Goal: Task Accomplishment & Management: Manage account settings

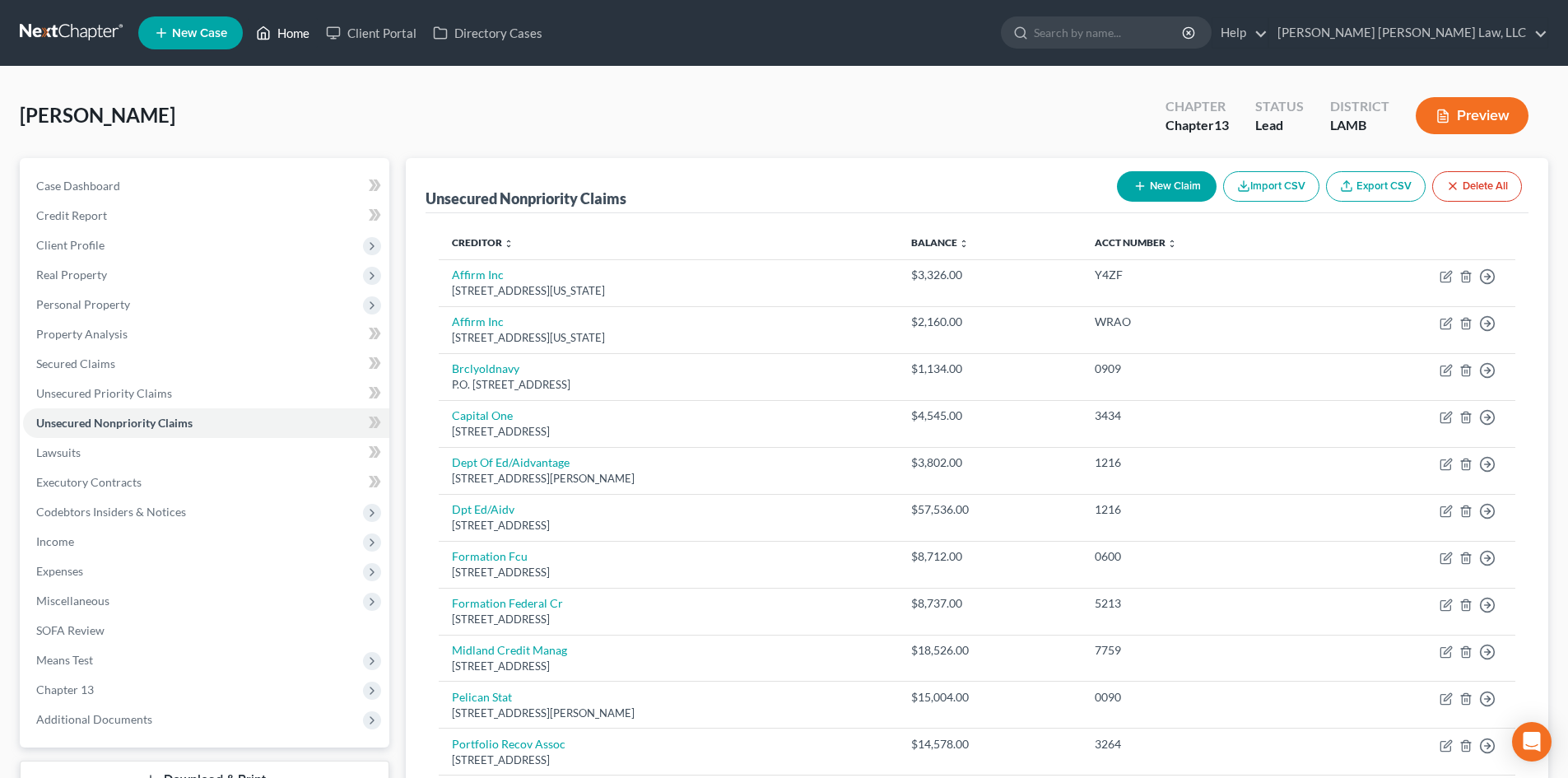
click at [277, 38] on link "Home" at bounding box center [283, 33] width 70 height 29
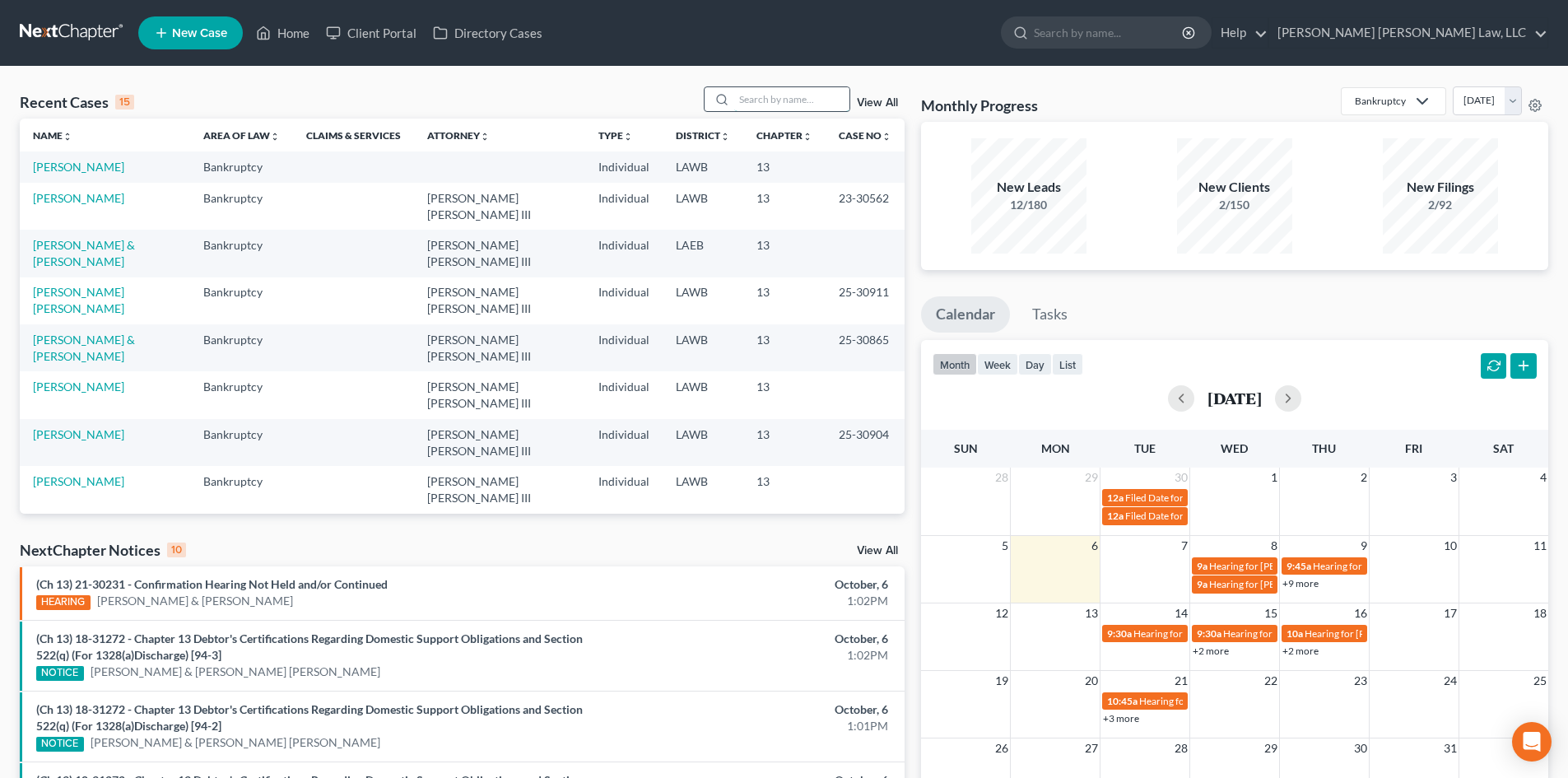
click at [761, 101] on input "search" at bounding box center [791, 100] width 115 height 24
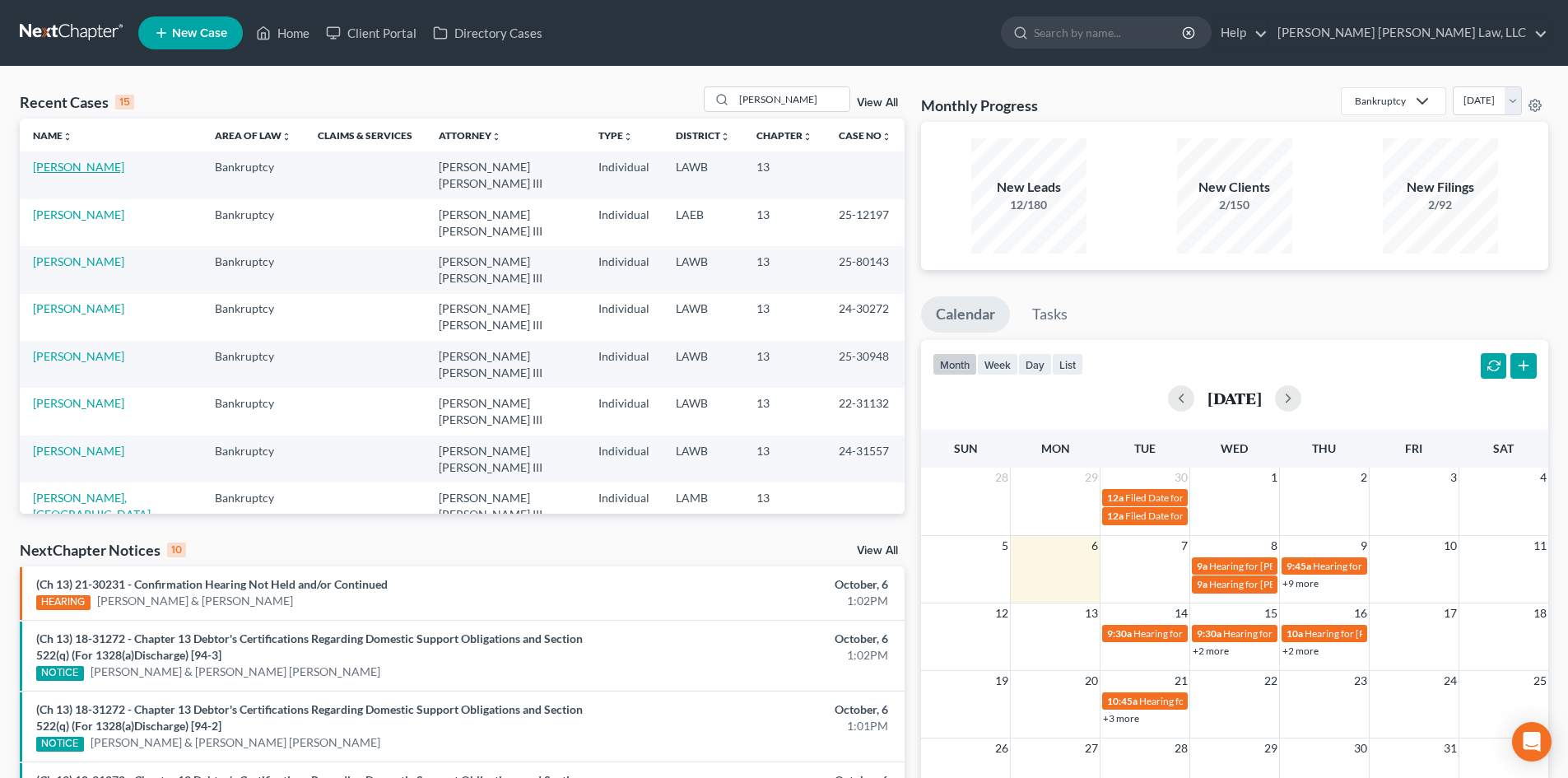
click at [87, 165] on link "[PERSON_NAME]" at bounding box center [78, 166] width 91 height 14
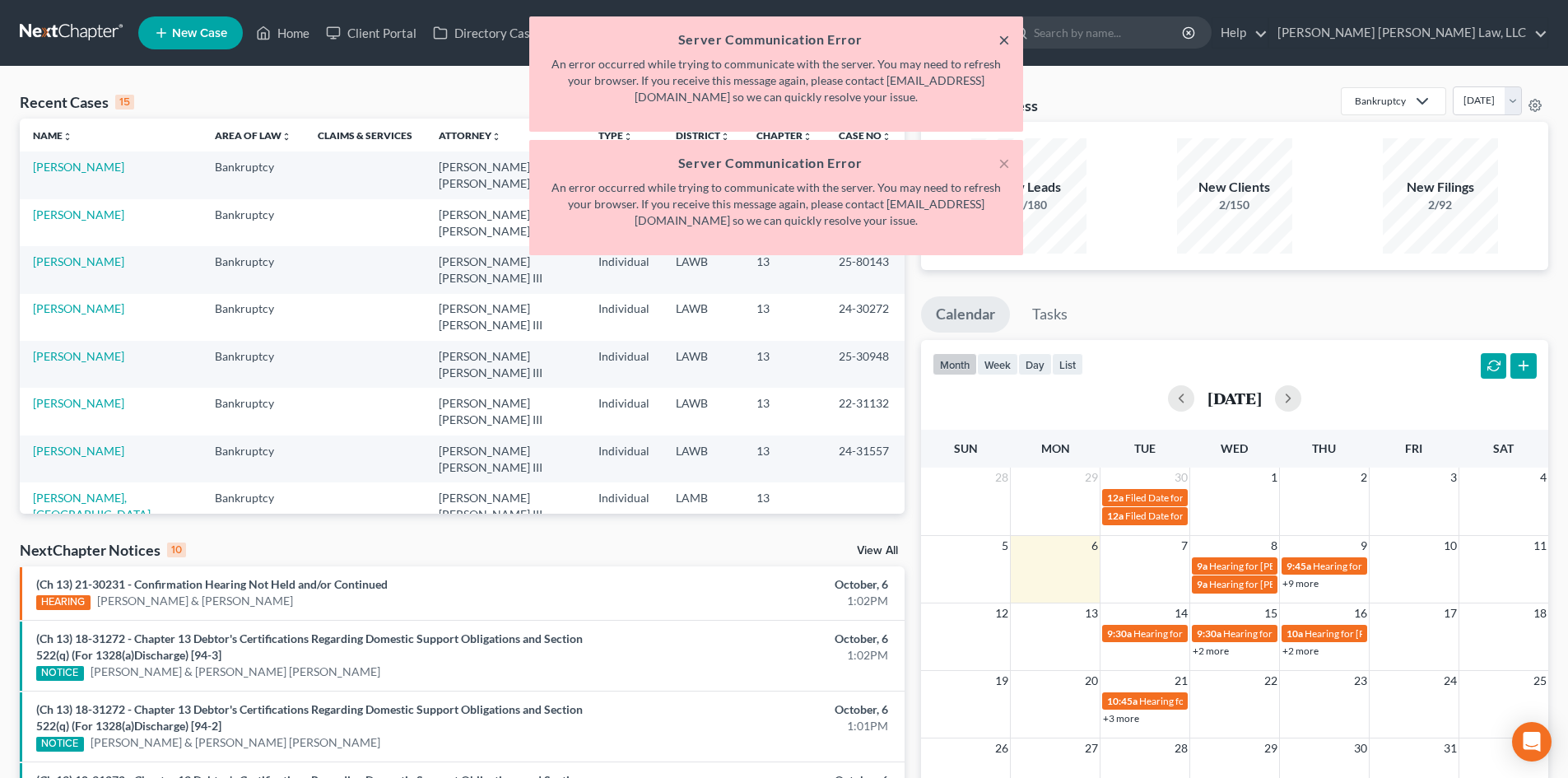
click at [1005, 34] on button "×" at bounding box center [1004, 39] width 11 height 20
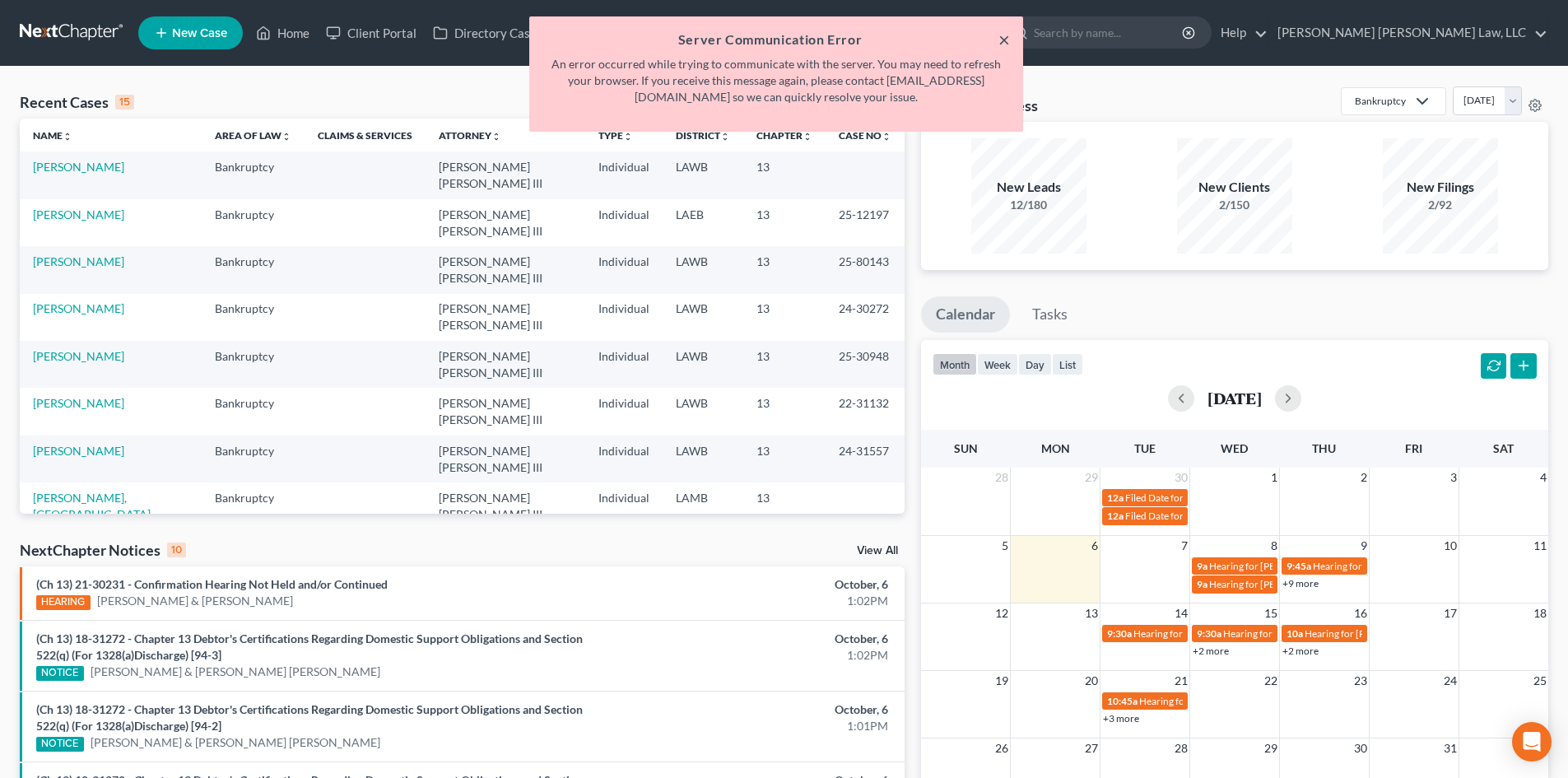
click at [1005, 34] on button "×" at bounding box center [1004, 39] width 11 height 20
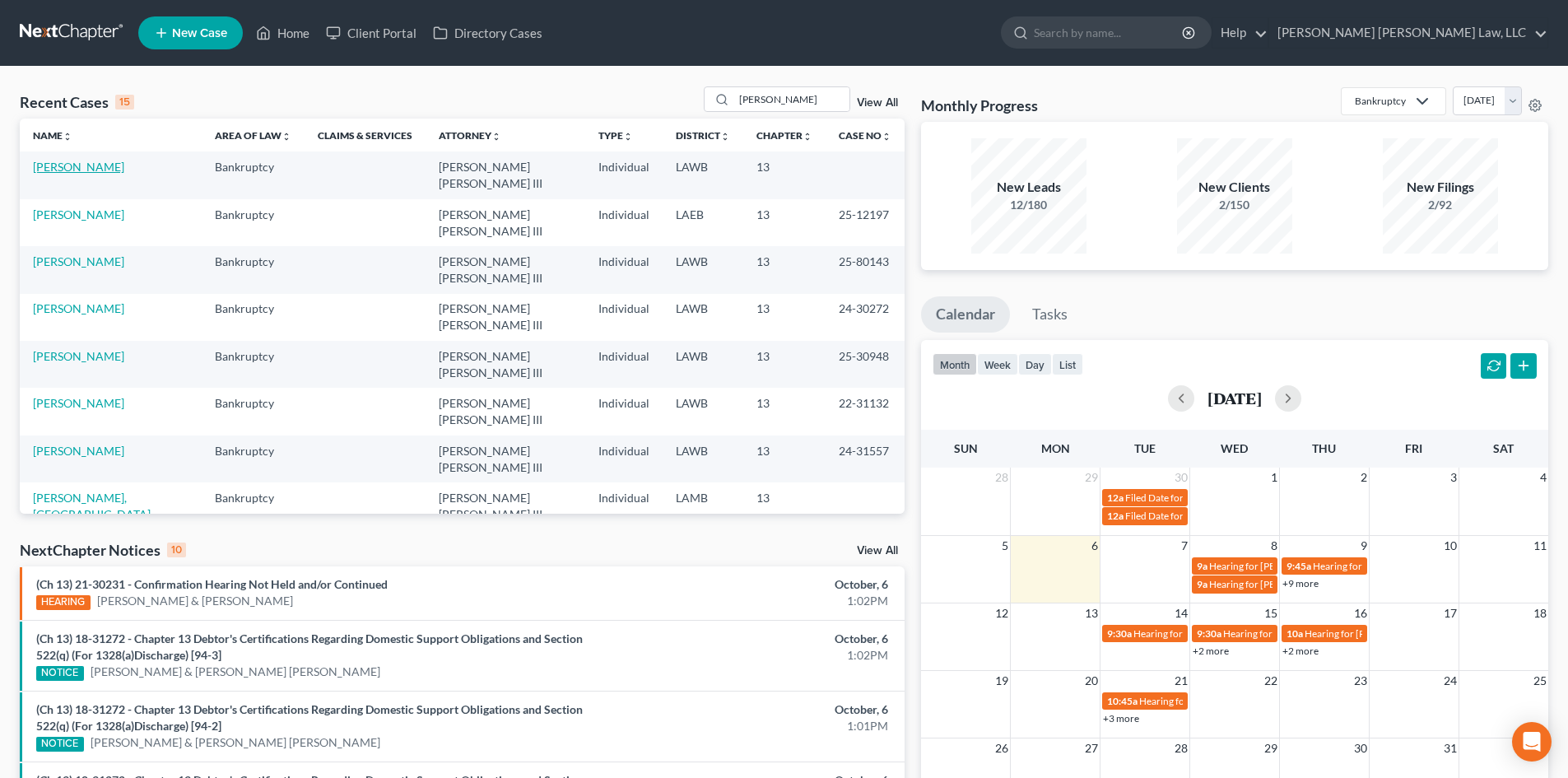
click at [104, 165] on link "[PERSON_NAME]" at bounding box center [78, 166] width 91 height 14
click at [106, 166] on link "[PERSON_NAME]" at bounding box center [78, 166] width 91 height 14
click at [961, 48] on ul "New Case Home Client Portal Directory Cases - No Result - See all results Or Pr…" at bounding box center [843, 32] width 1410 height 42
drag, startPoint x: 788, startPoint y: 97, endPoint x: 733, endPoint y: 104, distance: 55.4
click at [733, 104] on div "[PERSON_NAME]" at bounding box center [777, 99] width 146 height 25
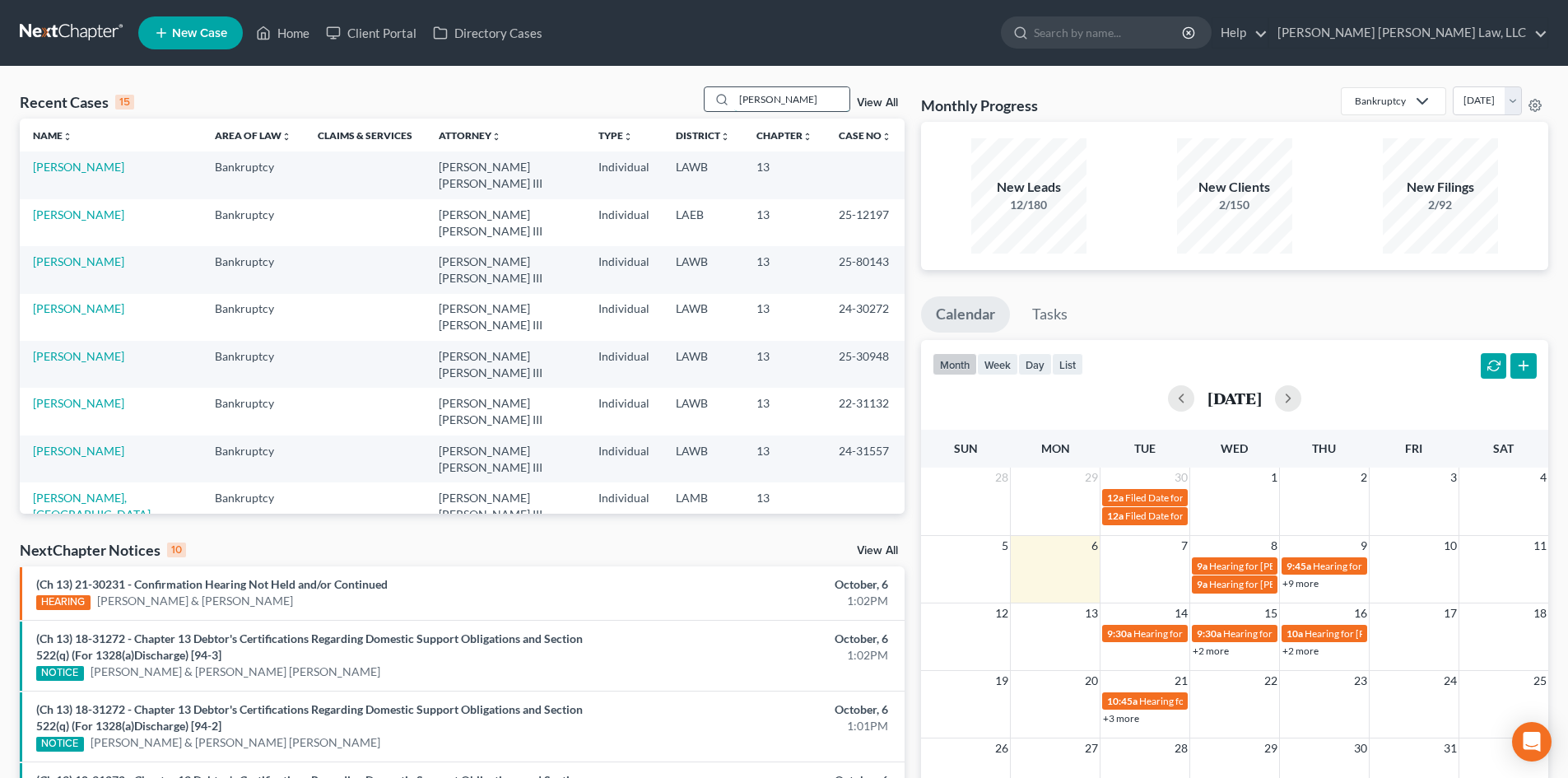
click at [803, 95] on input "[PERSON_NAME]" at bounding box center [791, 100] width 115 height 24
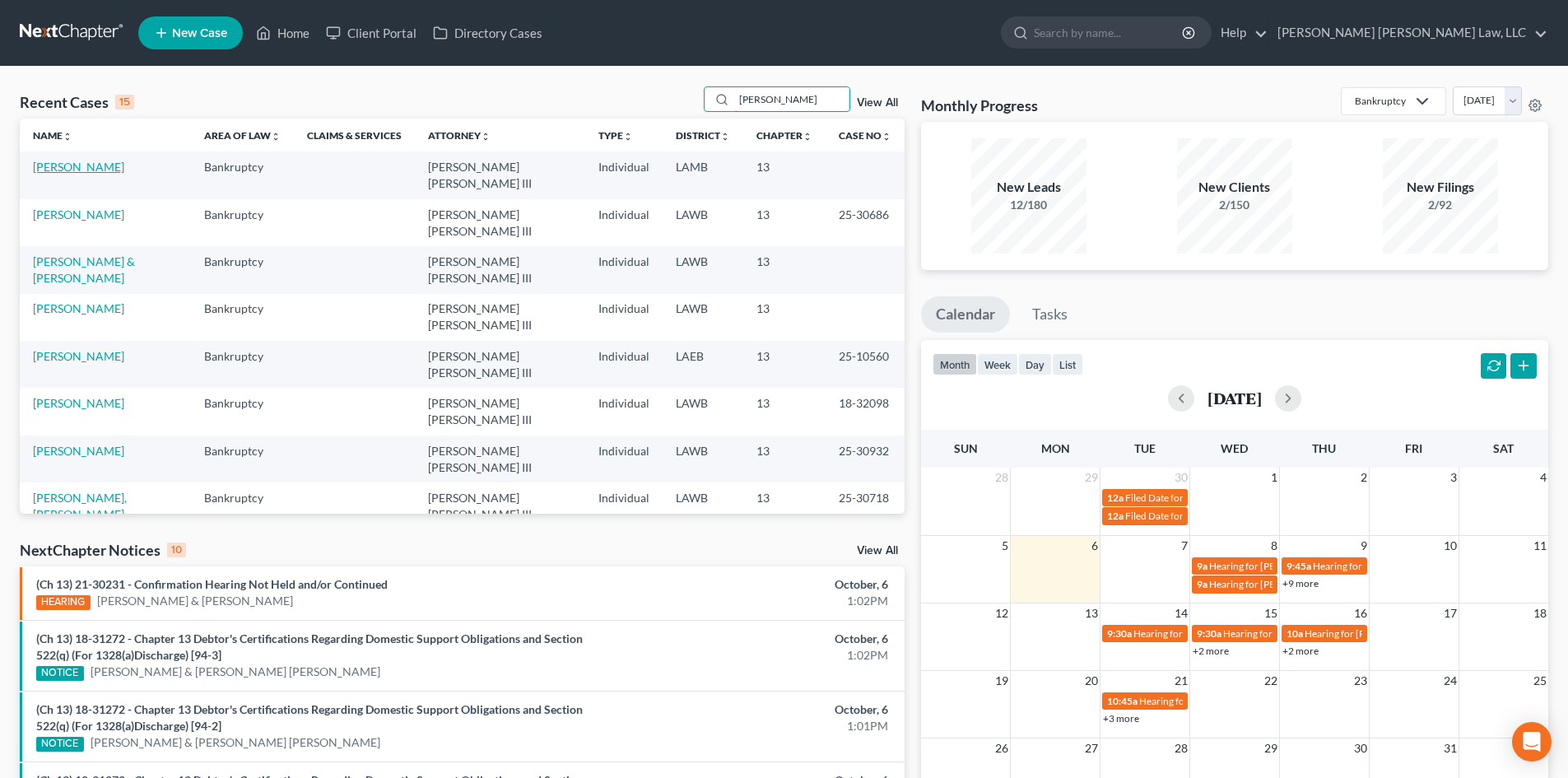
type input "[PERSON_NAME]"
click at [85, 166] on link "[PERSON_NAME]" at bounding box center [78, 166] width 91 height 14
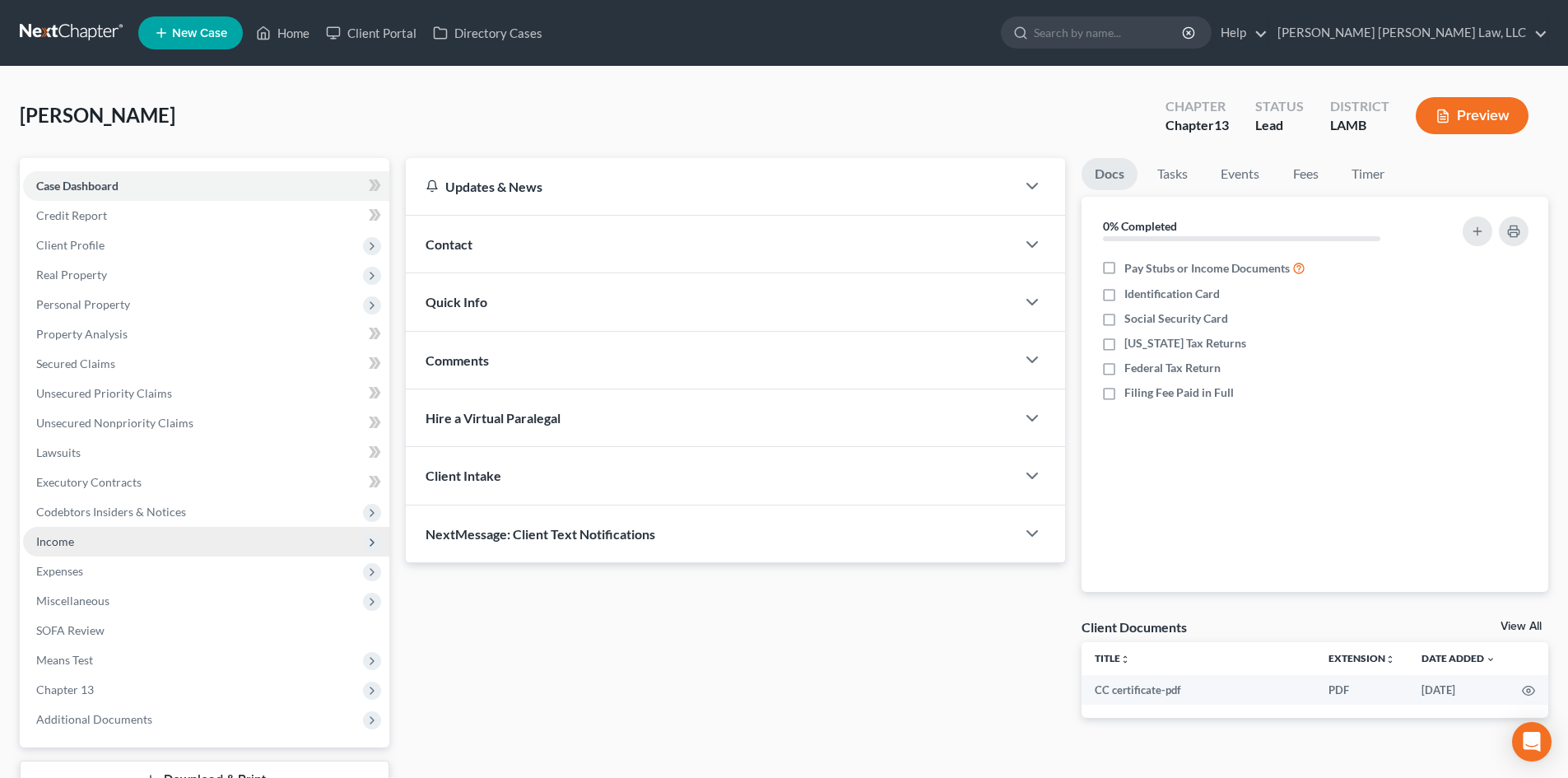
click at [95, 553] on span "Income" at bounding box center [206, 541] width 367 height 29
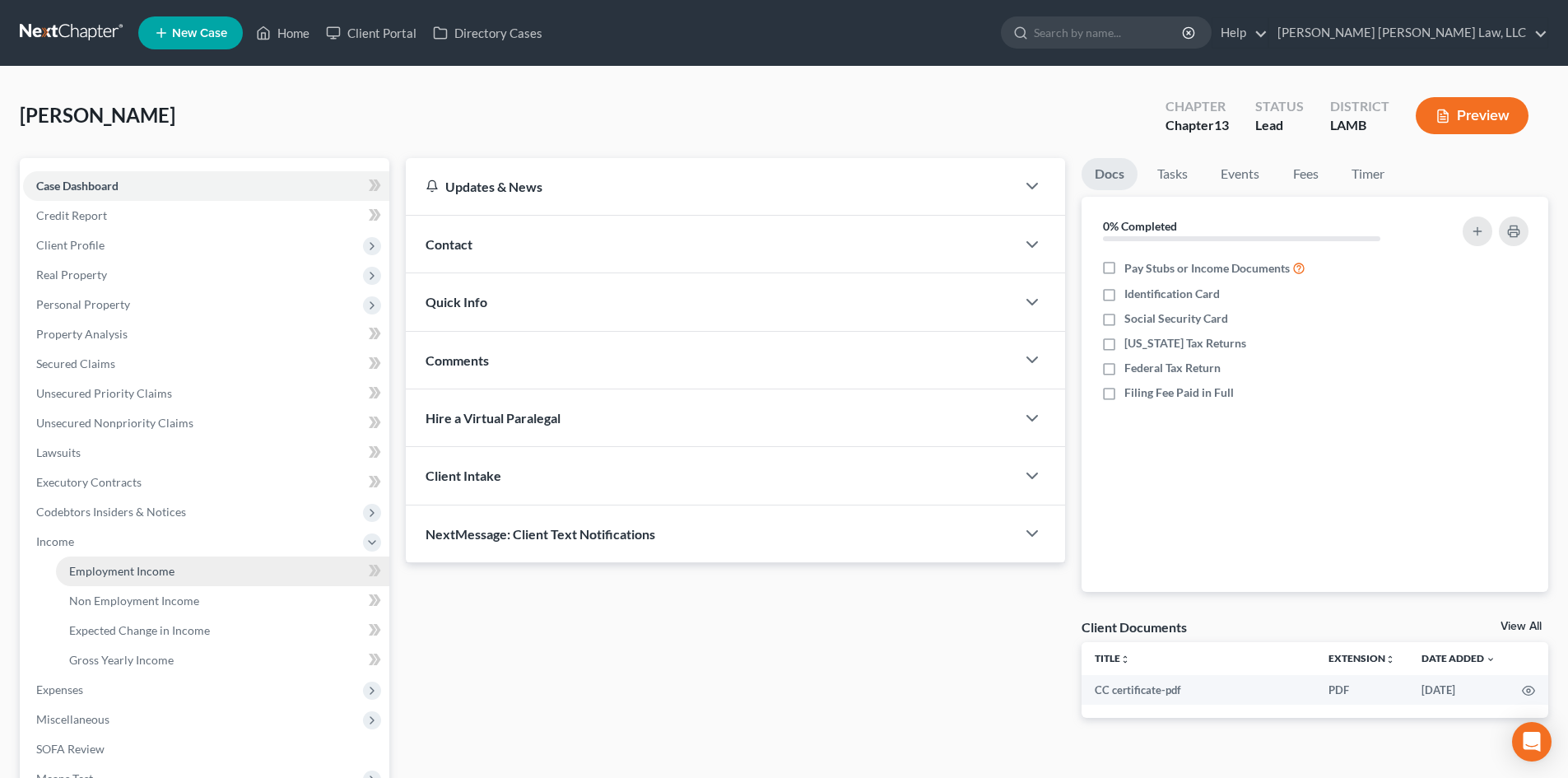
click at [85, 565] on span "Employment Income" at bounding box center [122, 571] width 106 height 14
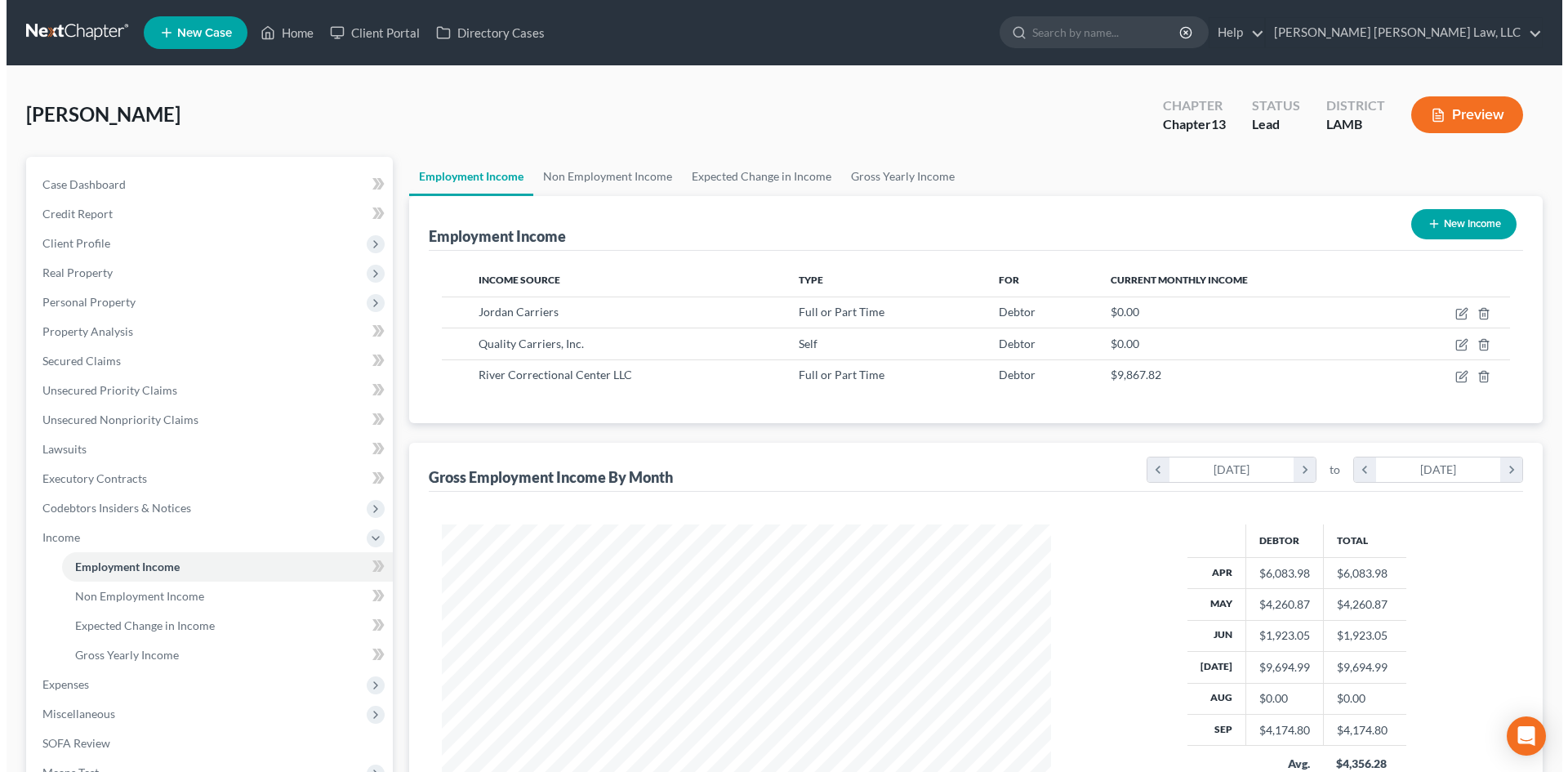
scroll to position [304, 642]
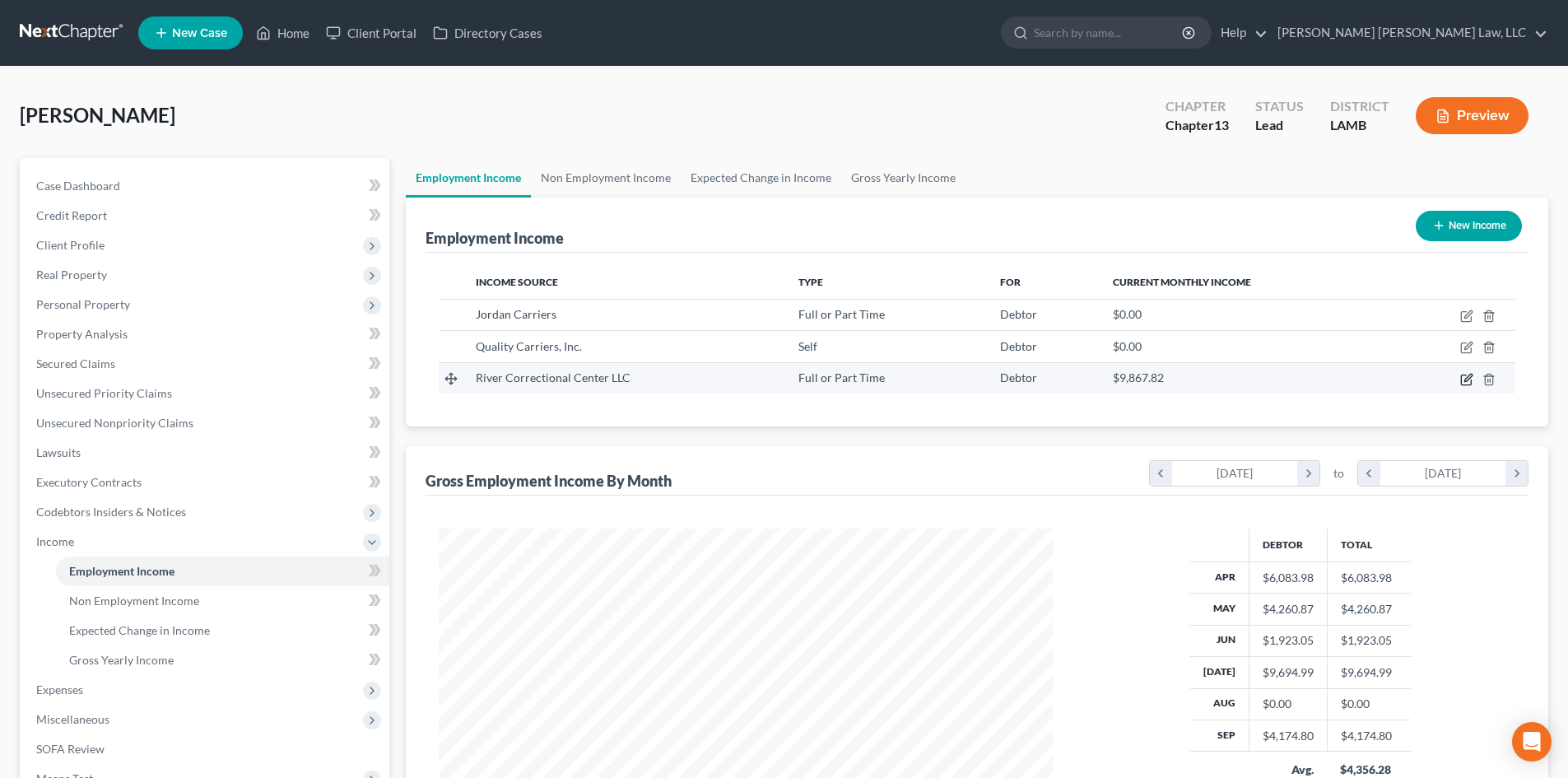
click at [1467, 375] on icon "button" at bounding box center [1466, 379] width 10 height 10
select select "0"
select select "19"
select select "2"
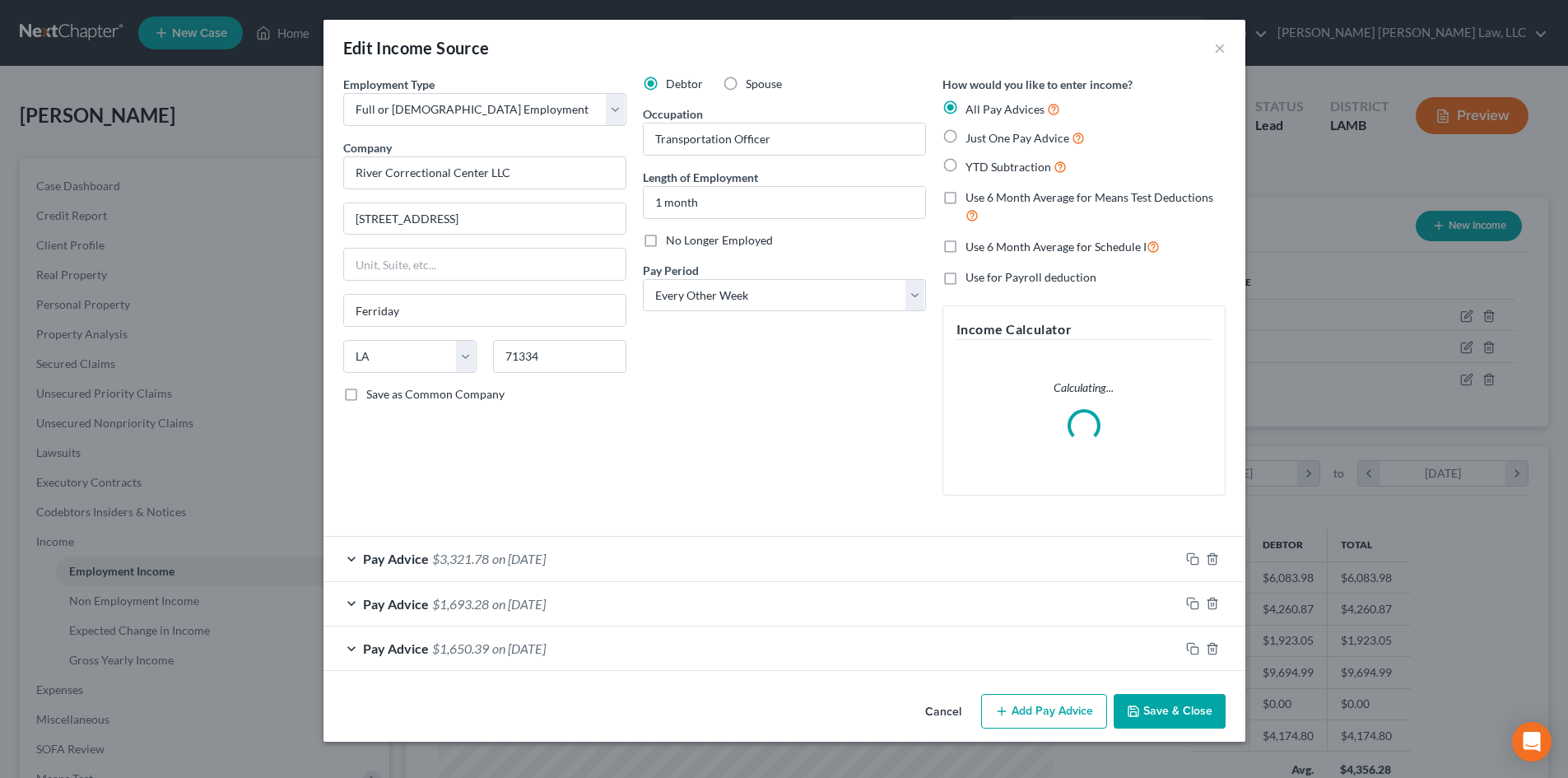
scroll to position [309, 653]
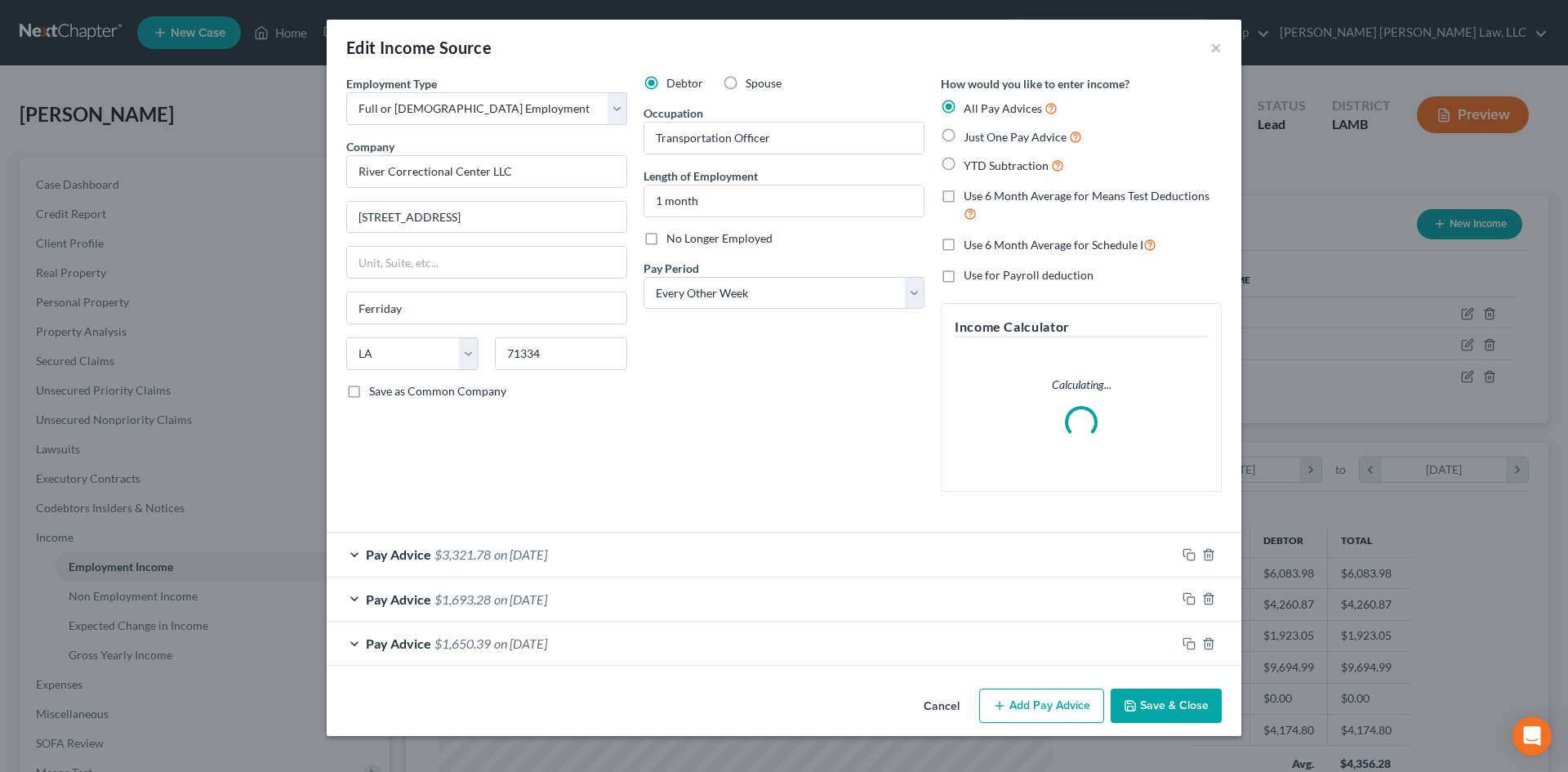
click at [1167, 699] on button "Save & Close" at bounding box center [1166, 706] width 111 height 34
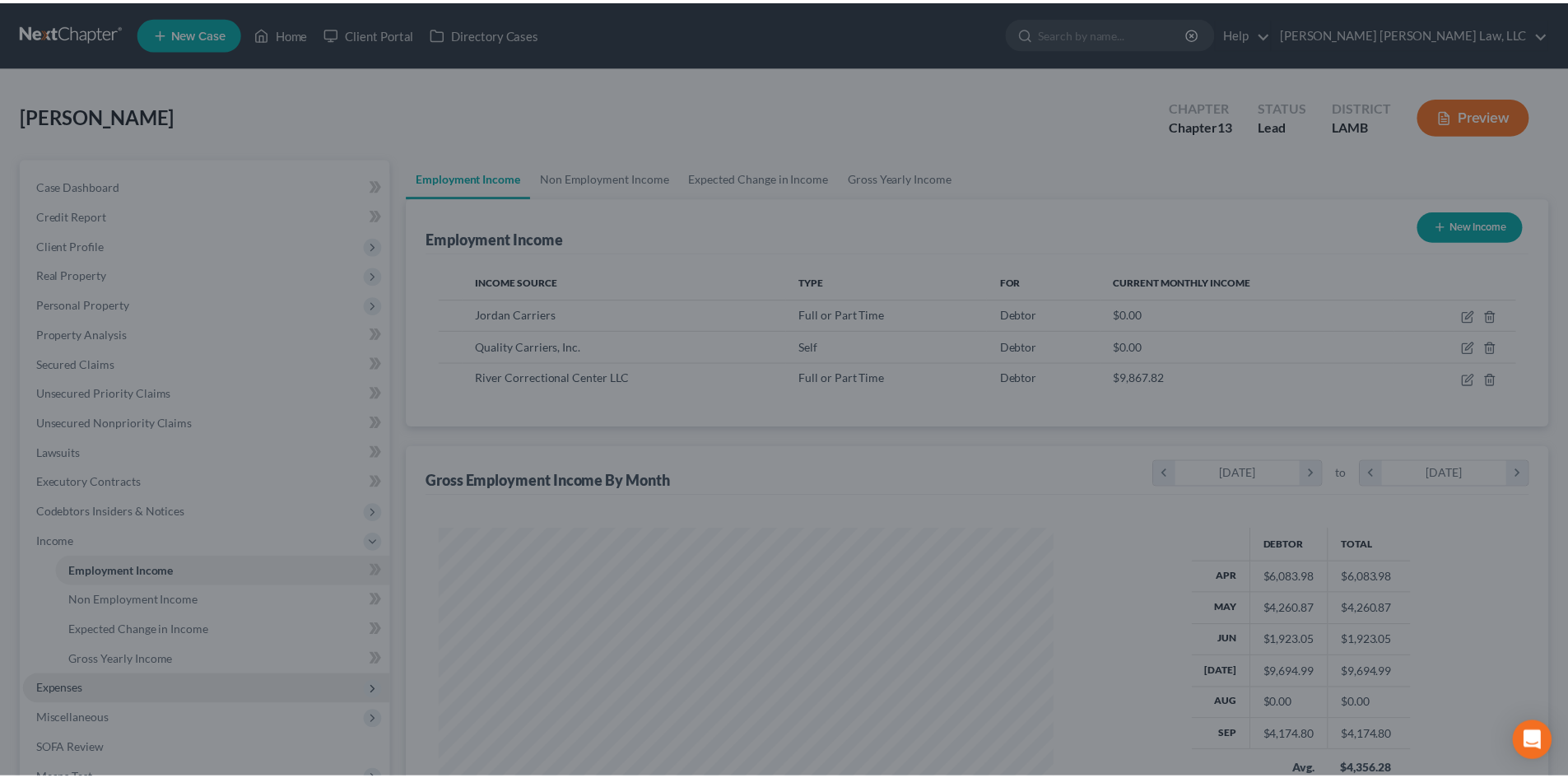
scroll to position [822540, 822587]
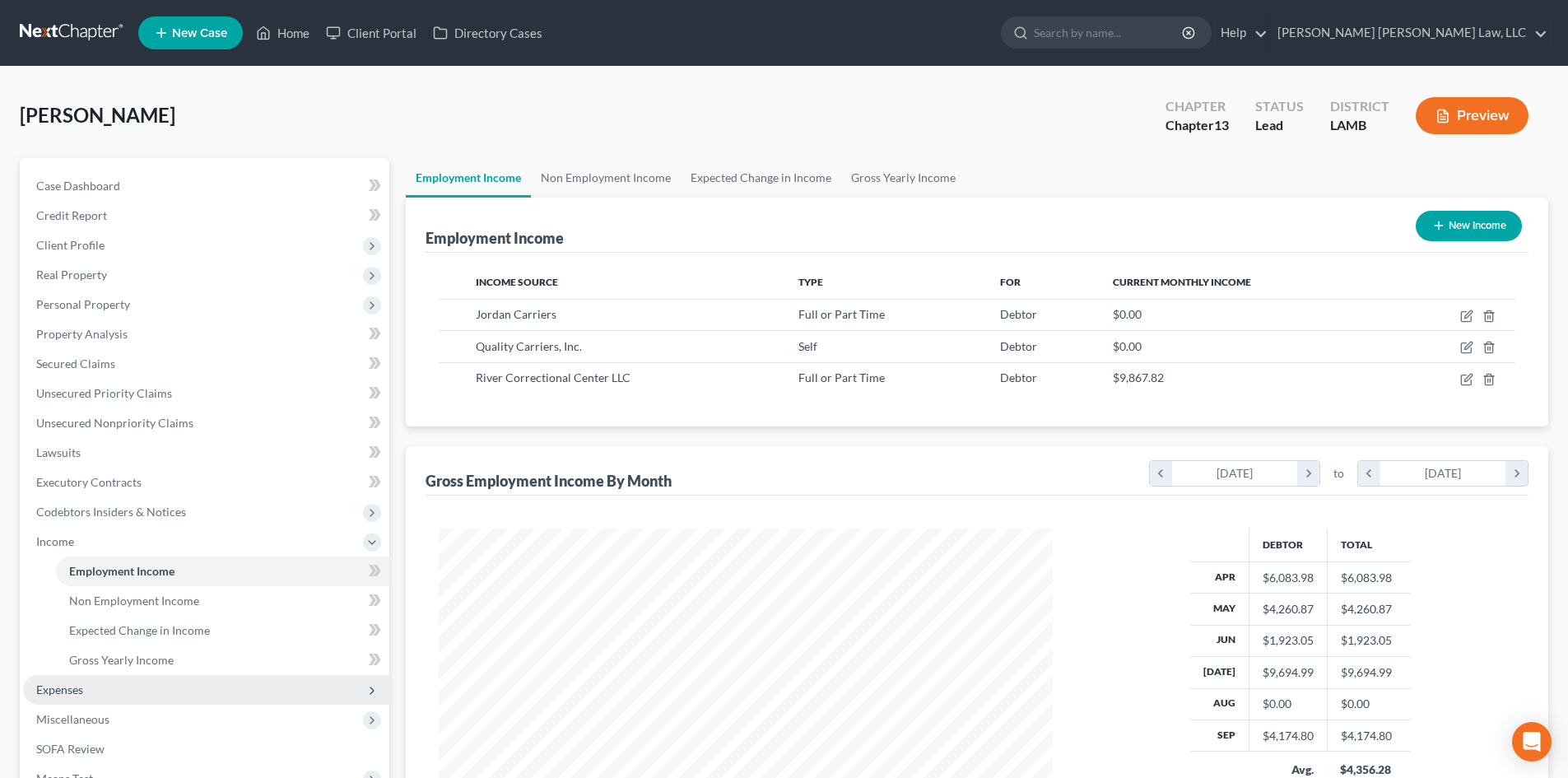
click at [237, 697] on span "Expenses" at bounding box center [206, 690] width 367 height 29
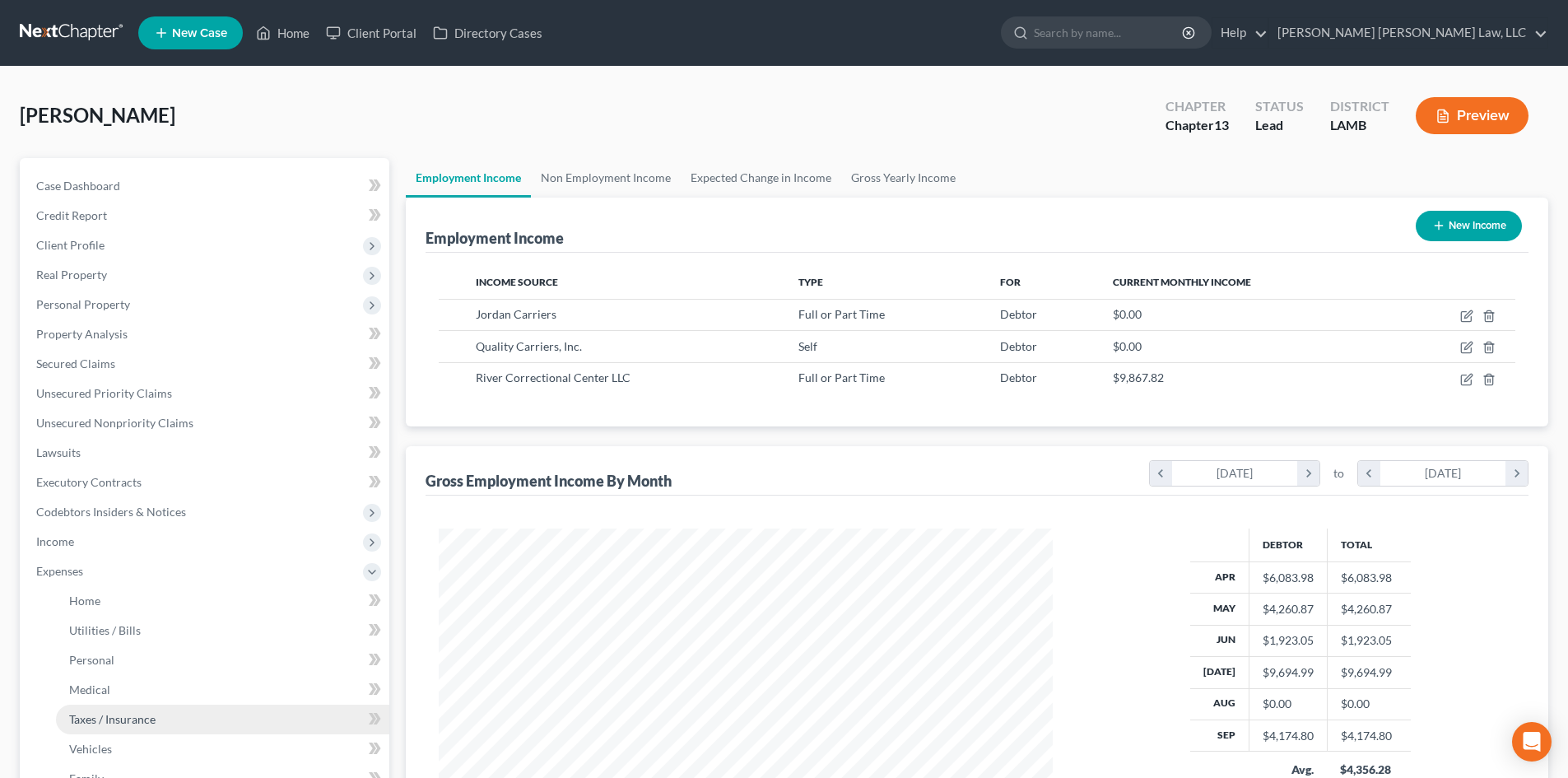
click at [221, 705] on link "Taxes / Insurance" at bounding box center [223, 719] width 334 height 29
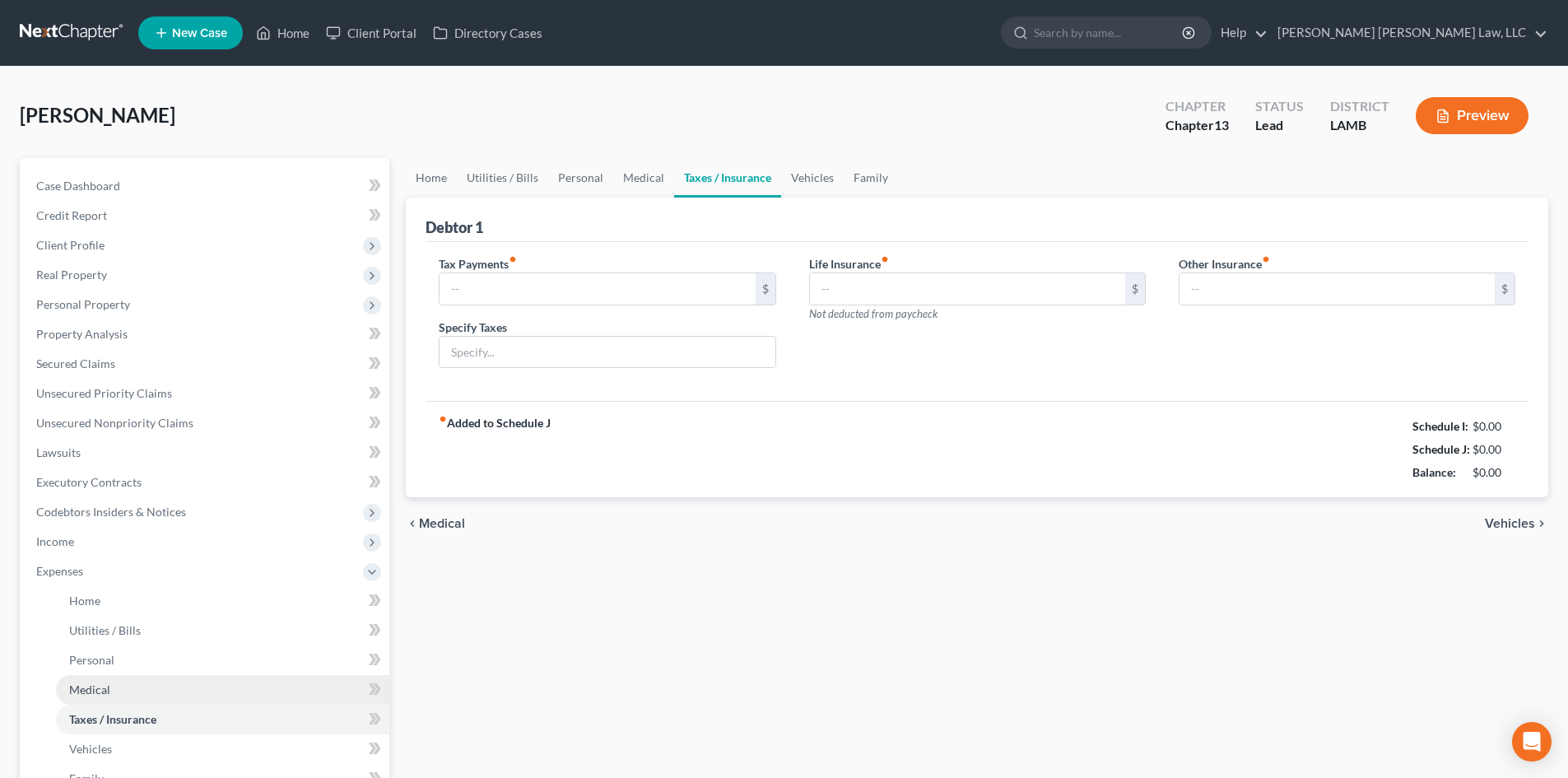
click at [157, 684] on link "Medical" at bounding box center [223, 690] width 334 height 29
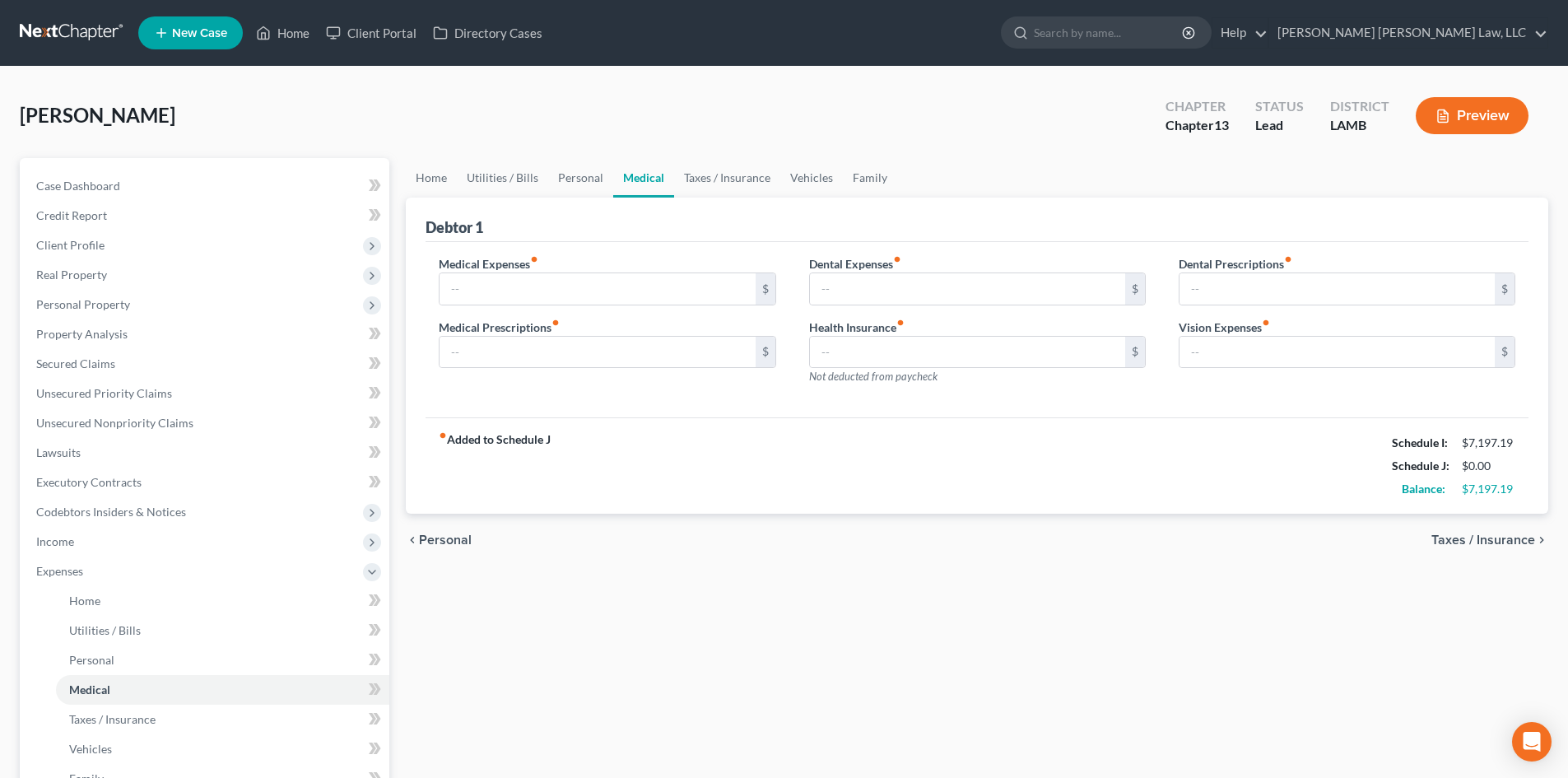
type input "50.00"
type input "0.00"
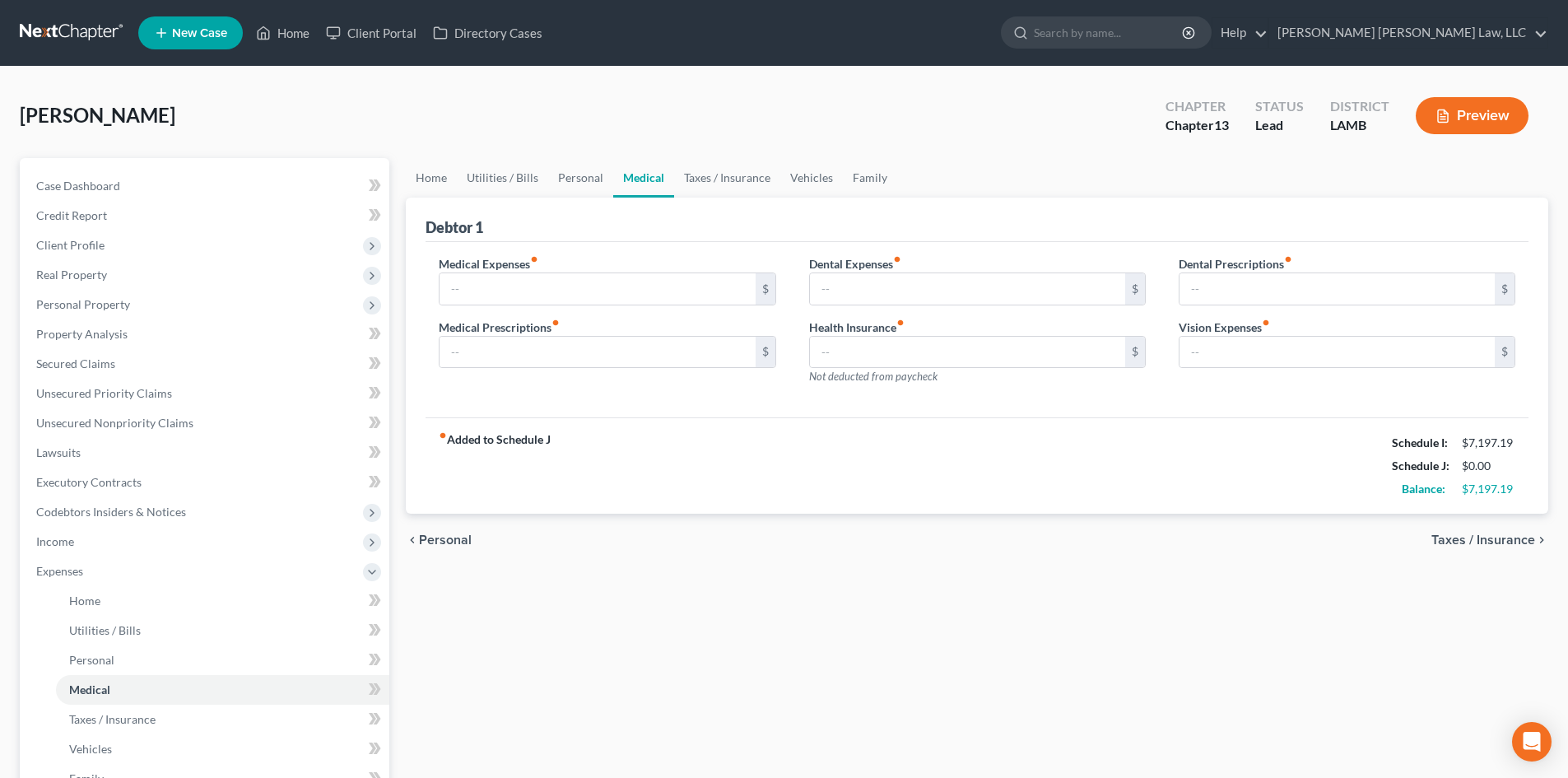
type input "0.00"
click at [281, 26] on link "Home" at bounding box center [283, 33] width 70 height 29
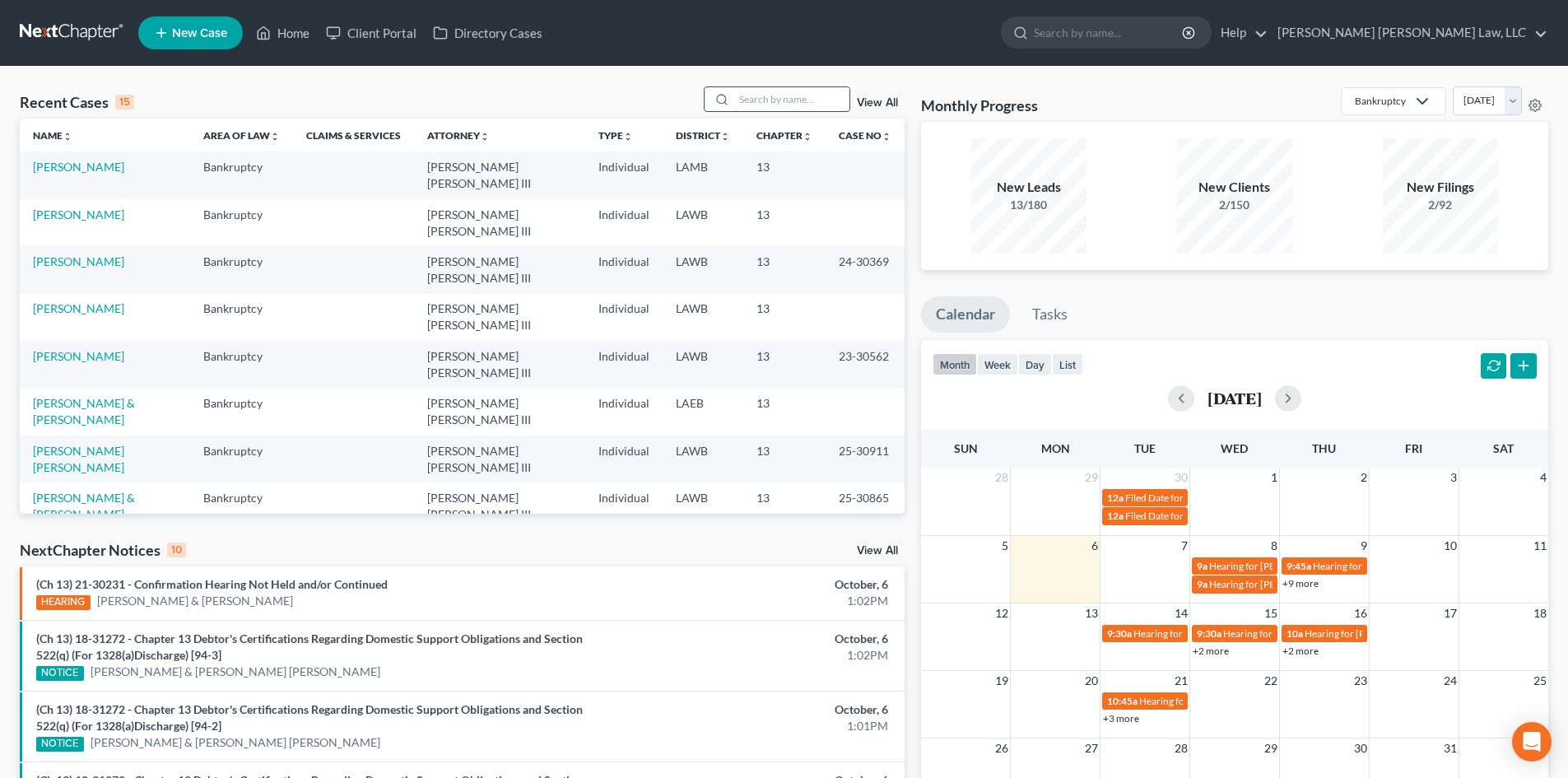
click at [795, 100] on input "search" at bounding box center [791, 100] width 115 height 24
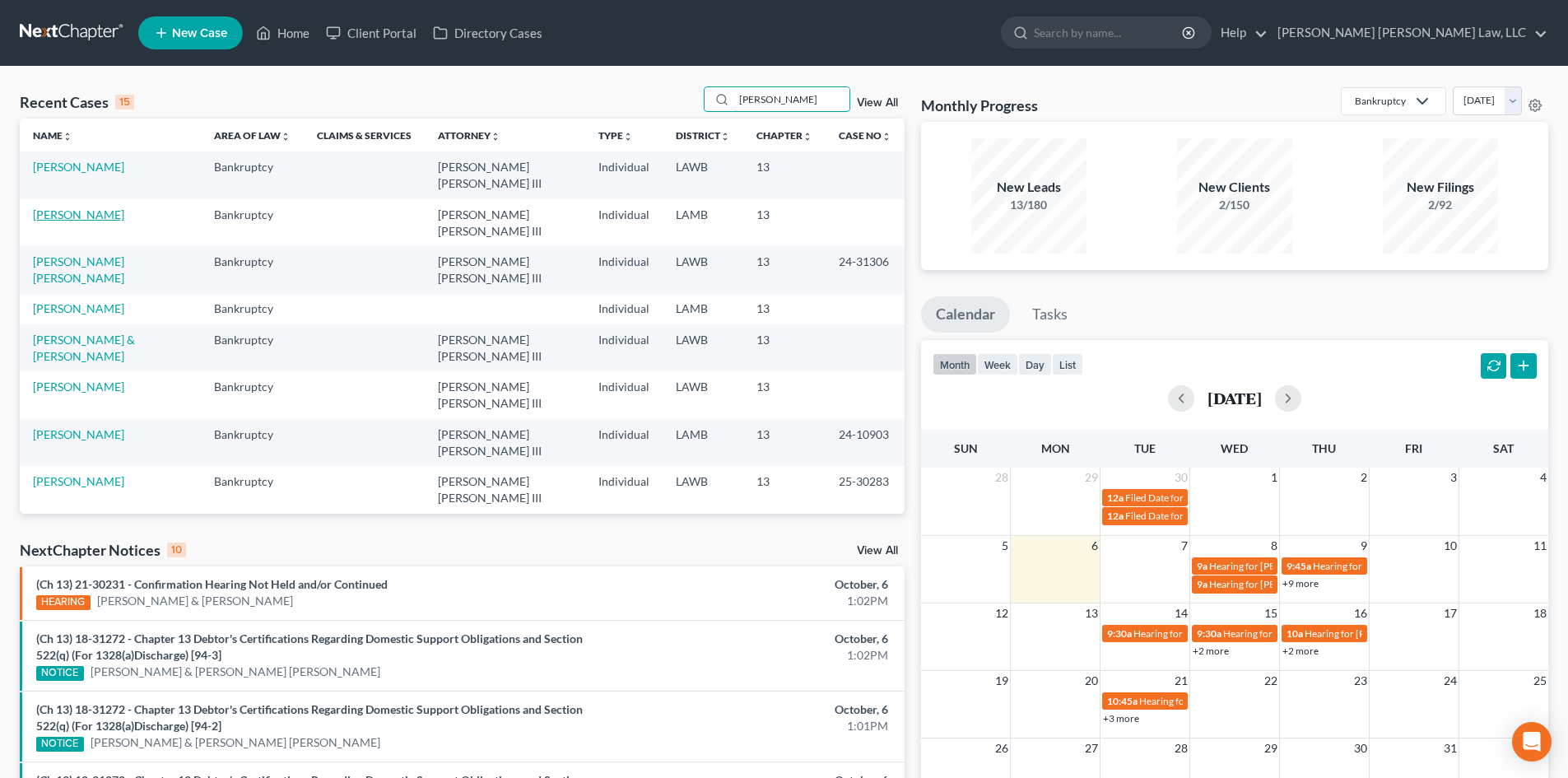
type input "[PERSON_NAME]"
click at [103, 207] on link "[PERSON_NAME]" at bounding box center [78, 214] width 91 height 14
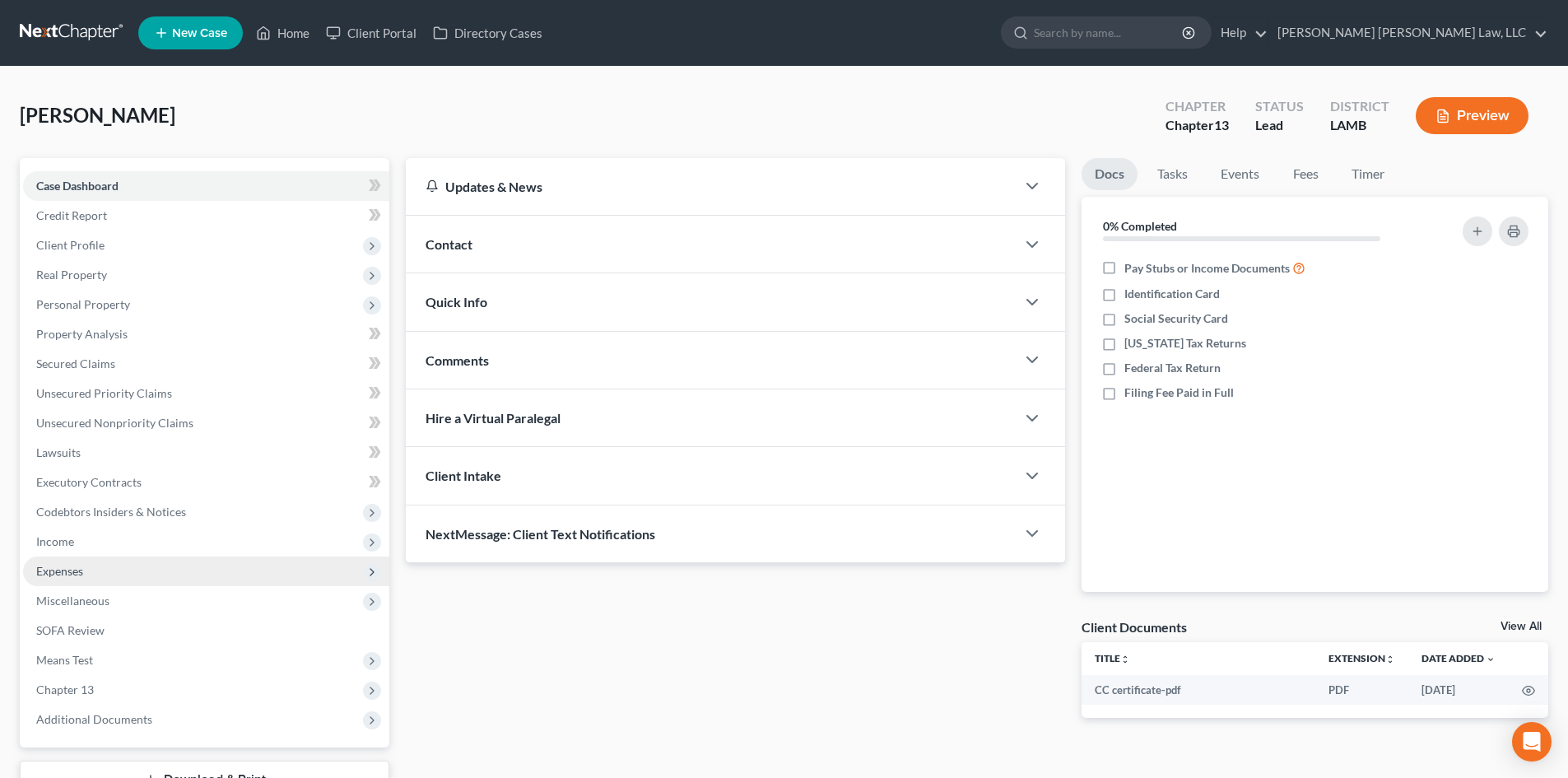
click at [76, 565] on span "Expenses" at bounding box center [60, 571] width 47 height 14
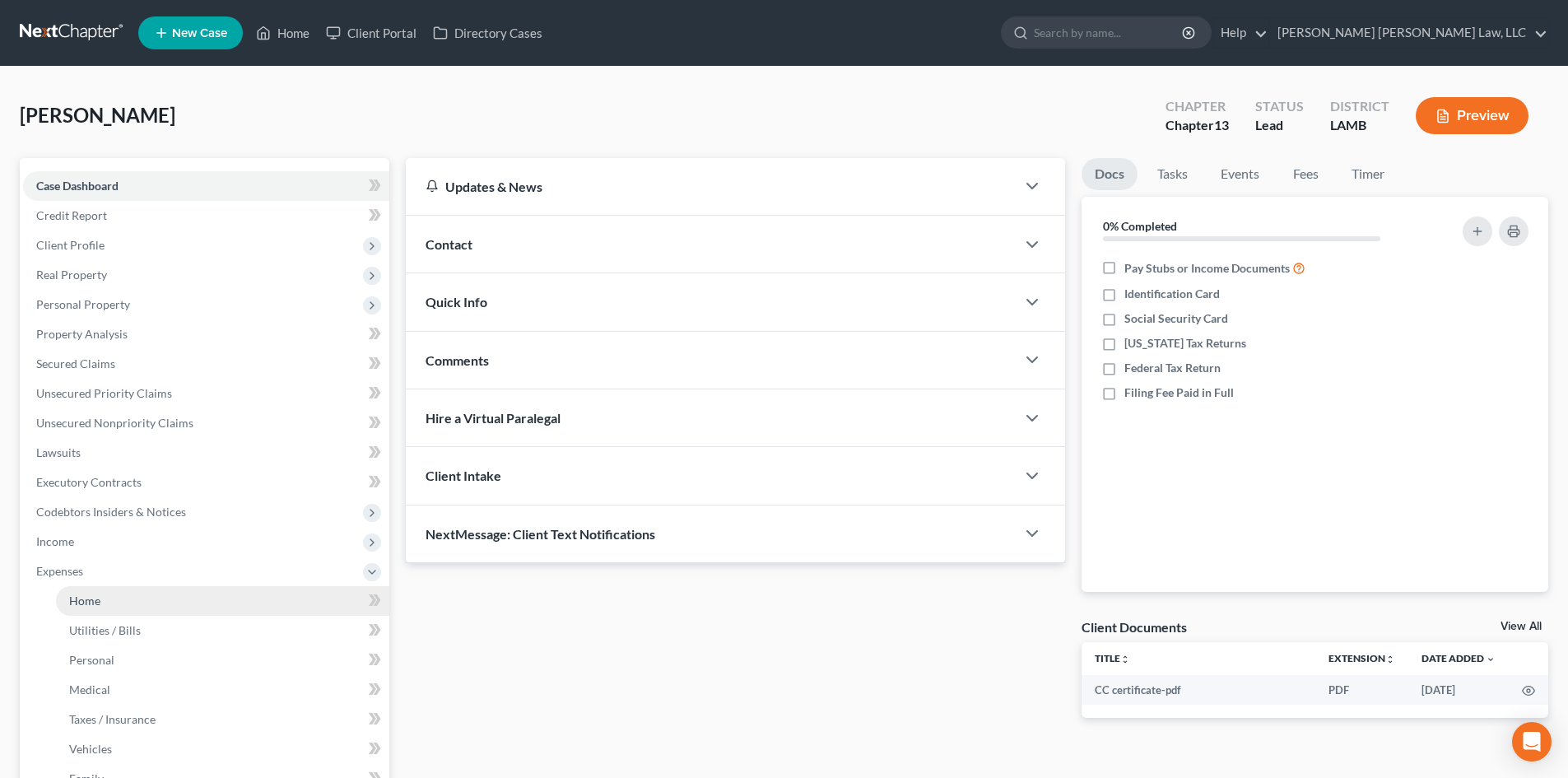
click at [79, 598] on span "Home" at bounding box center [85, 600] width 31 height 14
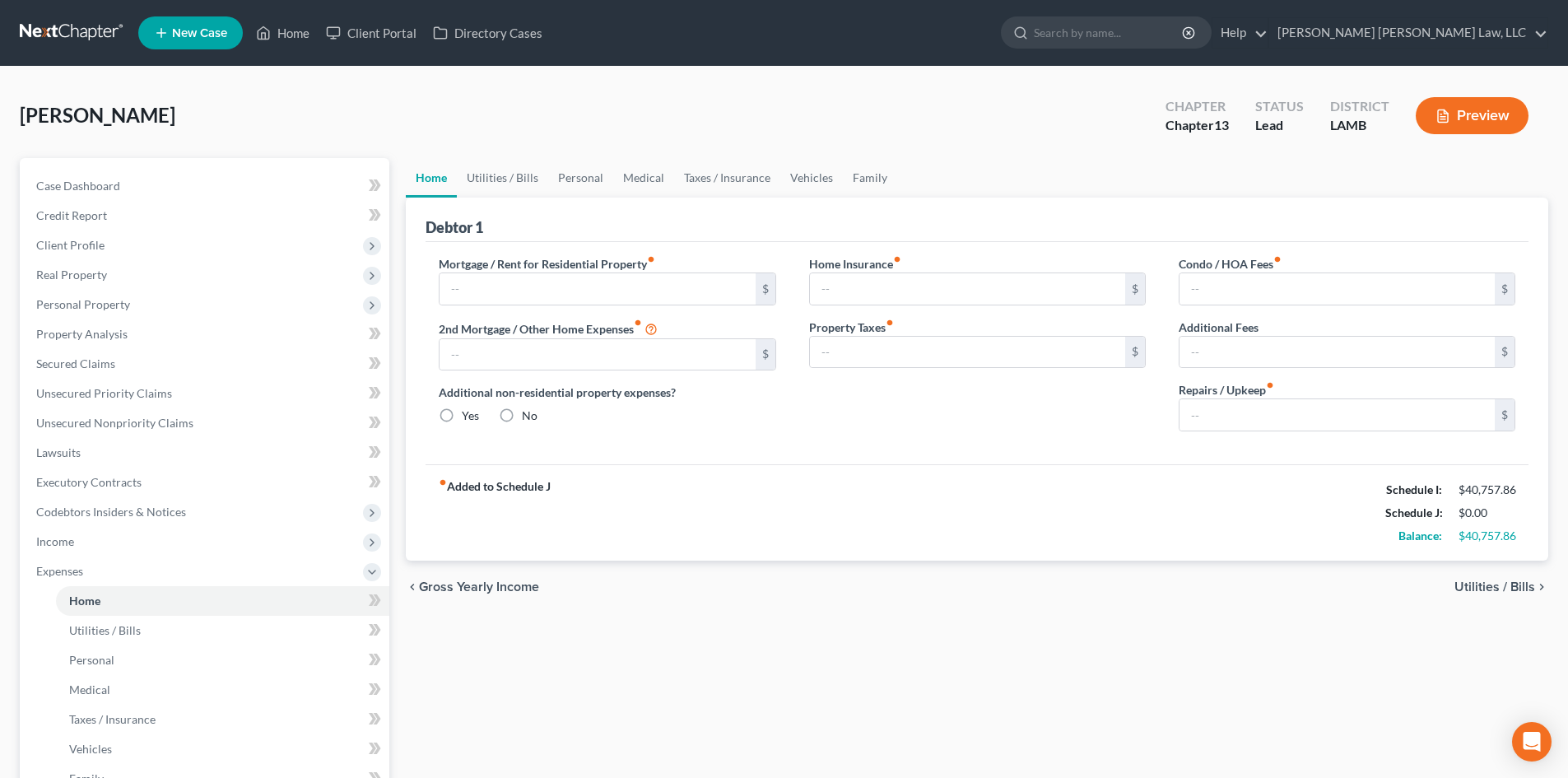
type input "3,331.00"
type input "0.00"
radio input "true"
type input "0.00"
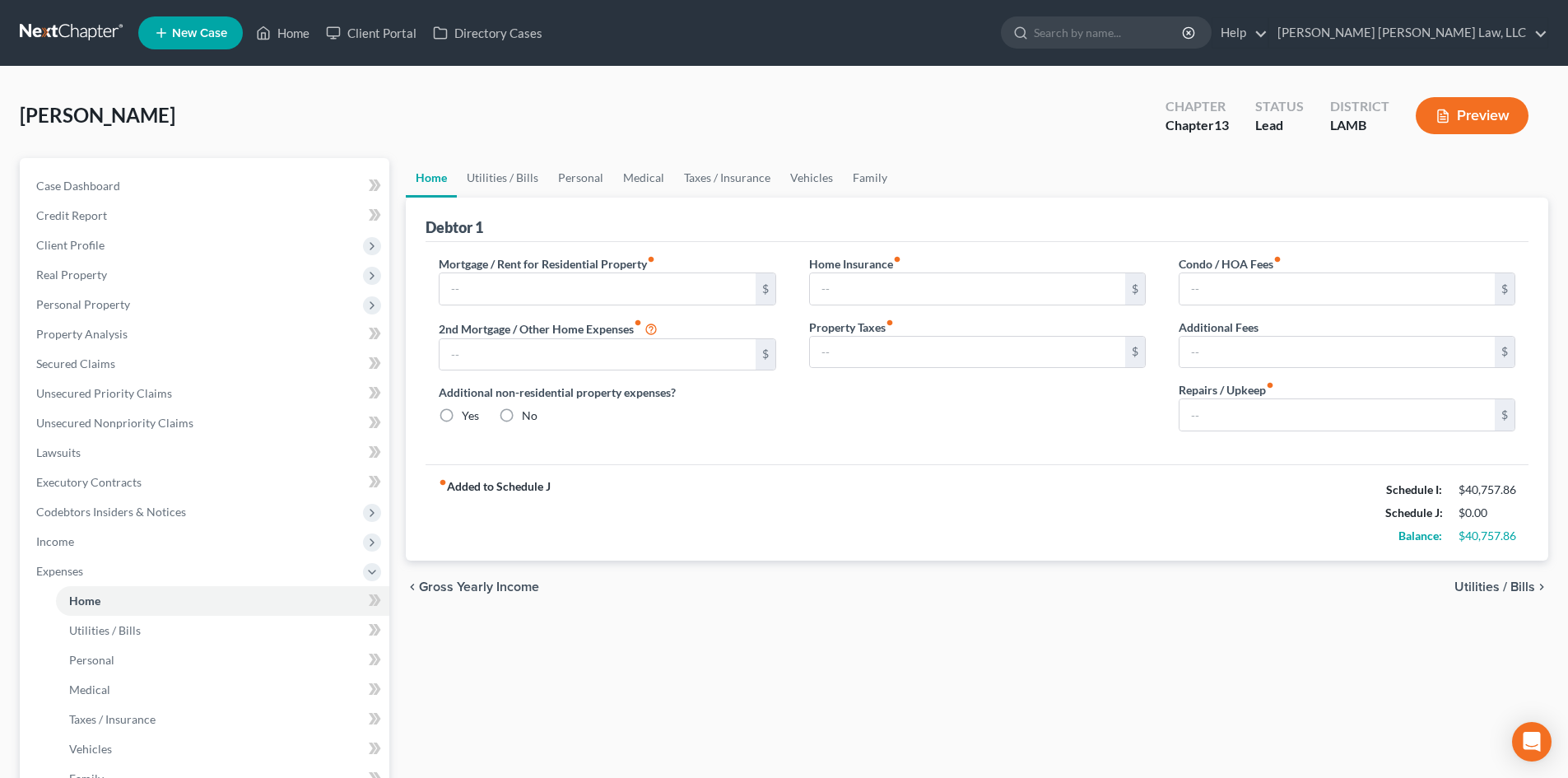
type input "0.00"
drag, startPoint x: 999, startPoint y: 455, endPoint x: 969, endPoint y: 440, distance: 33.5
click at [999, 455] on div "Mortgage / Rent for Residential Property fiber_manual_record 3,331.00 $ 2nd Mor…" at bounding box center [977, 353] width 1103 height 222
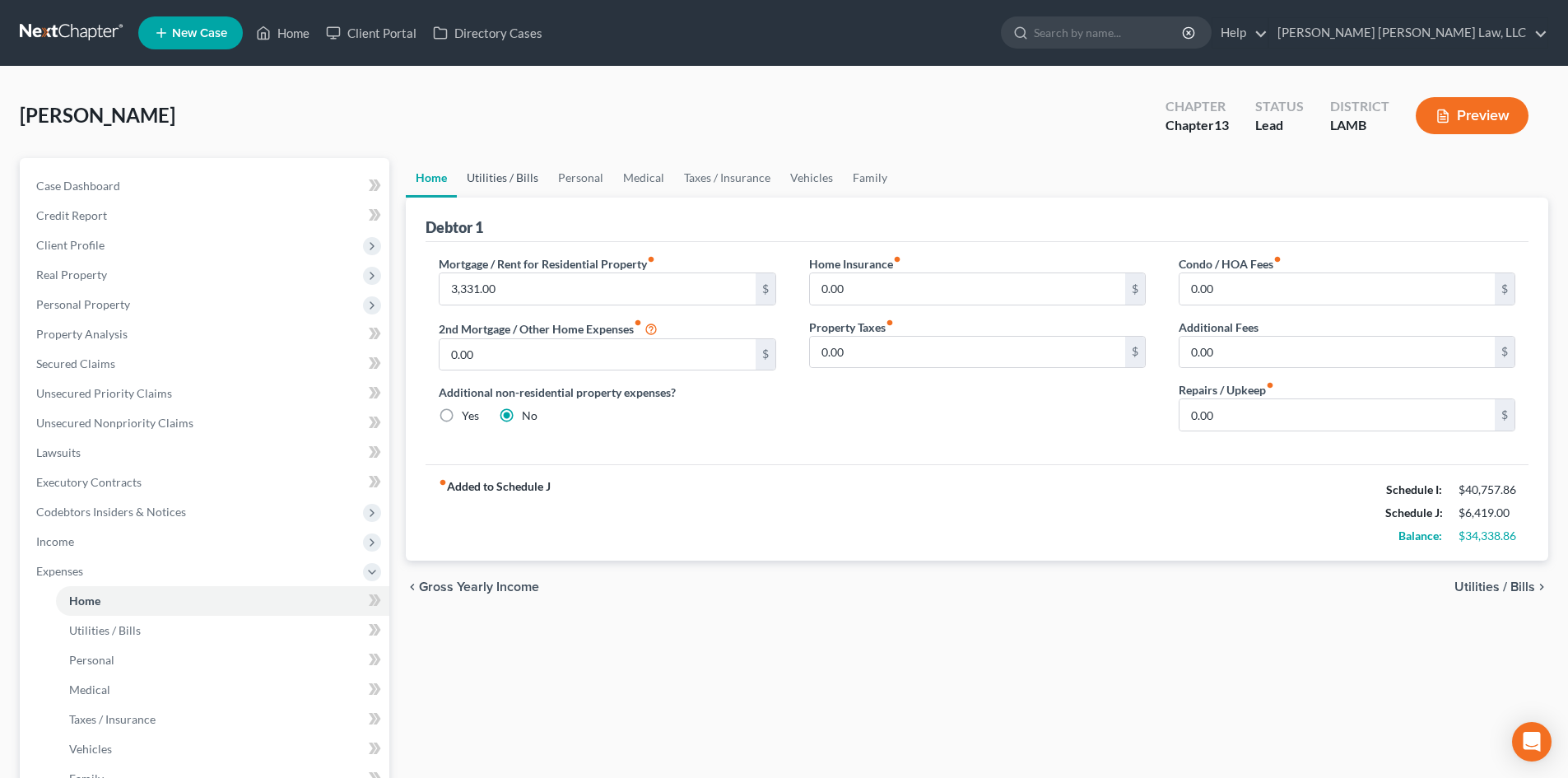
click at [532, 179] on link "Utilities / Bills" at bounding box center [502, 178] width 91 height 40
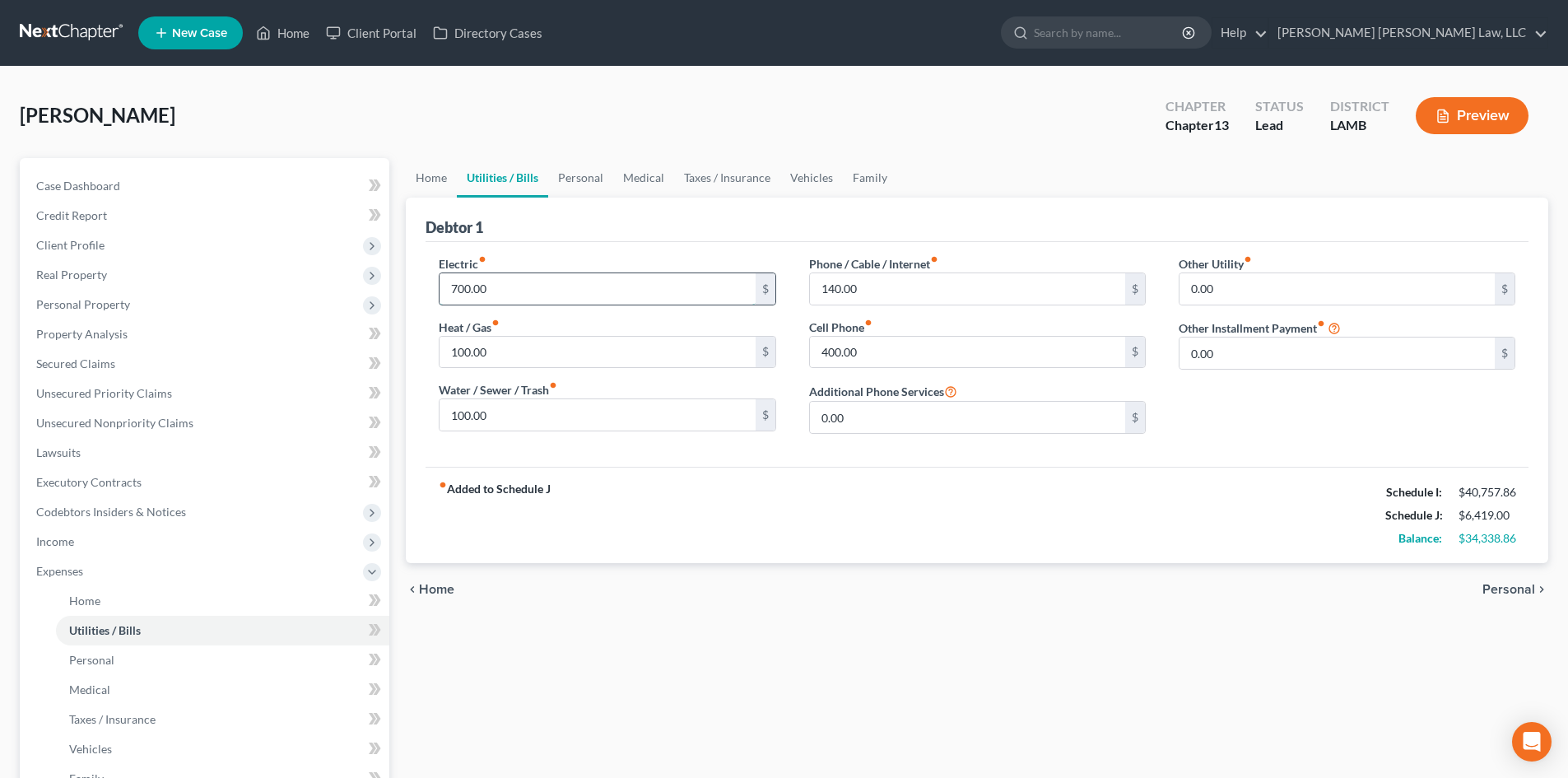
click at [541, 286] on input "700.00" at bounding box center [597, 289] width 316 height 31
type input "400.00"
click at [573, 172] on link "Personal" at bounding box center [581, 178] width 65 height 40
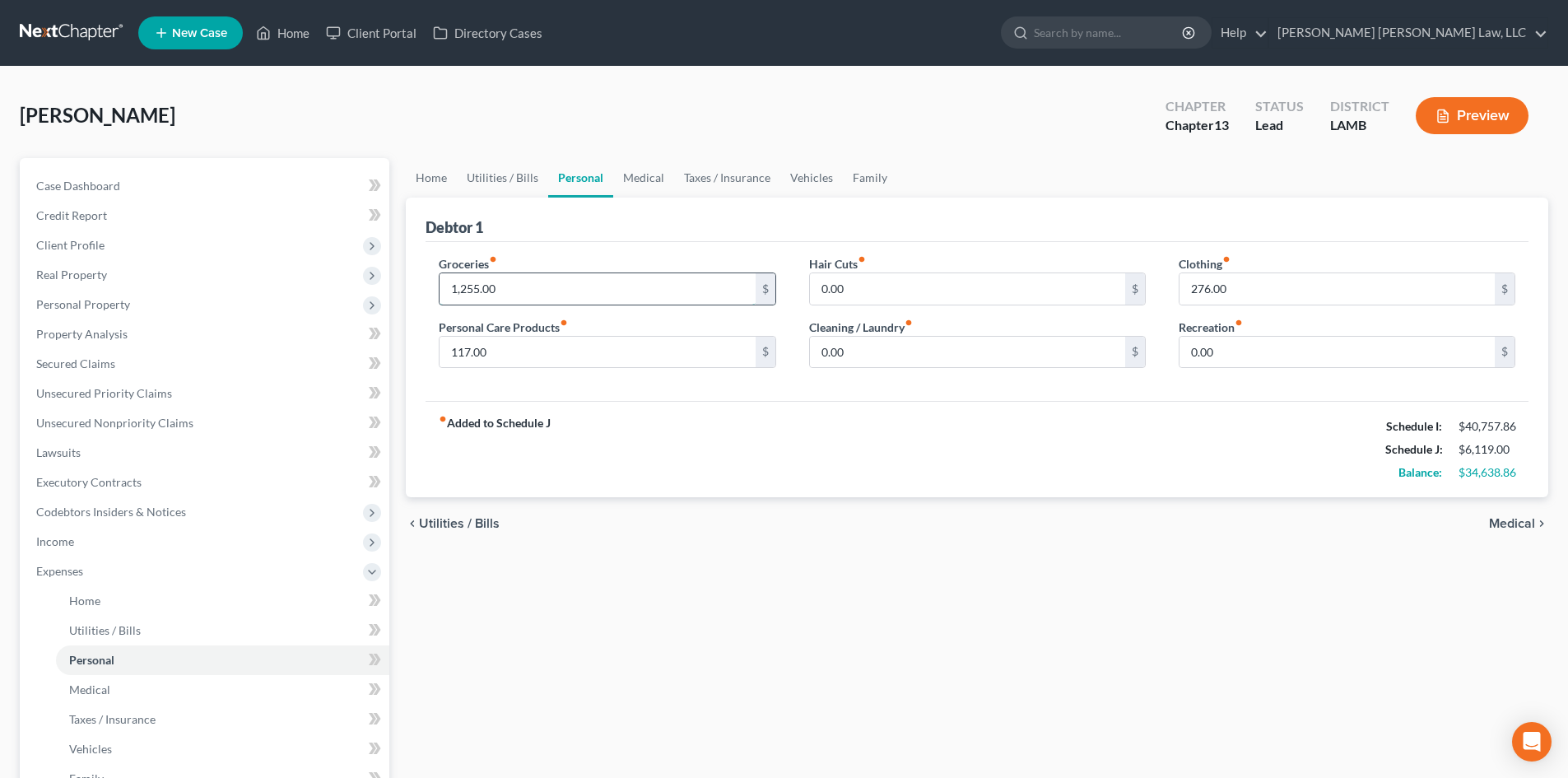
click at [569, 276] on input "1,255.00" at bounding box center [597, 289] width 316 height 31
type input "1,068.00"
click at [553, 347] on input "117.00" at bounding box center [597, 352] width 316 height 31
type input "321.00"
click at [1282, 288] on input "276.00" at bounding box center [1337, 289] width 316 height 31
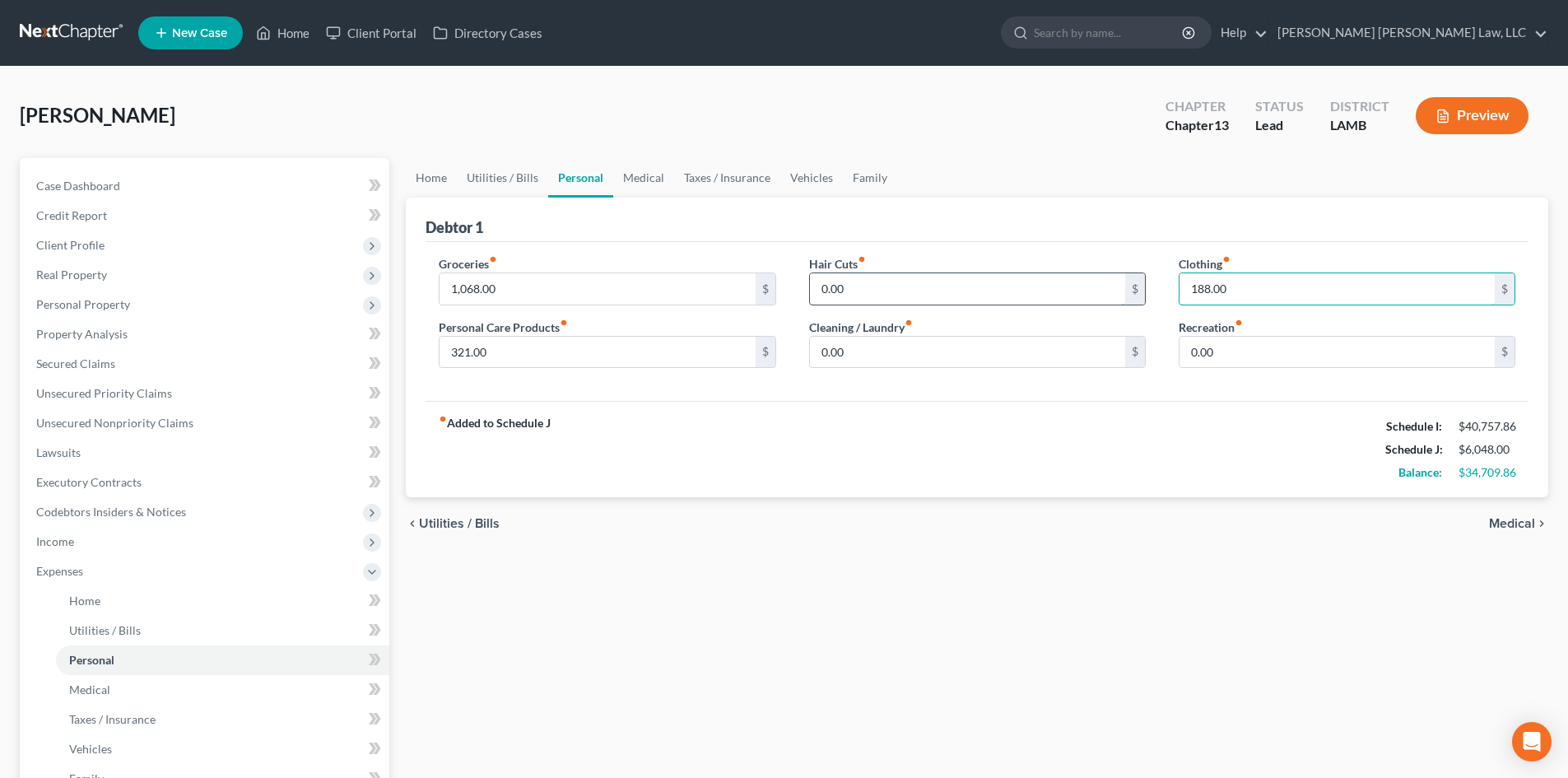
type input "188.00"
click at [887, 295] on input "0.00" at bounding box center [968, 289] width 316 height 31
type input "94.00"
click at [882, 357] on input "0.00" at bounding box center [968, 352] width 316 height 31
type input "92.00"
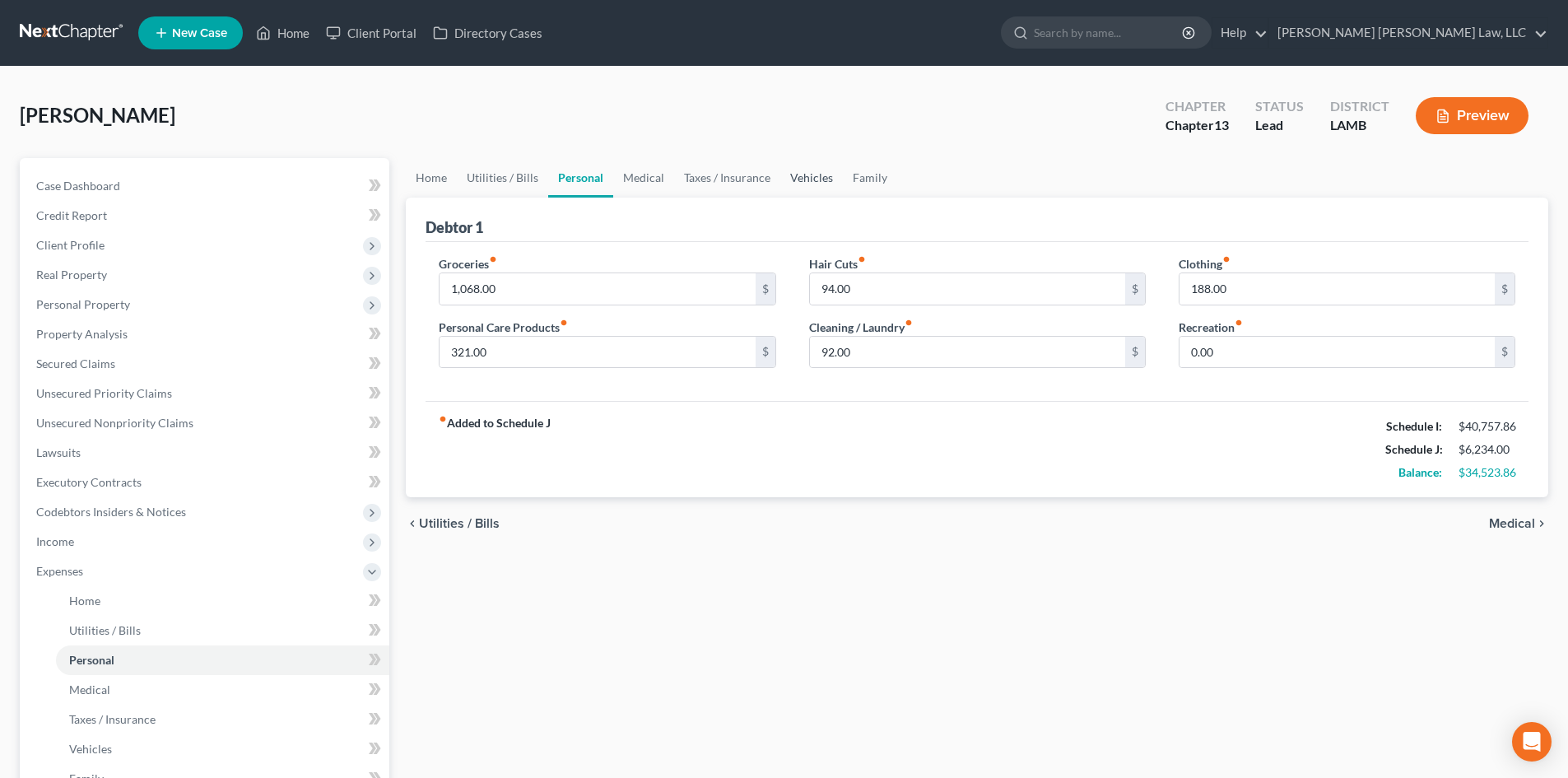
click at [803, 181] on link "Vehicles" at bounding box center [811, 178] width 62 height 40
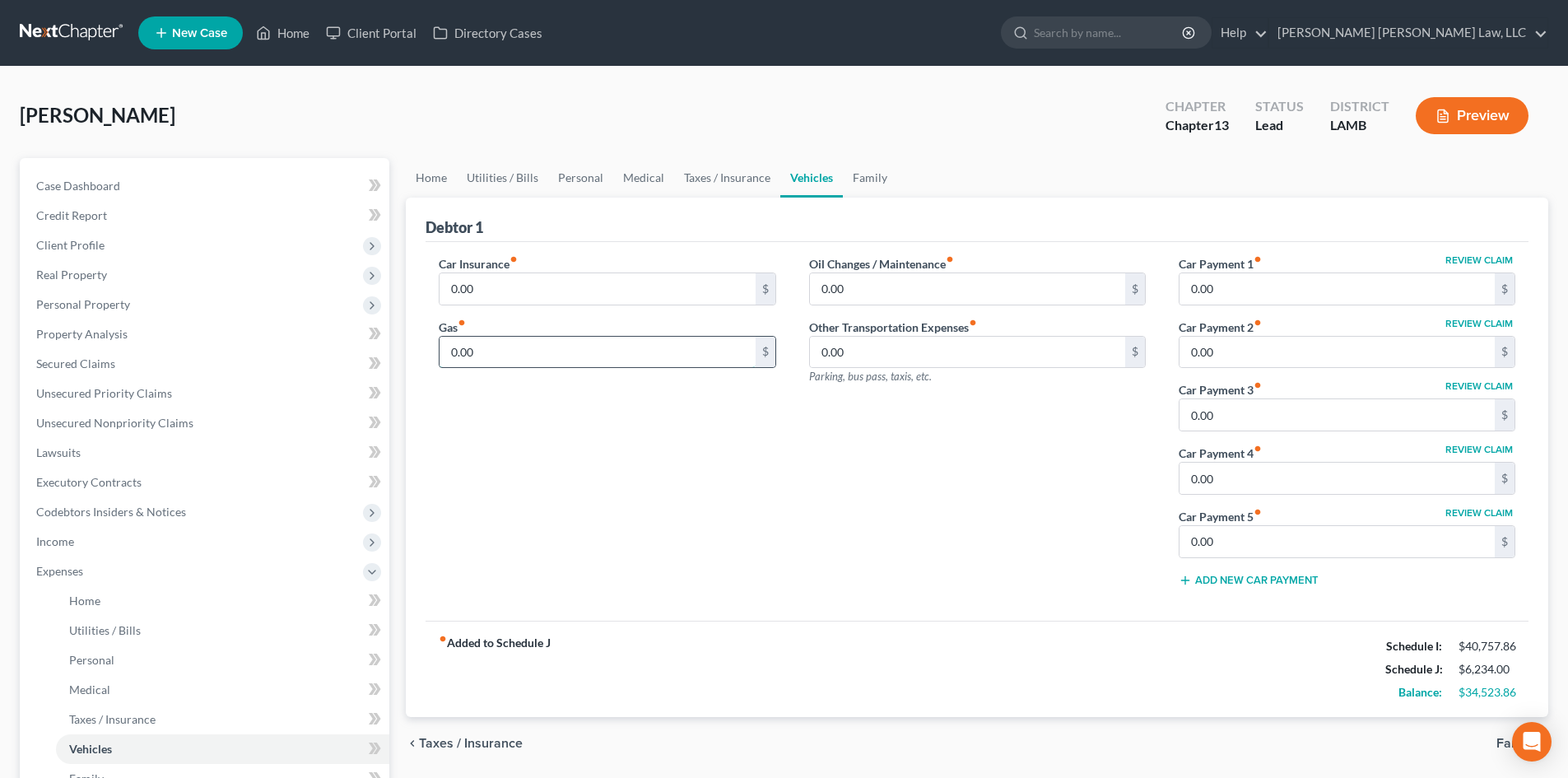
click at [581, 353] on input "0.00" at bounding box center [597, 352] width 316 height 31
type input "400.00"
click at [875, 285] on input "0.00" at bounding box center [968, 289] width 316 height 31
type input "60.00"
click at [718, 290] on input "0.00" at bounding box center [597, 289] width 316 height 31
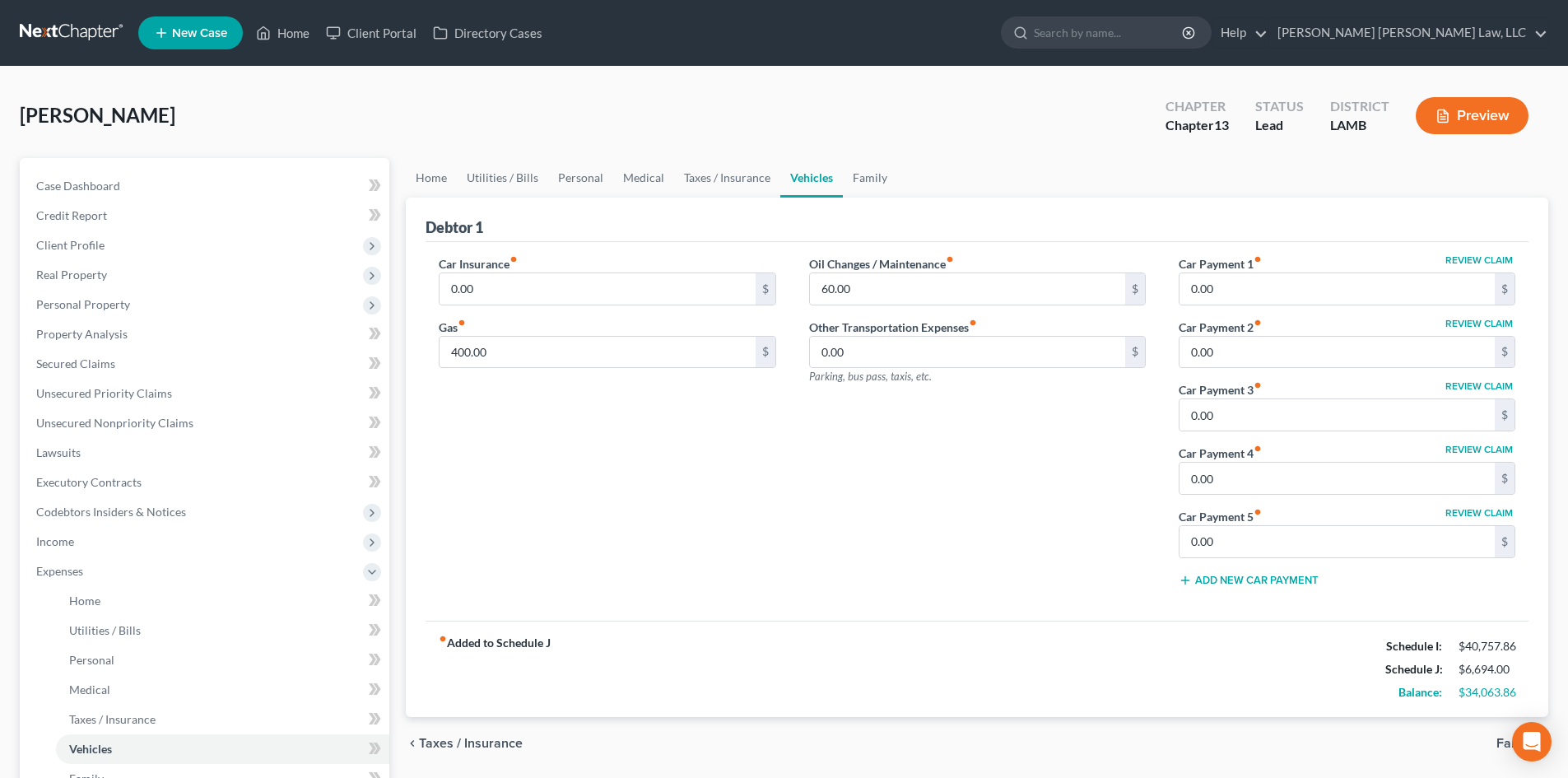
click at [830, 590] on div "Oil Changes / Maintenance fiber_manual_record 60.00 $ Other Transportation Expe…" at bounding box center [978, 427] width 369 height 346
click at [811, 452] on div "Oil Changes / Maintenance fiber_manual_record 60.00 $ Other Transportation Expe…" at bounding box center [978, 427] width 369 height 346
click at [650, 178] on link "Medical" at bounding box center [644, 178] width 61 height 40
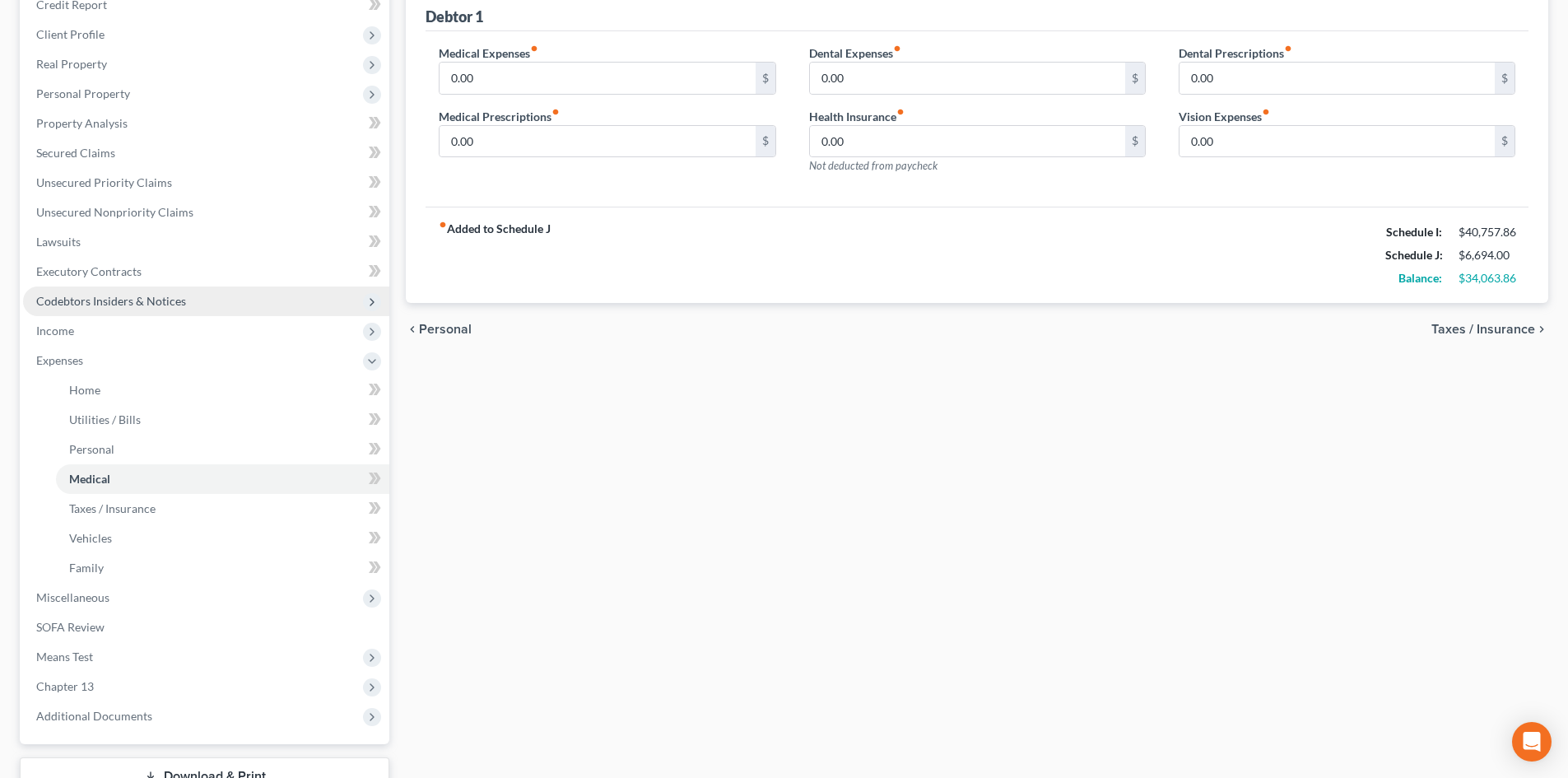
scroll to position [247, 0]
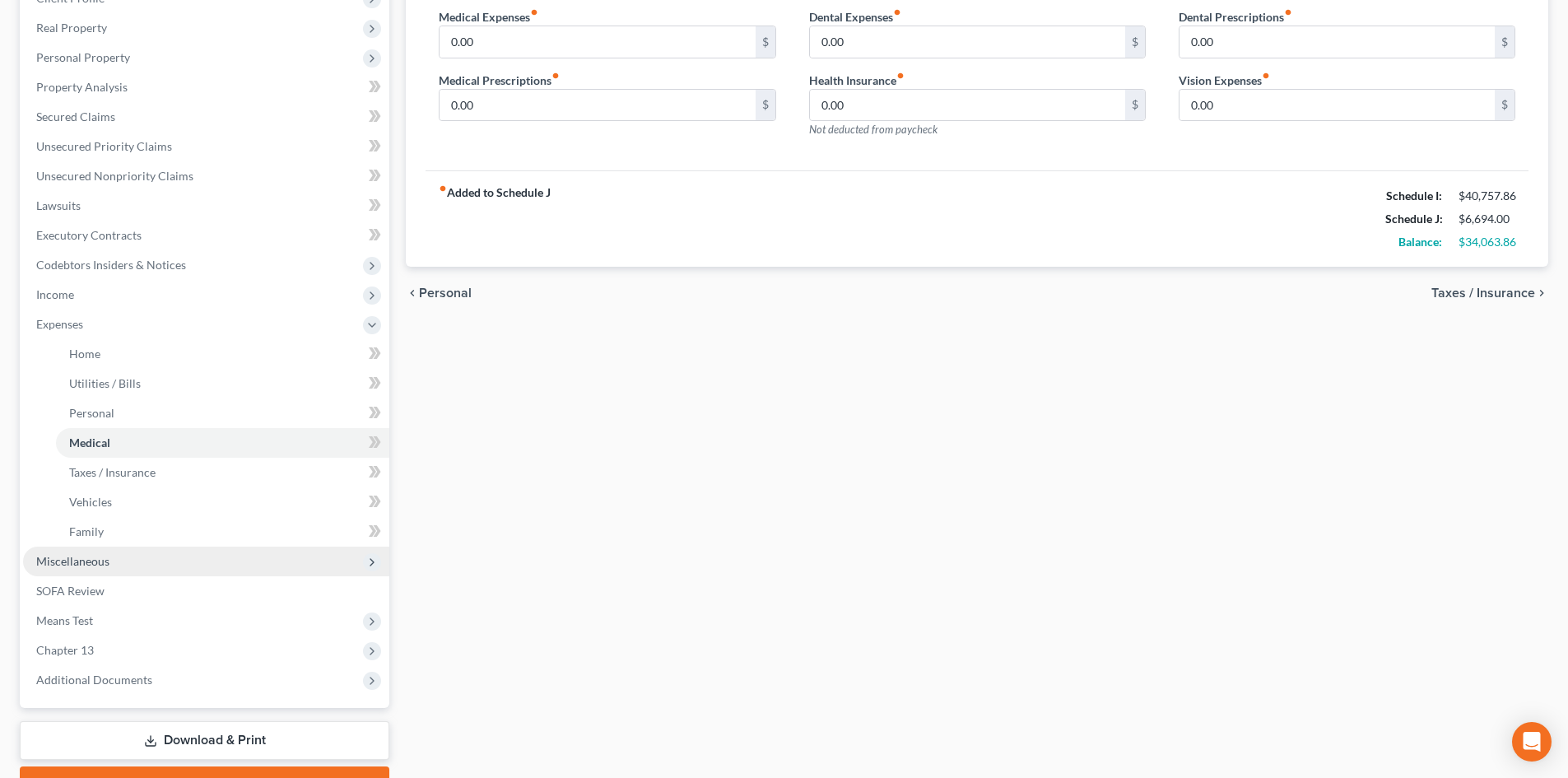
click at [186, 556] on span "Miscellaneous" at bounding box center [206, 561] width 367 height 29
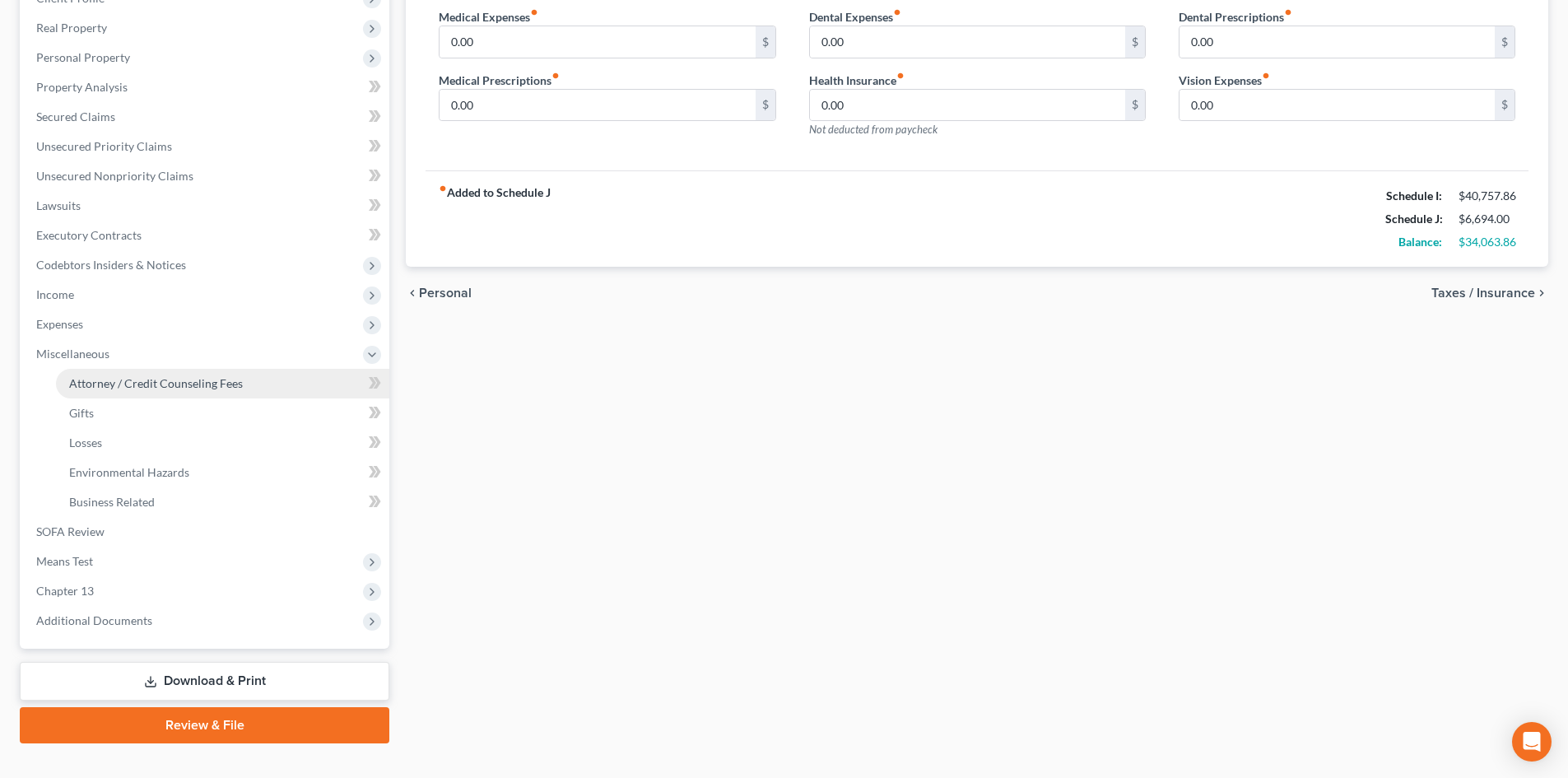
click at [250, 377] on link "Attorney / Credit Counseling Fees" at bounding box center [223, 383] width 334 height 29
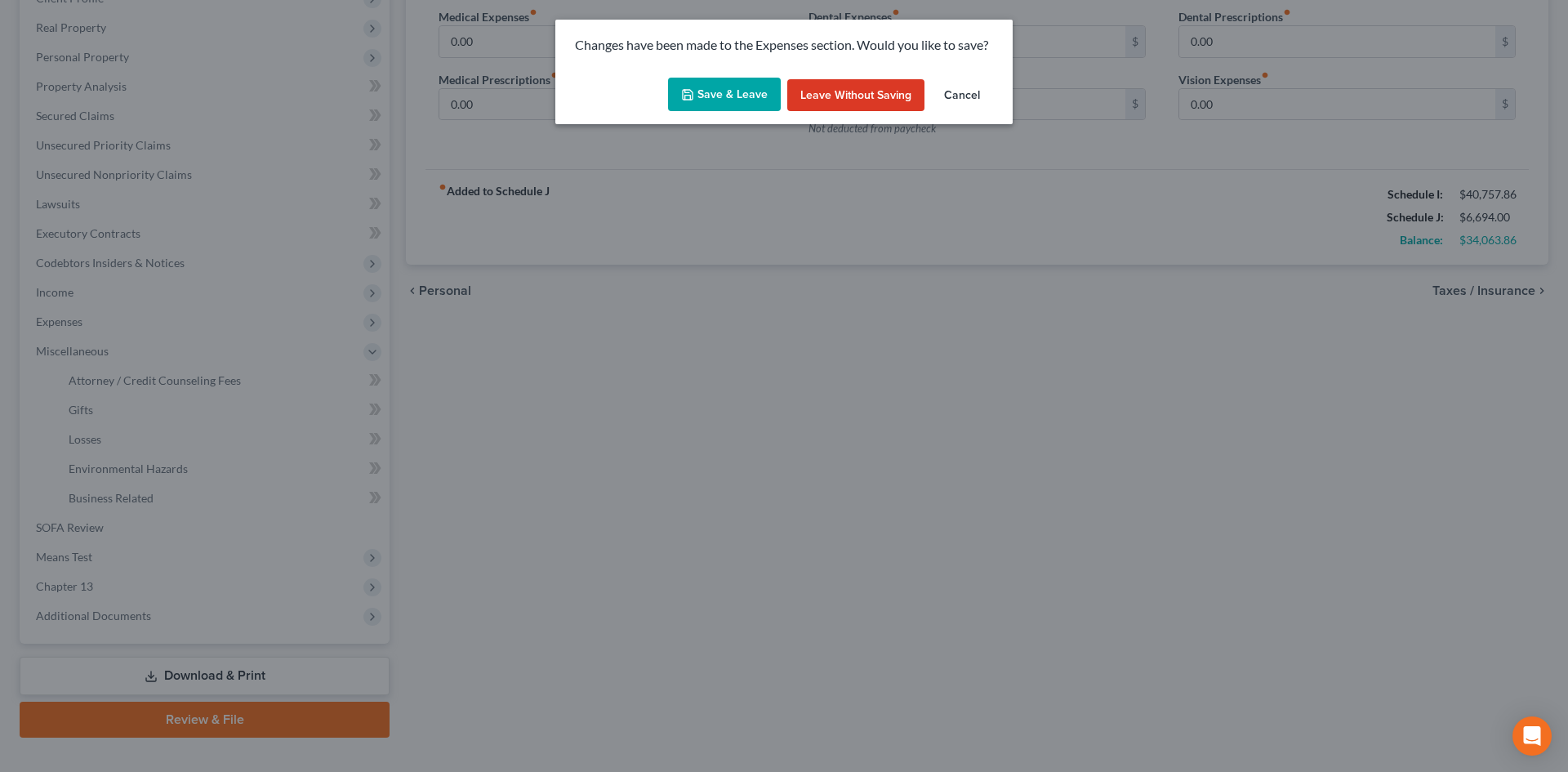
click at [756, 66] on div "Changes have been made to the Expenses section. Would you like to save?" at bounding box center [784, 46] width 457 height 52
click at [733, 97] on button "Save & Leave" at bounding box center [724, 95] width 113 height 34
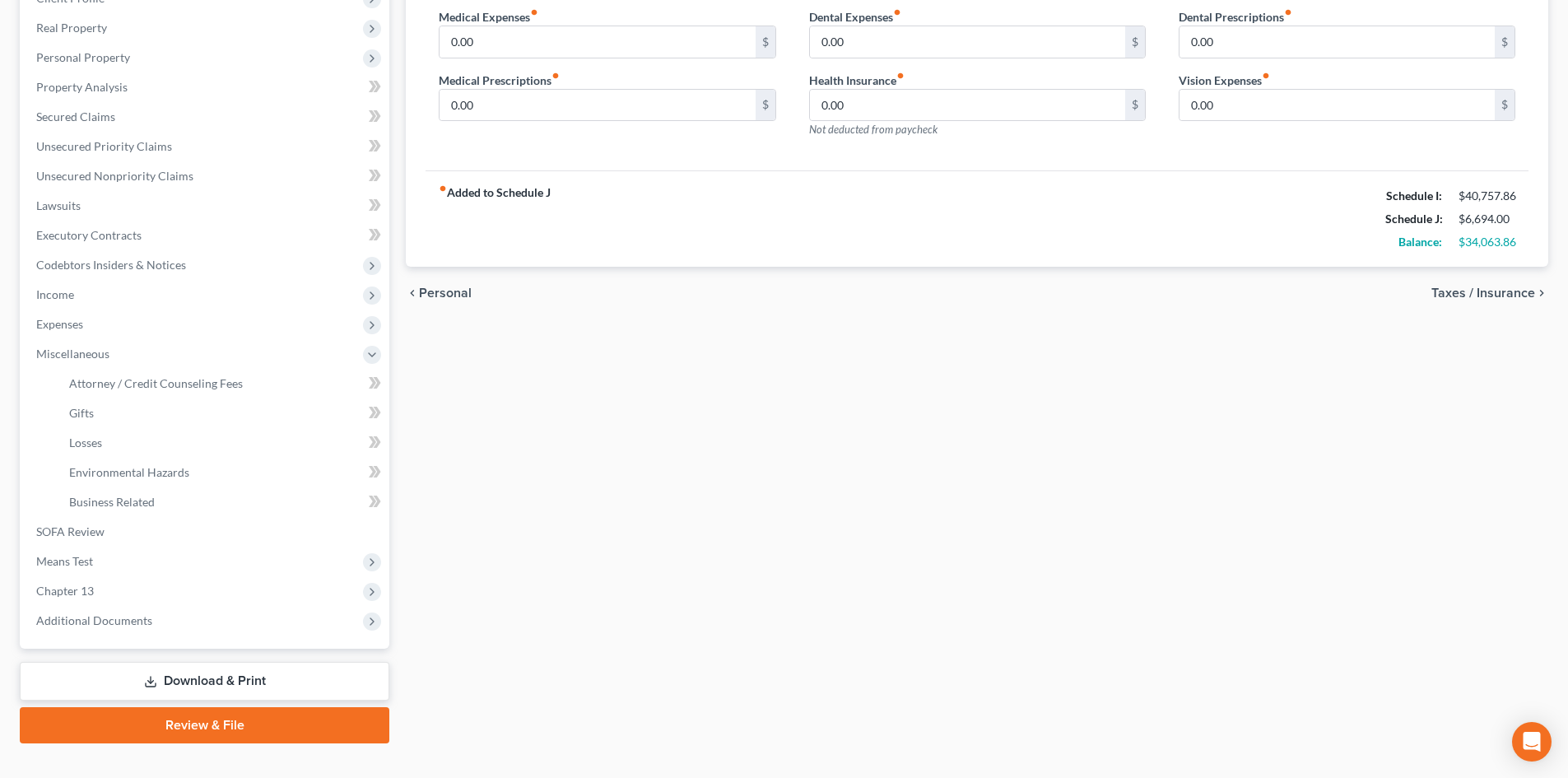
select select "2"
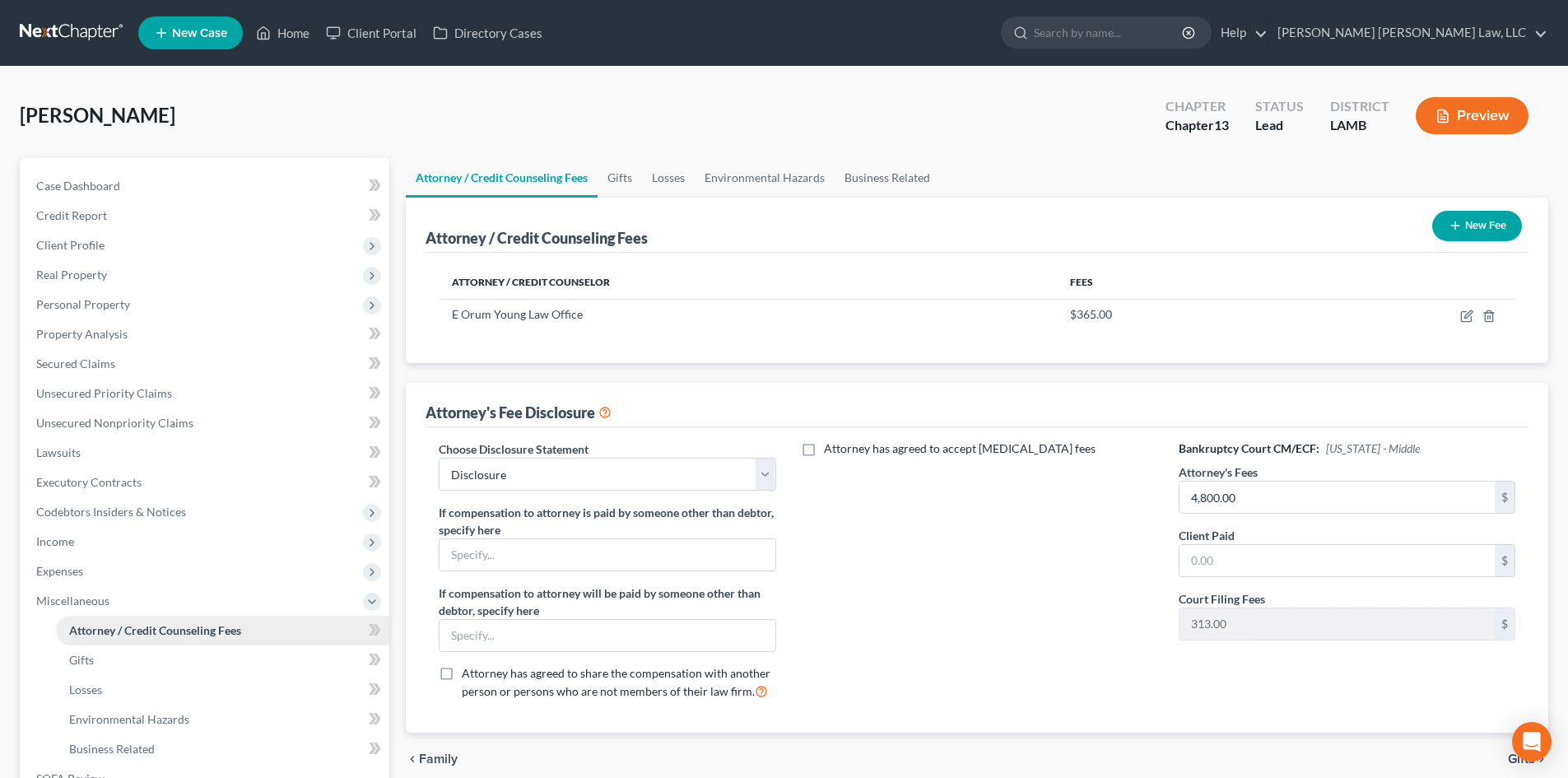
scroll to position [275, 0]
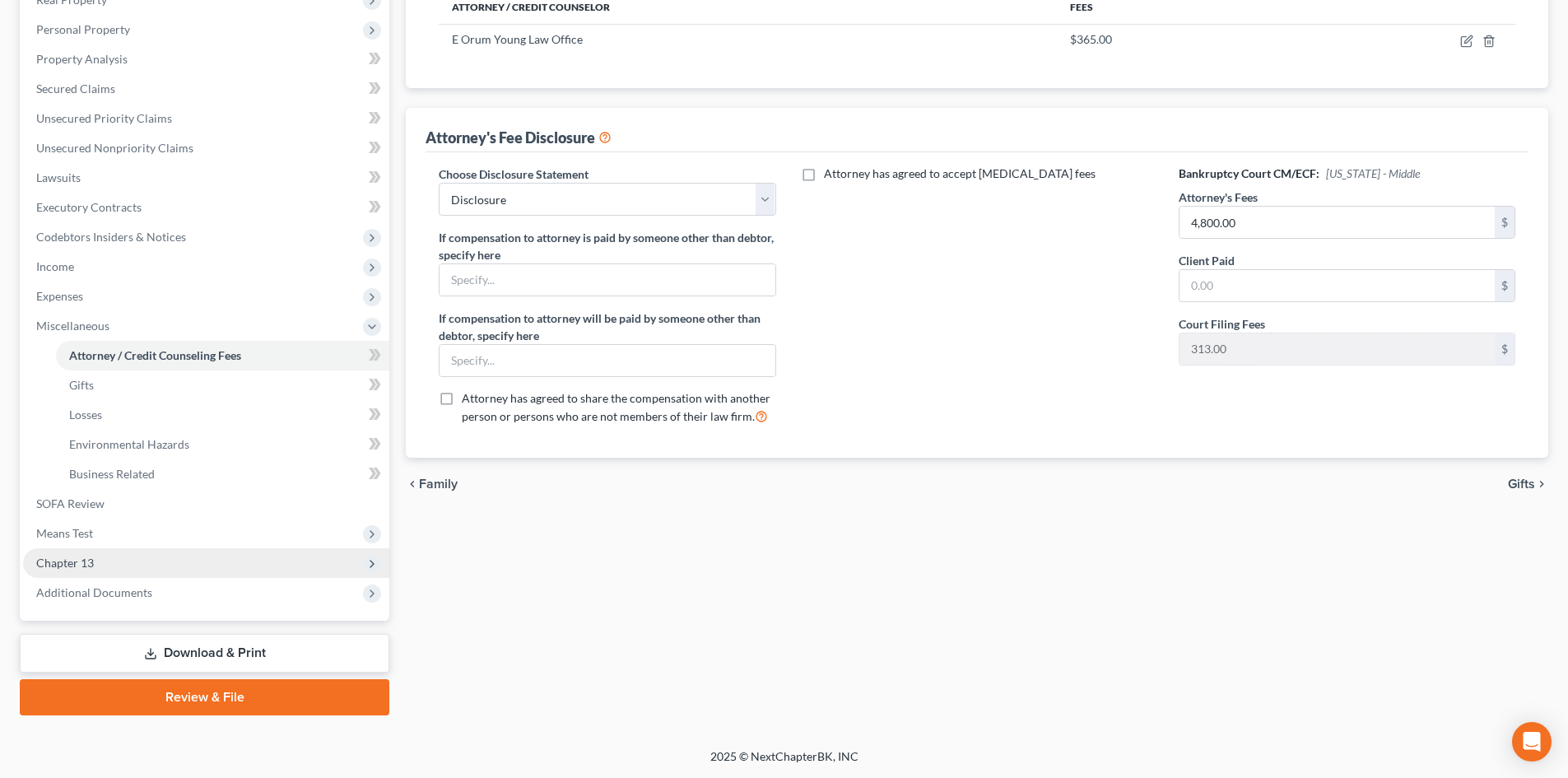
click at [199, 556] on span "Chapter 13" at bounding box center [206, 563] width 367 height 29
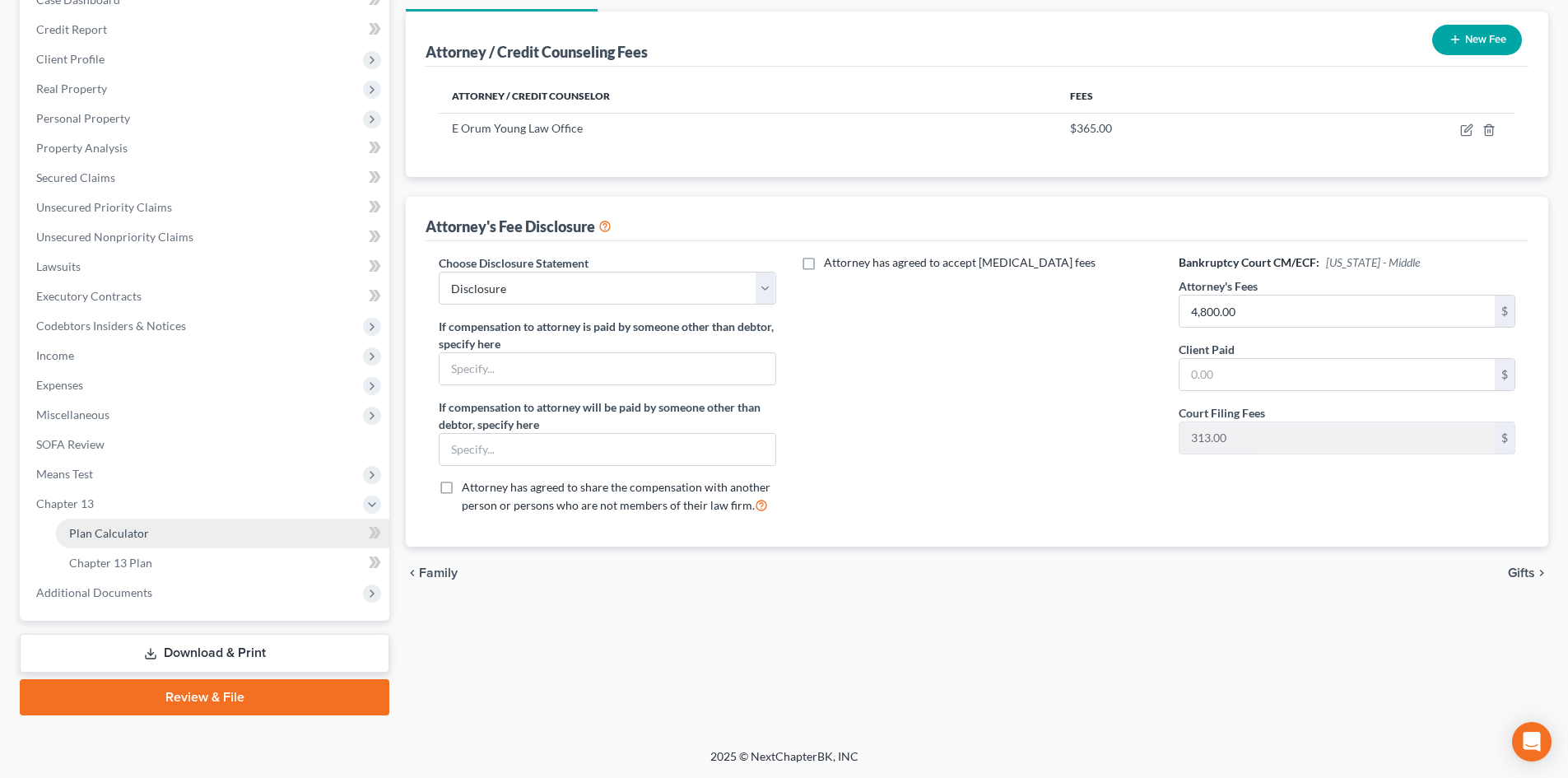
click at [206, 535] on link "Plan Calculator" at bounding box center [223, 533] width 334 height 29
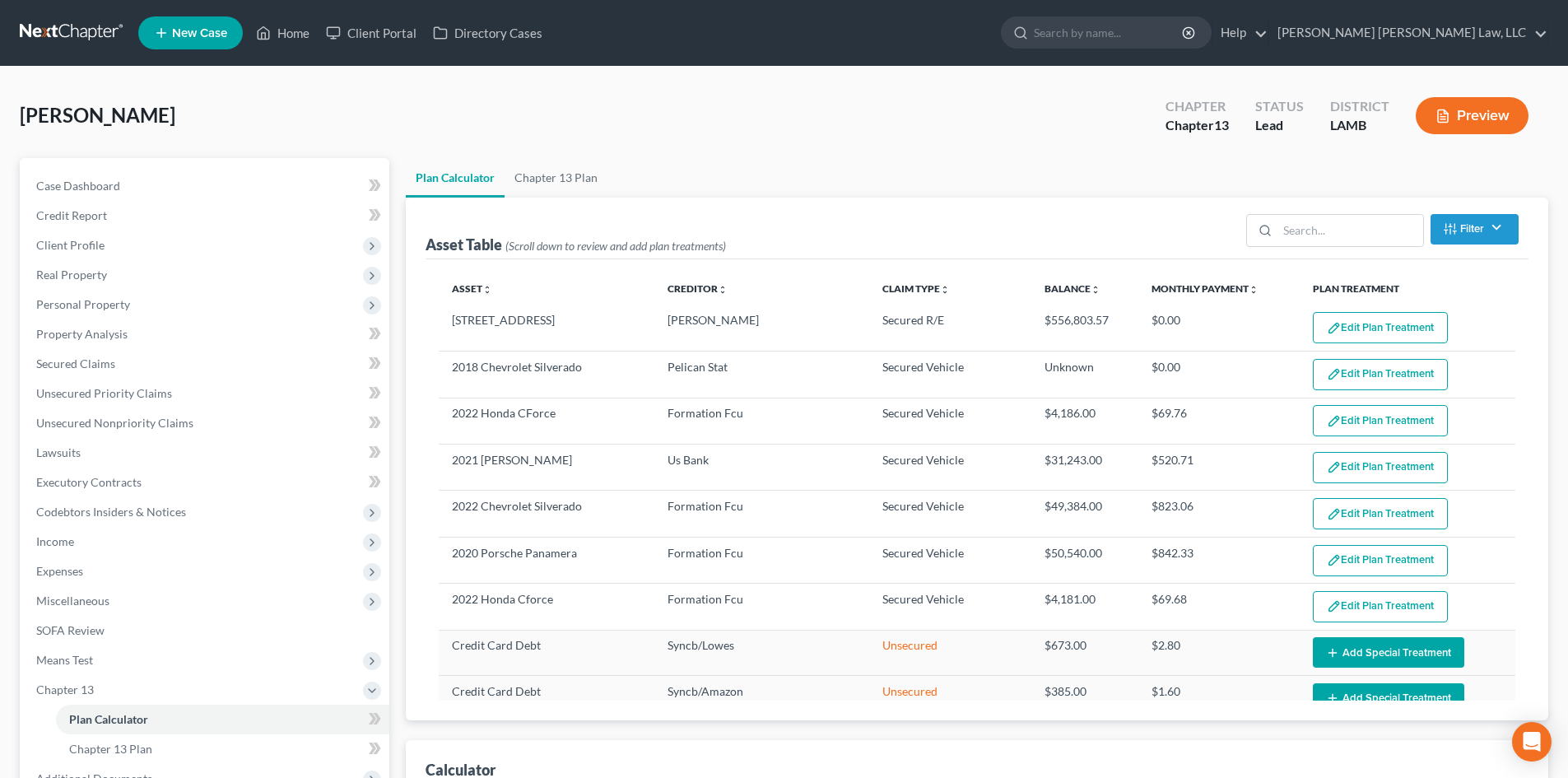
select select "59"
click at [551, 174] on link "Chapter 13 Plan" at bounding box center [556, 178] width 103 height 40
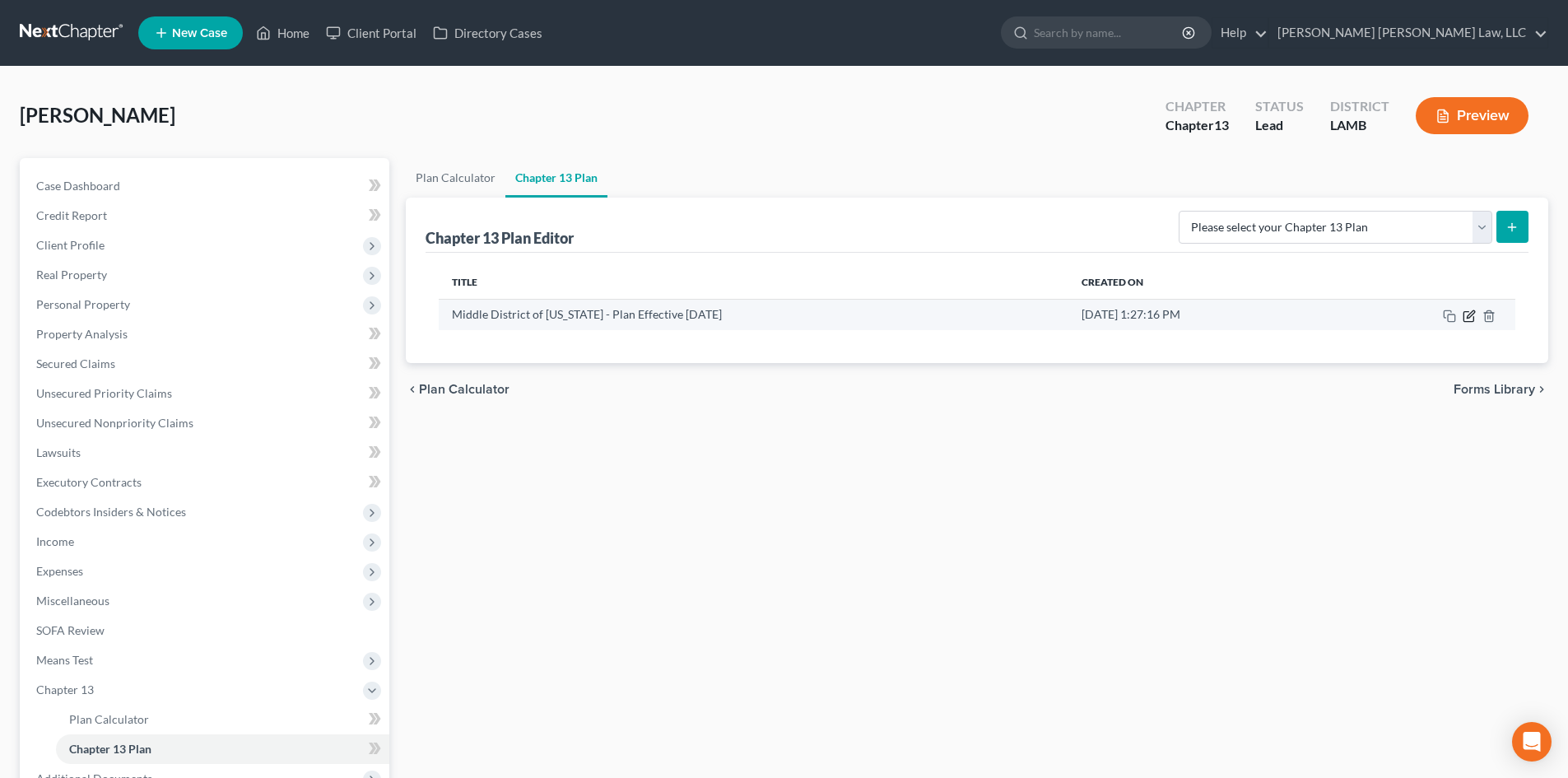
click at [1466, 312] on icon "button" at bounding box center [1468, 315] width 10 height 10
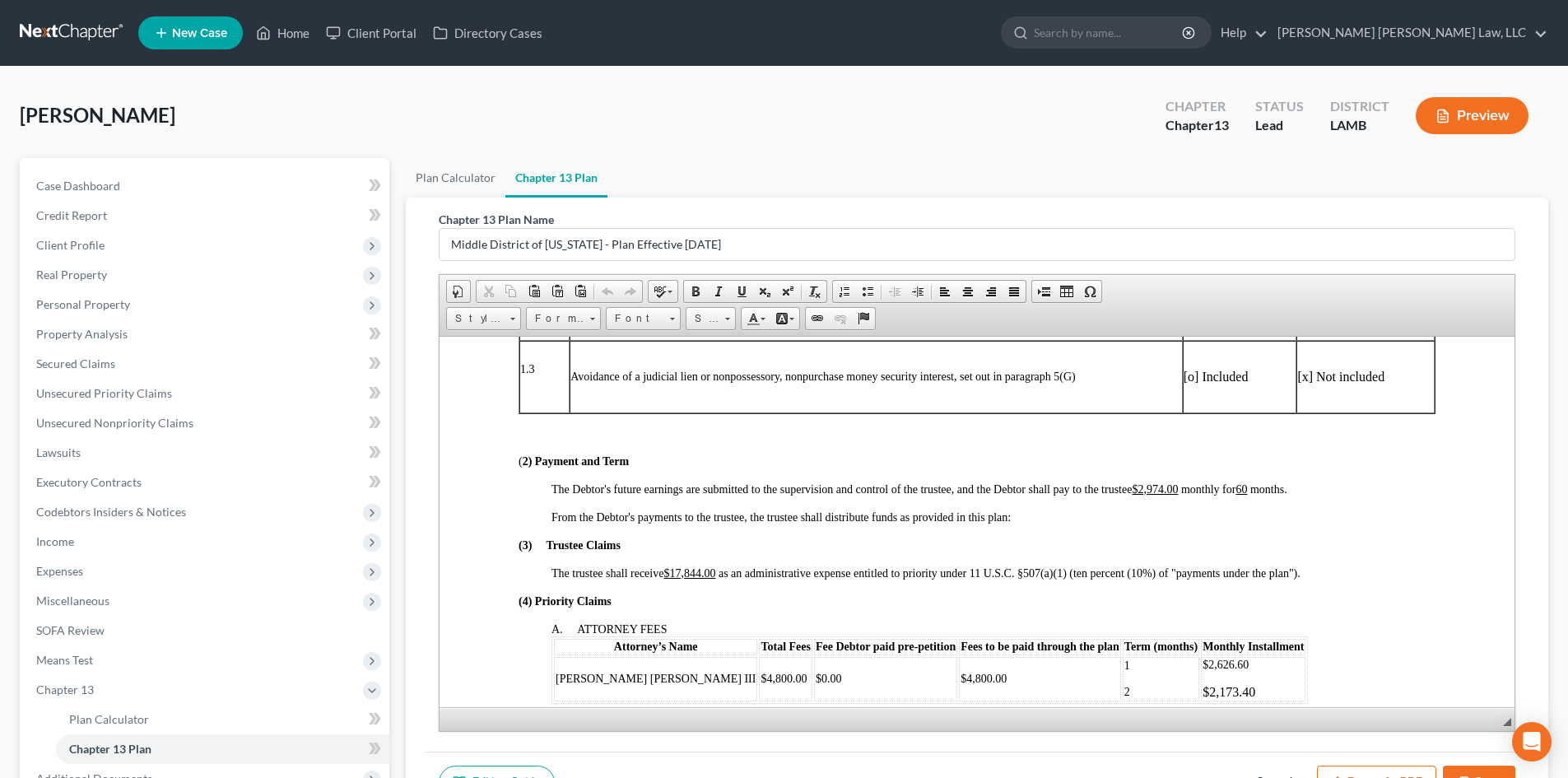
scroll to position [576, 0]
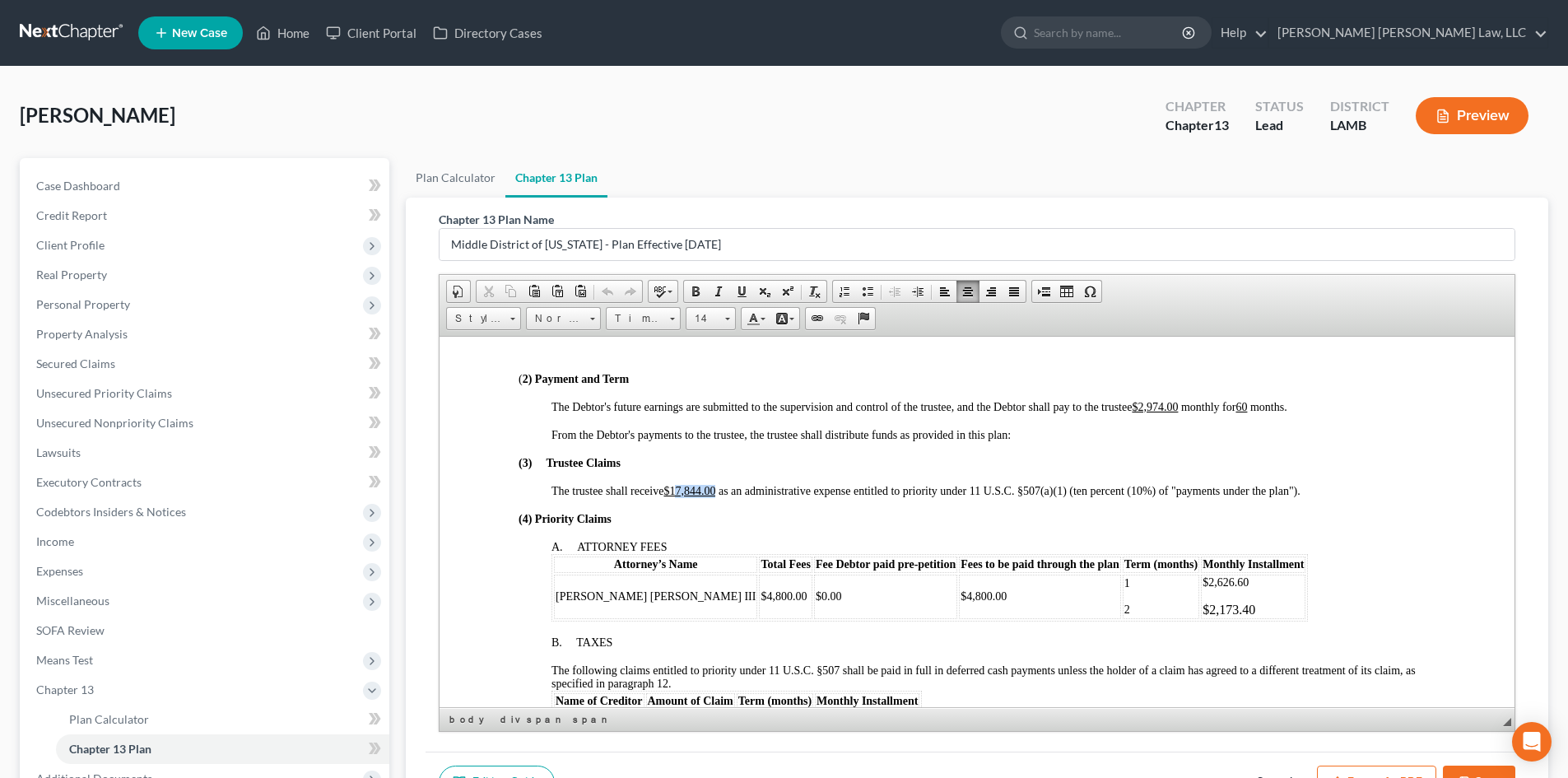
drag, startPoint x: 715, startPoint y: 490, endPoint x: 675, endPoint y: 485, distance: 40.3
click at [675, 485] on u "$17,844.00" at bounding box center [690, 489] width 52 height 12
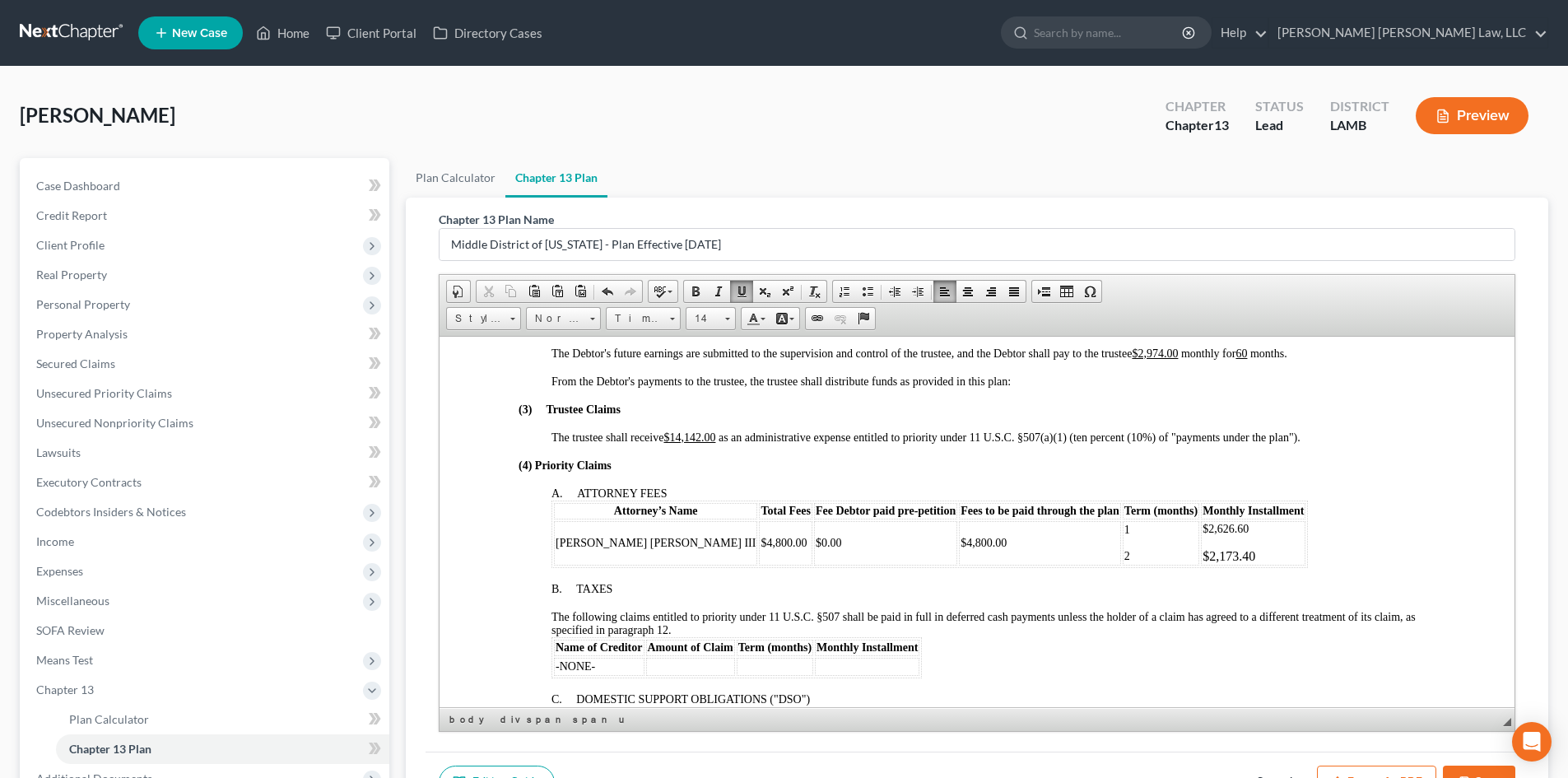
scroll to position [658, 0]
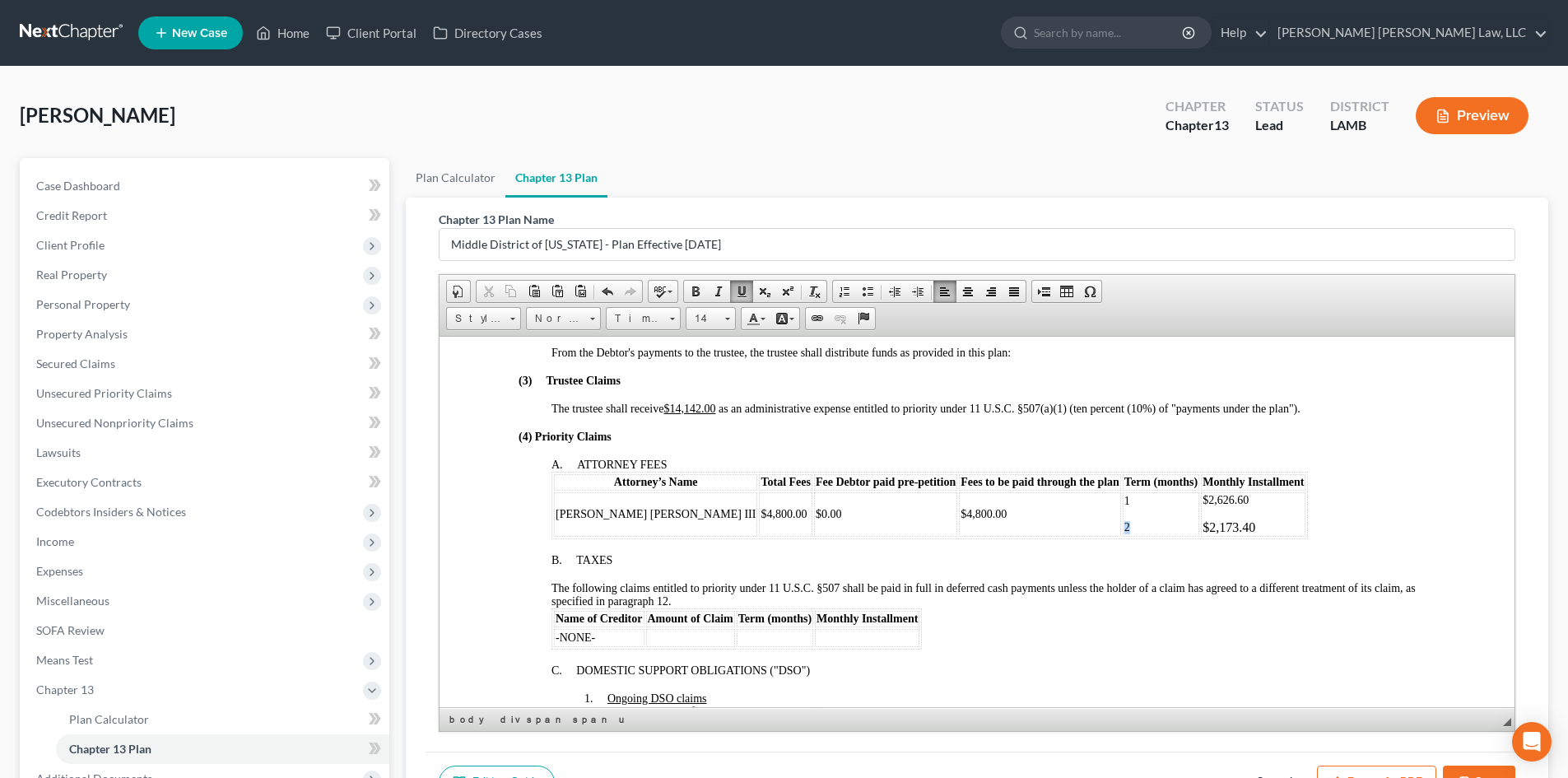
drag, startPoint x: 1045, startPoint y: 524, endPoint x: 1008, endPoint y: 522, distance: 37.1
click at [1008, 522] on table "Attorney’s Name Total Fees Fee Debtor paid pre-petition Fees to be paid through…" at bounding box center [929, 504] width 757 height 68
drag, startPoint x: 1142, startPoint y: 522, endPoint x: 1090, endPoint y: 523, distance: 52.0
click at [1203, 523] on p "$2,173.40" at bounding box center [1253, 526] width 101 height 15
click at [1124, 519] on p at bounding box center [1161, 526] width 74 height 15
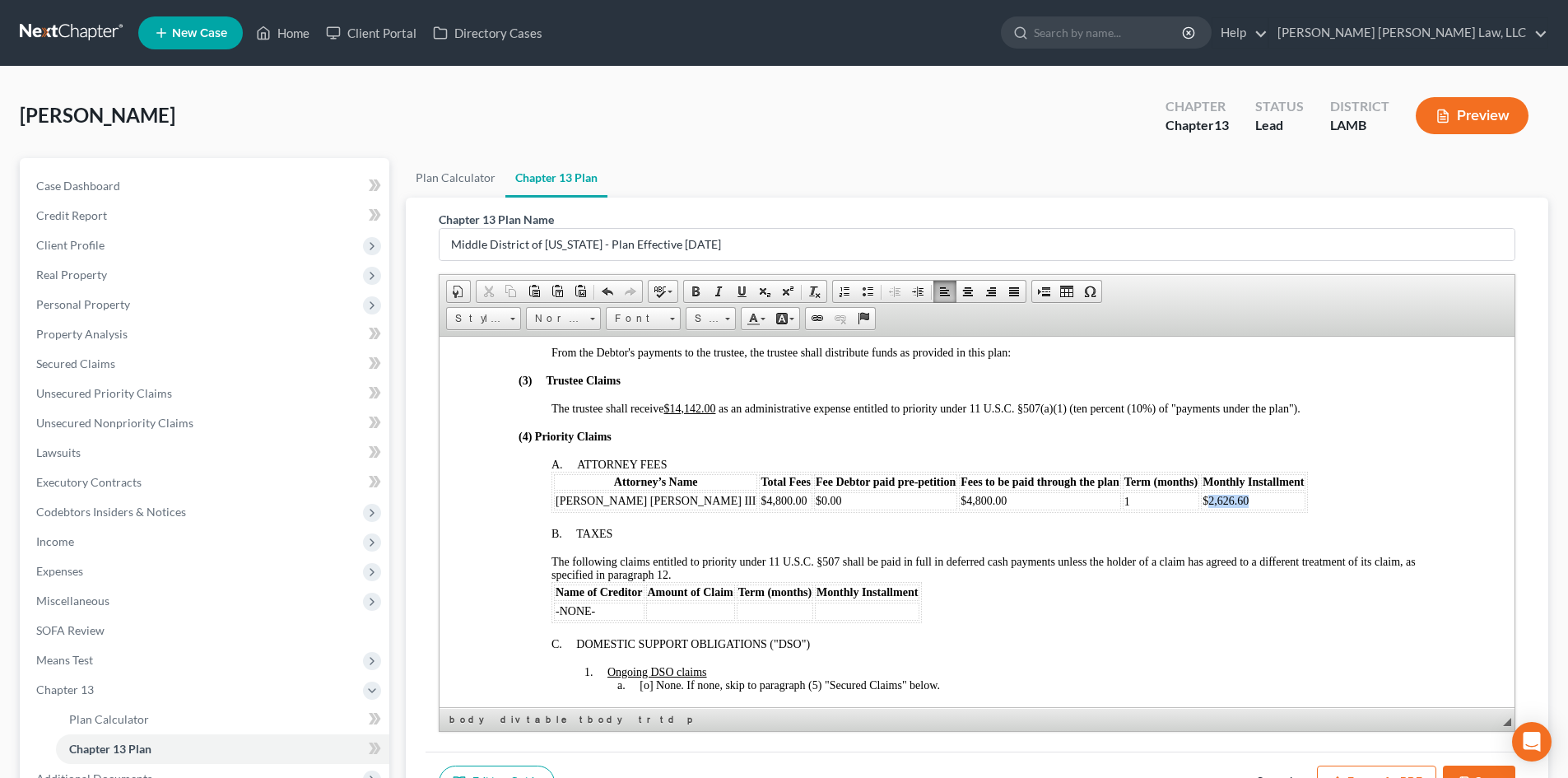
drag, startPoint x: 1163, startPoint y: 500, endPoint x: 1096, endPoint y: 494, distance: 67.3
click at [1203, 494] on p "$2,626.60" at bounding box center [1253, 500] width 101 height 13
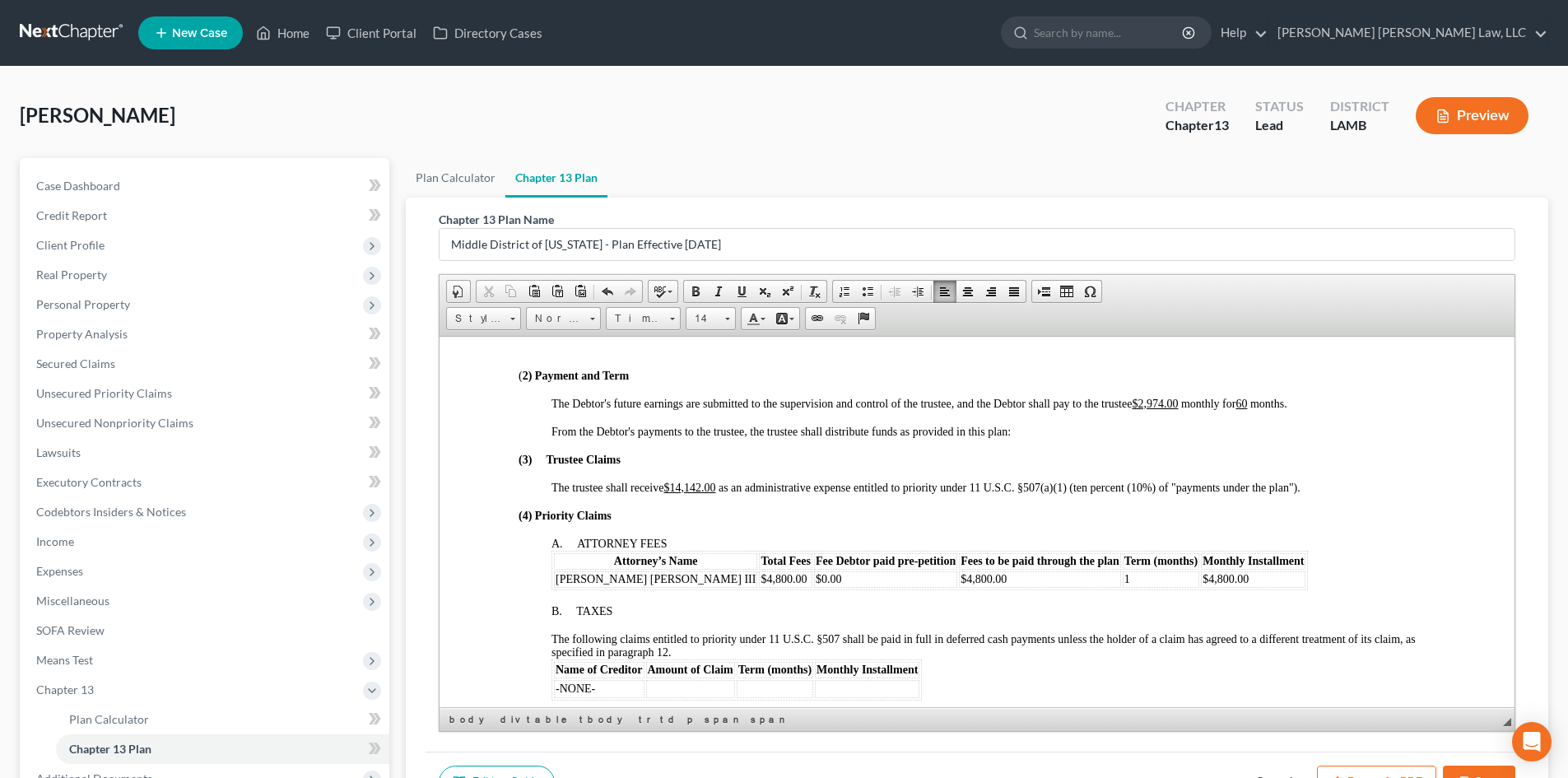
scroll to position [576, 0]
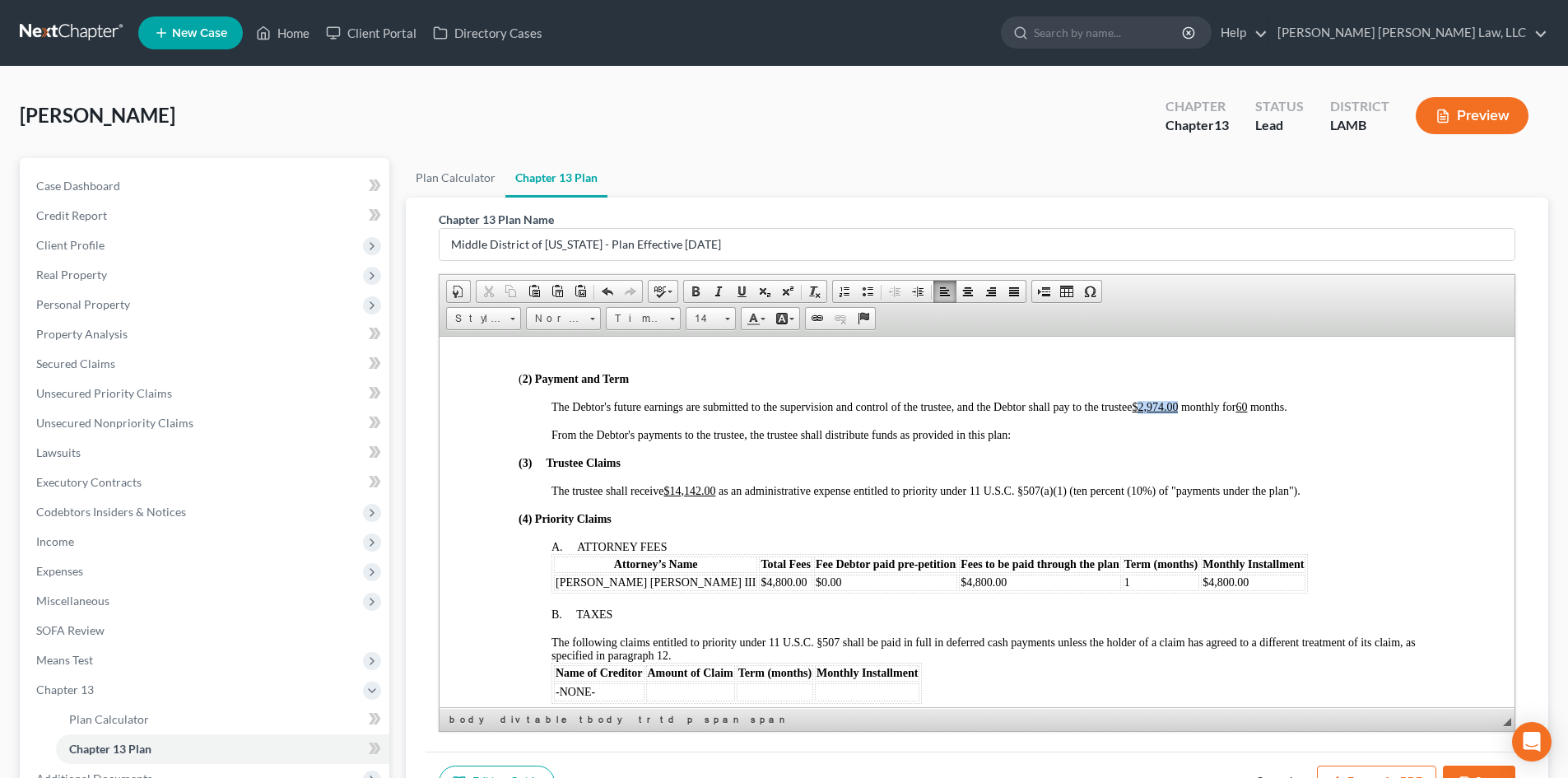
drag, startPoint x: 1179, startPoint y: 405, endPoint x: 1139, endPoint y: 408, distance: 40.1
click at [1139, 408] on u "$2,974.00" at bounding box center [1155, 406] width 46 height 12
click at [713, 490] on u "$14,142.00" at bounding box center [690, 489] width 52 height 12
drag, startPoint x: 716, startPoint y: 489, endPoint x: 672, endPoint y: 483, distance: 44.4
click at [672, 483] on u "$14,142.00" at bounding box center [690, 489] width 52 height 12
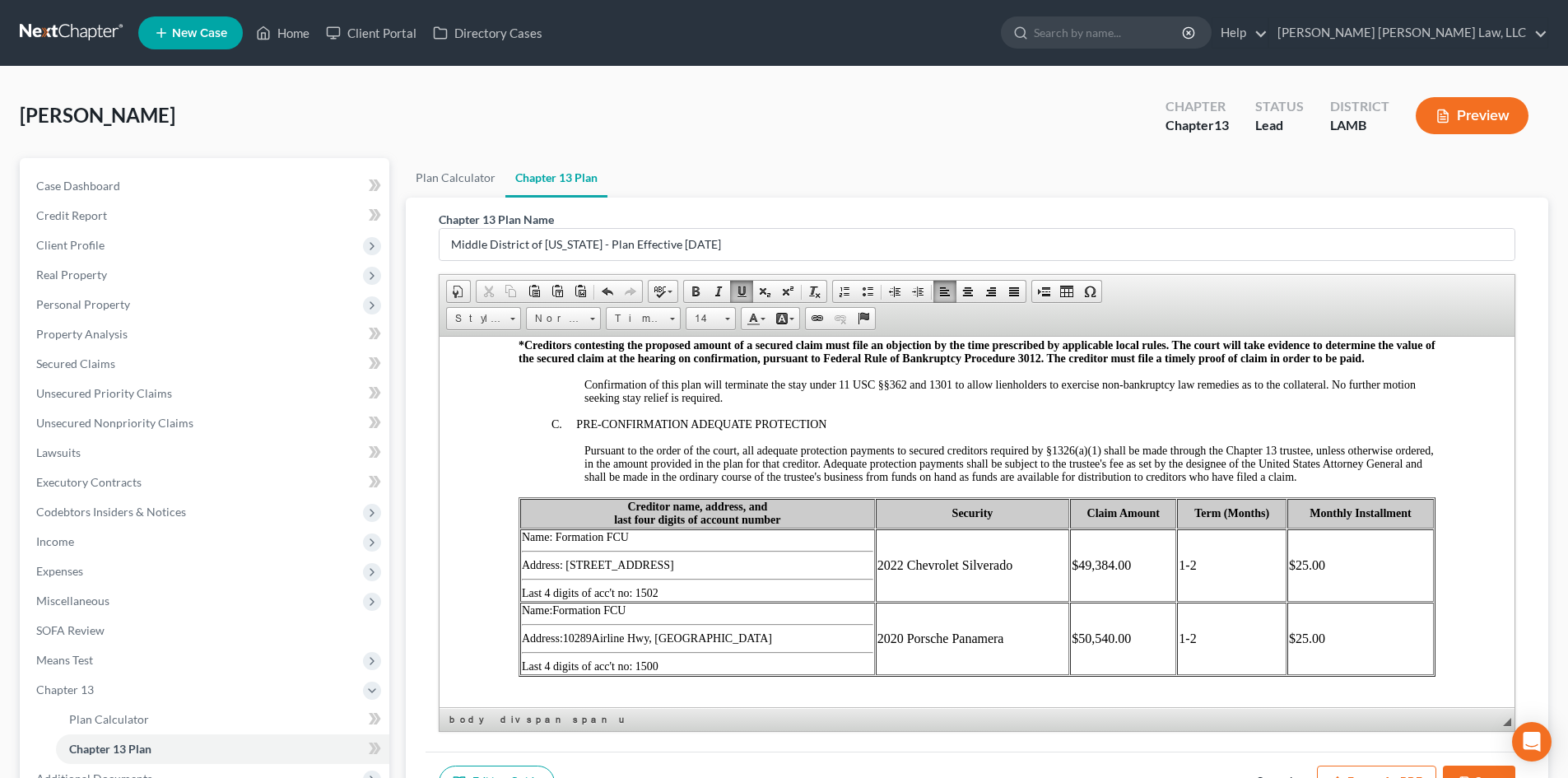
scroll to position [2057, 0]
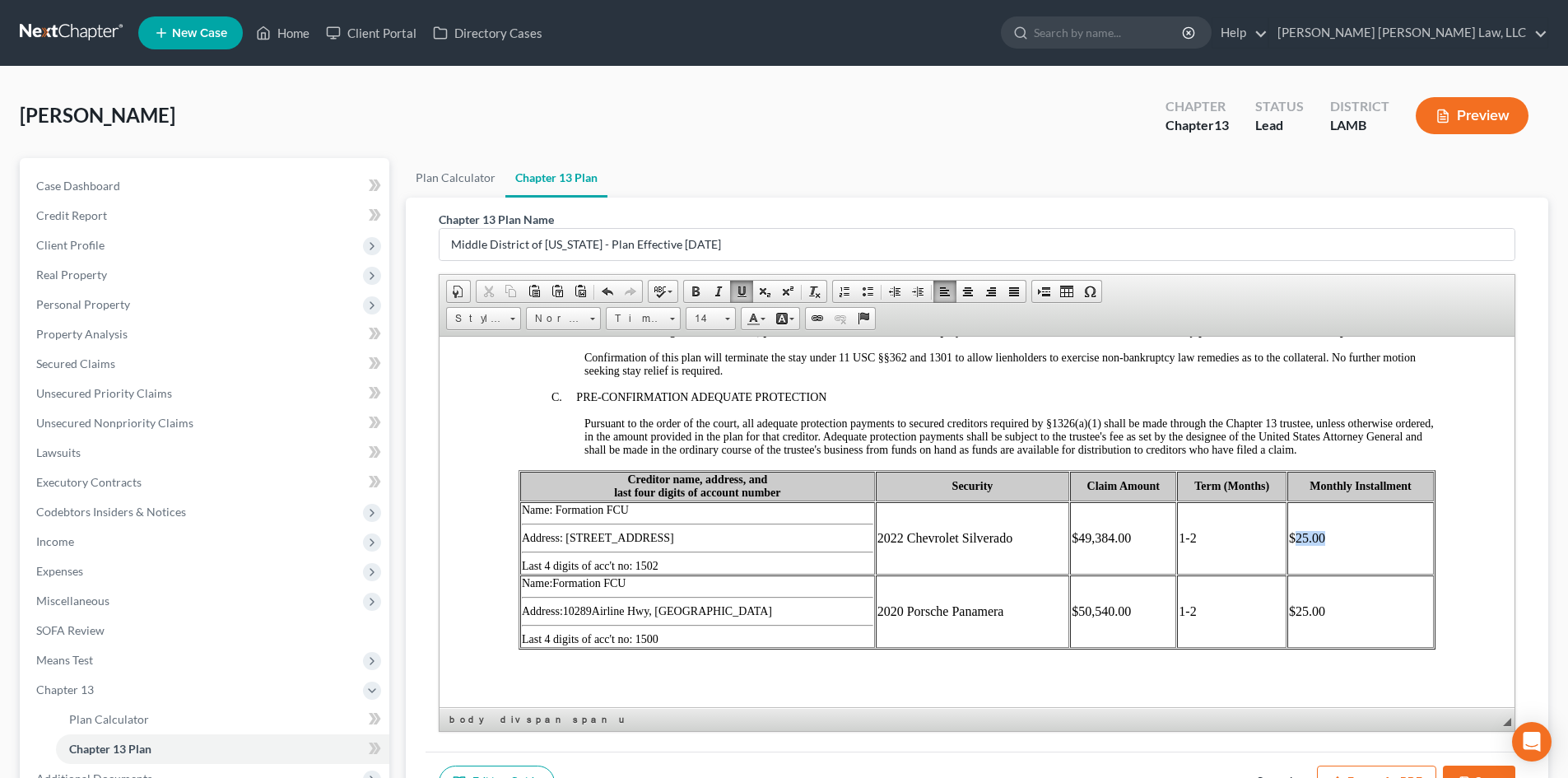
drag, startPoint x: 1334, startPoint y: 538, endPoint x: 1283, endPoint y: 540, distance: 51.0
click at [1287, 540] on td "$25.00" at bounding box center [1360, 537] width 146 height 73
drag, startPoint x: 1306, startPoint y: 606, endPoint x: 1287, endPoint y: 606, distance: 19.0
click at [1287, 606] on td "$25.00" at bounding box center [1360, 611] width 146 height 73
drag, startPoint x: 1214, startPoint y: 547, endPoint x: 1170, endPoint y: 541, distance: 44.4
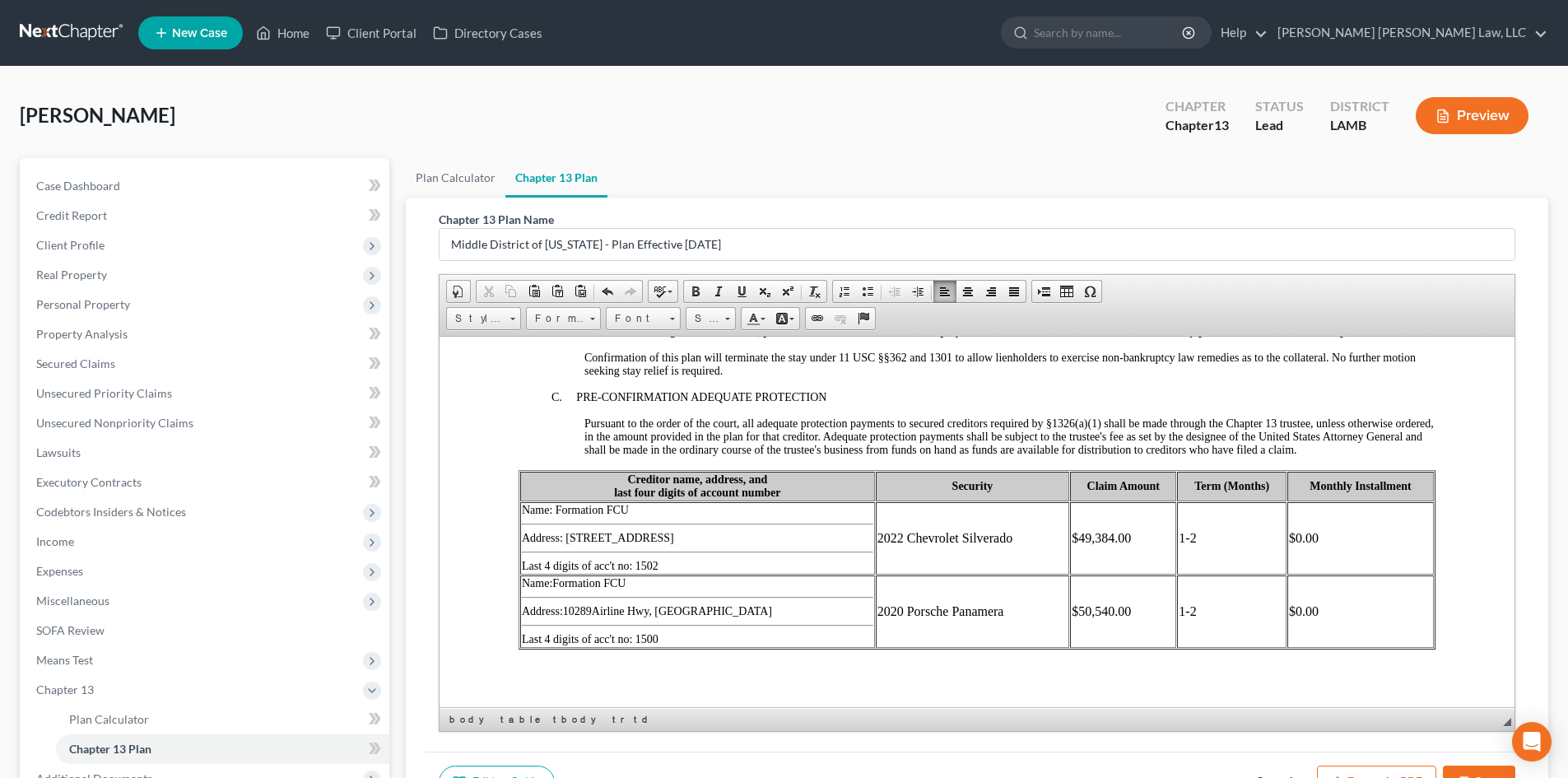
click at [1177, 541] on td "1-2" at bounding box center [1232, 537] width 109 height 73
drag, startPoint x: 1201, startPoint y: 605, endPoint x: 1171, endPoint y: 606, distance: 30.0
click at [1177, 606] on td "1-2" at bounding box center [1232, 611] width 109 height 73
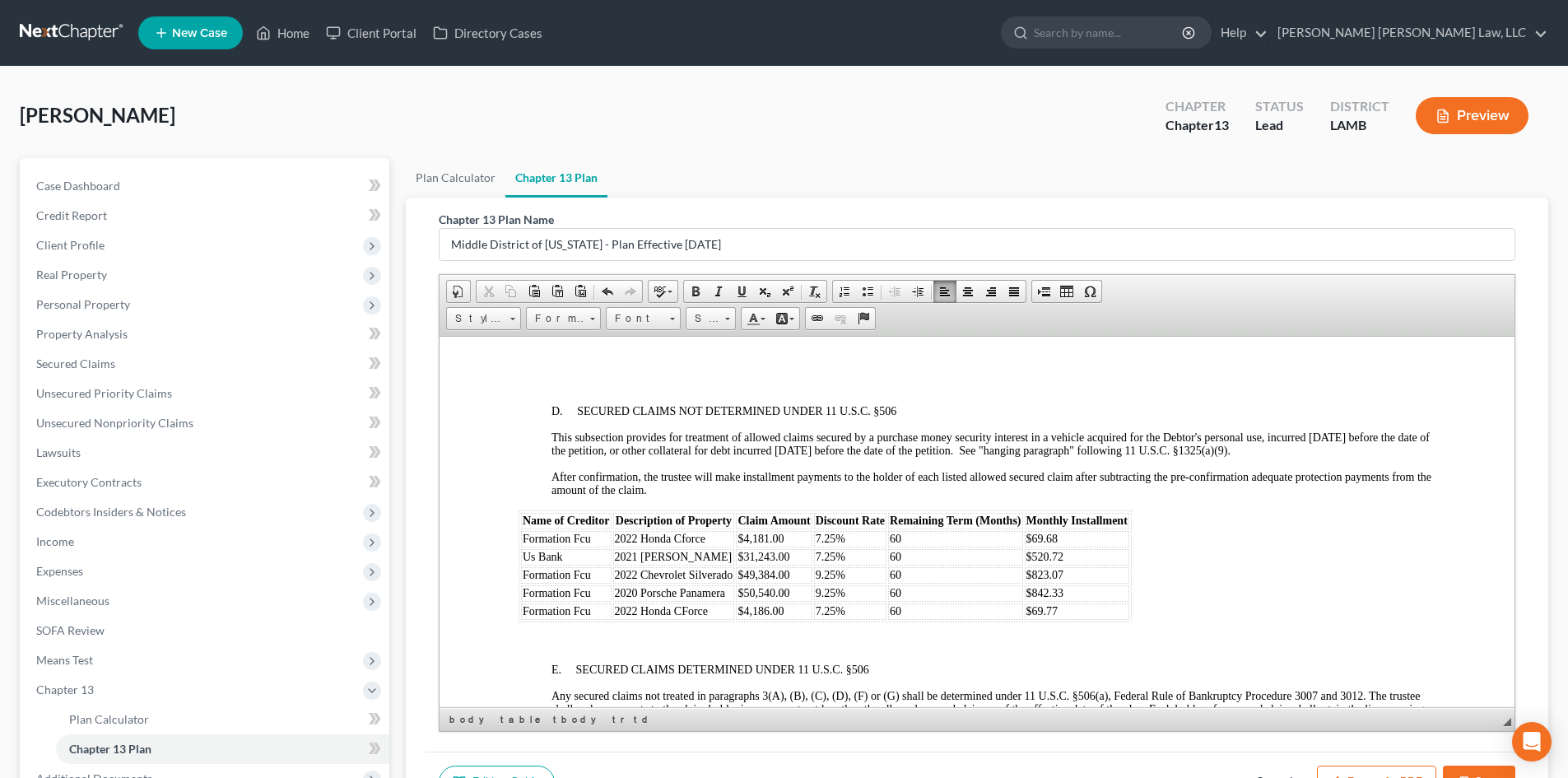
scroll to position [2386, 0]
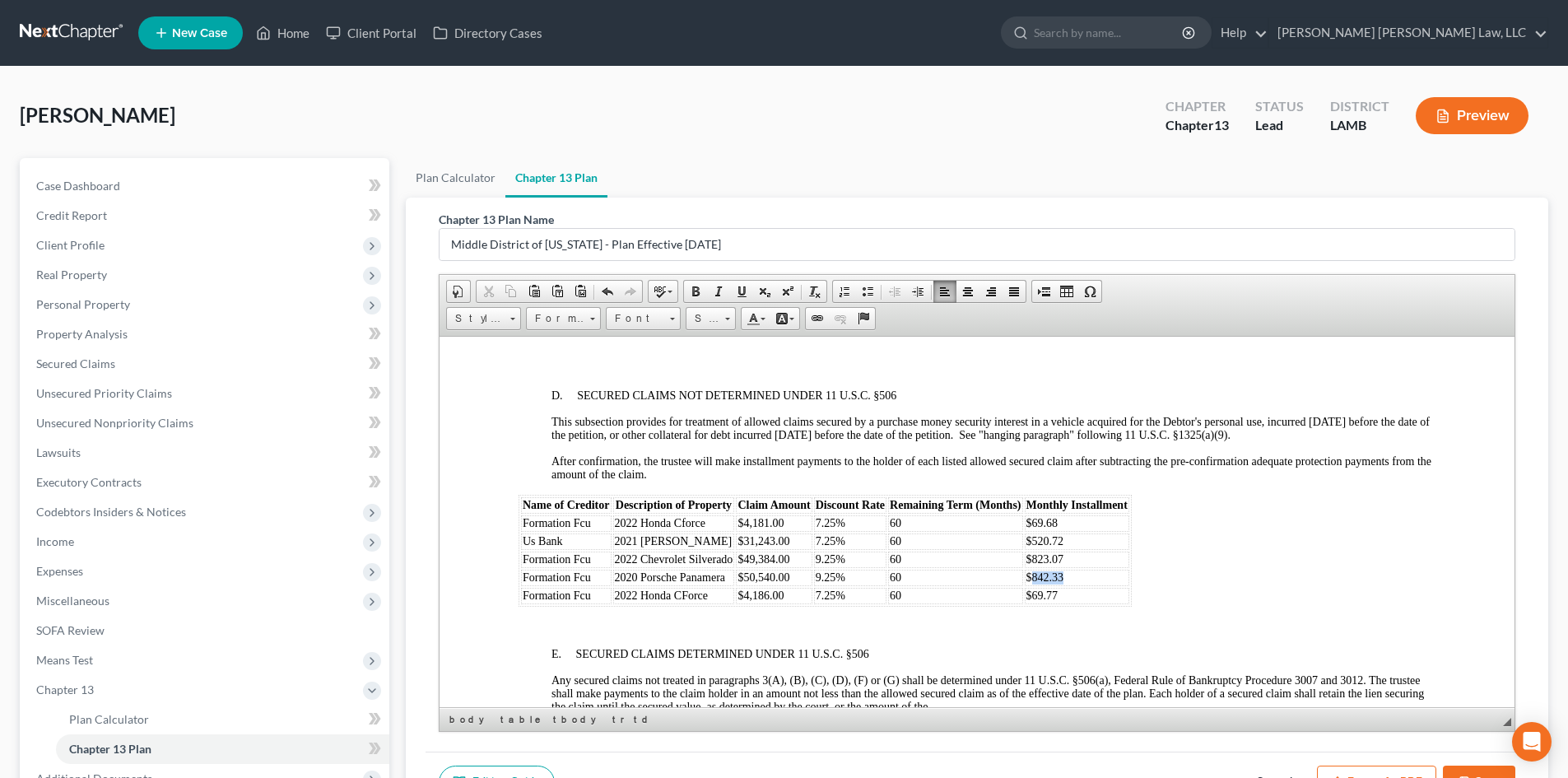
drag, startPoint x: 1075, startPoint y: 580, endPoint x: 1031, endPoint y: 581, distance: 44.0
click at [1031, 581] on td "$842.33" at bounding box center [1077, 576] width 105 height 16
drag, startPoint x: 1066, startPoint y: 558, endPoint x: 1033, endPoint y: 562, distance: 33.2
click at [1033, 562] on td "$823.07" at bounding box center [1077, 558] width 105 height 16
drag, startPoint x: 1090, startPoint y: 541, endPoint x: 1032, endPoint y: 541, distance: 58.0
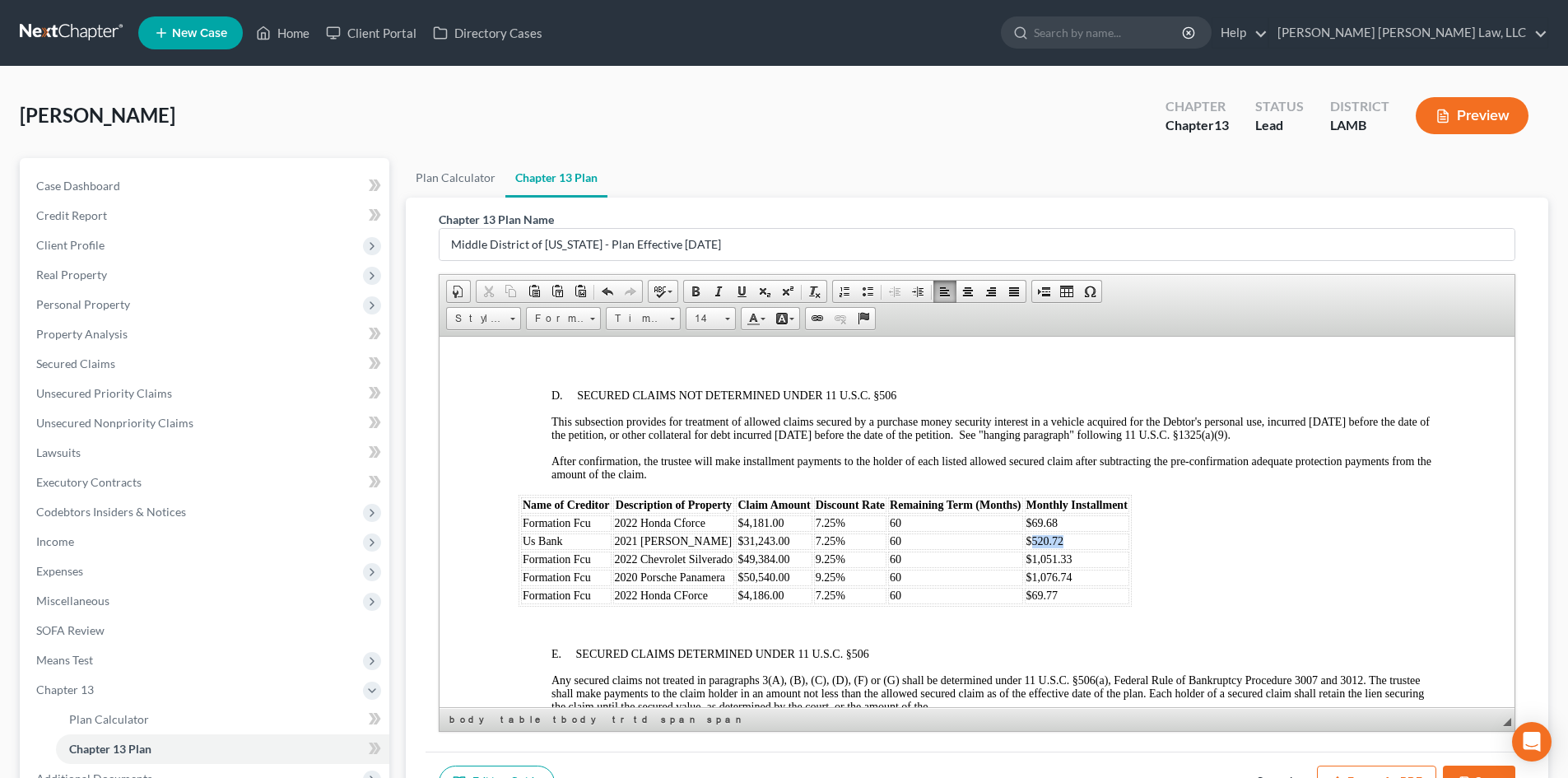
click at [1032, 541] on td "$520.72" at bounding box center [1077, 540] width 105 height 16
drag, startPoint x: 1077, startPoint y: 519, endPoint x: 1031, endPoint y: 522, distance: 46.1
click at [1031, 522] on td "$69.68" at bounding box center [1077, 522] width 105 height 16
drag, startPoint x: 1073, startPoint y: 599, endPoint x: 1032, endPoint y: 598, distance: 41.0
click at [1032, 598] on td "$69.77" at bounding box center [1077, 594] width 105 height 16
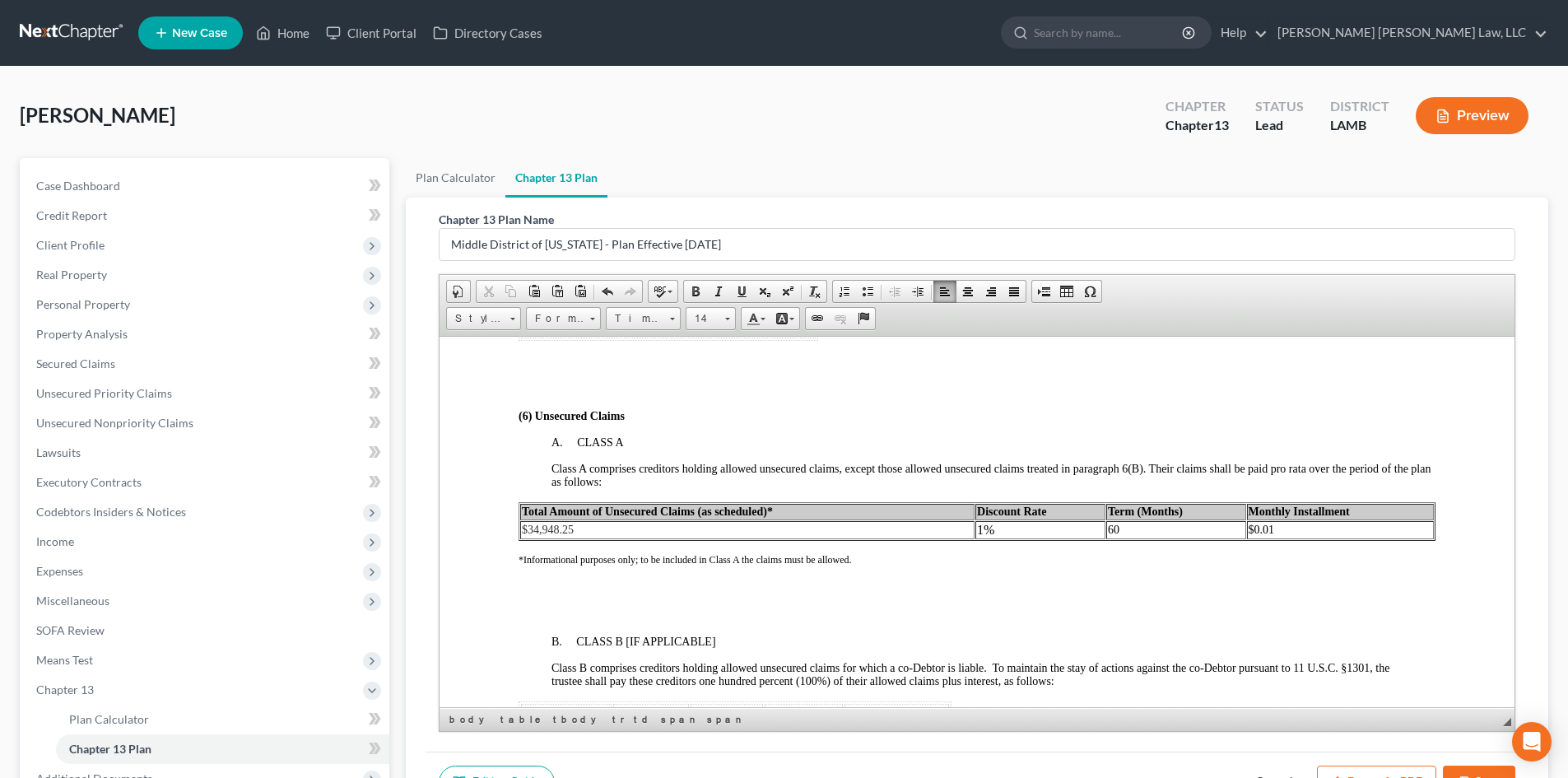
scroll to position [3209, 0]
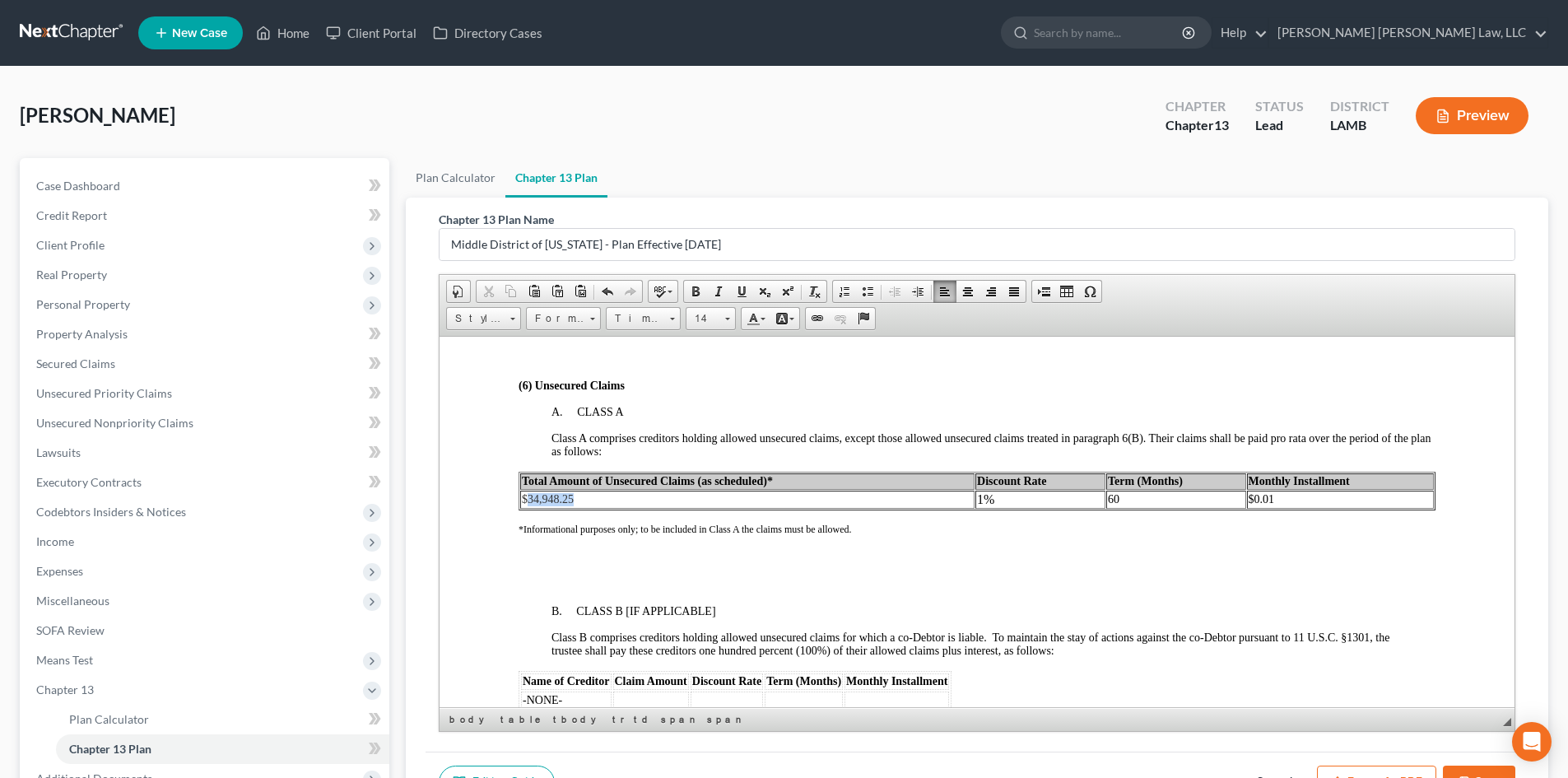
drag, startPoint x: 619, startPoint y: 502, endPoint x: 527, endPoint y: 503, distance: 92.0
click at [527, 503] on td "$34,948.25" at bounding box center [747, 498] width 454 height 18
drag, startPoint x: 612, startPoint y: 506, endPoint x: 525, endPoint y: 501, distance: 87.1
click at [525, 501] on td "$34,948.25" at bounding box center [747, 498] width 454 height 18
drag, startPoint x: 1274, startPoint y: 502, endPoint x: 1245, endPoint y: 500, distance: 29.1
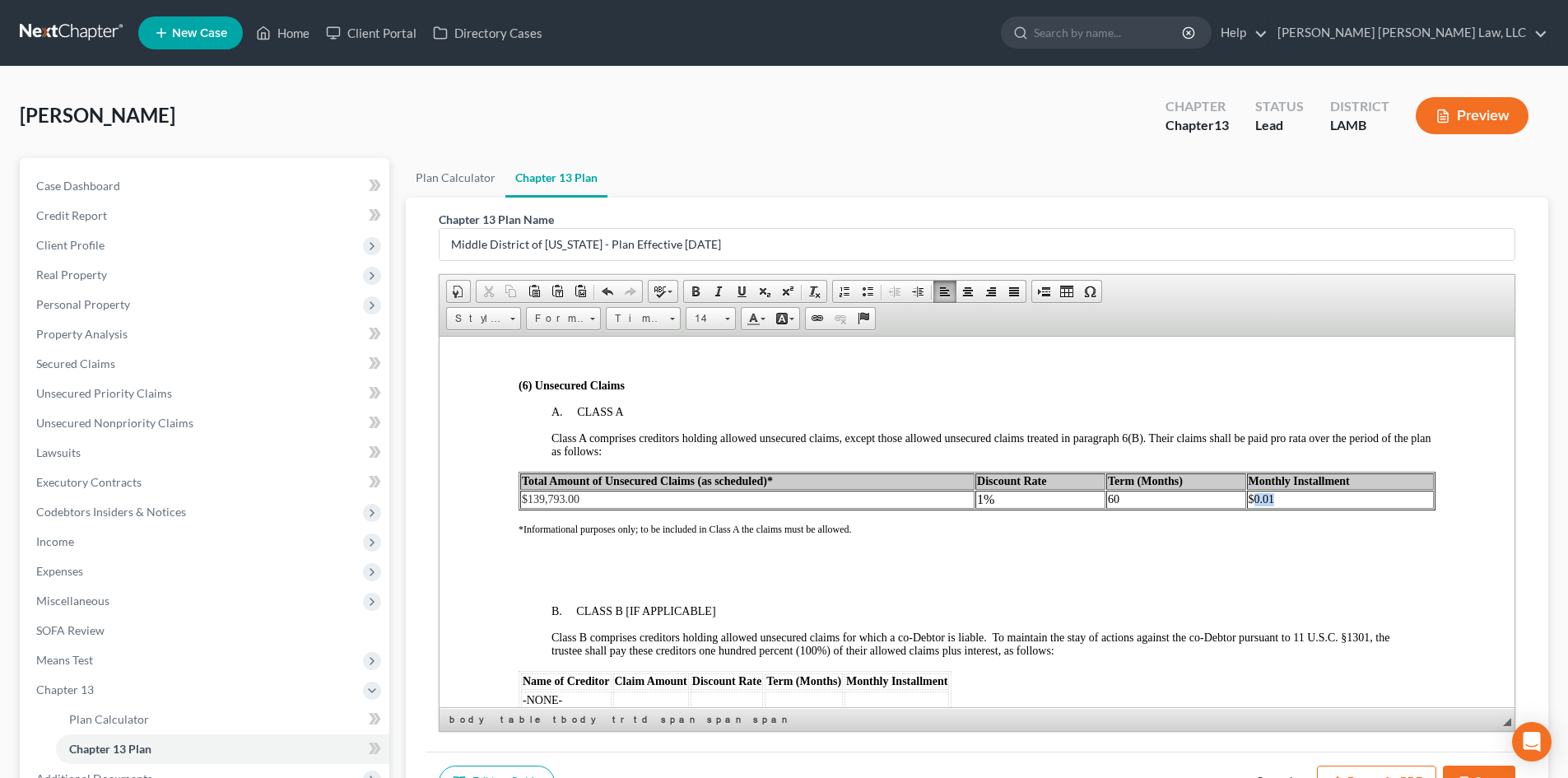
click at [1247, 500] on td "$0.01" at bounding box center [1341, 498] width 188 height 18
drag, startPoint x: 1181, startPoint y: 501, endPoint x: 1098, endPoint y: 505, distance: 83.1
click at [1106, 505] on td "60" at bounding box center [1175, 498] width 140 height 18
drag, startPoint x: 1291, startPoint y: 496, endPoint x: 1241, endPoint y: 495, distance: 50.0
click at [1247, 495] on td "$0.01" at bounding box center [1341, 498] width 188 height 18
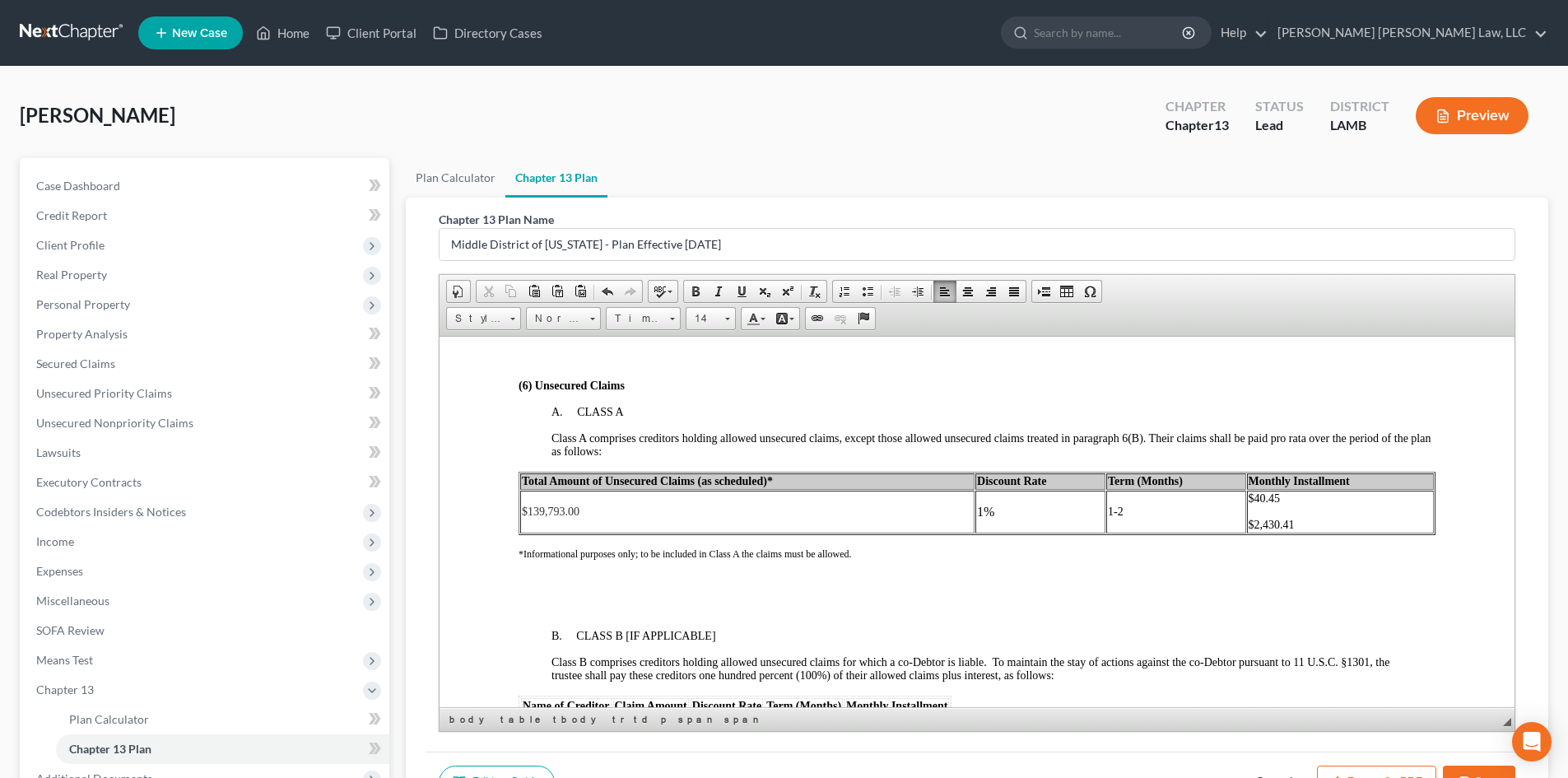
click at [1134, 509] on td "1-2" at bounding box center [1175, 510] width 140 height 42
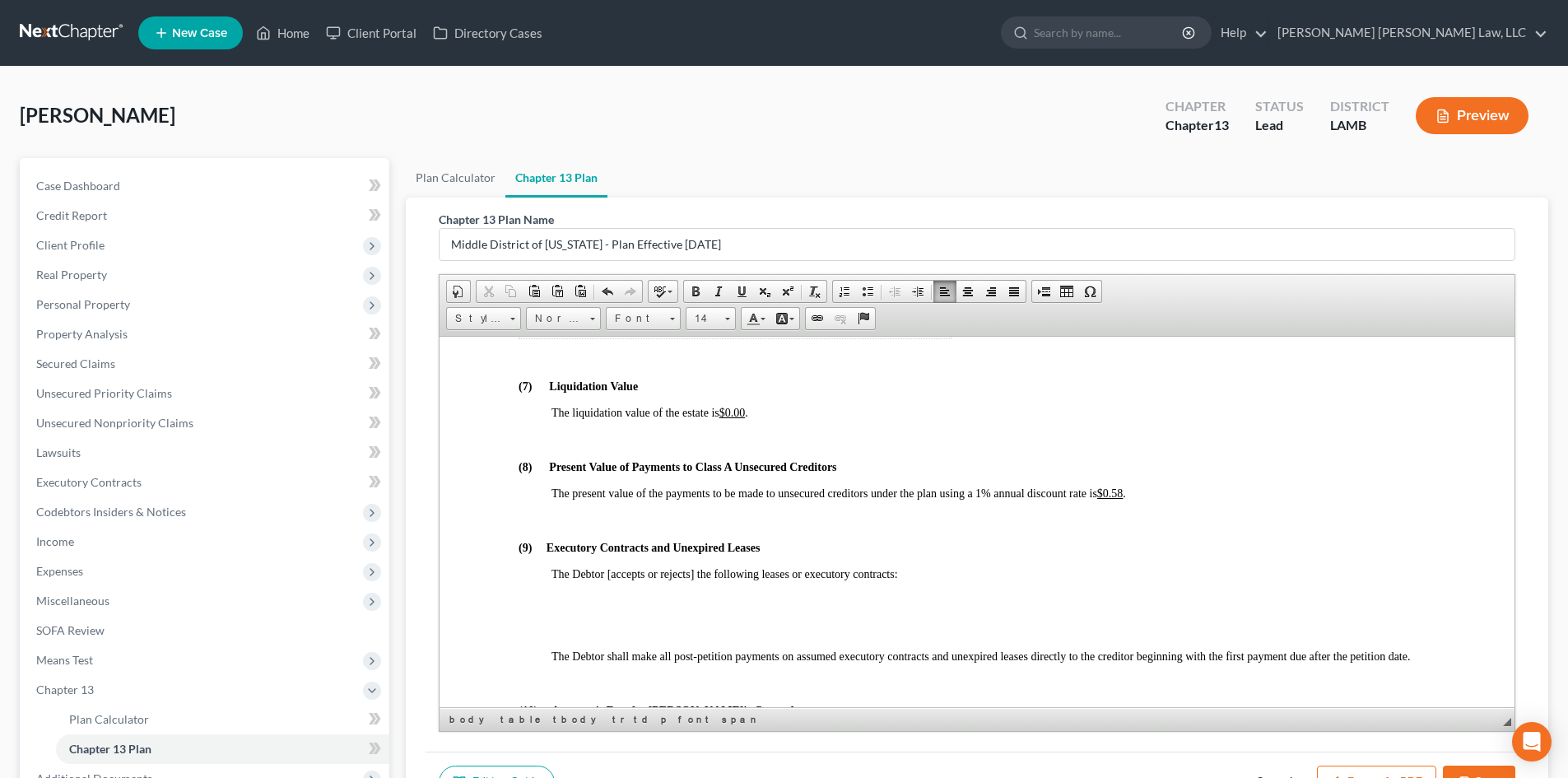
scroll to position [3785, 0]
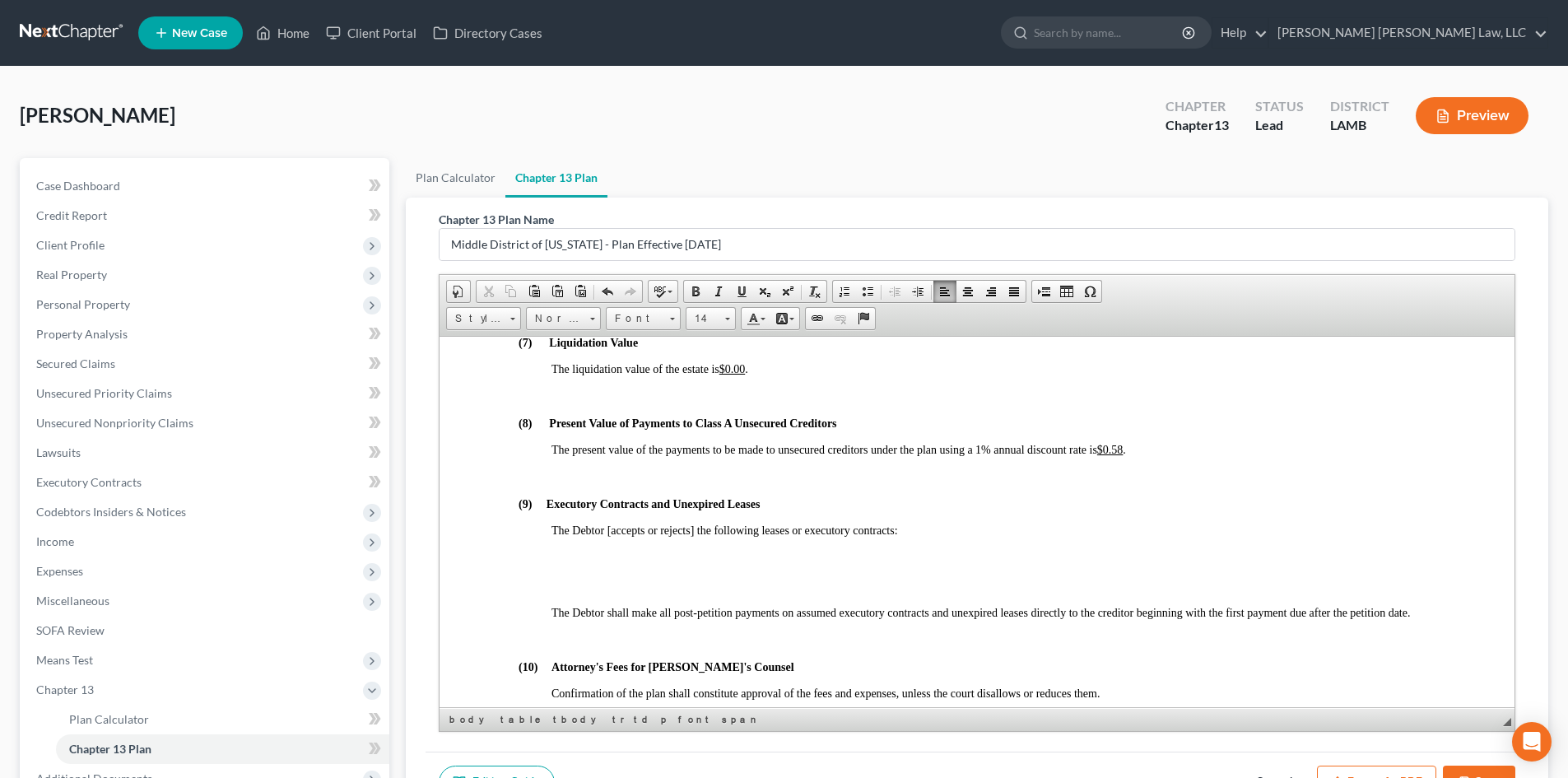
click at [1123, 448] on u "$0.58" at bounding box center [1110, 449] width 26 height 12
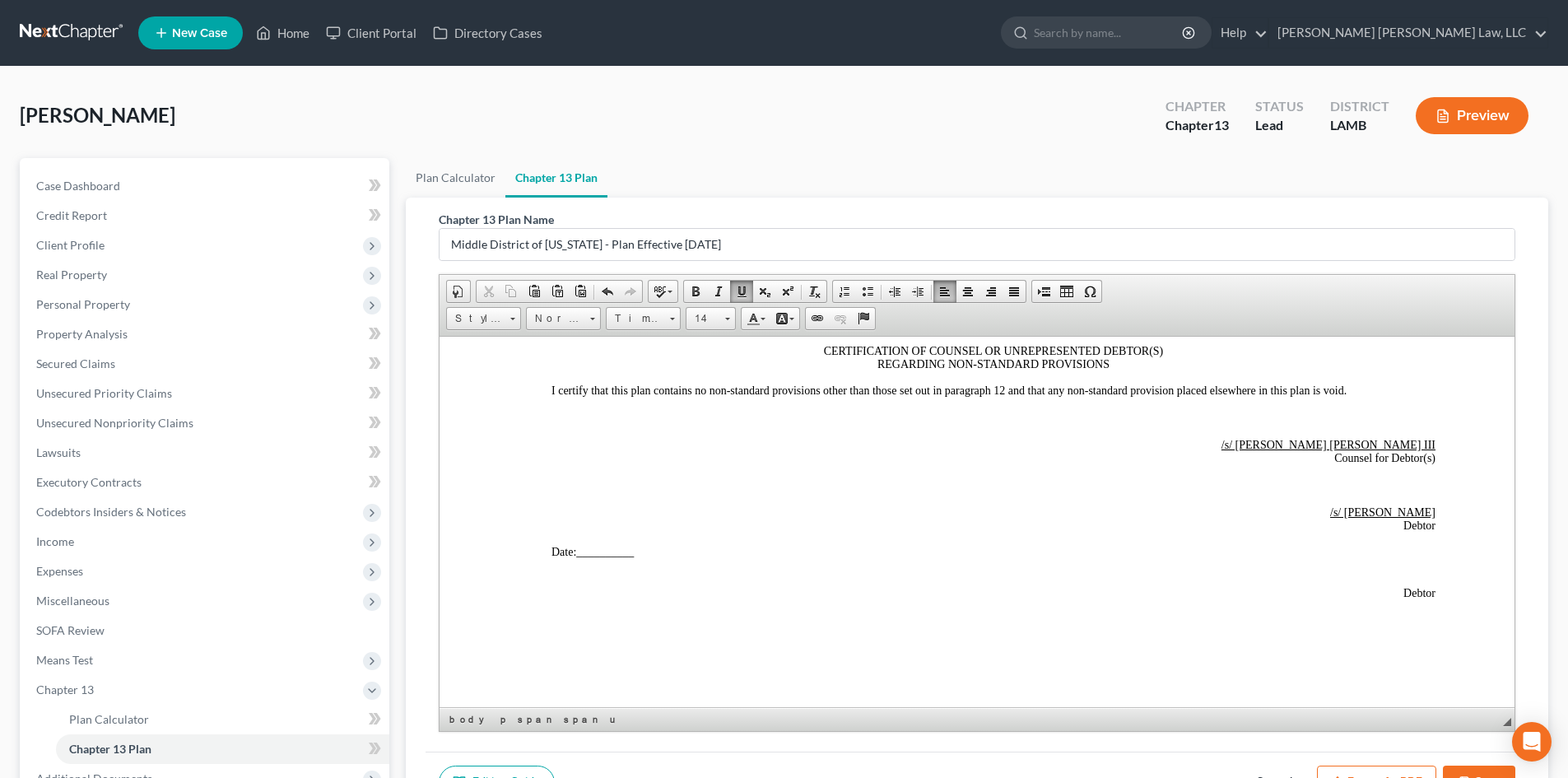
scroll to position [4669, 0]
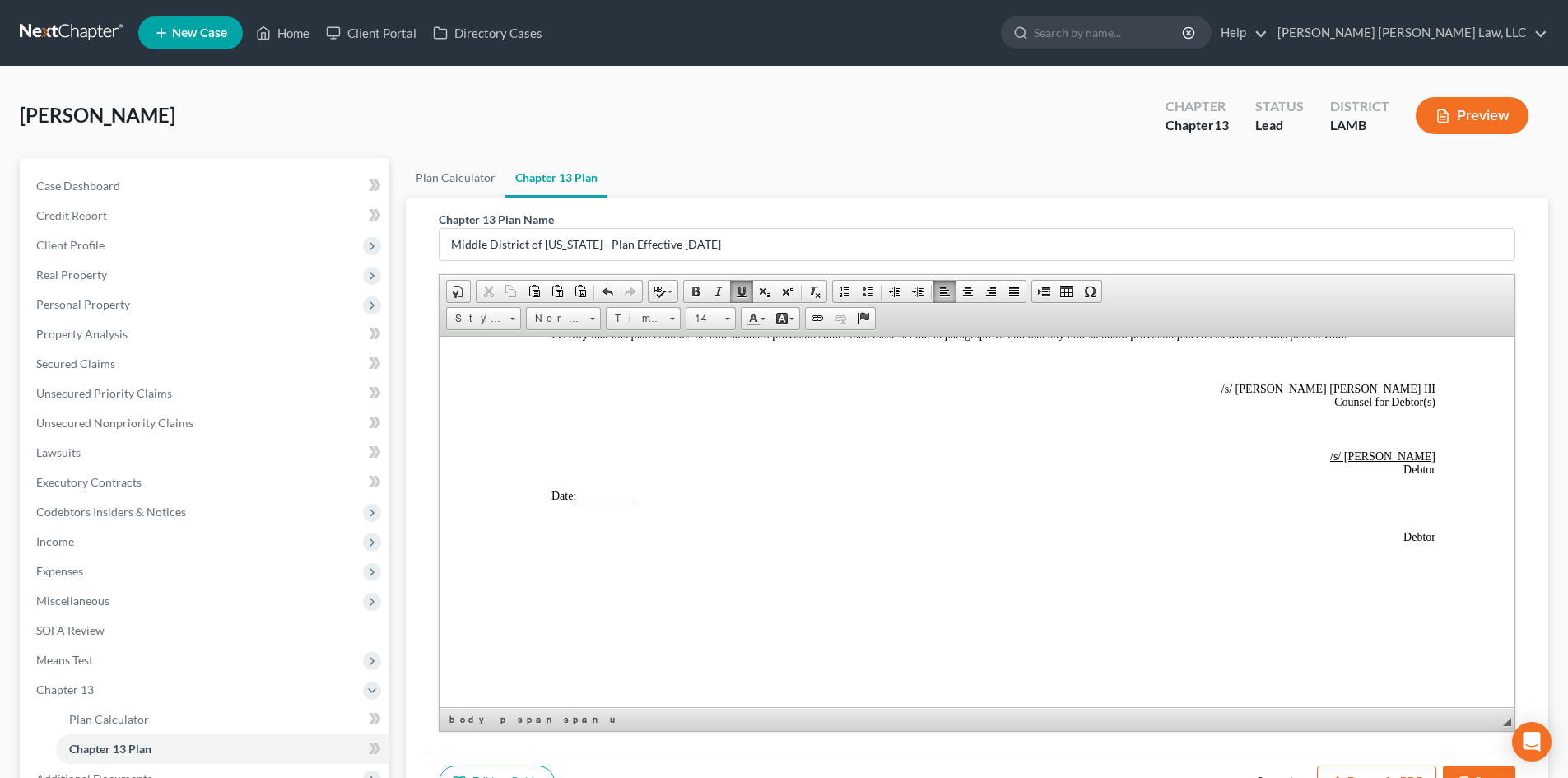
click at [1337, 770] on button "Export as PDF" at bounding box center [1377, 782] width 120 height 35
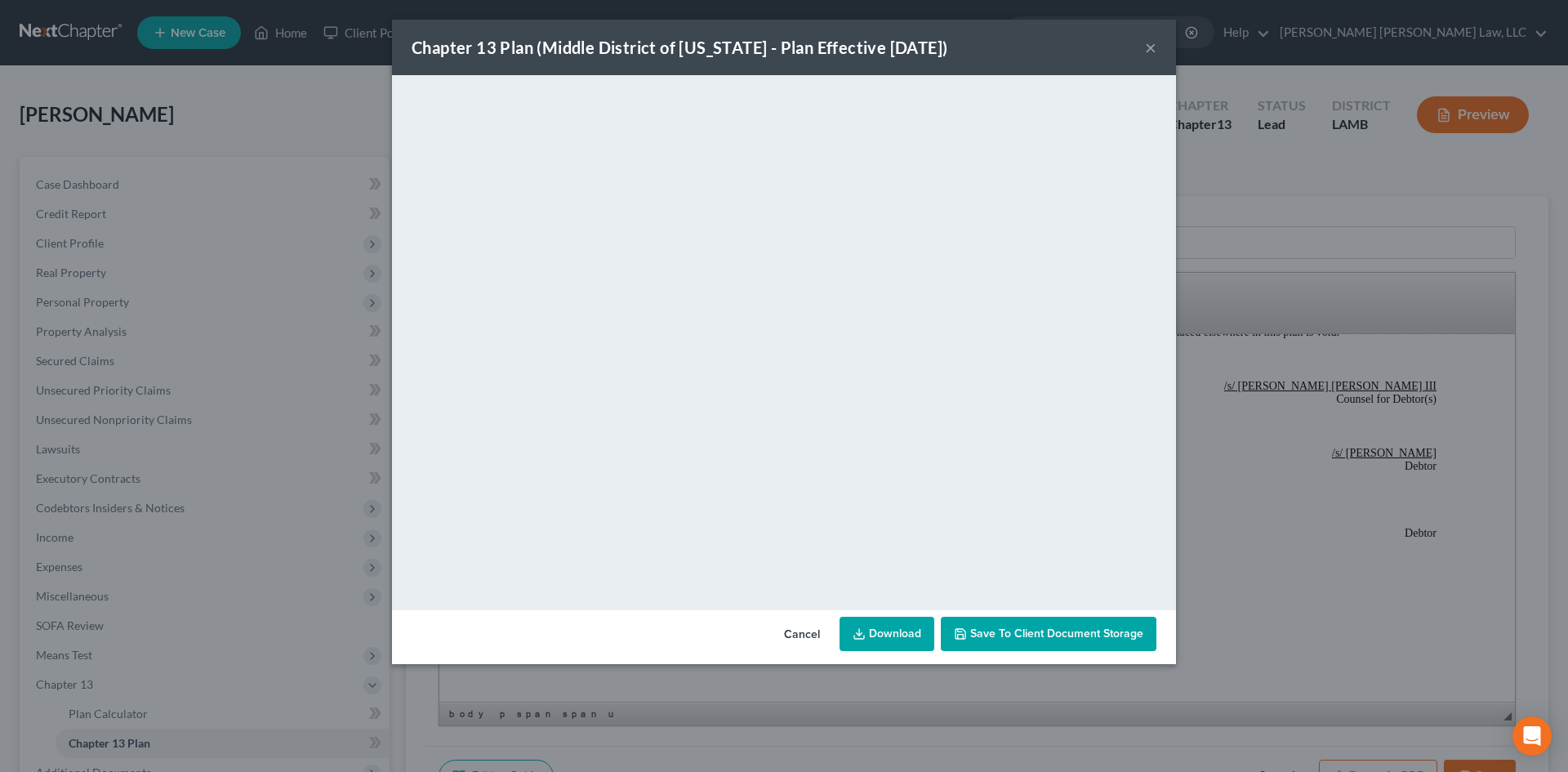
click at [885, 640] on link "Download" at bounding box center [886, 634] width 95 height 34
click at [1295, 397] on div "Chapter 13 Plan (Middle District of [US_STATE] - Plan Effective [DATE]) × <obje…" at bounding box center [784, 386] width 1568 height 772
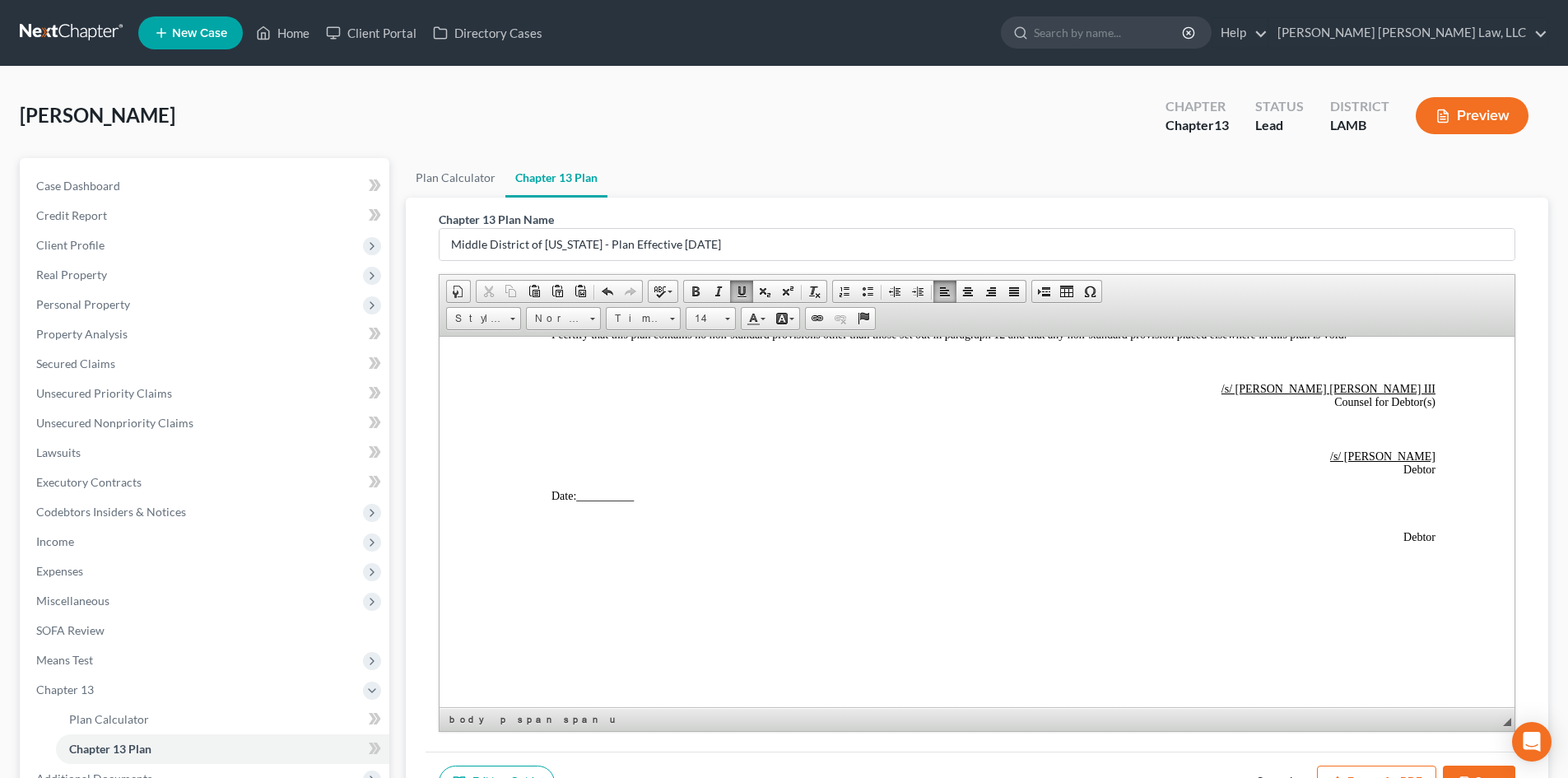
click at [1463, 769] on button "Save" at bounding box center [1480, 782] width 73 height 35
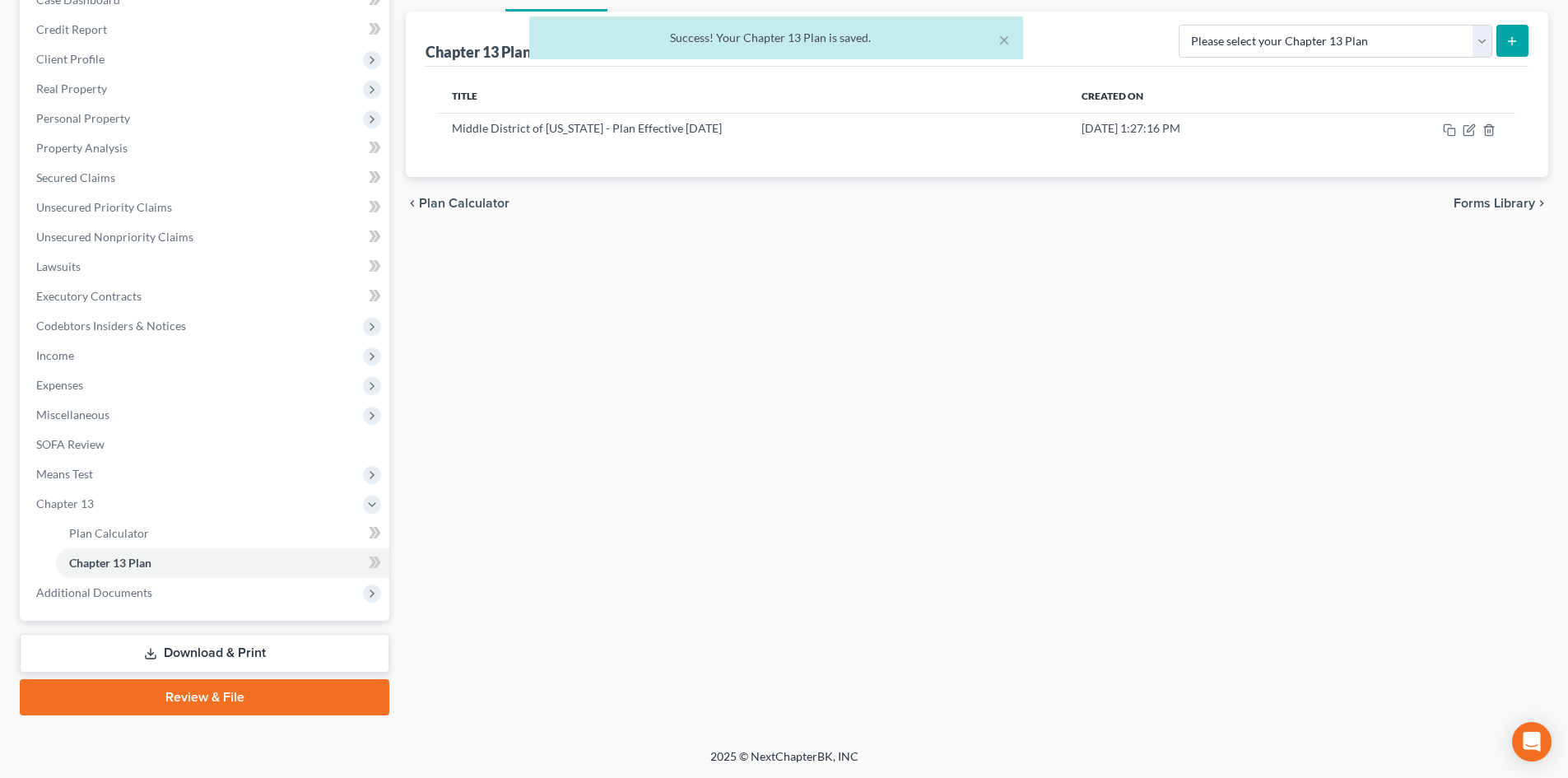
drag, startPoint x: 260, startPoint y: 655, endPoint x: 325, endPoint y: 626, distance: 71.2
click at [260, 655] on link "Download & Print" at bounding box center [205, 652] width 369 height 39
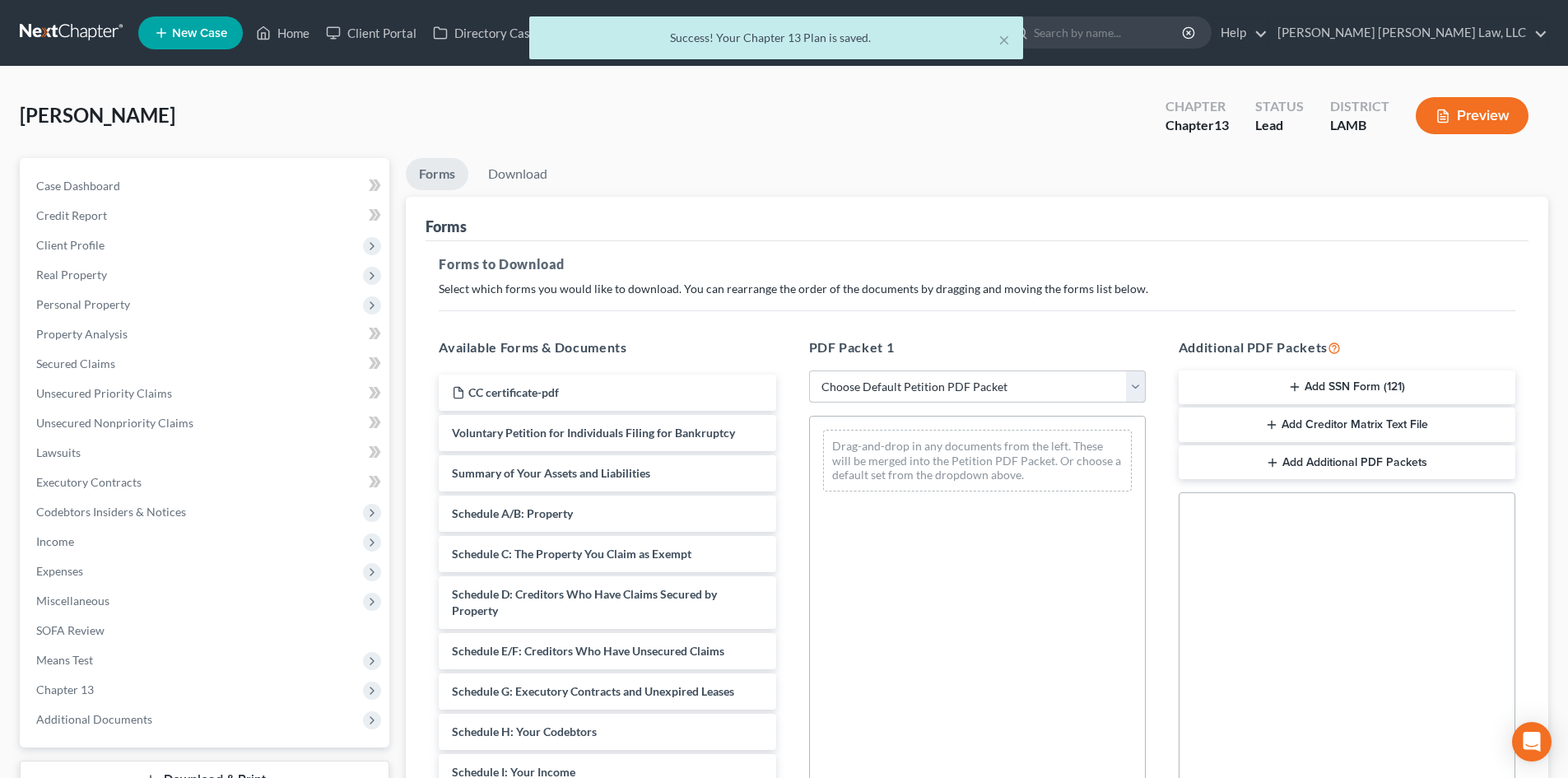
click at [895, 388] on select "Choose Default Petition PDF Packet Complete Bankruptcy Petition (all forms and …" at bounding box center [978, 386] width 336 height 33
select select "0"
click at [810, 370] on select "Choose Default Petition PDF Packet Complete Bankruptcy Petition (all forms and …" at bounding box center [978, 386] width 336 height 33
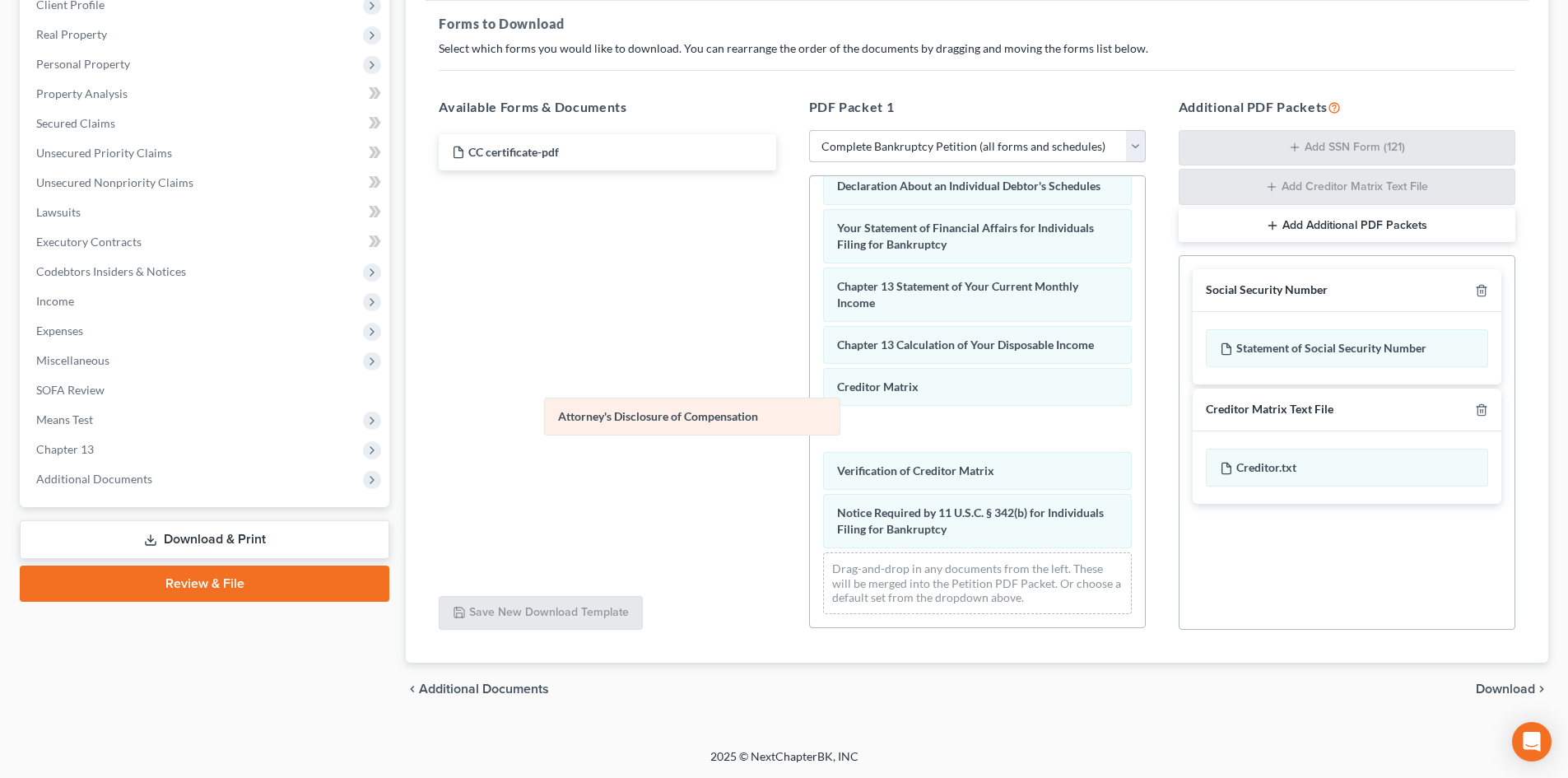
scroll to position [466, 0]
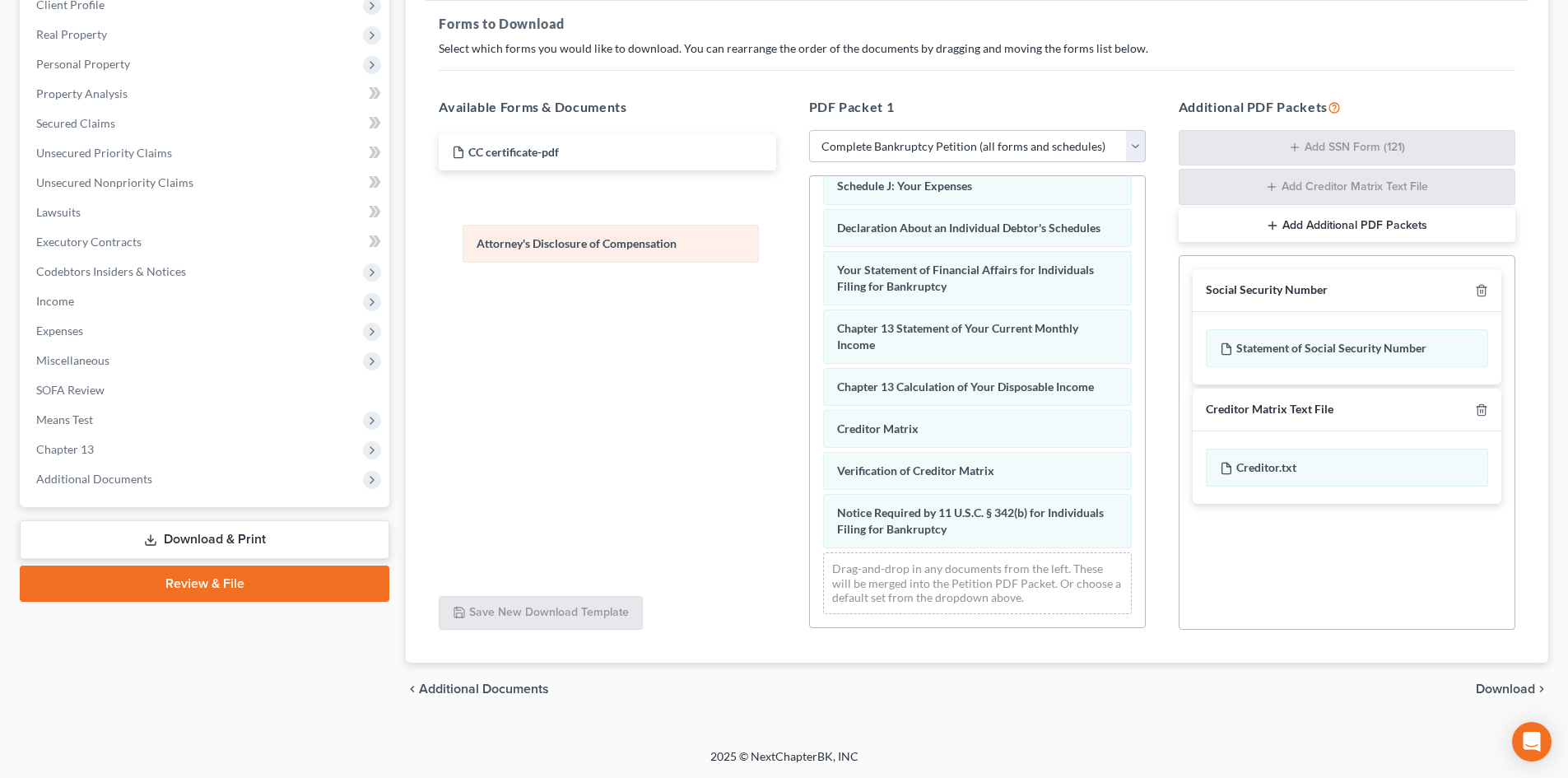
drag, startPoint x: 1081, startPoint y: 532, endPoint x: 751, endPoint y: 238, distance: 442.0
click at [810, 232] on div "Attorney's Disclosure of Compensation Voluntary Petition for Individuals Filing…" at bounding box center [978, 177] width 335 height 900
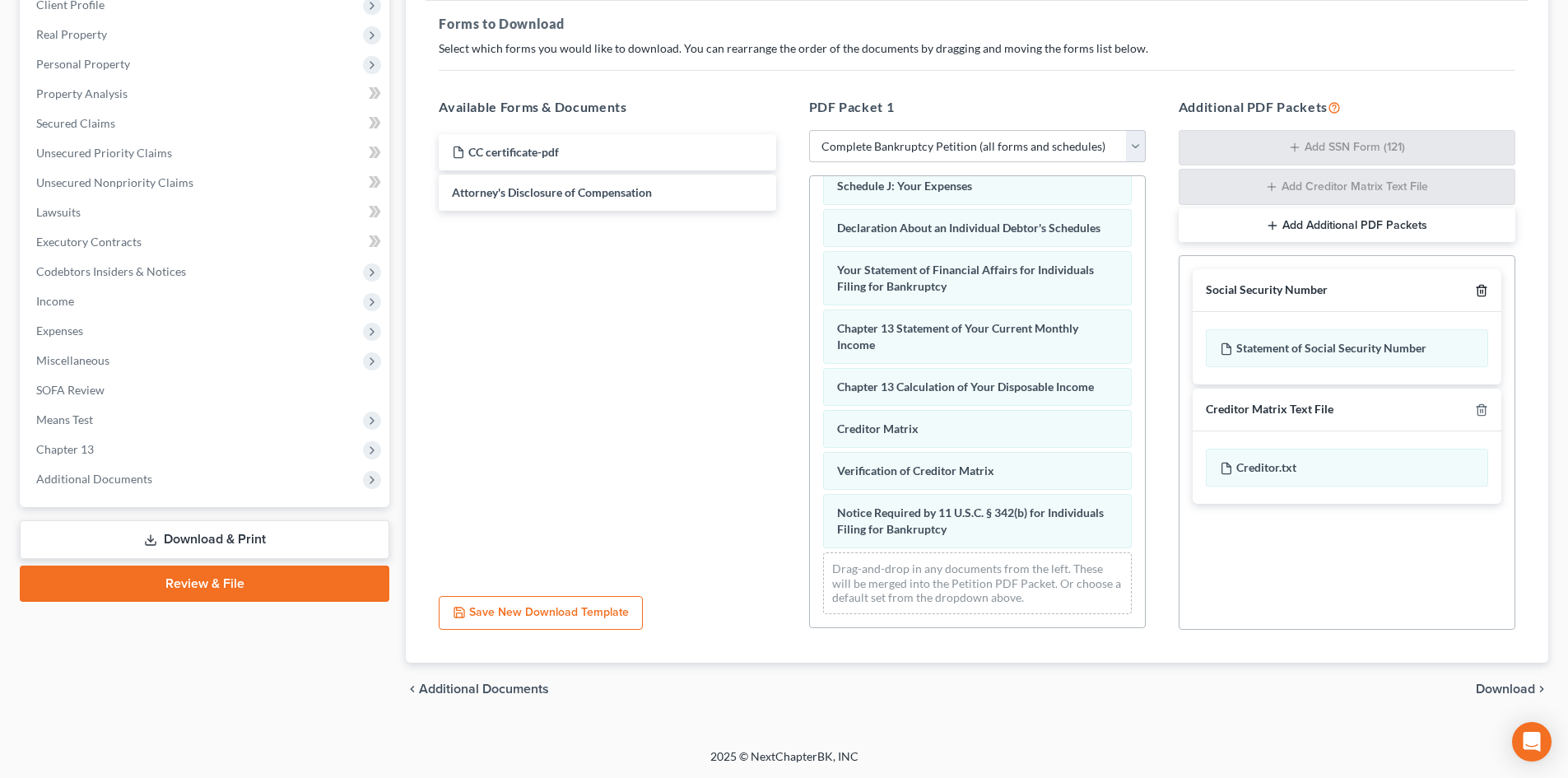
click at [1480, 291] on icon "button" at bounding box center [1481, 290] width 13 height 13
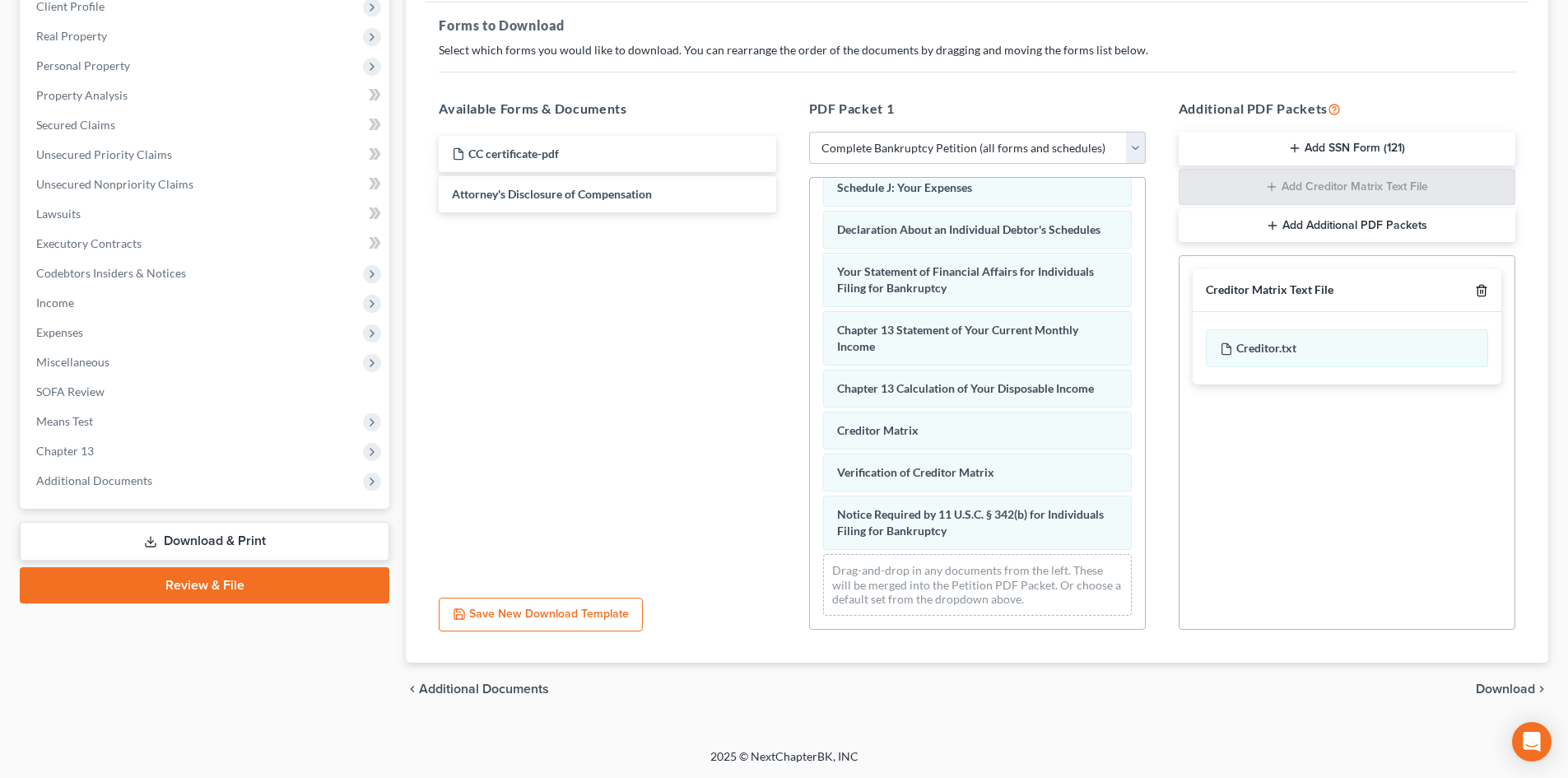
scroll to position [238, 0]
click at [1480, 291] on icon "button" at bounding box center [1481, 290] width 13 height 13
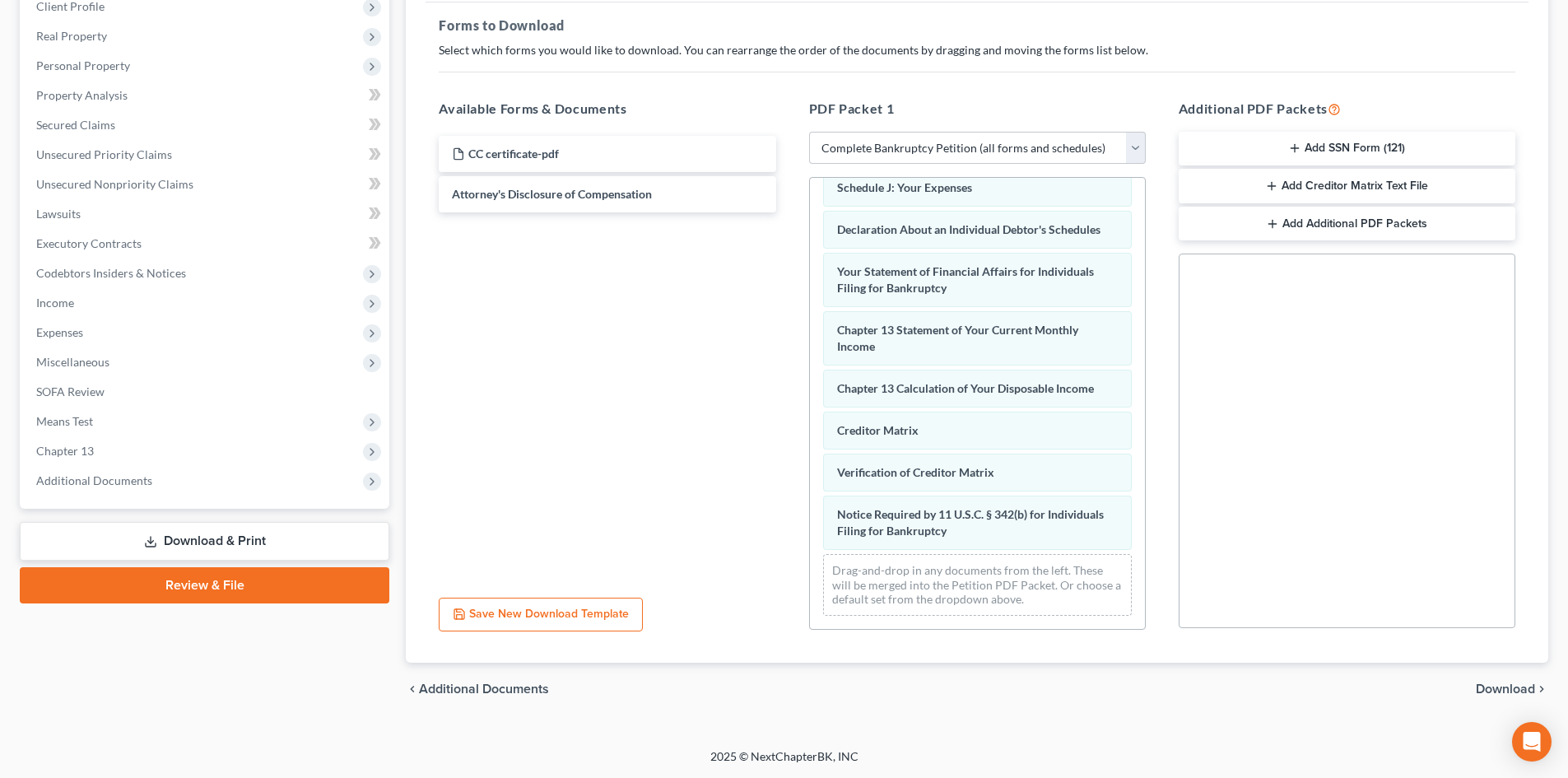
click at [1504, 660] on div "Forms to Download Select which forms you would like to download. You can rearra…" at bounding box center [977, 333] width 1103 height 661
click at [1501, 684] on span "Download" at bounding box center [1506, 688] width 59 height 13
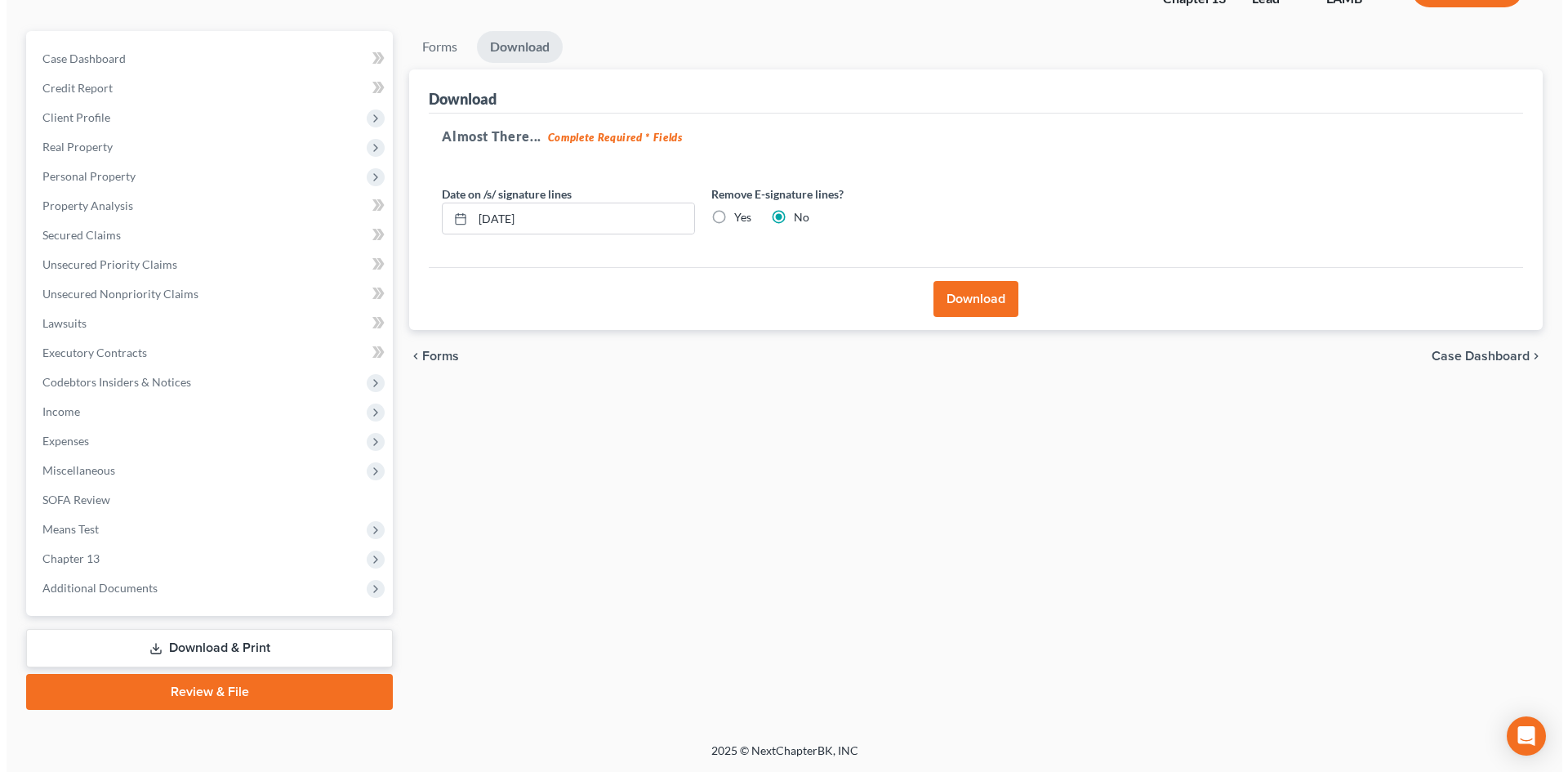
scroll to position [126, 0]
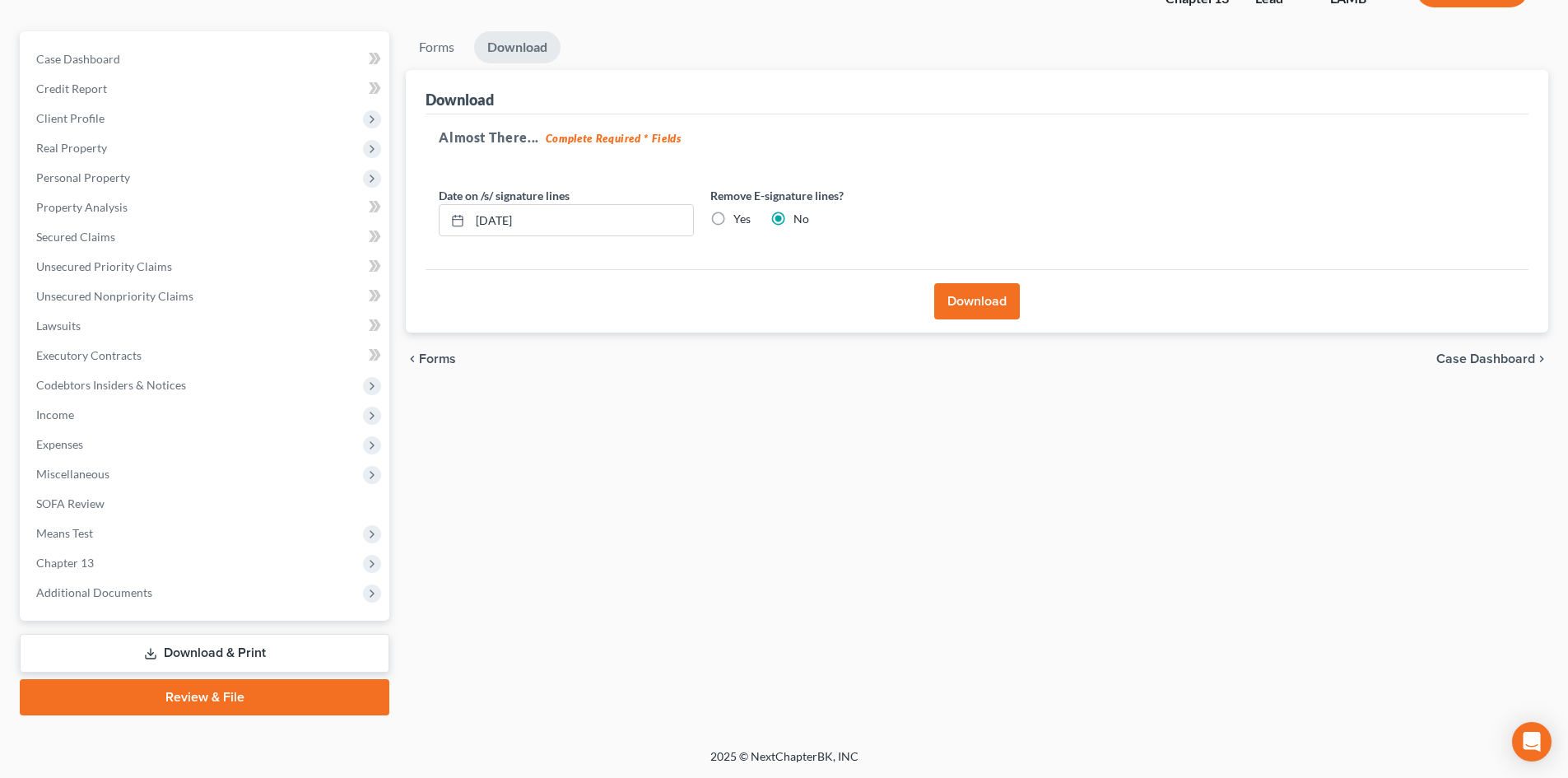
click at [983, 305] on button "Download" at bounding box center [977, 301] width 86 height 36
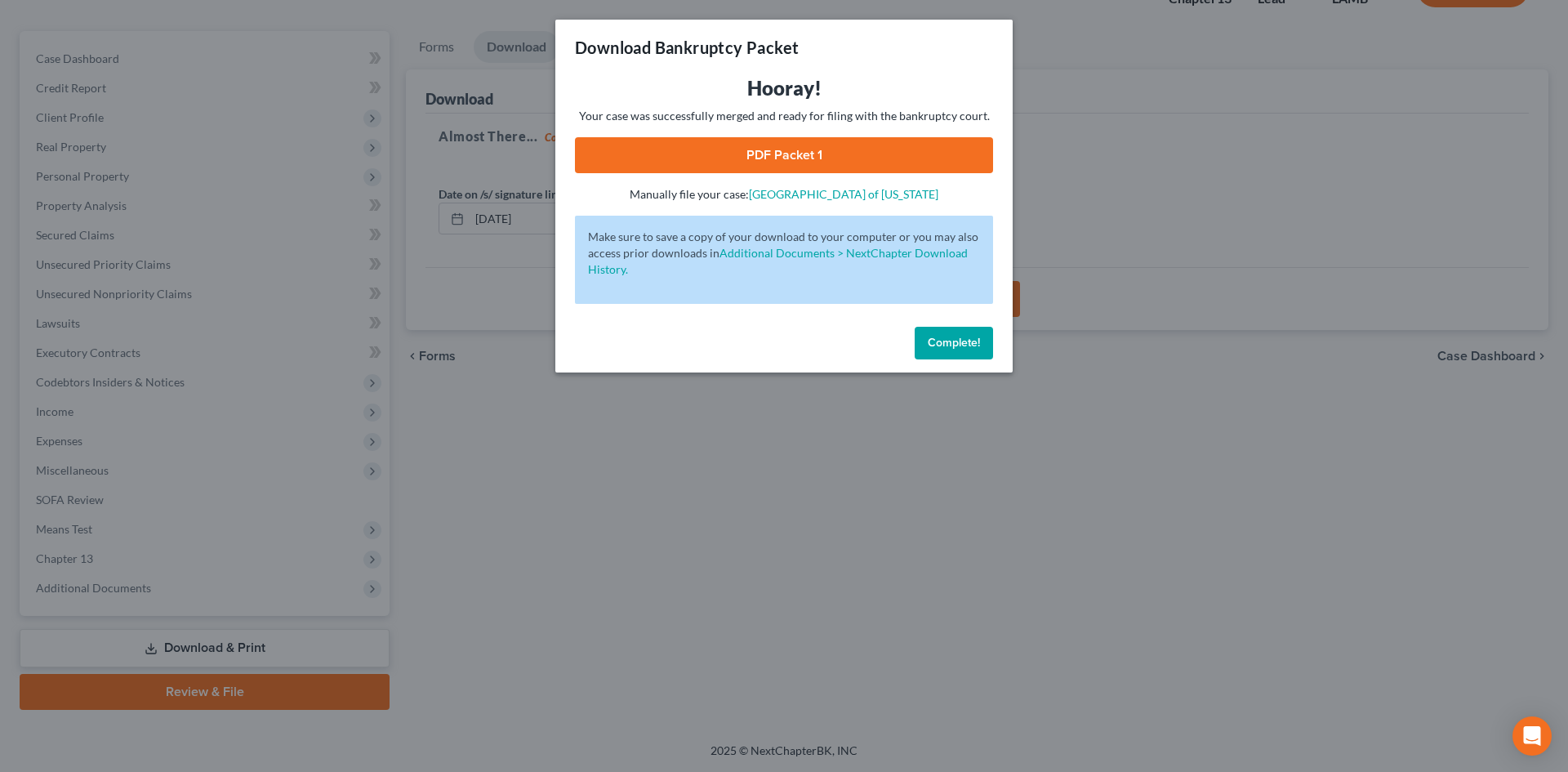
click at [928, 144] on link "PDF Packet 1" at bounding box center [784, 156] width 418 height 36
click at [938, 349] on button "Complete!" at bounding box center [953, 343] width 78 height 33
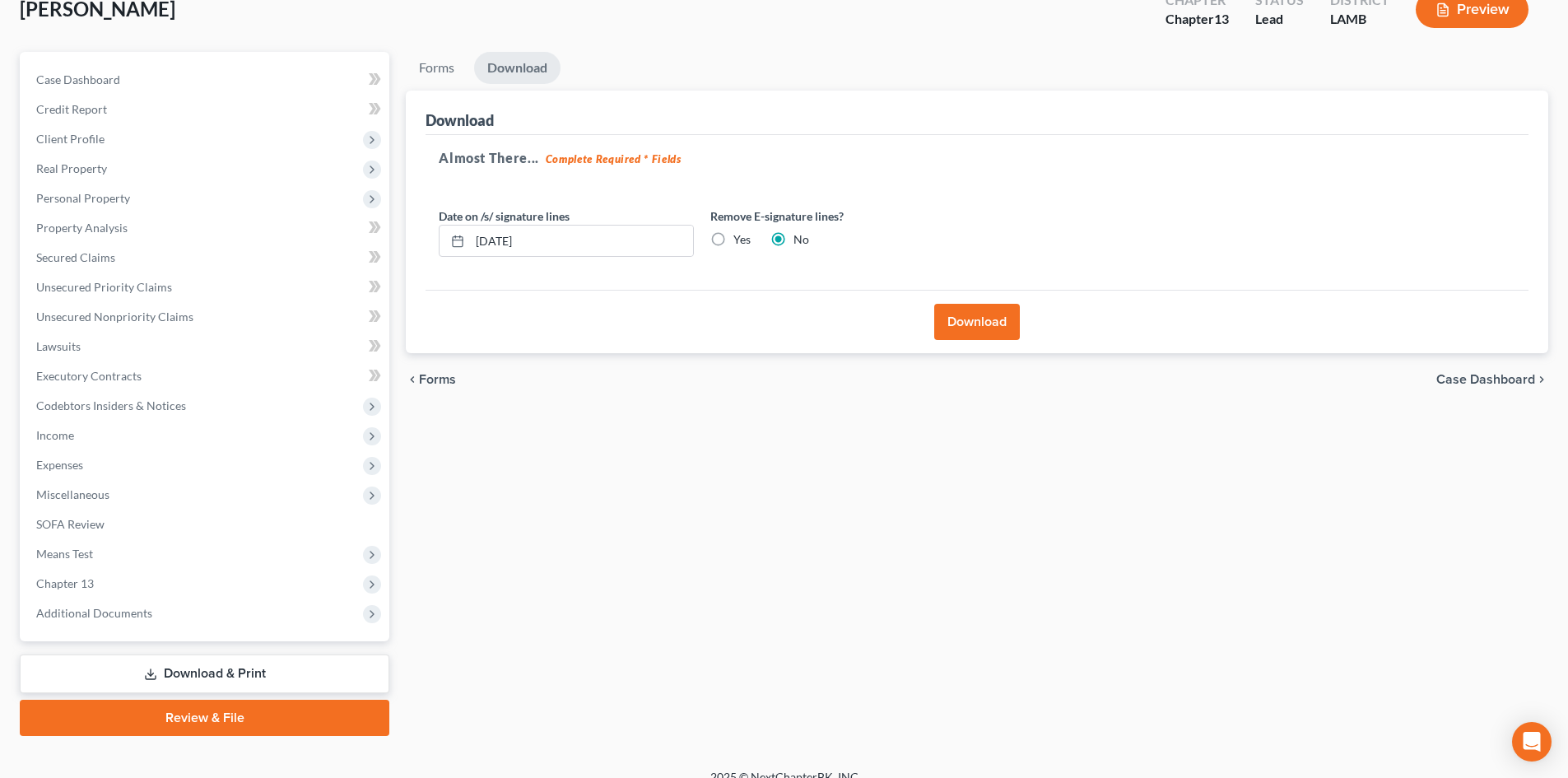
scroll to position [0, 0]
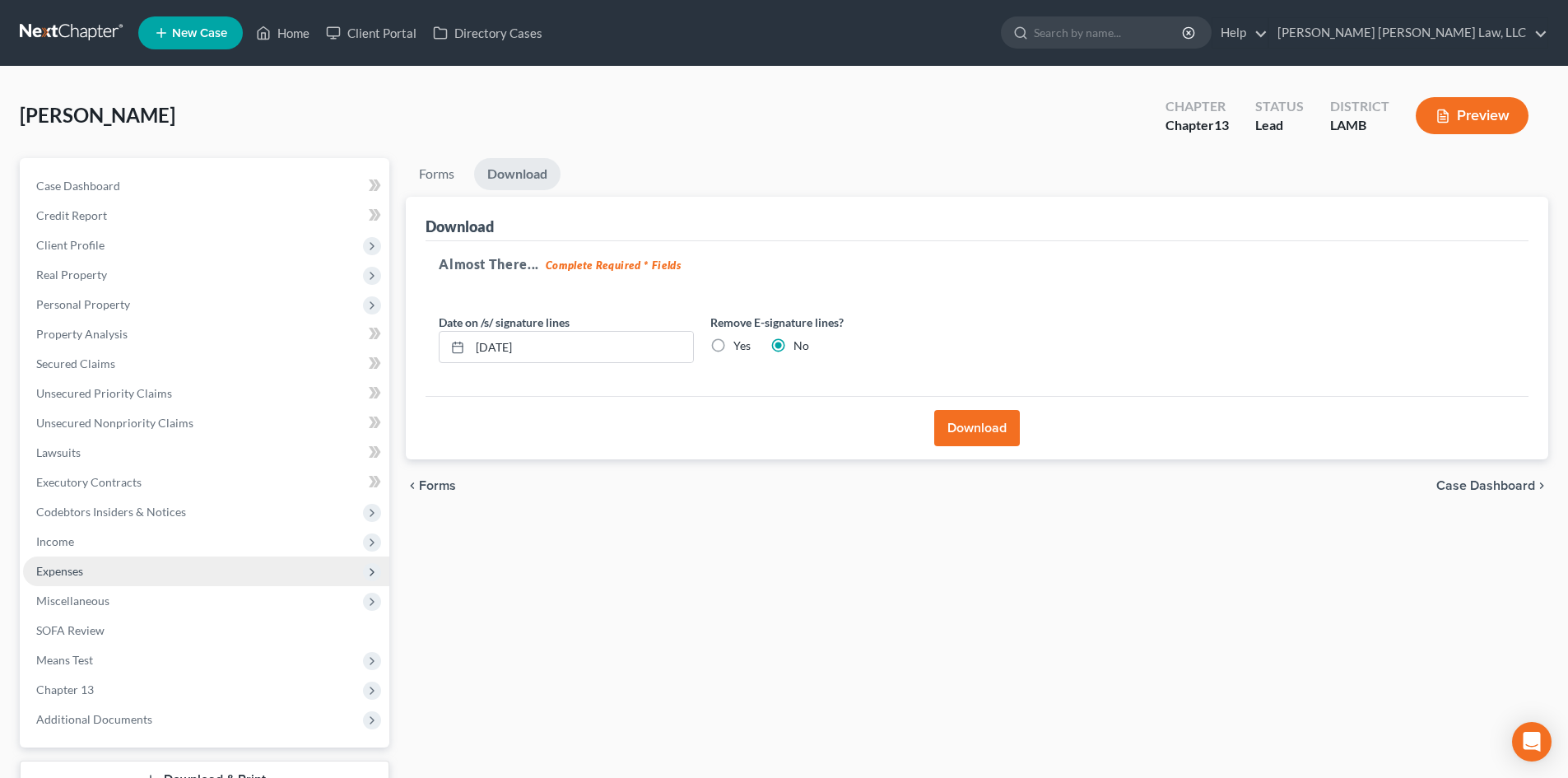
click at [179, 561] on span "Expenses" at bounding box center [206, 571] width 367 height 29
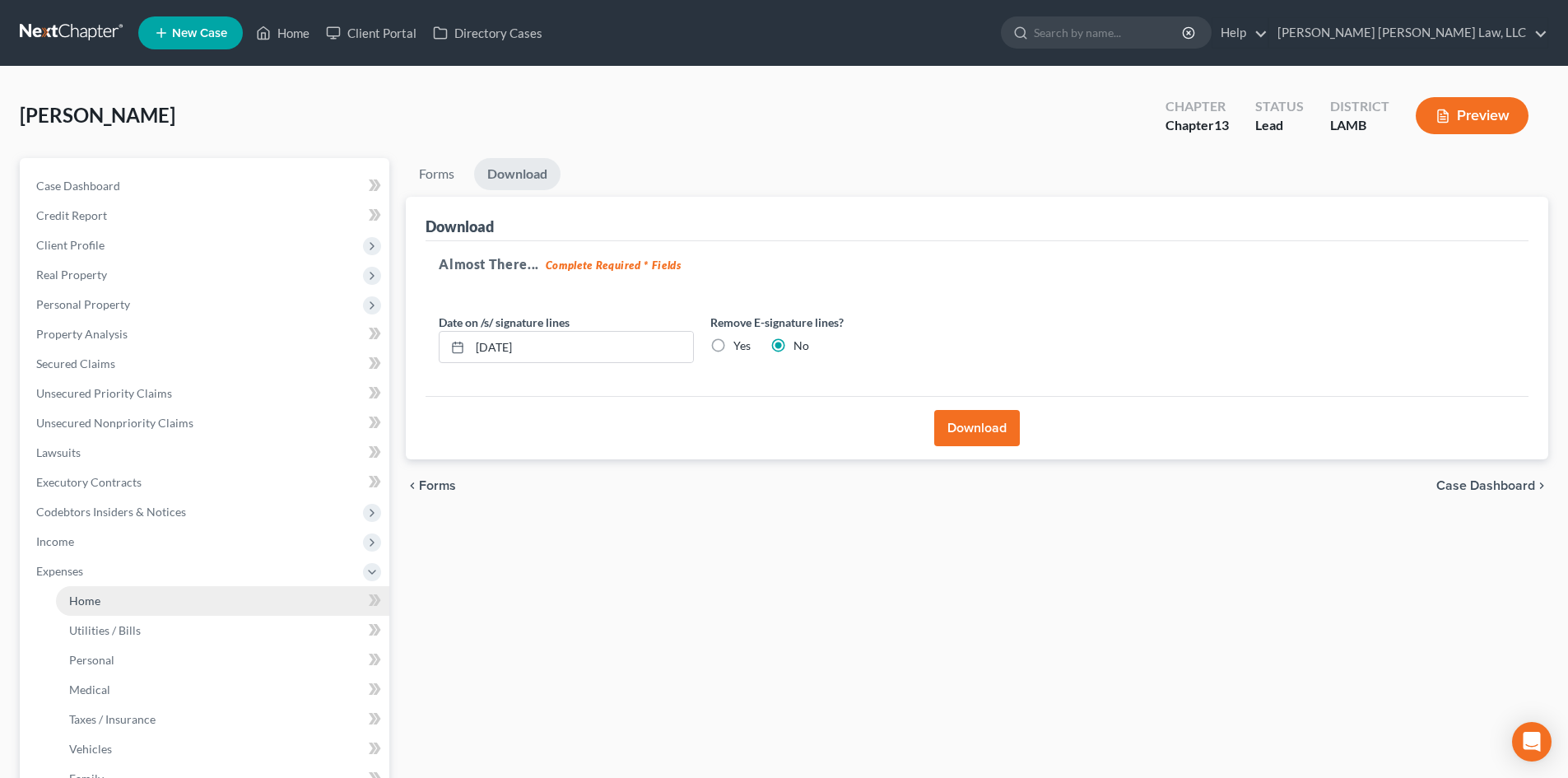
click at [196, 611] on link "Home" at bounding box center [223, 600] width 334 height 29
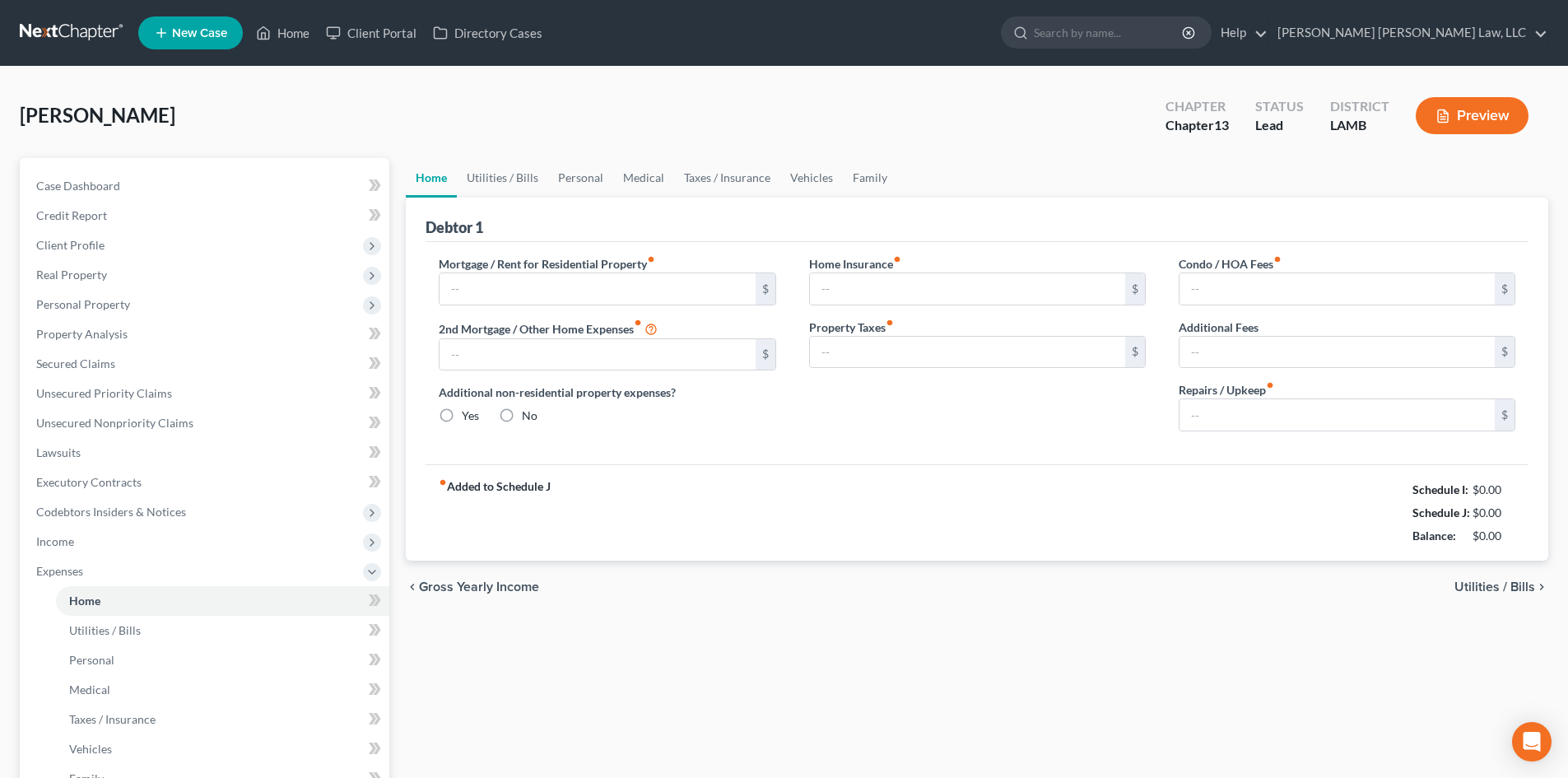
type input "3,331.00"
type input "0.00"
radio input "true"
type input "0.00"
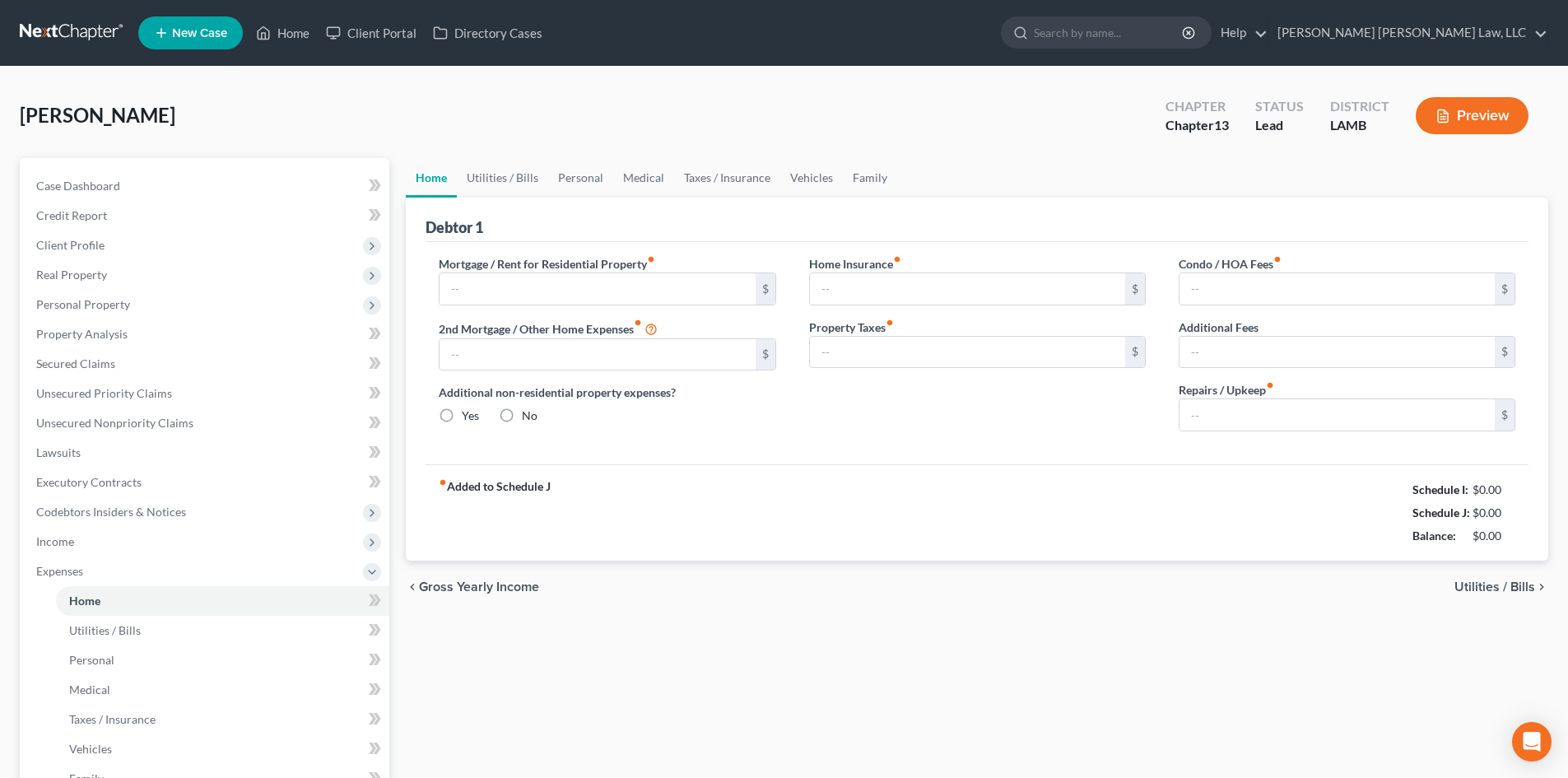
type input "0.00"
click at [316, 12] on ul "New Case Home Client Portal Directory Cases - No Result - See all results Or Pr…" at bounding box center [843, 32] width 1410 height 42
click at [303, 26] on link "Home" at bounding box center [283, 33] width 70 height 29
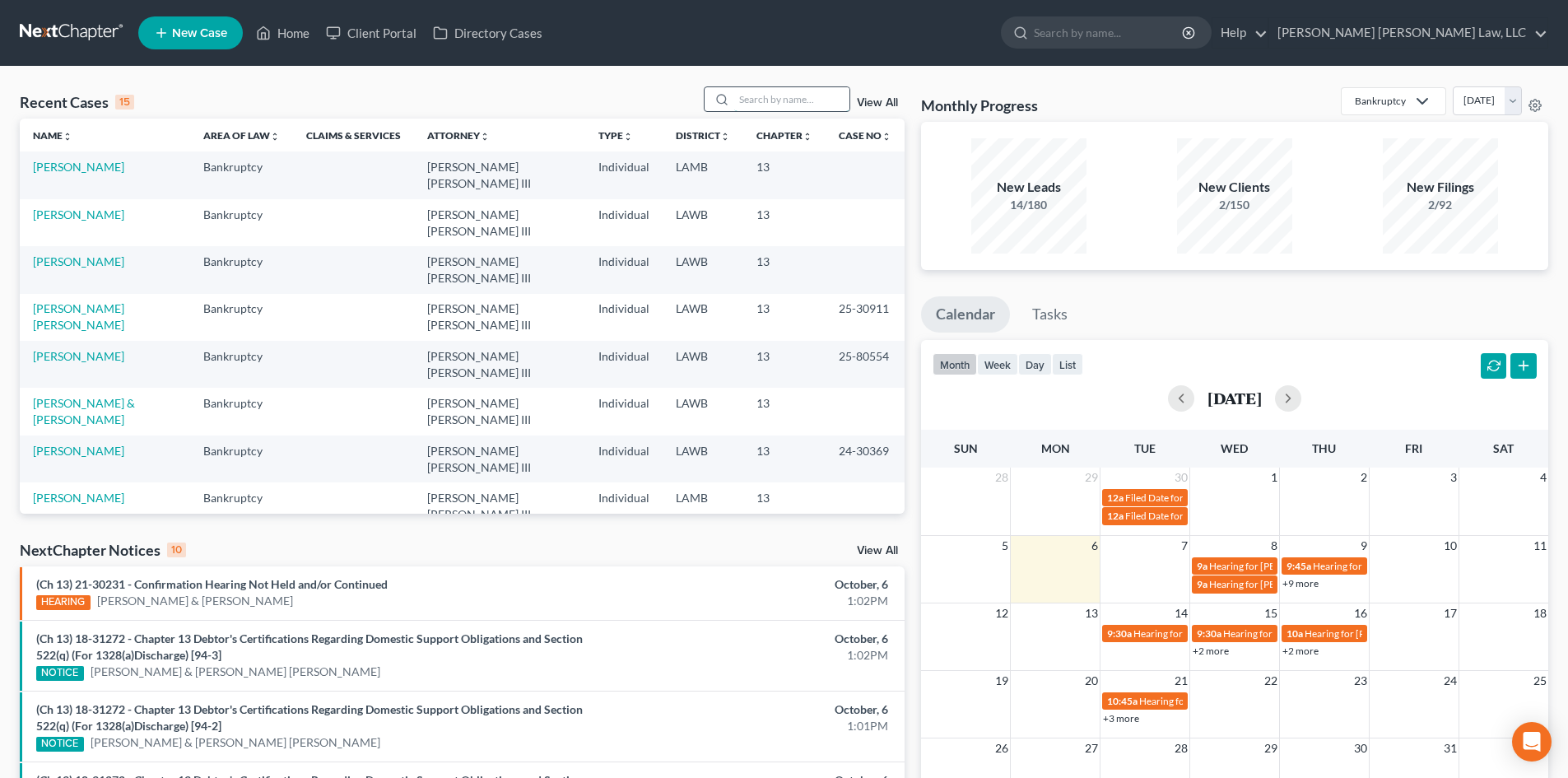
click at [821, 95] on input "search" at bounding box center [791, 100] width 115 height 24
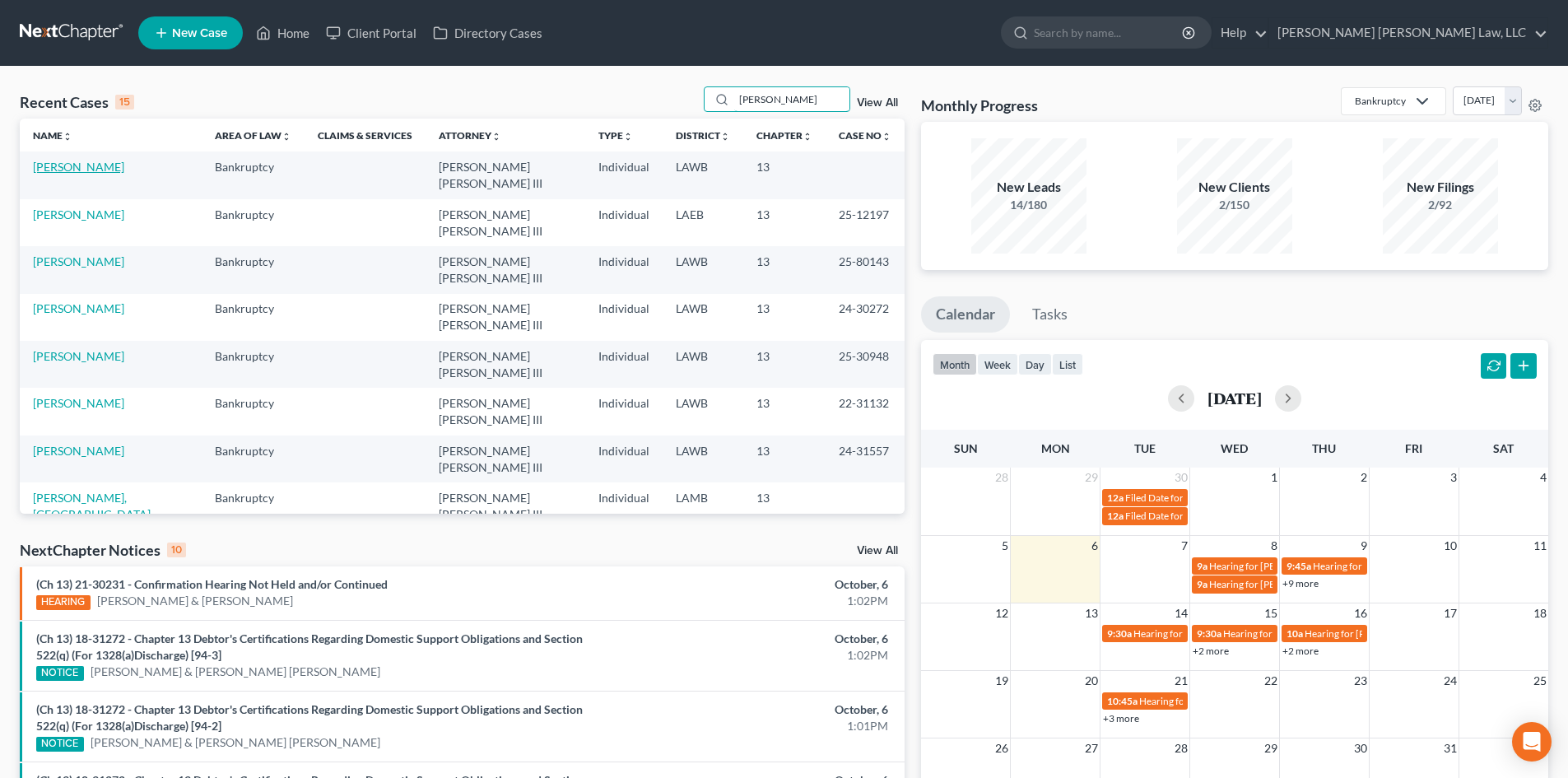
type input "[PERSON_NAME]"
click at [107, 161] on link "[PERSON_NAME]" at bounding box center [78, 166] width 91 height 14
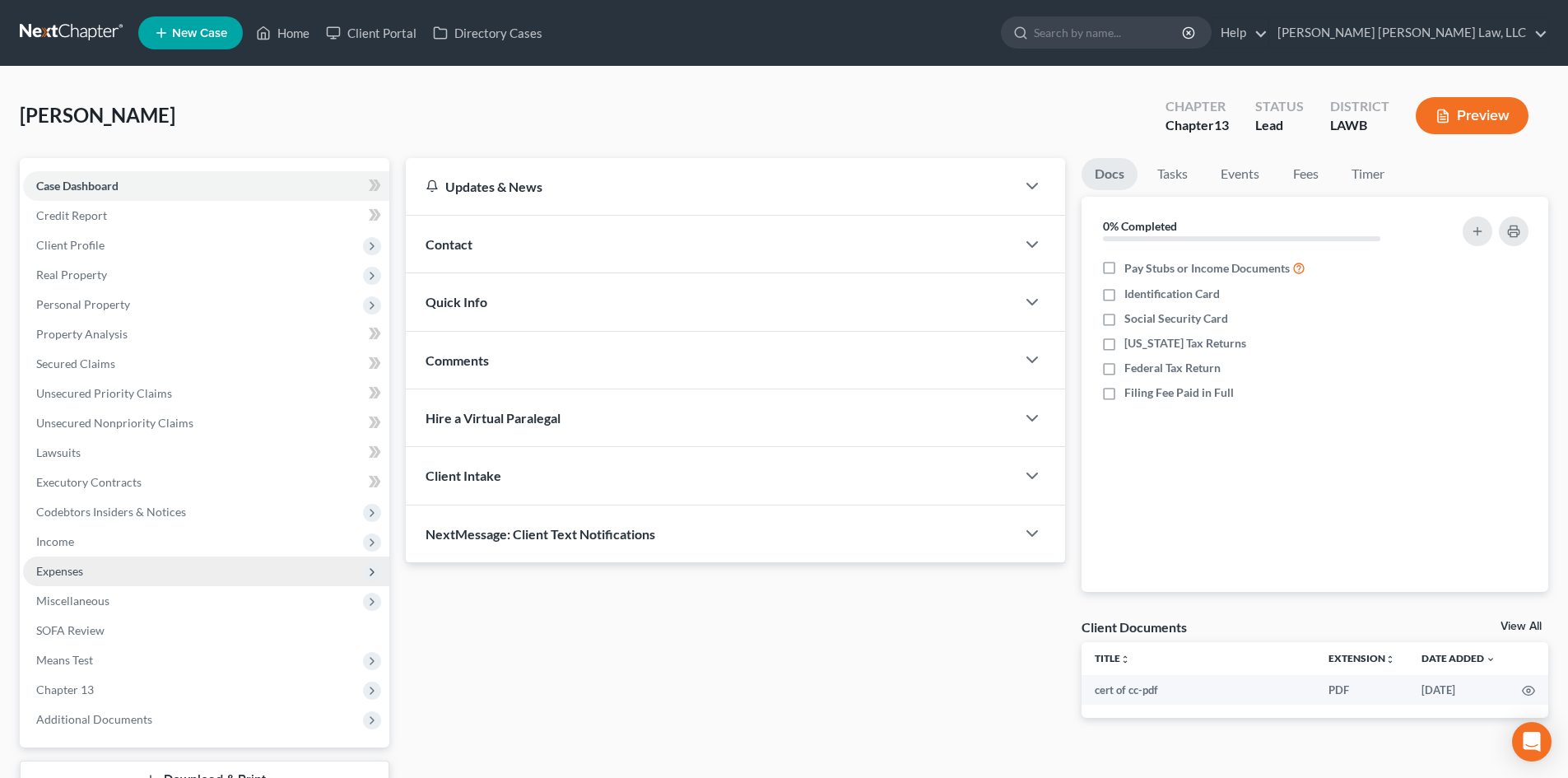
drag, startPoint x: 123, startPoint y: 561, endPoint x: 163, endPoint y: 582, distance: 45.2
click at [123, 560] on span "Expenses" at bounding box center [206, 571] width 367 height 29
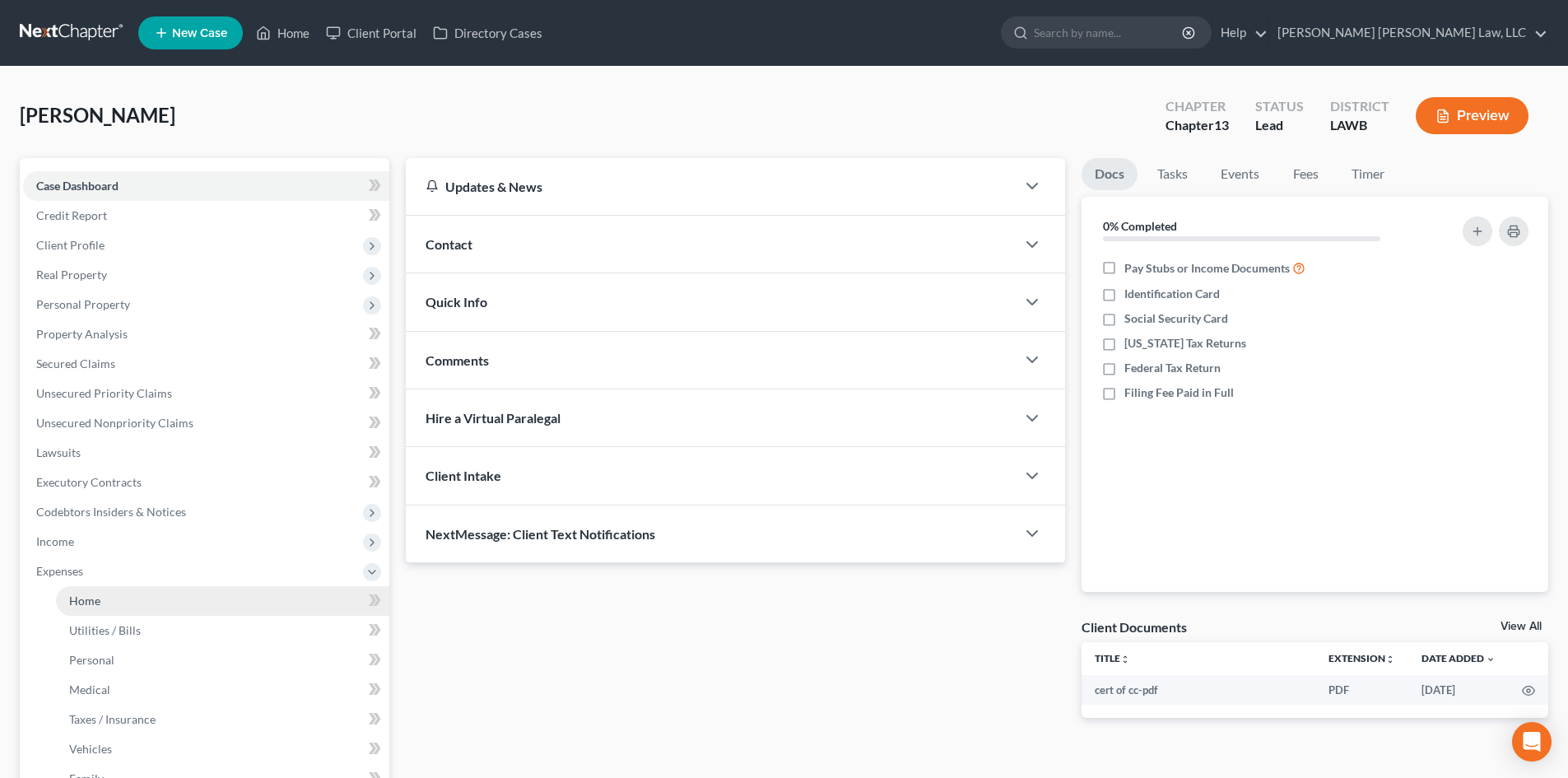
click at [156, 595] on link "Home" at bounding box center [223, 600] width 334 height 29
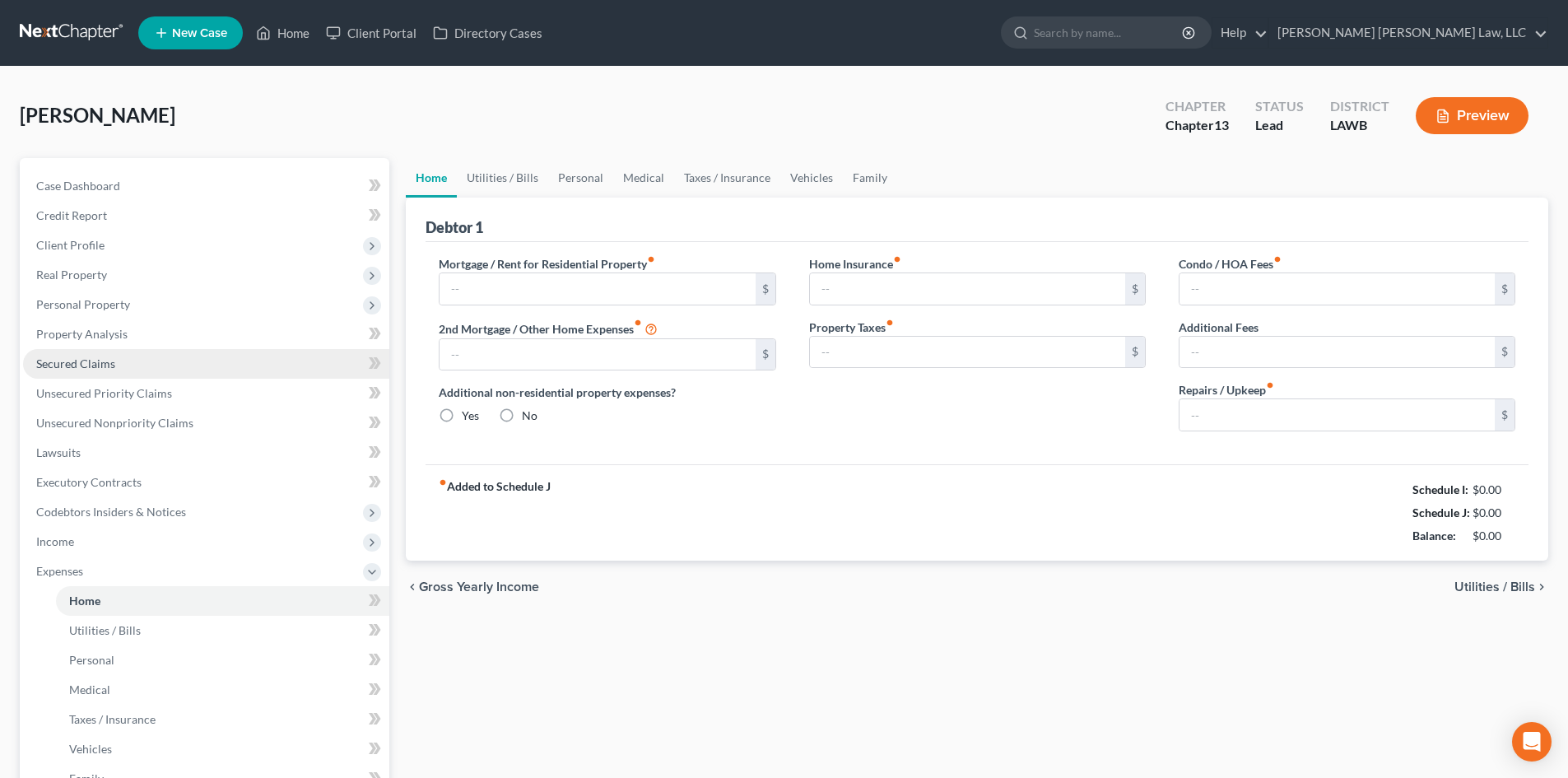
type input "1,200.00"
type input "0.00"
radio input "true"
type input "0.00"
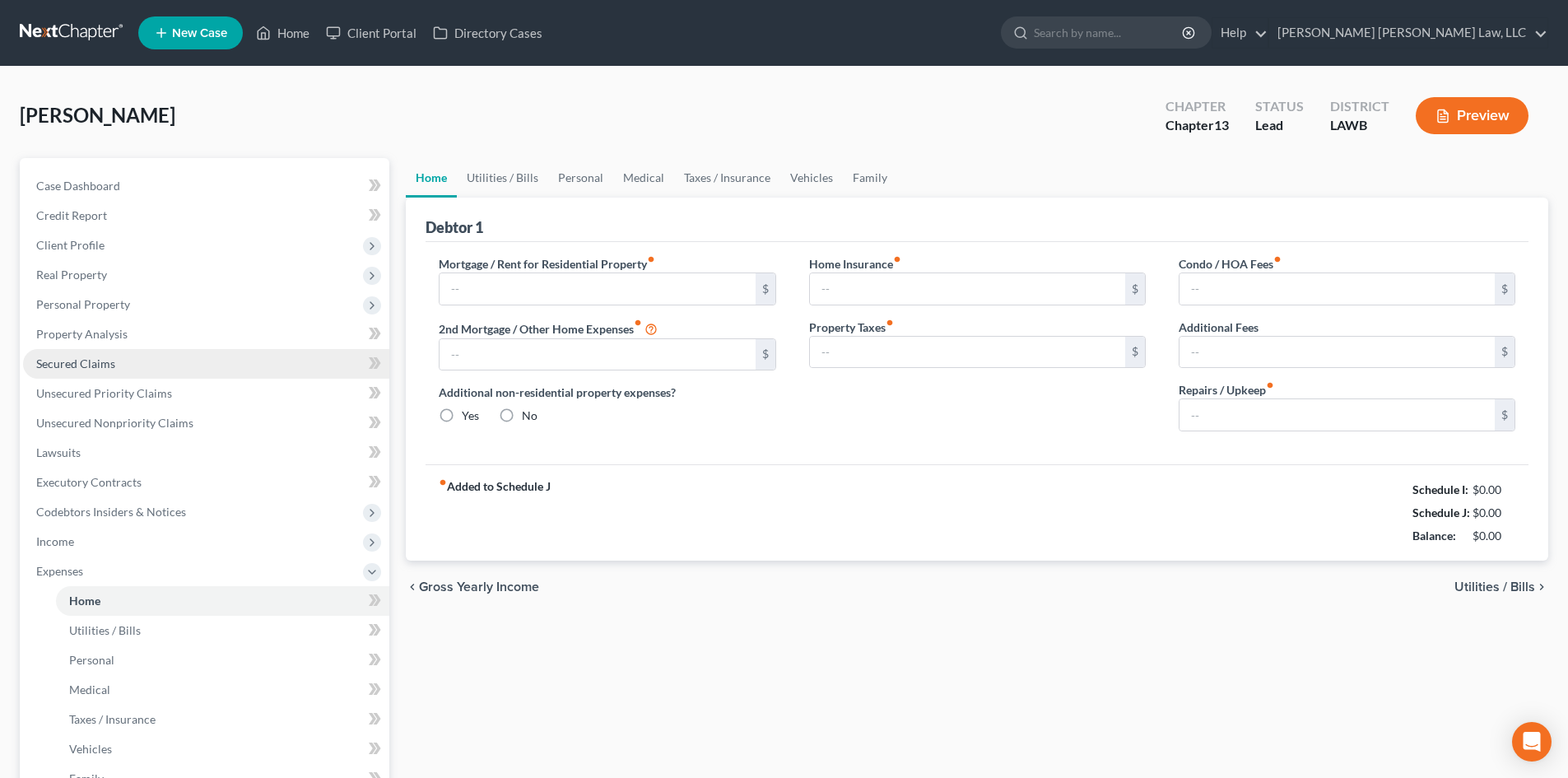
type input "0.00"
click at [188, 364] on link "Secured Claims" at bounding box center [206, 364] width 367 height 29
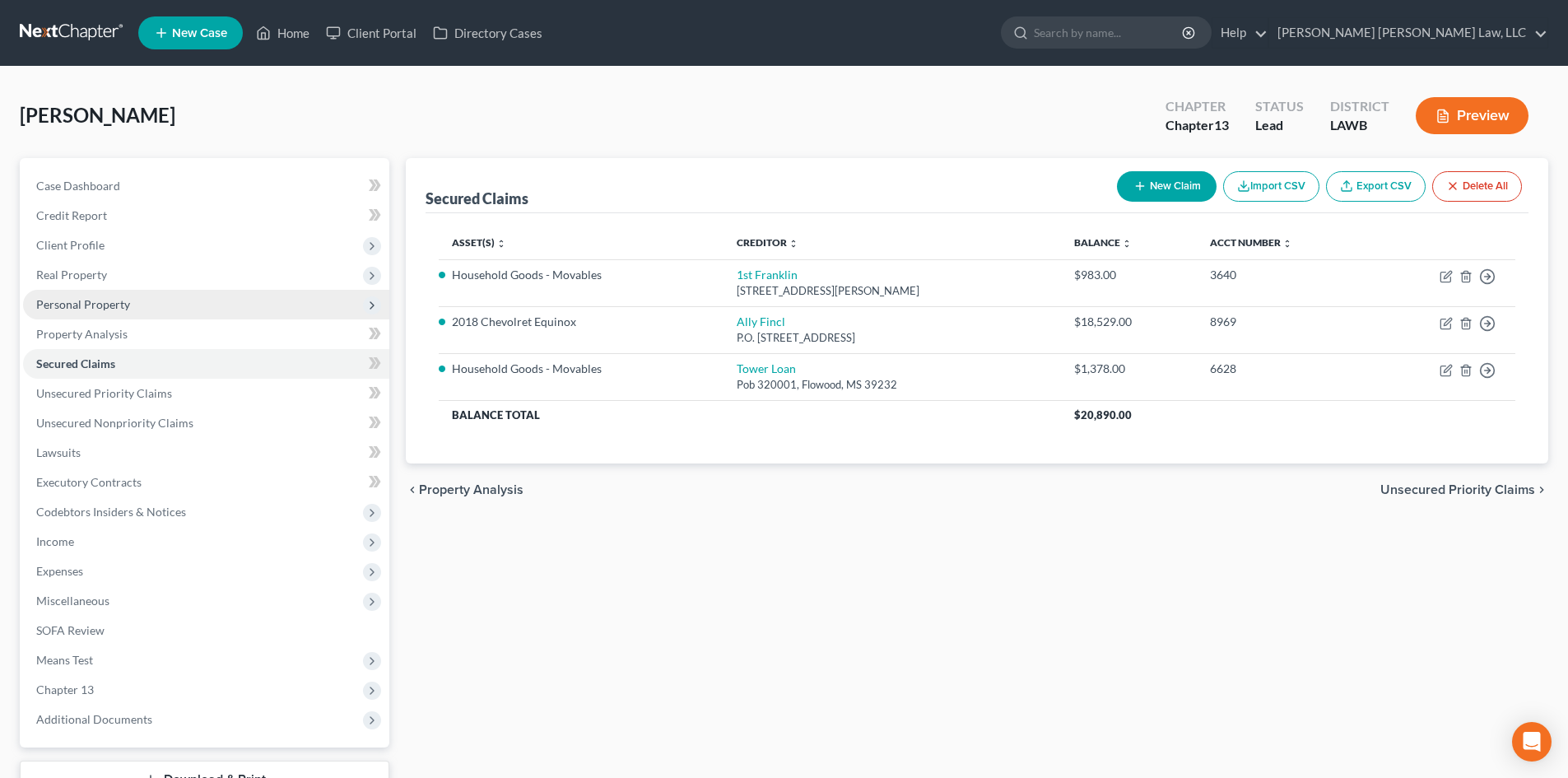
click at [158, 303] on span "Personal Property" at bounding box center [206, 304] width 367 height 29
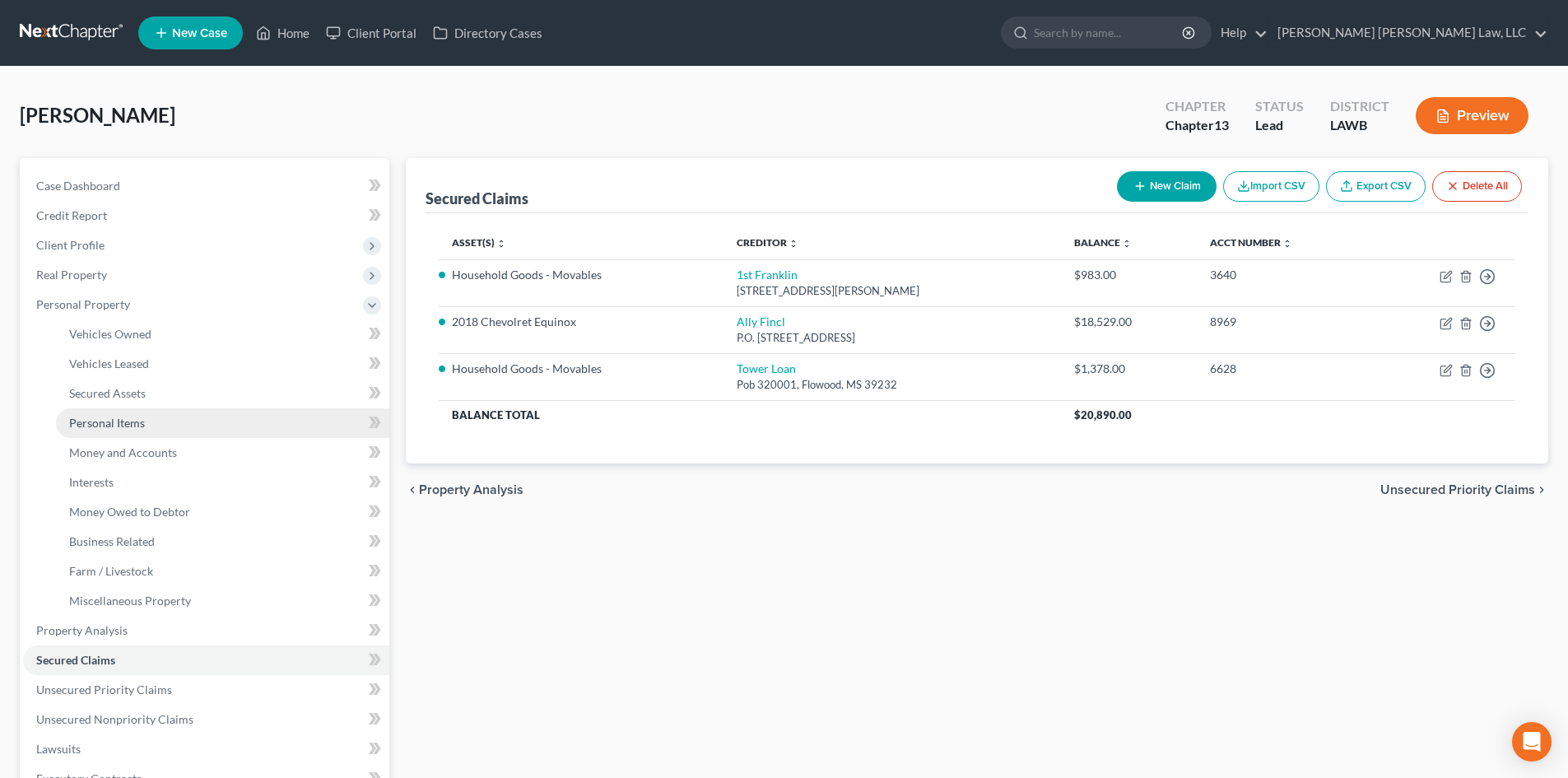
click at [147, 420] on link "Personal Items" at bounding box center [223, 423] width 334 height 29
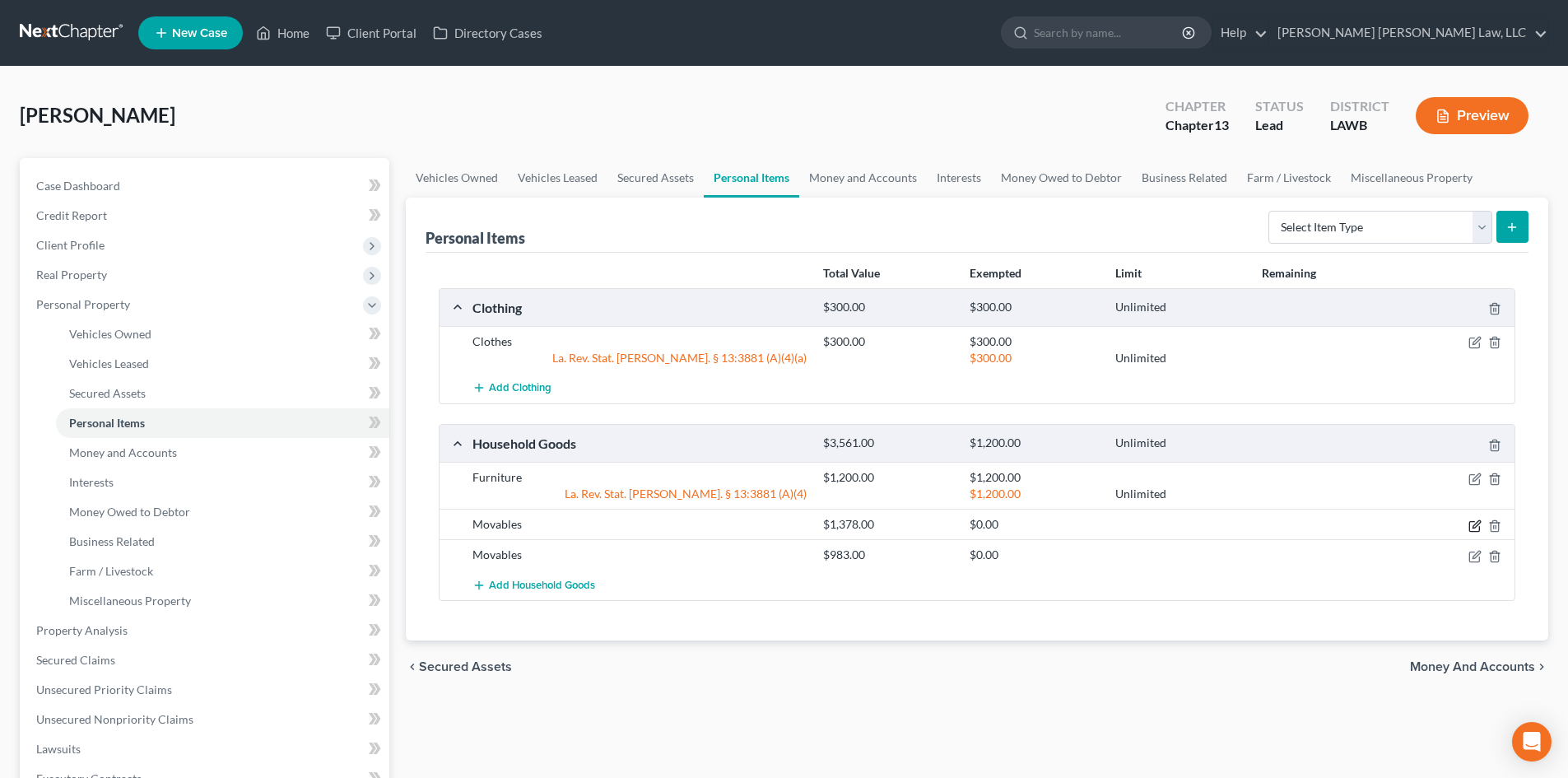
click at [1475, 525] on icon "button" at bounding box center [1474, 525] width 13 height 13
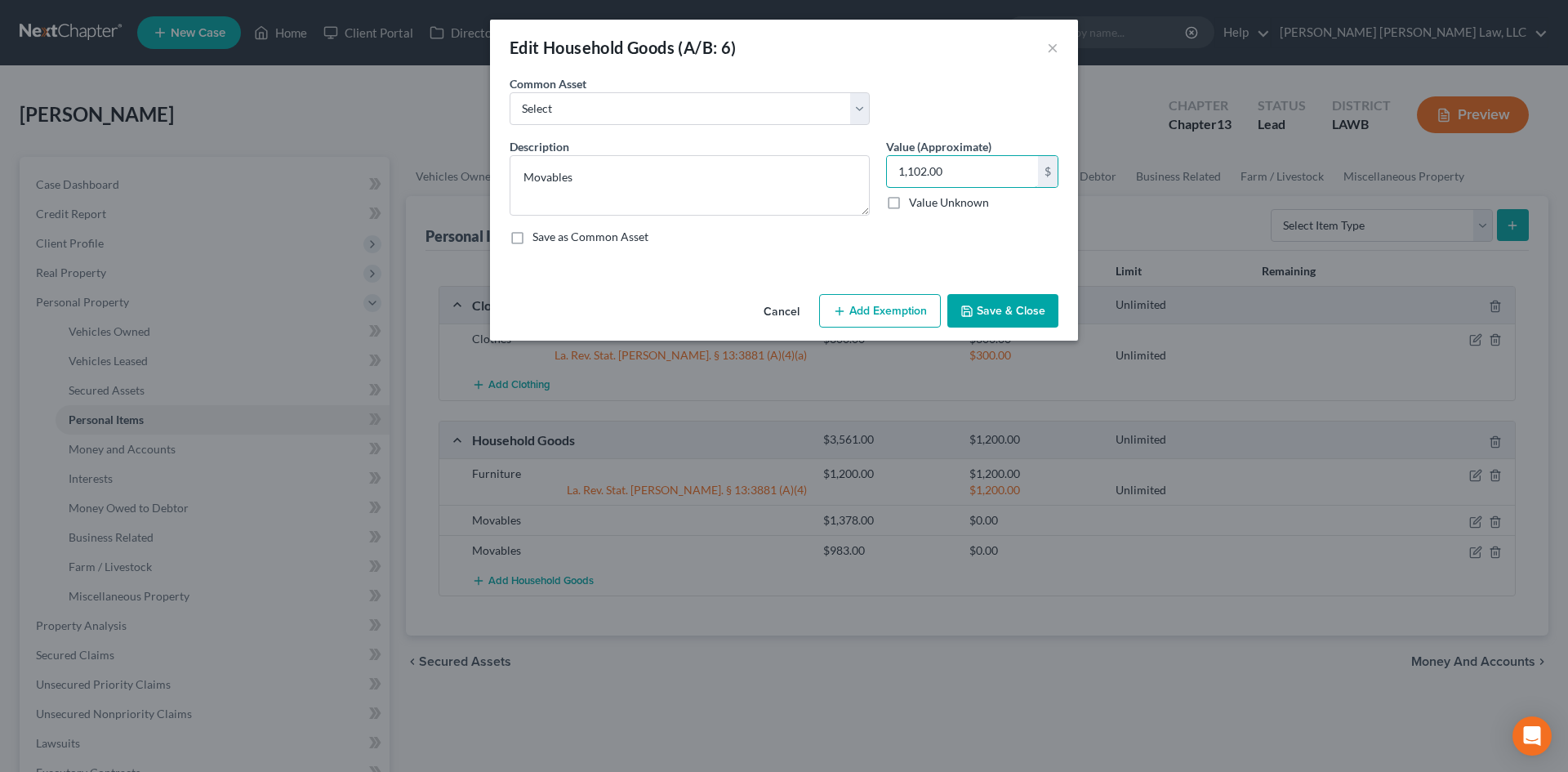
type input "1,102.00"
click at [1041, 298] on button "Save & Close" at bounding box center [1002, 311] width 111 height 34
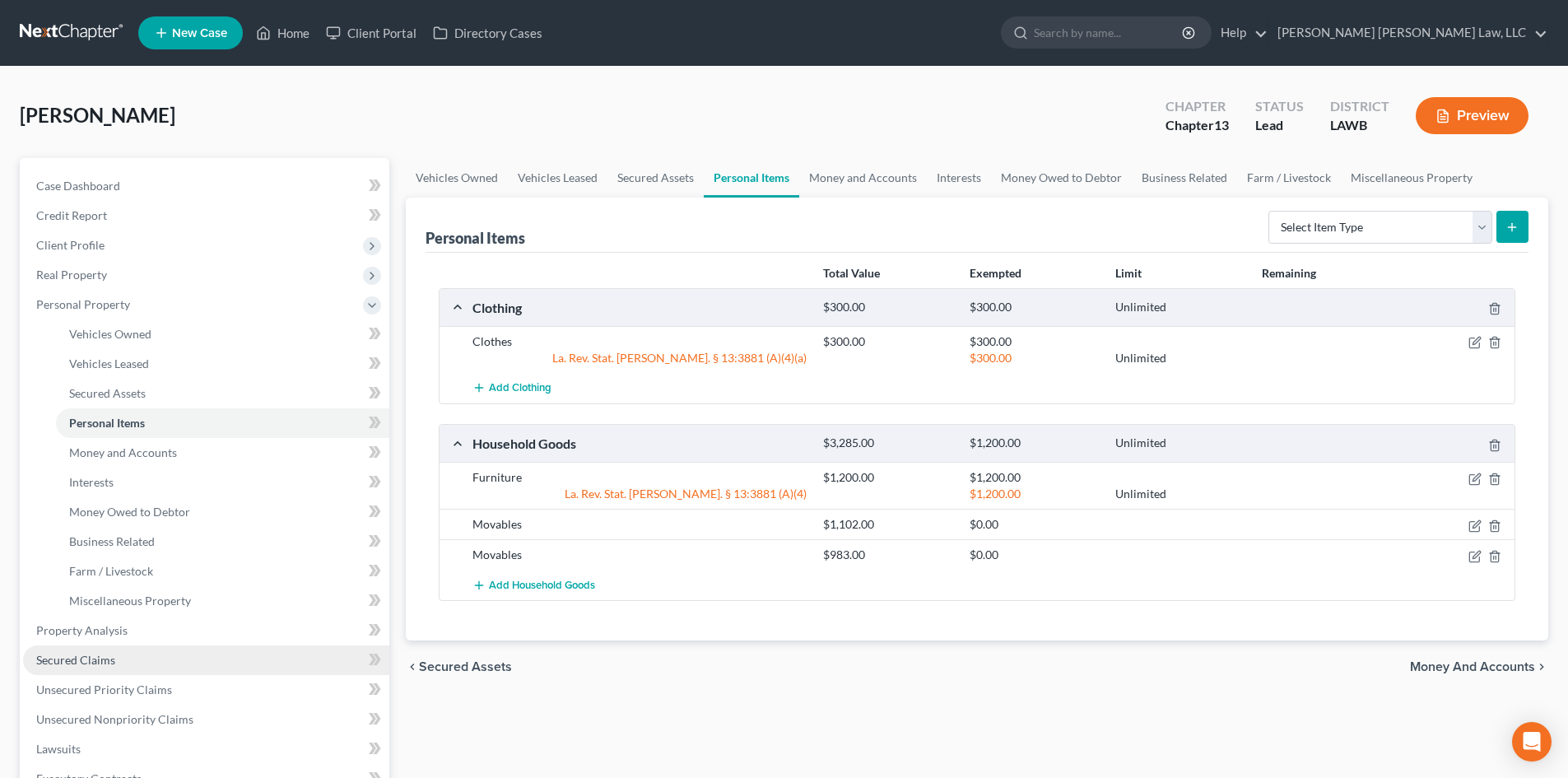
drag, startPoint x: 157, startPoint y: 665, endPoint x: 172, endPoint y: 652, distance: 19.8
click at [157, 665] on link "Secured Claims" at bounding box center [206, 660] width 367 height 29
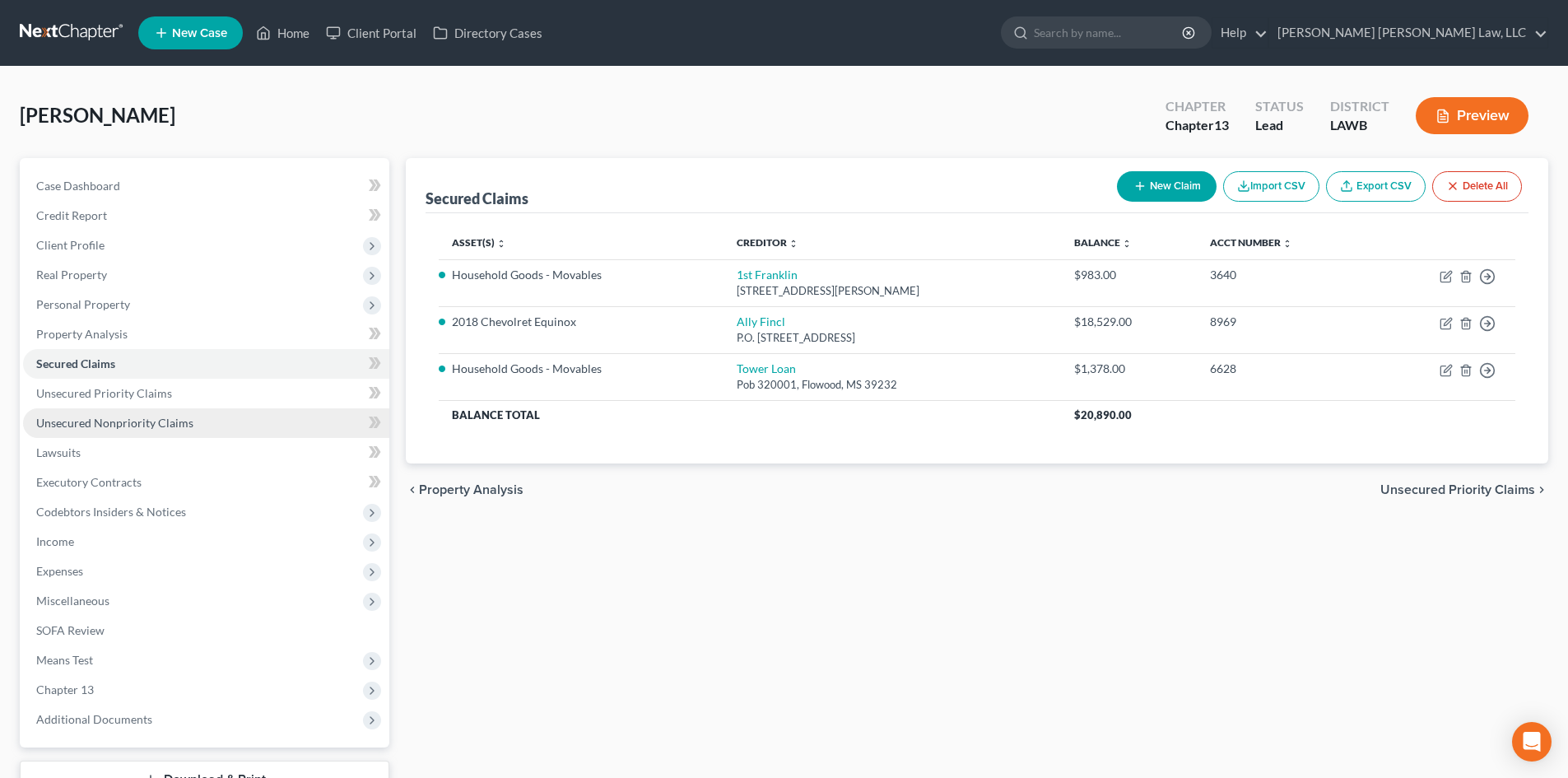
click at [202, 419] on link "Unsecured Nonpriority Claims" at bounding box center [206, 423] width 367 height 29
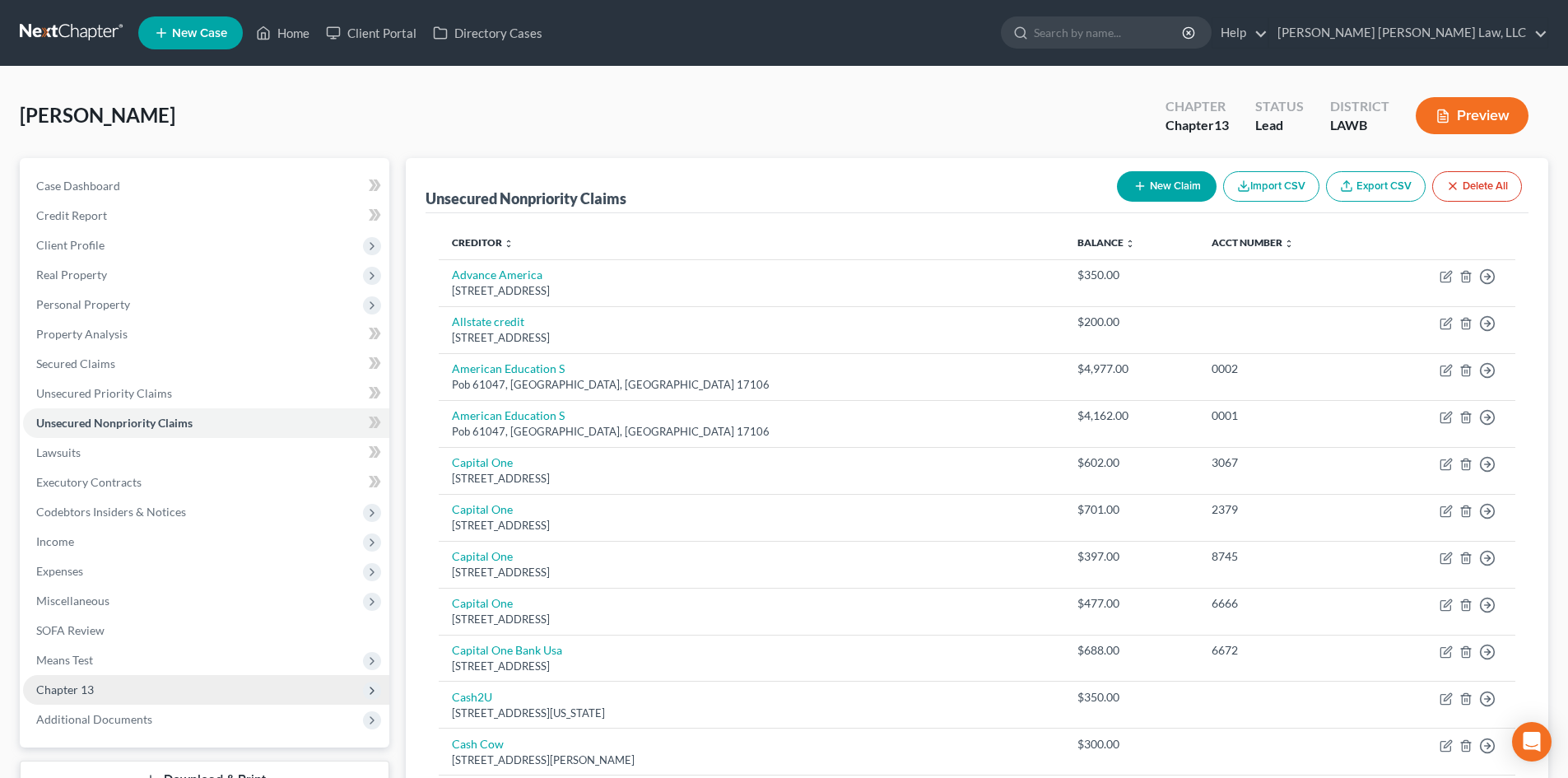
click at [142, 690] on span "Chapter 13" at bounding box center [206, 690] width 367 height 29
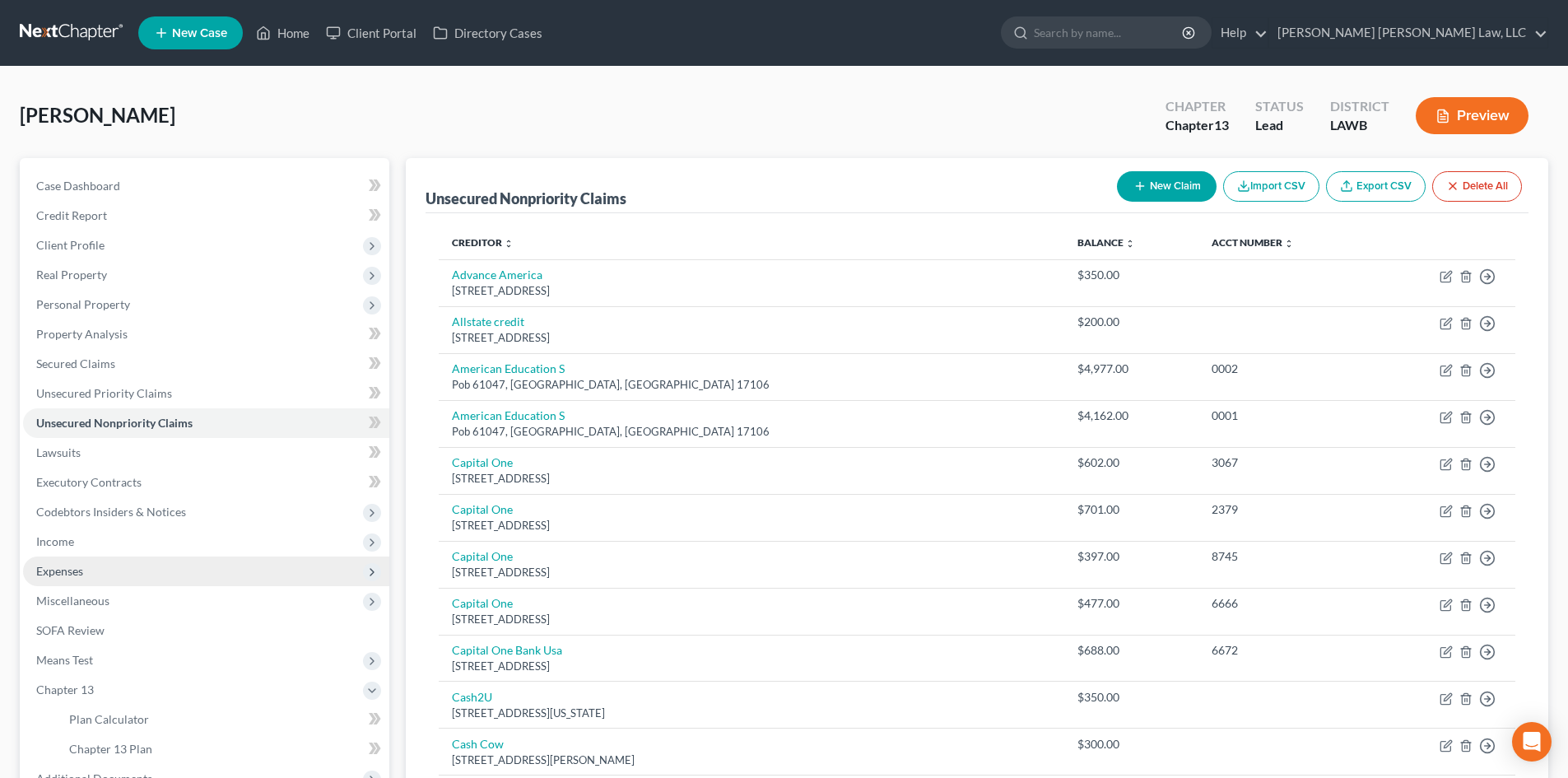
click at [126, 566] on span "Expenses" at bounding box center [206, 571] width 367 height 29
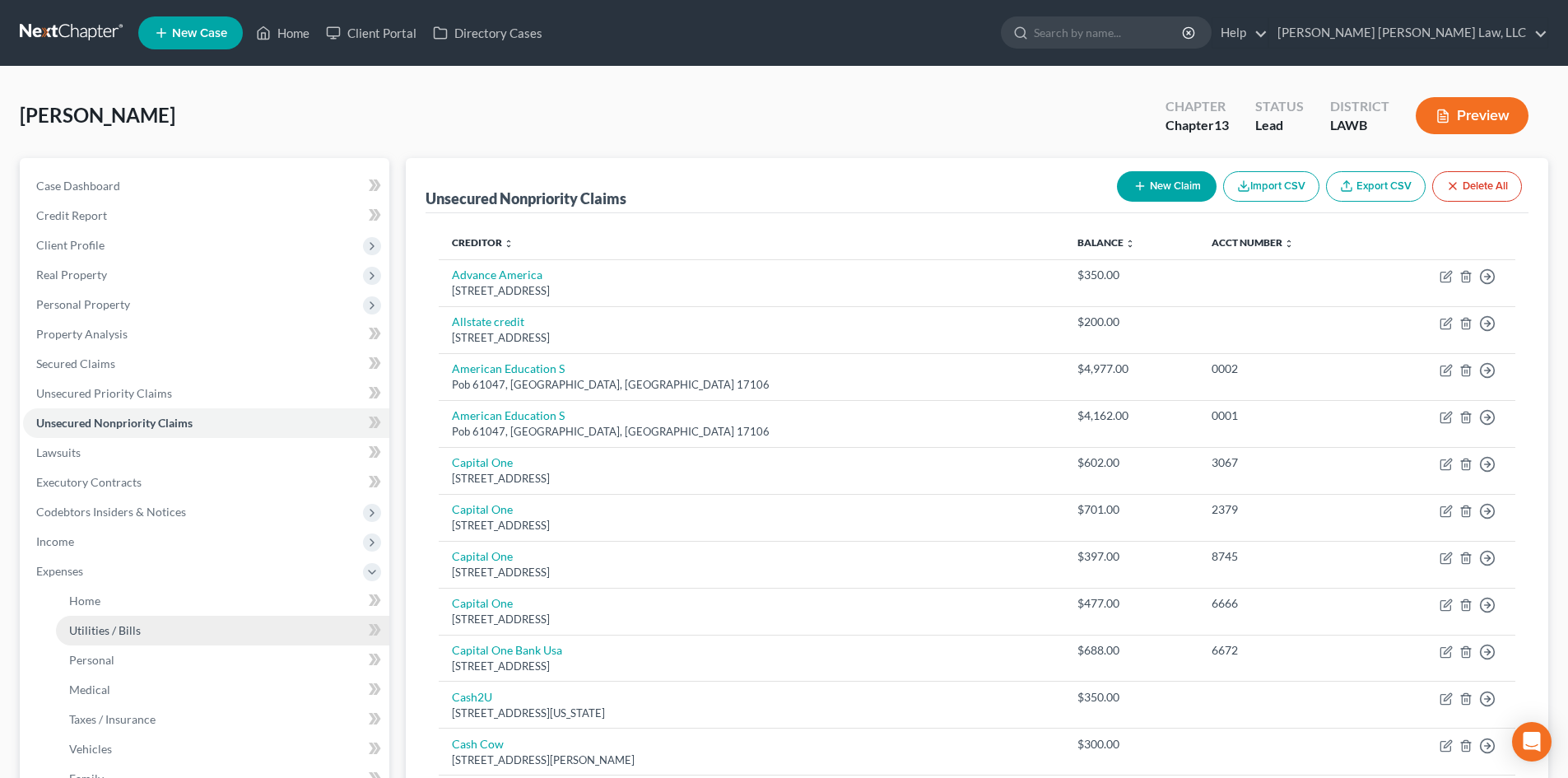
click at [169, 616] on link "Utilities / Bills" at bounding box center [223, 630] width 334 height 29
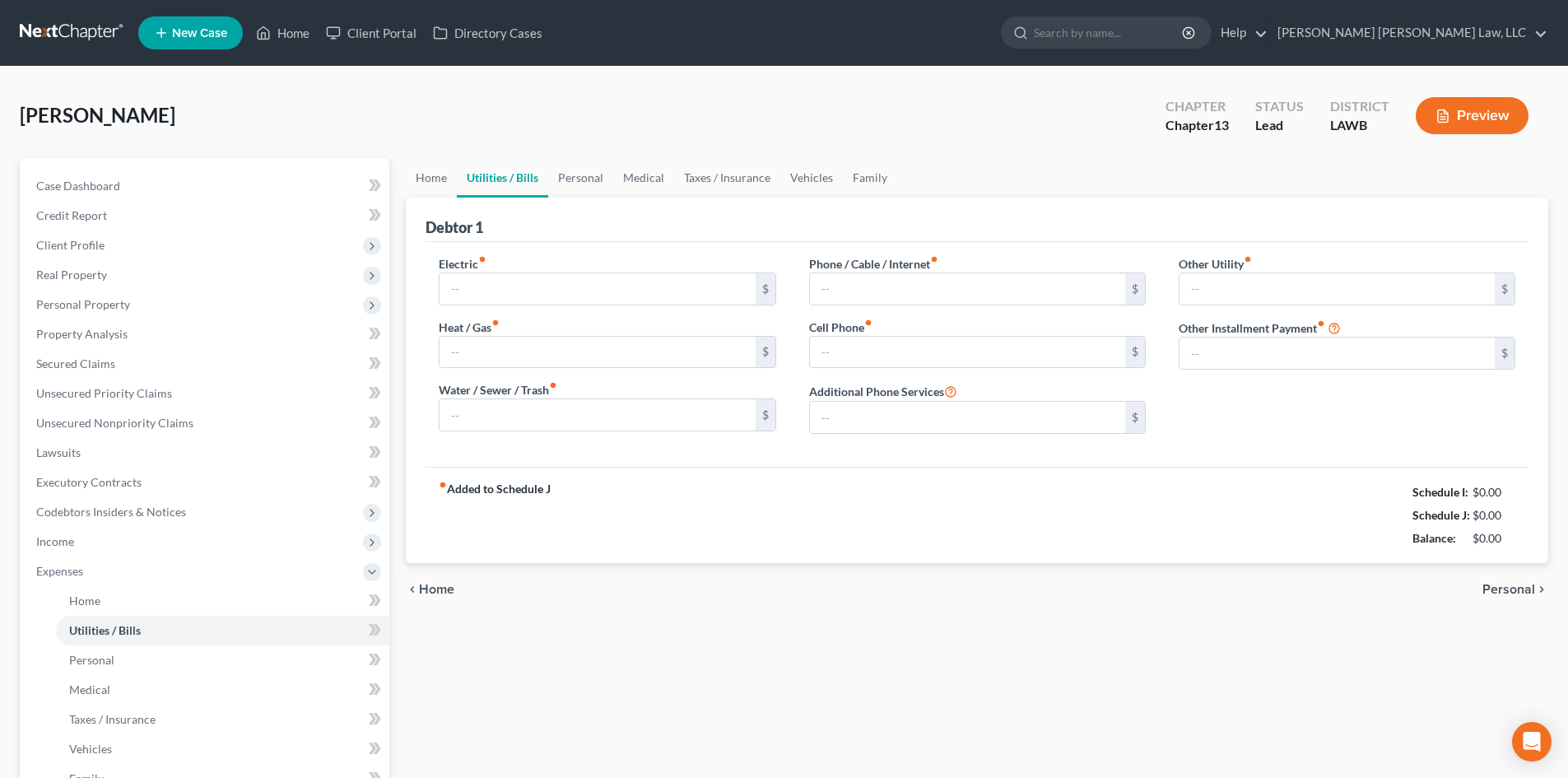
type input "200.33"
type input "40.00"
type input "0.00"
type input "66.00"
type input "100.00"
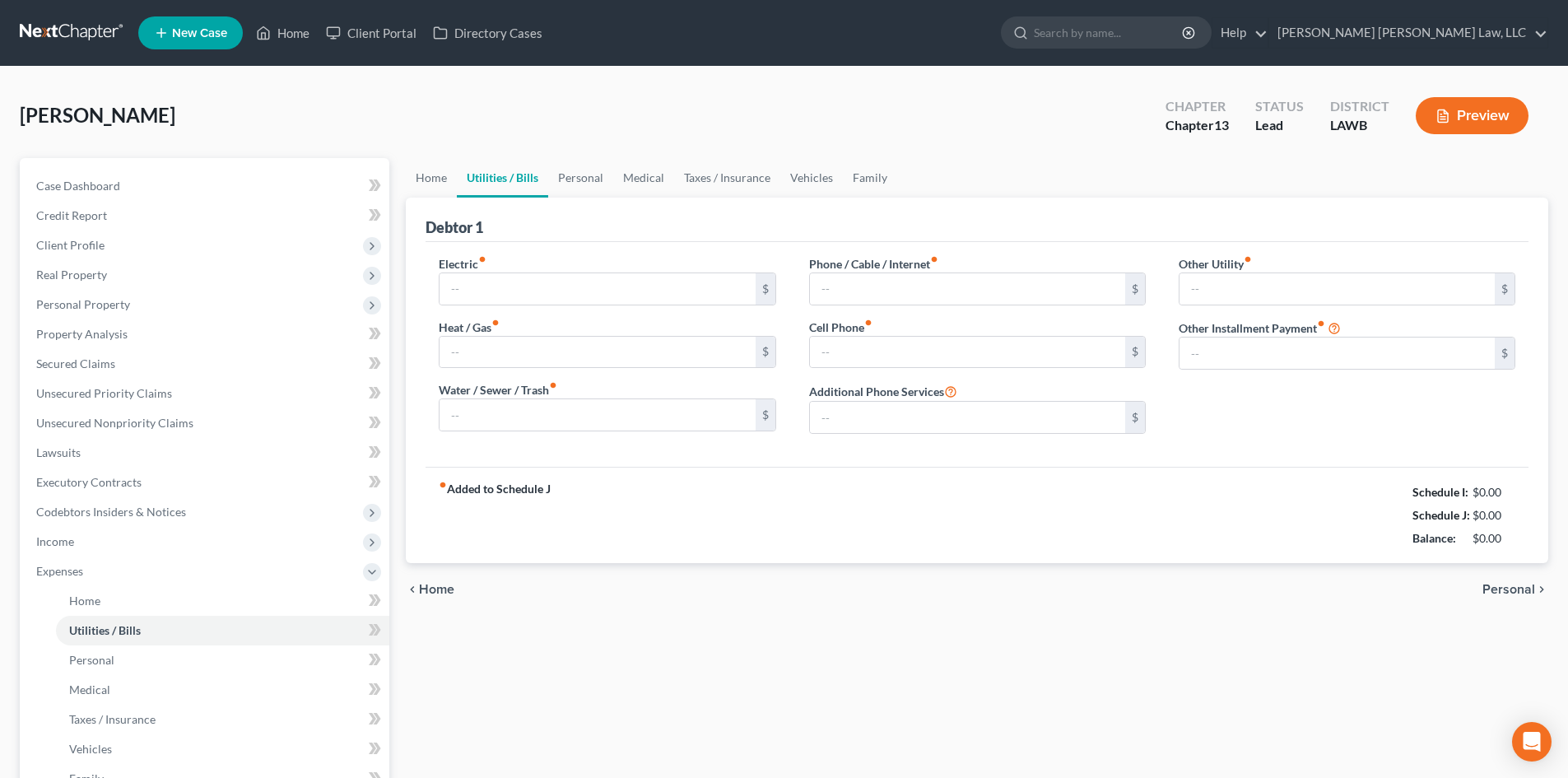
type input "0.00"
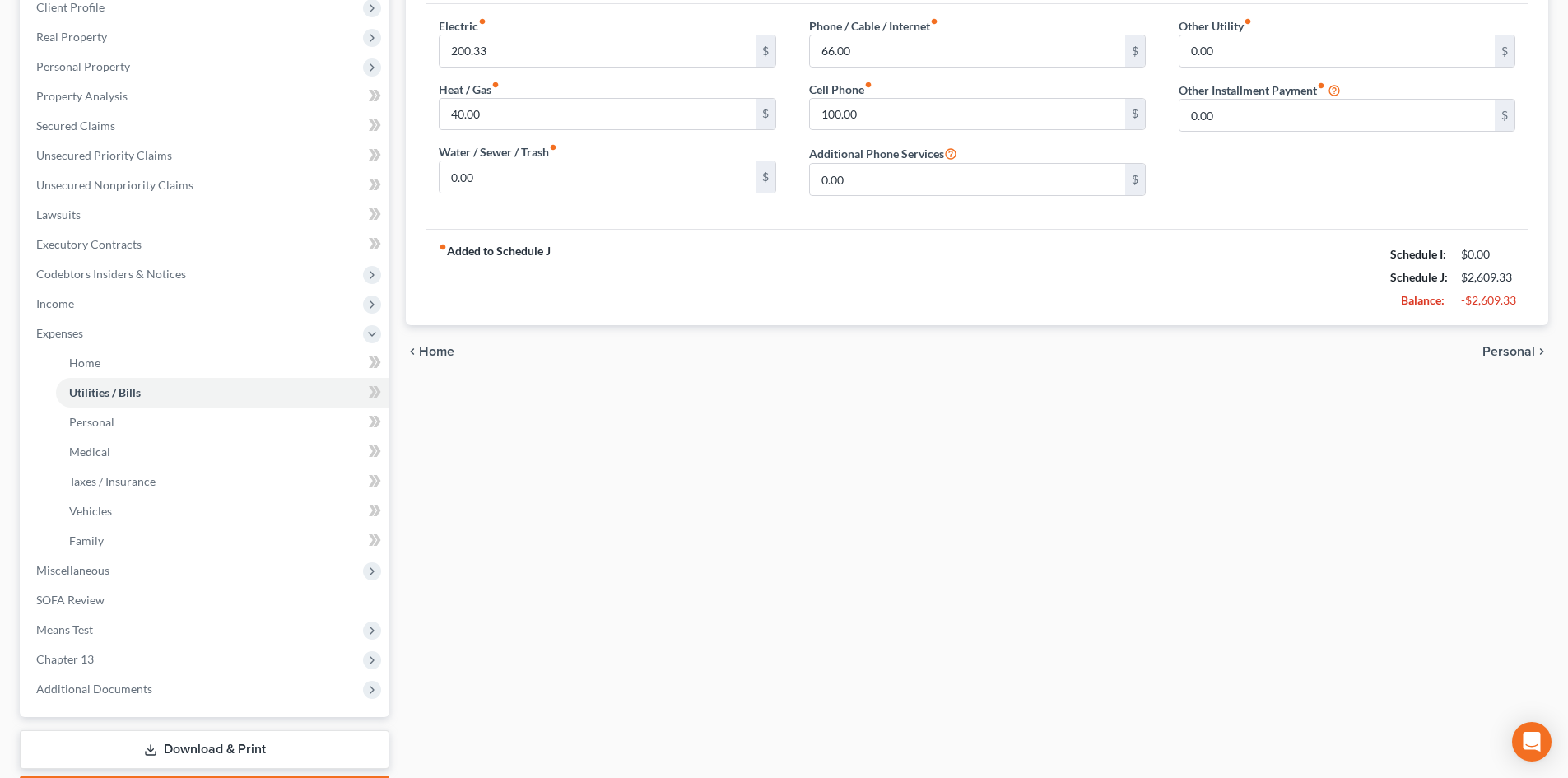
scroll to position [247, 0]
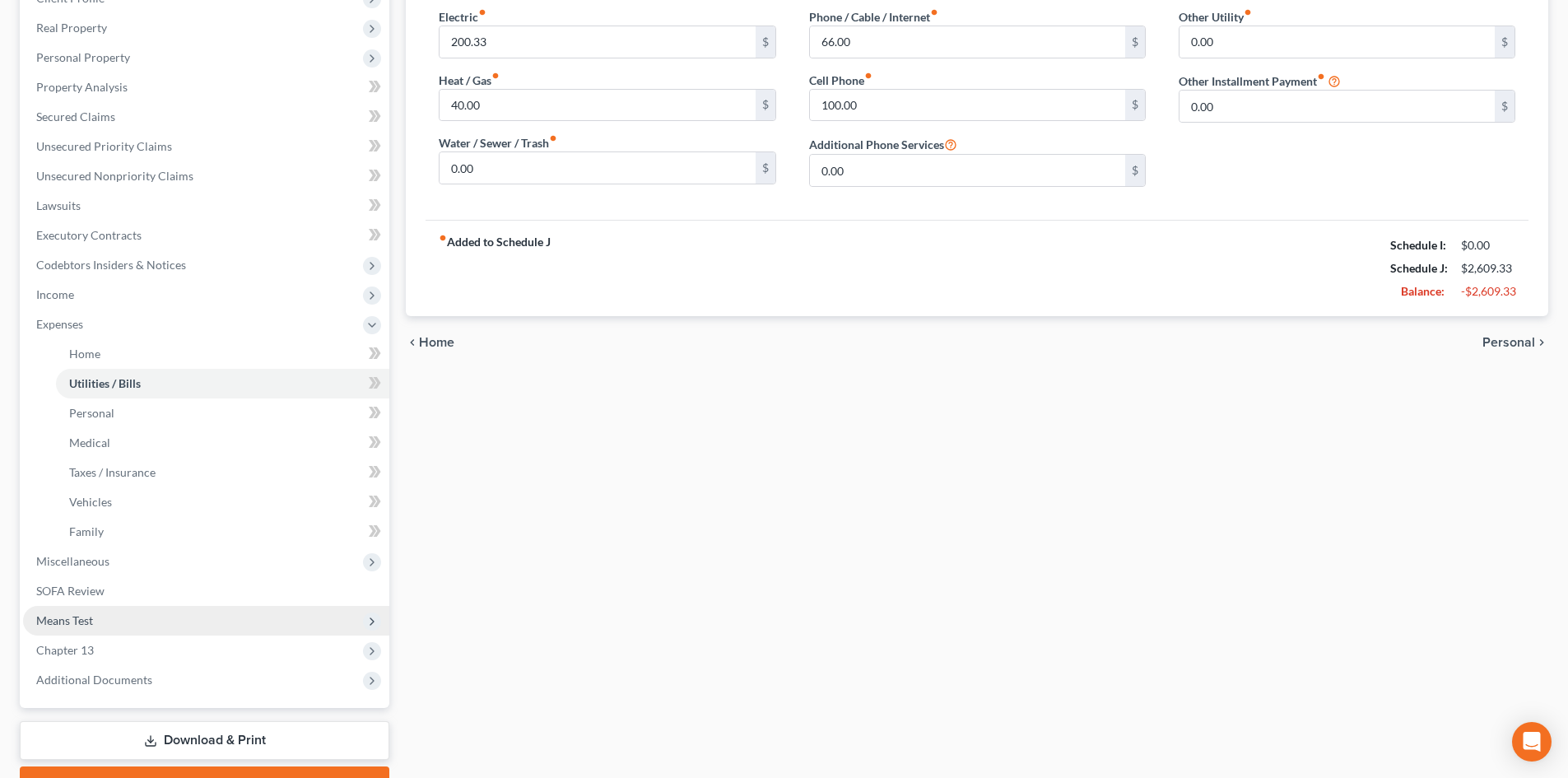
click at [129, 616] on span "Means Test" at bounding box center [206, 620] width 367 height 29
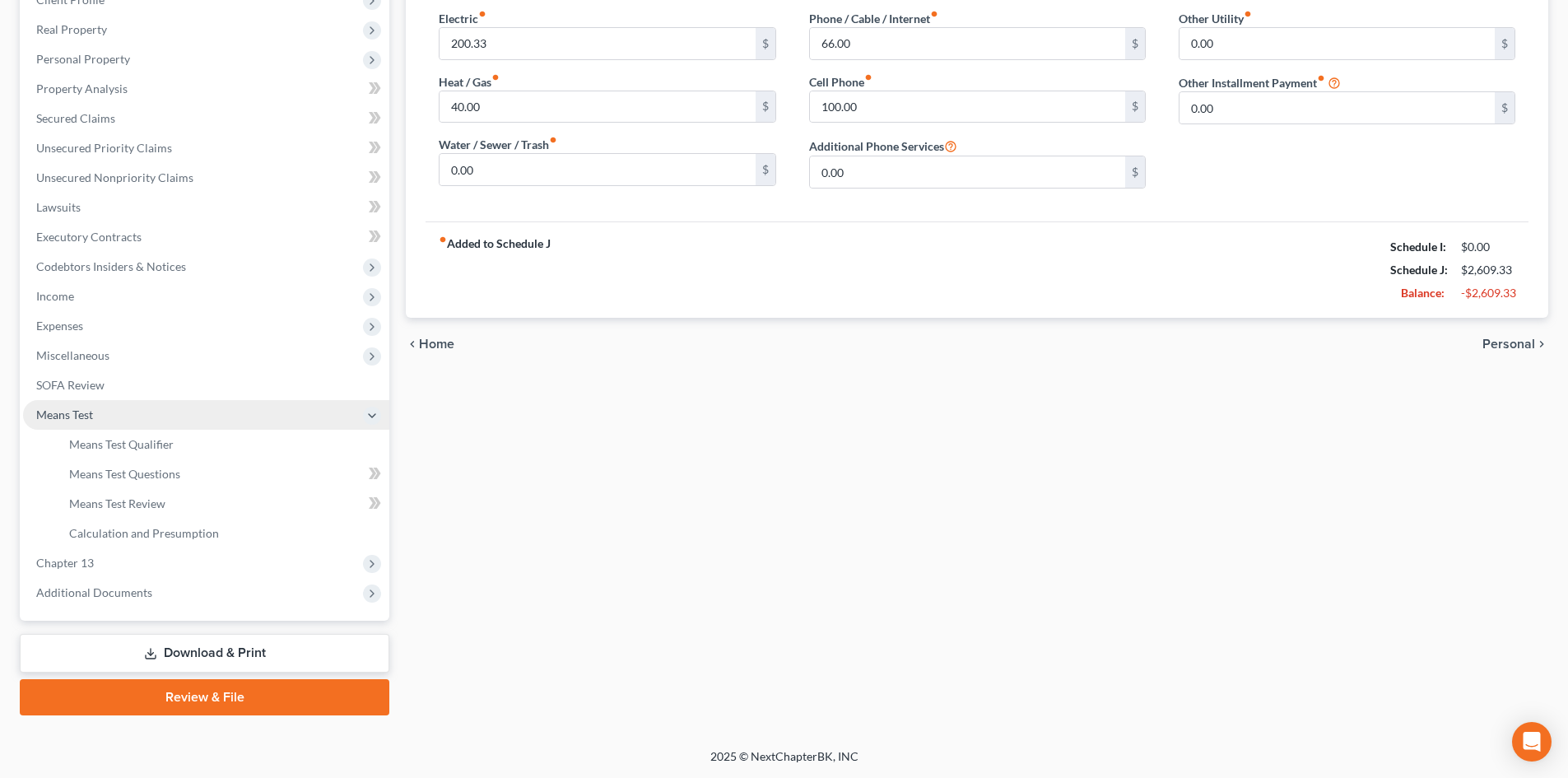
scroll to position [245, 0]
click at [184, 432] on link "Means Test Qualifier" at bounding box center [223, 444] width 334 height 29
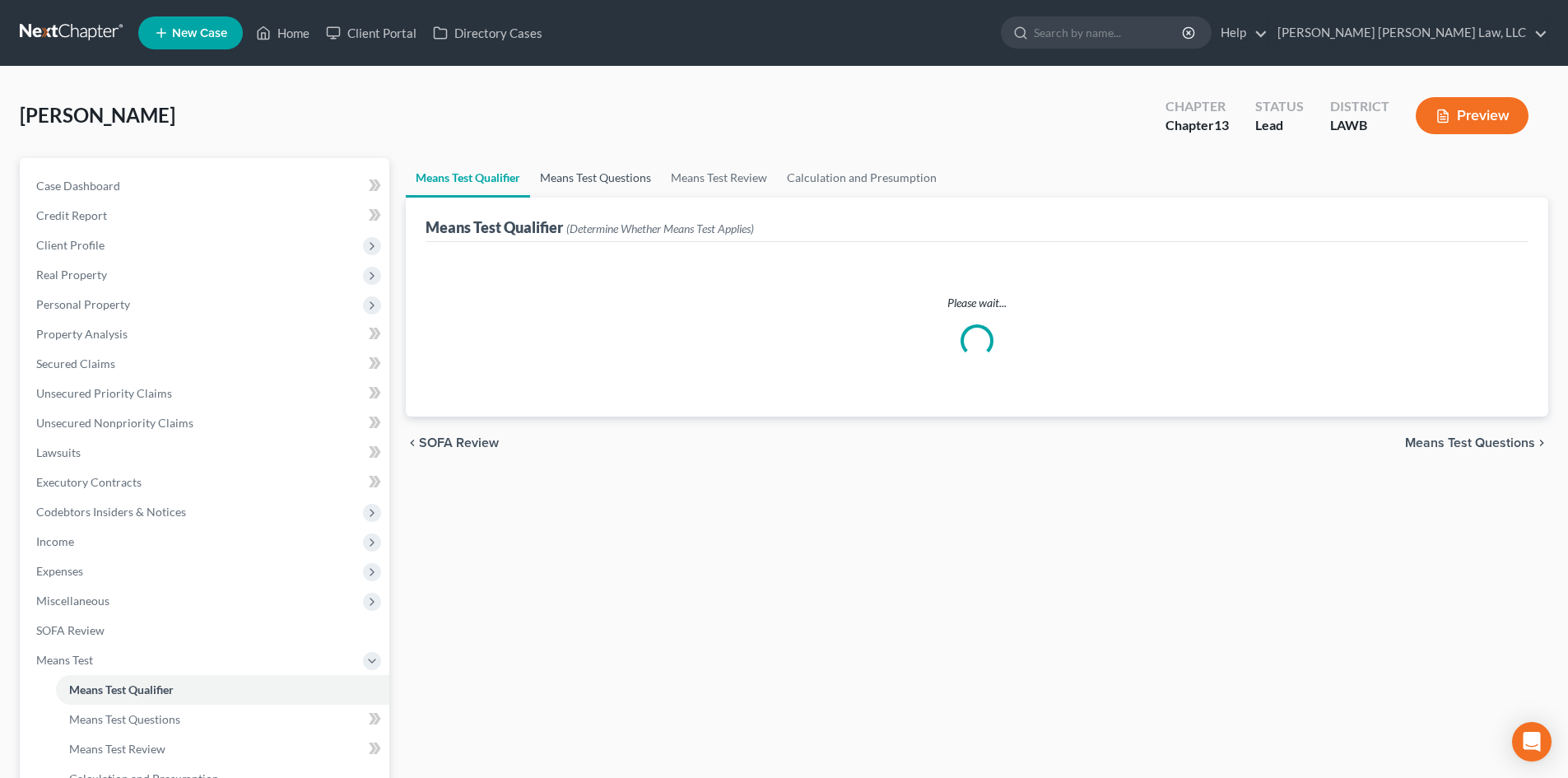
drag, startPoint x: 608, startPoint y: 187, endPoint x: 519, endPoint y: 188, distance: 89.0
click at [608, 187] on link "Means Test Questions" at bounding box center [595, 178] width 131 height 40
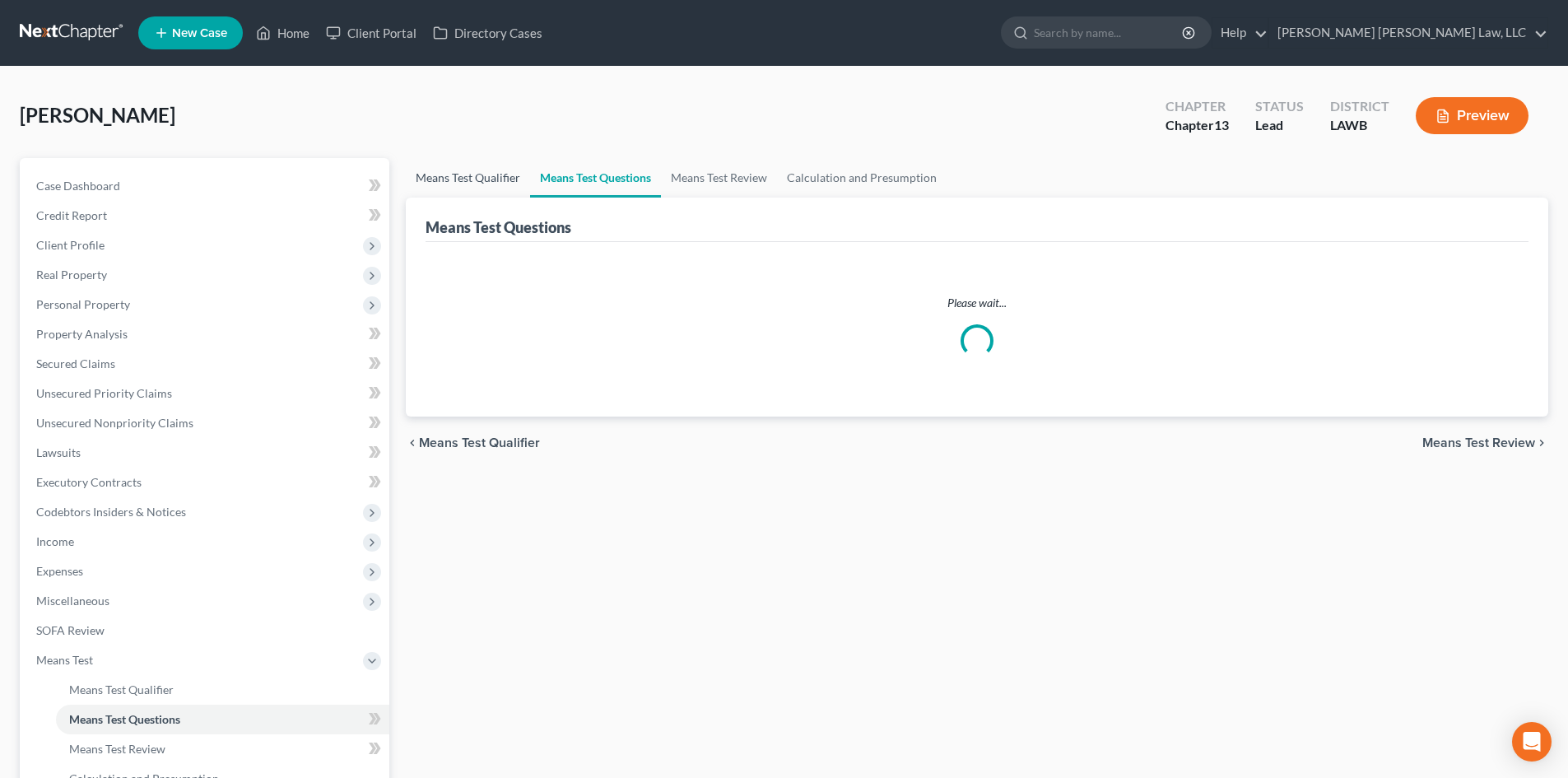
click at [498, 185] on link "Means Test Qualifier" at bounding box center [467, 178] width 124 height 40
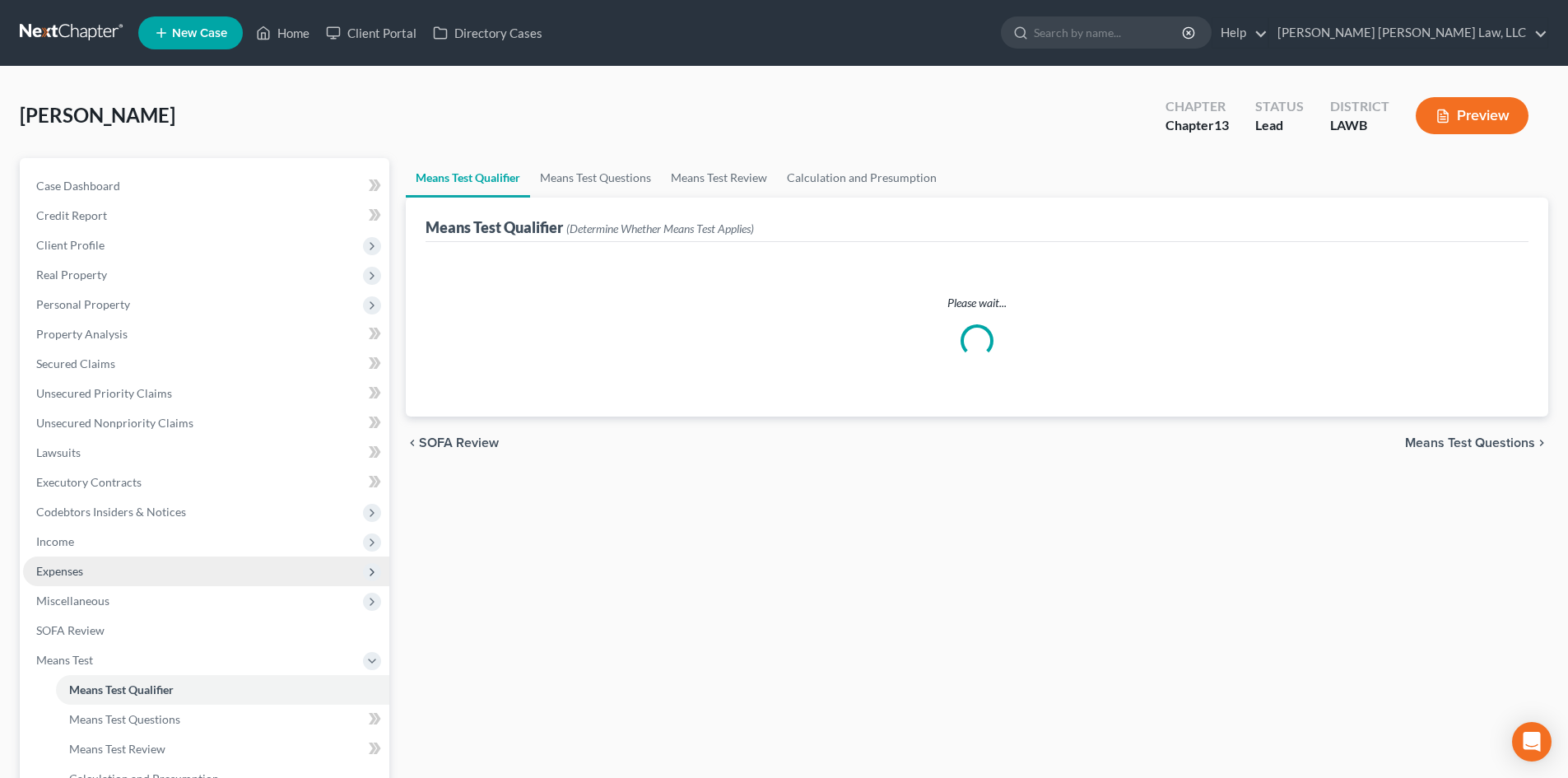
click at [175, 562] on span "Expenses" at bounding box center [206, 571] width 367 height 29
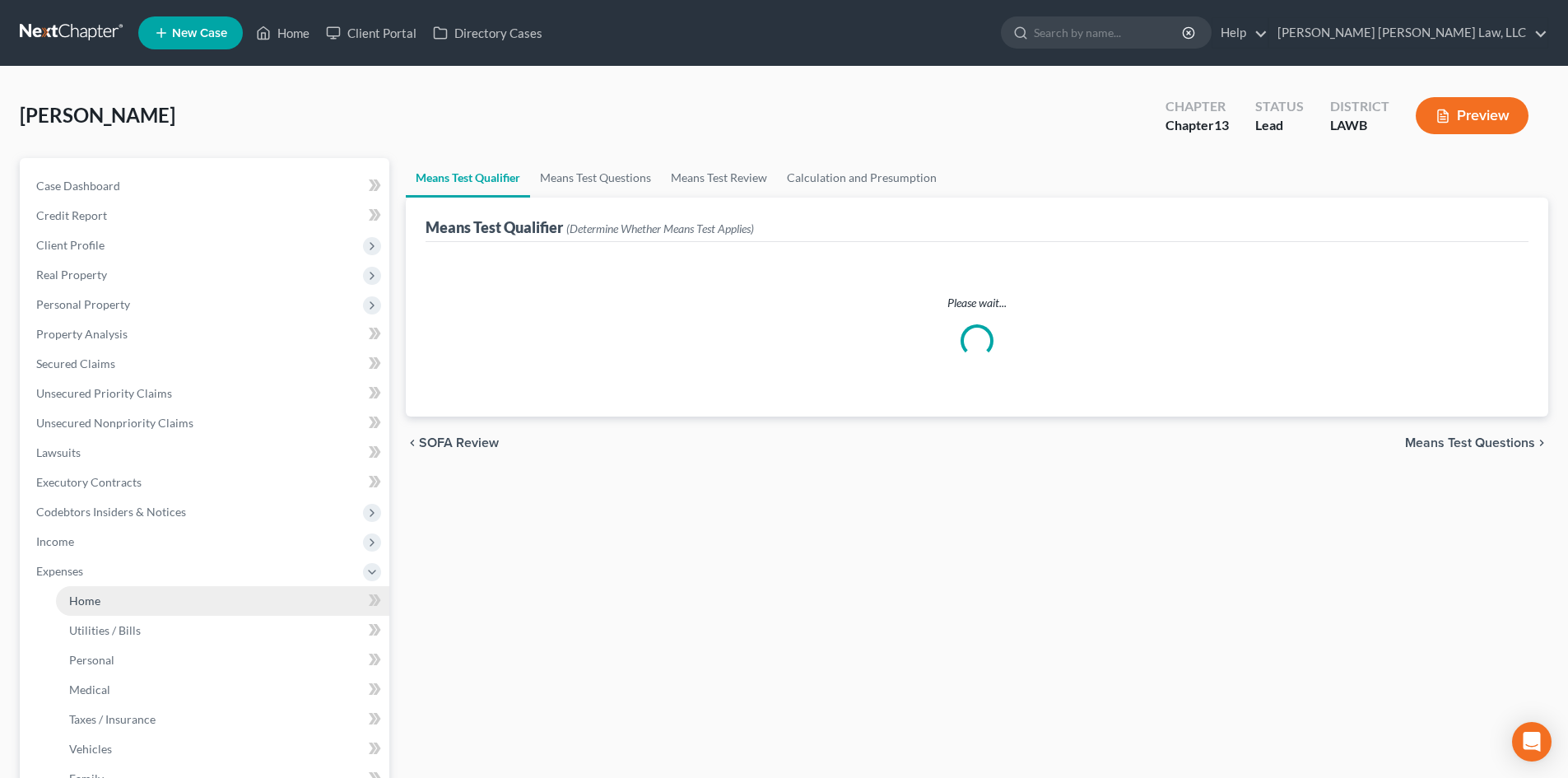
click at [175, 596] on link "Home" at bounding box center [223, 600] width 334 height 29
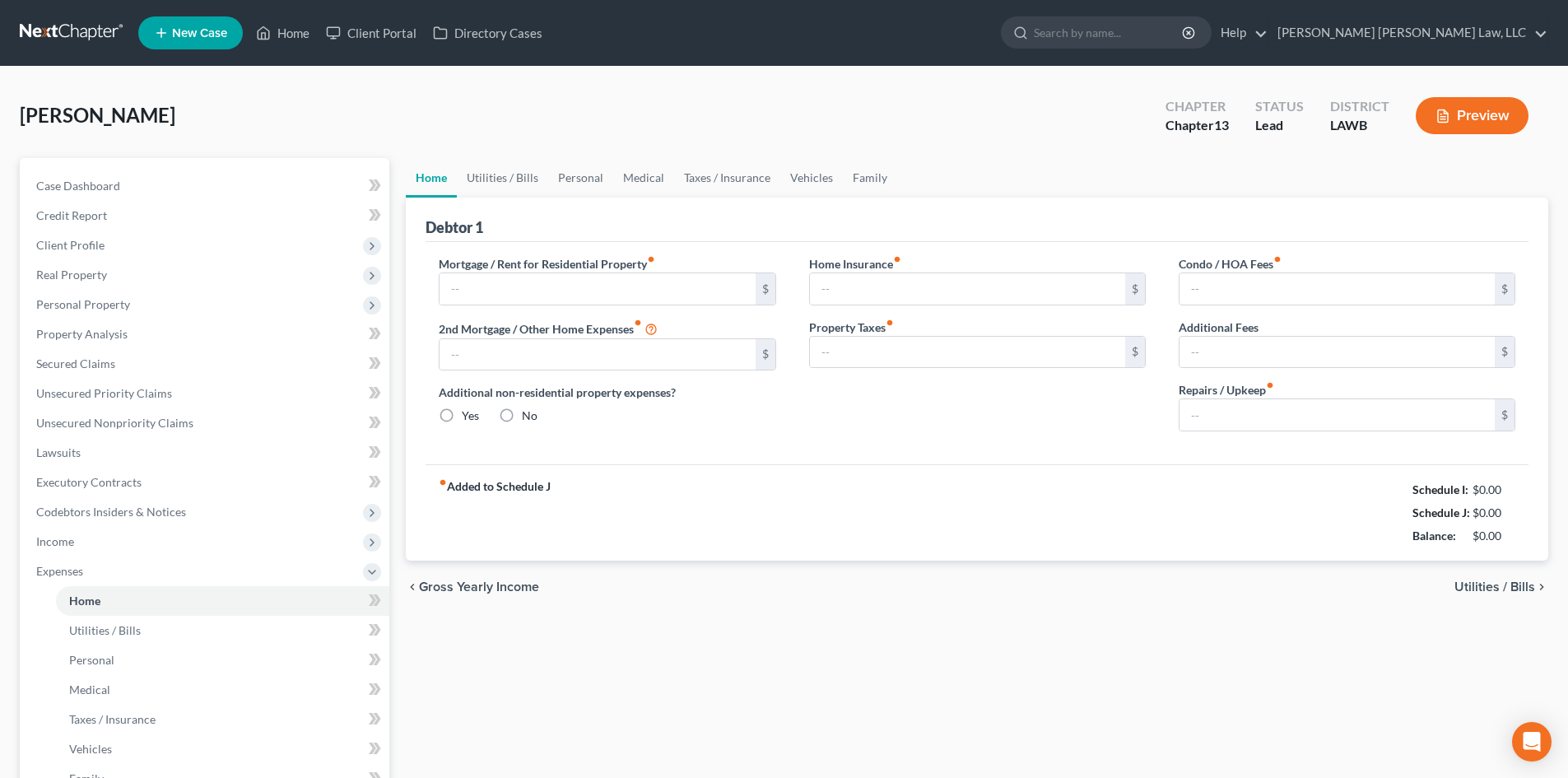
type input "1,200.00"
type input "0.00"
radio input "true"
type input "0.00"
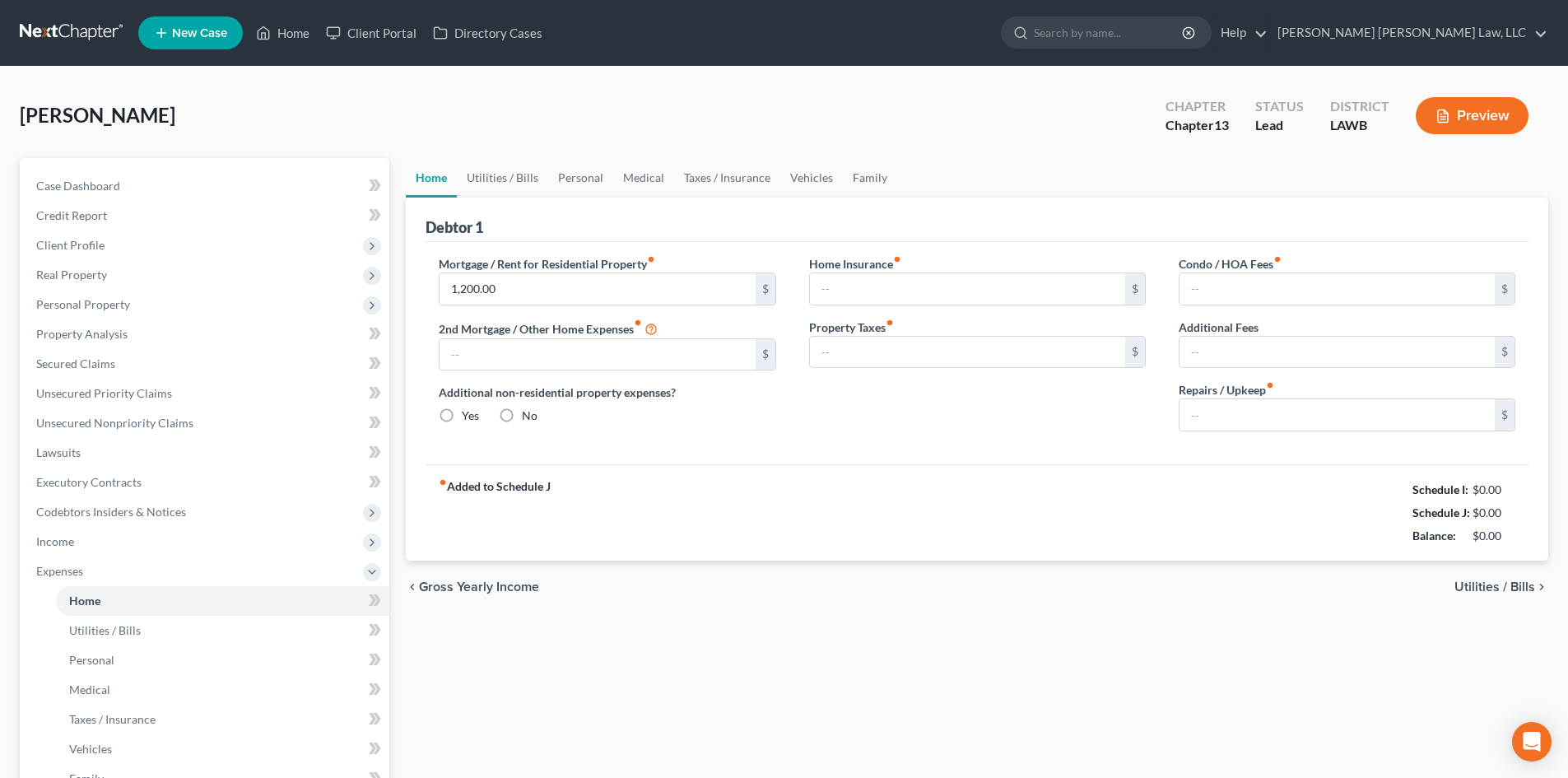
type input "0.00"
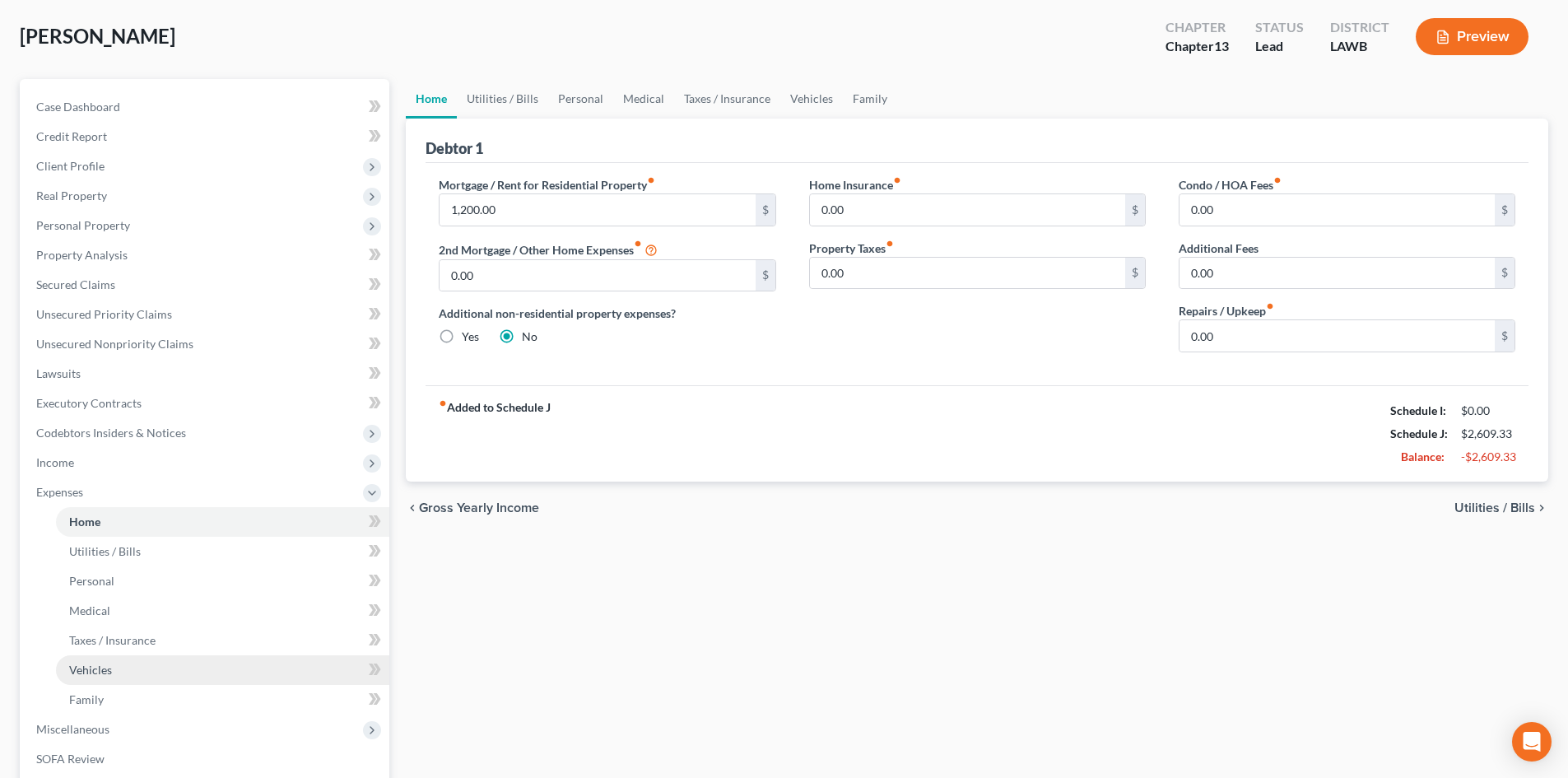
scroll to position [247, 0]
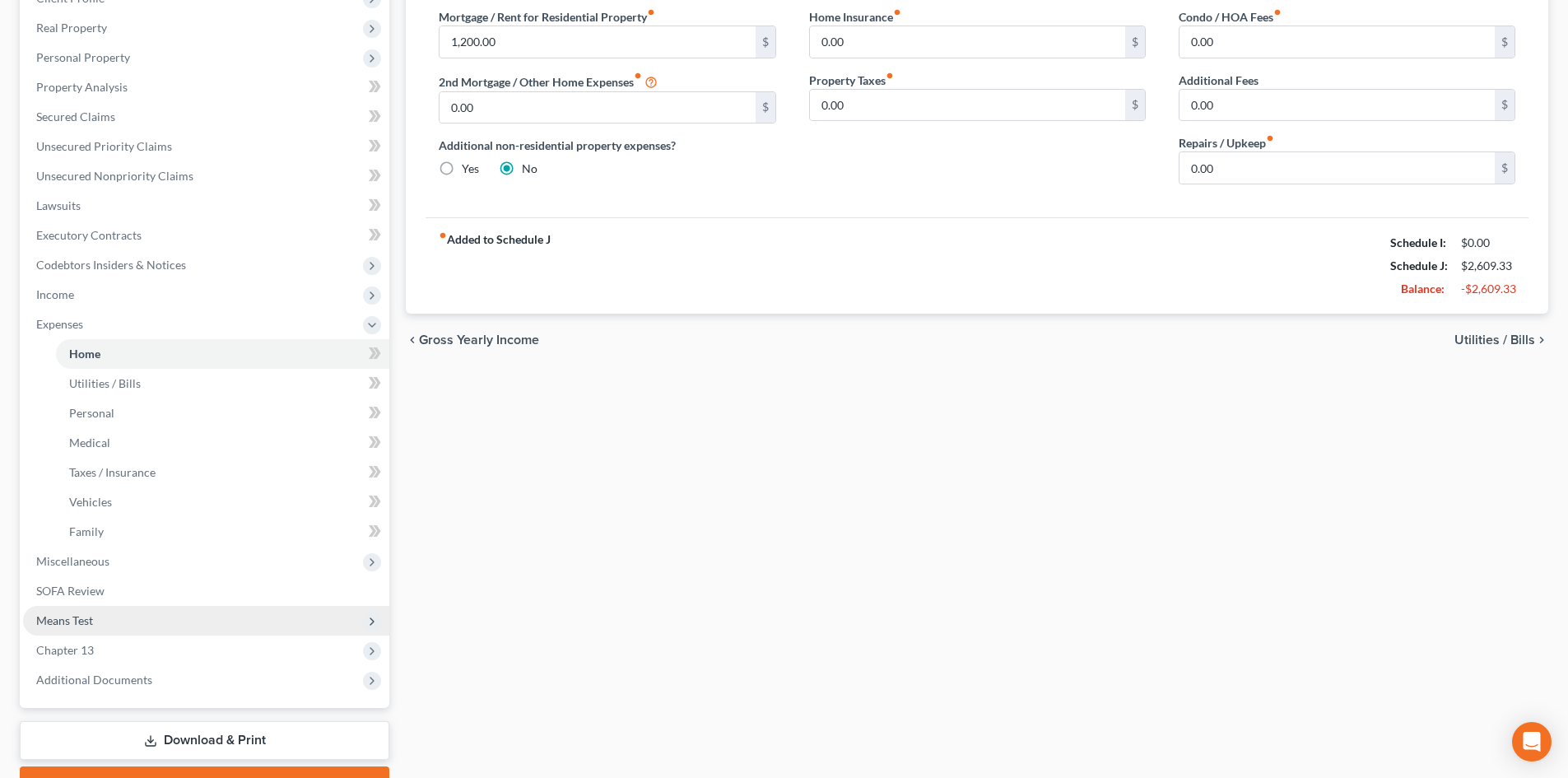
click at [108, 618] on span "Means Test" at bounding box center [206, 620] width 367 height 29
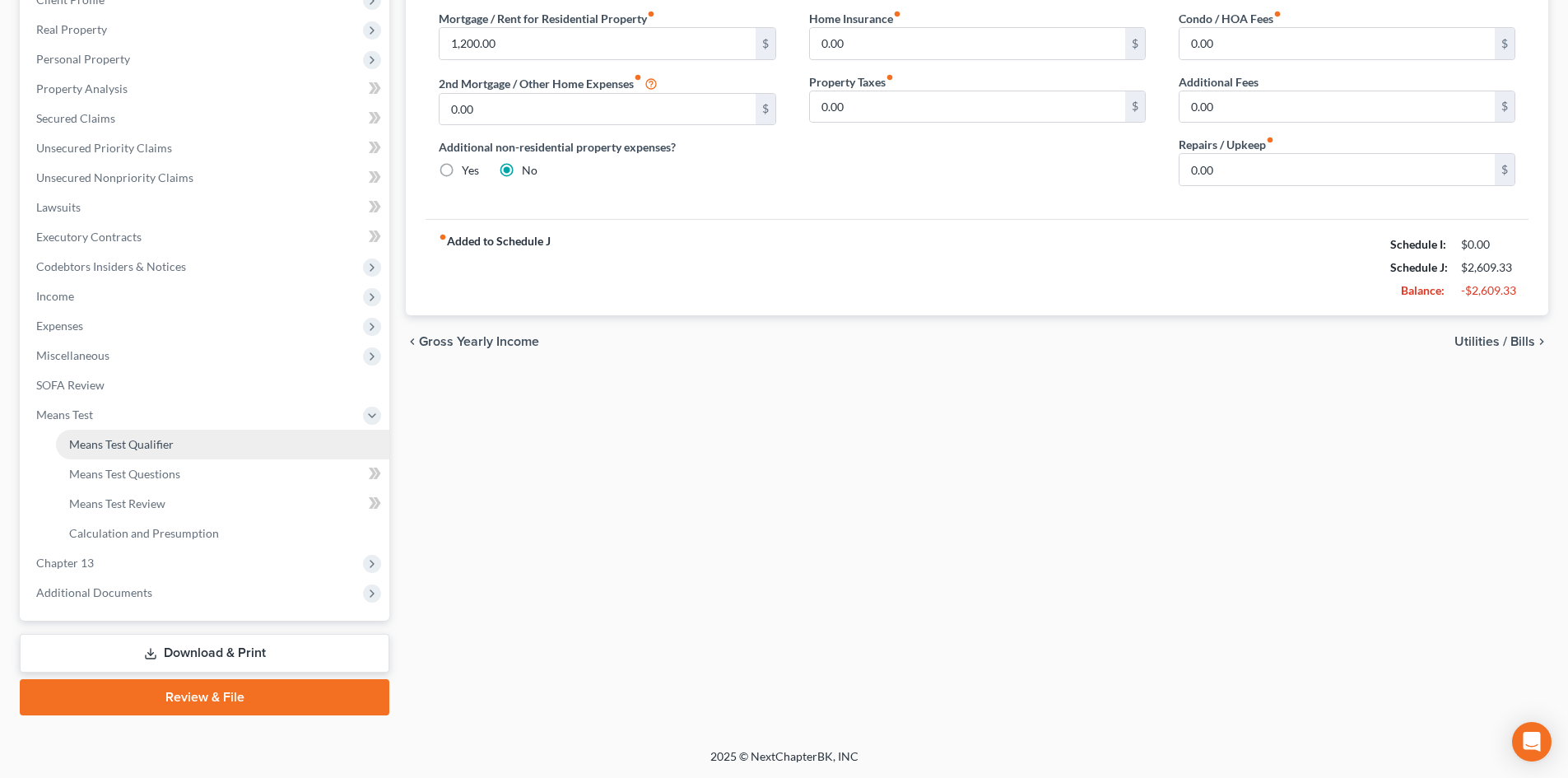
click at [153, 430] on link "Means Test Qualifier" at bounding box center [223, 444] width 334 height 29
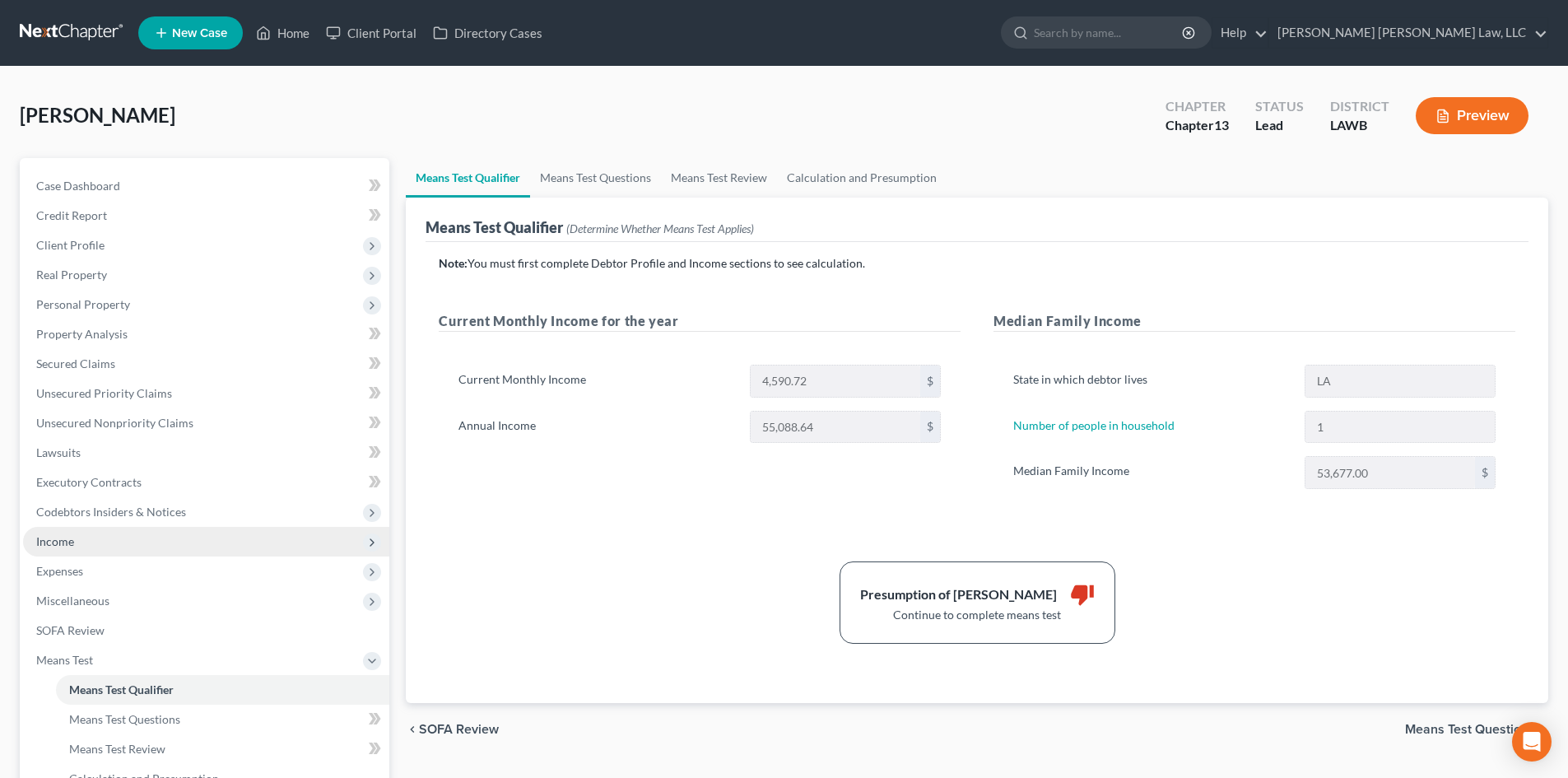
click at [146, 540] on span "Income" at bounding box center [206, 541] width 367 height 29
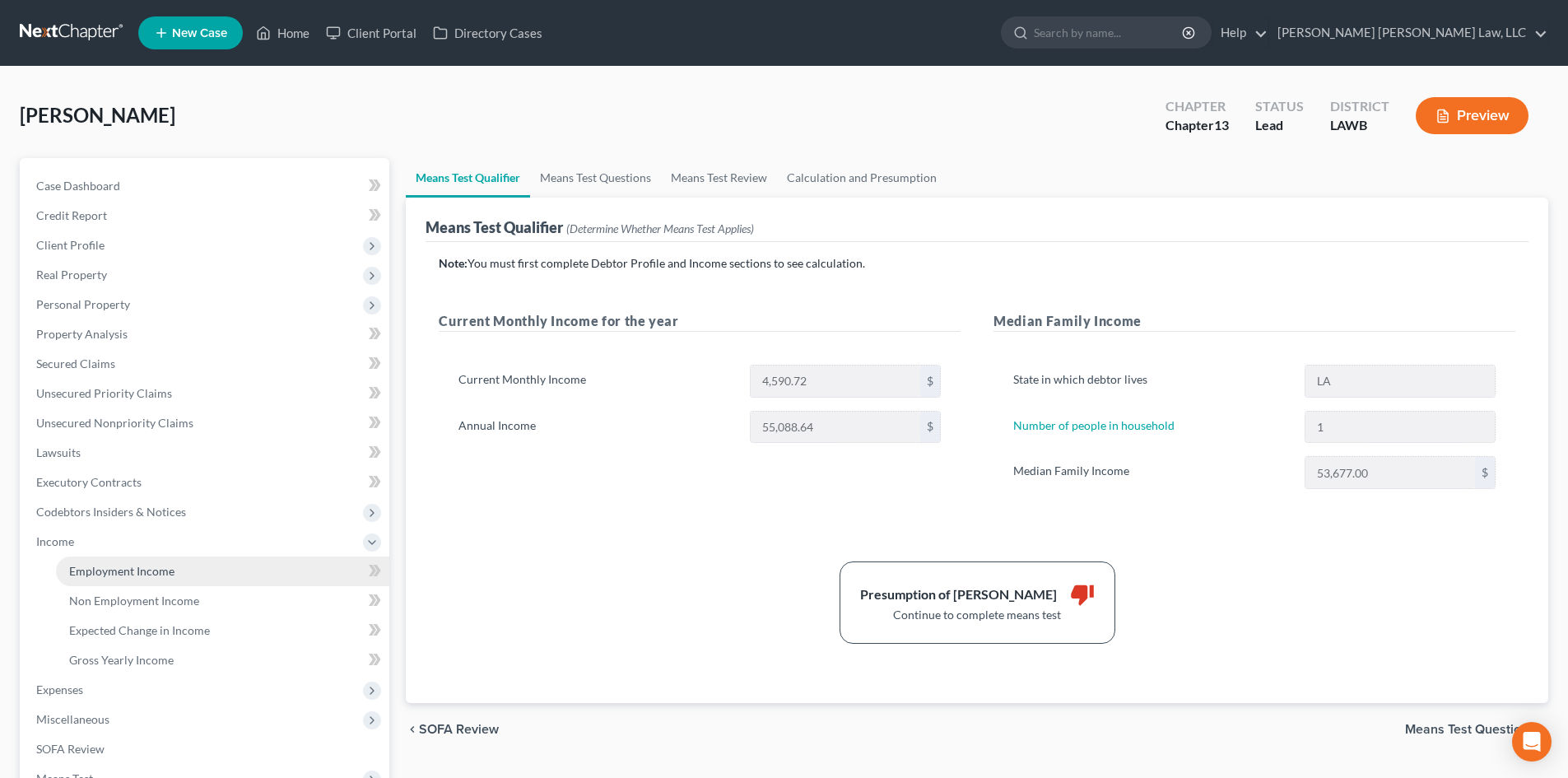
click at [146, 561] on link "Employment Income" at bounding box center [223, 571] width 334 height 29
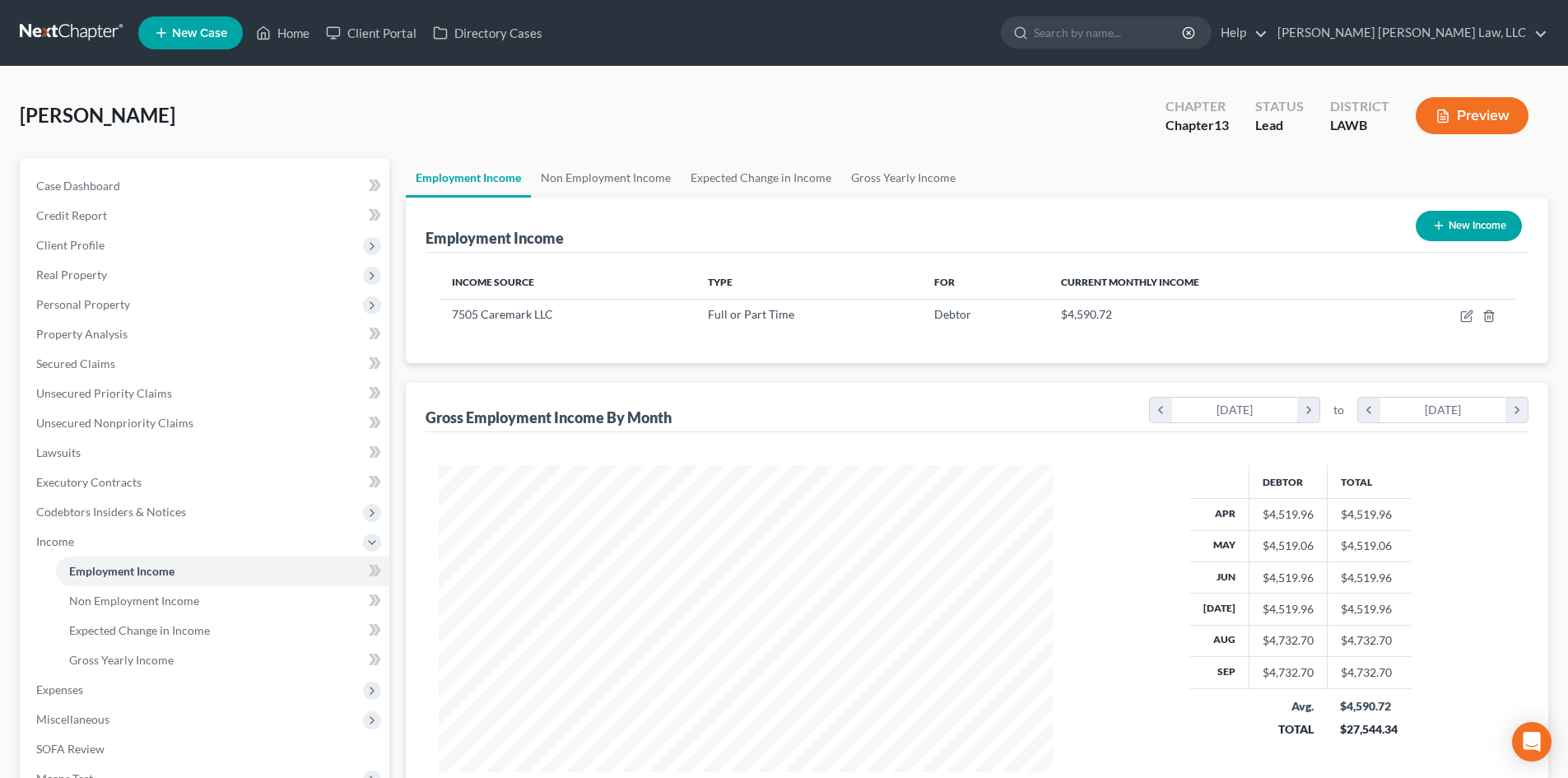
scroll to position [307, 647]
click at [600, 165] on link "Non Employment Income" at bounding box center [606, 178] width 150 height 40
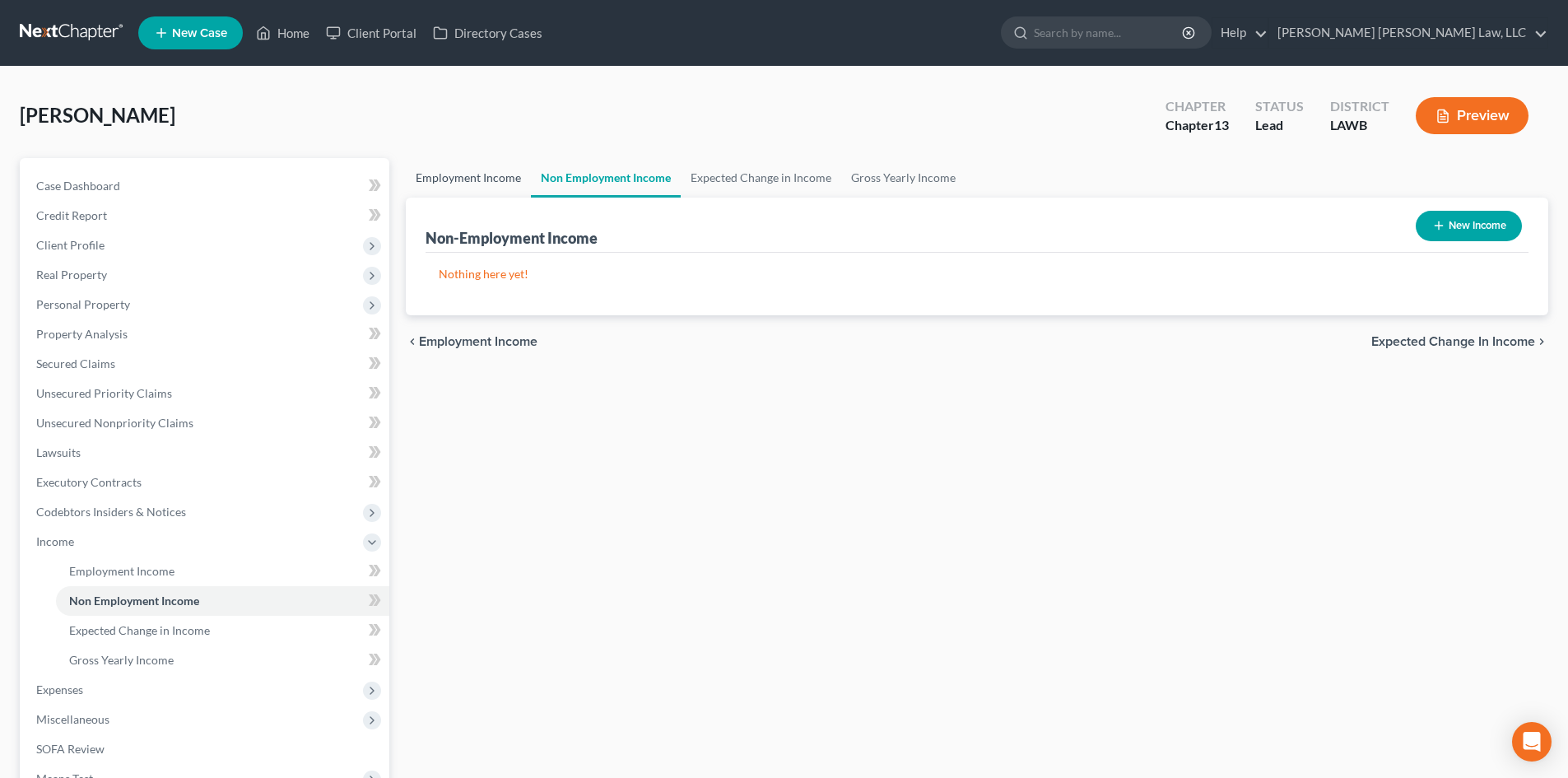
click at [503, 185] on link "Employment Income" at bounding box center [468, 178] width 125 height 40
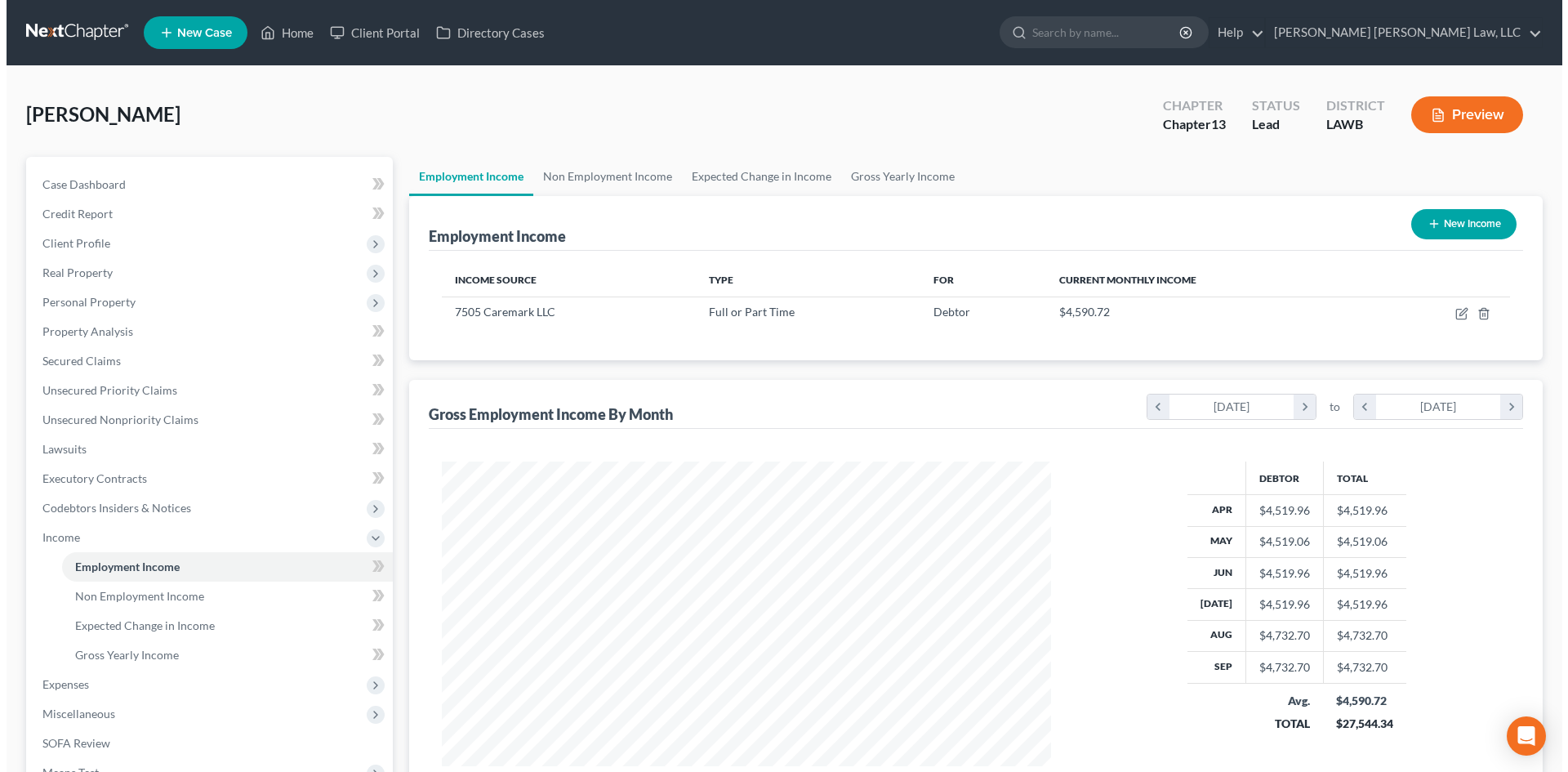
scroll to position [304, 642]
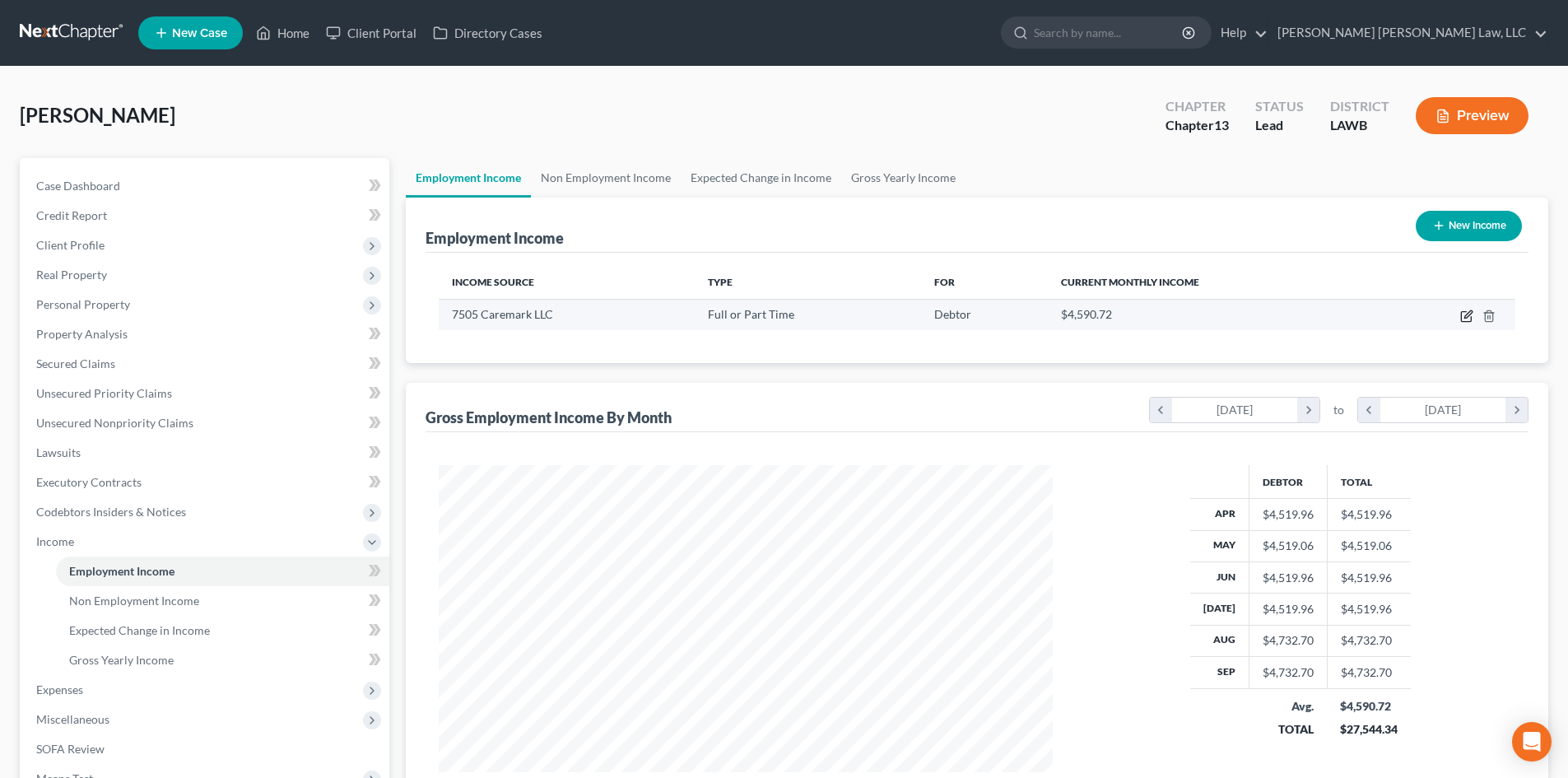
click at [1467, 318] on icon "button" at bounding box center [1468, 314] width 8 height 8
select select "0"
select select "41"
select select "1"
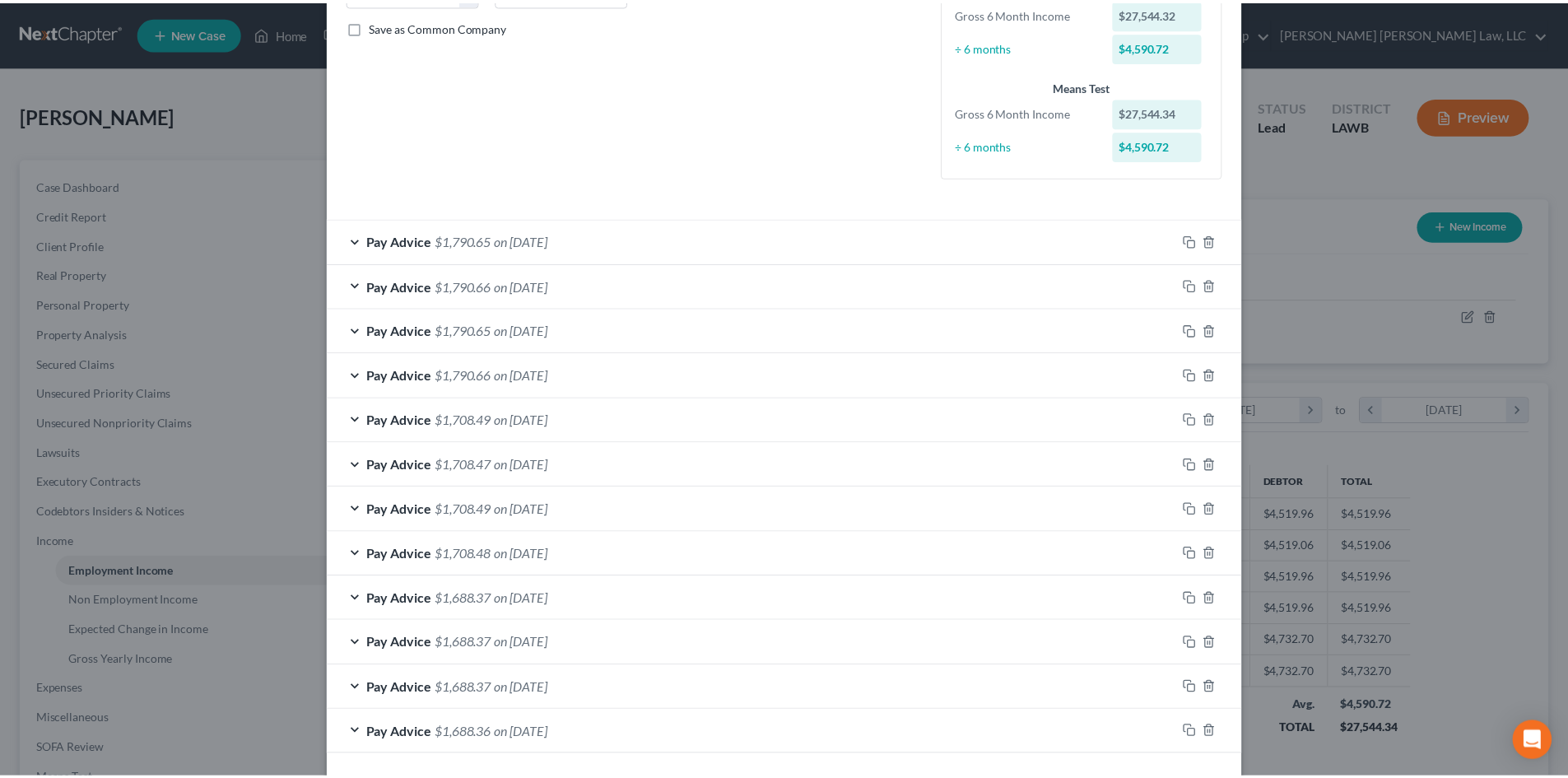
scroll to position [435, 0]
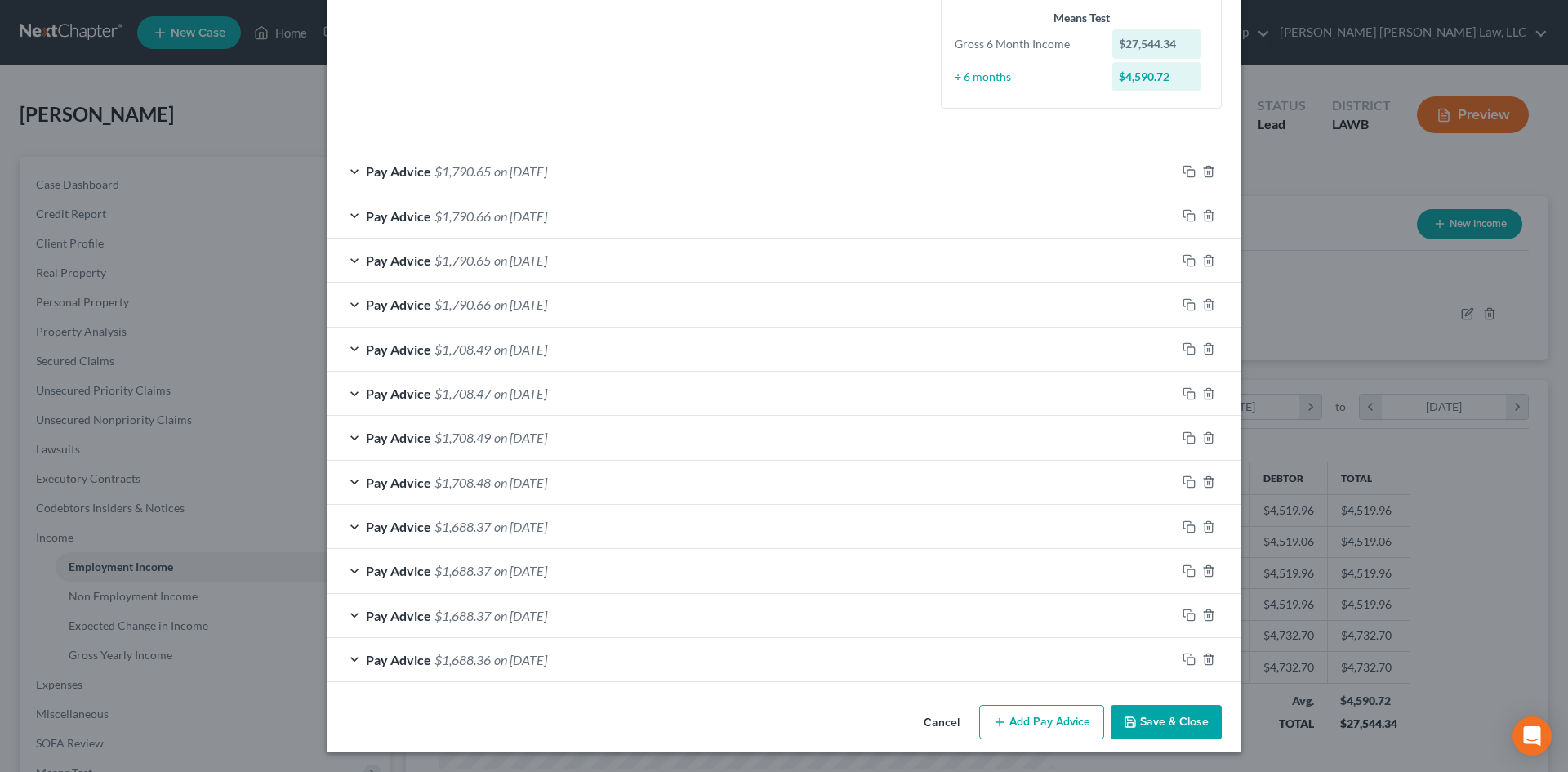
click at [1173, 719] on button "Save & Close" at bounding box center [1166, 722] width 111 height 34
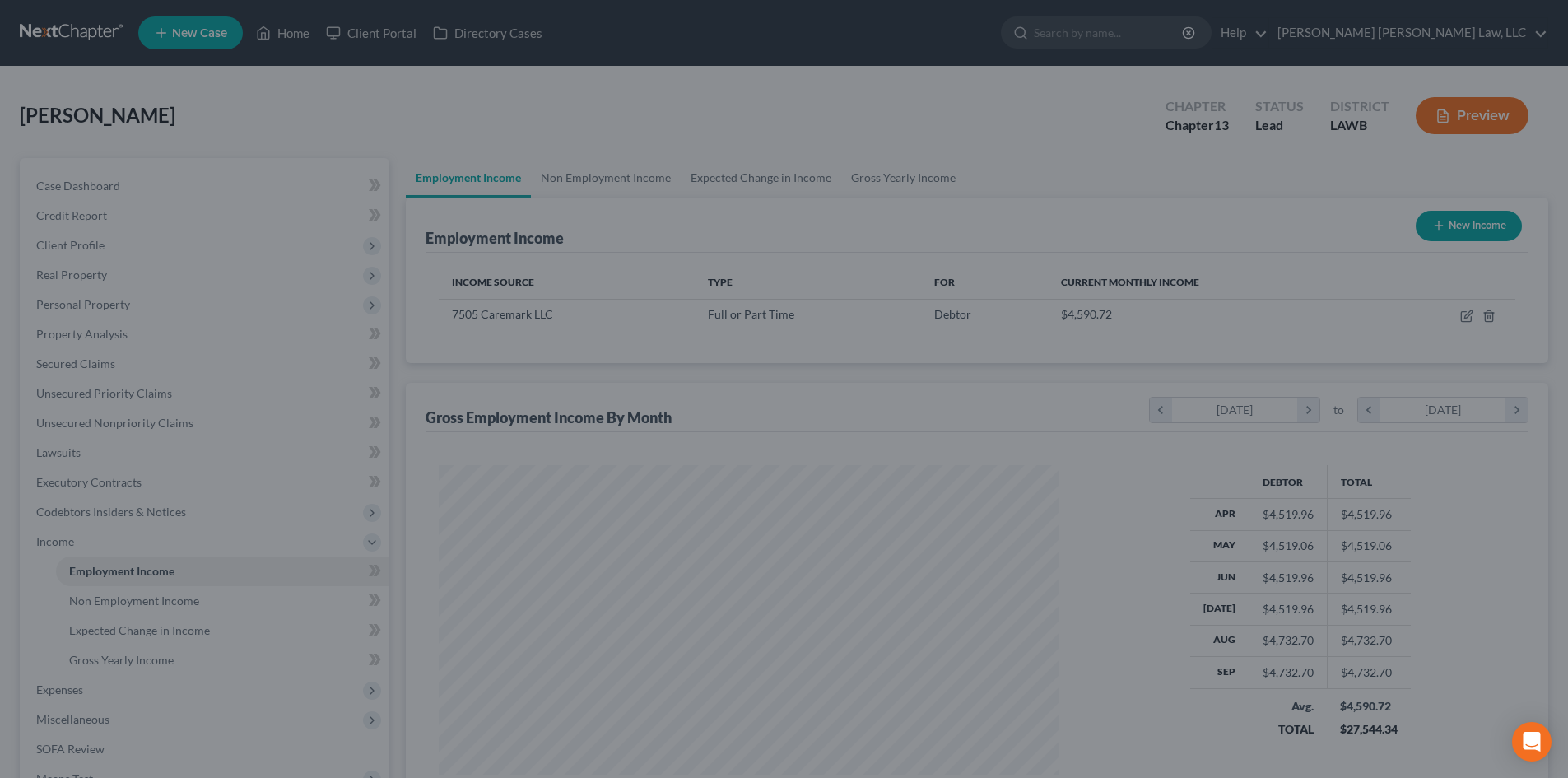
scroll to position [822540, 822587]
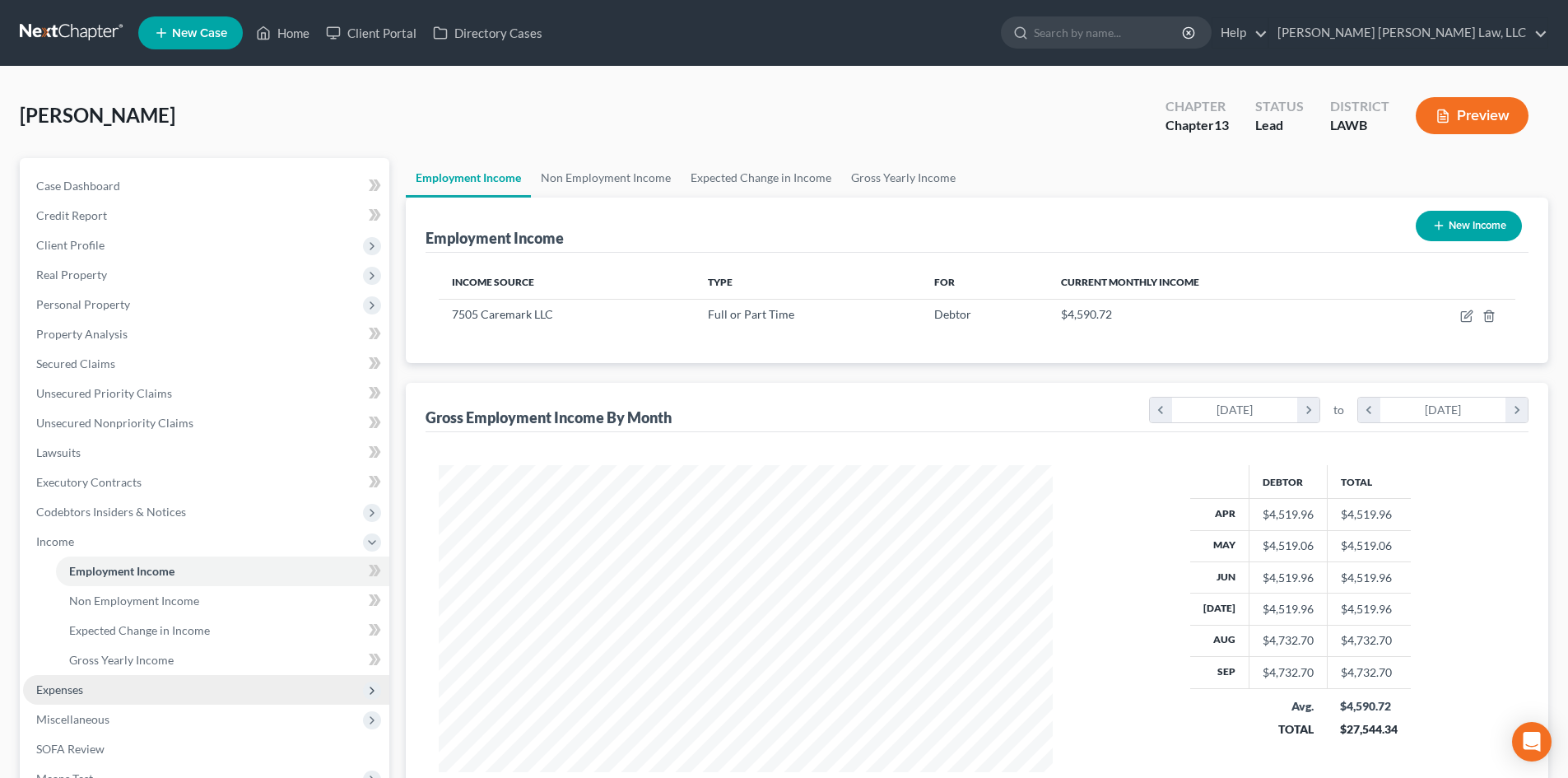
click at [107, 686] on span "Expenses" at bounding box center [206, 690] width 367 height 29
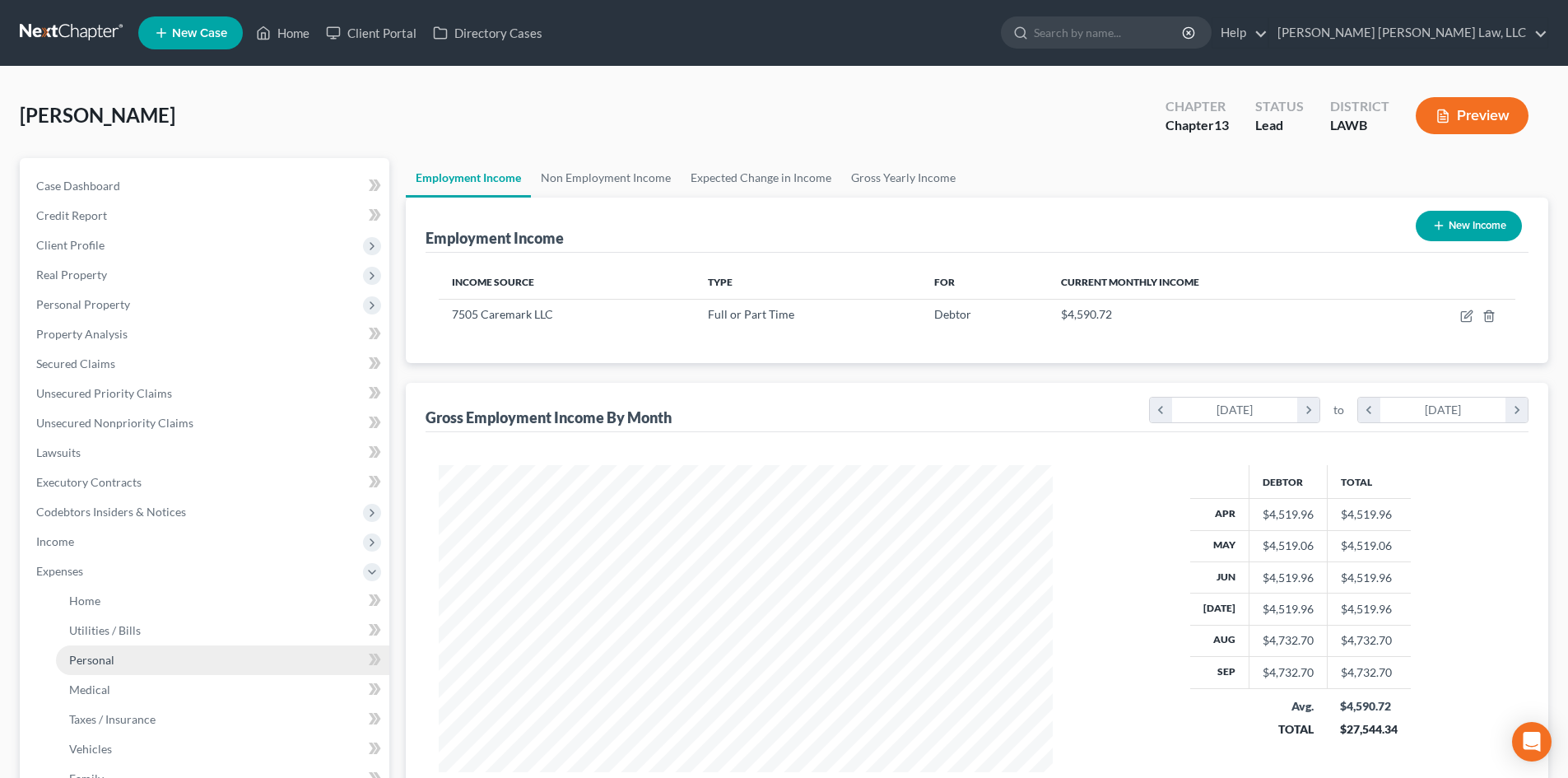
click at [110, 646] on link "Personal" at bounding box center [223, 660] width 334 height 29
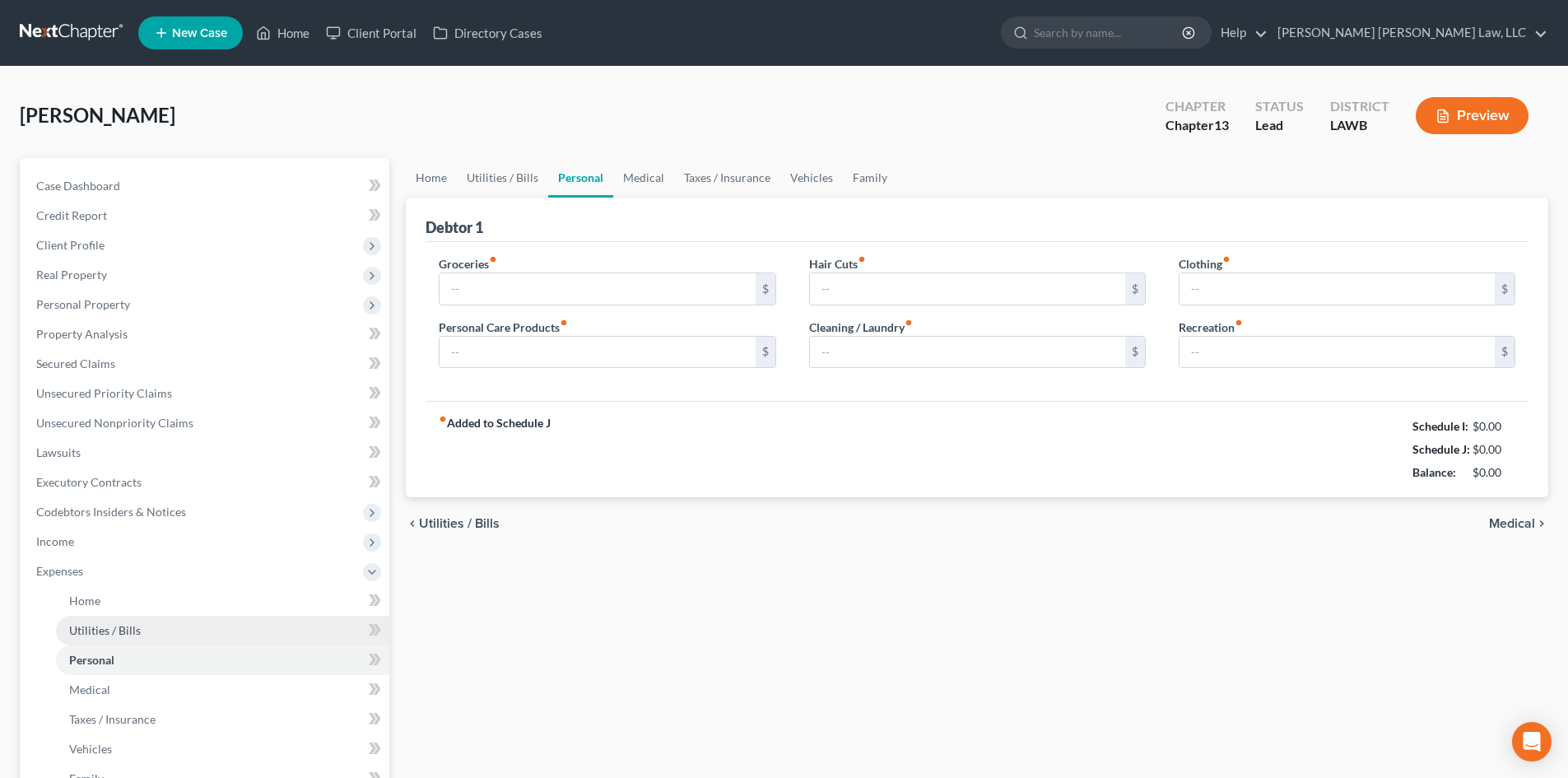
type input "414.00"
type input "0.00"
type input "40.00"
type input "50.00"
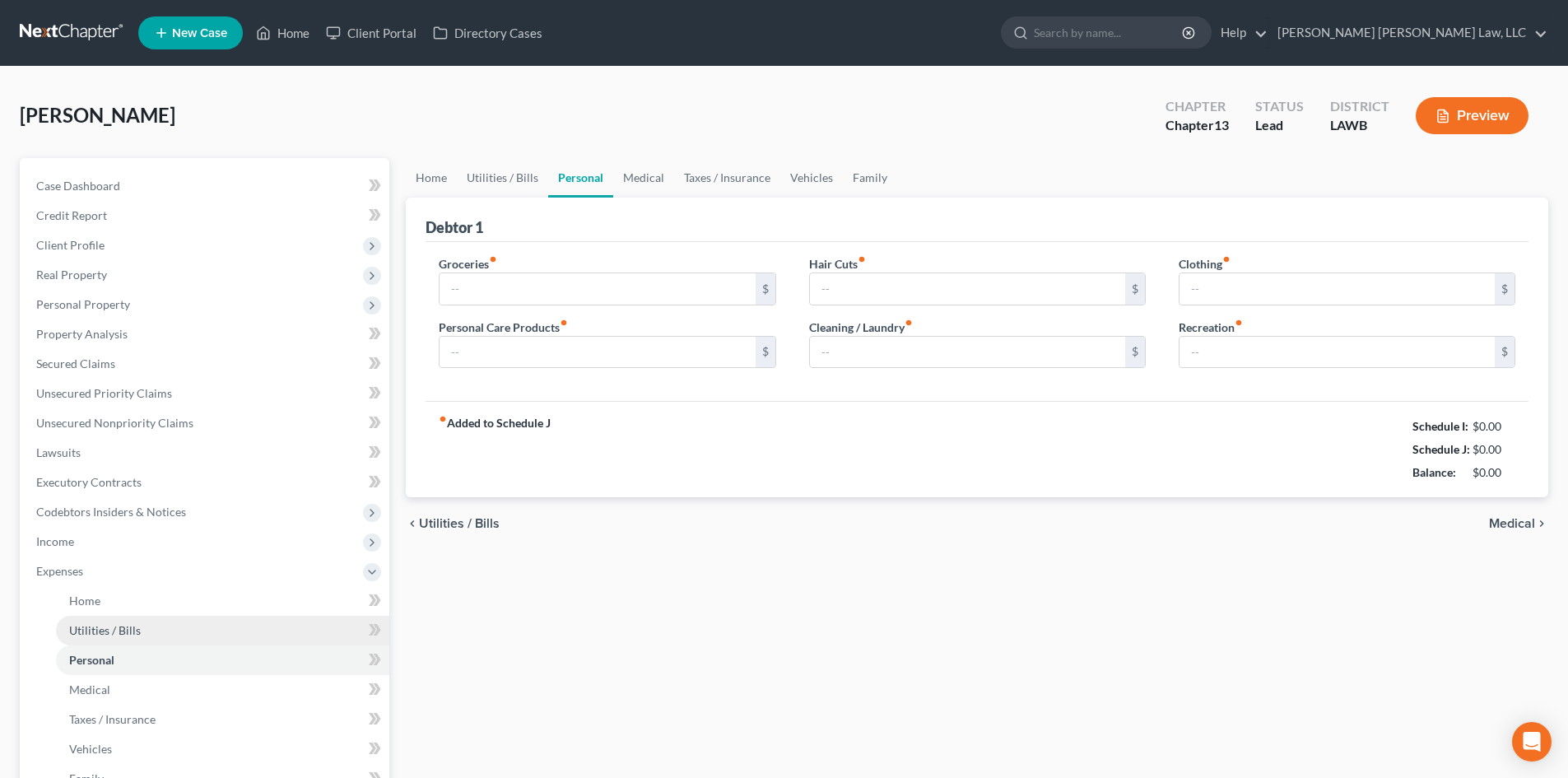
type input "25.00"
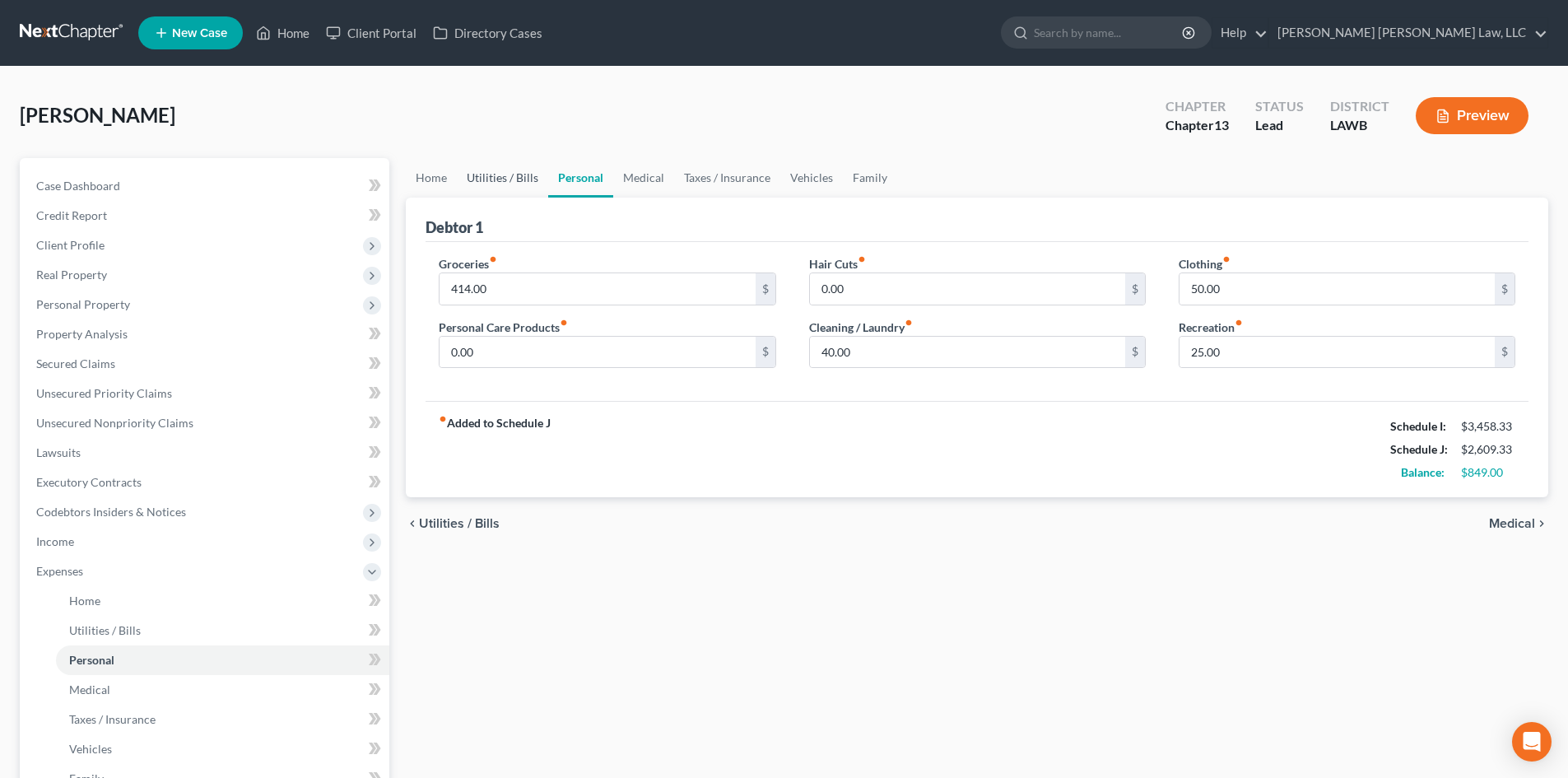
click at [522, 172] on link "Utilities / Bills" at bounding box center [502, 178] width 91 height 40
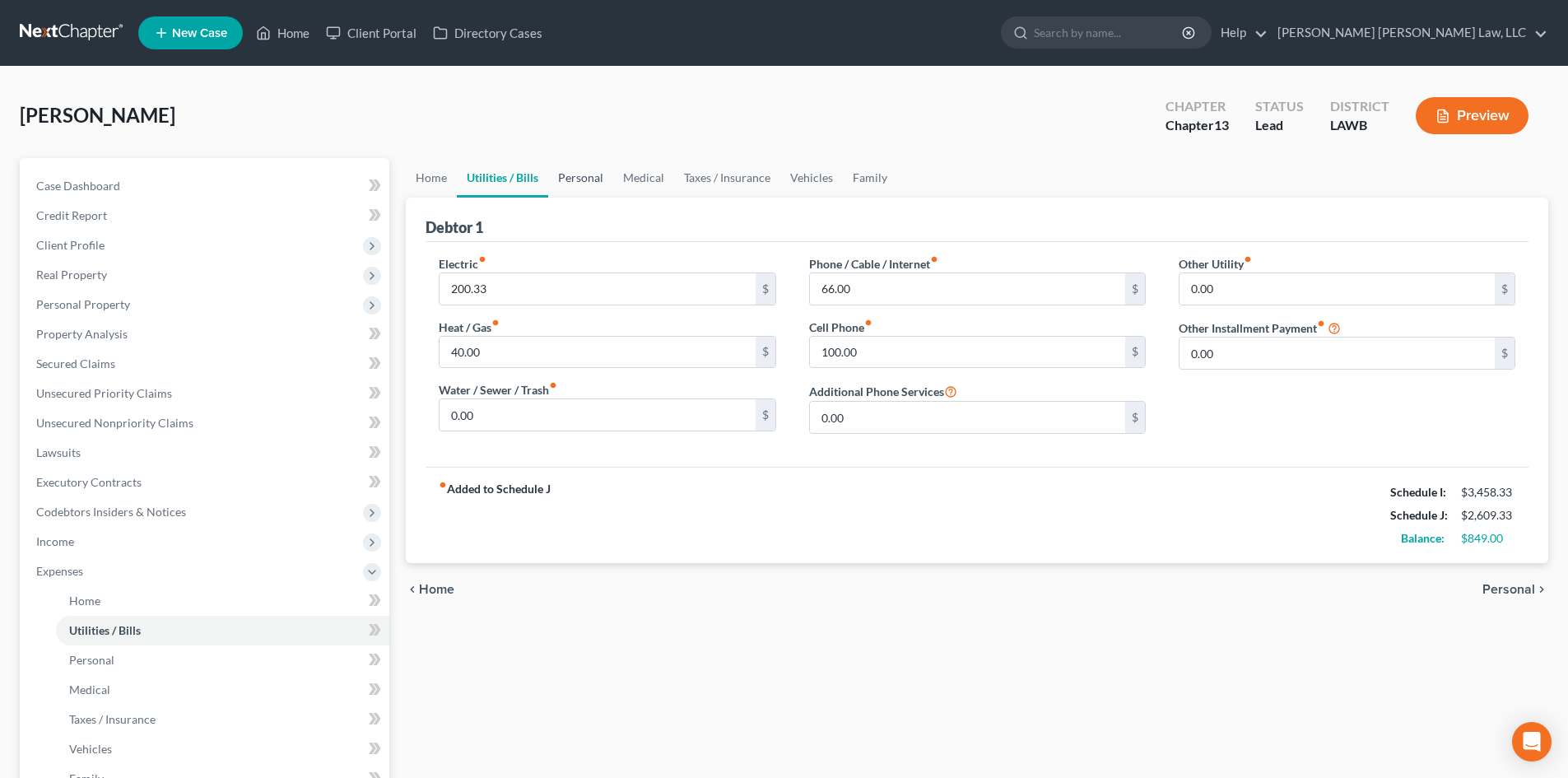
click at [580, 183] on link "Personal" at bounding box center [581, 178] width 65 height 40
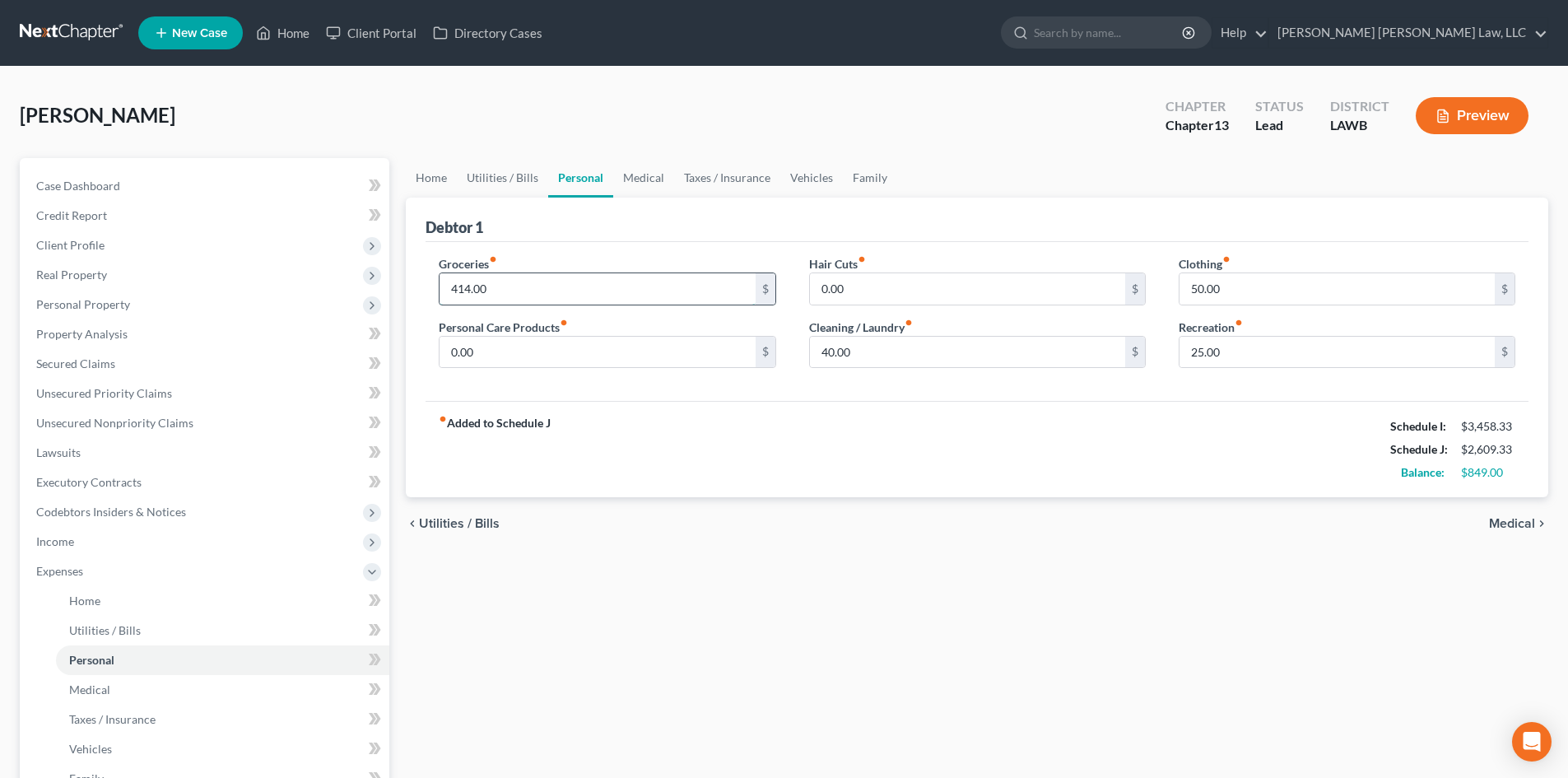
click at [510, 293] on input "414.00" at bounding box center [597, 289] width 316 height 31
click at [555, 291] on input "414.00" at bounding box center [597, 289] width 316 height 31
type input "420.00"
click at [936, 559] on div "Home Utilities / Bills Personal Medical Taxes / Insurance Vehicles Family Debto…" at bounding box center [977, 603] width 1159 height 891
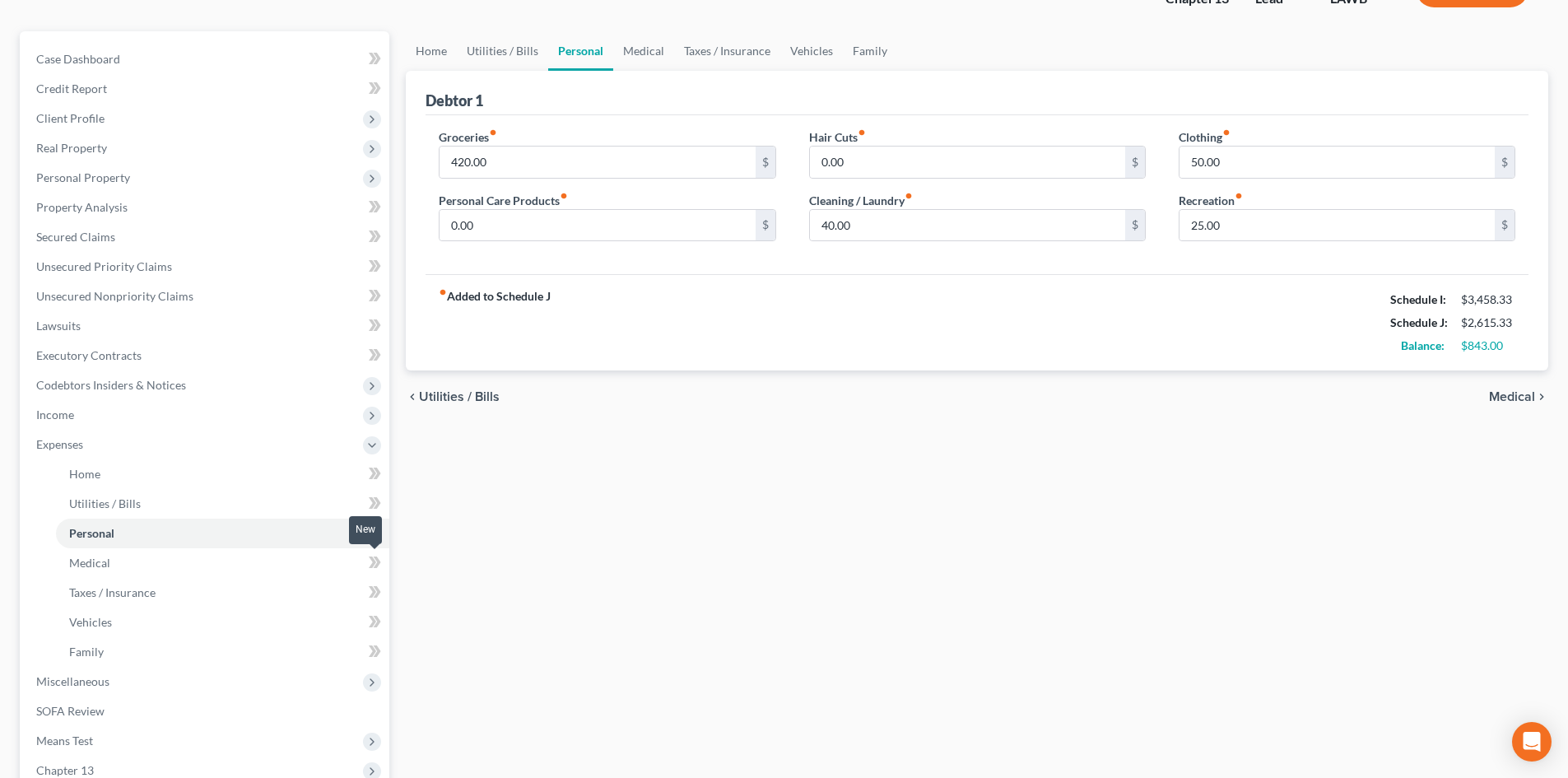
scroll to position [165, 0]
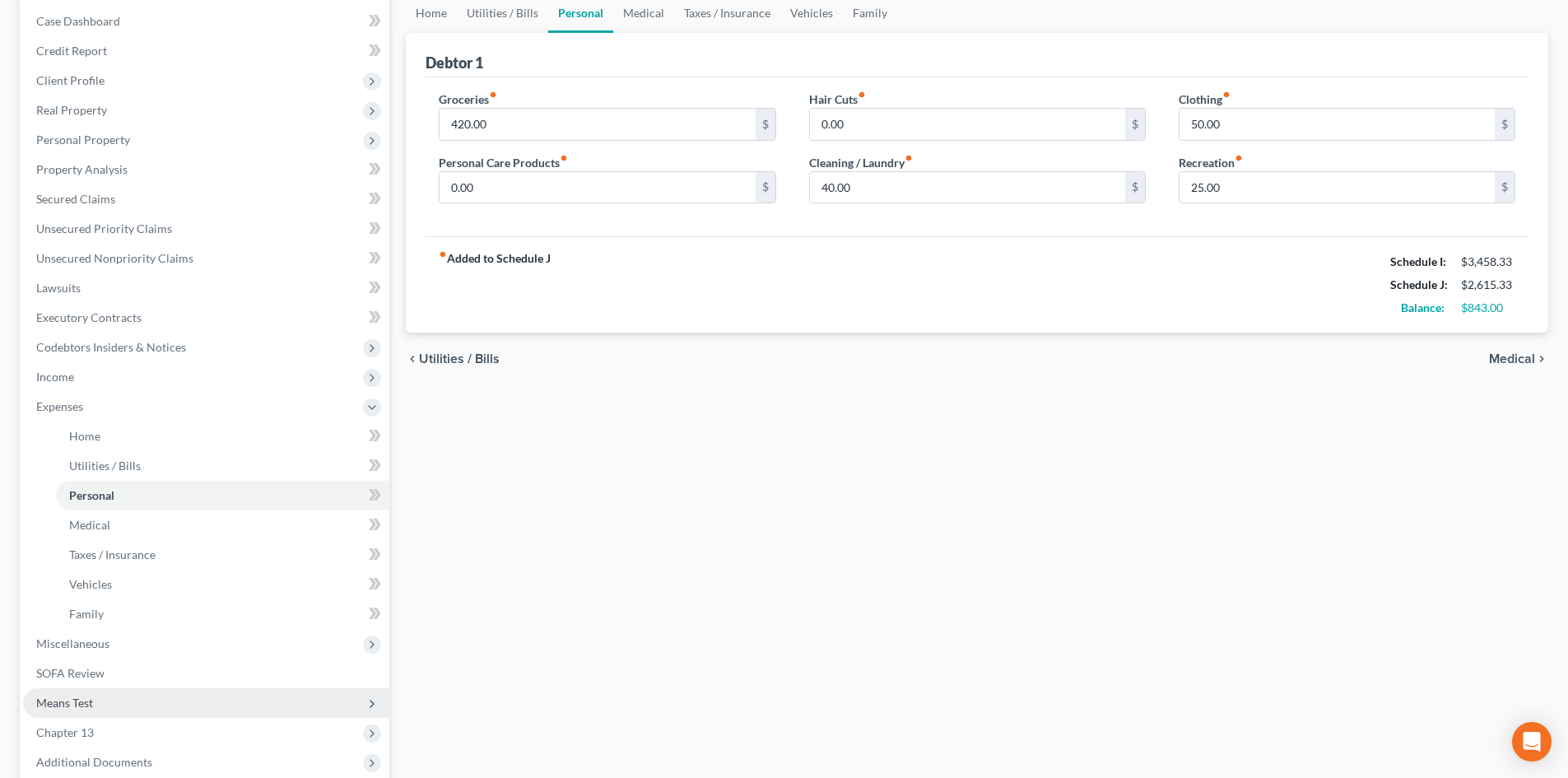
click at [229, 712] on span "Means Test" at bounding box center [206, 703] width 367 height 29
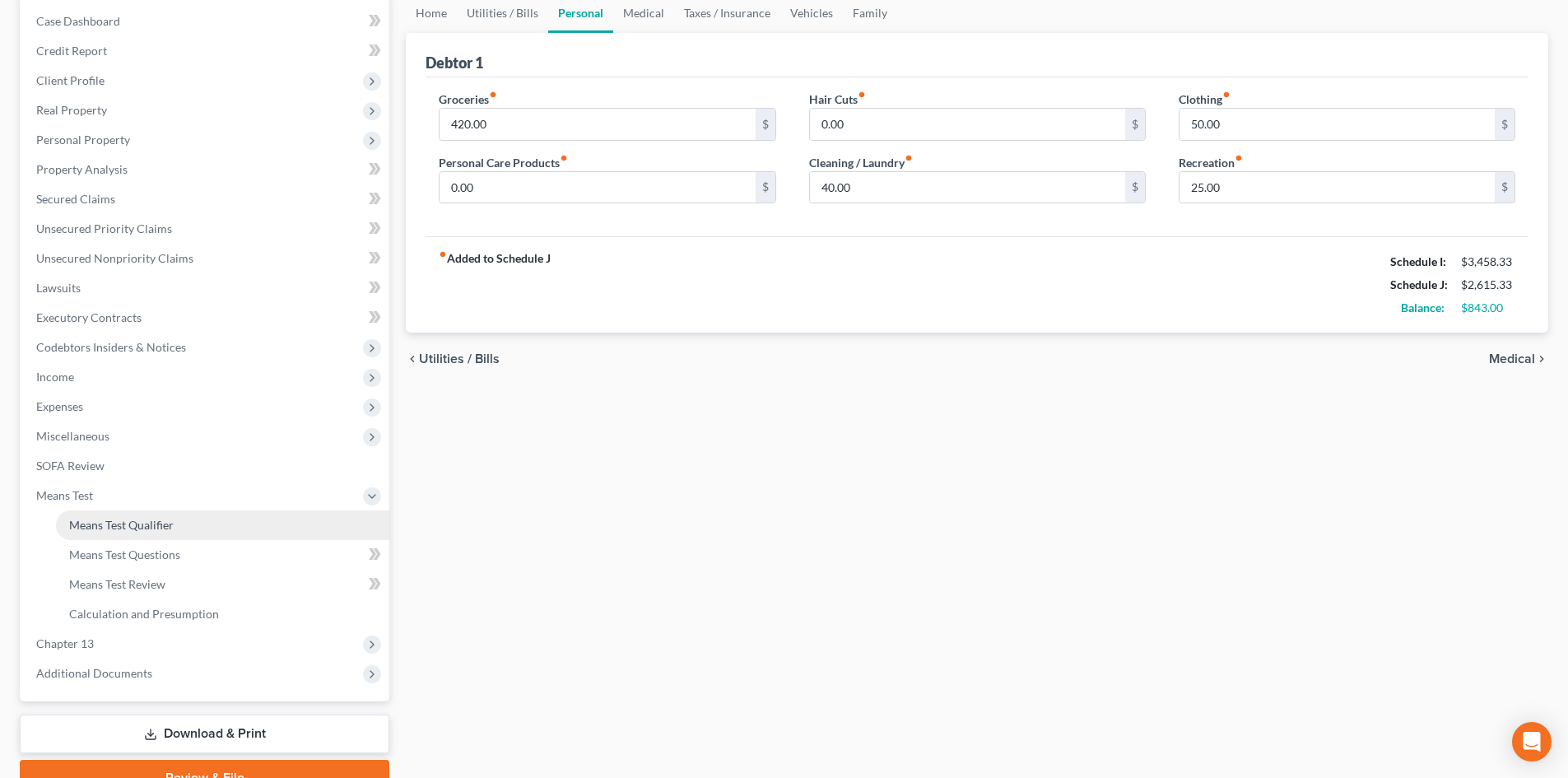
click at [264, 530] on link "Means Test Qualifier" at bounding box center [223, 525] width 334 height 29
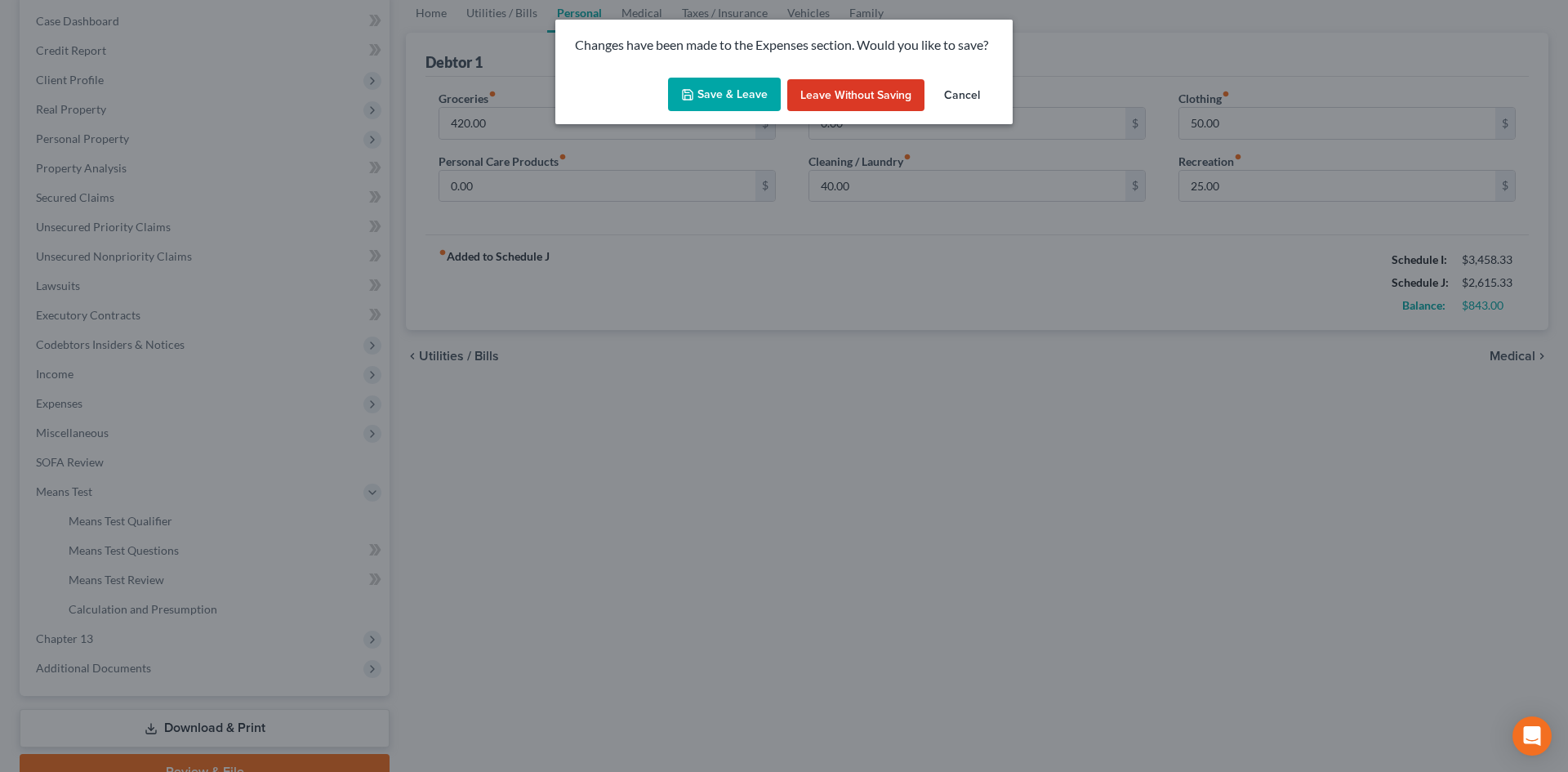
click at [760, 83] on button "Save & Leave" at bounding box center [724, 95] width 113 height 34
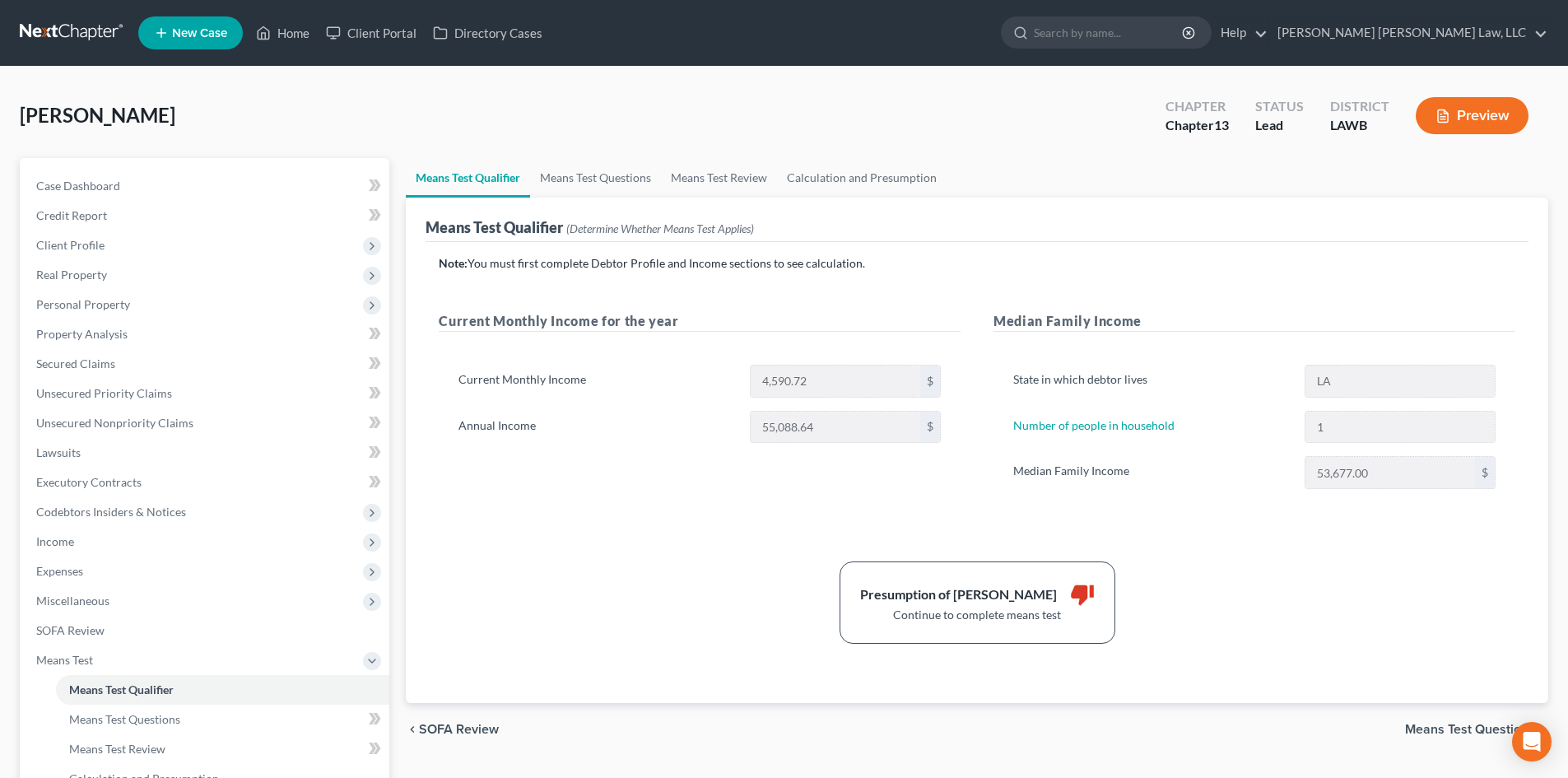
click at [599, 150] on div "[PERSON_NAME] Upgraded Chapter Chapter 13 Status Lead District LAWB Preview" at bounding box center [784, 122] width 1529 height 72
click at [595, 175] on link "Means Test Questions" at bounding box center [595, 178] width 131 height 40
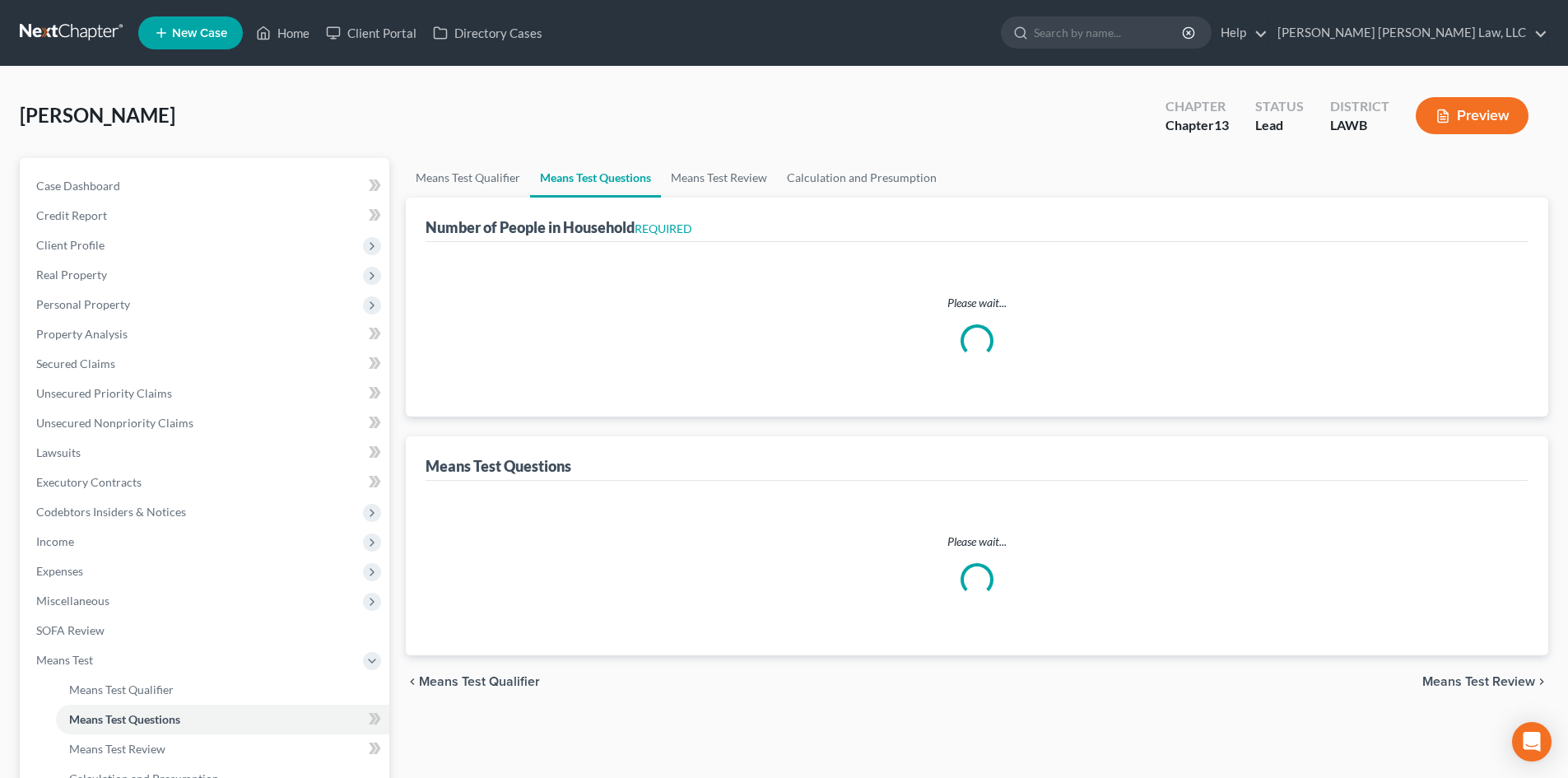
select select "1"
select select "60"
select select "1"
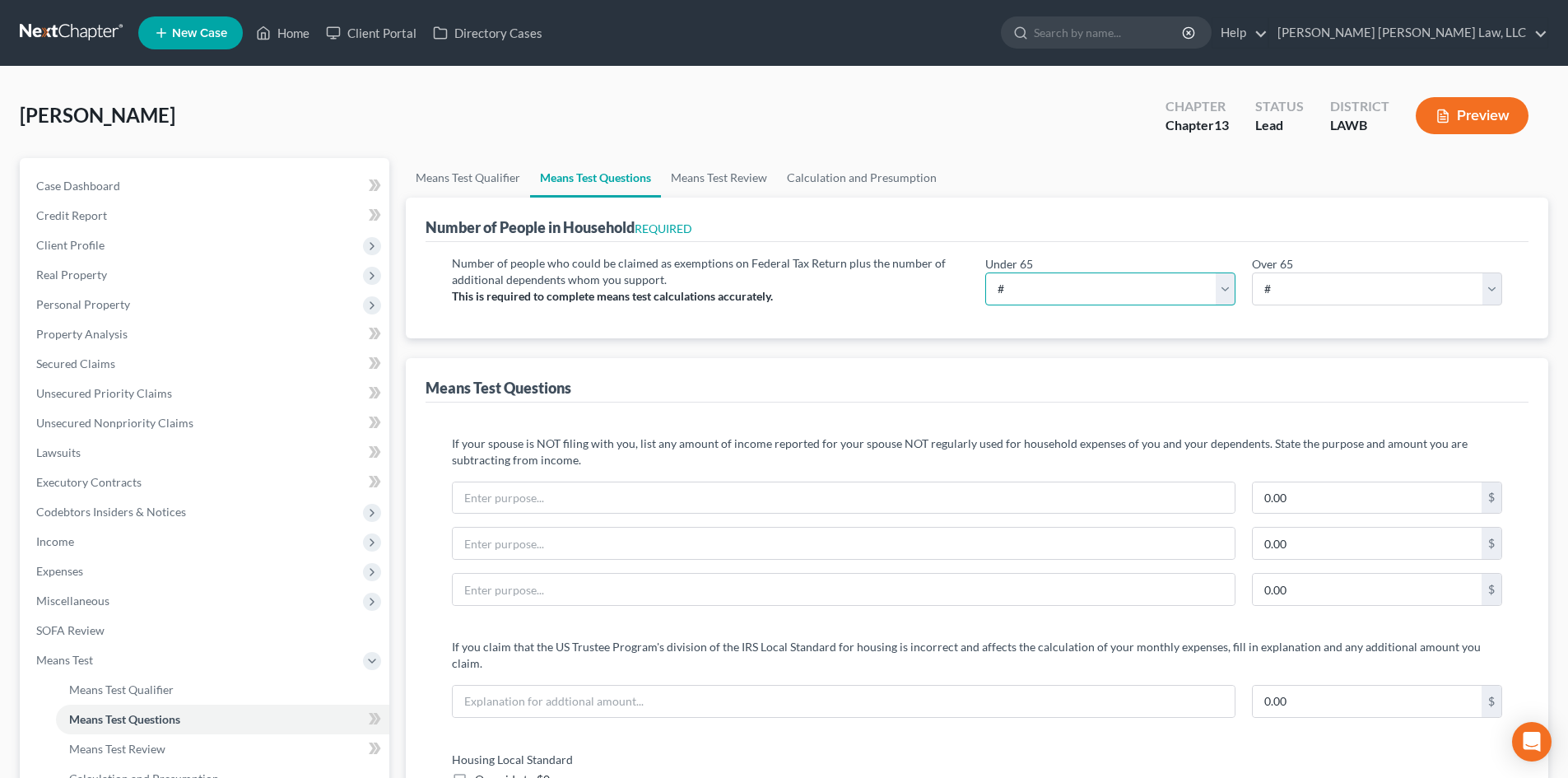
click at [1133, 280] on select "# 0 1 2 3 4 5 6 7 8 9 10" at bounding box center [1110, 289] width 250 height 33
select select "1"
click at [986, 272] on select "# 0 1 2 3 4 5 6 7 8 9 10" at bounding box center [1110, 289] width 250 height 33
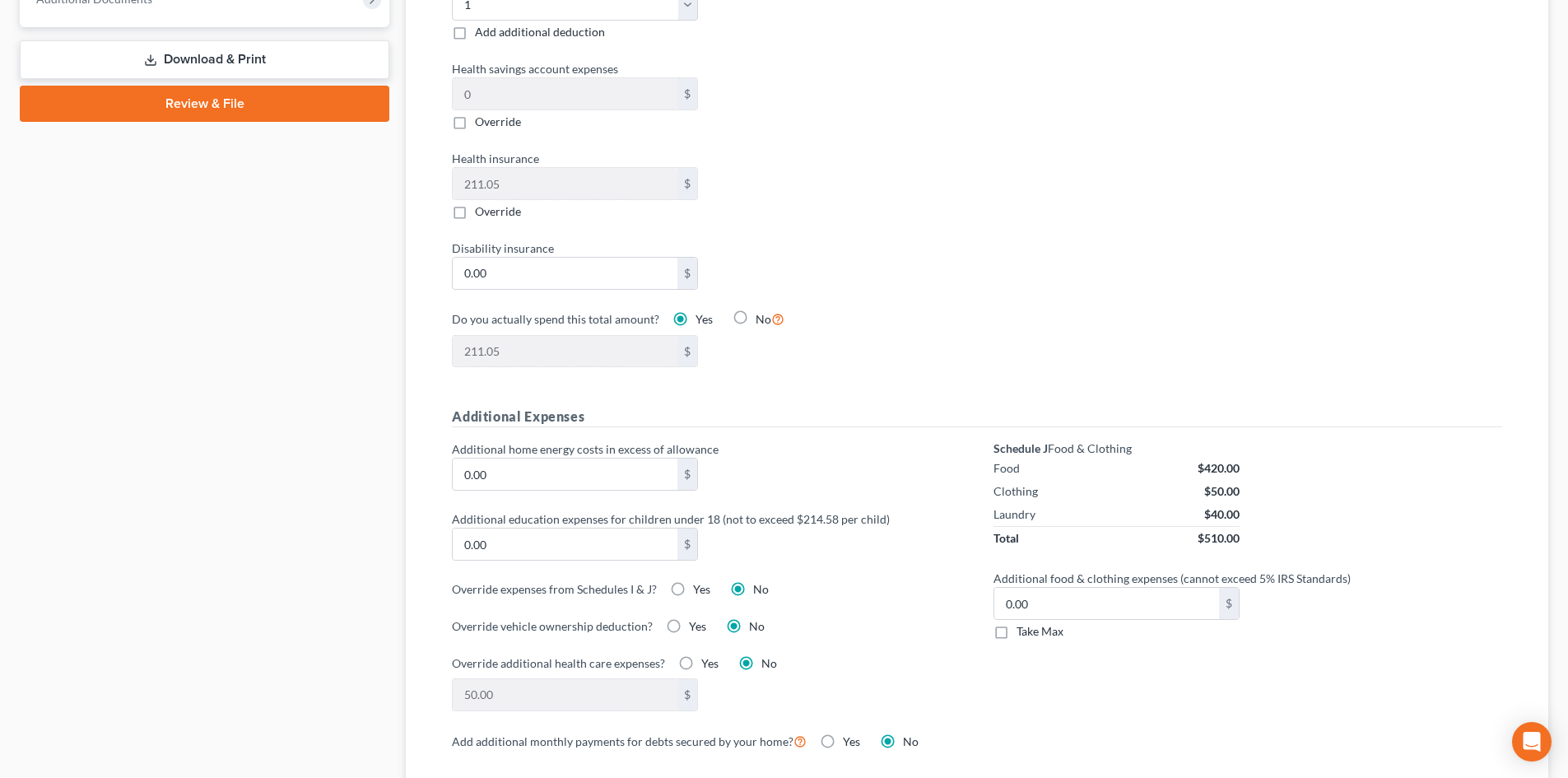
scroll to position [988, 0]
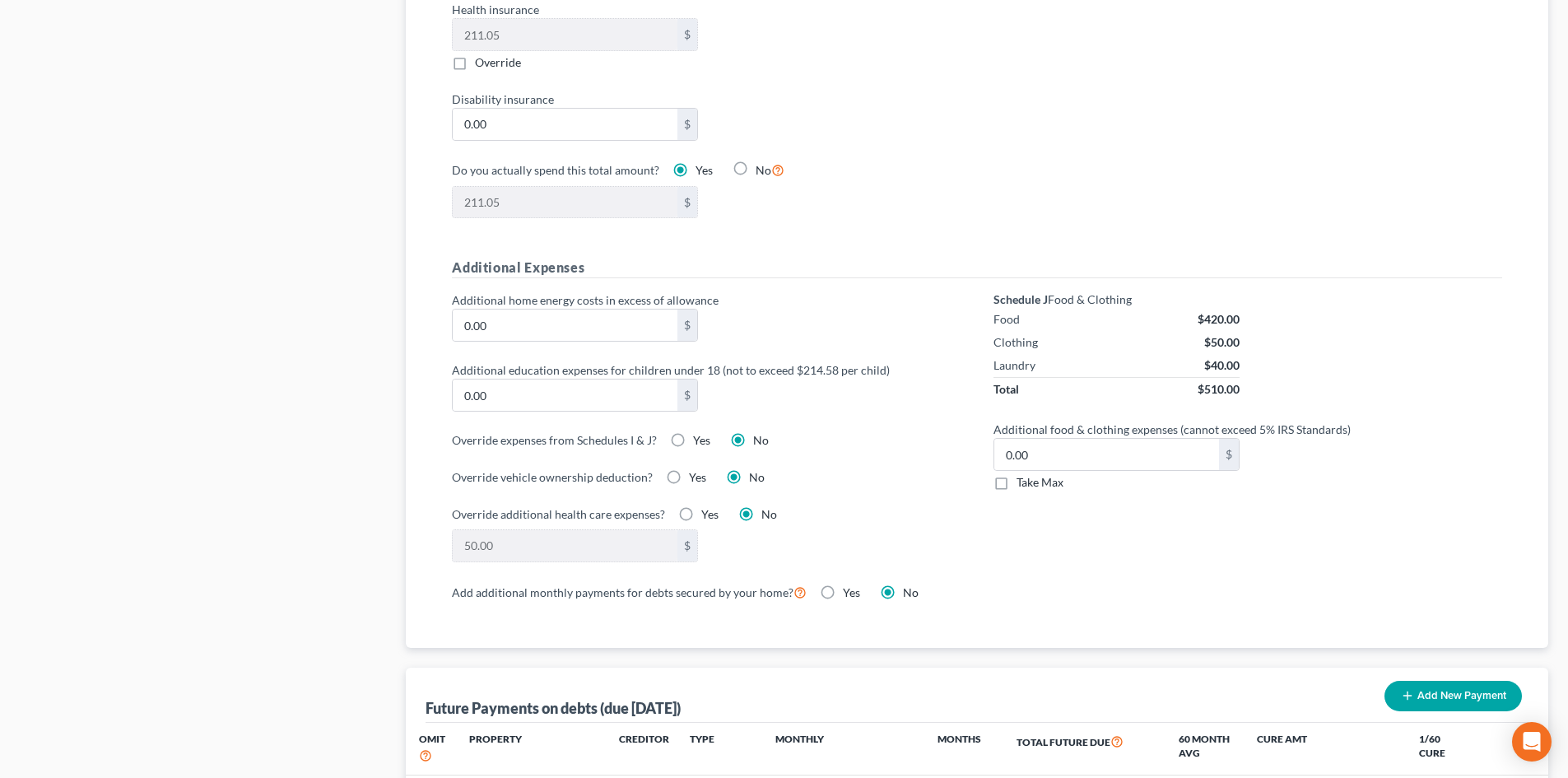
click at [1015, 474] on div "Take Max" at bounding box center [1116, 482] width 246 height 16
click at [1038, 475] on span "Take Max" at bounding box center [1040, 482] width 47 height 14
click at [1034, 474] on input "Take Max" at bounding box center [1029, 479] width 10 height 10
checkbox input "true"
type input "30.00"
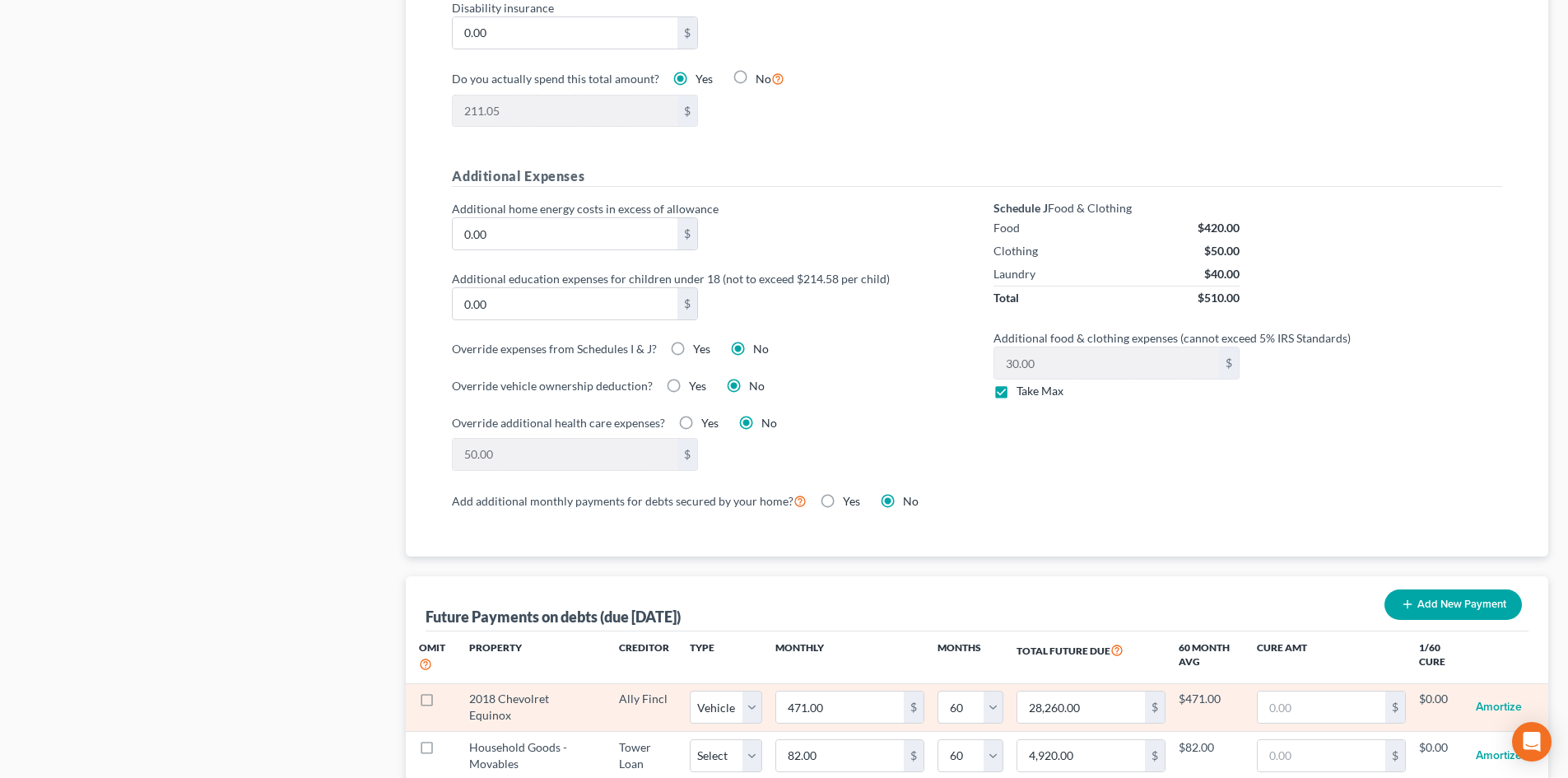
scroll to position [1235, 0]
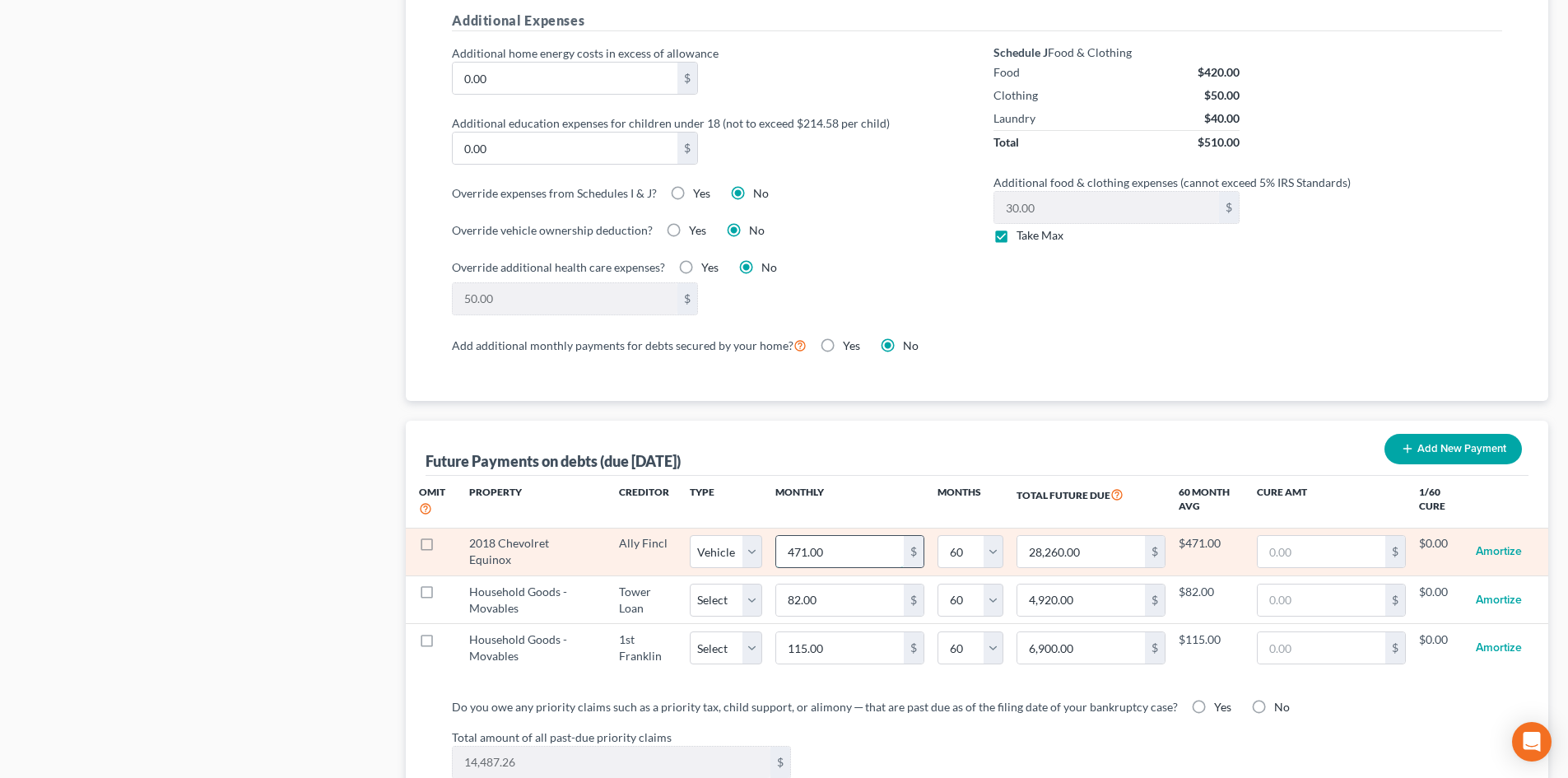
click at [872, 541] on input "471.00" at bounding box center [840, 551] width 127 height 31
type input "3"
type input "180.00"
type input "38"
type input "2,280.00"
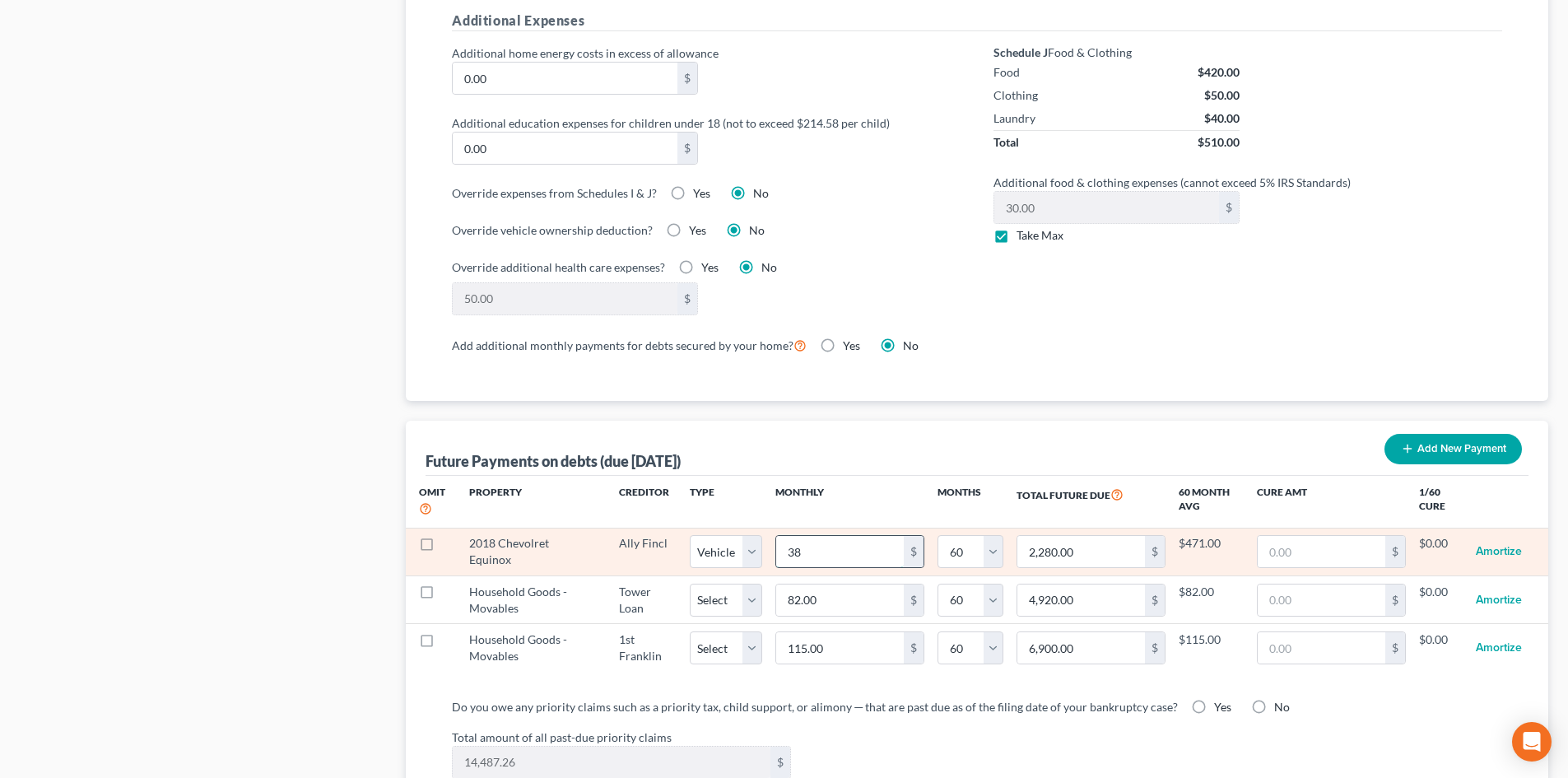
type input "386"
type input "23,160.00"
type input "386.8"
type input "23,208.00"
type input "386.88"
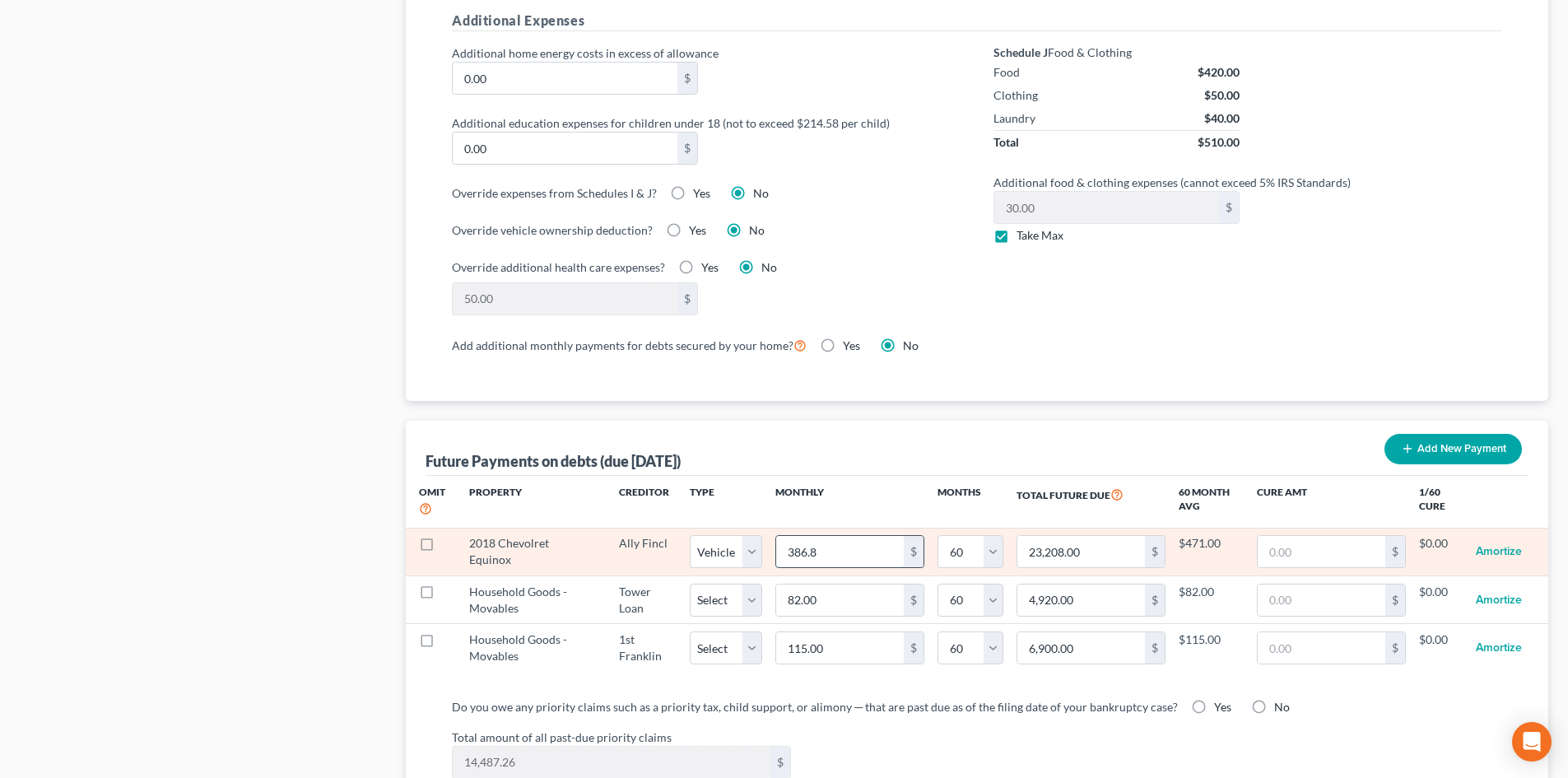
type input "23,212.80"
select select "1"
select select "60"
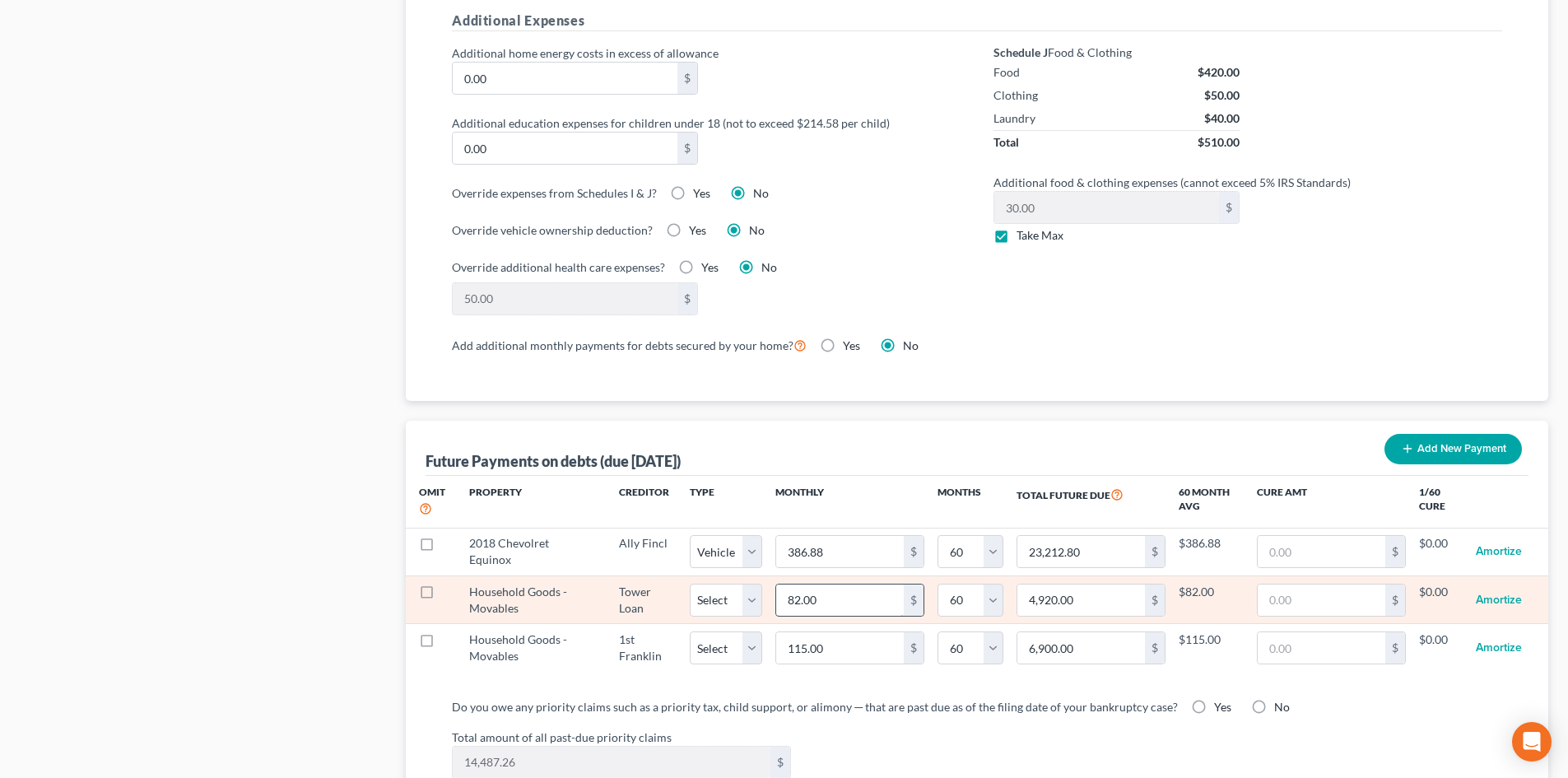
select select "1"
select select "60"
click at [856, 584] on input "82.00" at bounding box center [840, 600] width 127 height 31
select select "1"
select select "60"
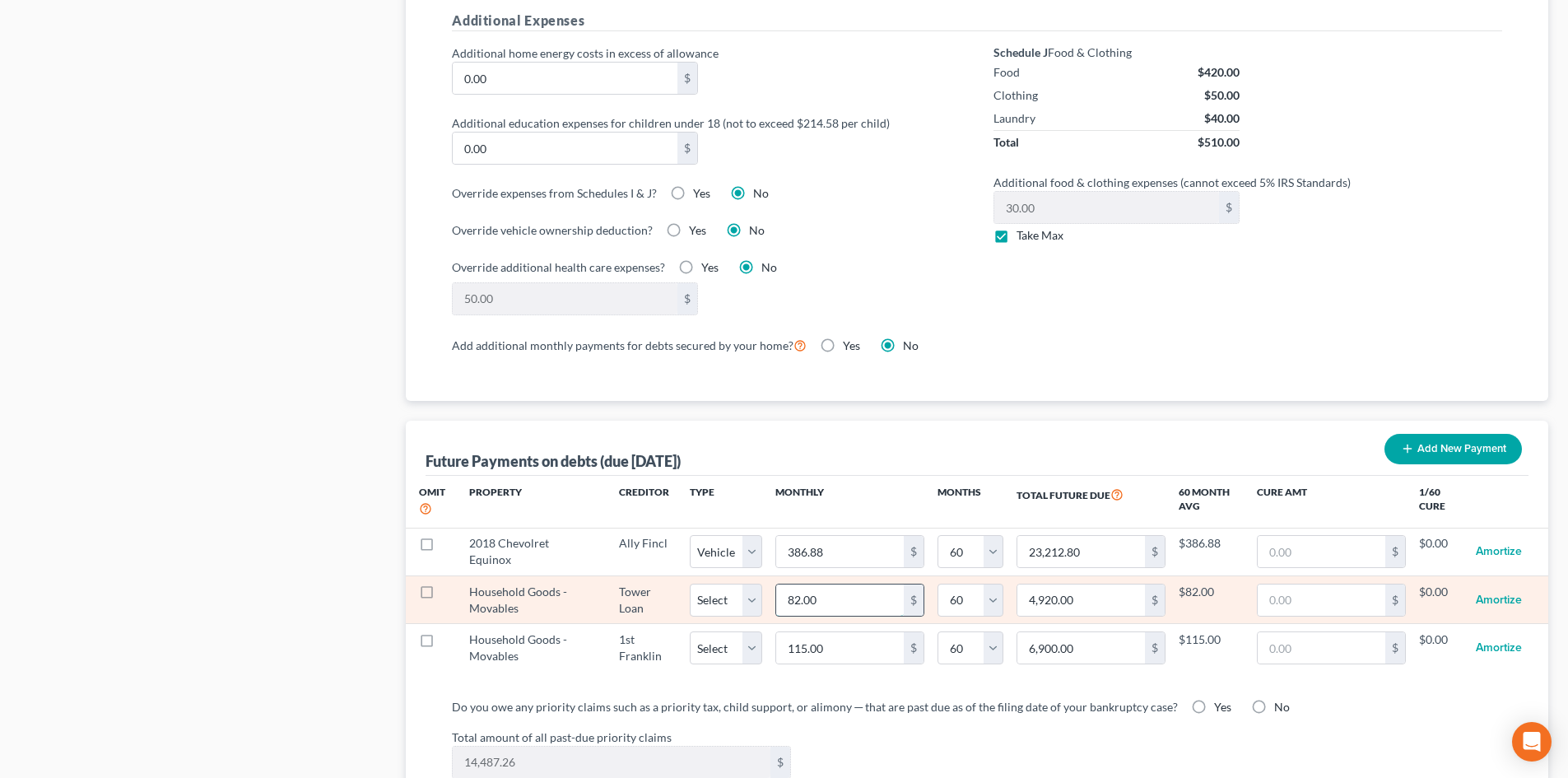
select select "1"
select select "60"
type input "2"
type input "120.00"
type input "21"
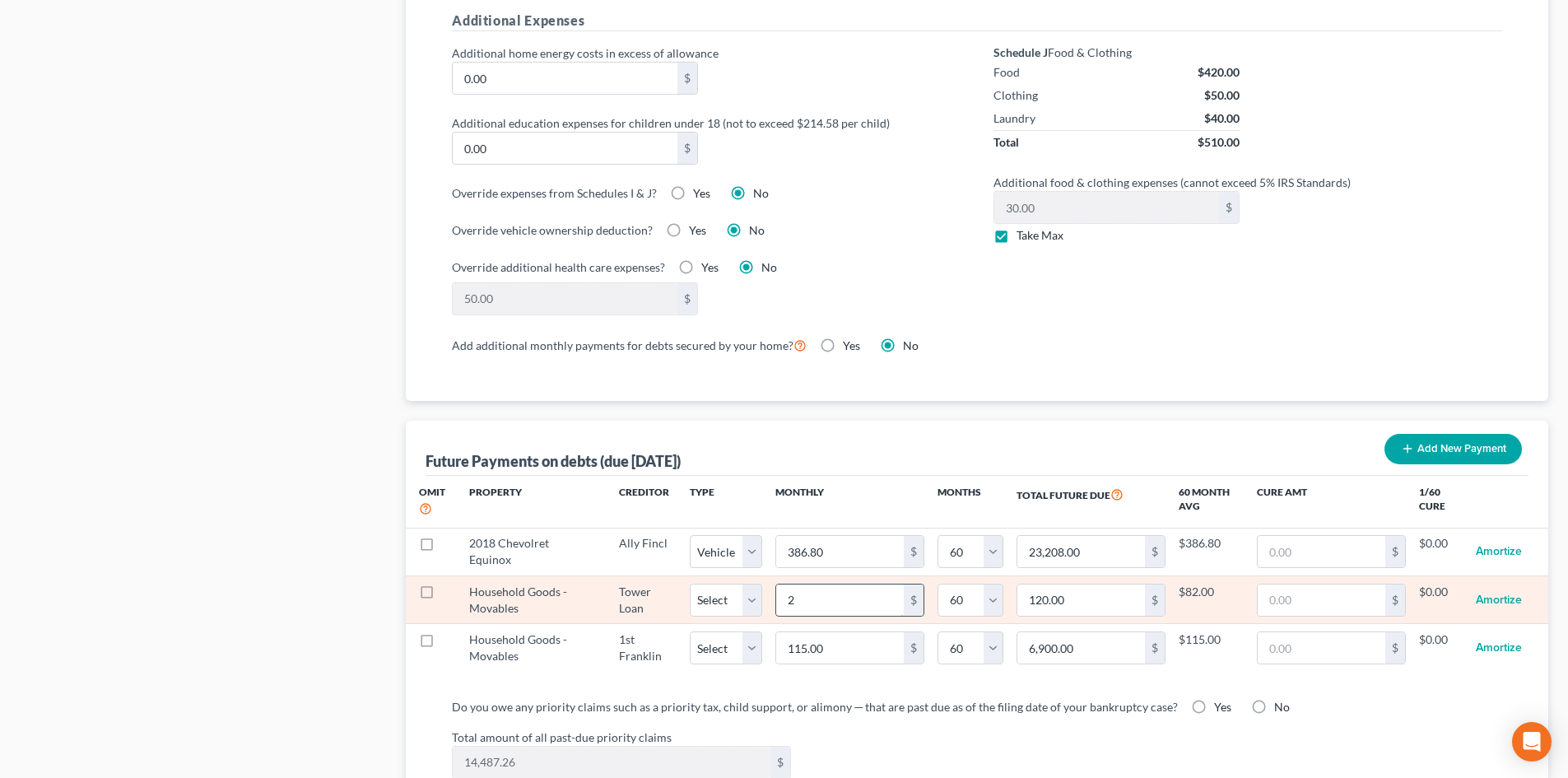
type input "1,260.00"
type input "21.9"
type input "1,314.00"
type input "21.95"
type input "1,317.00"
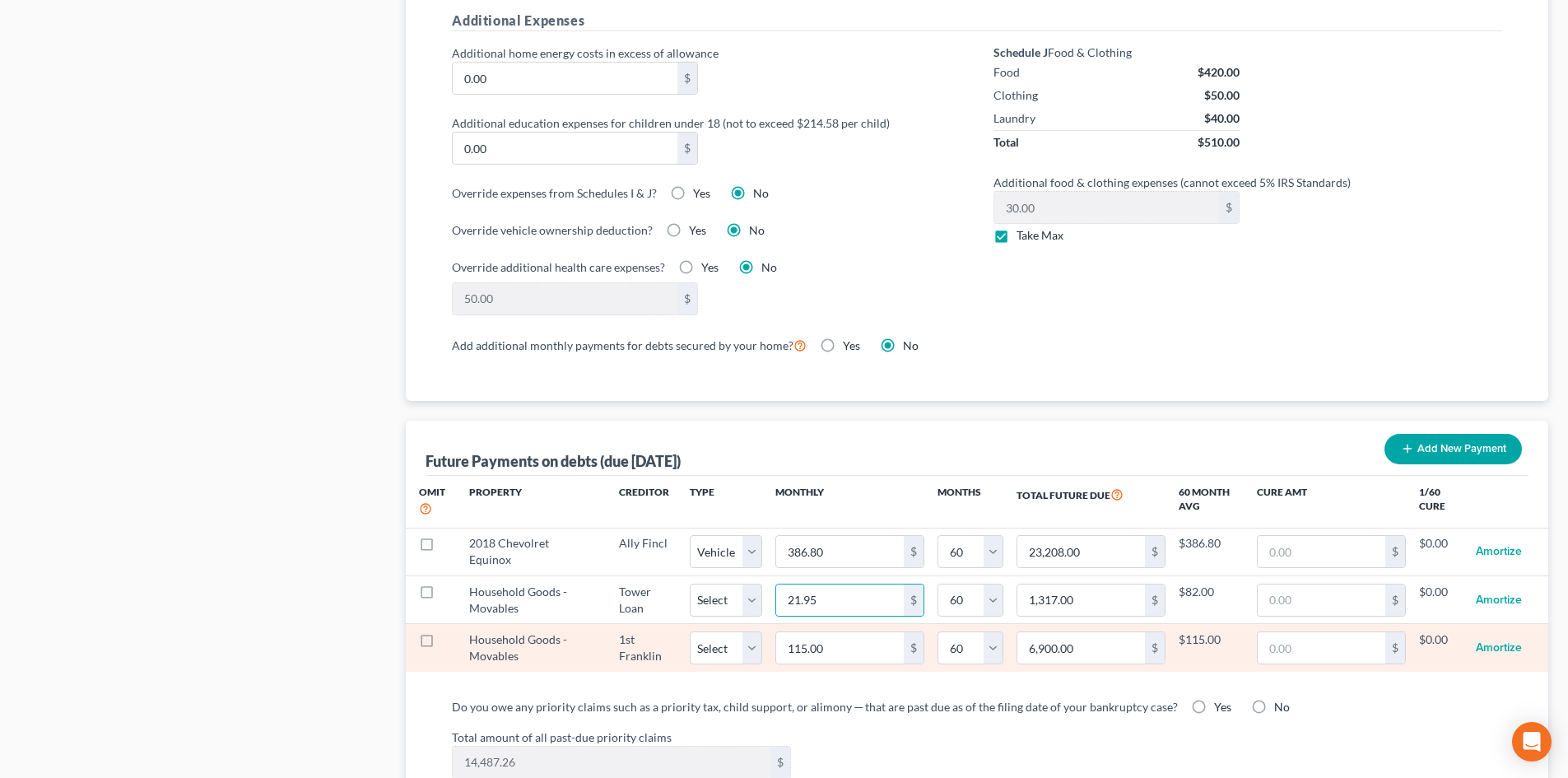
select select "60"
click at [865, 632] on input "115.00" at bounding box center [840, 647] width 127 height 31
type input "1"
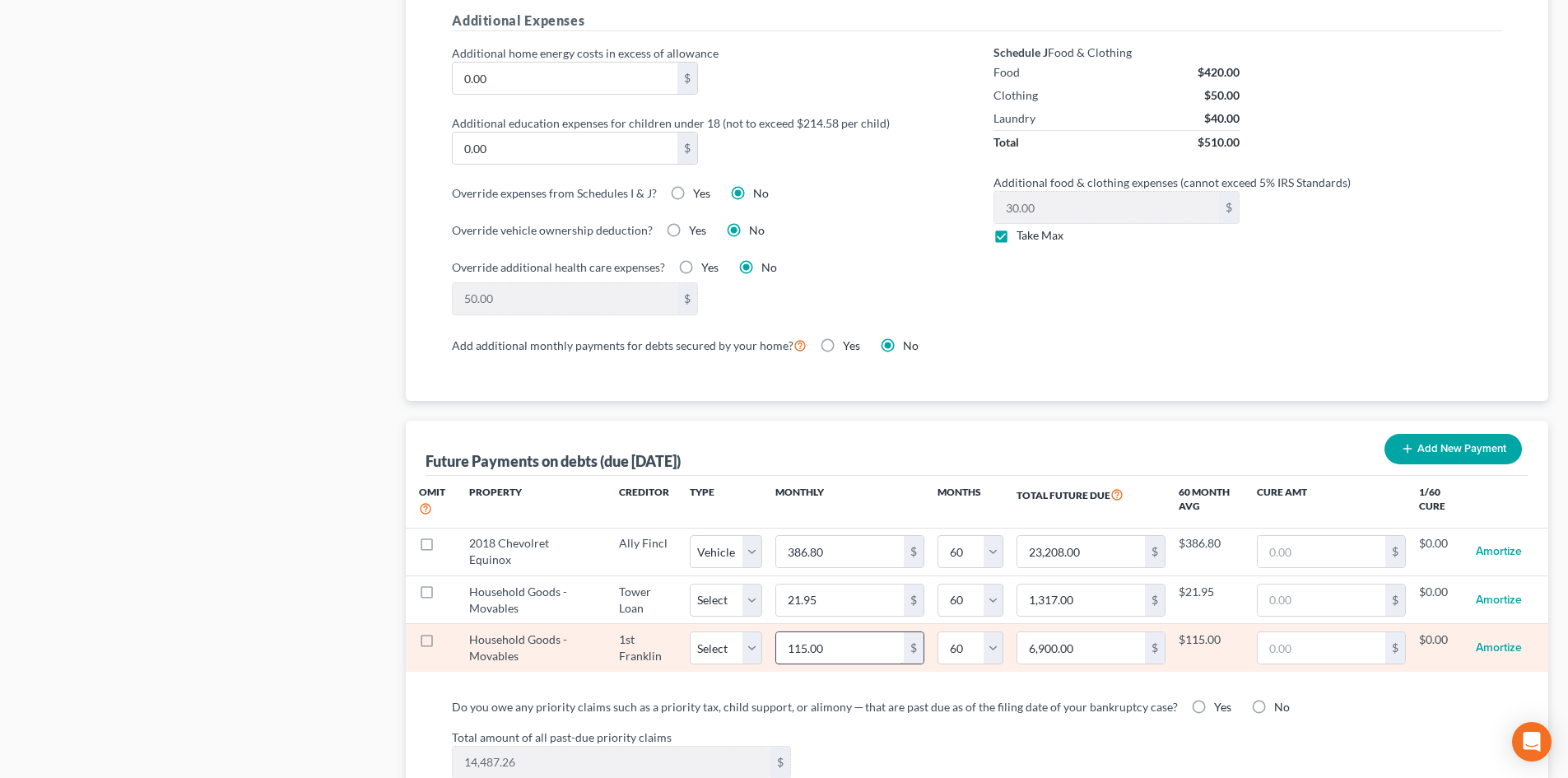
type input "60.00"
type input "19"
type input "1,140.00"
type input "19.5"
type input "1,170.00"
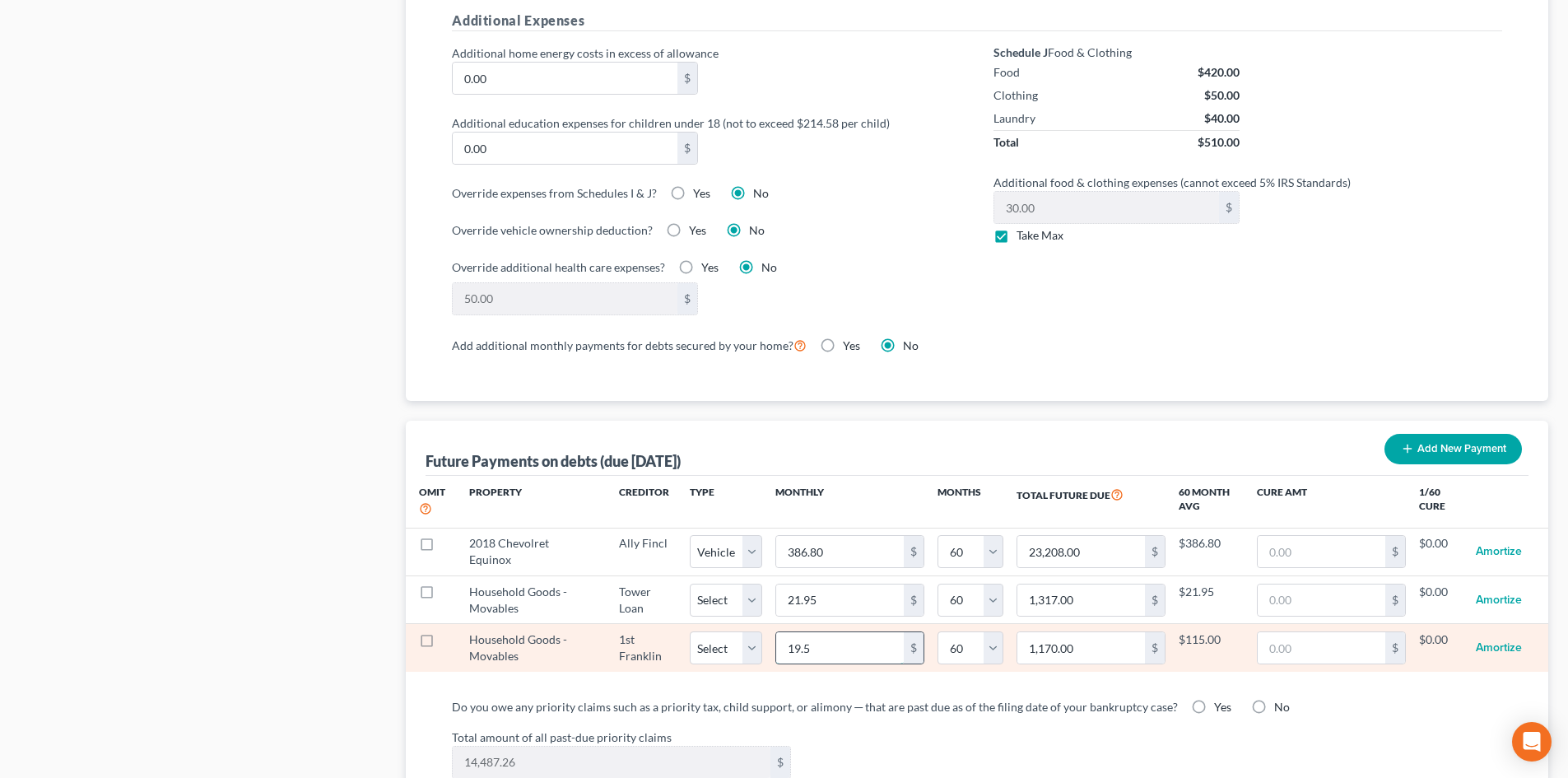
type input "19.58"
type input "1,174.80"
select select "60"
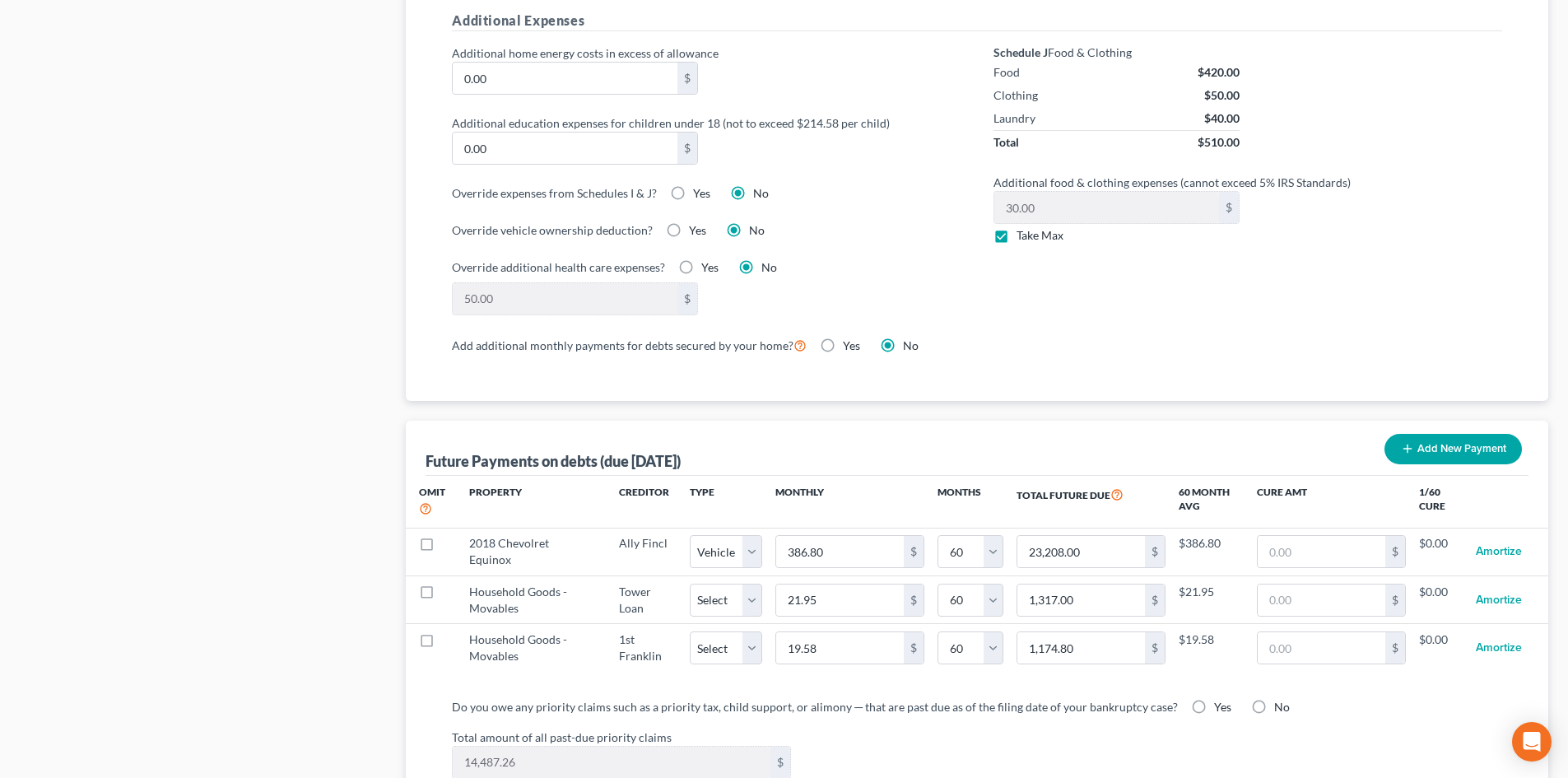
select select "60"
click at [933, 699] on div "Do you owe any priority claims such as a priority tax, child support, or alimon…" at bounding box center [977, 748] width 1051 height 100
select select "60"
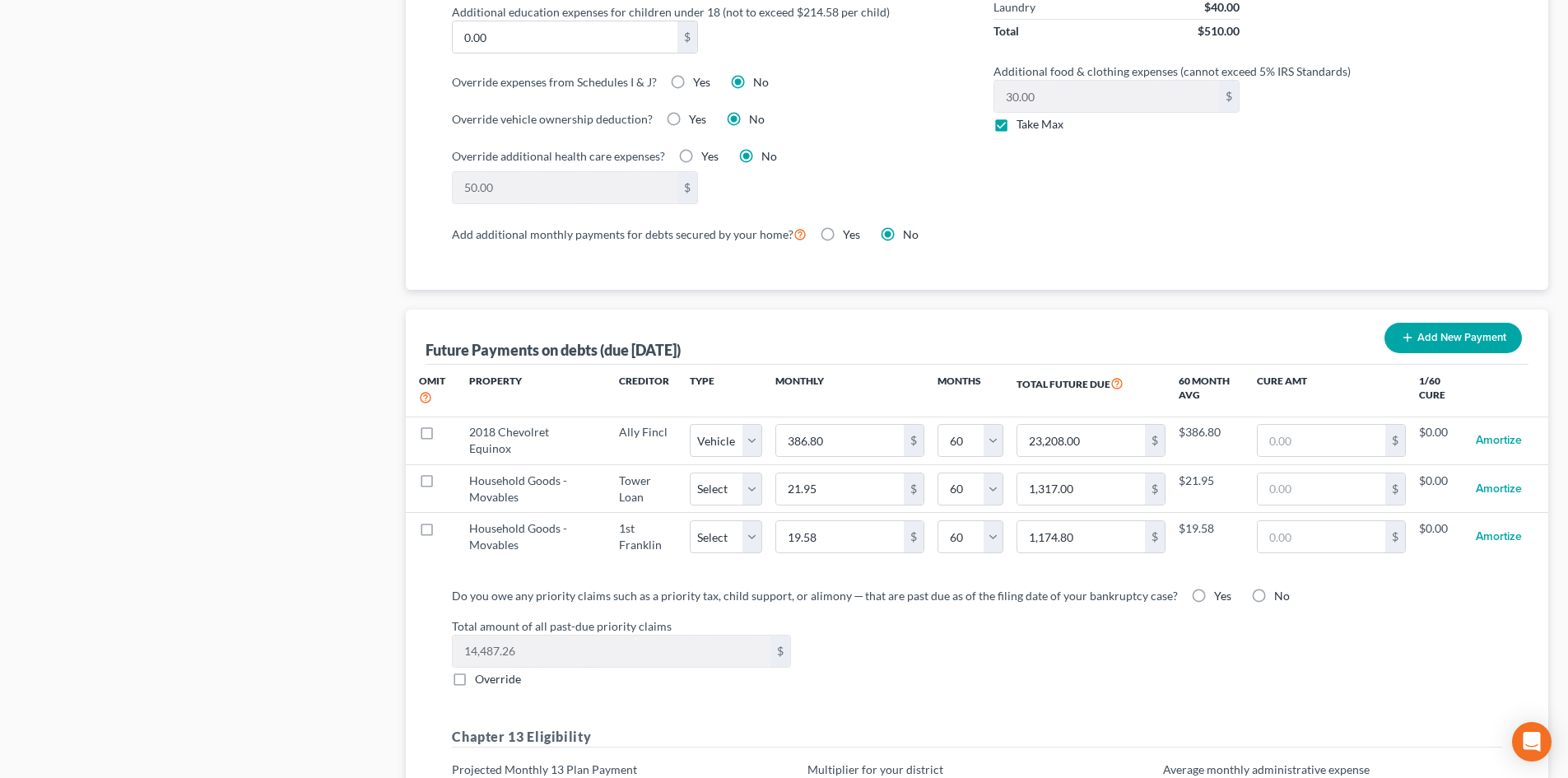
scroll to position [1564, 0]
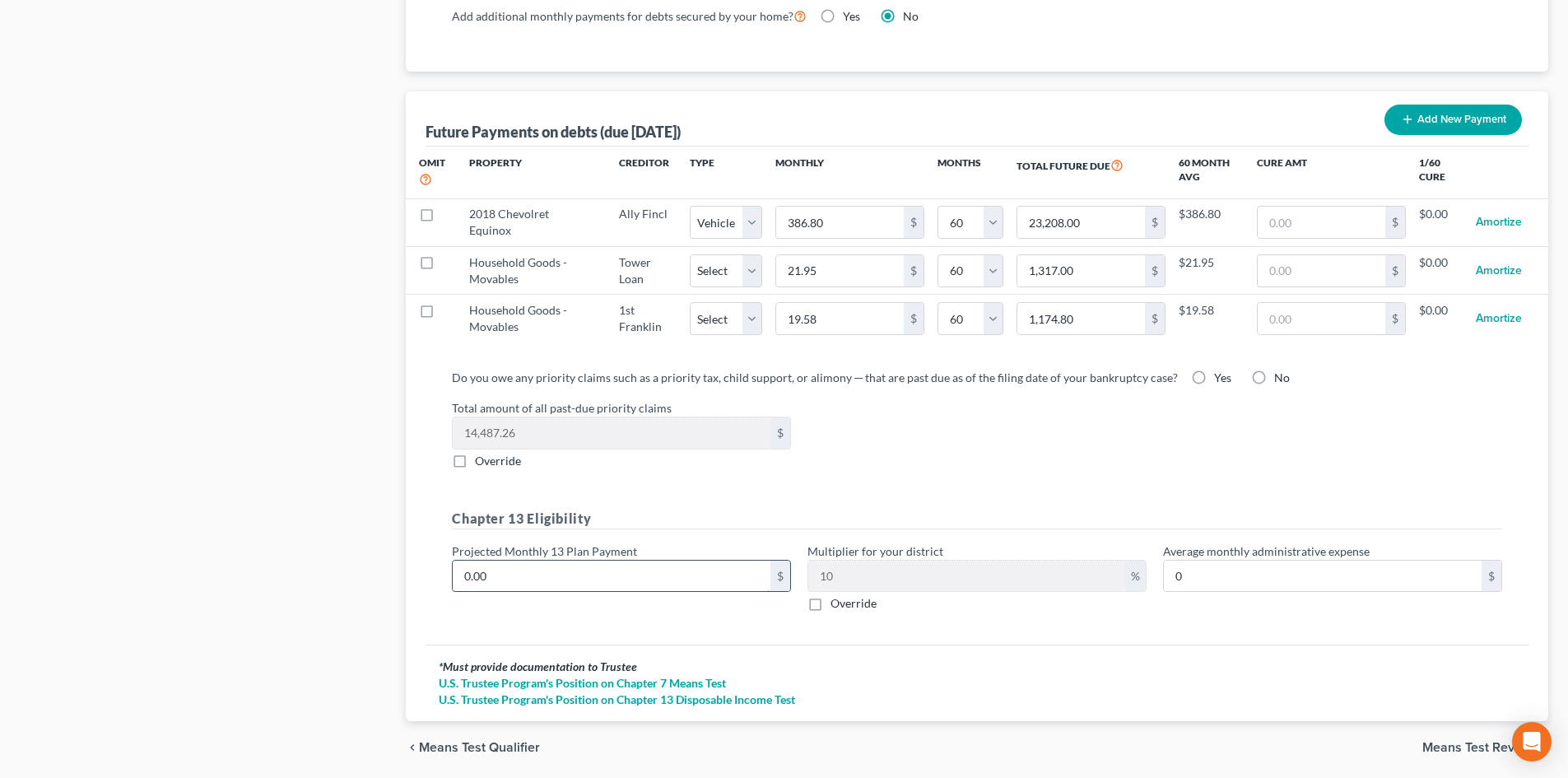
click at [572, 561] on input "0.00" at bounding box center [611, 576] width 318 height 31
type input "9"
type input "0.90"
type input "94"
type input "9.40"
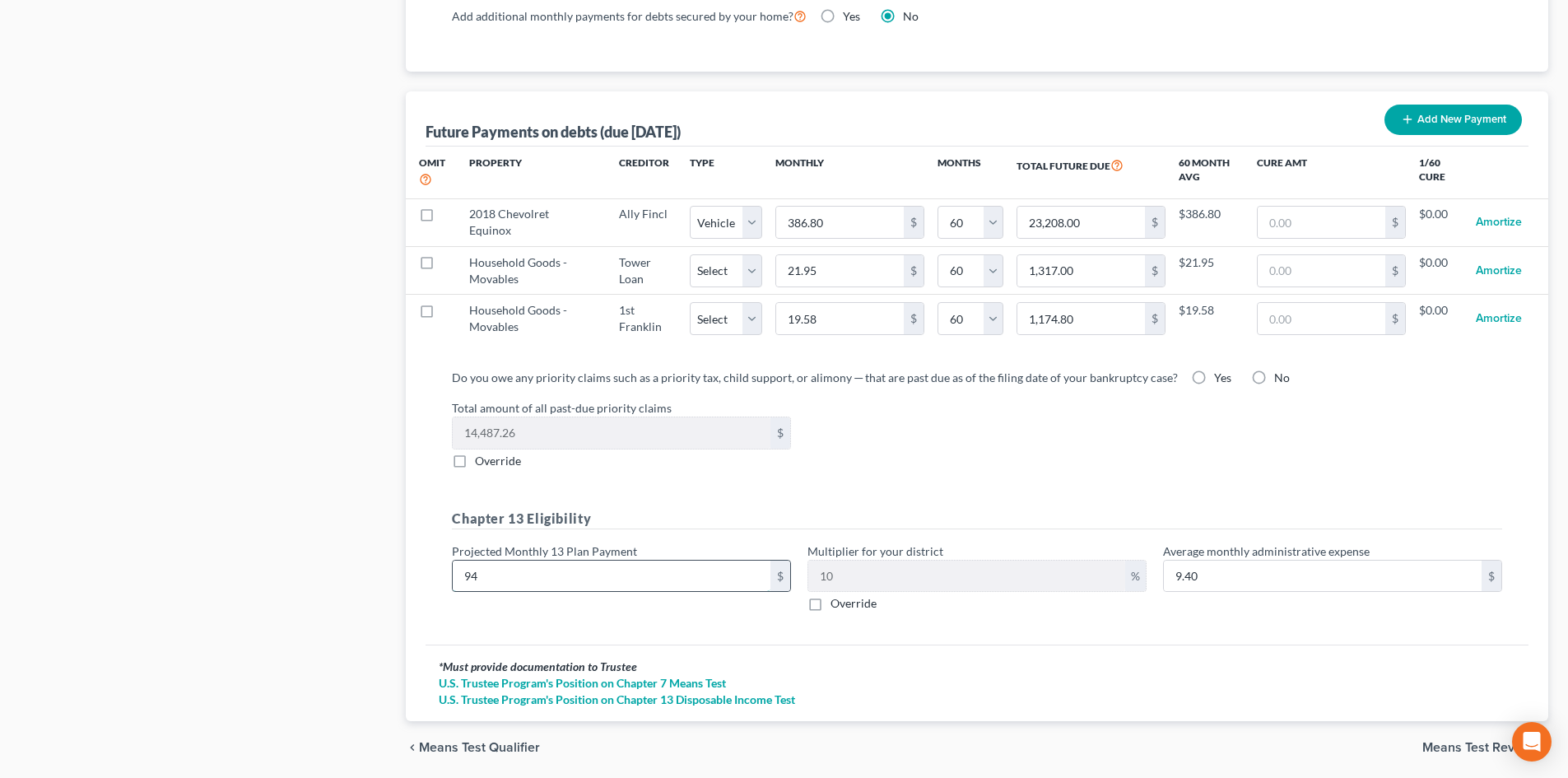
type input "943"
type input "94.30"
type input "943.00"
click at [1349, 606] on div "Chapter 13 Eligibility Projected Monthly 13 Plan Payment 943.00 $ Multiplier fo…" at bounding box center [977, 567] width 1067 height 117
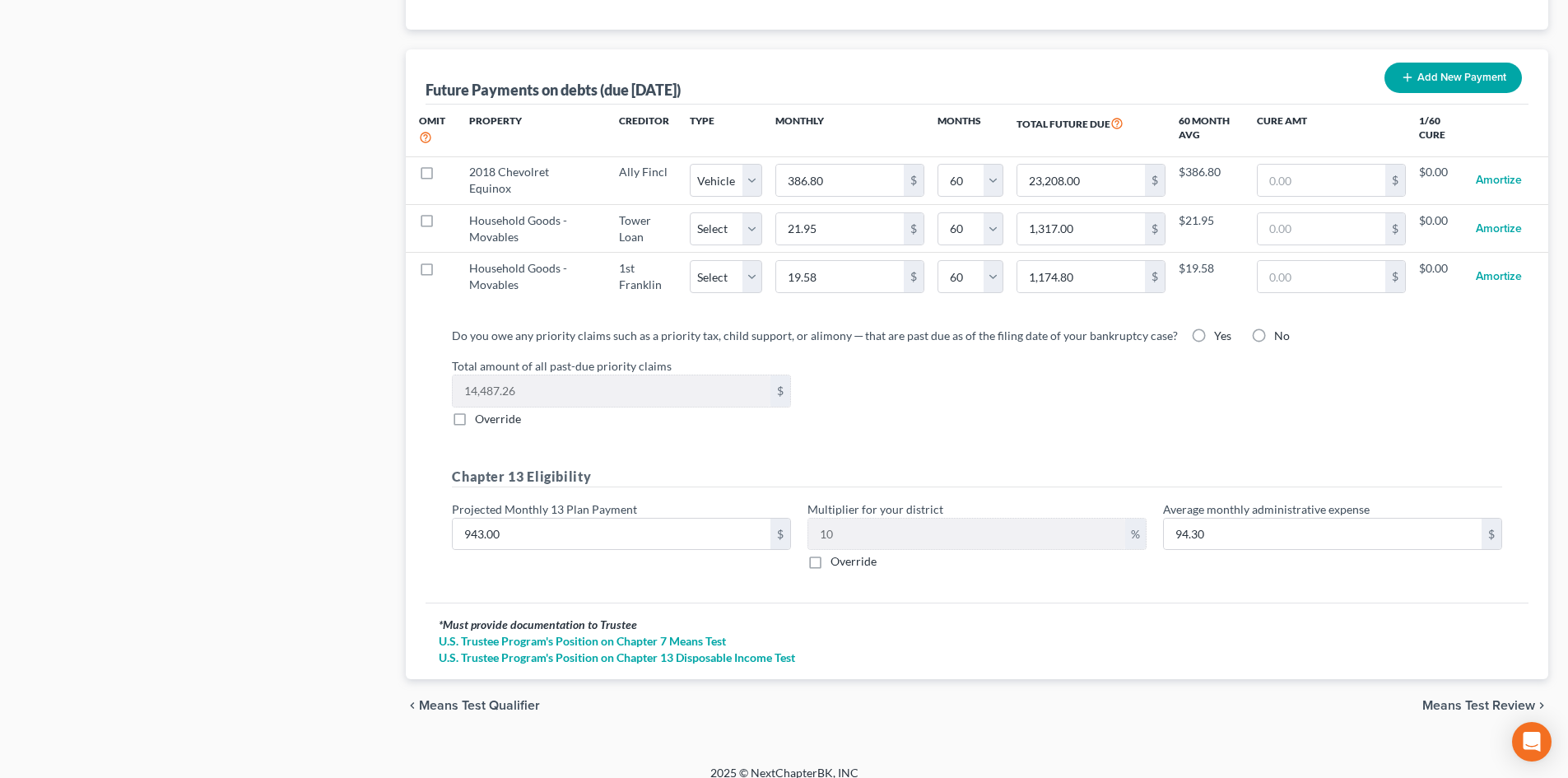
click at [1456, 698] on span "Means Test Review" at bounding box center [1479, 704] width 113 height 13
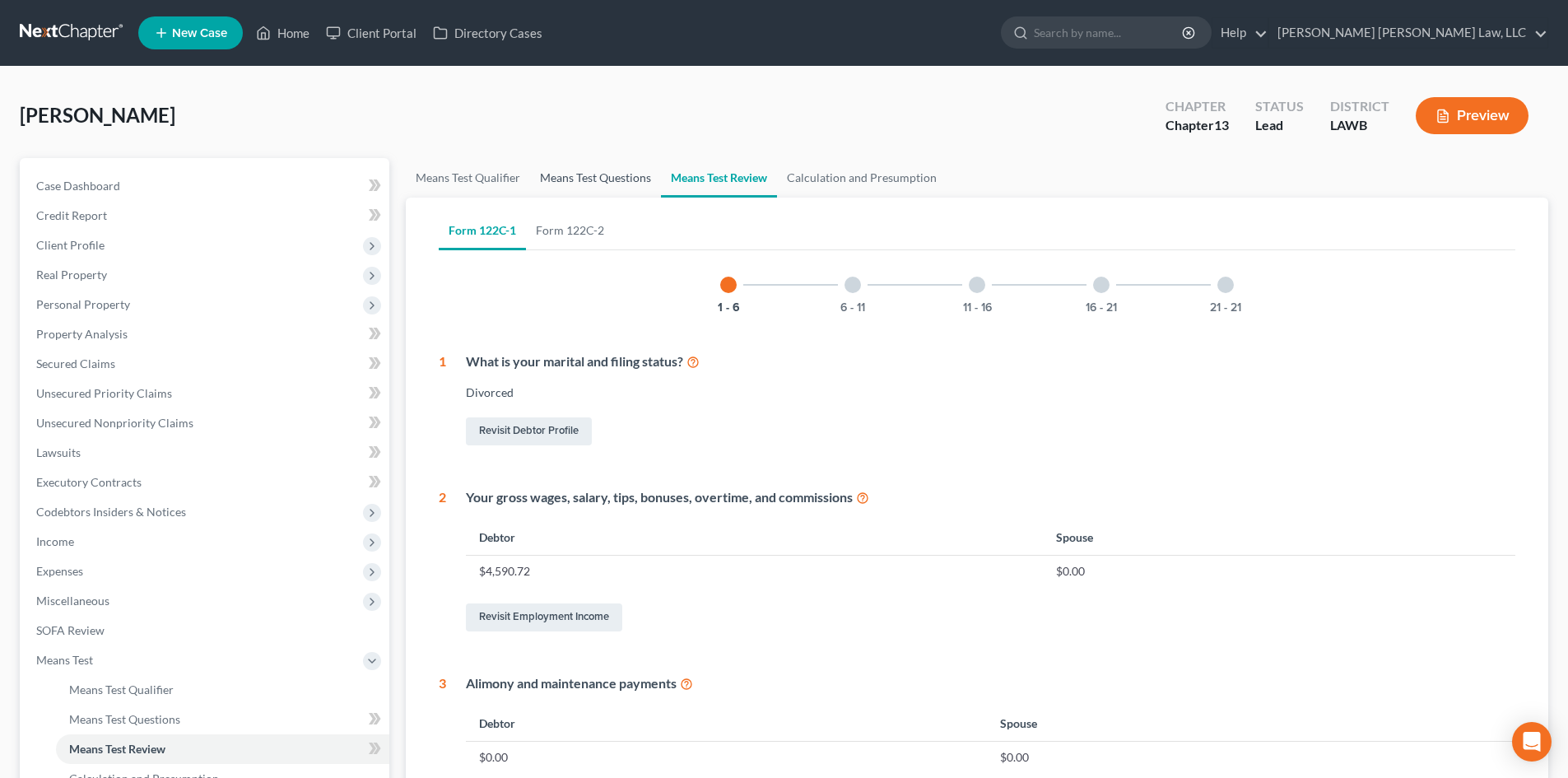
click at [638, 176] on link "Means Test Questions" at bounding box center [595, 178] width 131 height 40
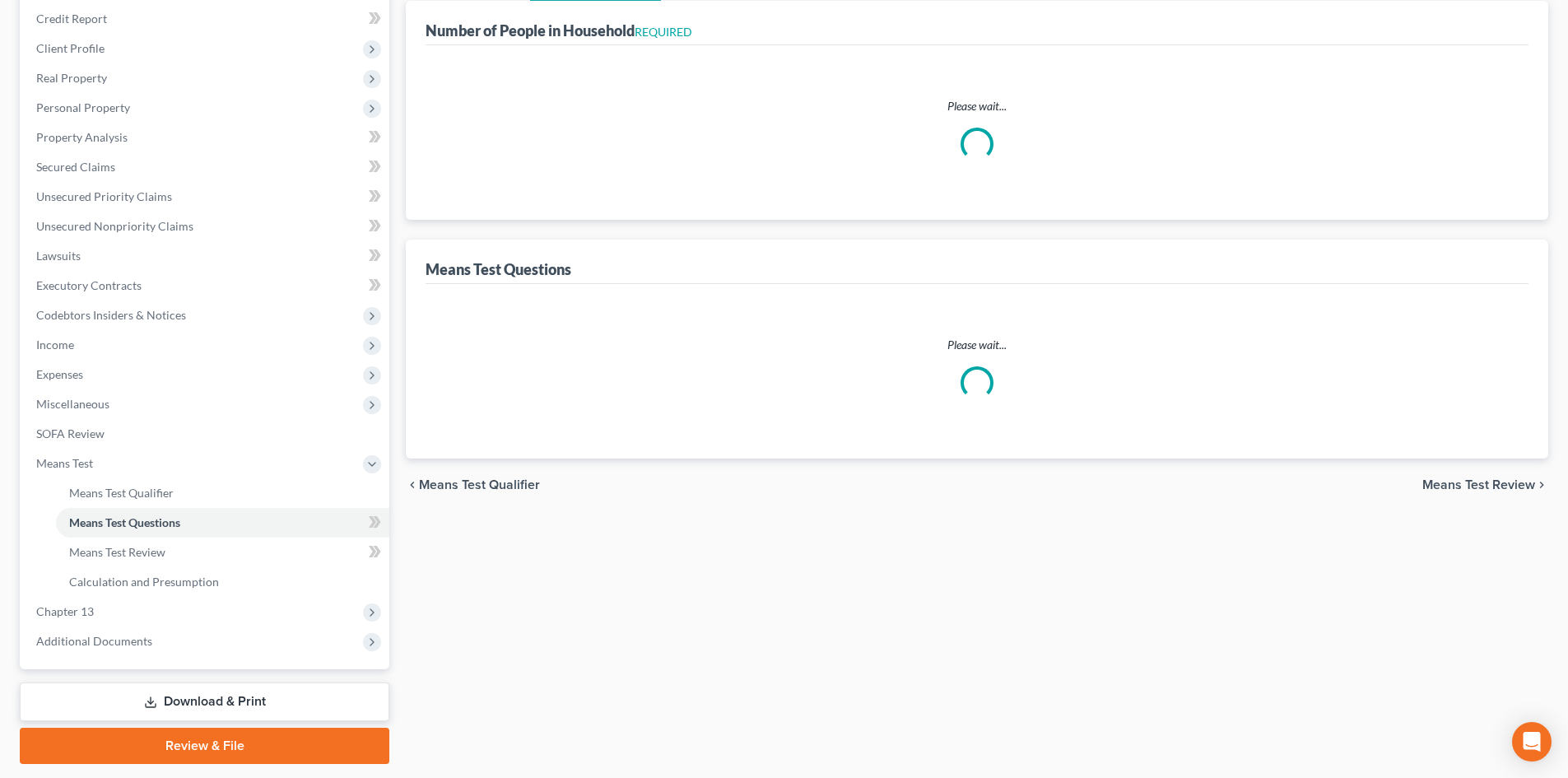
select select "1"
select select "60"
select select "1"
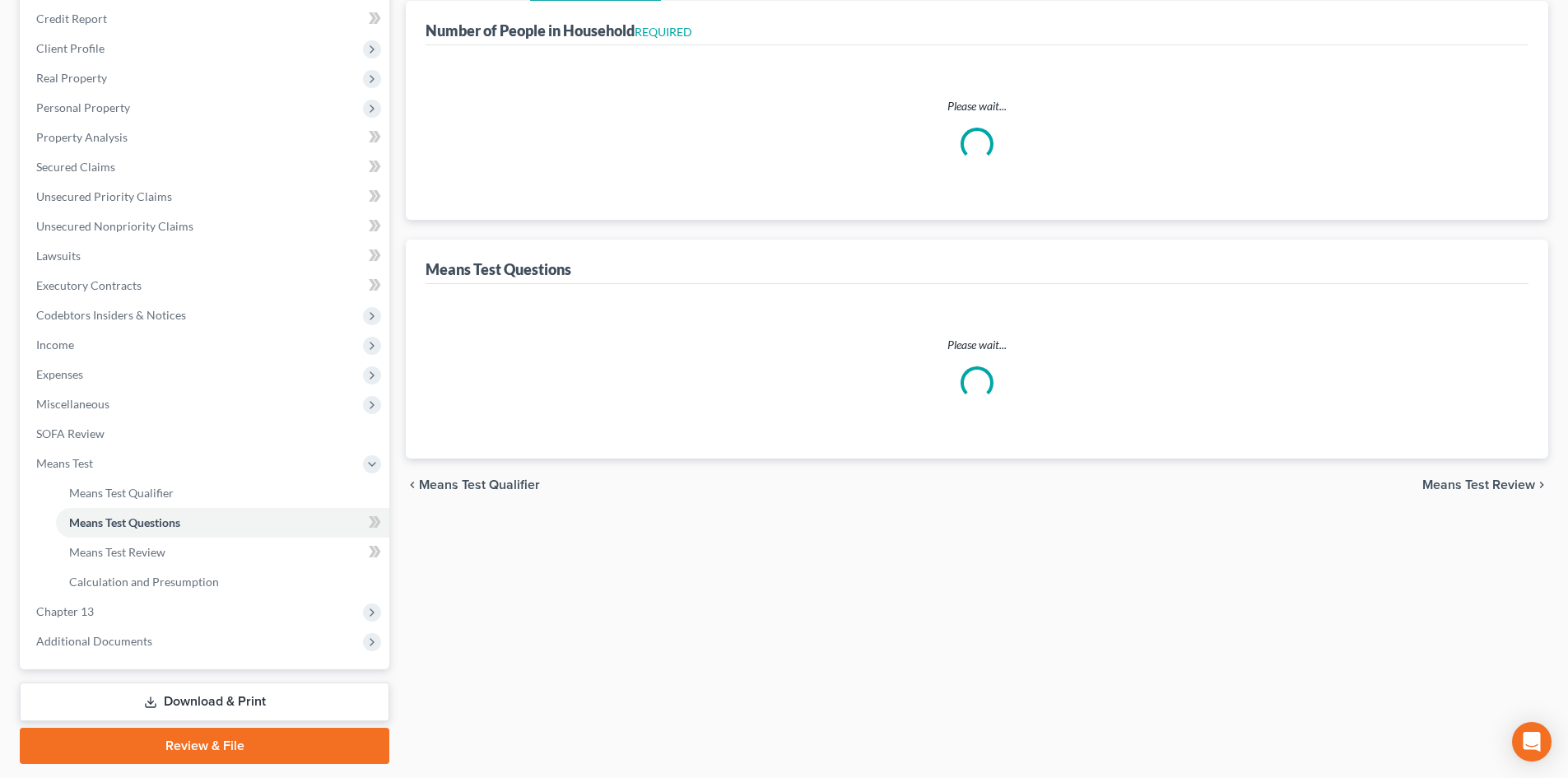
select select "1"
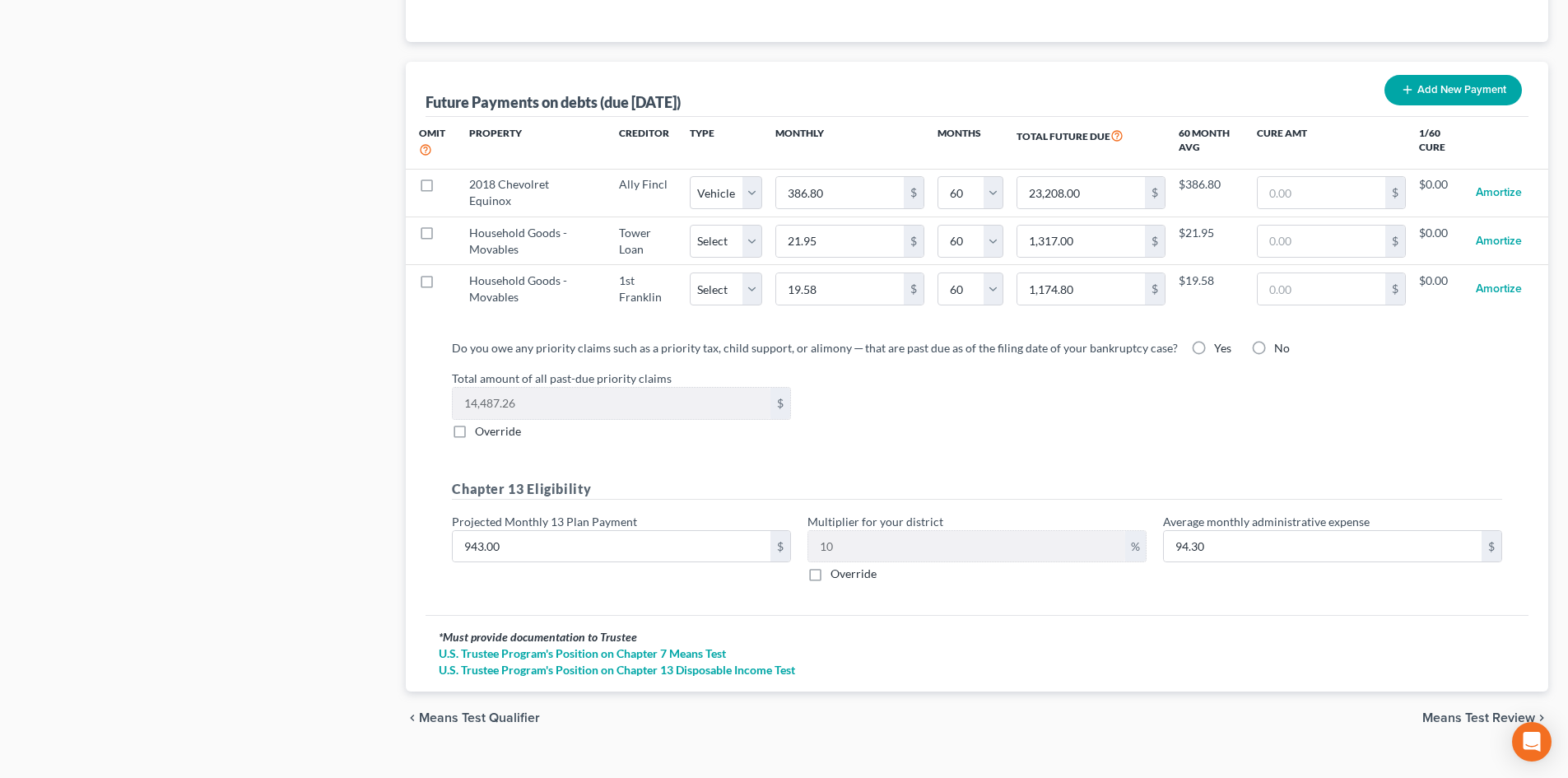
scroll to position [1605, 0]
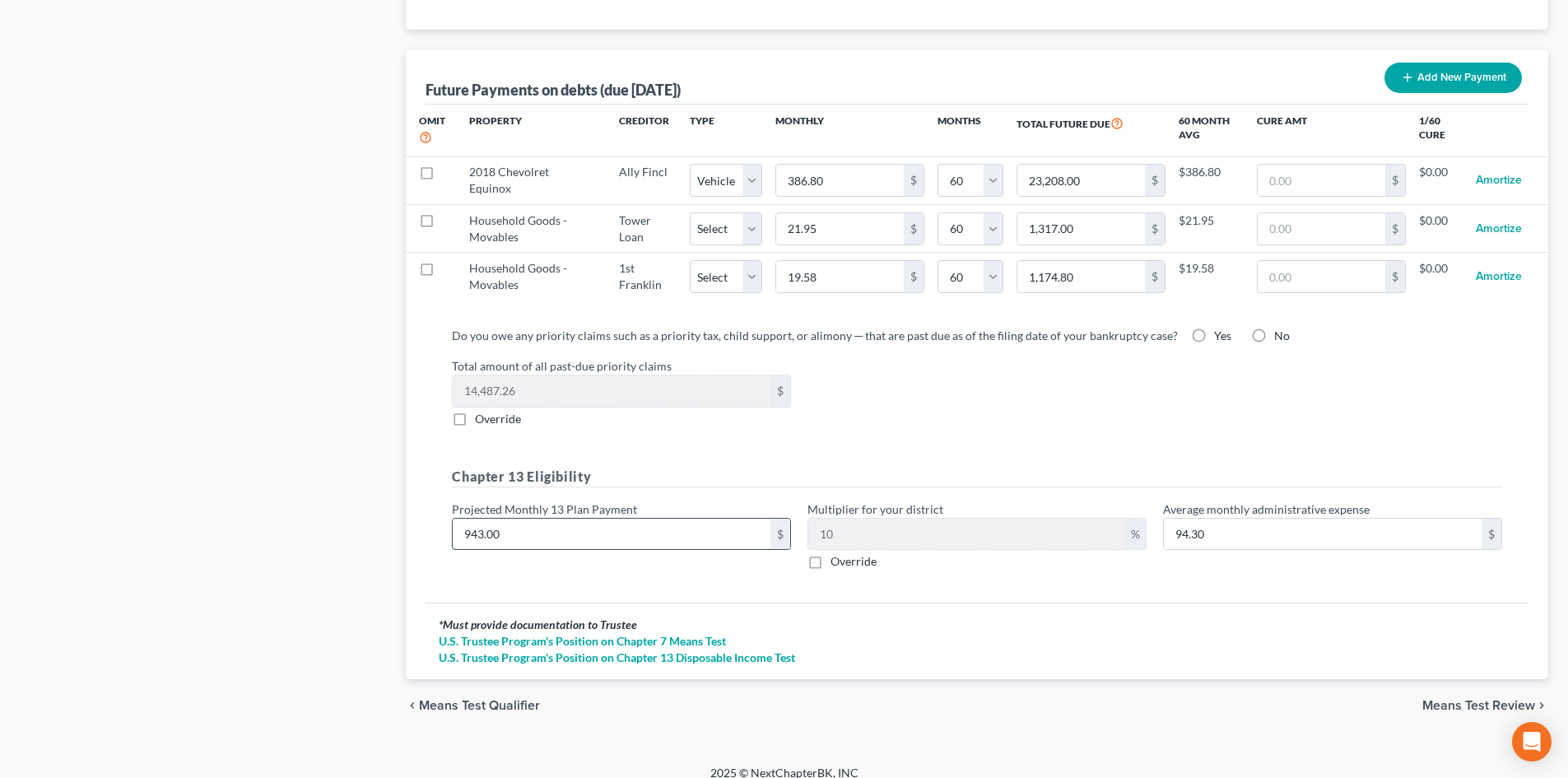
click at [705, 518] on input "943.00" at bounding box center [611, 534] width 318 height 31
type input "8"
type input "0.80"
type input "84"
type input "8.40"
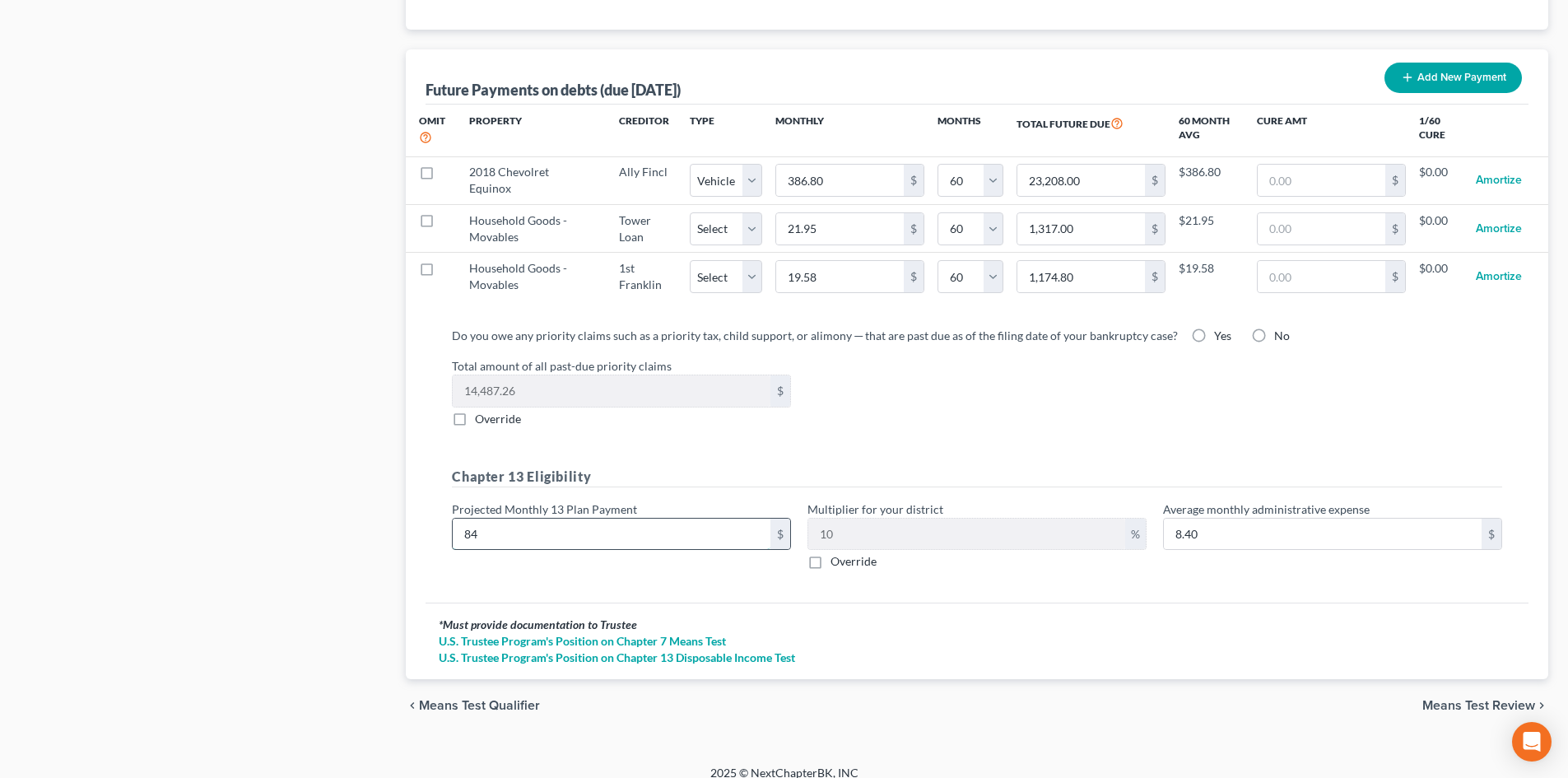
type input "843"
type input "84.30"
type input "843.00"
click at [1434, 698] on span "Means Test Review" at bounding box center [1479, 704] width 113 height 13
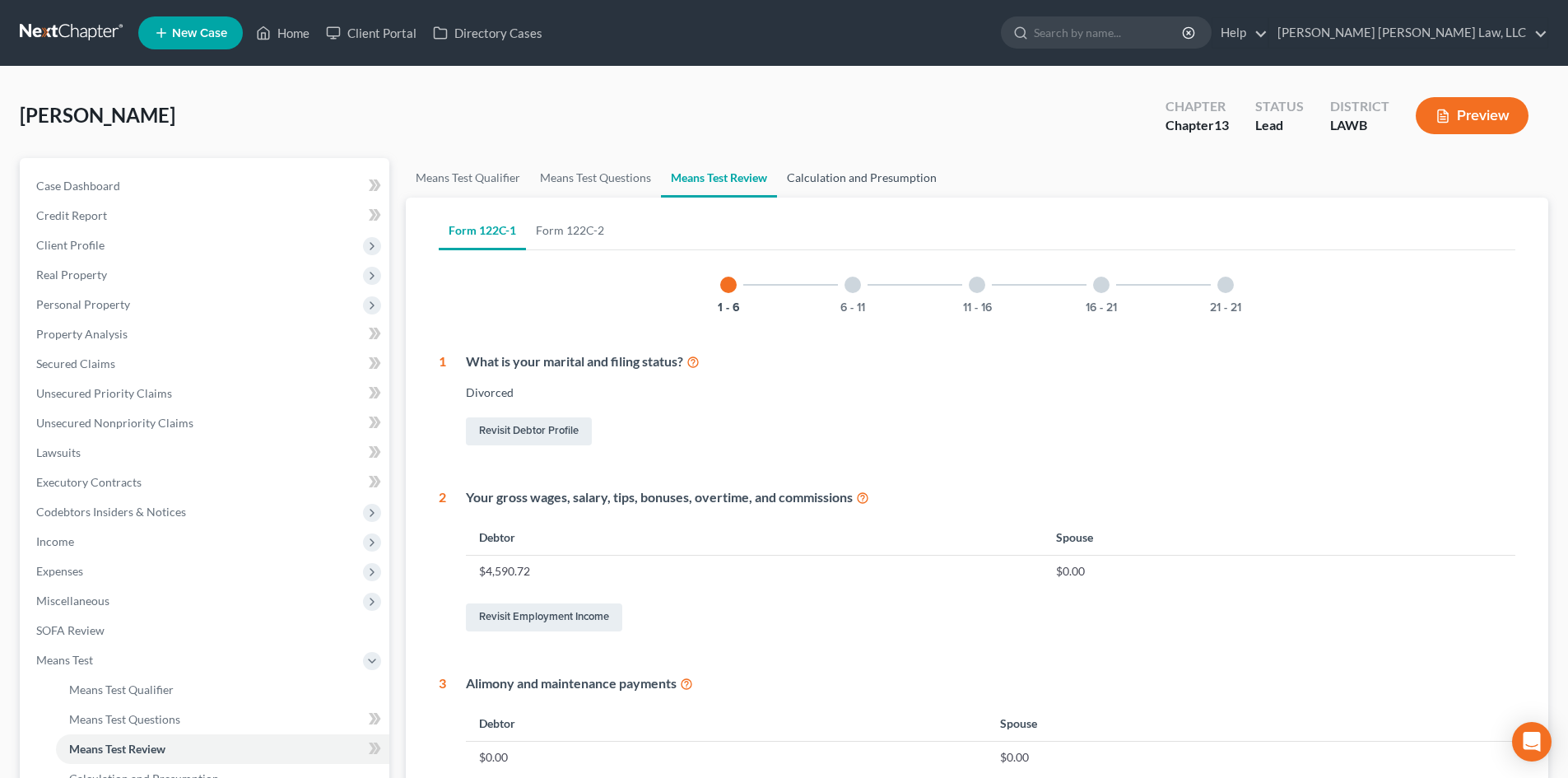
click at [898, 183] on link "Calculation and Presumption" at bounding box center [862, 178] width 170 height 40
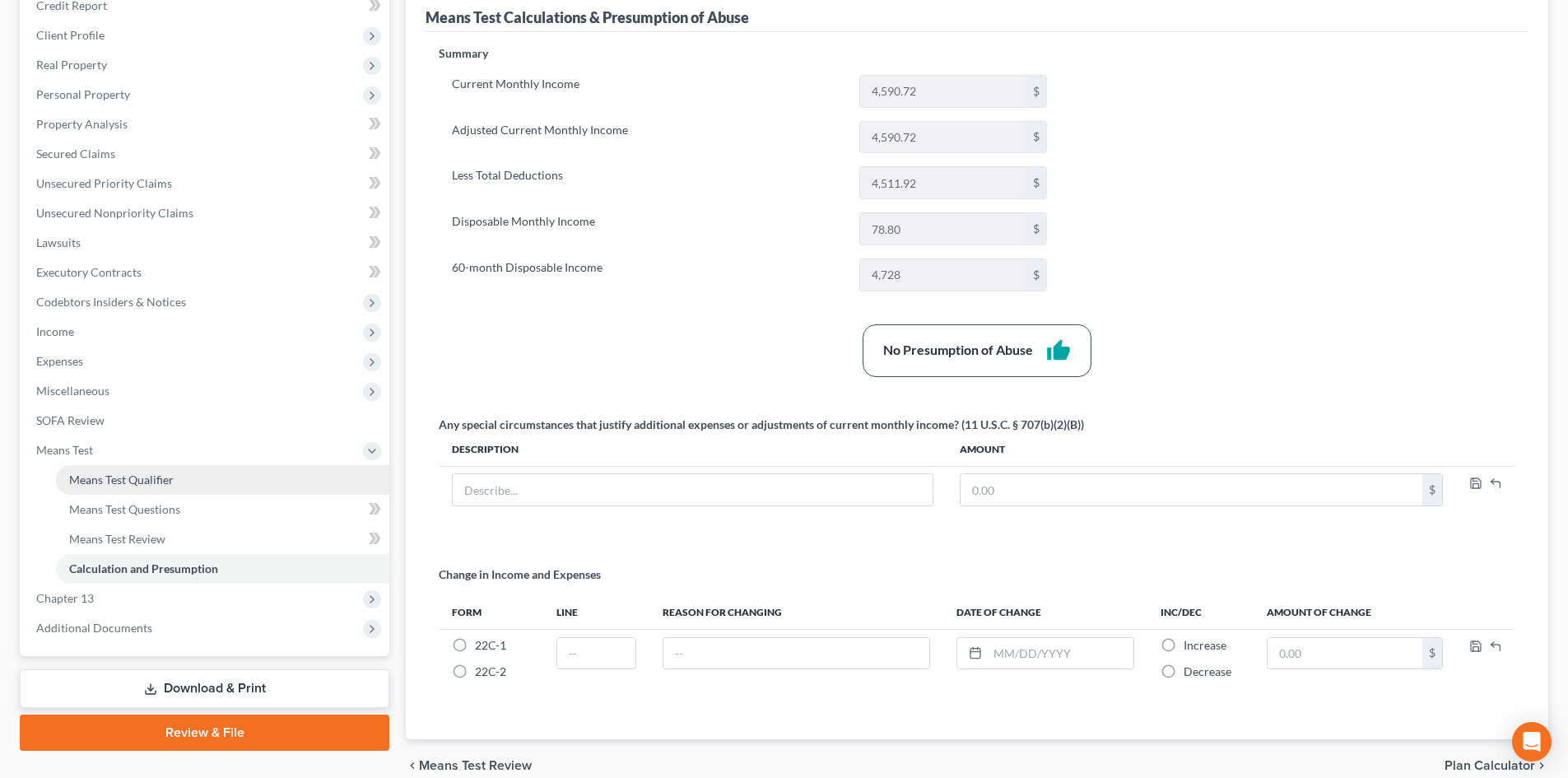
scroll to position [247, 0]
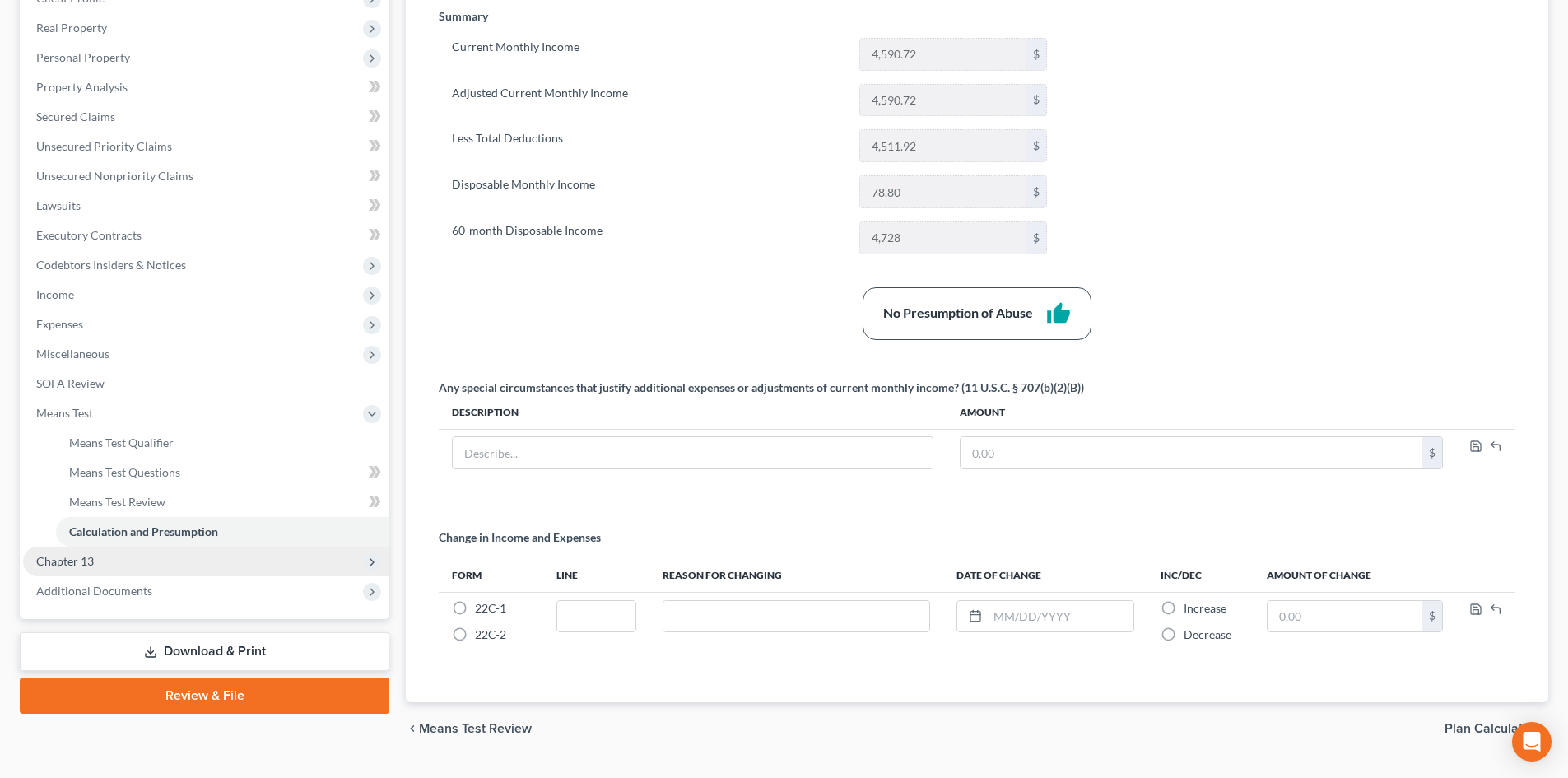
click at [172, 568] on span "Chapter 13" at bounding box center [206, 561] width 367 height 29
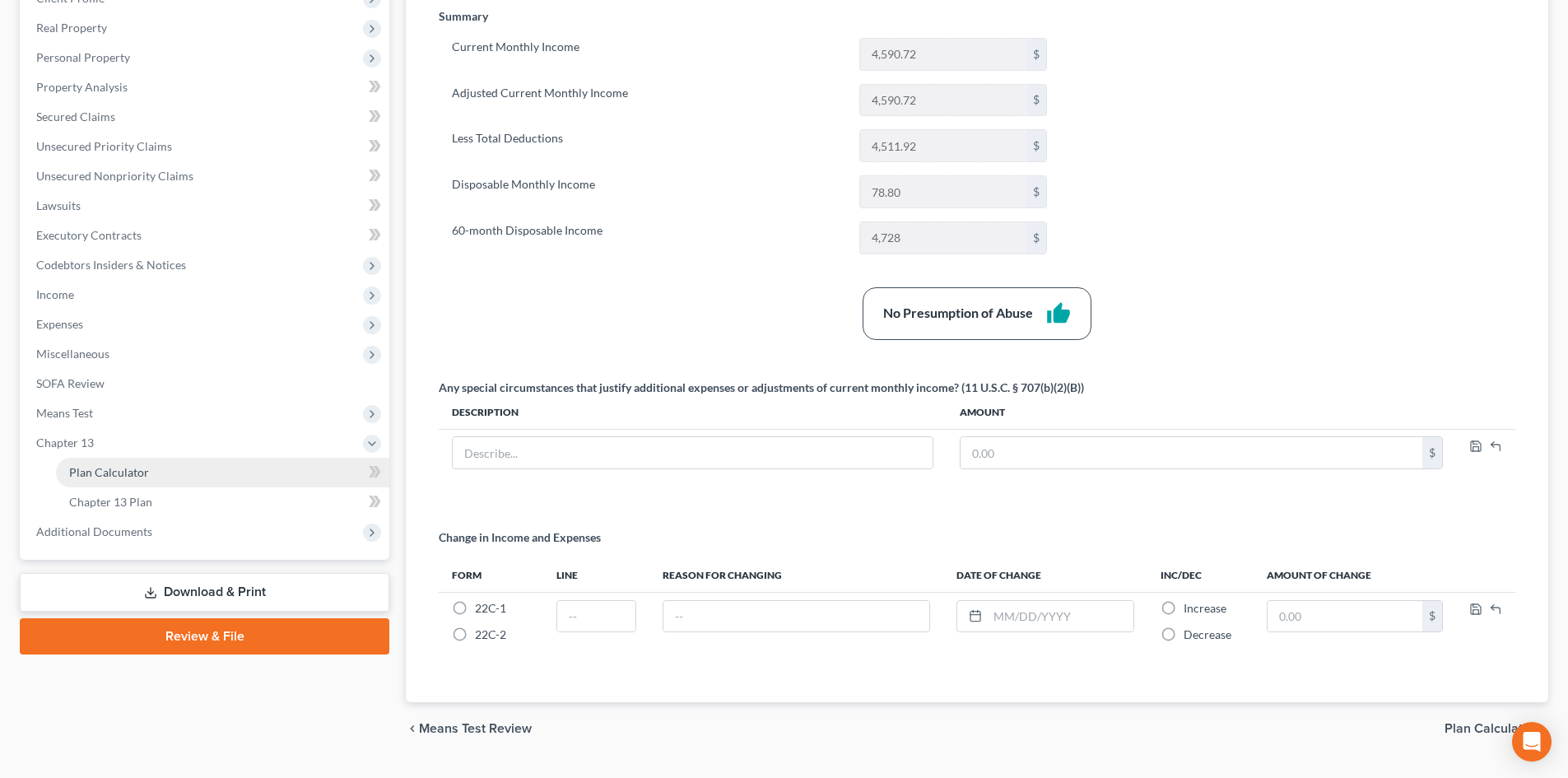
click at [140, 473] on span "Plan Calculator" at bounding box center [109, 472] width 80 height 14
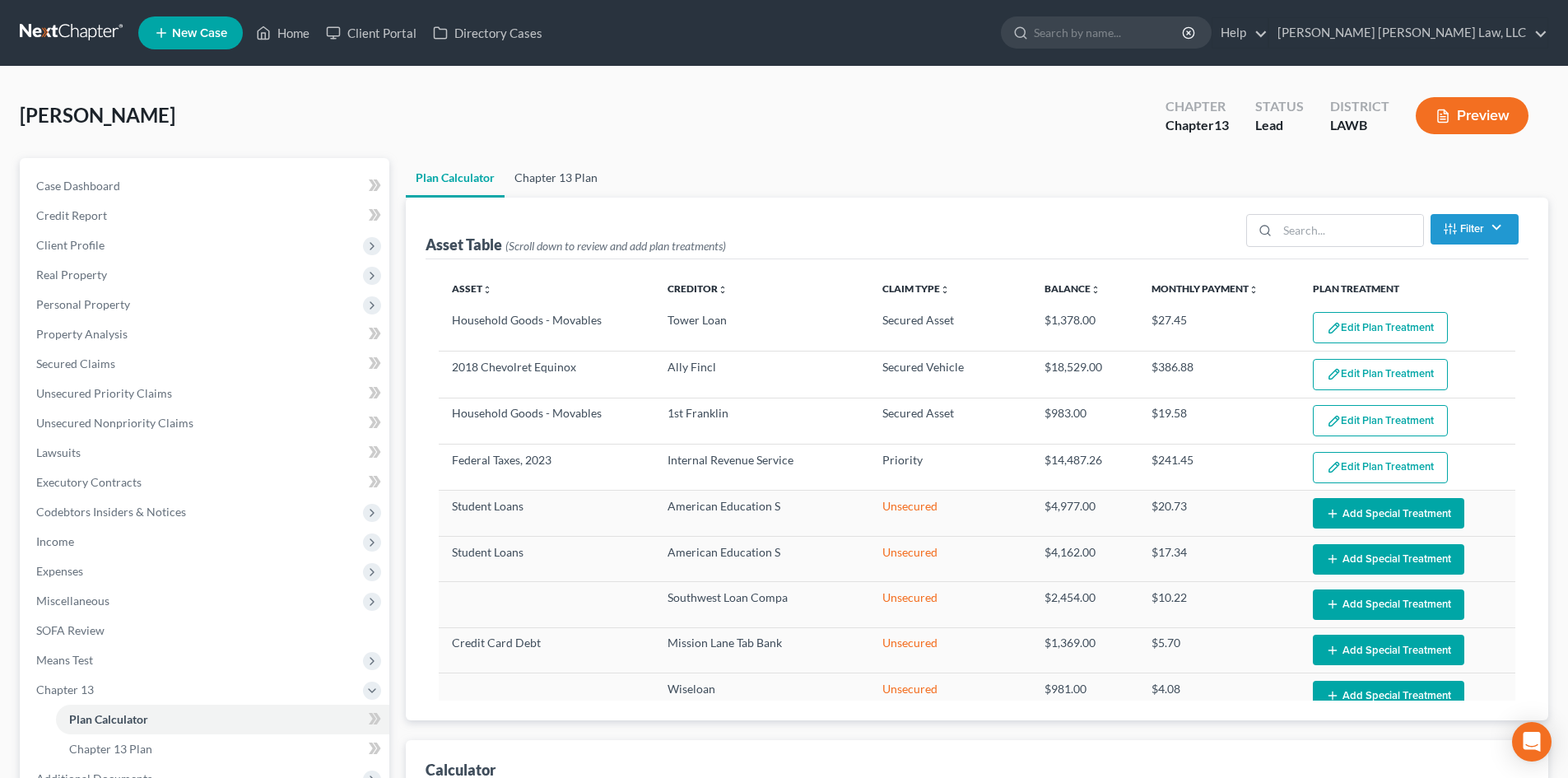
click at [565, 172] on link "Chapter 13 Plan" at bounding box center [556, 178] width 103 height 40
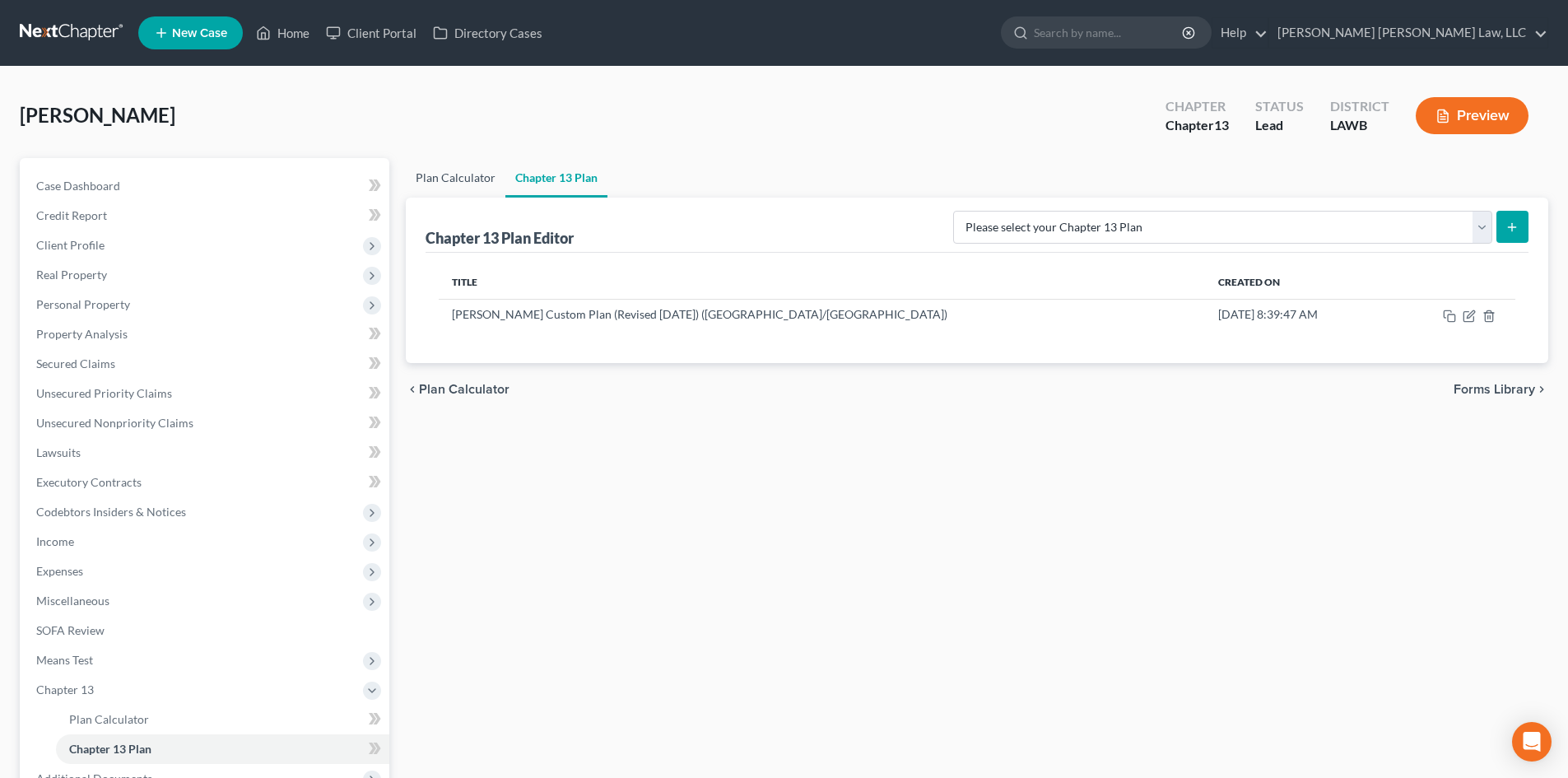
click at [477, 185] on link "Plan Calculator" at bounding box center [455, 178] width 100 height 40
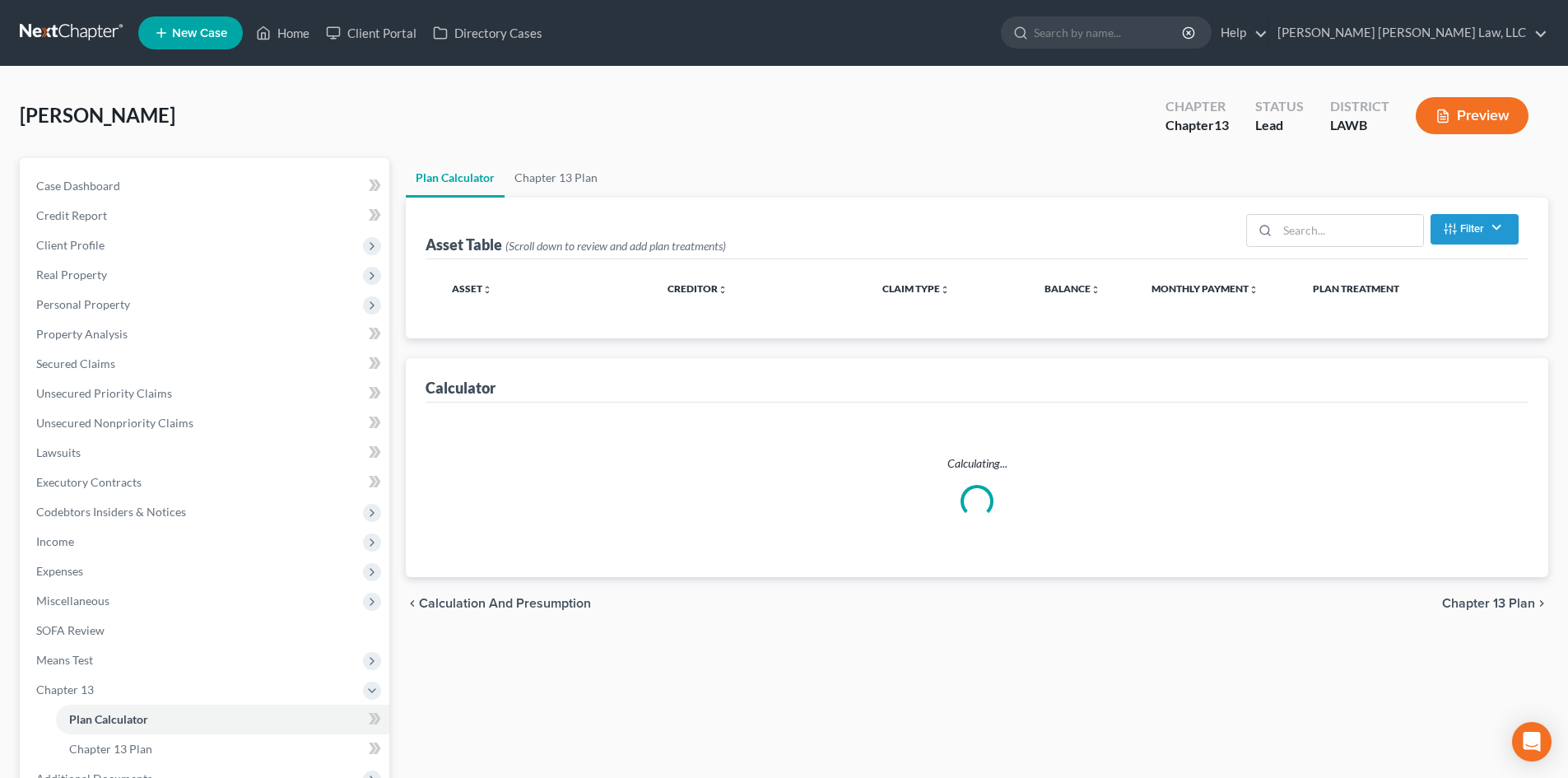
select select "59"
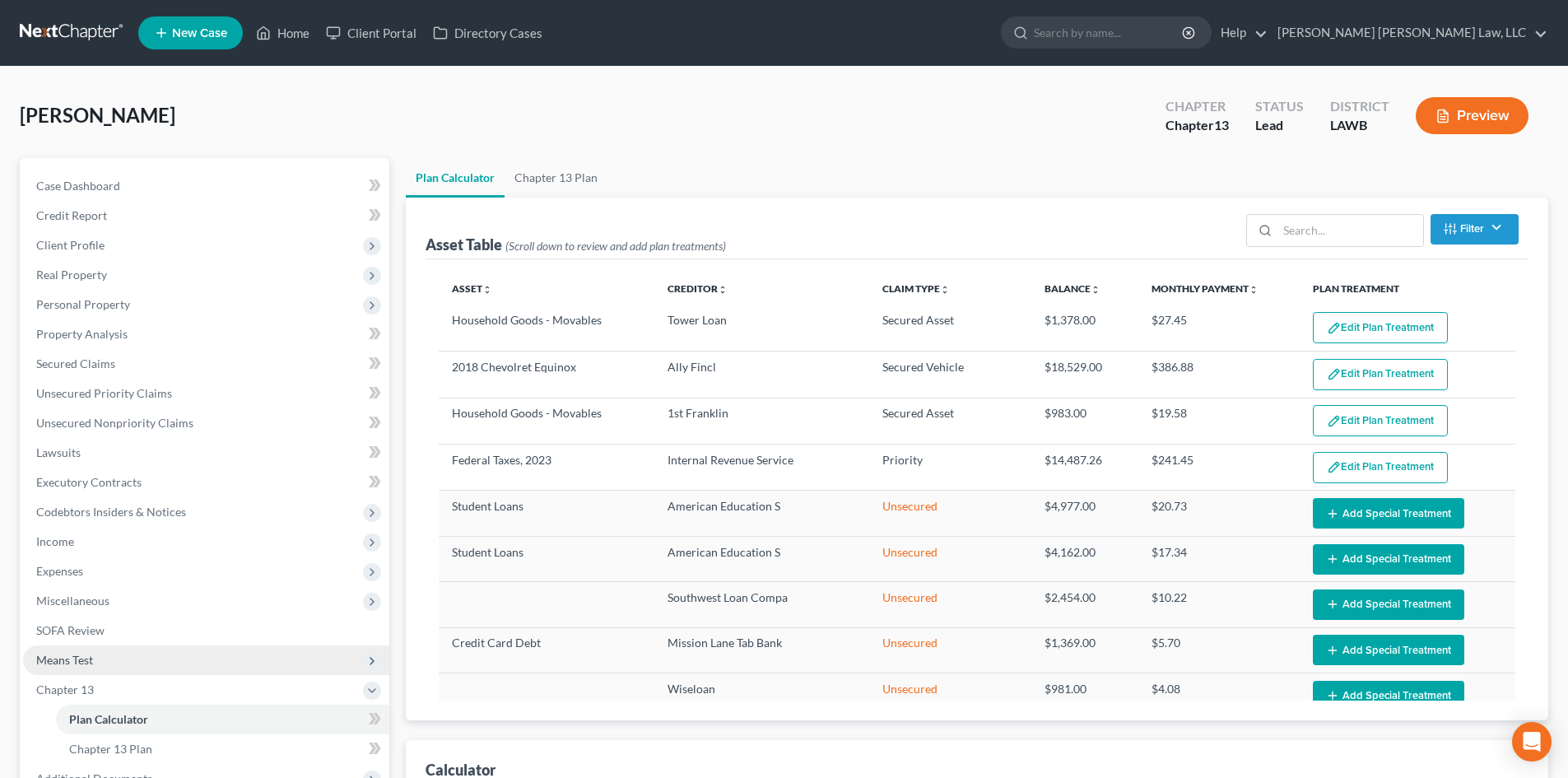
click at [164, 659] on span "Means Test" at bounding box center [206, 660] width 367 height 29
click at [175, 681] on link "Means Test Qualifier" at bounding box center [223, 690] width 334 height 29
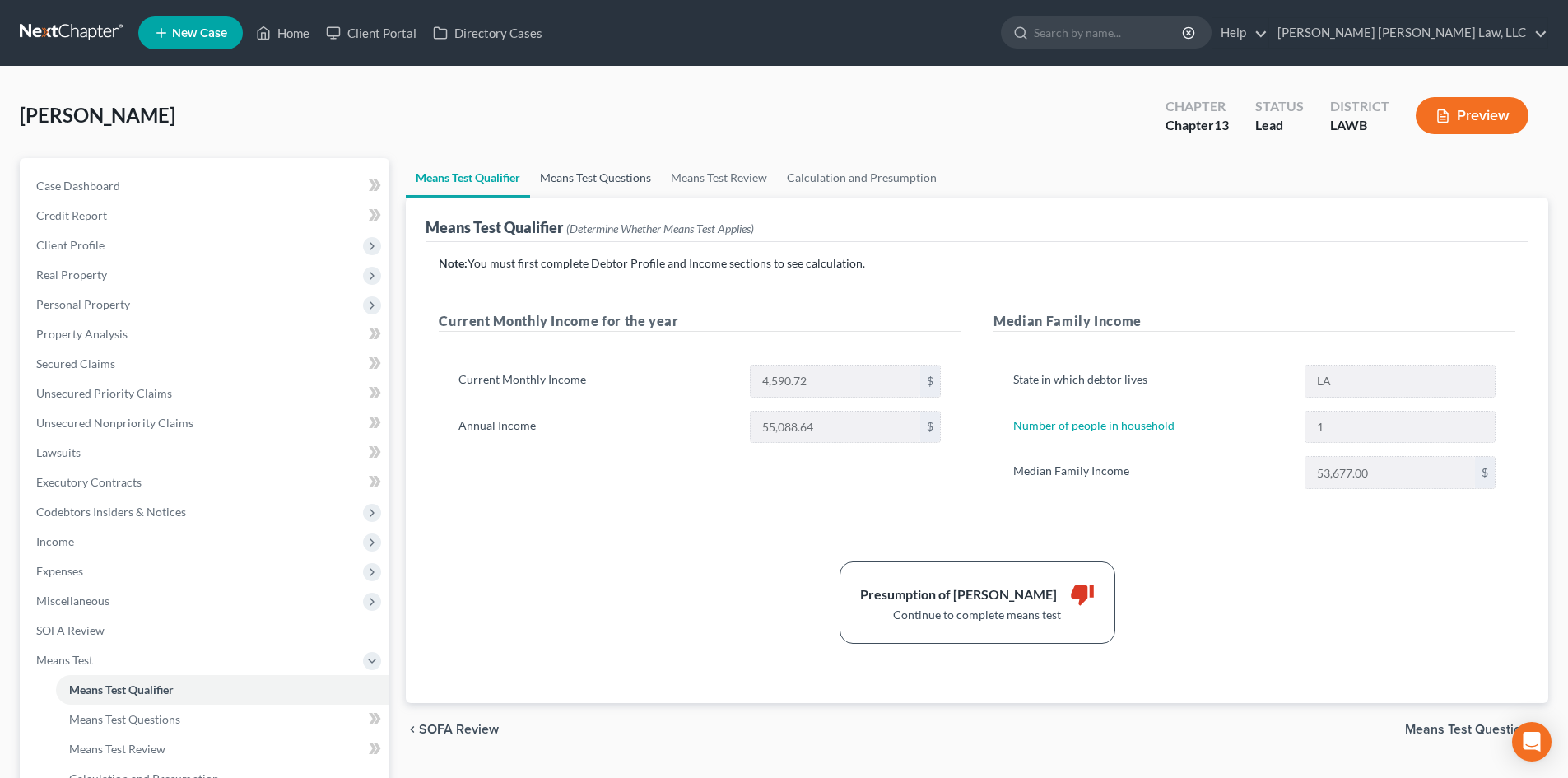
click at [586, 181] on link "Means Test Questions" at bounding box center [595, 178] width 131 height 40
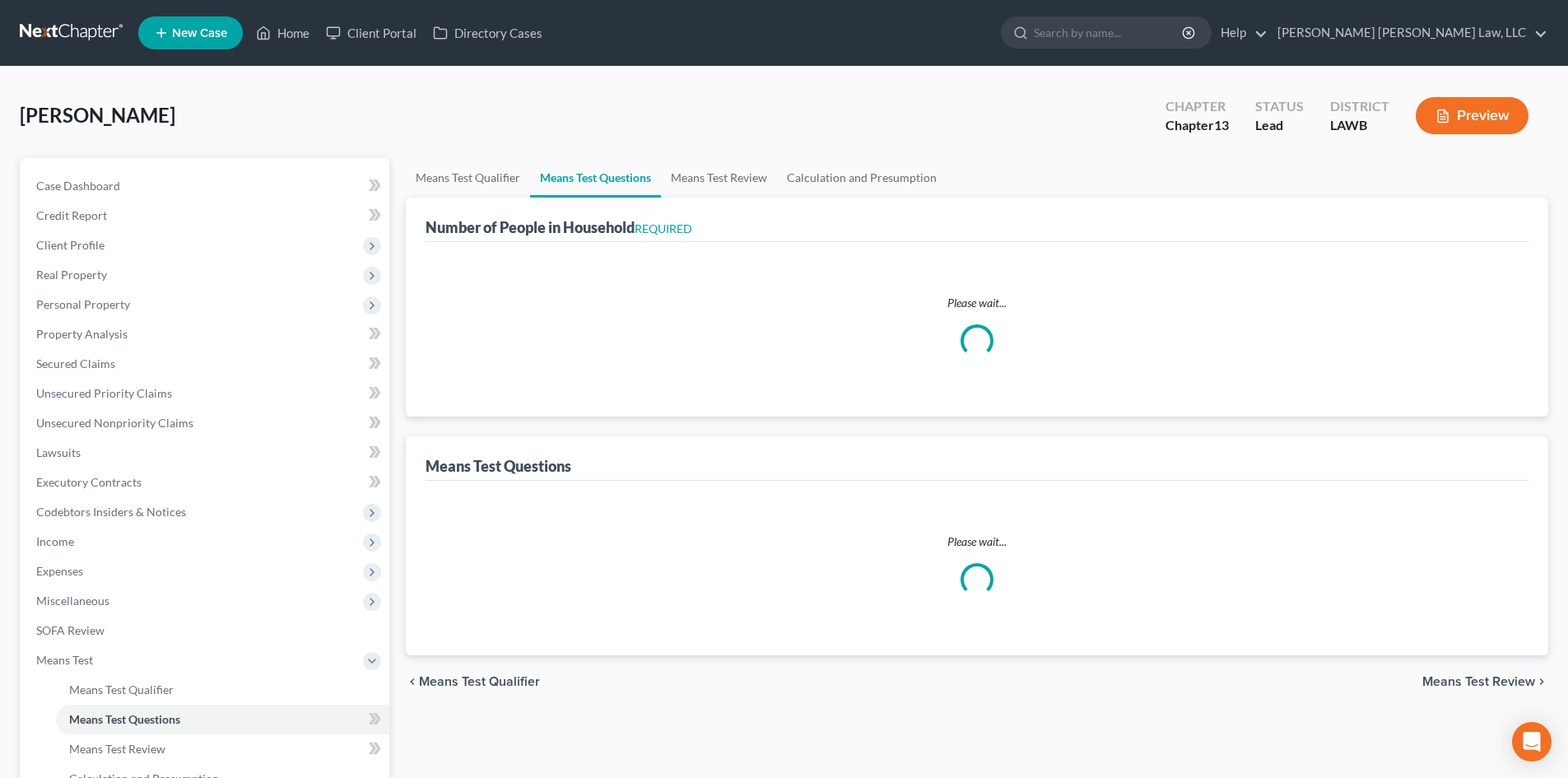
select select "1"
select select "60"
select select "1"
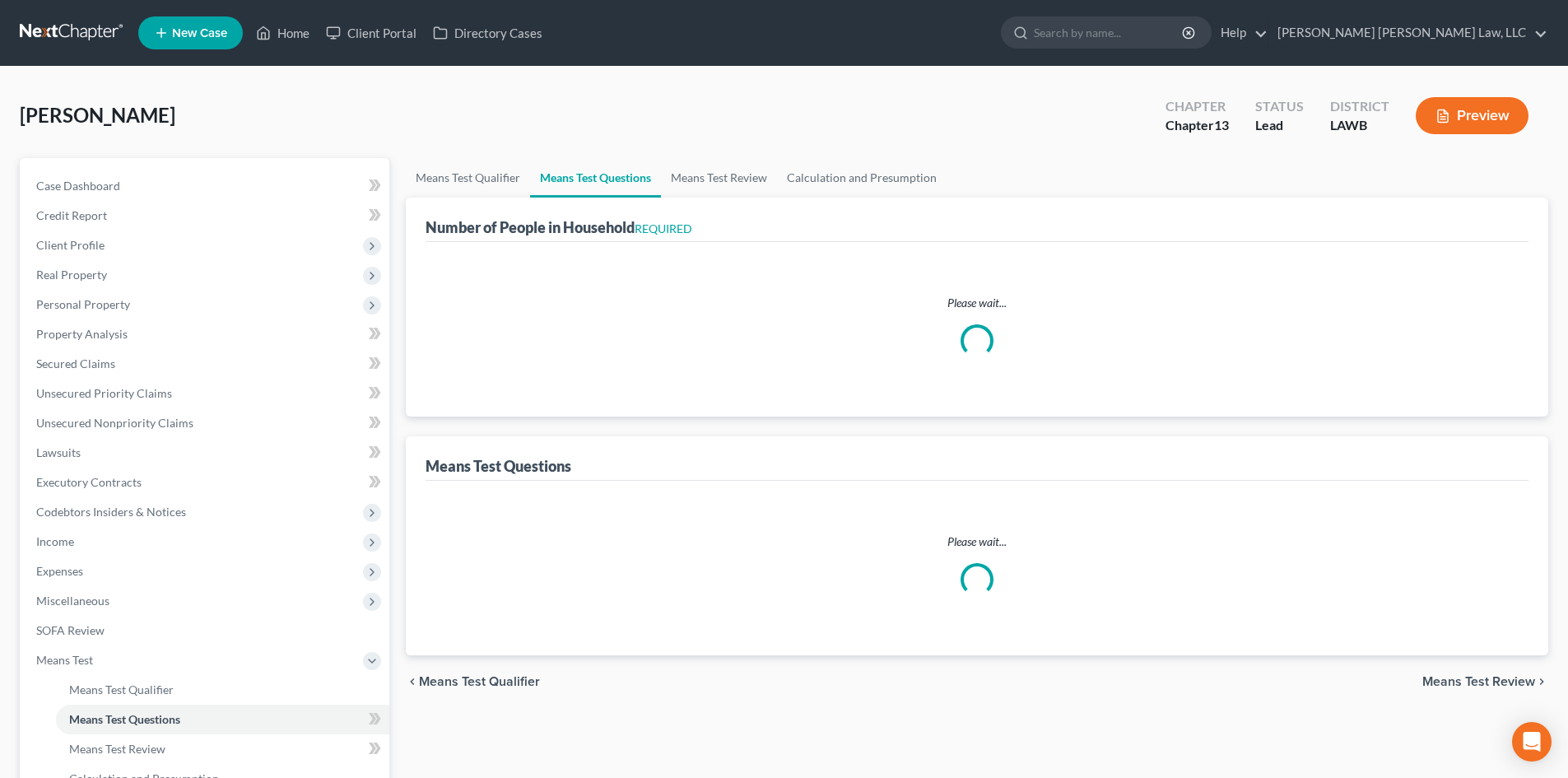
select select "1"
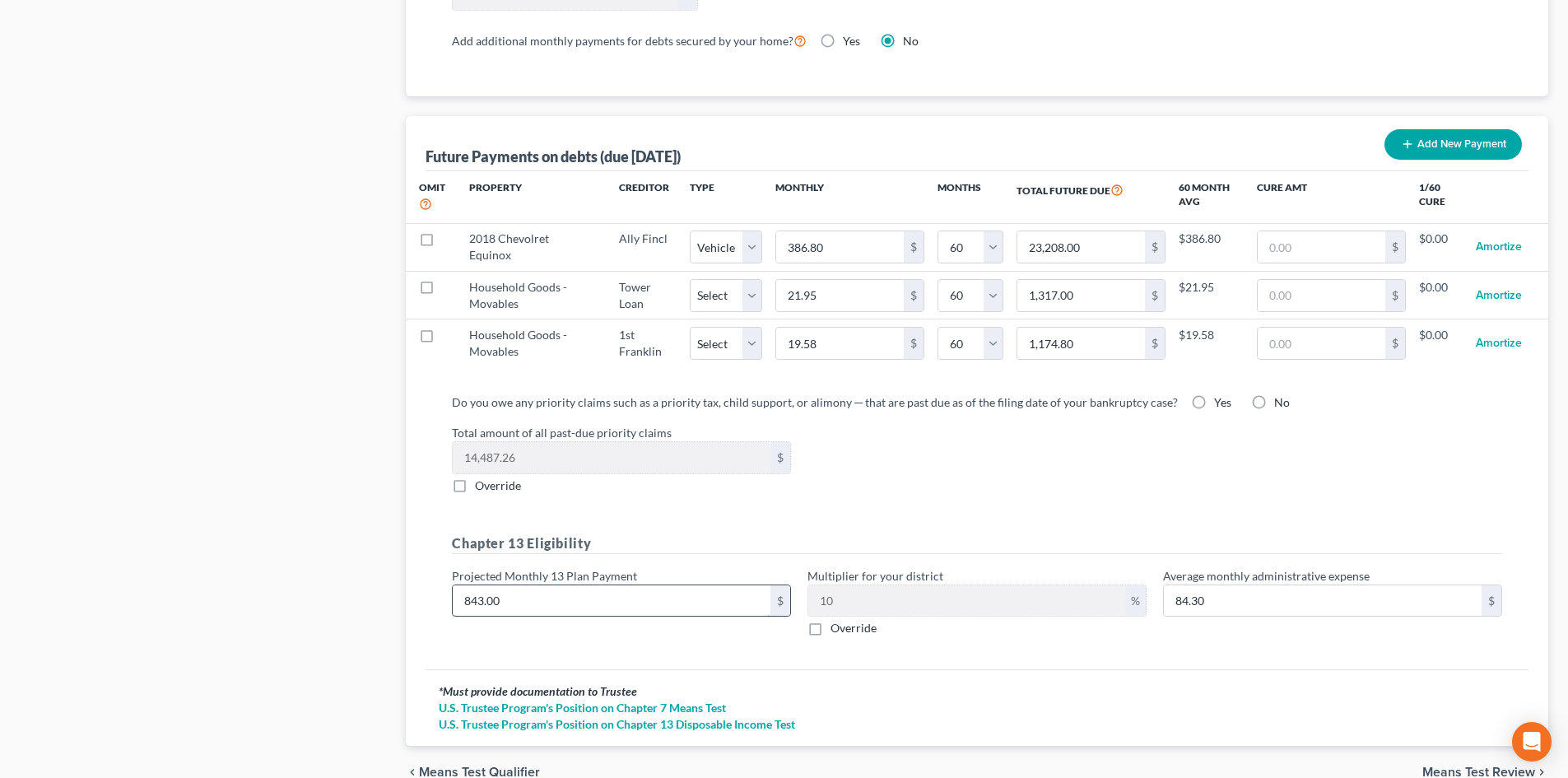
scroll to position [1605, 0]
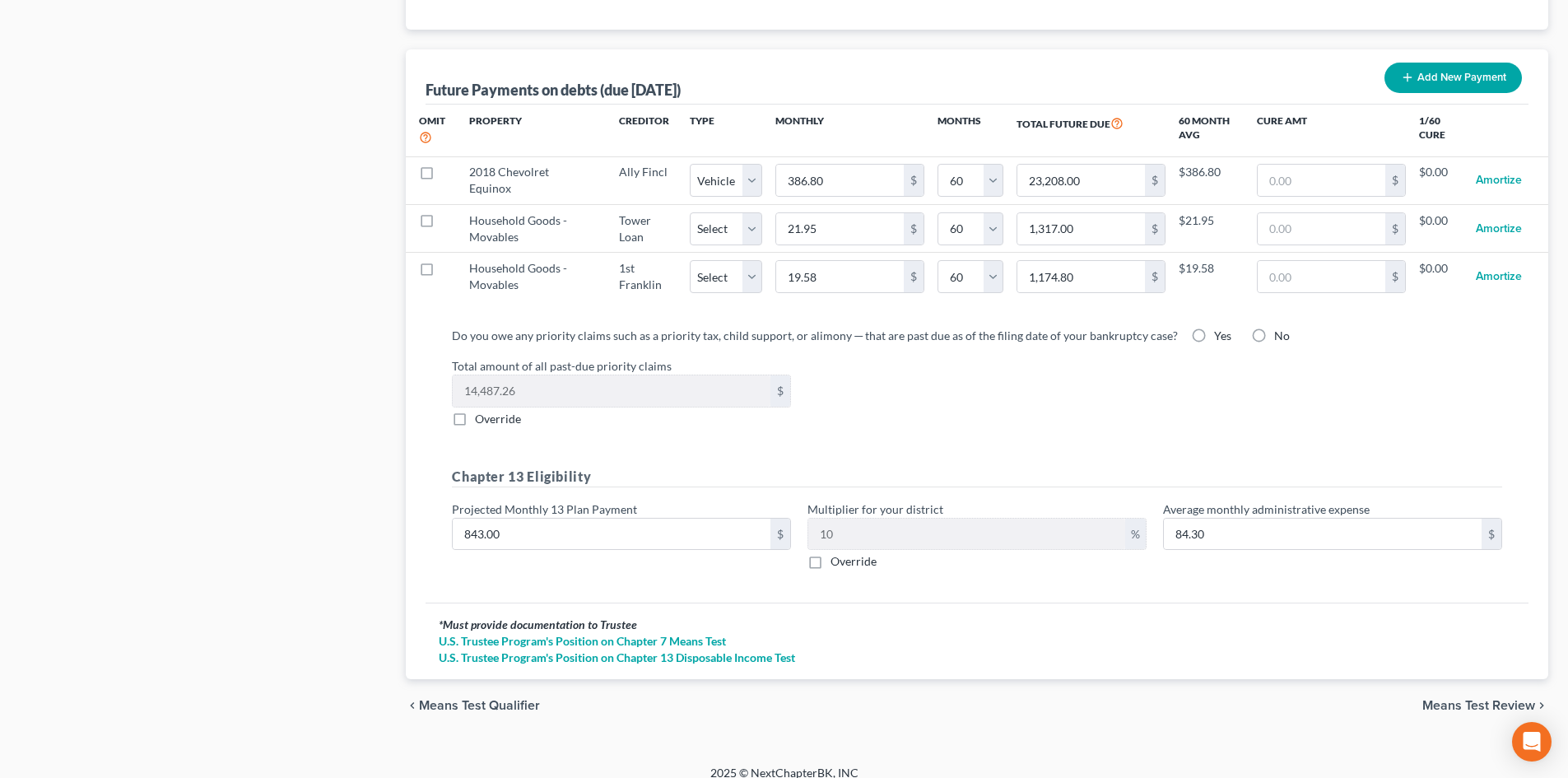
click at [498, 412] on span "Override" at bounding box center [498, 418] width 46 height 14
click at [492, 411] on input "Override" at bounding box center [487, 416] width 10 height 10
checkbox input "true"
click at [1214, 328] on span "Yes" at bounding box center [1223, 335] width 17 height 14
click at [1221, 327] on input "Yes" at bounding box center [1226, 333] width 10 height 10
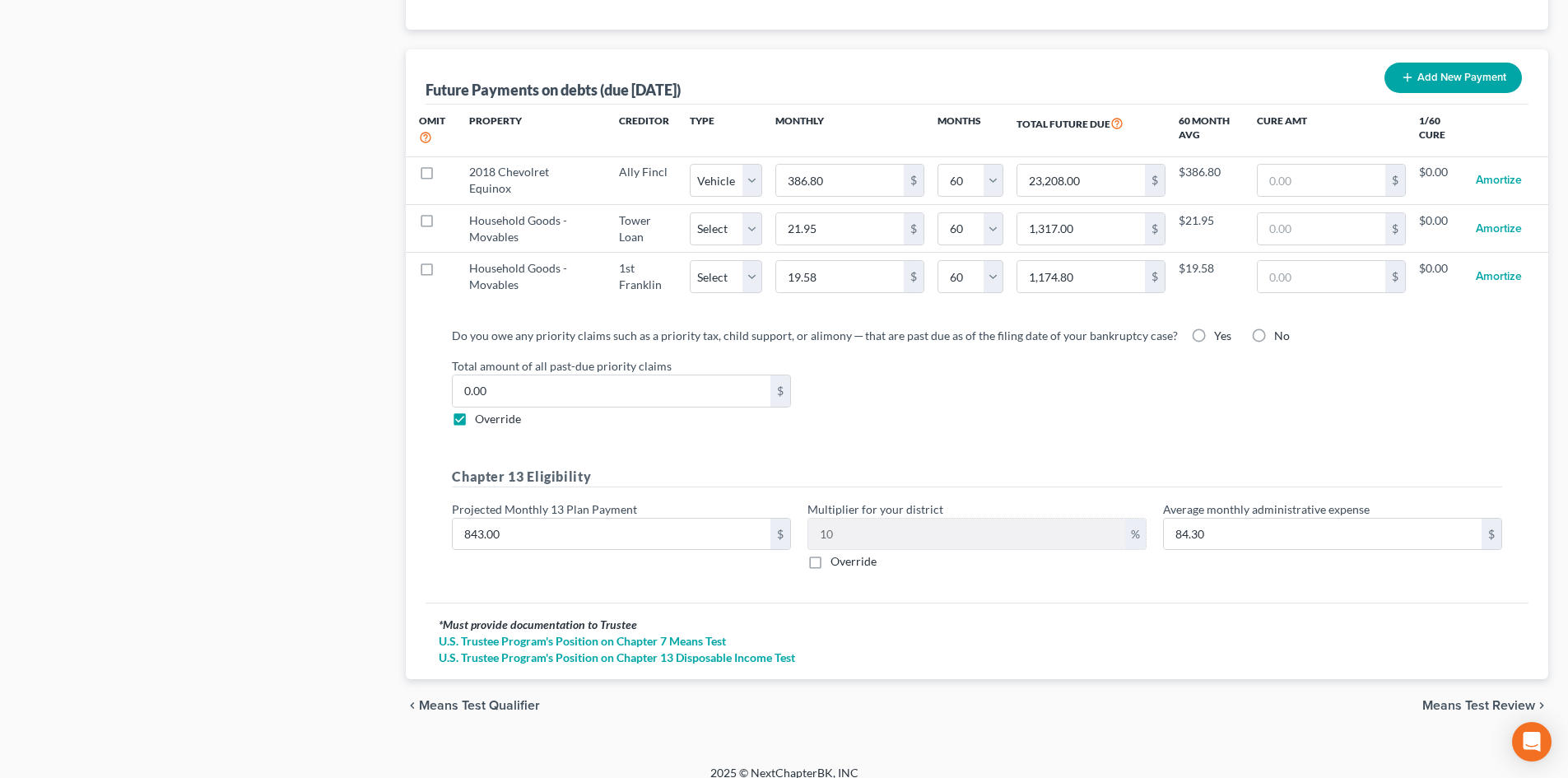
radio input "true"
click at [473, 411] on div "Override" at bounding box center [621, 418] width 339 height 16
click at [498, 412] on span "Override" at bounding box center [498, 418] width 46 height 14
click at [492, 411] on input "Override" at bounding box center [487, 416] width 10 height 10
checkbox input "false"
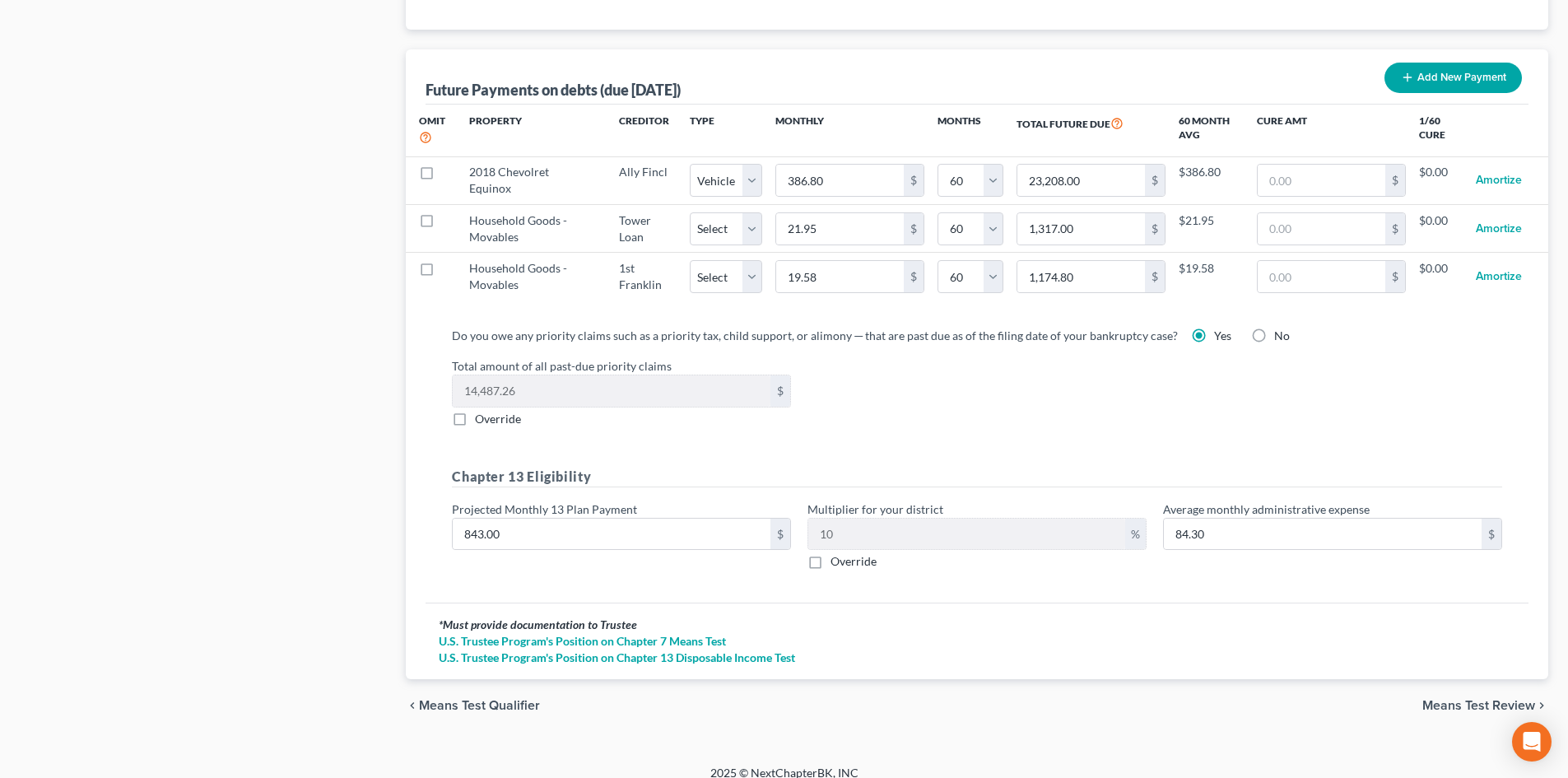
click at [1475, 698] on span "Means Test Review" at bounding box center [1479, 704] width 113 height 13
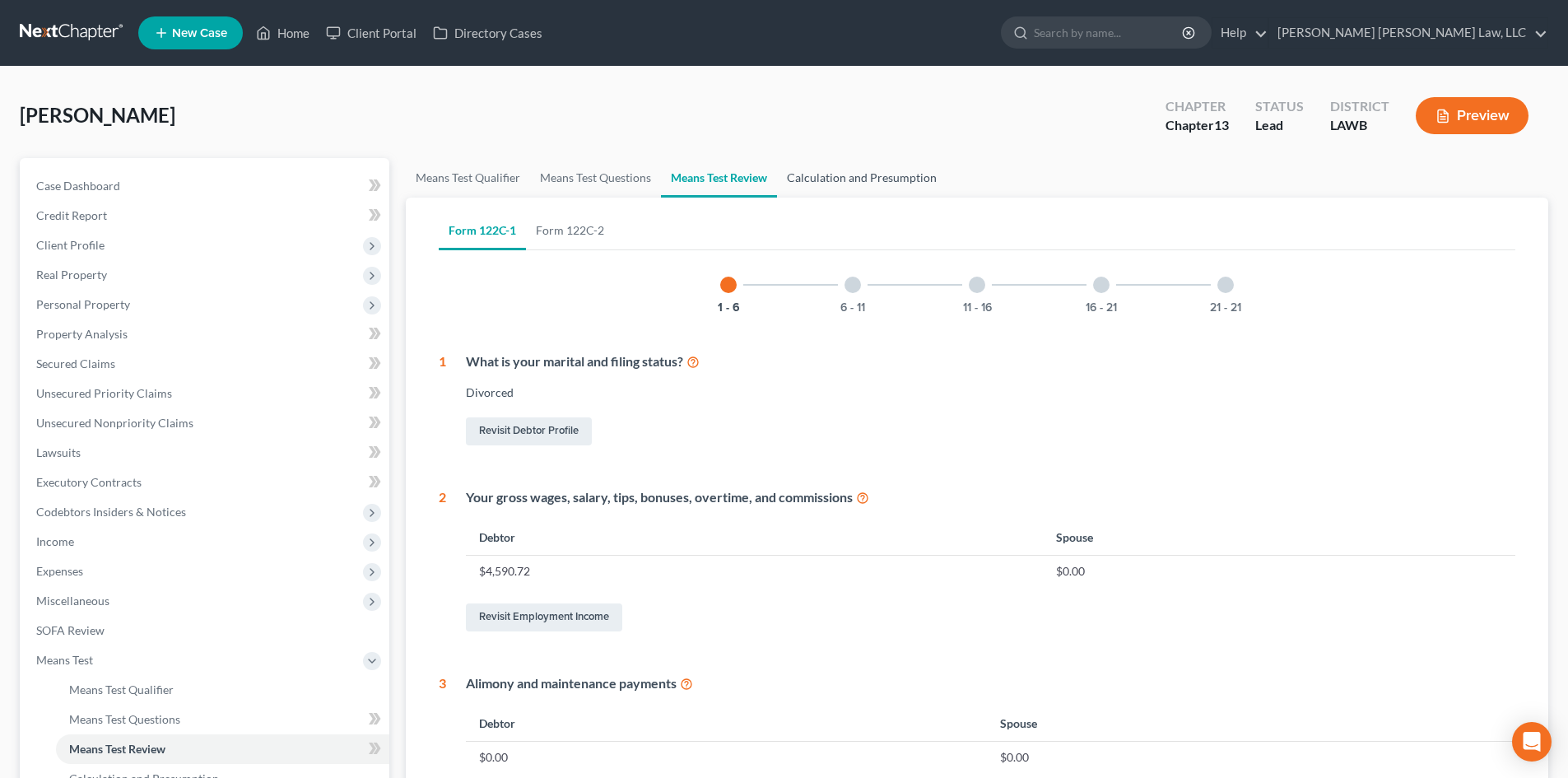
click at [882, 182] on link "Calculation and Presumption" at bounding box center [862, 178] width 170 height 40
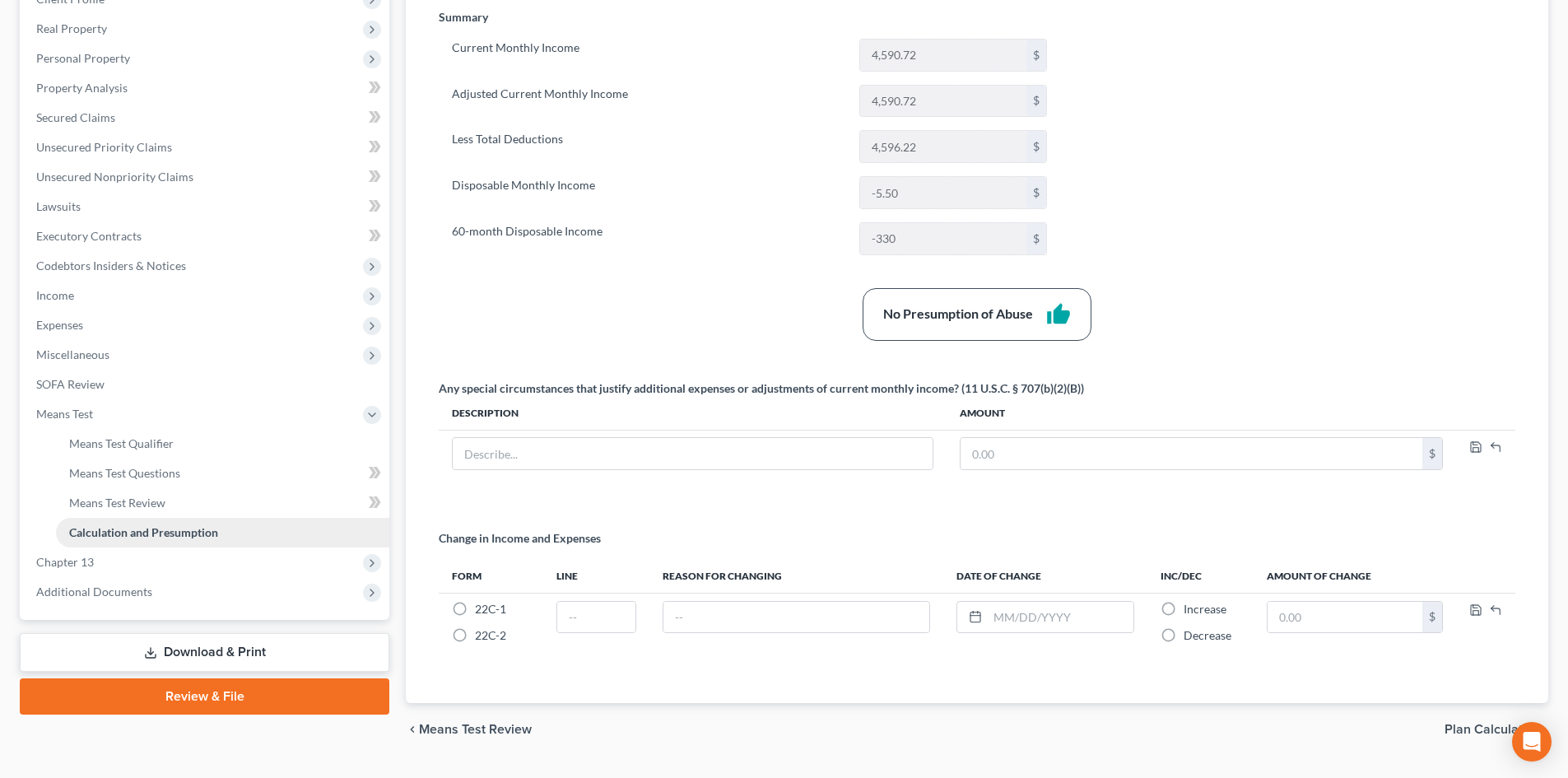
scroll to position [247, 0]
click at [114, 563] on span "Chapter 13" at bounding box center [206, 561] width 367 height 29
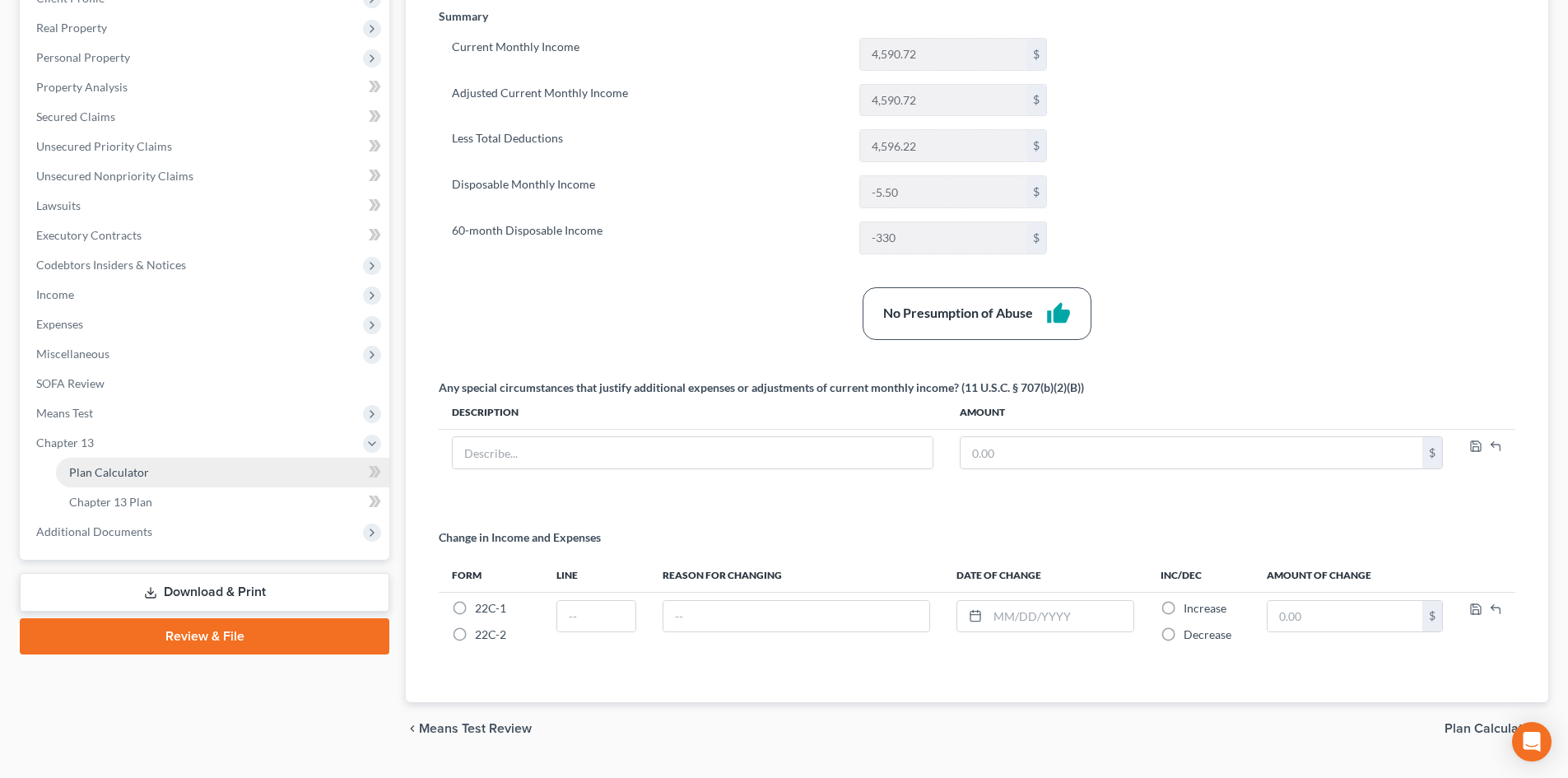
click at [157, 477] on link "Plan Calculator" at bounding box center [223, 472] width 334 height 29
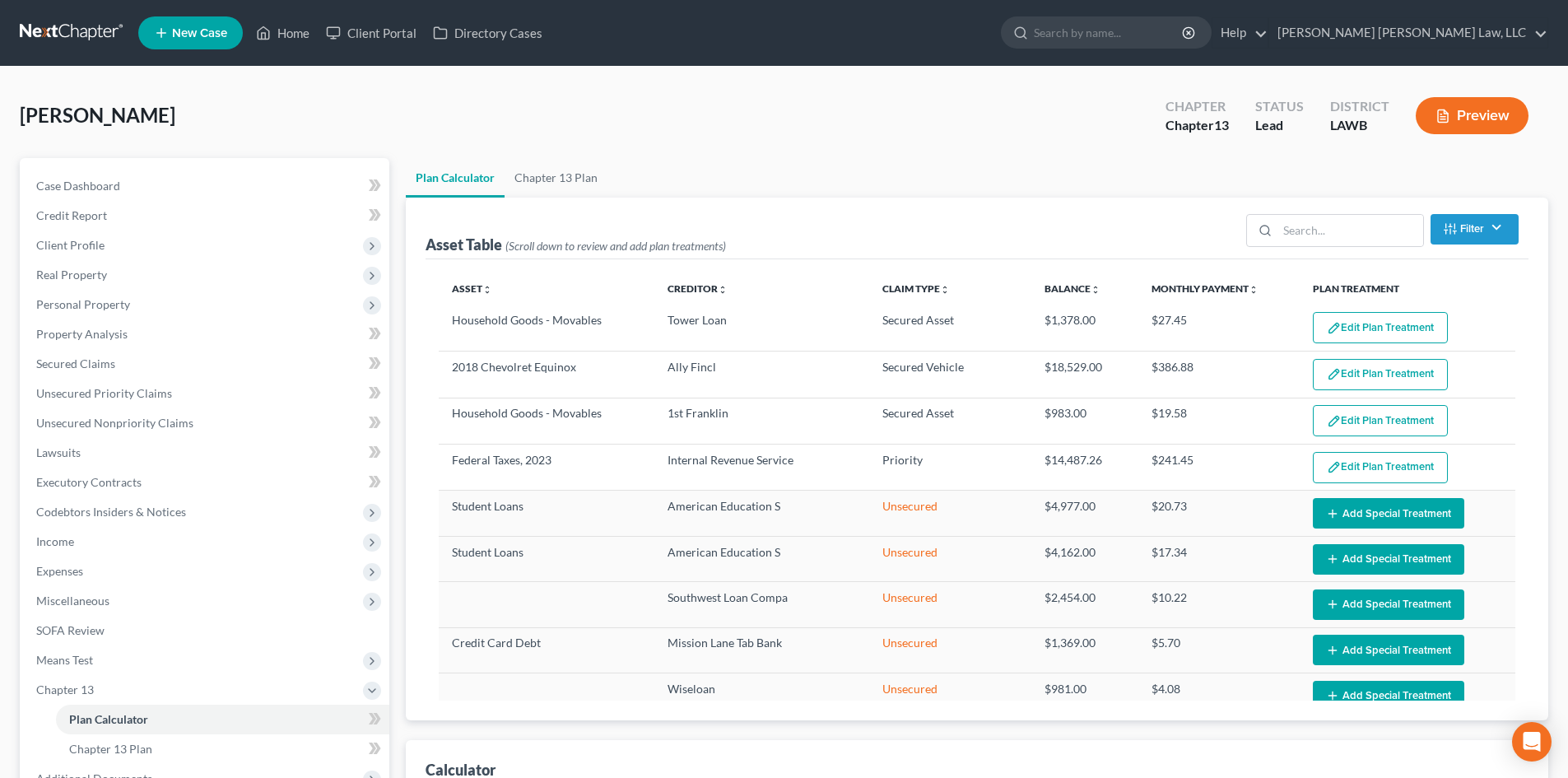
select select "59"
click at [556, 170] on link "Chapter 13 Plan" at bounding box center [556, 178] width 103 height 40
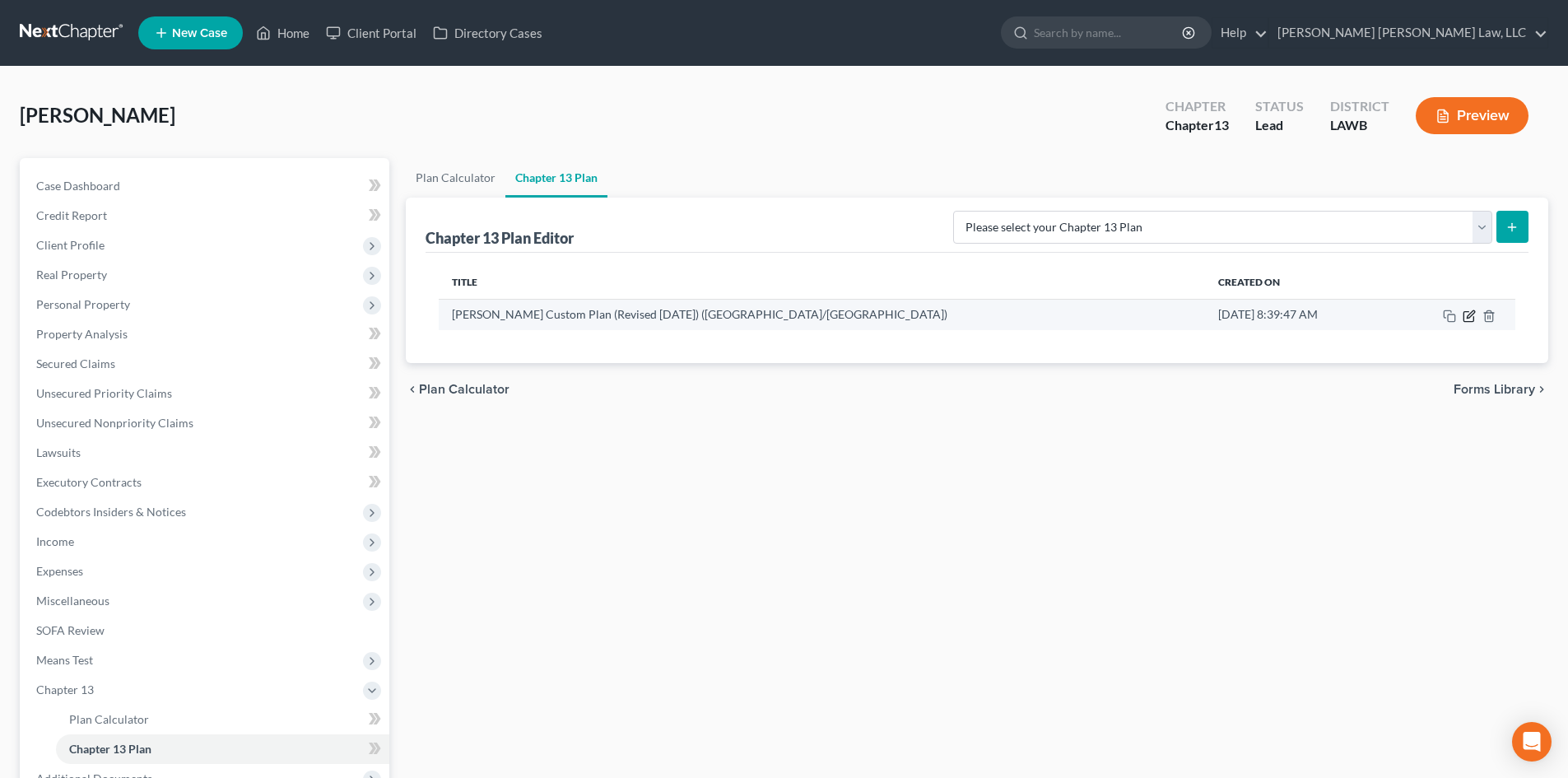
click at [1470, 319] on icon "button" at bounding box center [1469, 315] width 13 height 13
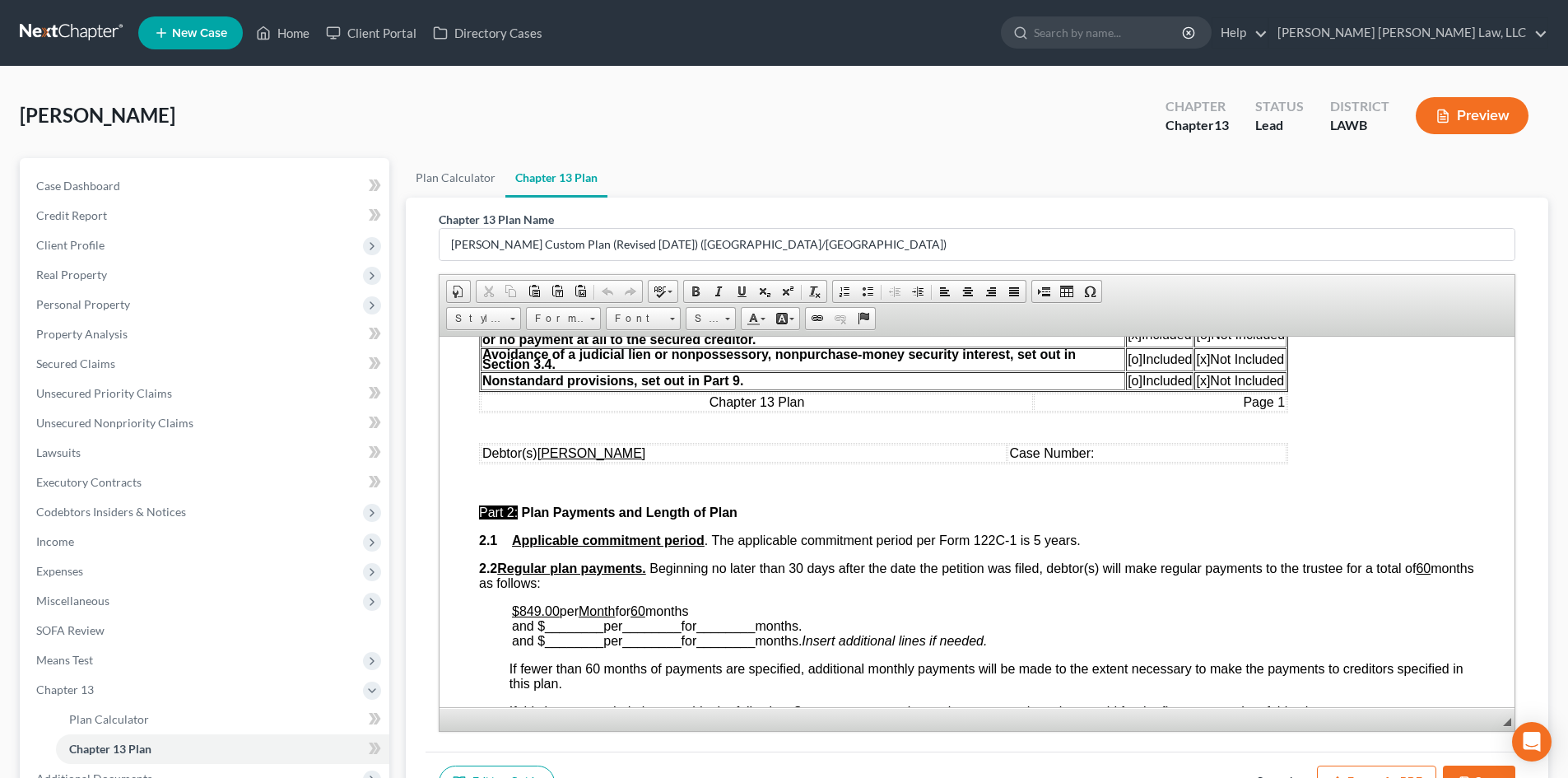
scroll to position [576, 0]
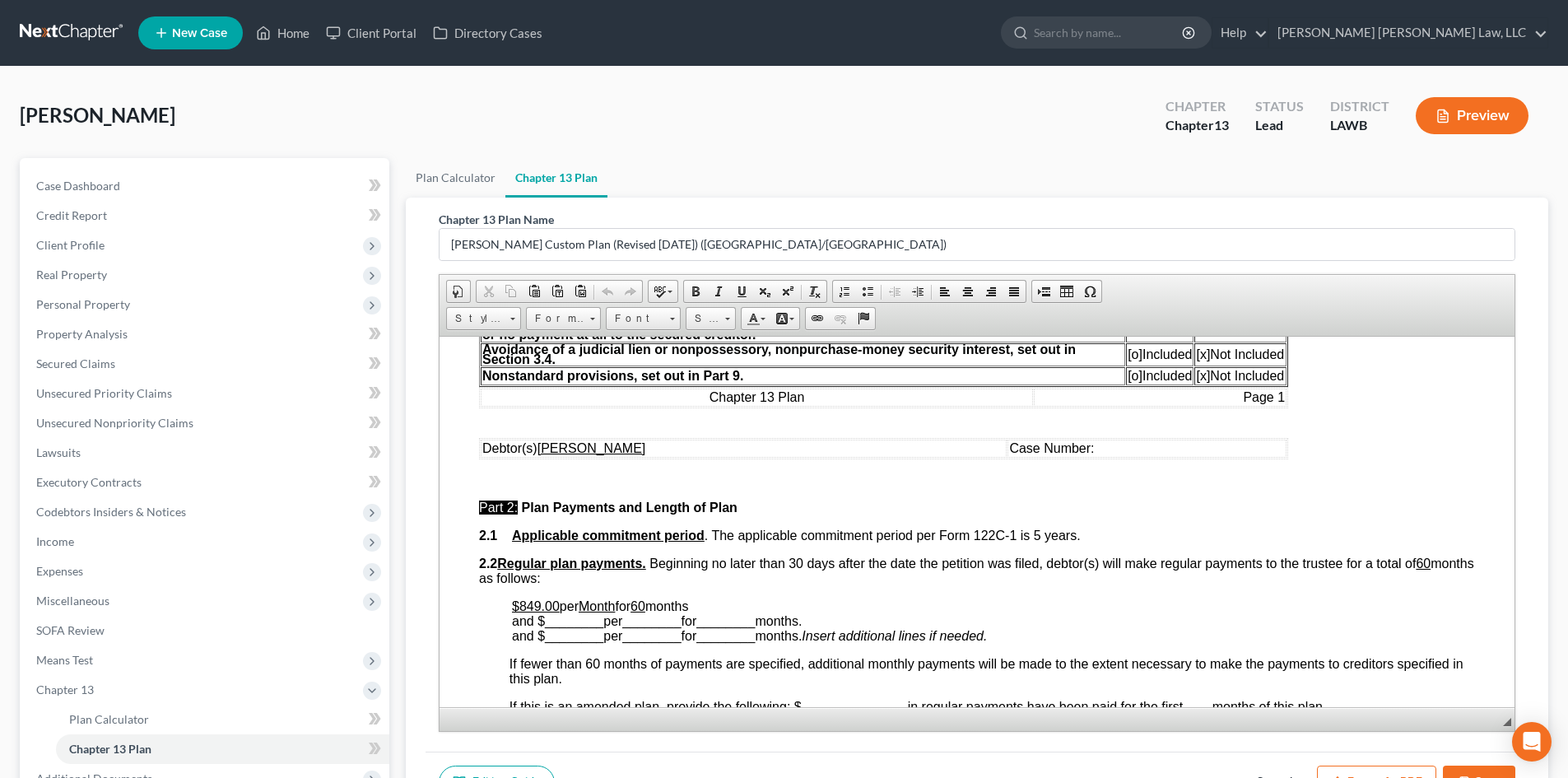
click at [539, 607] on u "$849.00" at bounding box center [536, 605] width 48 height 14
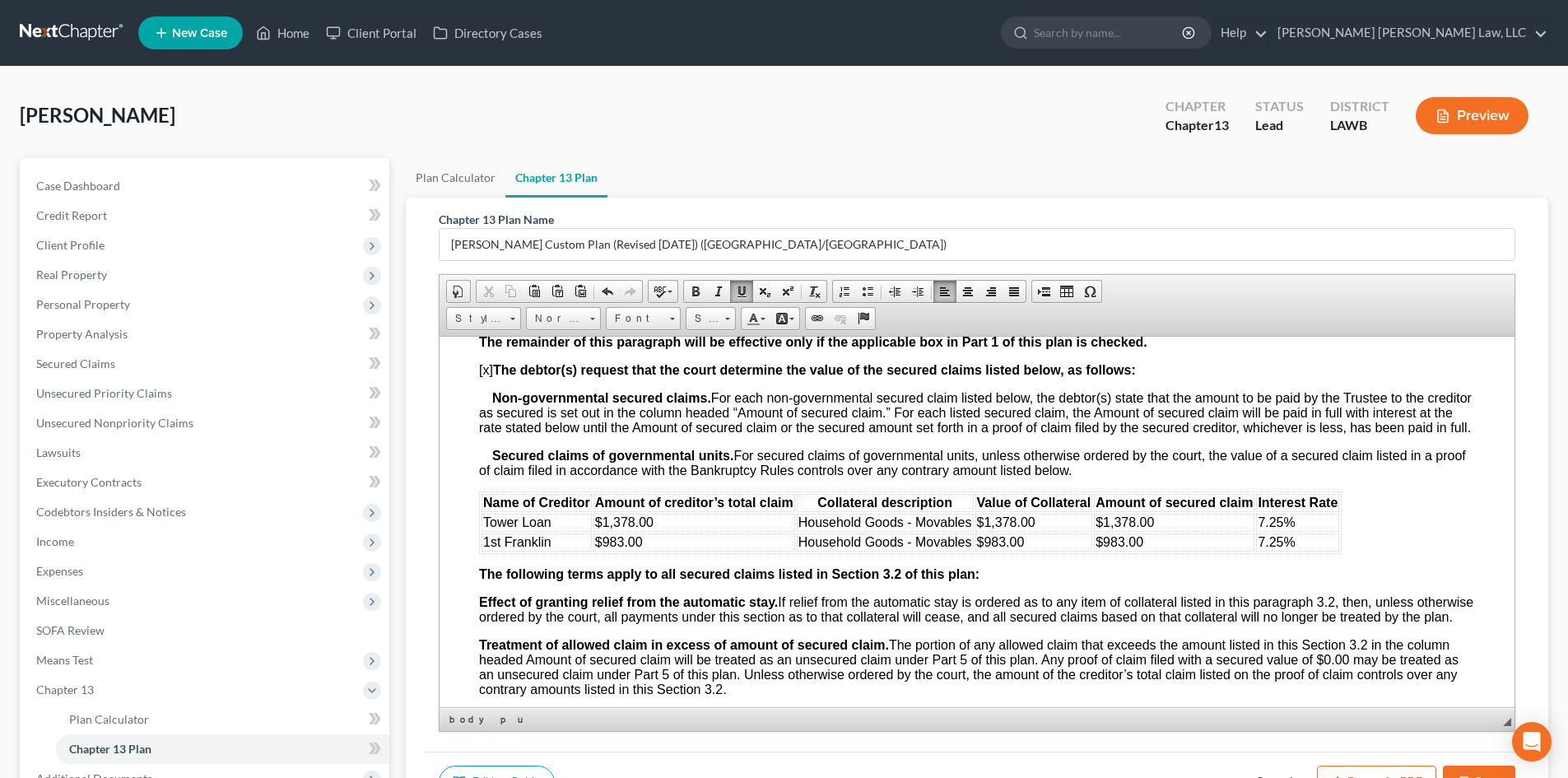
scroll to position [1728, 0]
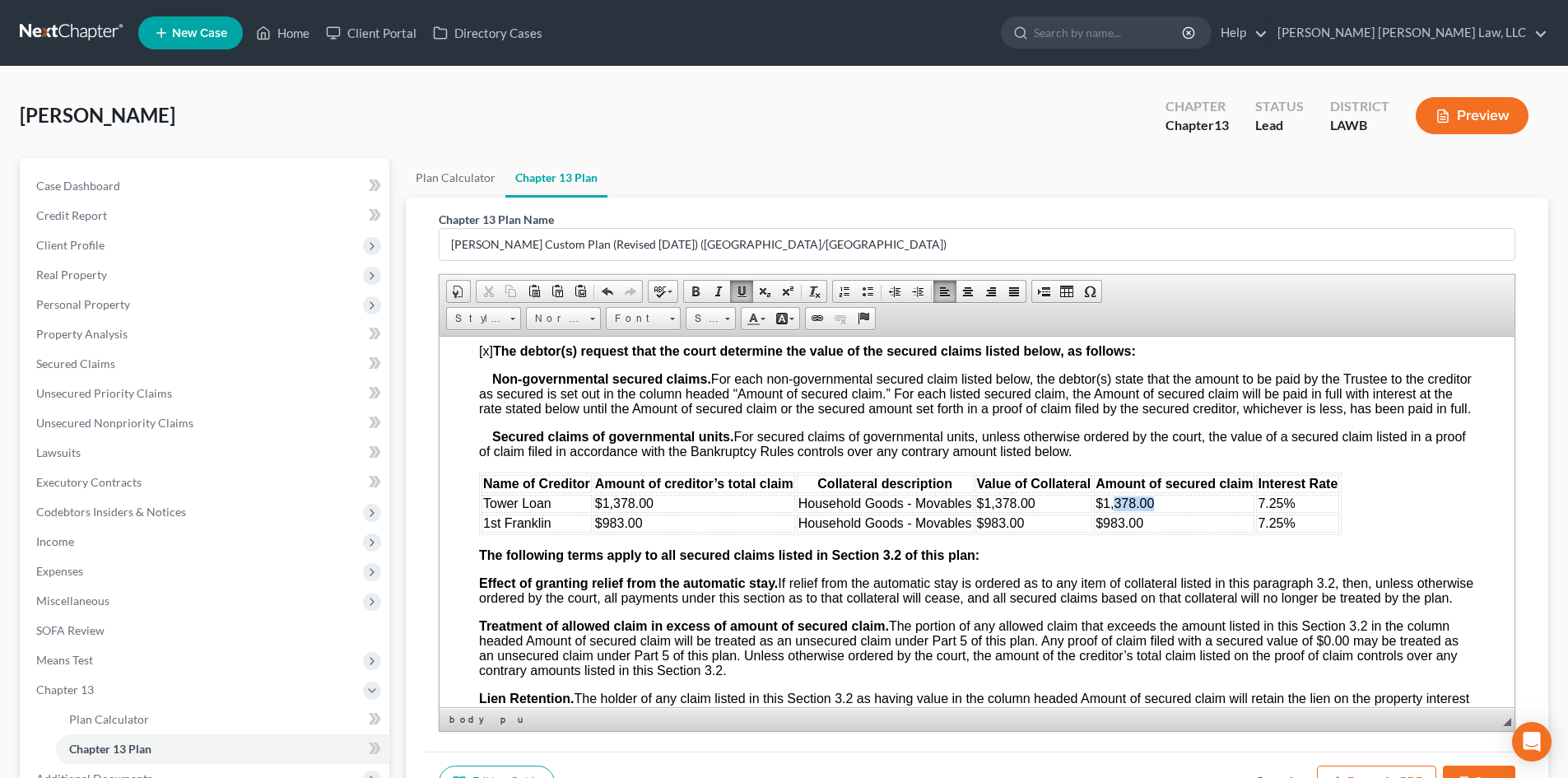
drag, startPoint x: 1197, startPoint y: 513, endPoint x: 1114, endPoint y: 515, distance: 83.0
click at [1114, 512] on td "$1,378.00" at bounding box center [1174, 502] width 160 height 18
drag, startPoint x: 1064, startPoint y: 522, endPoint x: 997, endPoint y: 520, distance: 67.0
click at [997, 512] on td "$1,378.00" at bounding box center [1034, 502] width 118 height 18
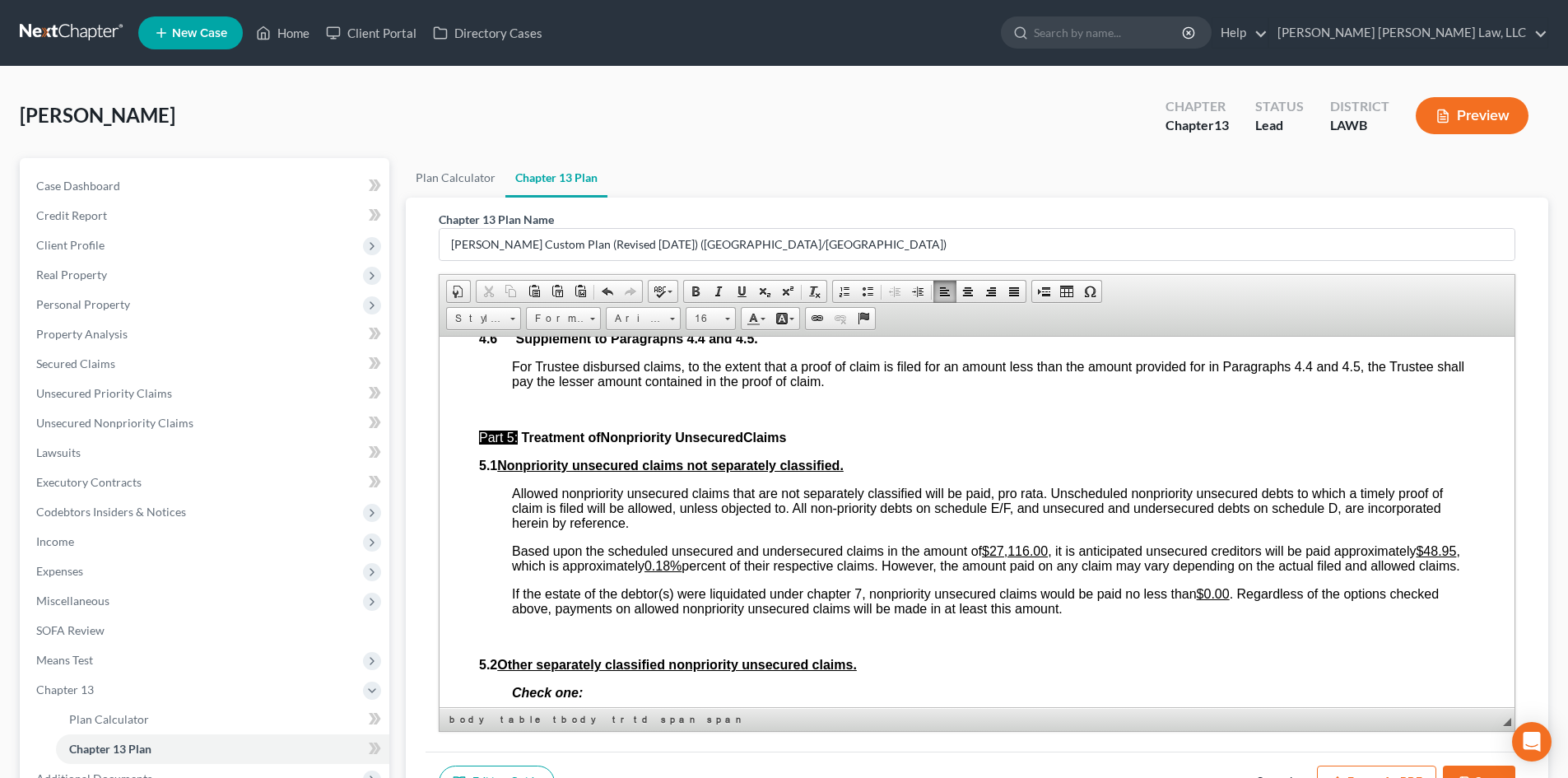
scroll to position [4197, 0]
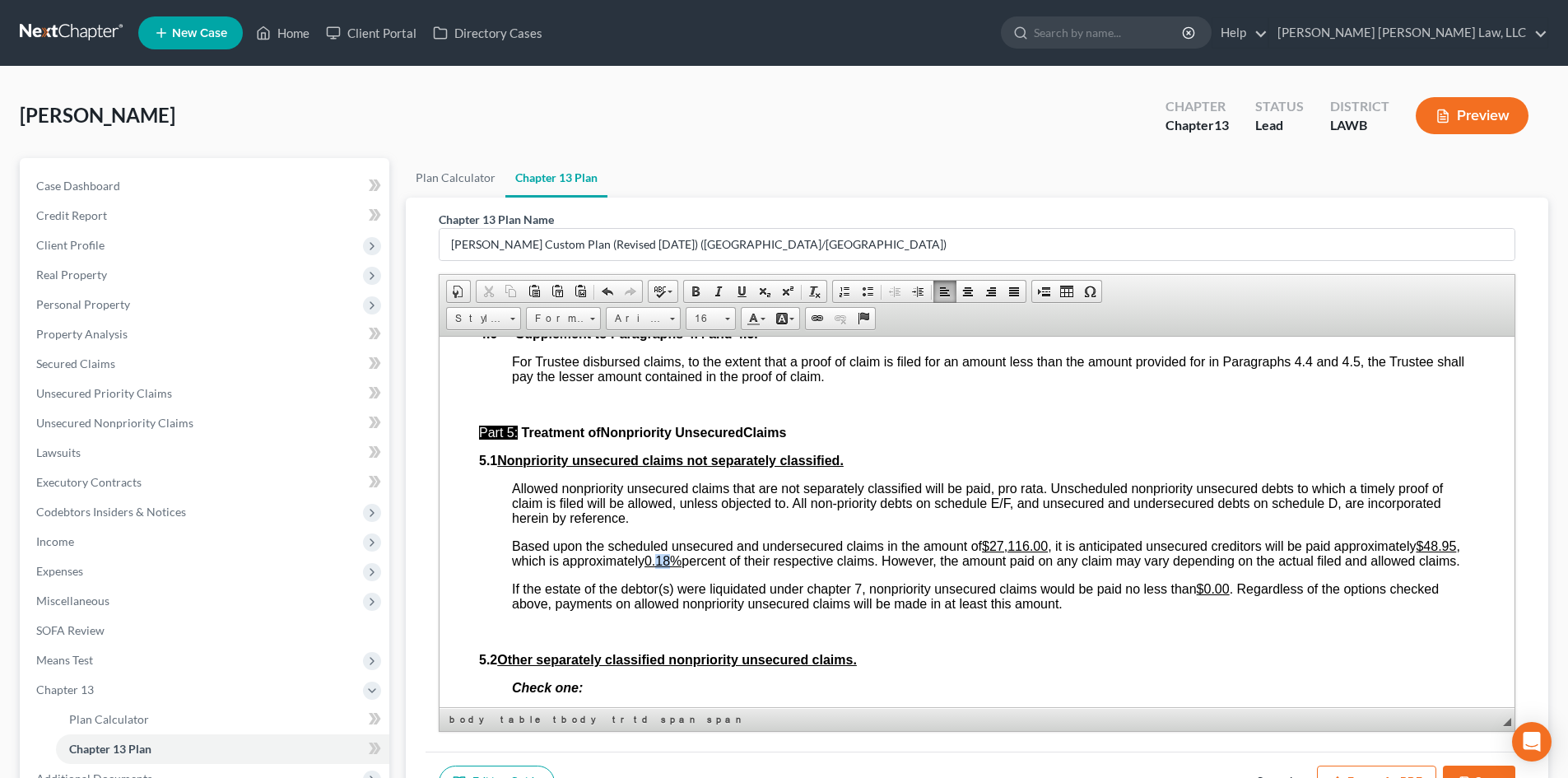
drag, startPoint x: 841, startPoint y: 605, endPoint x: 823, endPoint y: 608, distance: 18.2
click at [681, 567] on u "0.18%" at bounding box center [663, 560] width 37 height 14
drag, startPoint x: 665, startPoint y: 606, endPoint x: 631, endPoint y: 606, distance: 34.0
click at [1416, 552] on u "$48.95" at bounding box center [1436, 545] width 41 height 14
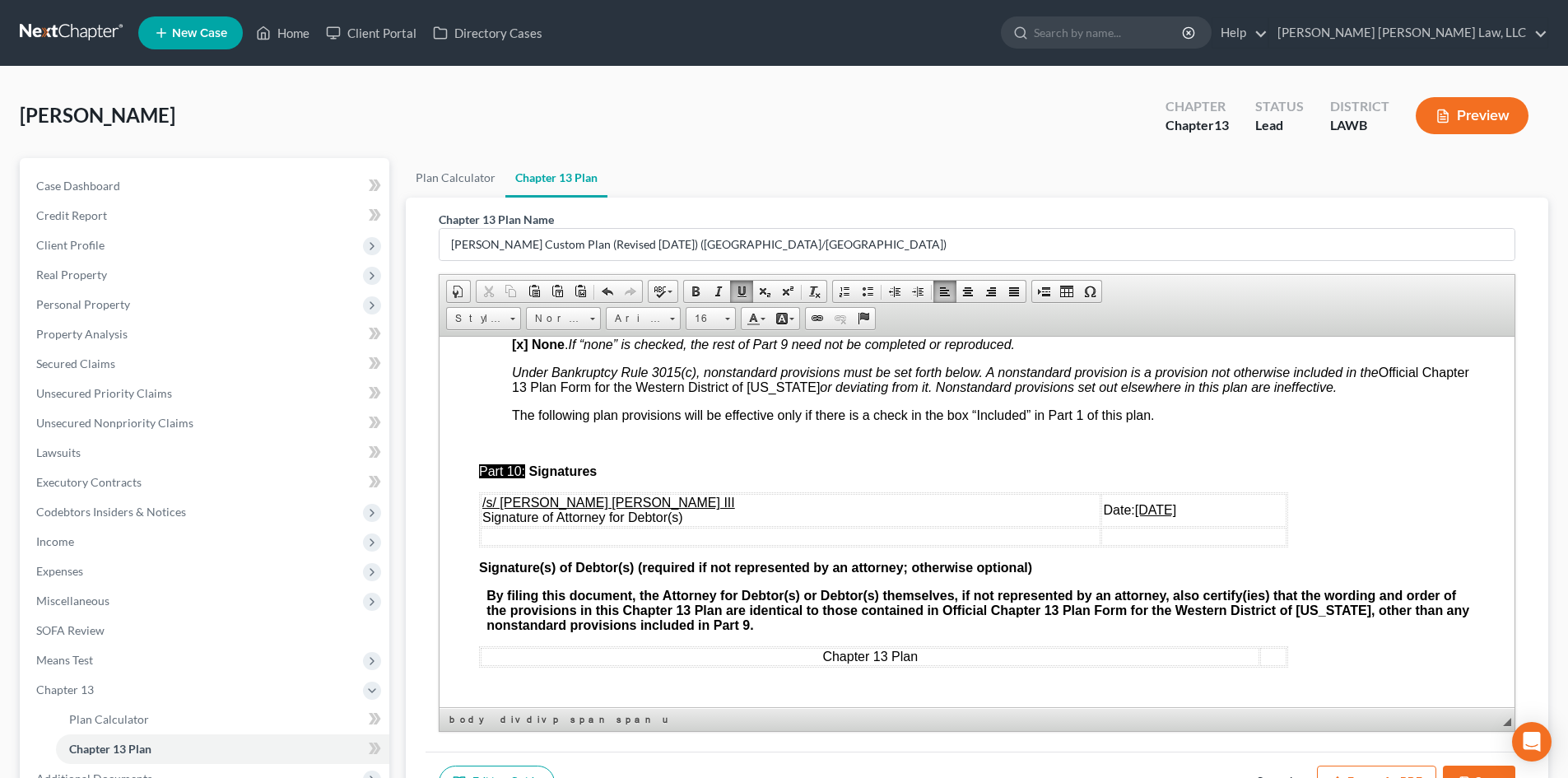
scroll to position [5348, 0]
click at [1135, 516] on u "[DATE]" at bounding box center [1155, 509] width 41 height 14
drag, startPoint x: 1452, startPoint y: 768, endPoint x: 932, endPoint y: 364, distance: 658.5
click at [1452, 768] on button "Save" at bounding box center [1480, 782] width 73 height 35
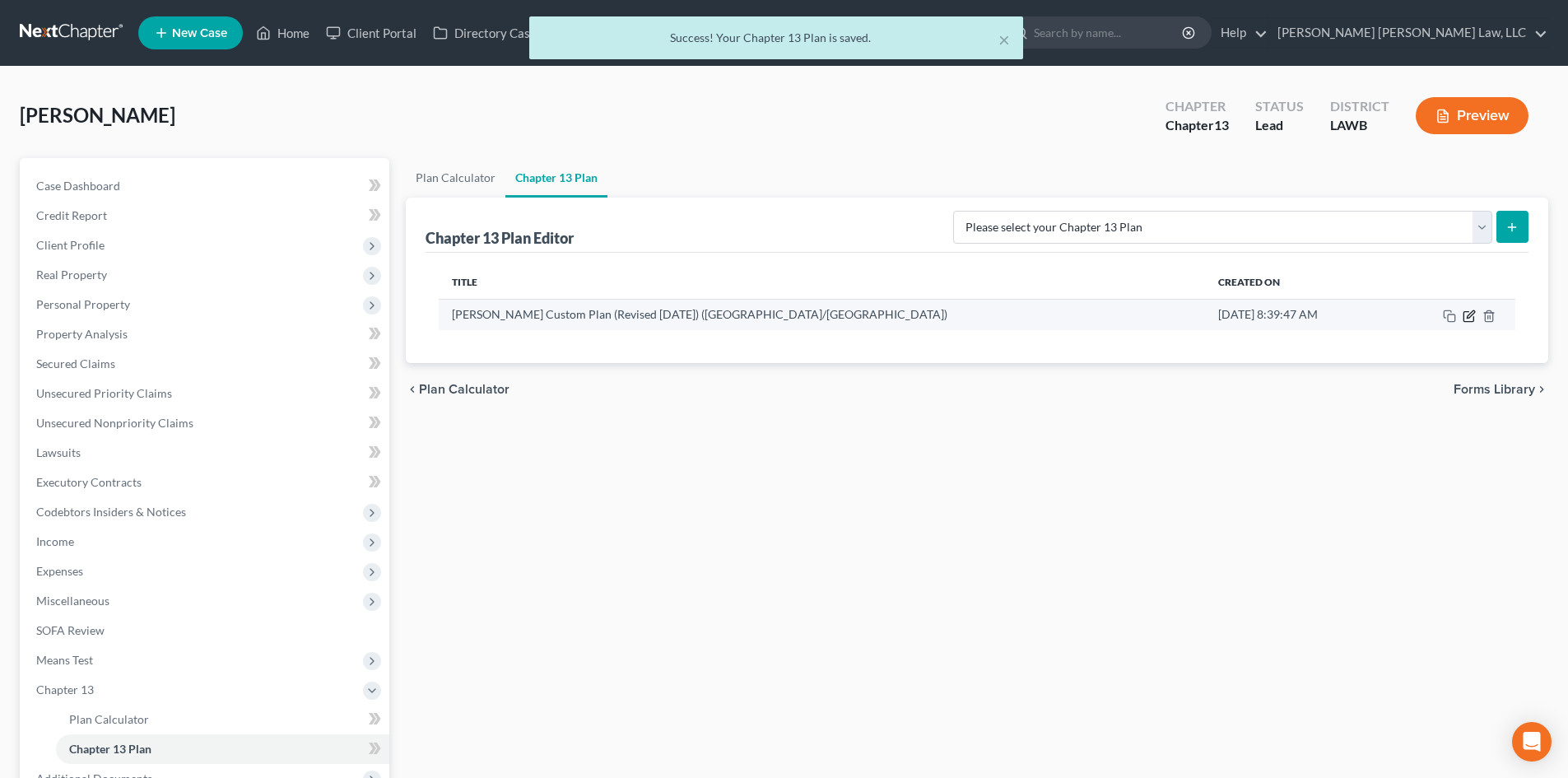
click at [1472, 316] on icon "button" at bounding box center [1469, 315] width 13 height 13
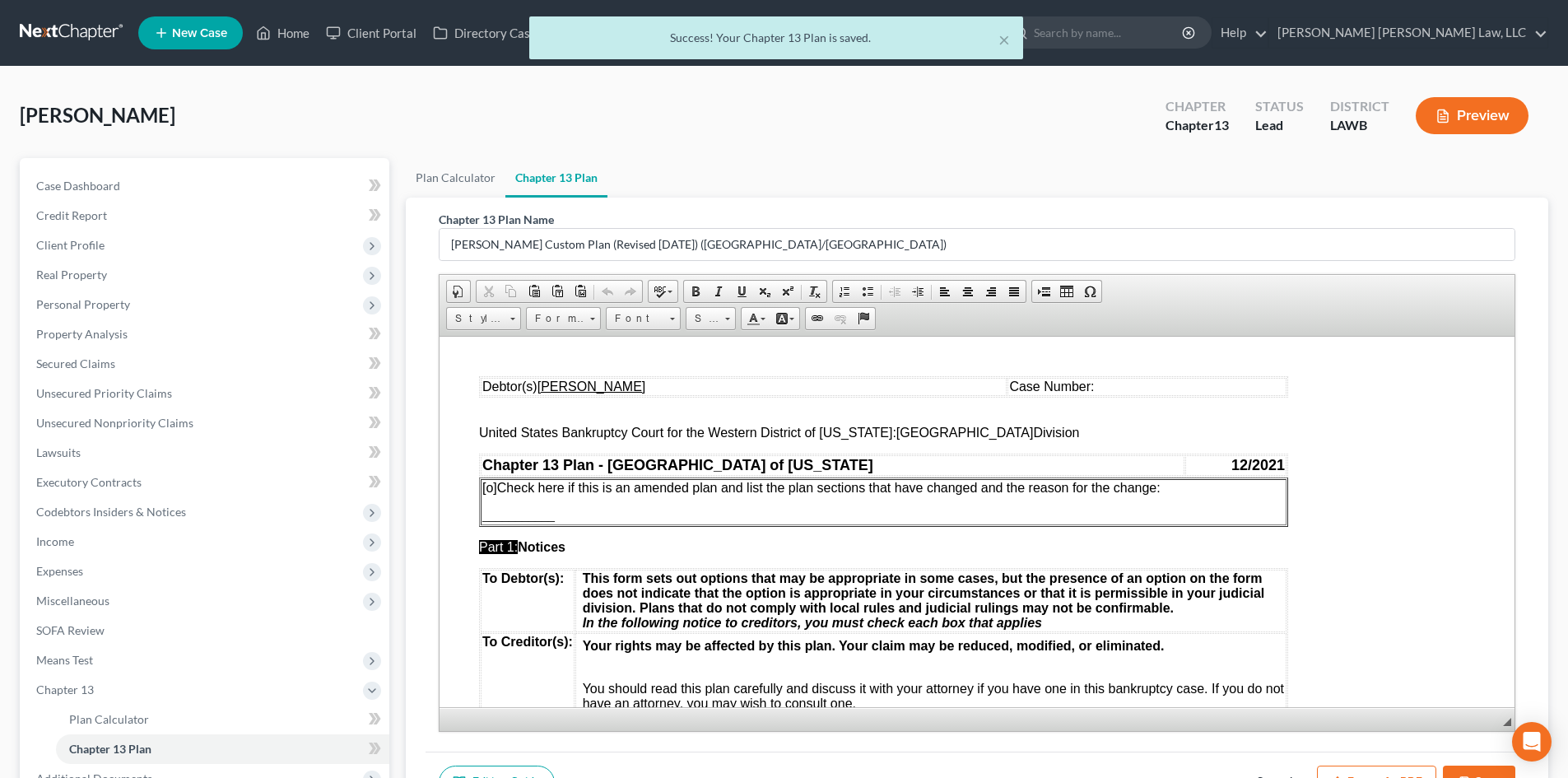
scroll to position [0, 0]
click at [1357, 767] on button "Export as PDF" at bounding box center [1377, 782] width 120 height 35
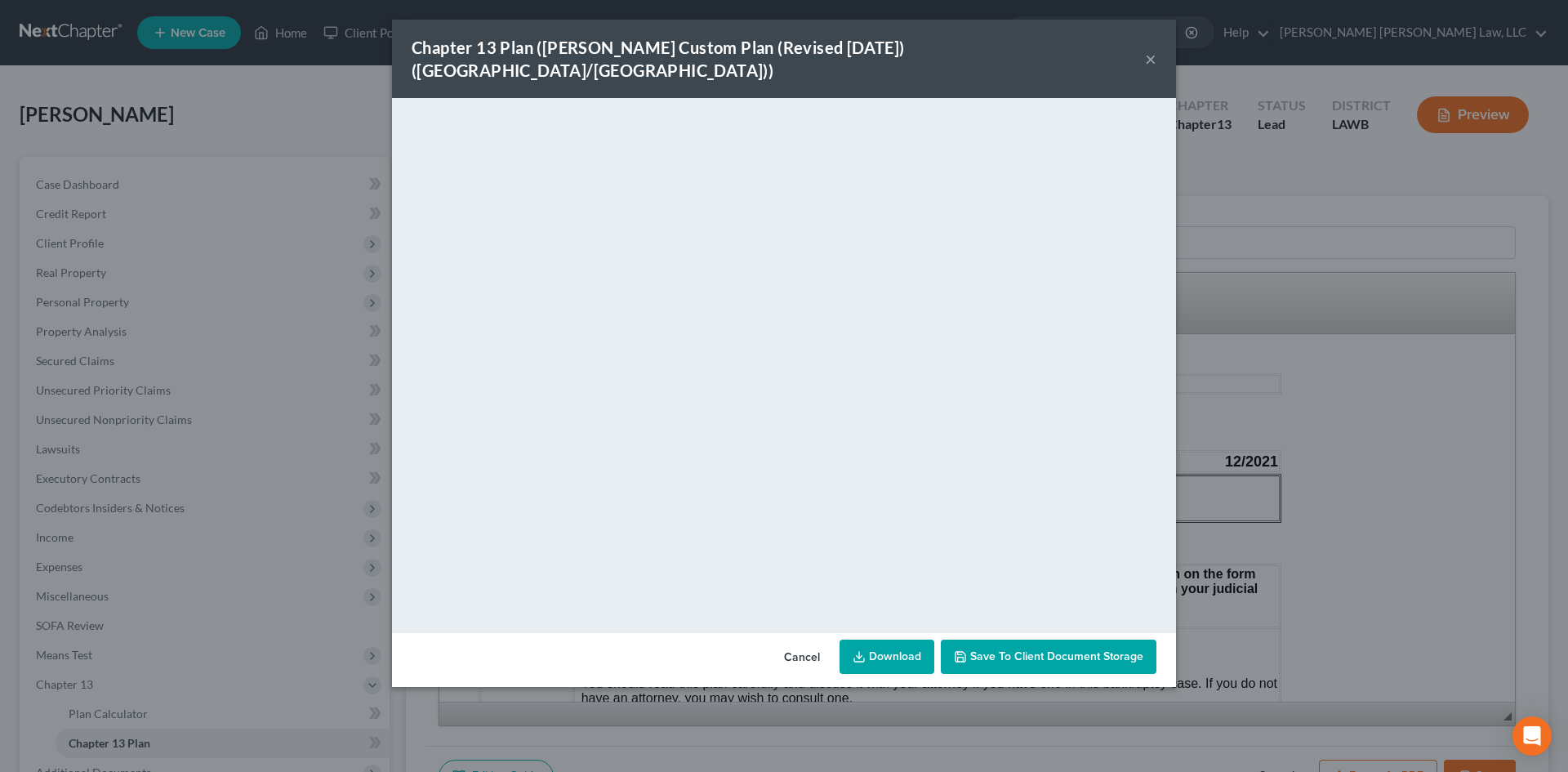
click at [873, 640] on link "Download" at bounding box center [886, 657] width 95 height 34
click at [1263, 458] on div "Chapter 13 Plan ([PERSON_NAME] Custom Plan (Revised [DATE]) ([GEOGRAPHIC_DATA]/…" at bounding box center [784, 386] width 1568 height 772
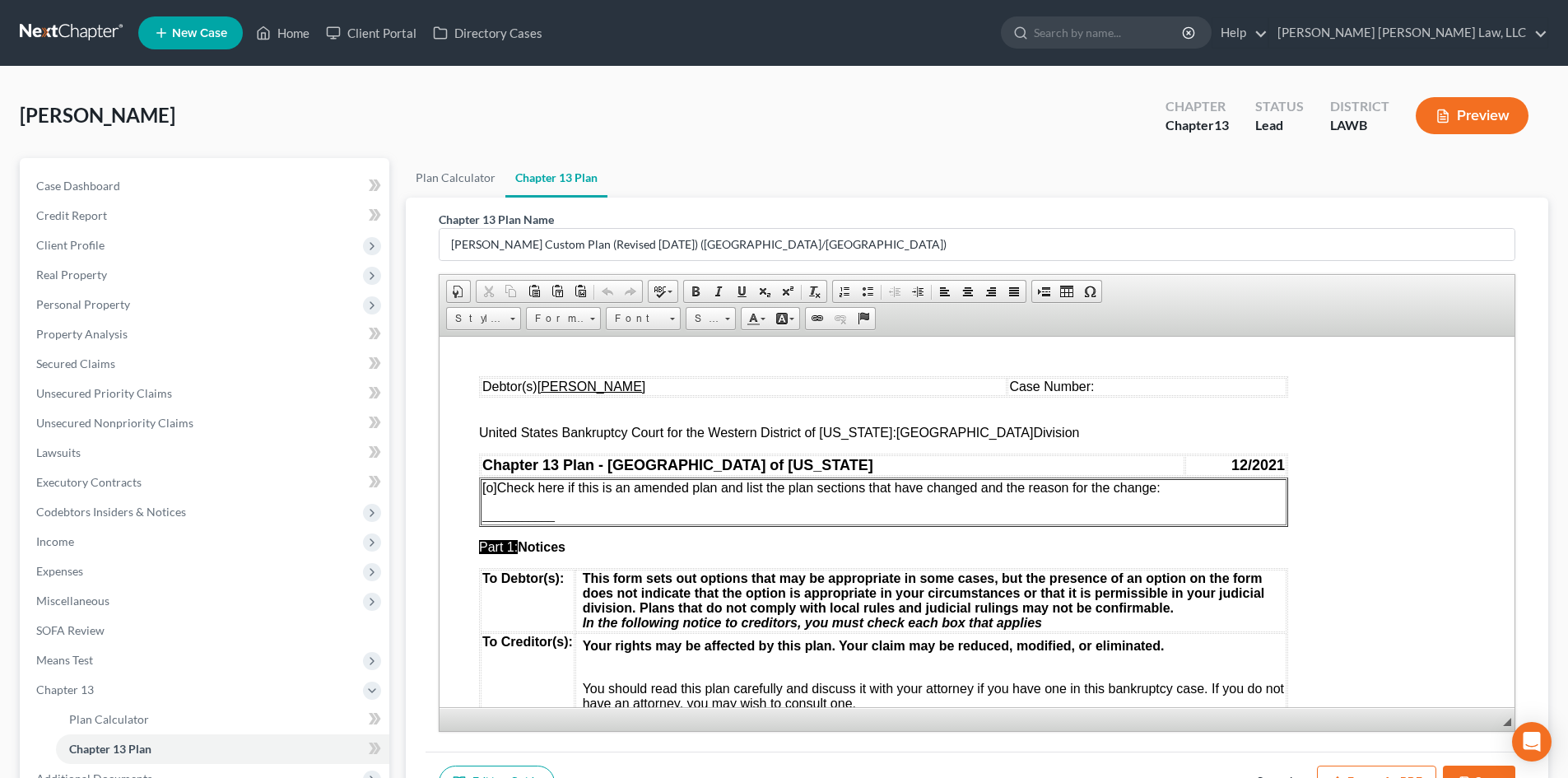
drag, startPoint x: 1479, startPoint y: 765, endPoint x: 857, endPoint y: 308, distance: 771.8
click at [1479, 765] on button "Save" at bounding box center [1480, 782] width 73 height 35
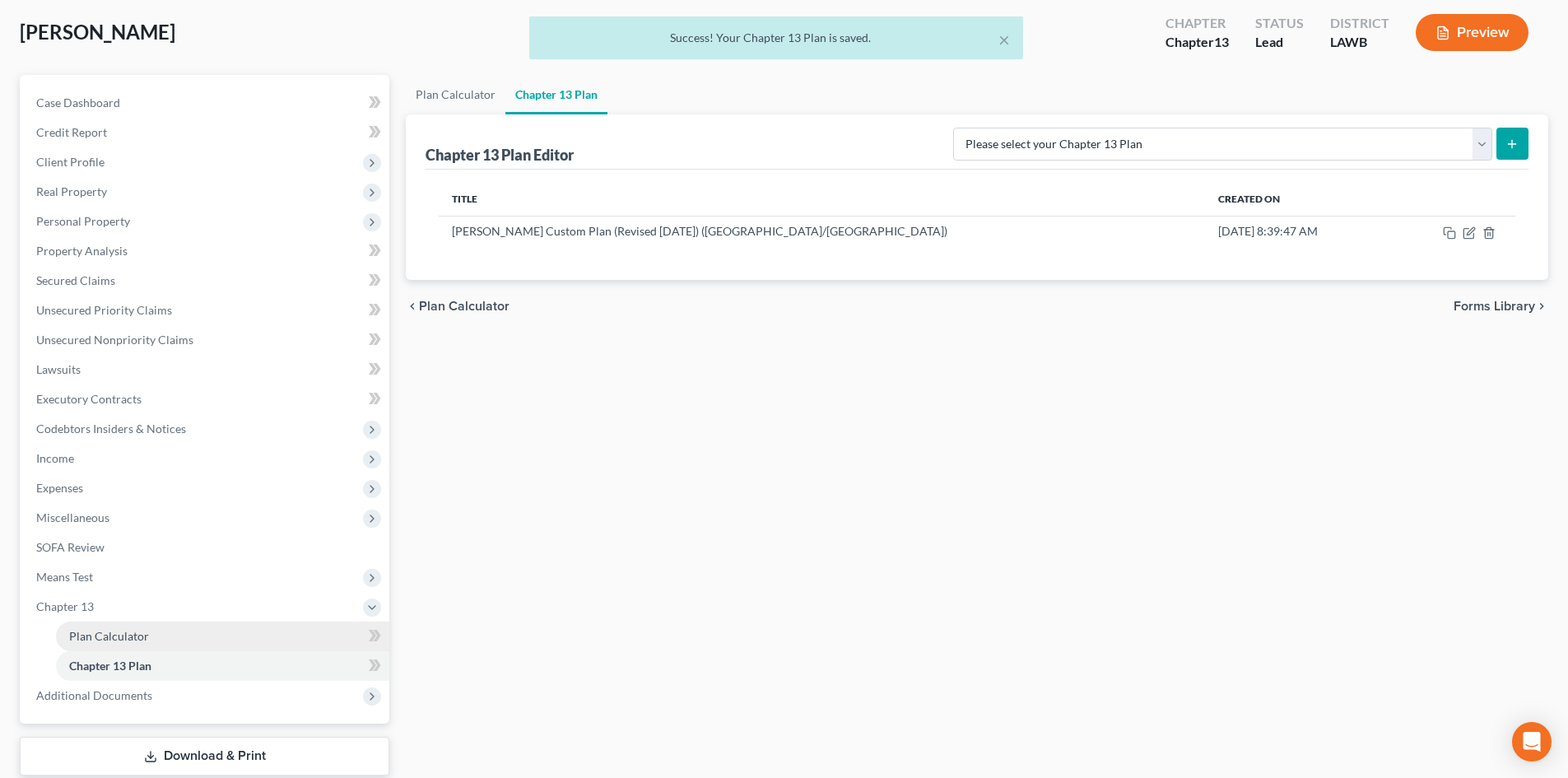
scroll to position [186, 0]
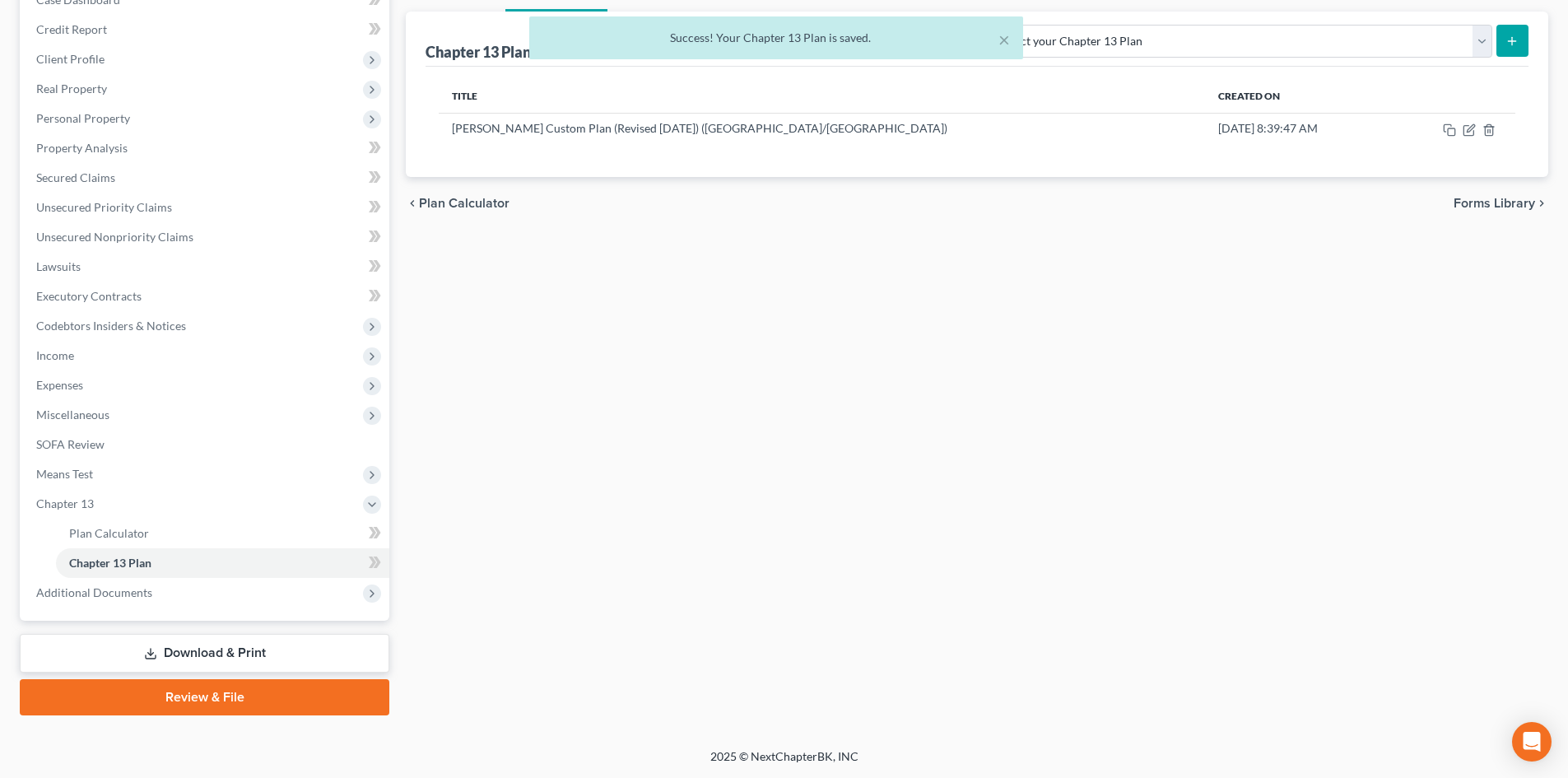
click at [283, 658] on link "Download & Print" at bounding box center [205, 652] width 369 height 39
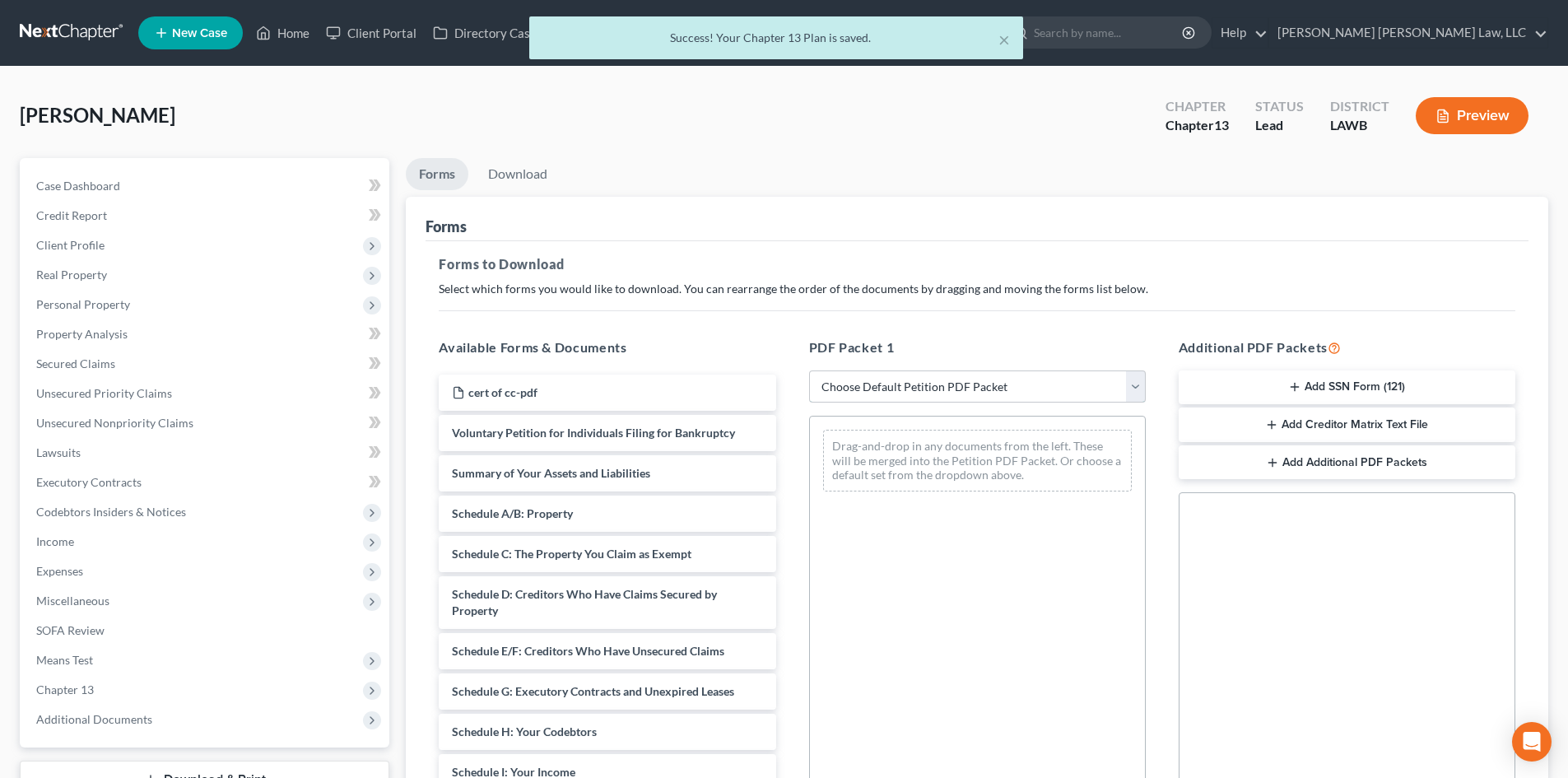
drag, startPoint x: 849, startPoint y: 380, endPoint x: 850, endPoint y: 401, distance: 21.0
click at [849, 380] on select "Choose Default Petition PDF Packet Complete Bankruptcy Petition (all forms and …" at bounding box center [978, 386] width 336 height 33
select select "0"
click at [810, 370] on select "Choose Default Petition PDF Packet Complete Bankruptcy Petition (all forms and …" at bounding box center [978, 386] width 336 height 33
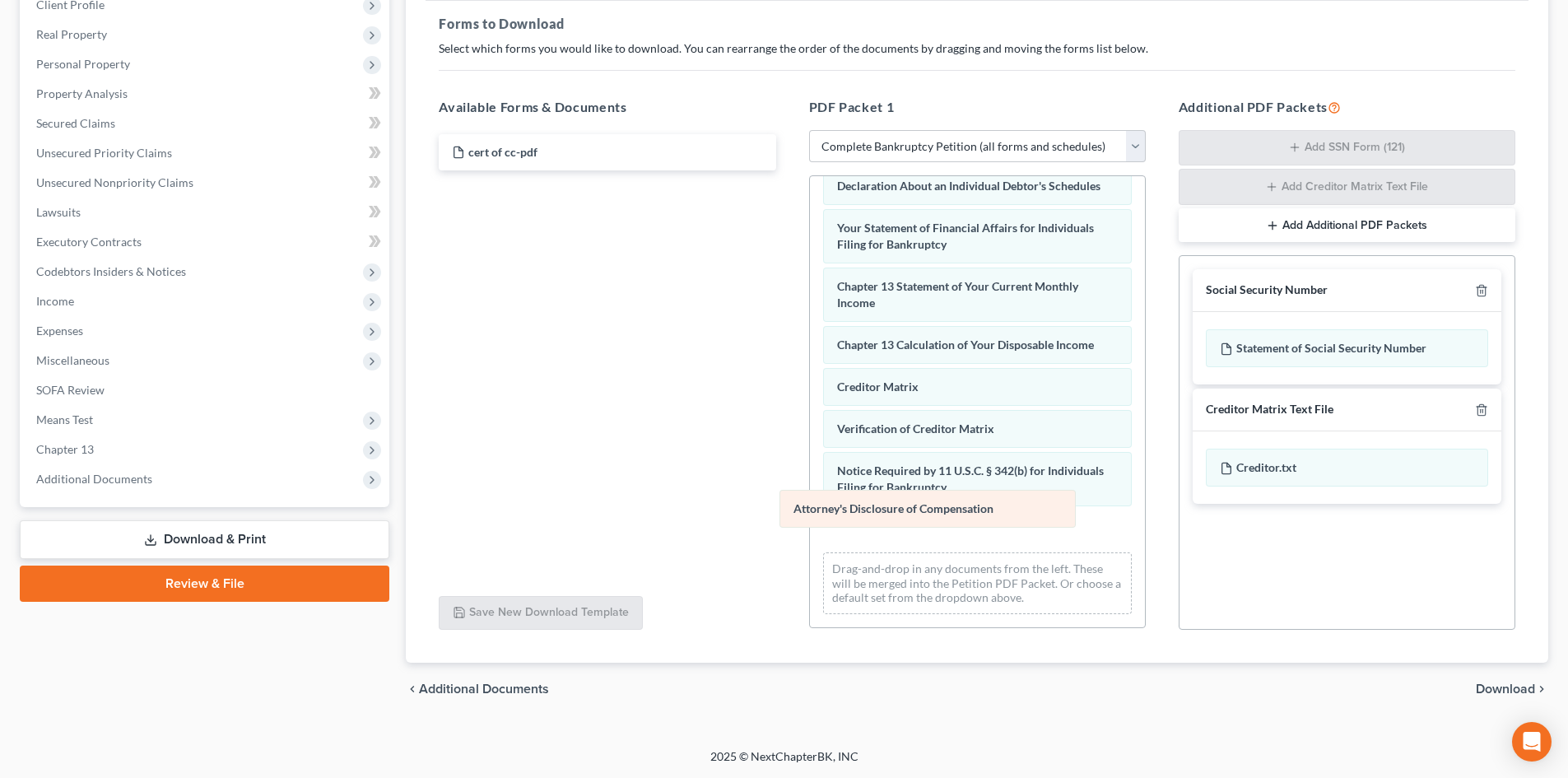
scroll to position [466, 0]
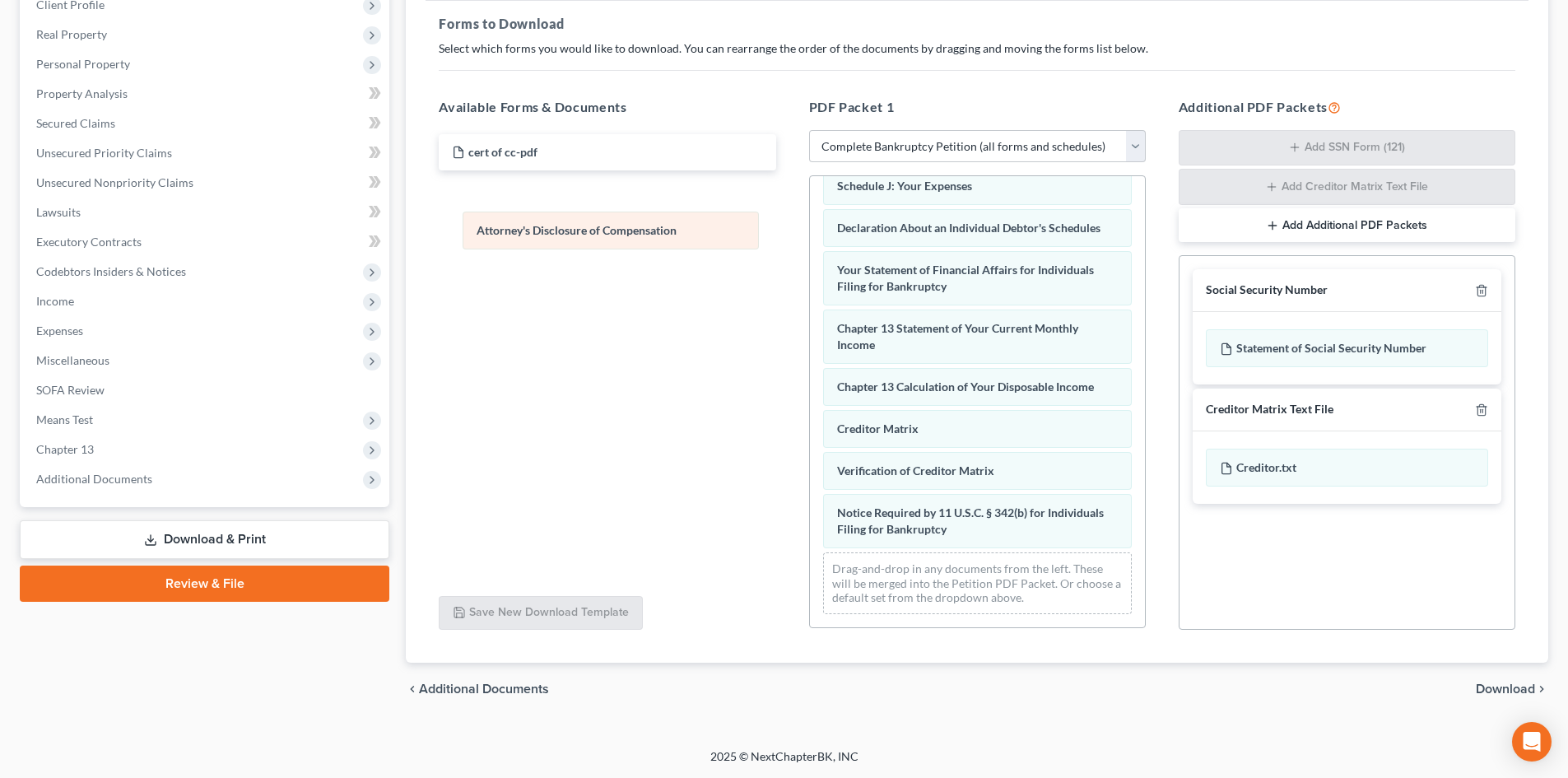
drag, startPoint x: 1048, startPoint y: 531, endPoint x: 687, endPoint y: 232, distance: 468.7
click at [810, 232] on div "Attorney's Disclosure of Compensation Voluntary Petition for Individuals Filing…" at bounding box center [978, 177] width 335 height 900
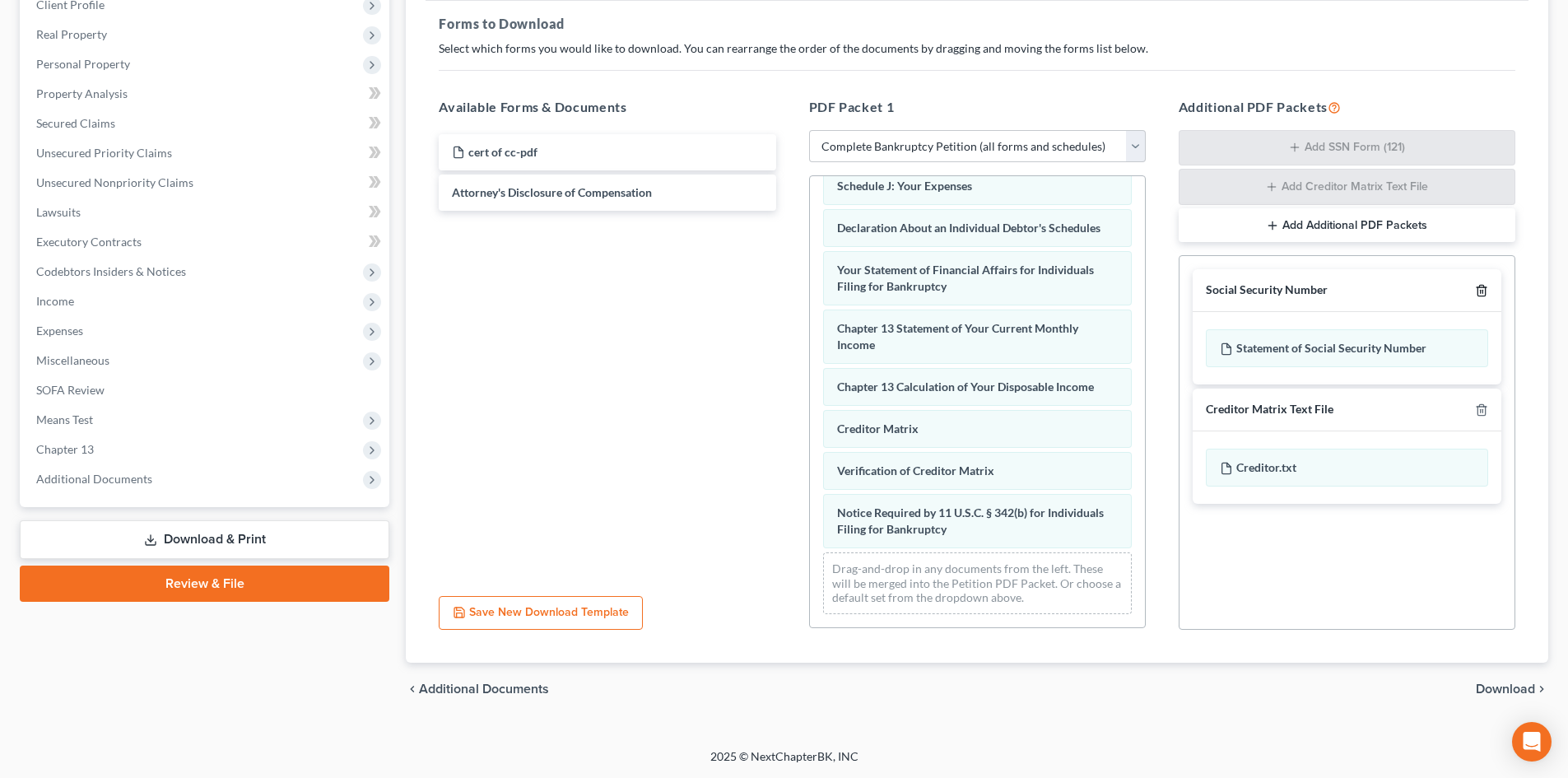
click at [1483, 289] on icon "button" at bounding box center [1481, 290] width 13 height 13
click at [1483, 403] on icon "button" at bounding box center [1481, 409] width 13 height 13
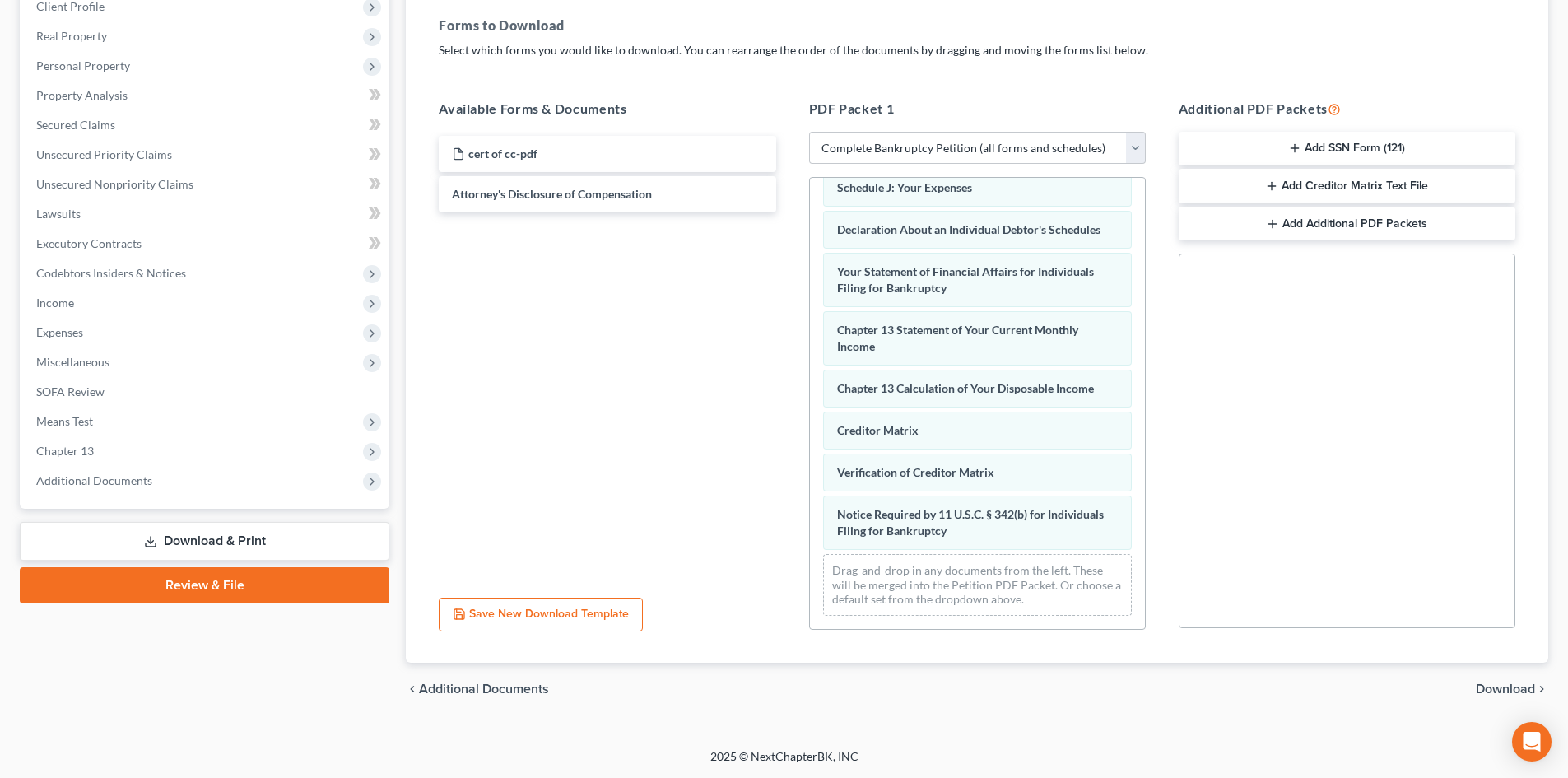
click at [1505, 687] on span "Download" at bounding box center [1506, 688] width 59 height 13
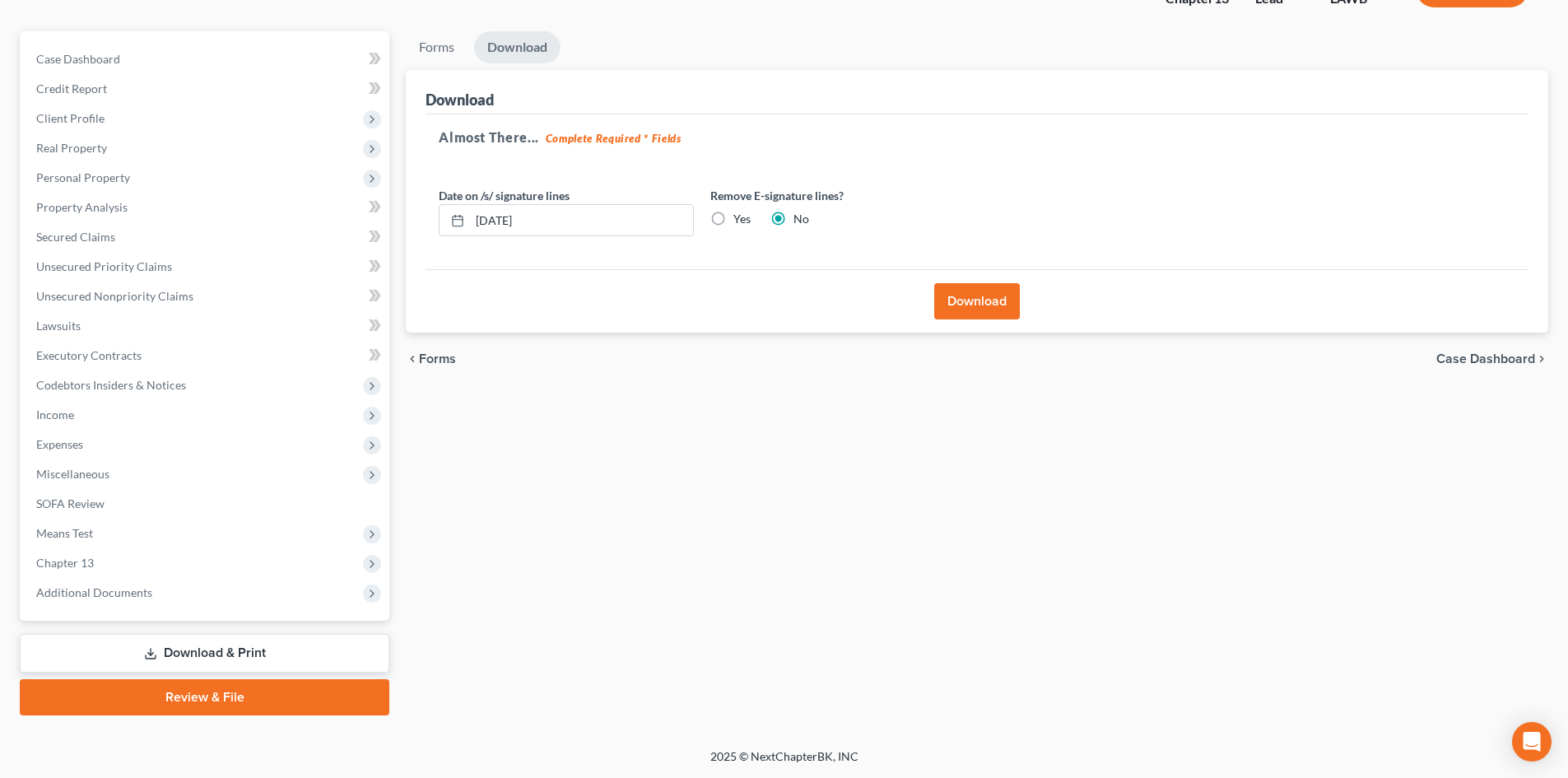
scroll to position [126, 0]
click at [1001, 308] on button "Download" at bounding box center [977, 301] width 86 height 36
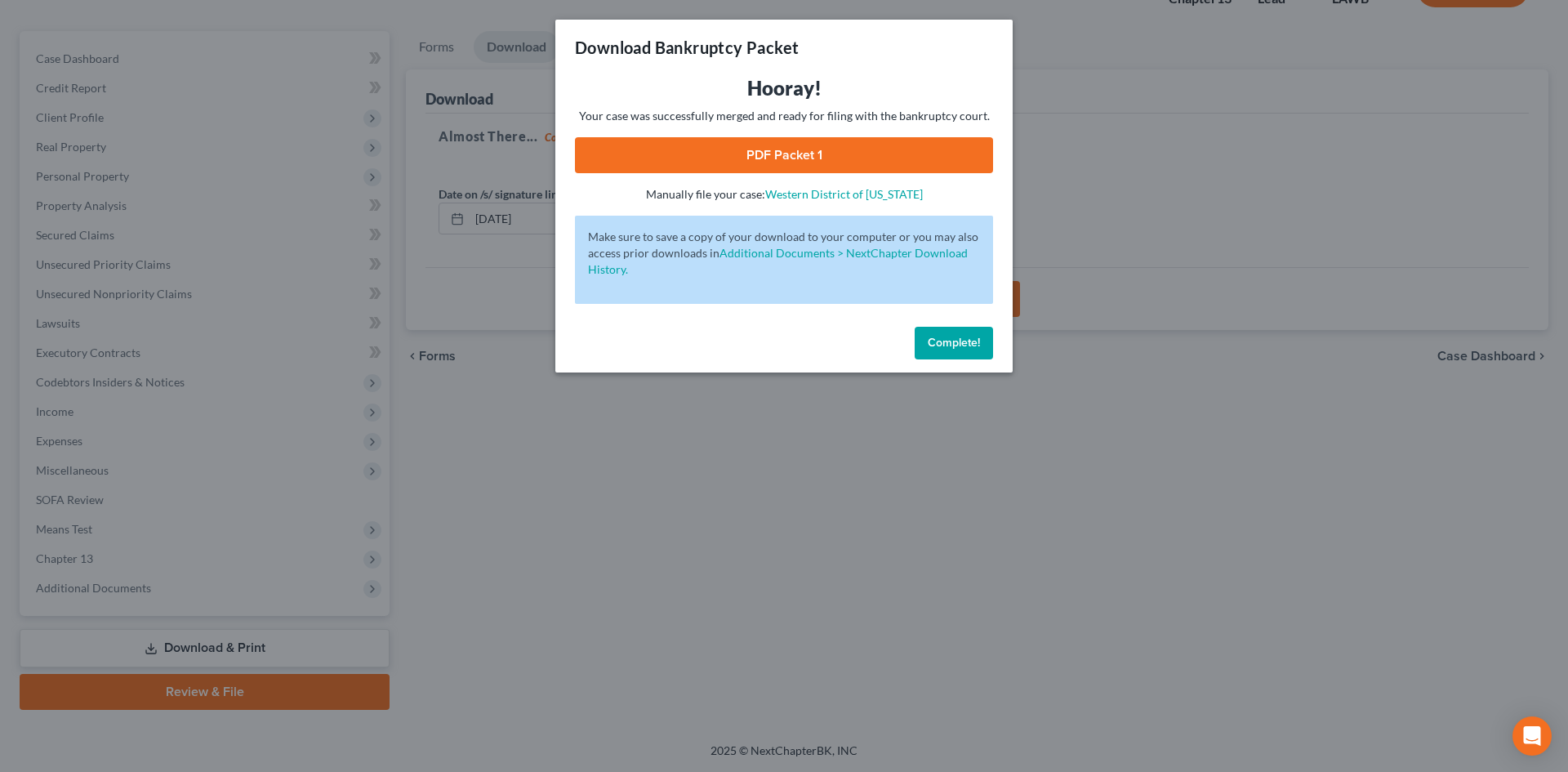
click at [928, 163] on link "PDF Packet 1" at bounding box center [784, 156] width 418 height 36
click at [980, 335] on button "Complete!" at bounding box center [953, 343] width 78 height 33
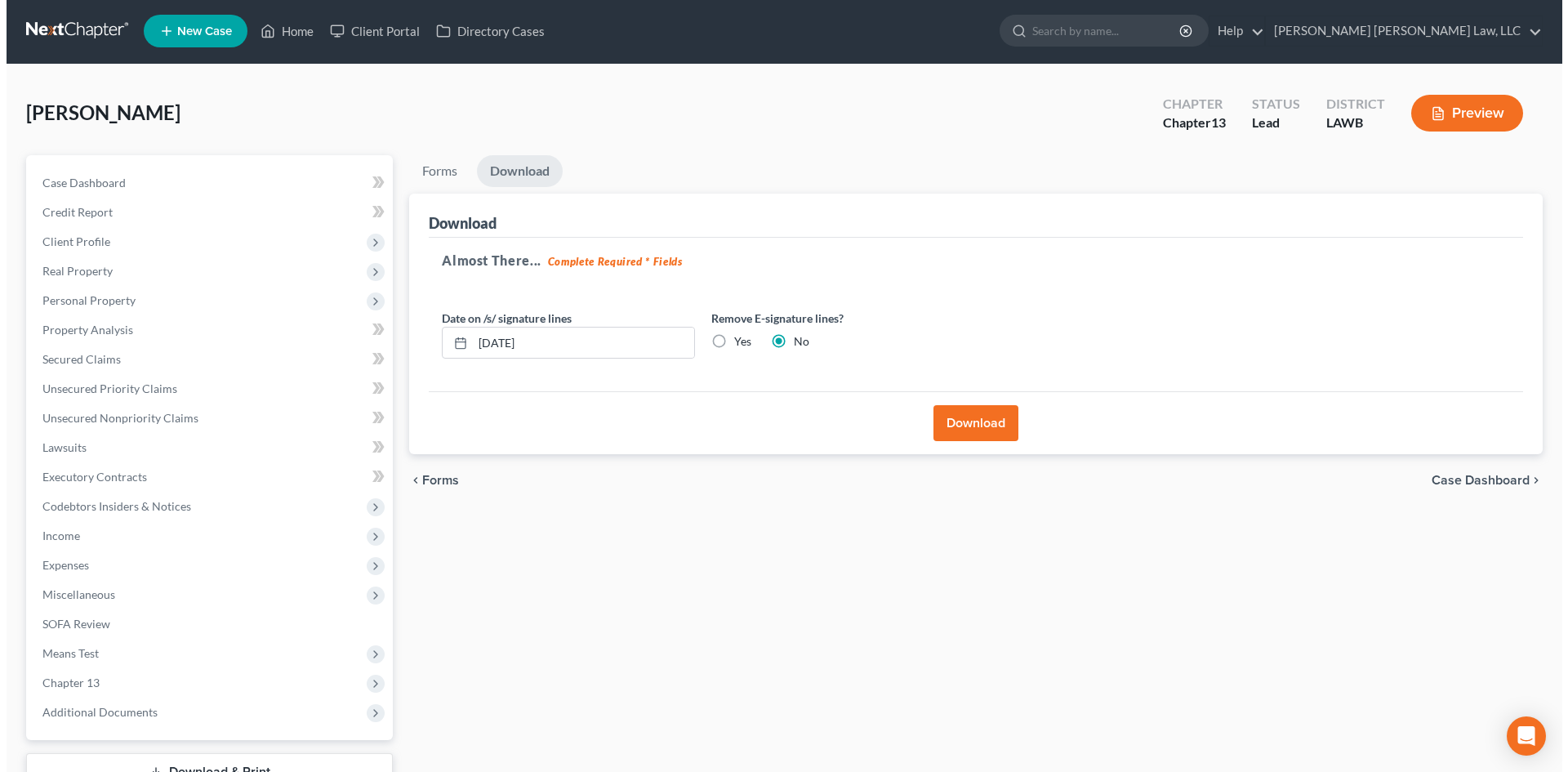
scroll to position [0, 0]
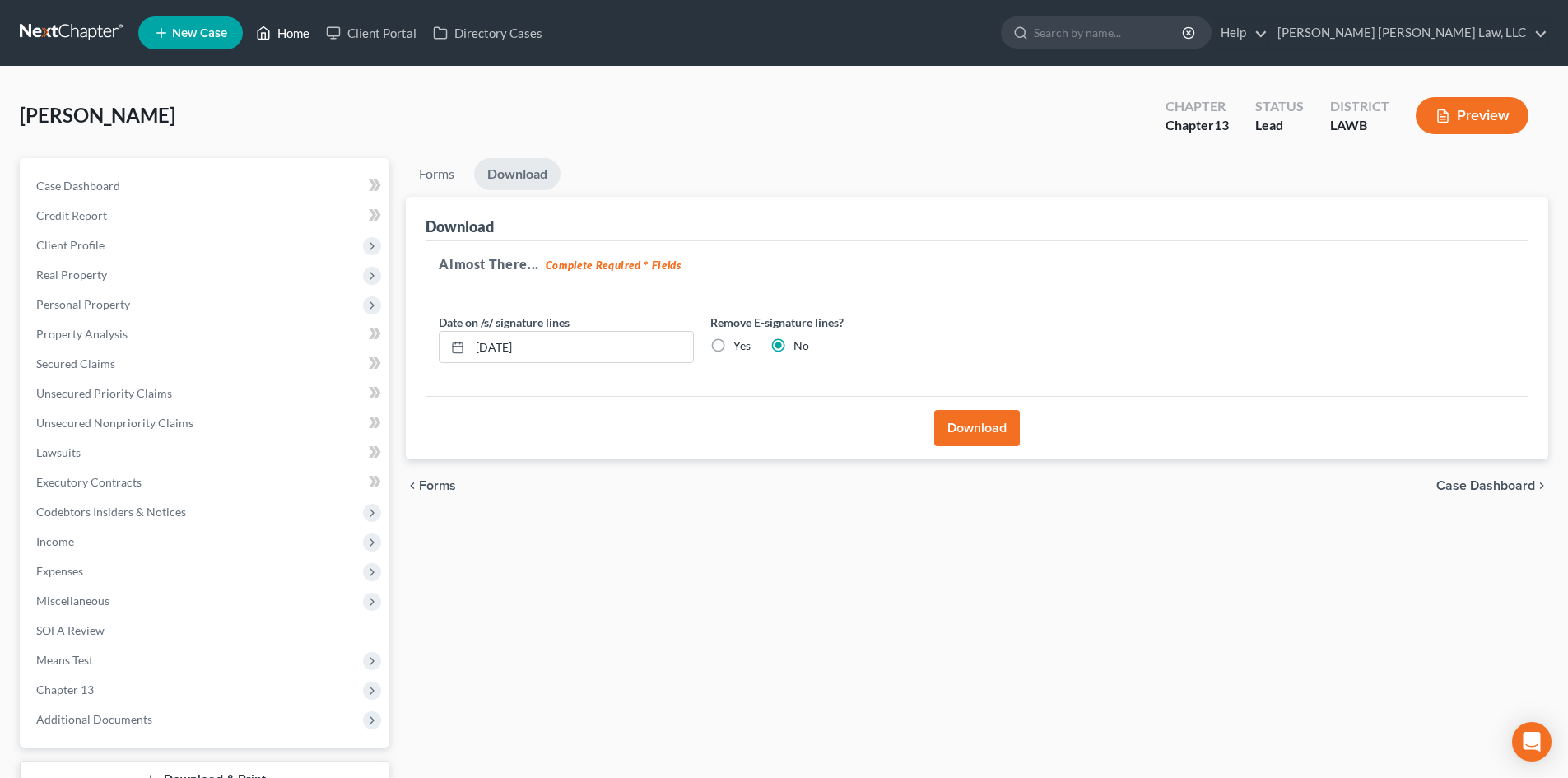
click at [293, 27] on link "Home" at bounding box center [283, 33] width 70 height 29
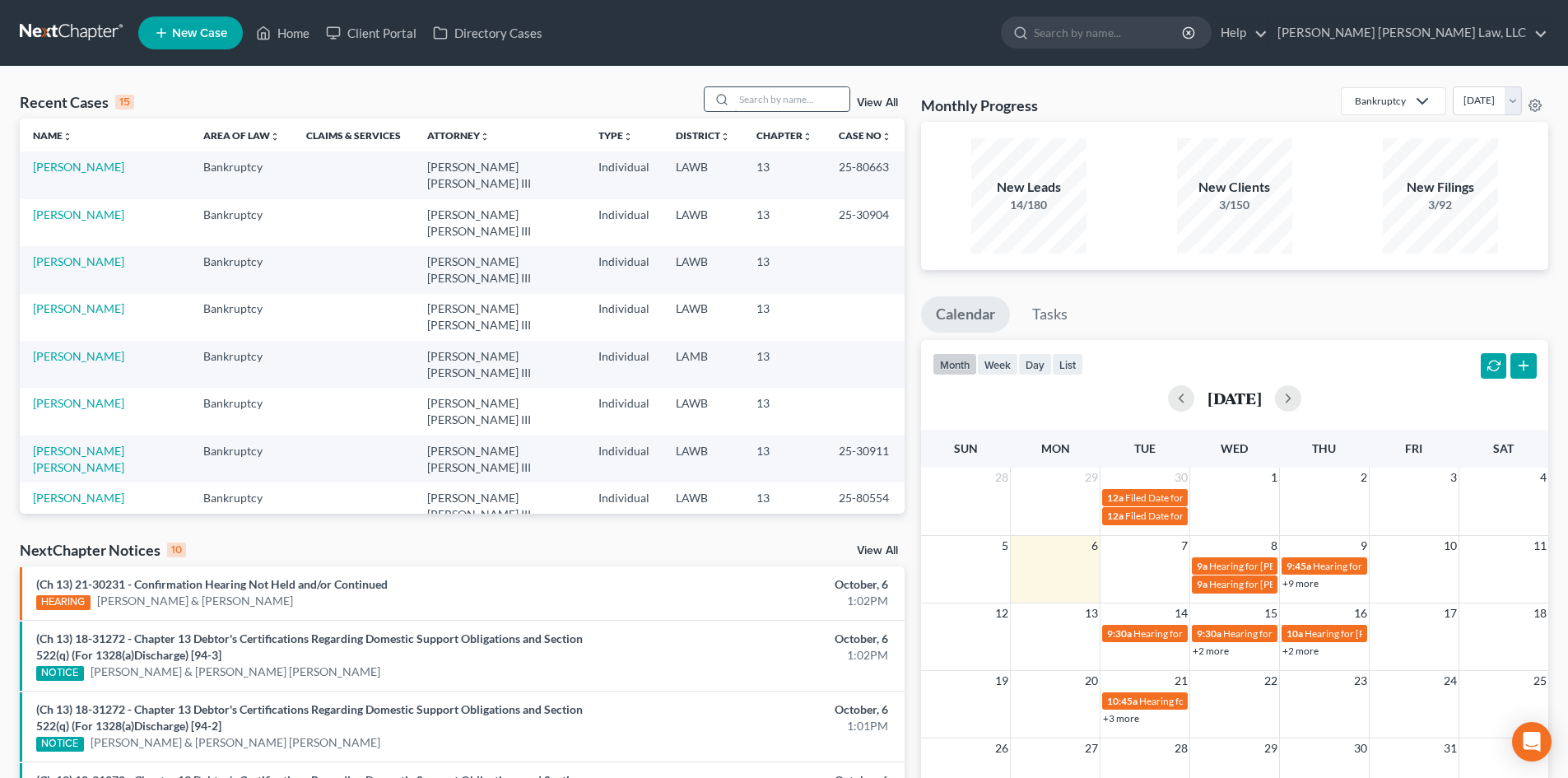
click at [836, 106] on input "search" at bounding box center [791, 100] width 115 height 24
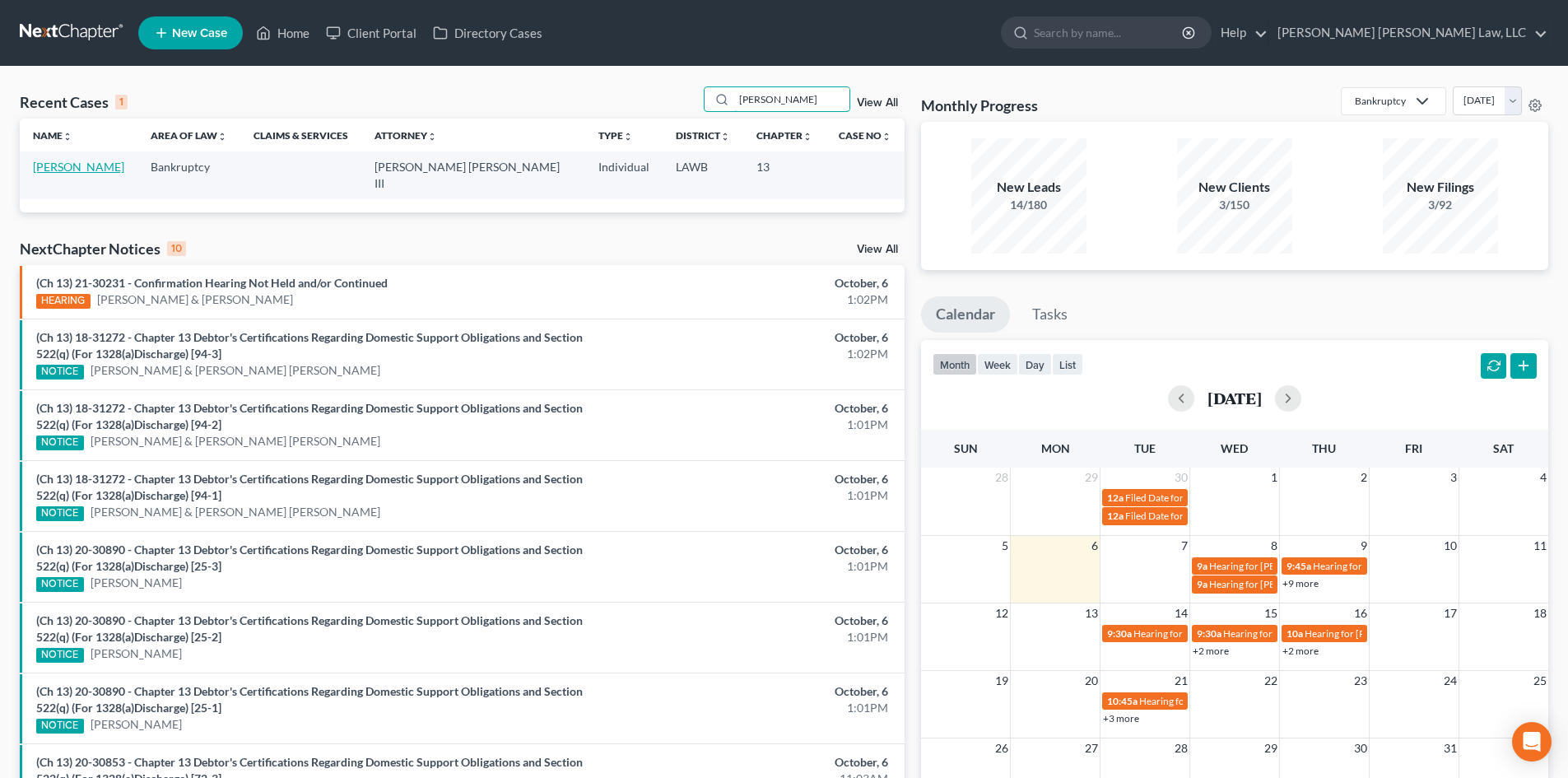
type input "[PERSON_NAME]"
click at [97, 165] on link "[PERSON_NAME]" at bounding box center [78, 166] width 91 height 14
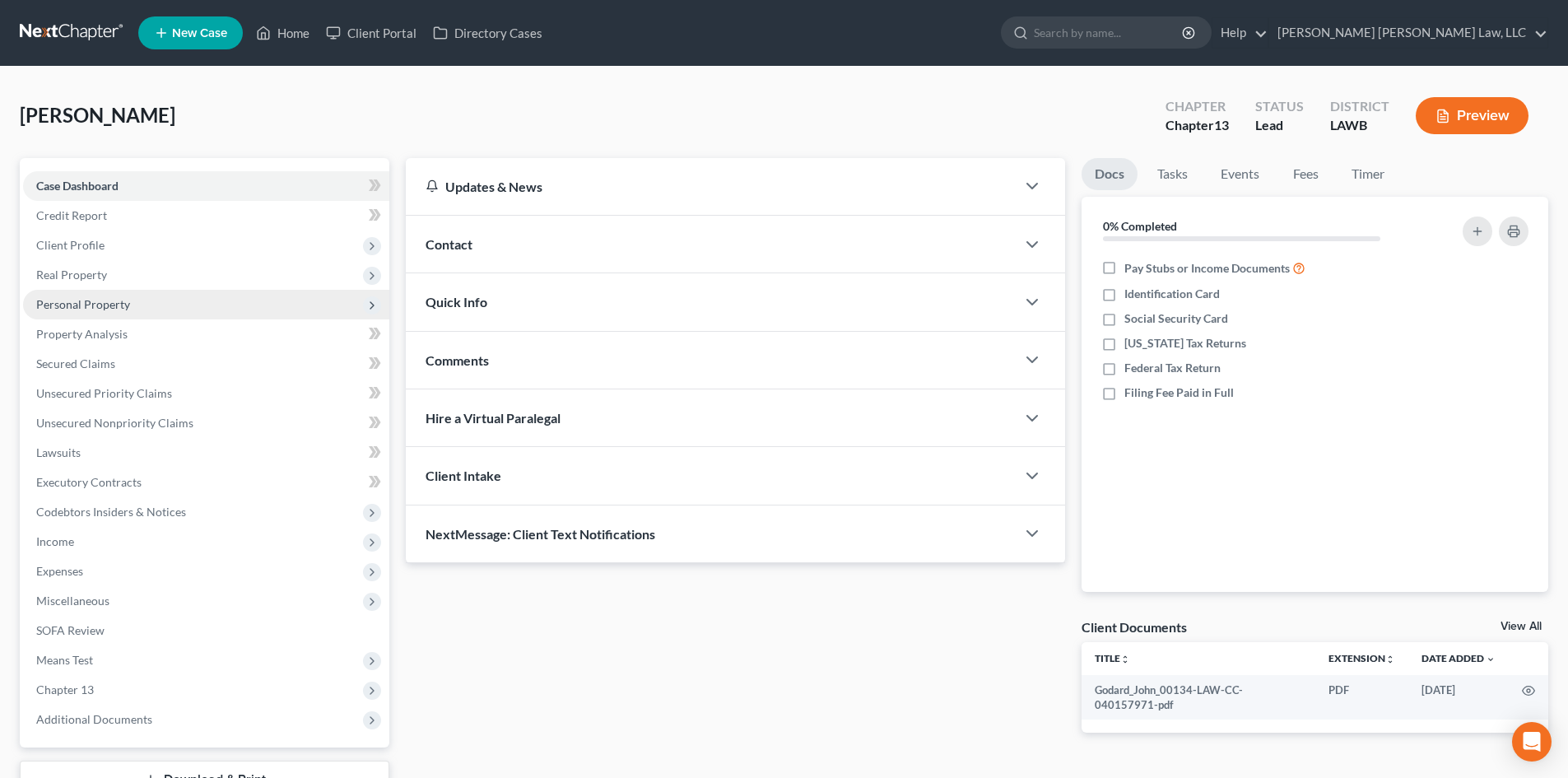
drag, startPoint x: 185, startPoint y: 244, endPoint x: 165, endPoint y: 289, distance: 49.2
click at [185, 244] on span "Client Profile" at bounding box center [206, 245] width 367 height 29
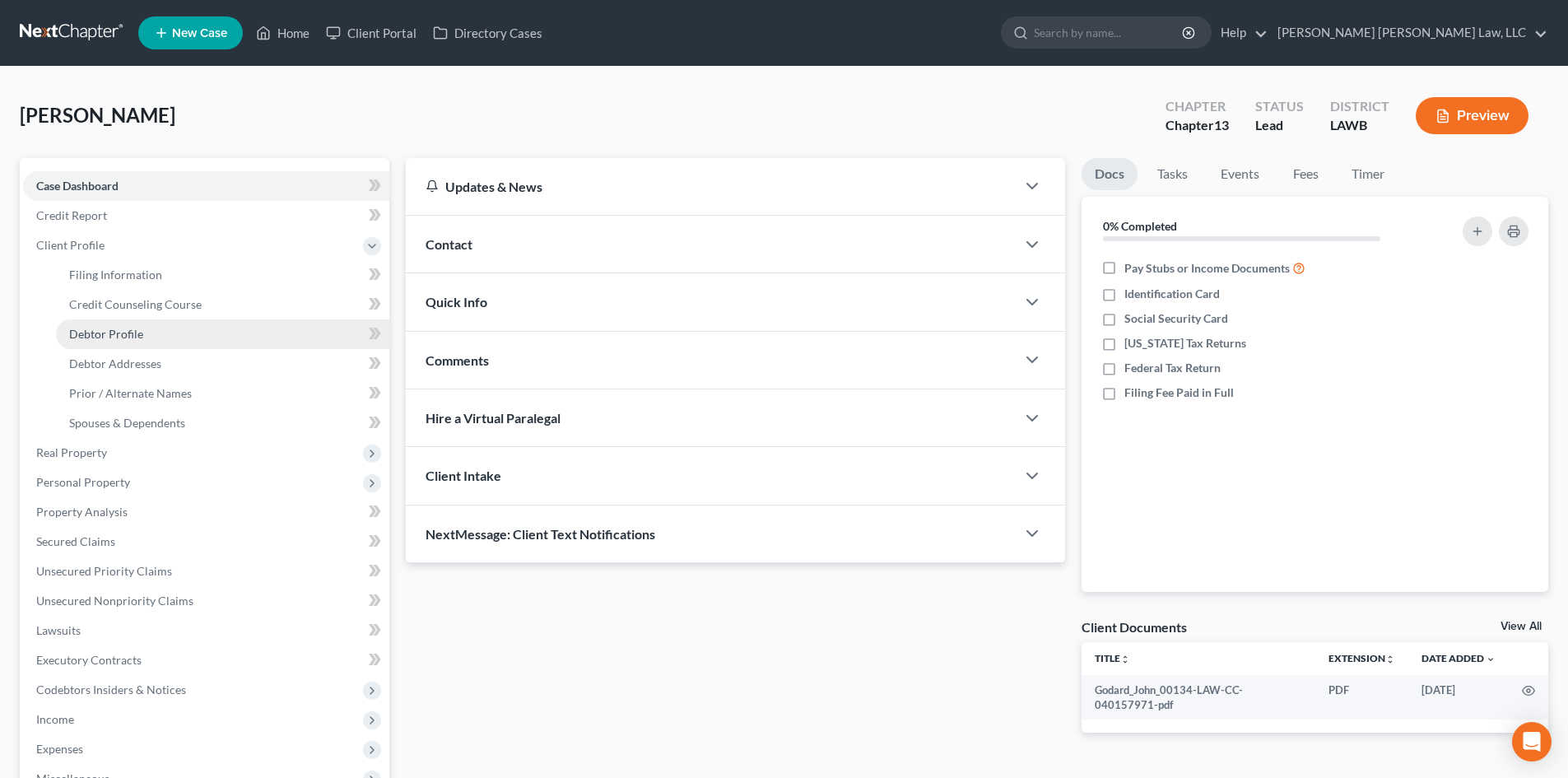
click at [153, 325] on link "Debtor Profile" at bounding box center [223, 334] width 334 height 29
select select "0"
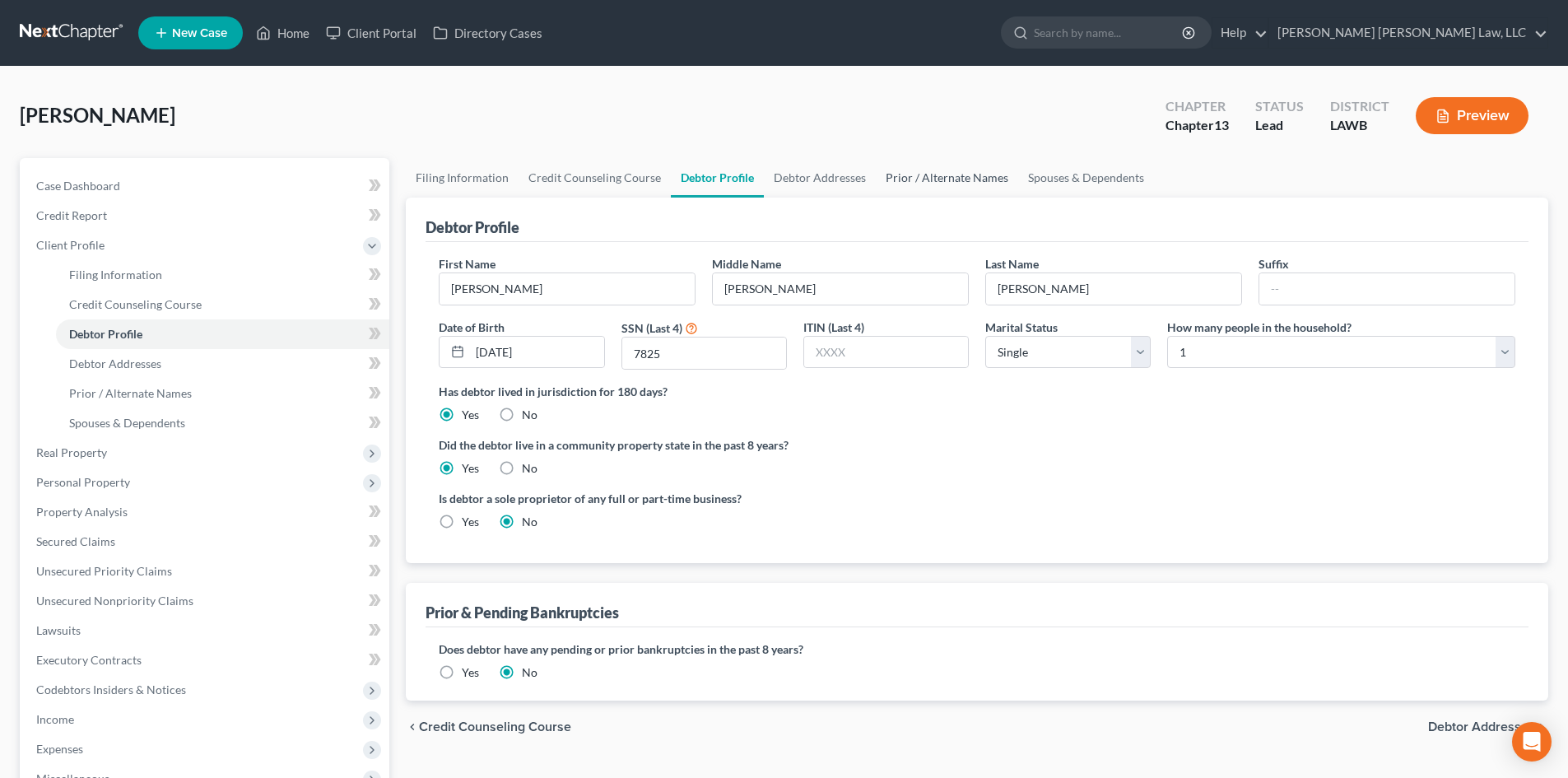
click at [947, 173] on link "Prior / Alternate Names" at bounding box center [947, 178] width 142 height 40
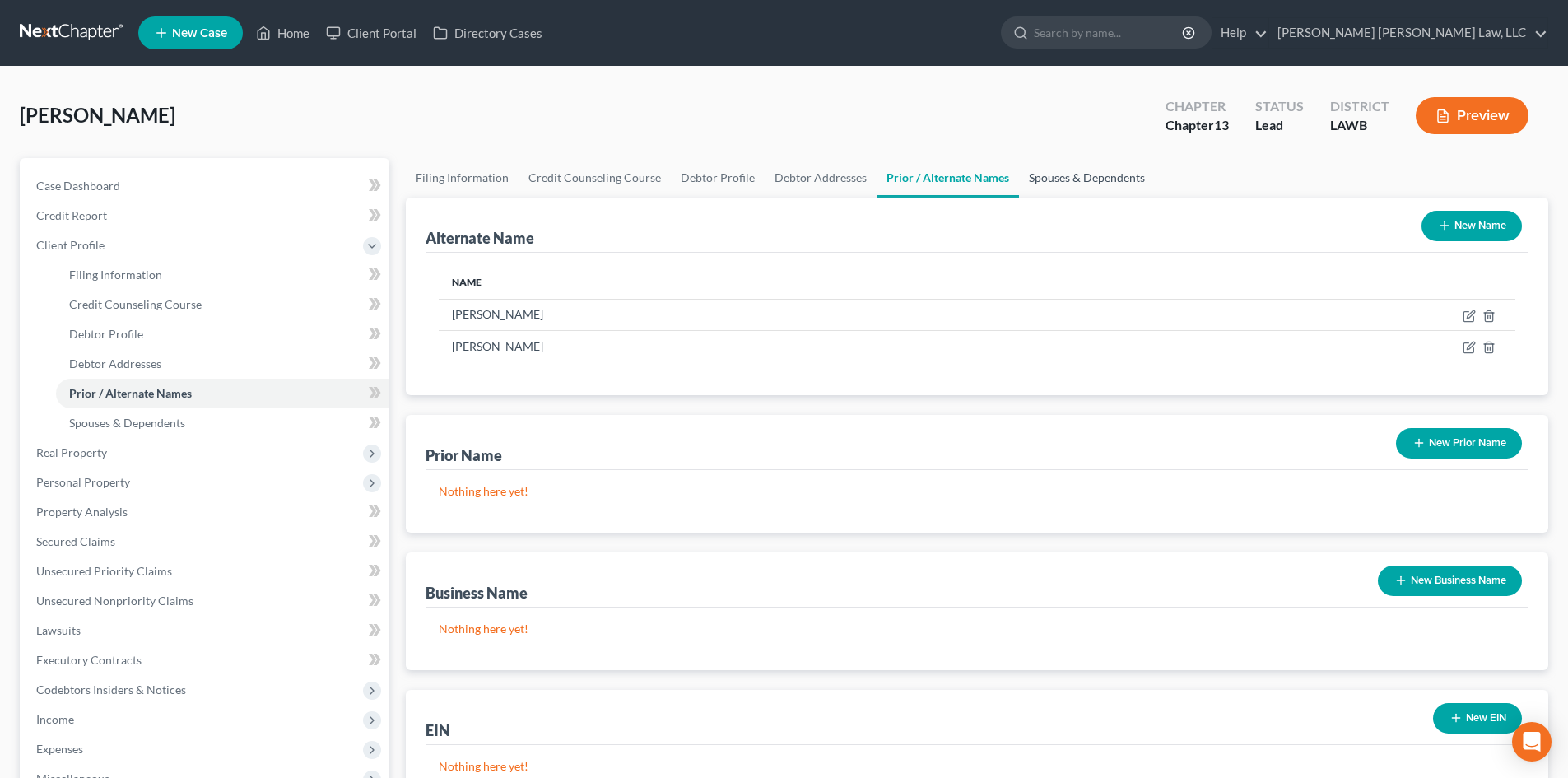
click at [1052, 179] on link "Spouses & Dependents" at bounding box center [1087, 178] width 136 height 40
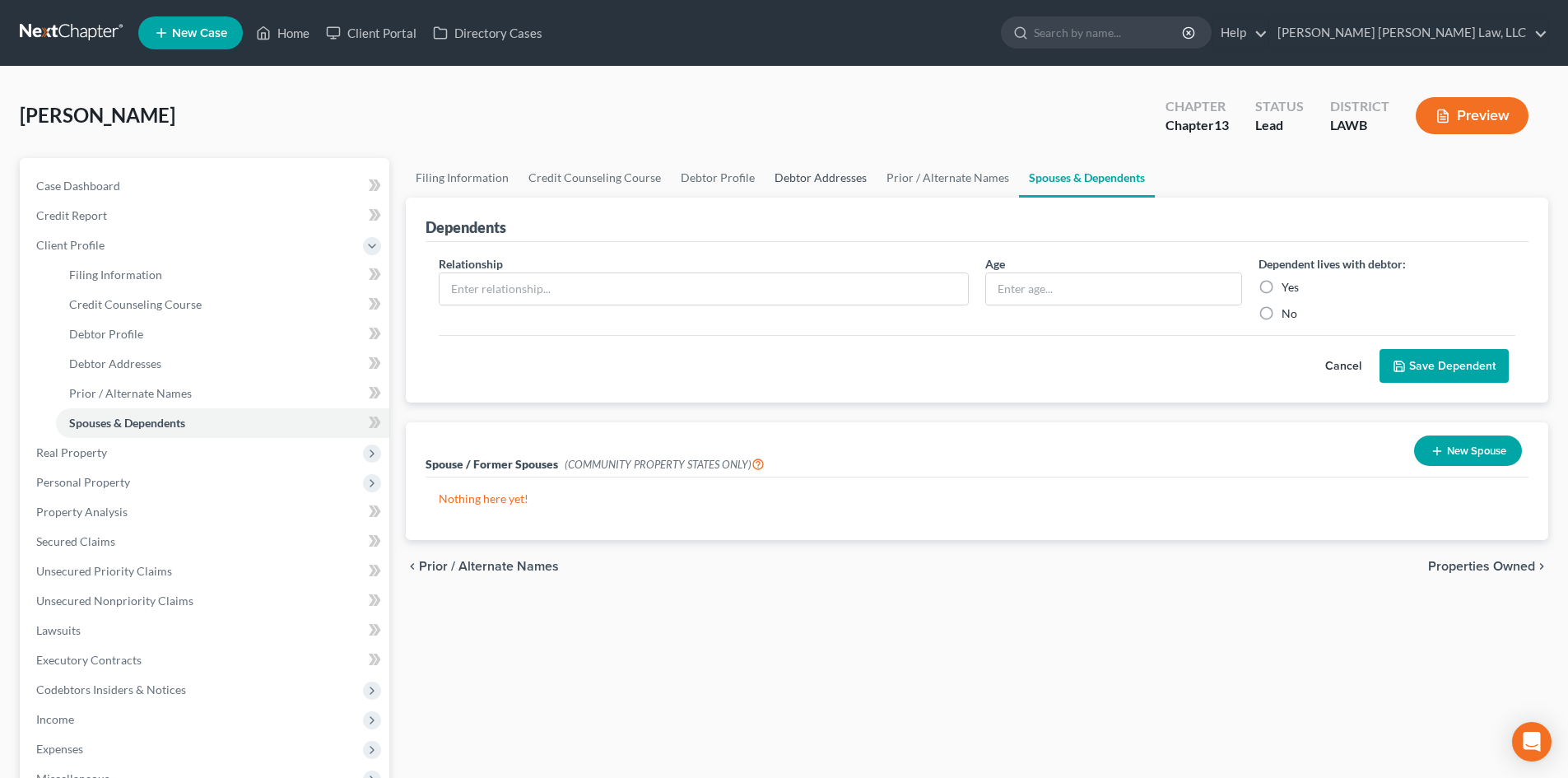
click at [809, 184] on link "Debtor Addresses" at bounding box center [820, 178] width 112 height 40
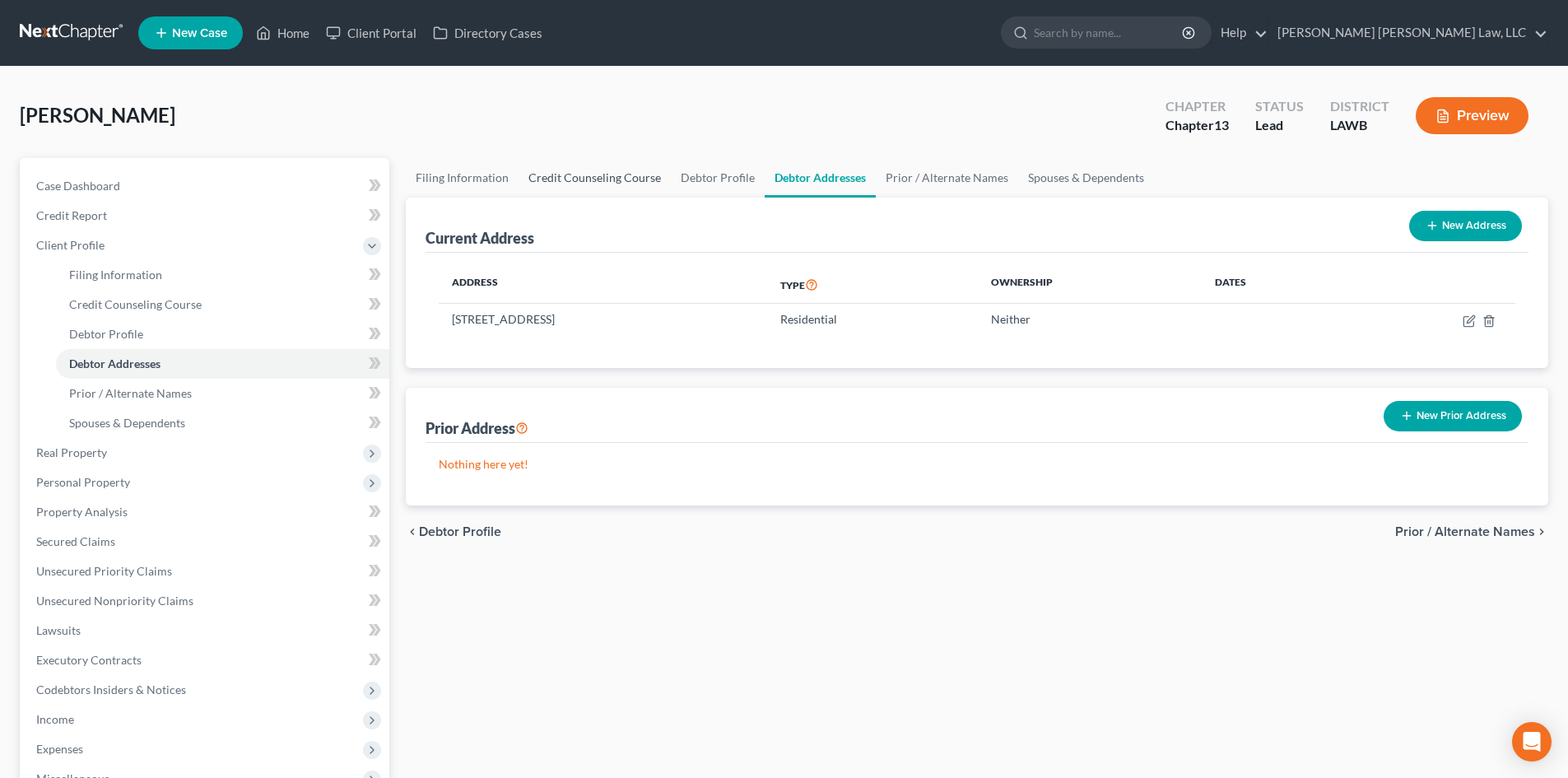
click at [634, 176] on link "Credit Counseling Course" at bounding box center [595, 178] width 153 height 40
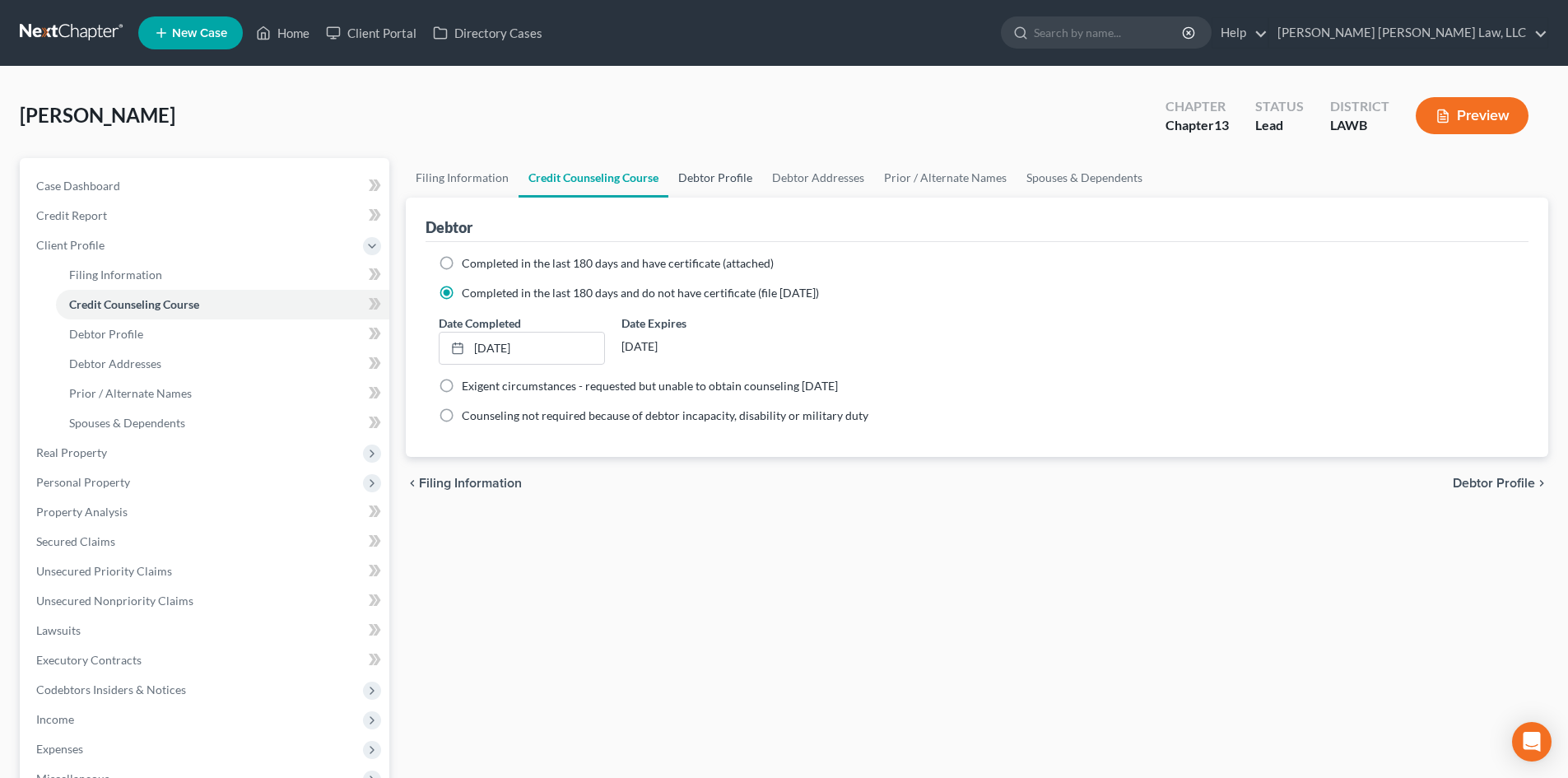
click at [697, 177] on link "Debtor Profile" at bounding box center [715, 178] width 94 height 40
select select "0"
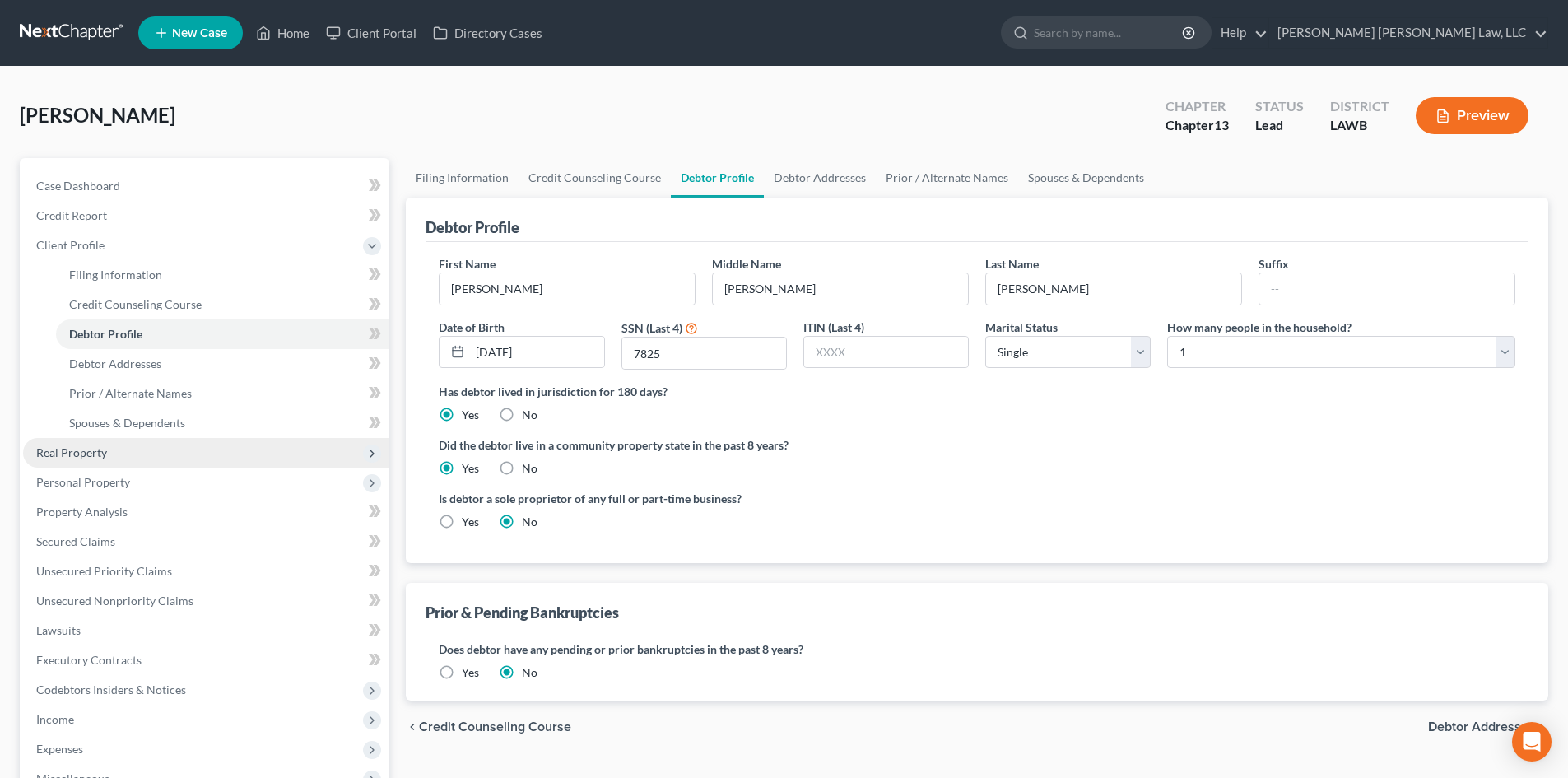
click at [171, 458] on span "Real Property" at bounding box center [206, 452] width 367 height 29
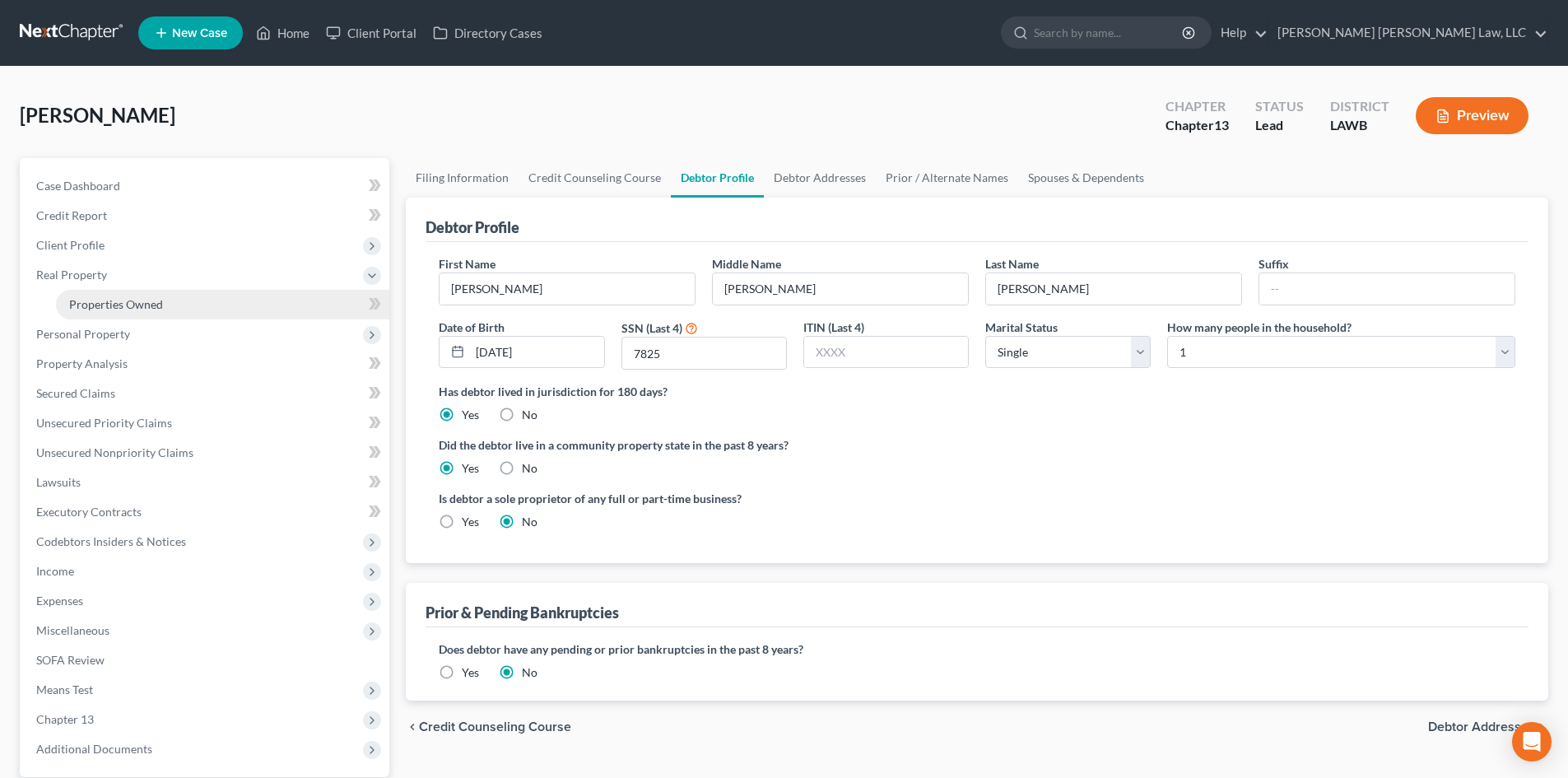
drag, startPoint x: 209, startPoint y: 319, endPoint x: 221, endPoint y: 317, distance: 12.2
click at [209, 320] on span "Personal Property" at bounding box center [206, 334] width 367 height 29
click at [242, 305] on span "Personal Property" at bounding box center [206, 304] width 367 height 29
click at [243, 316] on span "Personal Property" at bounding box center [206, 304] width 367 height 29
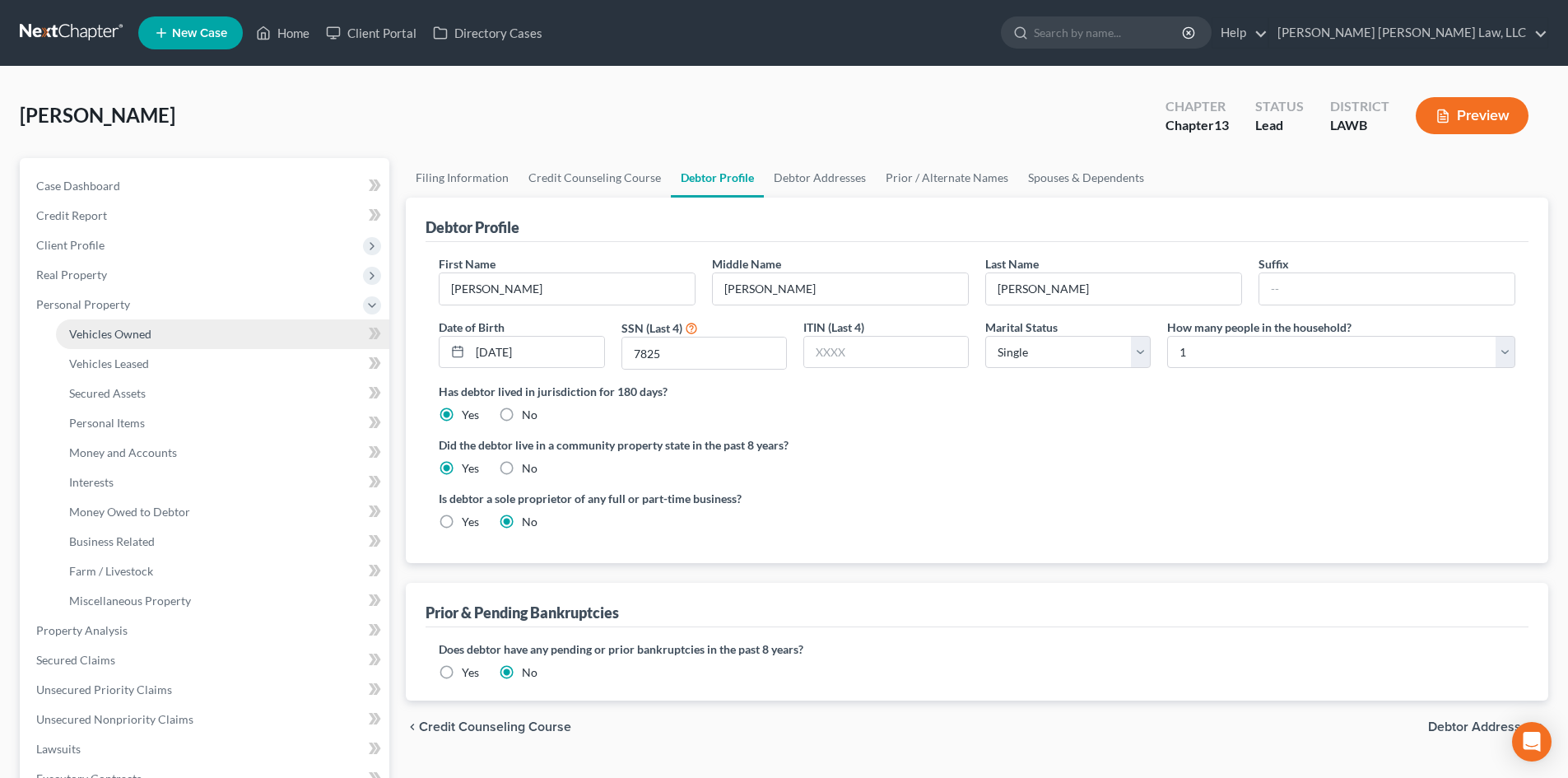
click at [228, 331] on link "Vehicles Owned" at bounding box center [223, 334] width 334 height 29
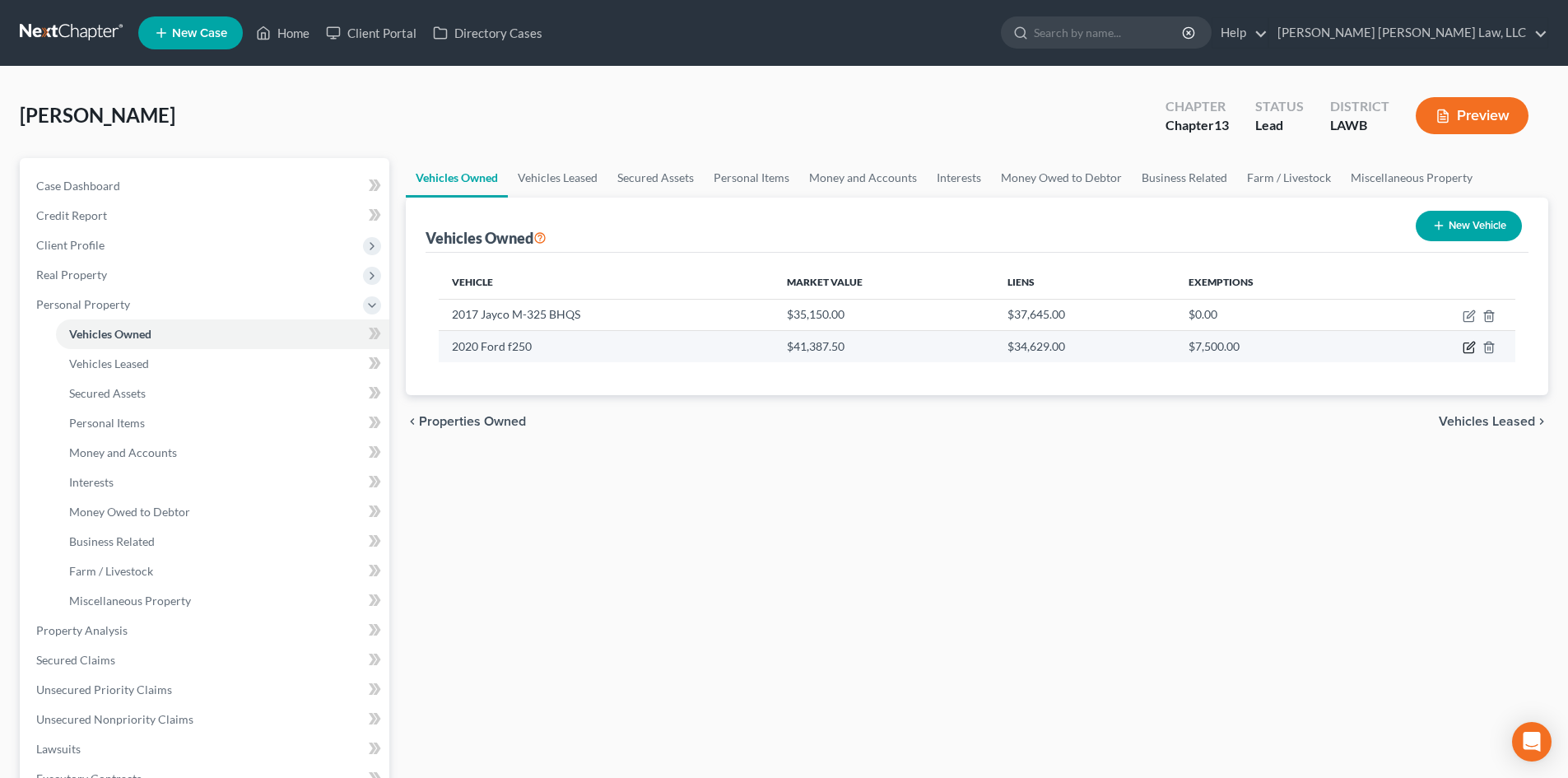
click at [1466, 346] on icon "button" at bounding box center [1469, 347] width 13 height 13
select select "1"
select select "6"
select select "0"
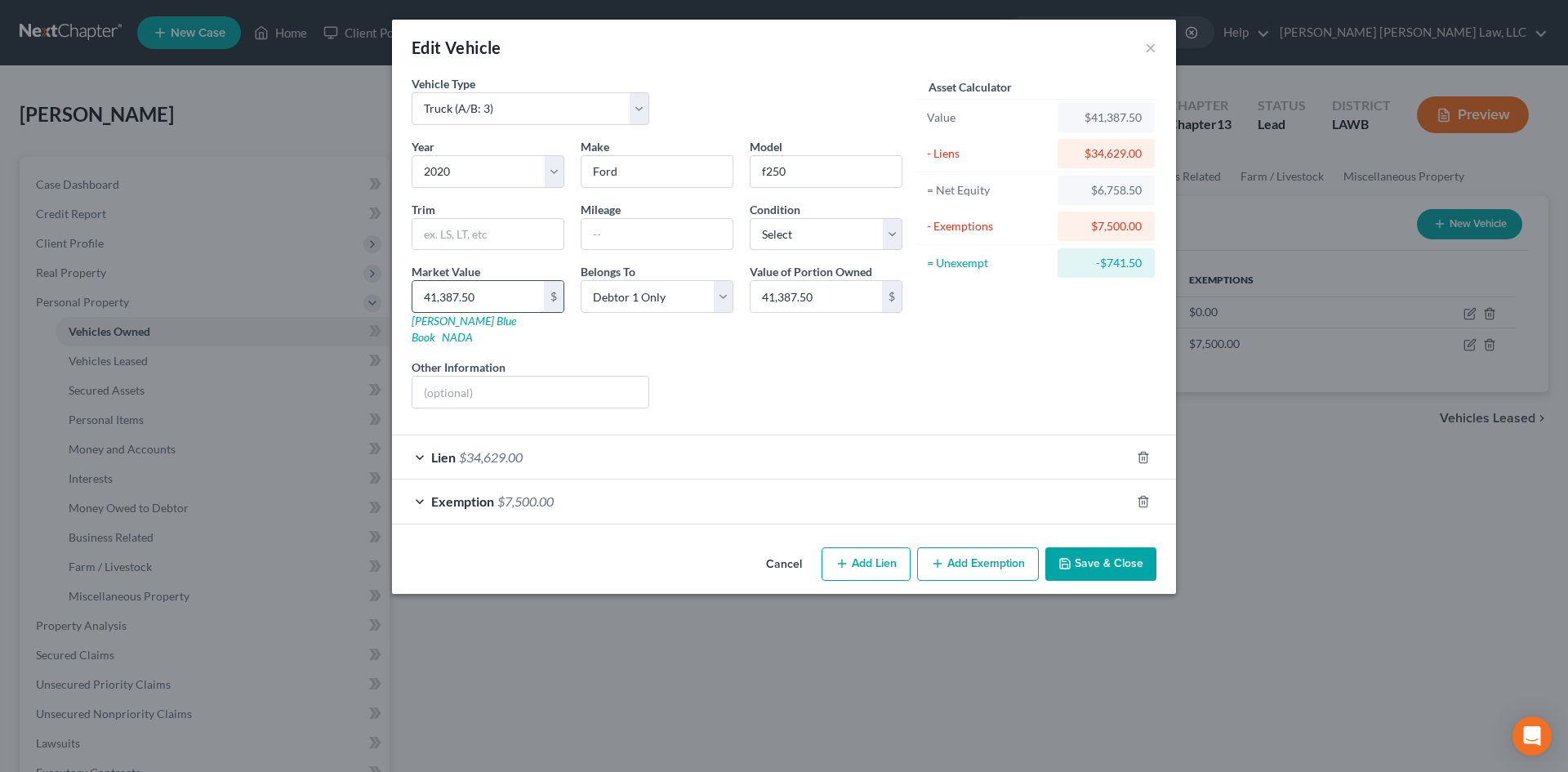
click at [515, 297] on input "41,387.50" at bounding box center [478, 297] width 132 height 31
type input "3"
type input "3.00"
type input "34"
type input "34.00"
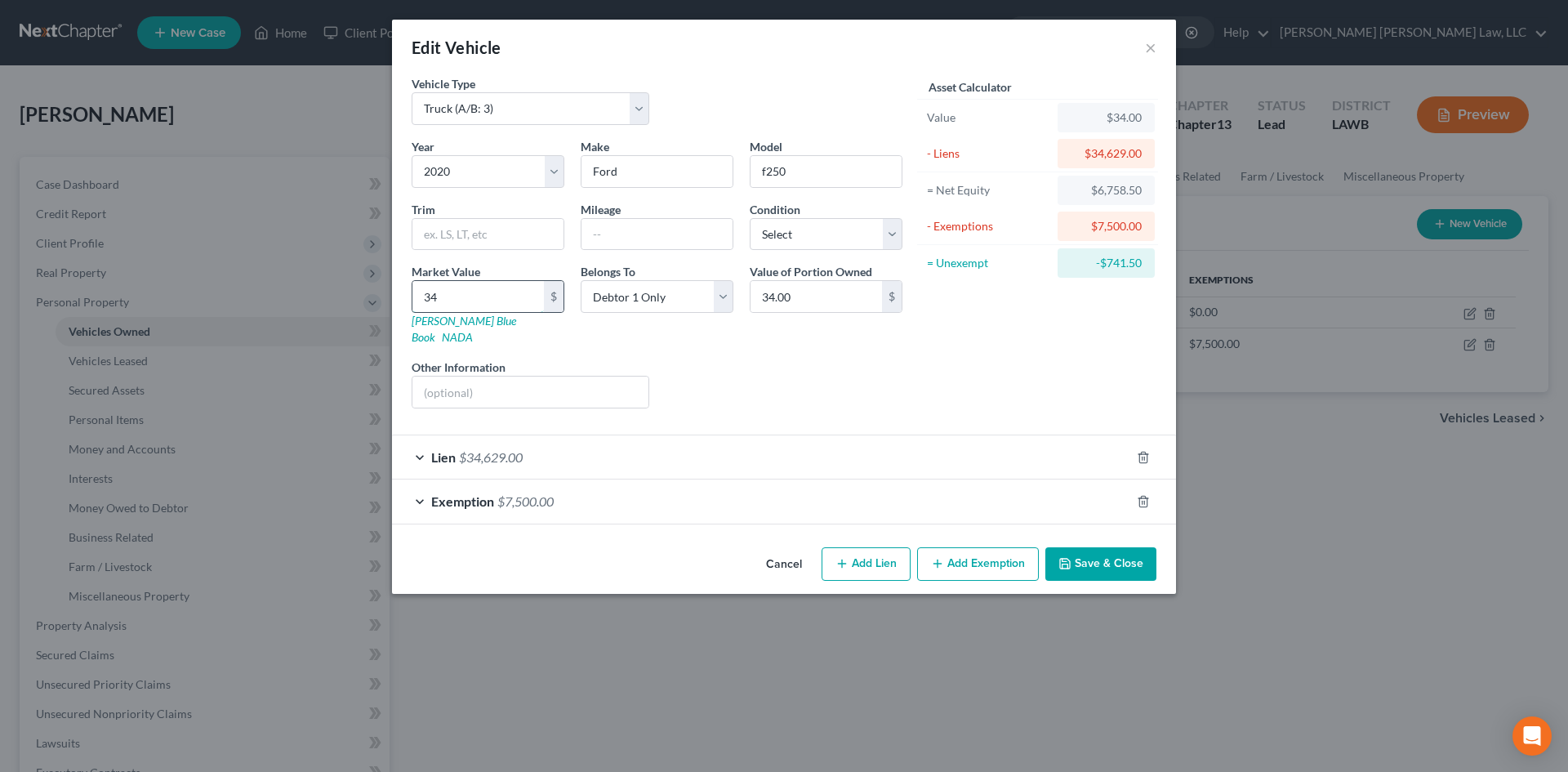
type input "346"
type input "346.00"
type input "3462"
type input "3,462.00"
type input "3,4629"
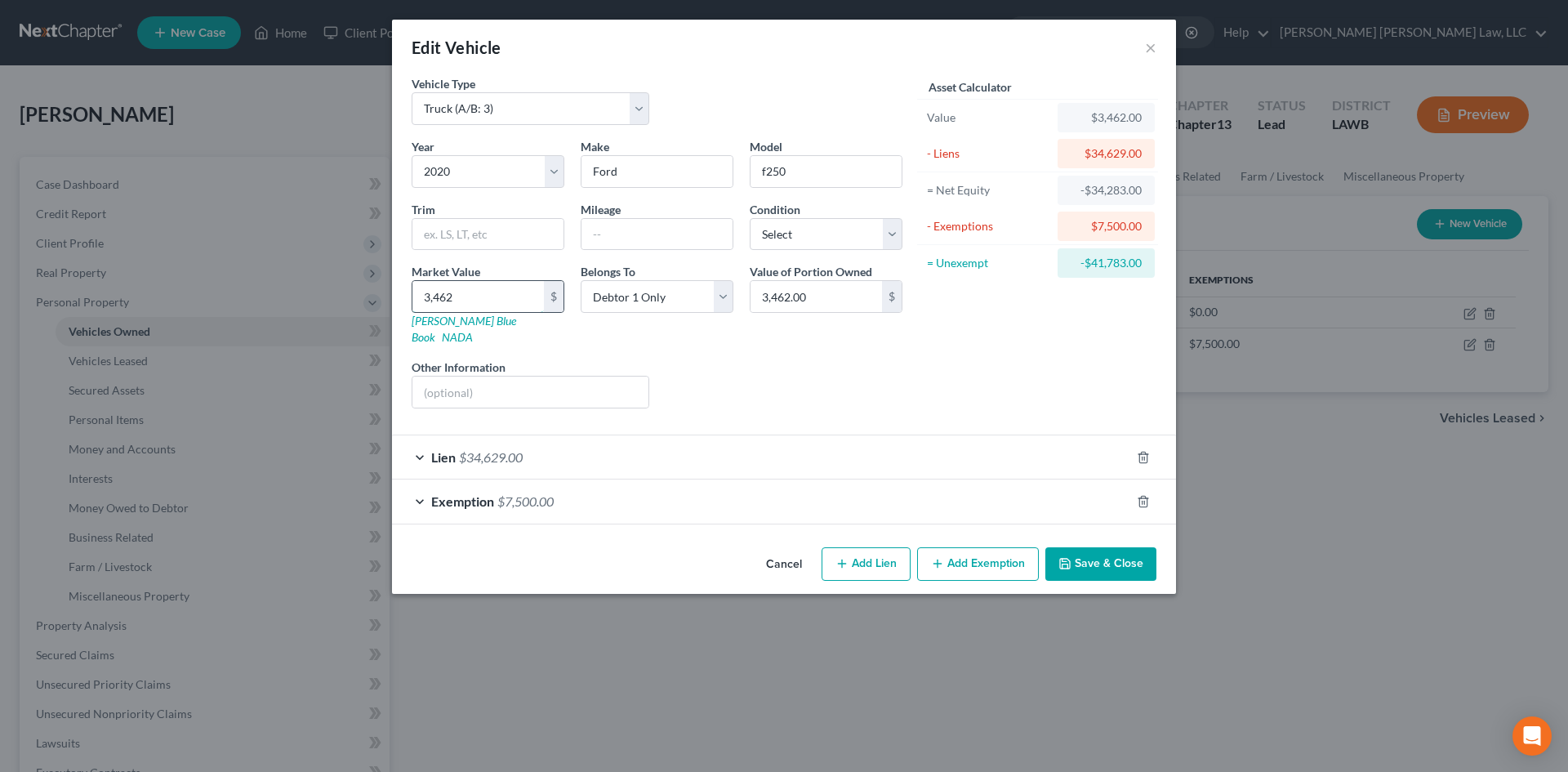
type input "34,629.00"
click at [990, 338] on div "Asset Calculator Value $34,629.00 - Liens $34,629.00 = Net Equity $0.00 - Exemp…" at bounding box center [1037, 248] width 254 height 346
drag, startPoint x: 775, startPoint y: 665, endPoint x: 683, endPoint y: 287, distance: 389.0
click at [775, 665] on div "Edit Vehicle × Vehicle Type Select Automobile (A/B: 3) Truck (A/B: 3) Trailer (…" at bounding box center [784, 386] width 1568 height 772
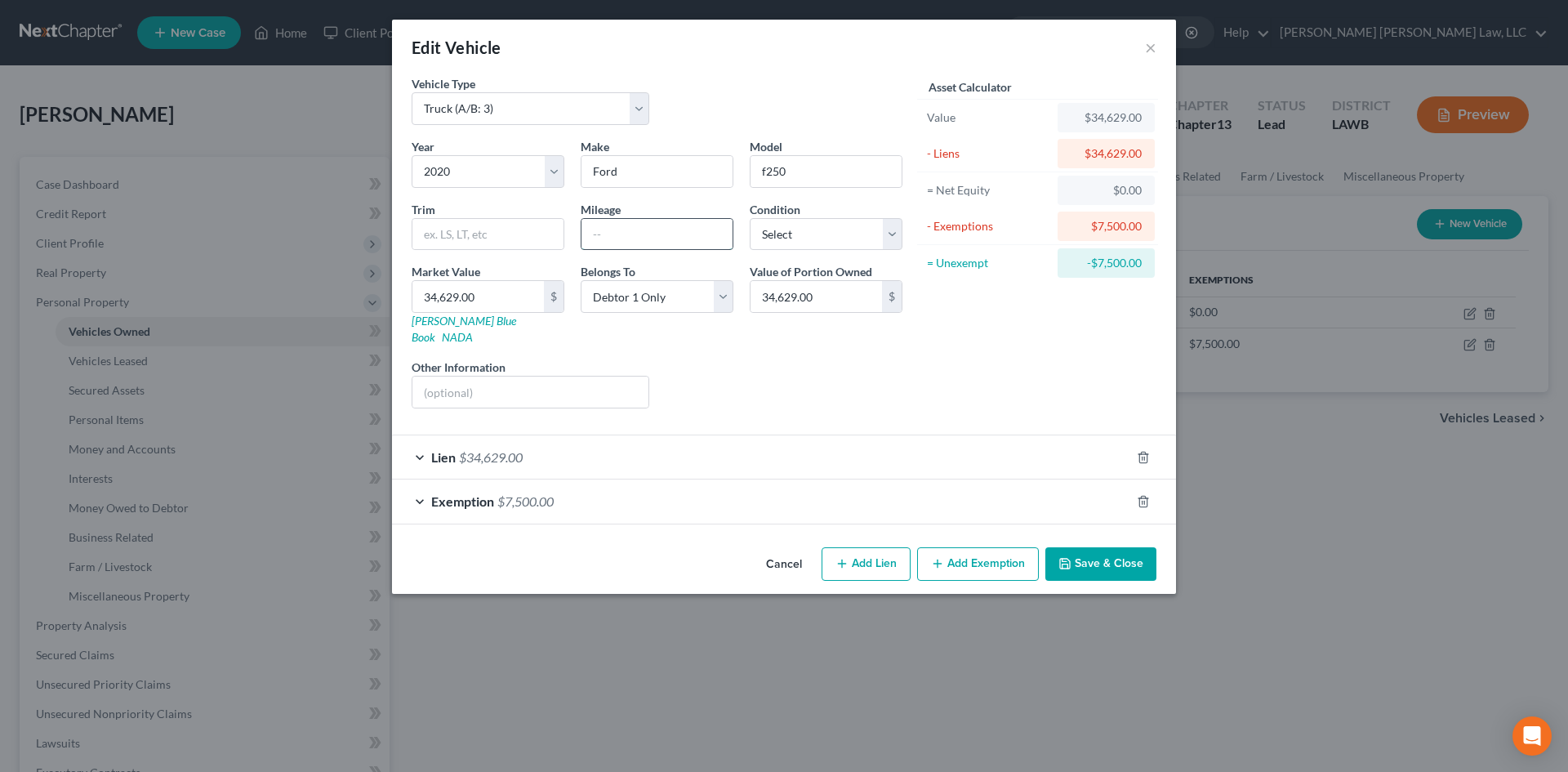
click at [665, 244] on input "text" at bounding box center [657, 235] width 151 height 31
type input "171,179"
click at [848, 224] on select "Select Excellent Very Good Good Fair Poor" at bounding box center [826, 235] width 153 height 33
select select "3"
click at [750, 218] on select "Select Excellent Very Good Good Fair Poor" at bounding box center [826, 235] width 153 height 33
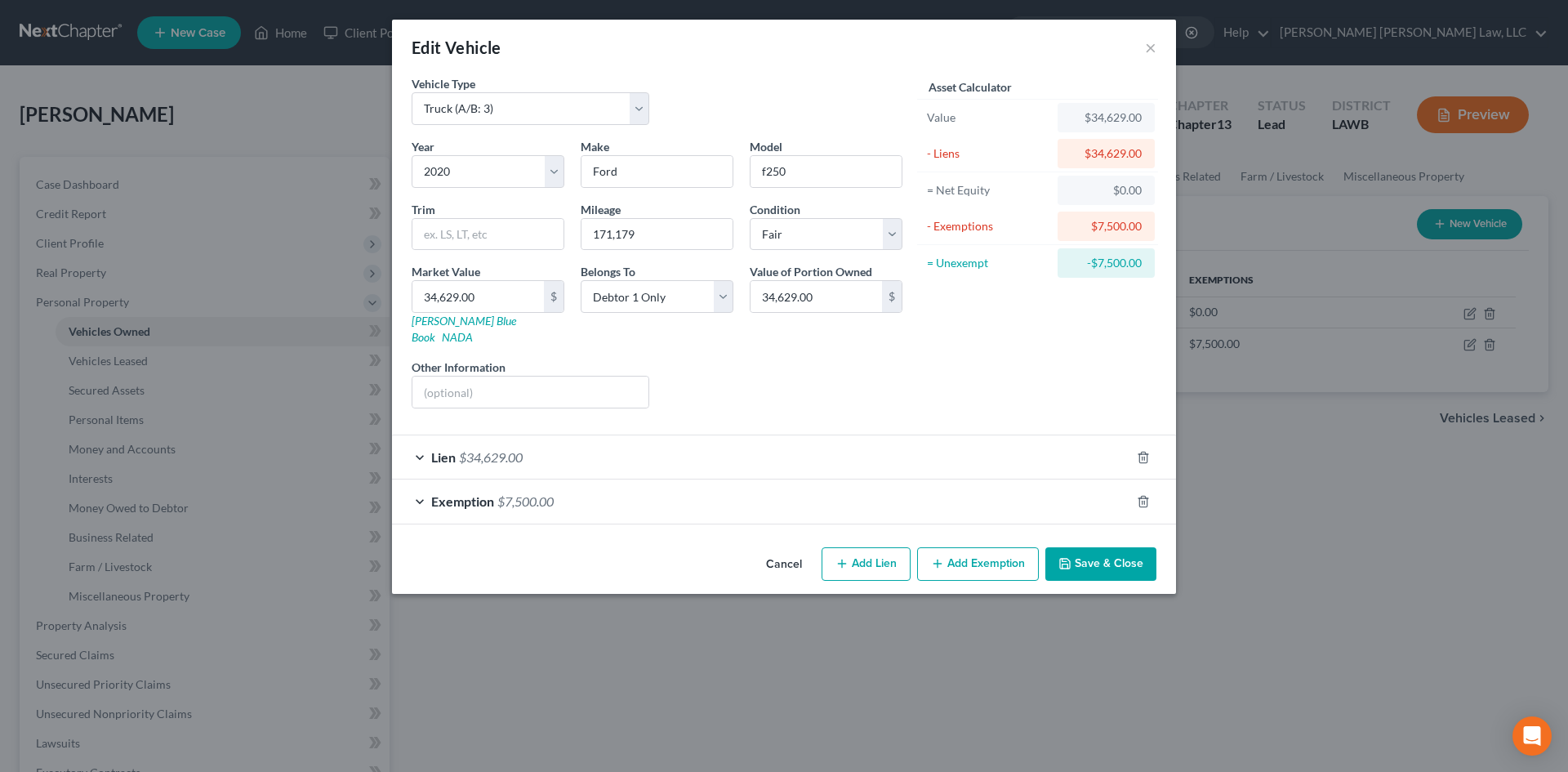
click at [1068, 557] on icon "button" at bounding box center [1064, 563] width 13 height 13
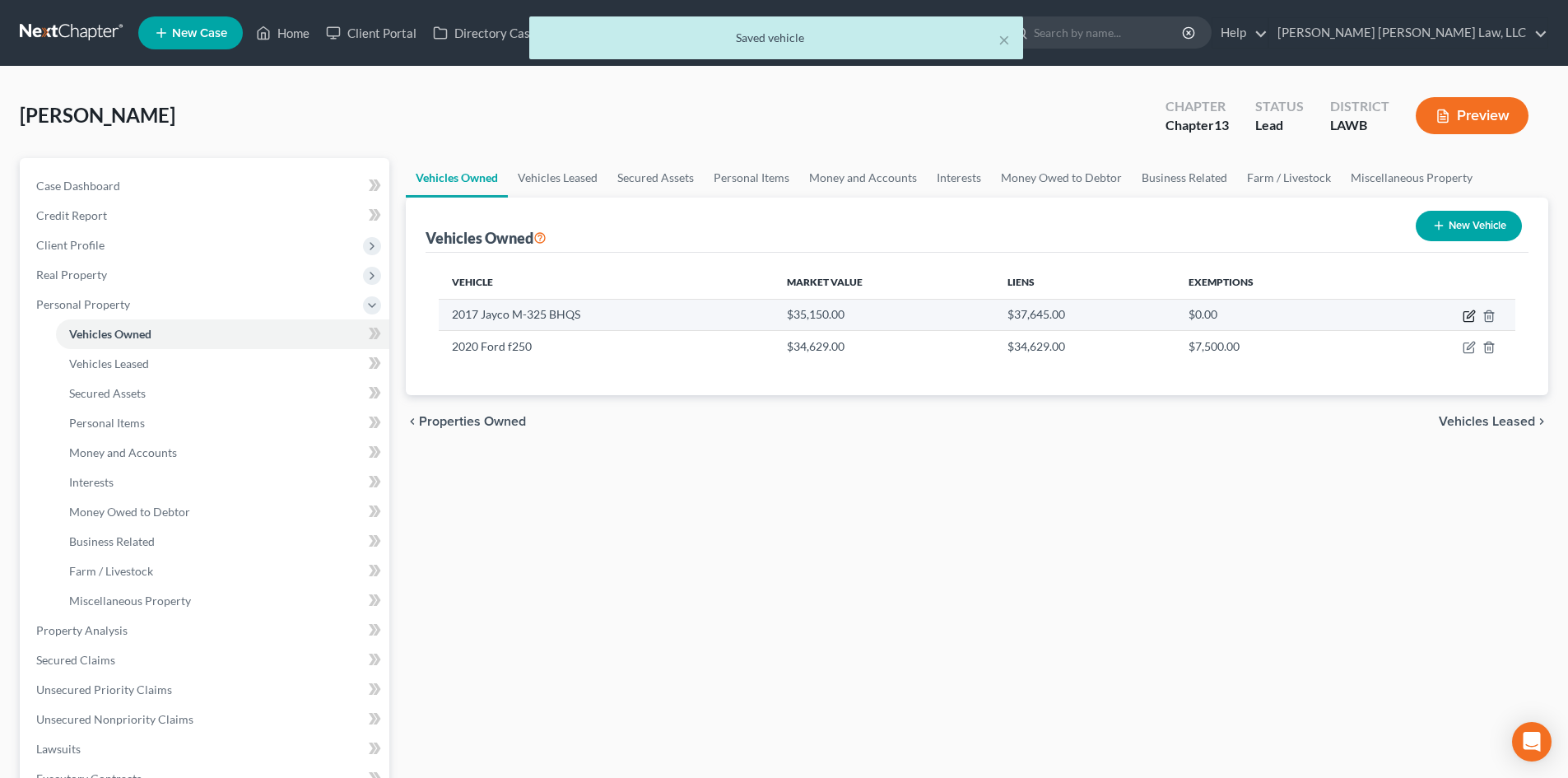
click at [1469, 314] on icon "button" at bounding box center [1470, 314] width 8 height 8
select select "5"
select select "9"
select select "2"
select select "0"
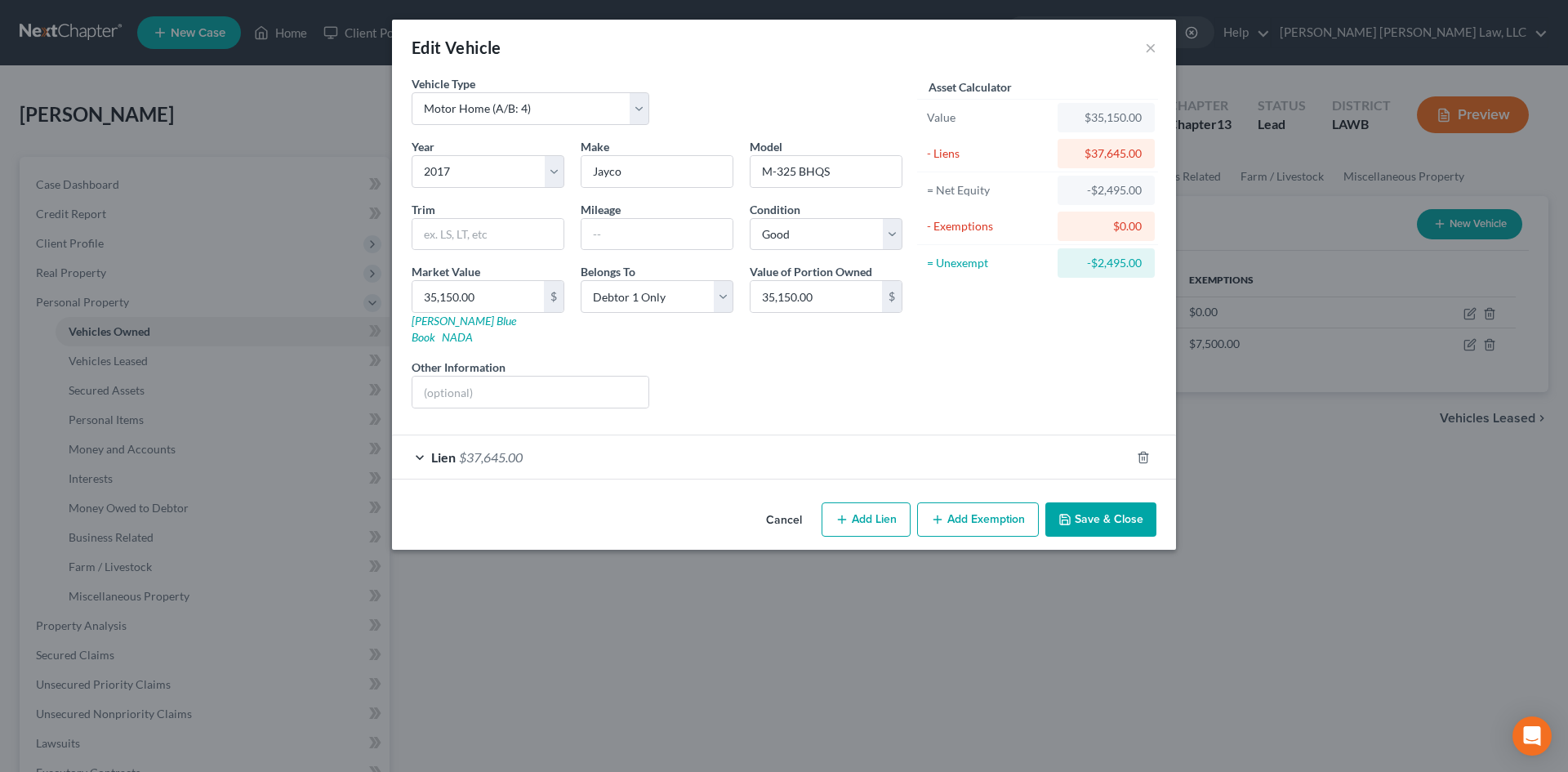
click at [1102, 510] on button "Save & Close" at bounding box center [1100, 519] width 111 height 34
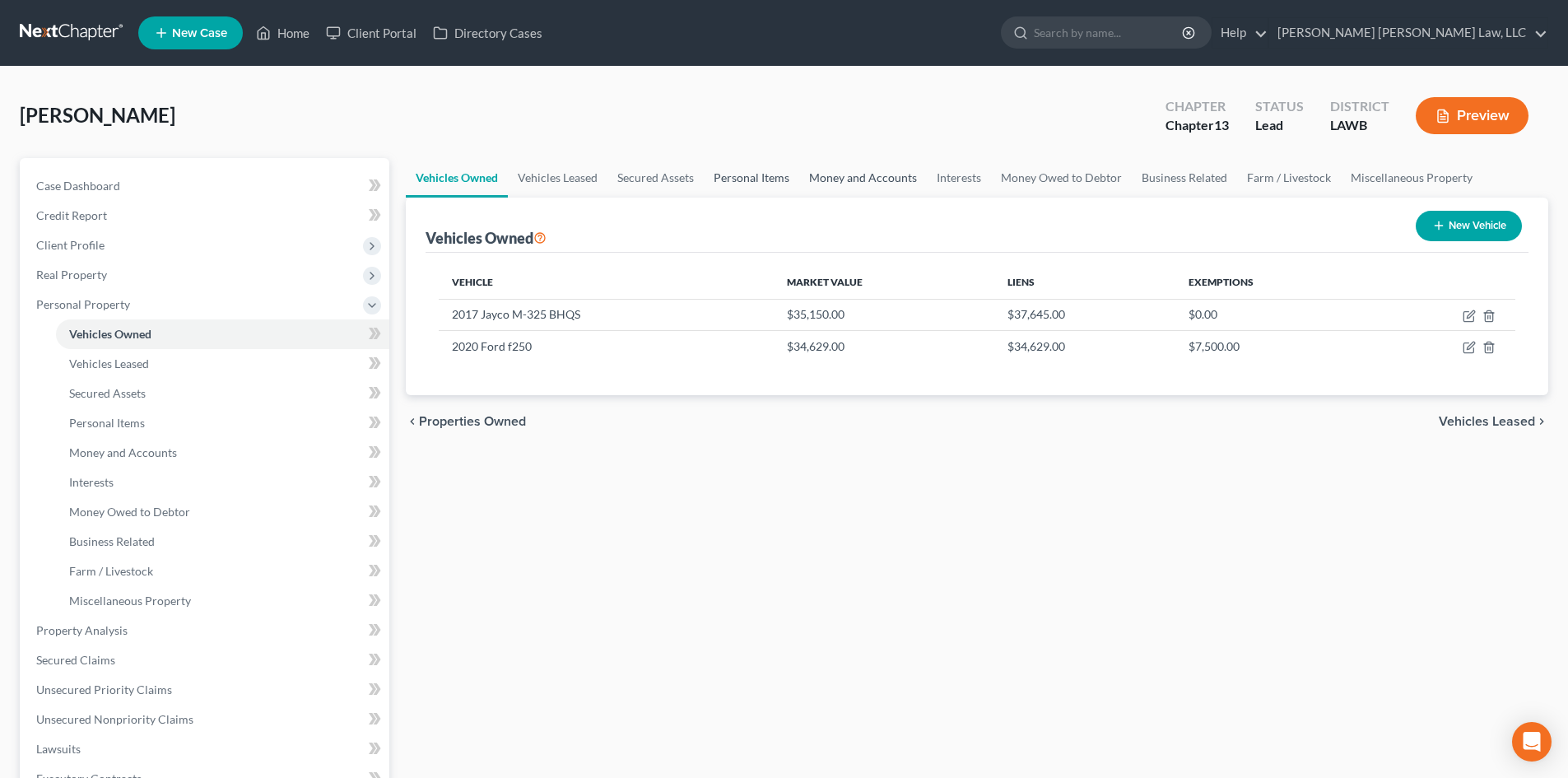
drag, startPoint x: 735, startPoint y: 174, endPoint x: 810, endPoint y: 169, distance: 75.2
click at [735, 174] on link "Personal Items" at bounding box center [751, 178] width 95 height 40
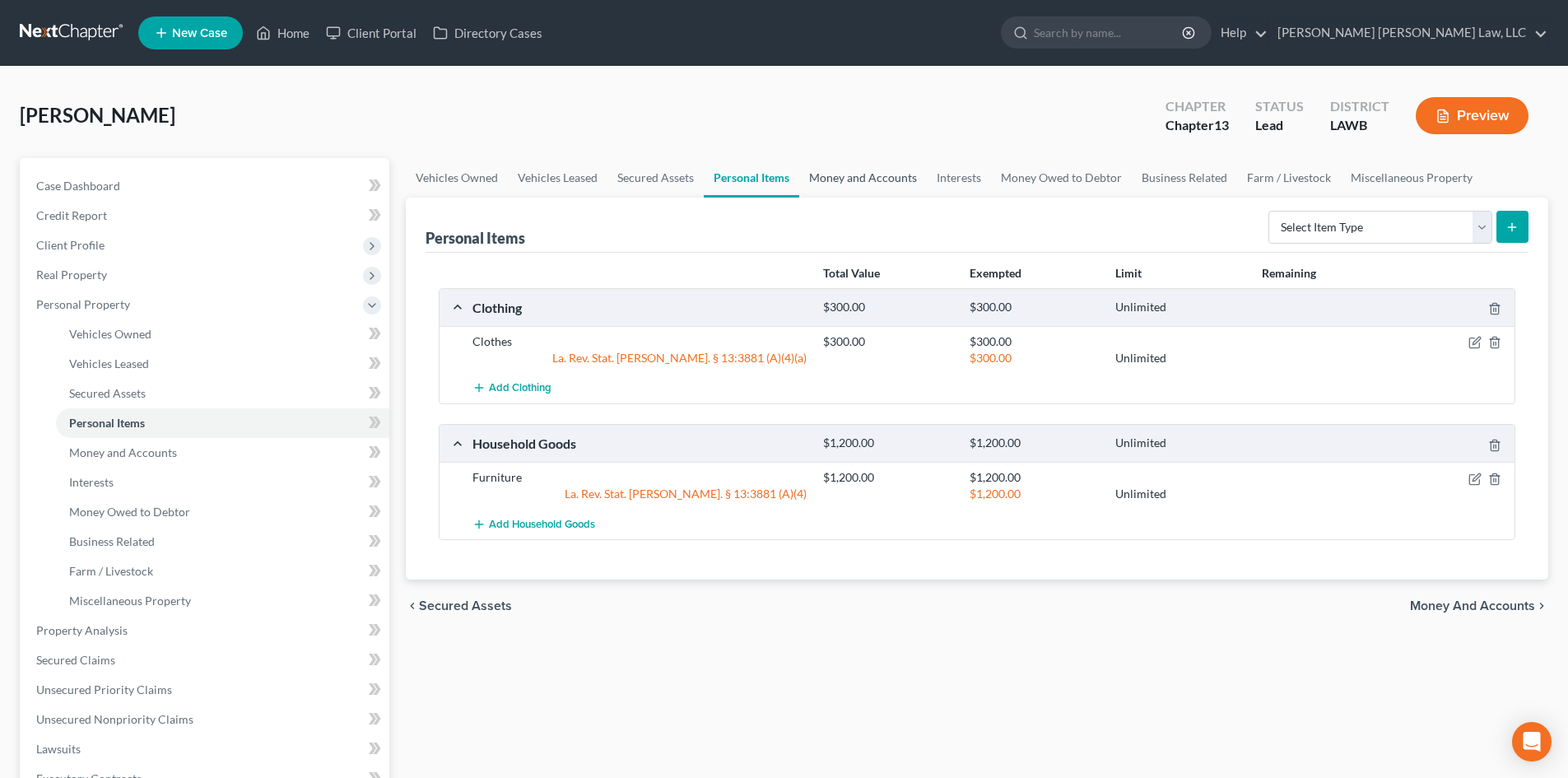
click at [844, 179] on link "Money and Accounts" at bounding box center [862, 178] width 127 height 40
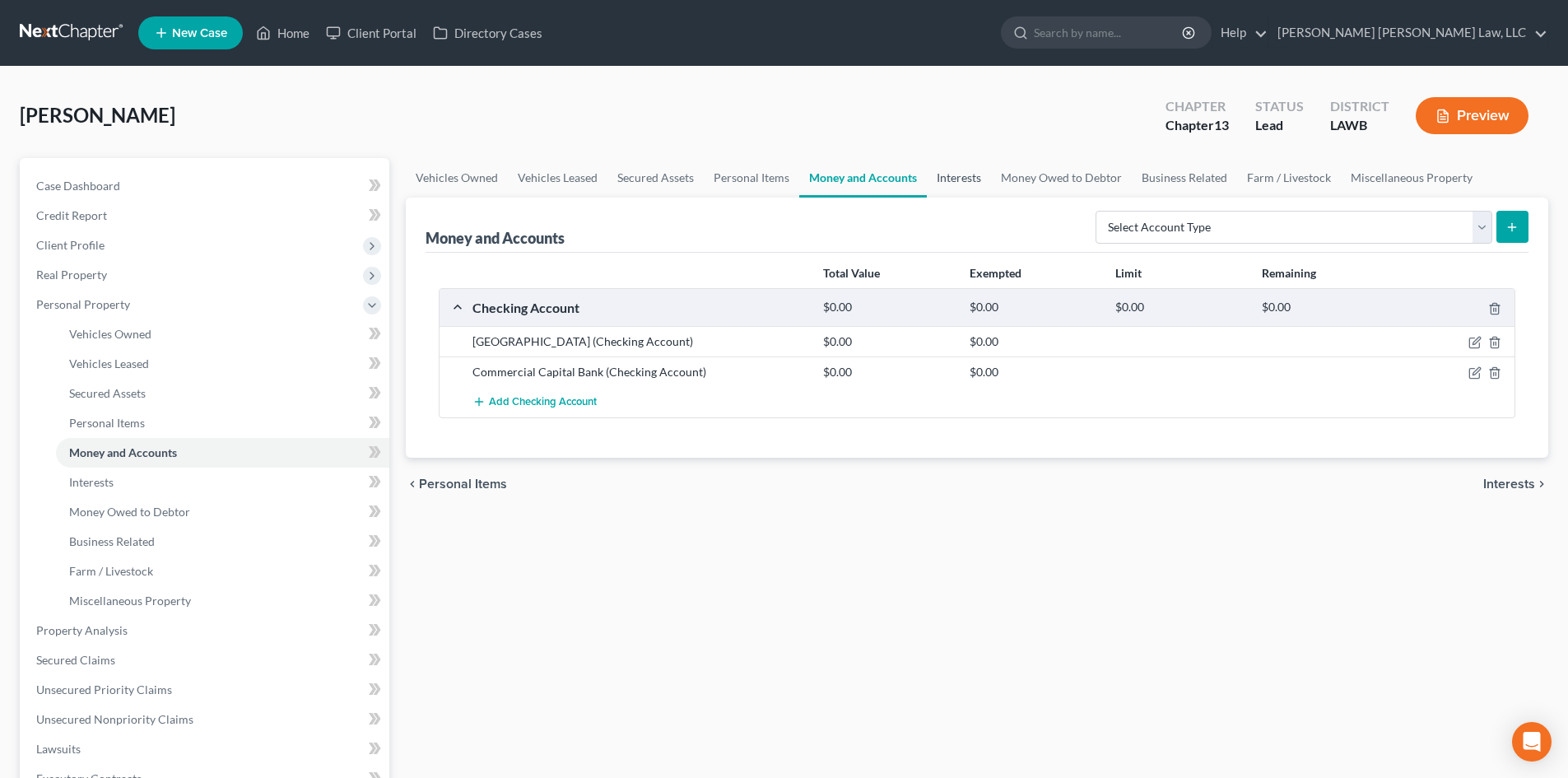
click at [944, 174] on link "Interests" at bounding box center [959, 178] width 64 height 40
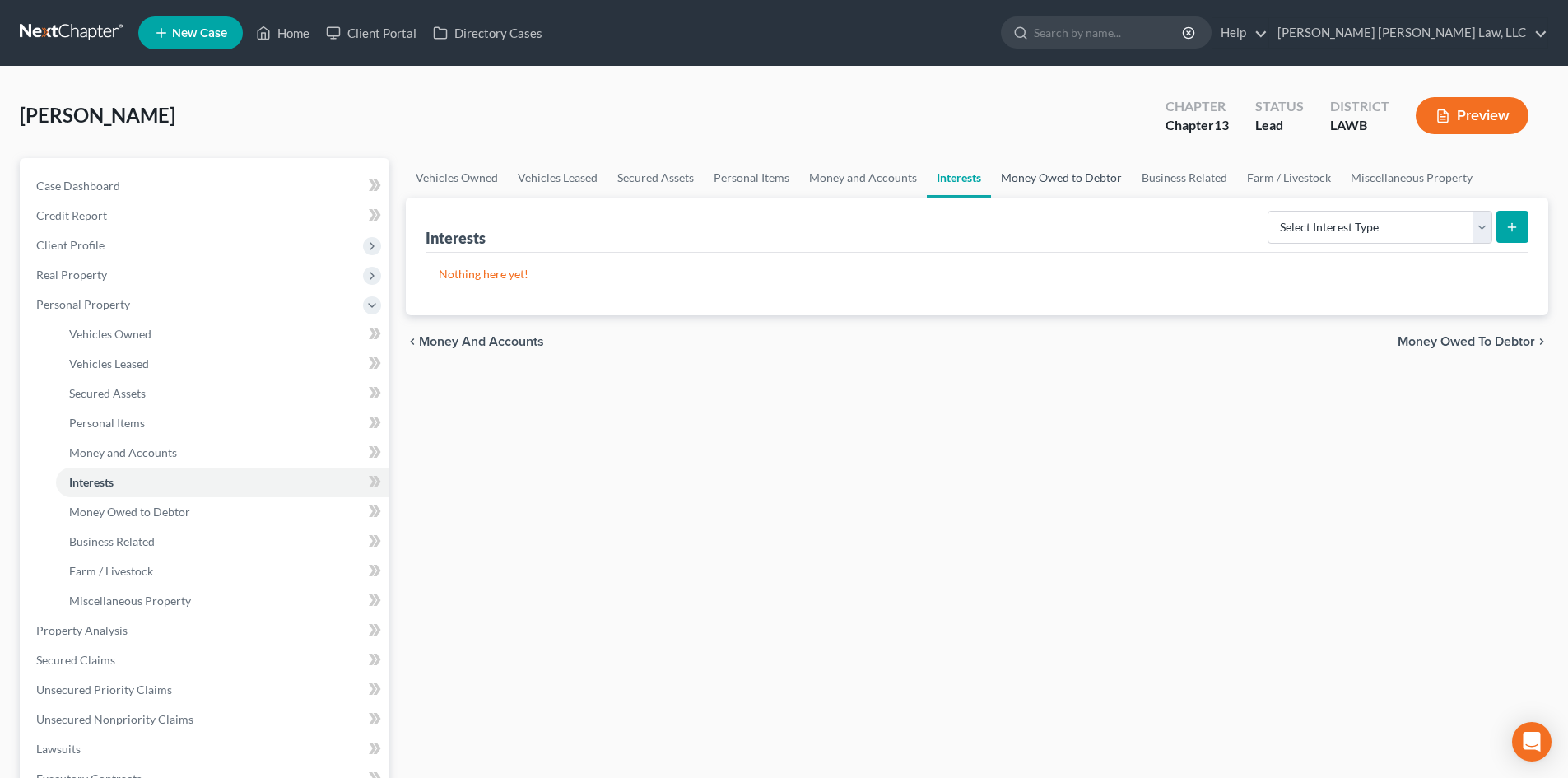
click at [1046, 172] on link "Money Owed to Debtor" at bounding box center [1062, 178] width 140 height 40
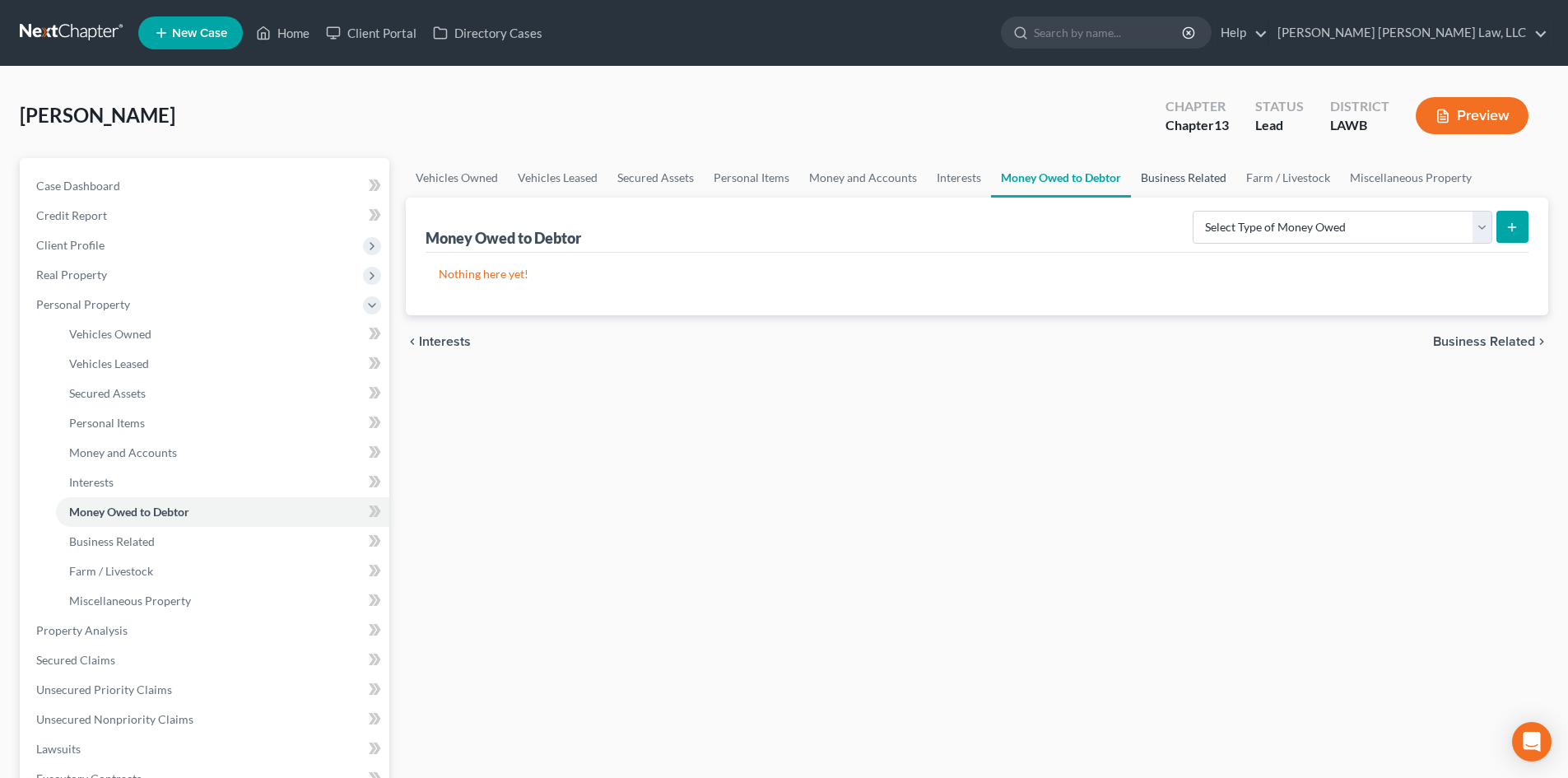
click at [1187, 177] on link "Business Related" at bounding box center [1184, 178] width 106 height 40
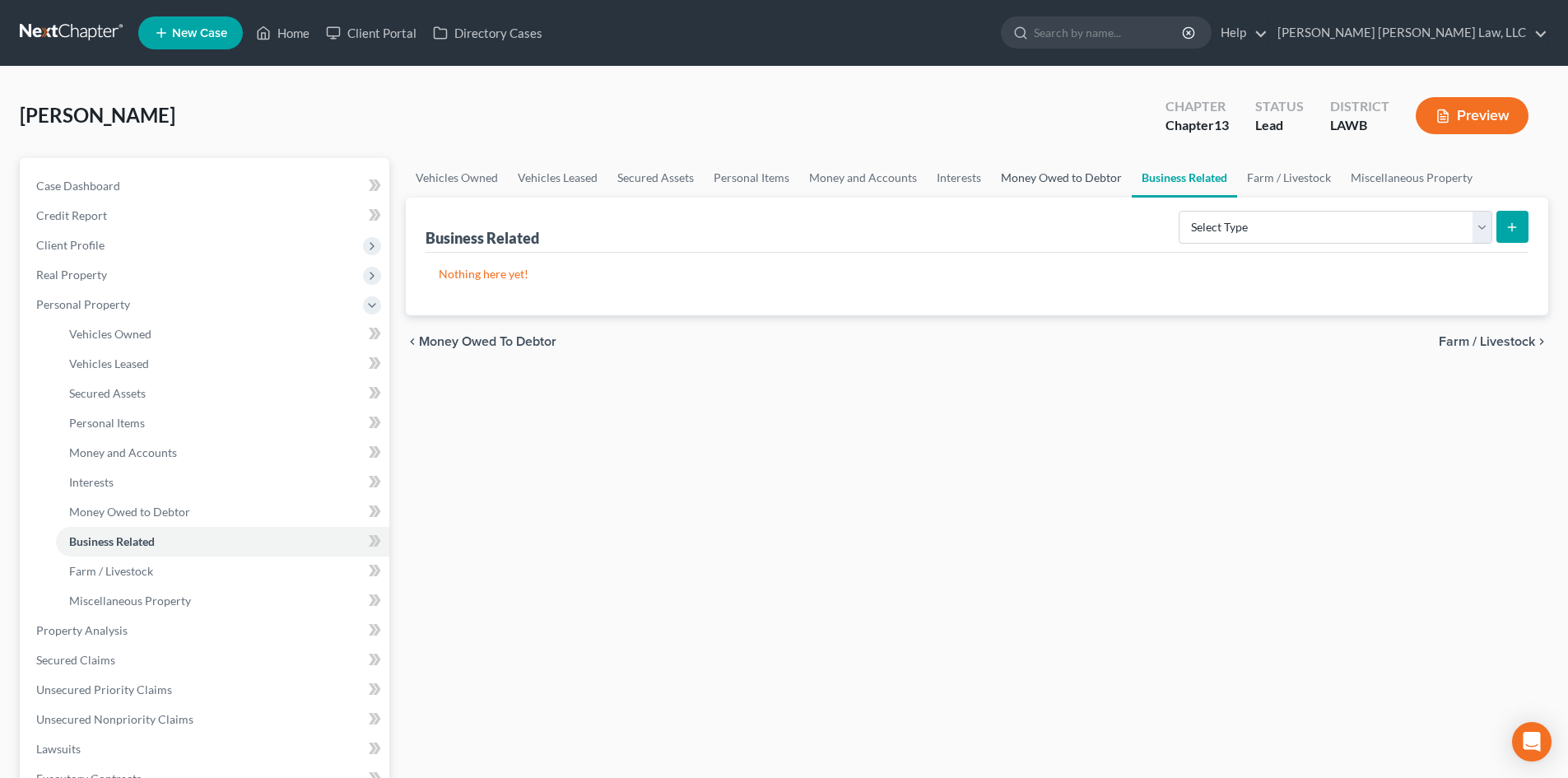
click at [1082, 178] on link "Money Owed to Debtor" at bounding box center [1062, 178] width 140 height 40
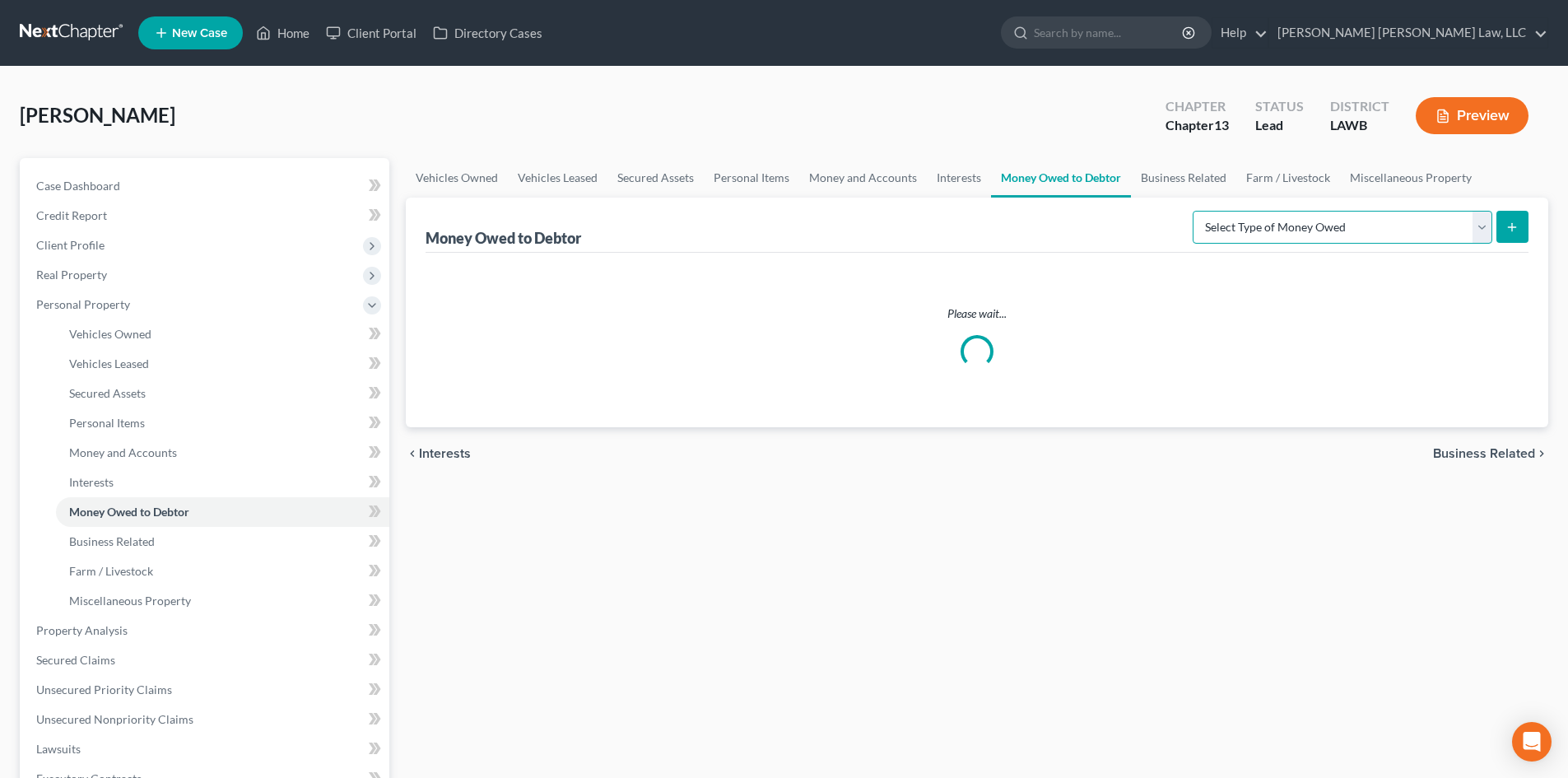
click at [1400, 228] on select "Select Type of Money Owed Accounts Receivable (A/B: 38) Alimony (A/B: 29) Child…" at bounding box center [1343, 227] width 300 height 33
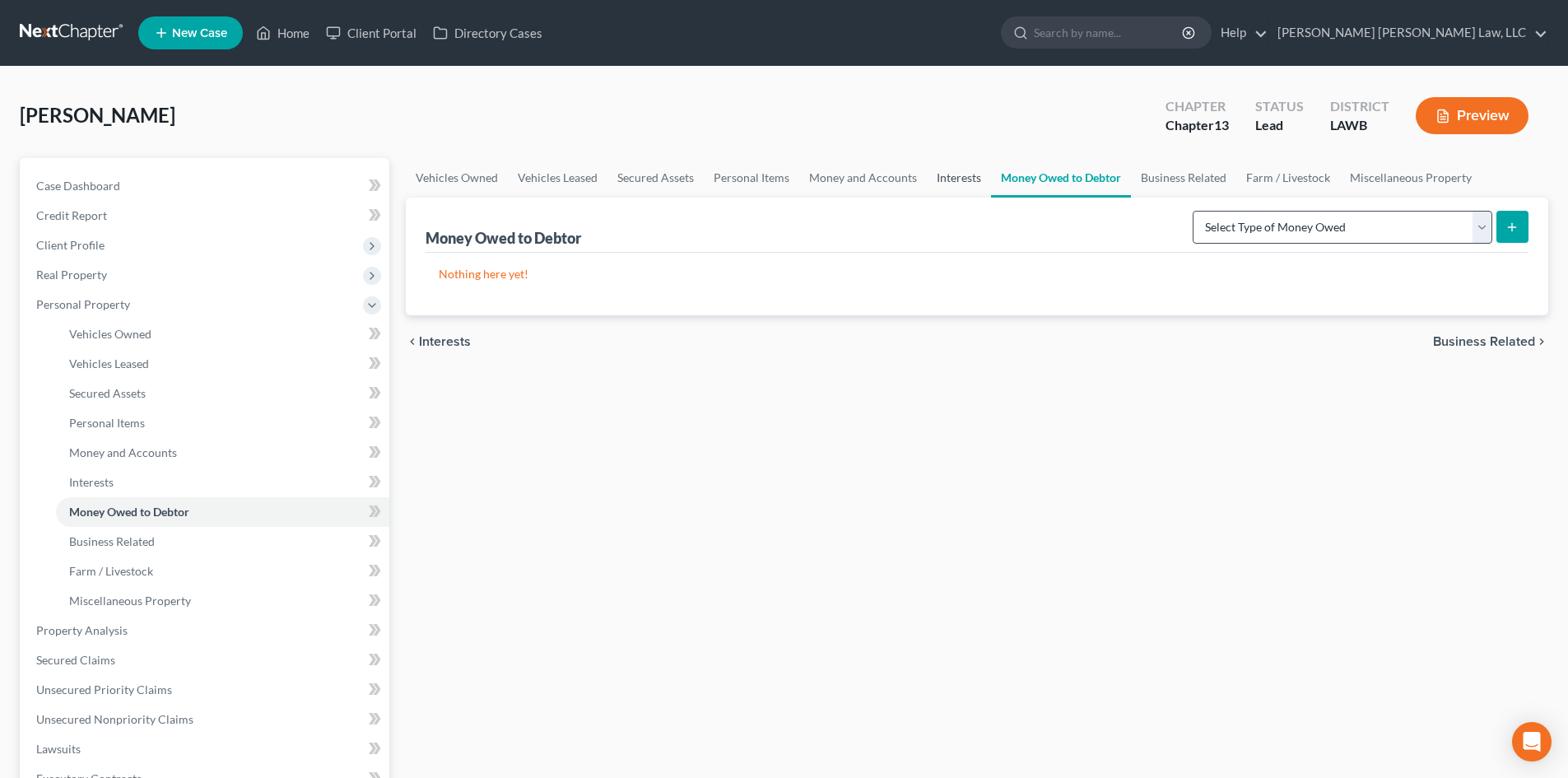
click at [962, 180] on link "Interests" at bounding box center [959, 178] width 64 height 40
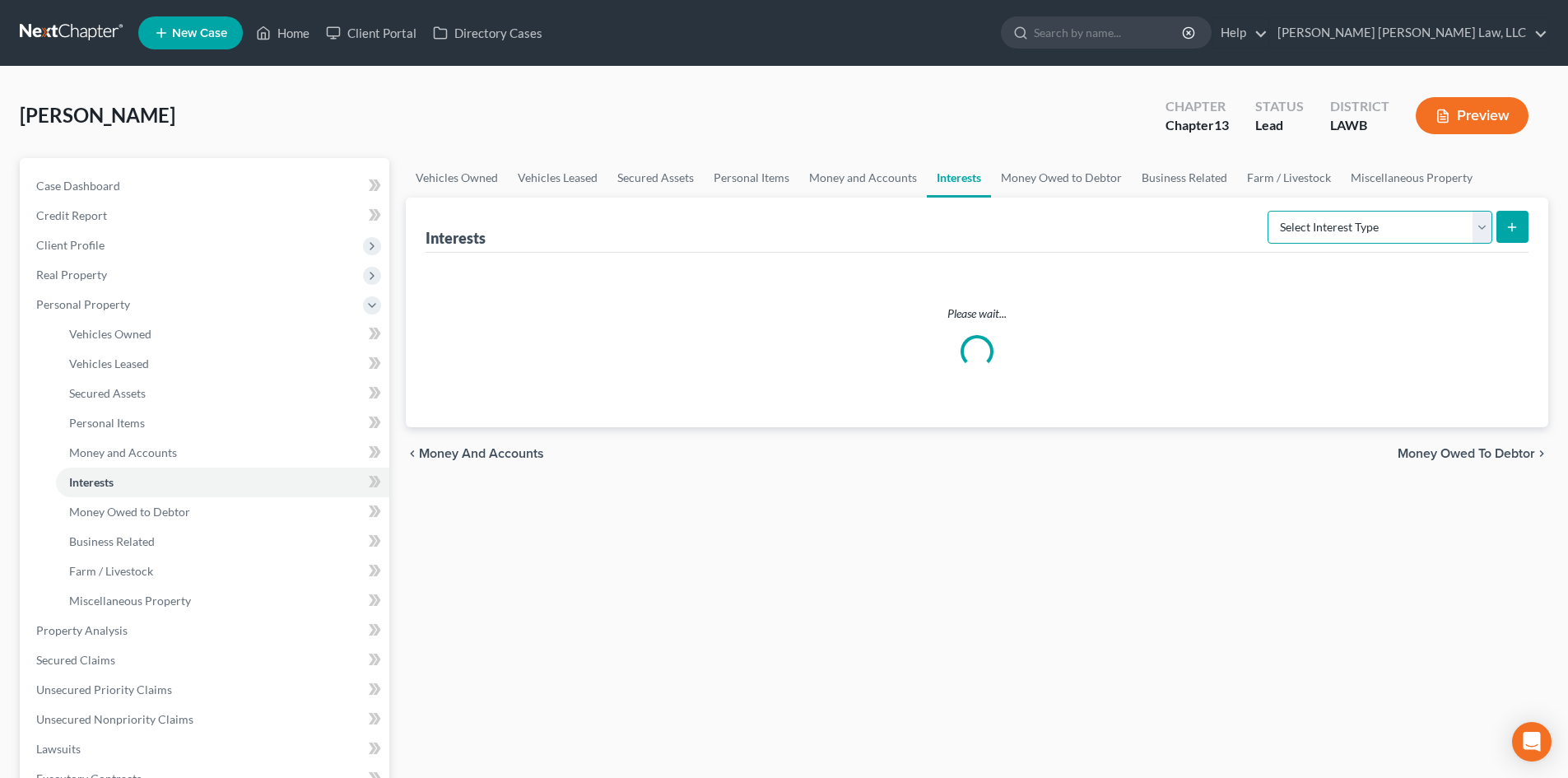
click at [1323, 228] on select "Select Interest Type 401K (A/B: 21) Annuity (A/B: 23) Bond (A/B: 18) Education …" at bounding box center [1380, 227] width 224 height 33
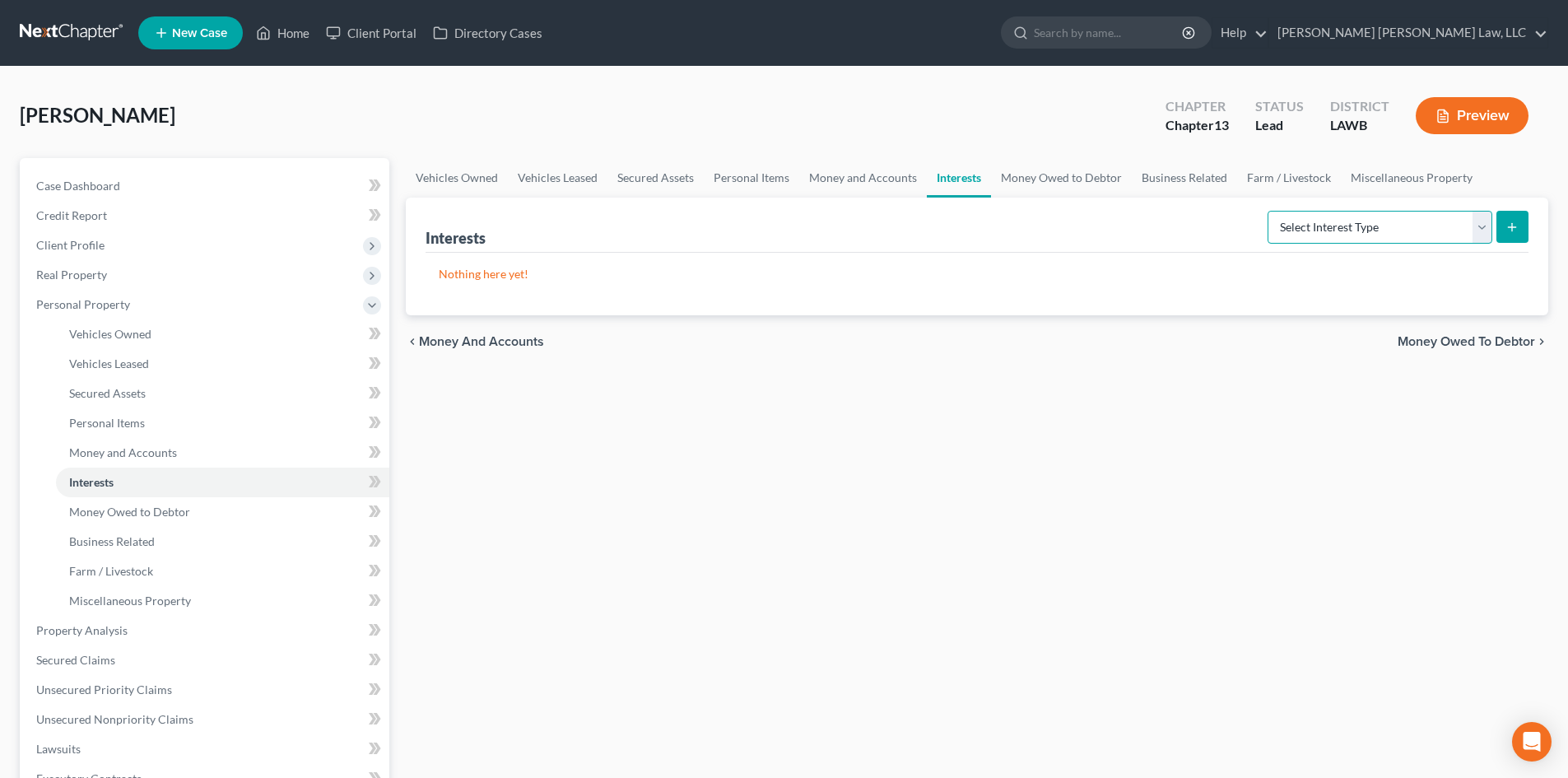
select select "401k"
click at [1270, 211] on select "Select Interest Type 401K (A/B: 21) Annuity (A/B: 23) Bond (A/B: 18) Education …" at bounding box center [1380, 227] width 224 height 33
click at [1517, 224] on icon "submit" at bounding box center [1512, 227] width 13 height 13
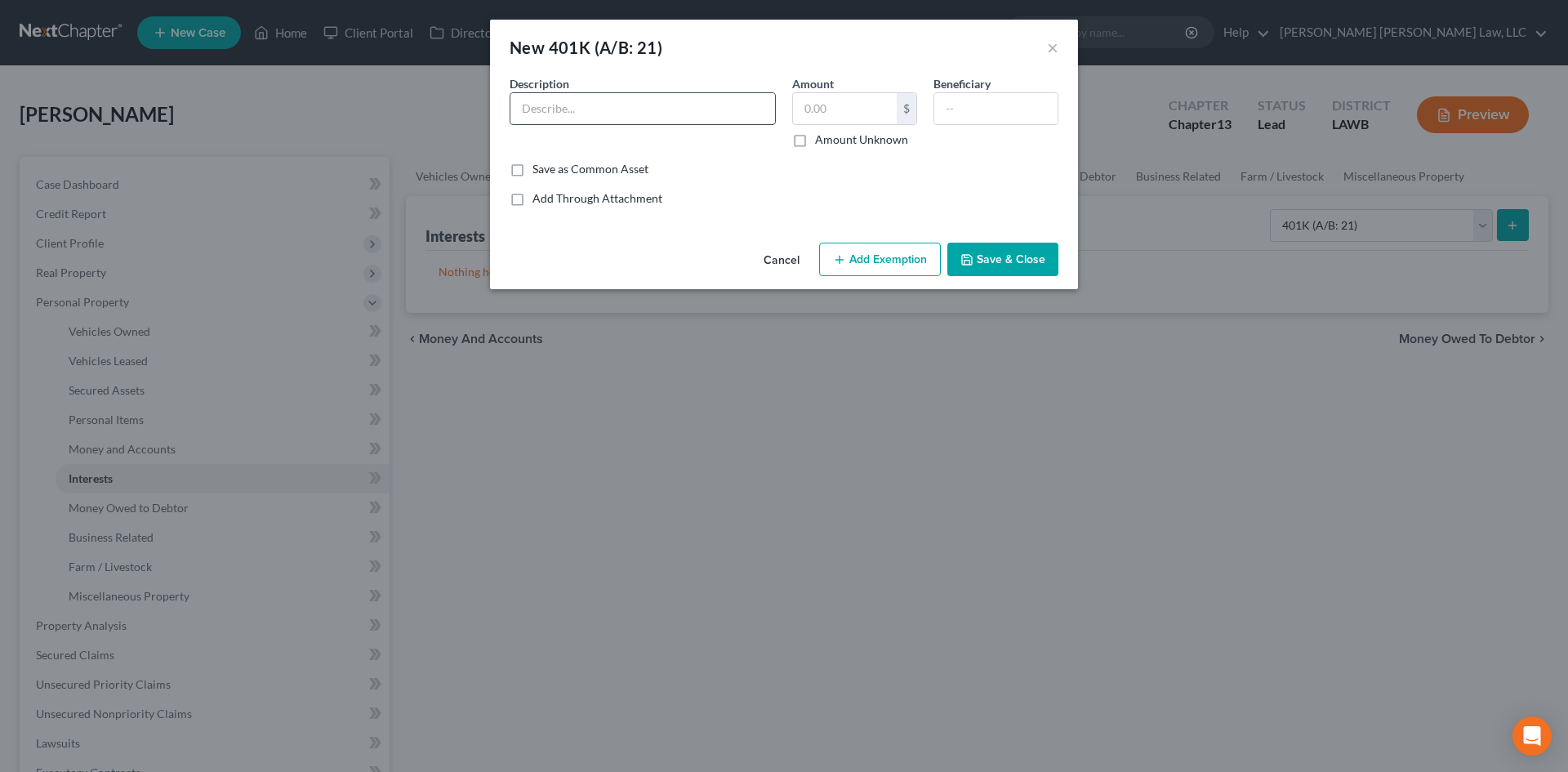
click at [616, 104] on input "text" at bounding box center [643, 108] width 265 height 31
type input "401K"
click at [807, 111] on input "text" at bounding box center [844, 108] width 104 height 31
type input "1,000.00"
click at [1037, 106] on input "text" at bounding box center [995, 108] width 123 height 31
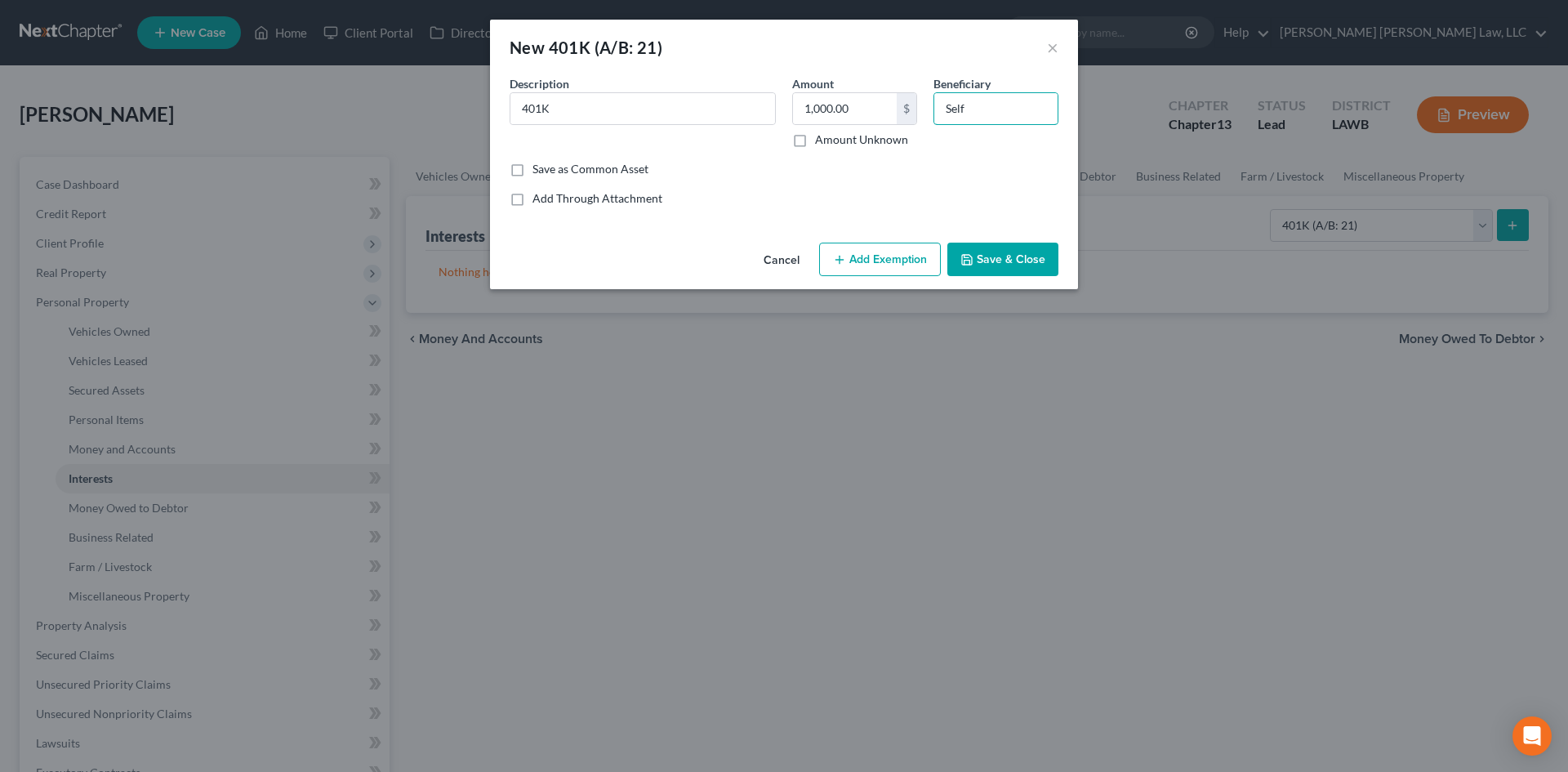
type input "Self"
click at [919, 255] on button "Add Exemption" at bounding box center [880, 260] width 122 height 34
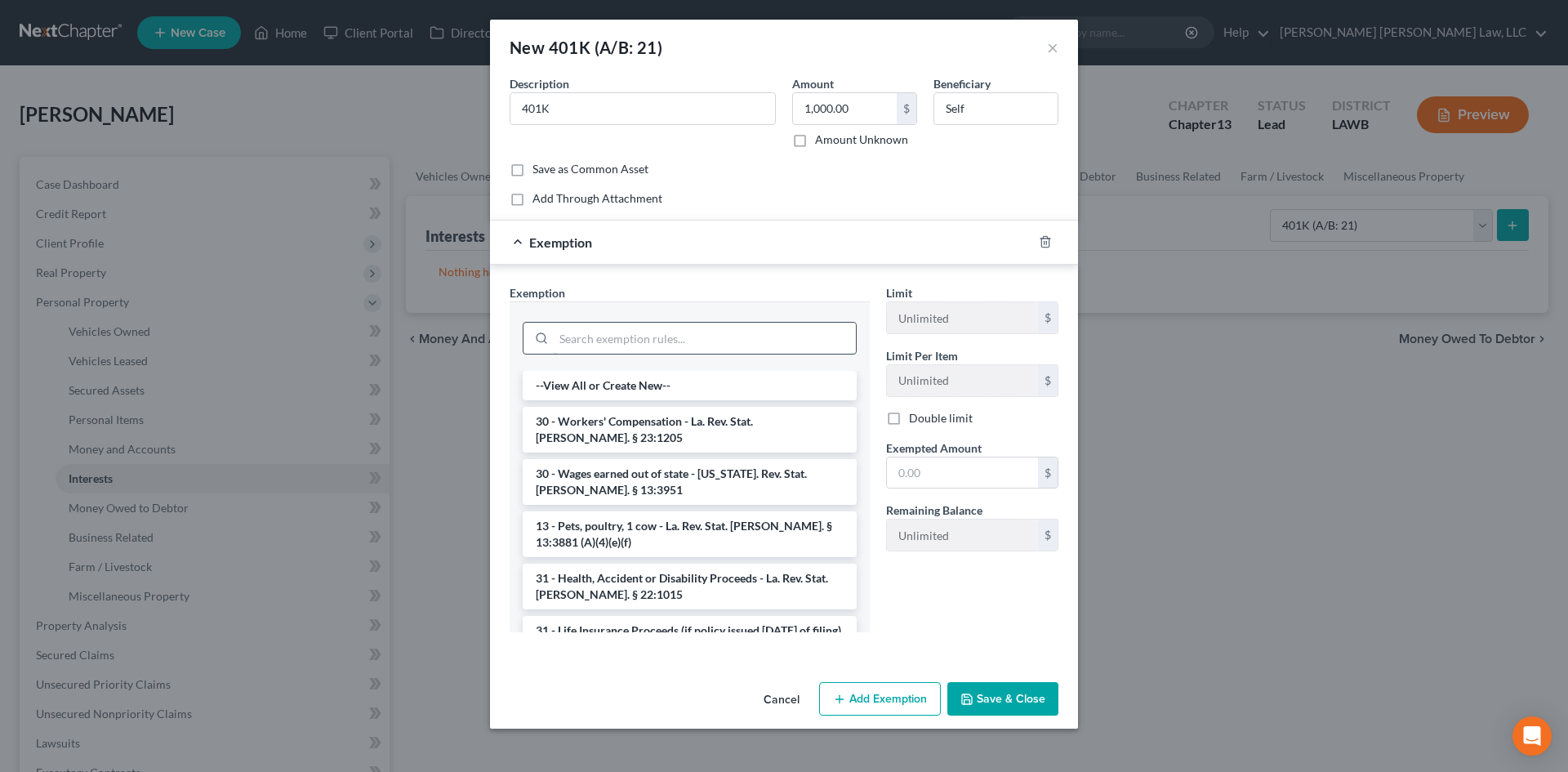
click at [633, 343] on input "search" at bounding box center [704, 338] width 302 height 31
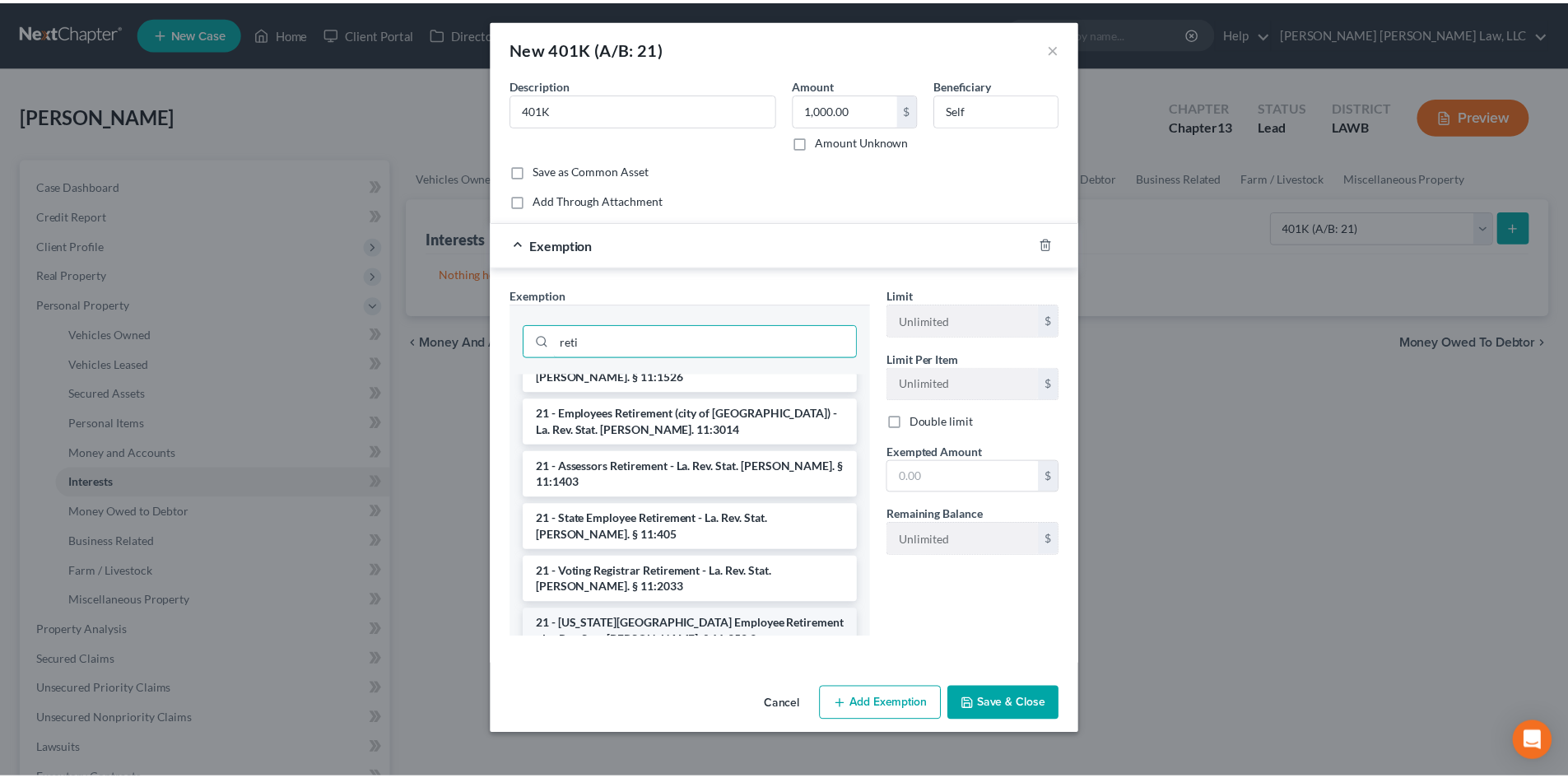
scroll to position [503, 0]
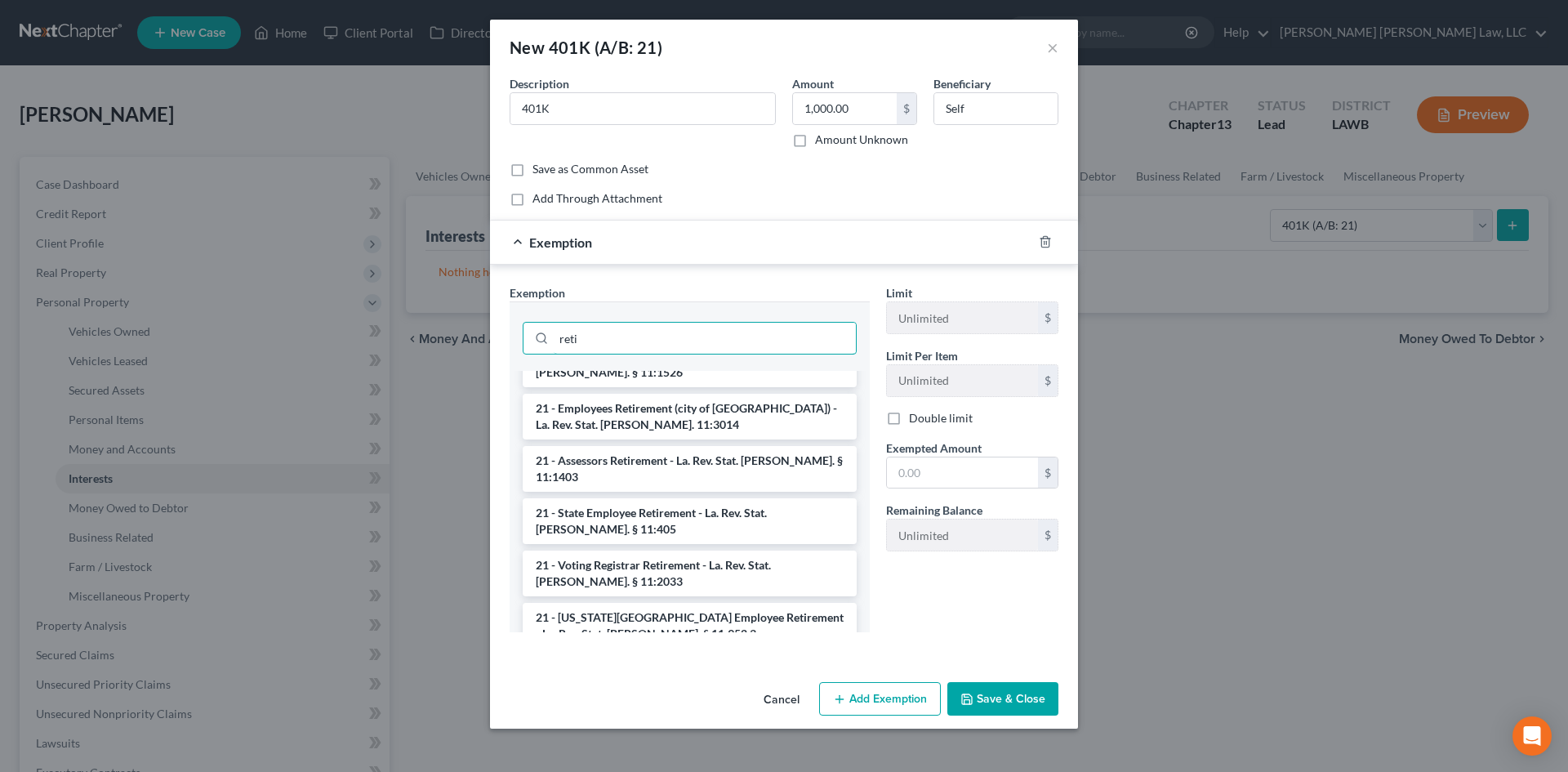
type input "reti"
click at [674, 655] on li "Firm Created - Pensions, annuities and qualified retirement plans-exempt except…" at bounding box center [689, 686] width 334 height 62
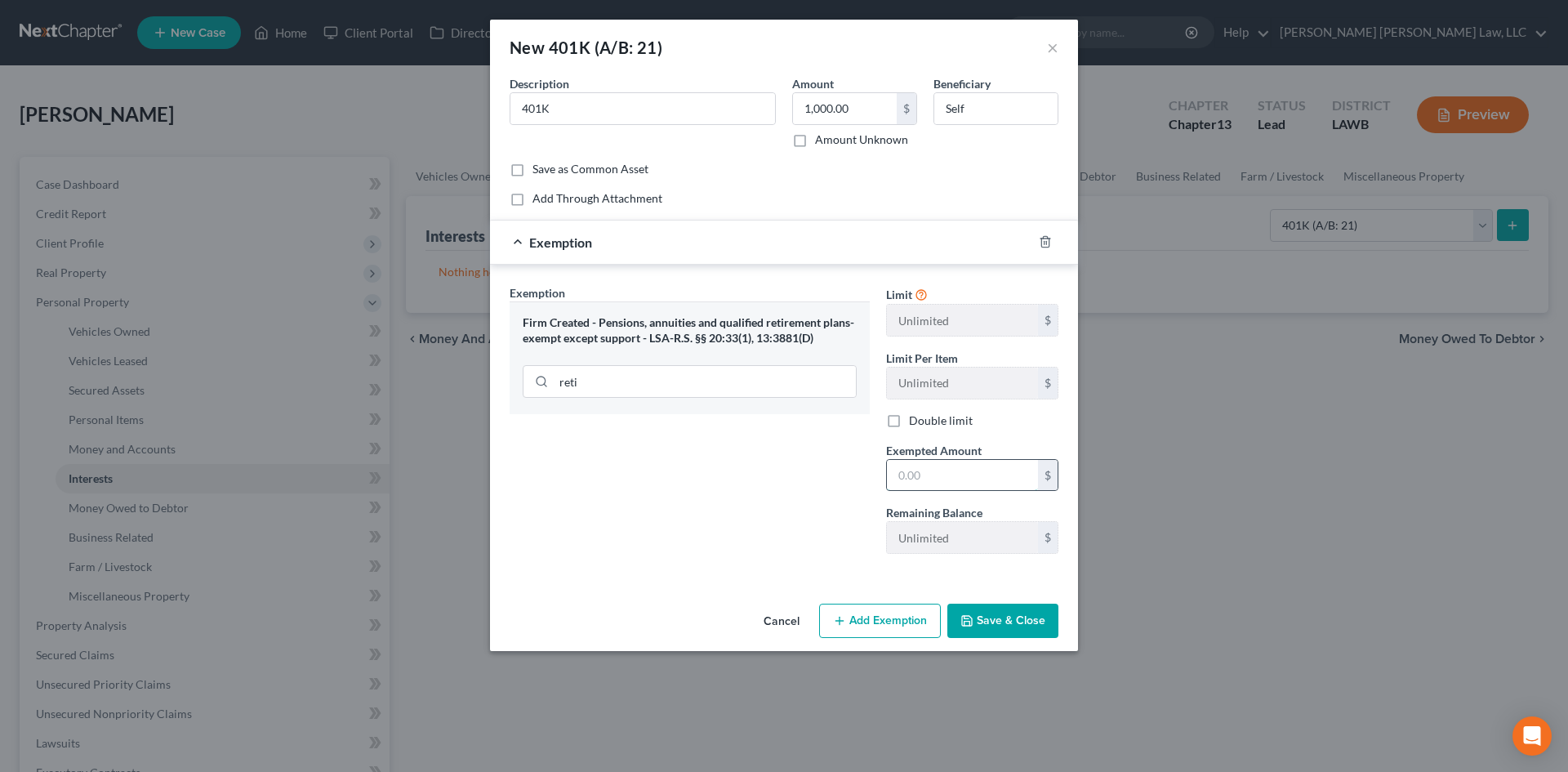
click at [943, 475] on input "text" at bounding box center [962, 475] width 151 height 31
type input "1,000.00"
click at [1032, 623] on button "Save & Close" at bounding box center [1002, 621] width 111 height 34
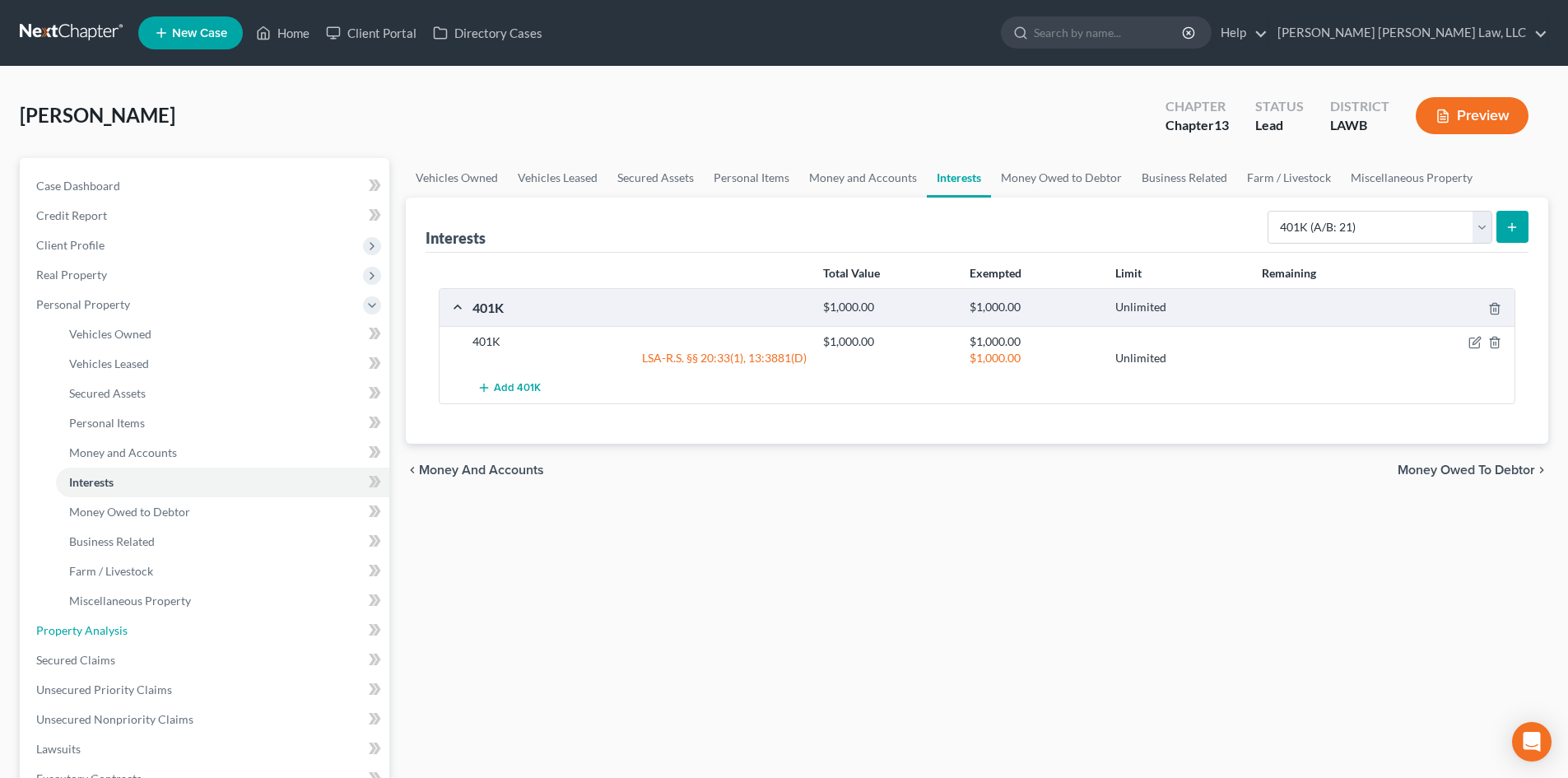
drag, startPoint x: 118, startPoint y: 628, endPoint x: 403, endPoint y: 555, distance: 294.2
click at [118, 628] on span "Property Analysis" at bounding box center [81, 630] width 91 height 14
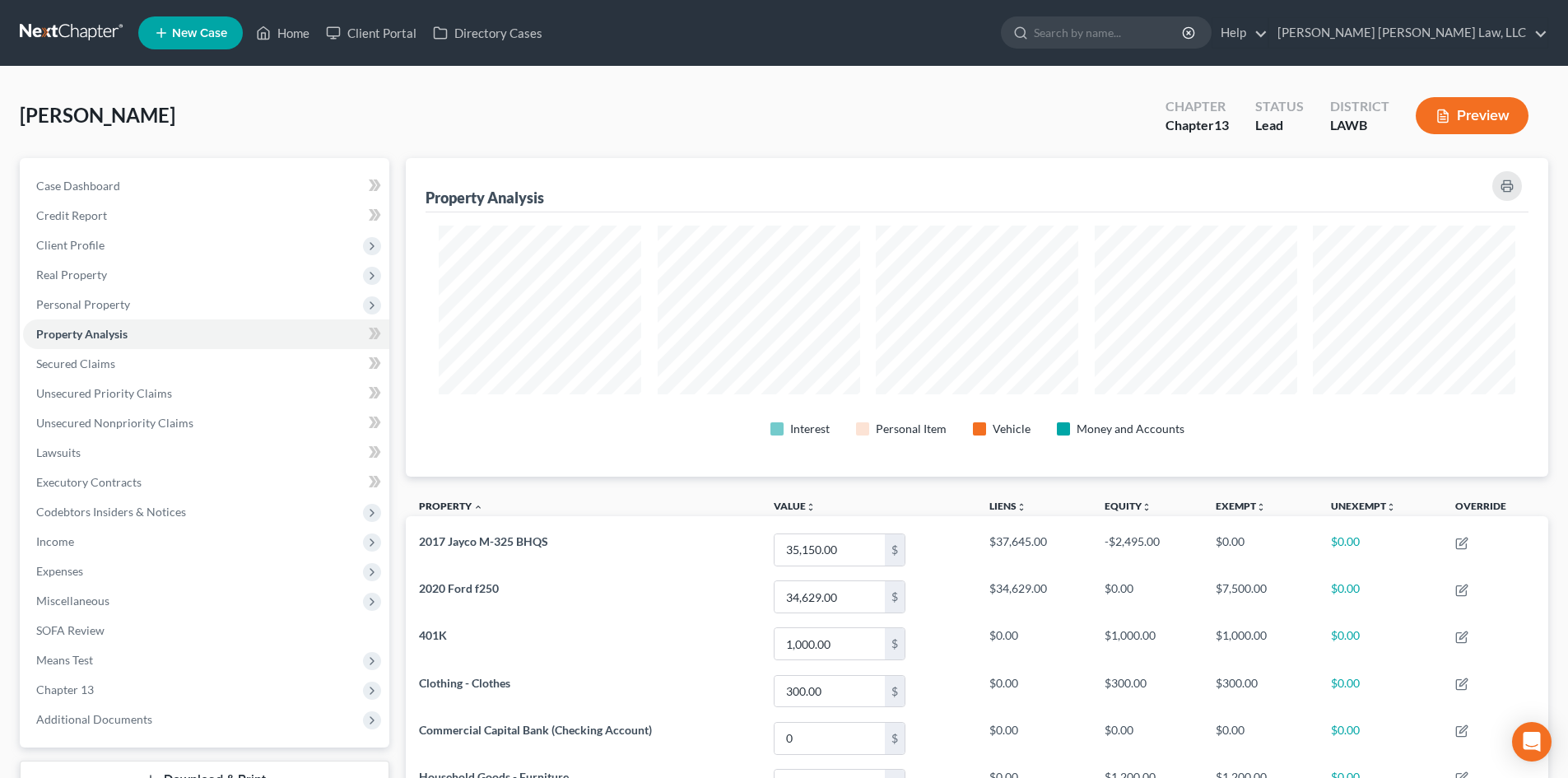
scroll to position [319, 1142]
click at [185, 367] on link "Secured Claims" at bounding box center [206, 364] width 367 height 29
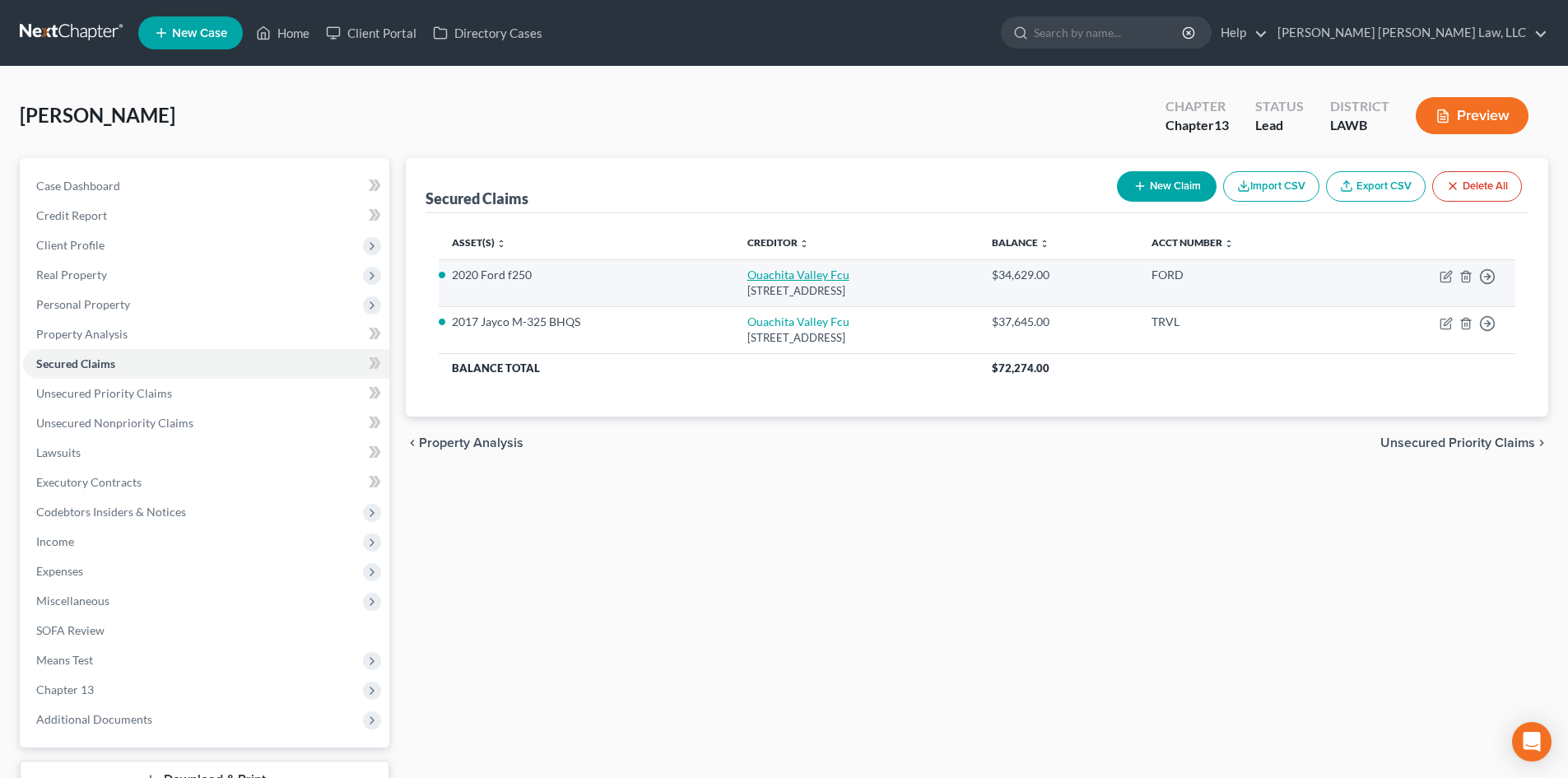
click at [747, 269] on link "Ouachita Valley Fcu" at bounding box center [798, 275] width 102 height 14
select select "19"
select select "0"
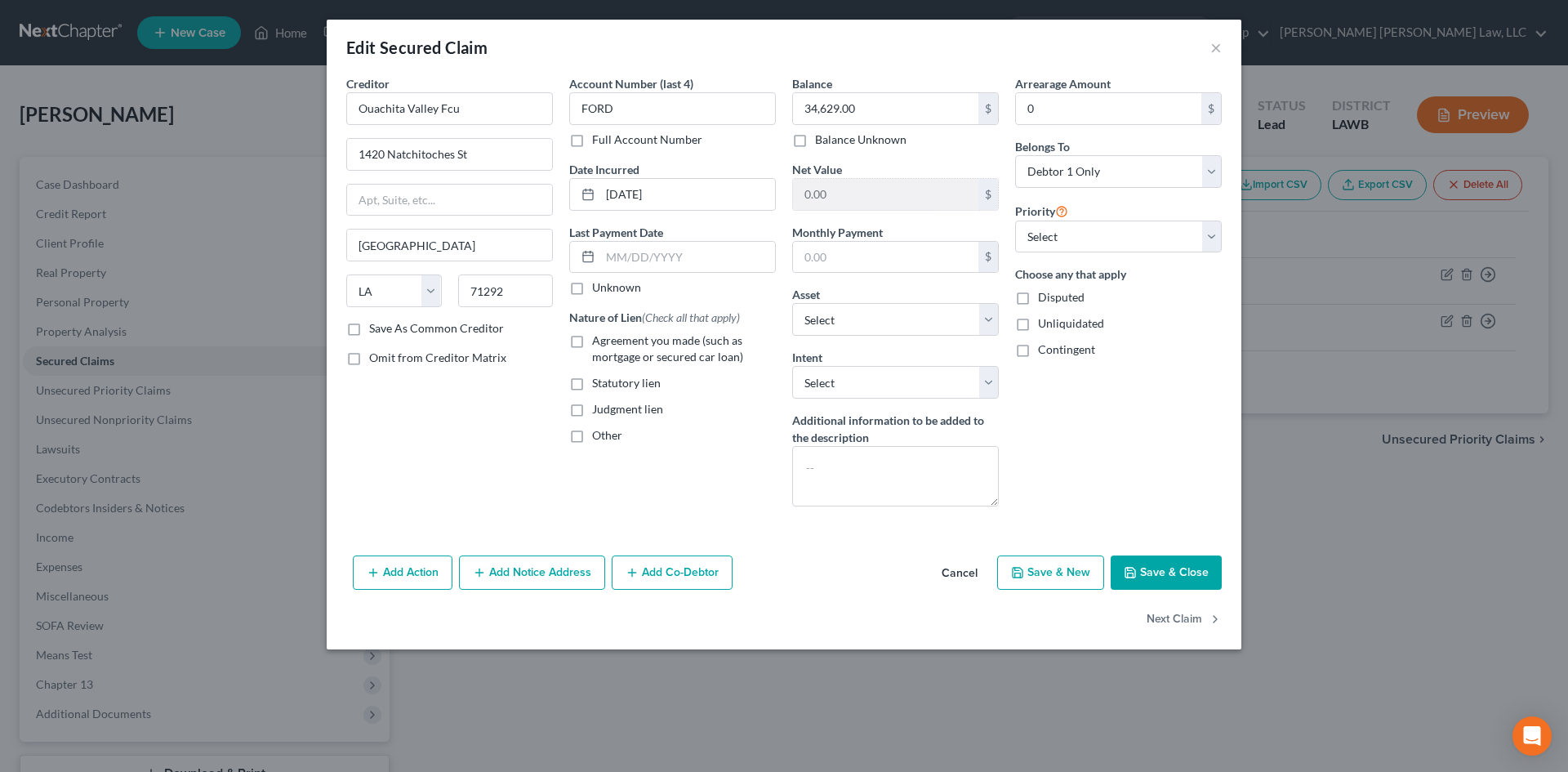
click at [1191, 573] on button "Save & Close" at bounding box center [1166, 573] width 111 height 34
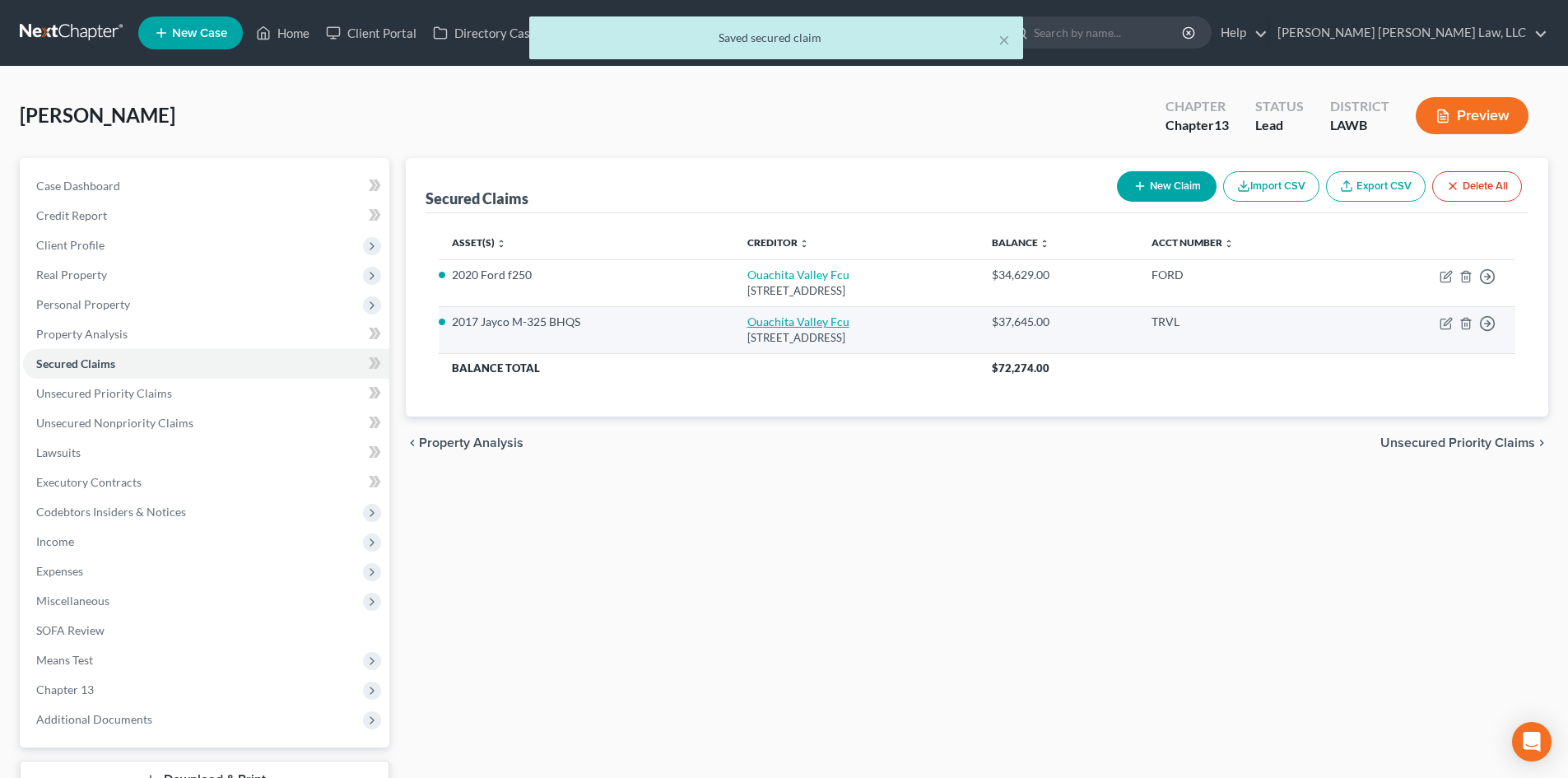
click at [761, 325] on link "Ouachita Valley Fcu" at bounding box center [798, 321] width 102 height 14
select select "19"
select select "4"
select select "0"
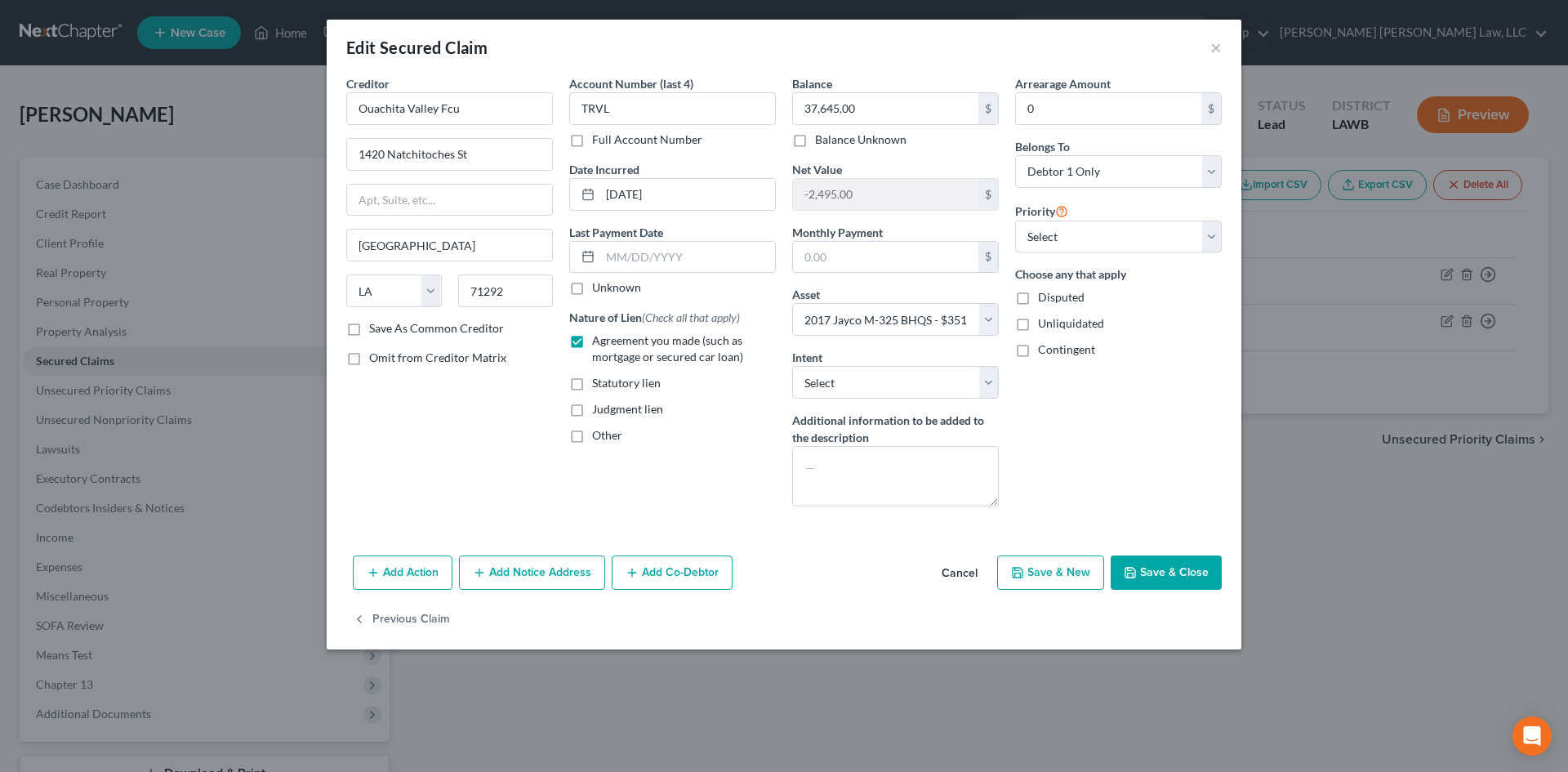
click at [1142, 573] on button "Save & Close" at bounding box center [1166, 573] width 111 height 34
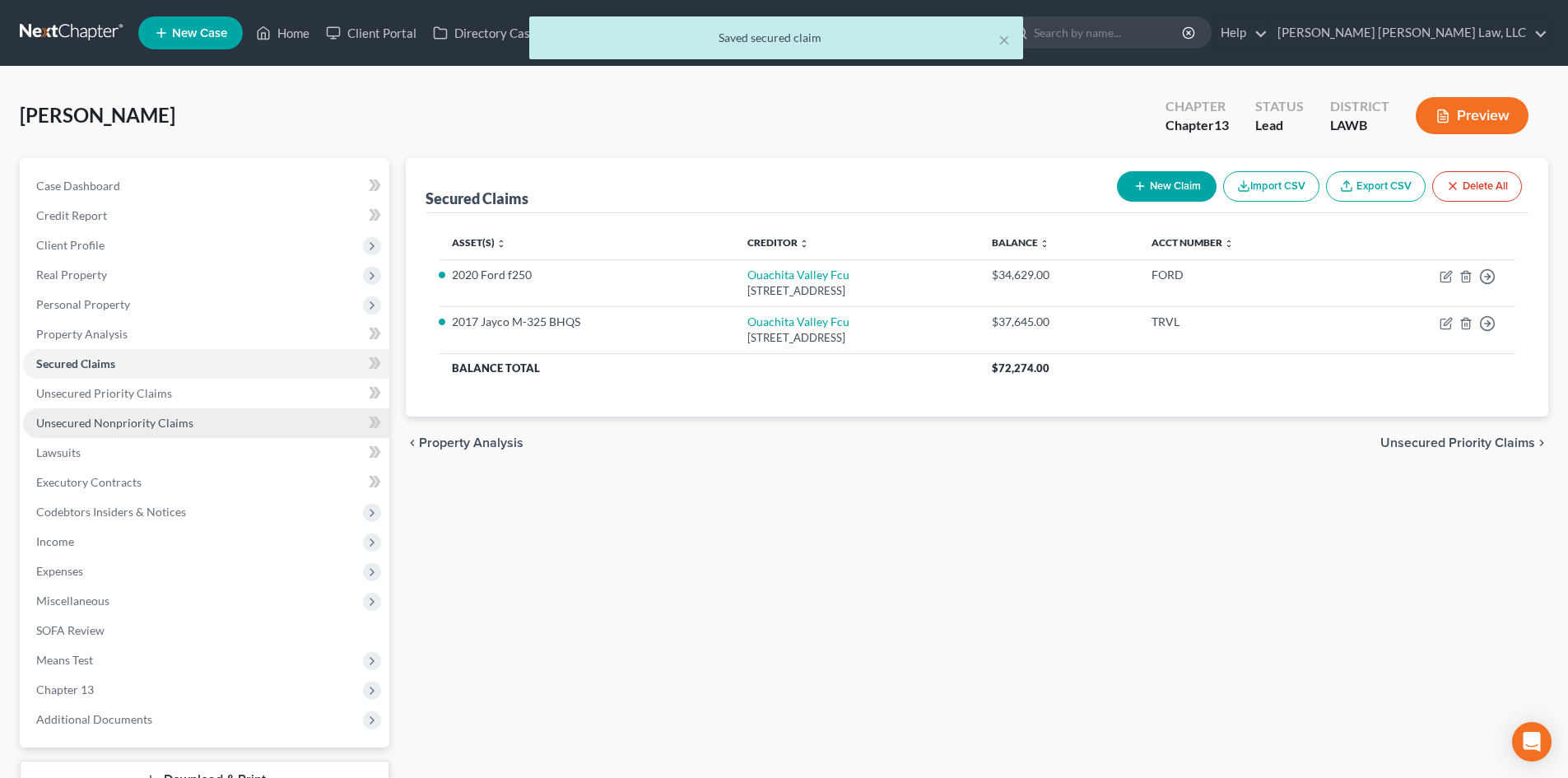
click at [218, 429] on link "Unsecured Nonpriority Claims" at bounding box center [206, 423] width 367 height 29
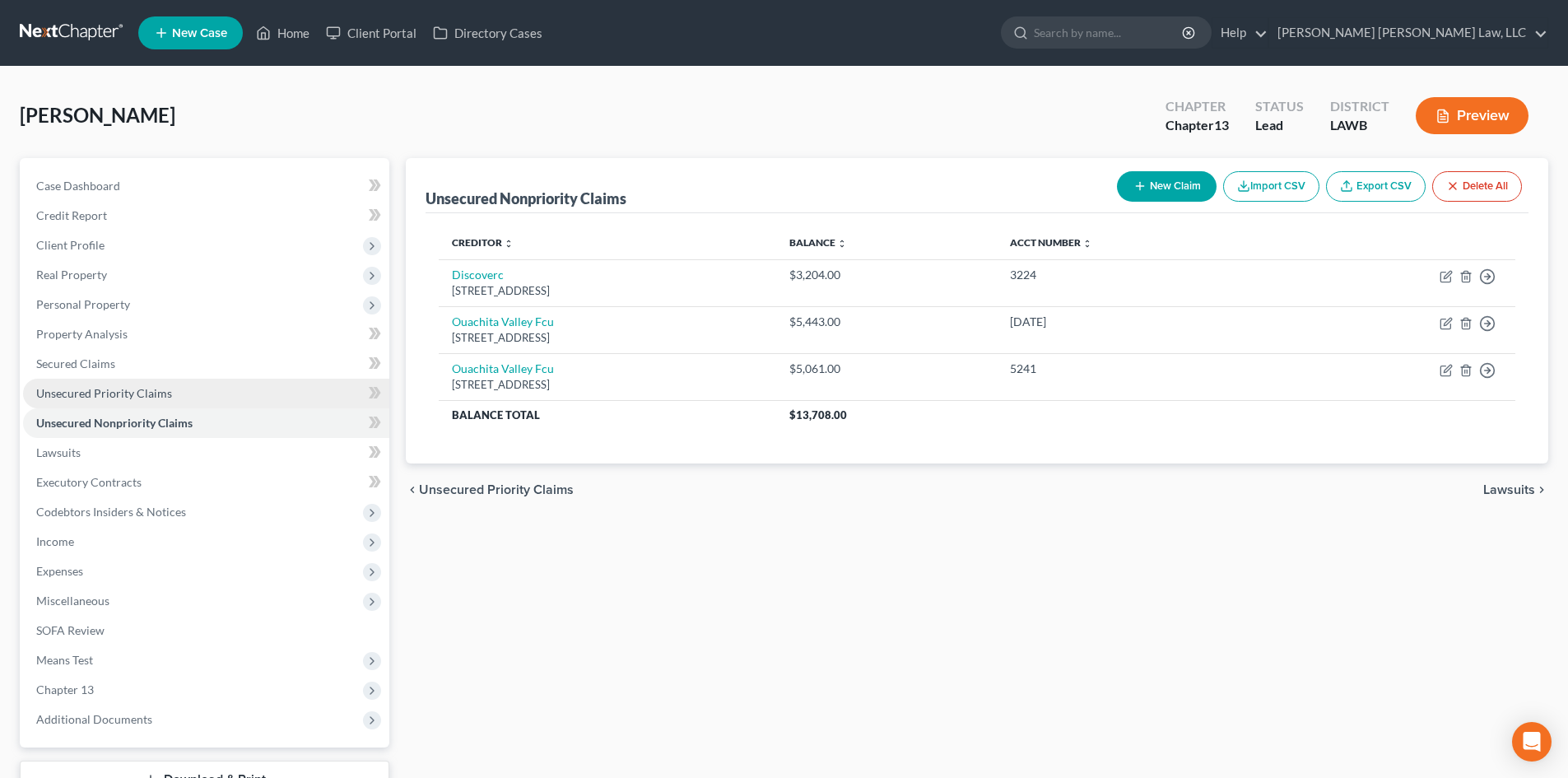
drag, startPoint x: 251, startPoint y: 387, endPoint x: 287, endPoint y: 382, distance: 36.3
click at [251, 387] on link "Unsecured Priority Claims" at bounding box center [206, 393] width 367 height 29
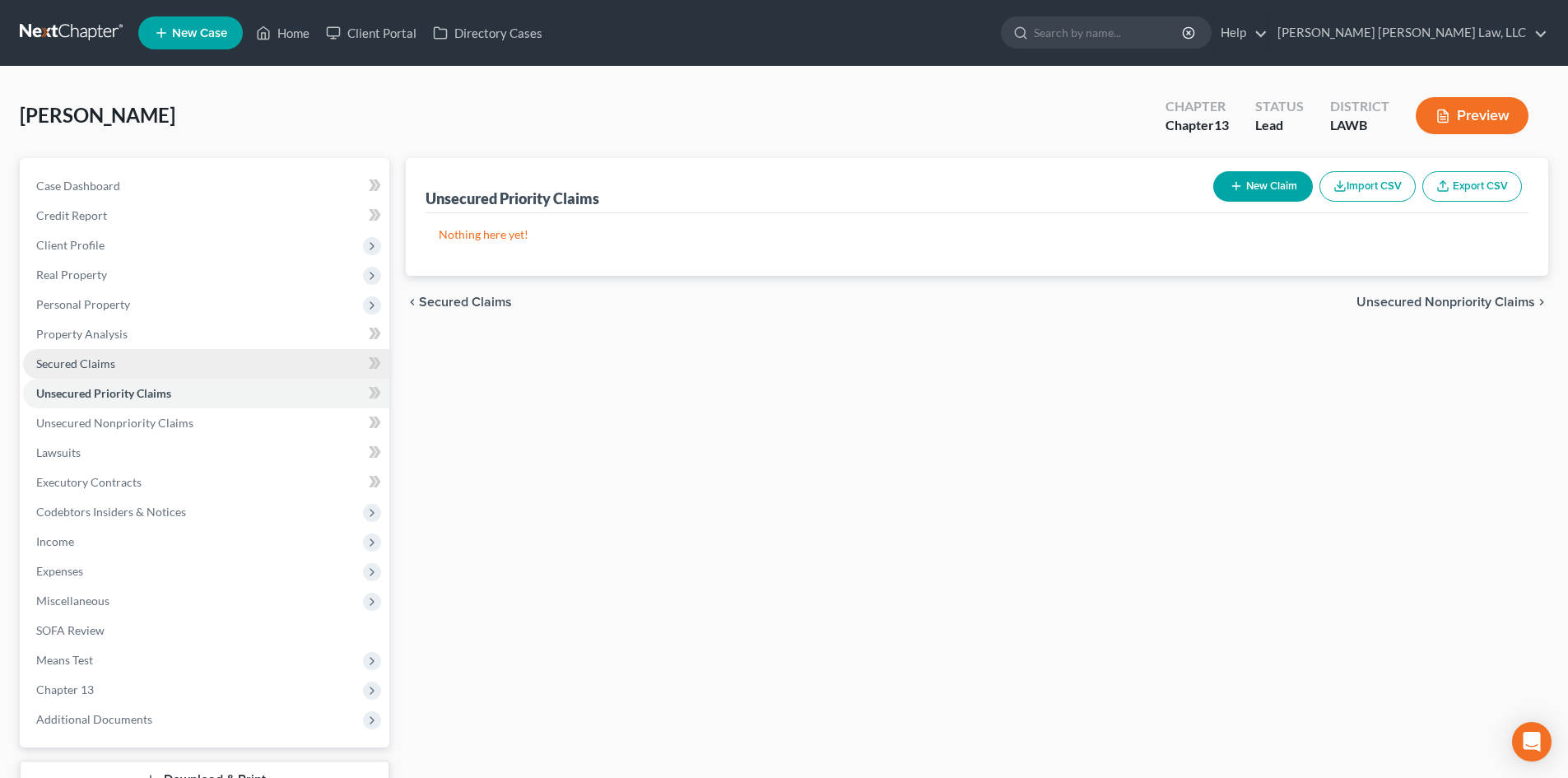
click at [291, 360] on link "Secured Claims" at bounding box center [206, 364] width 367 height 29
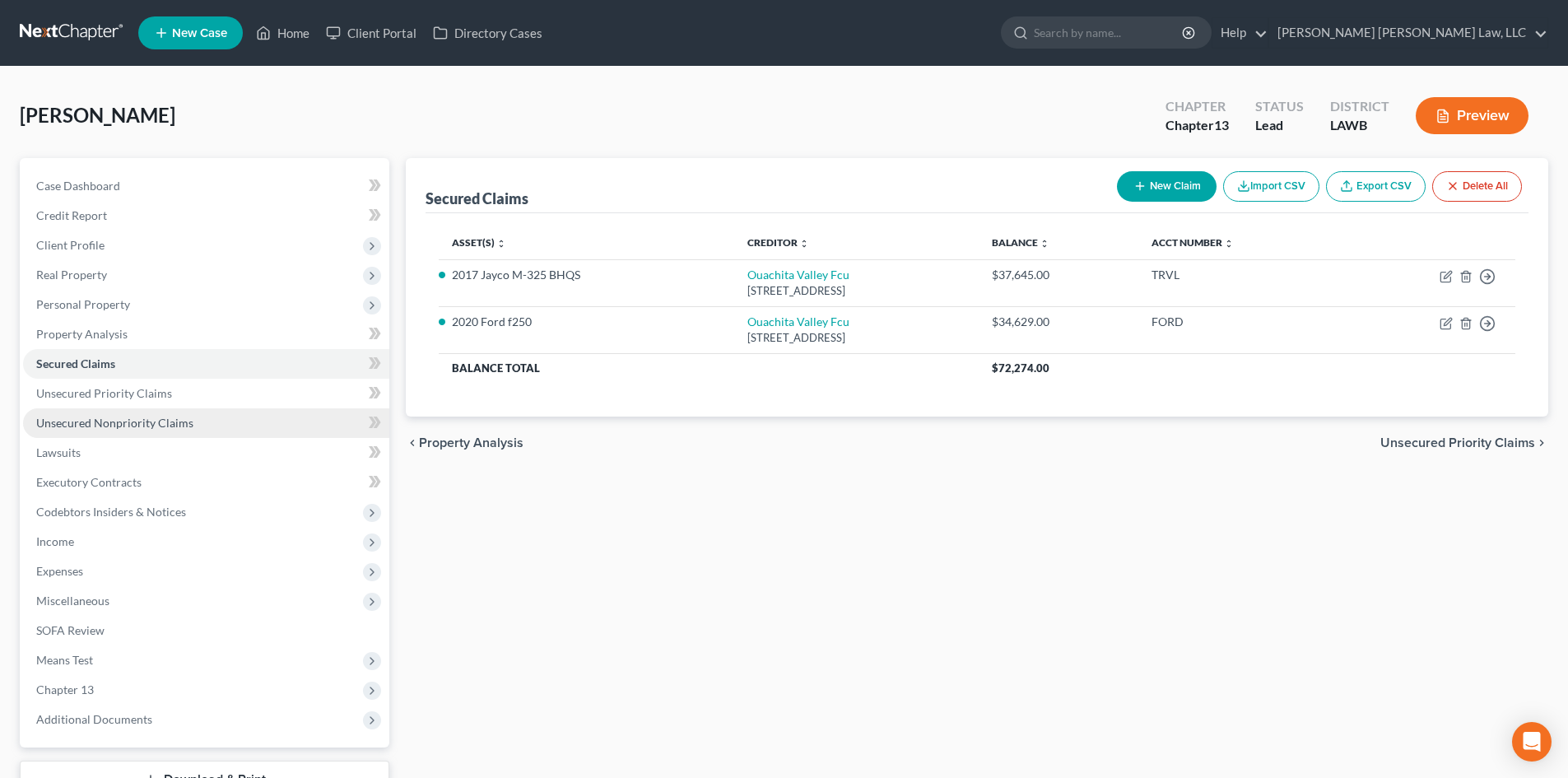
click at [244, 432] on link "Unsecured Nonpriority Claims" at bounding box center [206, 423] width 367 height 29
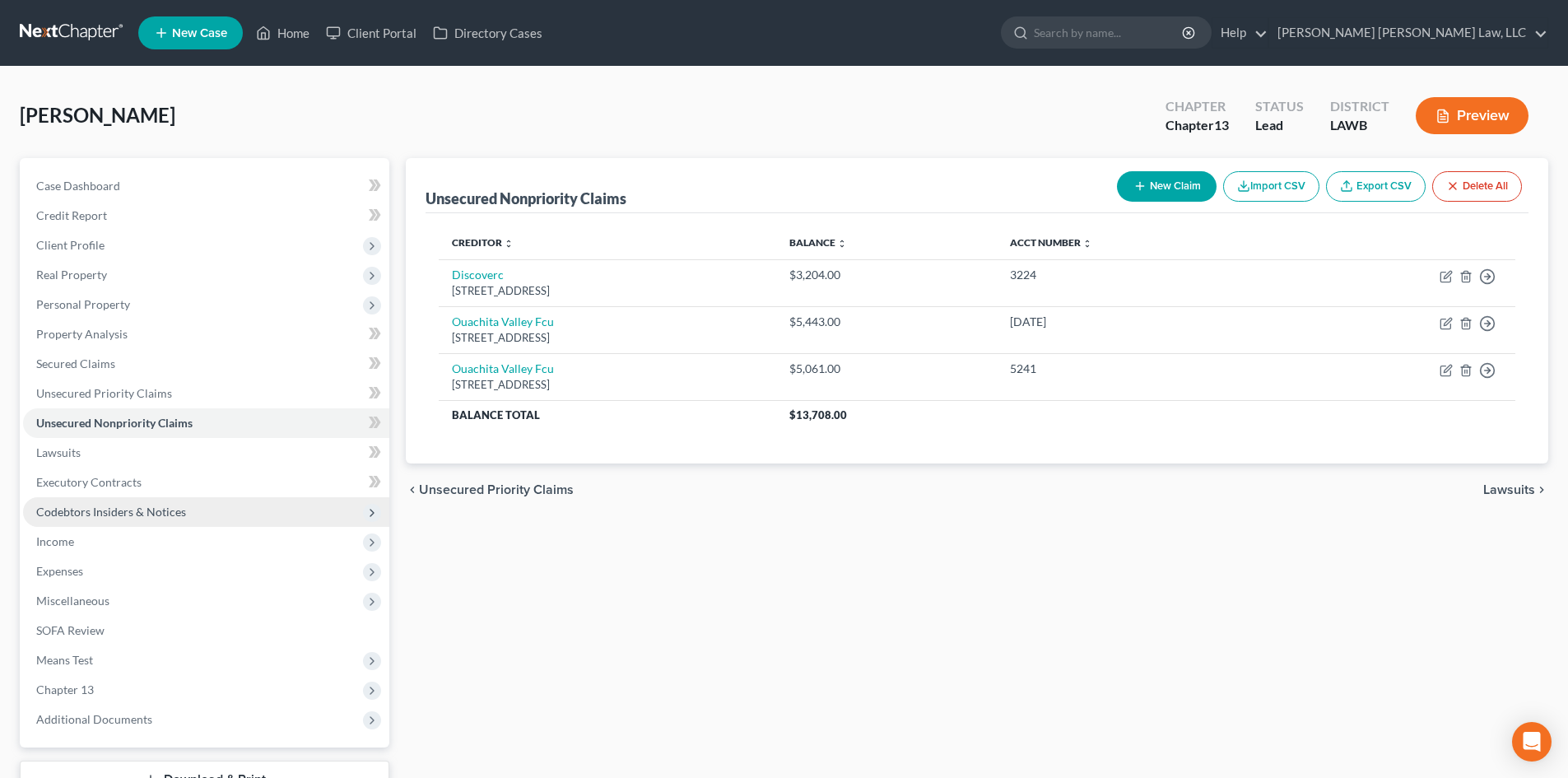
click at [137, 505] on span "Codebtors Insiders & Notices" at bounding box center [111, 511] width 150 height 14
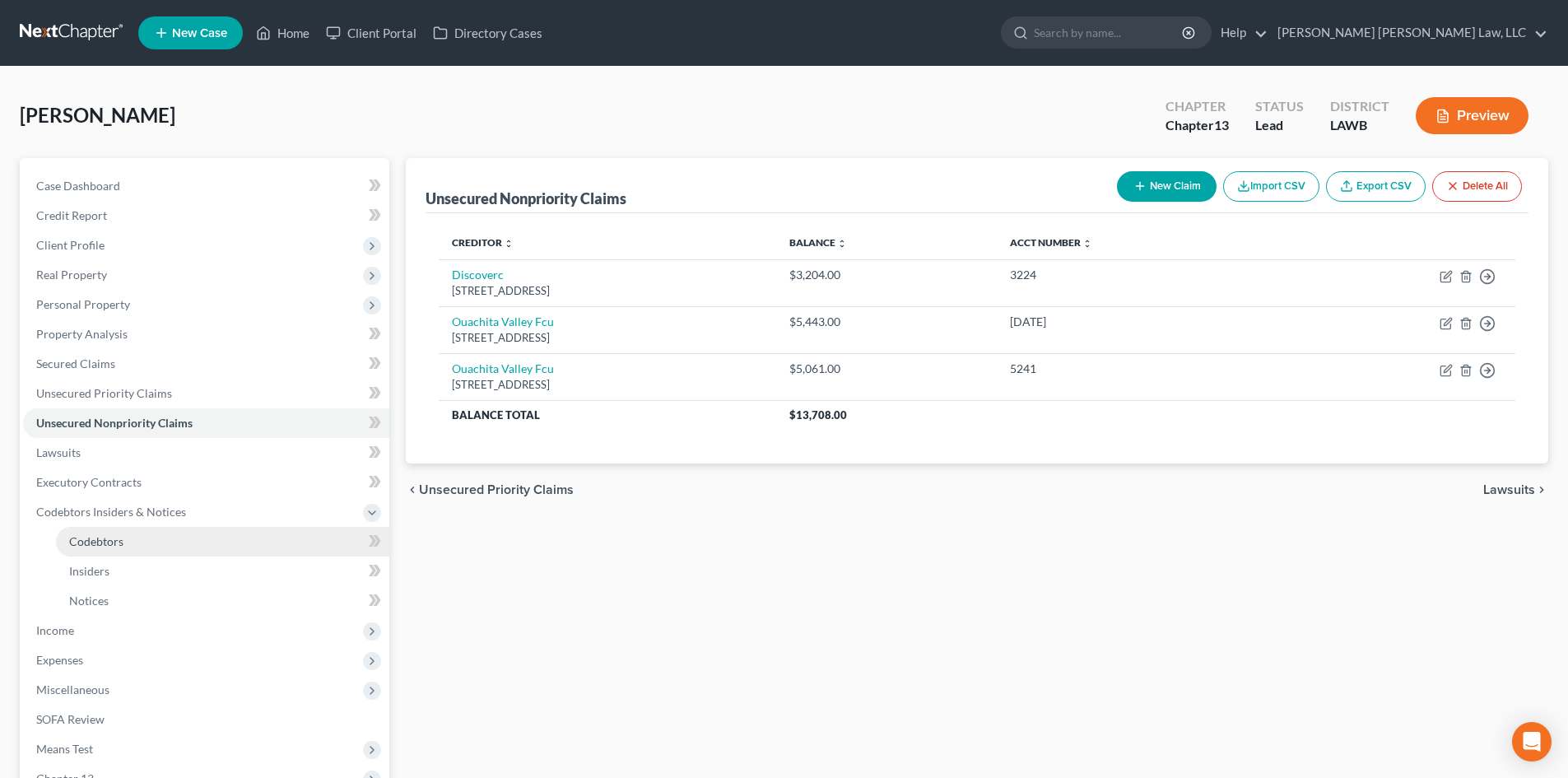
click at [99, 532] on link "Codebtors" at bounding box center [223, 541] width 334 height 29
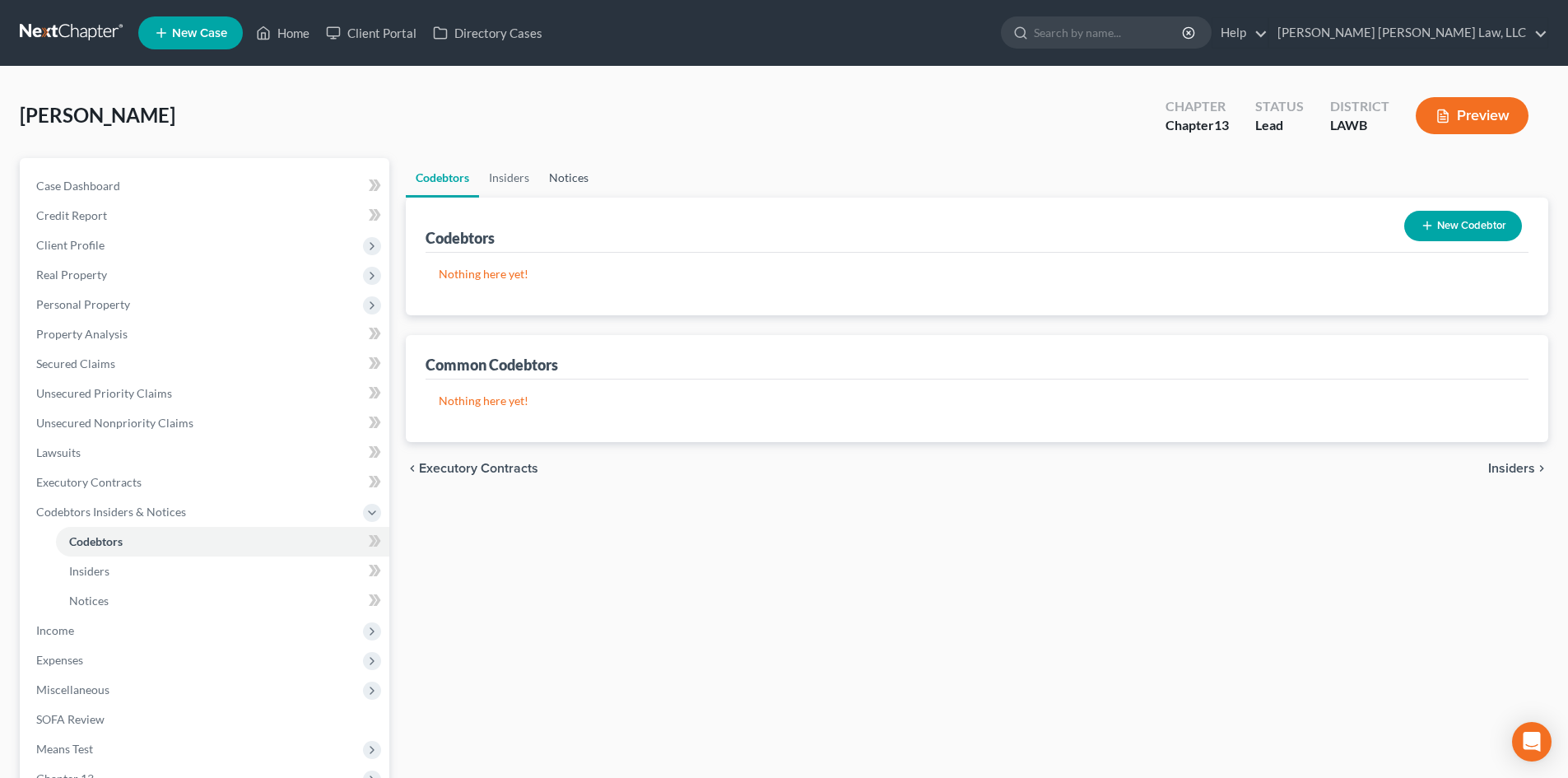
click at [581, 191] on link "Notices" at bounding box center [569, 178] width 59 height 40
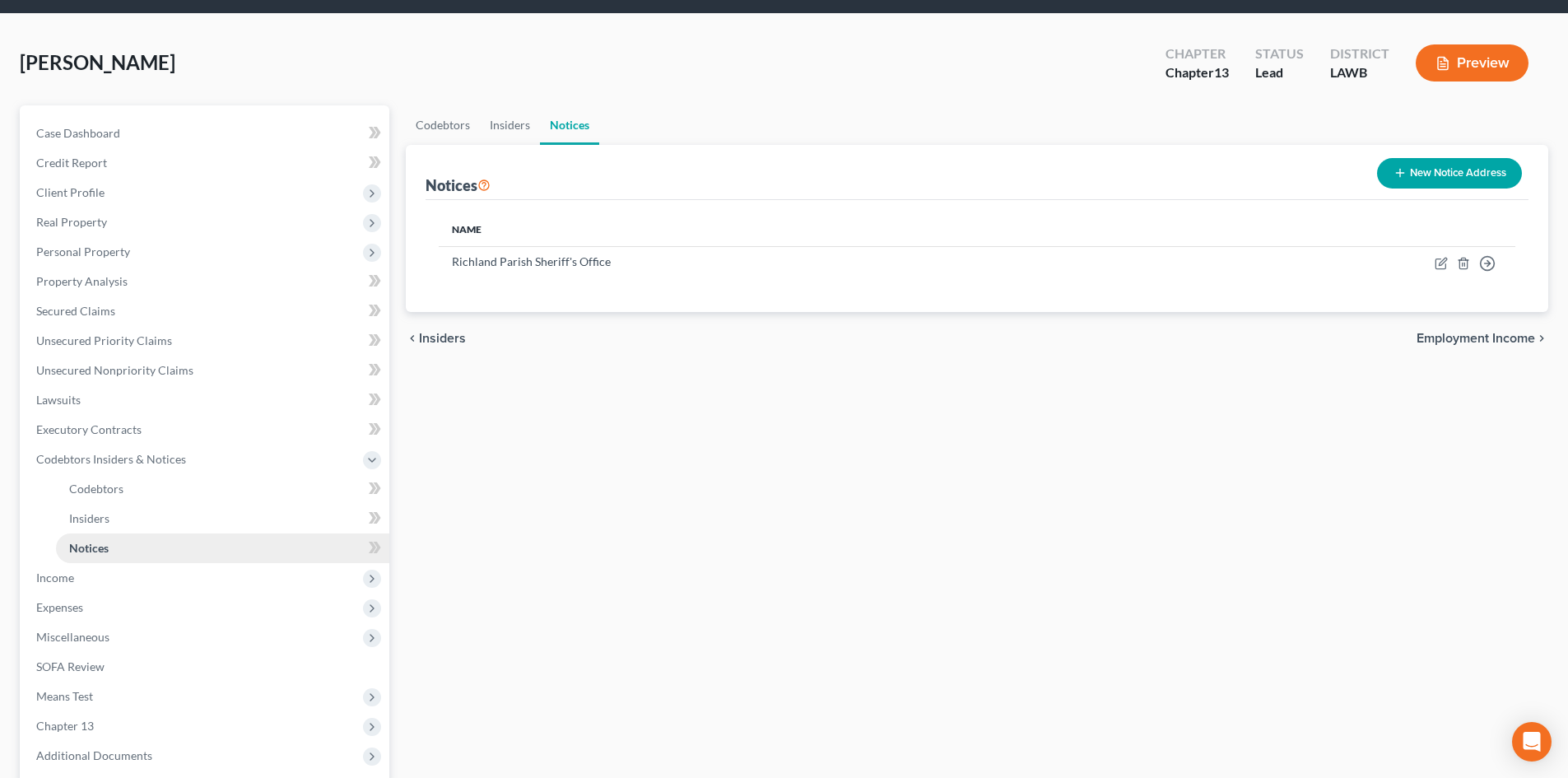
scroll to position [82, 0]
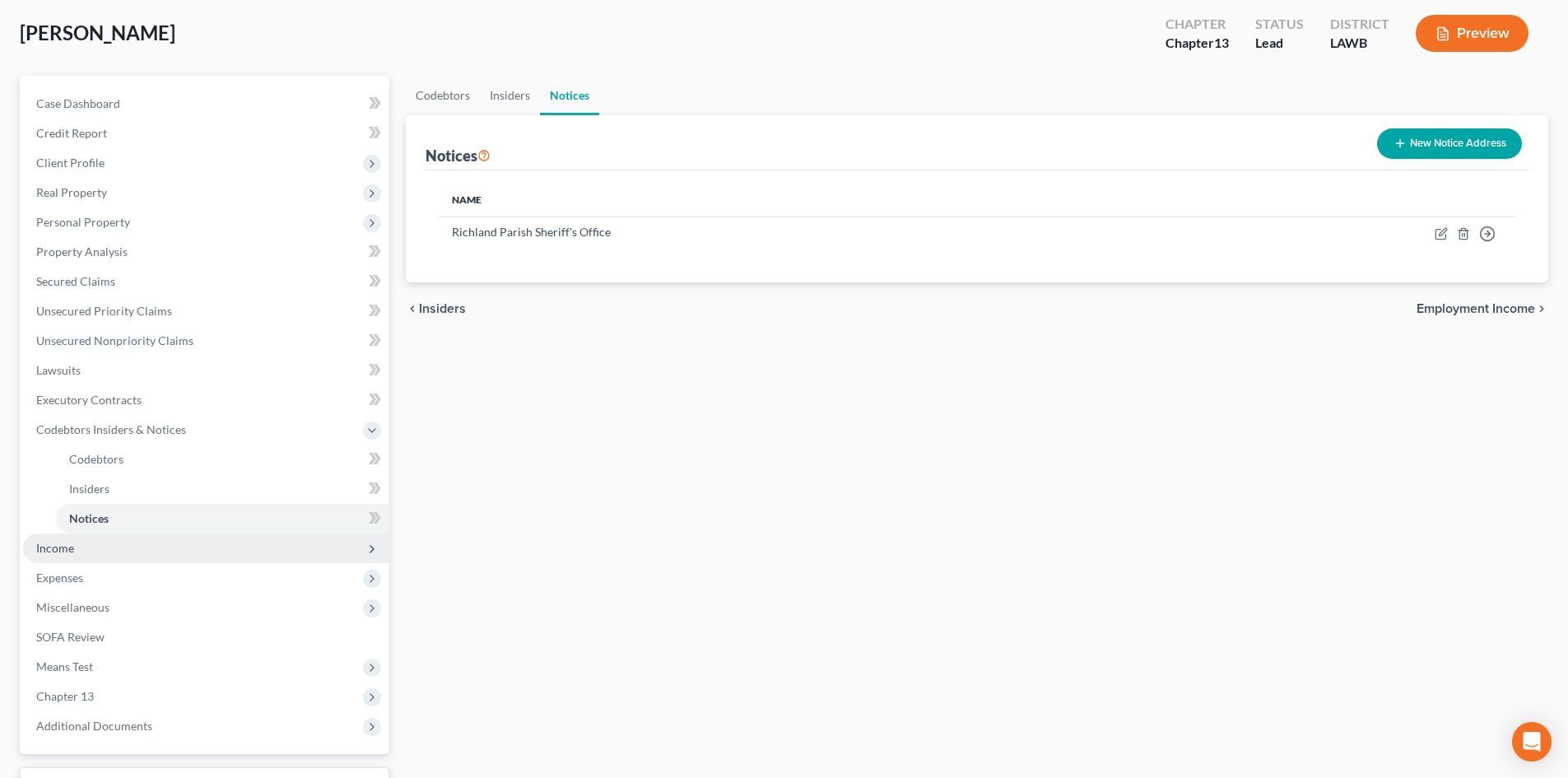
click at [99, 546] on span "Income" at bounding box center [206, 548] width 367 height 29
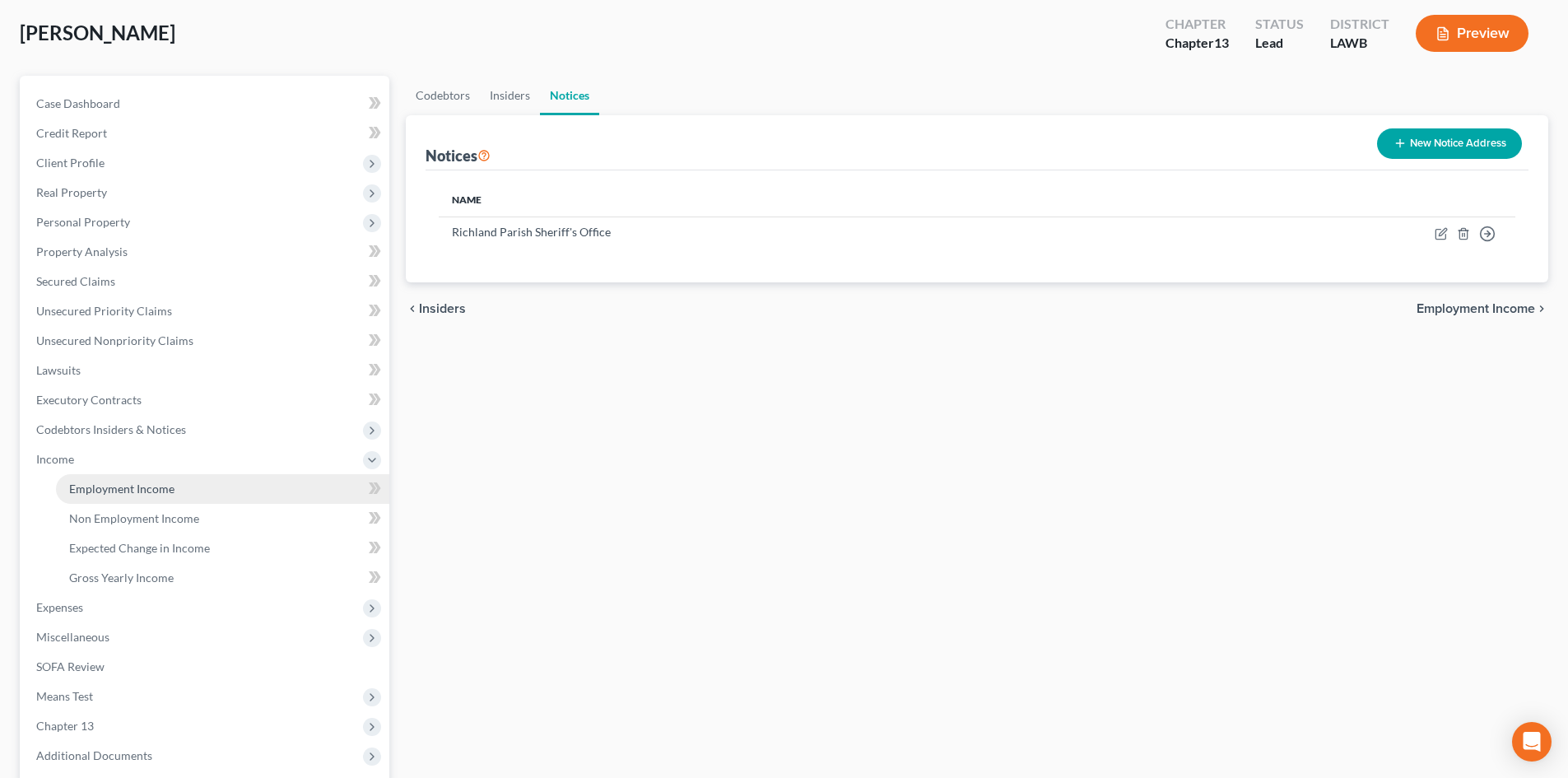
click at [110, 492] on span "Employment Income" at bounding box center [122, 489] width 106 height 14
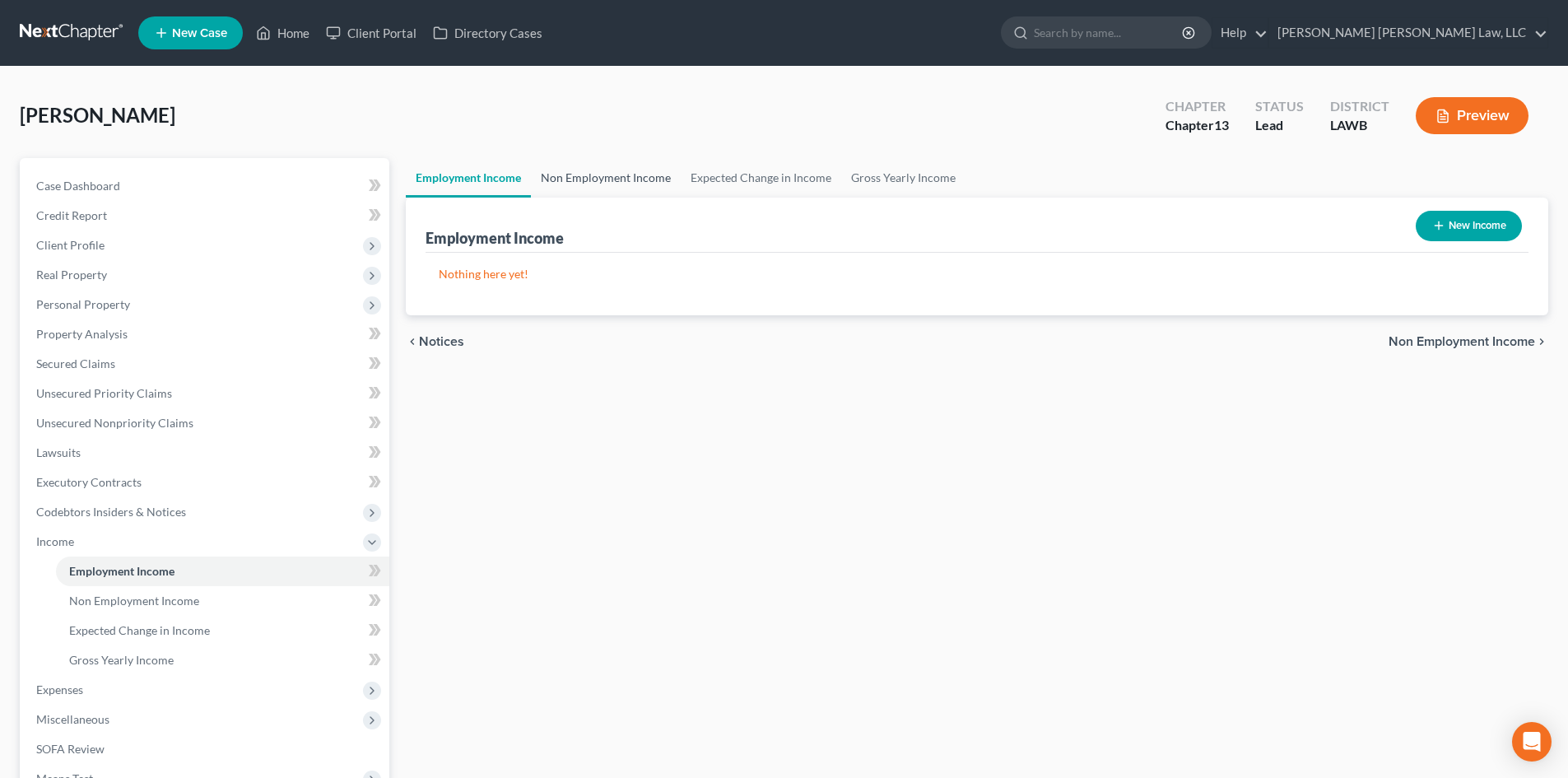
click at [621, 181] on link "Non Employment Income" at bounding box center [606, 178] width 150 height 40
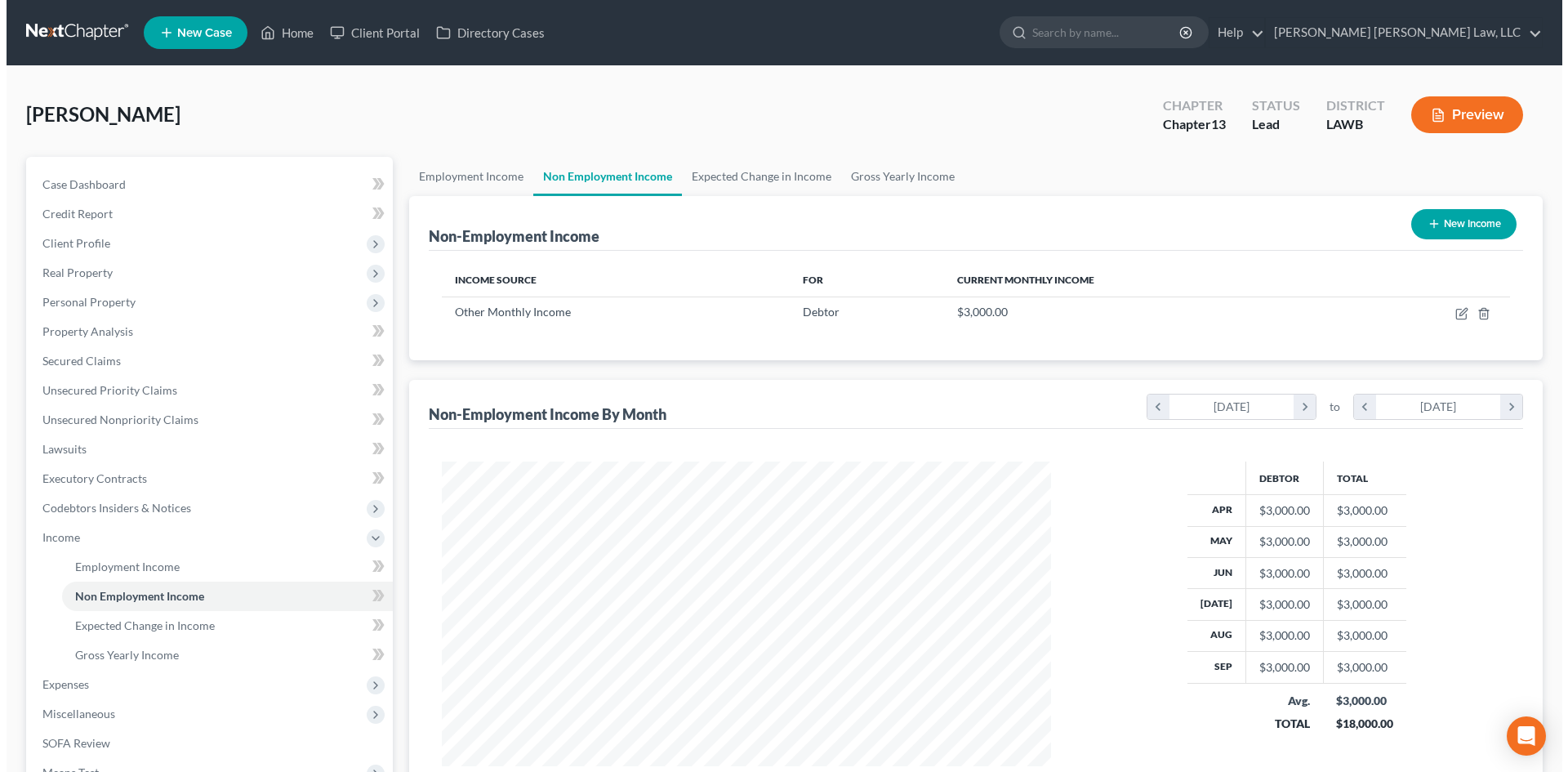
scroll to position [304, 642]
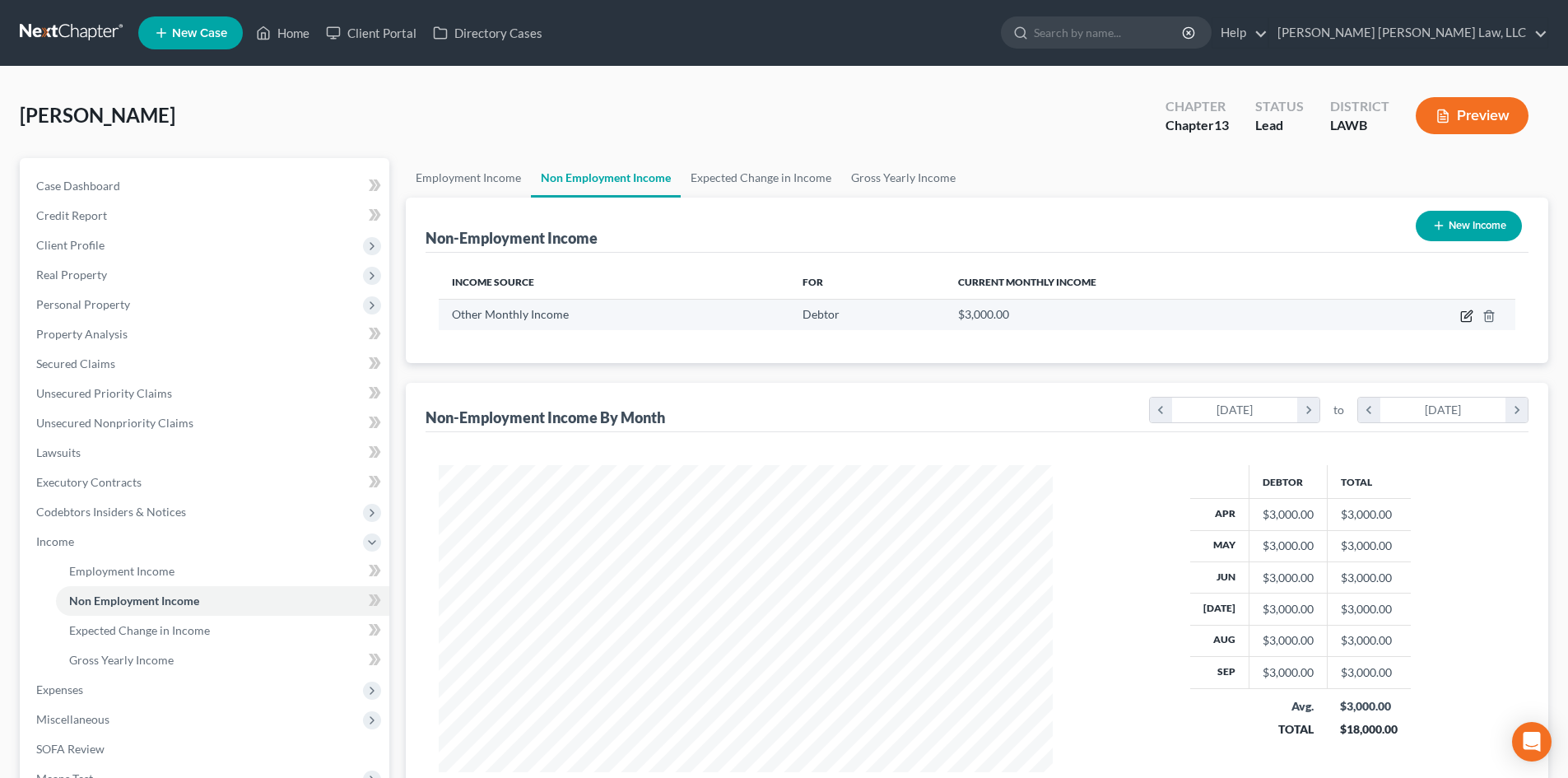
click at [1465, 316] on icon "button" at bounding box center [1467, 315] width 13 height 13
select select "13"
select select "0"
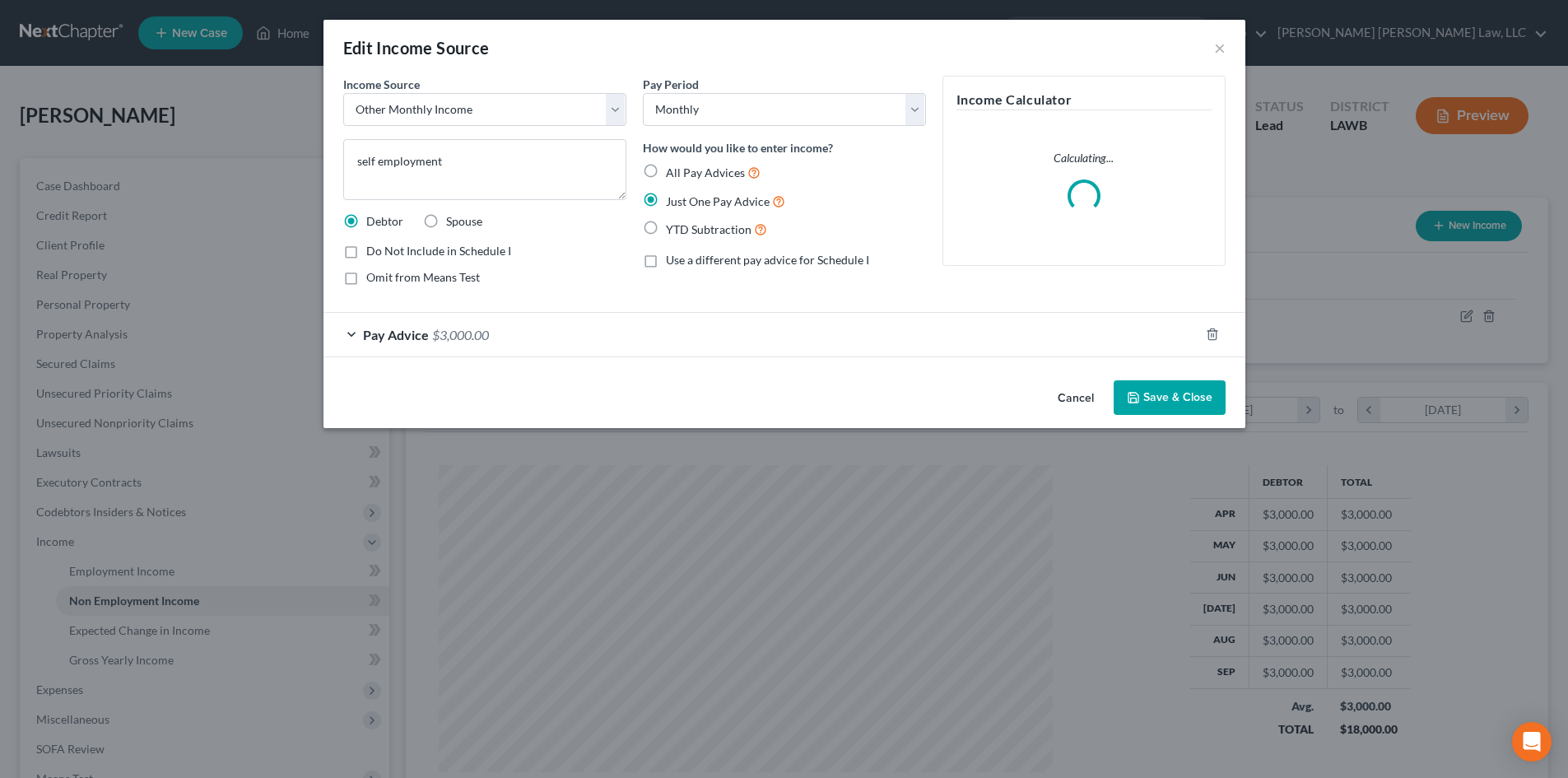
scroll to position [309, 653]
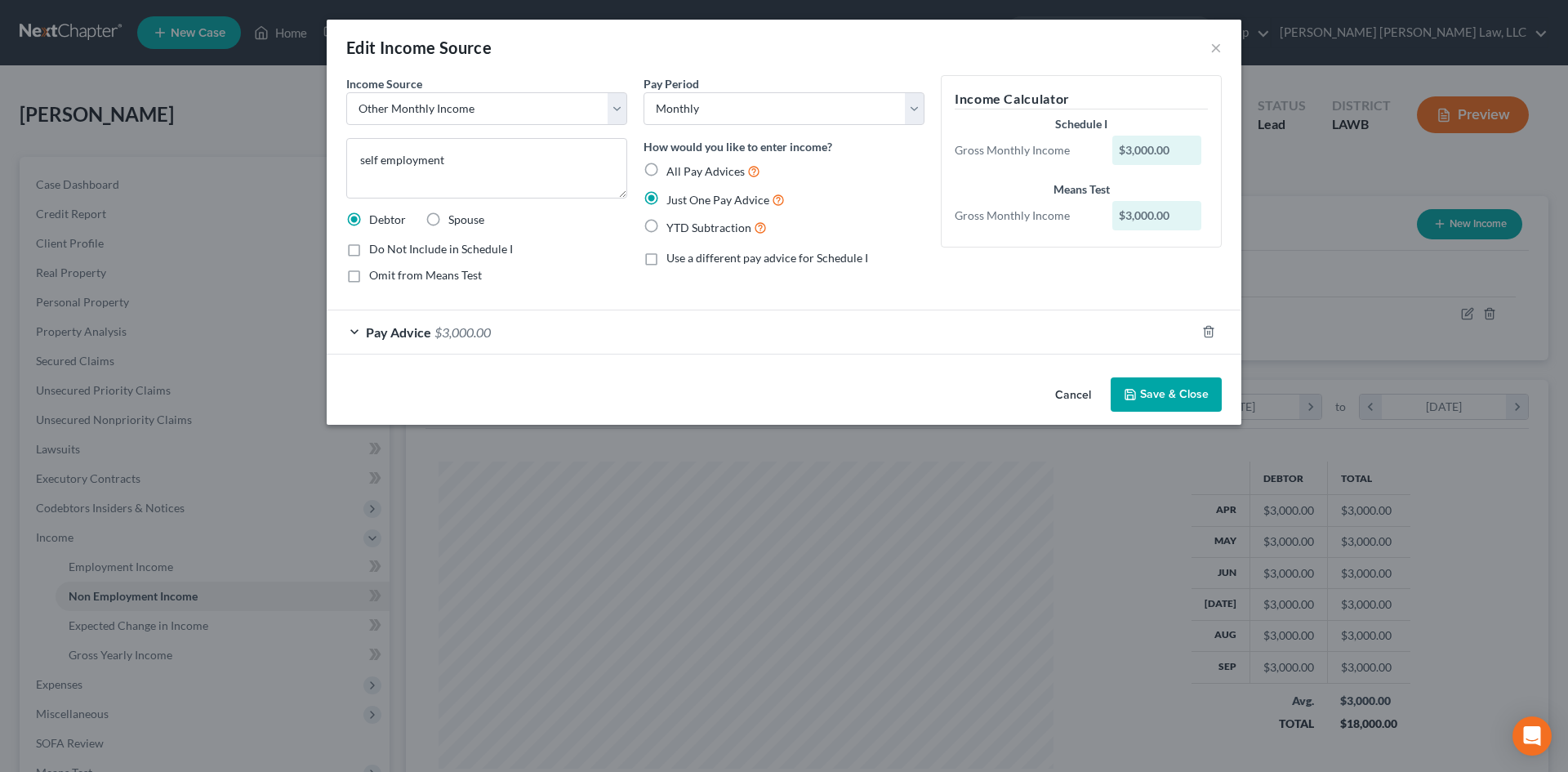
click at [1164, 382] on button "Save & Close" at bounding box center [1166, 395] width 111 height 34
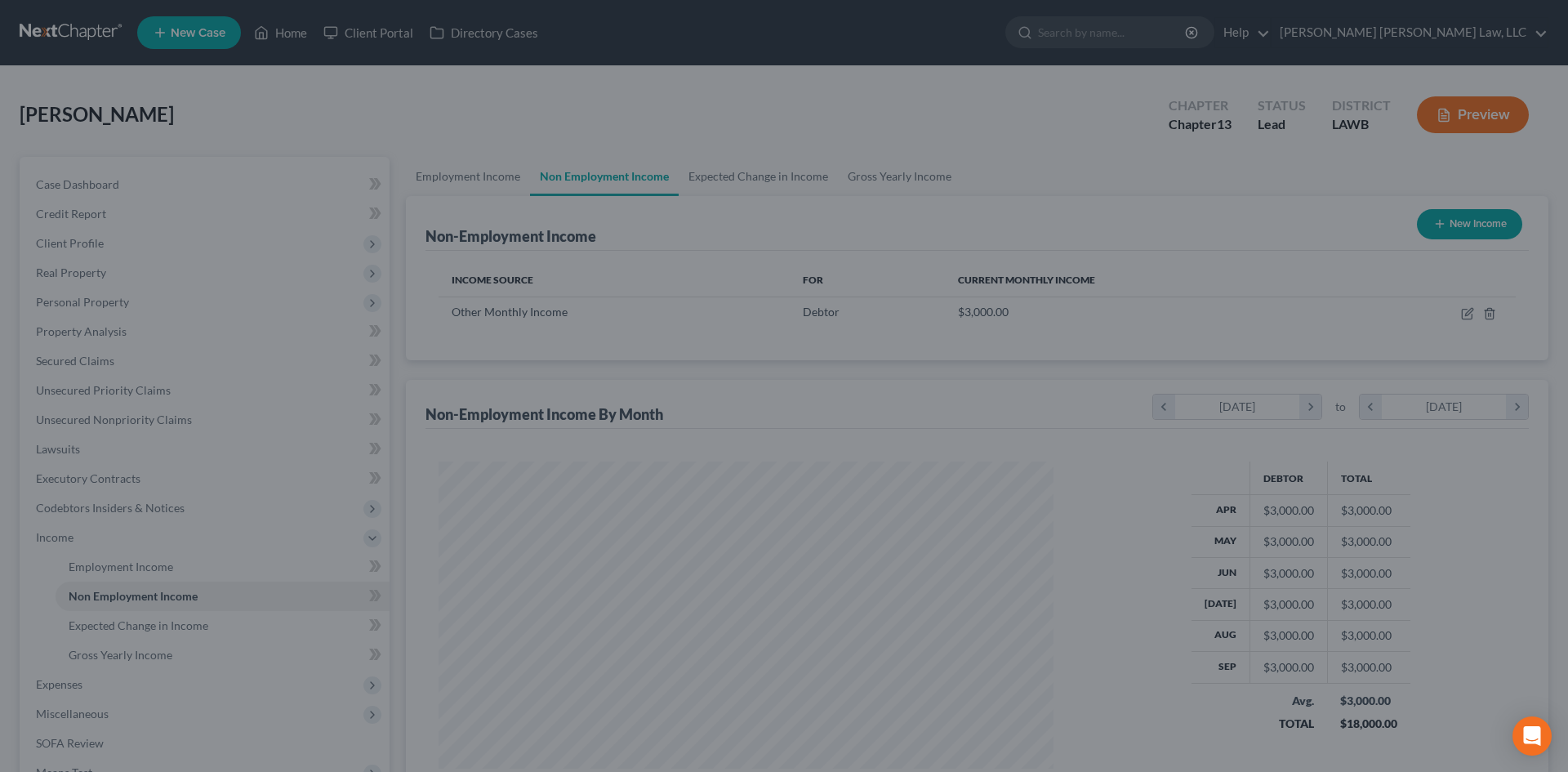
scroll to position [816197, 815822]
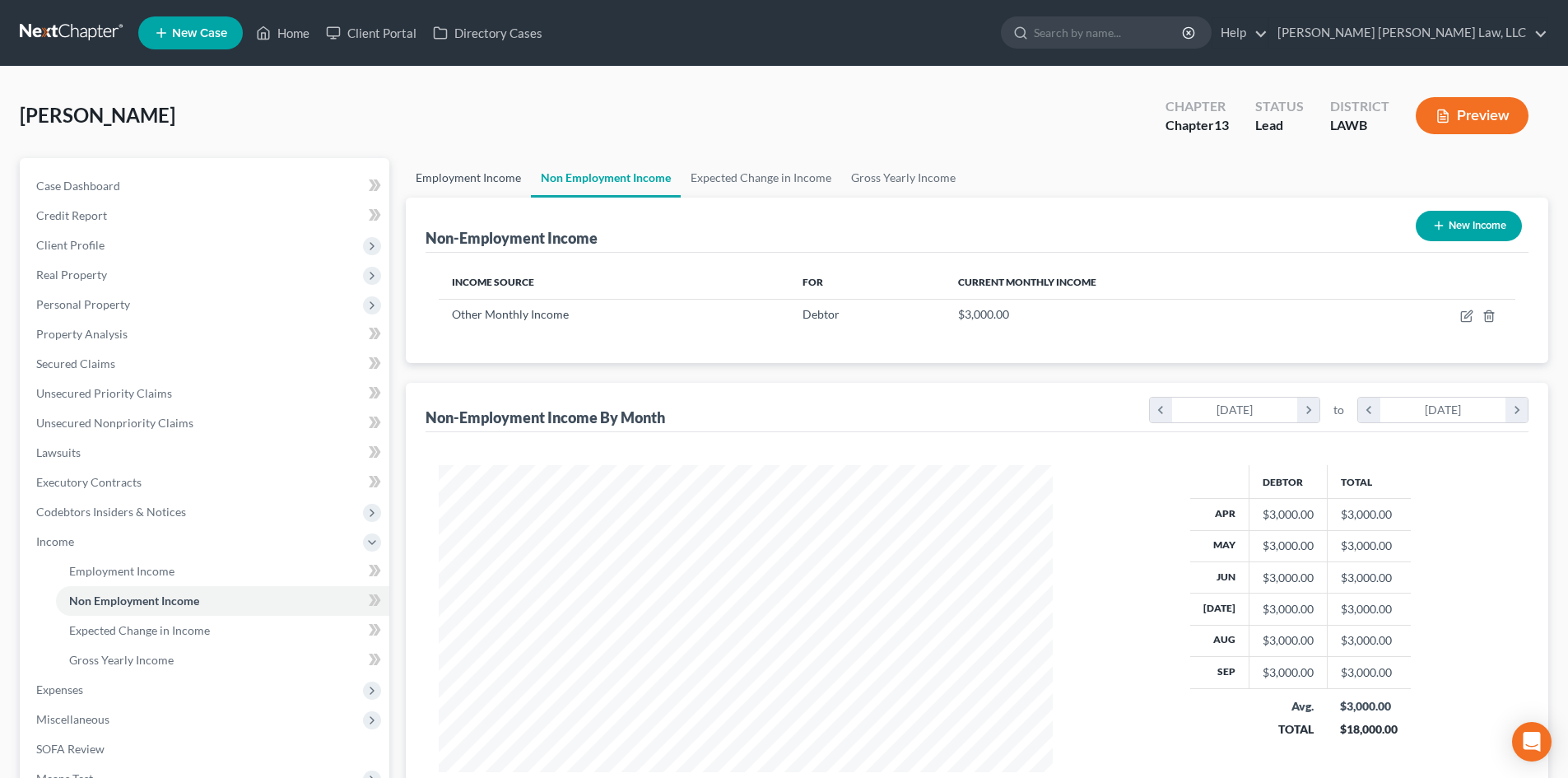
click at [498, 184] on link "Employment Income" at bounding box center [468, 178] width 125 height 40
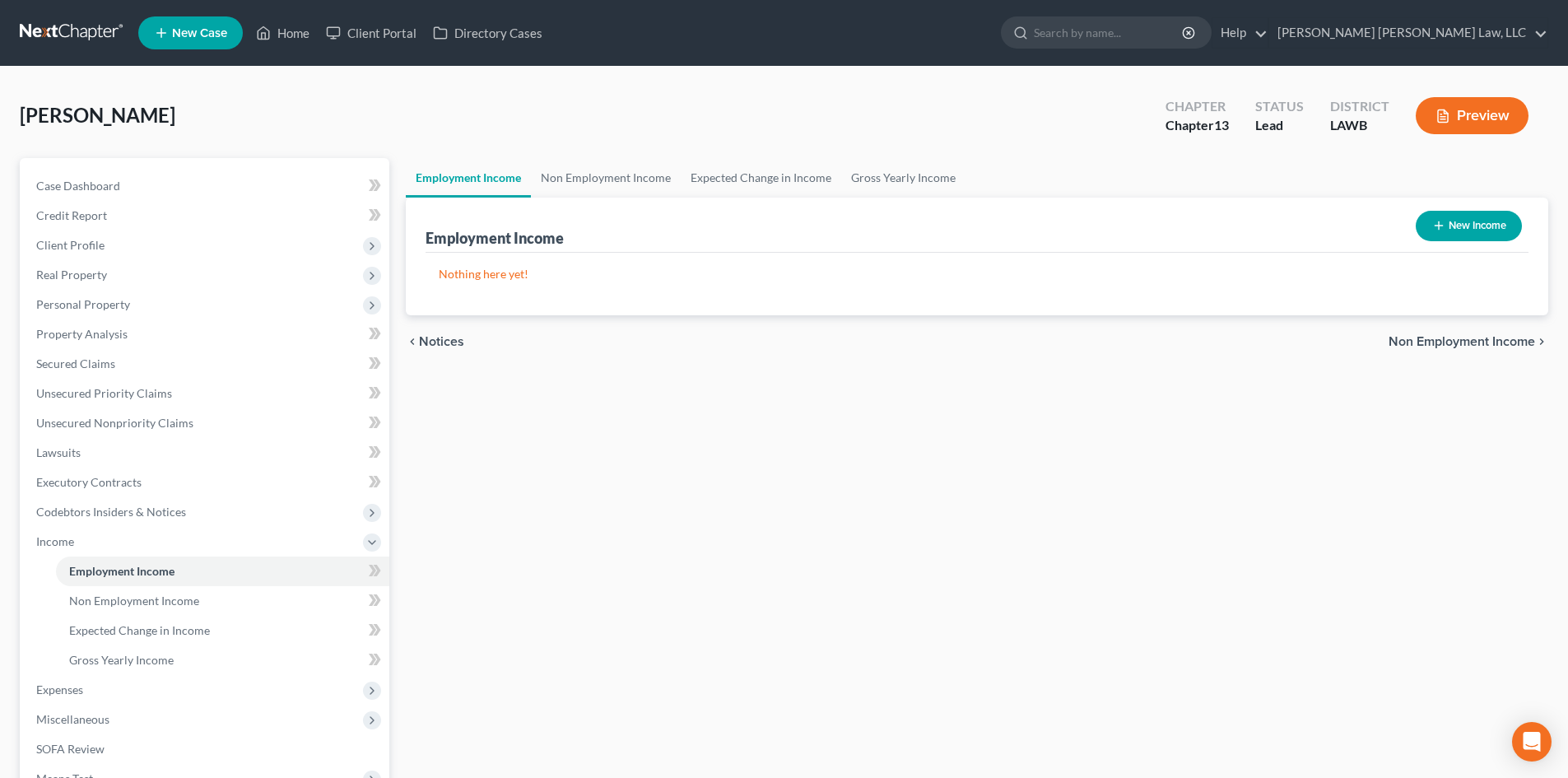
click at [1461, 226] on button "New Income" at bounding box center [1469, 225] width 107 height 30
select select "0"
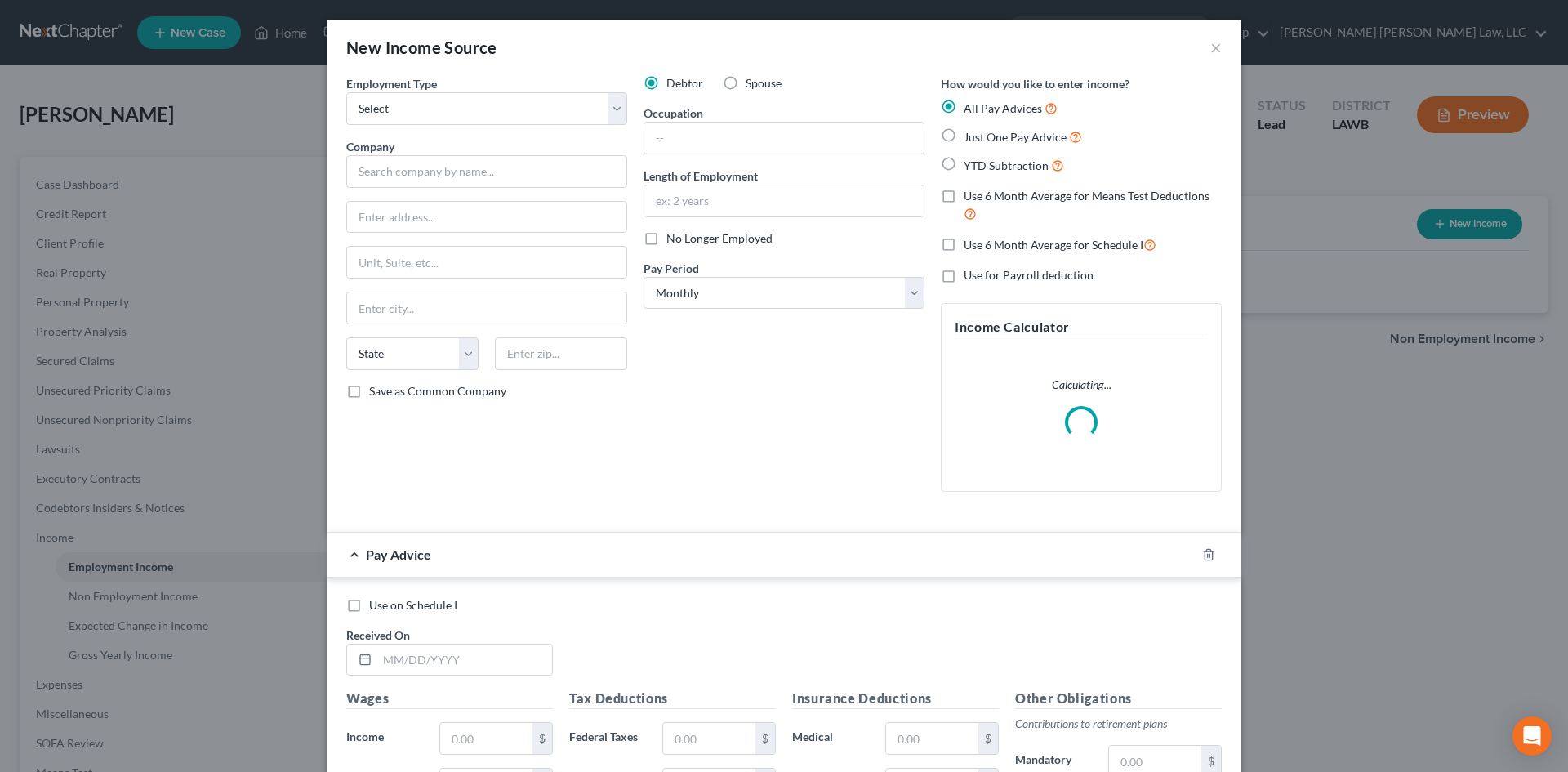
click at [498, 90] on div "Employment Type * Select Full or [DEMOGRAPHIC_DATA] Employment Self Employment" at bounding box center [487, 100] width 281 height 50
click at [493, 103] on select "Select Full or [DEMOGRAPHIC_DATA] Employment Self Employment" at bounding box center [487, 108] width 281 height 33
select select "1"
click at [346, 92] on select "Select Full or [DEMOGRAPHIC_DATA] Employment Self Employment" at bounding box center [487, 108] width 281 height 33
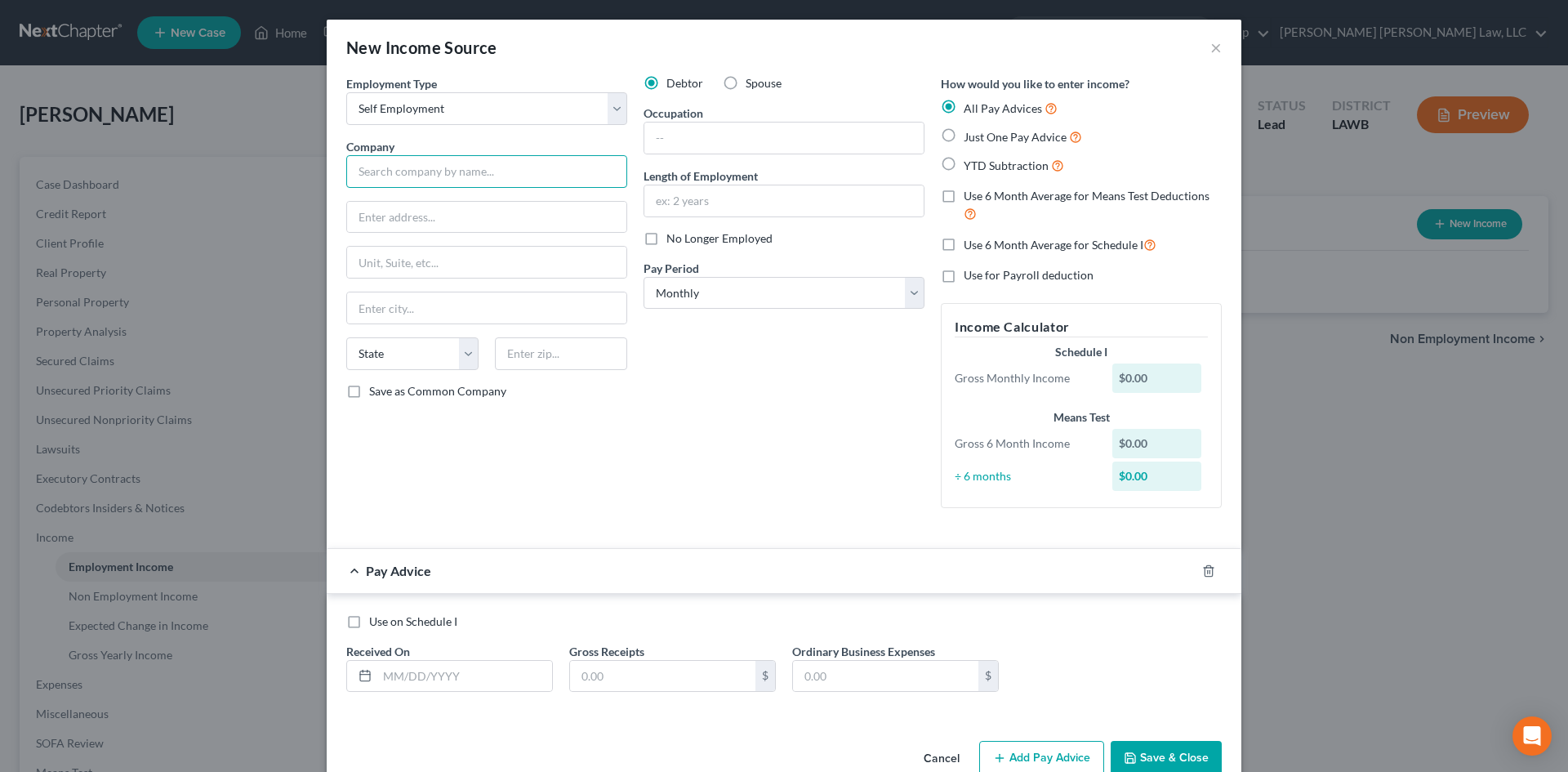
click at [462, 175] on input "text" at bounding box center [487, 171] width 281 height 33
click at [517, 674] on input "text" at bounding box center [464, 676] width 175 height 31
type input "[PERSON_NAME] Painting & Remodeling"
click at [785, 206] on input "text" at bounding box center [783, 201] width 279 height 31
click at [783, 138] on input "text" at bounding box center [783, 138] width 279 height 31
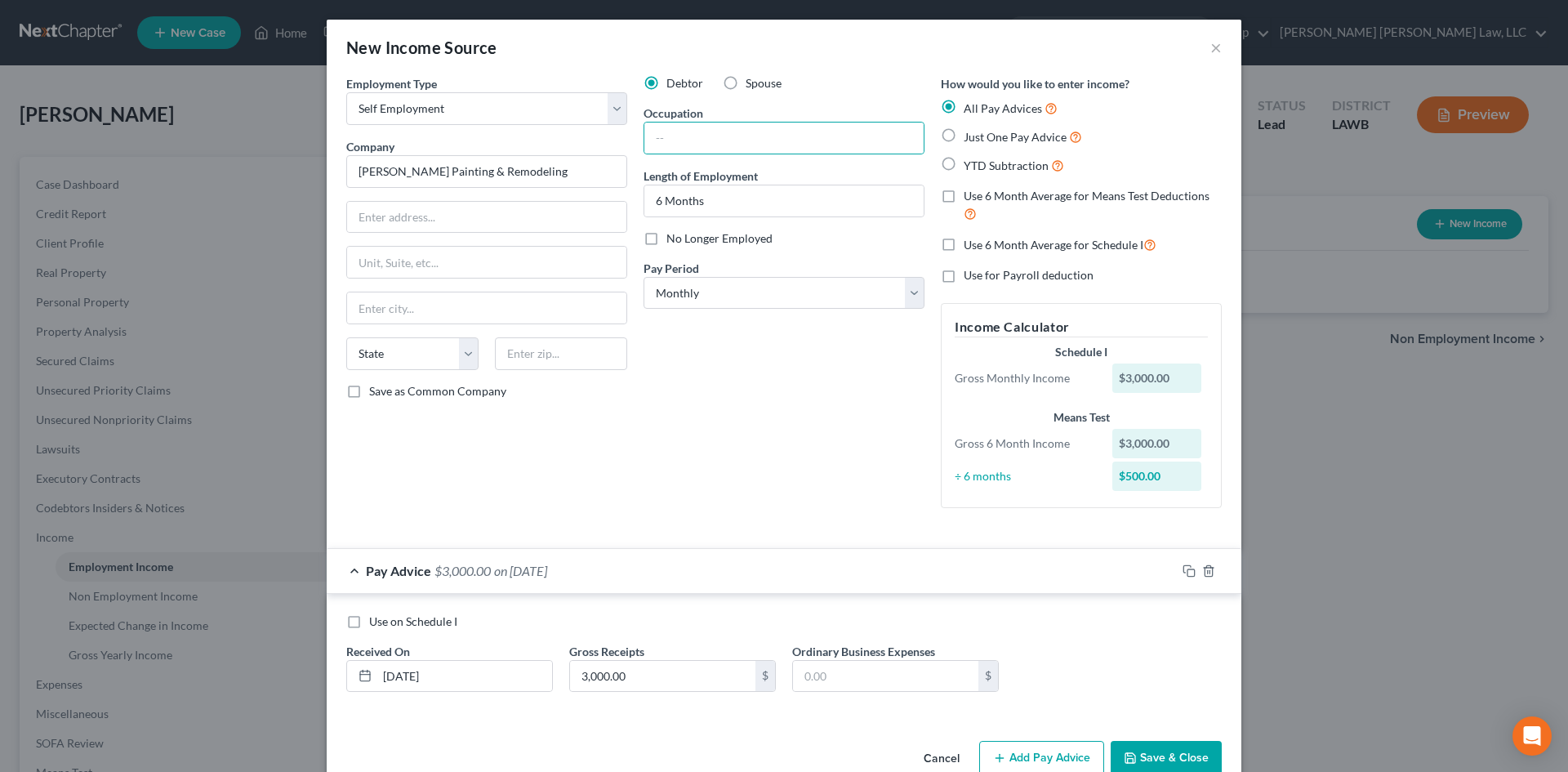
click at [694, 433] on div "Debtor Spouse Occupation Length of Employment 6 Months No Longer Employed Pay P…" at bounding box center [784, 297] width 297 height 446
drag, startPoint x: 545, startPoint y: 173, endPoint x: 345, endPoint y: 173, distance: 200.0
click at [346, 173] on input "[PERSON_NAME] Painting & Remodeling" at bounding box center [487, 171] width 281 height 33
click at [432, 206] on input "text" at bounding box center [487, 218] width 279 height 31
click at [400, 220] on input "[STREET_ADDRESS]" at bounding box center [487, 218] width 279 height 31
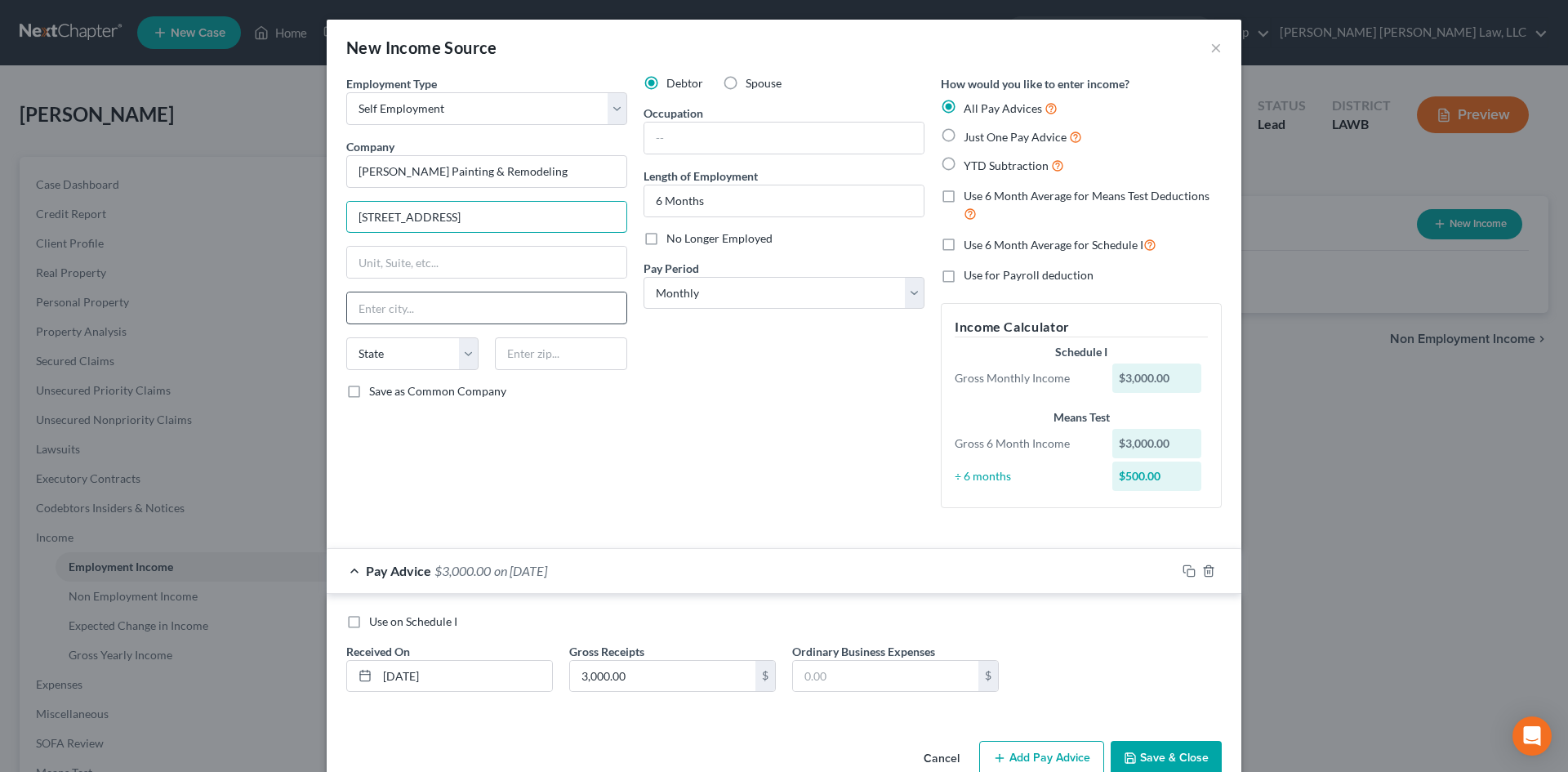
drag, startPoint x: 400, startPoint y: 220, endPoint x: 514, endPoint y: 303, distance: 141.0
click at [480, 214] on input "[STREET_ADDRESS]" at bounding box center [487, 218] width 279 height 31
click at [546, 355] on input "text" at bounding box center [561, 353] width 132 height 33
click at [683, 444] on div "Debtor Spouse Occupation Length of Employment 6 Months No Longer Employed Pay P…" at bounding box center [784, 297] width 297 height 446
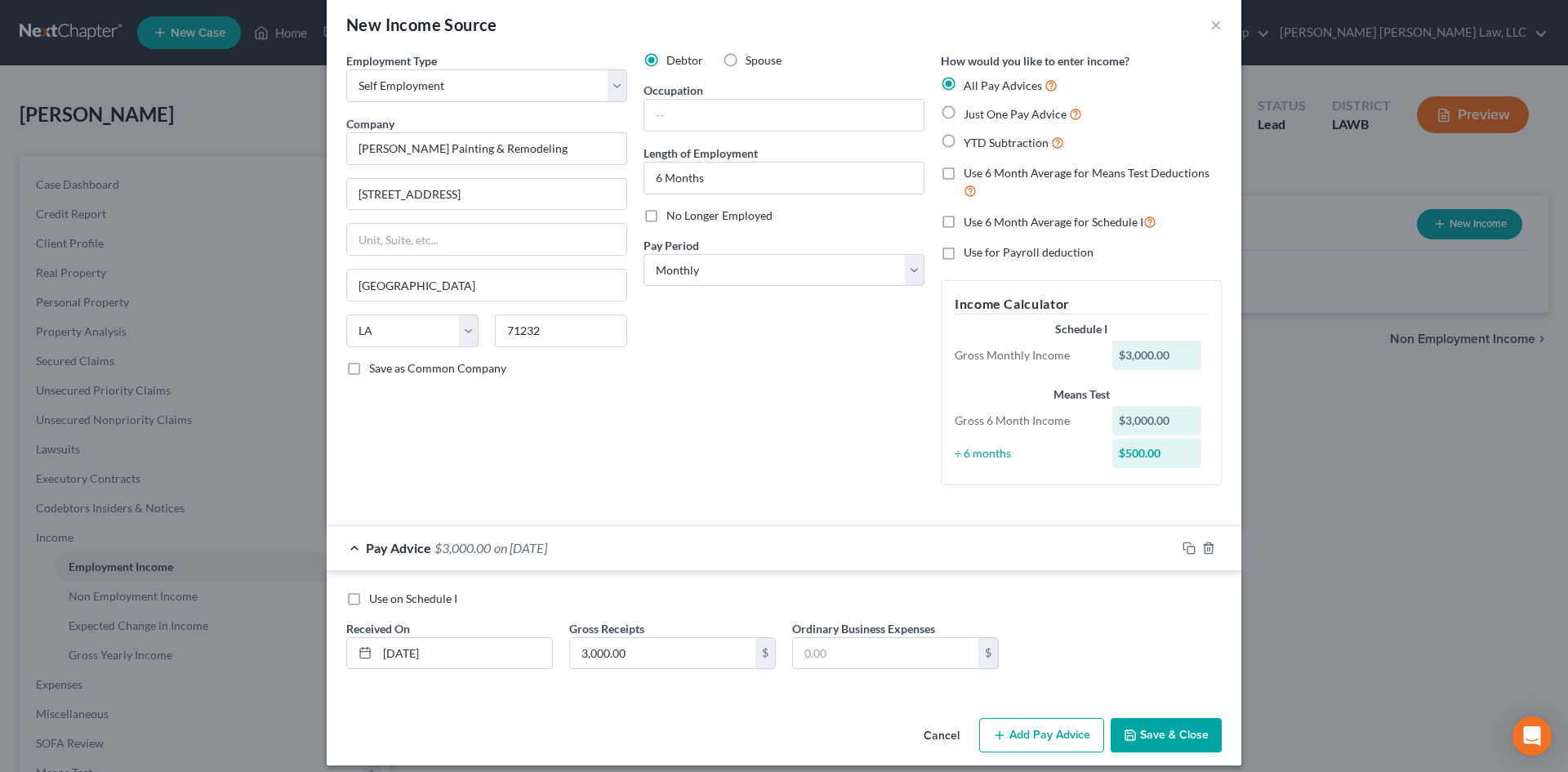
scroll to position [36, 0]
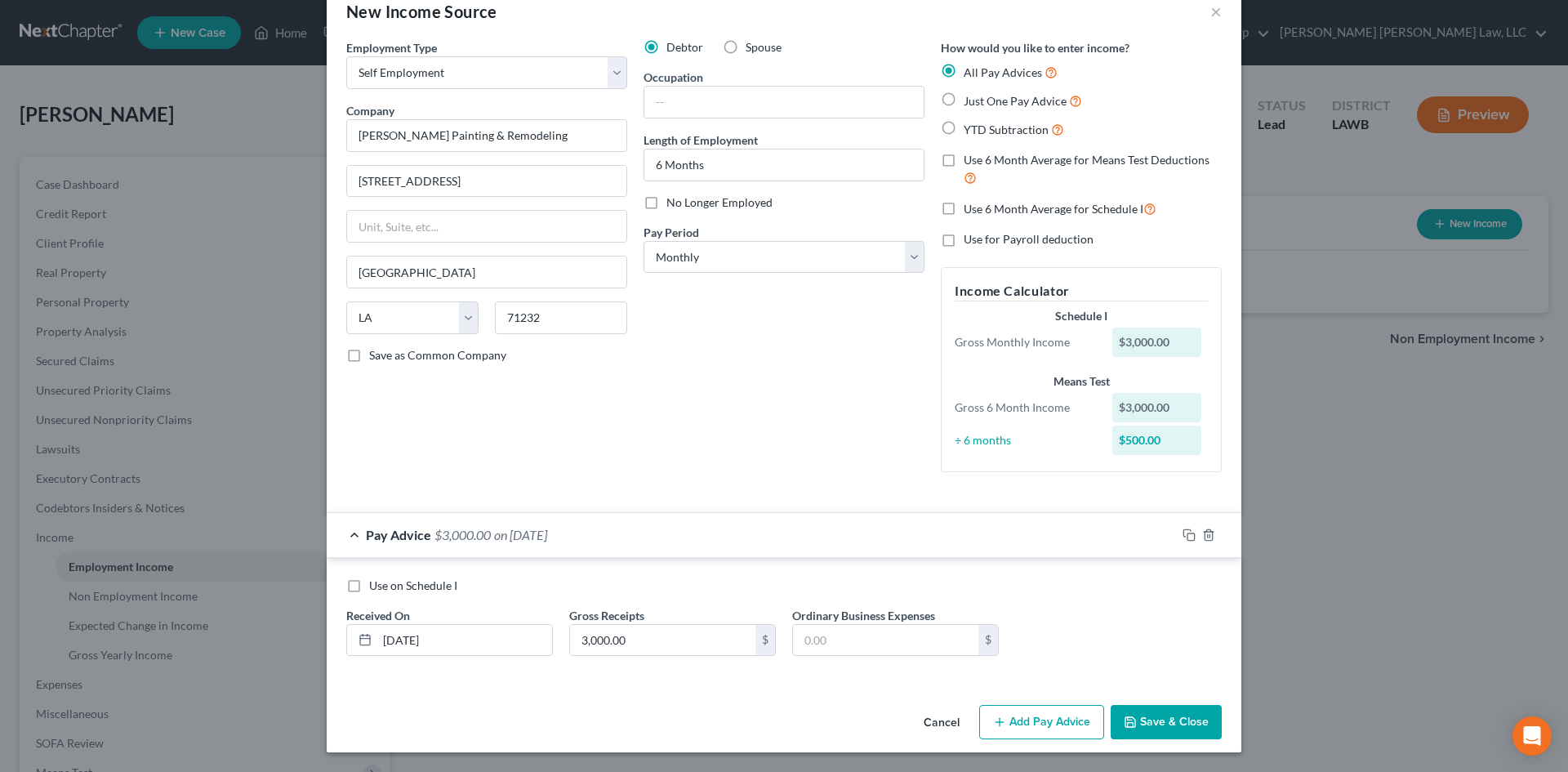
click at [967, 97] on span "Just One Pay Advice" at bounding box center [1015, 101] width 103 height 14
click at [970, 97] on input "Just One Pay Advice" at bounding box center [975, 96] width 10 height 10
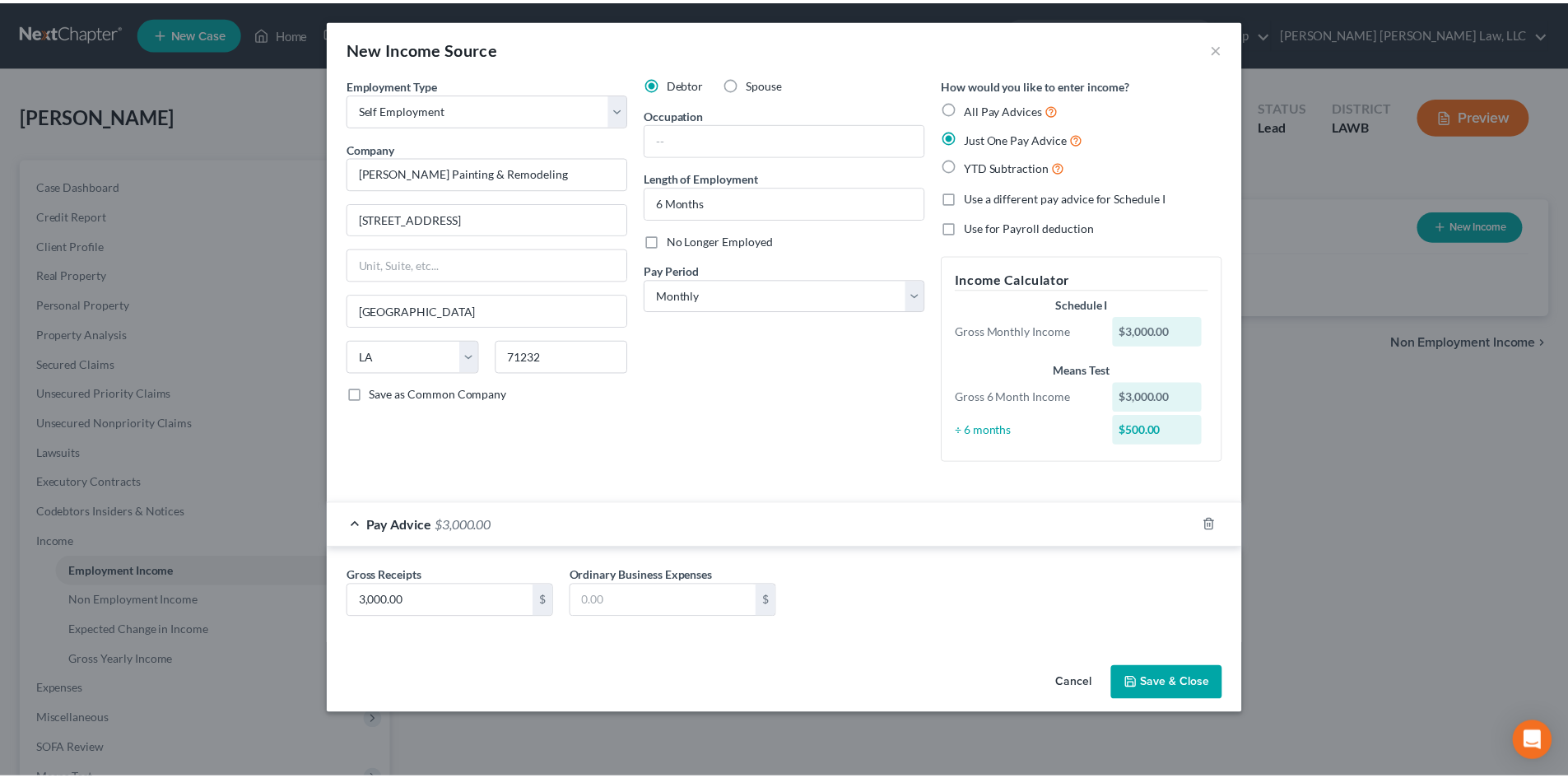
scroll to position [0, 0]
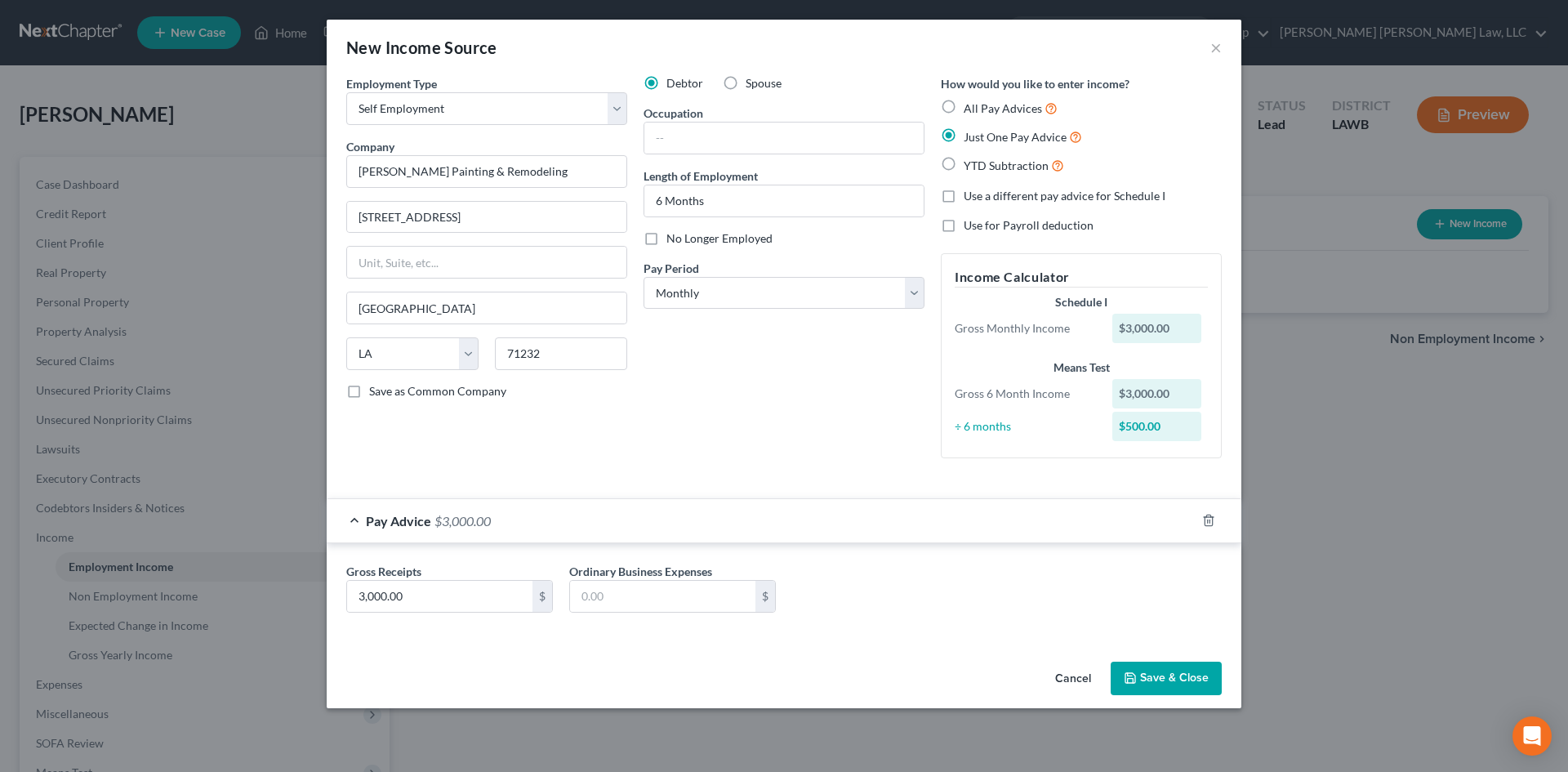
click at [1153, 675] on button "Save & Close" at bounding box center [1166, 678] width 111 height 34
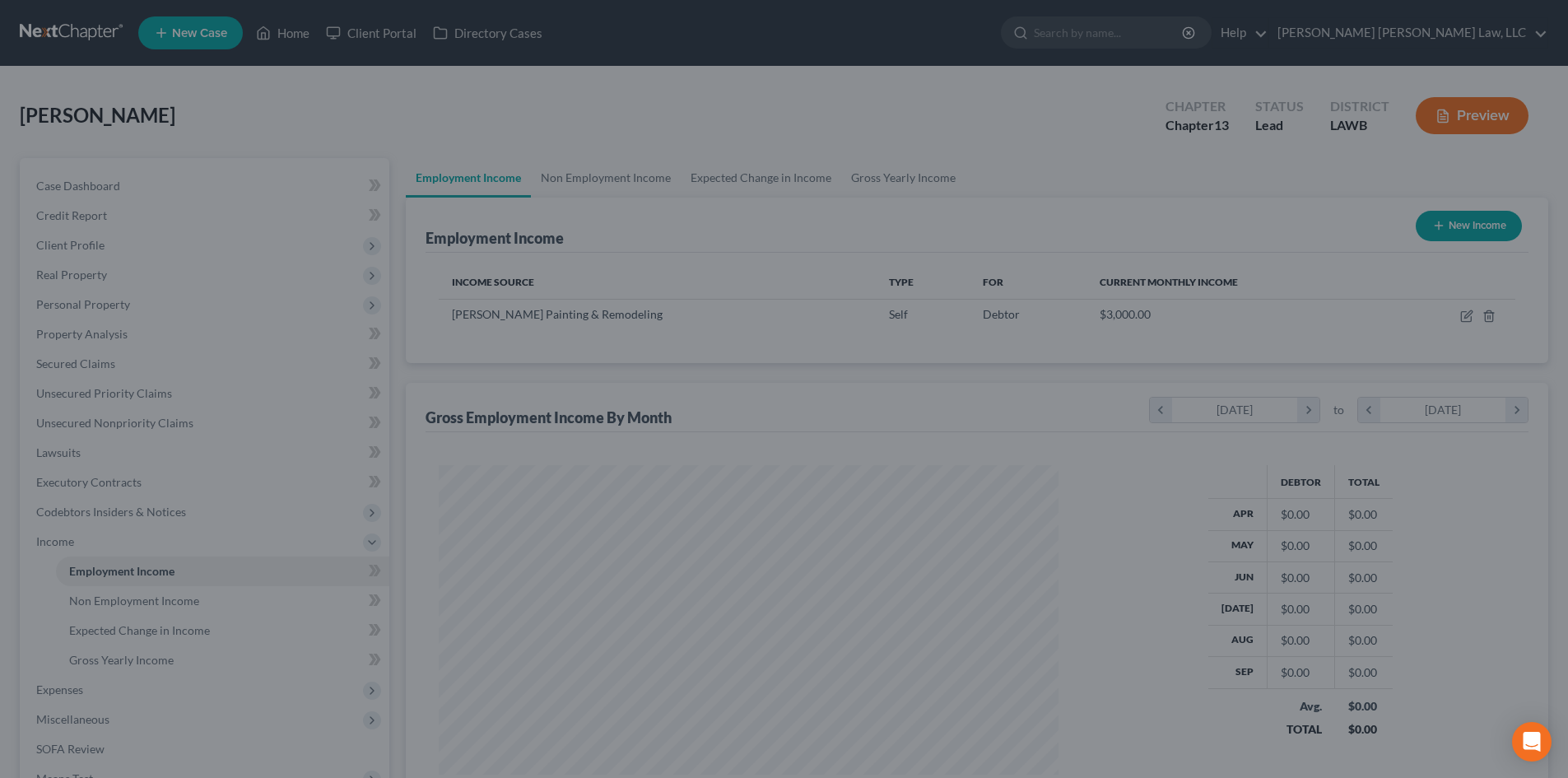
scroll to position [822540, 822587]
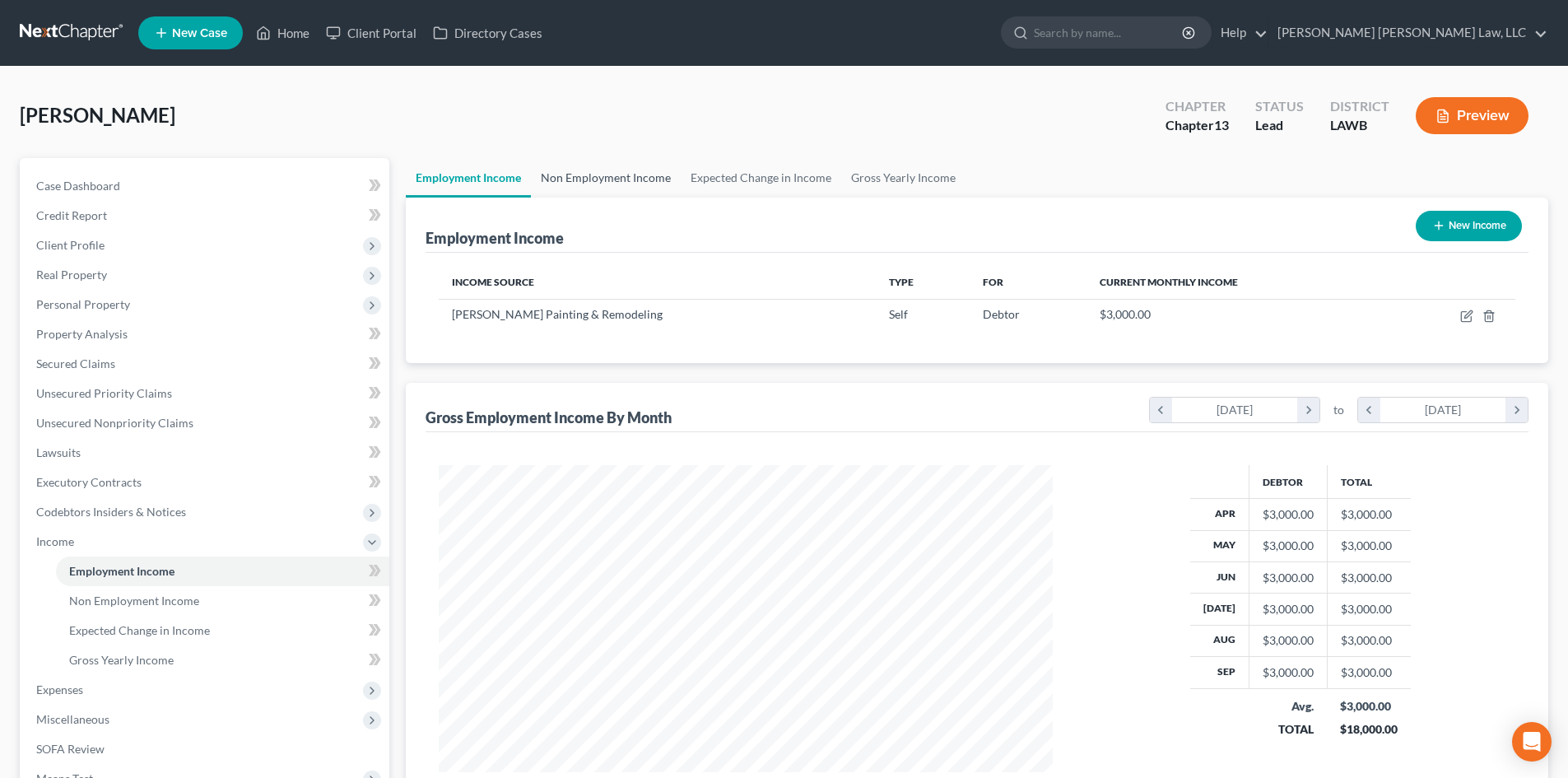
click at [673, 173] on link "Non Employment Income" at bounding box center [606, 178] width 150 height 40
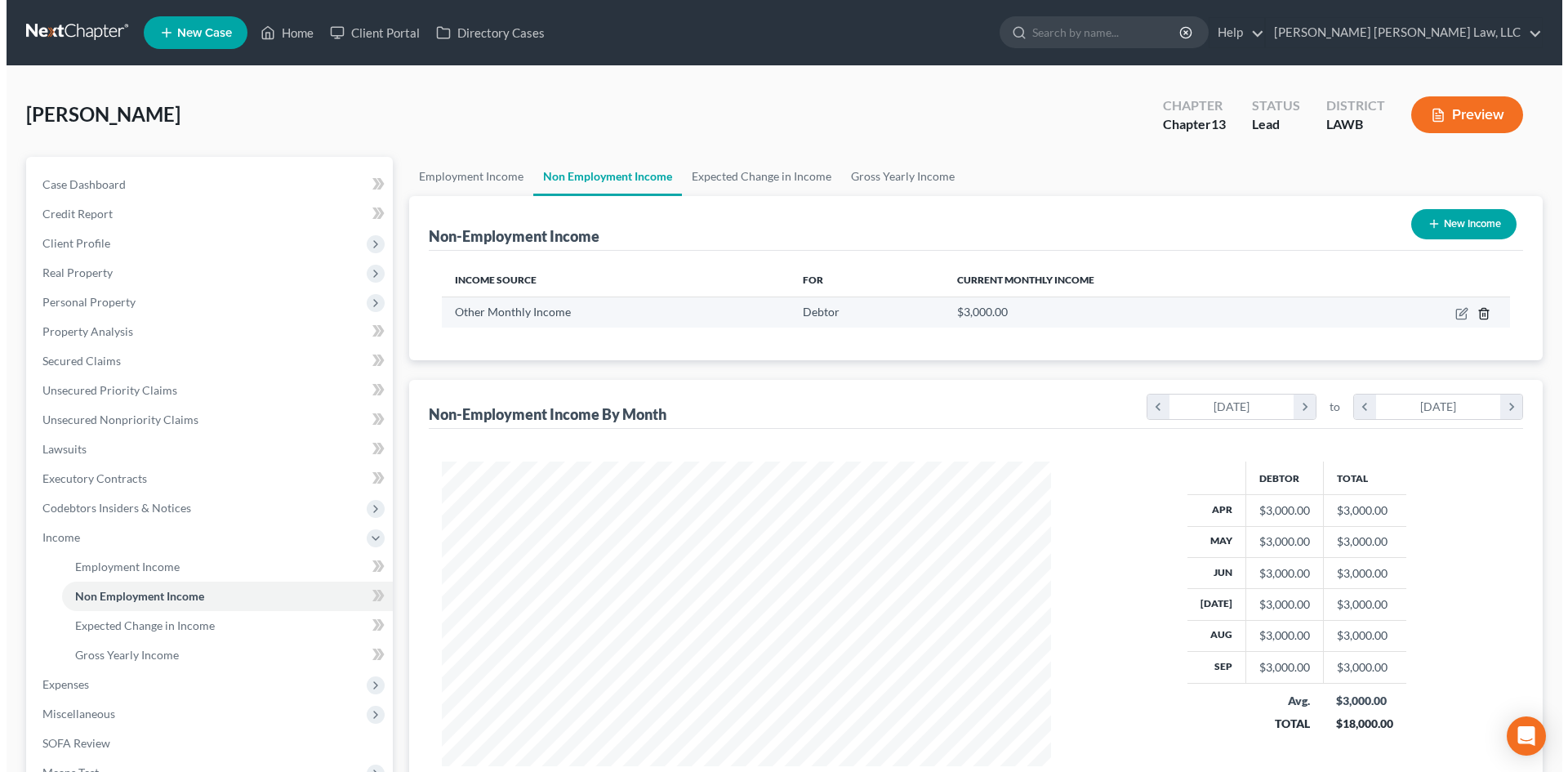
scroll to position [304, 642]
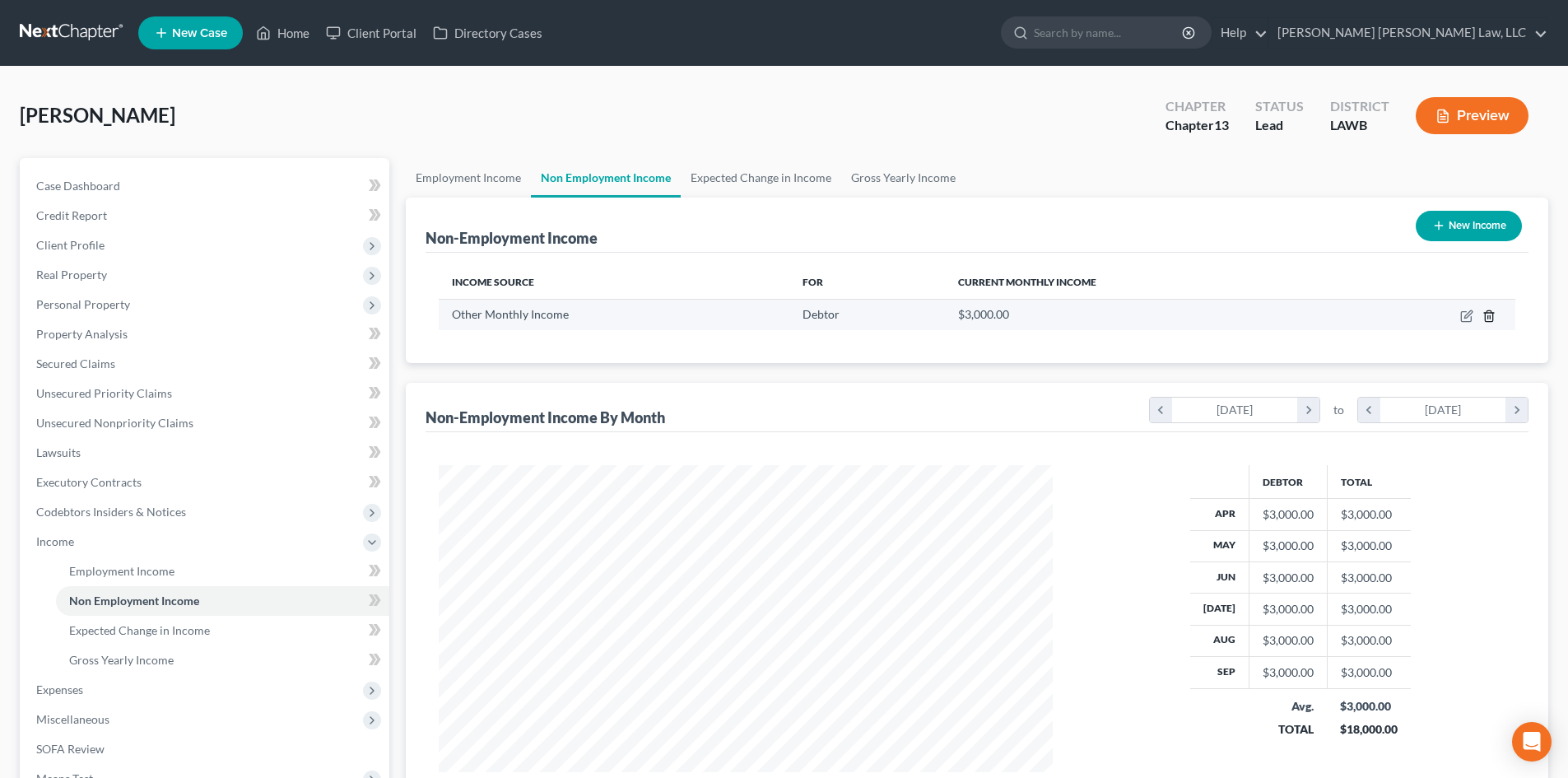
click at [1483, 314] on icon "button" at bounding box center [1489, 315] width 13 height 13
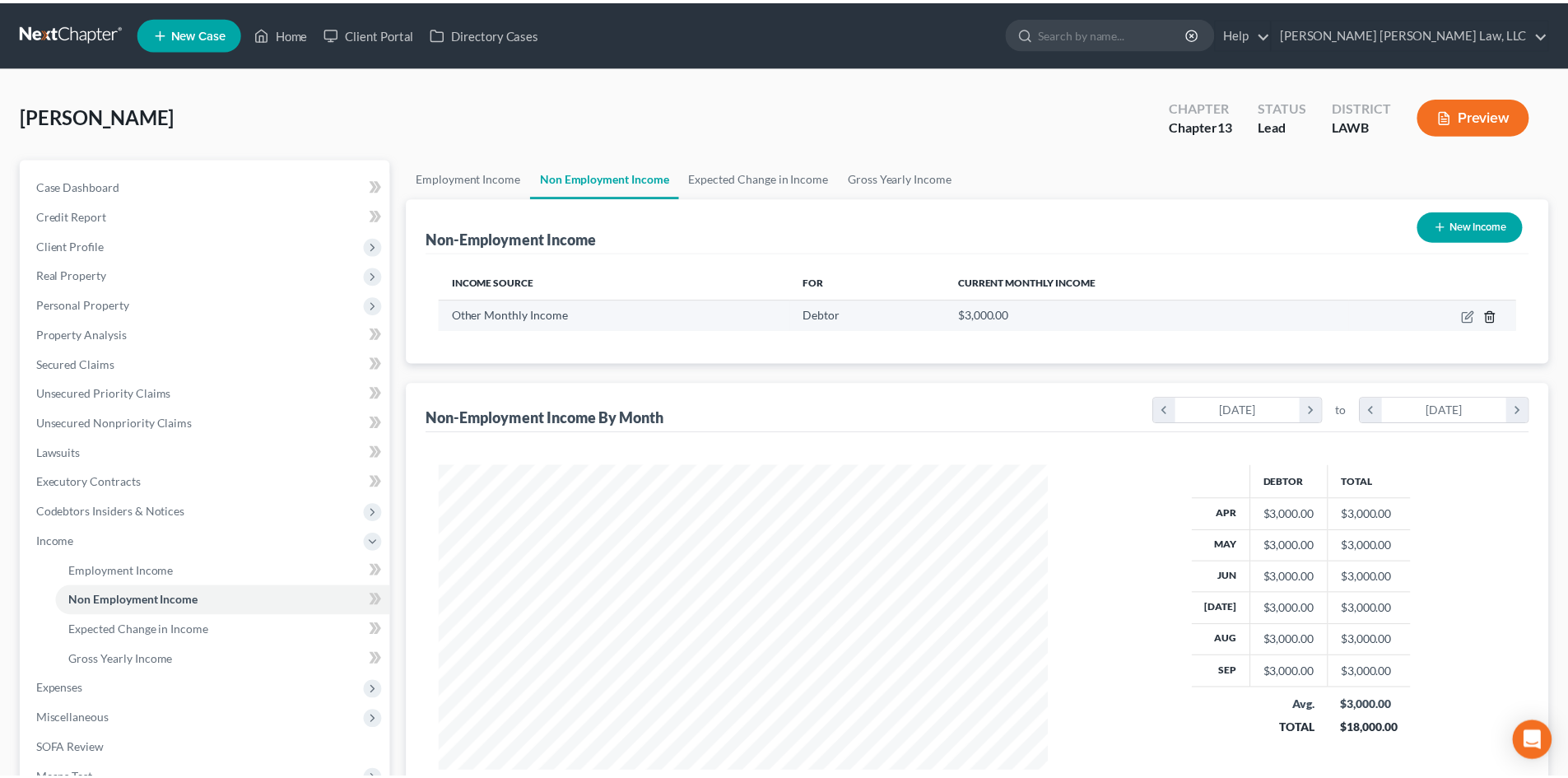
scroll to position [309, 653]
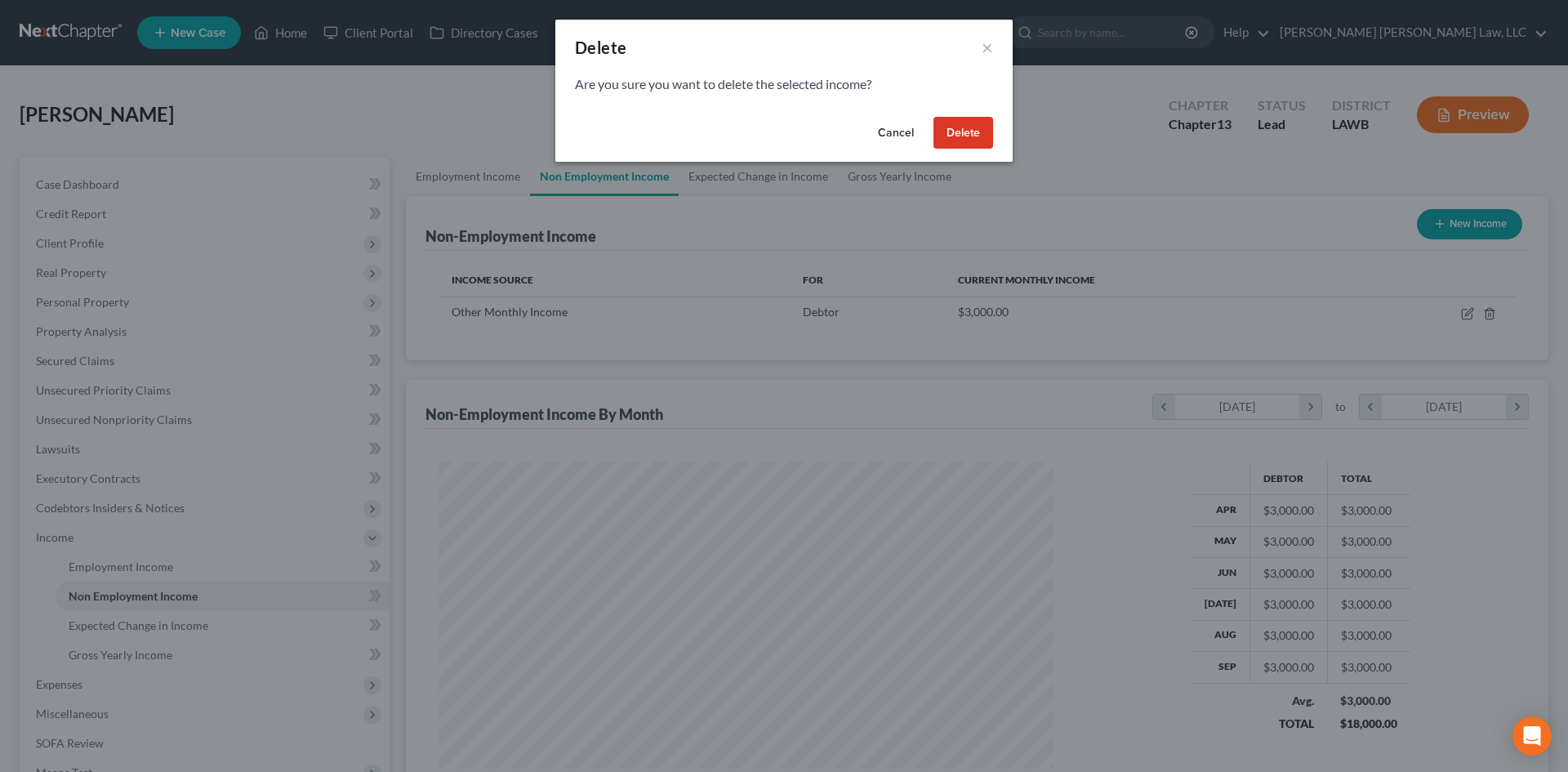
click at [973, 134] on button "Delete" at bounding box center [963, 133] width 59 height 33
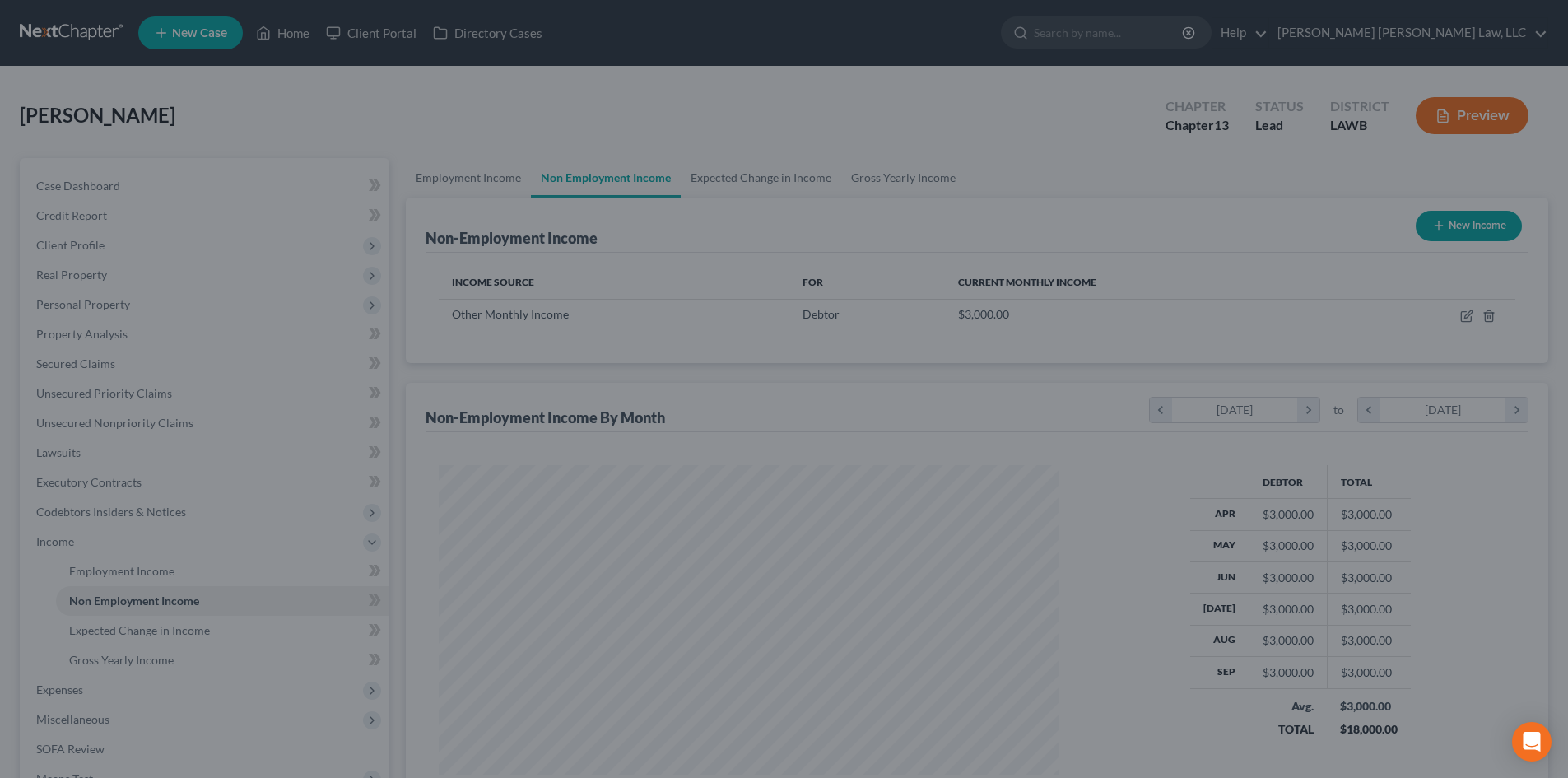
scroll to position [822540, 822587]
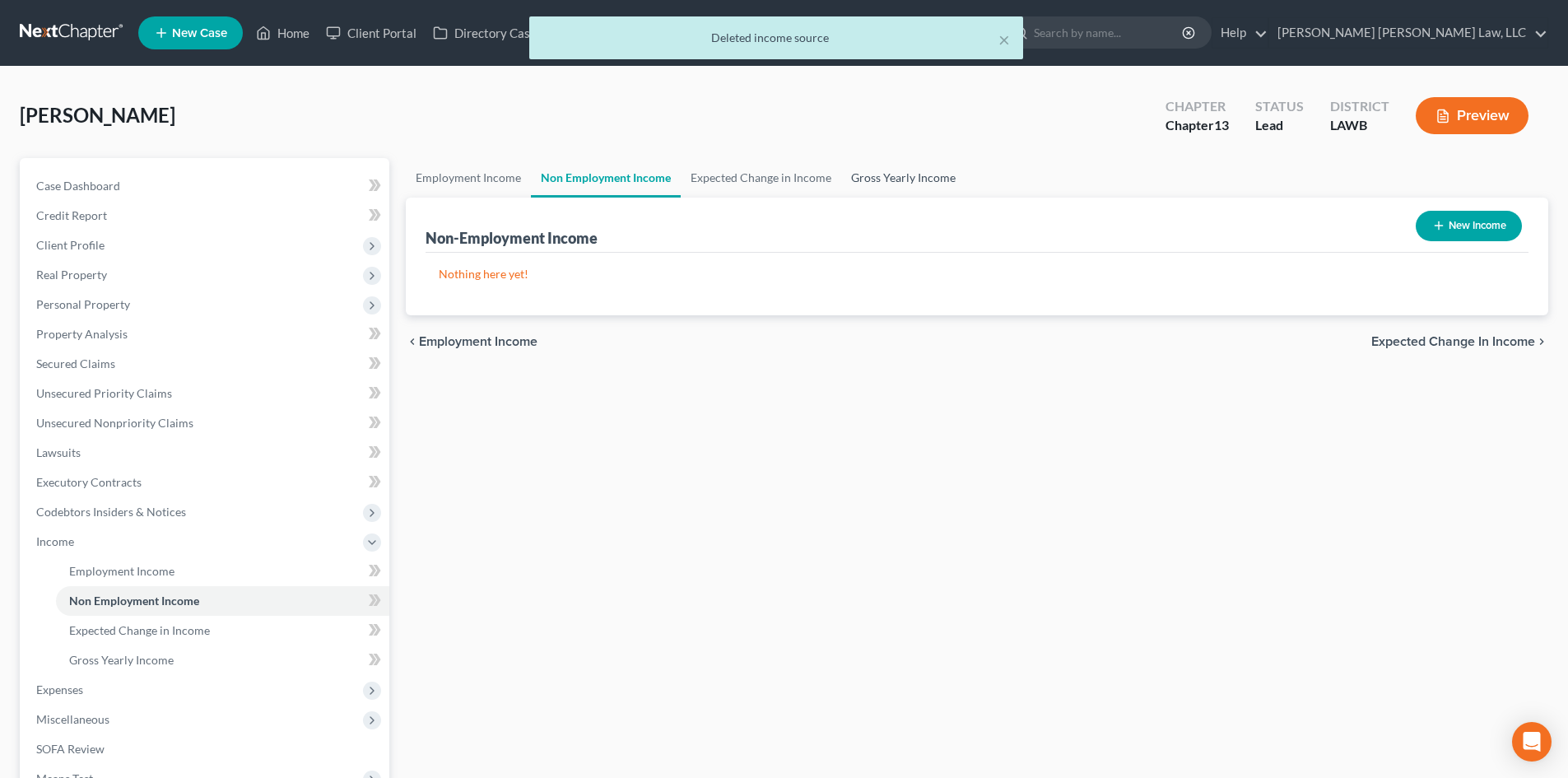
click at [911, 175] on link "Gross Yearly Income" at bounding box center [903, 178] width 124 height 40
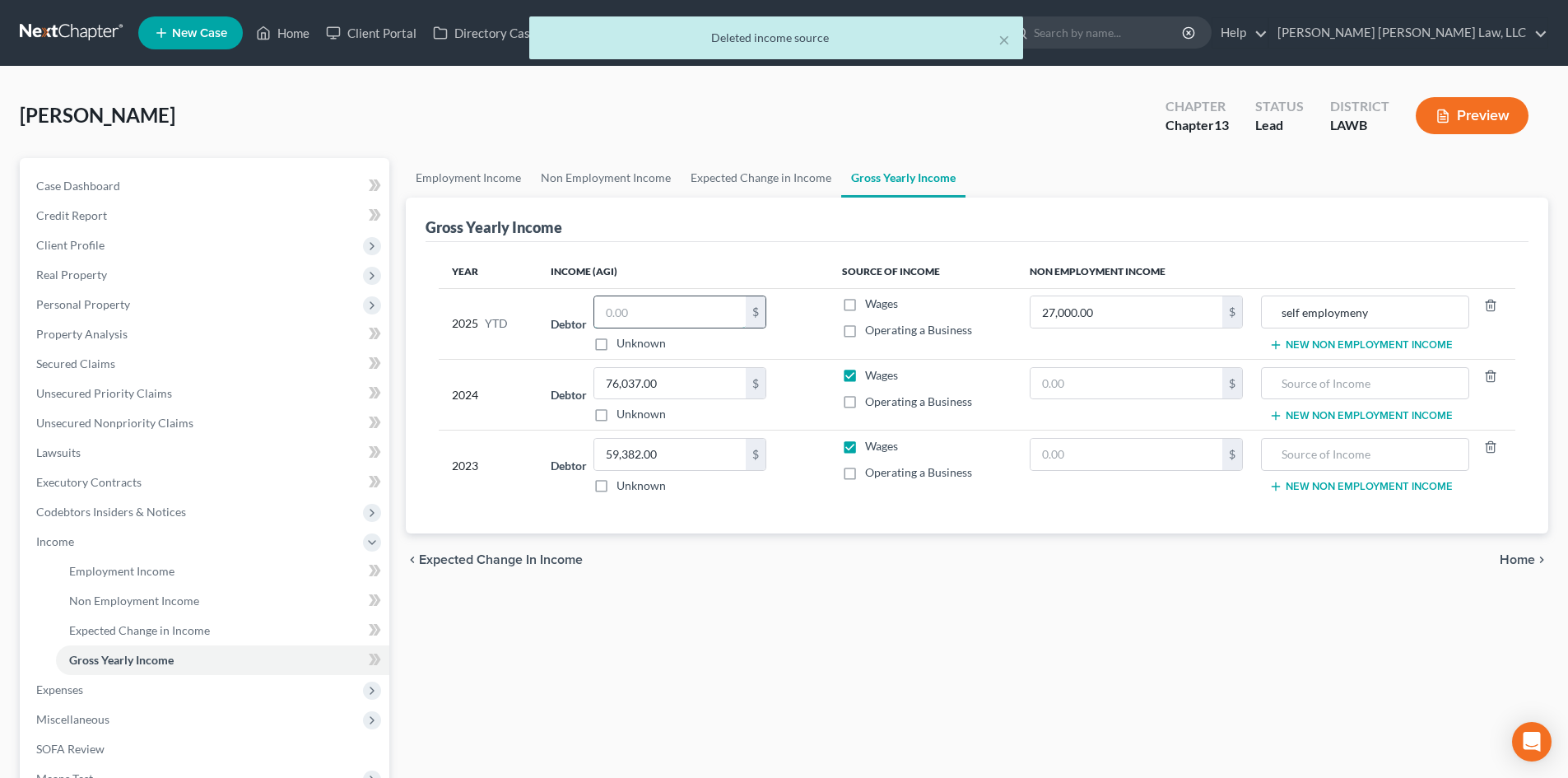
click at [651, 308] on input "text" at bounding box center [670, 312] width 152 height 31
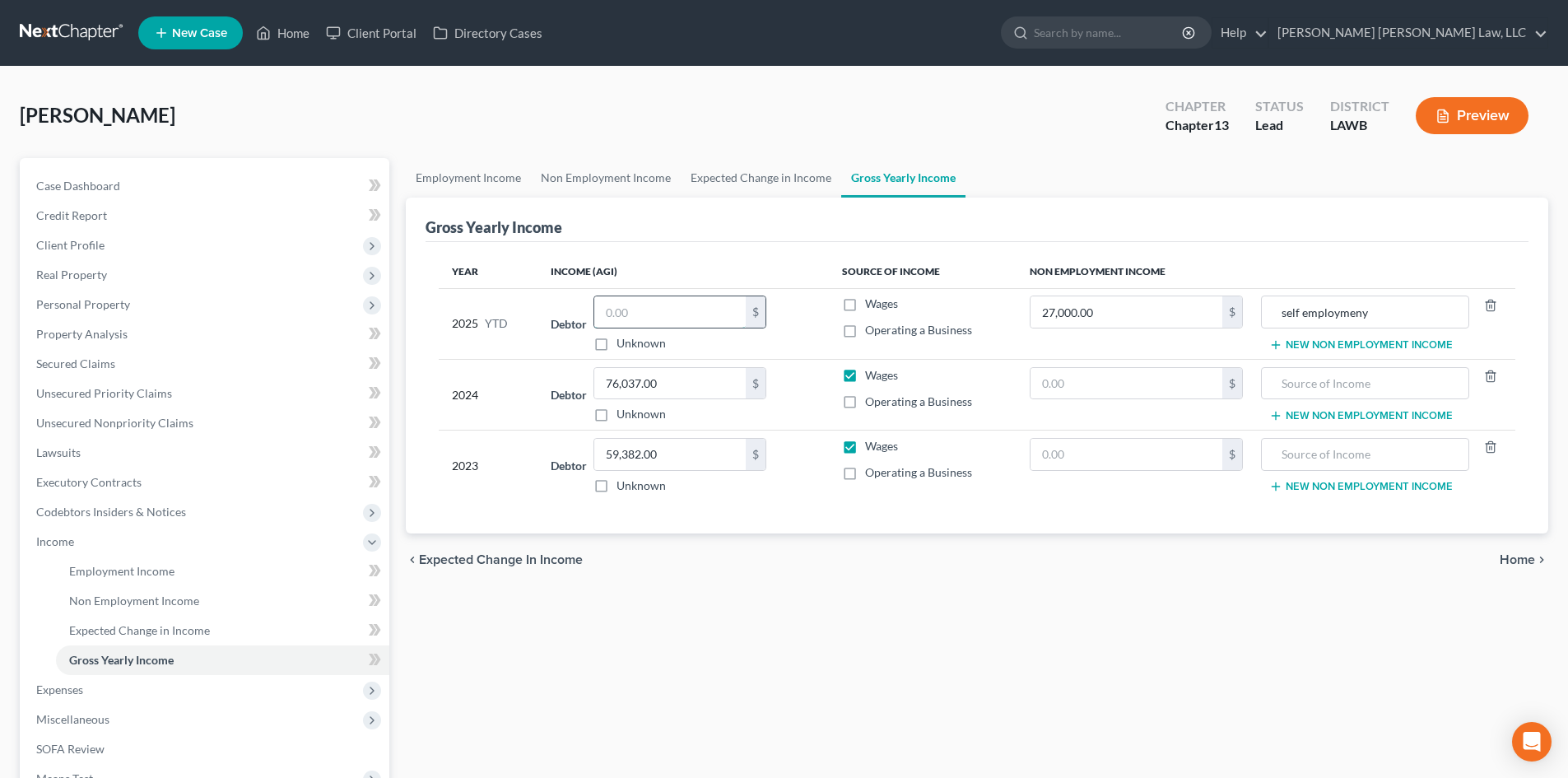
click at [644, 301] on input "text" at bounding box center [670, 312] width 152 height 31
click at [715, 297] on input "18,000.00" at bounding box center [670, 312] width 152 height 31
click at [987, 564] on div "chevron_left Expected Change in Income Home chevron_right" at bounding box center [977, 559] width 1142 height 53
click at [1385, 308] on input "self employmeny" at bounding box center [1364, 312] width 189 height 31
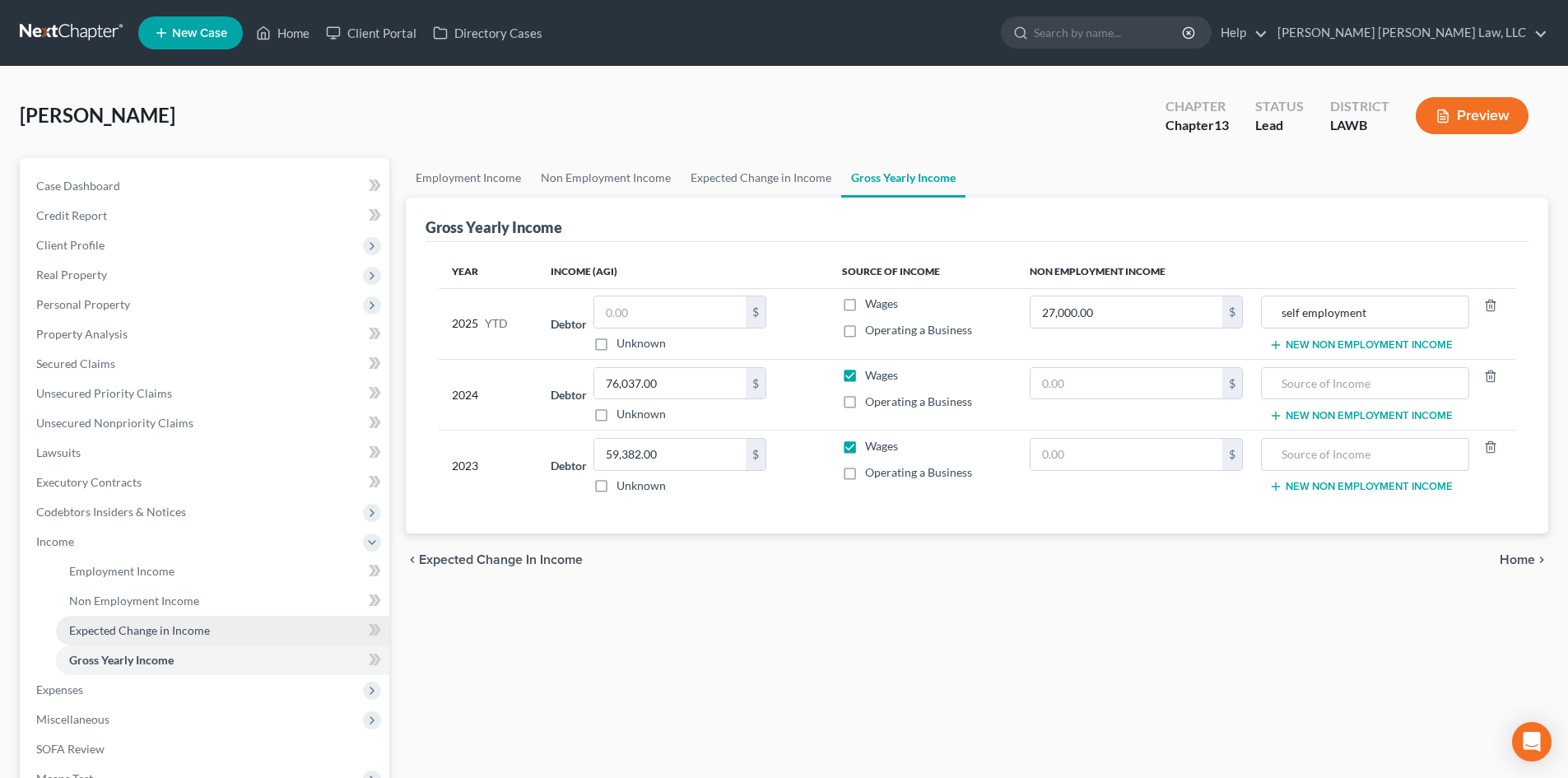
drag, startPoint x: 801, startPoint y: 657, endPoint x: 122, endPoint y: 620, distance: 680.0
click at [797, 651] on div "Employment Income Non Employment Income Expected Change in Income Gross Yearly …" at bounding box center [977, 559] width 1159 height 802
click at [83, 683] on span "Expenses" at bounding box center [60, 689] width 47 height 14
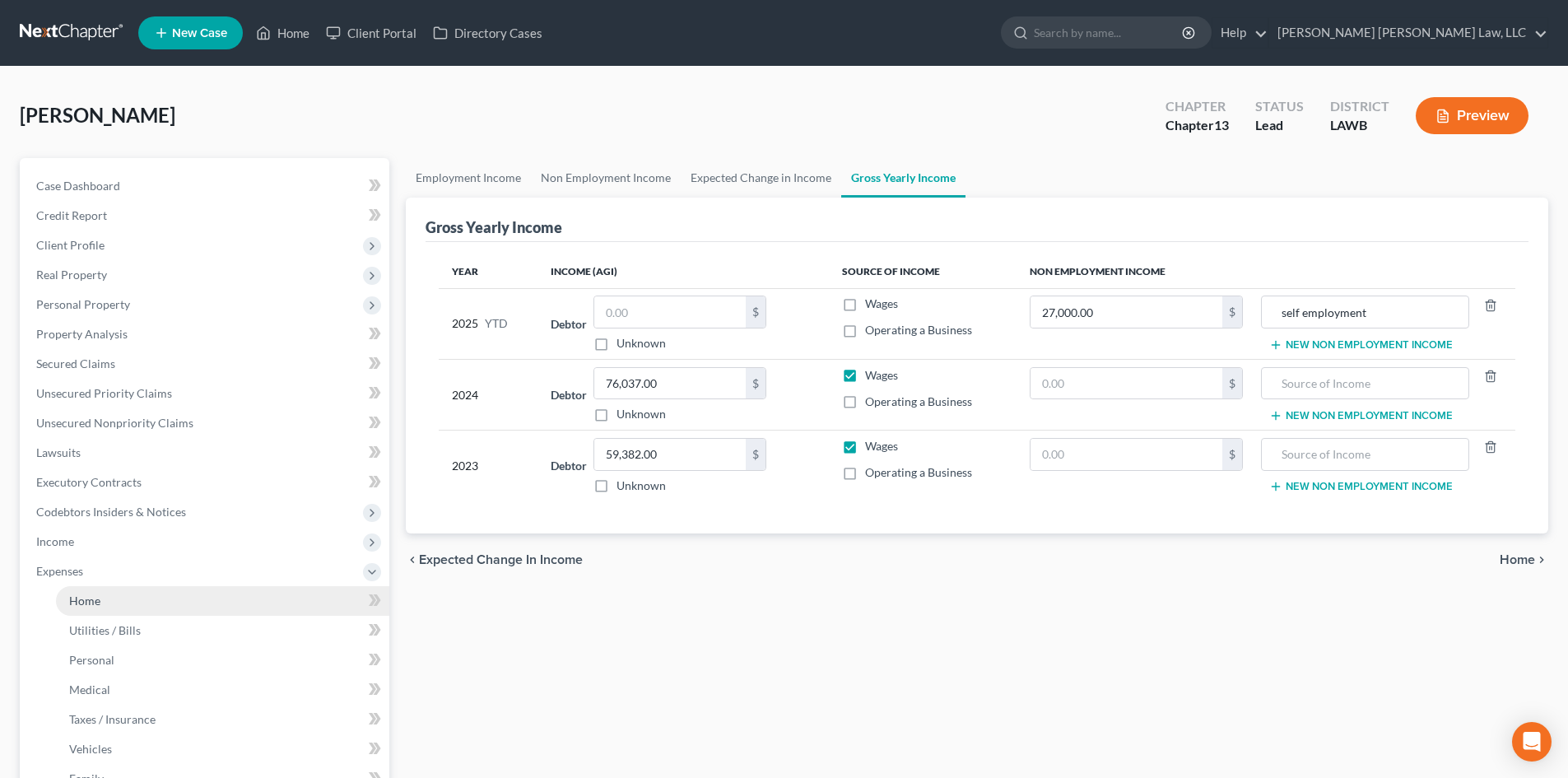
click at [134, 607] on link "Home" at bounding box center [223, 600] width 334 height 29
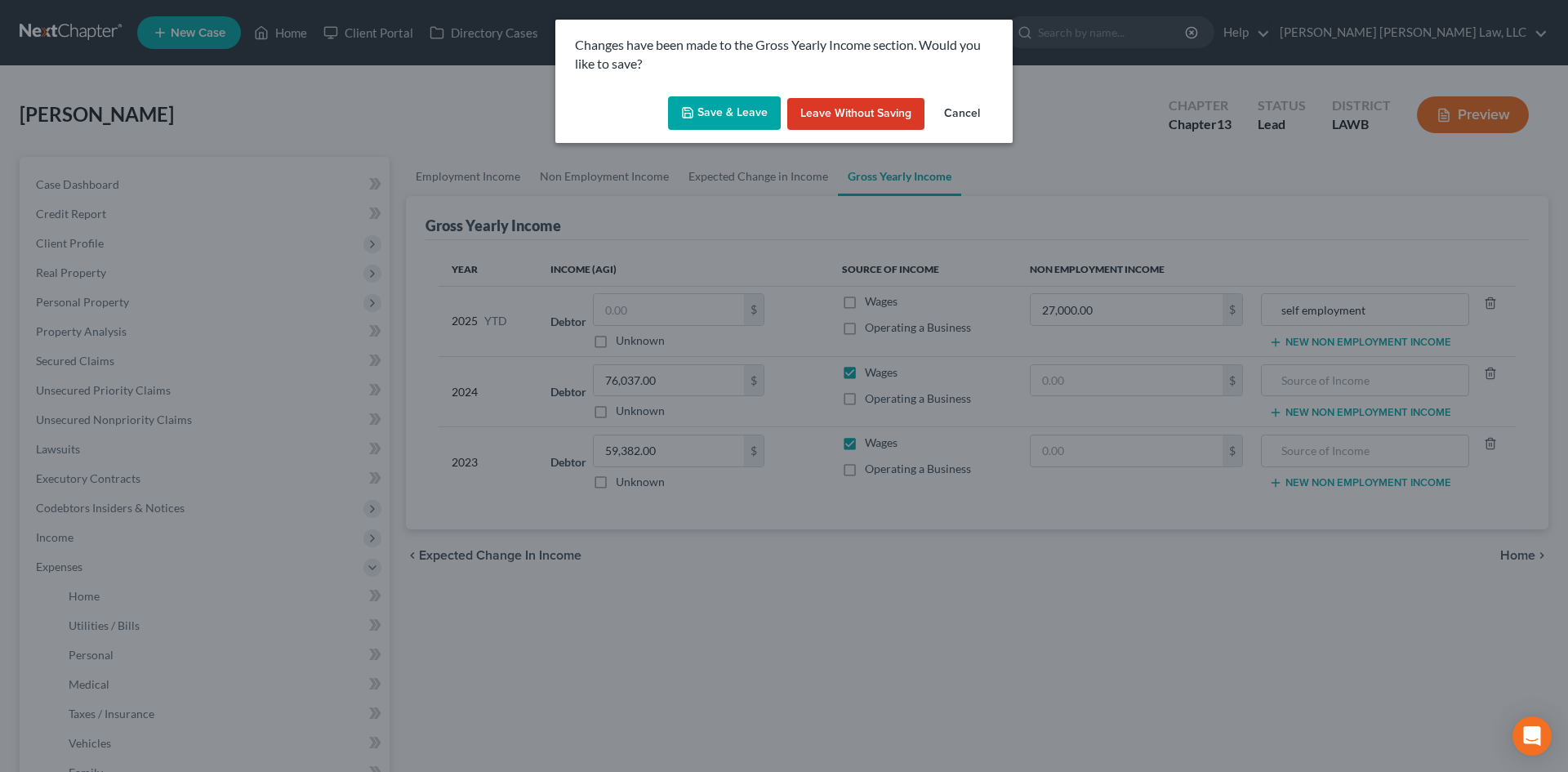
click at [723, 114] on button "Save & Leave" at bounding box center [724, 113] width 113 height 34
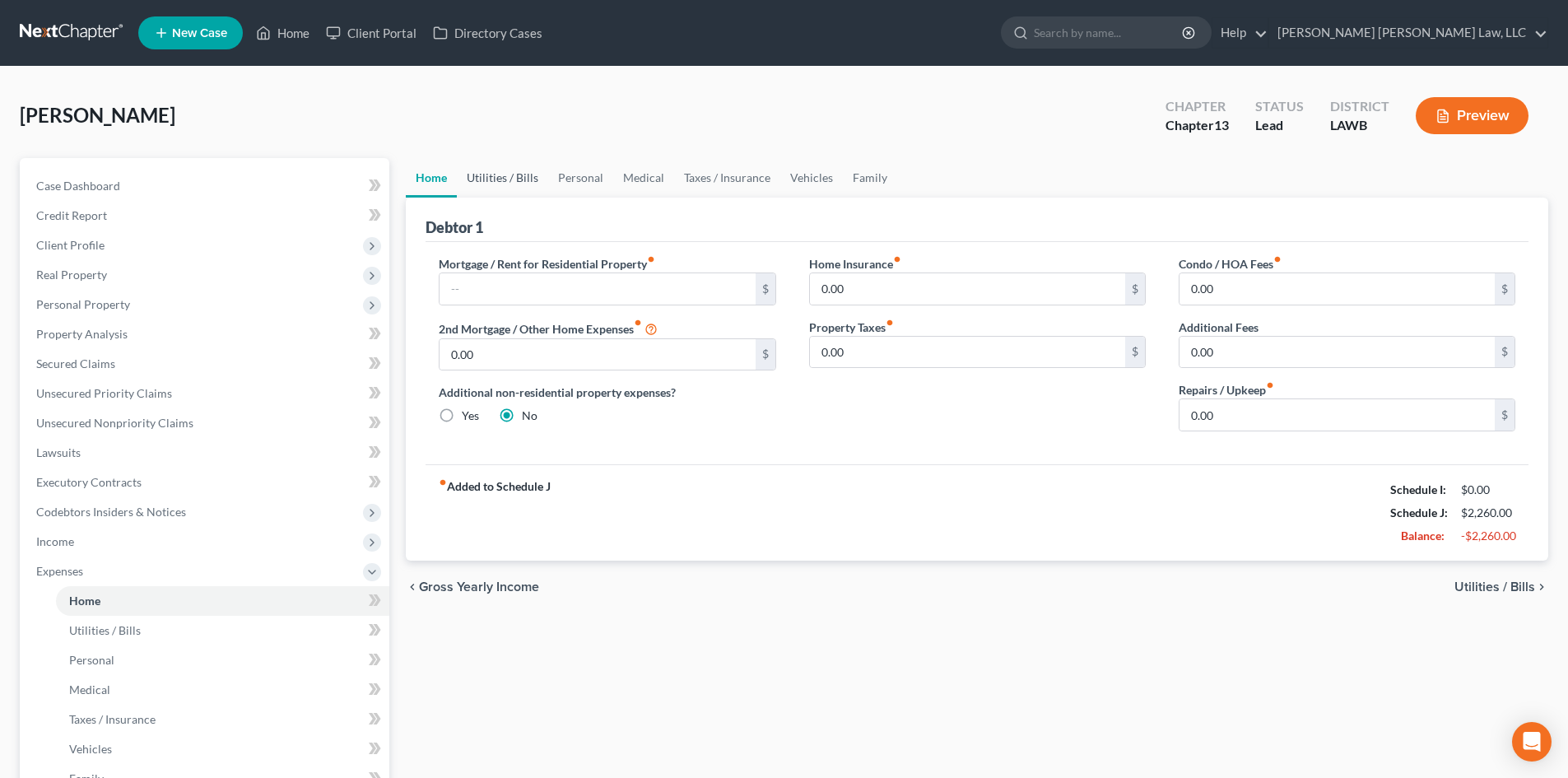
click at [508, 184] on link "Utilities / Bills" at bounding box center [502, 178] width 91 height 40
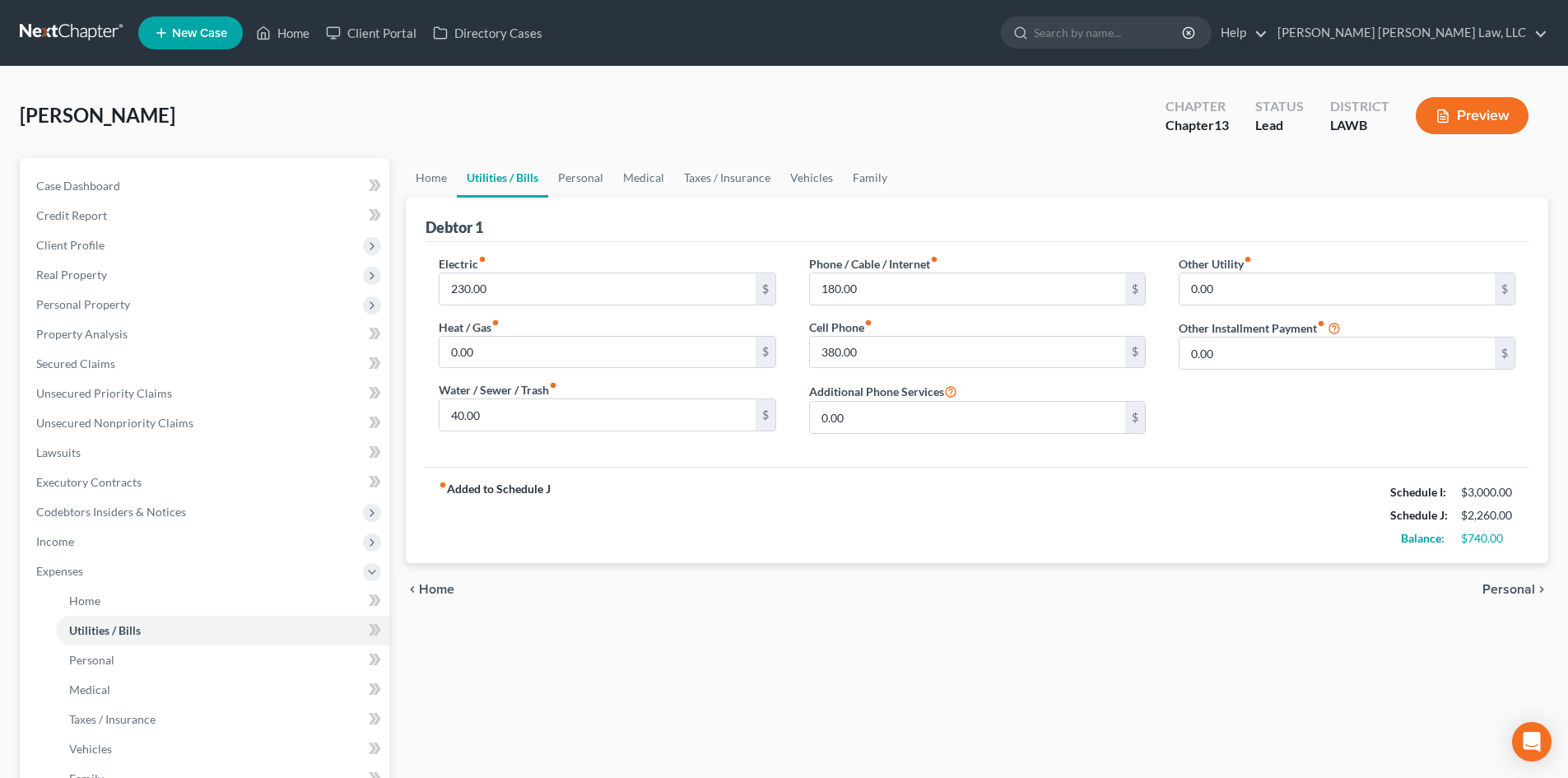
click at [990, 662] on div "Home Utilities / Bills Personal Medical Taxes / Insurance Vehicles Family Debto…" at bounding box center [977, 603] width 1159 height 891
drag, startPoint x: 810, startPoint y: 185, endPoint x: 774, endPoint y: 193, distance: 36.9
click at [810, 184] on link "Vehicles" at bounding box center [811, 178] width 62 height 40
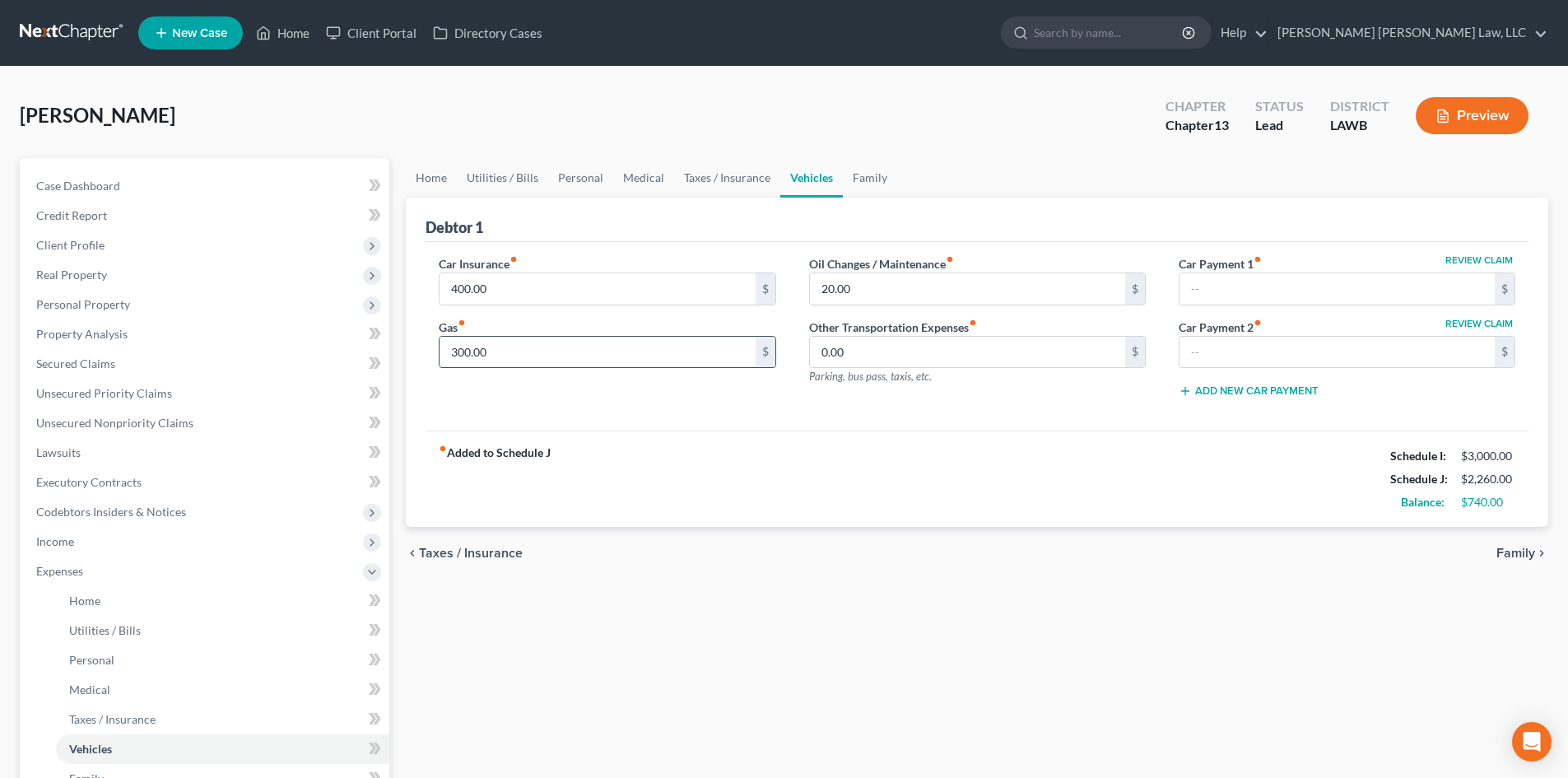
click at [603, 345] on input "300.00" at bounding box center [597, 352] width 316 height 31
drag, startPoint x: 652, startPoint y: 169, endPoint x: 604, endPoint y: 189, distance: 52.0
click at [652, 169] on link "Medical" at bounding box center [644, 178] width 61 height 40
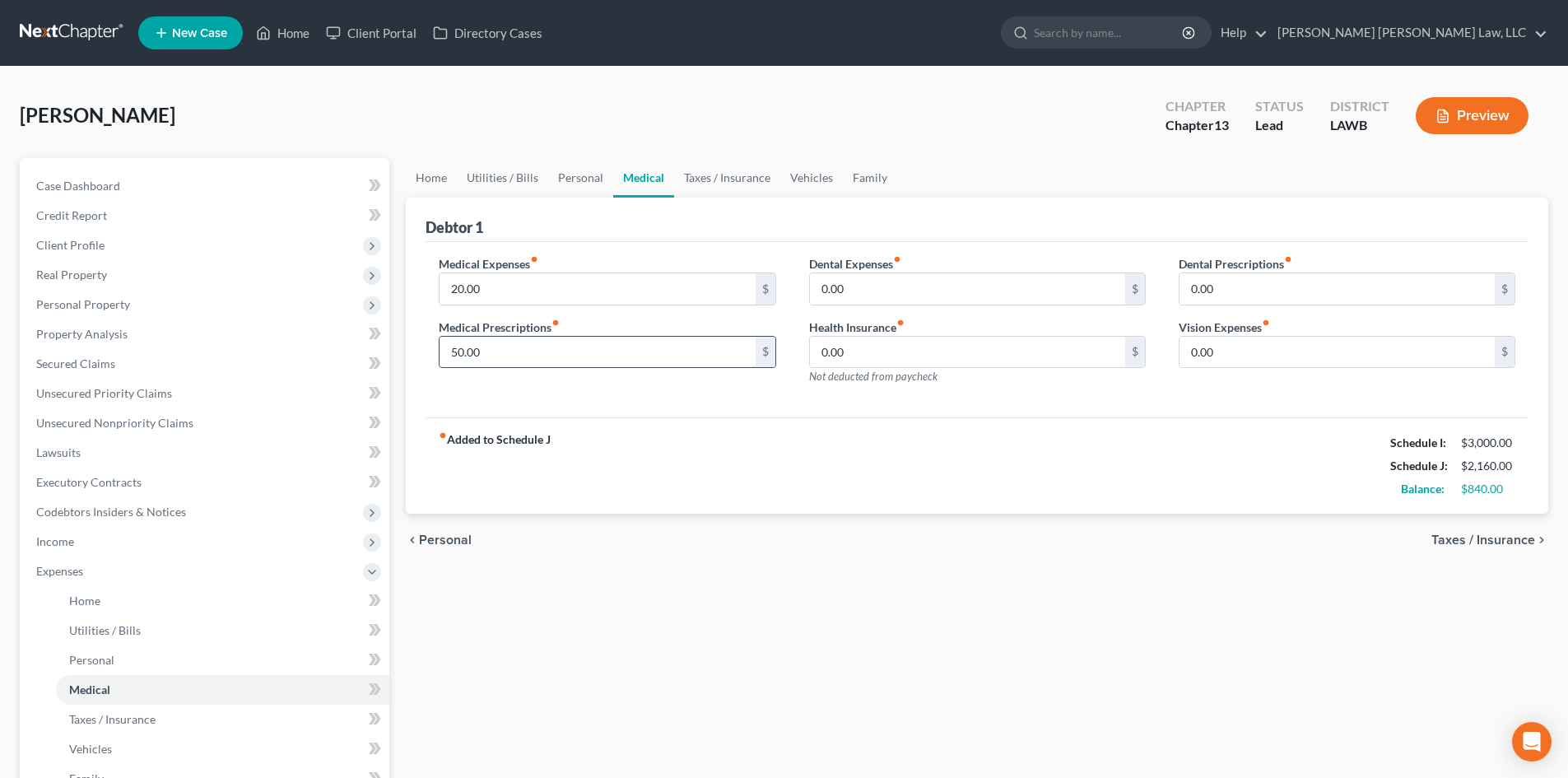
click at [557, 348] on input "50.00" at bounding box center [597, 352] width 316 height 31
click at [568, 295] on input "20.00" at bounding box center [597, 289] width 316 height 31
click at [585, 185] on link "Personal" at bounding box center [581, 178] width 65 height 40
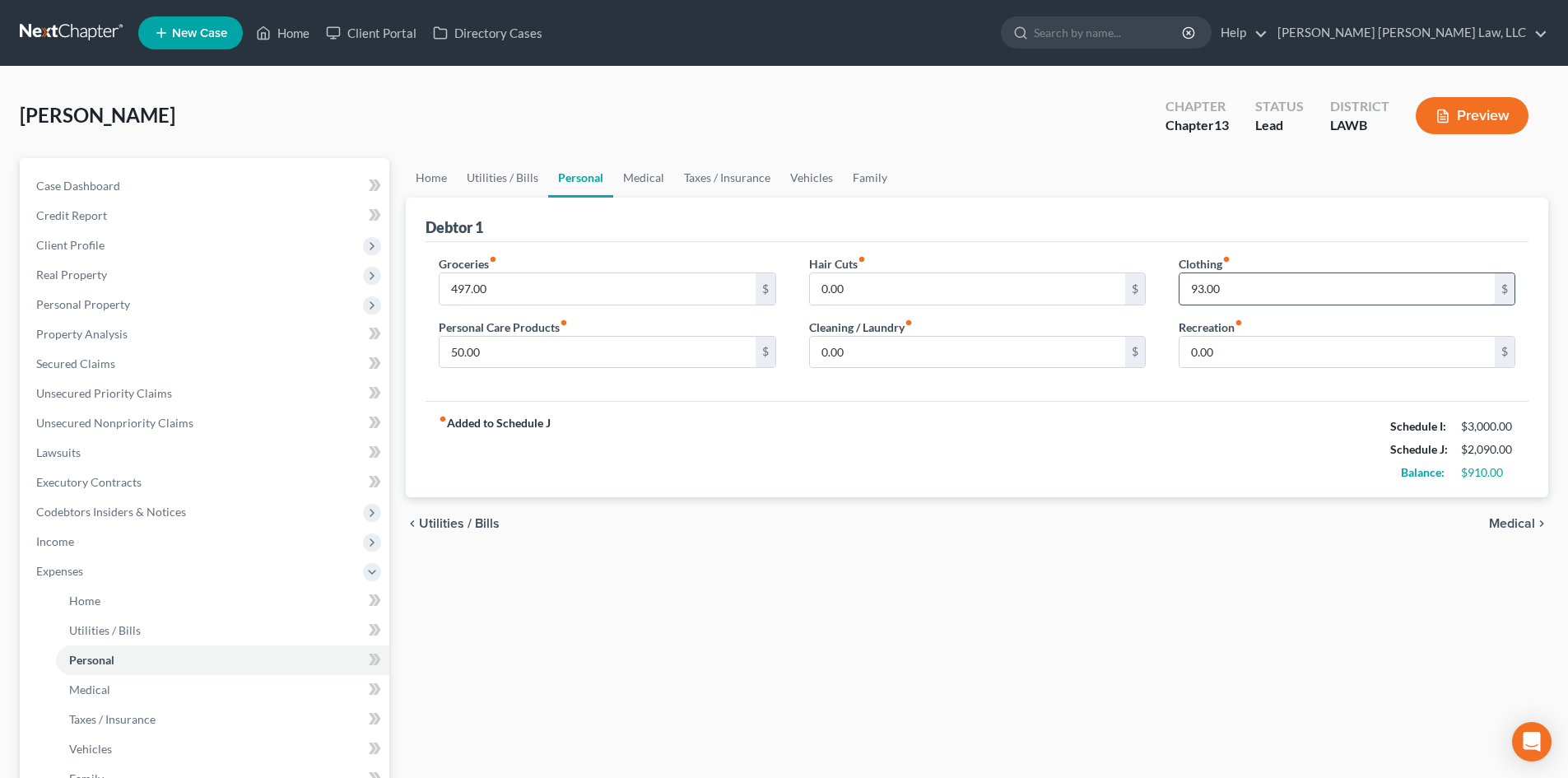
click at [1277, 289] on input "93.00" at bounding box center [1337, 289] width 316 height 31
click at [652, 340] on input "50.00" at bounding box center [597, 352] width 316 height 31
click at [678, 278] on input "497.00" at bounding box center [597, 289] width 316 height 31
drag, startPoint x: 509, startPoint y: 185, endPoint x: 574, endPoint y: 181, distance: 65.1
click at [509, 184] on link "Utilities / Bills" at bounding box center [502, 178] width 91 height 40
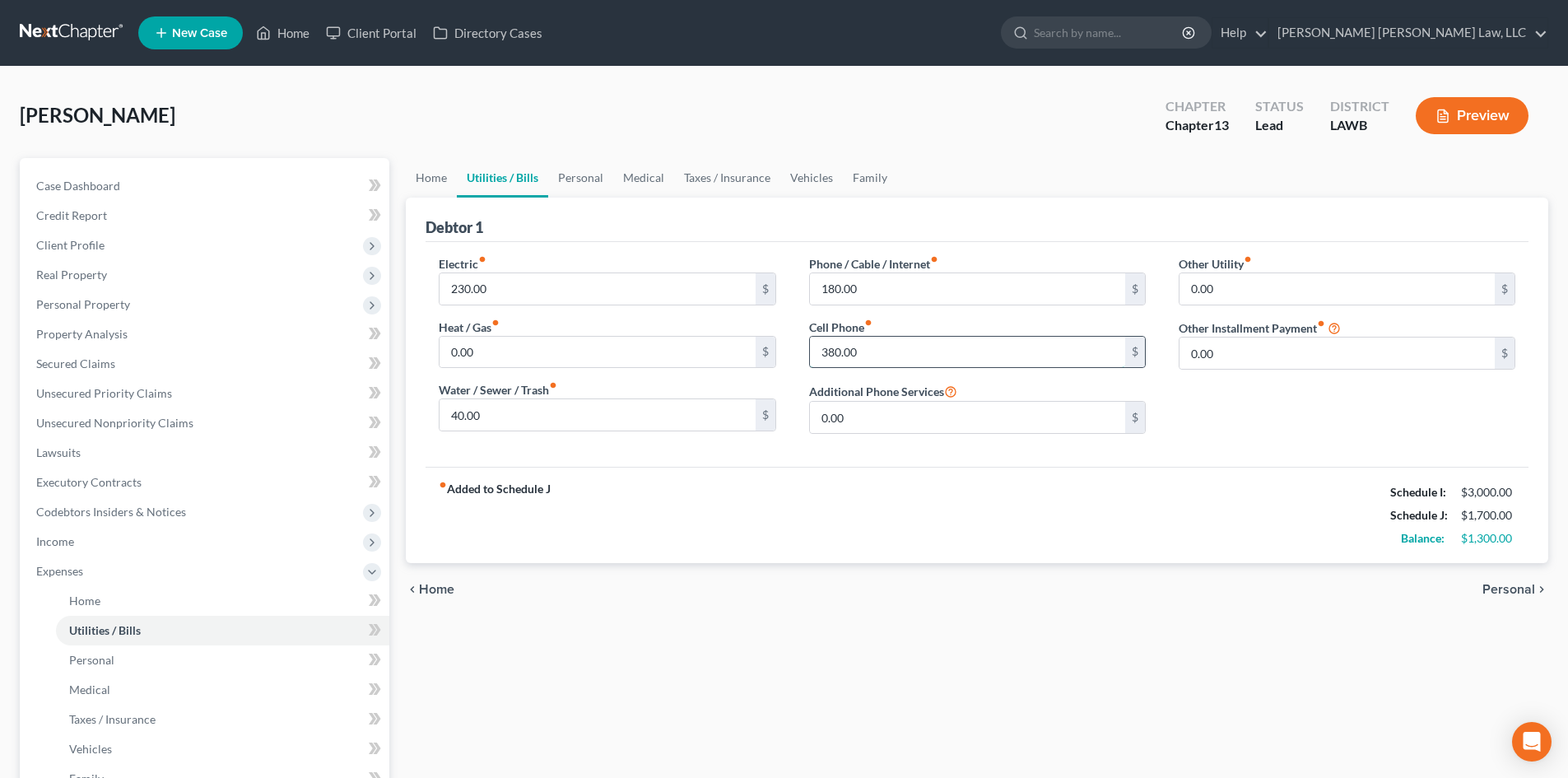
click at [895, 347] on input "380.00" at bounding box center [968, 352] width 316 height 31
click at [979, 515] on div "fiber_manual_record Added to Schedule J Schedule I: $3,000.00 Schedule J: $1,62…" at bounding box center [977, 515] width 1103 height 96
click at [734, 577] on div "chevron_left Home Personal chevron_right" at bounding box center [977, 589] width 1142 height 53
click at [918, 574] on div "chevron_left Home Personal chevron_right" at bounding box center [977, 589] width 1142 height 53
click at [156, 520] on span "Codebtors Insiders & Notices" at bounding box center [206, 512] width 367 height 29
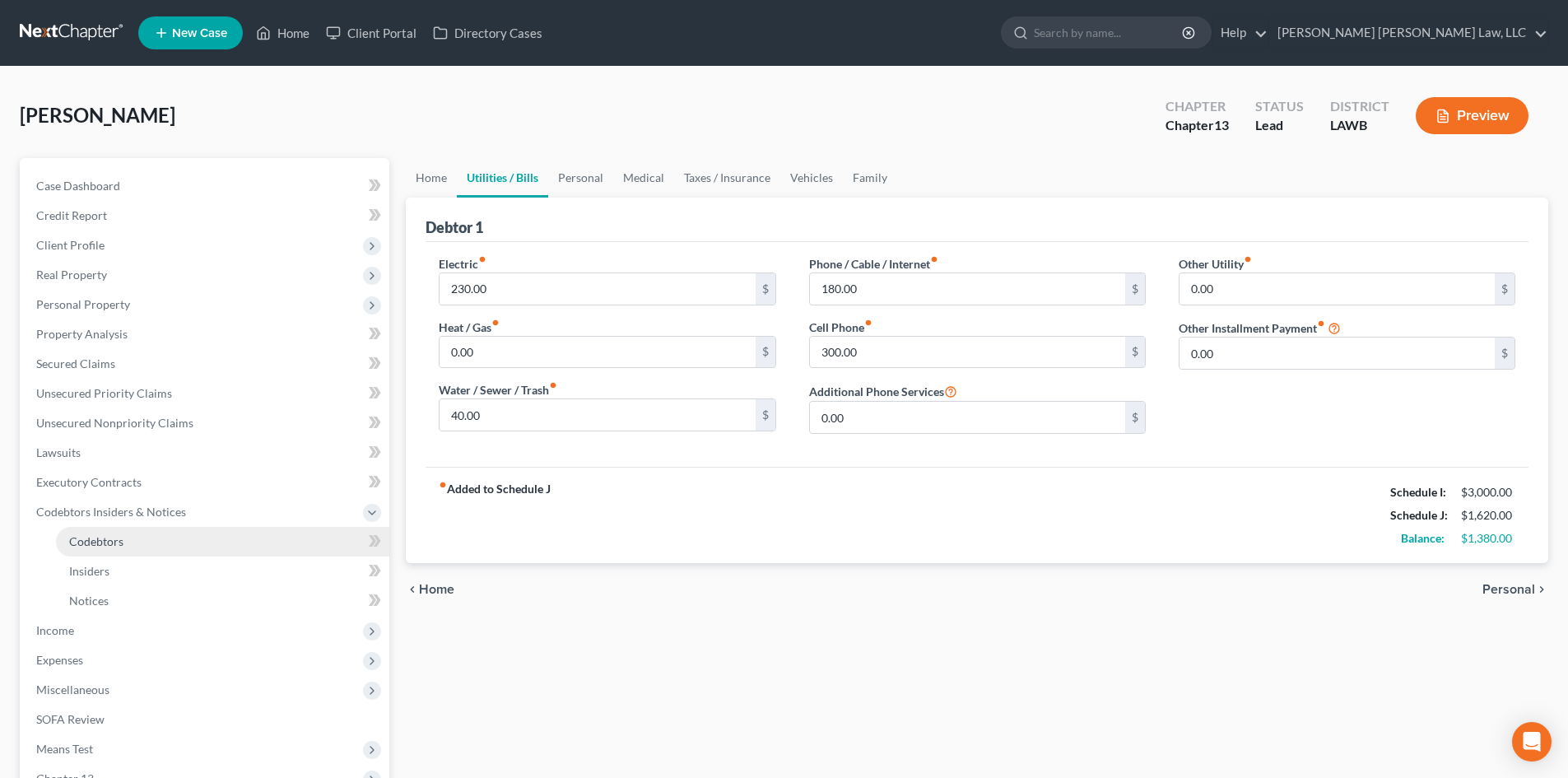
click at [157, 554] on link "Codebtors" at bounding box center [223, 541] width 334 height 29
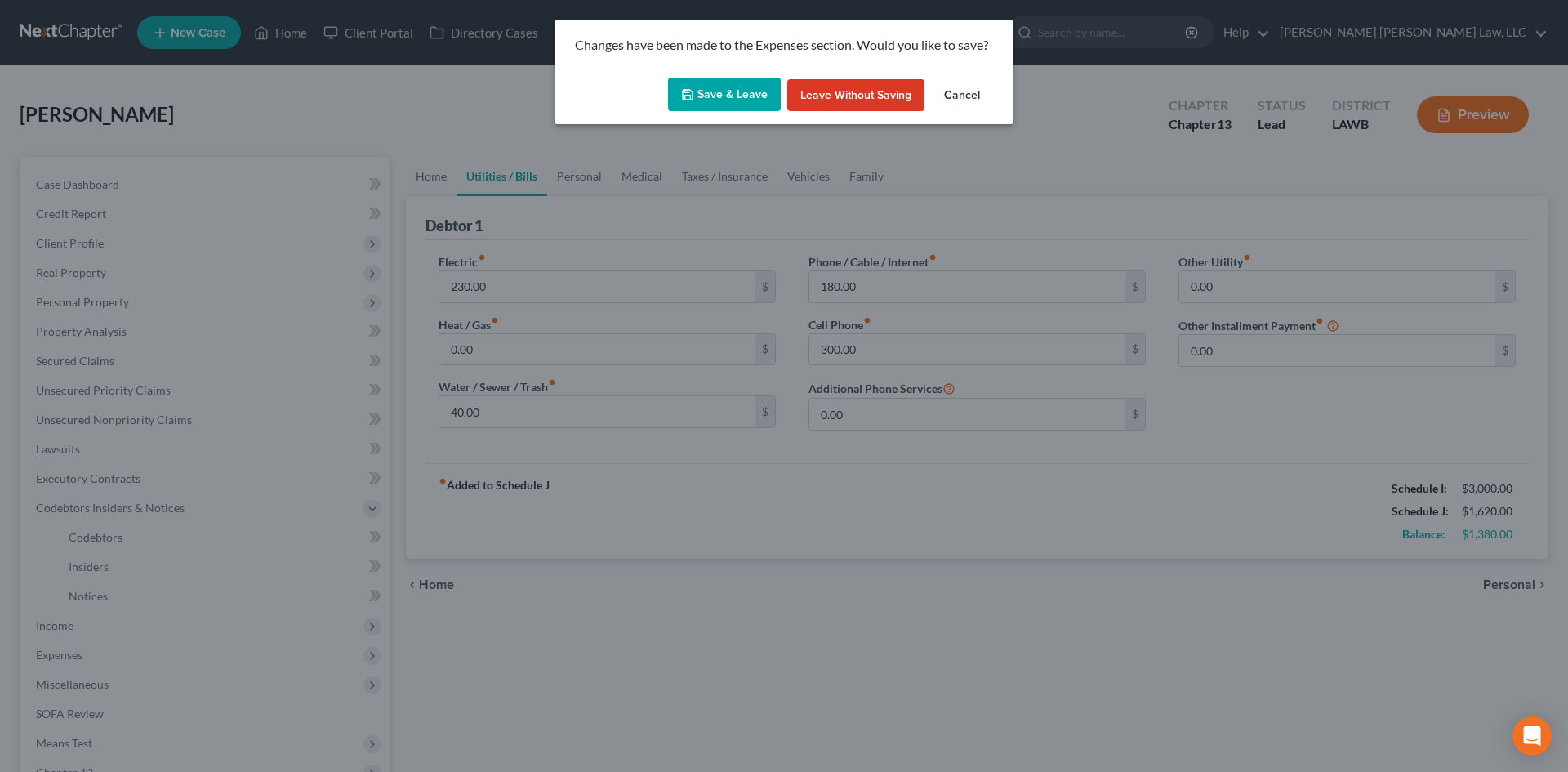
click at [736, 81] on button "Save & Leave" at bounding box center [724, 95] width 113 height 34
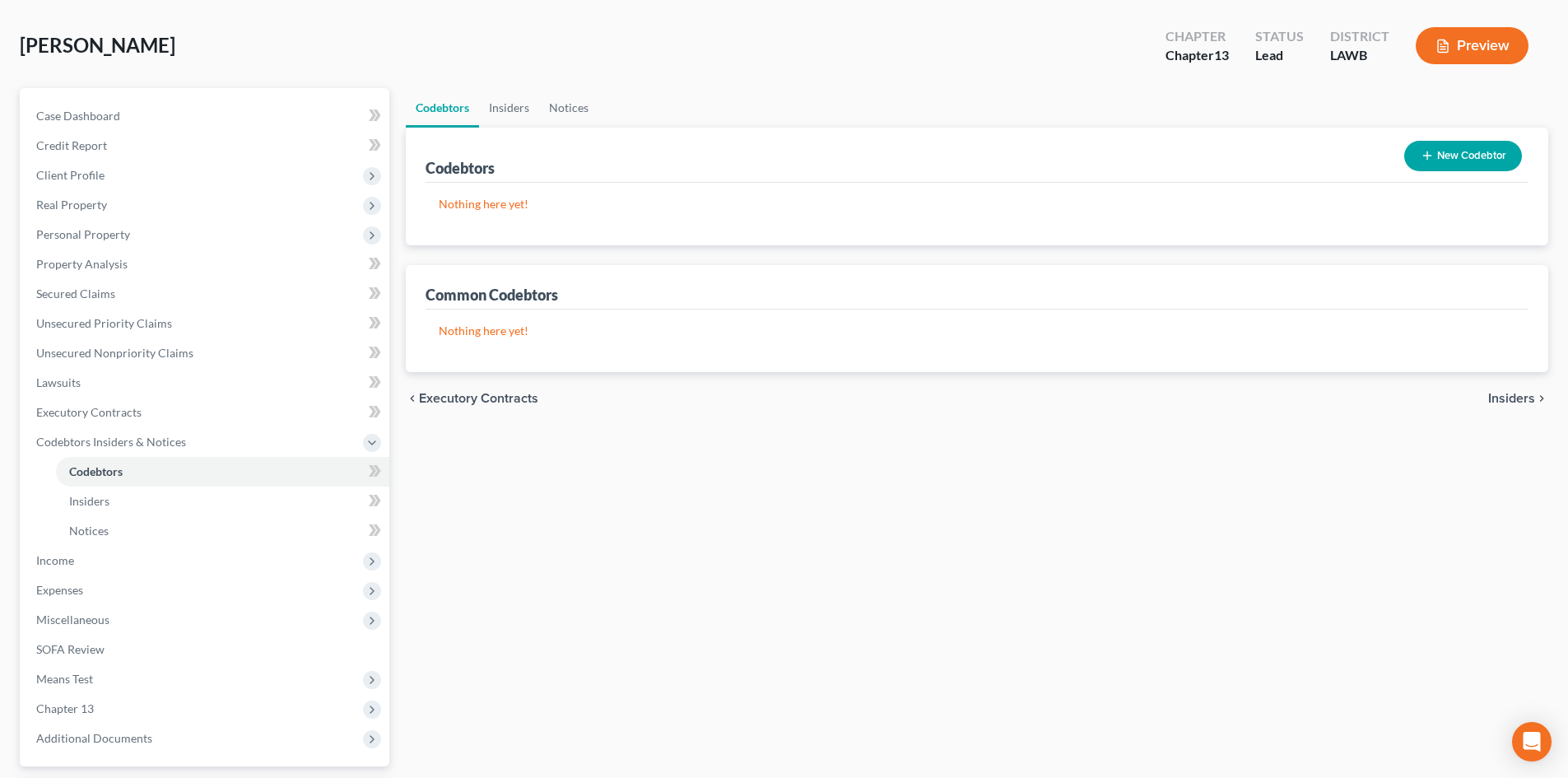
scroll to position [216, 0]
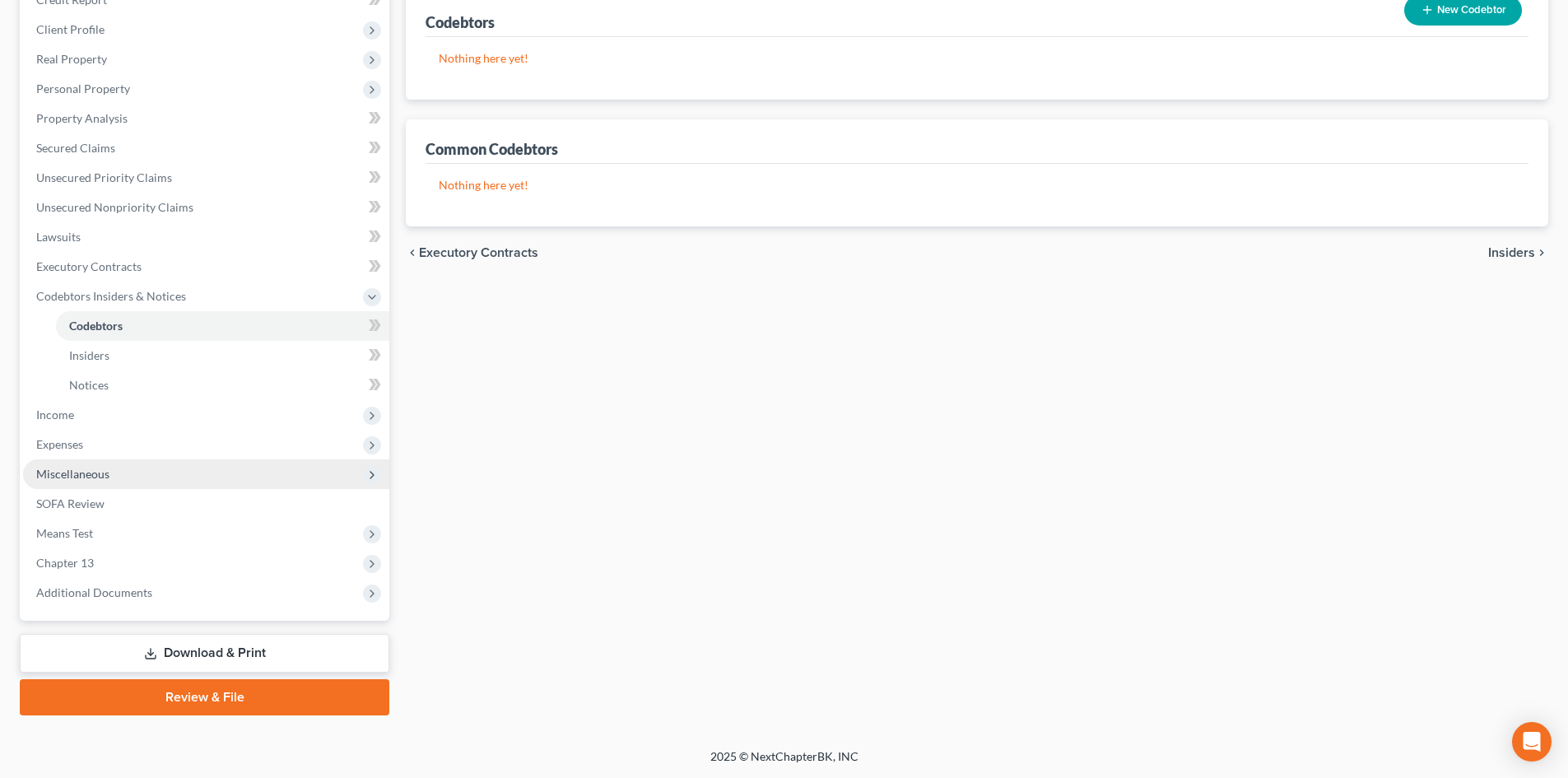
click at [116, 463] on span "Miscellaneous" at bounding box center [206, 474] width 367 height 29
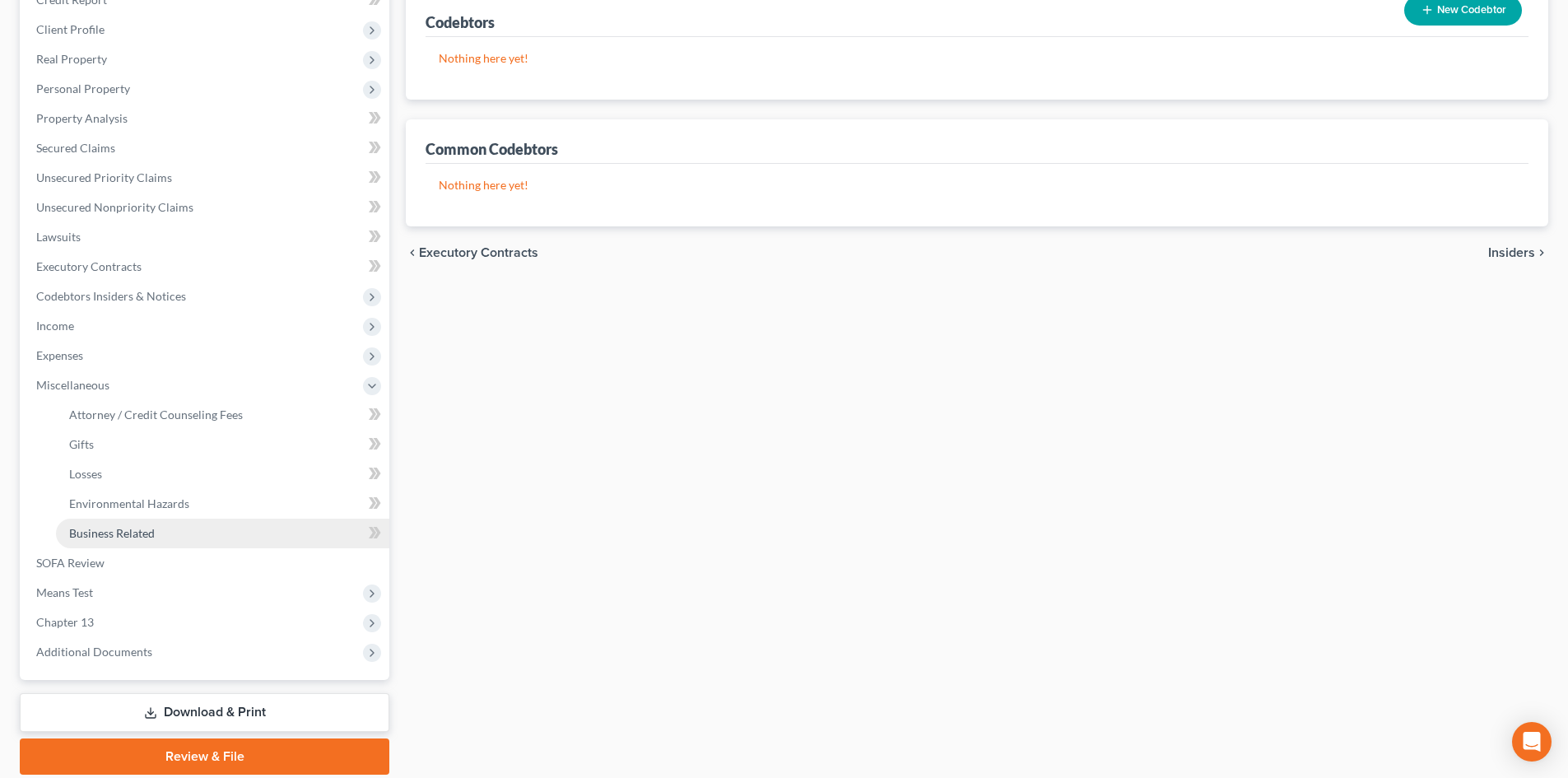
click at [127, 523] on link "Business Related" at bounding box center [223, 533] width 334 height 29
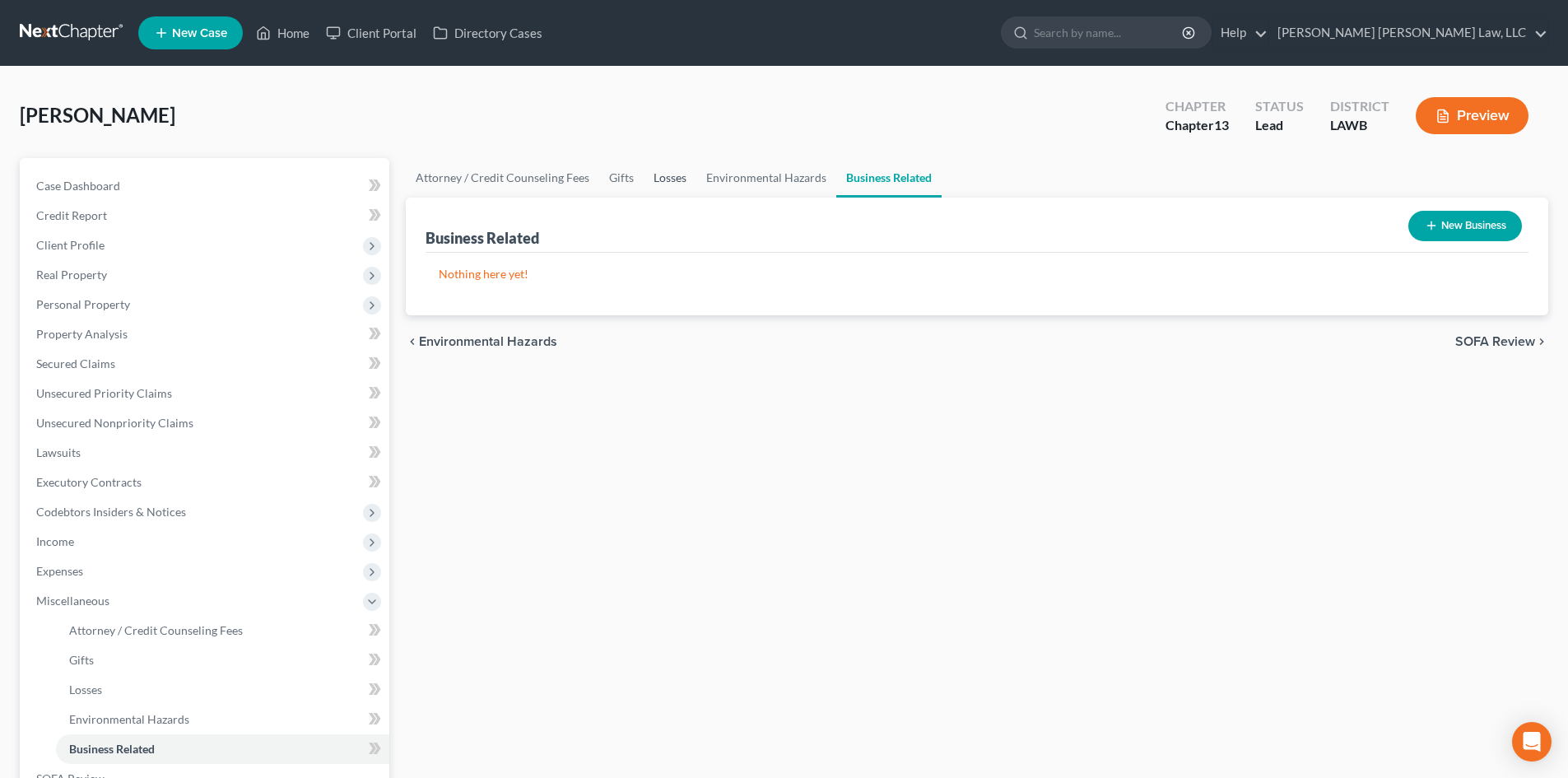
click at [681, 175] on link "Losses" at bounding box center [670, 178] width 53 height 40
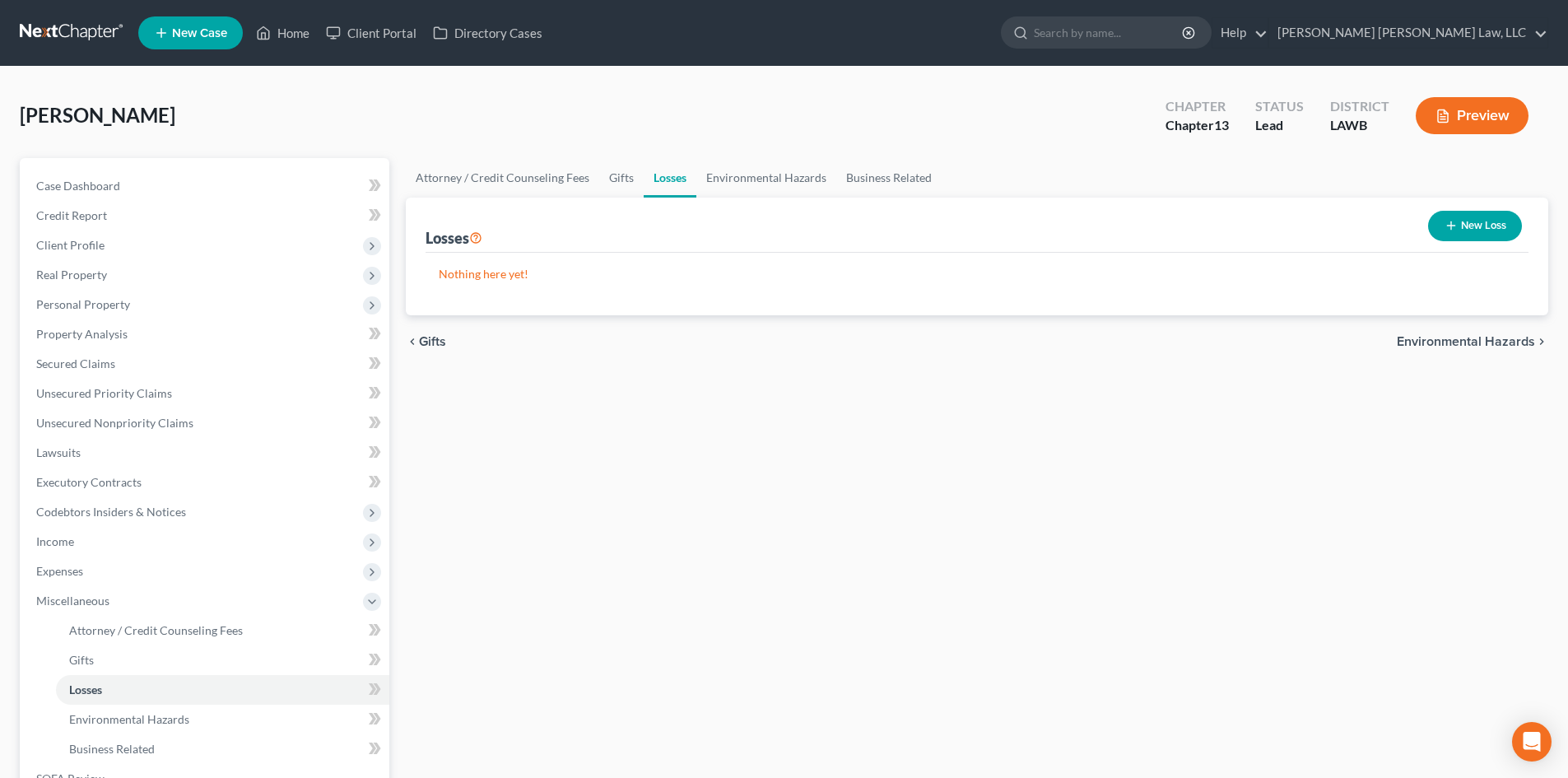
click at [1500, 212] on button "New Loss" at bounding box center [1475, 225] width 94 height 30
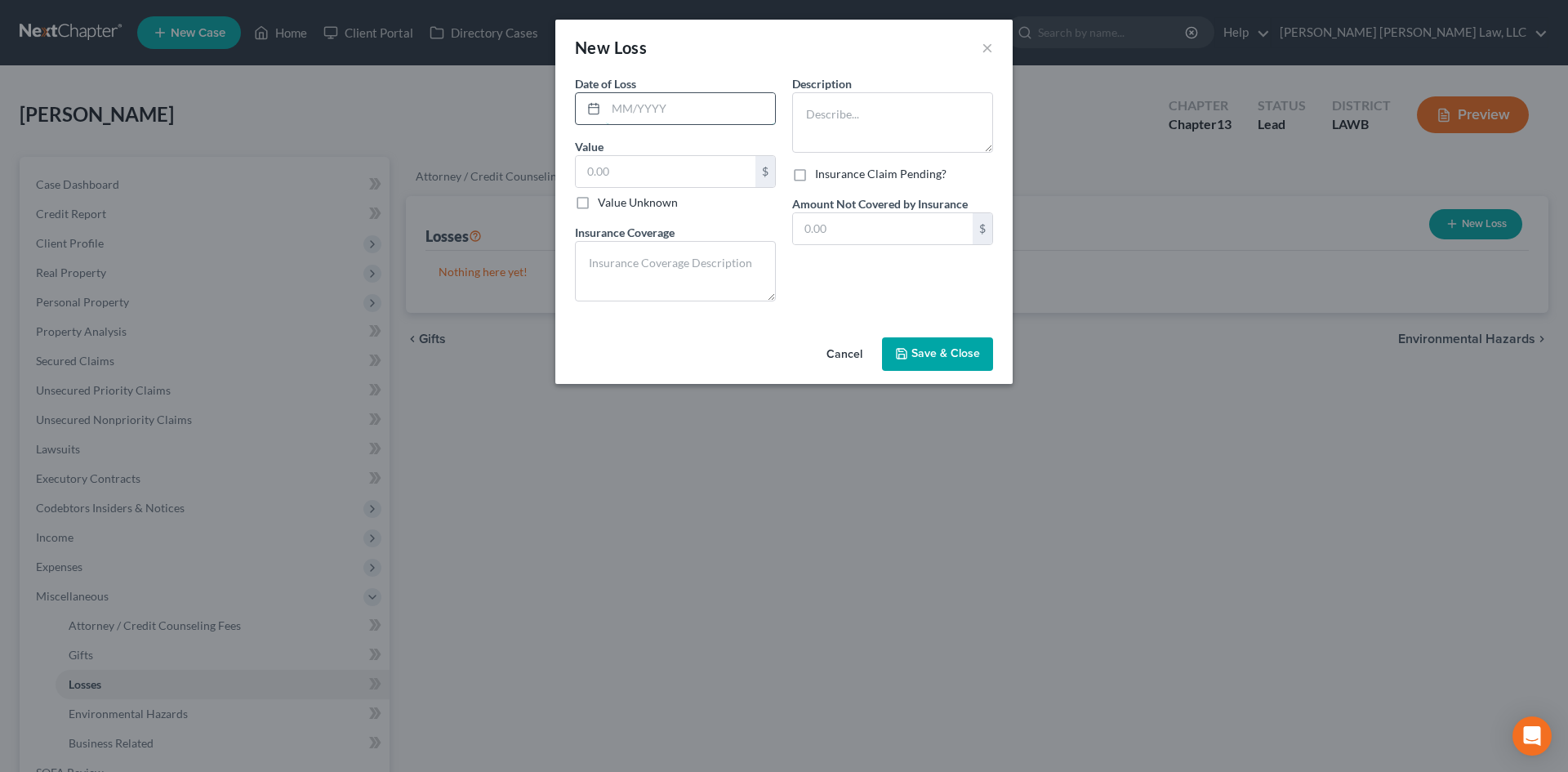
click at [652, 103] on input "text" at bounding box center [690, 108] width 169 height 31
click at [880, 115] on textarea at bounding box center [892, 122] width 201 height 60
click at [942, 355] on span "Save & Close" at bounding box center [946, 354] width 69 height 14
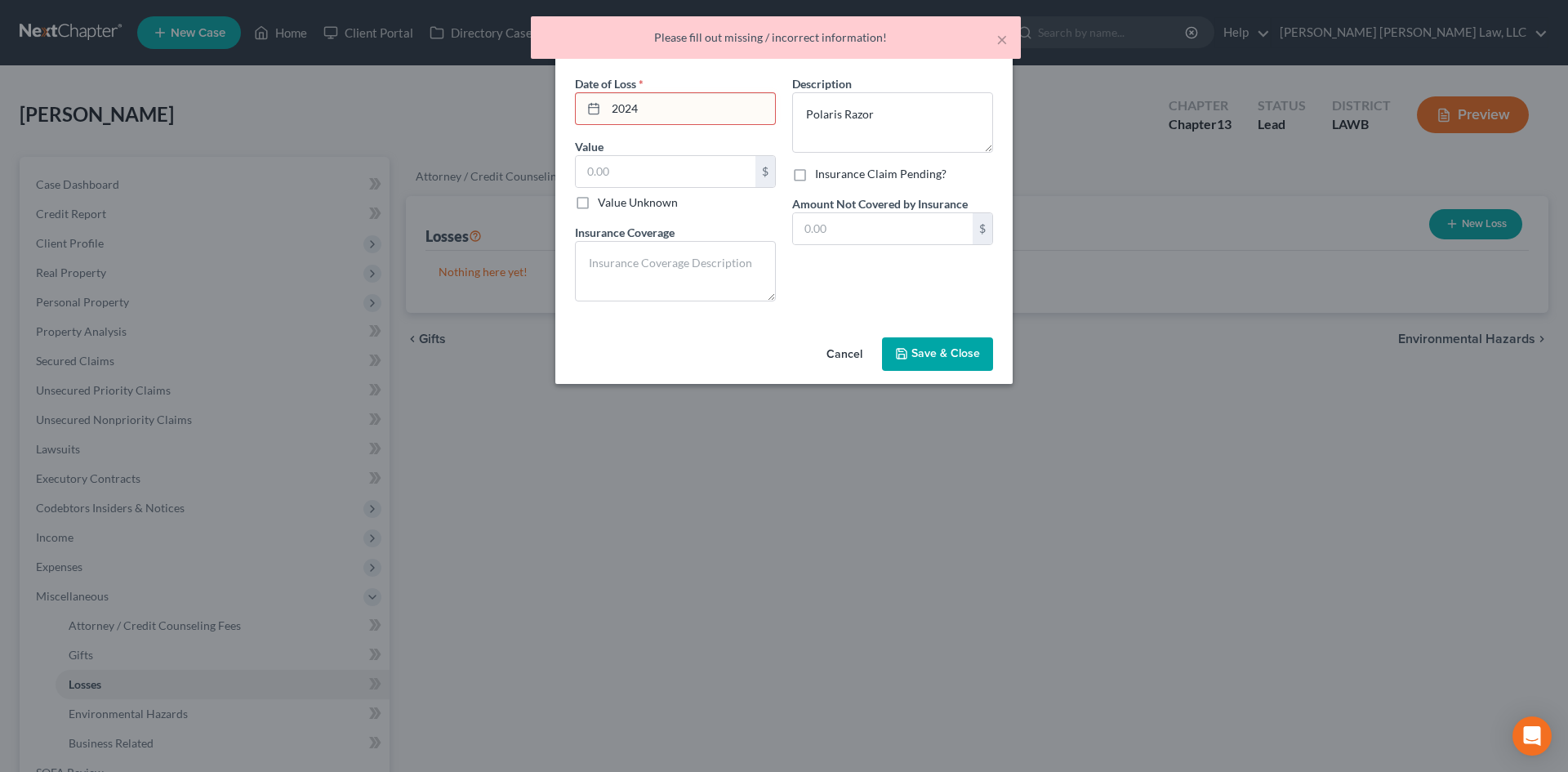
click at [691, 99] on input "2024" at bounding box center [690, 108] width 169 height 31
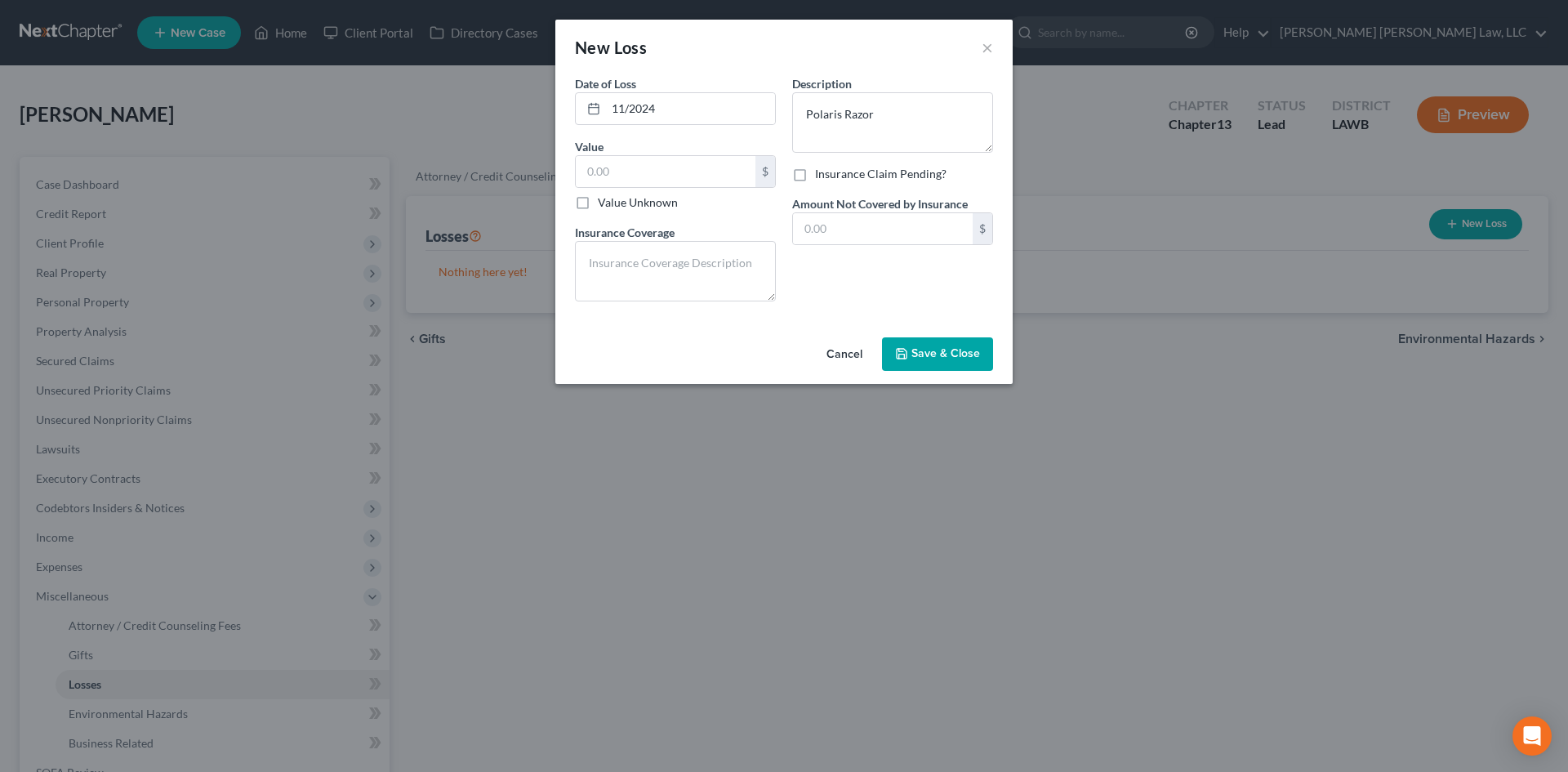
click at [976, 355] on span "Save & Close" at bounding box center [946, 354] width 69 height 14
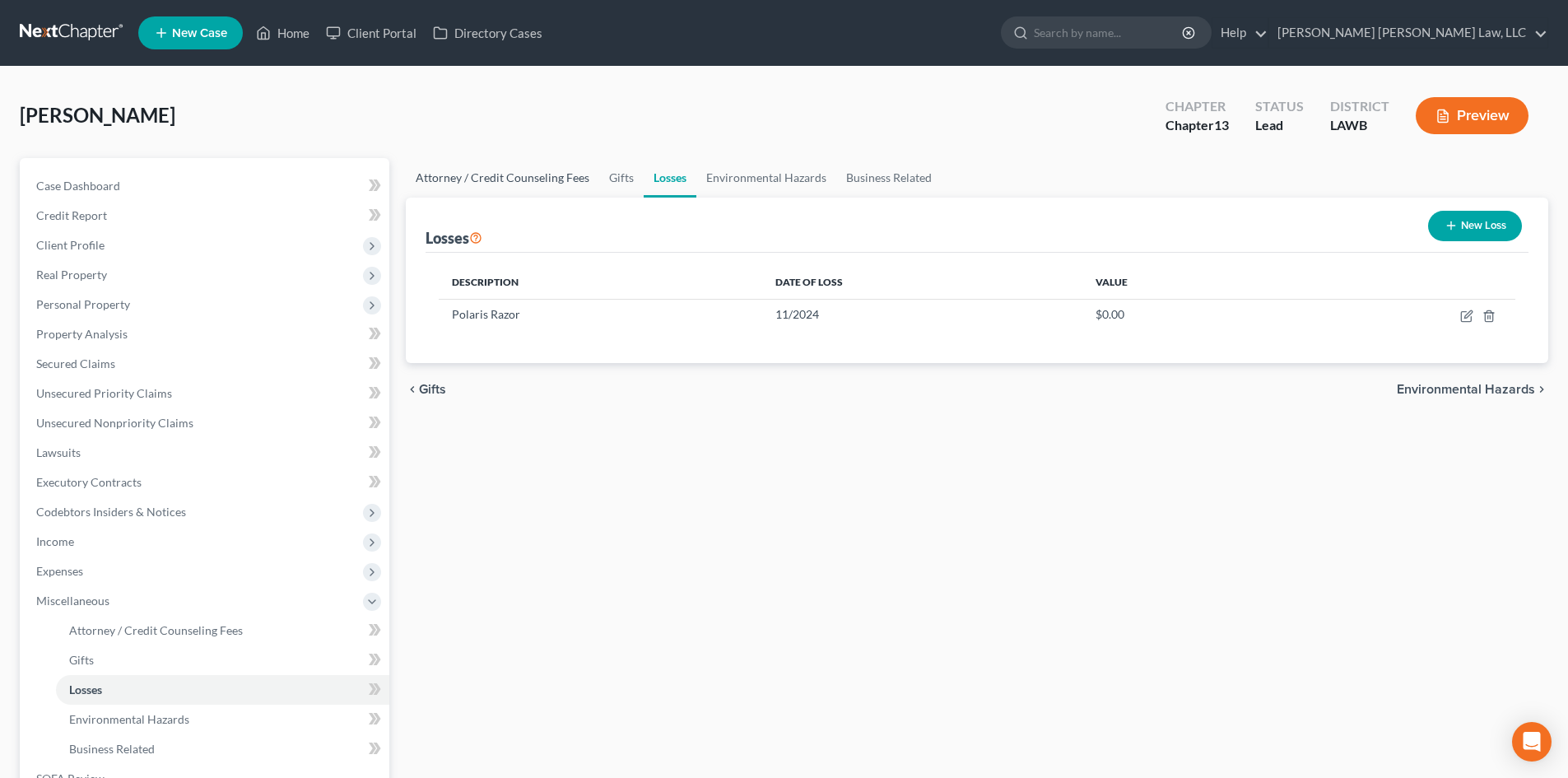
click at [511, 164] on link "Attorney / Credit Counseling Fees" at bounding box center [502, 178] width 193 height 40
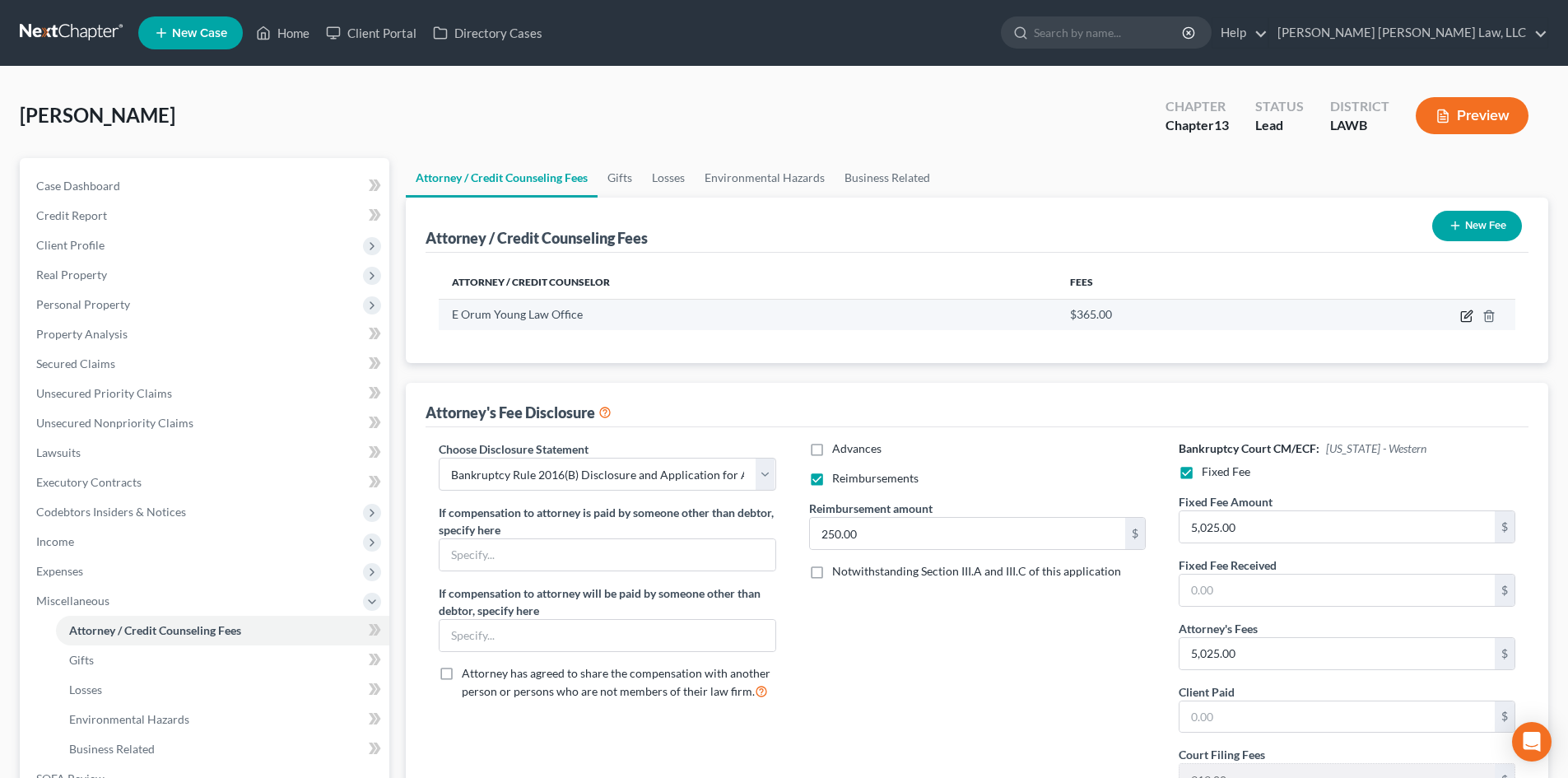
click at [1466, 314] on icon "button" at bounding box center [1467, 315] width 13 height 13
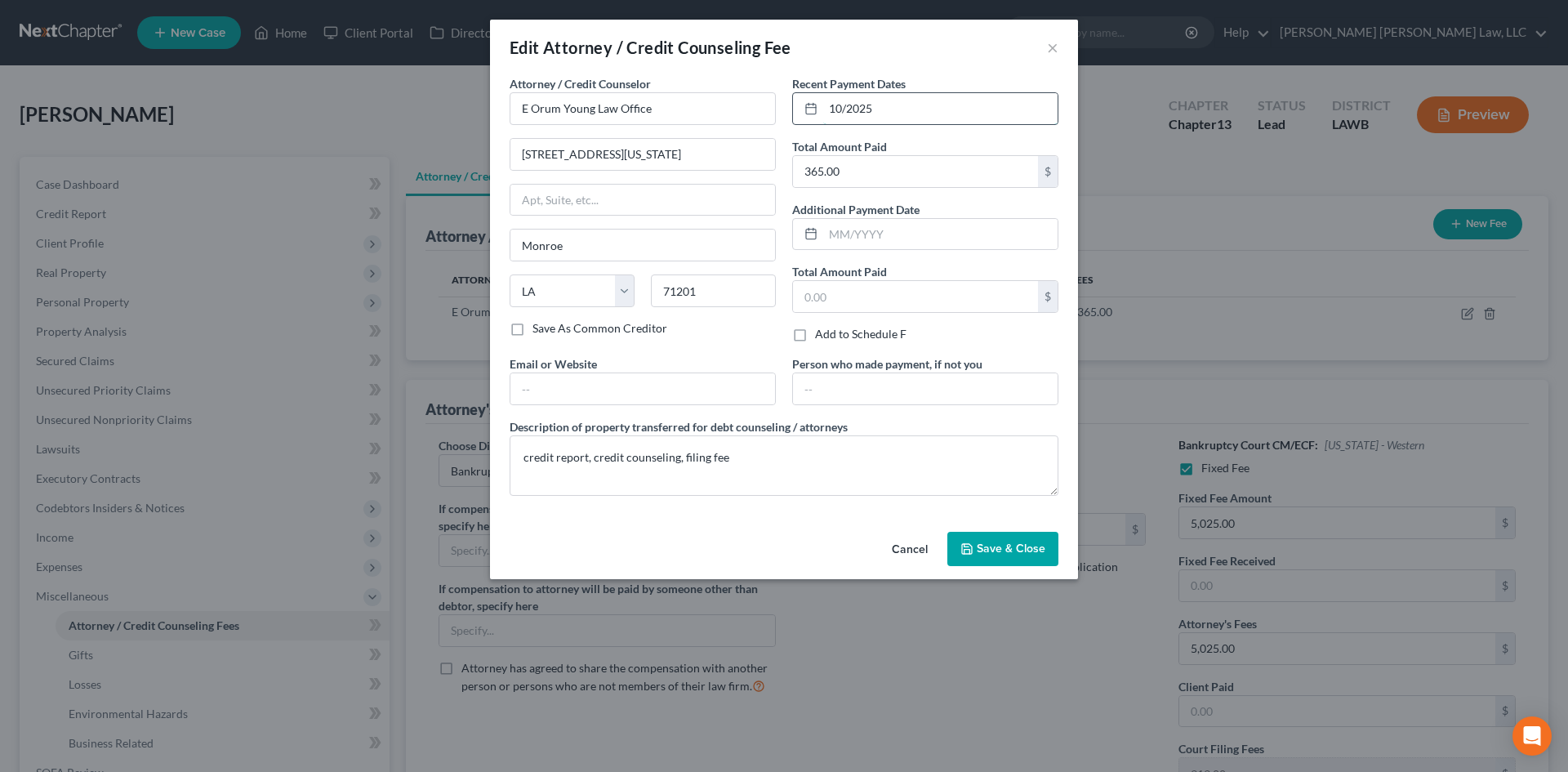
click at [918, 109] on input "10/2025" at bounding box center [940, 108] width 235 height 31
click at [1017, 551] on span "Save & Close" at bounding box center [1011, 548] width 69 height 14
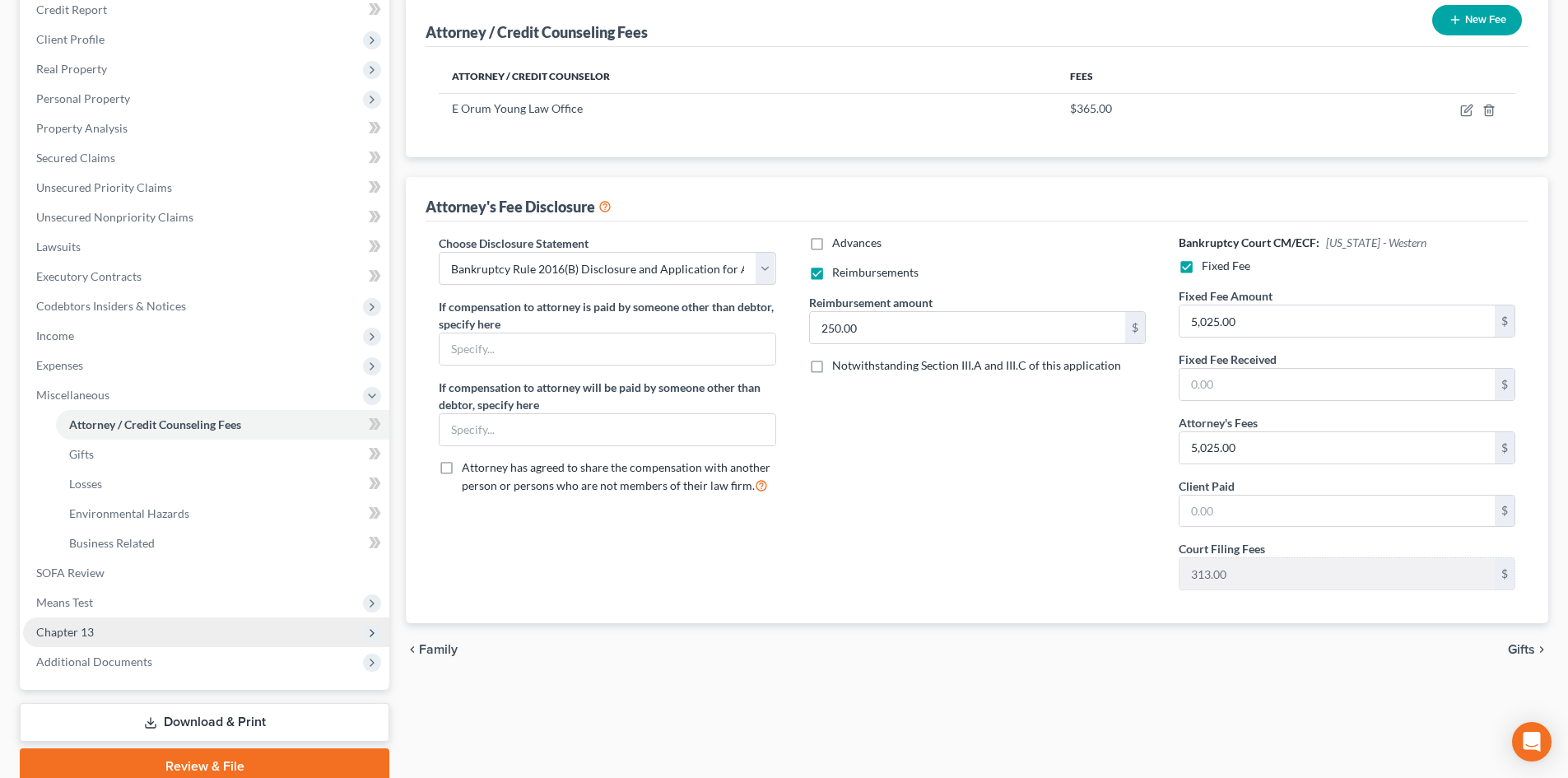
scroll to position [275, 0]
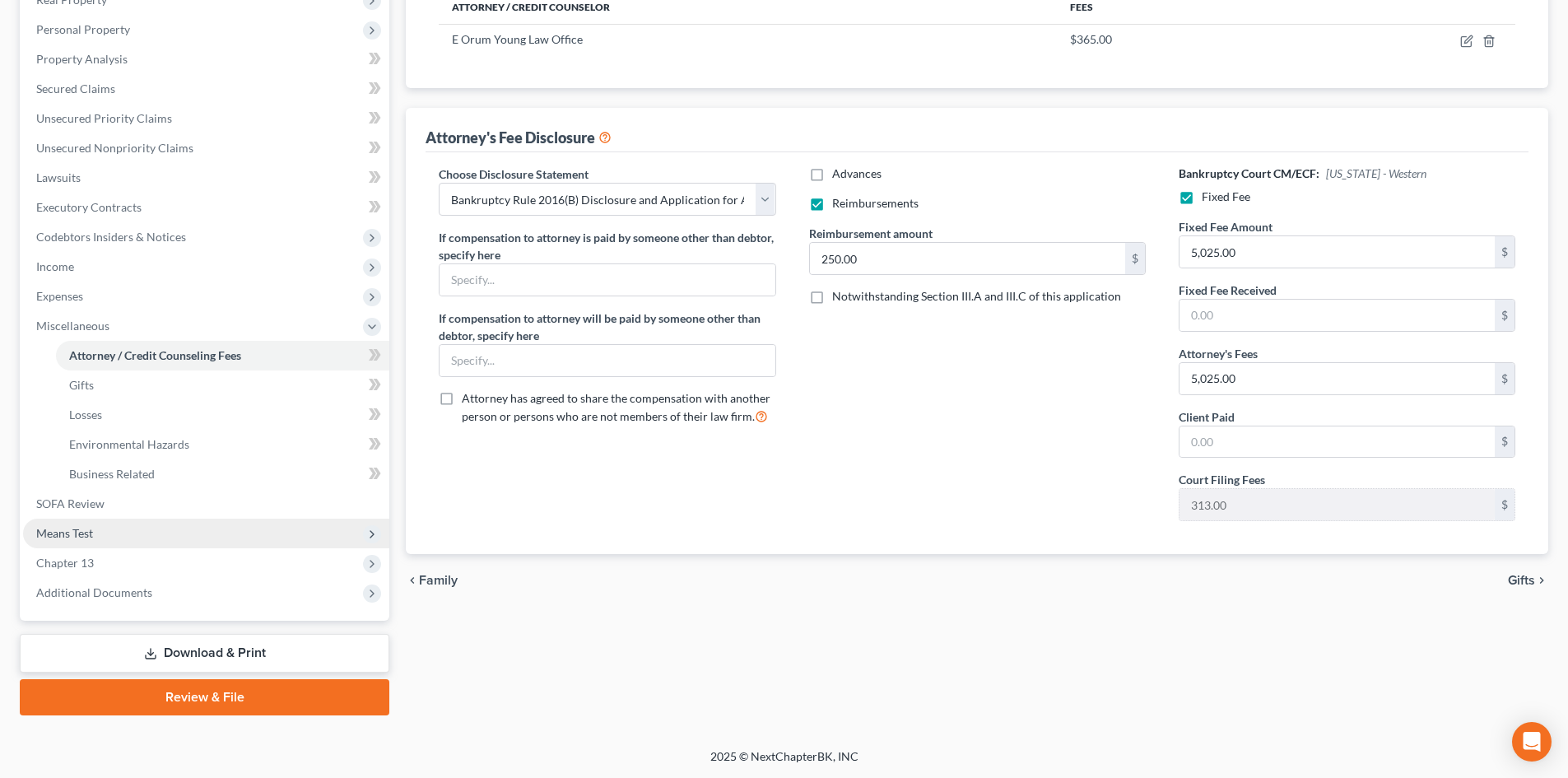
click at [119, 537] on span "Means Test" at bounding box center [206, 533] width 367 height 29
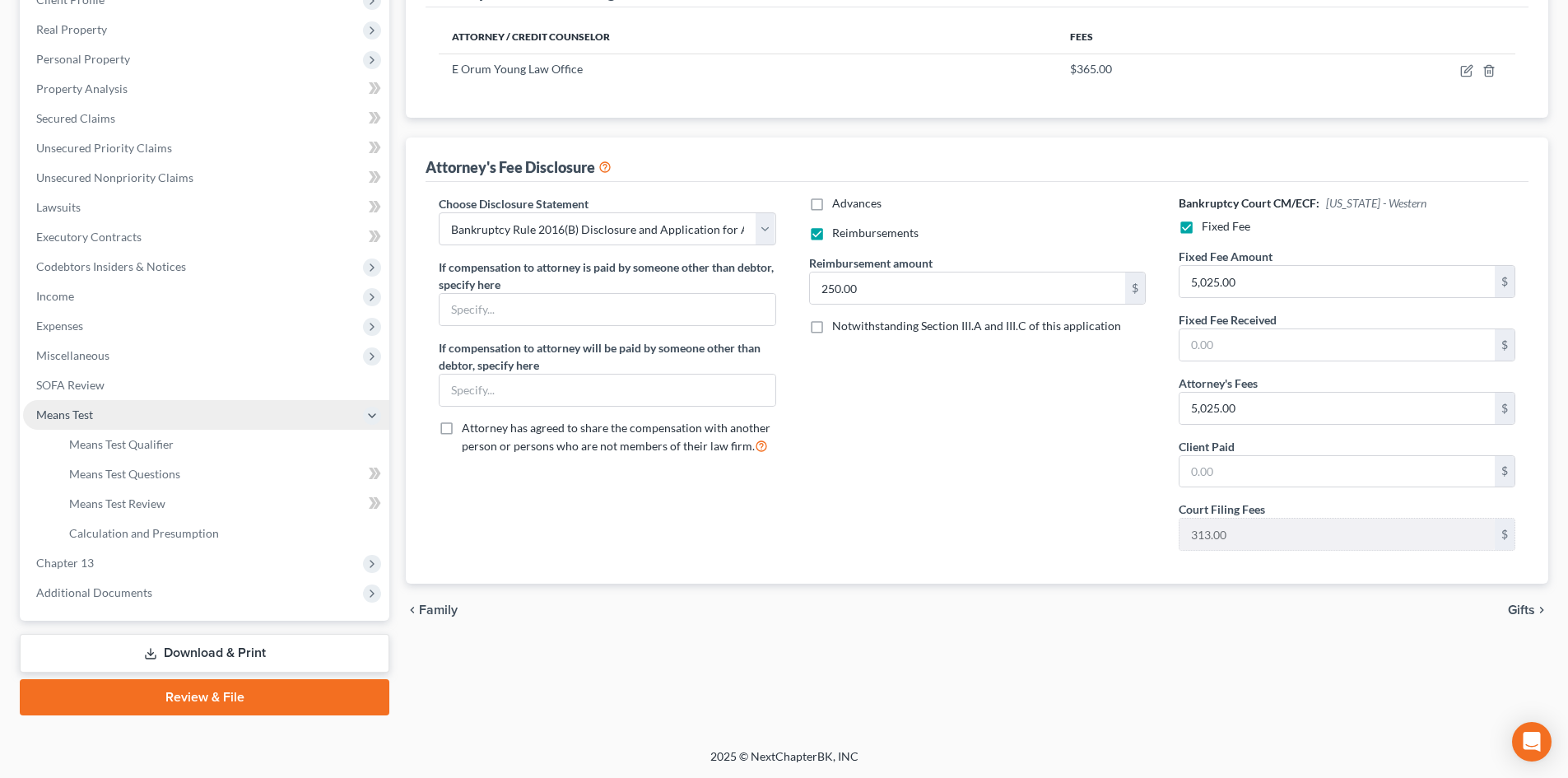
scroll to position [245, 0]
click at [145, 434] on link "Means Test Qualifier" at bounding box center [223, 444] width 334 height 29
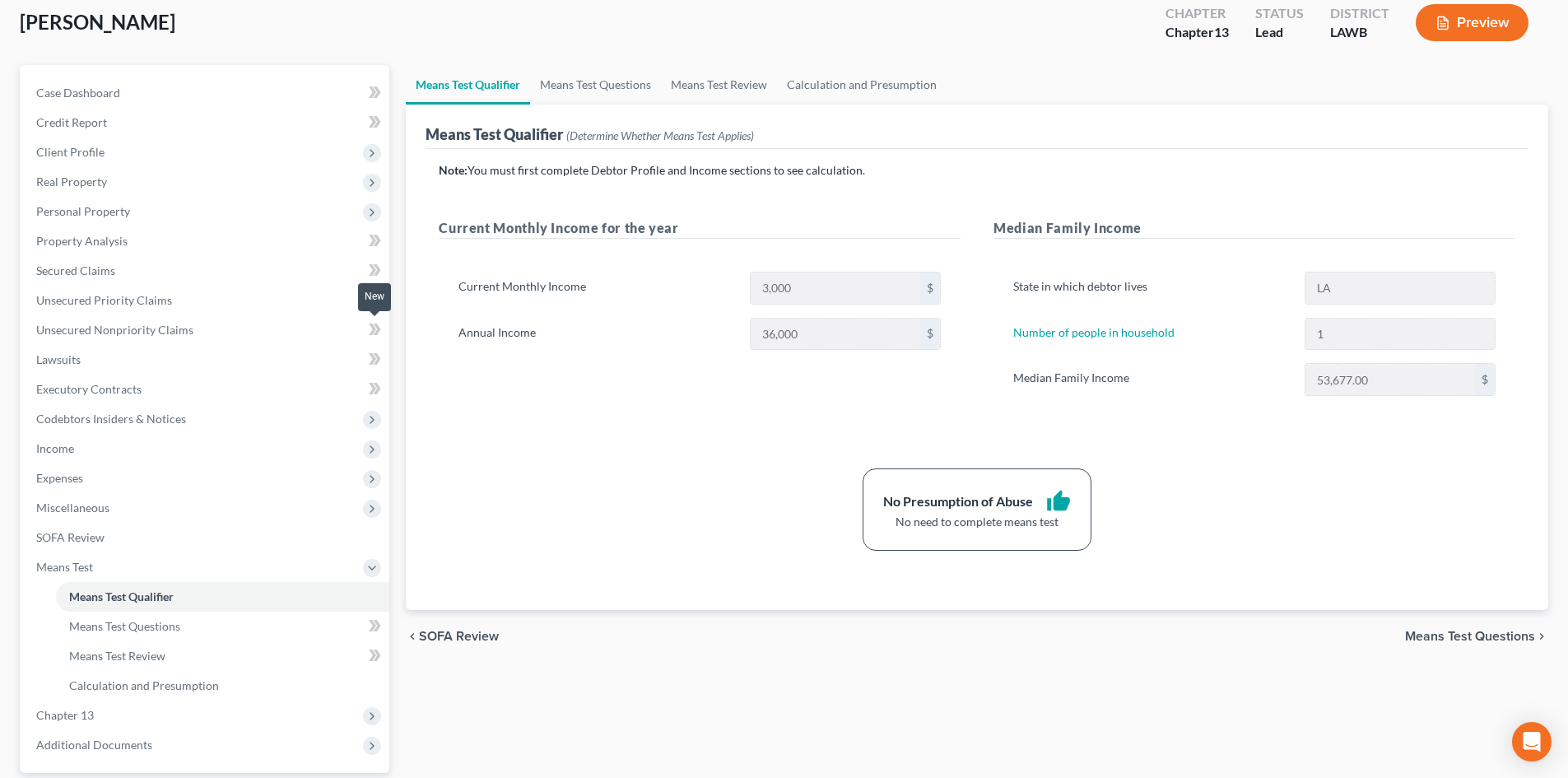
scroll to position [165, 0]
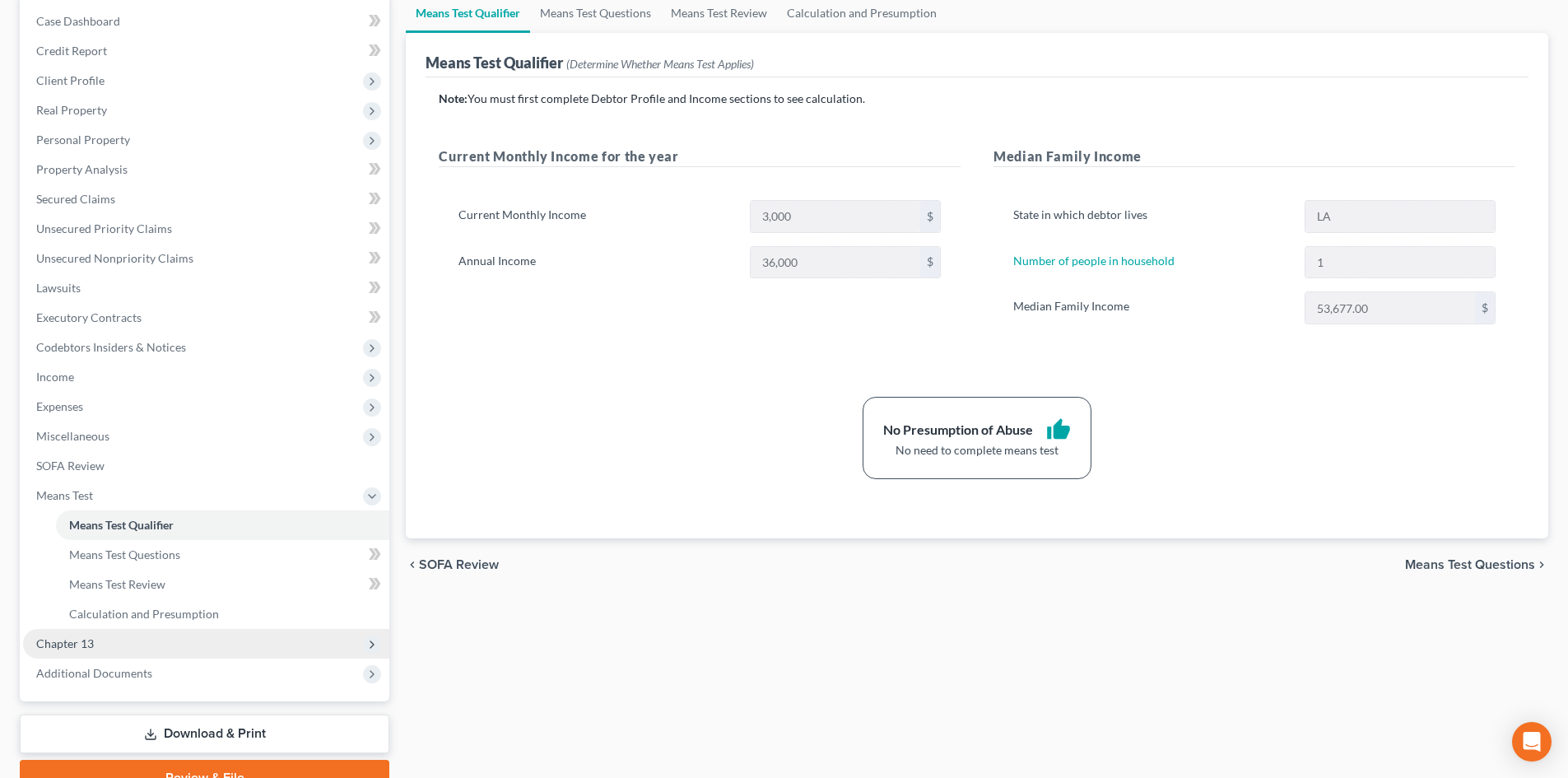
click at [107, 654] on span "Chapter 13" at bounding box center [206, 644] width 367 height 29
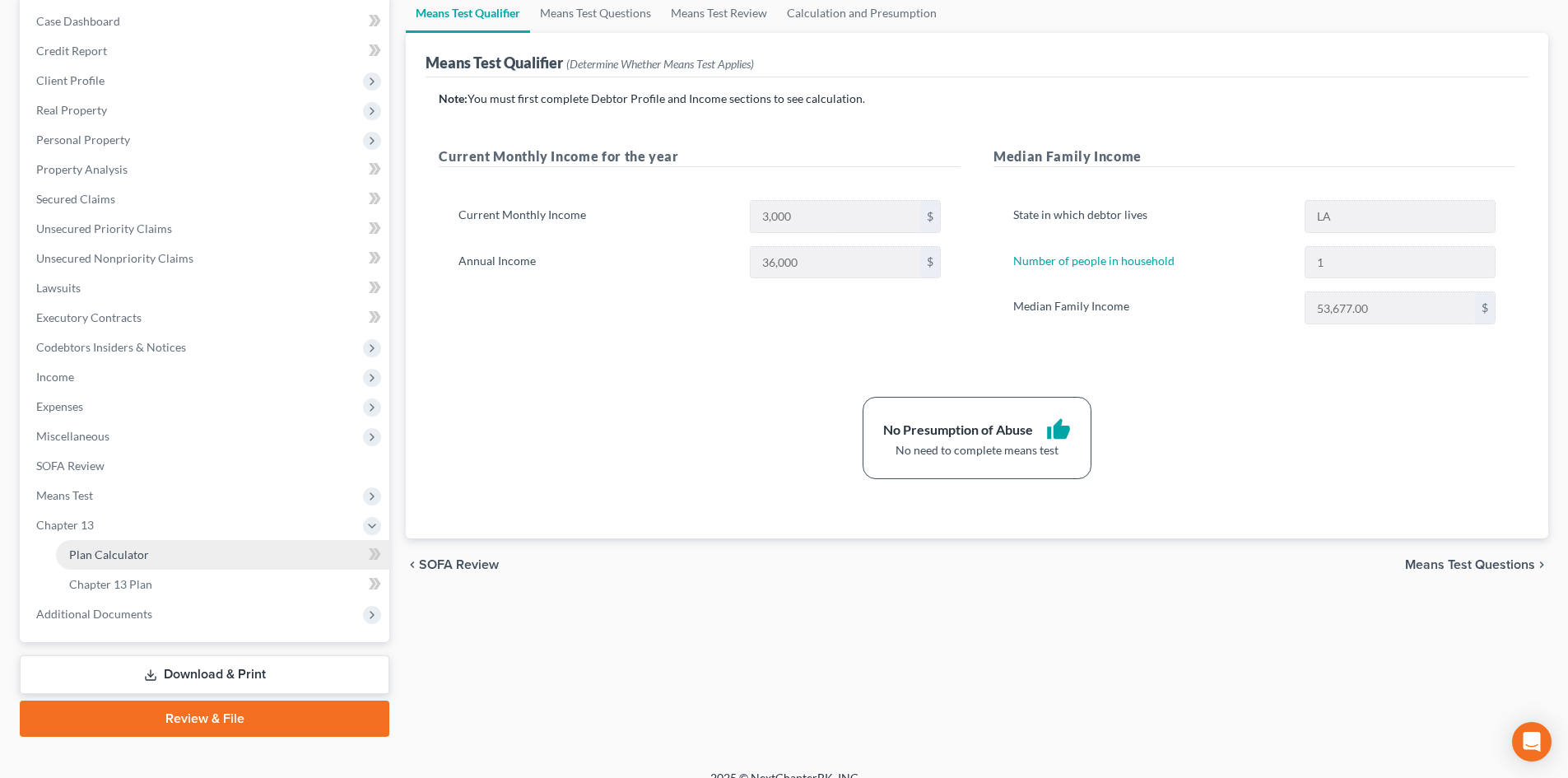
click at [115, 555] on span "Plan Calculator" at bounding box center [109, 554] width 80 height 14
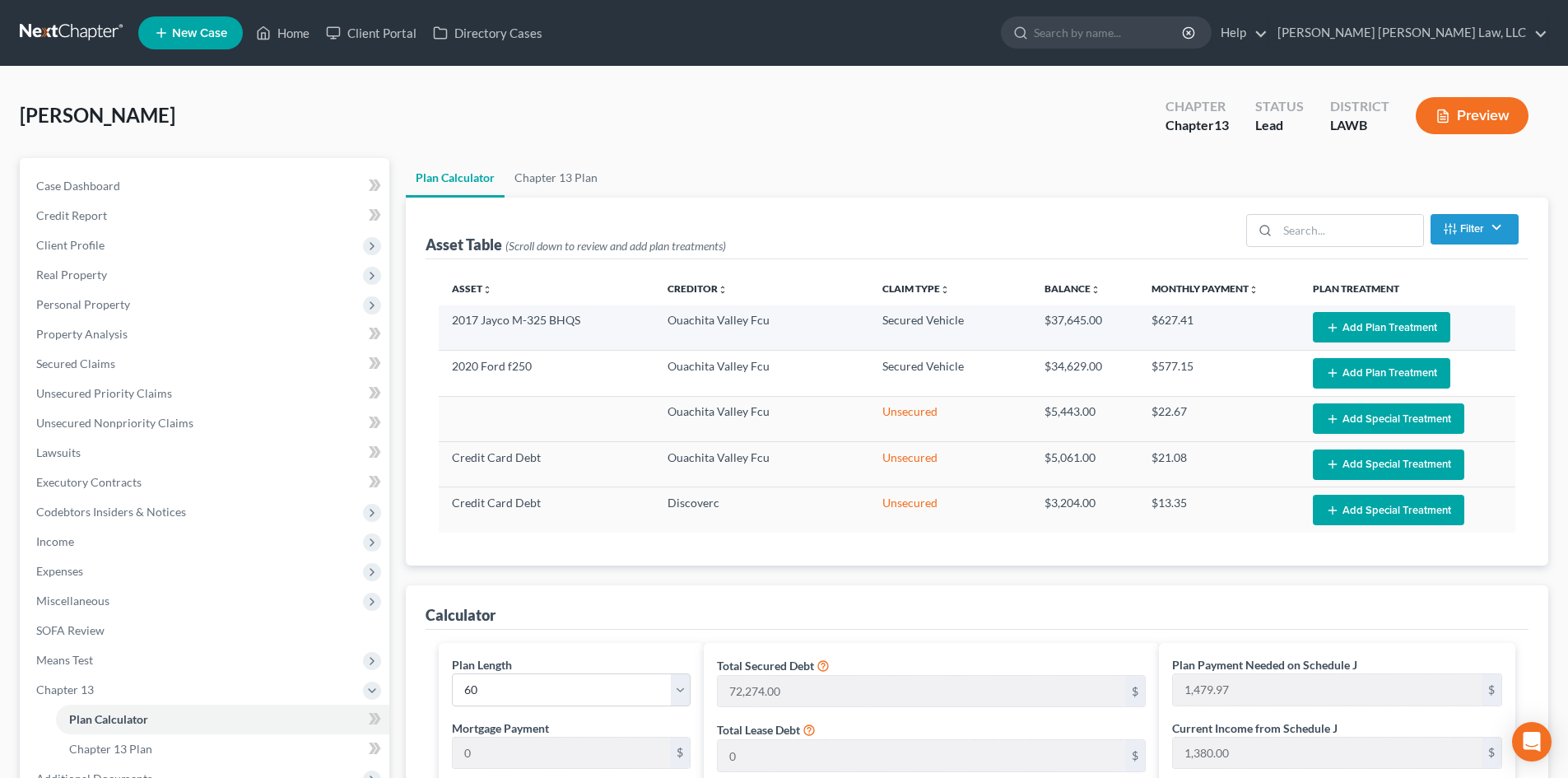
click at [1395, 323] on button "Add Plan Treatment" at bounding box center [1382, 327] width 138 height 30
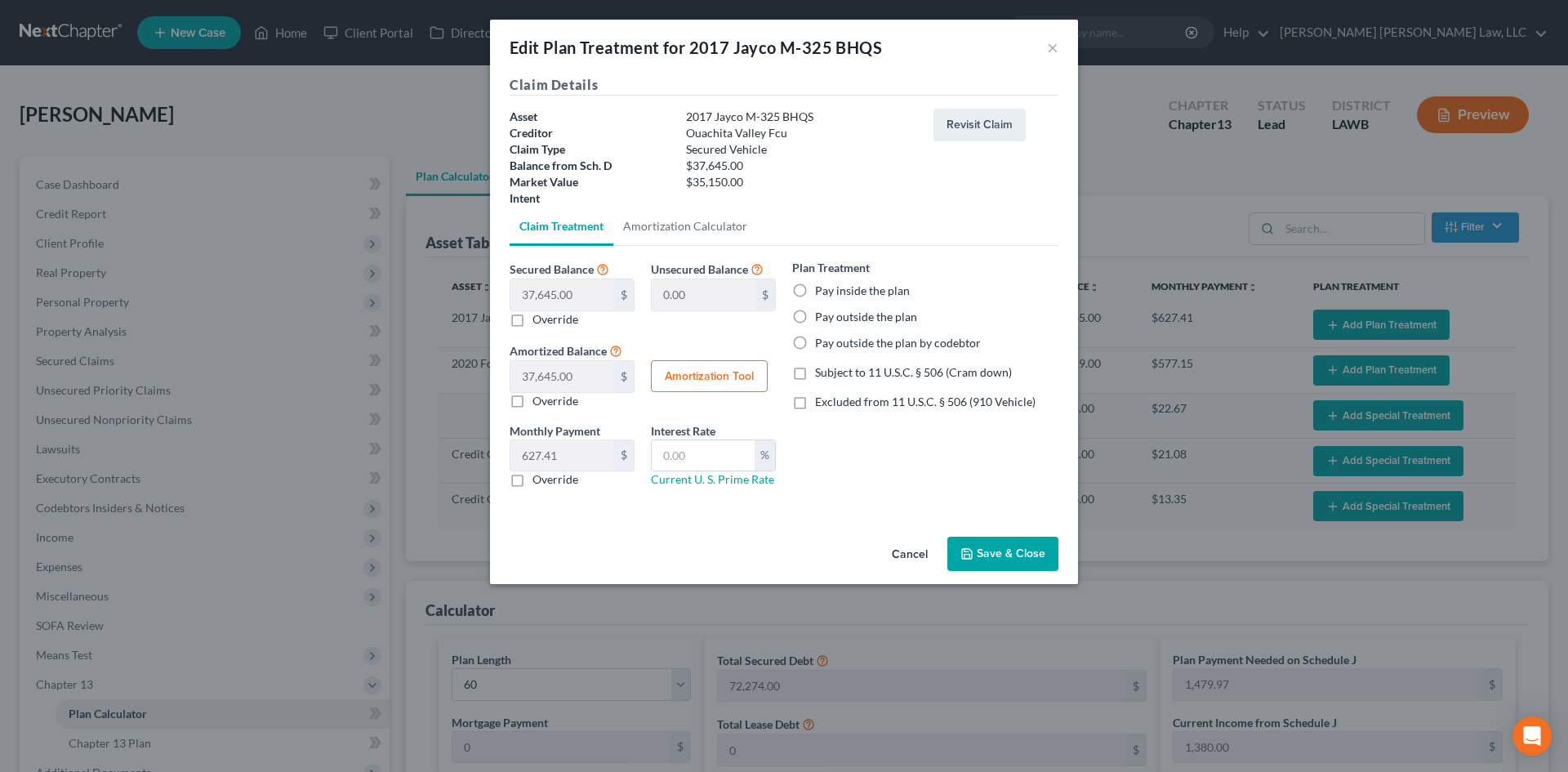
click at [854, 295] on label "Pay inside the plan" at bounding box center [862, 291] width 95 height 16
click at [832, 293] on input "Pay inside the plan" at bounding box center [826, 288] width 10 height 10
click at [856, 368] on span "Subject to 11 U.S.C. § 506 (Cram down)" at bounding box center [913, 372] width 197 height 14
click at [832, 368] on input "Subject to 11 U.S.C. § 506 (Cram down)" at bounding box center [826, 370] width 10 height 10
click at [981, 122] on button "Revisit Claim" at bounding box center [979, 125] width 92 height 33
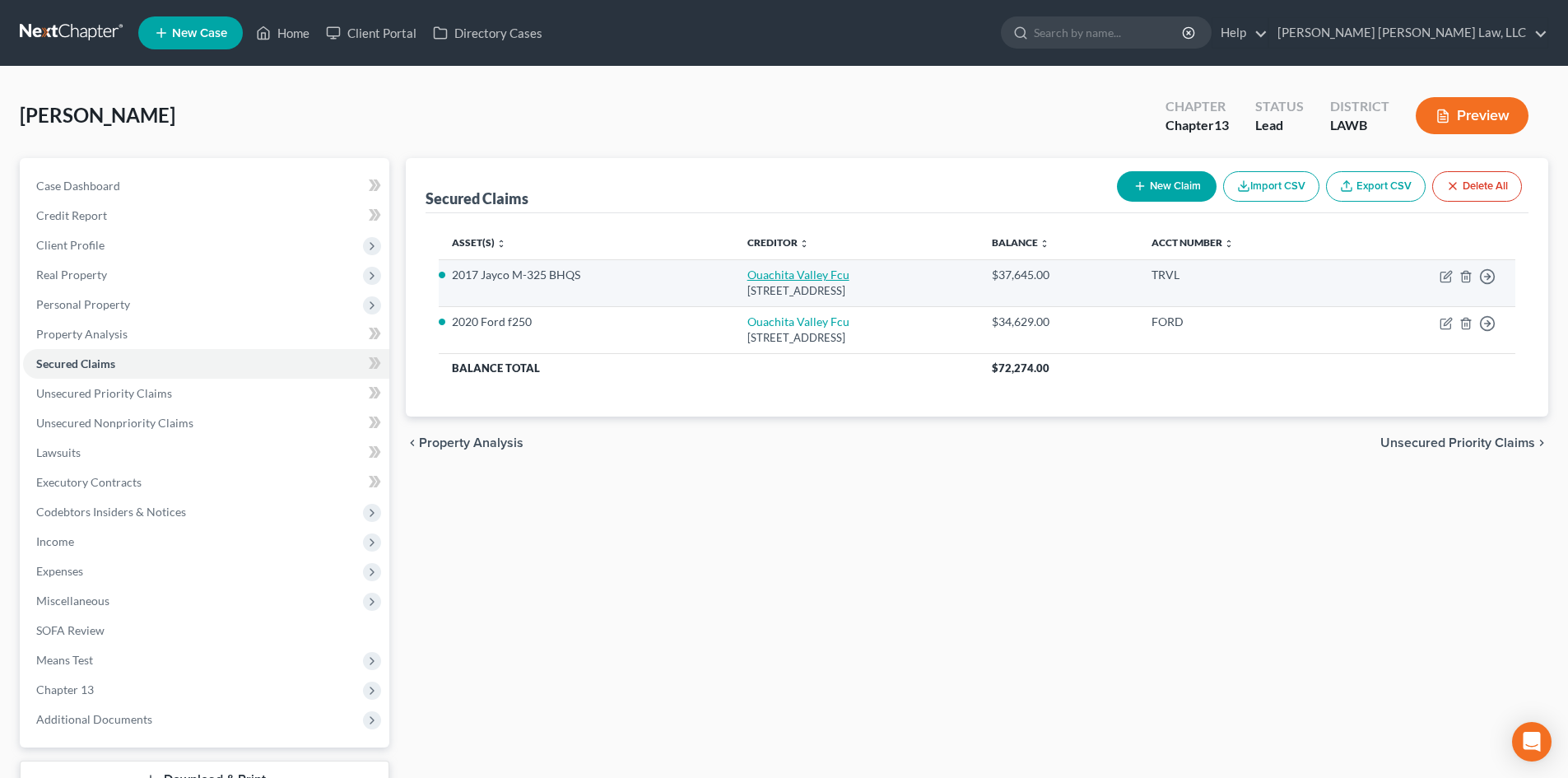
click at [747, 273] on link "Ouachita Valley Fcu" at bounding box center [798, 275] width 102 height 14
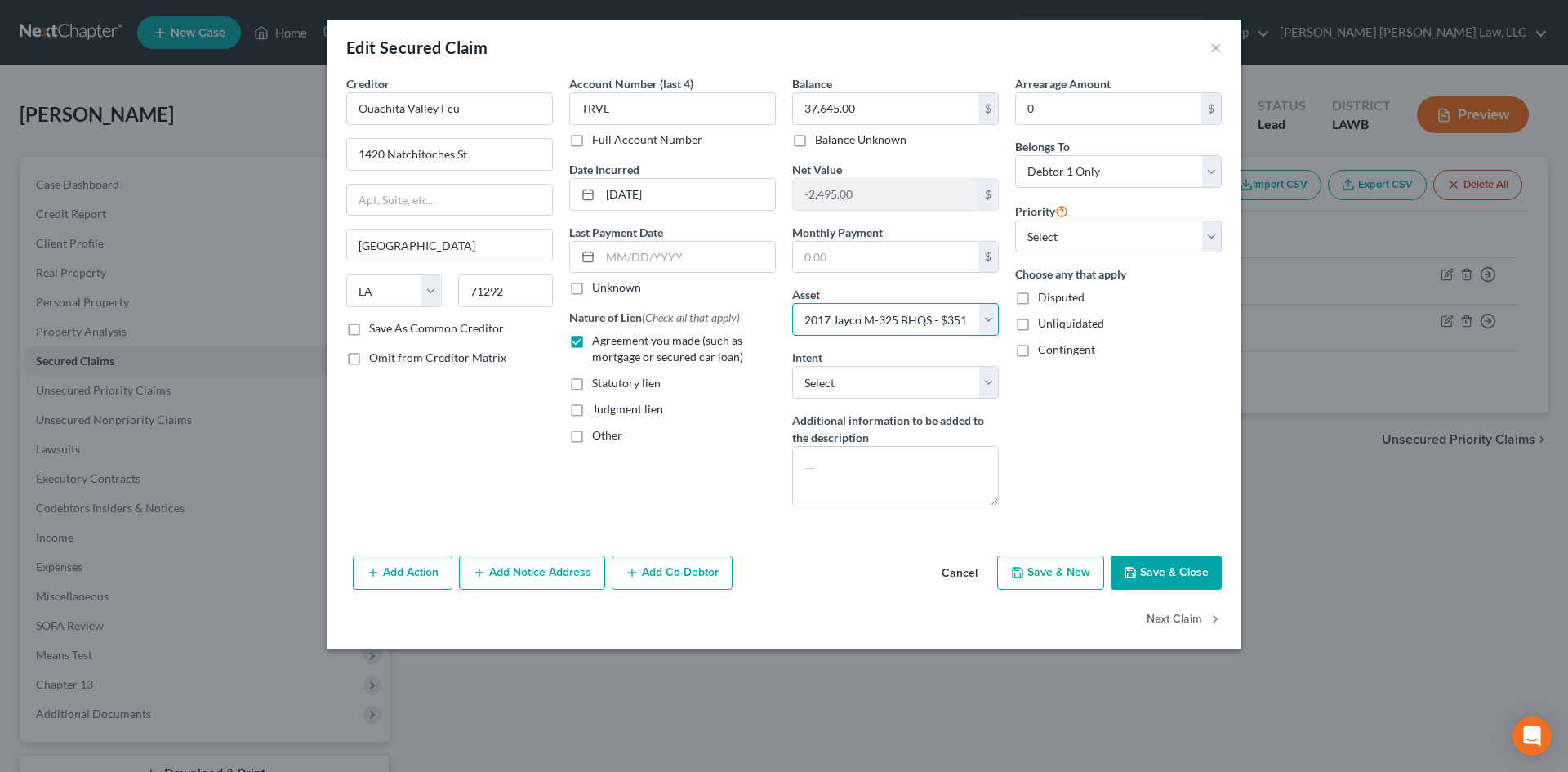
click at [871, 328] on select "Select Other Multiple Assets 401K - $1000.0 Household Goods - Furniture - $1200…" at bounding box center [895, 319] width 206 height 33
drag, startPoint x: 871, startPoint y: 328, endPoint x: 1557, endPoint y: 435, distance: 694.3
click at [871, 328] on select "Select Other Multiple Assets 401K - $1000.0 Household Goods - Furniture - $1200…" at bounding box center [895, 319] width 206 height 33
click at [1192, 573] on button "Save & Close" at bounding box center [1166, 573] width 111 height 34
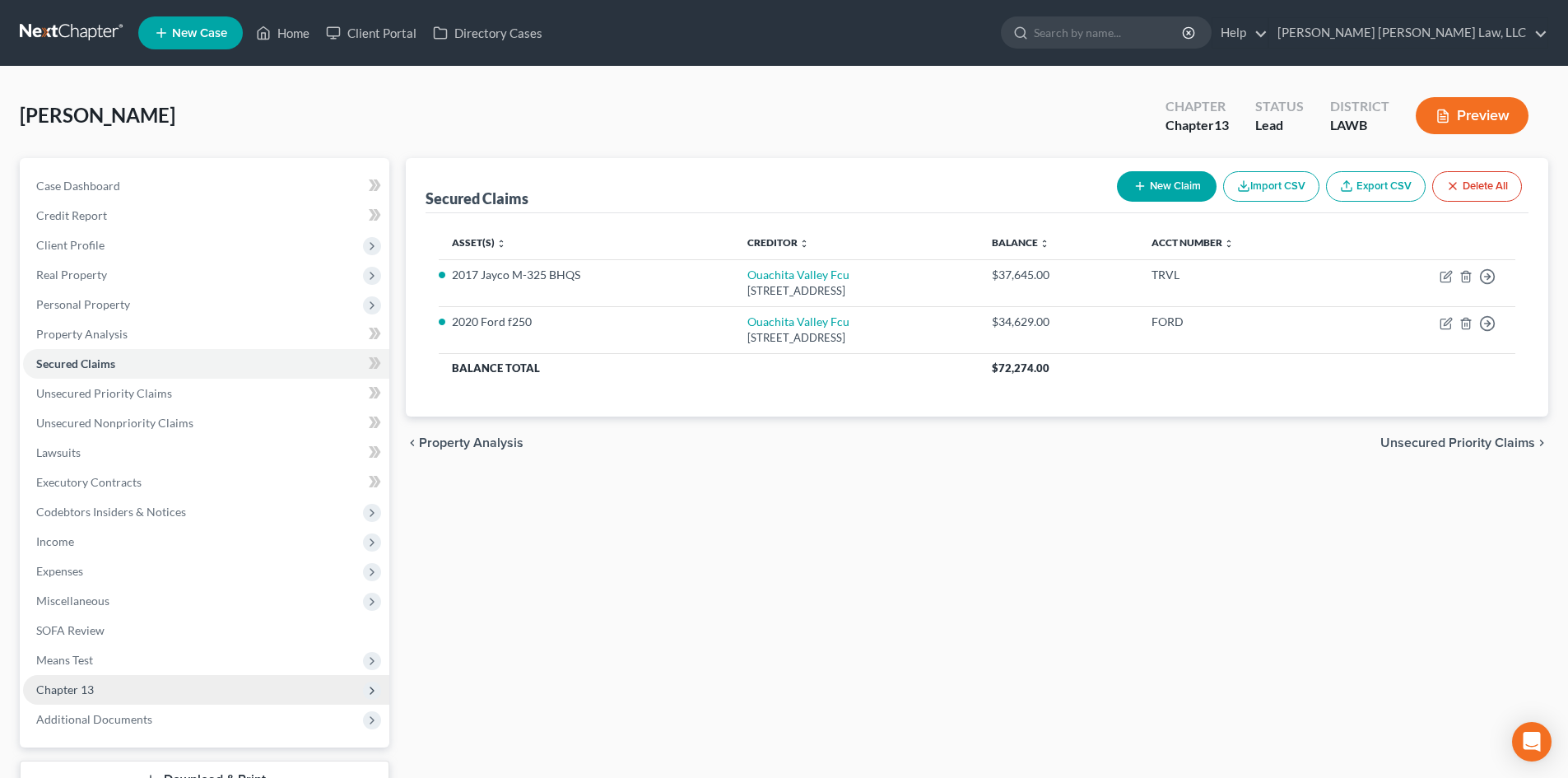
drag, startPoint x: 146, startPoint y: 687, endPoint x: 283, endPoint y: 693, distance: 137.1
click at [146, 687] on span "Chapter 13" at bounding box center [206, 690] width 367 height 29
click at [155, 715] on link "Plan Calculator" at bounding box center [223, 719] width 334 height 29
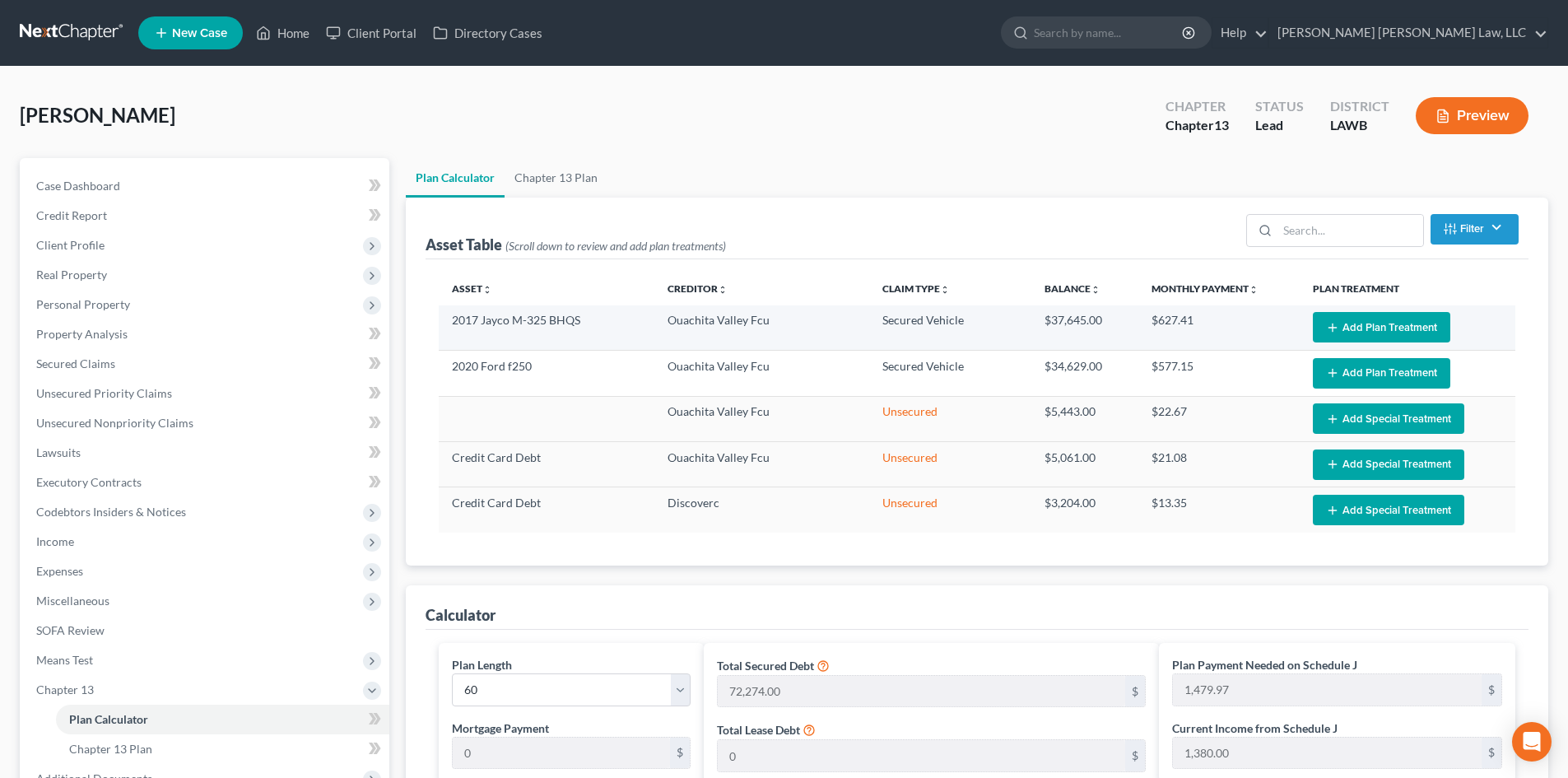
click at [1431, 326] on button "Add Plan Treatment" at bounding box center [1382, 327] width 138 height 30
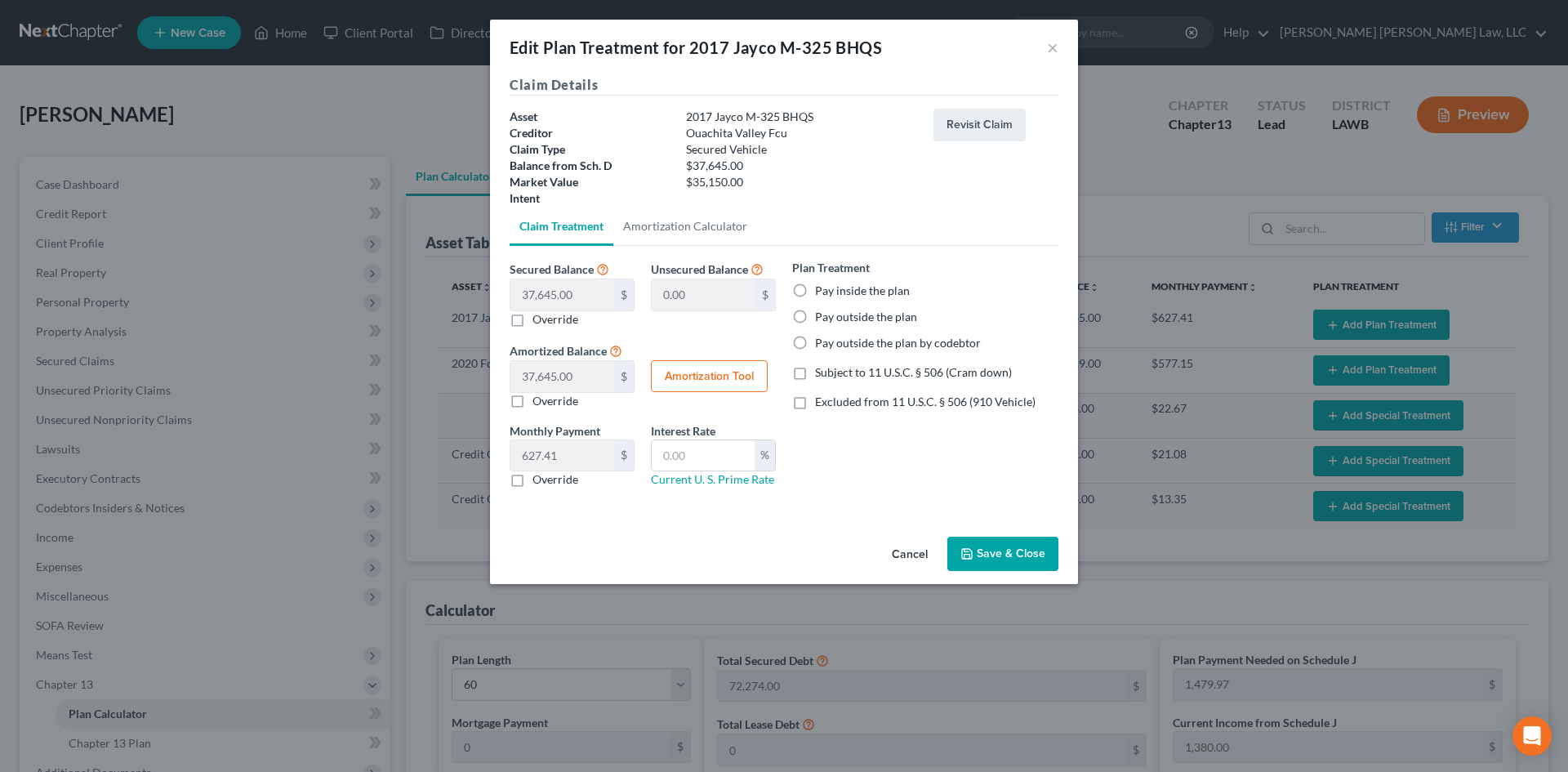
click at [868, 294] on label "Pay inside the plan" at bounding box center [862, 291] width 95 height 16
click at [832, 293] on input "Pay inside the plan" at bounding box center [826, 288] width 10 height 10
click at [859, 376] on span "Subject to 11 U.S.C. § 506 (Cram down)" at bounding box center [913, 372] width 197 height 14
click at [832, 375] on input "Subject to 11 U.S.C. § 506 (Cram down)" at bounding box center [826, 370] width 10 height 10
drag, startPoint x: 704, startPoint y: 452, endPoint x: 729, endPoint y: 470, distance: 30.8
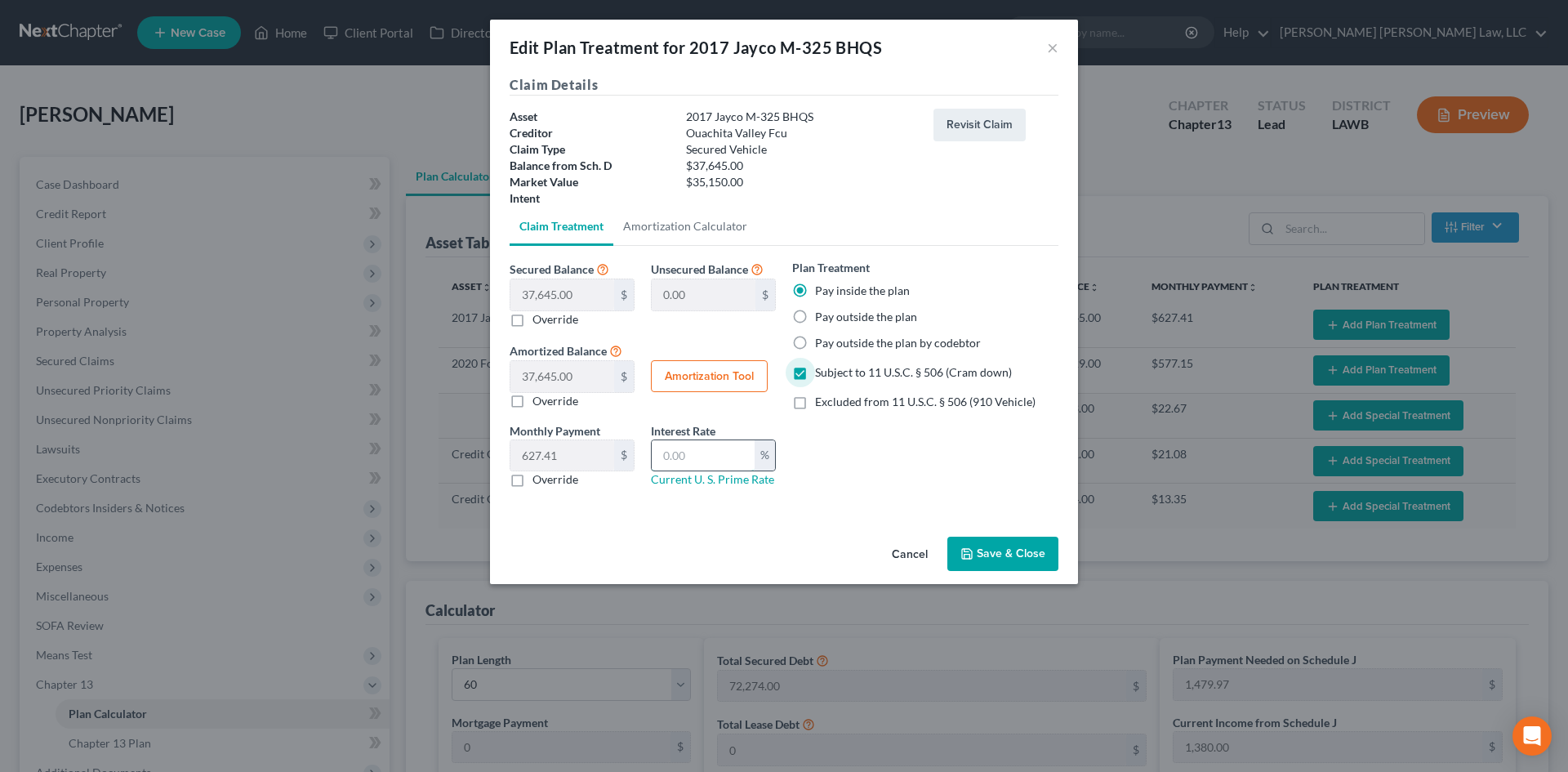
click at [704, 452] on input "text" at bounding box center [703, 456] width 103 height 31
click at [555, 474] on label "Override" at bounding box center [554, 479] width 46 height 16
click at [549, 474] on input "Override" at bounding box center [544, 476] width 10 height 10
click at [573, 458] on input "text" at bounding box center [562, 456] width 104 height 31
click at [1000, 551] on button "Save & Close" at bounding box center [1002, 554] width 111 height 34
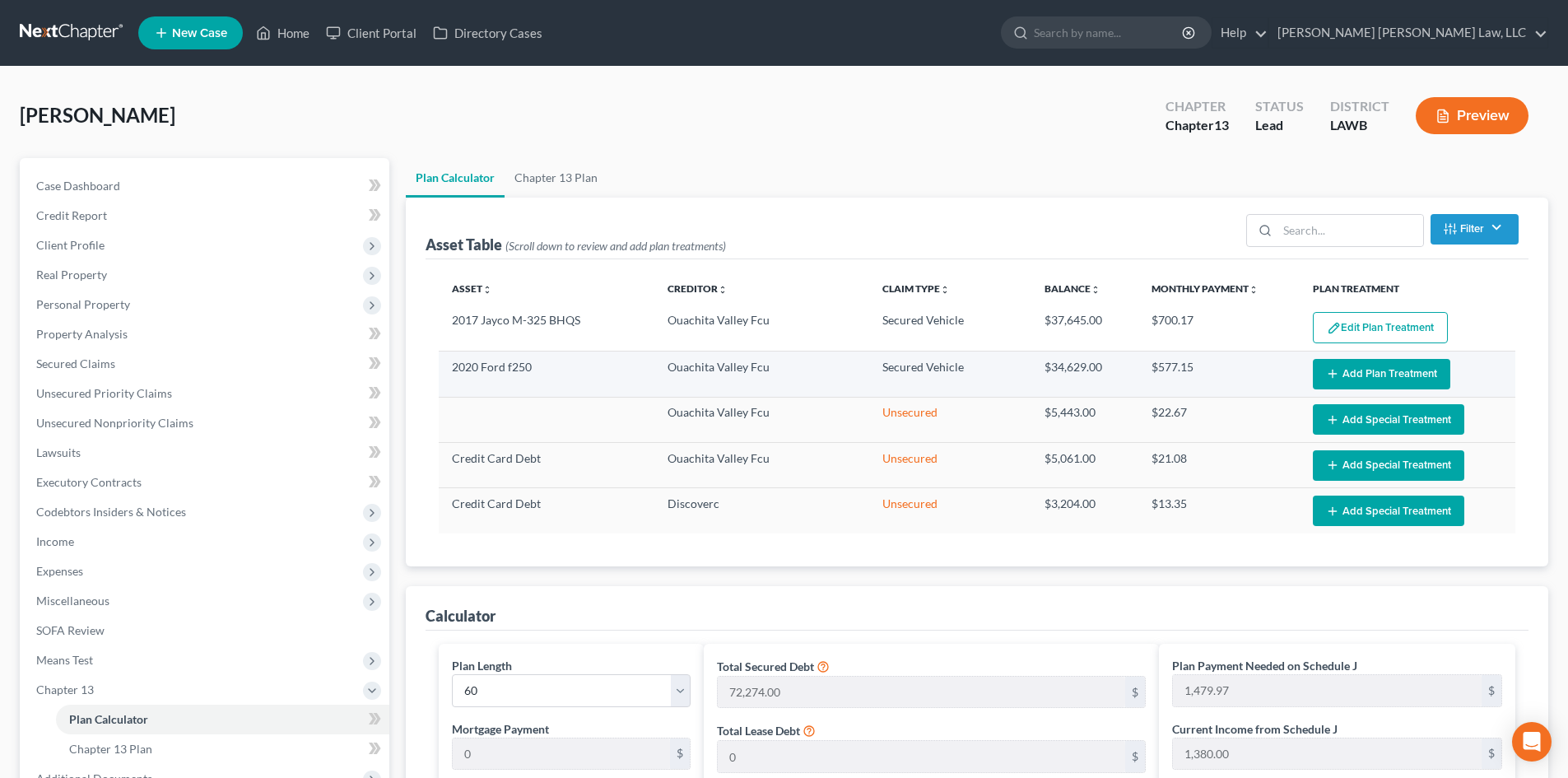
click at [1389, 371] on button "Add Plan Treatment" at bounding box center [1382, 373] width 138 height 30
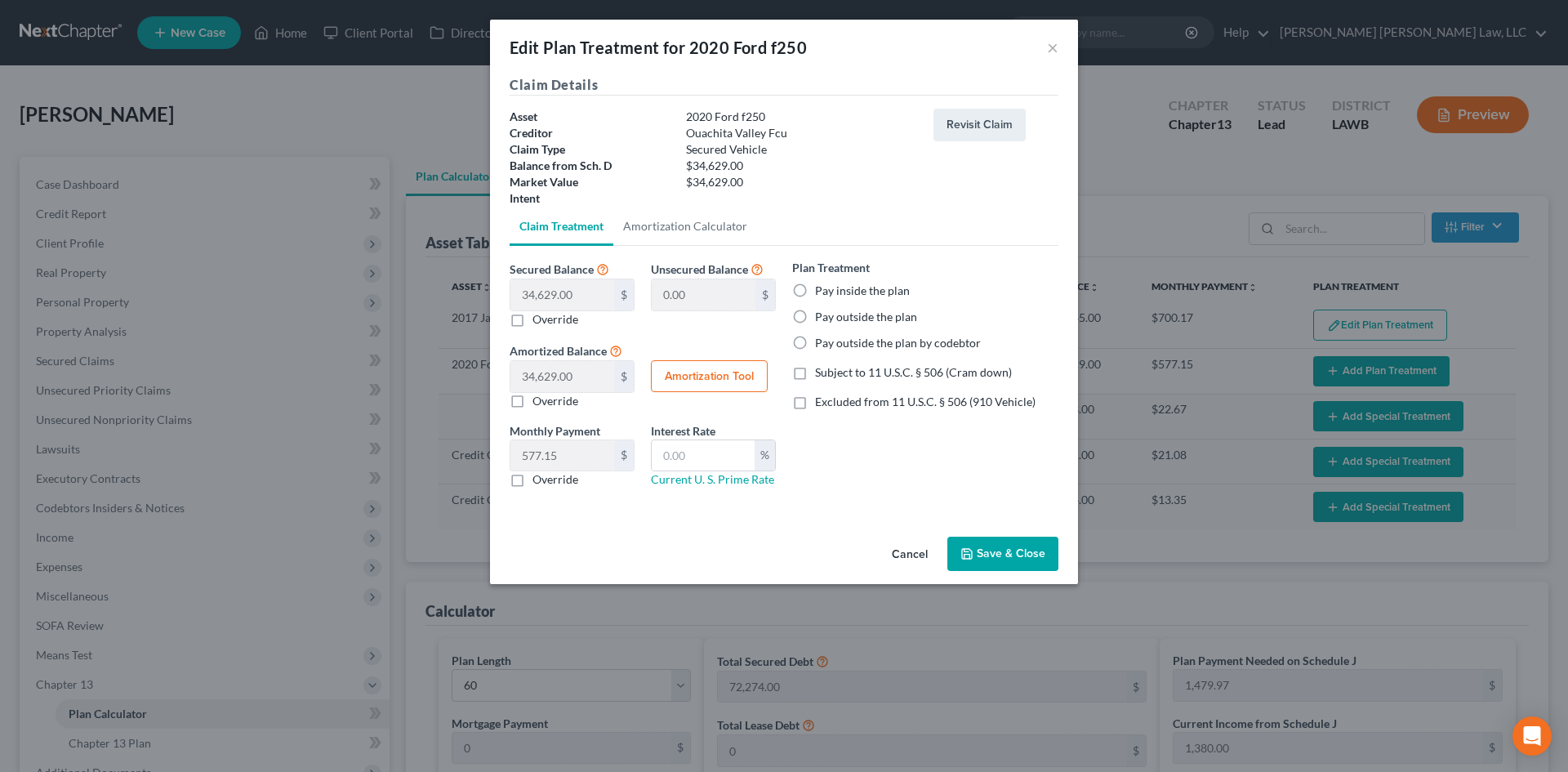
drag, startPoint x: 851, startPoint y: 295, endPoint x: 861, endPoint y: 372, distance: 77.6
click at [851, 294] on label "Pay inside the plan" at bounding box center [862, 291] width 95 height 16
click at [832, 293] on input "Pay inside the plan" at bounding box center [826, 288] width 10 height 10
click at [864, 377] on span "Subject to 11 U.S.C. § 506 (Cram down)" at bounding box center [913, 372] width 197 height 14
click at [832, 375] on input "Subject to 11 U.S.C. § 506 (Cram down)" at bounding box center [826, 370] width 10 height 10
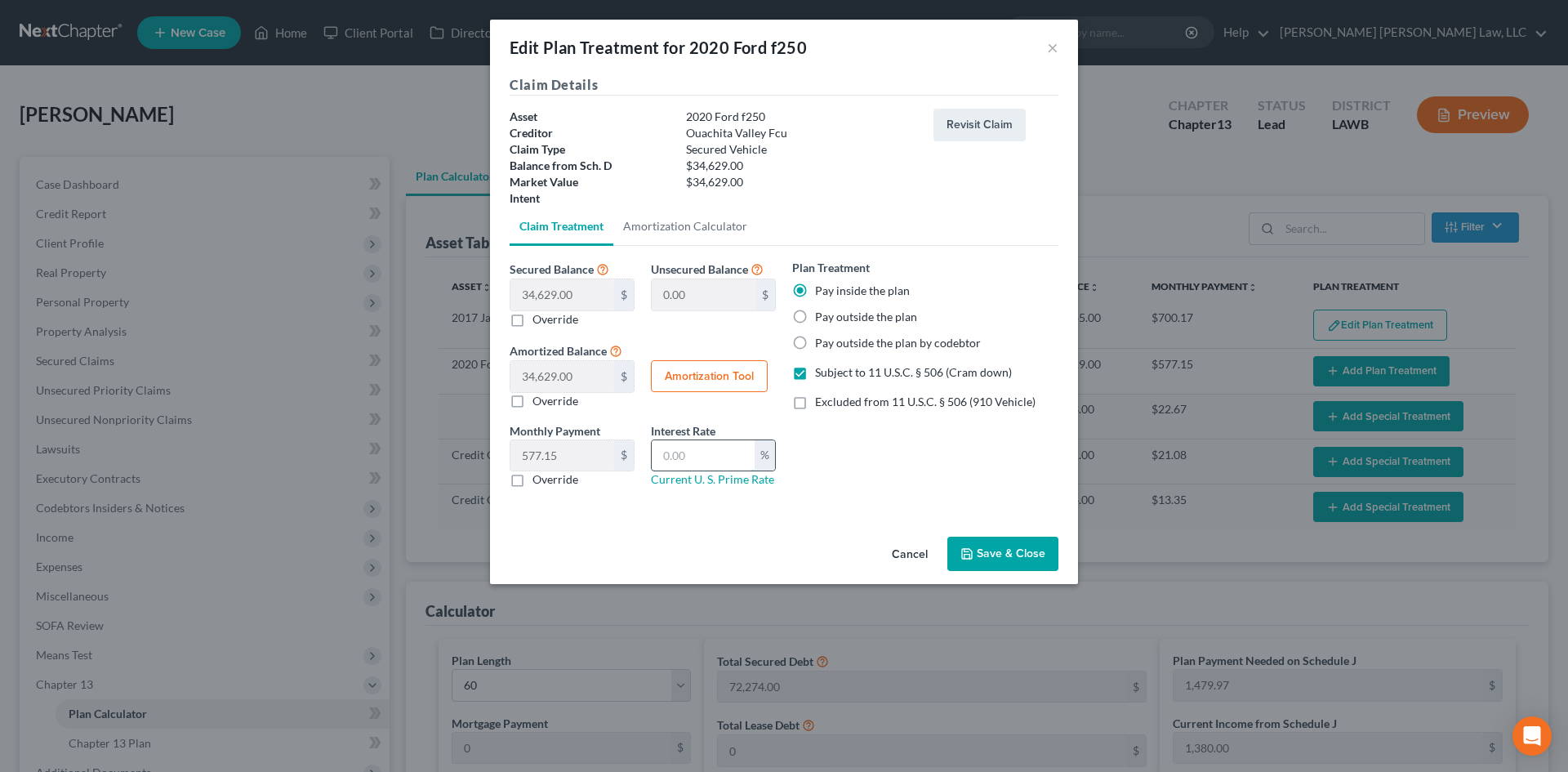
click at [699, 449] on input "text" at bounding box center [703, 456] width 103 height 31
click at [560, 484] on label "Override" at bounding box center [554, 479] width 46 height 16
click at [549, 481] on input "Override" at bounding box center [544, 476] width 10 height 10
click at [579, 456] on input "text" at bounding box center [562, 456] width 104 height 31
click at [972, 548] on icon "button" at bounding box center [966, 553] width 13 height 13
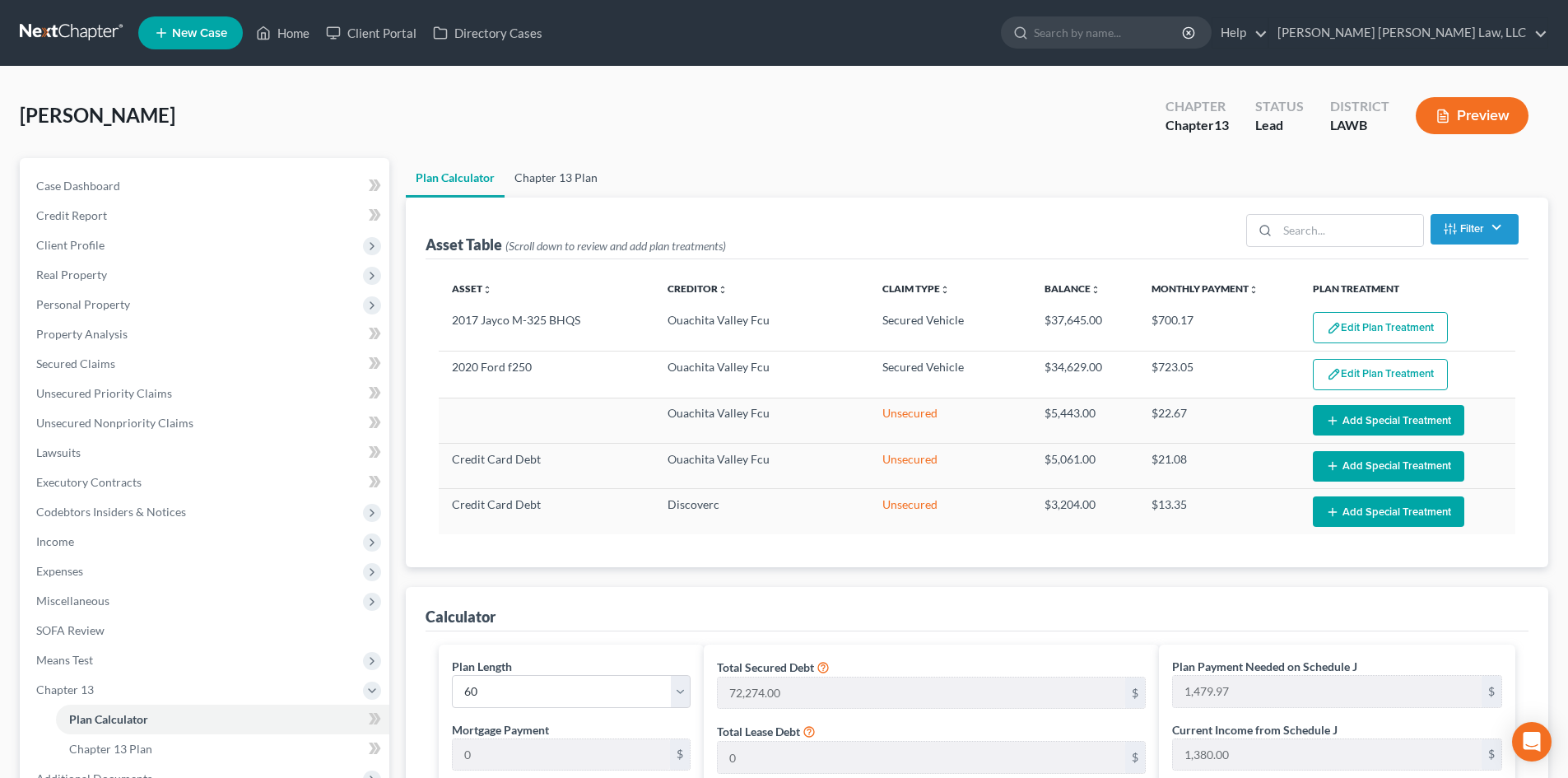
drag, startPoint x: 582, startPoint y: 178, endPoint x: 935, endPoint y: 237, distance: 357.9
click at [582, 178] on link "Chapter 13 Plan" at bounding box center [556, 178] width 103 height 40
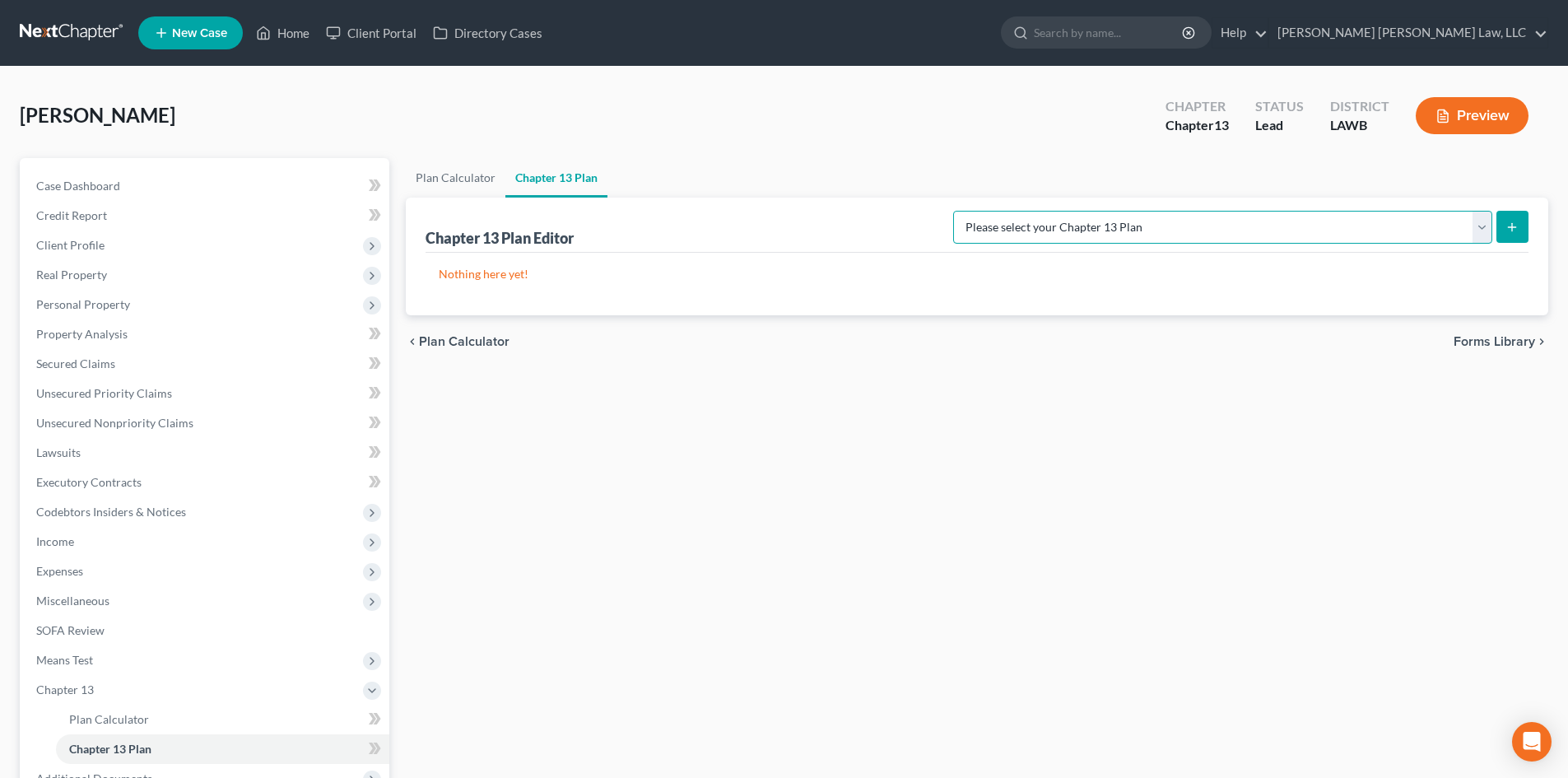
click at [1441, 236] on select "Please select your Chapter 13 Plan [PERSON_NAME] Custom Plan (Revised [DATE]) […" at bounding box center [1223, 227] width 539 height 33
click at [1126, 211] on select "Please select your Chapter 13 Plan [PERSON_NAME] Custom Plan (Revised [DATE]) […" at bounding box center [1223, 227] width 539 height 33
click at [1519, 226] on icon "submit" at bounding box center [1512, 227] width 13 height 13
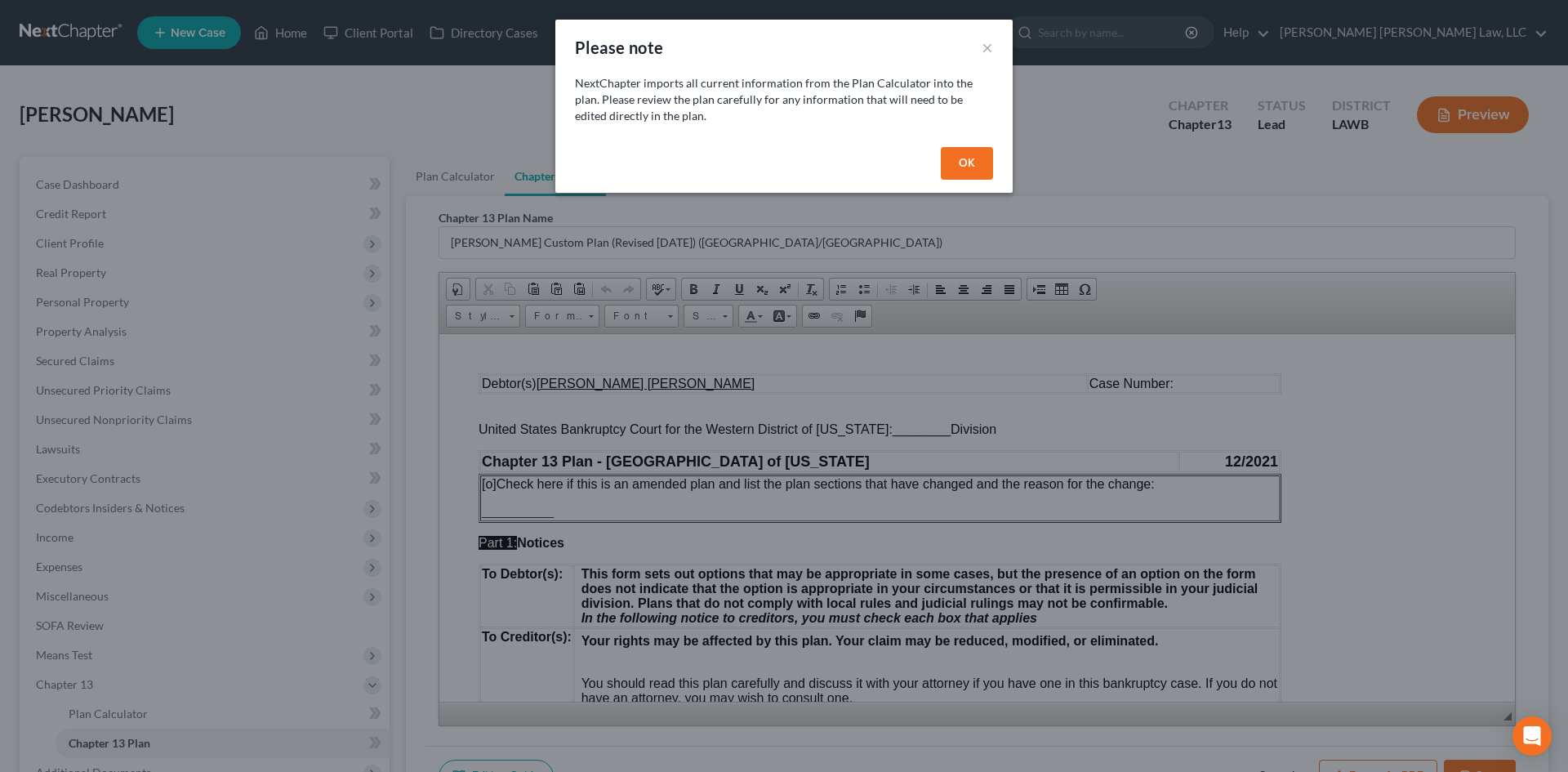
click at [980, 158] on button "OK" at bounding box center [966, 163] width 52 height 33
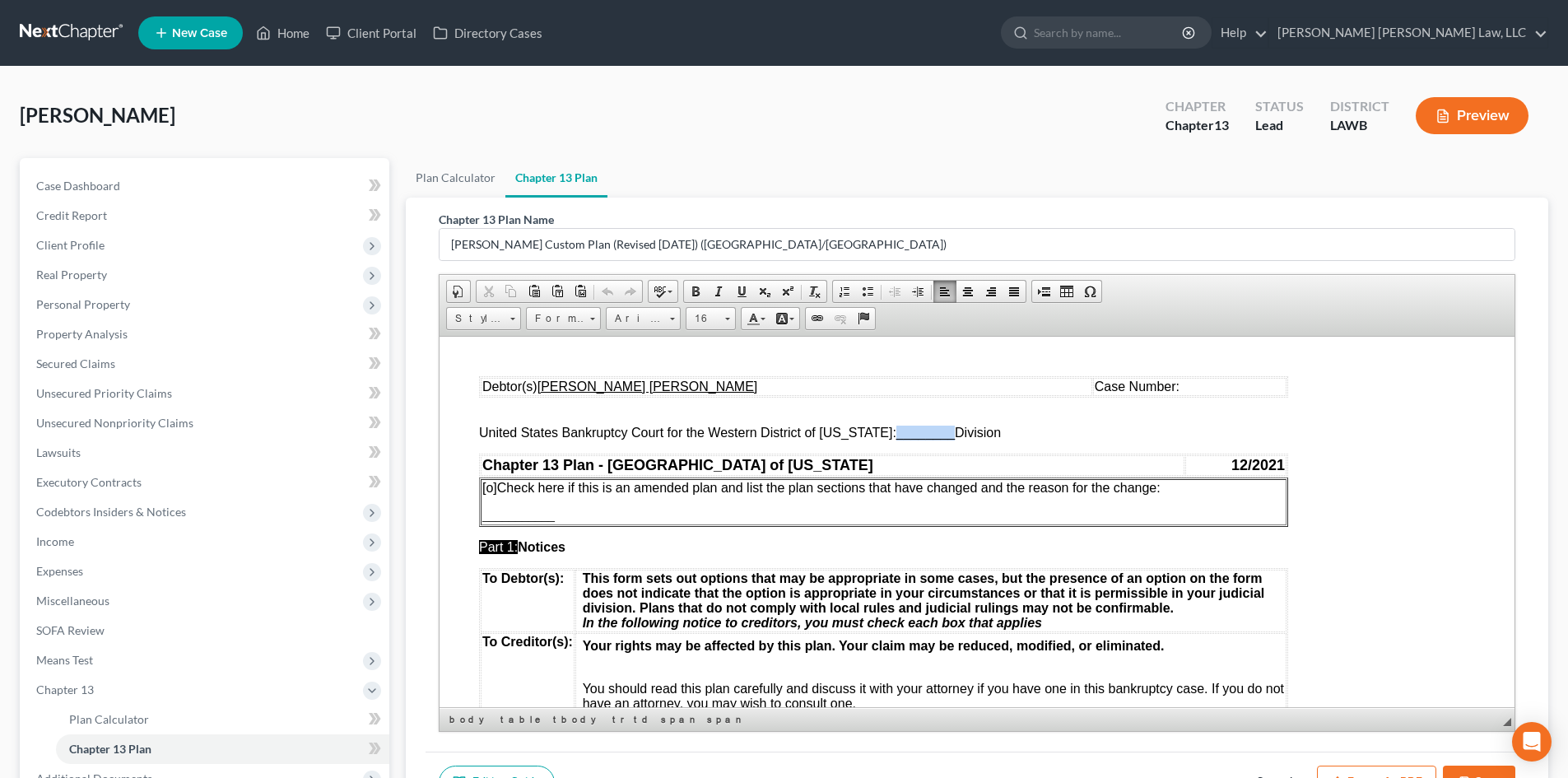
drag, startPoint x: 883, startPoint y: 434, endPoint x: 939, endPoint y: 431, distance: 56.1
click at [939, 431] on span "________" at bounding box center [925, 431] width 58 height 14
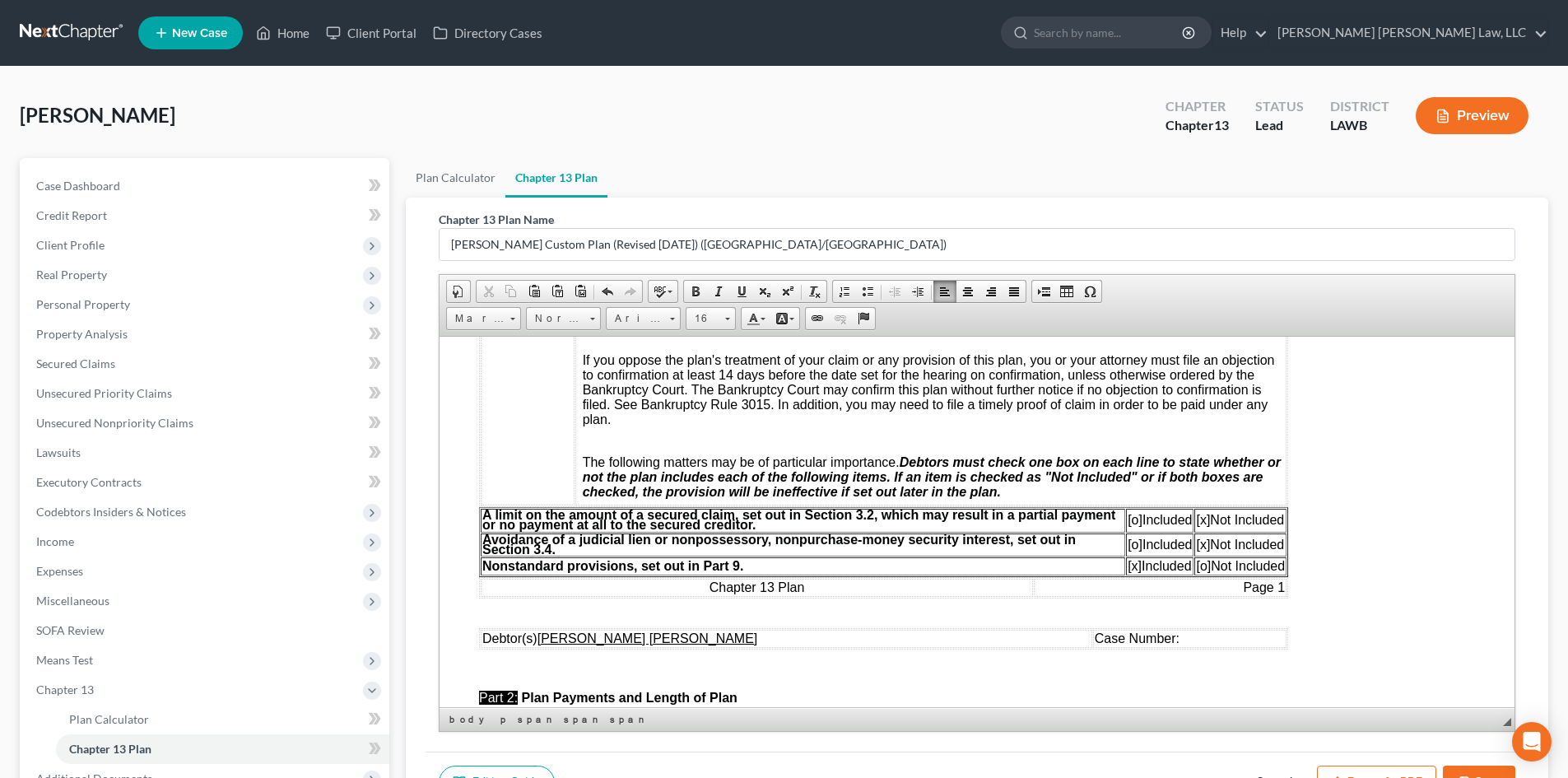
scroll to position [412, 0]
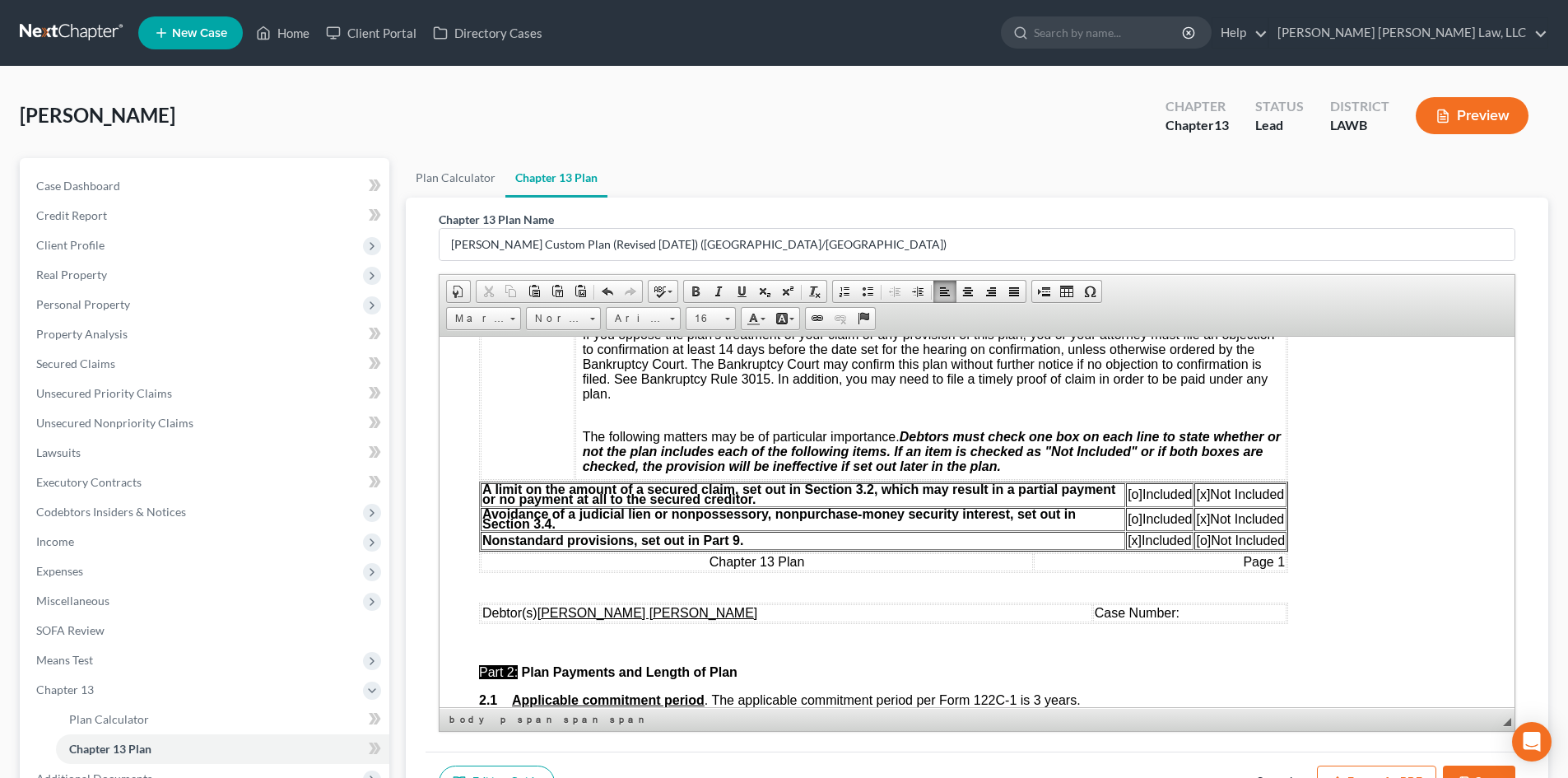
click at [1128, 492] on span "[o]" at bounding box center [1135, 493] width 15 height 14
click at [1202, 496] on span "[x]" at bounding box center [1203, 493] width 14 height 14
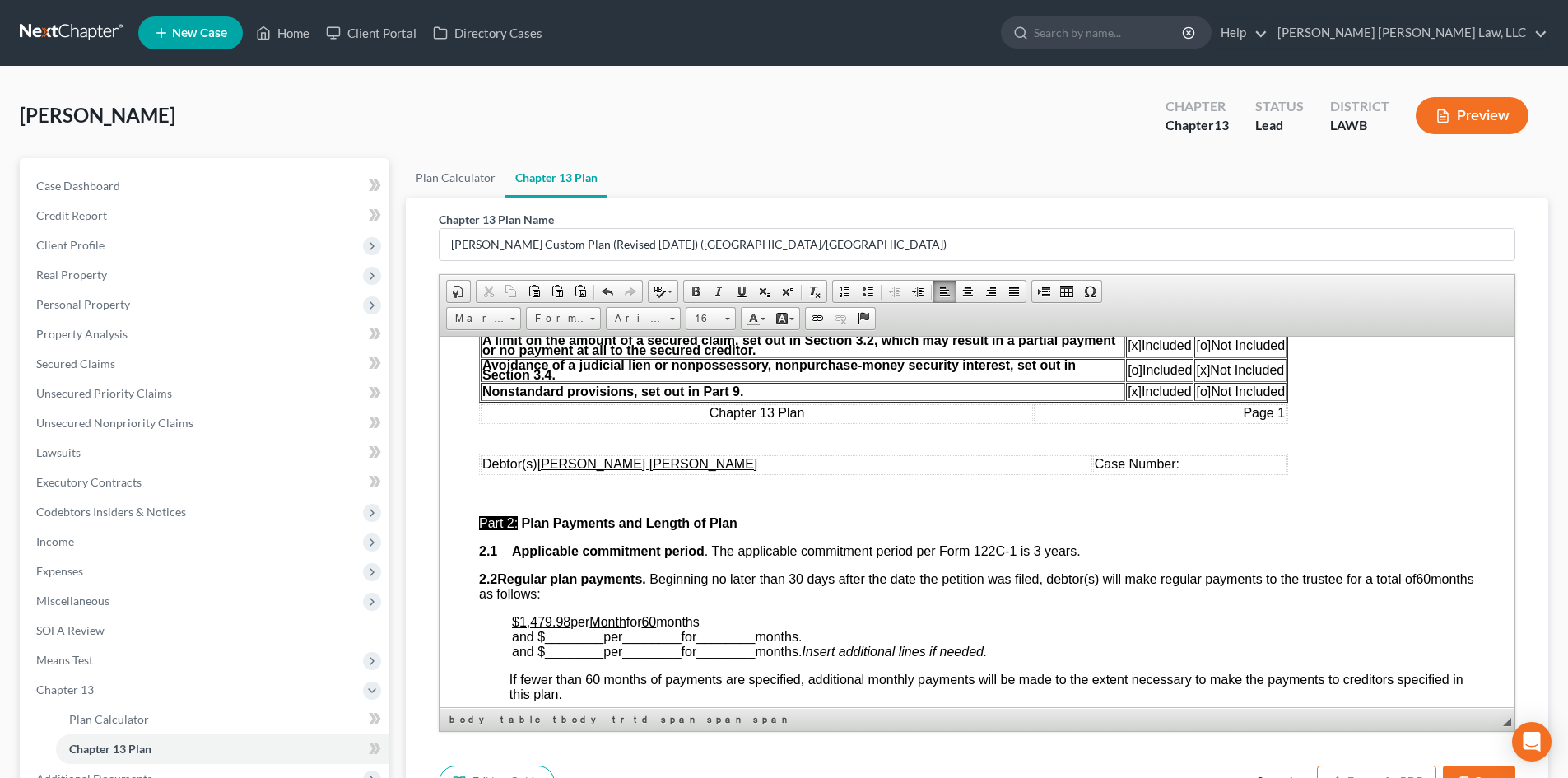
scroll to position [576, 0]
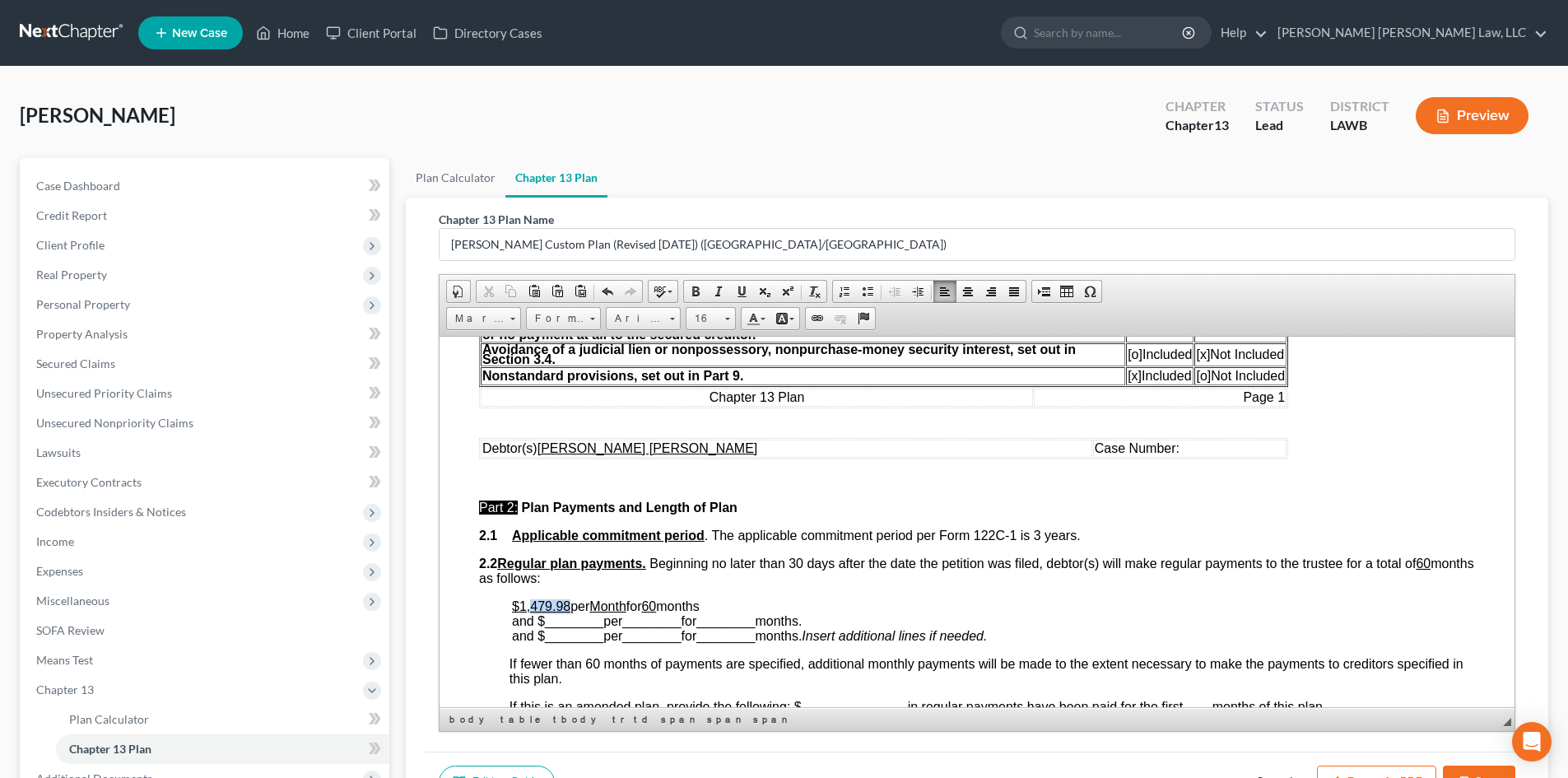
drag, startPoint x: 569, startPoint y: 603, endPoint x: 532, endPoint y: 604, distance: 37.0
click at [532, 604] on u "$1,479.98" at bounding box center [541, 605] width 58 height 14
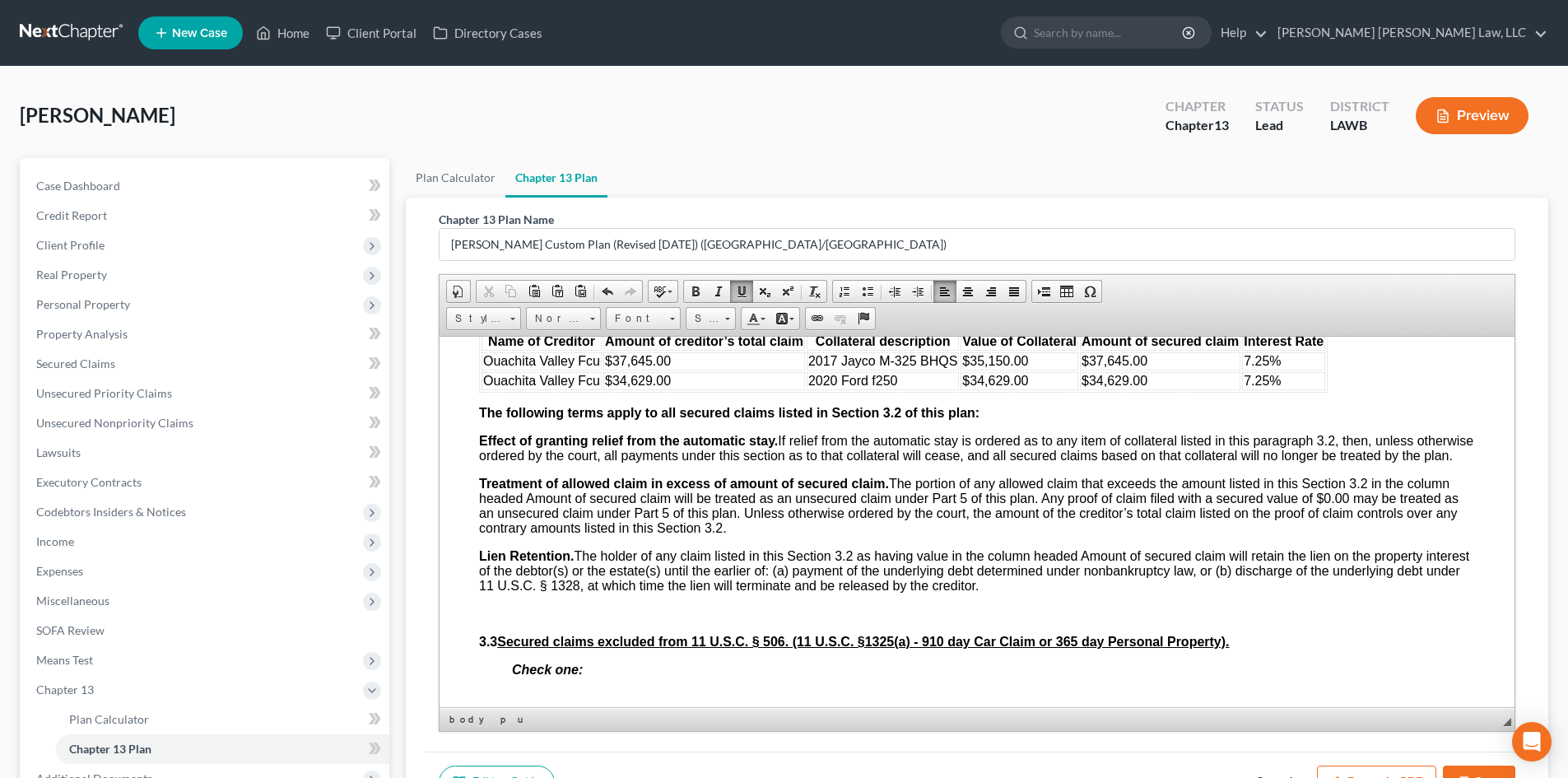
scroll to position [1892, 0]
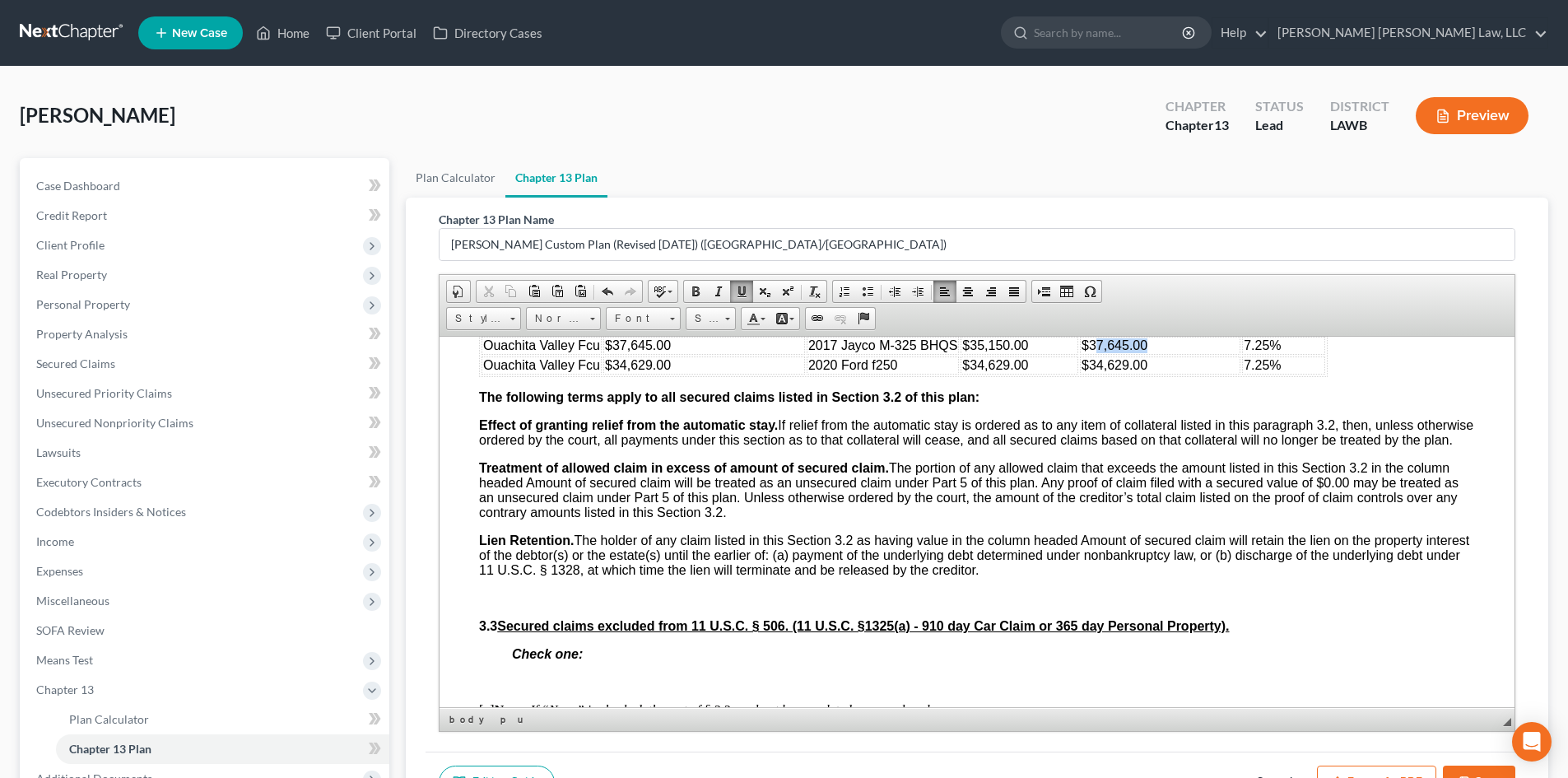
drag, startPoint x: 1176, startPoint y: 363, endPoint x: 1095, endPoint y: 358, distance: 81.2
click at [1095, 353] on td "$37,645.00" at bounding box center [1160, 345] width 160 height 18
click at [1171, 373] on td "$34,629.00" at bounding box center [1160, 364] width 160 height 18
drag, startPoint x: 1270, startPoint y: 378, endPoint x: 1246, endPoint y: 378, distance: 24.0
click at [1246, 371] on span "7.25%" at bounding box center [1262, 364] width 37 height 14
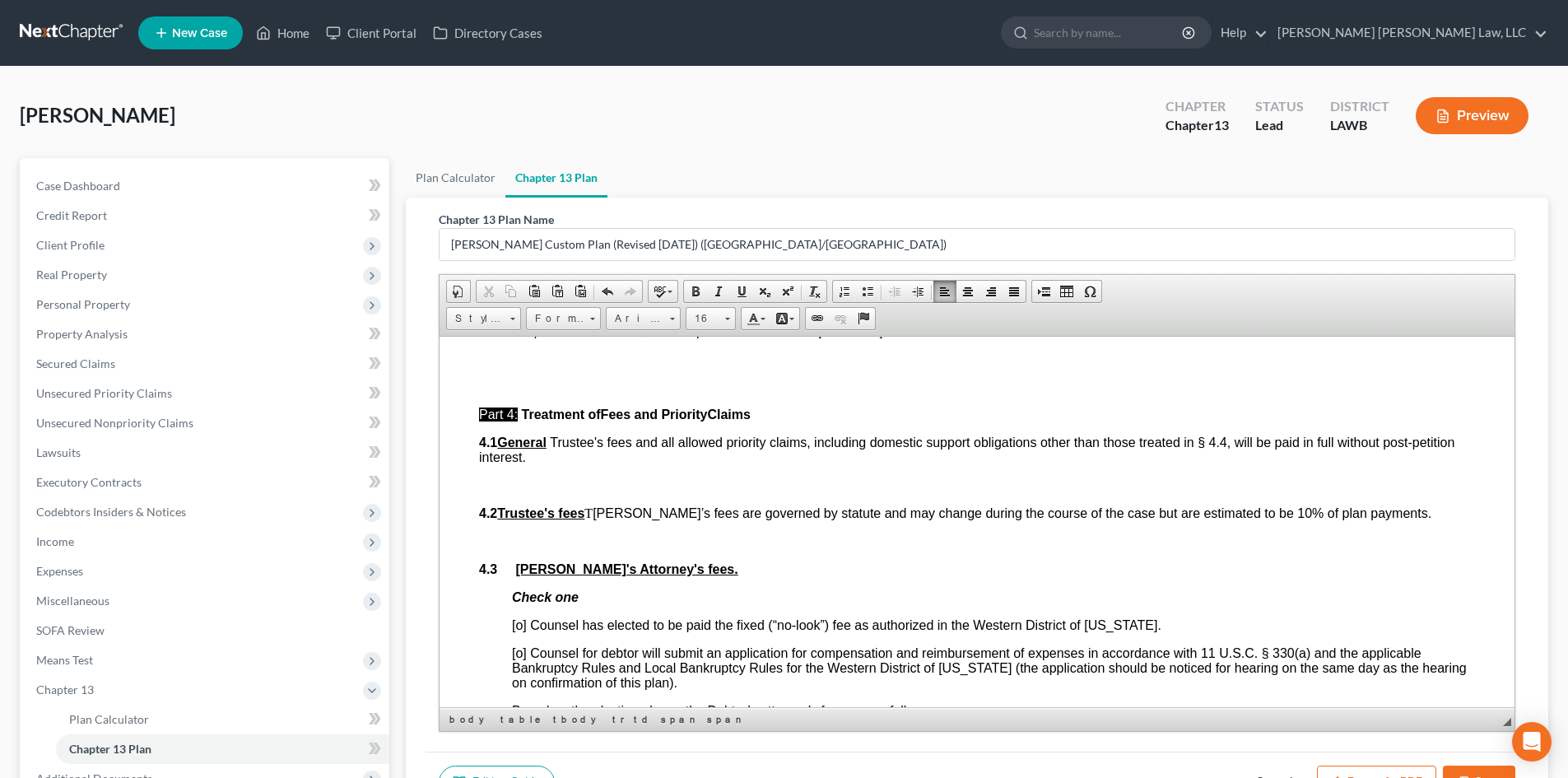
scroll to position [2633, 0]
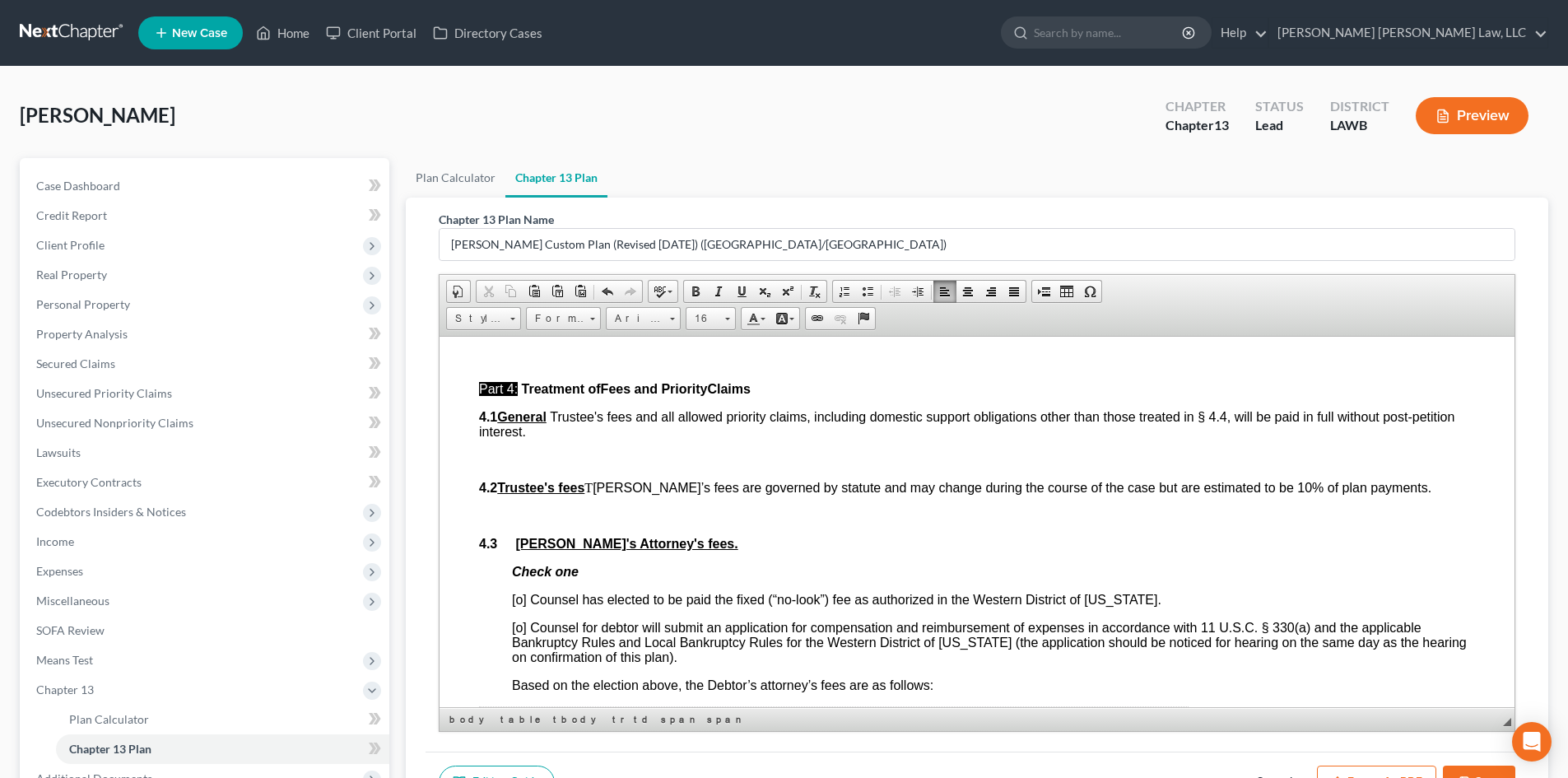
click at [520, 606] on span "[o] Counsel has elected to be paid the fixed (“no-look”) fee as authorized in t…" at bounding box center [836, 599] width 649 height 14
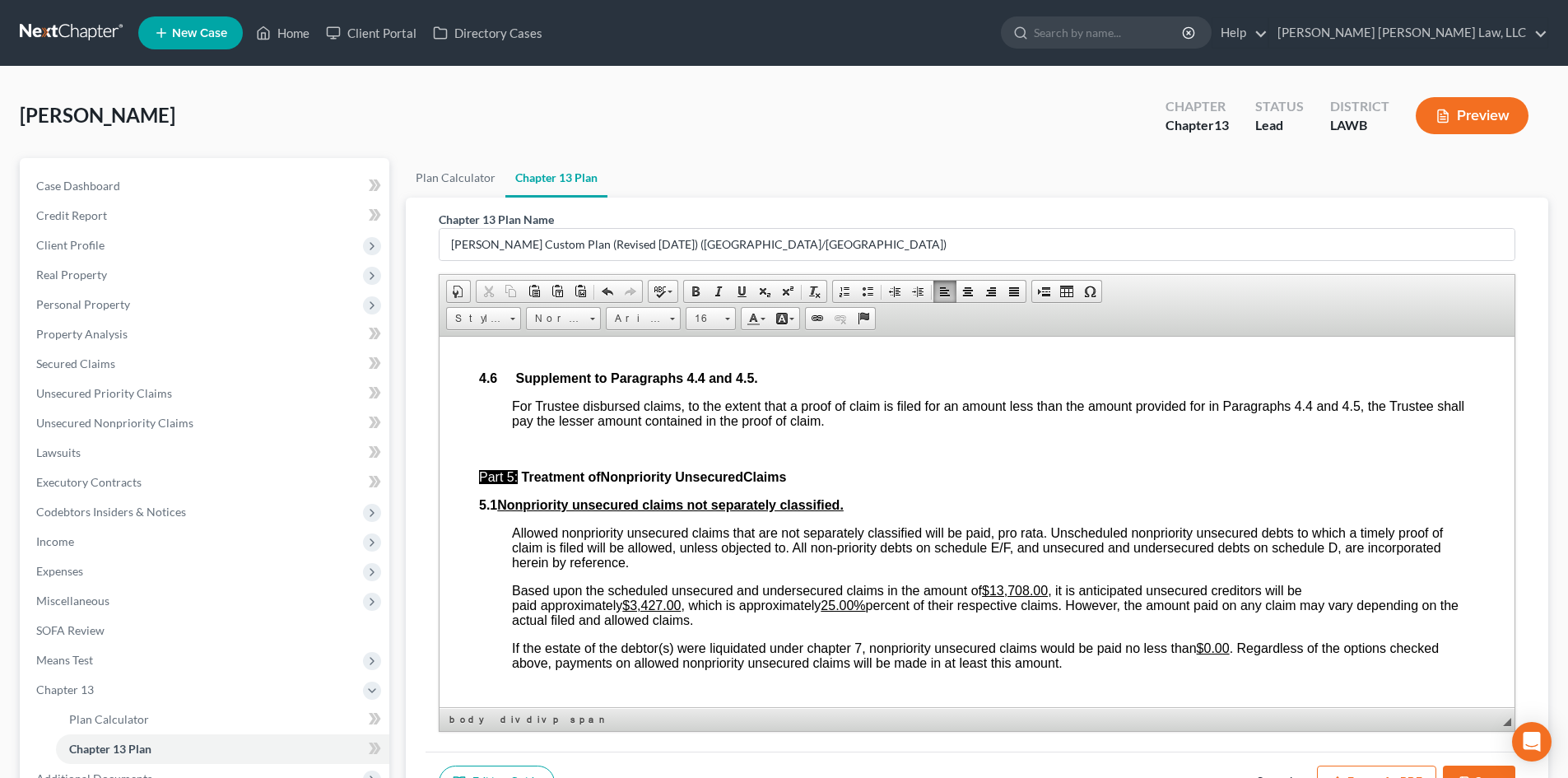
scroll to position [3785, 0]
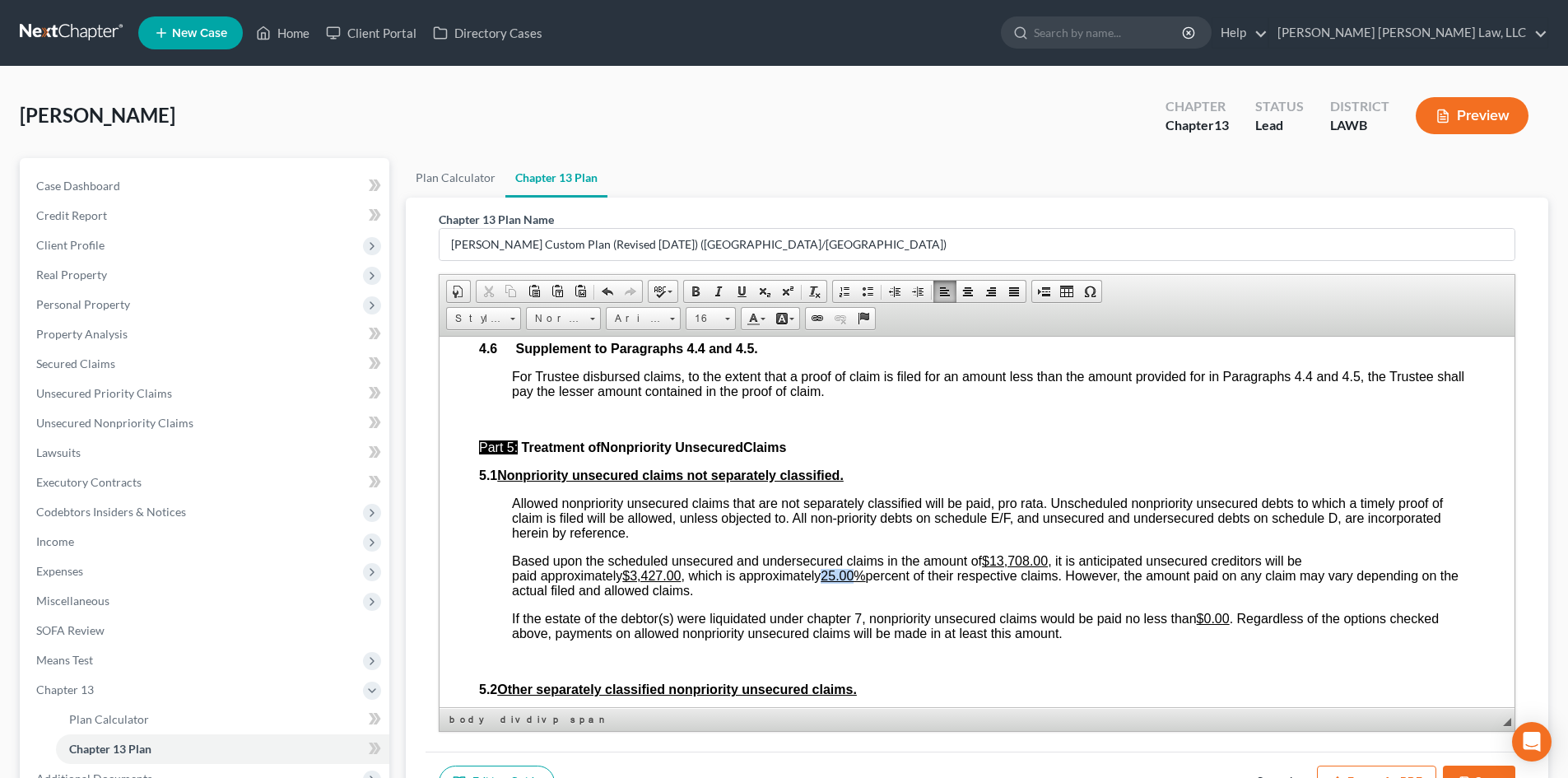
drag, startPoint x: 864, startPoint y: 600, endPoint x: 835, endPoint y: 602, distance: 29.1
click at [835, 581] on u "25.00%" at bounding box center [843, 574] width 44 height 14
drag, startPoint x: 682, startPoint y: 604, endPoint x: 636, endPoint y: 600, distance: 46.2
click at [636, 581] on u "$3,427.00" at bounding box center [651, 574] width 58 height 14
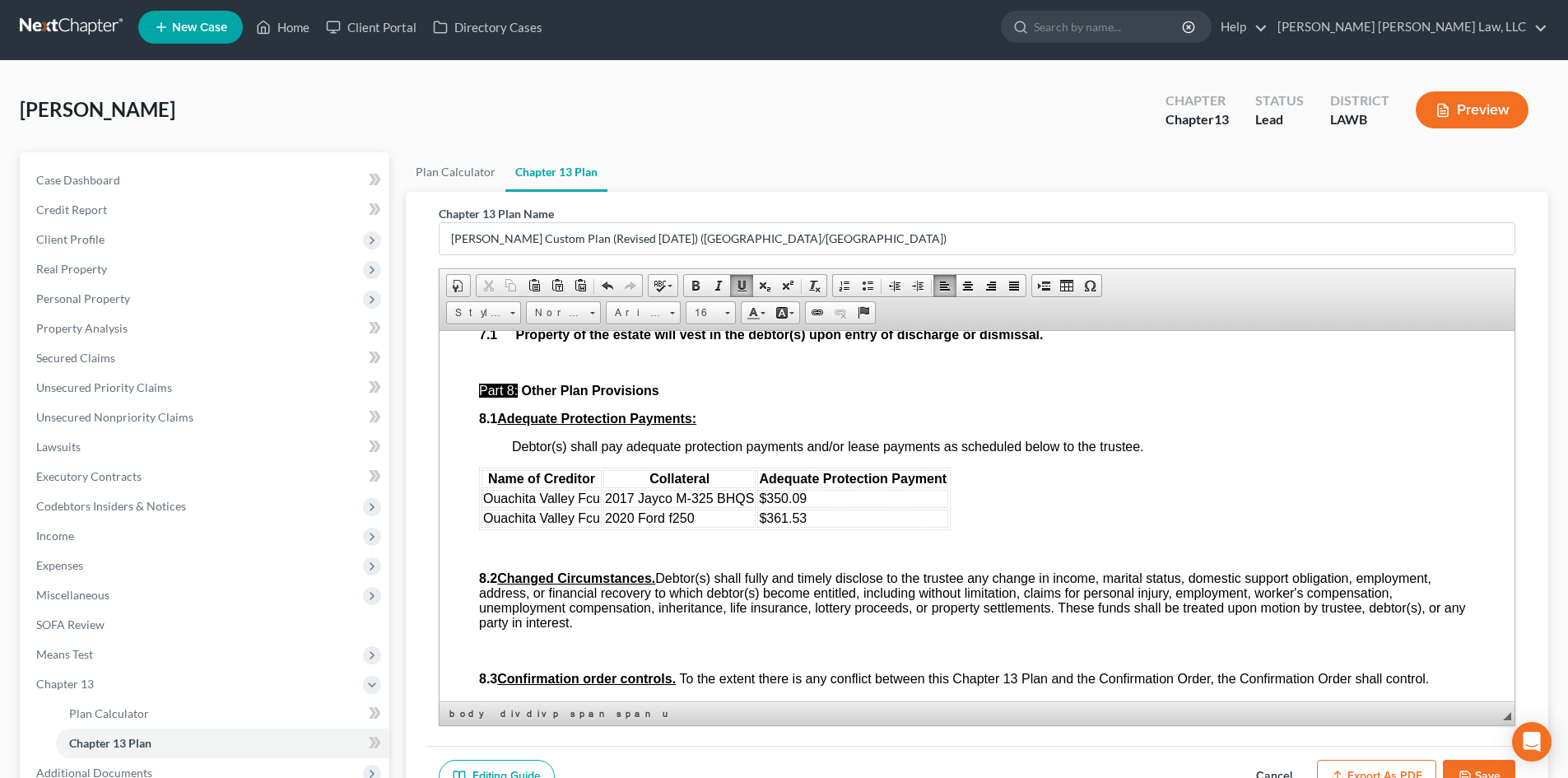
scroll to position [0, 0]
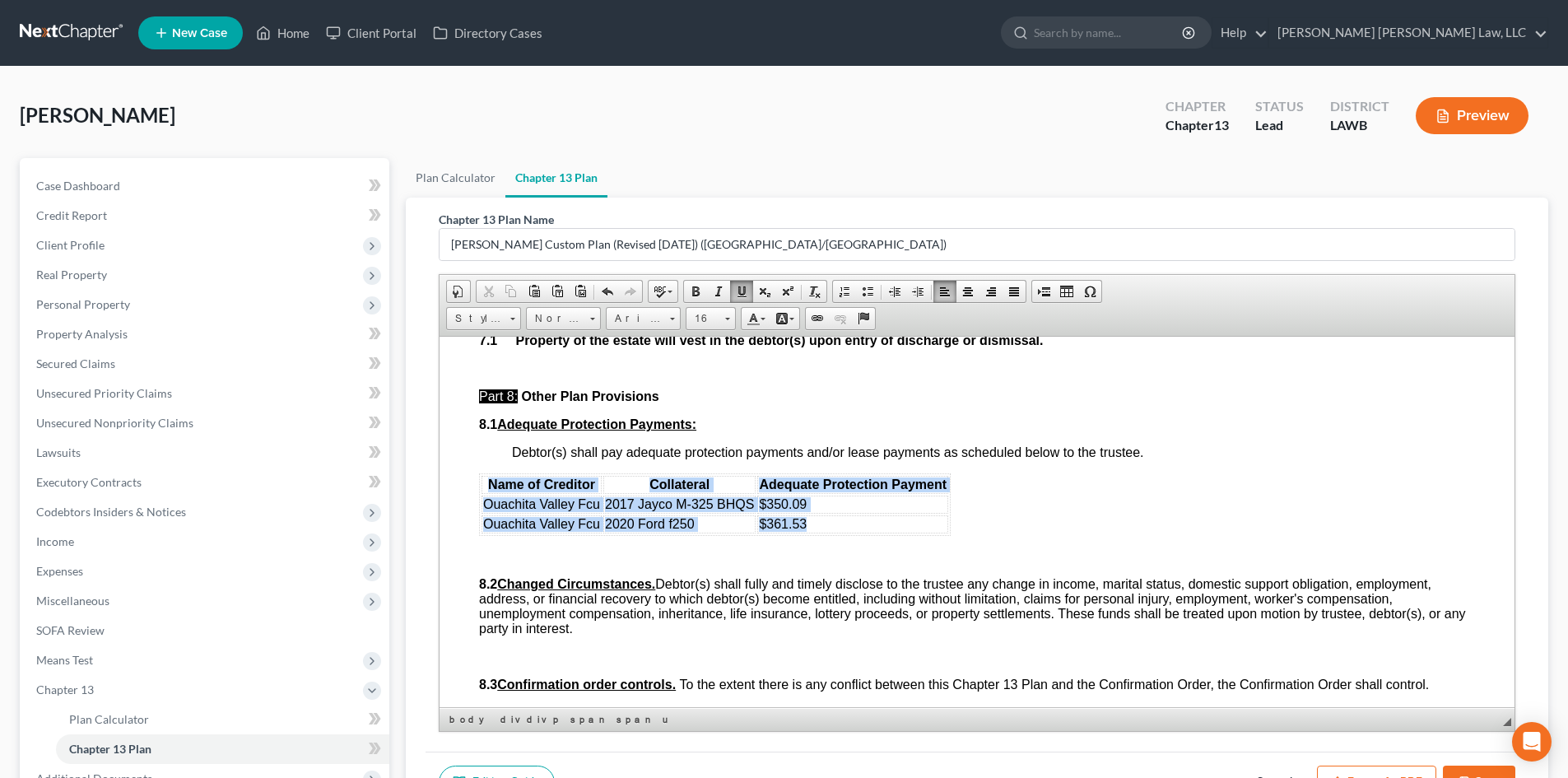
drag, startPoint x: 874, startPoint y: 567, endPoint x: 488, endPoint y: 524, distance: 388.4
click at [488, 524] on table "Name of Creditor Collateral Adequate Protection Payment Ouachita Valley Fcu 201…" at bounding box center [715, 503] width 472 height 62
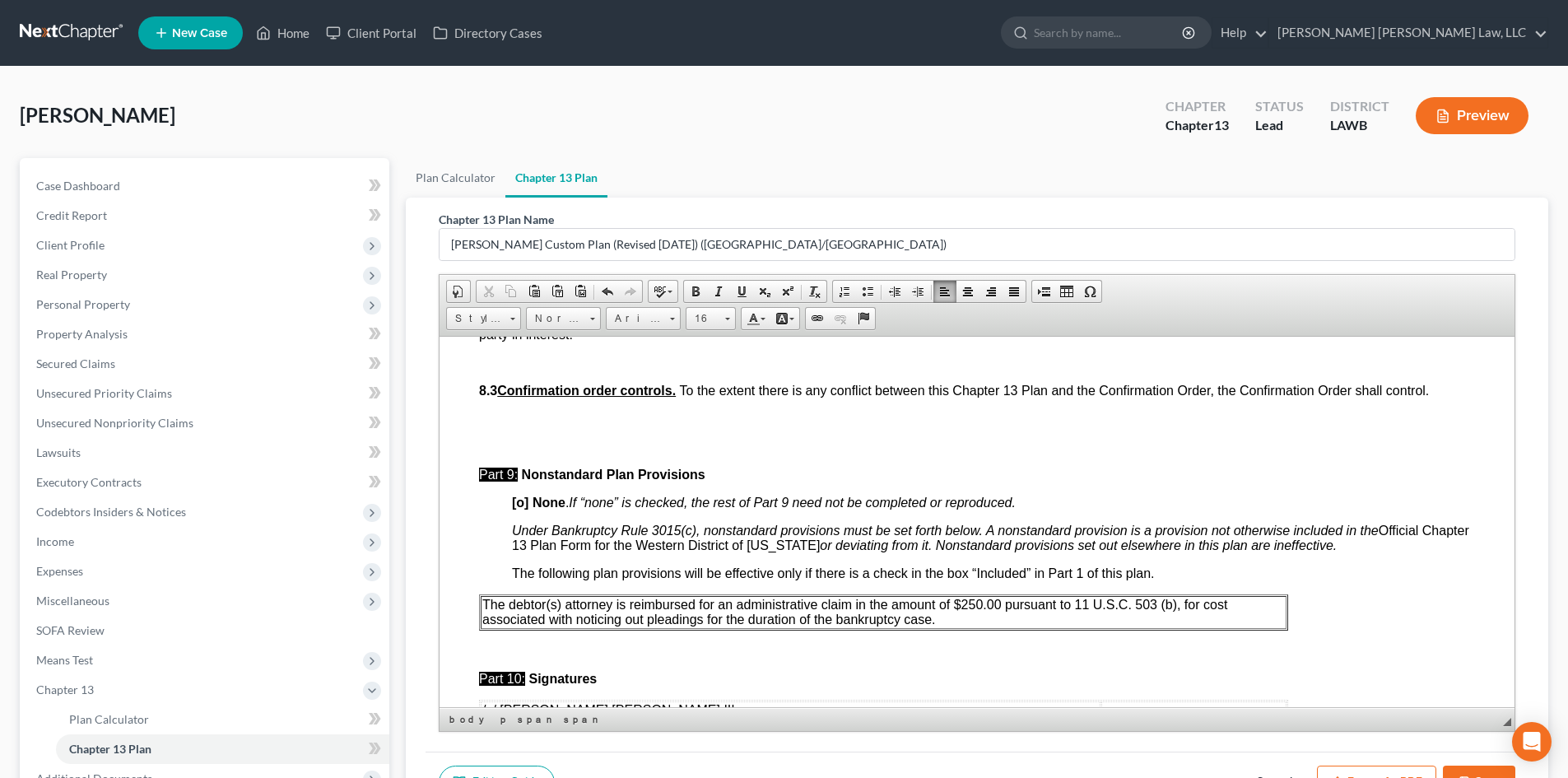
scroll to position [4773, 0]
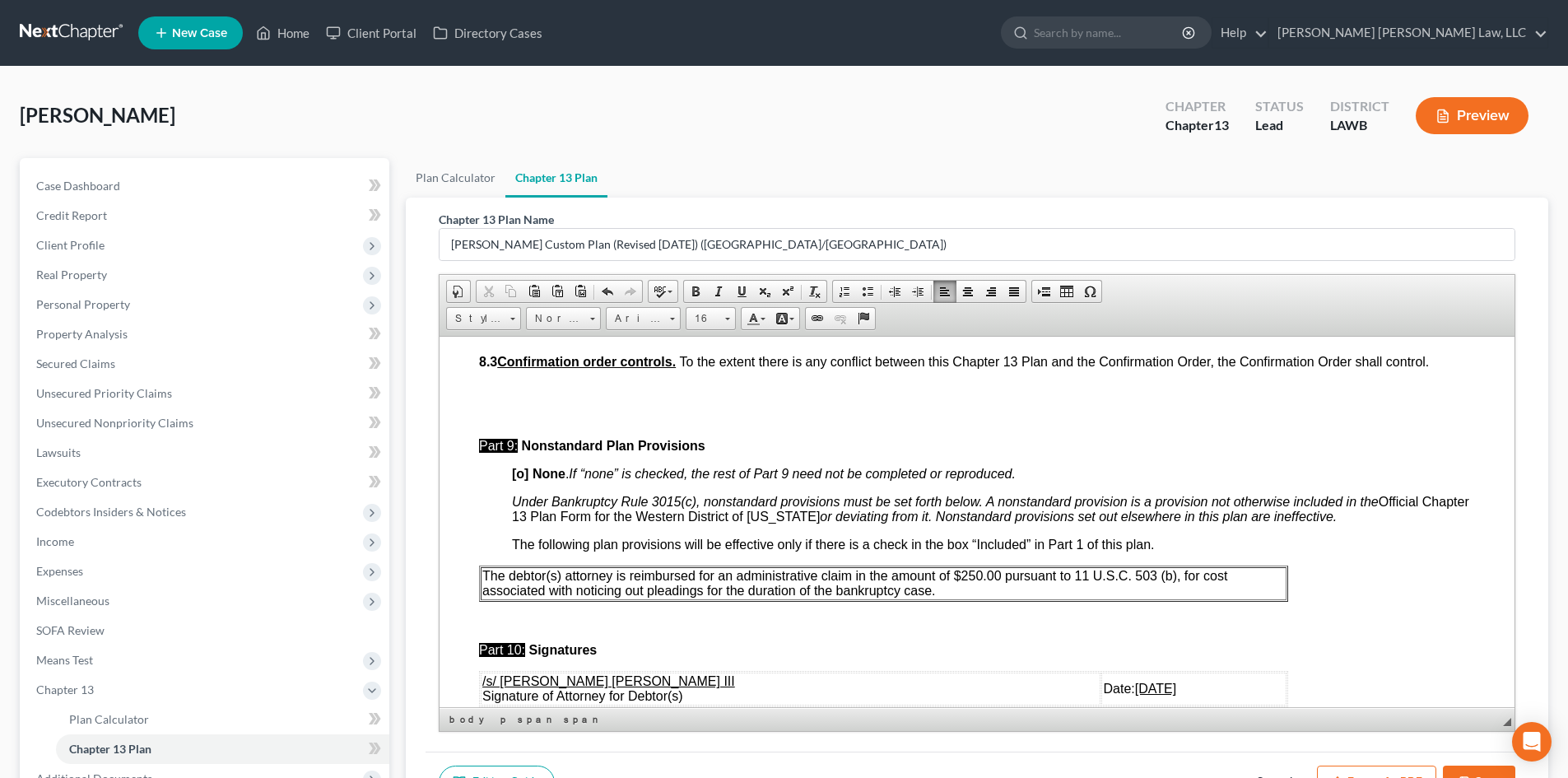
click at [973, 600] on table "The debtor(s) attorney is reimbursed for an administrative claim in the amount …" at bounding box center [884, 583] width 810 height 36
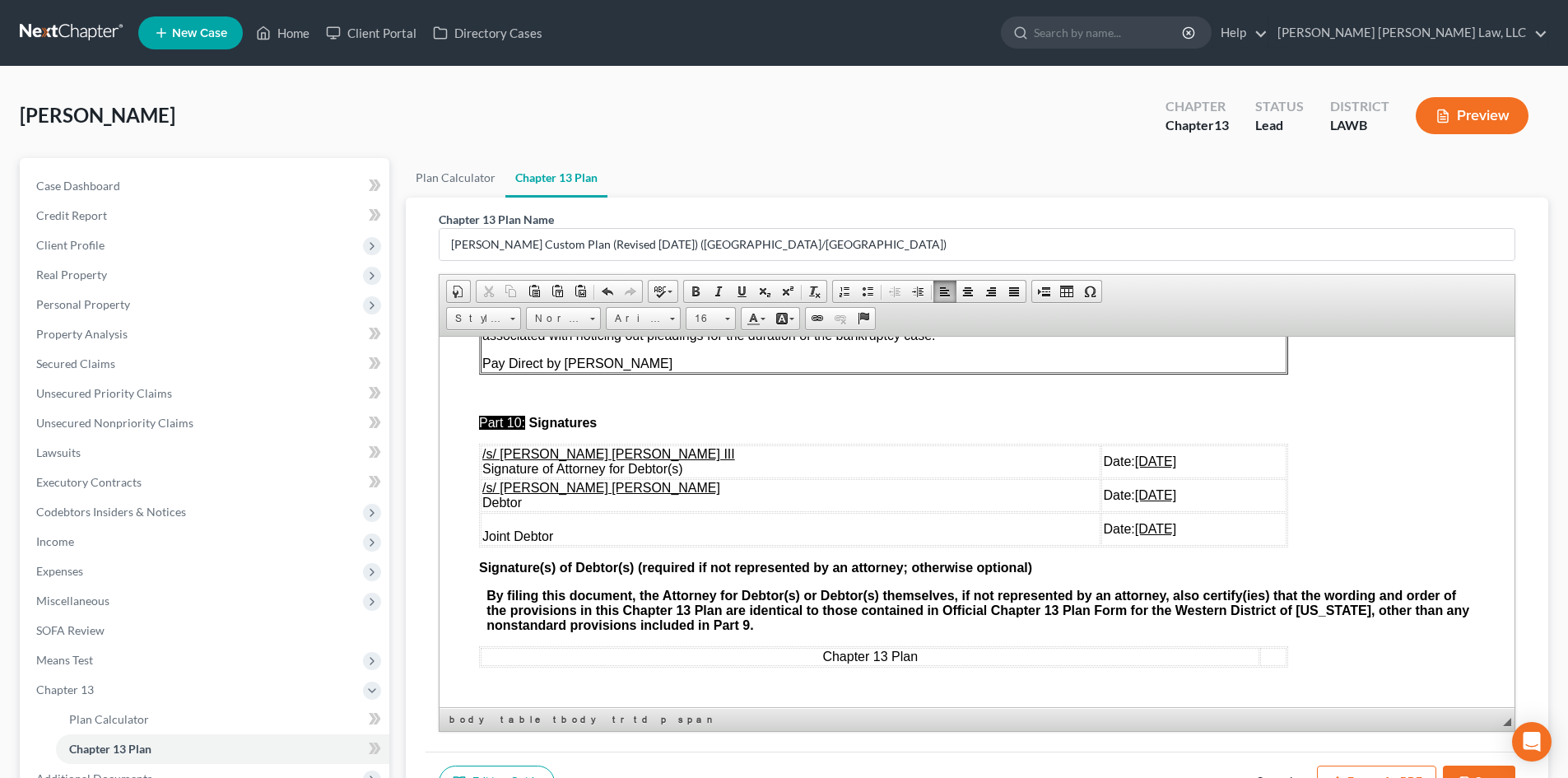
scroll to position [5072, 0]
drag, startPoint x: 1133, startPoint y: 532, endPoint x: 484, endPoint y: 492, distance: 650.2
click at [484, 492] on tbody "/s/ [PERSON_NAME] [PERSON_NAME] III Signature of Attorney for Debtor(s) Date: […" at bounding box center [884, 495] width 806 height 100
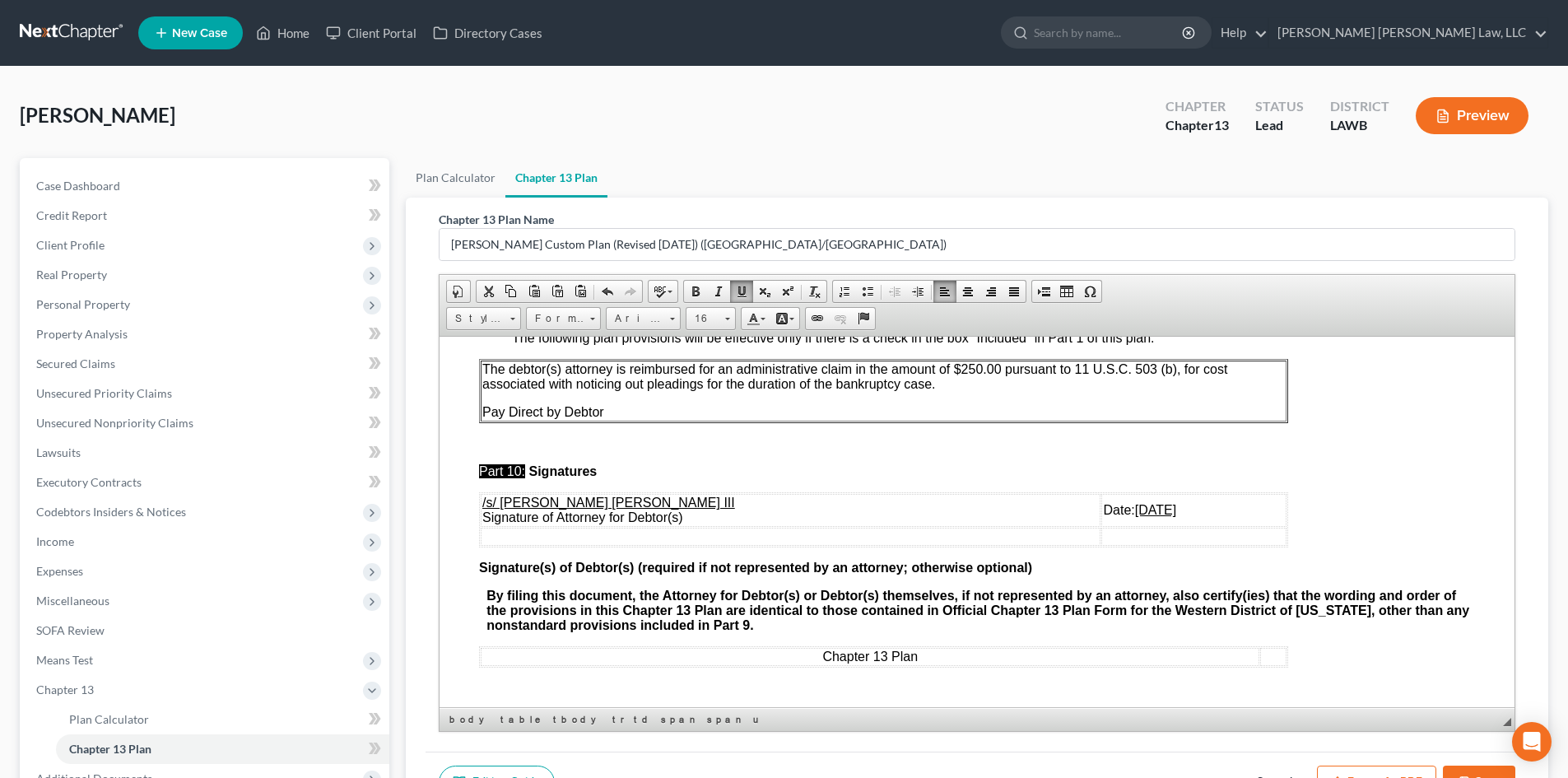
scroll to position [5023, 0]
click at [1478, 770] on button "Save" at bounding box center [1480, 782] width 73 height 35
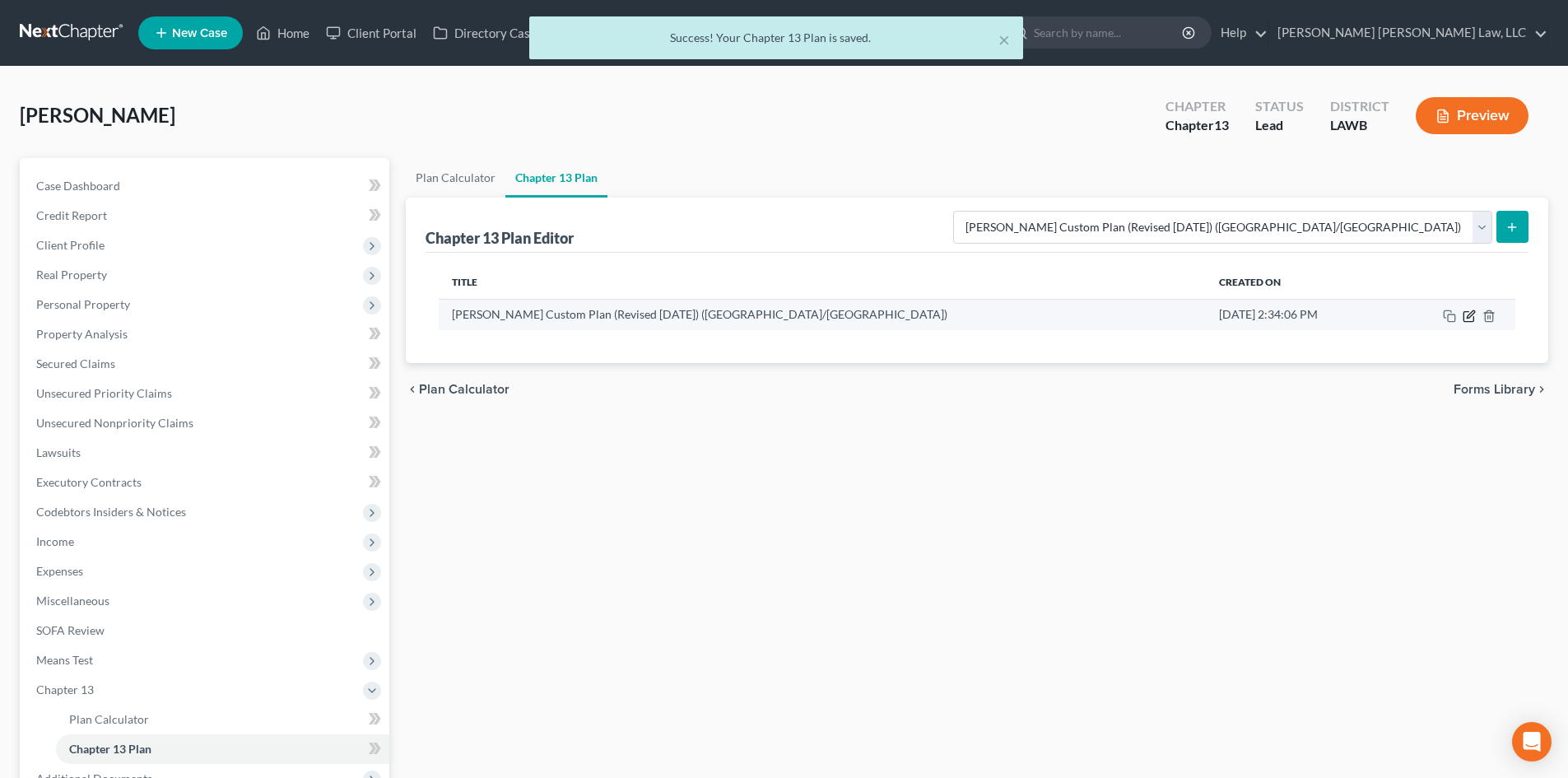
click at [1469, 319] on icon "button" at bounding box center [1469, 315] width 13 height 13
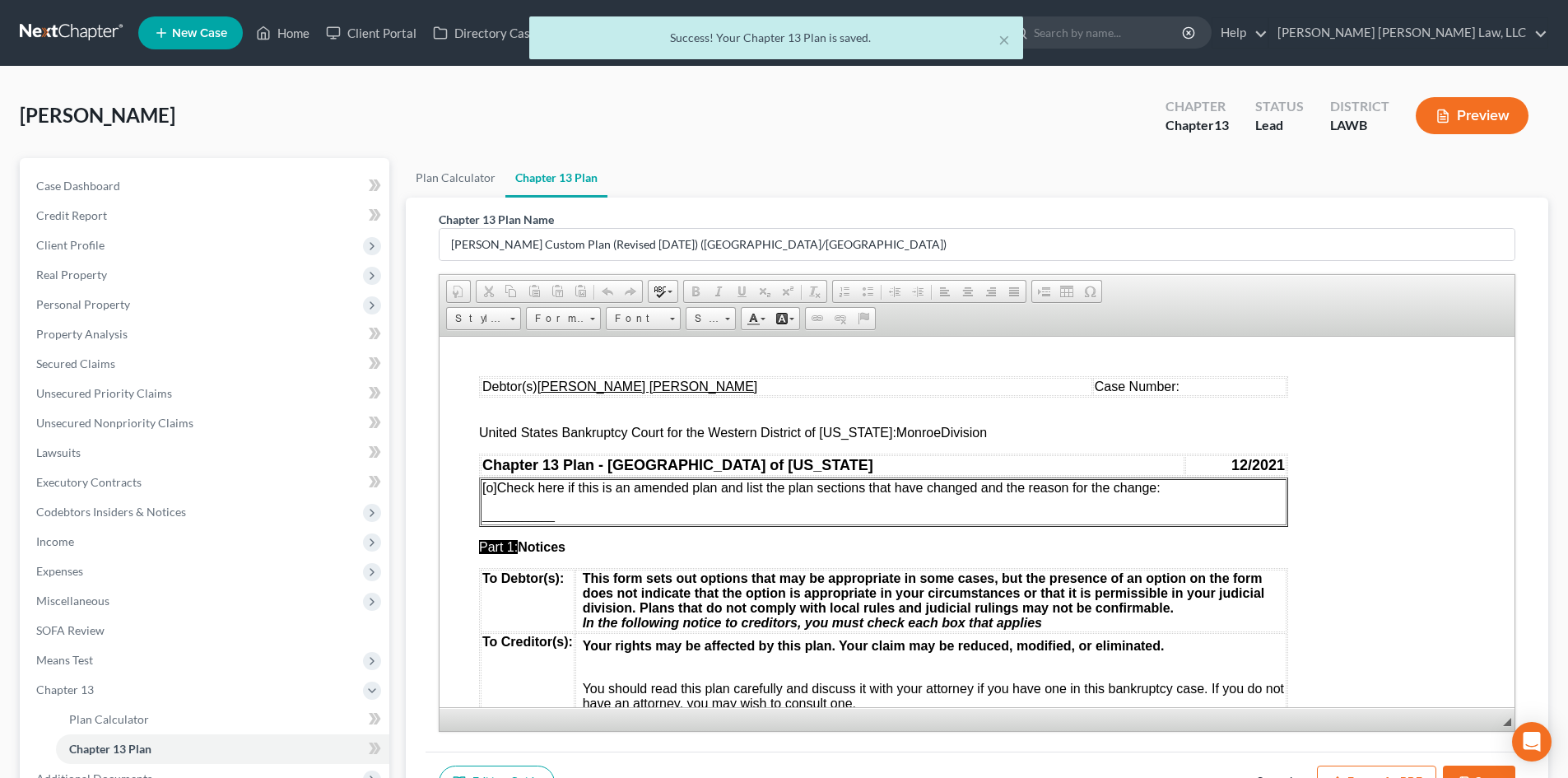
scroll to position [0, 0]
drag, startPoint x: 1363, startPoint y: 769, endPoint x: 1375, endPoint y: 722, distance: 48.5
click at [1364, 769] on button "Export as PDF" at bounding box center [1377, 782] width 120 height 35
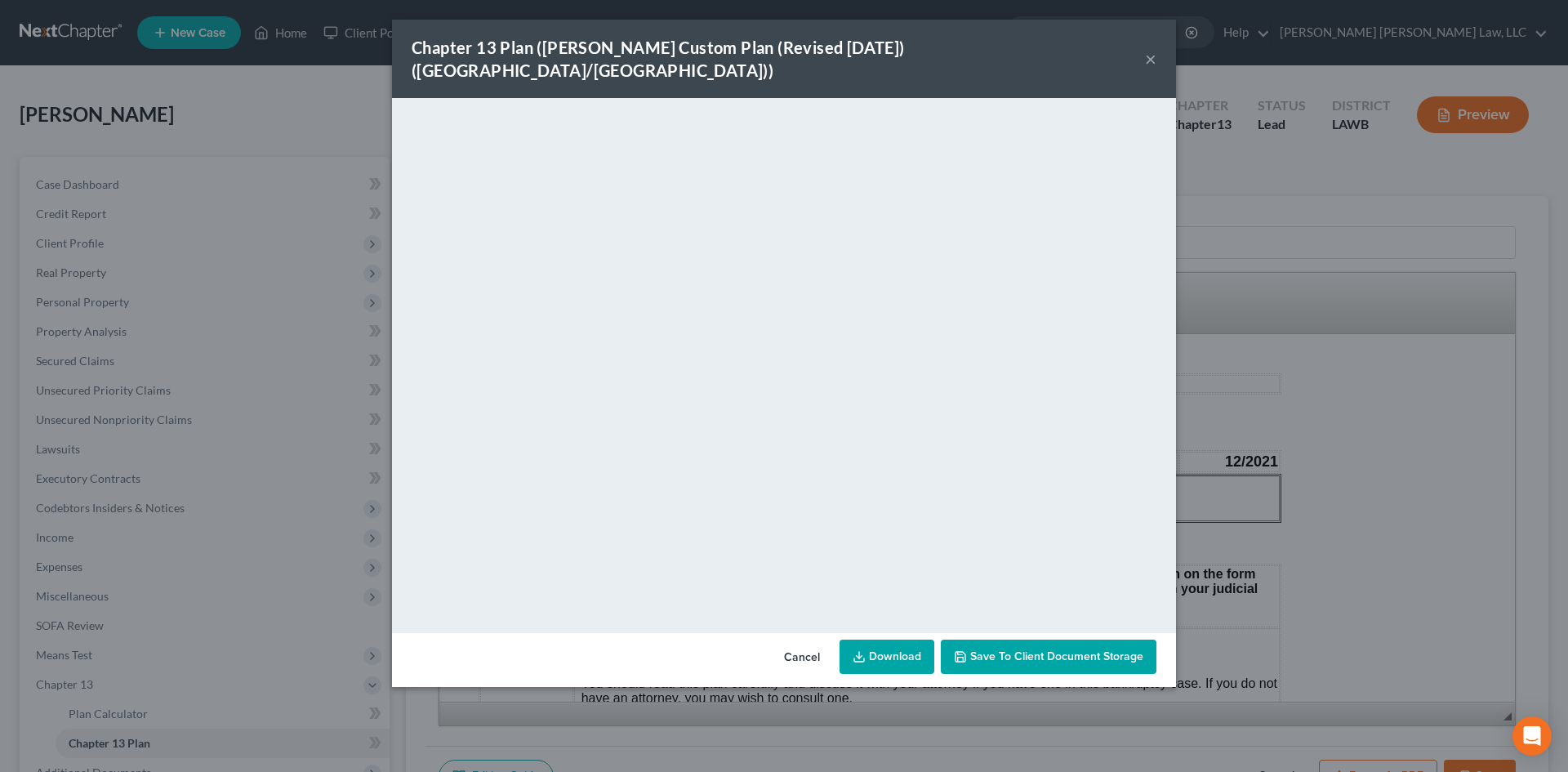
click at [854, 640] on link "Download" at bounding box center [886, 657] width 95 height 34
click at [1253, 299] on div "Chapter 13 Plan ([PERSON_NAME] Custom Plan (Revised [DATE]) ([GEOGRAPHIC_DATA]/…" at bounding box center [784, 386] width 1568 height 772
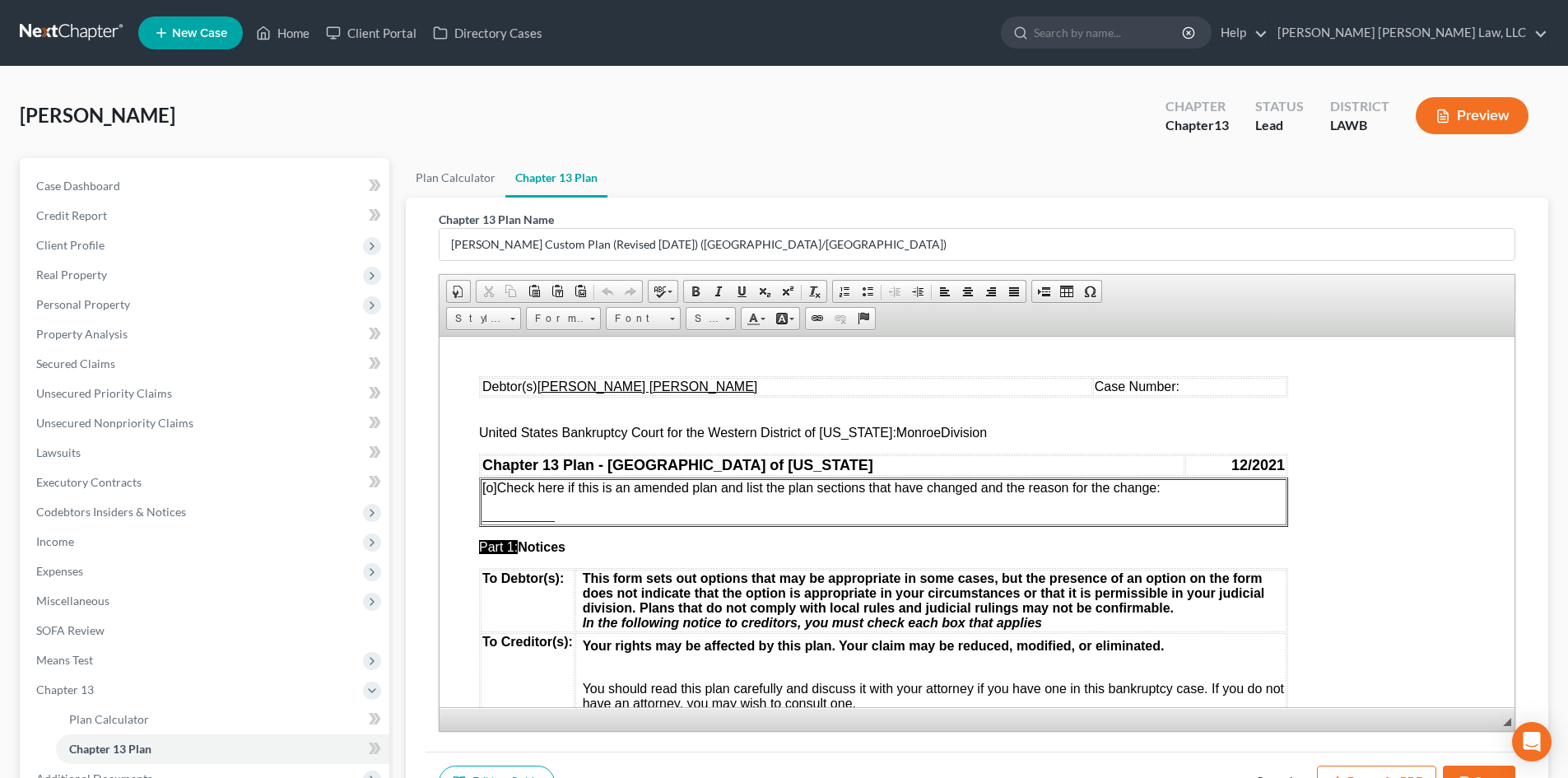
click at [1478, 775] on button "Save" at bounding box center [1480, 782] width 73 height 35
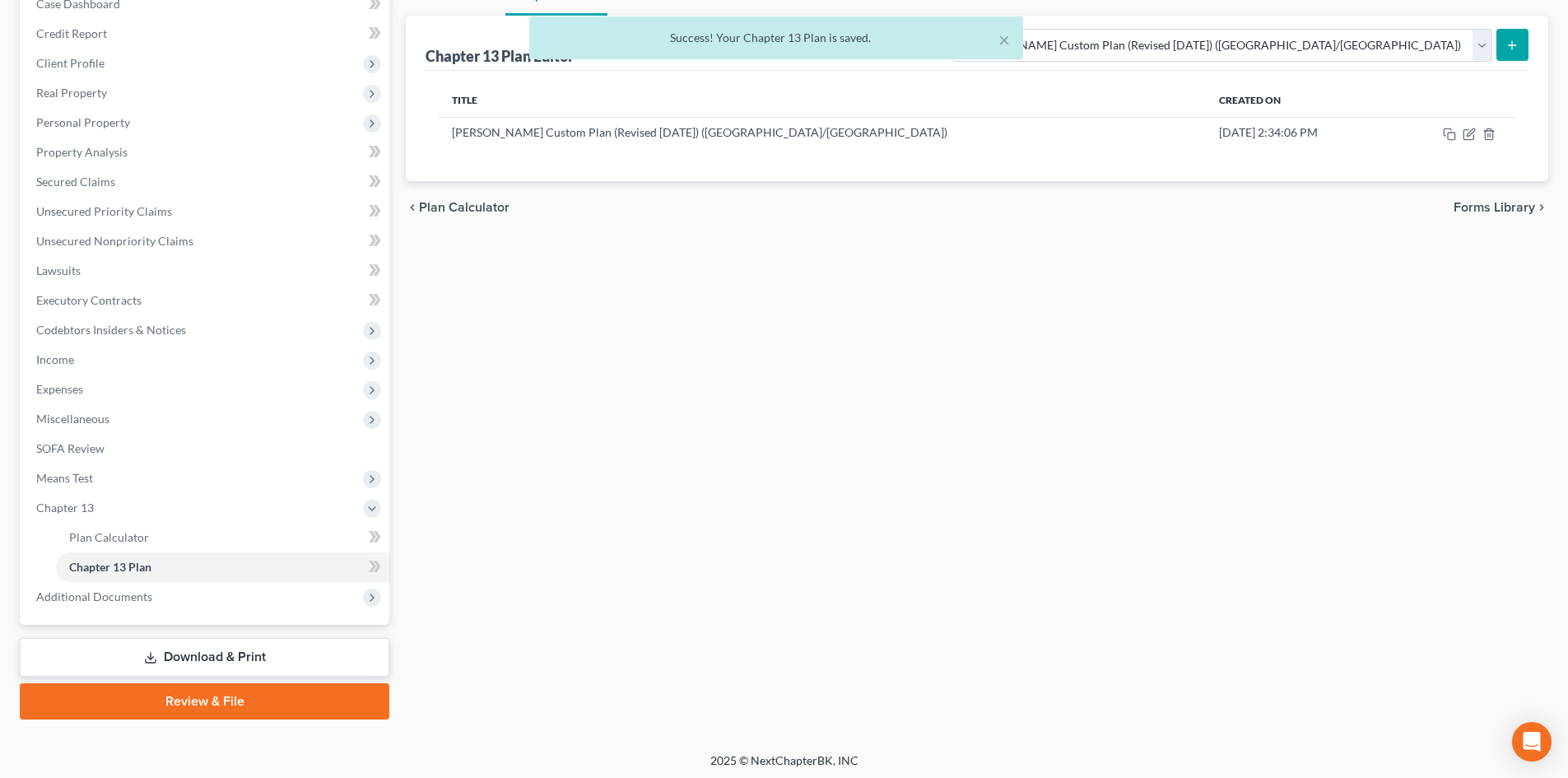
scroll to position [186, 0]
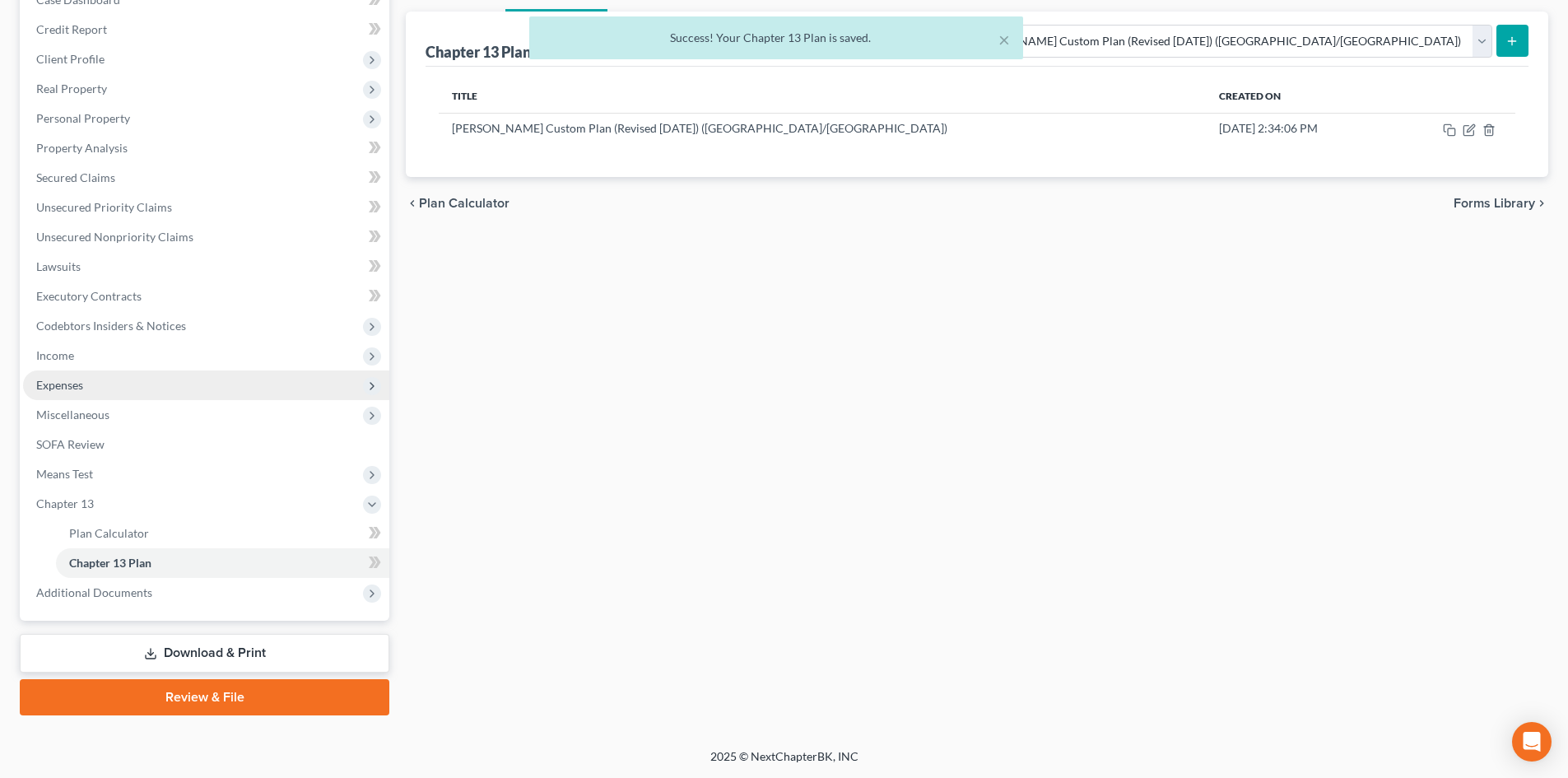
click at [57, 387] on span "Expenses" at bounding box center [60, 385] width 47 height 14
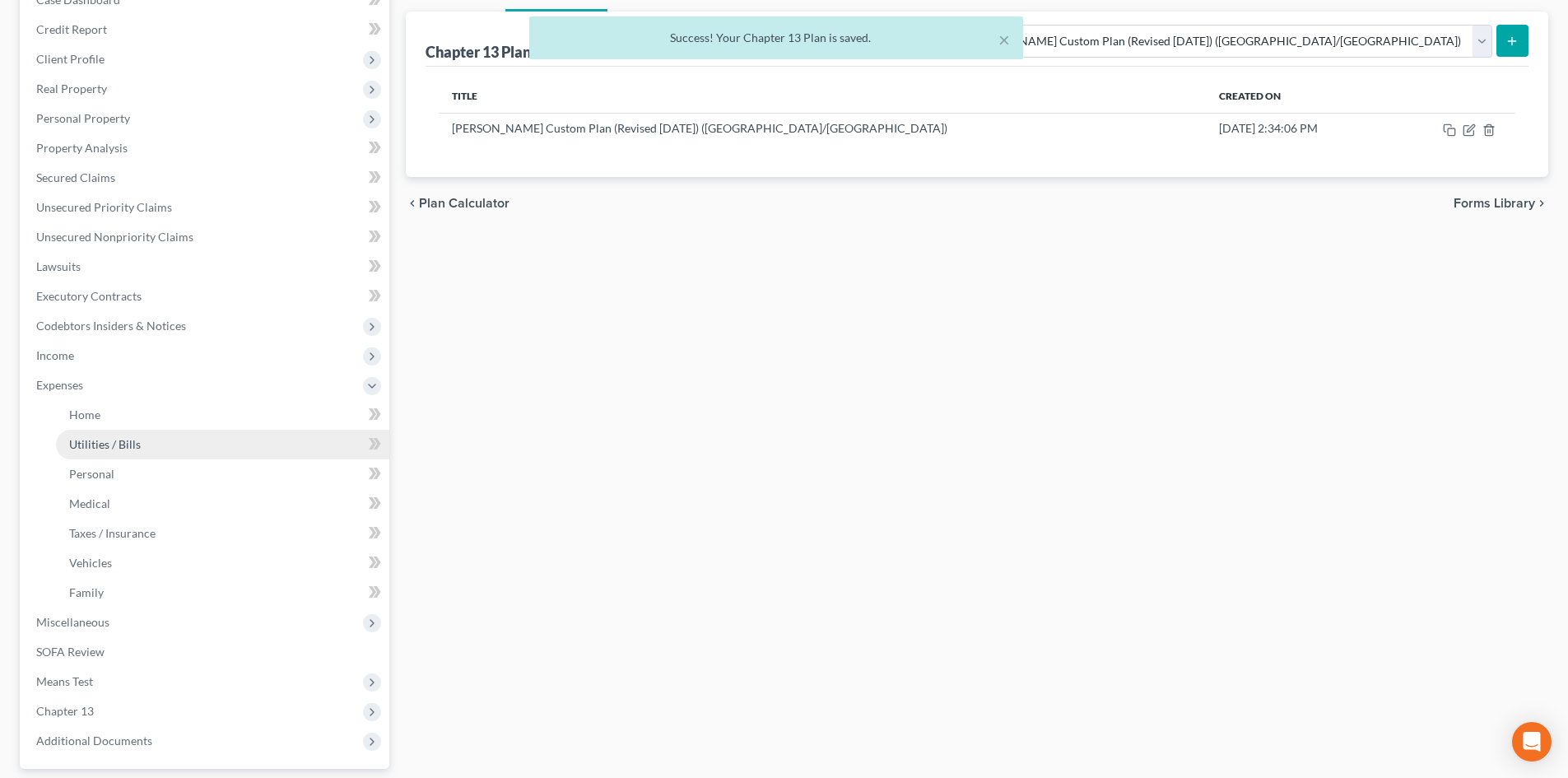
click at [112, 445] on span "Utilities / Bills" at bounding box center [105, 444] width 72 height 14
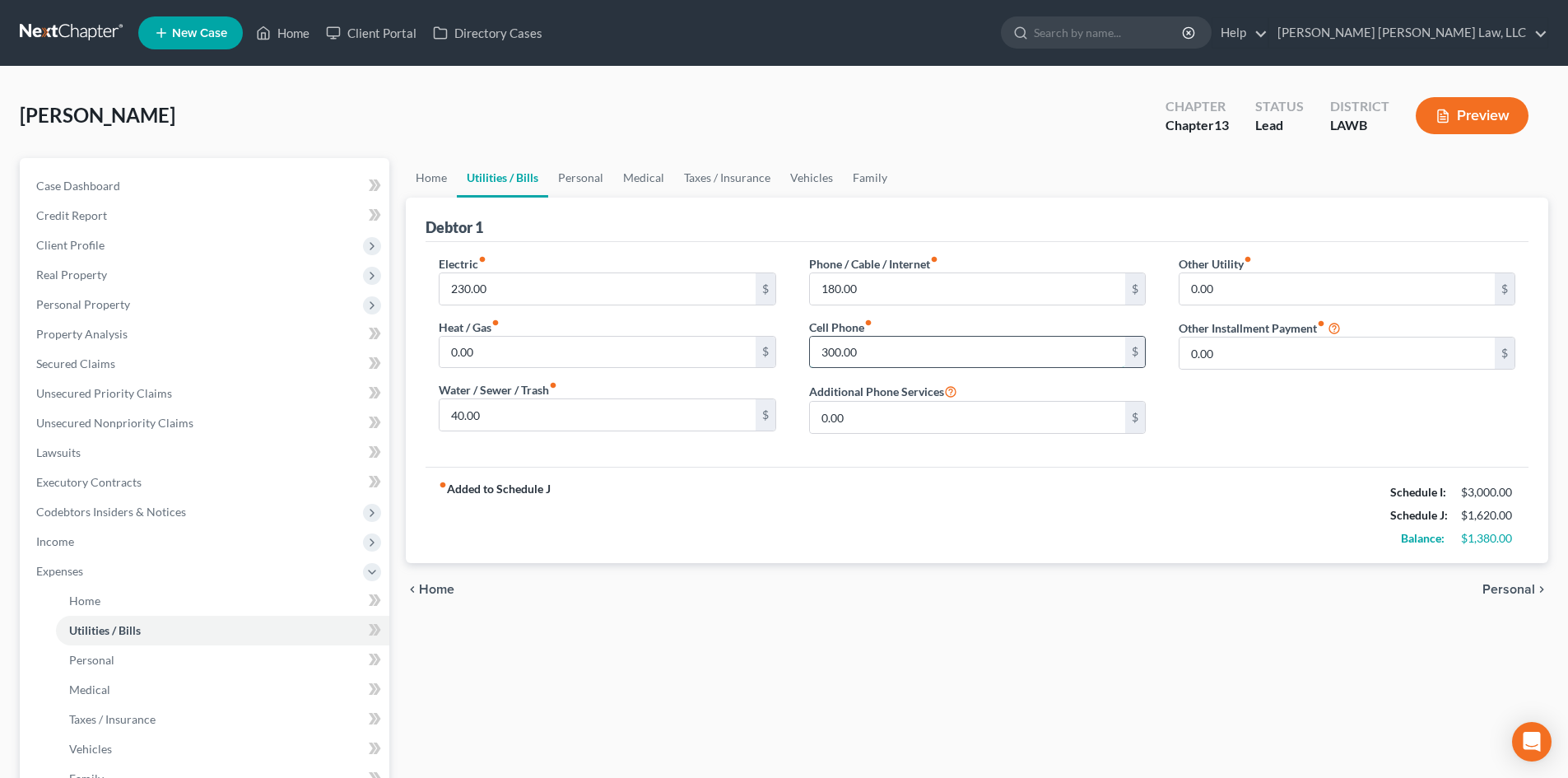
click at [882, 346] on input "300.00" at bounding box center [968, 352] width 316 height 31
click at [954, 291] on input "180.00" at bounding box center [968, 289] width 316 height 31
click at [502, 292] on input "230.00" at bounding box center [597, 289] width 316 height 31
click at [904, 287] on input "100.00" at bounding box center [968, 289] width 316 height 31
click at [1049, 528] on div "fiber_manual_record Added to Schedule J Schedule I: $3,000.00 Schedule J: $1,30…" at bounding box center [977, 515] width 1103 height 96
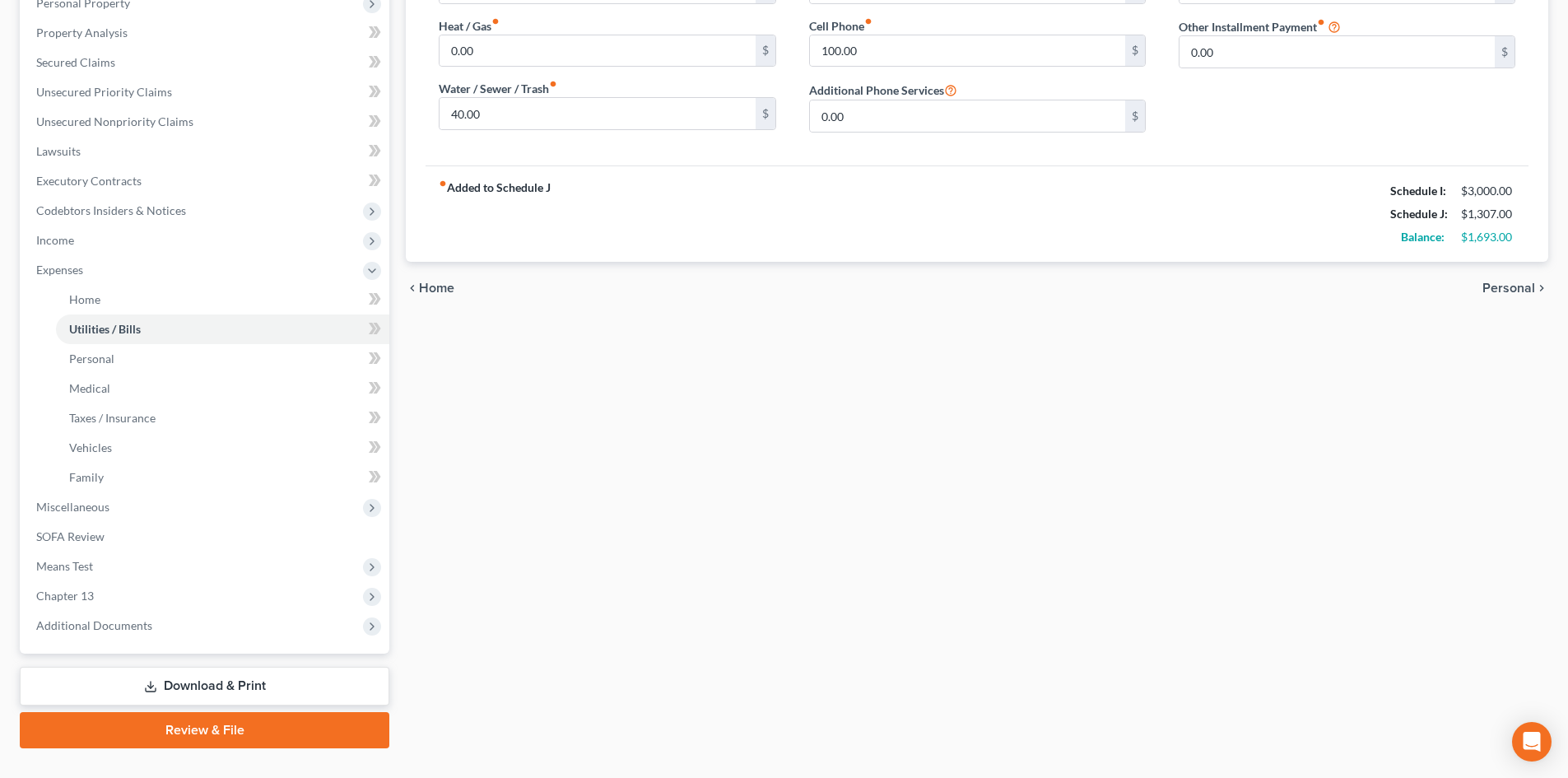
scroll to position [329, 0]
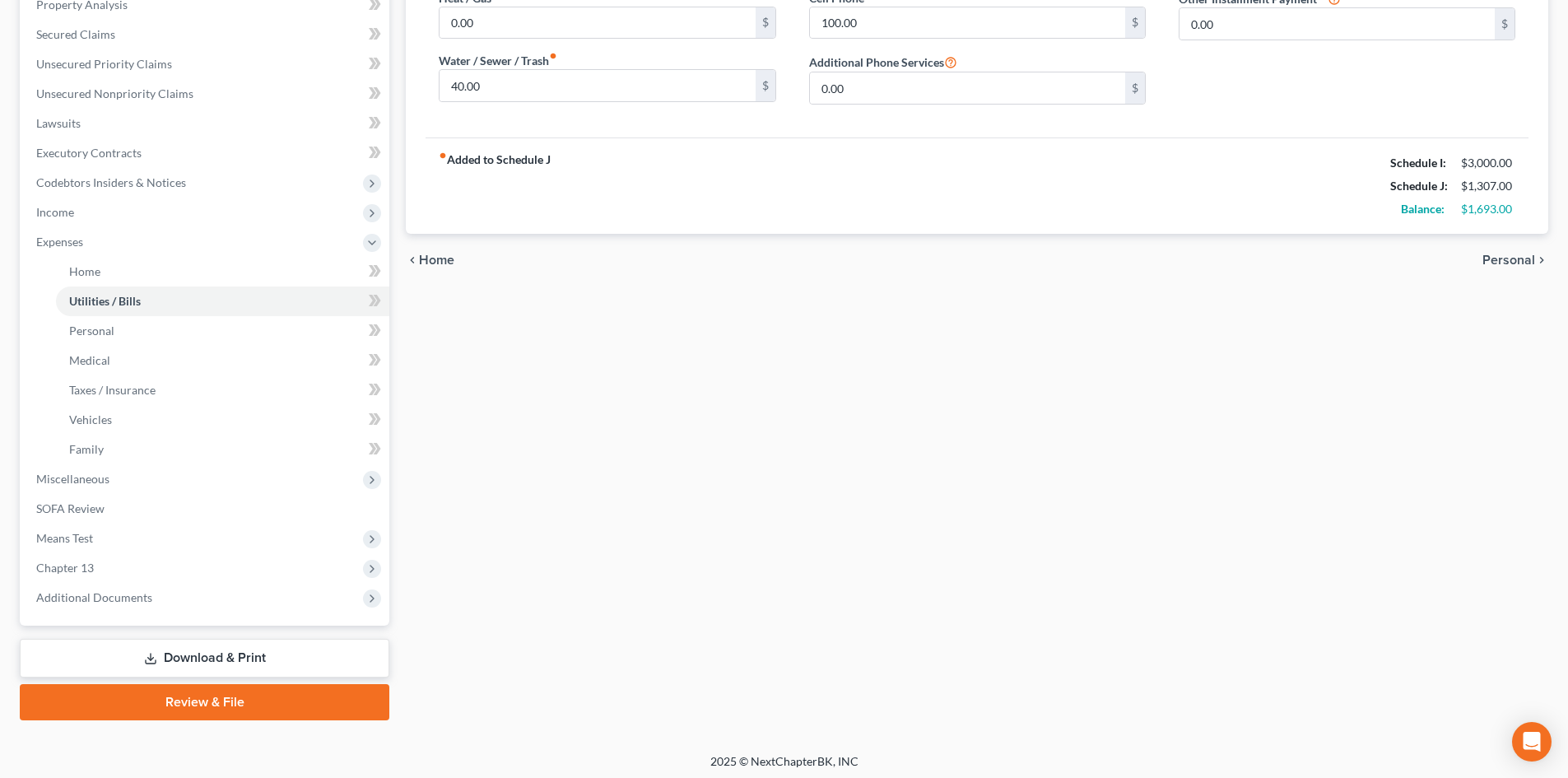
drag, startPoint x: 305, startPoint y: 648, endPoint x: 916, endPoint y: 495, distance: 629.9
click at [305, 648] on link "Download & Print" at bounding box center [205, 658] width 369 height 39
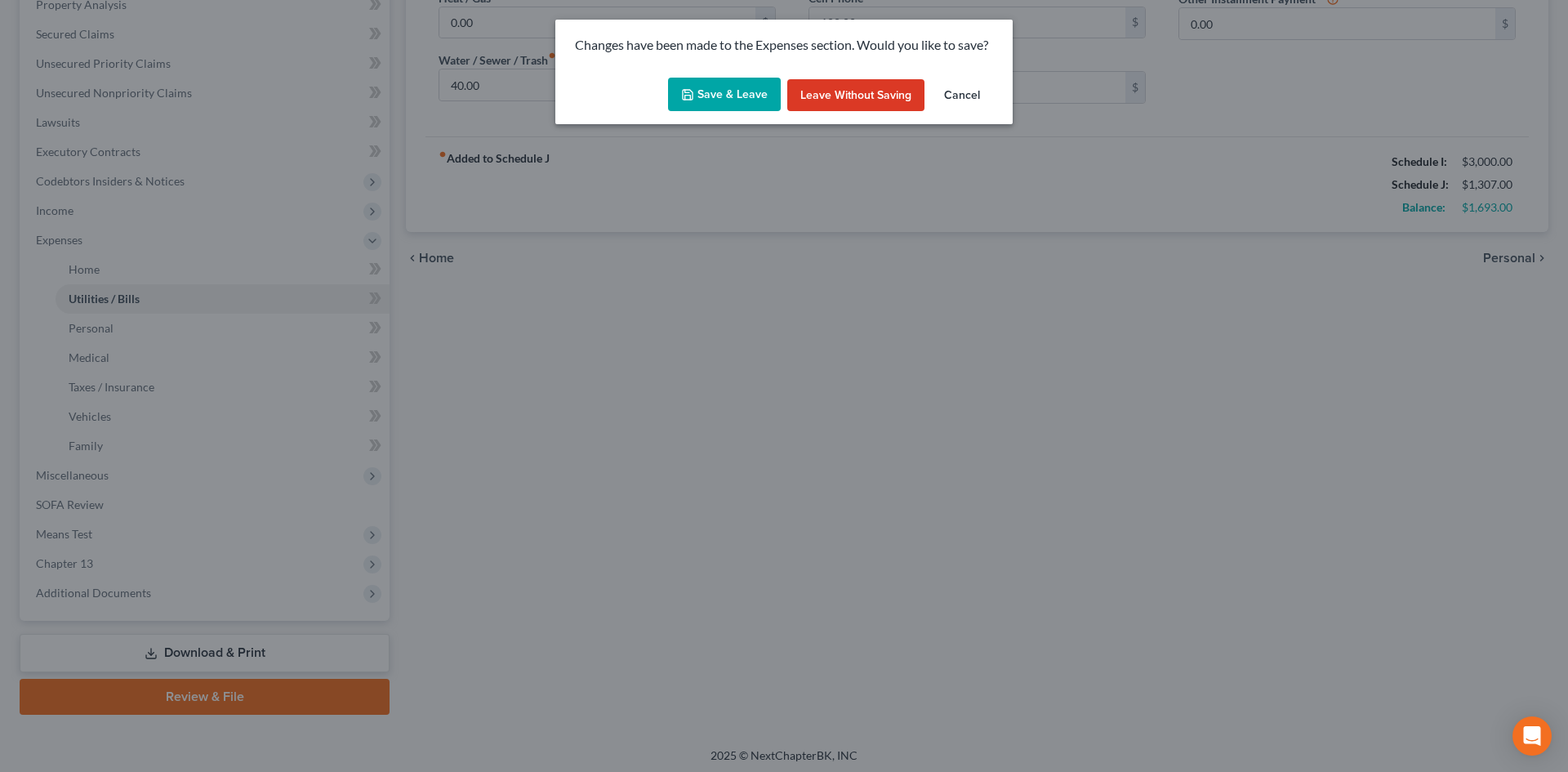
click at [754, 99] on button "Save & Leave" at bounding box center [724, 95] width 113 height 34
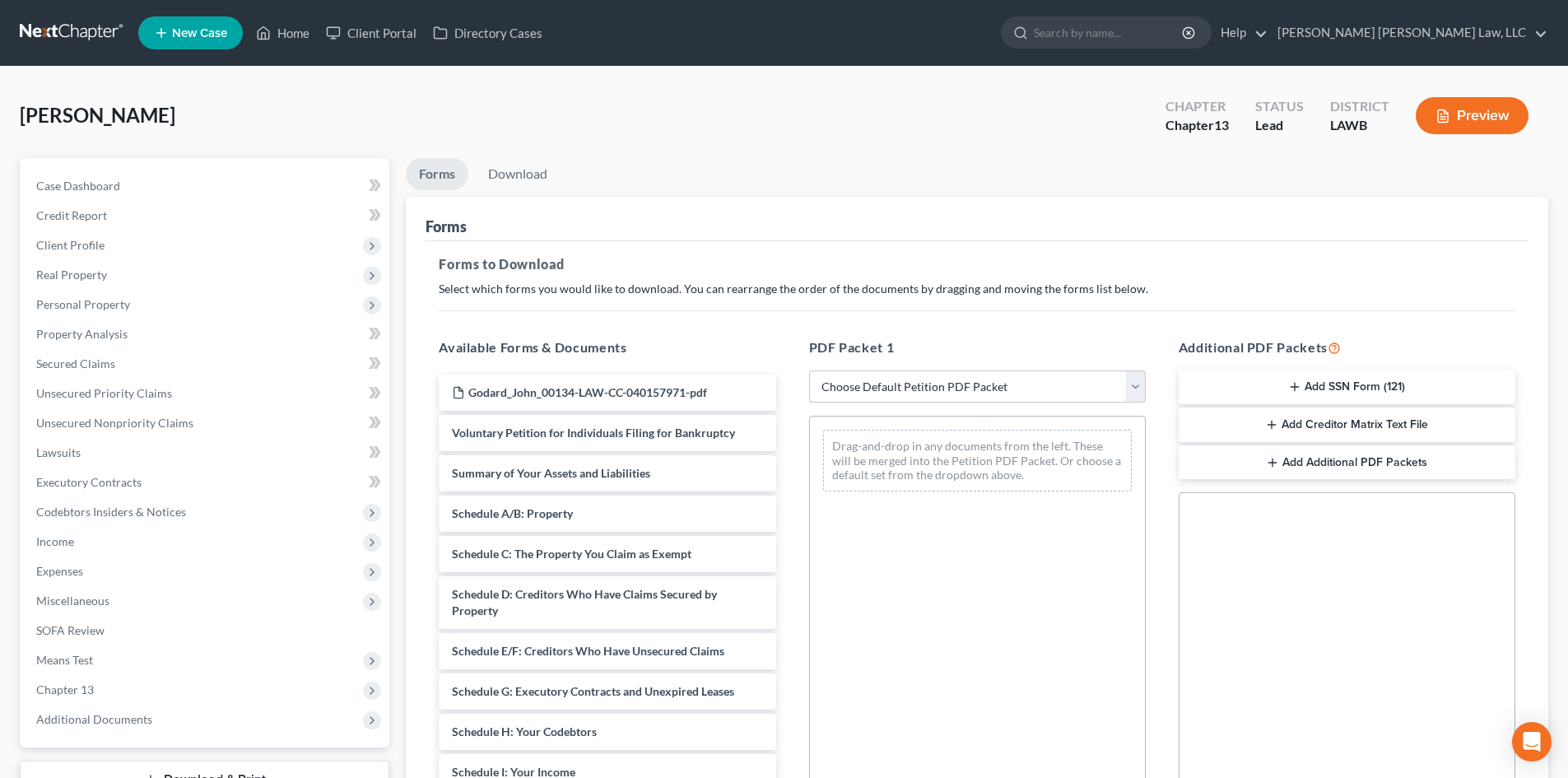
drag, startPoint x: 974, startPoint y: 387, endPoint x: 949, endPoint y: 401, distance: 28.7
click at [975, 387] on select "Choose Default Petition PDF Packet Complete Bankruptcy Petition (all forms and …" at bounding box center [978, 386] width 336 height 33
click at [810, 370] on select "Choose Default Petition PDF Packet Complete Bankruptcy Petition (all forms and …" at bounding box center [978, 386] width 336 height 33
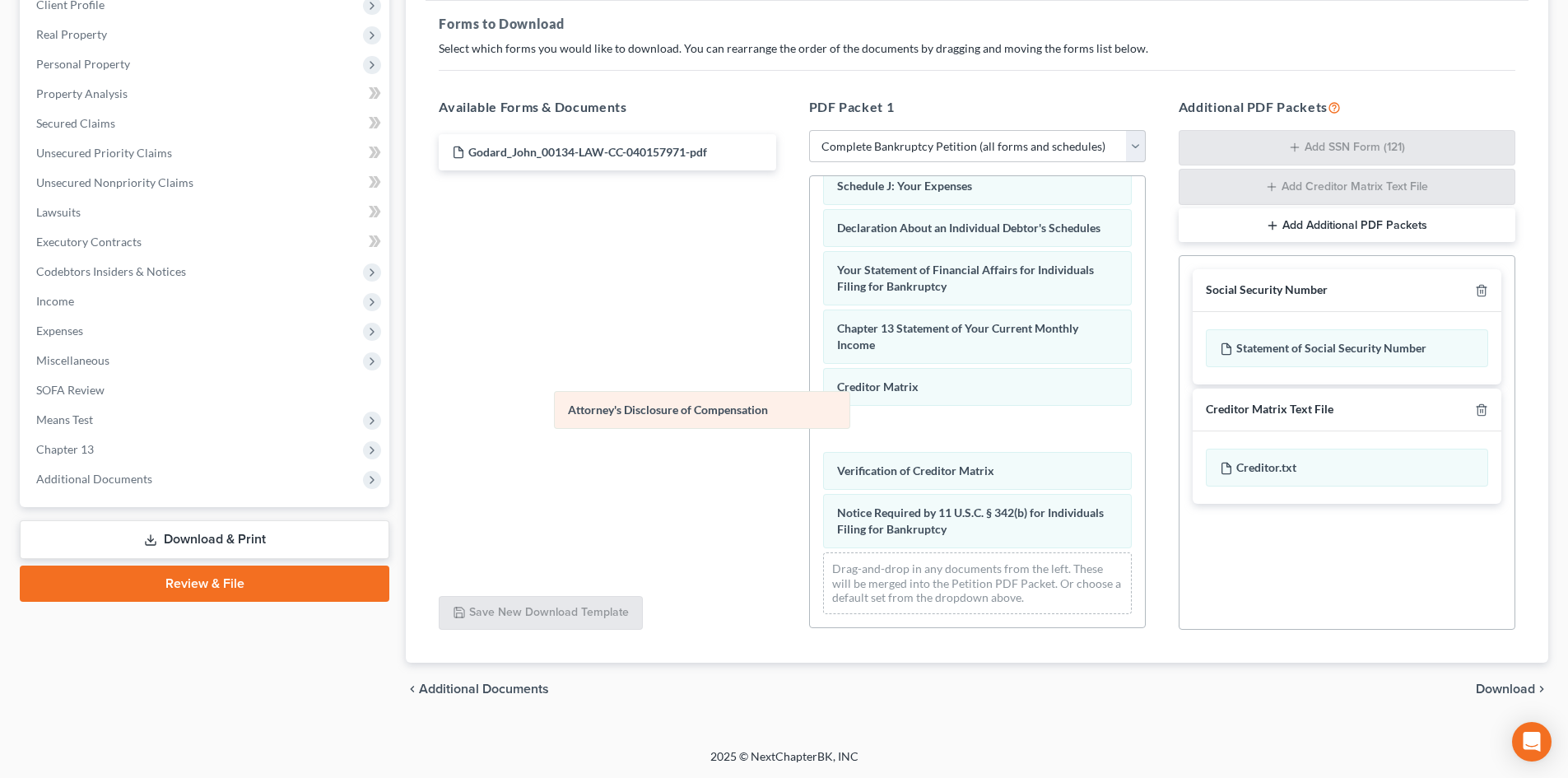
scroll to position [424, 0]
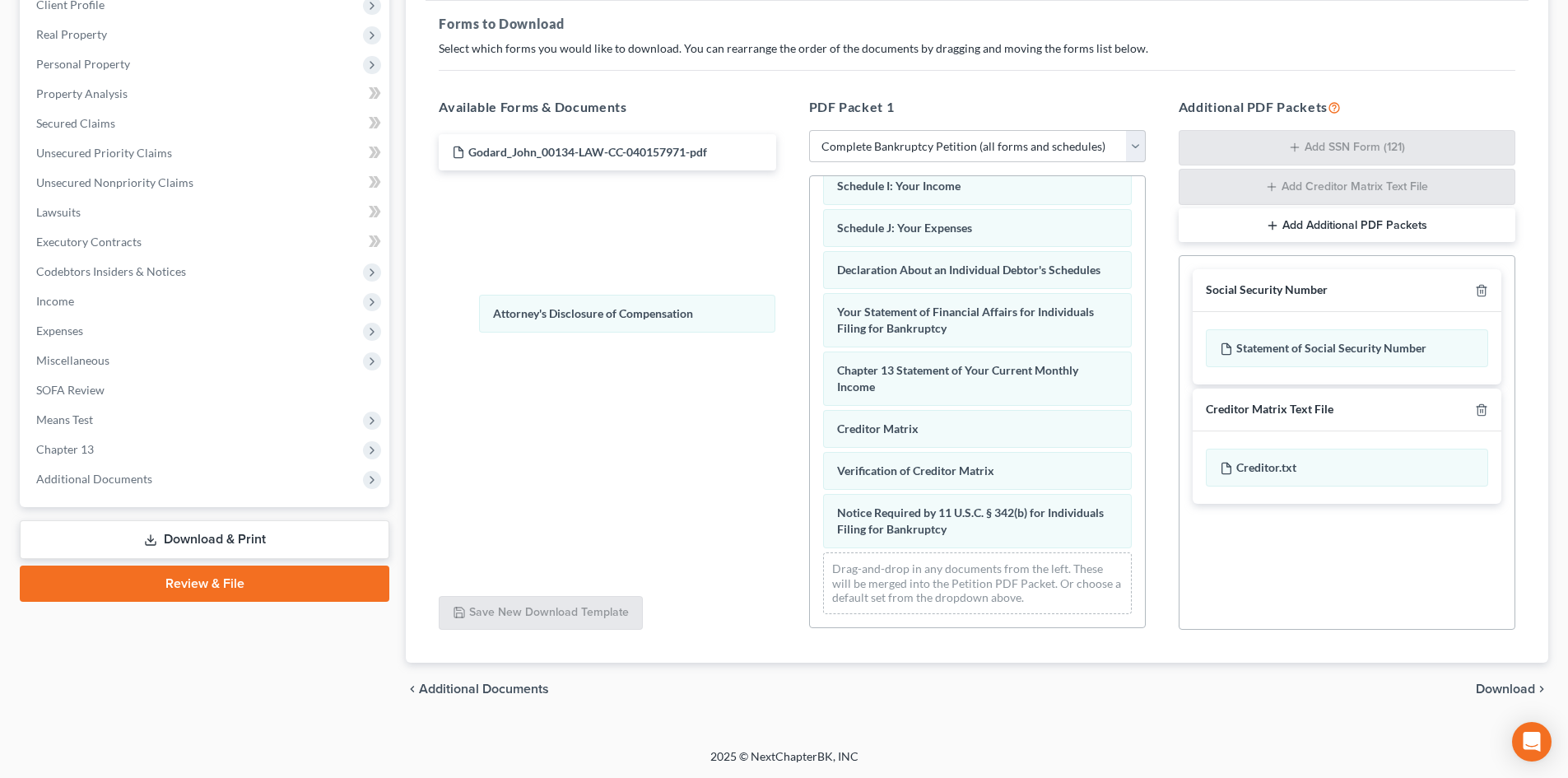
drag, startPoint x: 1020, startPoint y: 524, endPoint x: 1152, endPoint y: 263, distance: 292.5
click at [810, 255] on div "Attorney's Disclosure of Compensation Voluntary Petition for Individuals Filing…" at bounding box center [978, 198] width 335 height 859
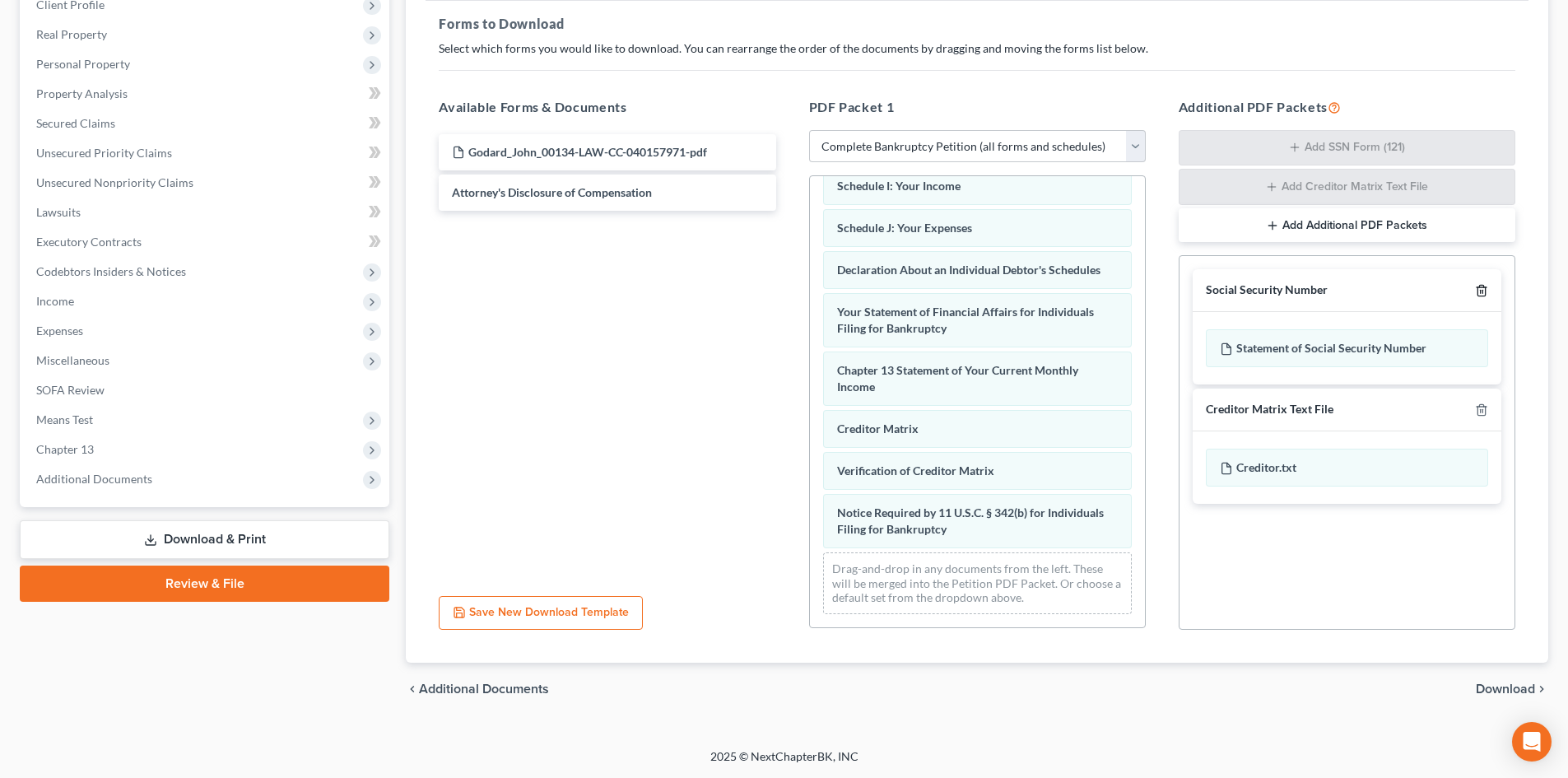
click at [1483, 287] on polyline "button" at bounding box center [1481, 287] width 10 height 0
click at [1483, 406] on polyline "button" at bounding box center [1481, 406] width 10 height 0
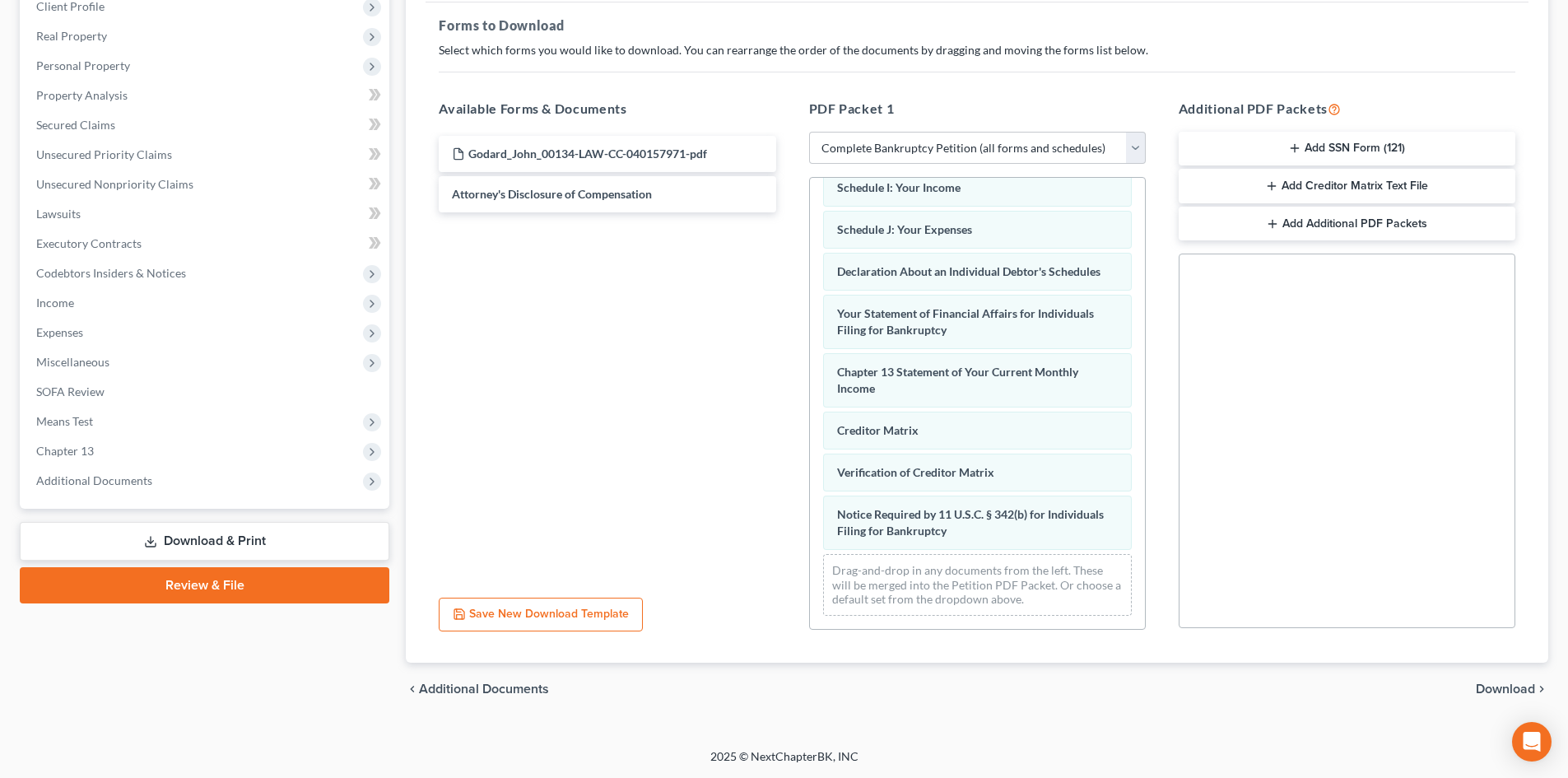
scroll to position [238, 0]
click at [1496, 688] on span "Download" at bounding box center [1506, 688] width 59 height 13
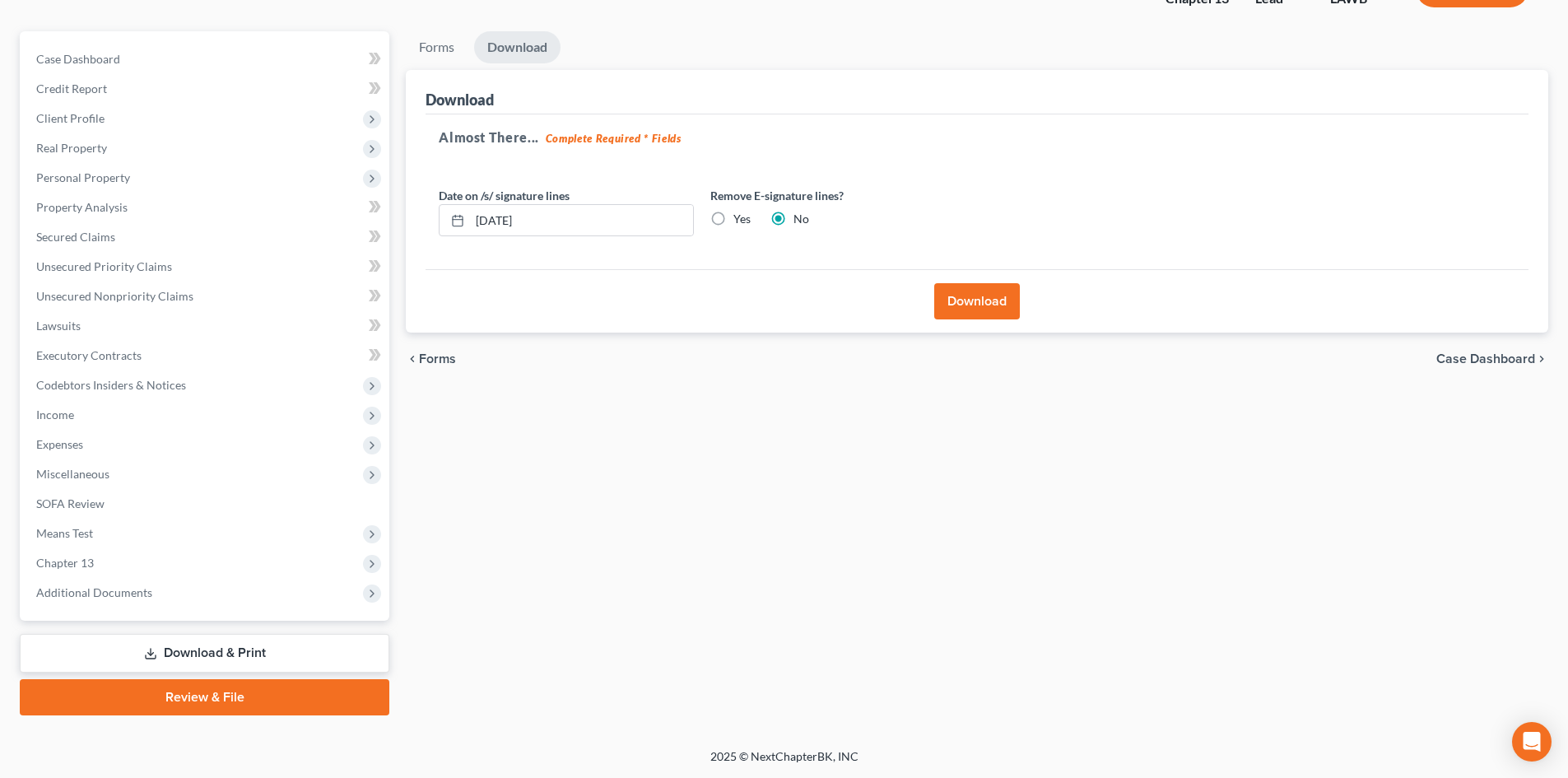
scroll to position [126, 0]
click at [1006, 293] on button "Download" at bounding box center [977, 301] width 86 height 36
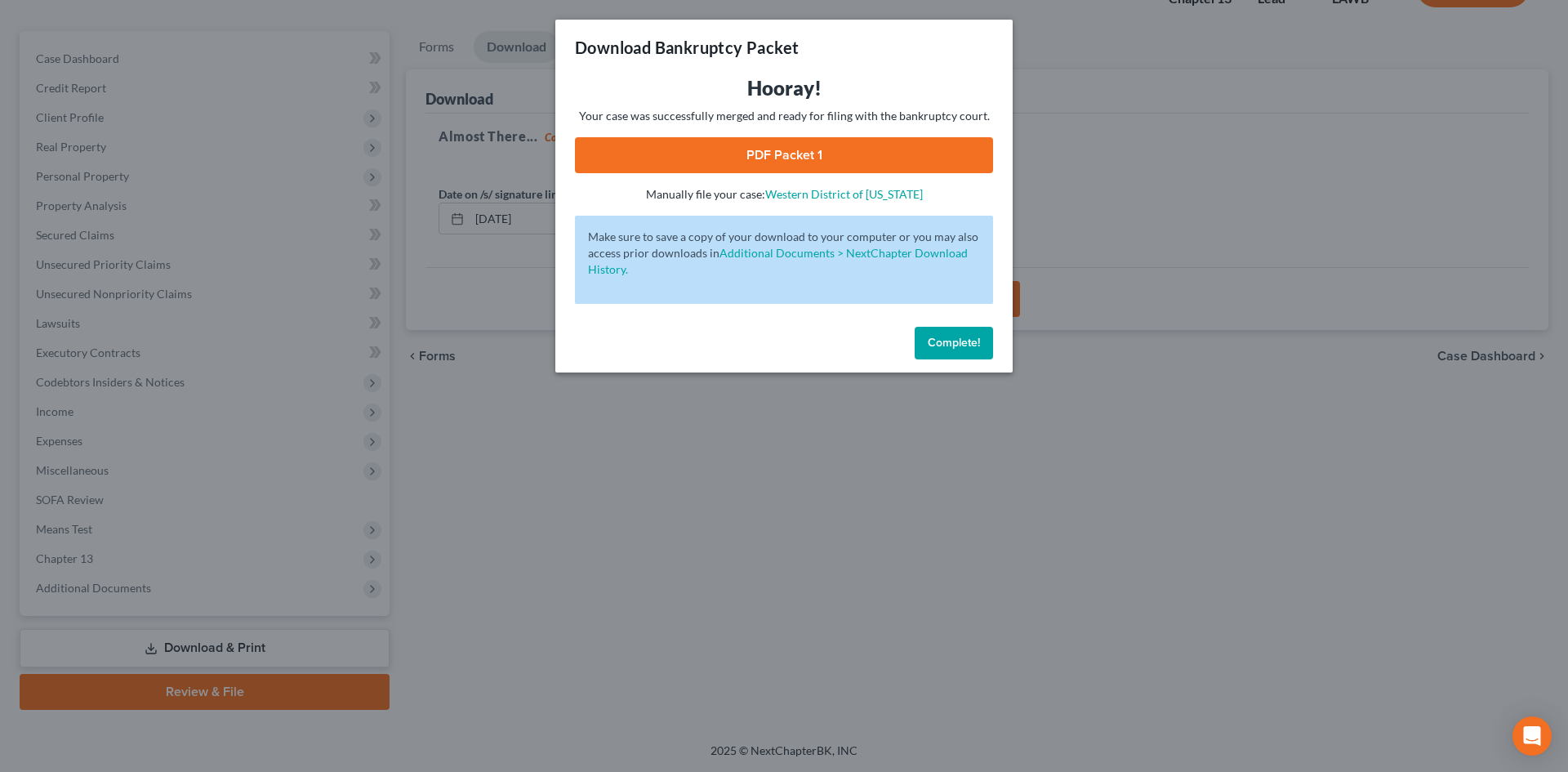
click at [897, 150] on link "PDF Packet 1" at bounding box center [784, 156] width 418 height 36
click at [962, 335] on span "Complete!" at bounding box center [953, 342] width 52 height 14
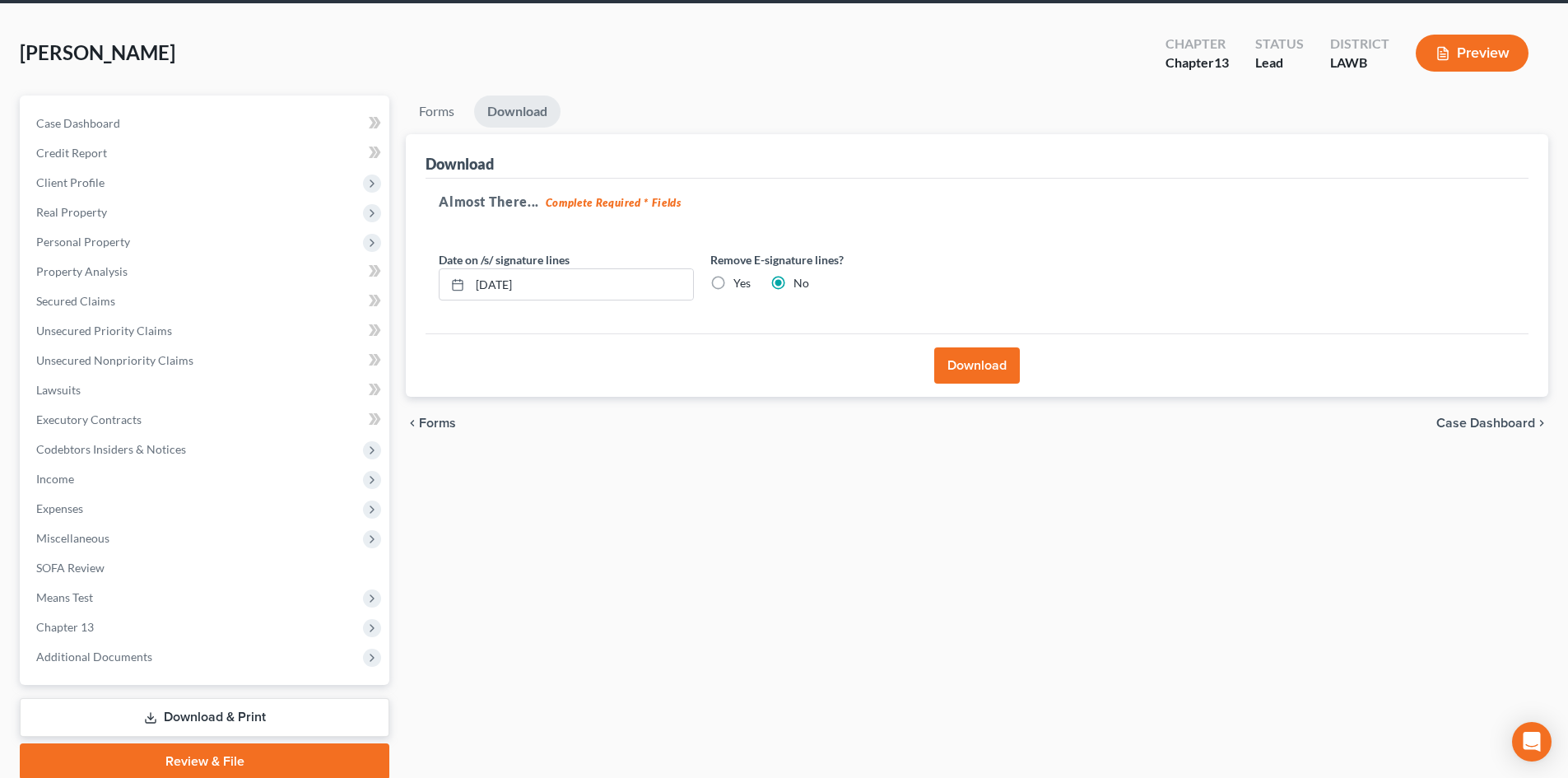
scroll to position [0, 0]
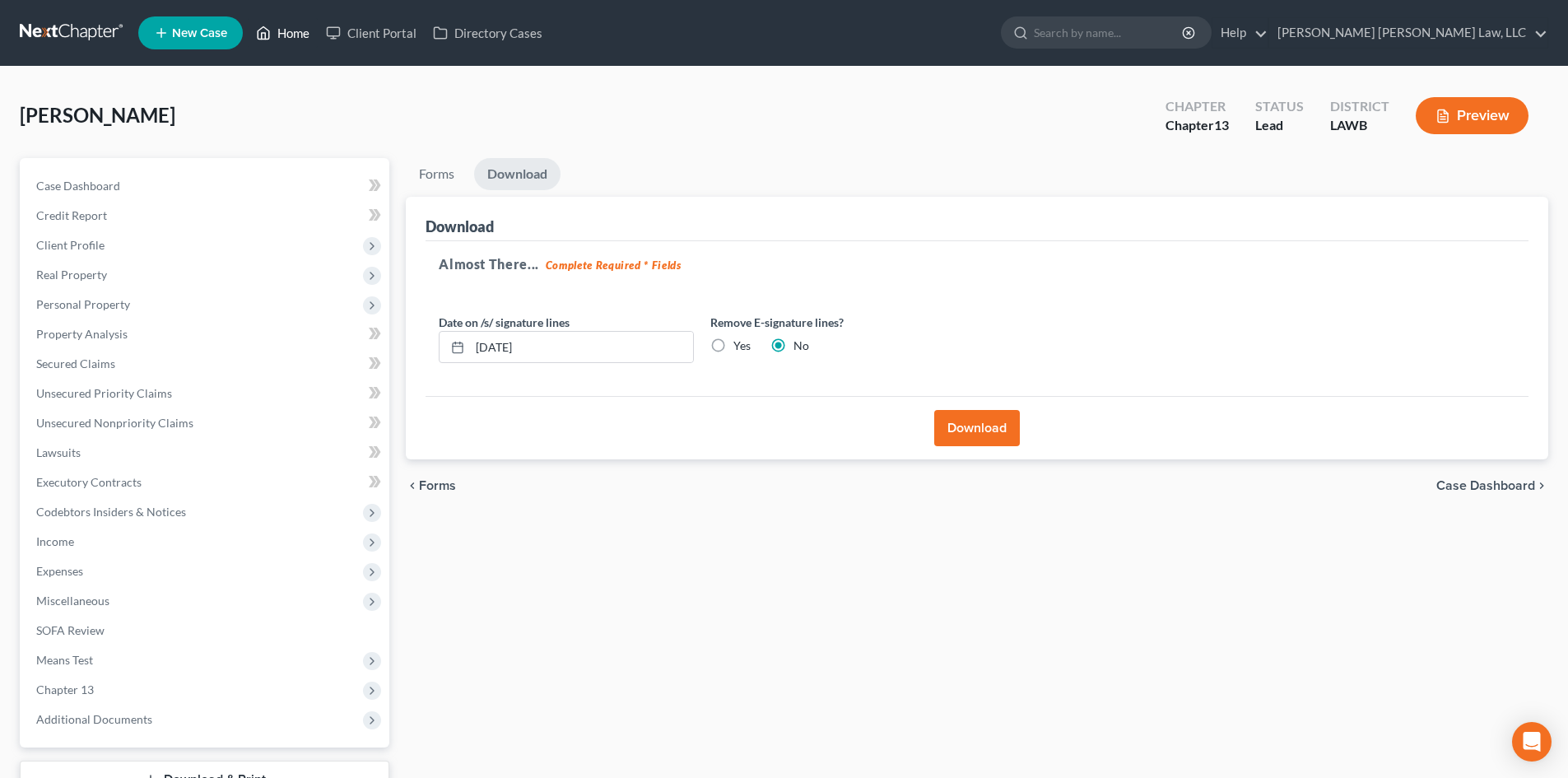
click at [296, 25] on link "Home" at bounding box center [283, 33] width 70 height 29
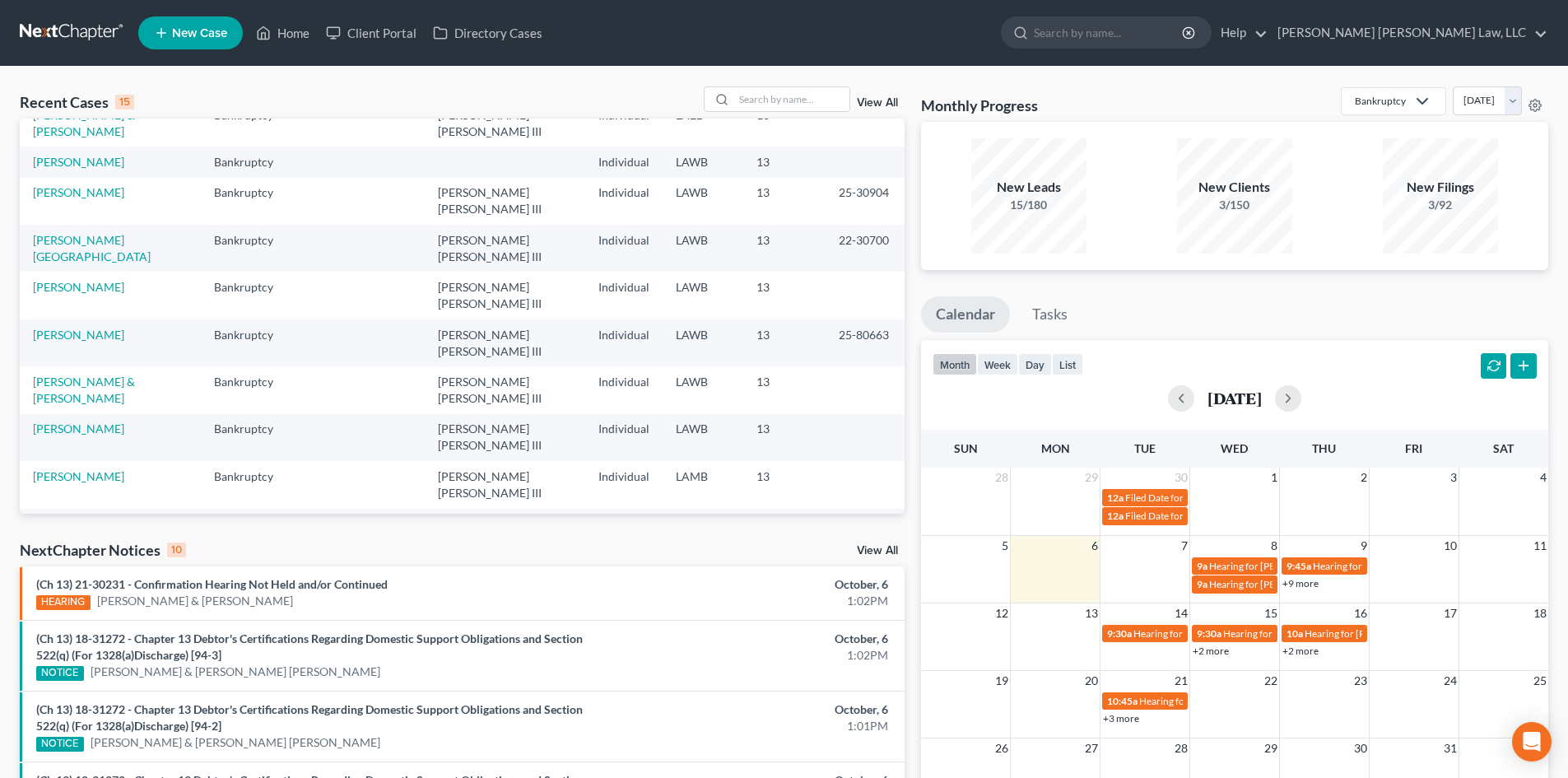
scroll to position [113, 0]
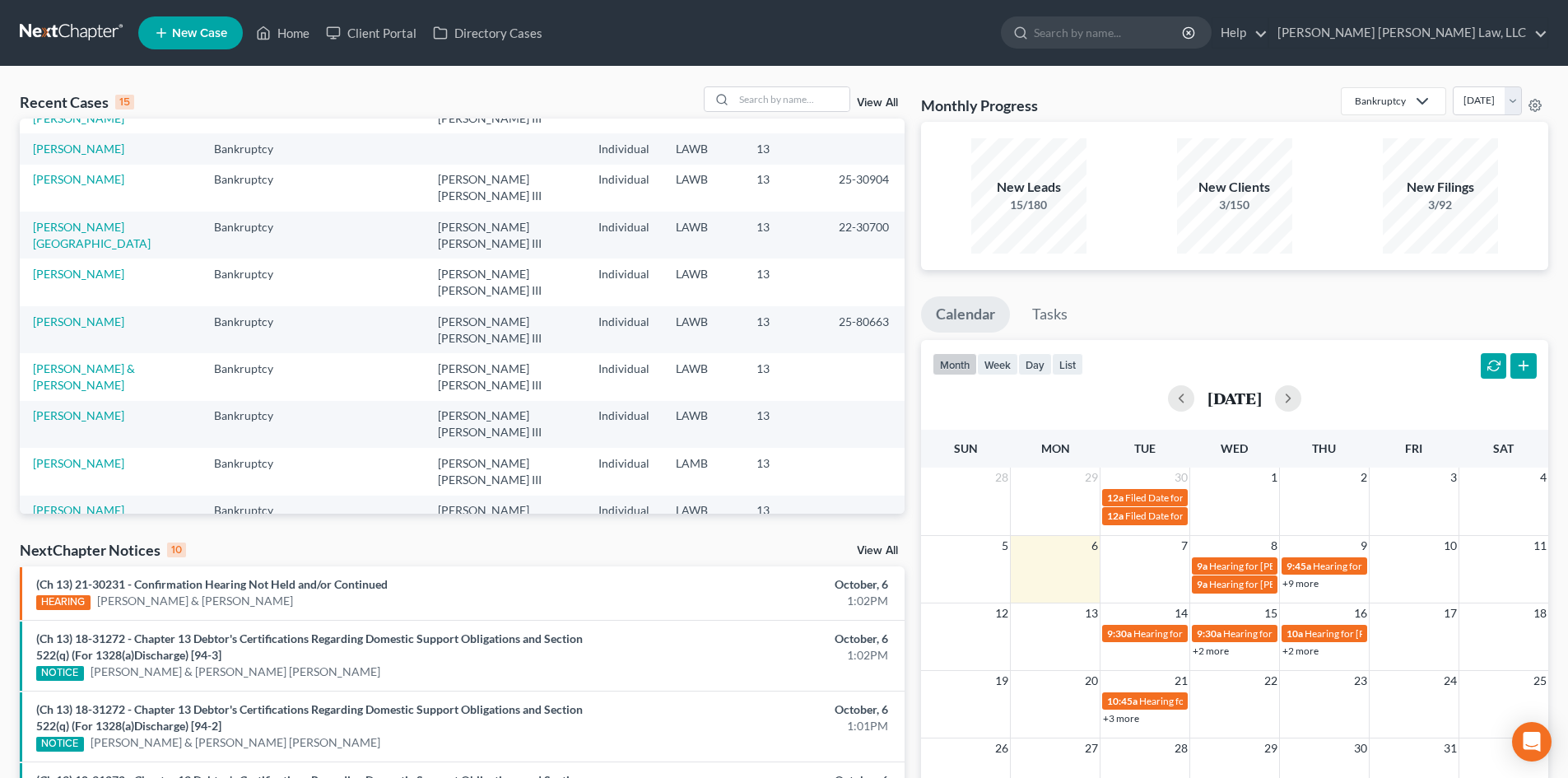
click at [62, 692] on link "[PERSON_NAME]" at bounding box center [78, 699] width 91 height 14
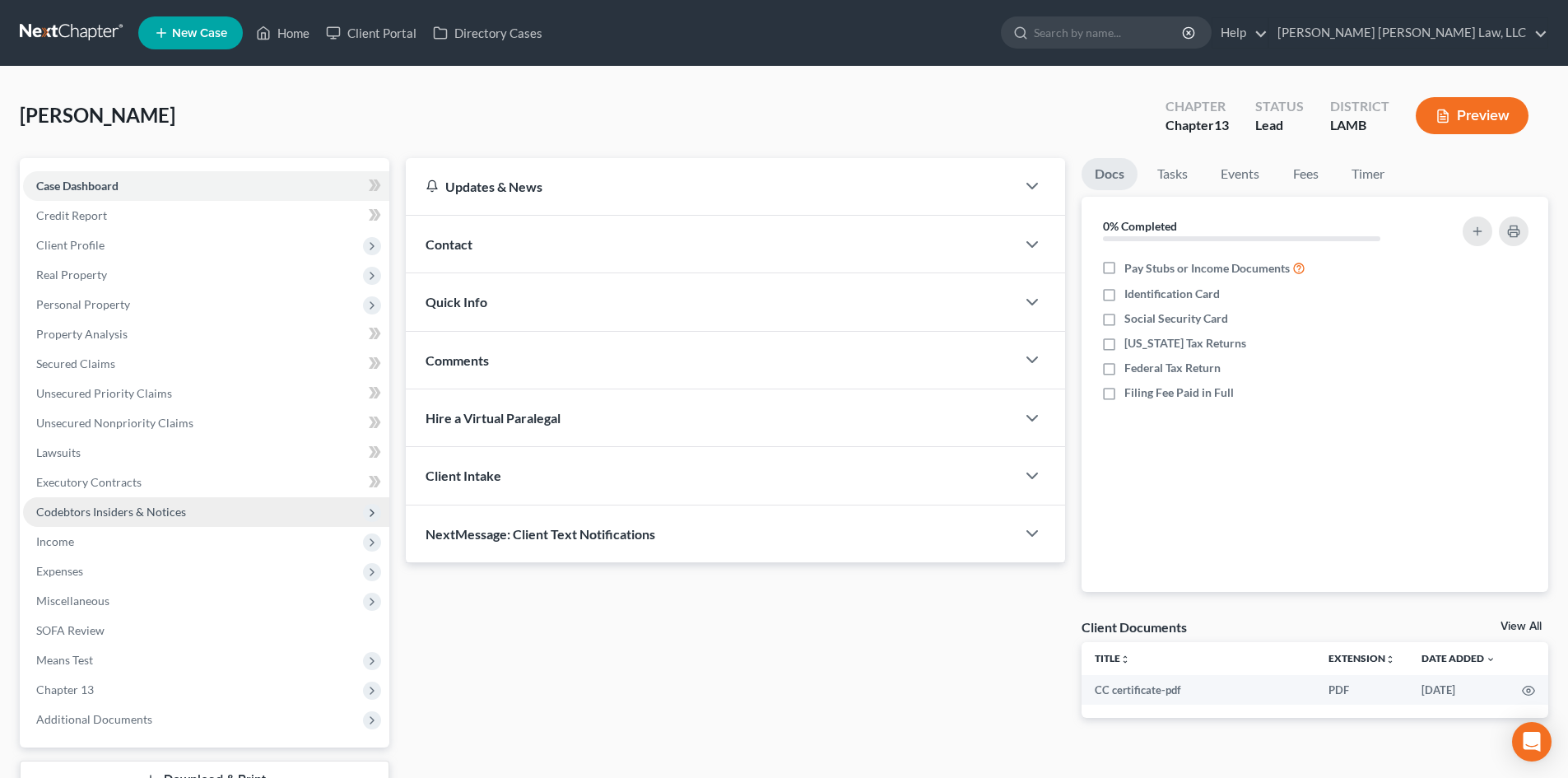
click at [134, 665] on span "Means Test" at bounding box center [206, 660] width 367 height 29
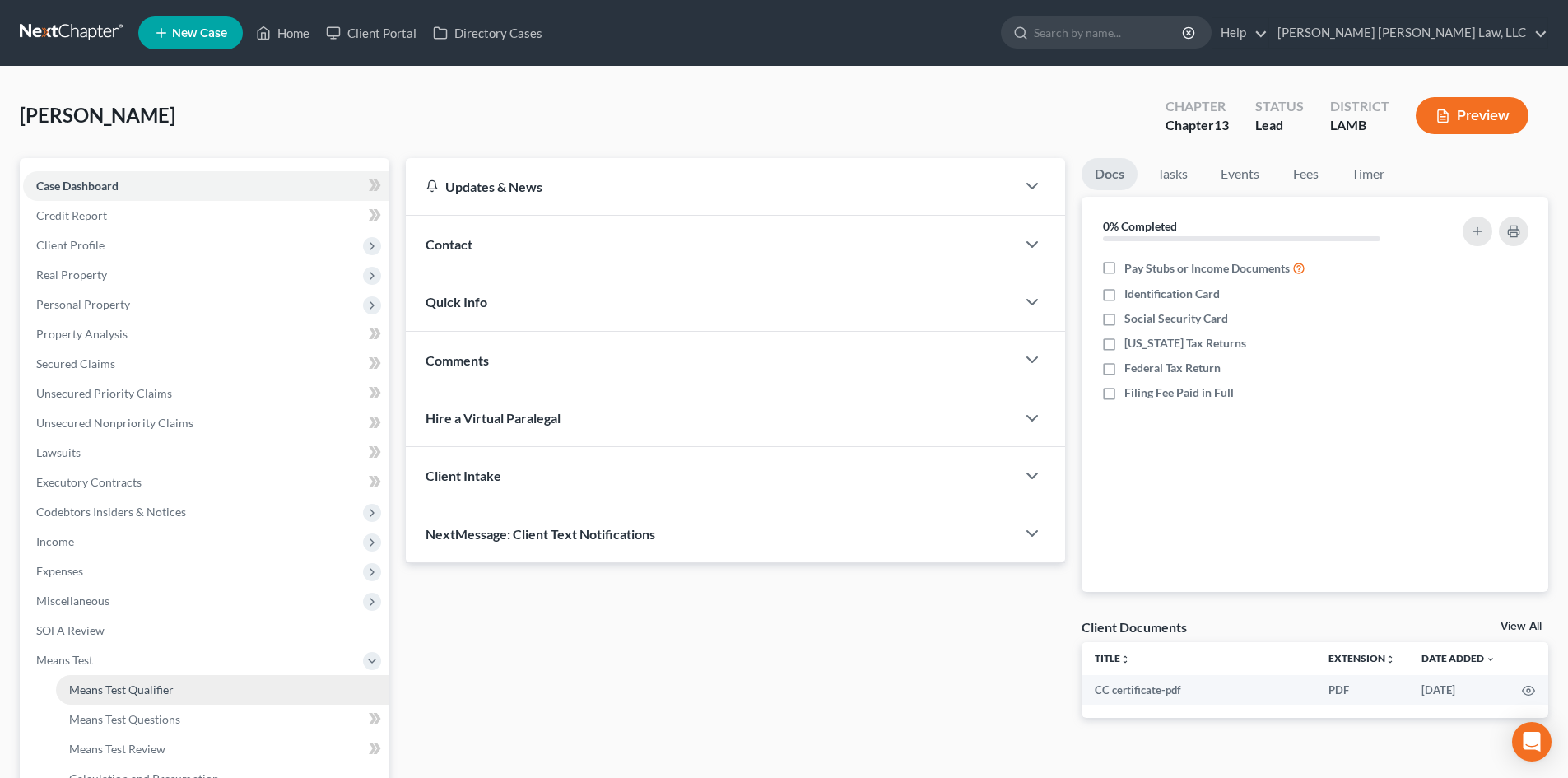
click at [172, 680] on link "Means Test Qualifier" at bounding box center [223, 690] width 334 height 29
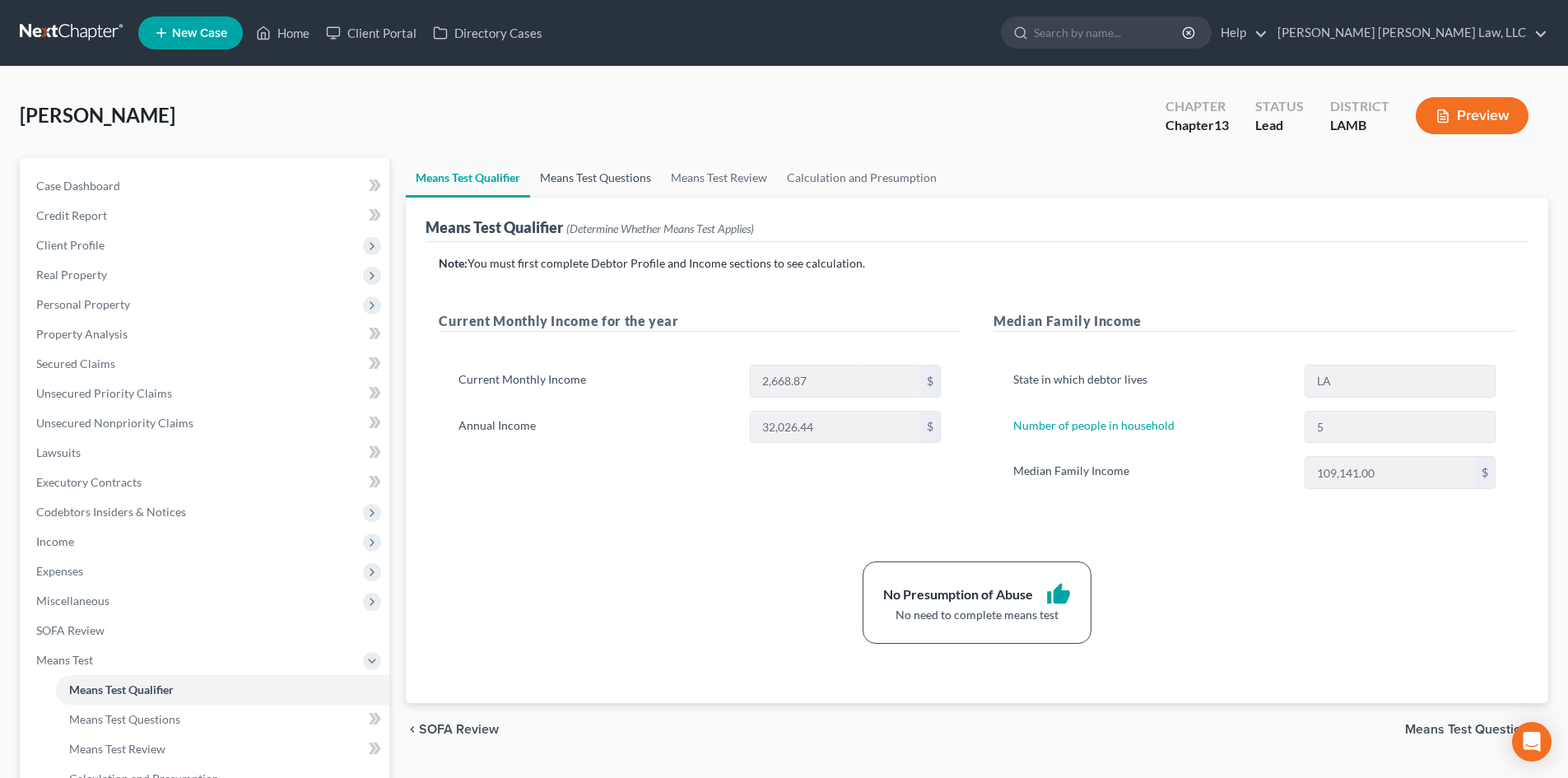
click at [596, 175] on link "Means Test Questions" at bounding box center [595, 178] width 131 height 40
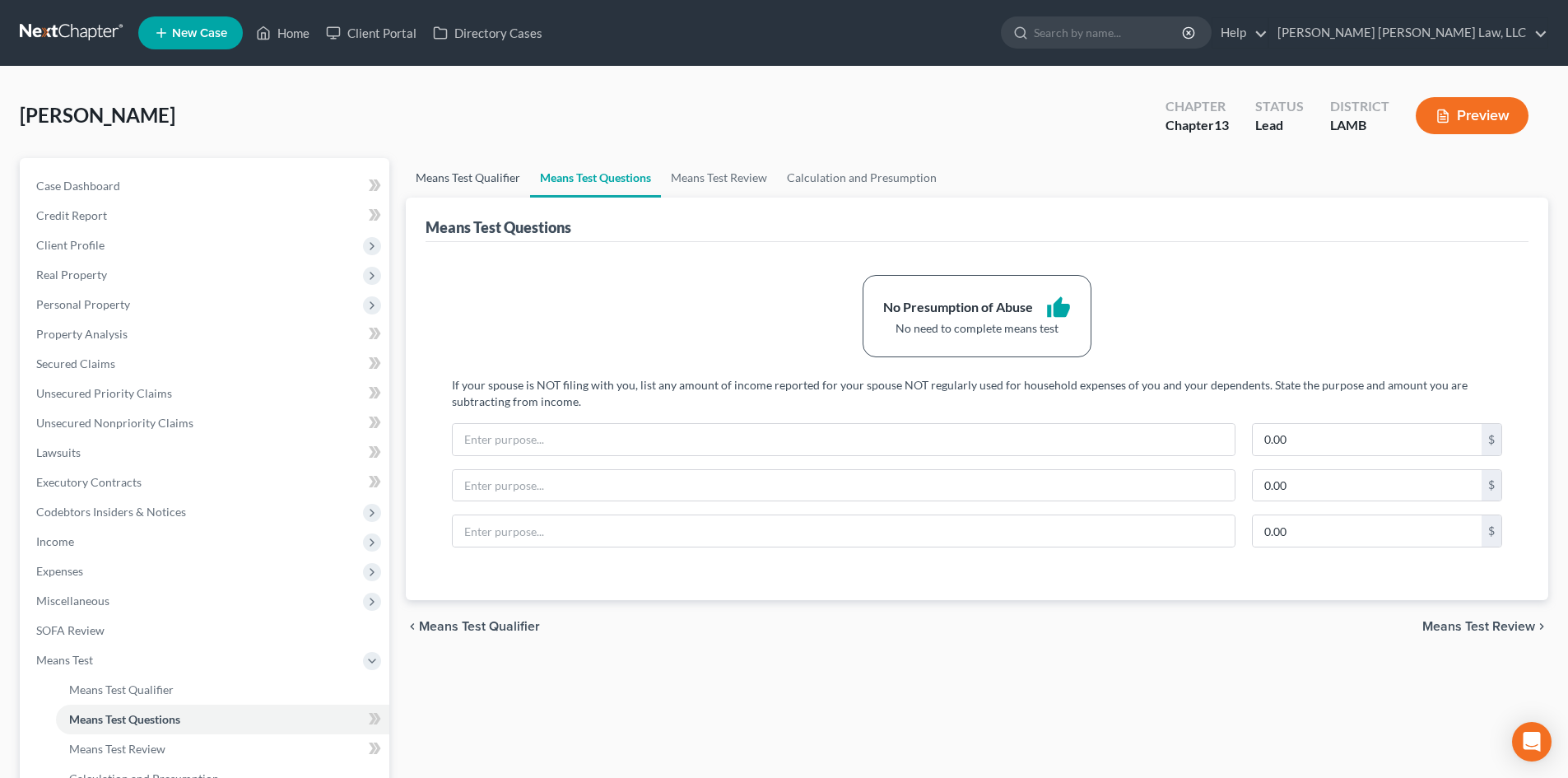
click at [491, 174] on link "Means Test Qualifier" at bounding box center [467, 178] width 124 height 40
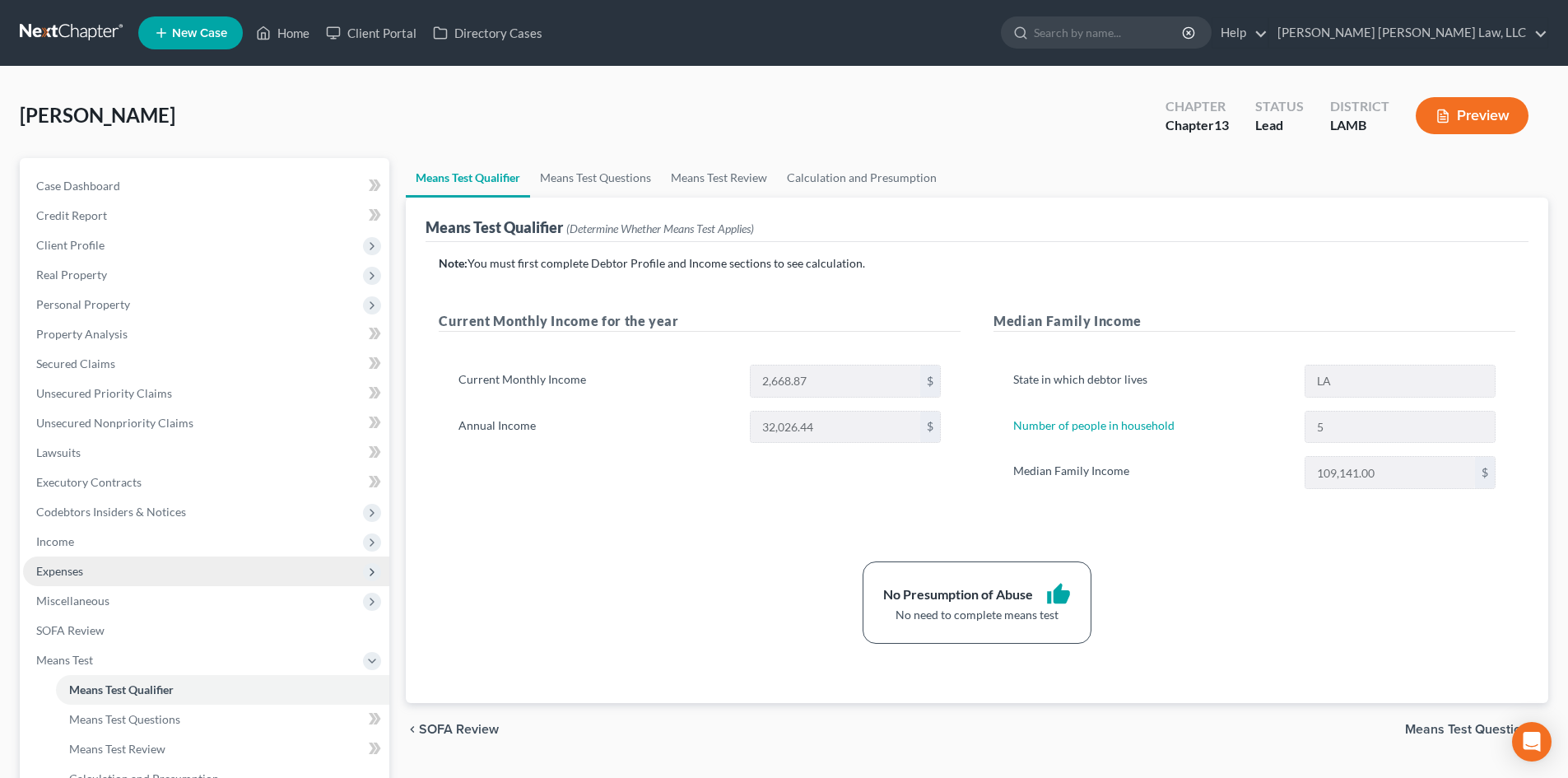
click at [93, 567] on span "Expenses" at bounding box center [206, 571] width 367 height 29
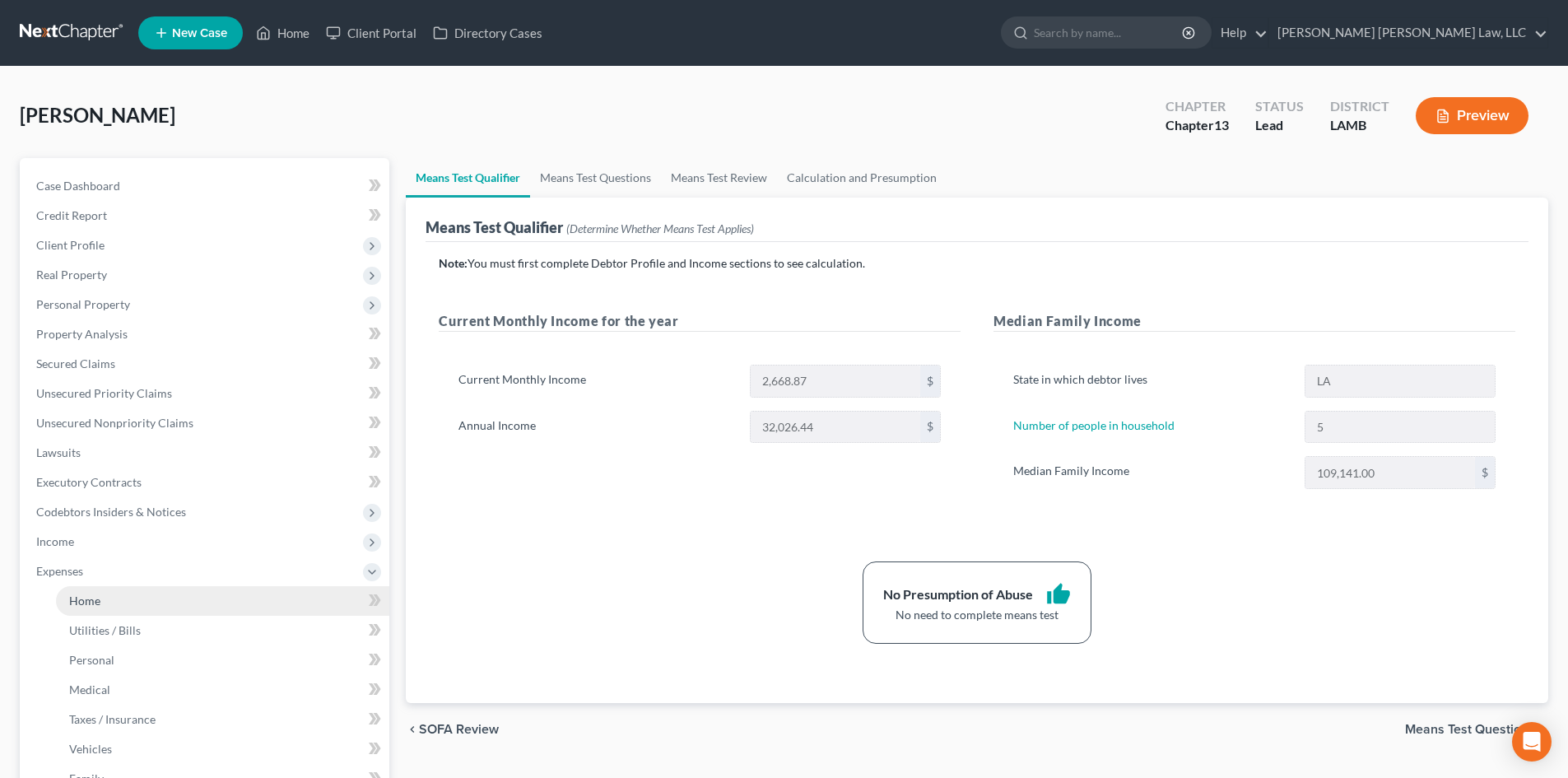
click at [179, 587] on link "Home" at bounding box center [223, 600] width 334 height 29
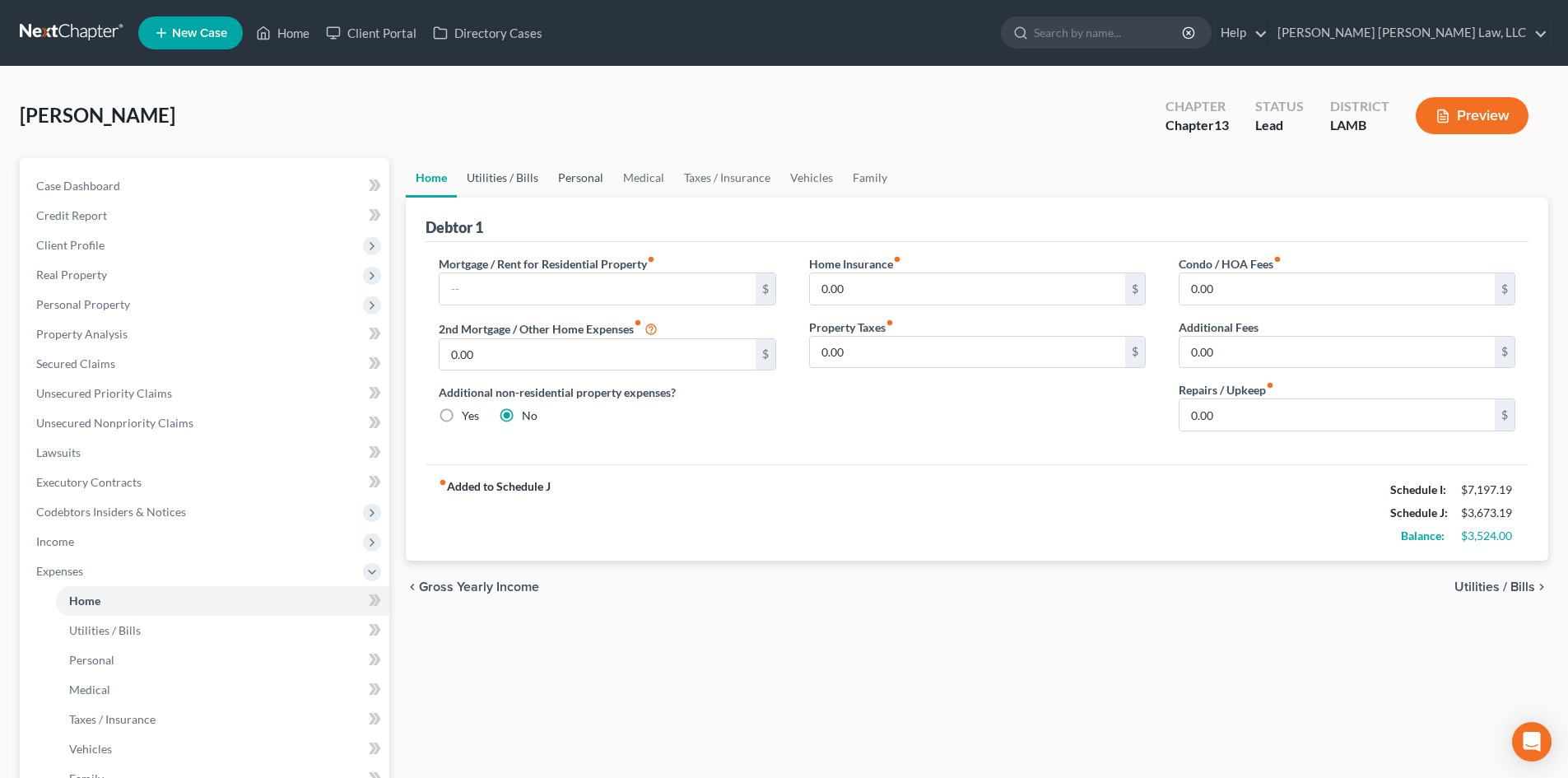
drag, startPoint x: 524, startPoint y: 178, endPoint x: 563, endPoint y: 189, distance: 40.5
click at [524, 178] on link "Utilities / Bills" at bounding box center [502, 178] width 91 height 40
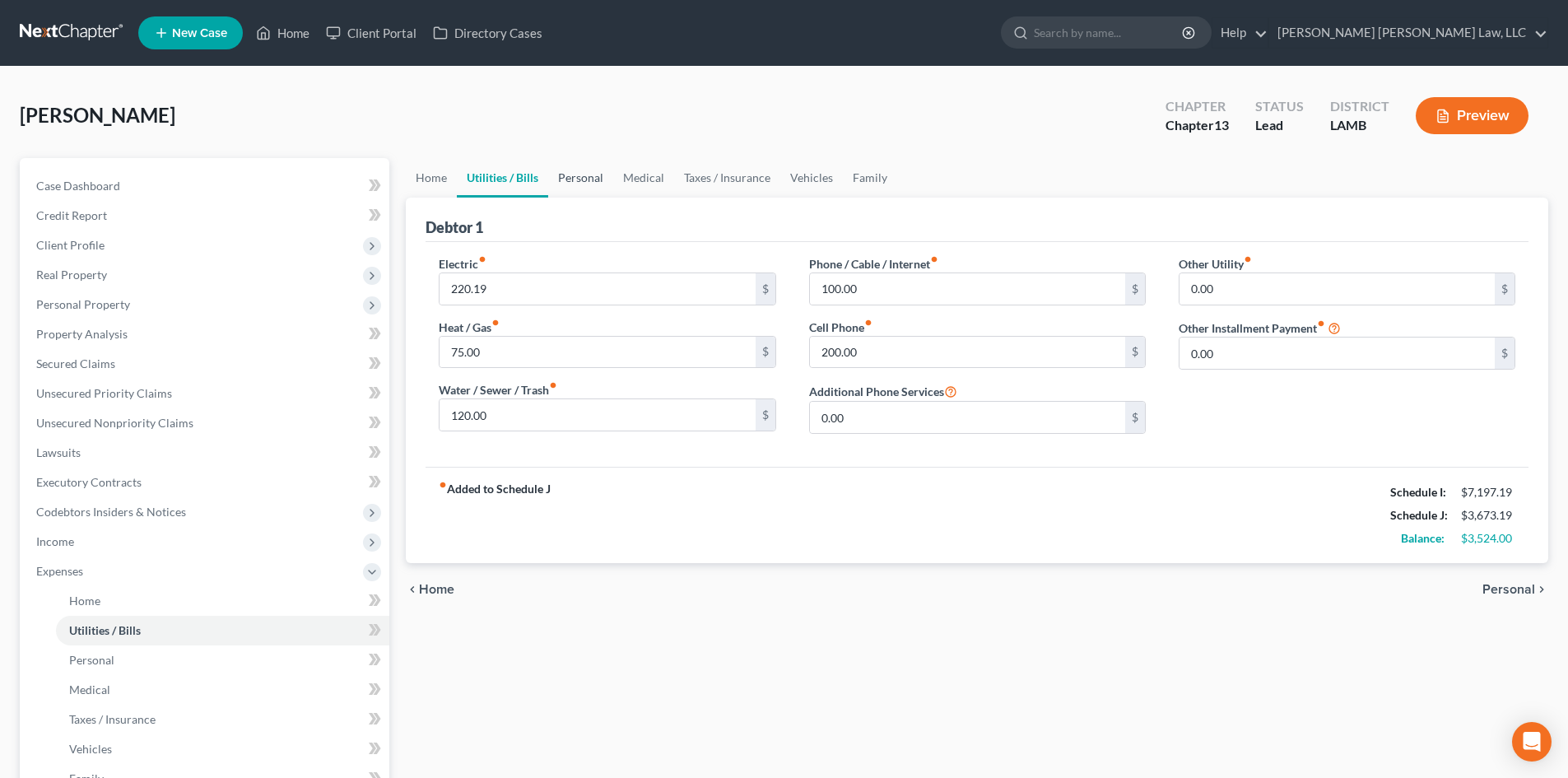
click at [590, 183] on link "Personal" at bounding box center [581, 178] width 65 height 40
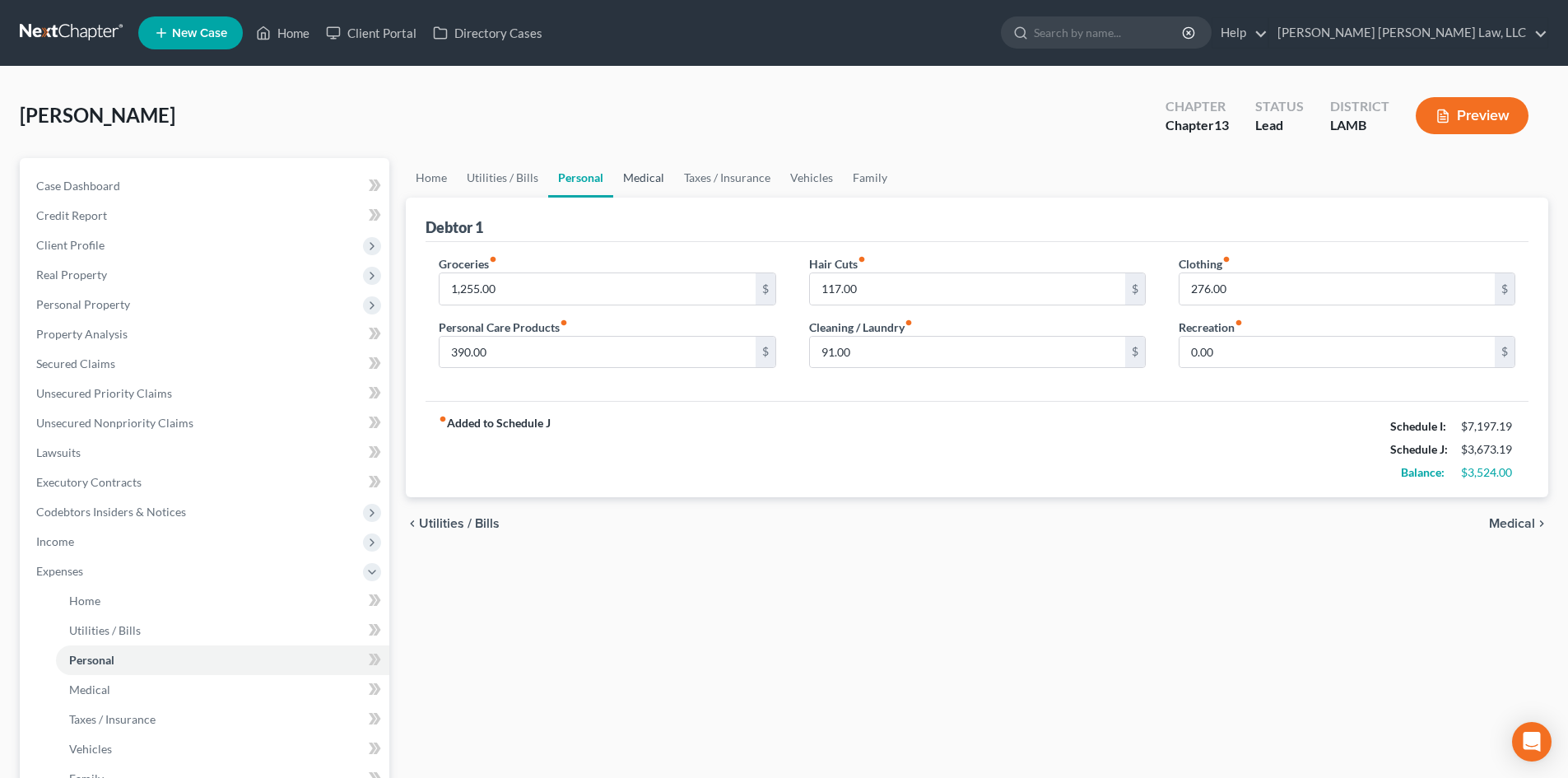
click at [653, 177] on link "Medical" at bounding box center [644, 178] width 61 height 40
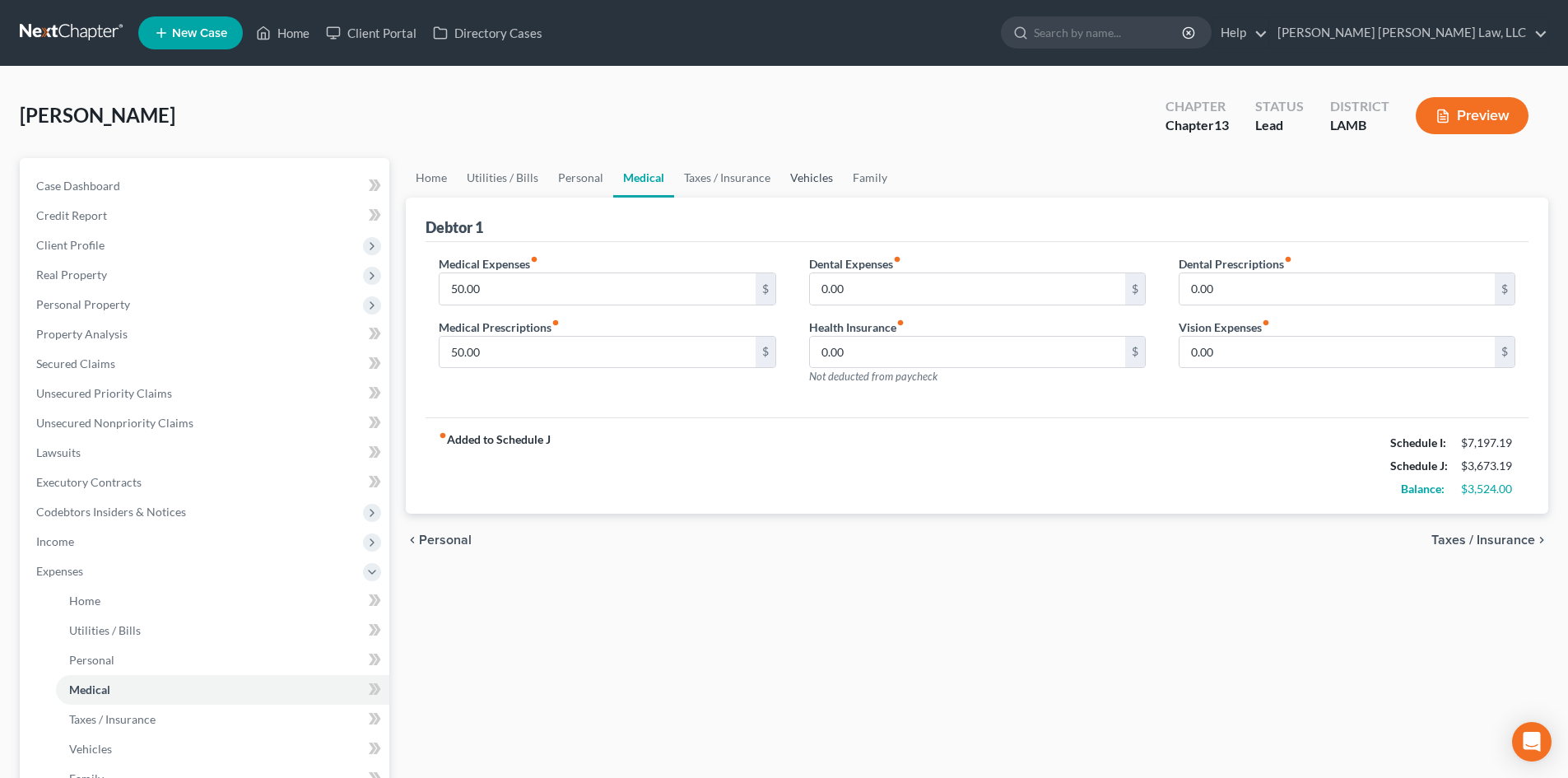
click at [815, 171] on link "Vehicles" at bounding box center [811, 178] width 62 height 40
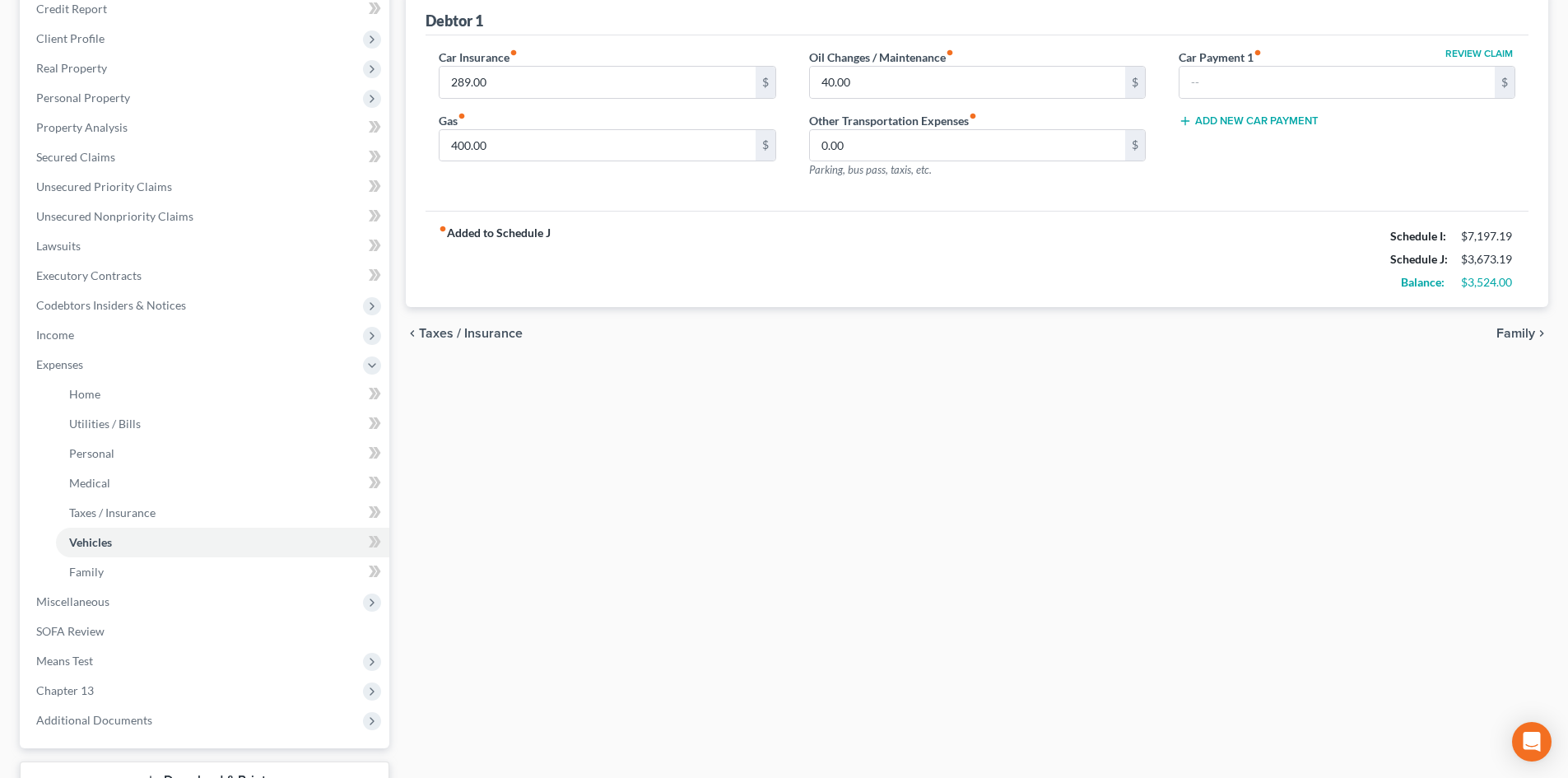
scroll to position [247, 0]
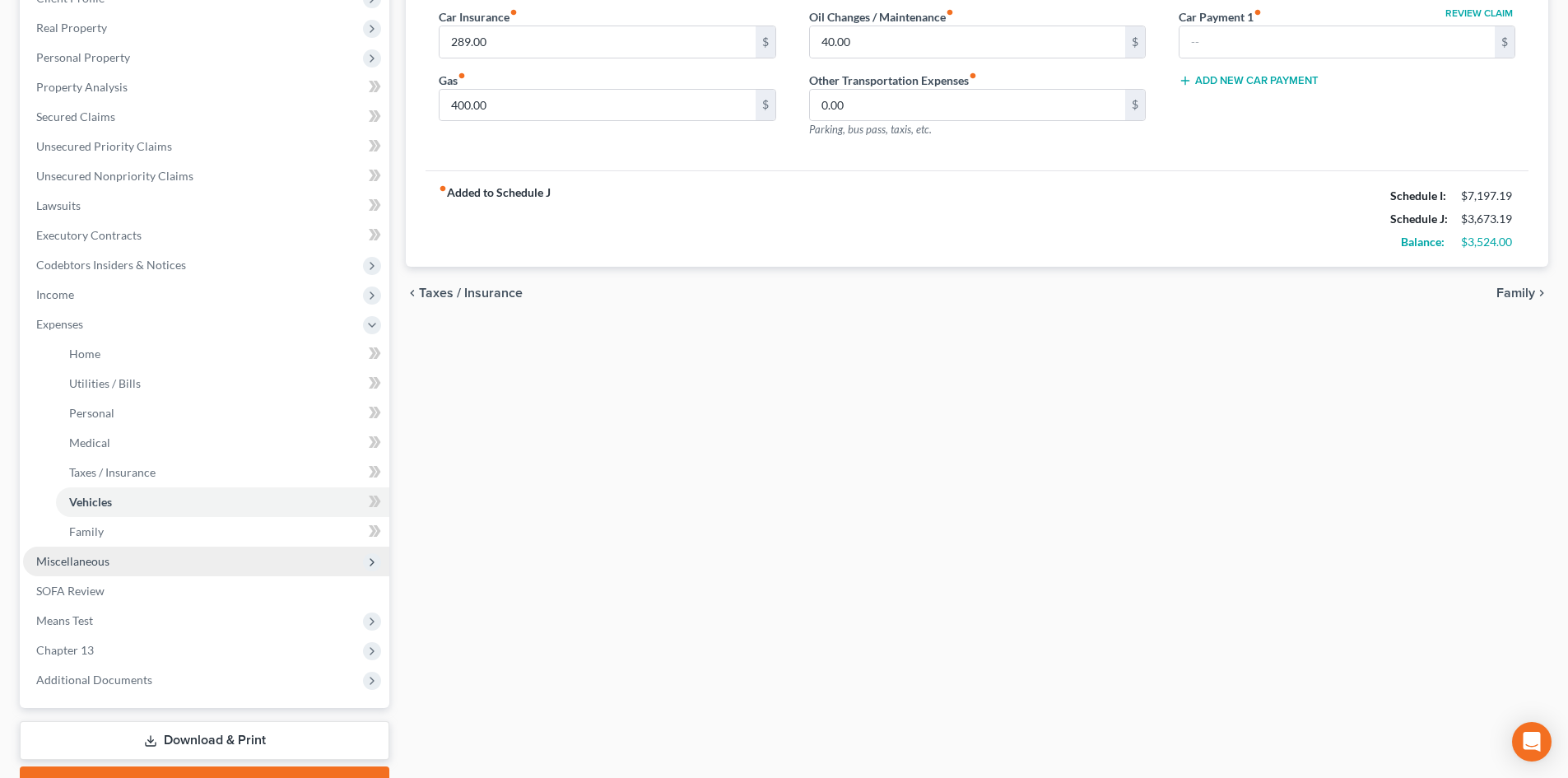
click at [171, 555] on span "Miscellaneous" at bounding box center [206, 561] width 367 height 29
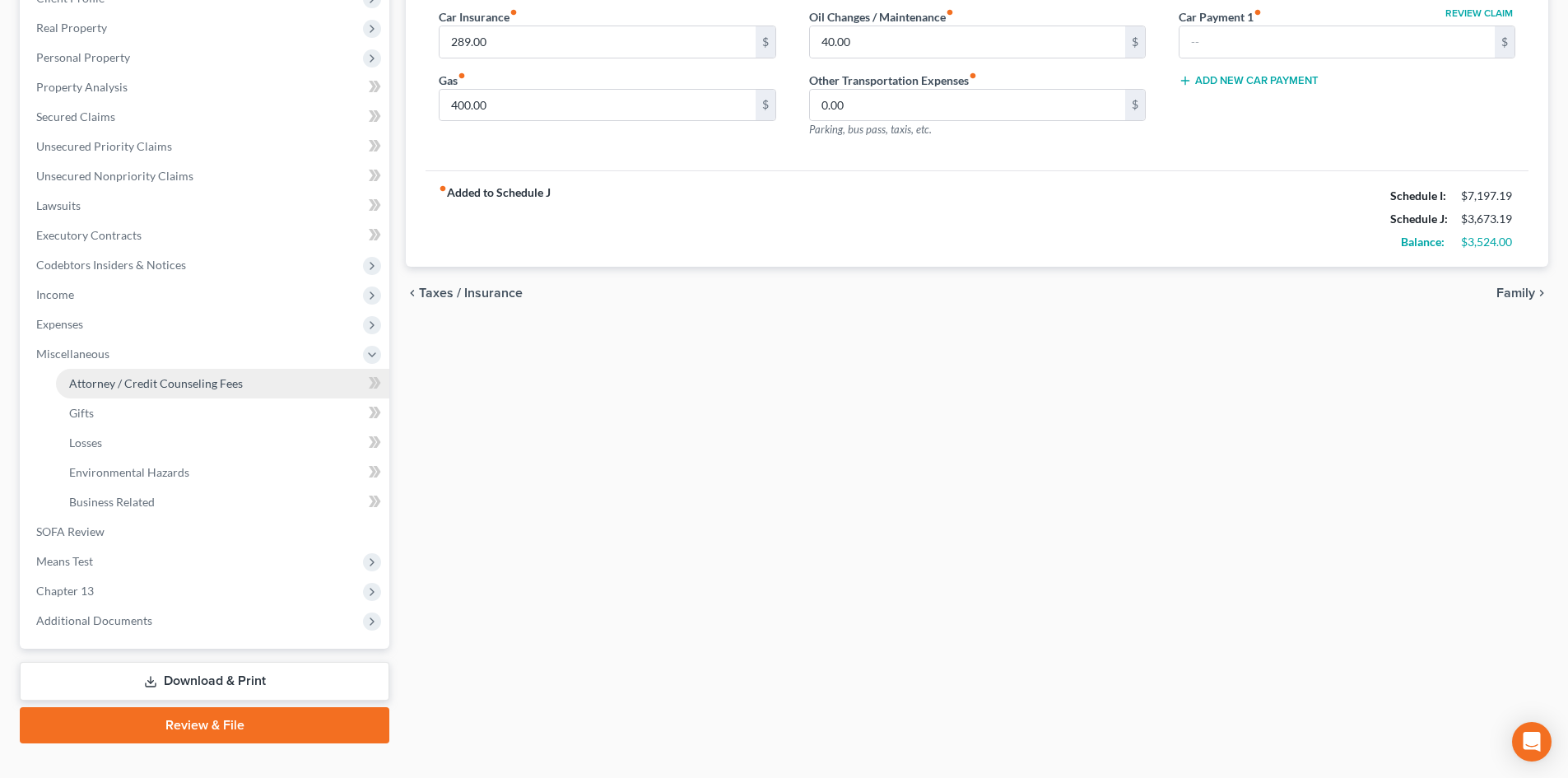
click at [179, 385] on span "Attorney / Credit Counseling Fees" at bounding box center [156, 383] width 173 height 14
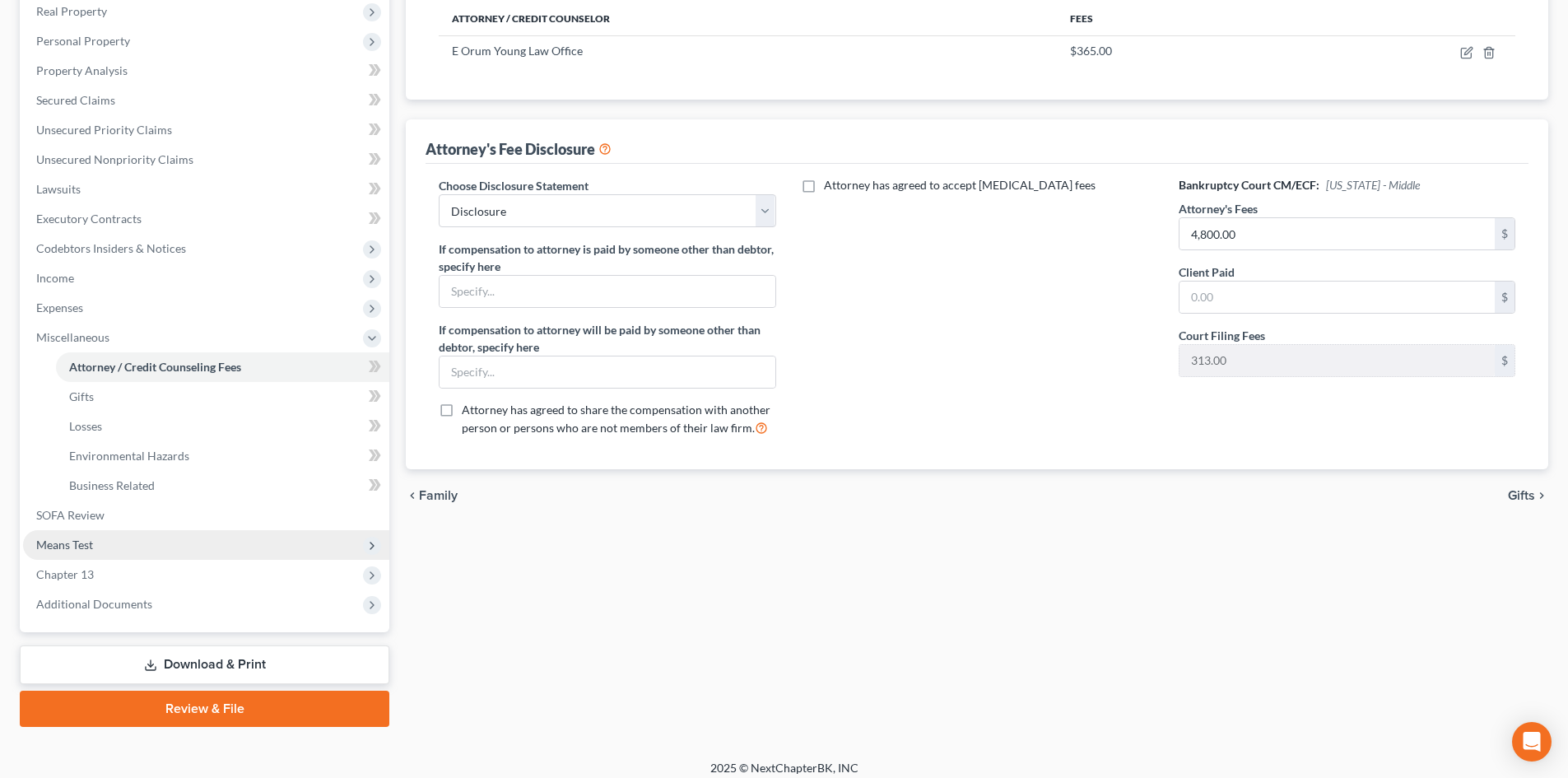
scroll to position [275, 0]
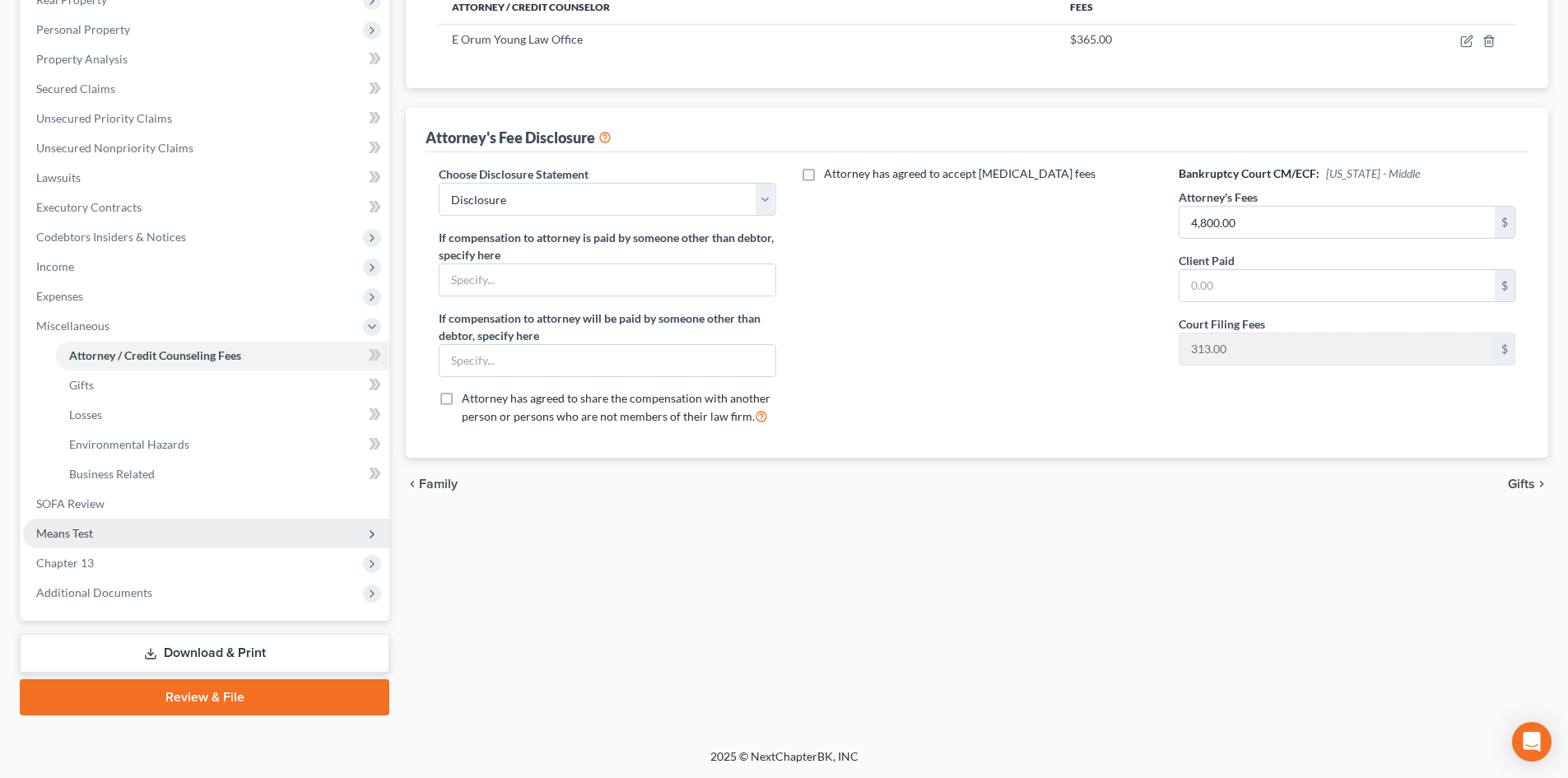
click at [127, 533] on span "Means Test" at bounding box center [206, 533] width 367 height 29
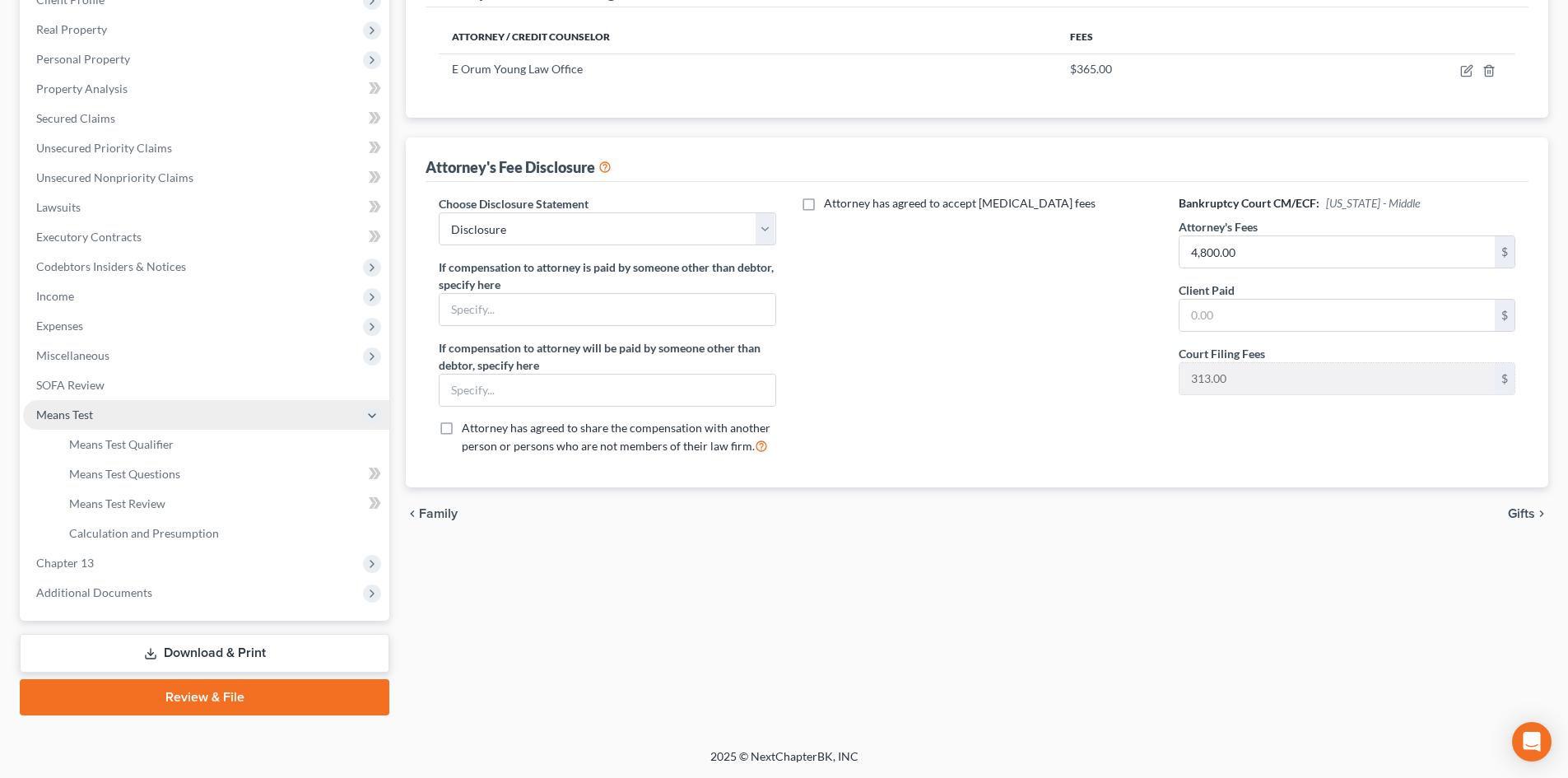
scroll to position [245, 0]
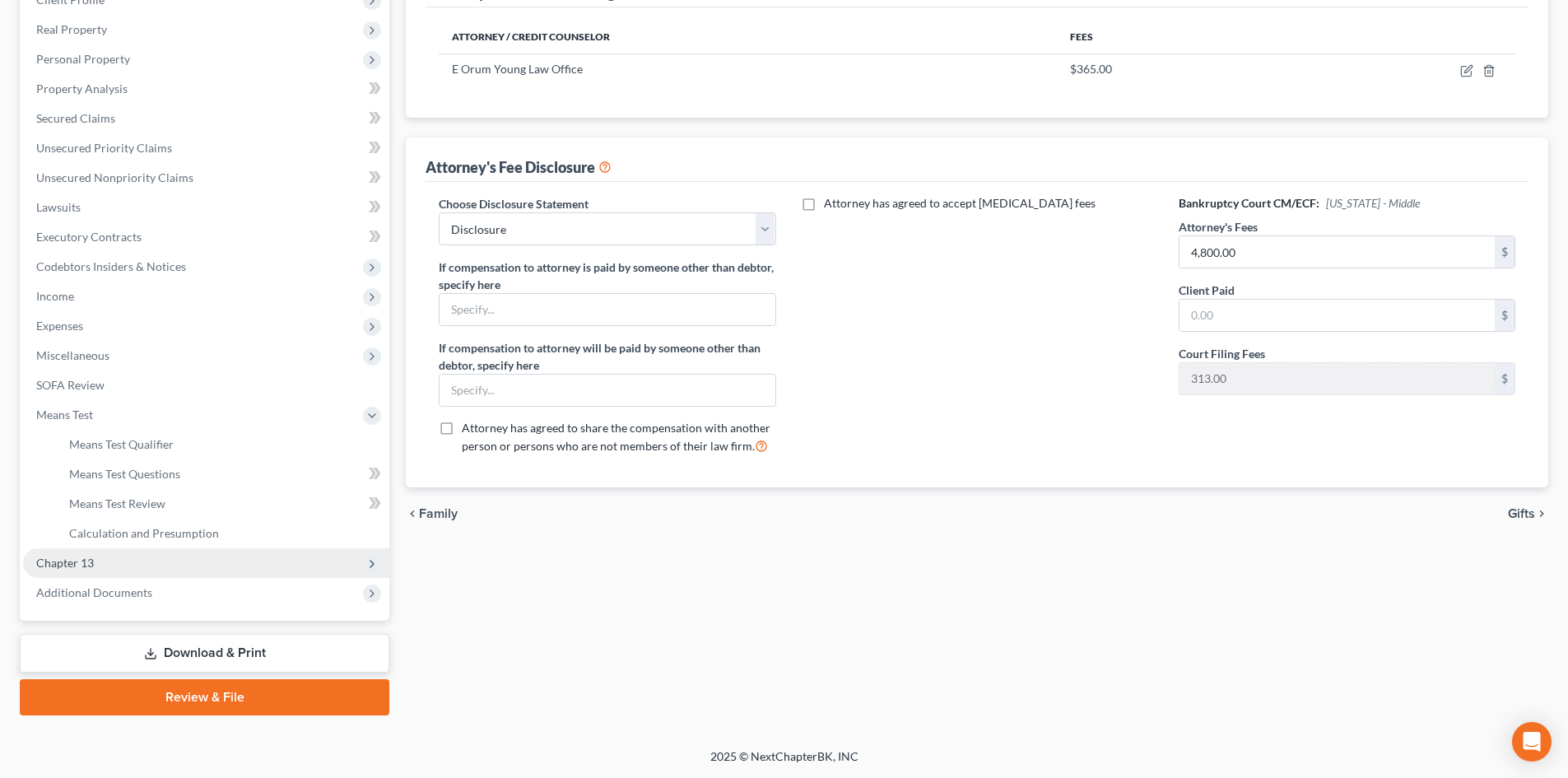
click at [124, 562] on span "Chapter 13" at bounding box center [206, 563] width 367 height 29
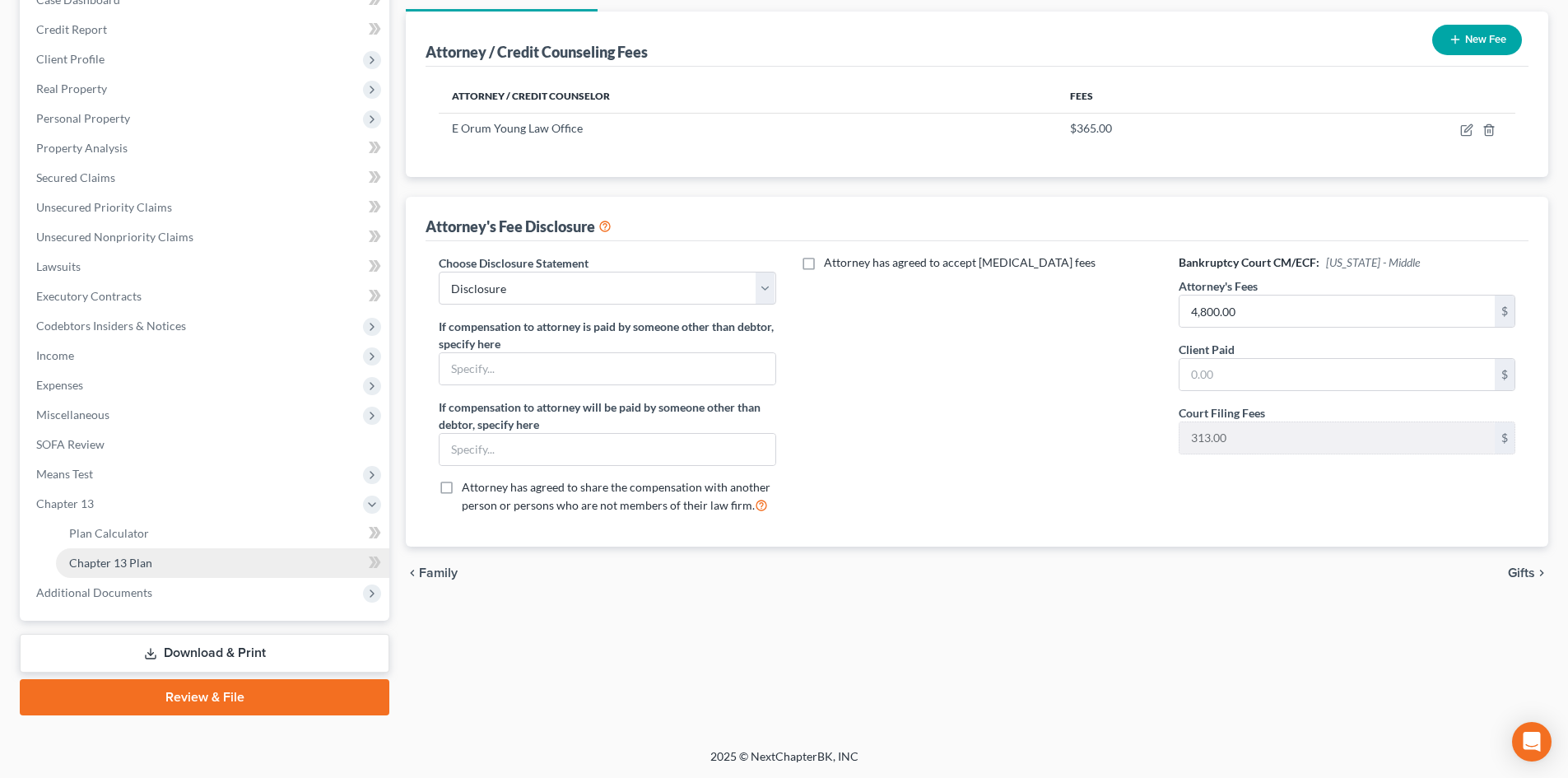
scroll to position [186, 0]
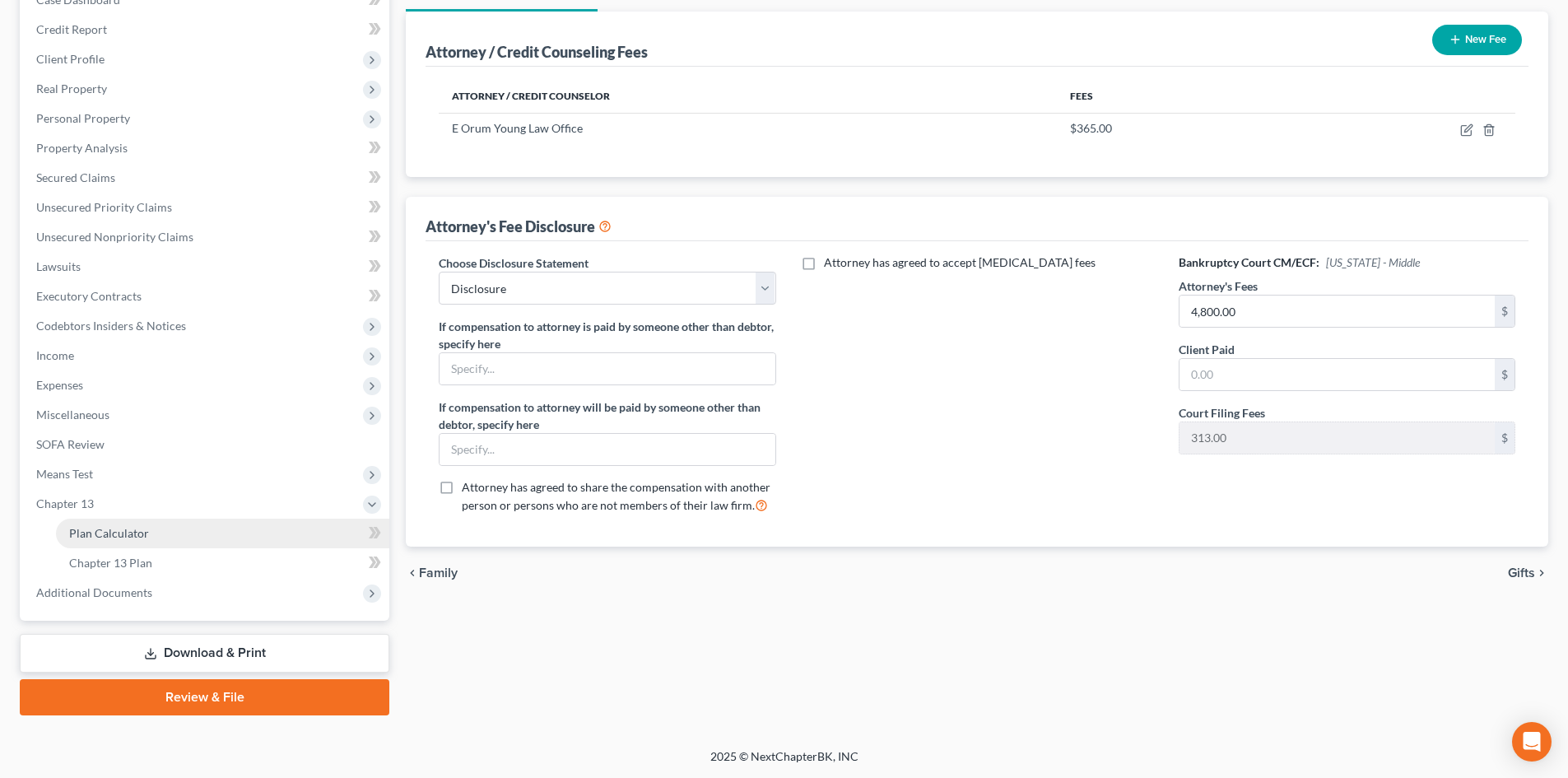
click at [154, 535] on link "Plan Calculator" at bounding box center [223, 533] width 334 height 29
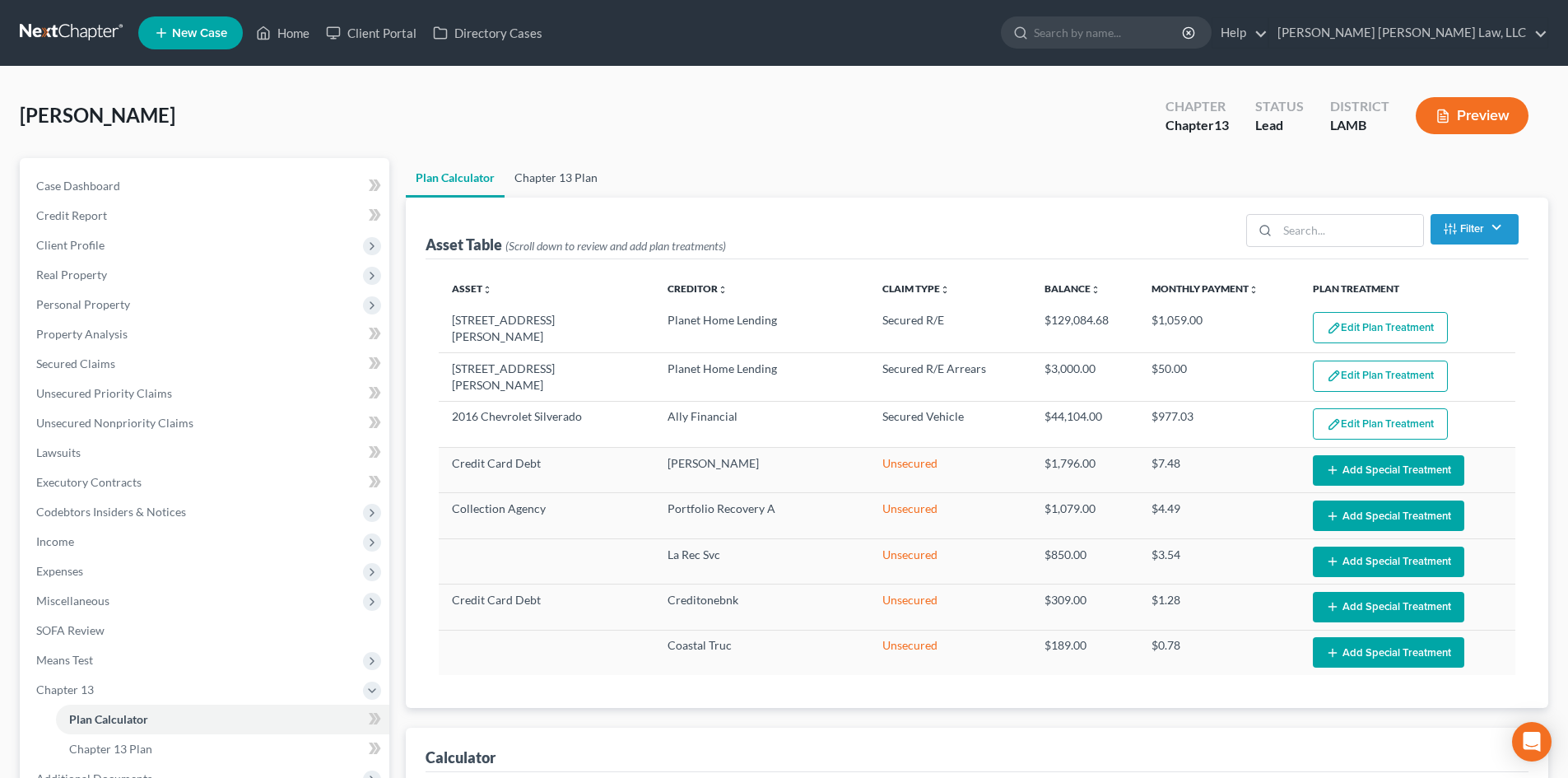
click at [554, 168] on link "Chapter 13 Plan" at bounding box center [556, 178] width 103 height 40
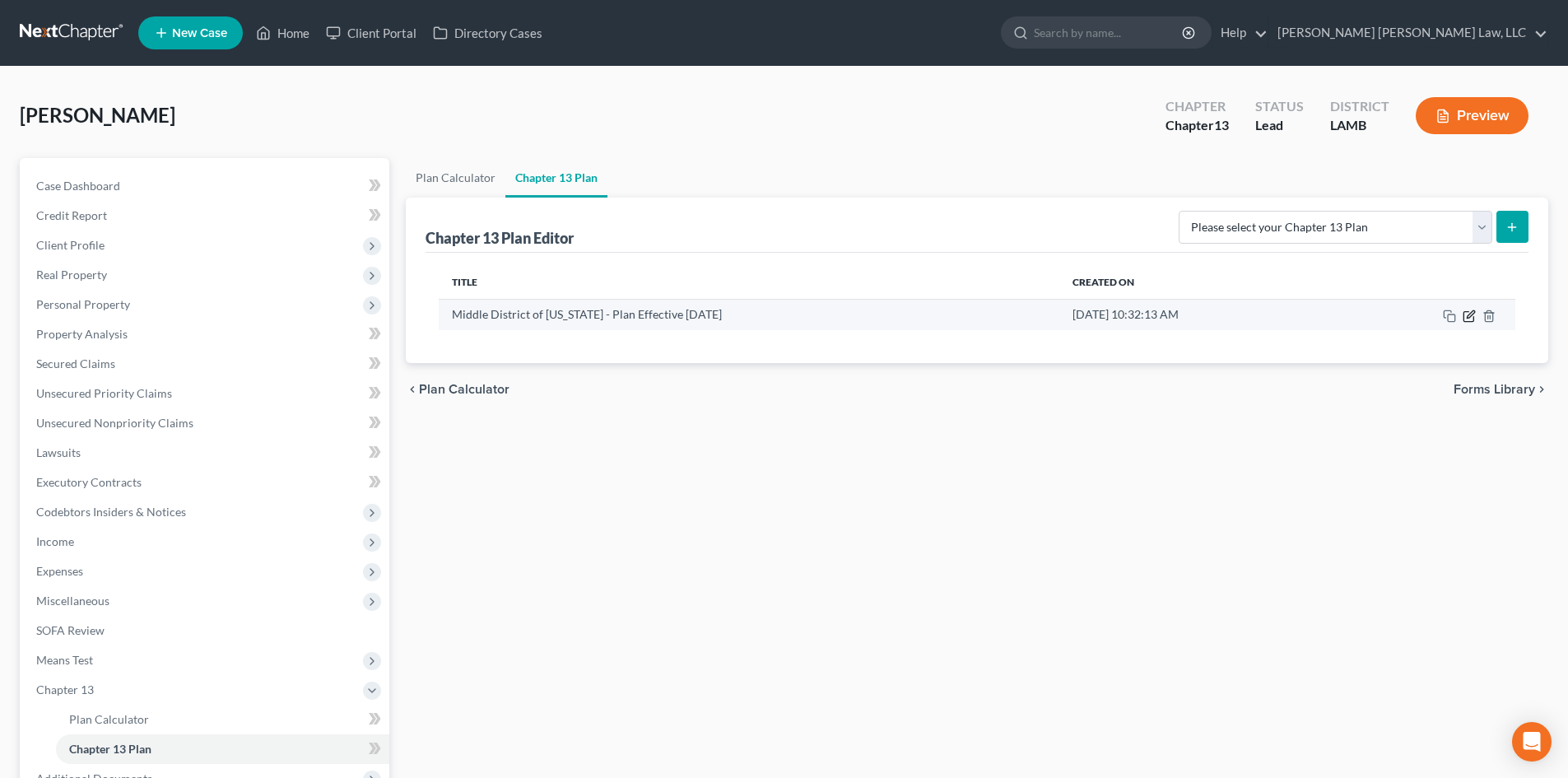
click at [1467, 315] on icon "button" at bounding box center [1470, 314] width 8 height 8
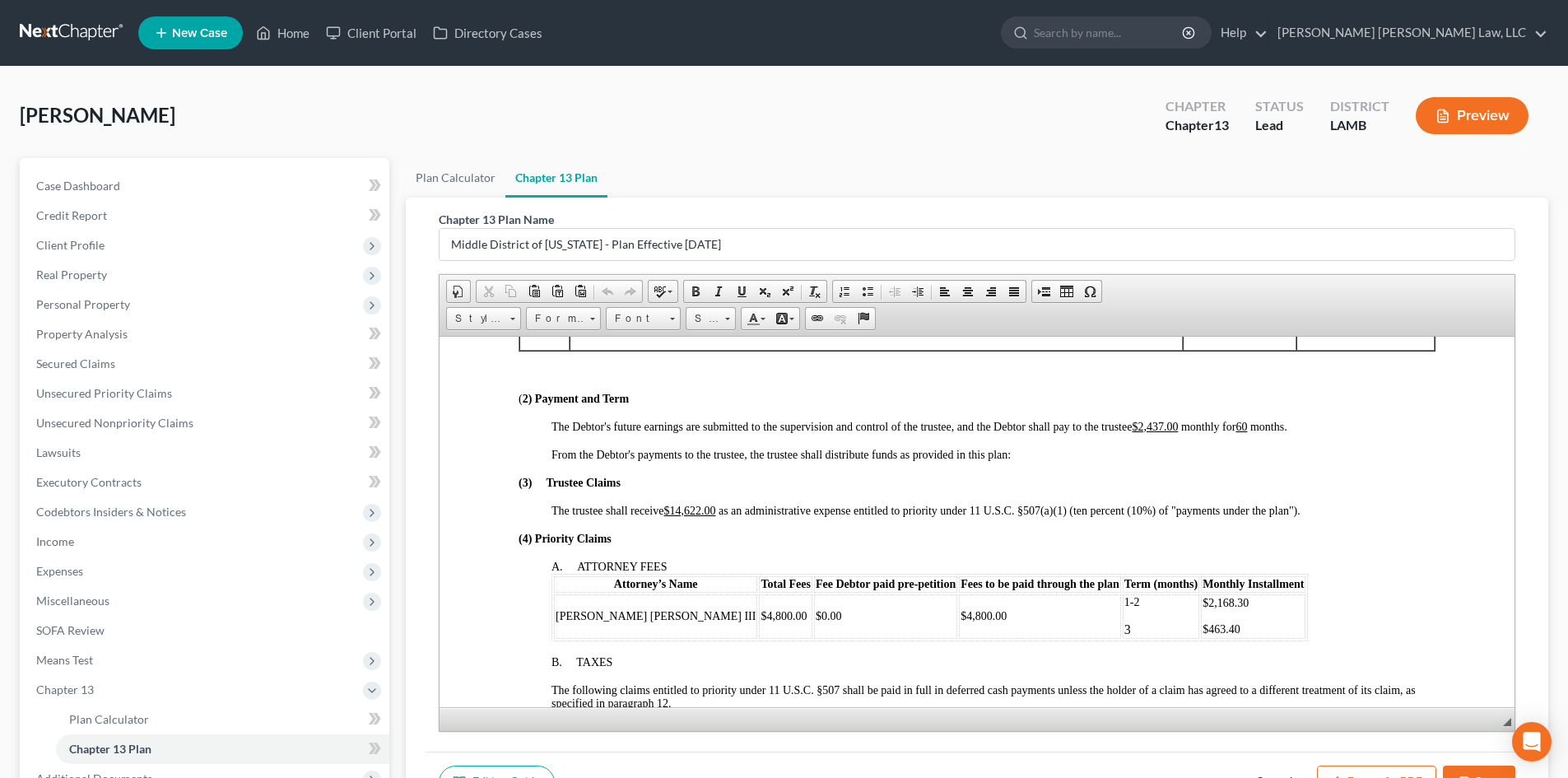
scroll to position [576, 0]
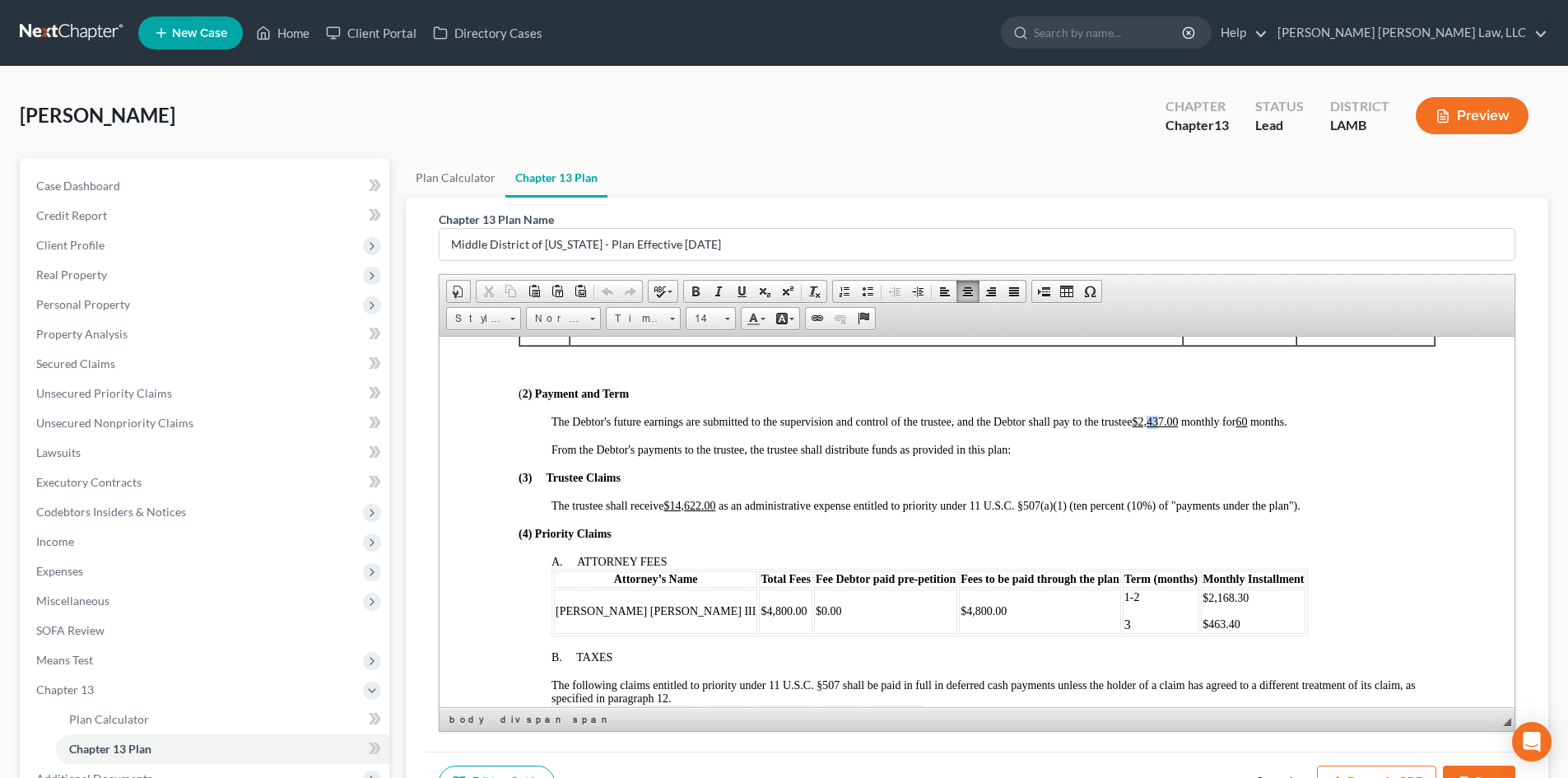
drag, startPoint x: 1160, startPoint y: 420, endPoint x: 1149, endPoint y: 421, distance: 11.0
click at [1149, 421] on u "$2,437.00" at bounding box center [1155, 421] width 46 height 12
click at [697, 507] on u "$14,622.00" at bounding box center [690, 505] width 52 height 12
drag, startPoint x: 700, startPoint y: 504, endPoint x: 688, endPoint y: 504, distance: 12.0
click at [688, 504] on u "$14,622.00" at bounding box center [690, 505] width 52 height 12
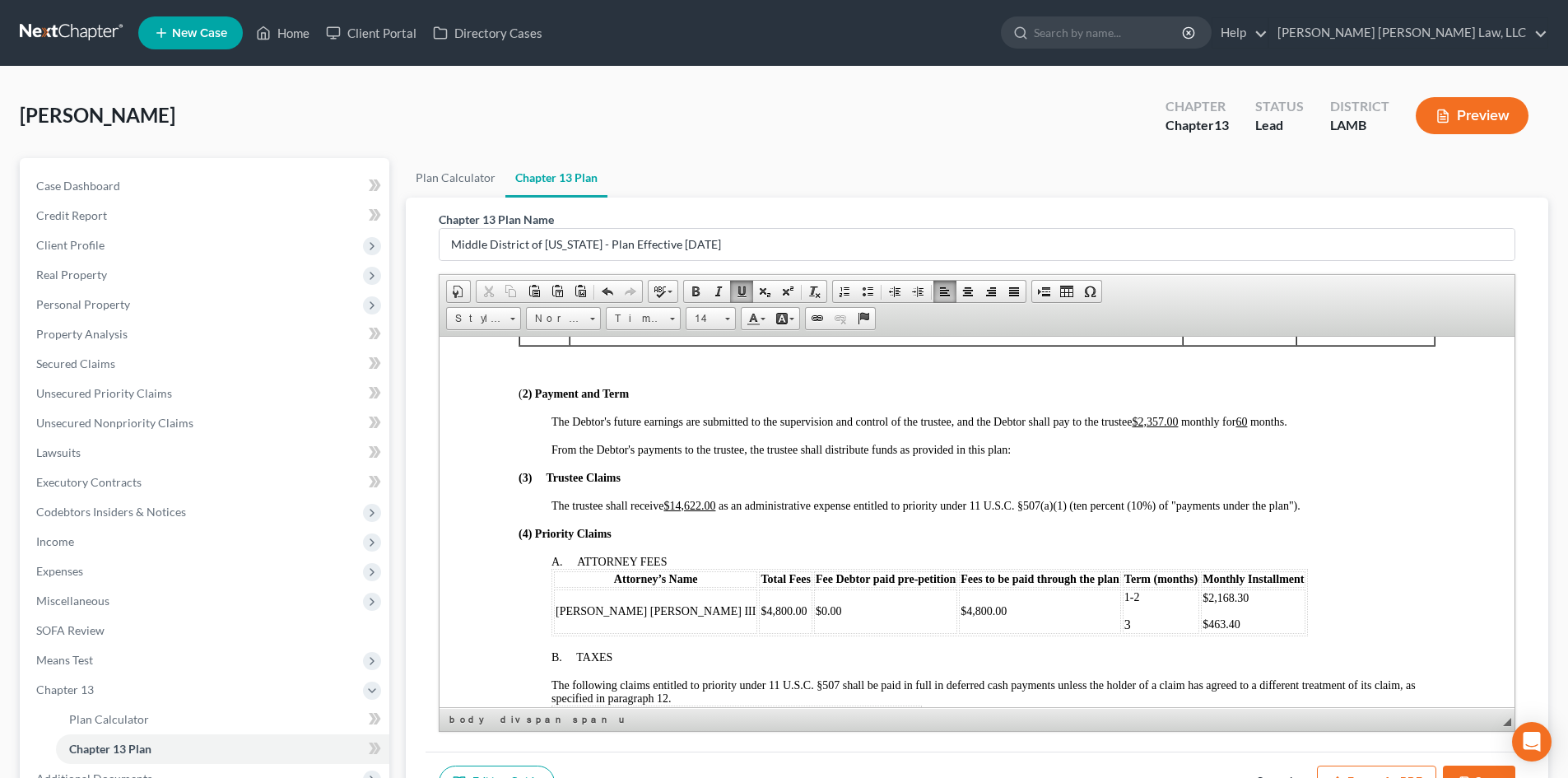
click at [702, 501] on u "$14,622.00" at bounding box center [690, 505] width 52 height 12
drag, startPoint x: 700, startPoint y: 504, endPoint x: 692, endPoint y: 506, distance: 8.2
click at [692, 506] on u "$14,622.00" at bounding box center [690, 505] width 52 height 12
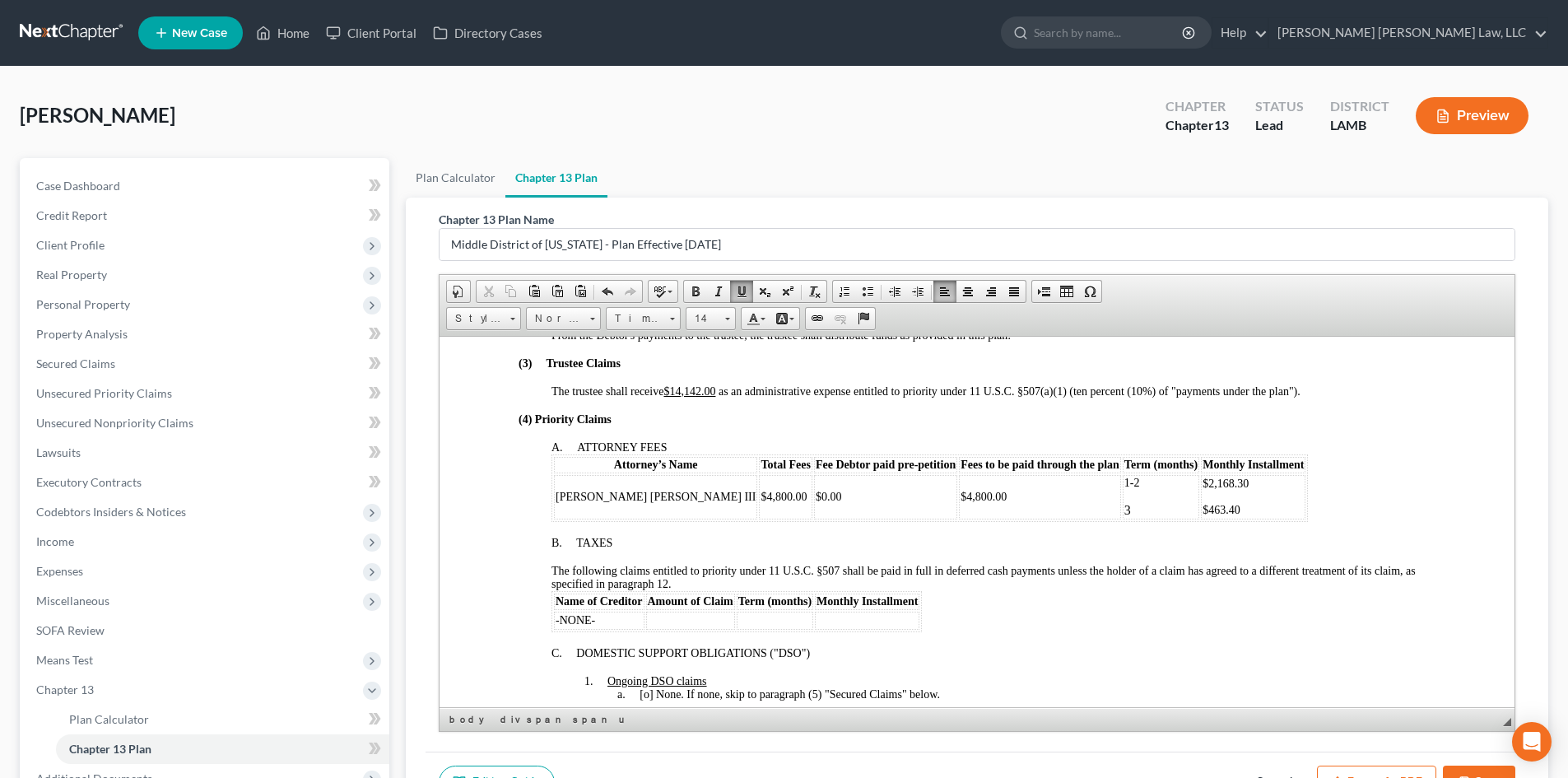
scroll to position [741, 0]
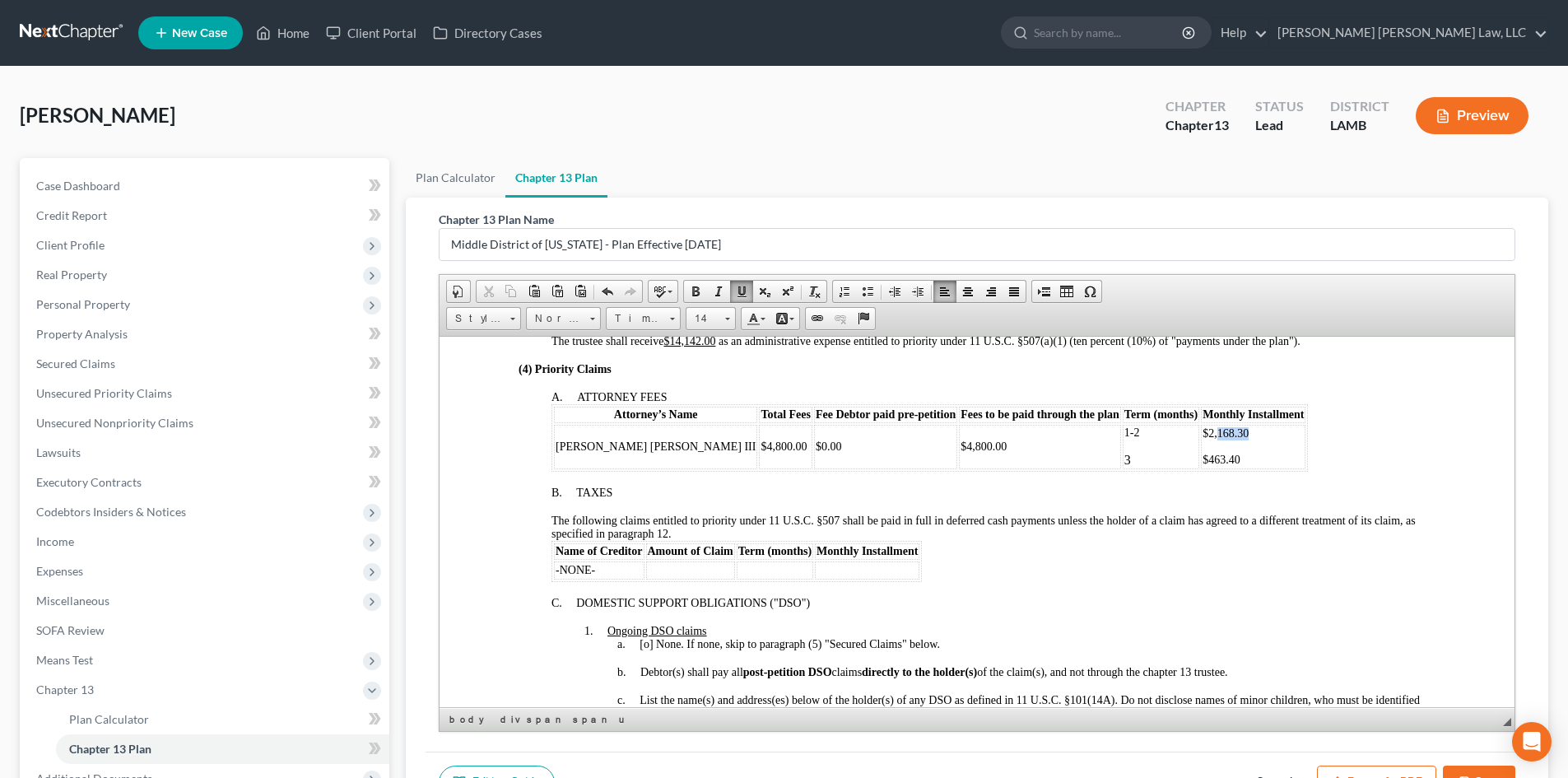
drag, startPoint x: 1144, startPoint y: 432, endPoint x: 1104, endPoint y: 433, distance: 40.0
click at [1203, 433] on p "$2,168.30" at bounding box center [1253, 432] width 101 height 13
drag, startPoint x: 1143, startPoint y: 457, endPoint x: 1096, endPoint y: 459, distance: 47.0
click at [1203, 459] on p "$463.40" at bounding box center [1253, 458] width 101 height 13
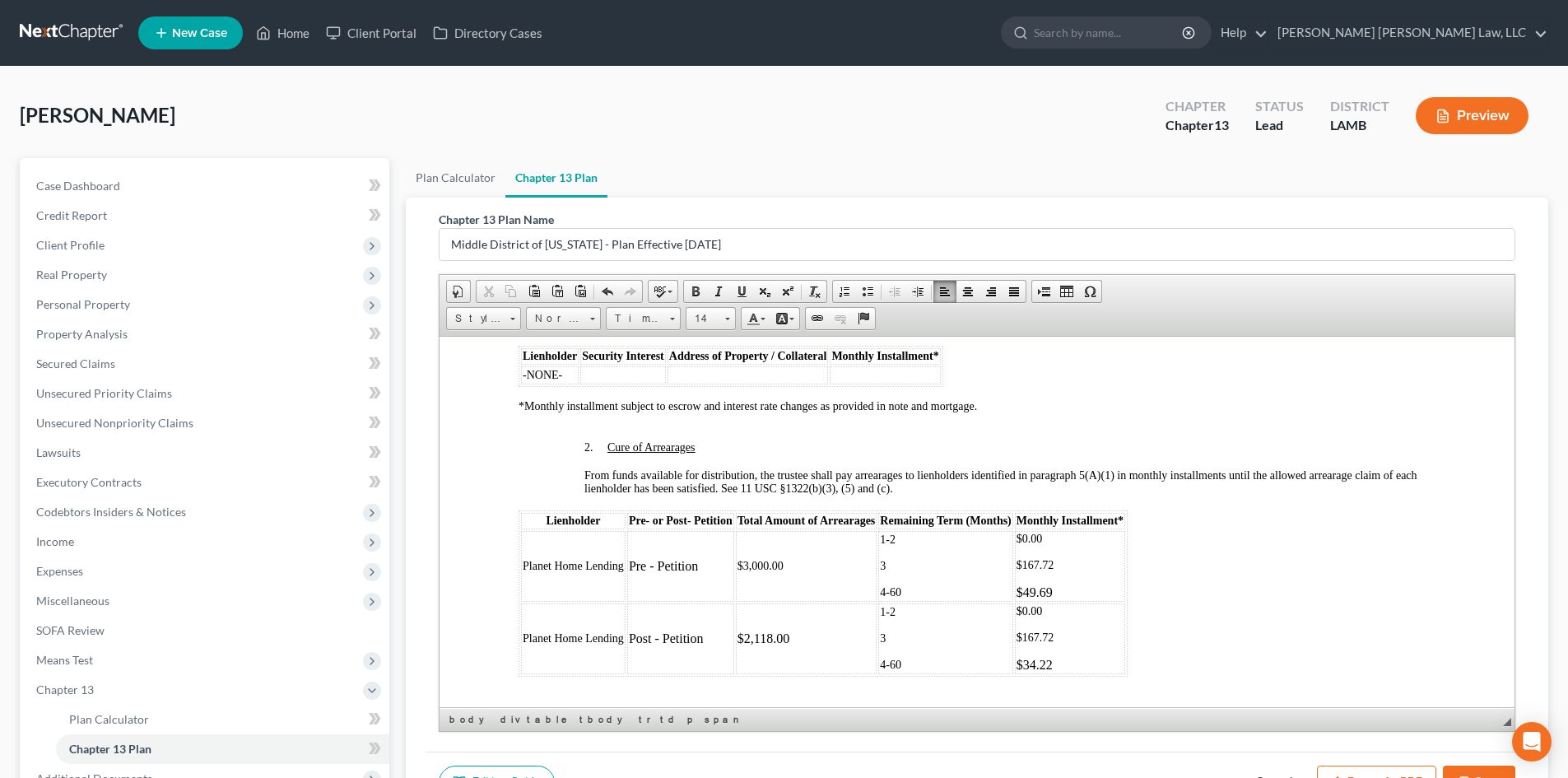
scroll to position [1728, 0]
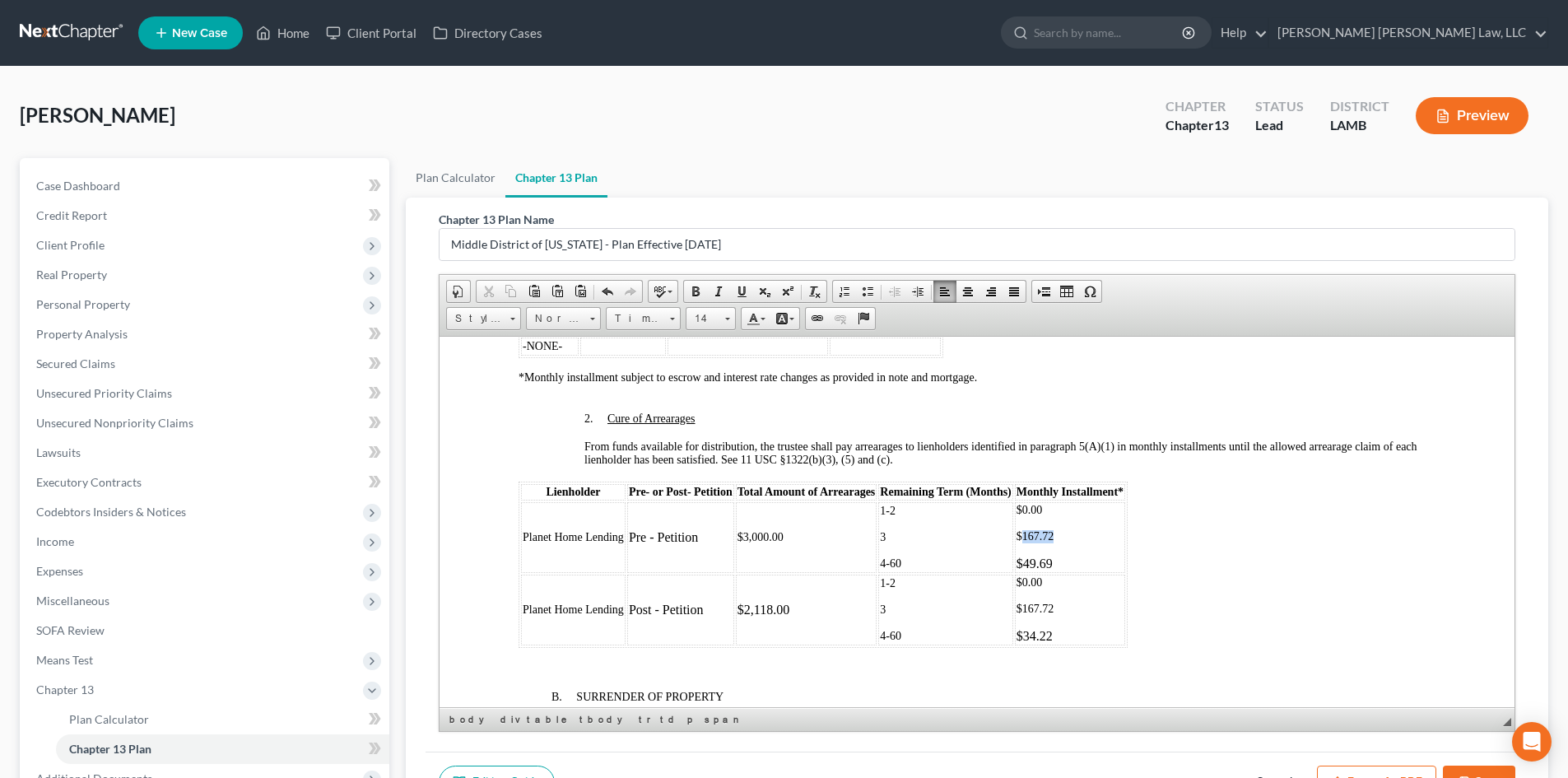
drag, startPoint x: 1075, startPoint y: 535, endPoint x: 1019, endPoint y: 534, distance: 56.0
click at [1019, 534] on p "$167.72" at bounding box center [1070, 535] width 107 height 13
drag, startPoint x: 1070, startPoint y: 560, endPoint x: 1025, endPoint y: 564, distance: 45.2
click at [1025, 564] on p "$49.69" at bounding box center [1070, 562] width 107 height 15
drag, startPoint x: 1060, startPoint y: 604, endPoint x: 1023, endPoint y: 606, distance: 37.1
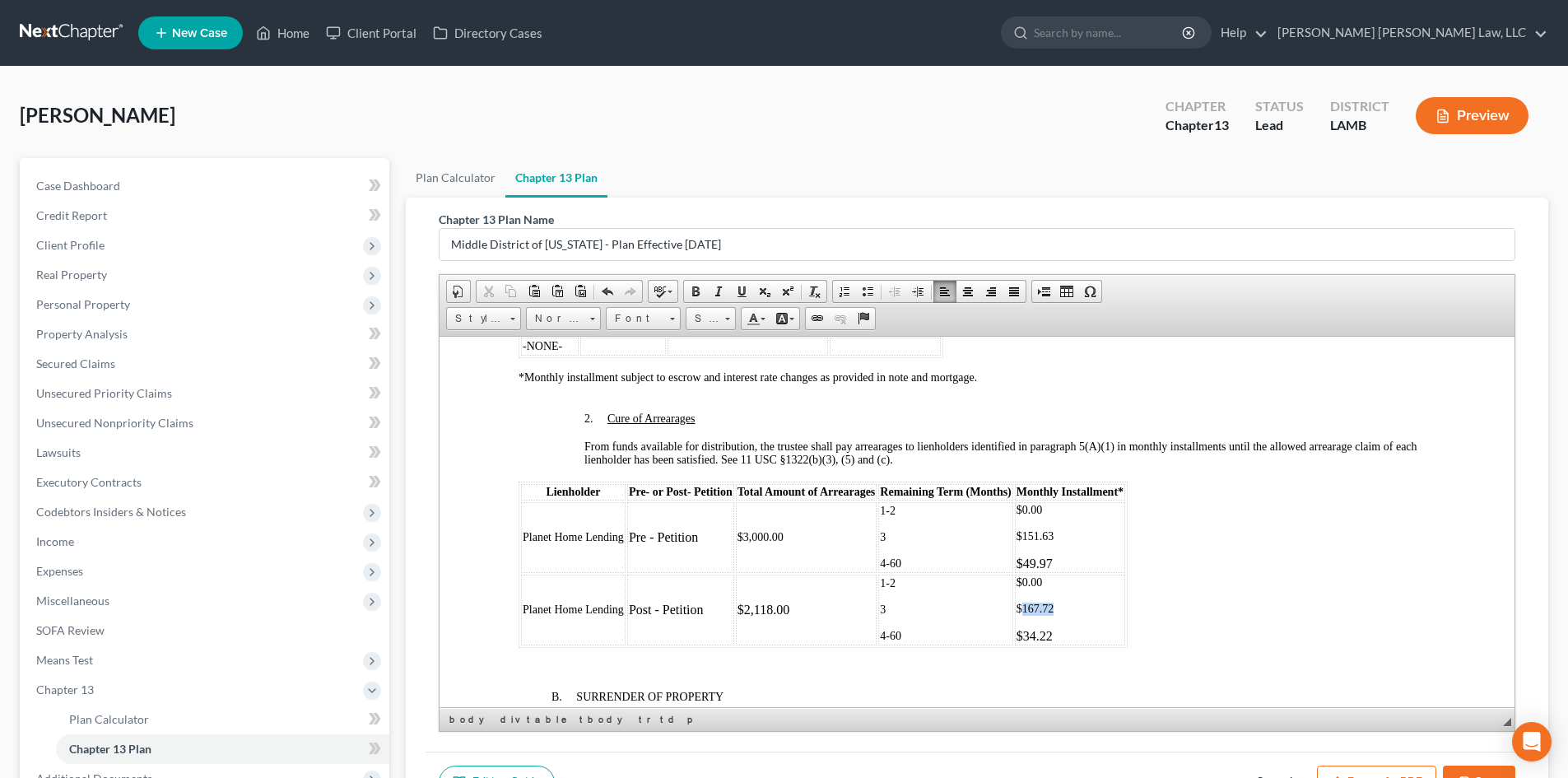
click at [1023, 606] on p "$167.72" at bounding box center [1070, 607] width 107 height 13
drag, startPoint x: 1062, startPoint y: 632, endPoint x: 1025, endPoint y: 634, distance: 37.1
click at [1025, 634] on p "$34.22" at bounding box center [1070, 635] width 107 height 15
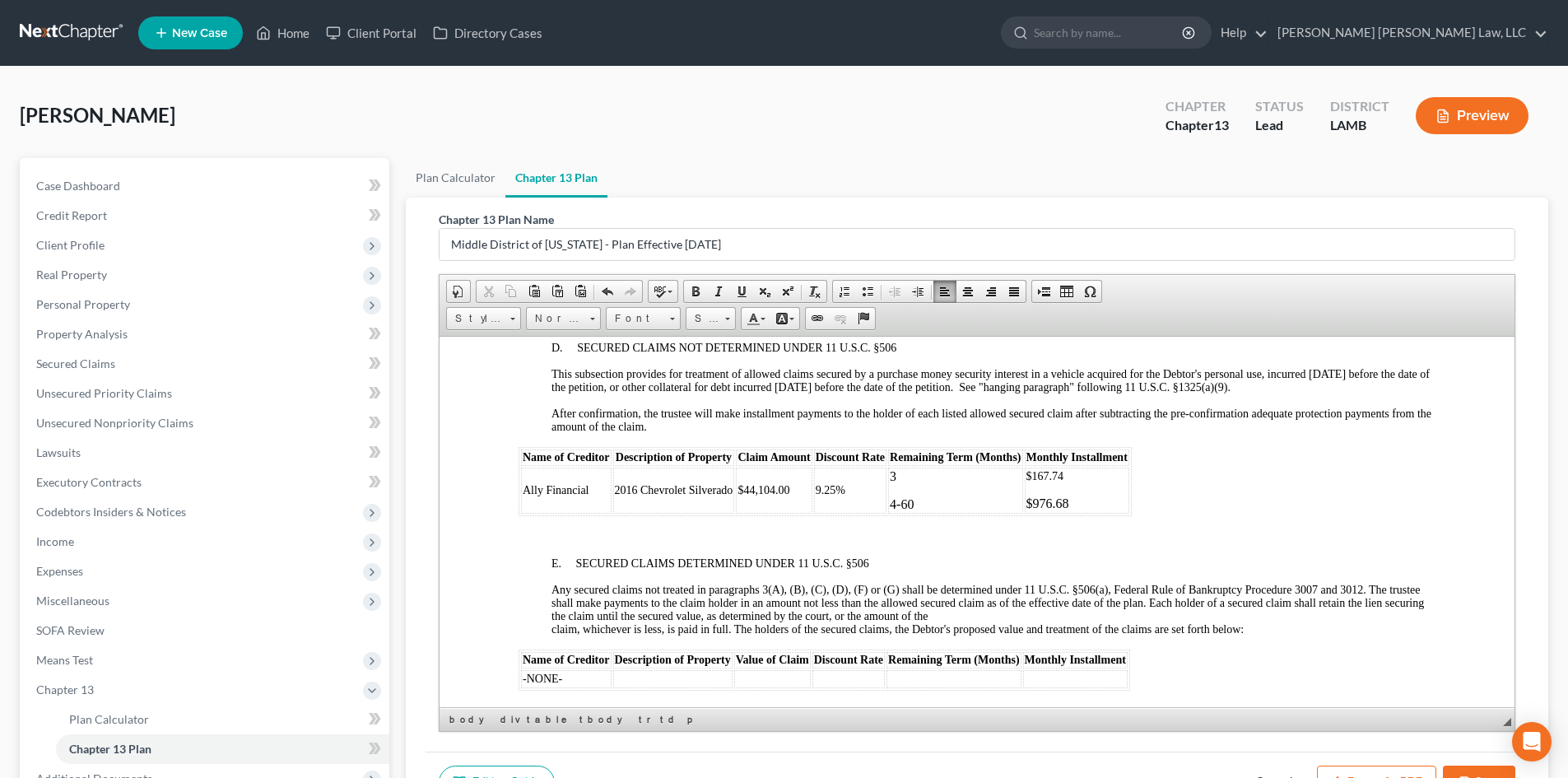
scroll to position [2551, 0]
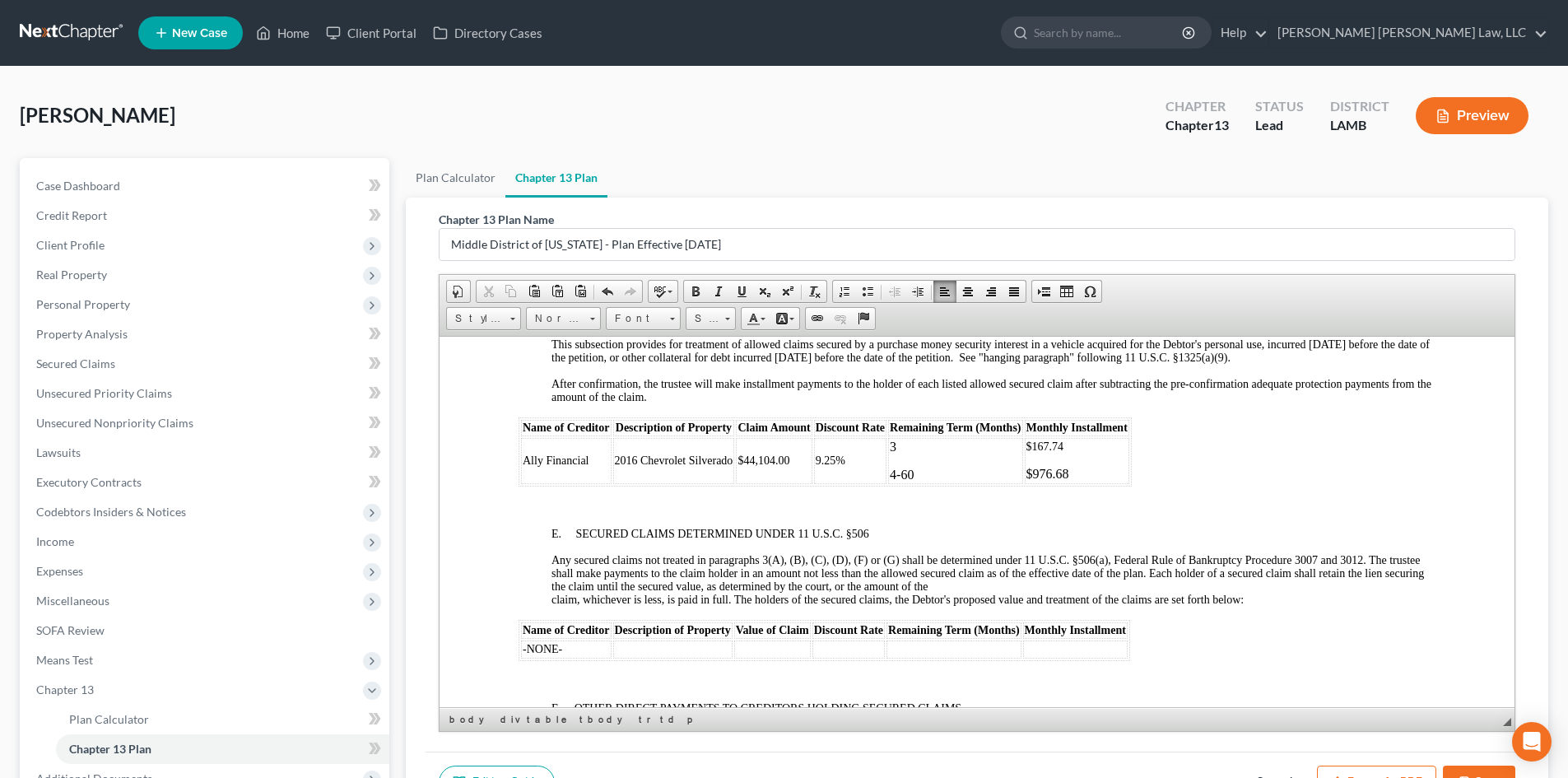
click at [1083, 471] on p "$976.68" at bounding box center [1077, 473] width 101 height 15
drag, startPoint x: 1081, startPoint y: 442, endPoint x: 1030, endPoint y: 443, distance: 51.0
click at [1030, 443] on p "$167.74" at bounding box center [1077, 445] width 101 height 13
drag, startPoint x: 1078, startPoint y: 470, endPoint x: 1039, endPoint y: 472, distance: 39.1
click at [1039, 472] on p "$976.68" at bounding box center [1077, 473] width 101 height 15
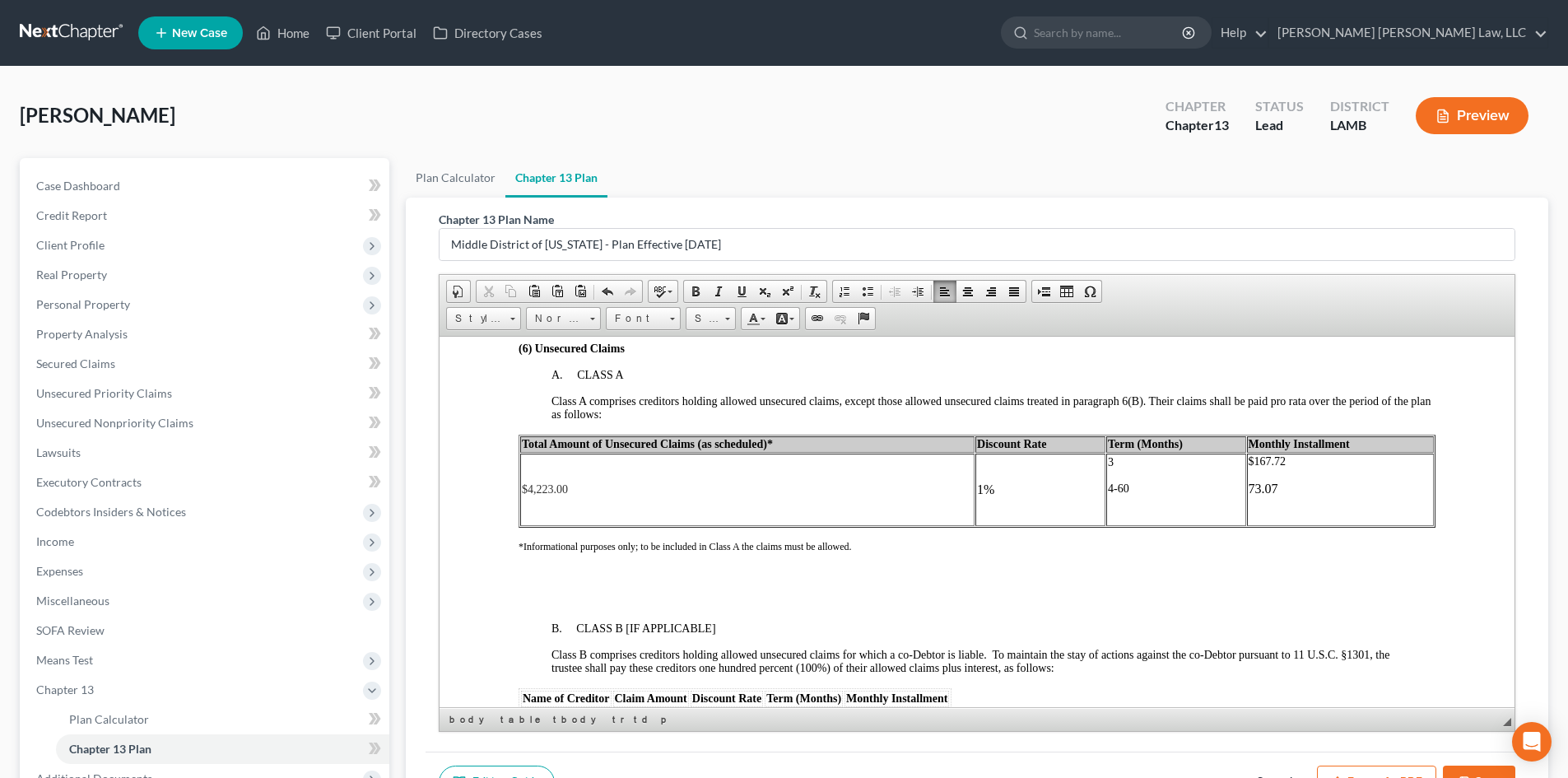
scroll to position [3291, 0]
drag, startPoint x: 1273, startPoint y: 483, endPoint x: 1240, endPoint y: 488, distance: 33.4
click at [1249, 488] on p "73.07" at bounding box center [1341, 487] width 185 height 15
drag, startPoint x: 1122, startPoint y: 488, endPoint x: 1103, endPoint y: 488, distance: 19.0
click at [1108, 488] on p "4-60" at bounding box center [1176, 486] width 137 height 13
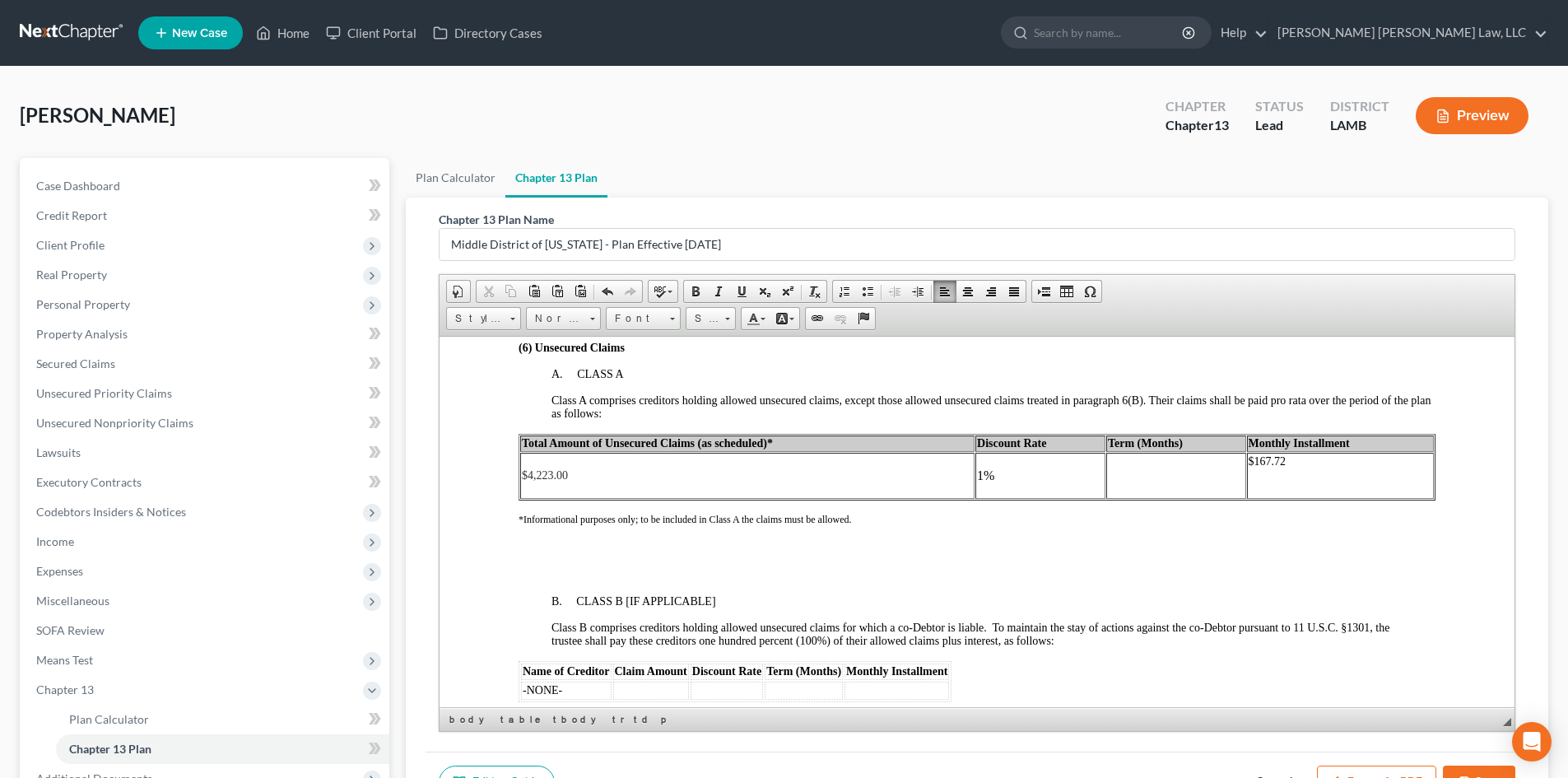
click at [1108, 485] on p at bounding box center [1176, 489] width 137 height 15
click at [1106, 485] on td at bounding box center [1175, 473] width 140 height 44
click at [1270, 482] on p at bounding box center [1341, 487] width 185 height 15
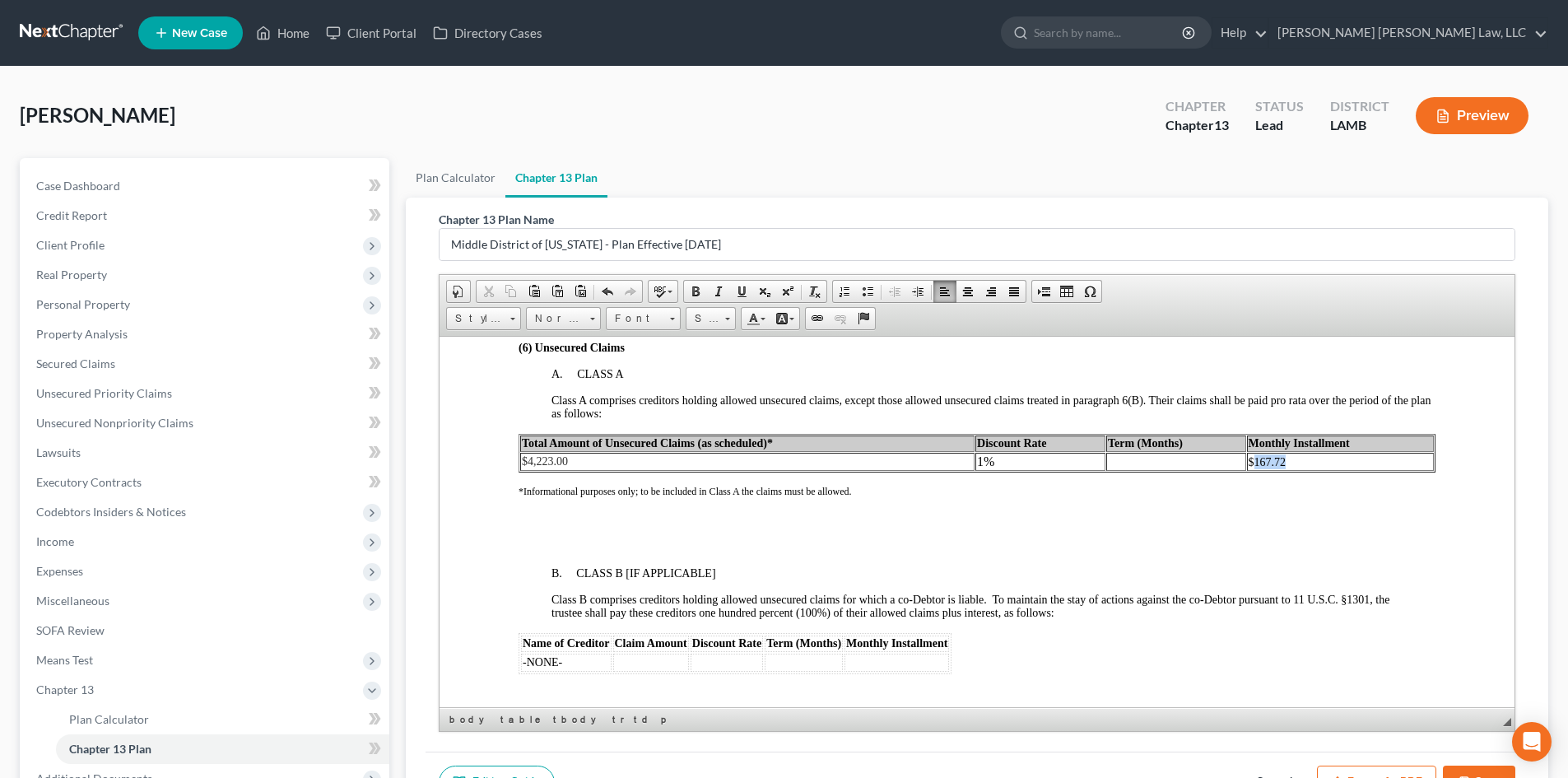
drag, startPoint x: 1283, startPoint y: 457, endPoint x: 1243, endPoint y: 457, distance: 40.0
click at [1249, 457] on p "$167.72 ​" at bounding box center [1341, 460] width 185 height 15
click at [1203, 465] on p at bounding box center [1176, 460] width 137 height 15
click at [1158, 460] on p at bounding box center [1176, 460] width 137 height 15
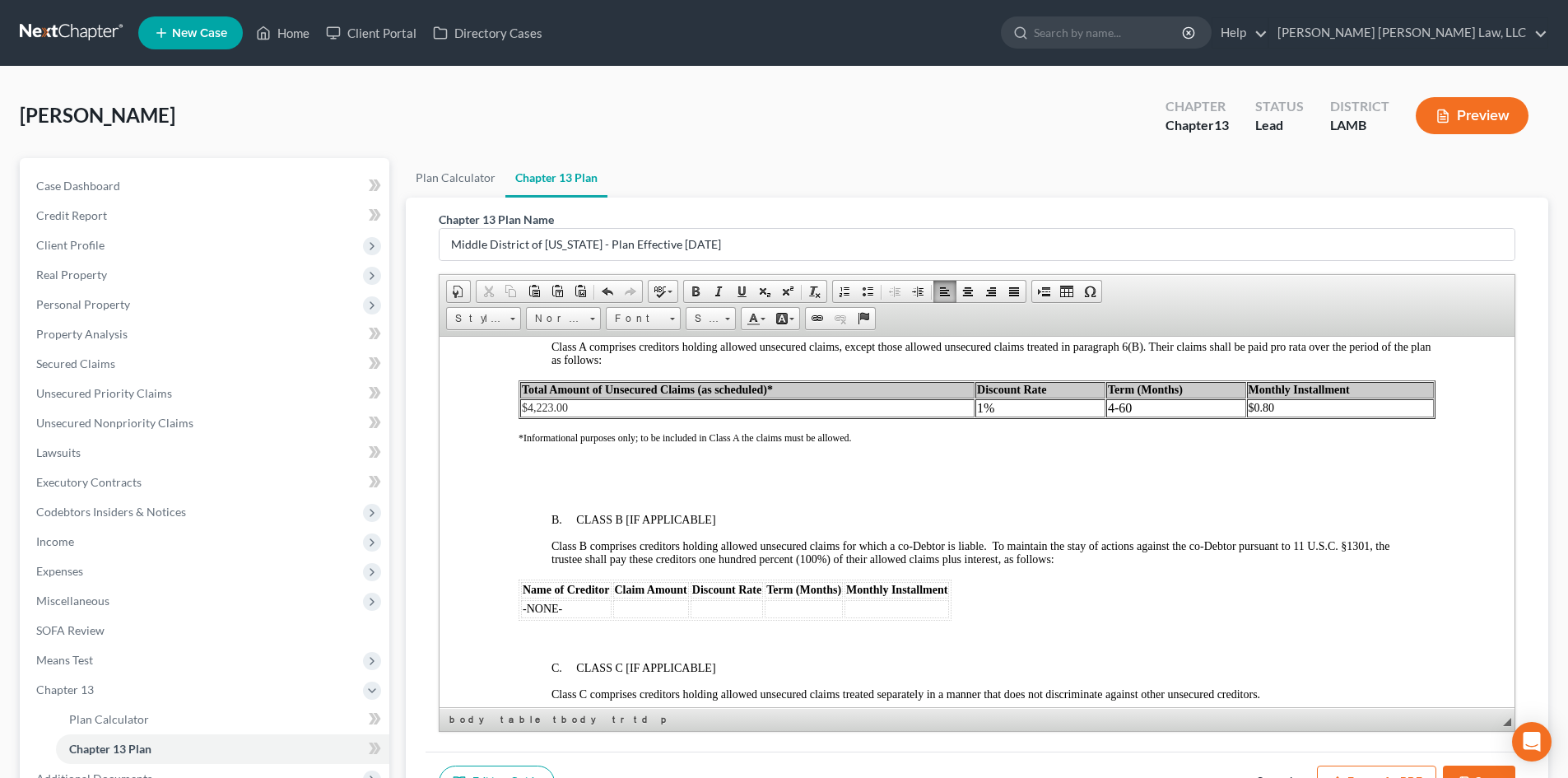
scroll to position [3374, 0]
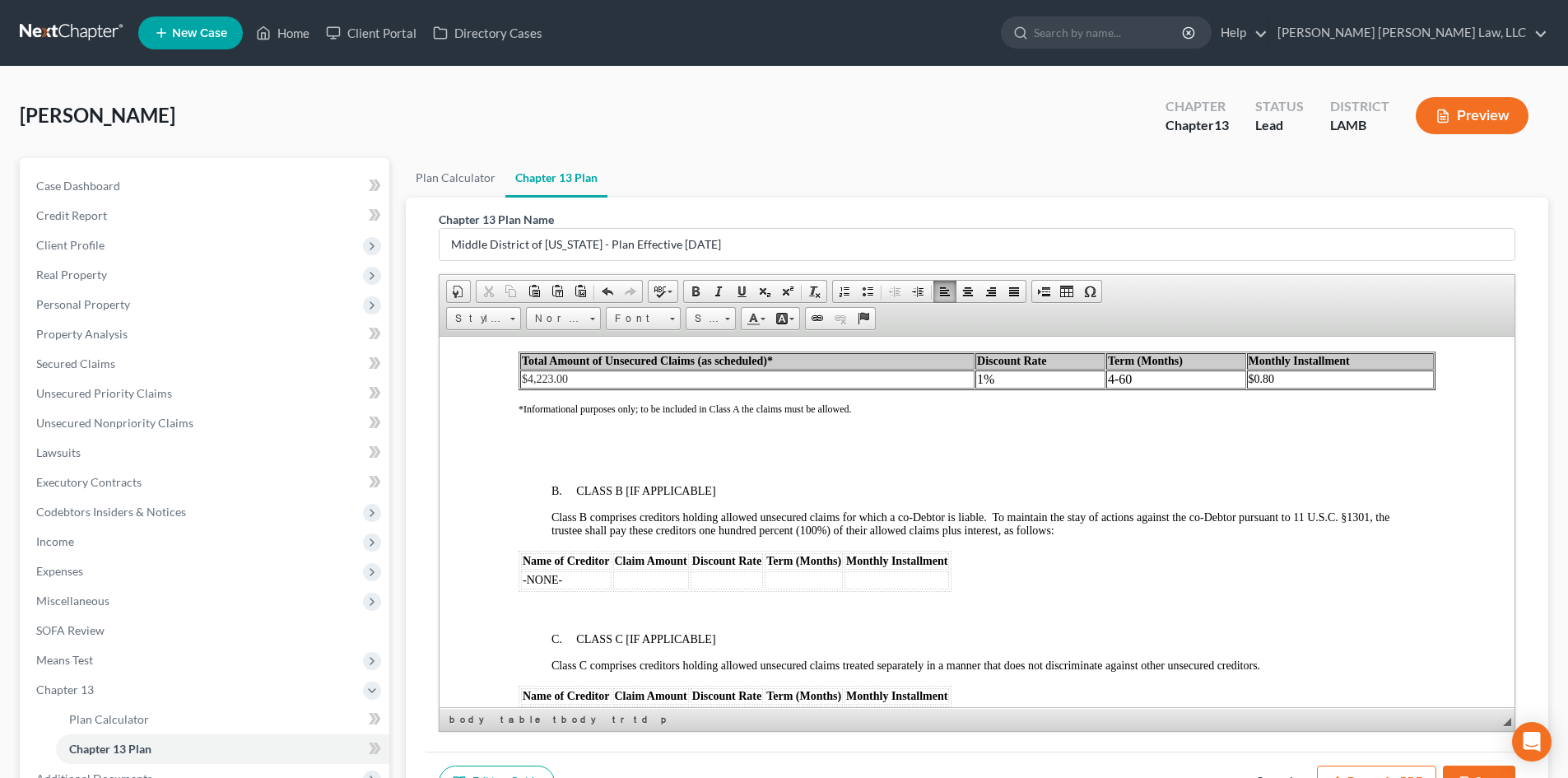
drag, startPoint x: 1012, startPoint y: 104, endPoint x: 1221, endPoint y: 332, distance: 309.3
click at [1012, 104] on div "[PERSON_NAME] Upgraded Chapter Chapter 13 Status Lead District [GEOGRAPHIC_DATA]" at bounding box center [784, 122] width 1529 height 72
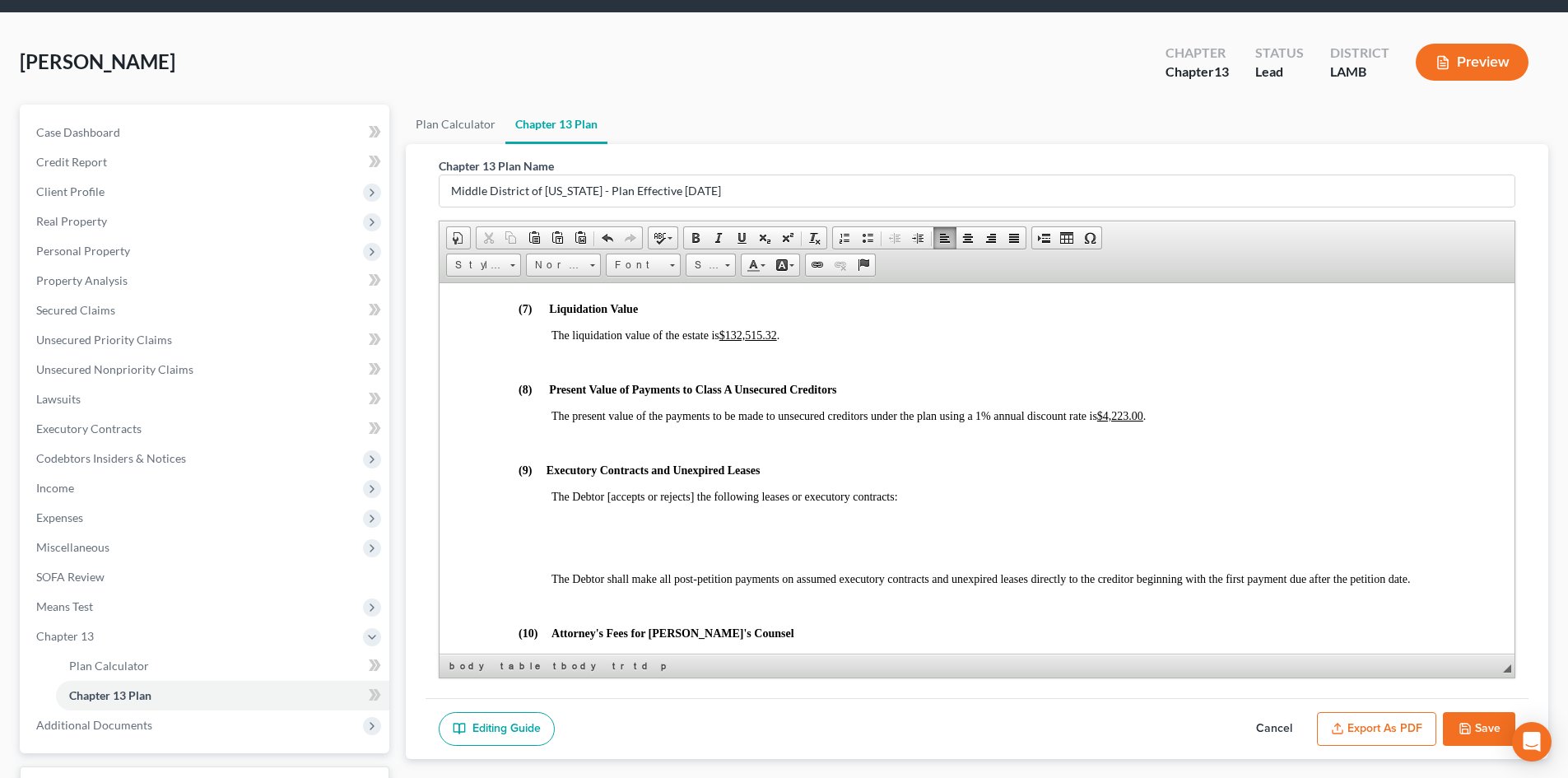
scroll to position [82, 0]
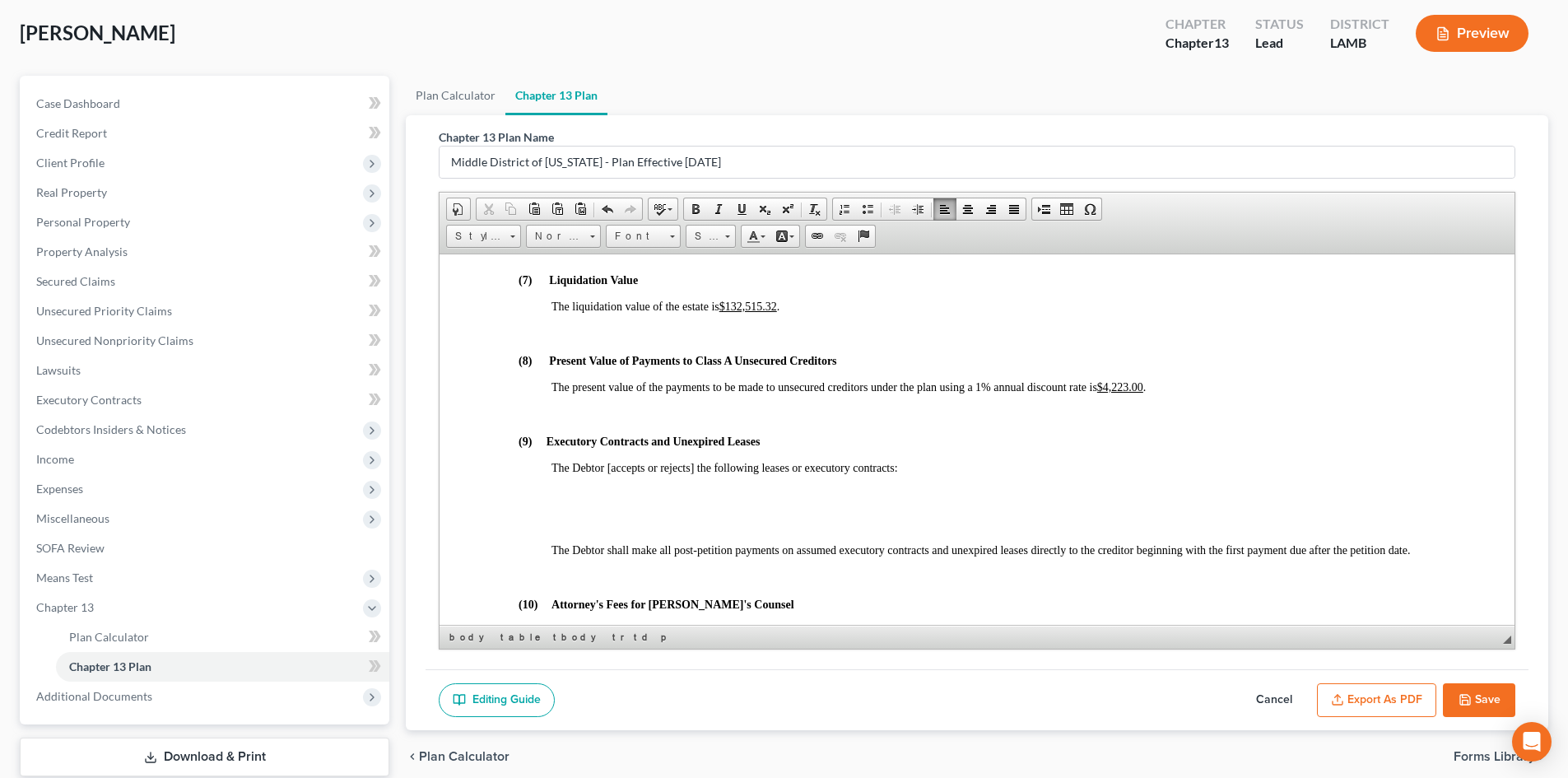
click at [1276, 696] on button "Cancel" at bounding box center [1274, 700] width 73 height 35
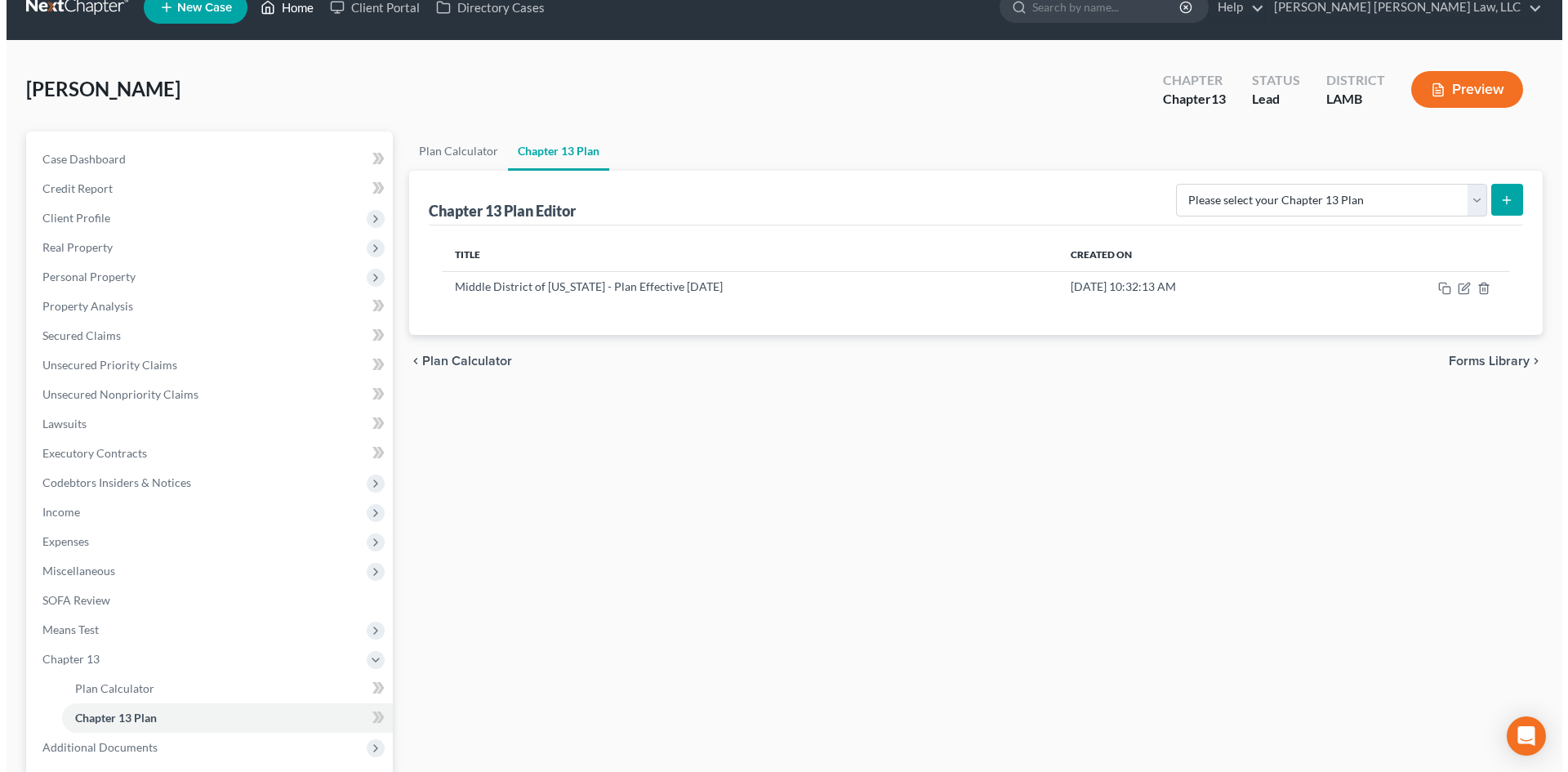
scroll to position [0, 0]
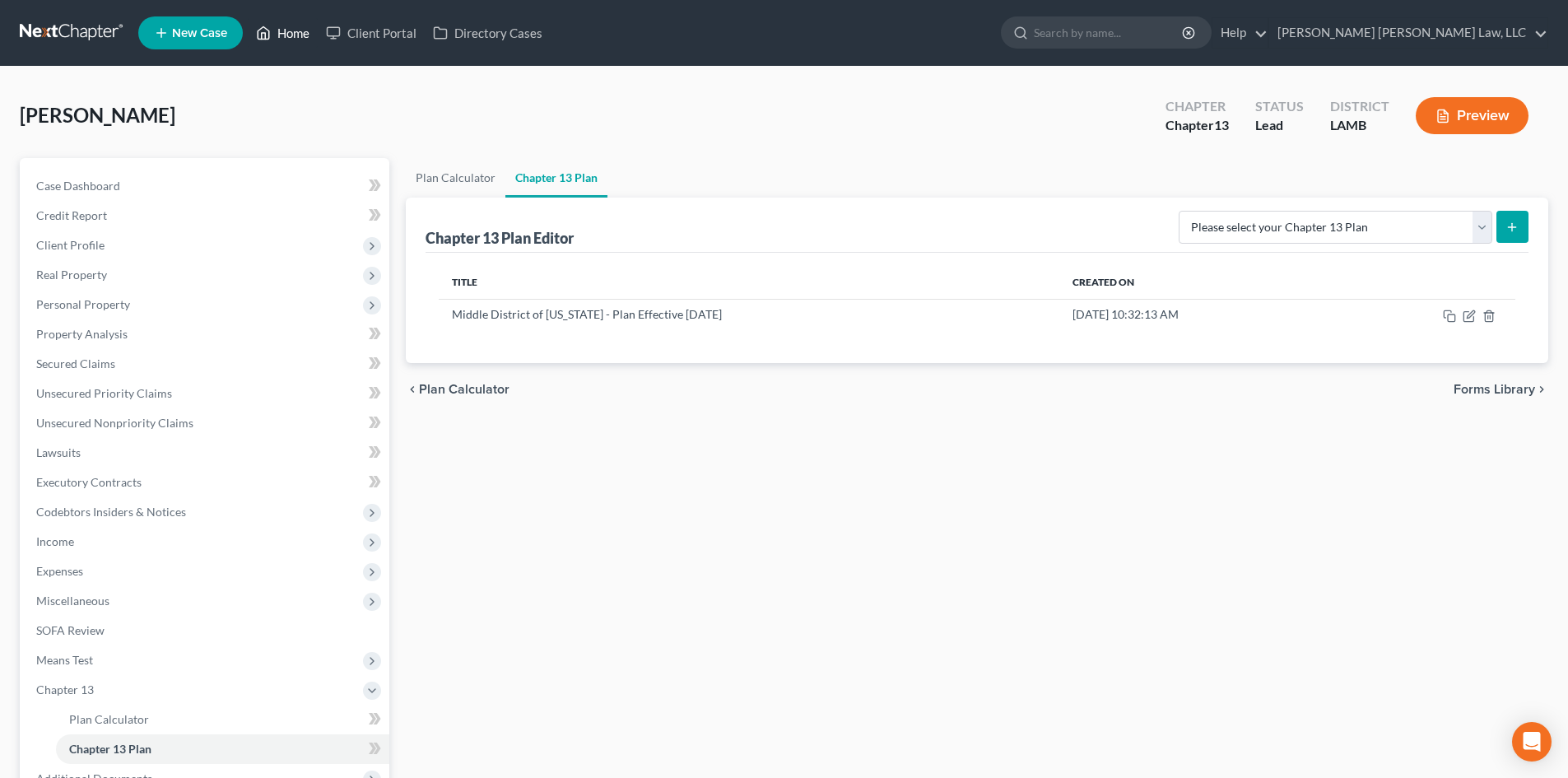
drag, startPoint x: 272, startPoint y: 30, endPoint x: 547, endPoint y: 71, distance: 278.0
click at [272, 30] on link "Home" at bounding box center [283, 33] width 70 height 29
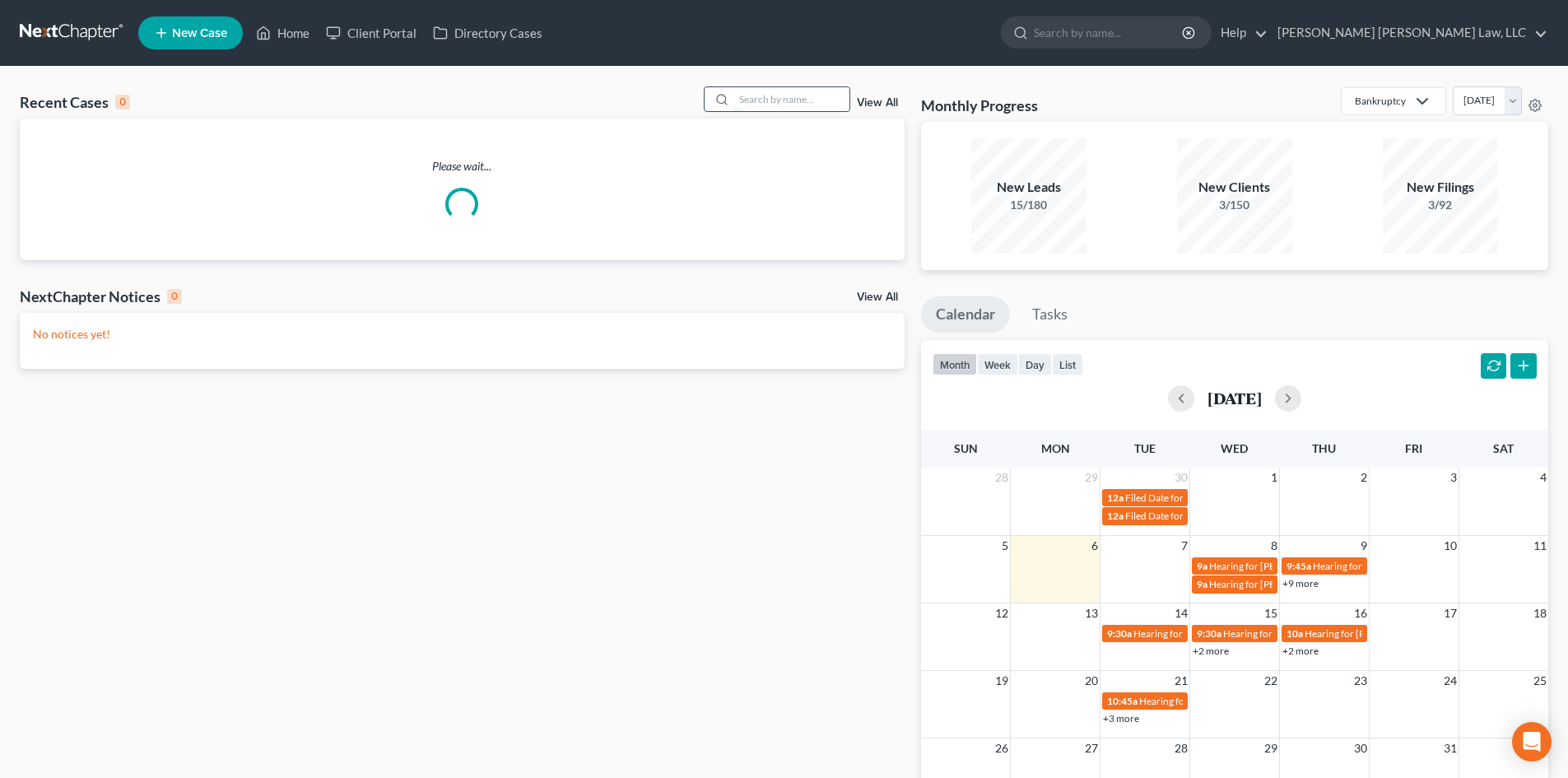
click at [771, 98] on input "search" at bounding box center [791, 100] width 115 height 24
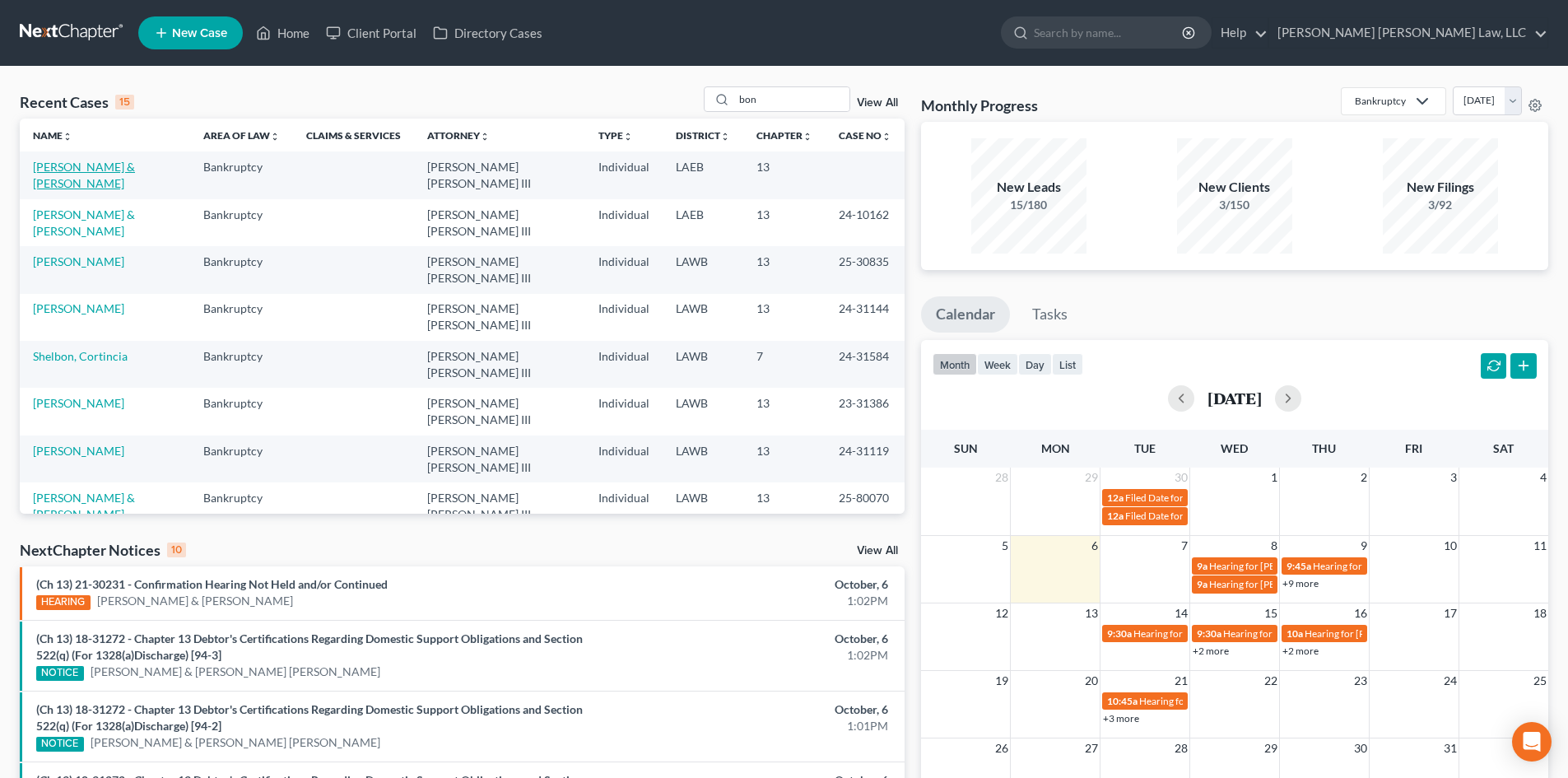
click at [135, 164] on link "[PERSON_NAME] & [PERSON_NAME]" at bounding box center [84, 174] width 102 height 30
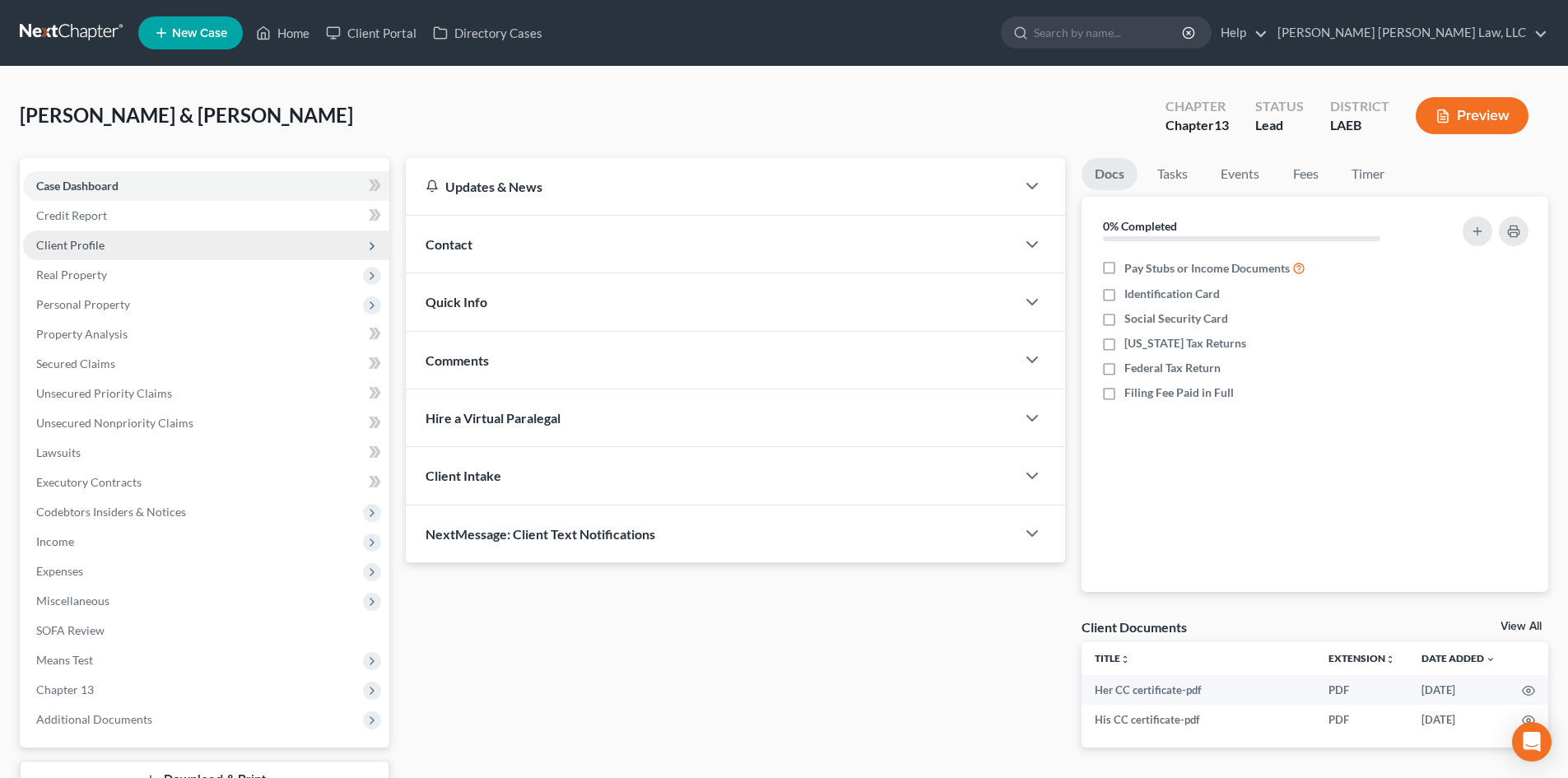
click at [137, 243] on span "Client Profile" at bounding box center [206, 245] width 367 height 29
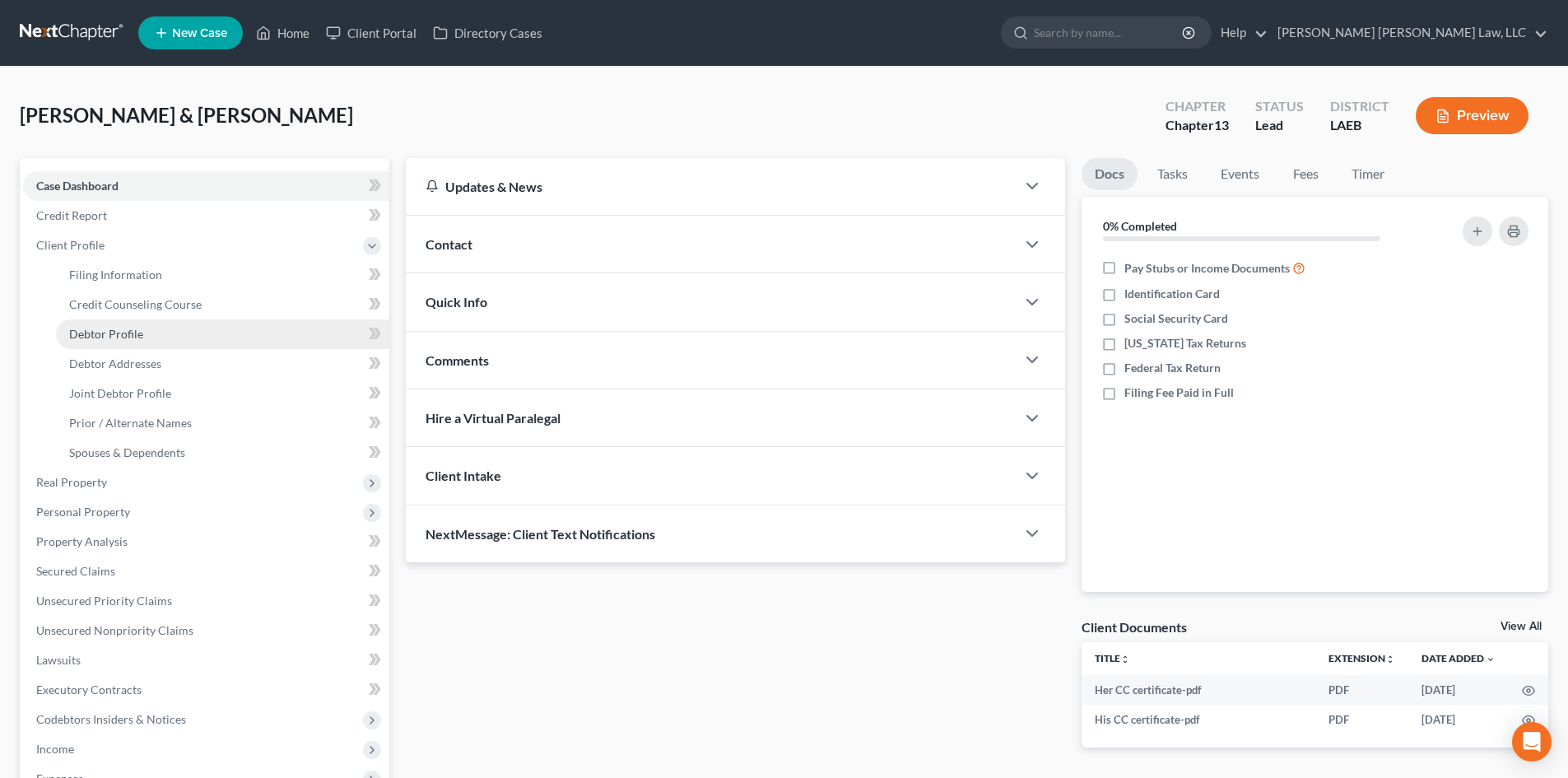
click at [173, 330] on link "Debtor Profile" at bounding box center [223, 334] width 334 height 29
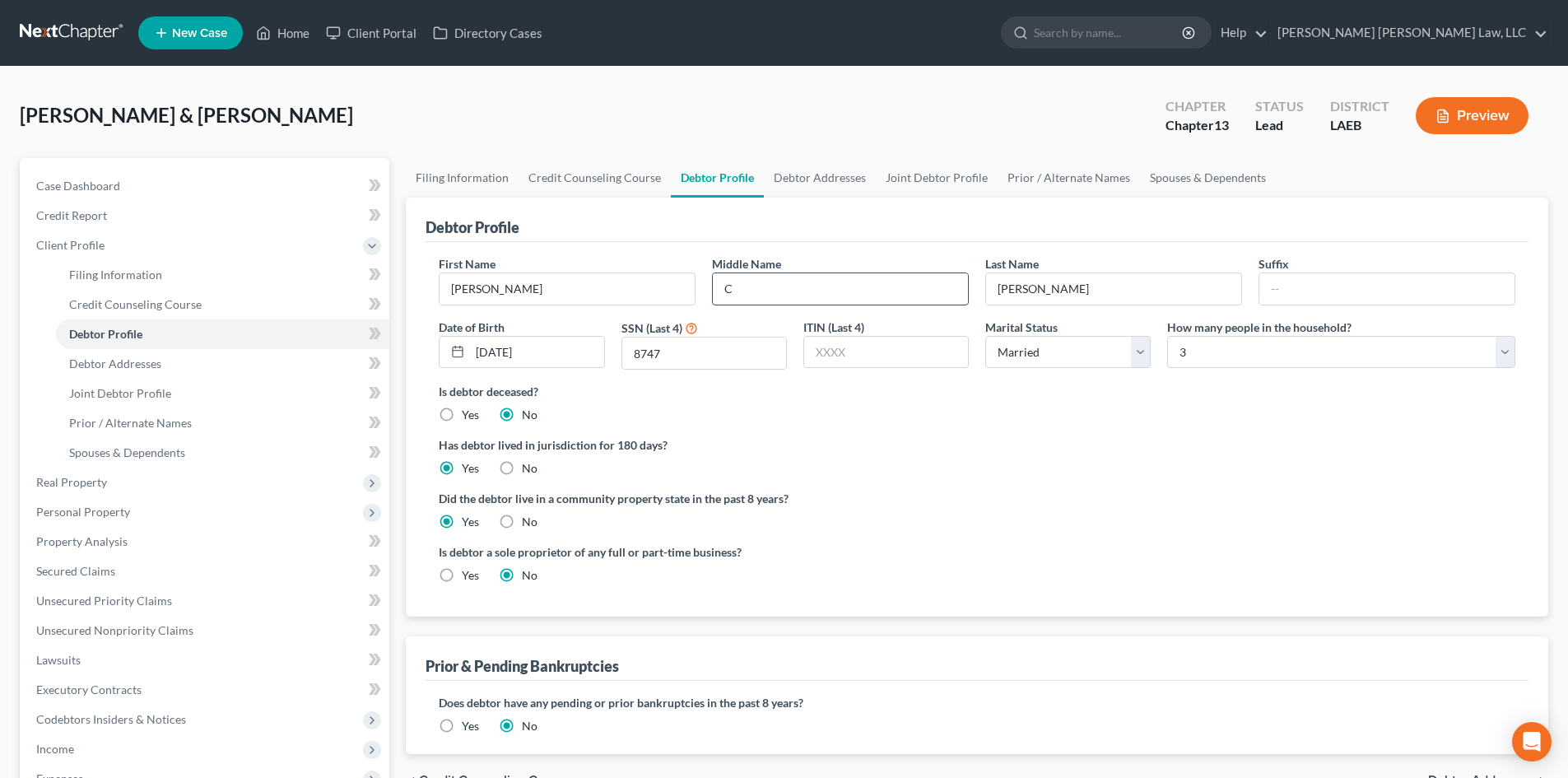
click at [798, 280] on input "C" at bounding box center [840, 289] width 255 height 31
click at [1026, 504] on label "Did the debtor live in a community property state in the past 8 years?" at bounding box center [977, 498] width 1077 height 17
click at [801, 182] on link "Debtor Addresses" at bounding box center [819, 178] width 112 height 40
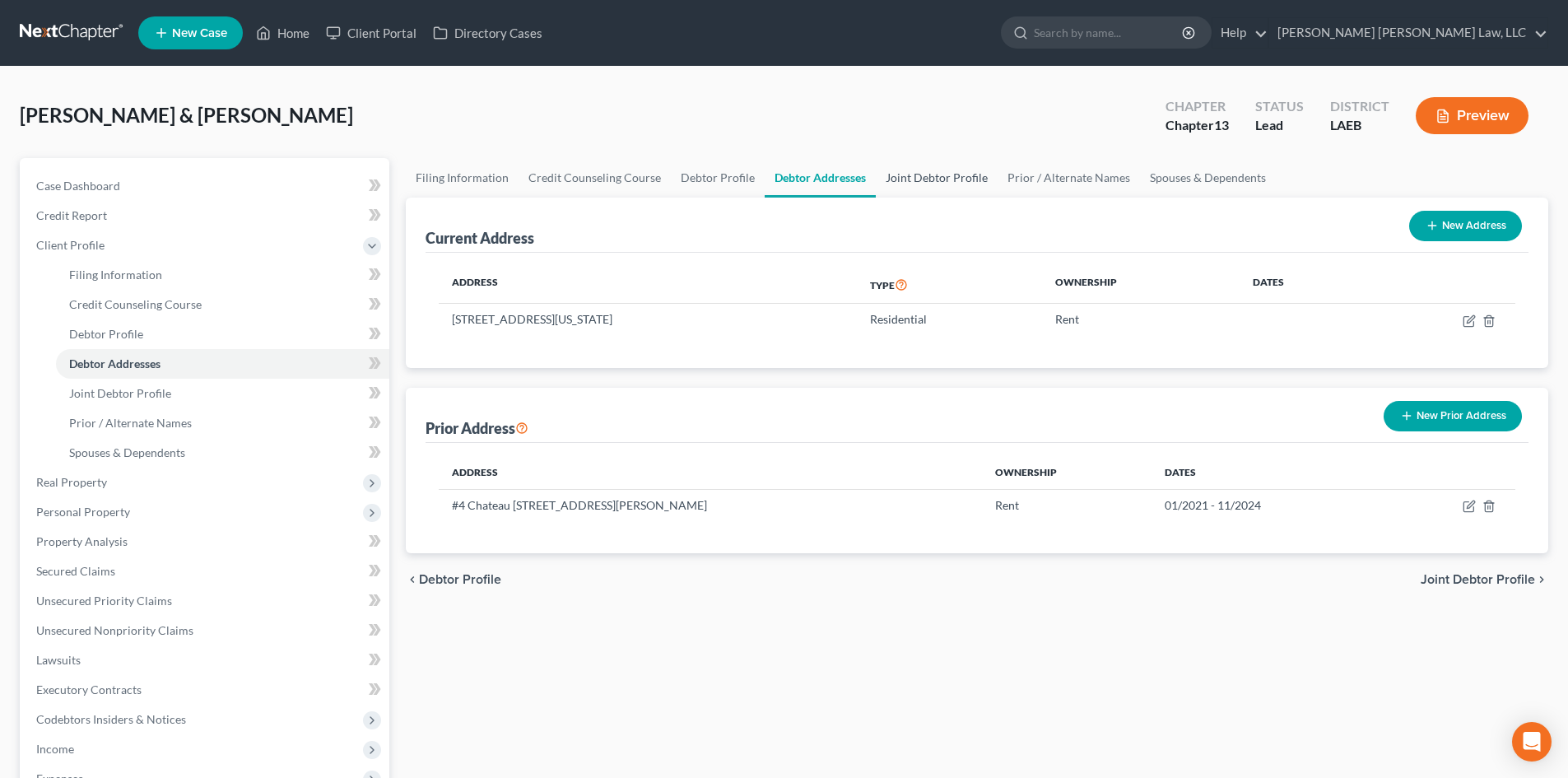
click at [935, 176] on link "Joint Debtor Profile" at bounding box center [937, 178] width 122 height 40
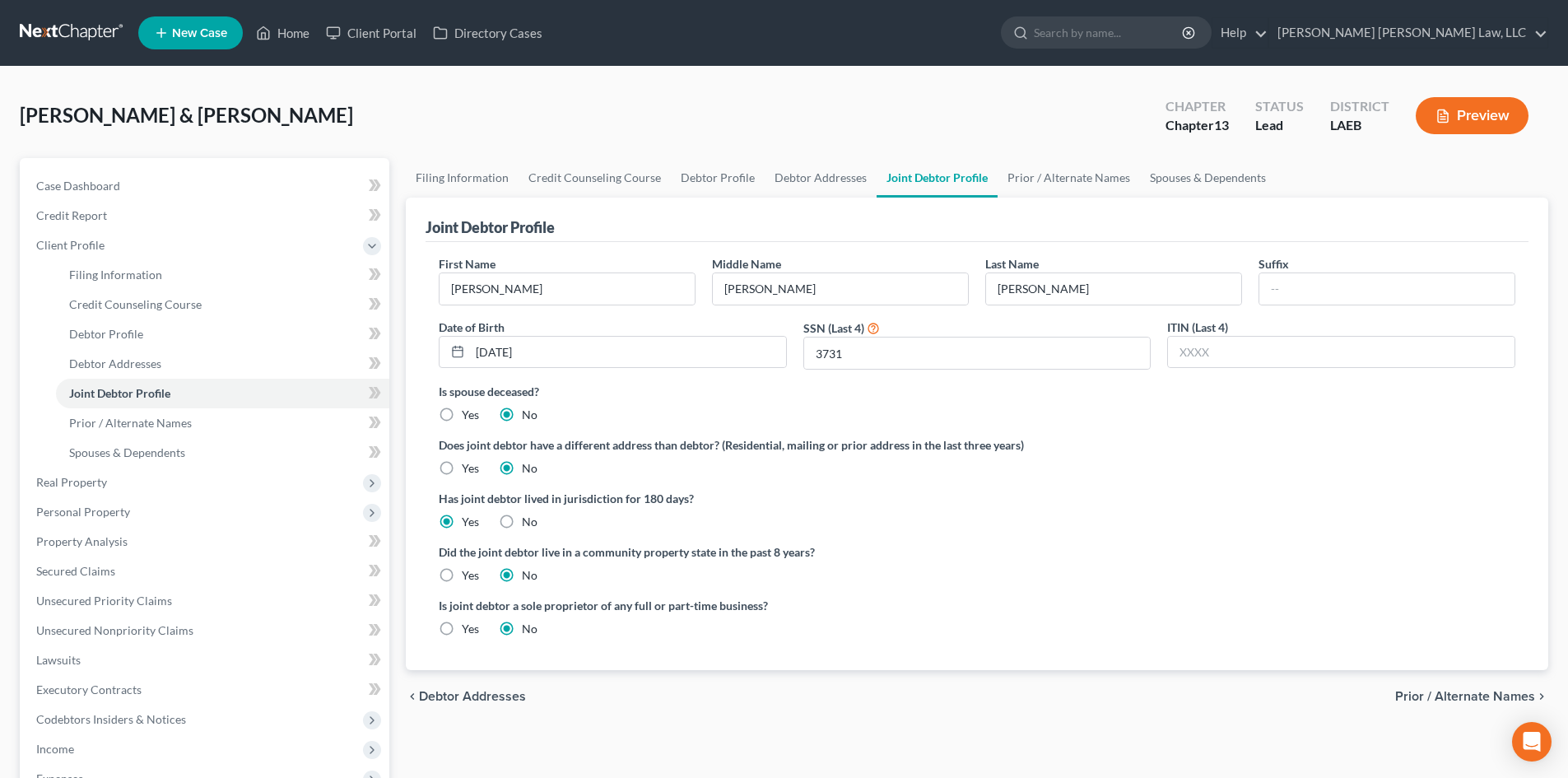
click at [458, 585] on ng-include "First Name [PERSON_NAME] Middle Name [PERSON_NAME] Last Name [PERSON_NAME] Date…" at bounding box center [977, 452] width 1077 height 395
click at [465, 573] on label "Yes" at bounding box center [471, 574] width 17 height 16
click at [468, 573] on input "Yes" at bounding box center [473, 572] width 10 height 10
click at [1091, 172] on link "Prior / Alternate Names" at bounding box center [1069, 178] width 142 height 40
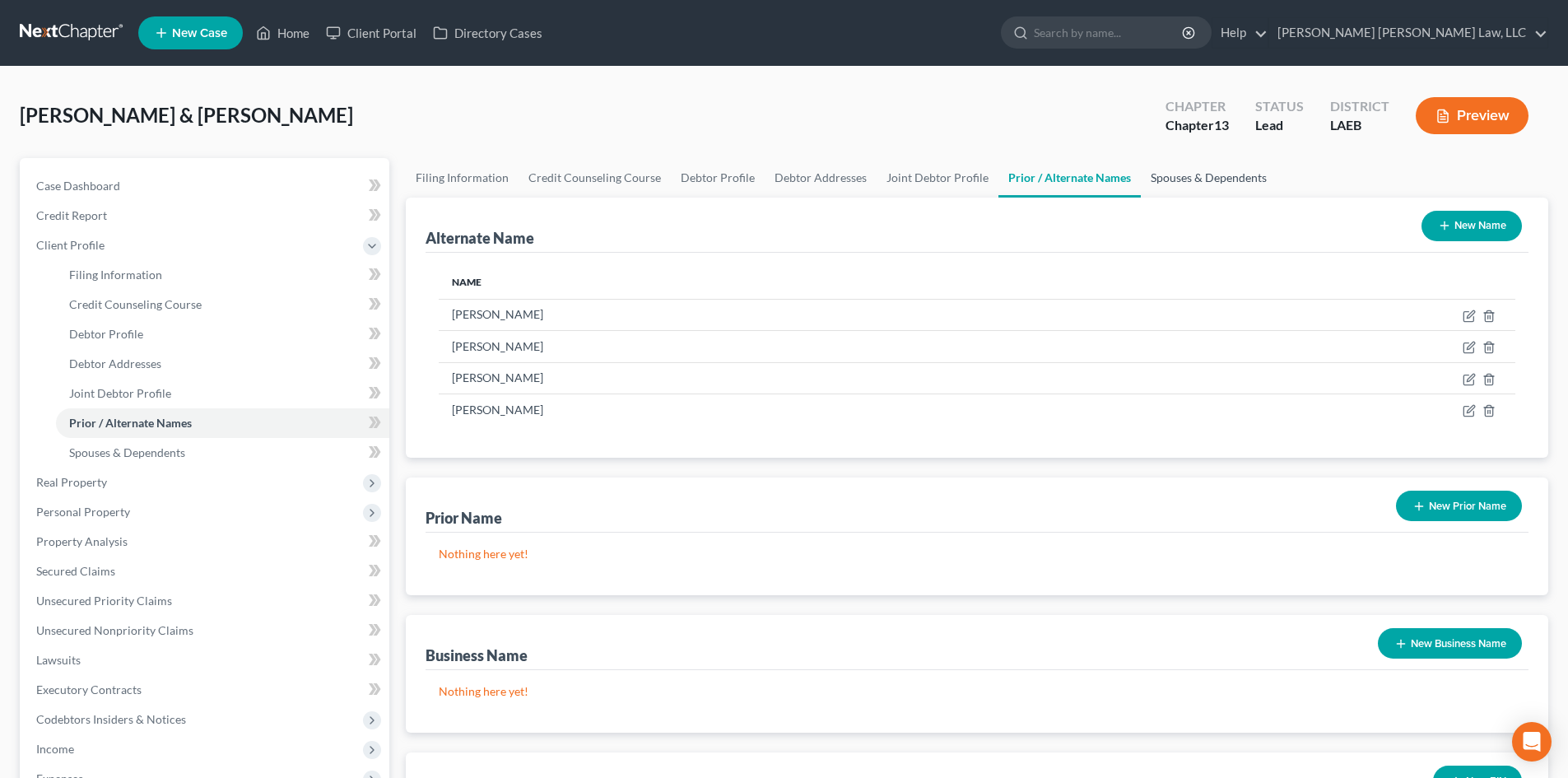
click at [1237, 161] on link "Spouses & Dependents" at bounding box center [1208, 178] width 136 height 40
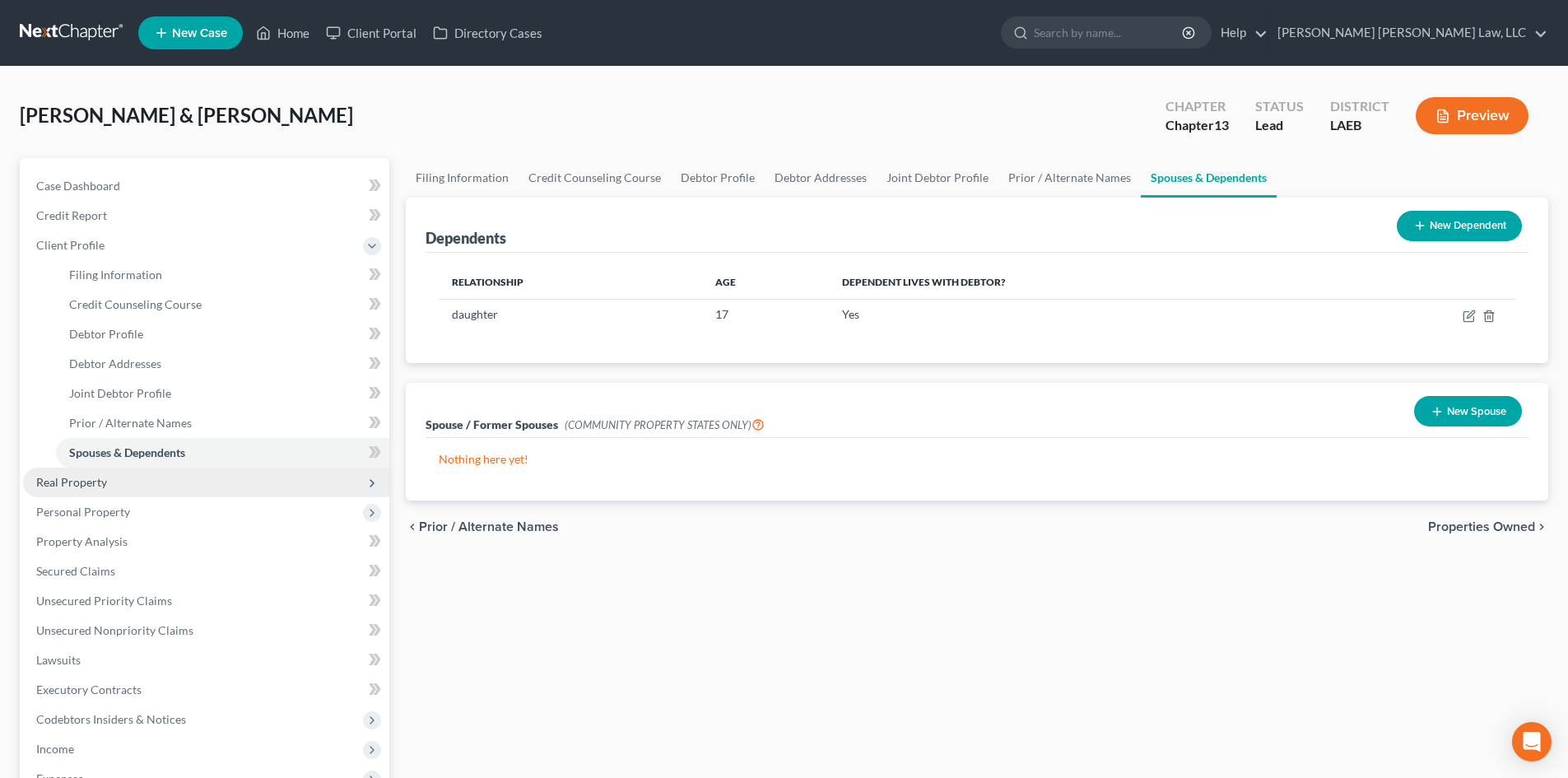
click at [310, 491] on span "Real Property" at bounding box center [206, 482] width 367 height 29
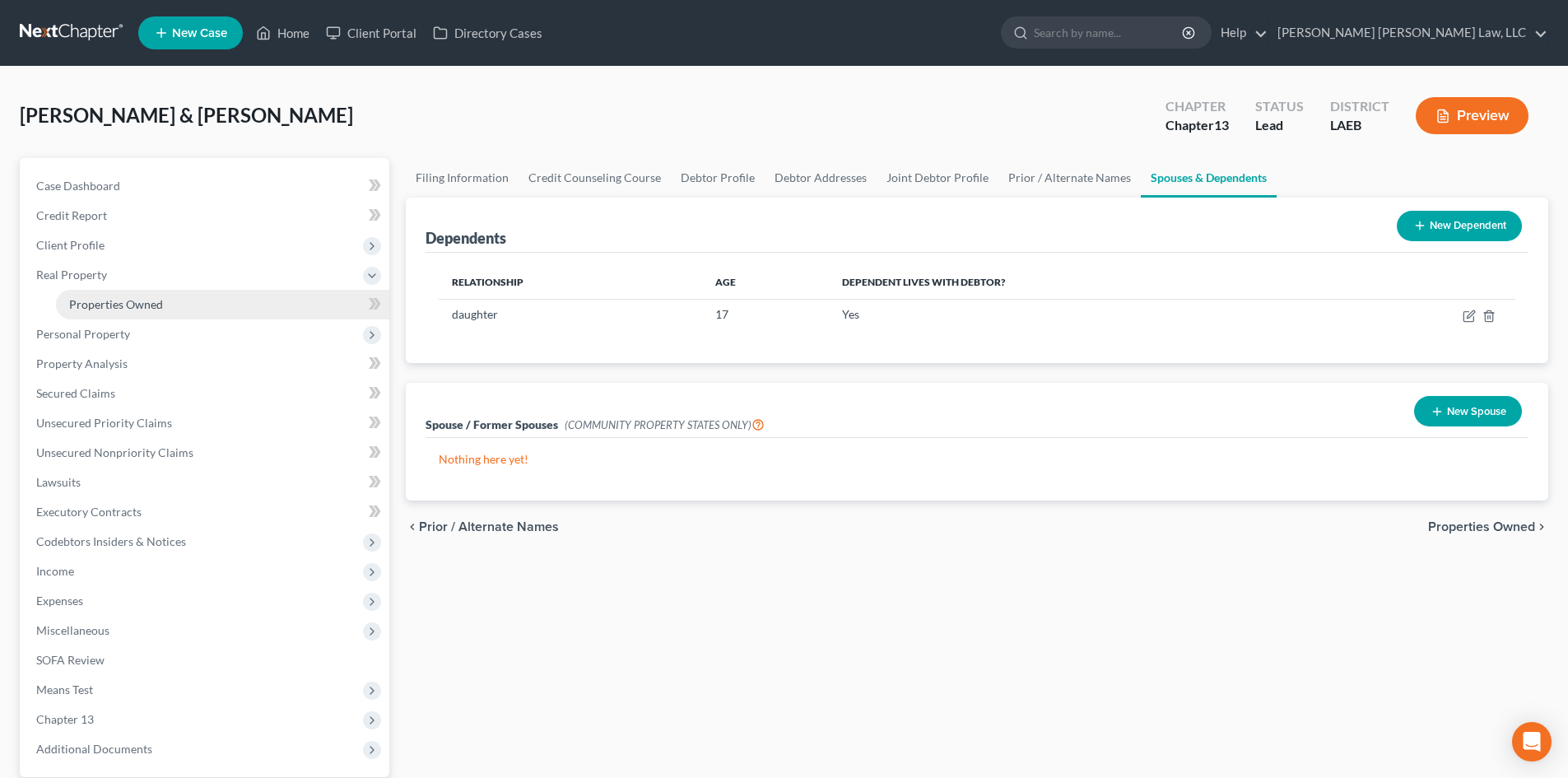
click at [303, 305] on link "Properties Owned" at bounding box center [223, 304] width 334 height 29
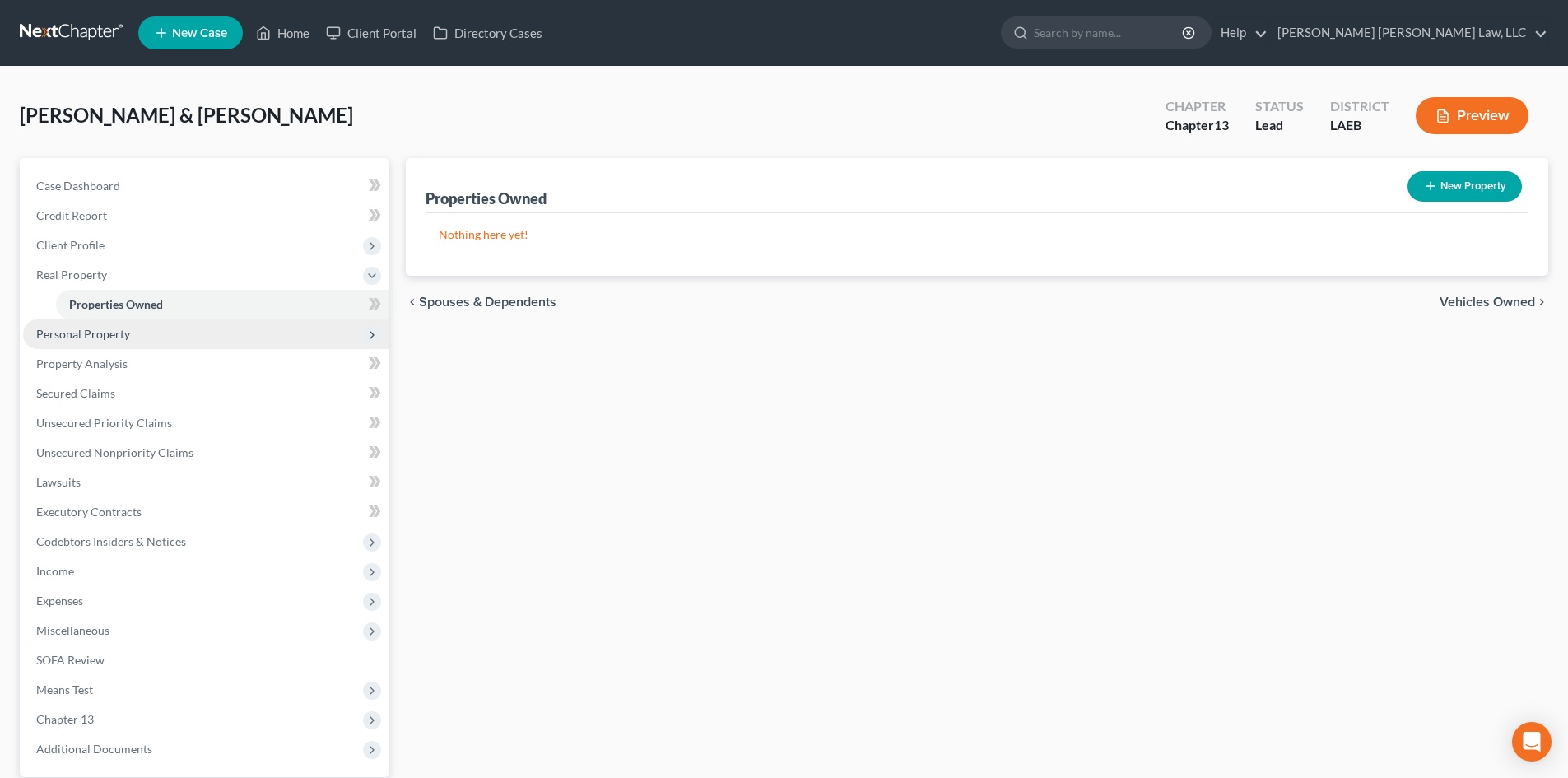
click at [237, 343] on span "Personal Property" at bounding box center [206, 334] width 367 height 29
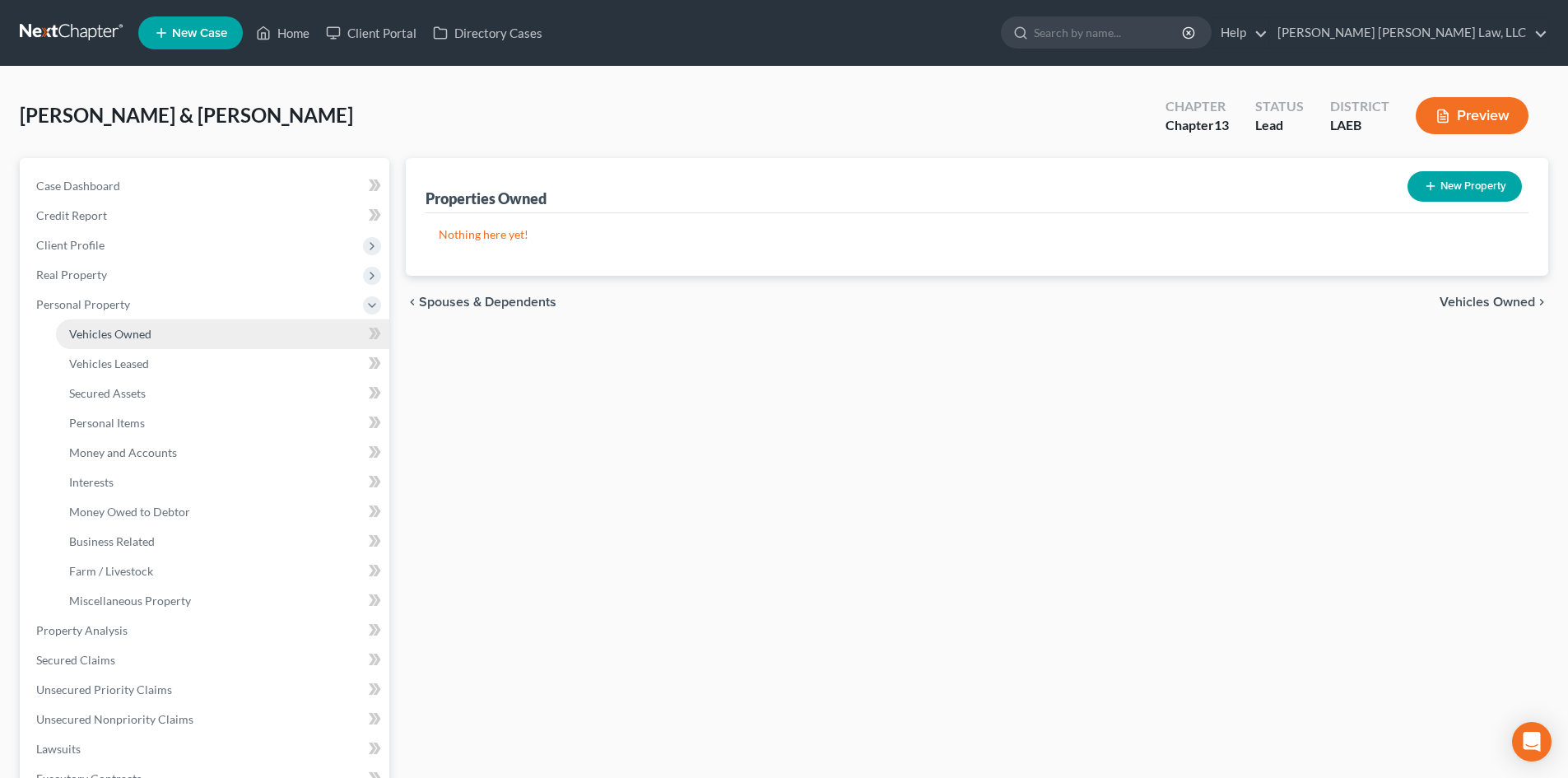
click at [244, 334] on link "Vehicles Owned" at bounding box center [223, 334] width 334 height 29
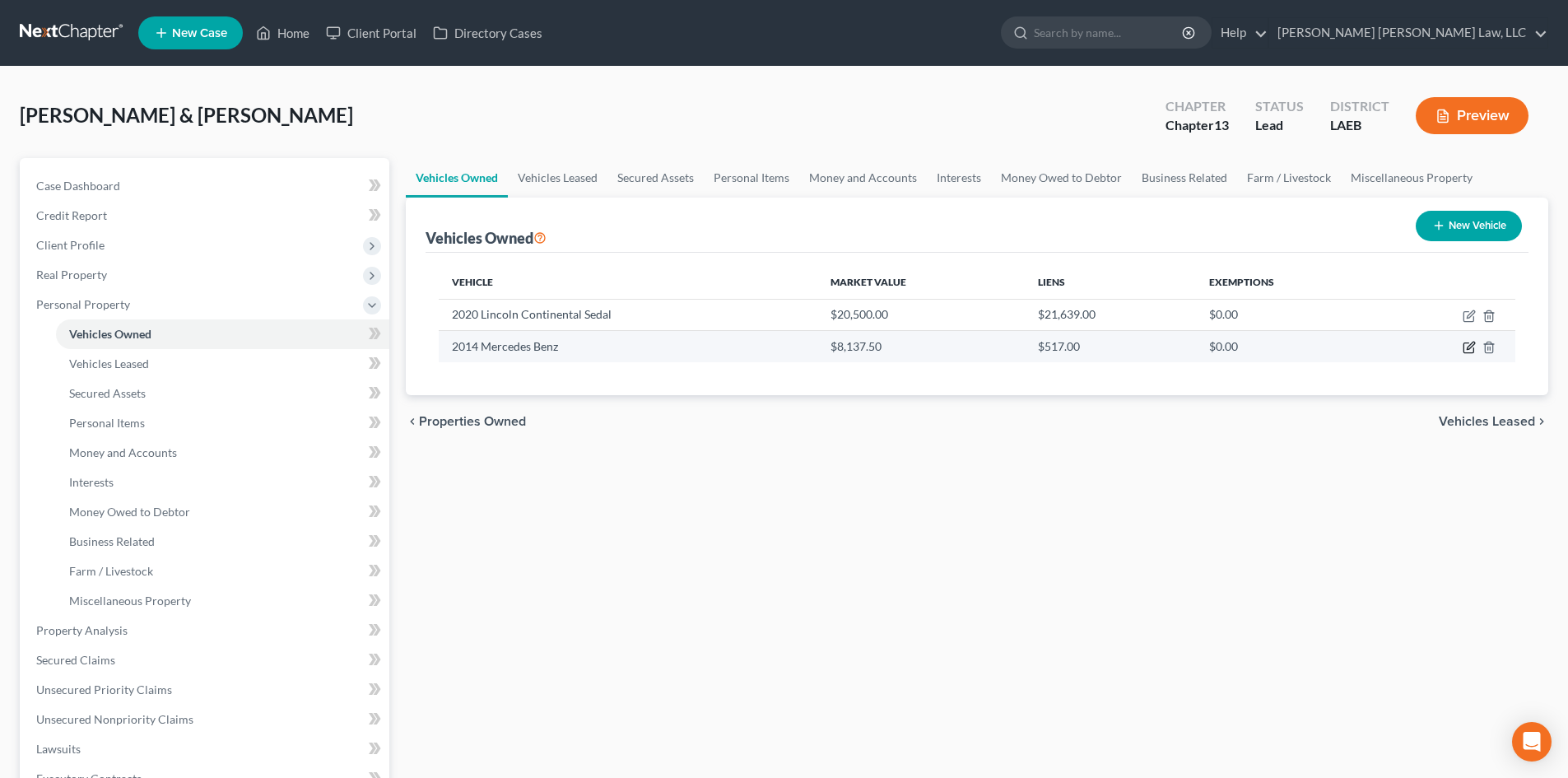
click at [1466, 341] on icon "button" at bounding box center [1469, 347] width 13 height 13
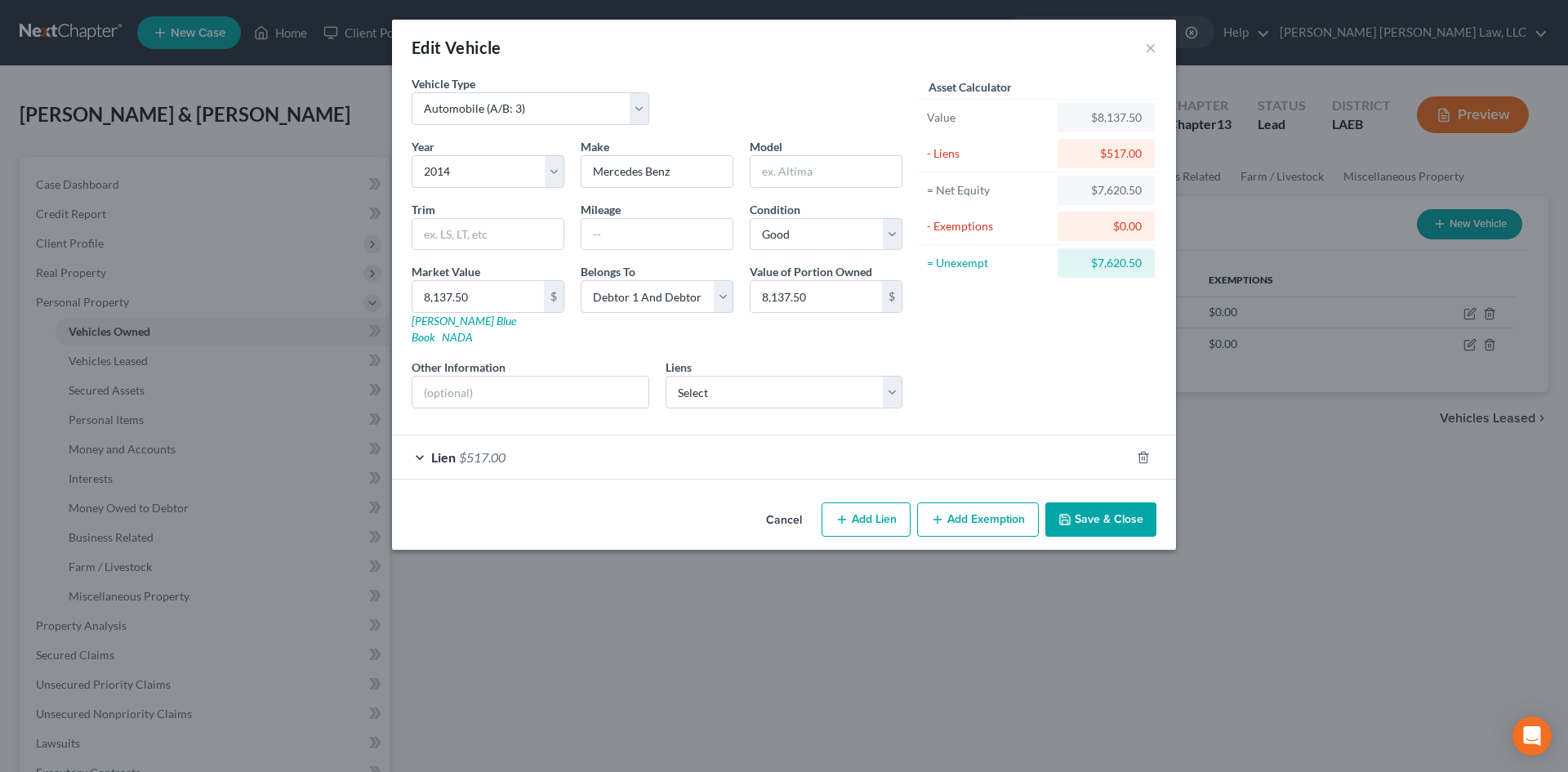
click at [956, 505] on button "Add Exemption" at bounding box center [978, 519] width 122 height 34
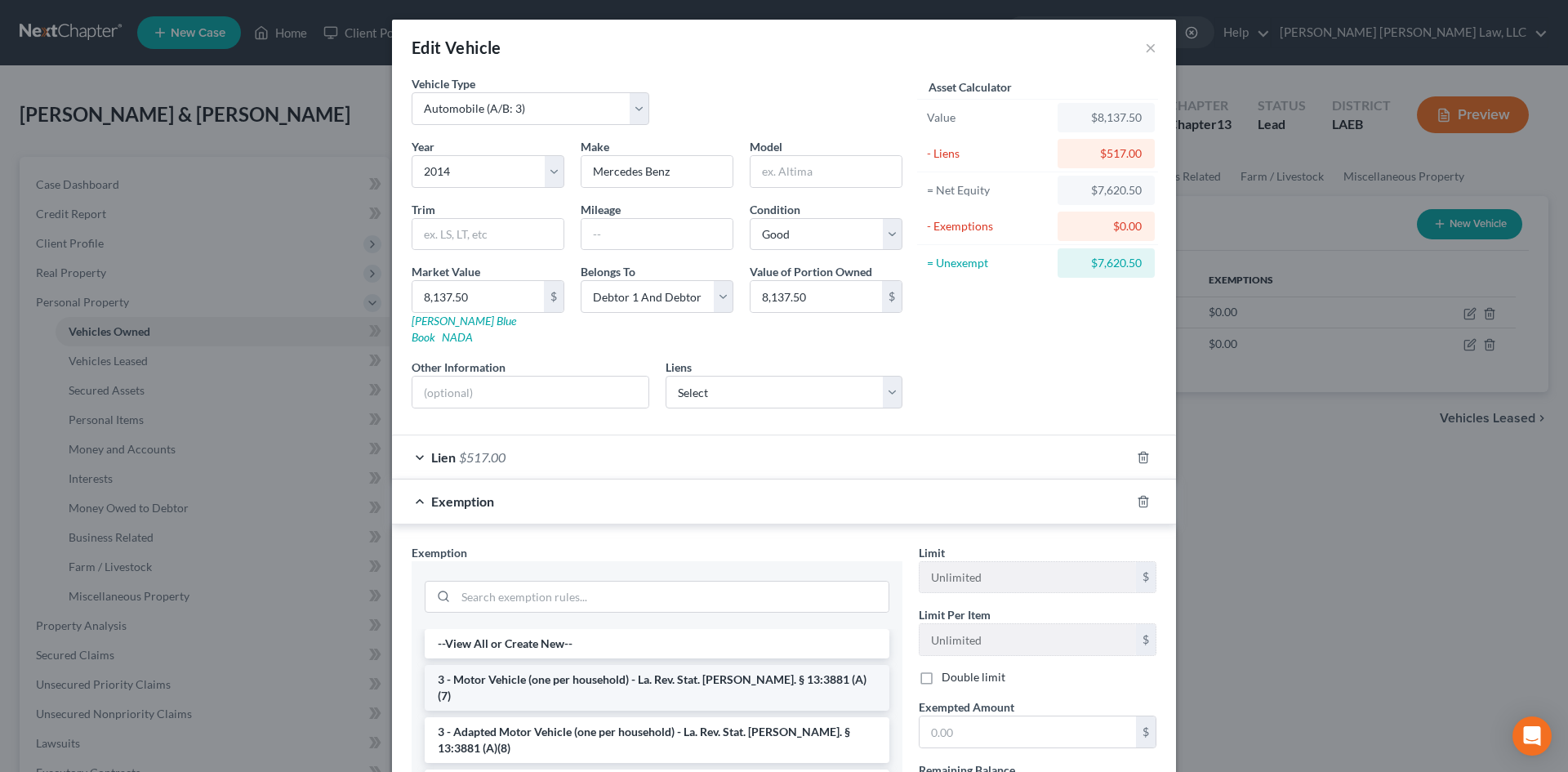
click at [582, 665] on li "3 - Motor Vehicle (one per household) - La. Rev. Stat. [PERSON_NAME]. § 13:3881…" at bounding box center [657, 687] width 464 height 46
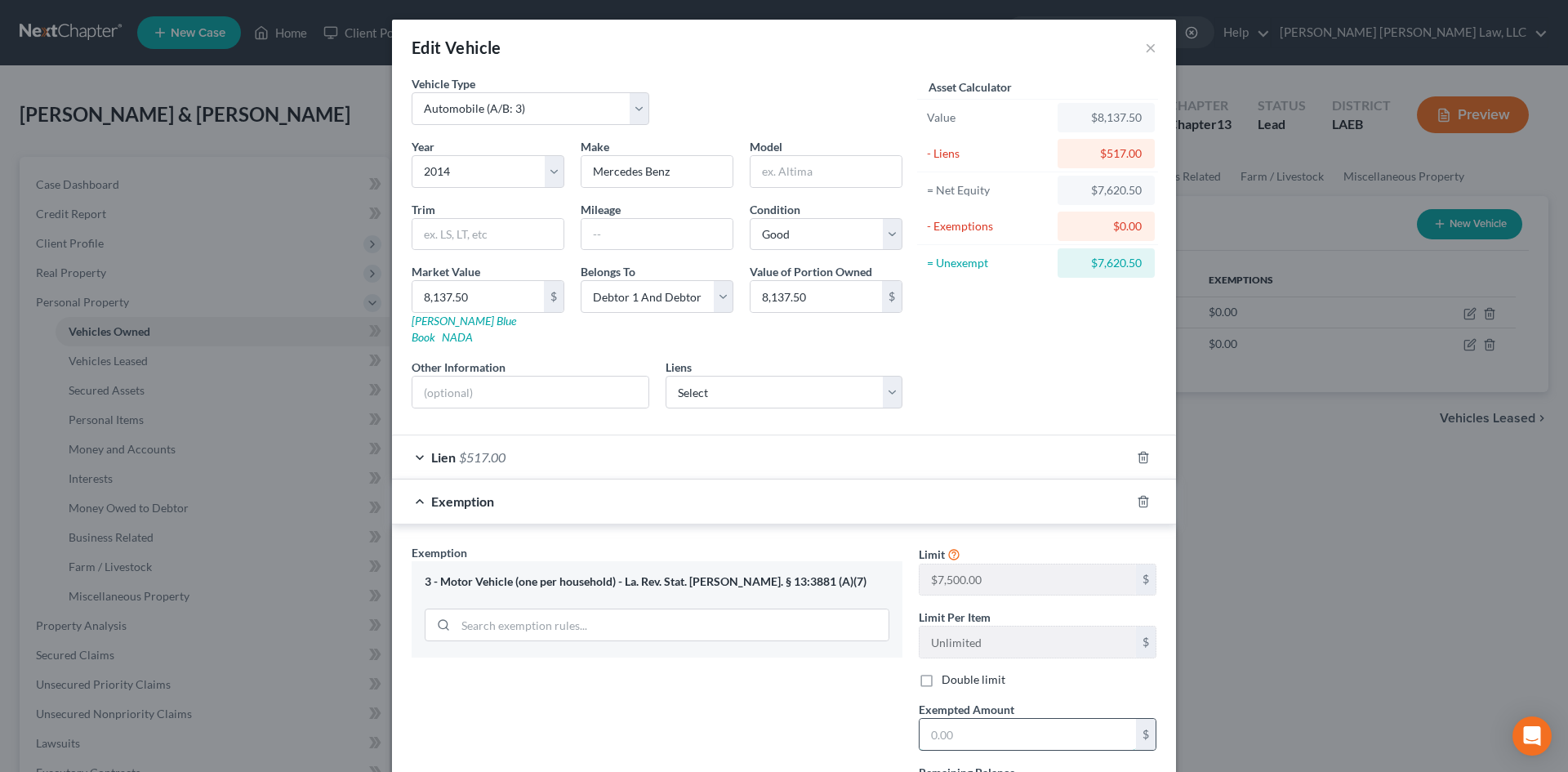
click at [929, 719] on input "text" at bounding box center [1027, 734] width 217 height 31
drag, startPoint x: 769, startPoint y: 688, endPoint x: 885, endPoint y: 443, distance: 271.1
click at [768, 691] on div "Exemption Set must be selected for CA. Exemption * 3 - Motor Vehicle (one per h…" at bounding box center [657, 718] width 507 height 347
click at [658, 238] on input "text" at bounding box center [657, 235] width 151 height 31
drag, startPoint x: 688, startPoint y: 174, endPoint x: 769, endPoint y: 160, distance: 82.2
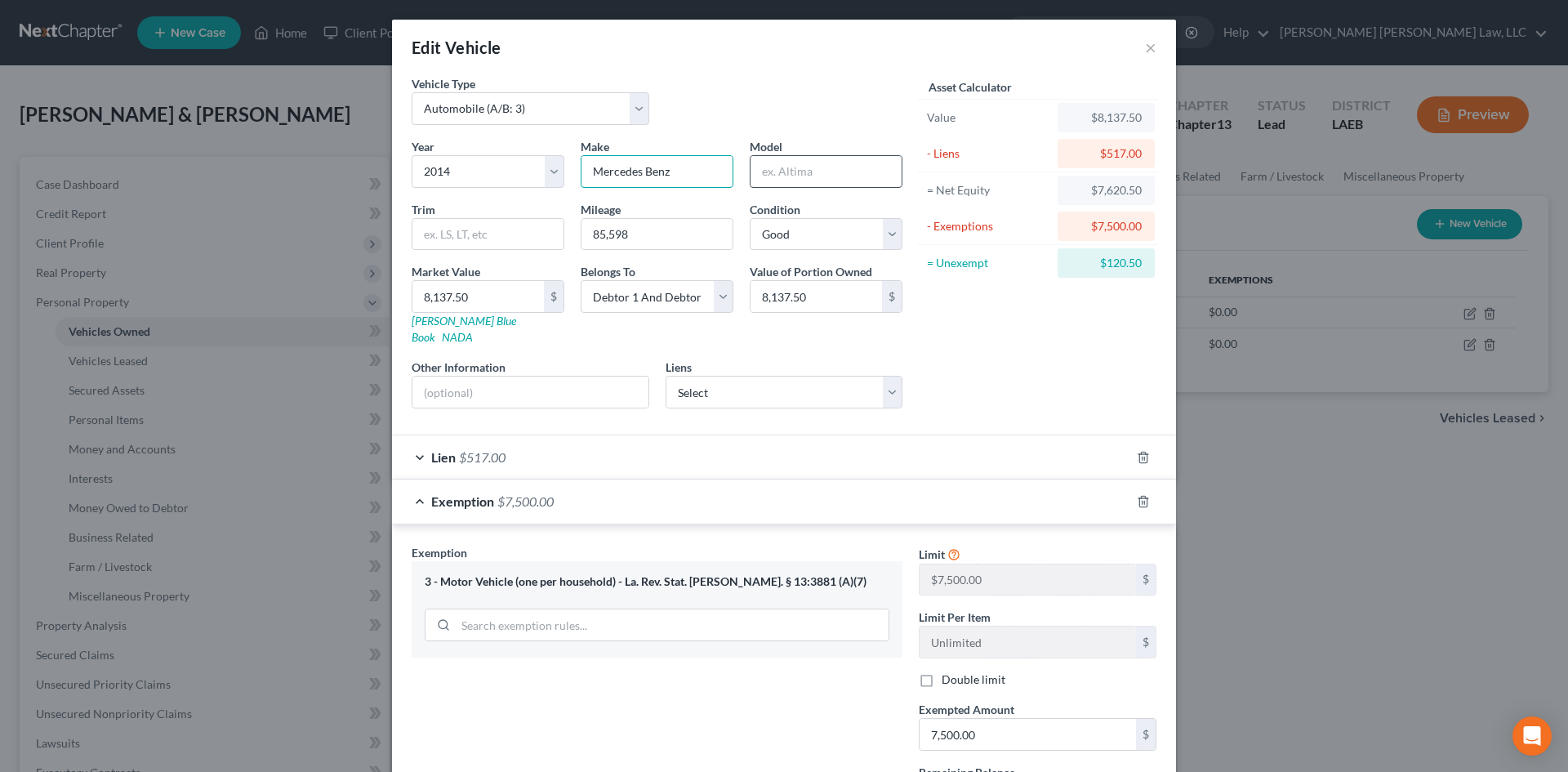
click at [640, 172] on input "Mercedes Benz" at bounding box center [657, 171] width 151 height 31
click at [783, 182] on input "text" at bounding box center [826, 171] width 151 height 31
click at [1008, 361] on div "Asset Calculator Value $8,137.50 - Liens $517.00 = Net Equity $7,620.50 - Exemp…" at bounding box center [1037, 248] width 254 height 346
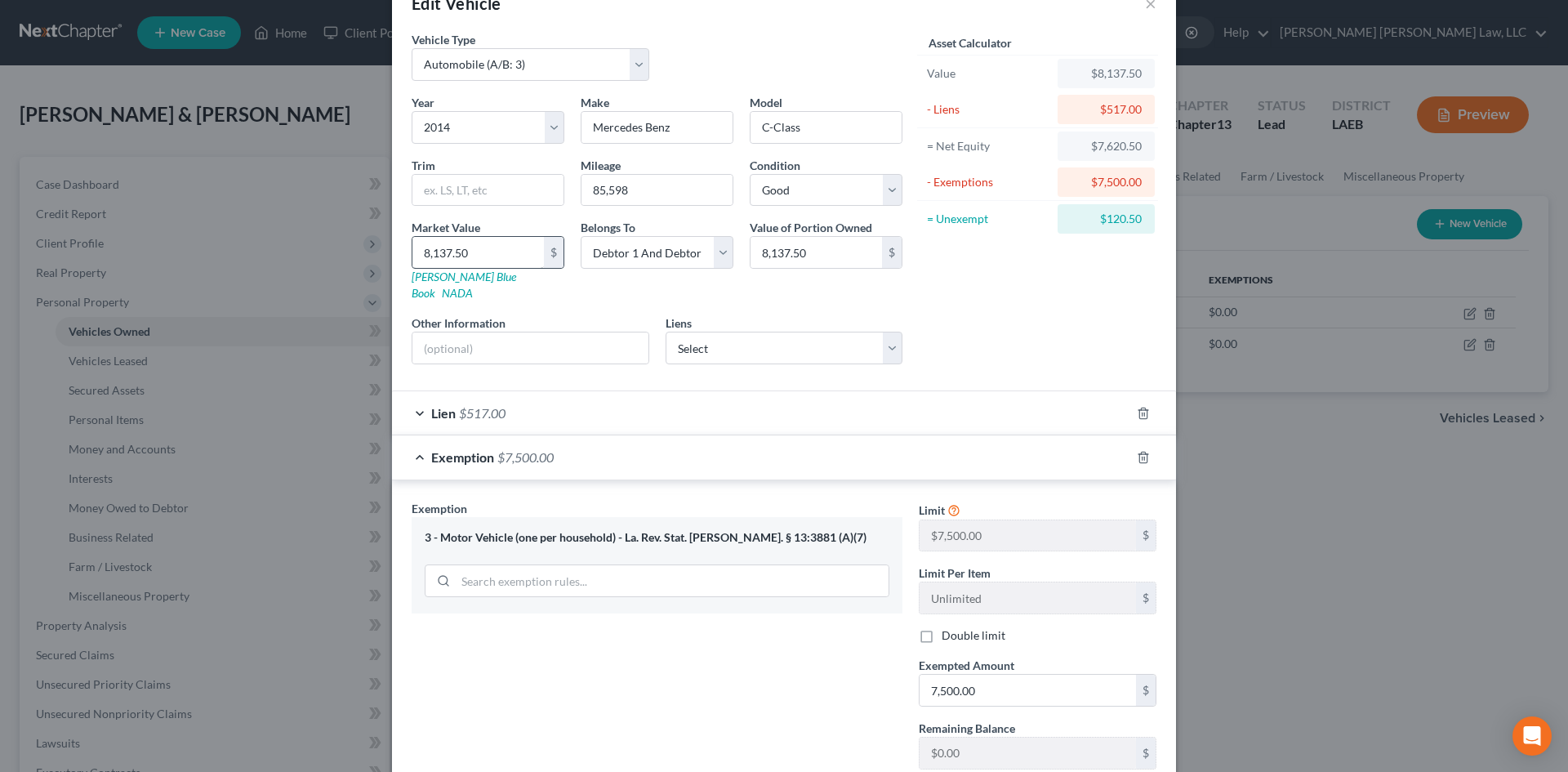
scroll to position [42, 0]
click at [501, 255] on input "8,137.50" at bounding box center [478, 254] width 132 height 31
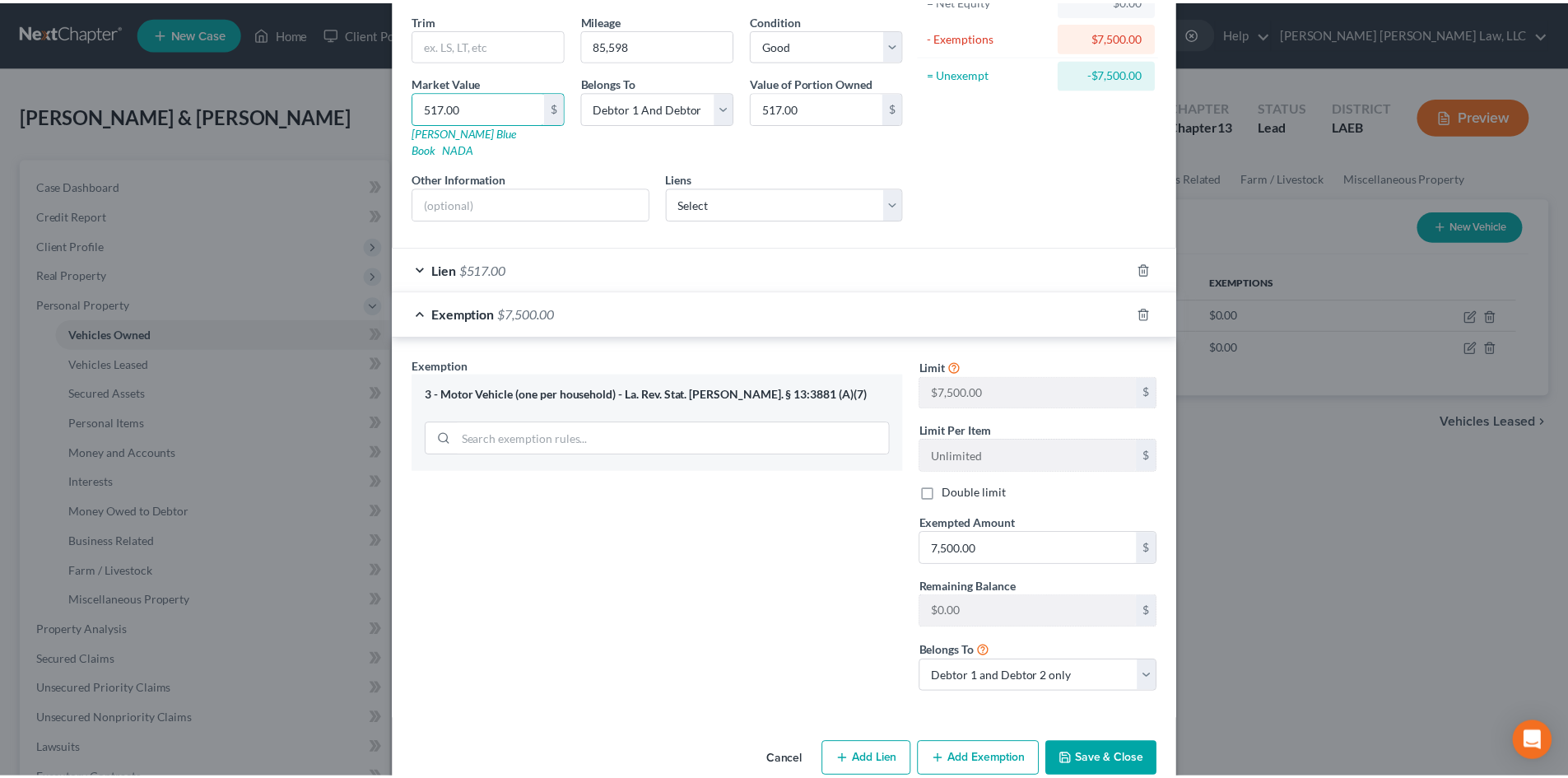
scroll to position [207, 0]
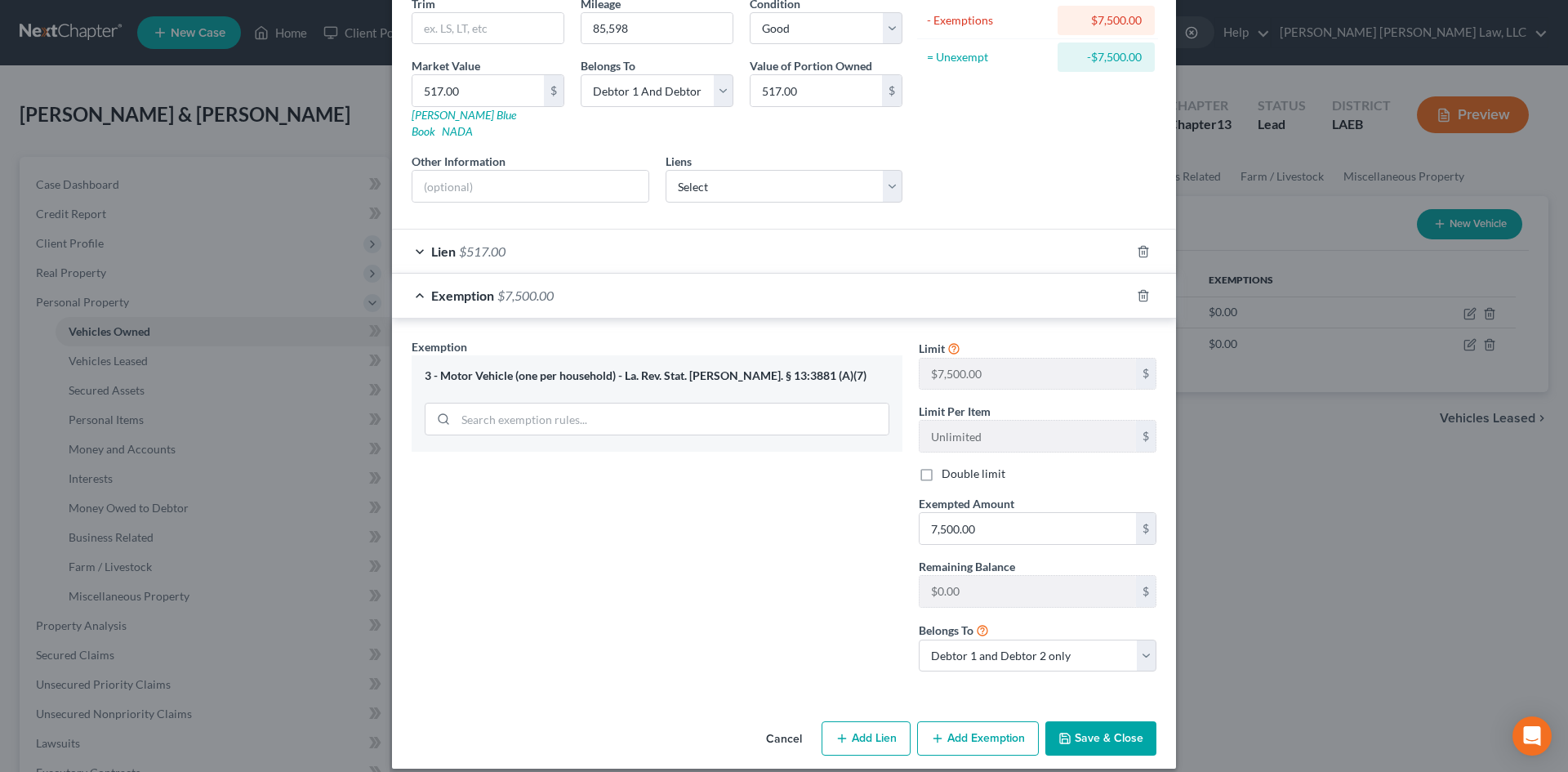
click at [1075, 721] on button "Save & Close" at bounding box center [1100, 738] width 111 height 34
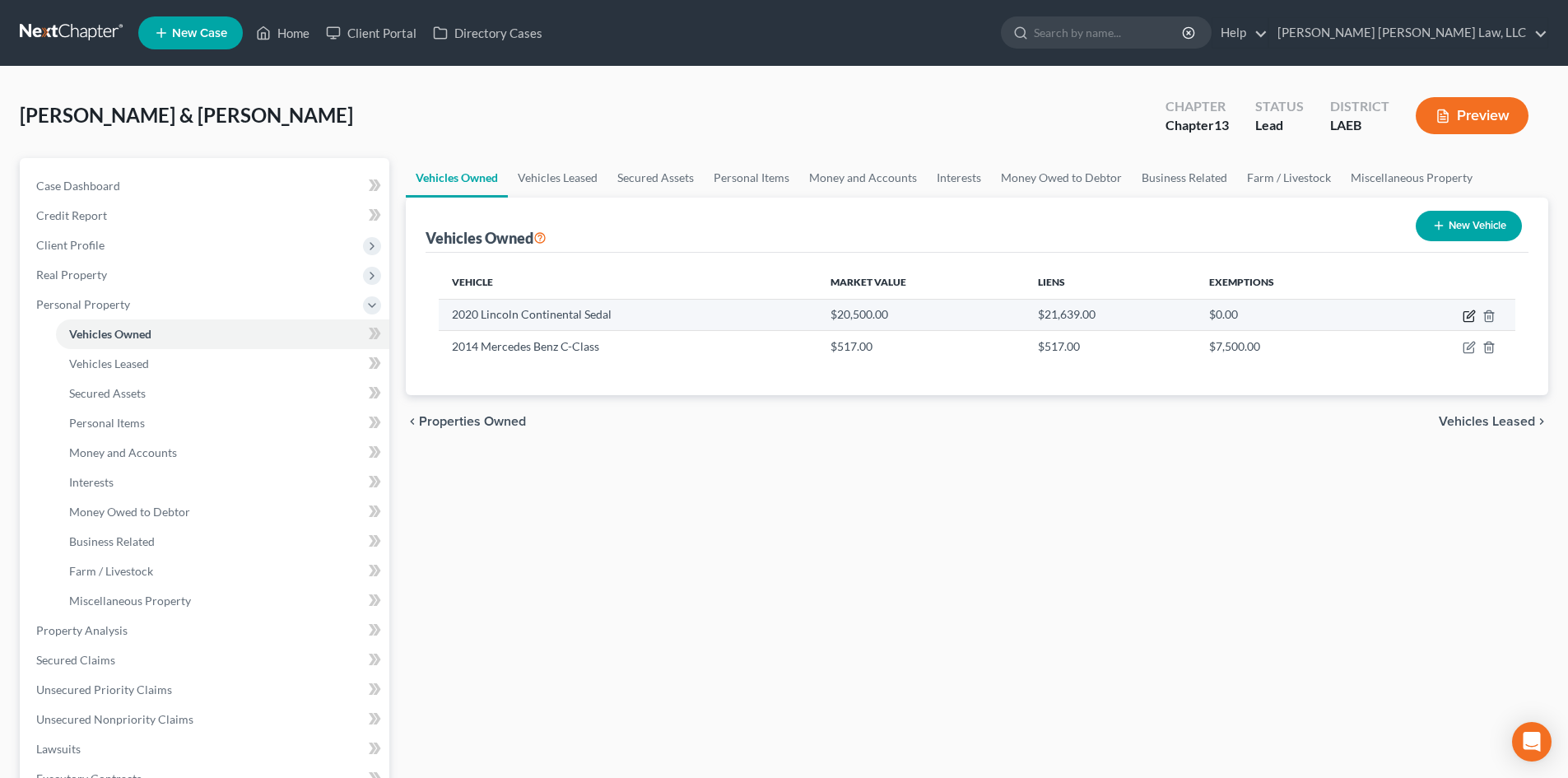
click at [1470, 313] on icon "button" at bounding box center [1470, 314] width 8 height 8
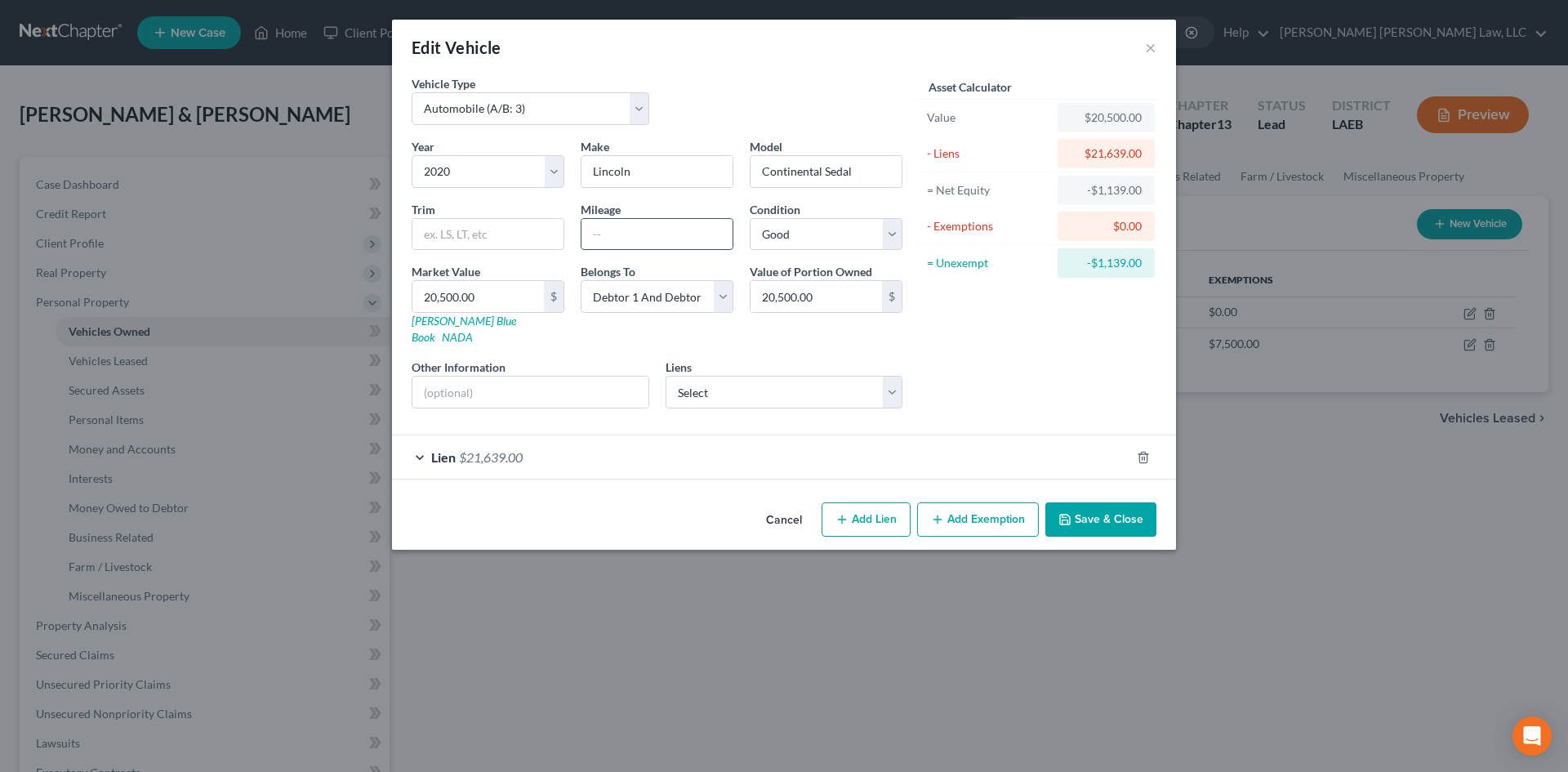
click at [685, 230] on input "text" at bounding box center [657, 235] width 151 height 31
click at [1112, 502] on button "Save & Close" at bounding box center [1100, 519] width 111 height 34
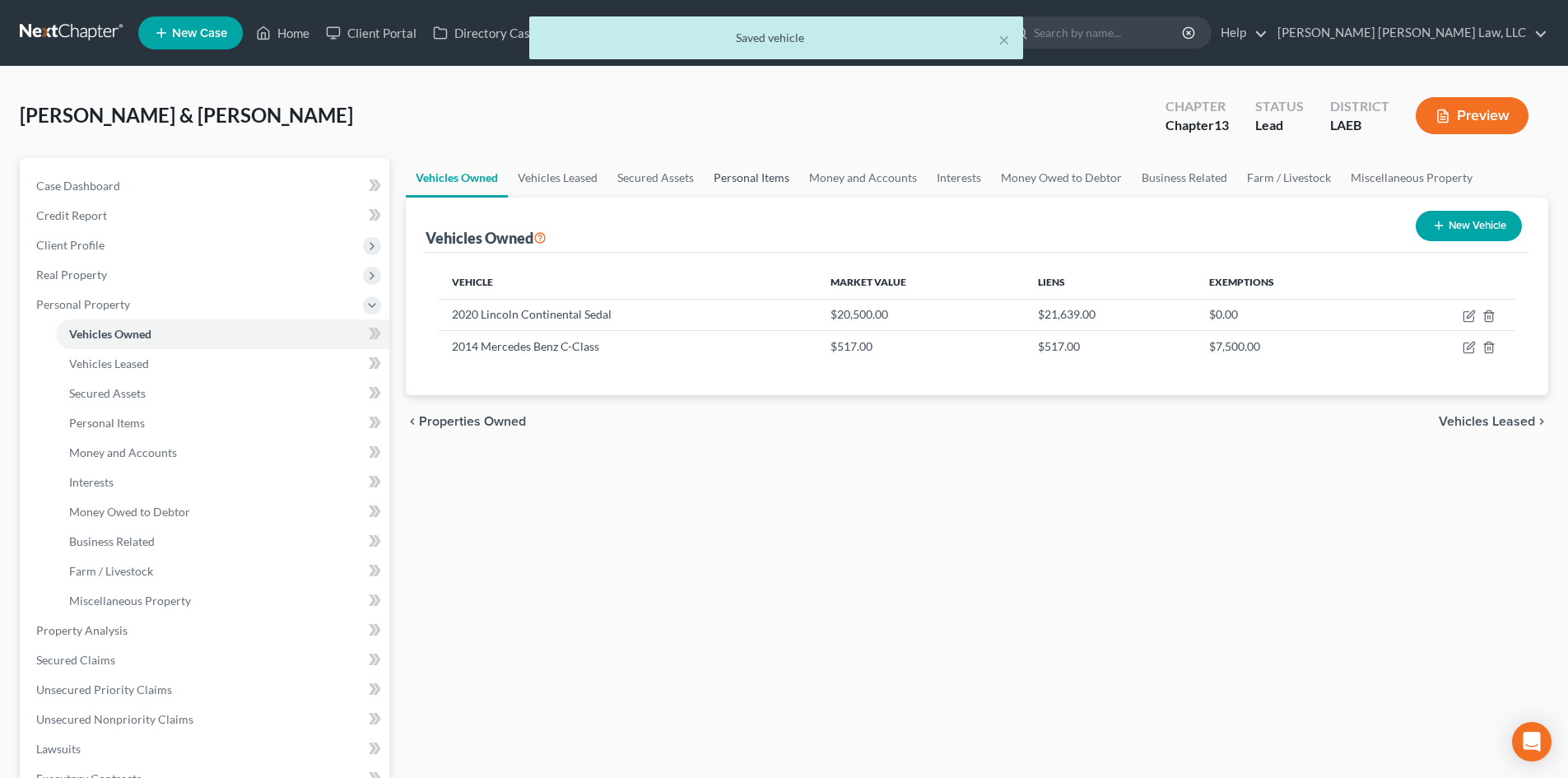
click at [727, 173] on link "Personal Items" at bounding box center [751, 178] width 95 height 40
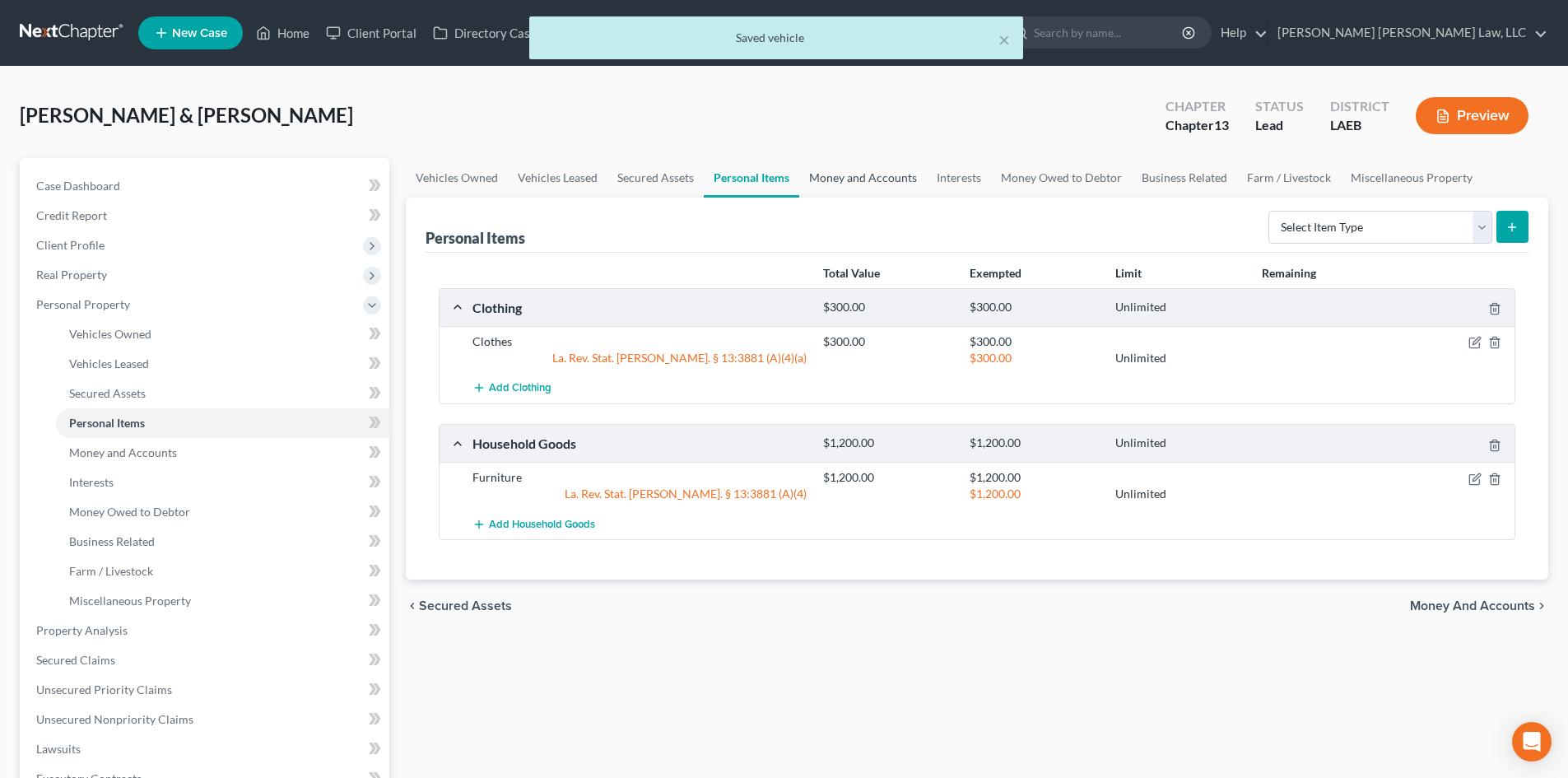
click at [859, 183] on link "Money and Accounts" at bounding box center [862, 178] width 127 height 40
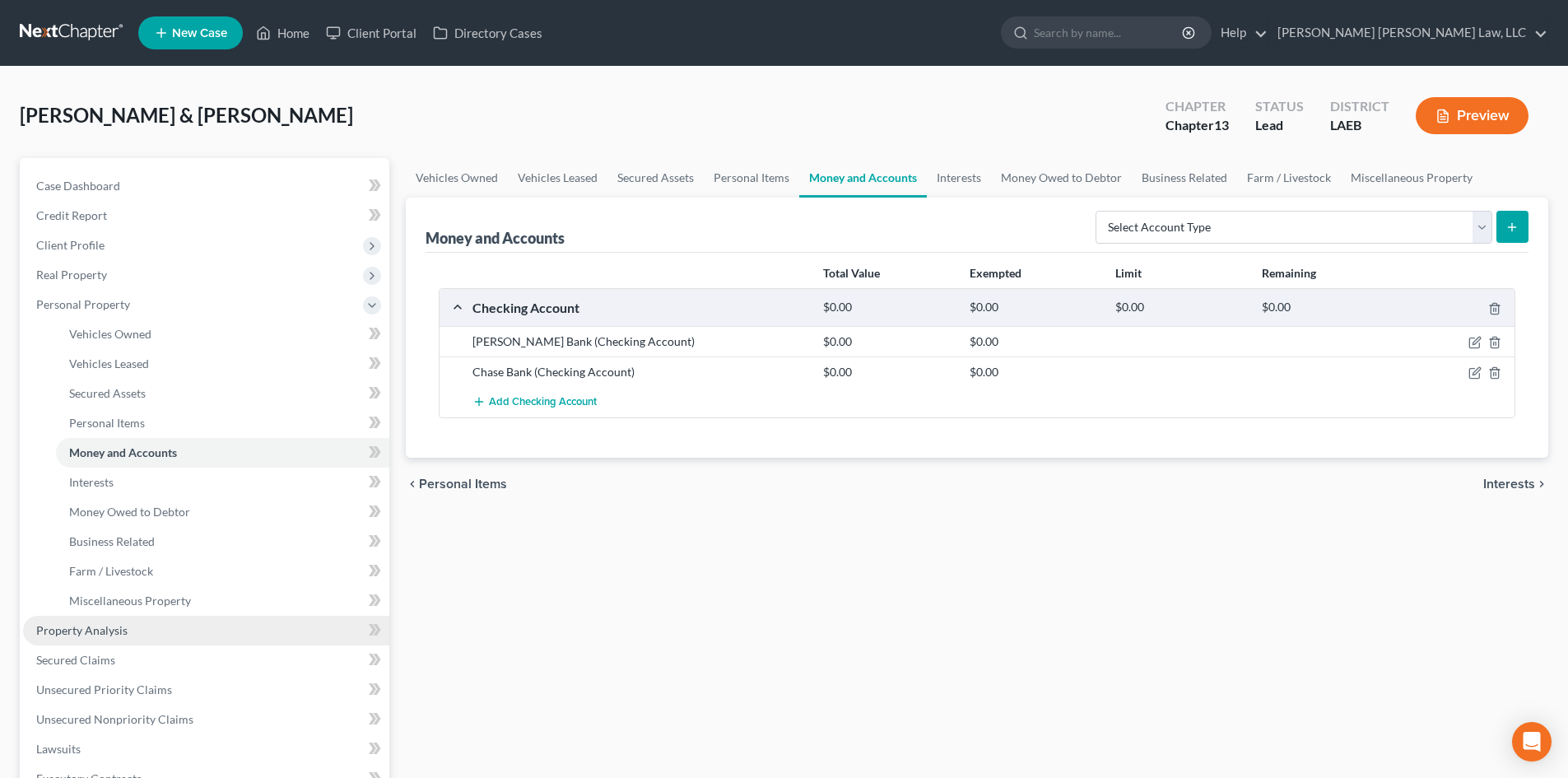
click at [136, 635] on link "Property Analysis" at bounding box center [206, 630] width 367 height 29
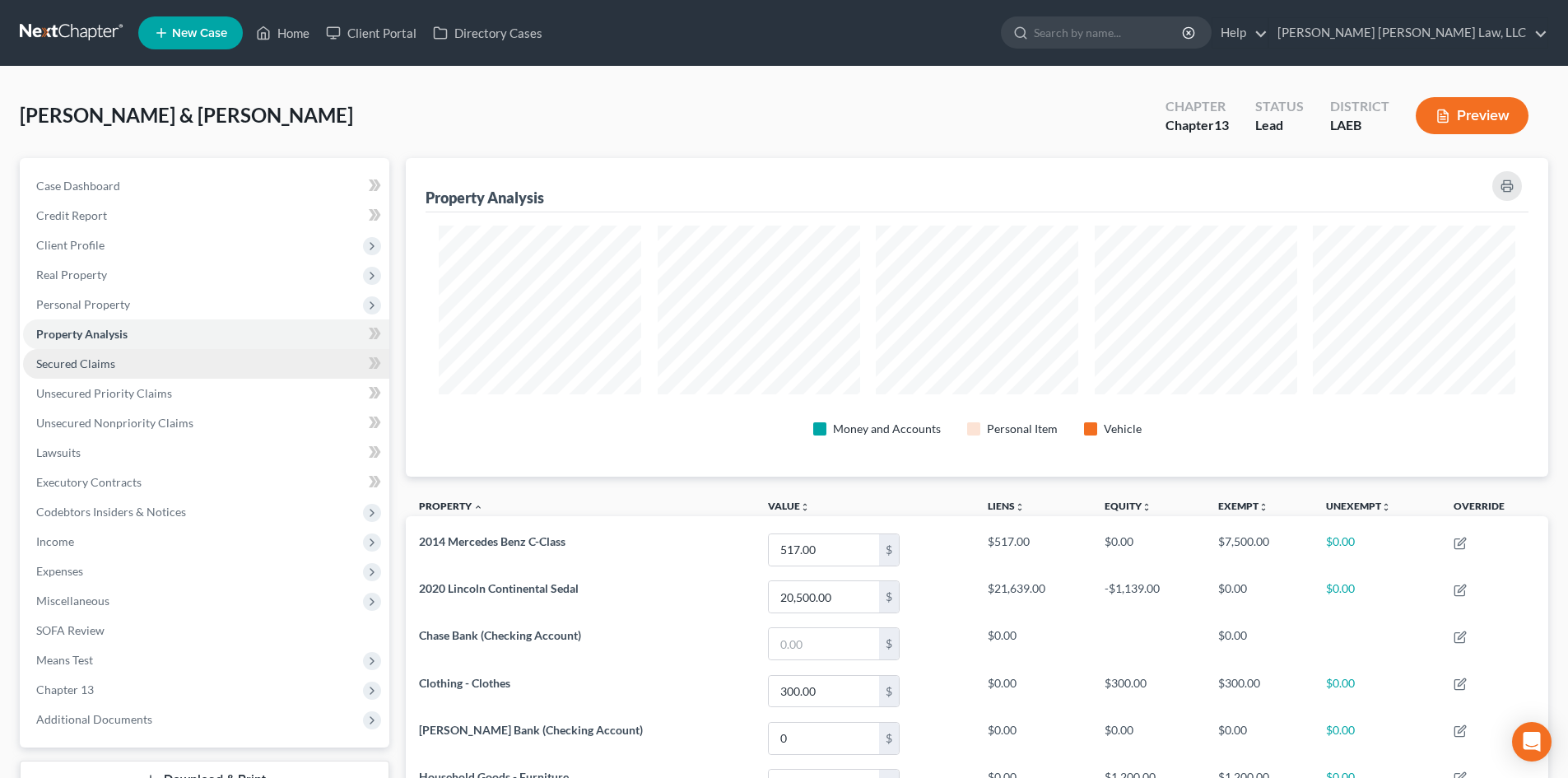
scroll to position [319, 1142]
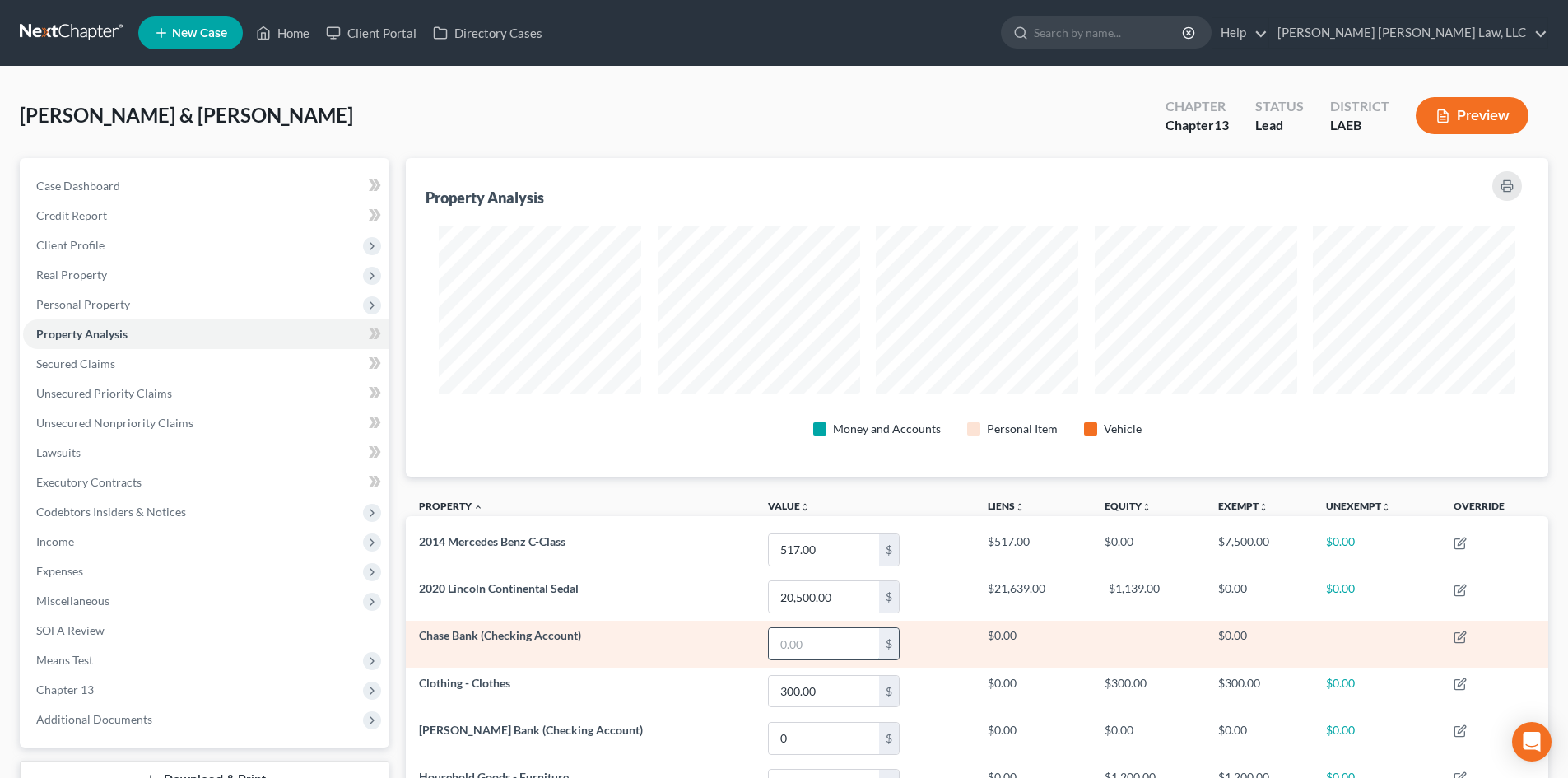
click at [819, 651] on input "text" at bounding box center [823, 644] width 110 height 31
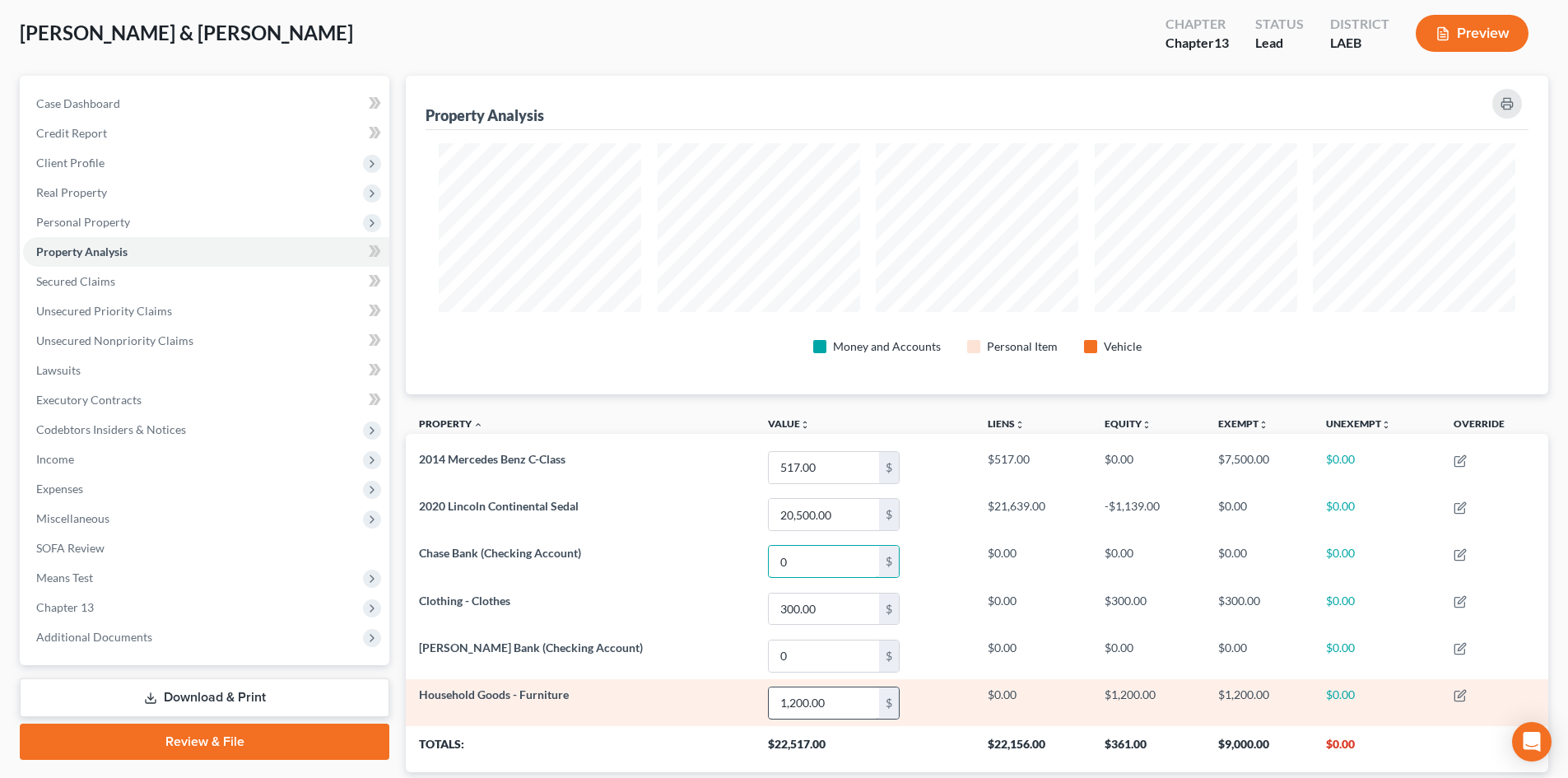
scroll to position [191, 0]
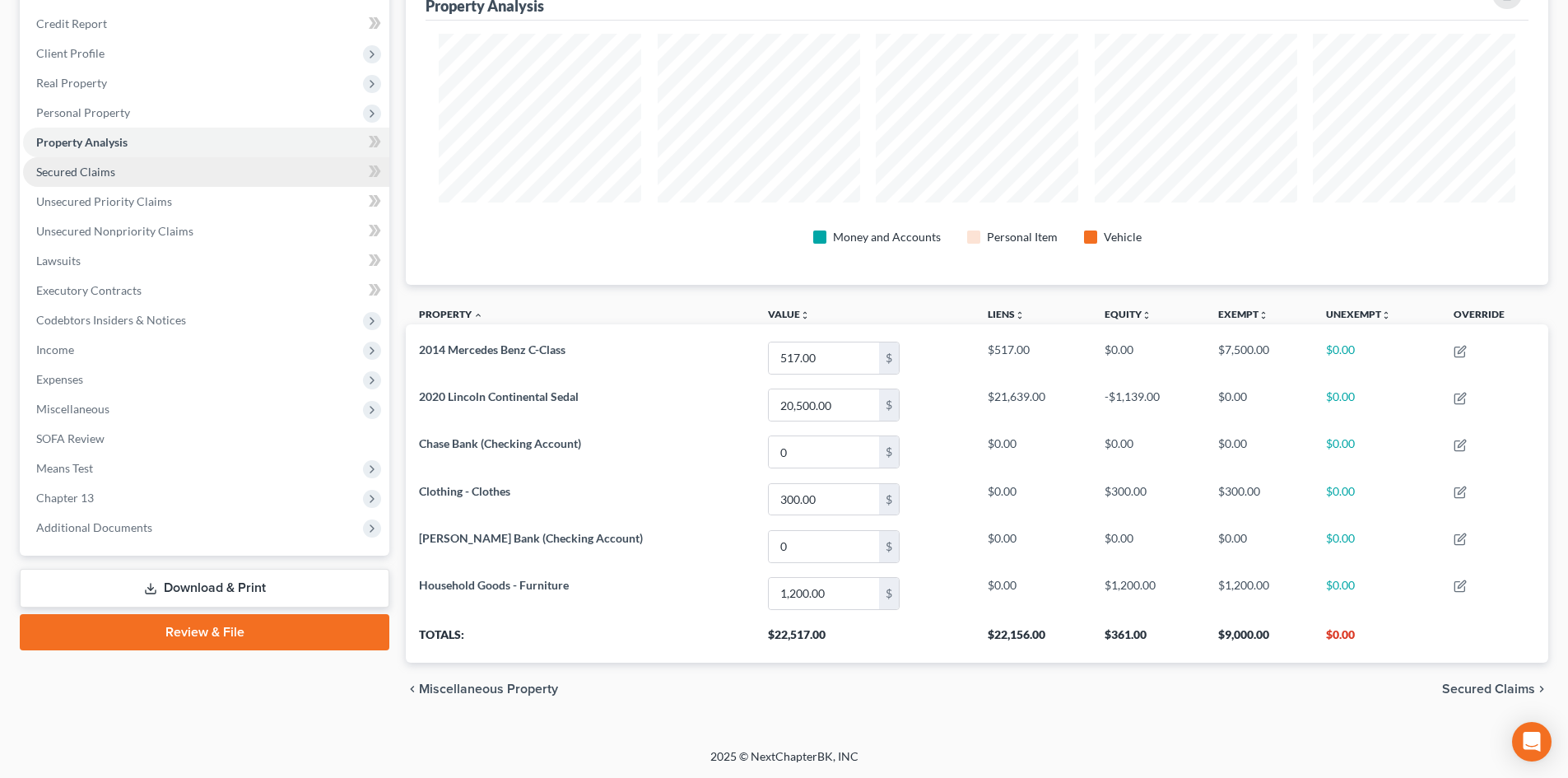
click at [105, 174] on span "Secured Claims" at bounding box center [75, 172] width 79 height 14
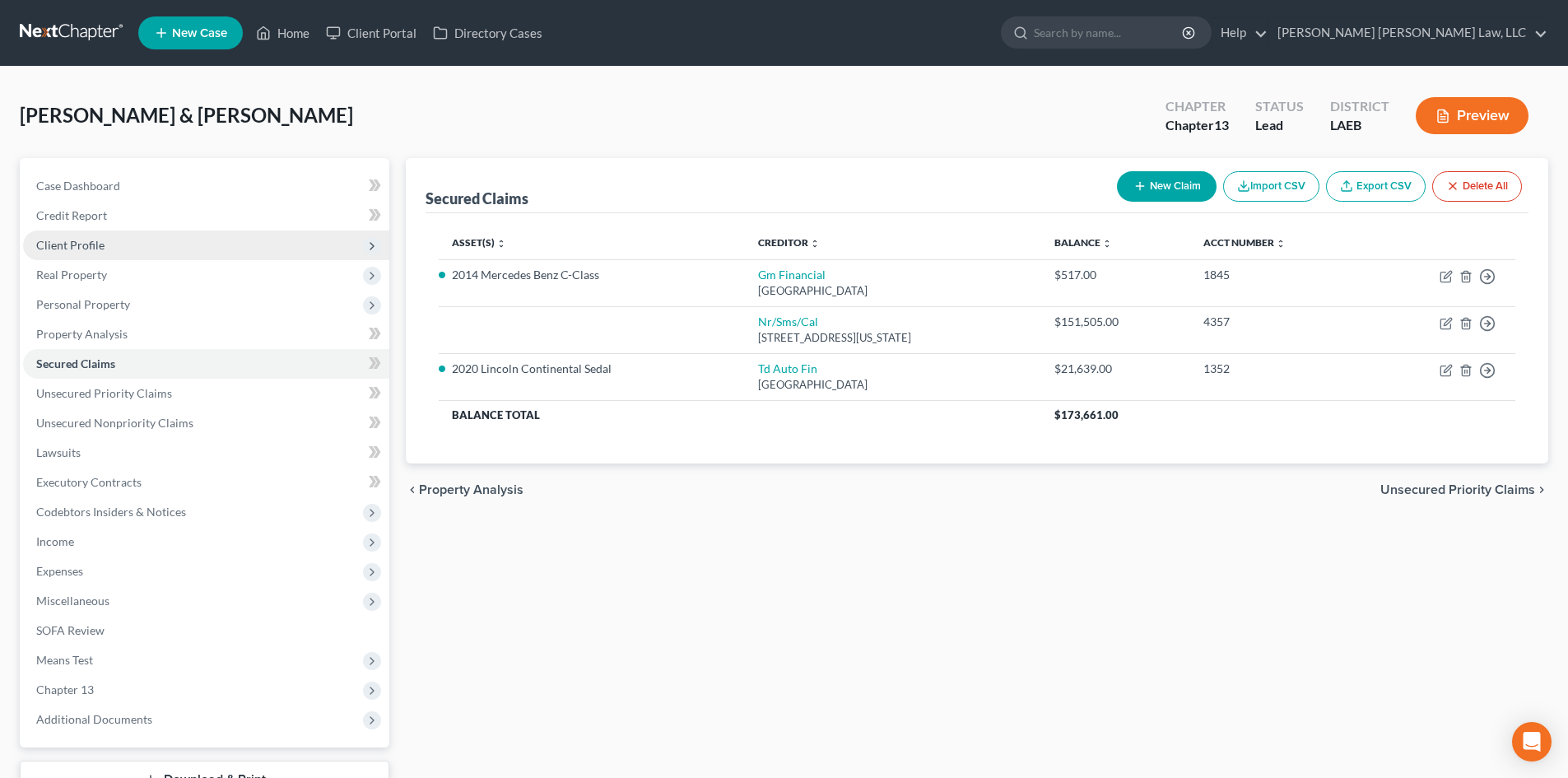
click at [166, 247] on span "Client Profile" at bounding box center [206, 245] width 367 height 29
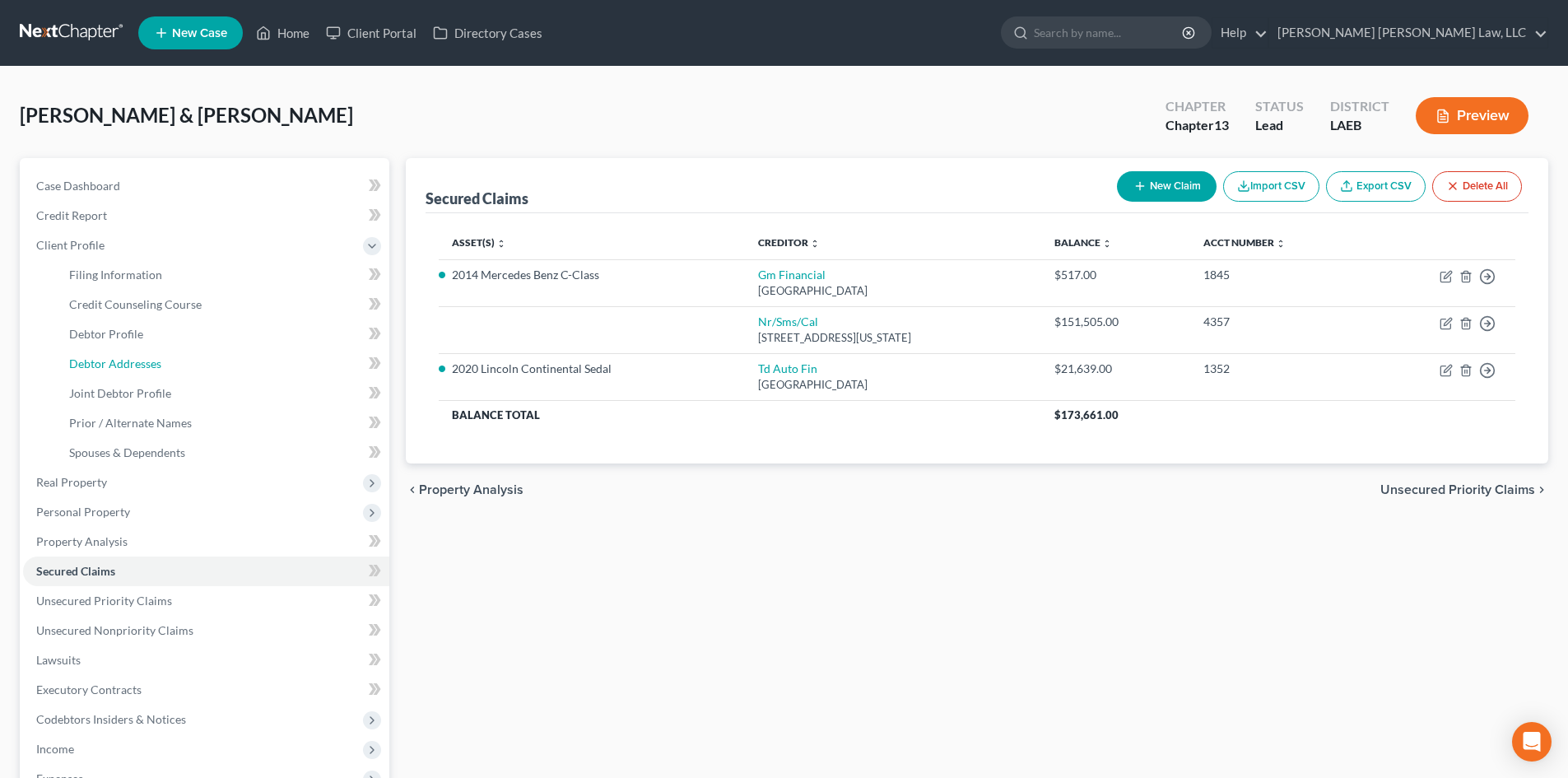
click at [176, 366] on link "Debtor Addresses" at bounding box center [223, 364] width 334 height 29
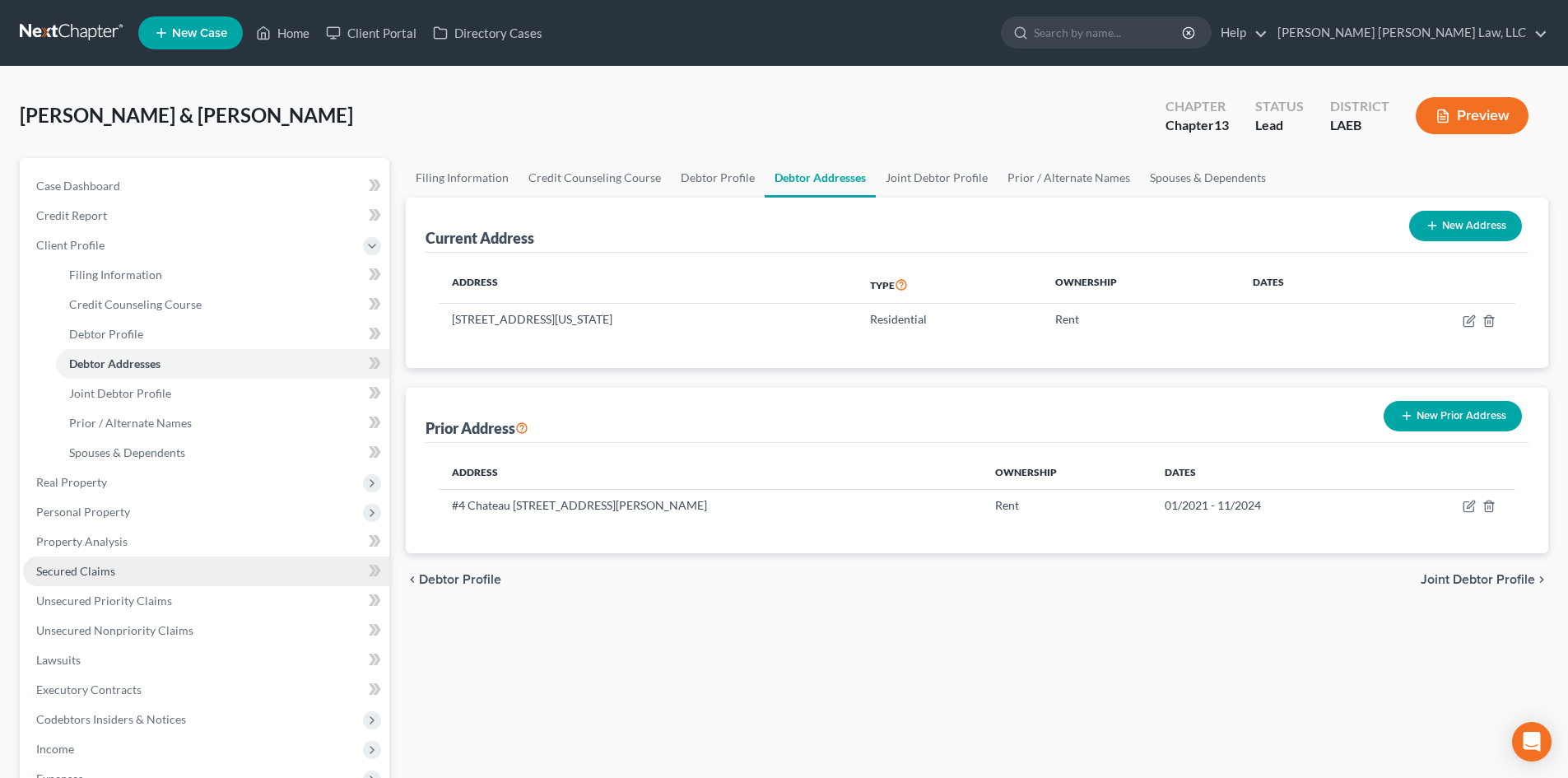
click at [171, 577] on link "Secured Claims" at bounding box center [206, 571] width 367 height 29
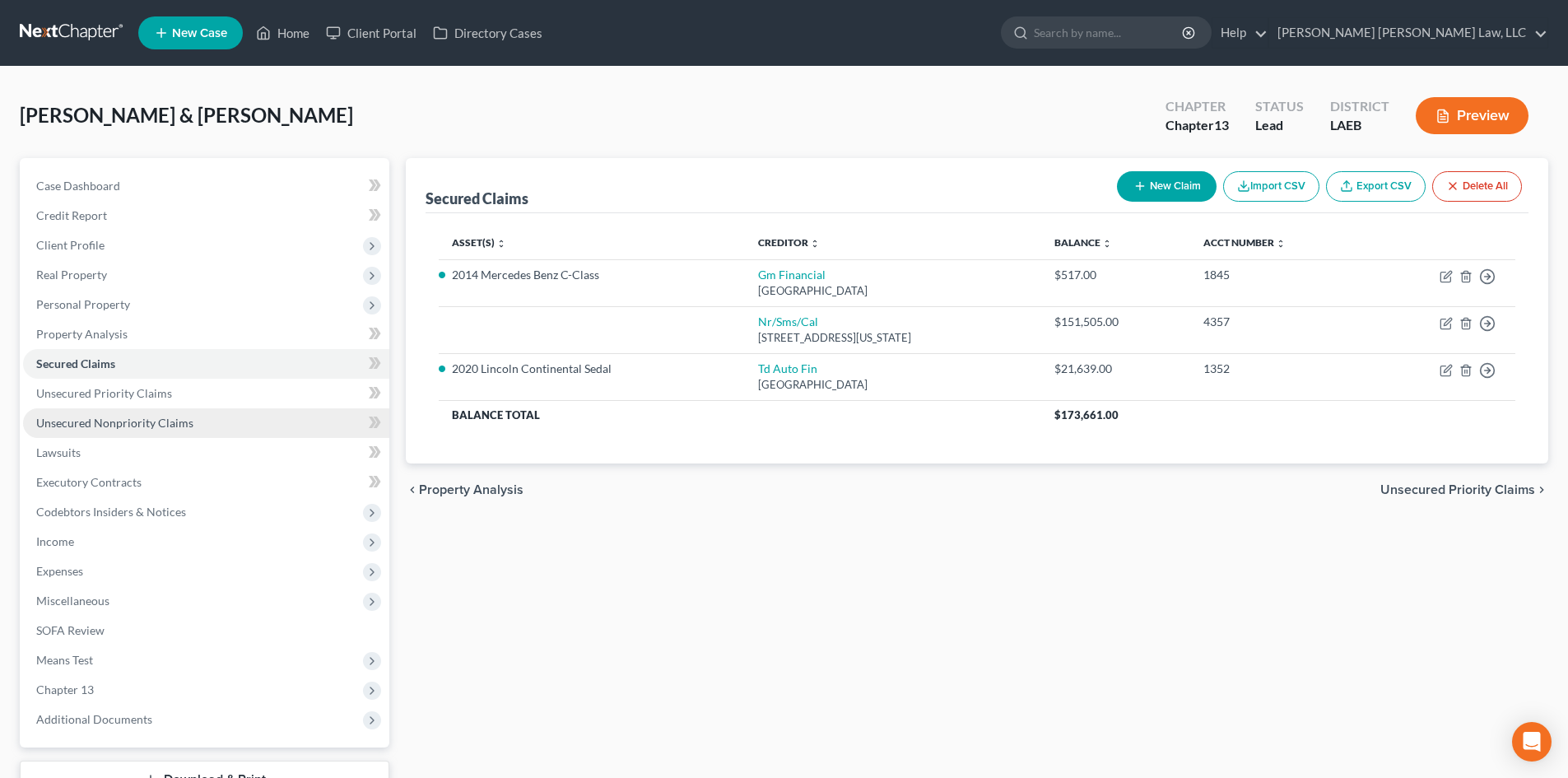
click at [205, 413] on link "Unsecured Nonpriority Claims" at bounding box center [206, 423] width 367 height 29
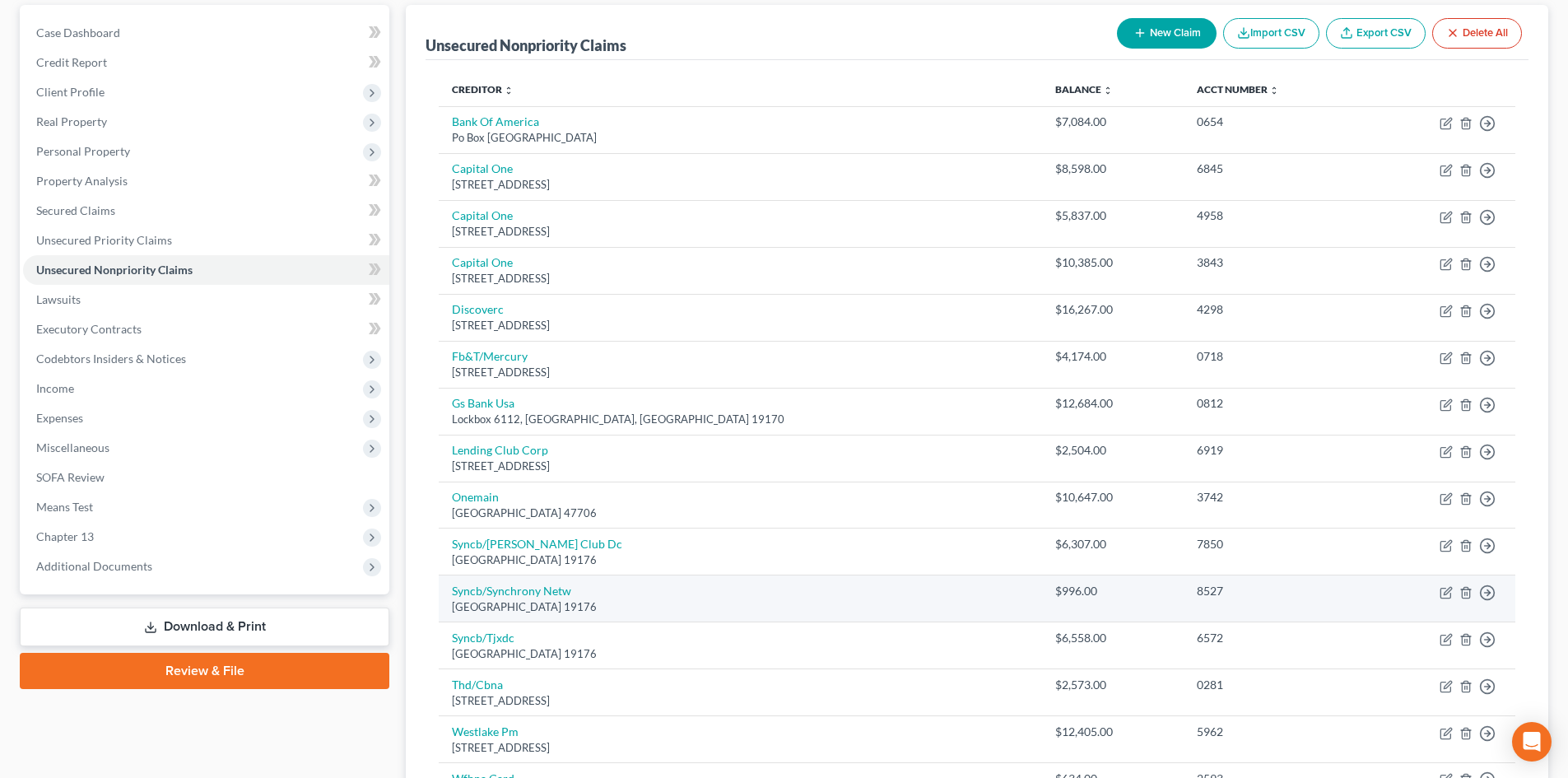
scroll to position [363, 0]
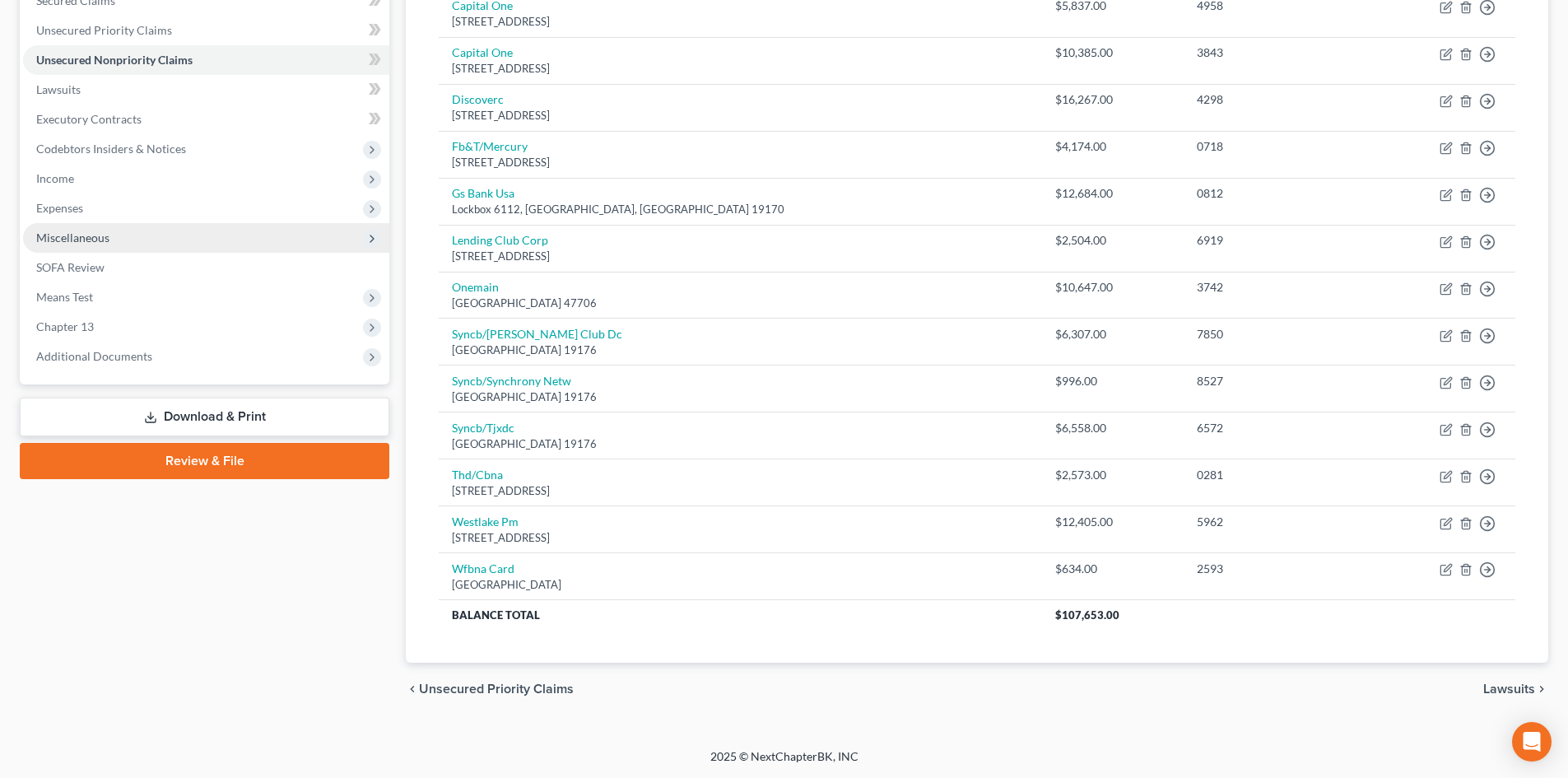
click at [127, 228] on span "Miscellaneous" at bounding box center [206, 237] width 367 height 29
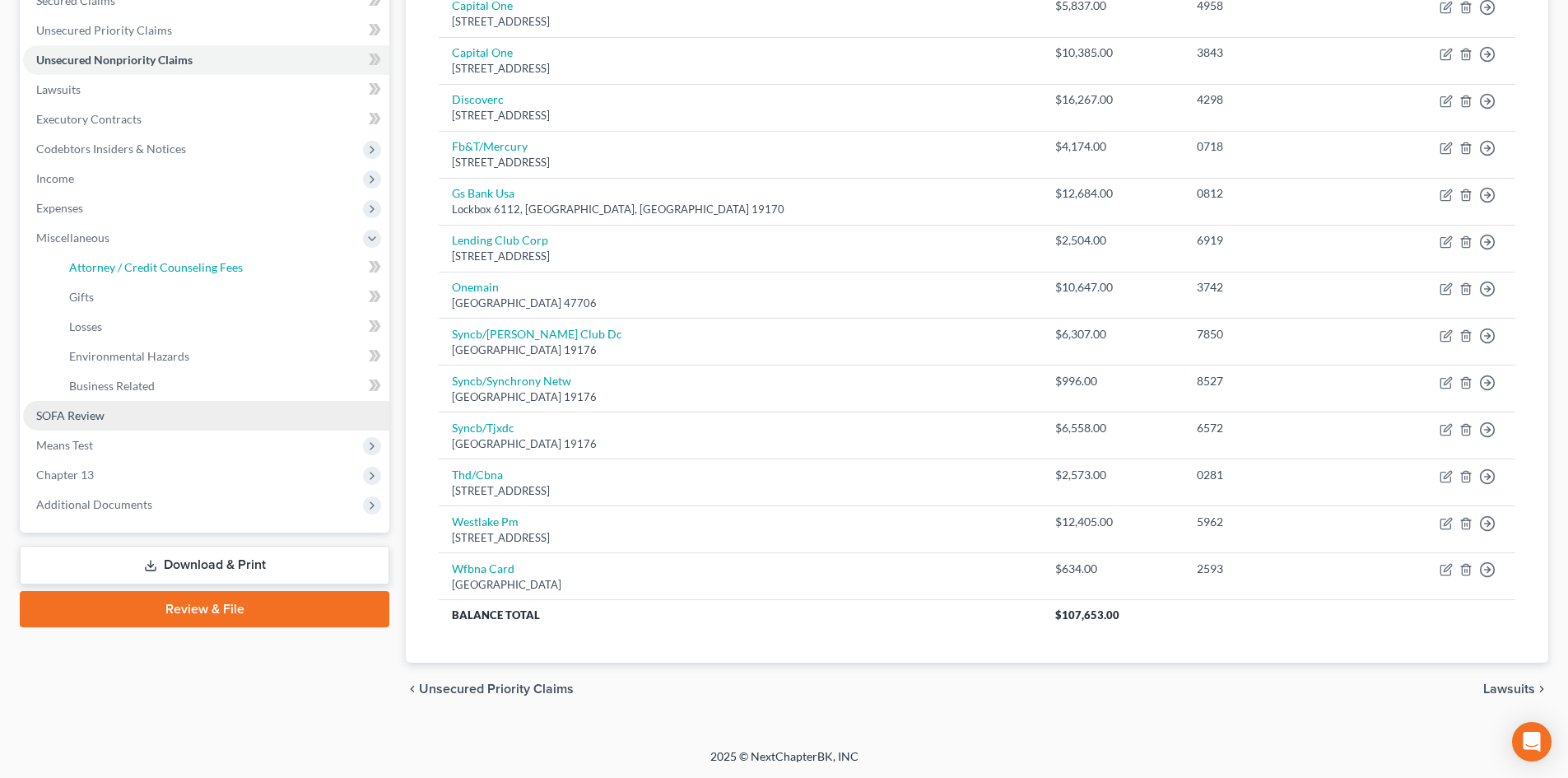
click at [131, 263] on span "Attorney / Credit Counseling Fees" at bounding box center [156, 267] width 173 height 14
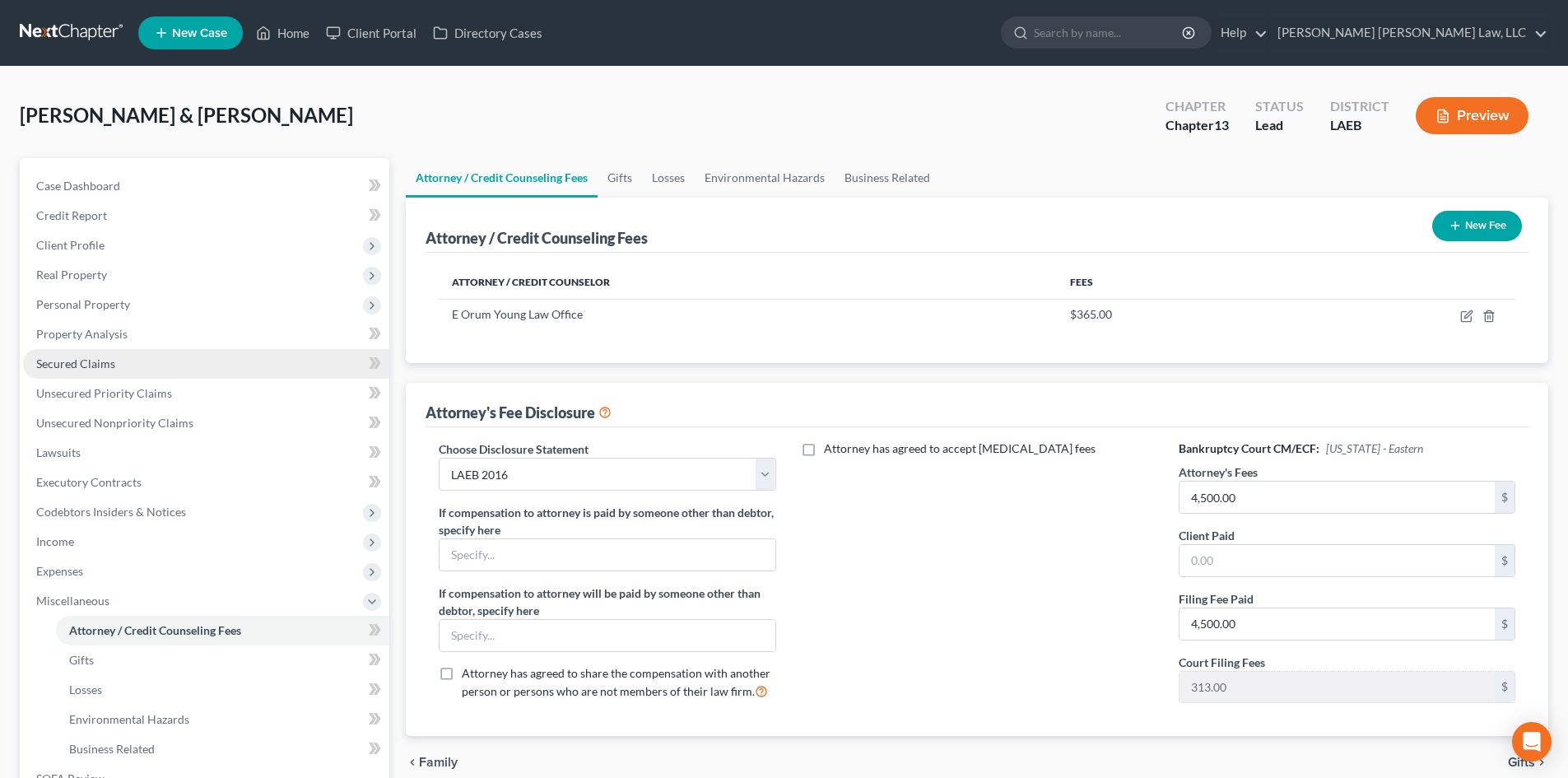
click at [186, 367] on link "Secured Claims" at bounding box center [206, 364] width 367 height 29
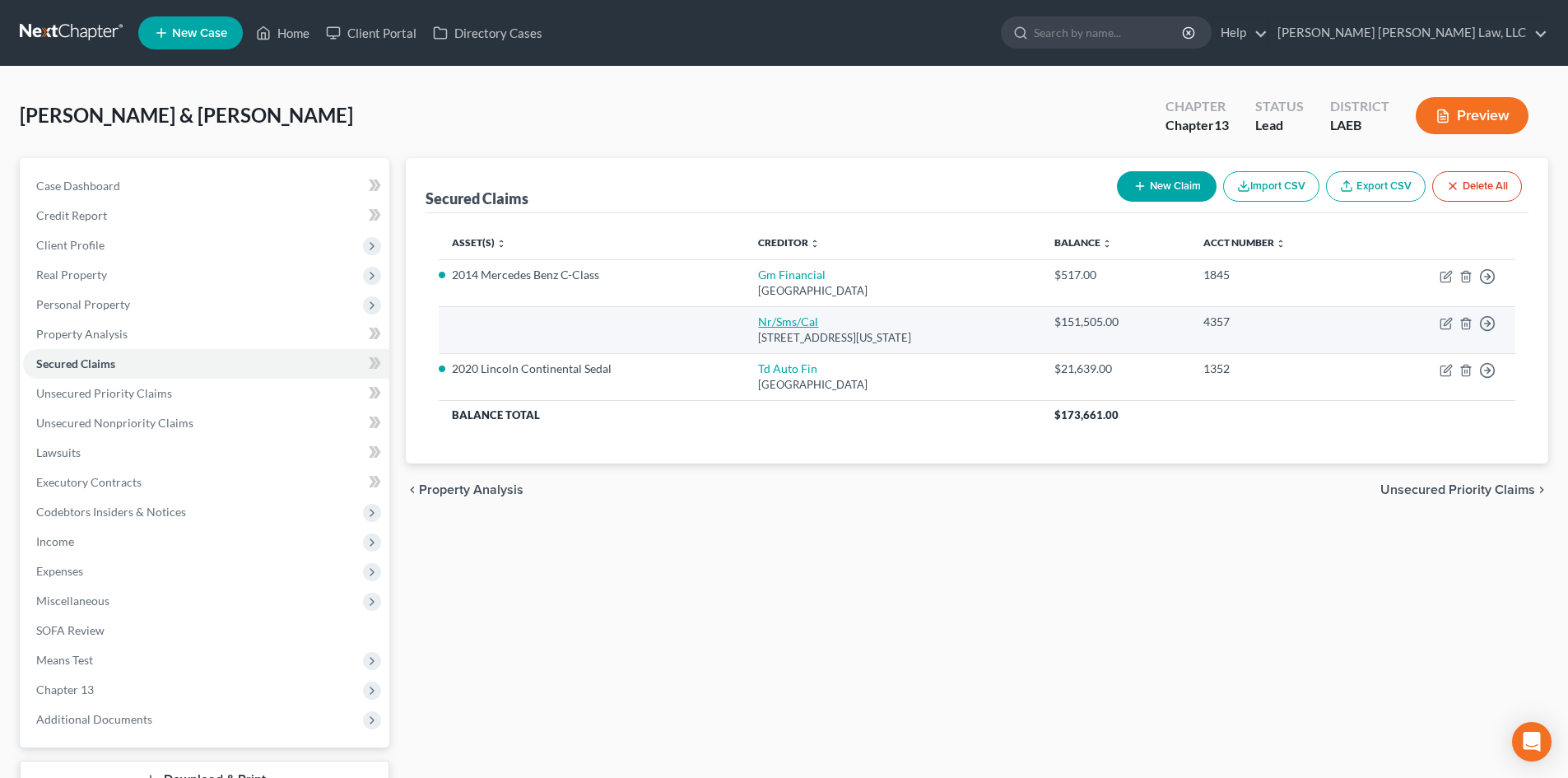
click at [764, 326] on link "Nr/Sms/Cal" at bounding box center [788, 321] width 60 height 14
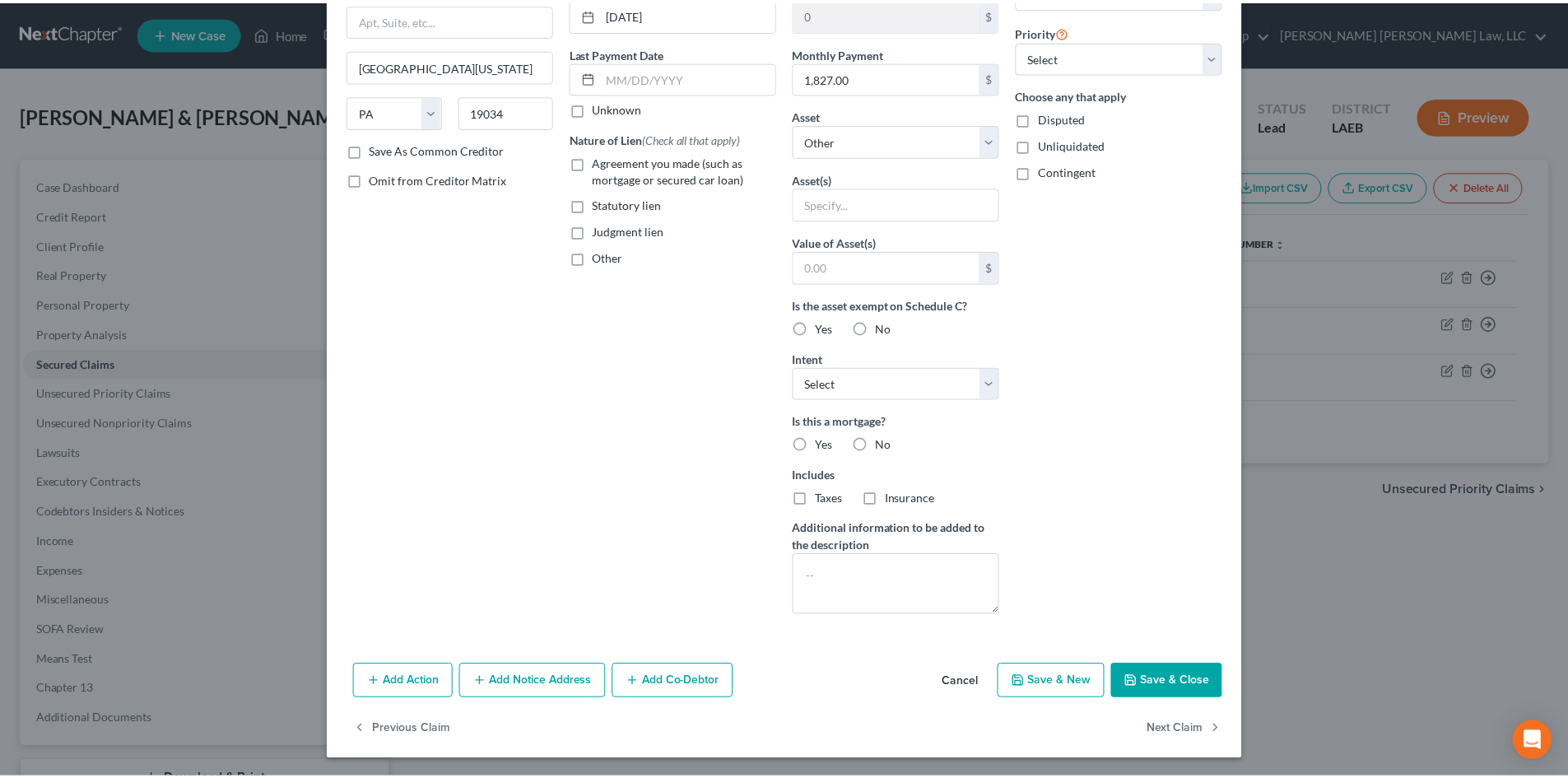
scroll to position [184, 0]
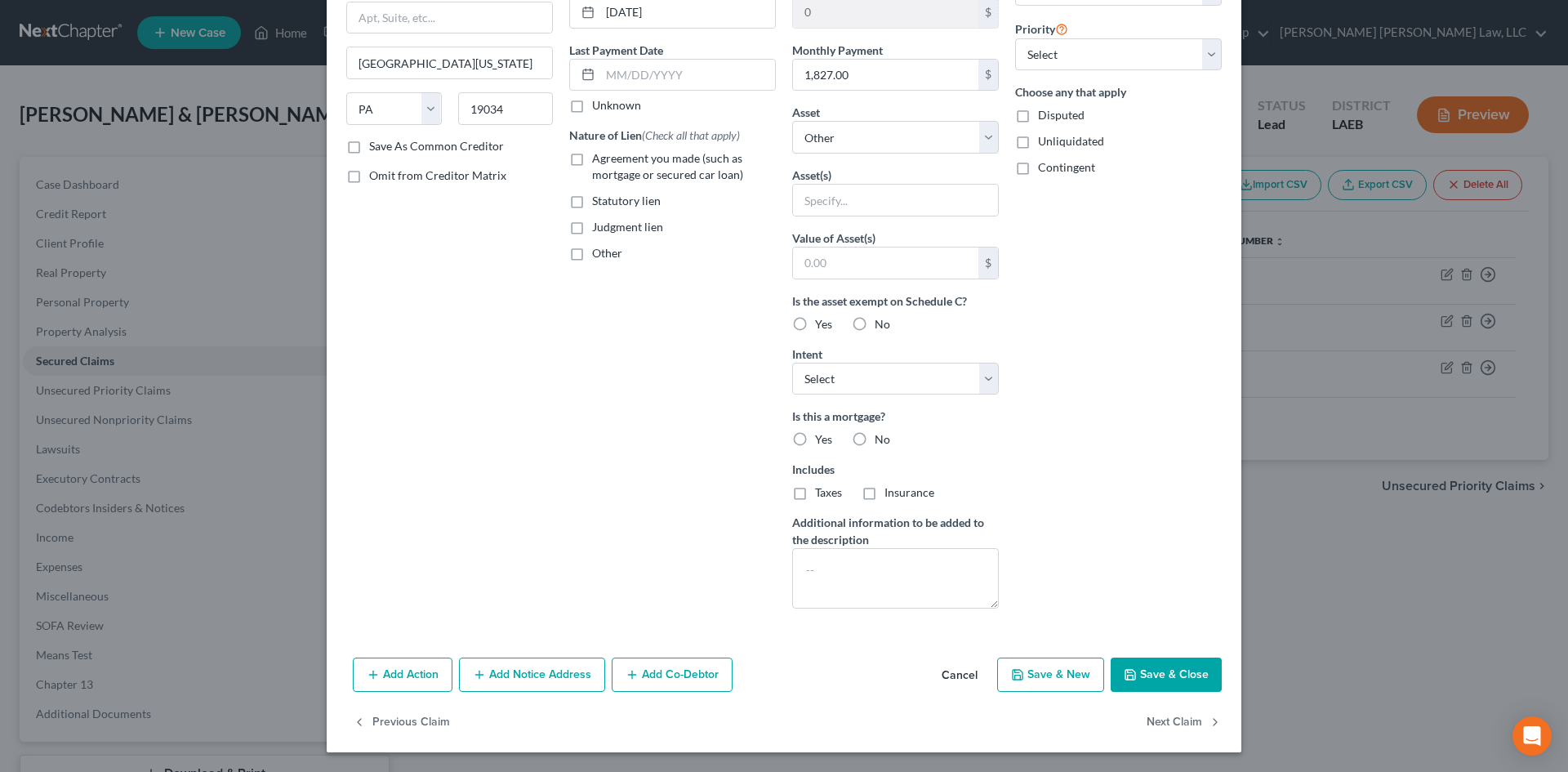
click at [1154, 673] on button "Save & Close" at bounding box center [1166, 675] width 111 height 34
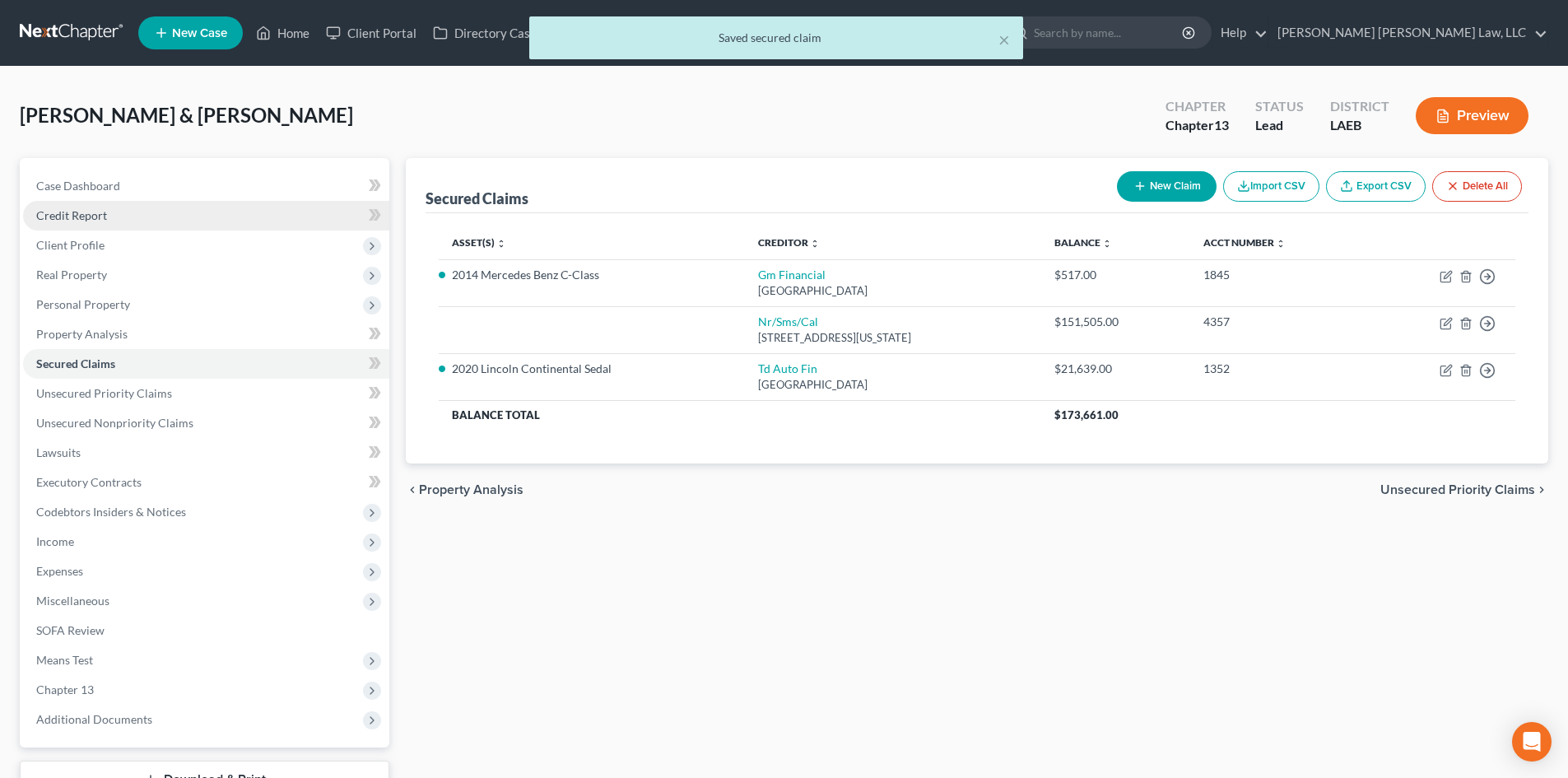
click at [125, 222] on link "Credit Report" at bounding box center [206, 216] width 367 height 29
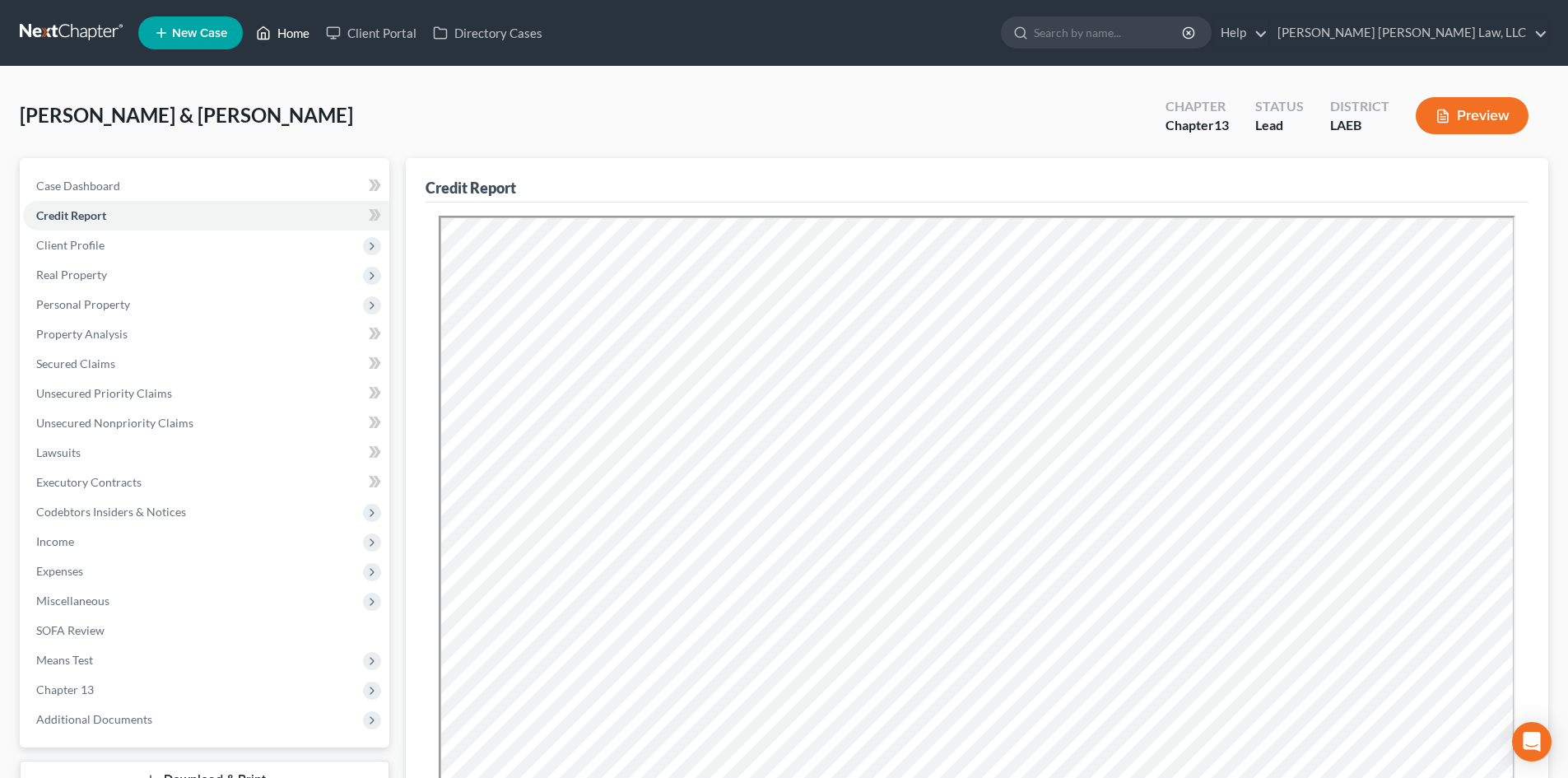
click at [303, 32] on link "Home" at bounding box center [283, 33] width 70 height 29
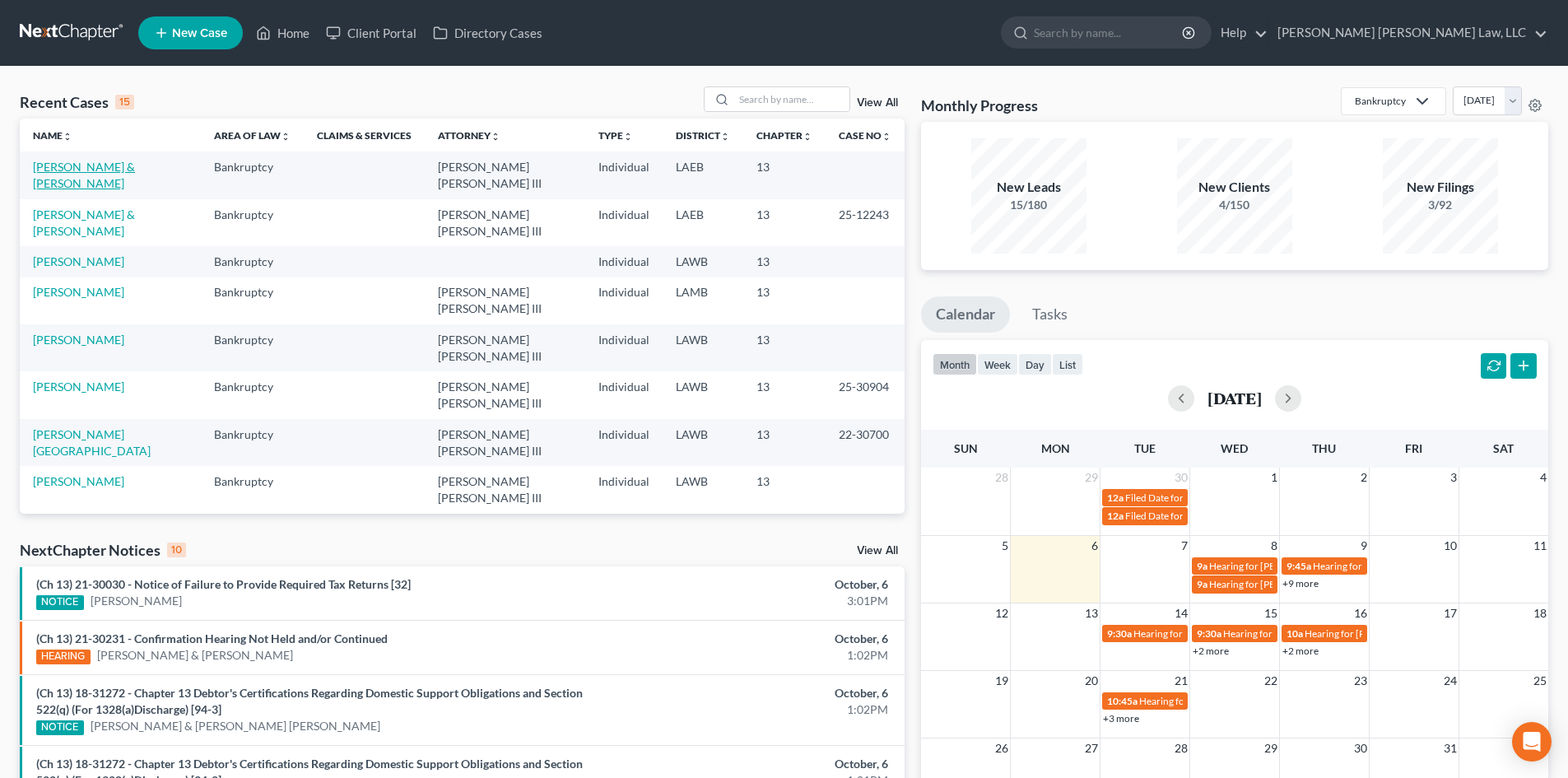
click at [127, 172] on link "[PERSON_NAME] & [PERSON_NAME]" at bounding box center [84, 174] width 102 height 30
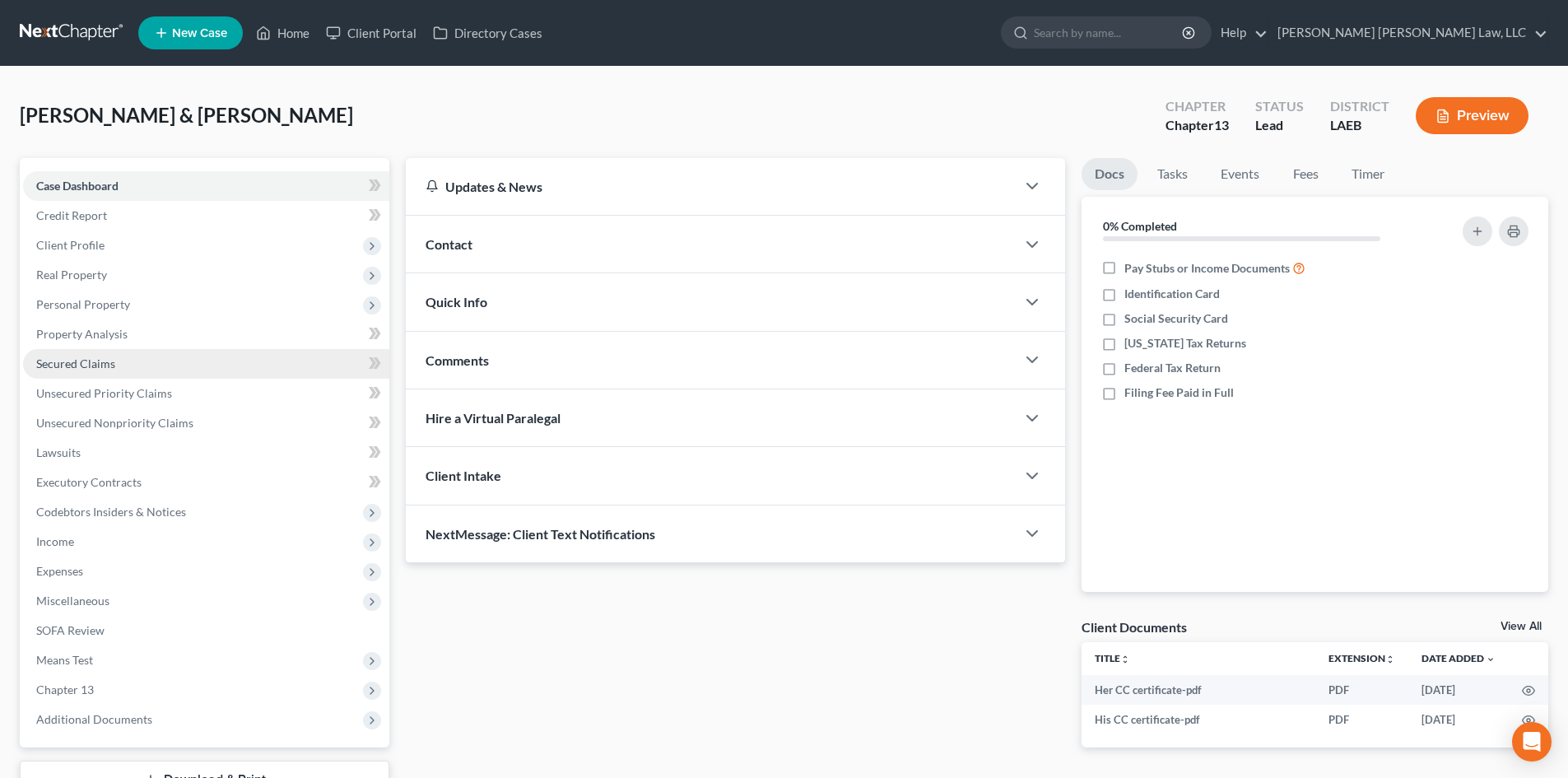
click at [148, 367] on link "Secured Claims" at bounding box center [206, 364] width 367 height 29
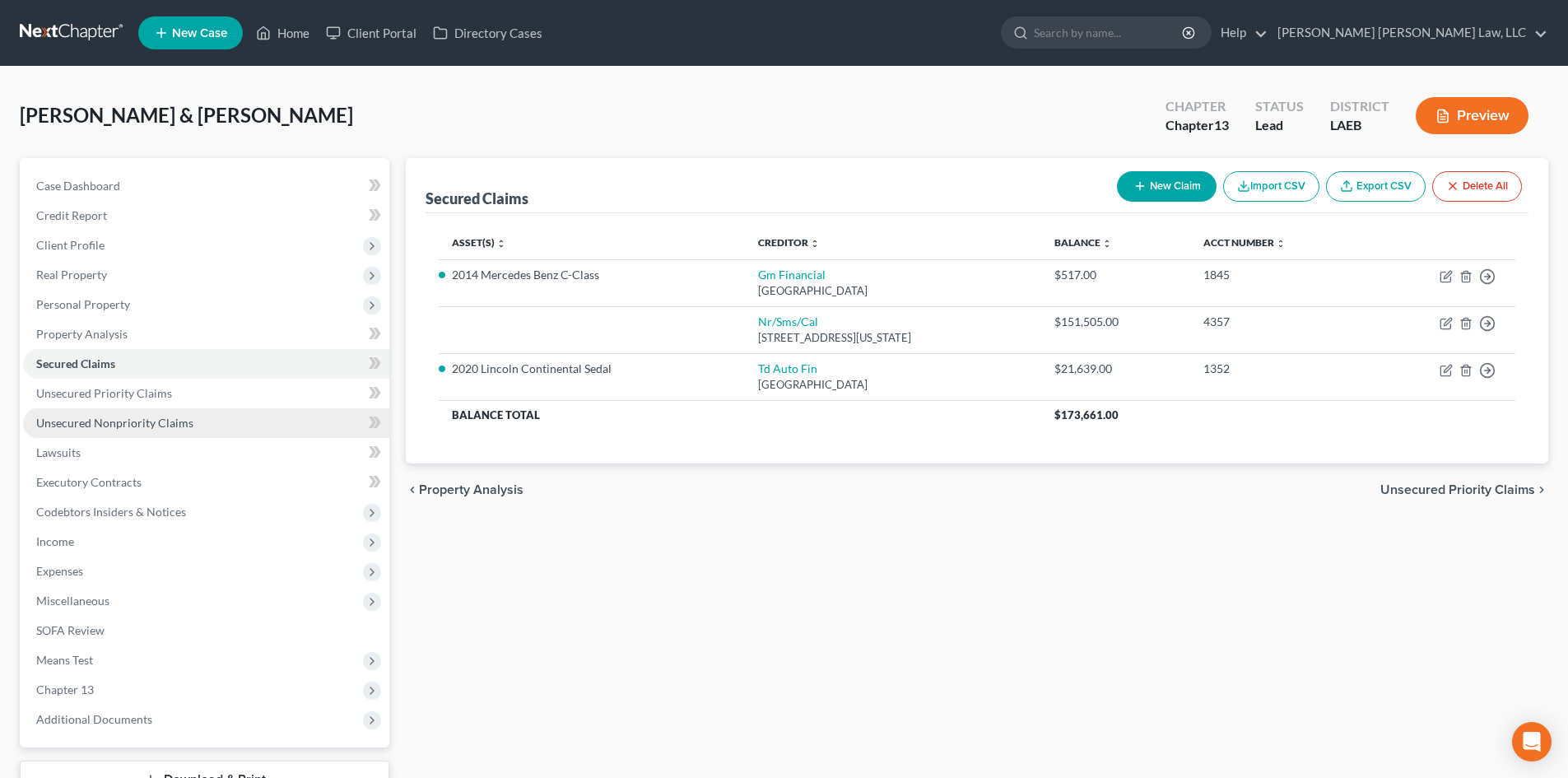
click at [282, 412] on link "Unsecured Nonpriority Claims" at bounding box center [206, 423] width 367 height 29
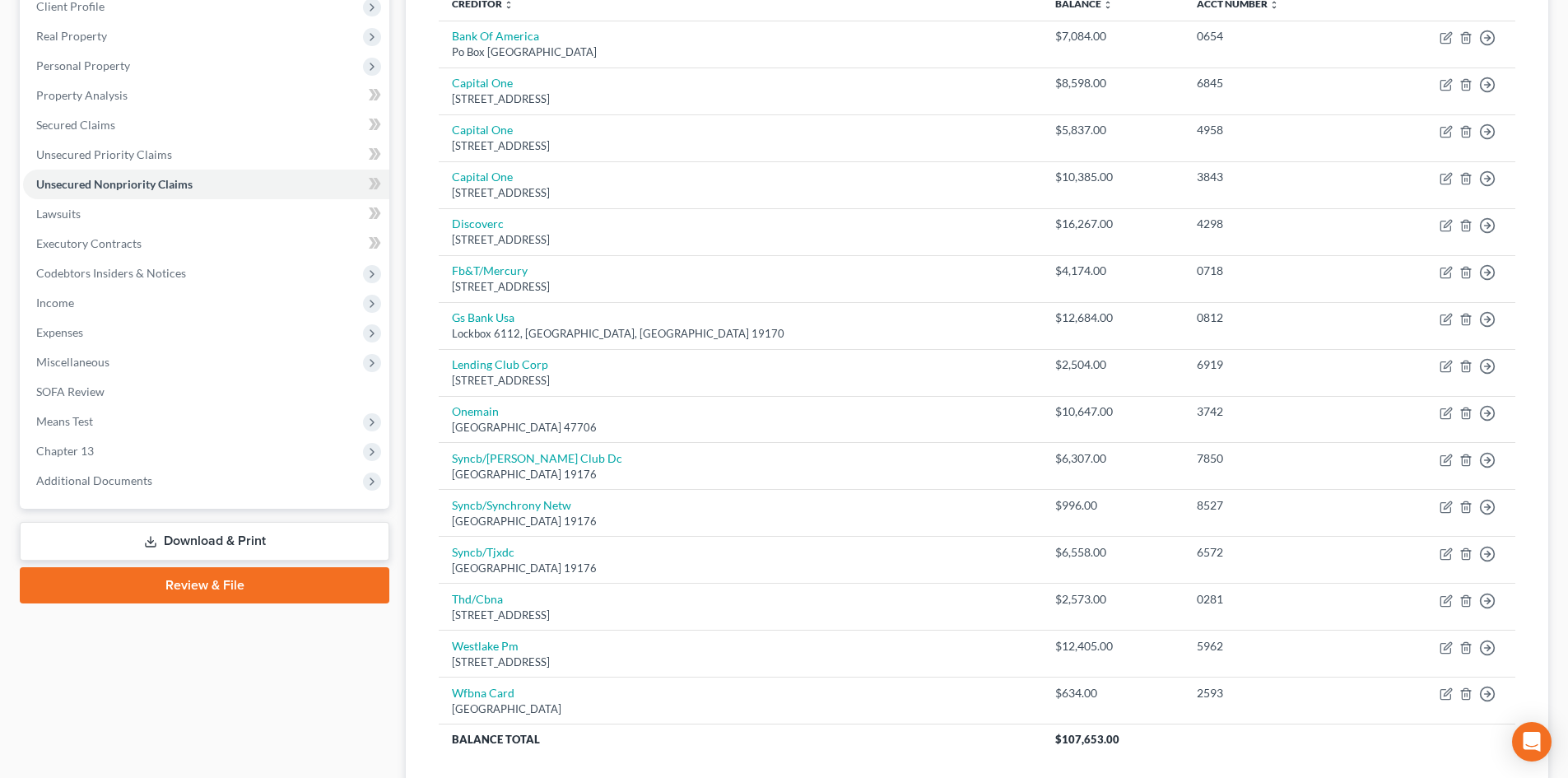
scroll to position [34, 0]
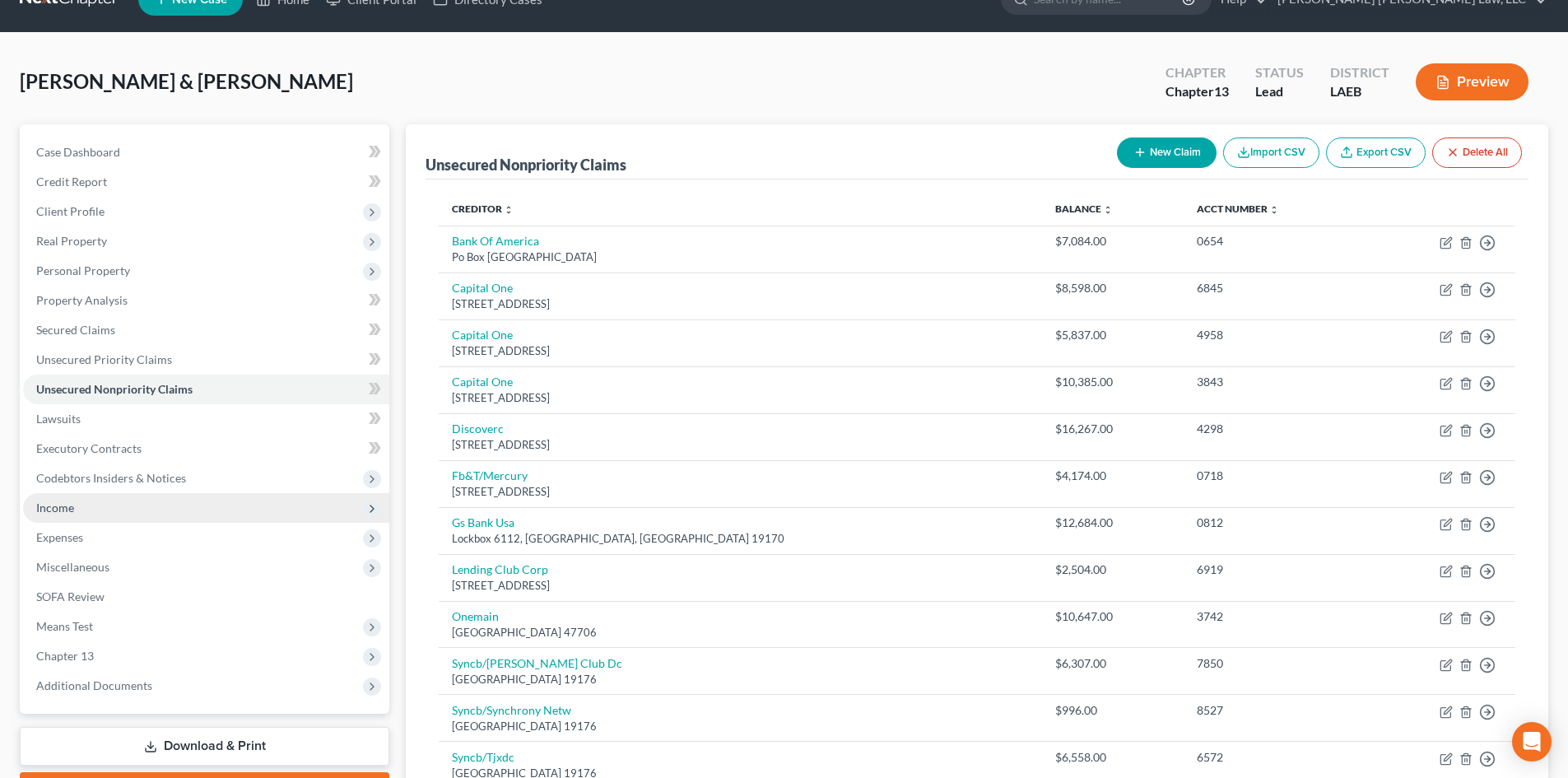
click at [114, 503] on span "Income" at bounding box center [206, 508] width 367 height 29
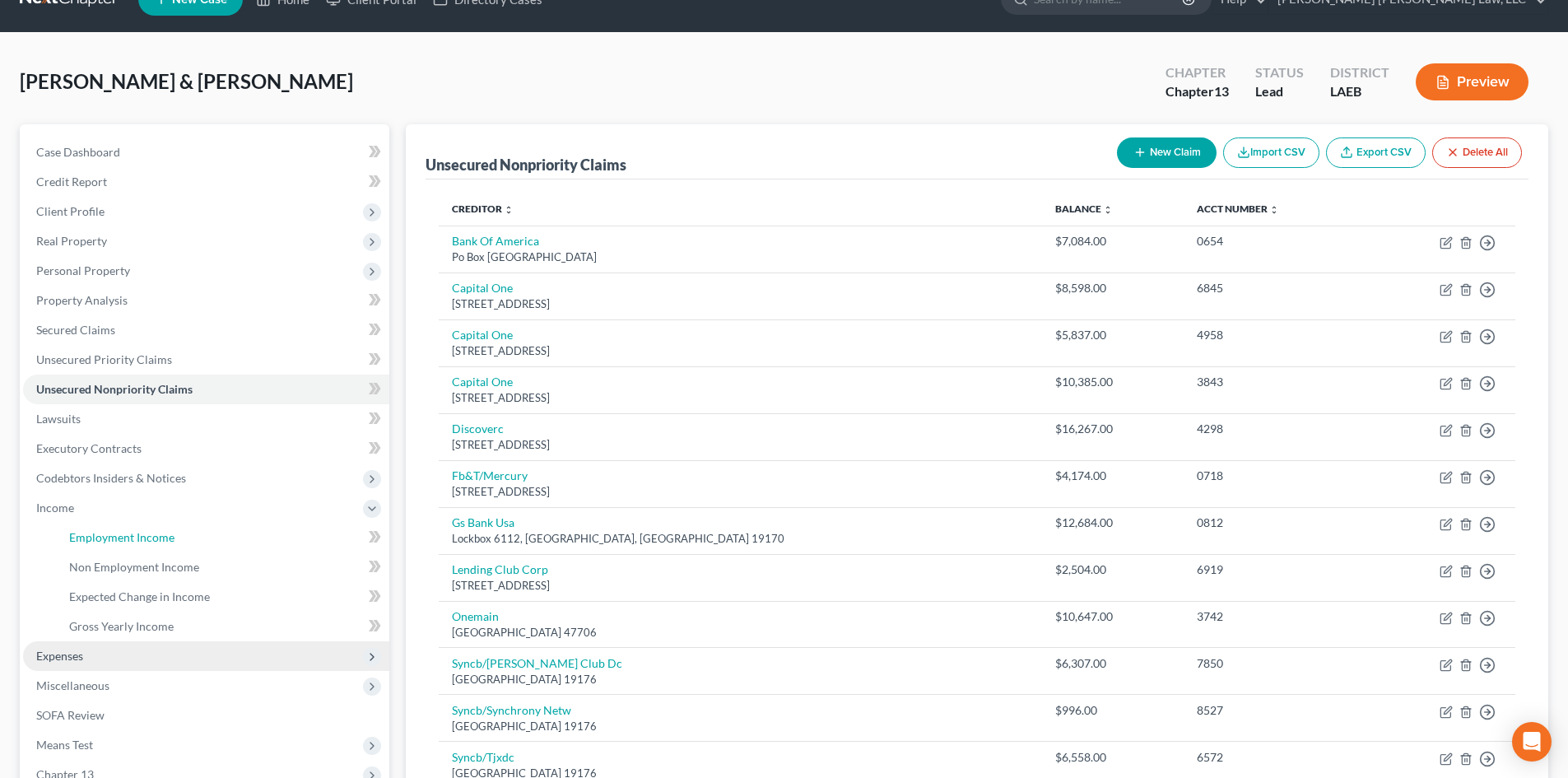
click at [127, 526] on link "Employment Income" at bounding box center [223, 537] width 334 height 29
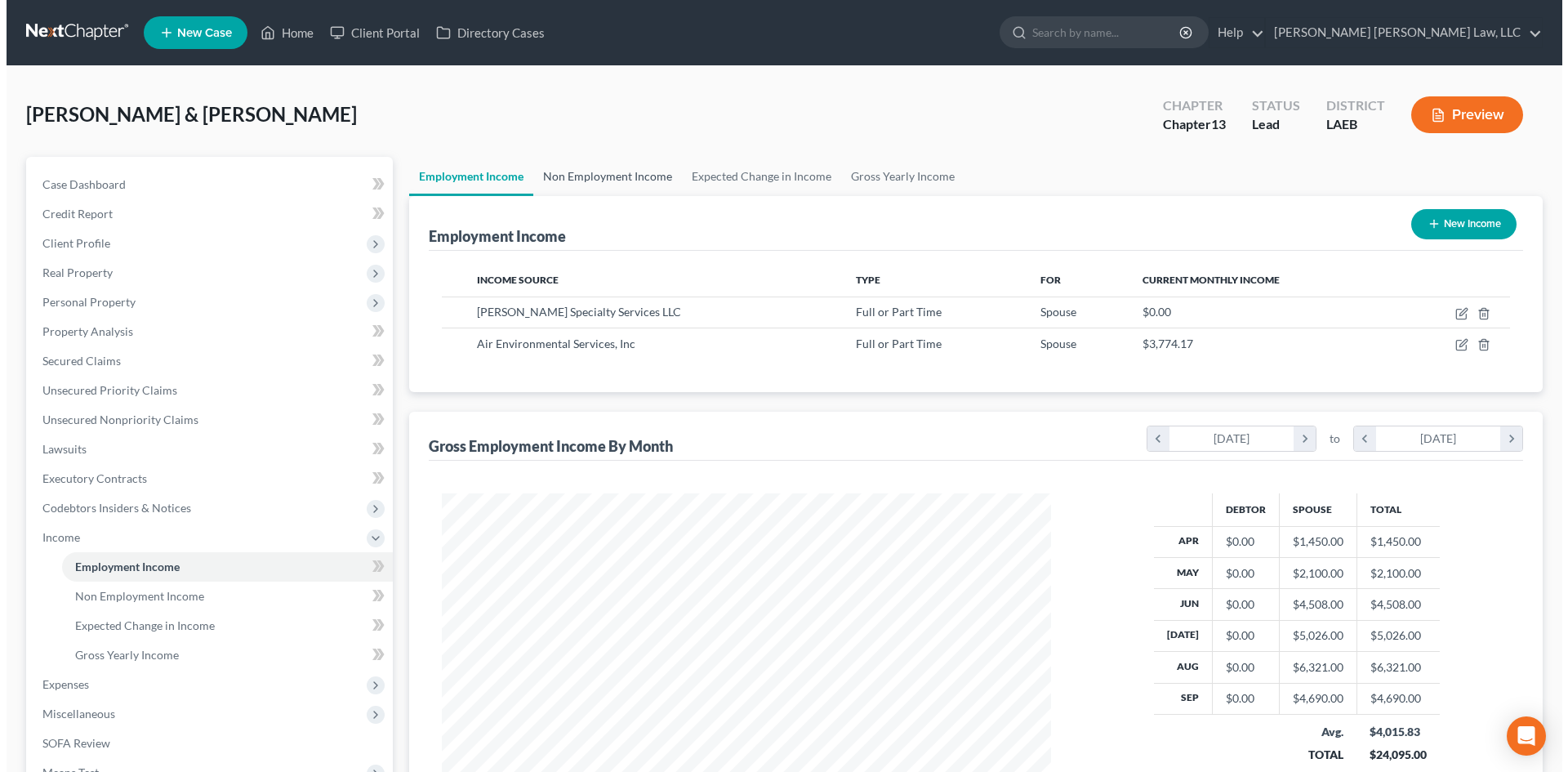
scroll to position [304, 642]
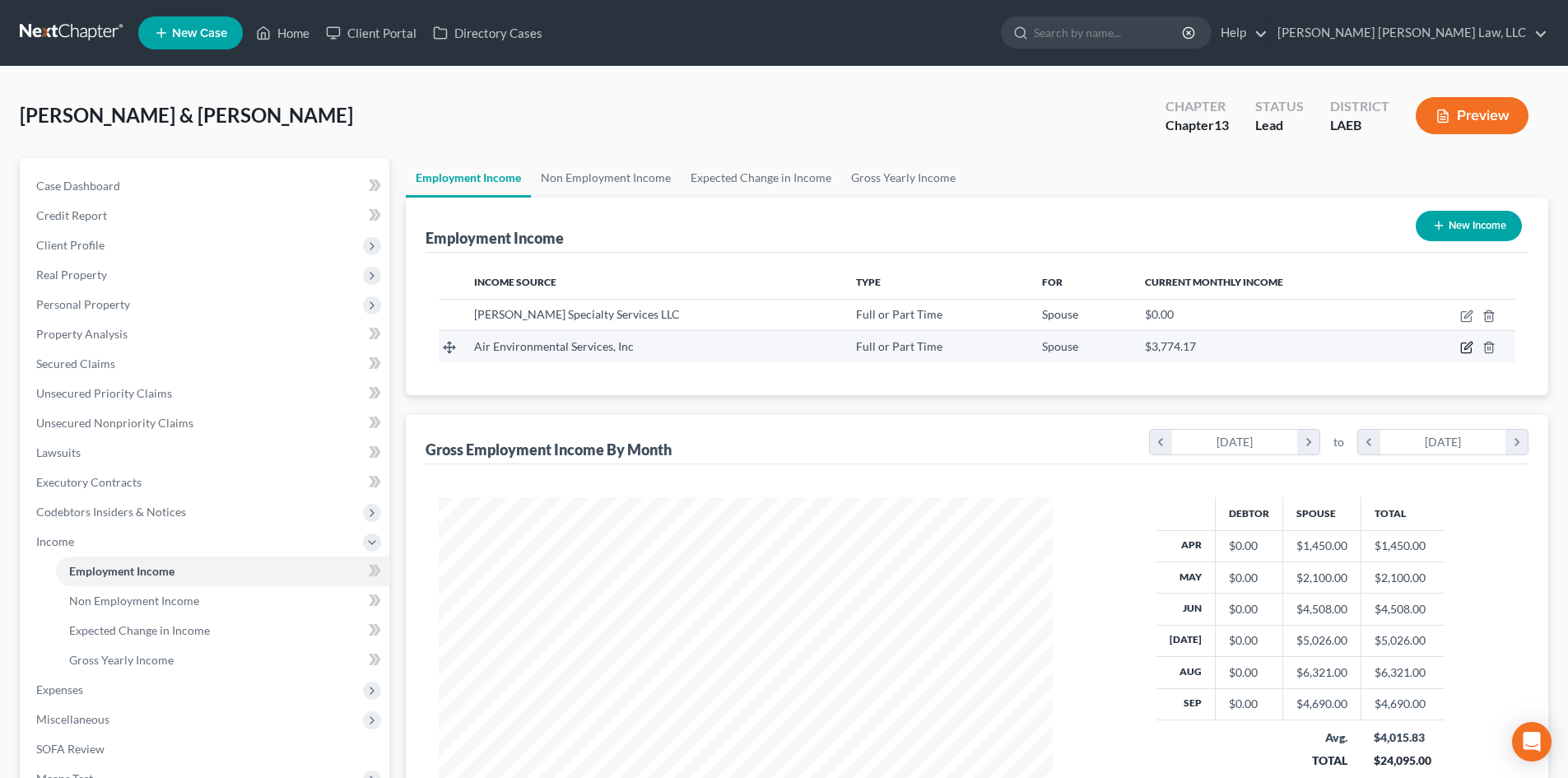
click at [1470, 347] on icon "button" at bounding box center [1468, 346] width 8 height 8
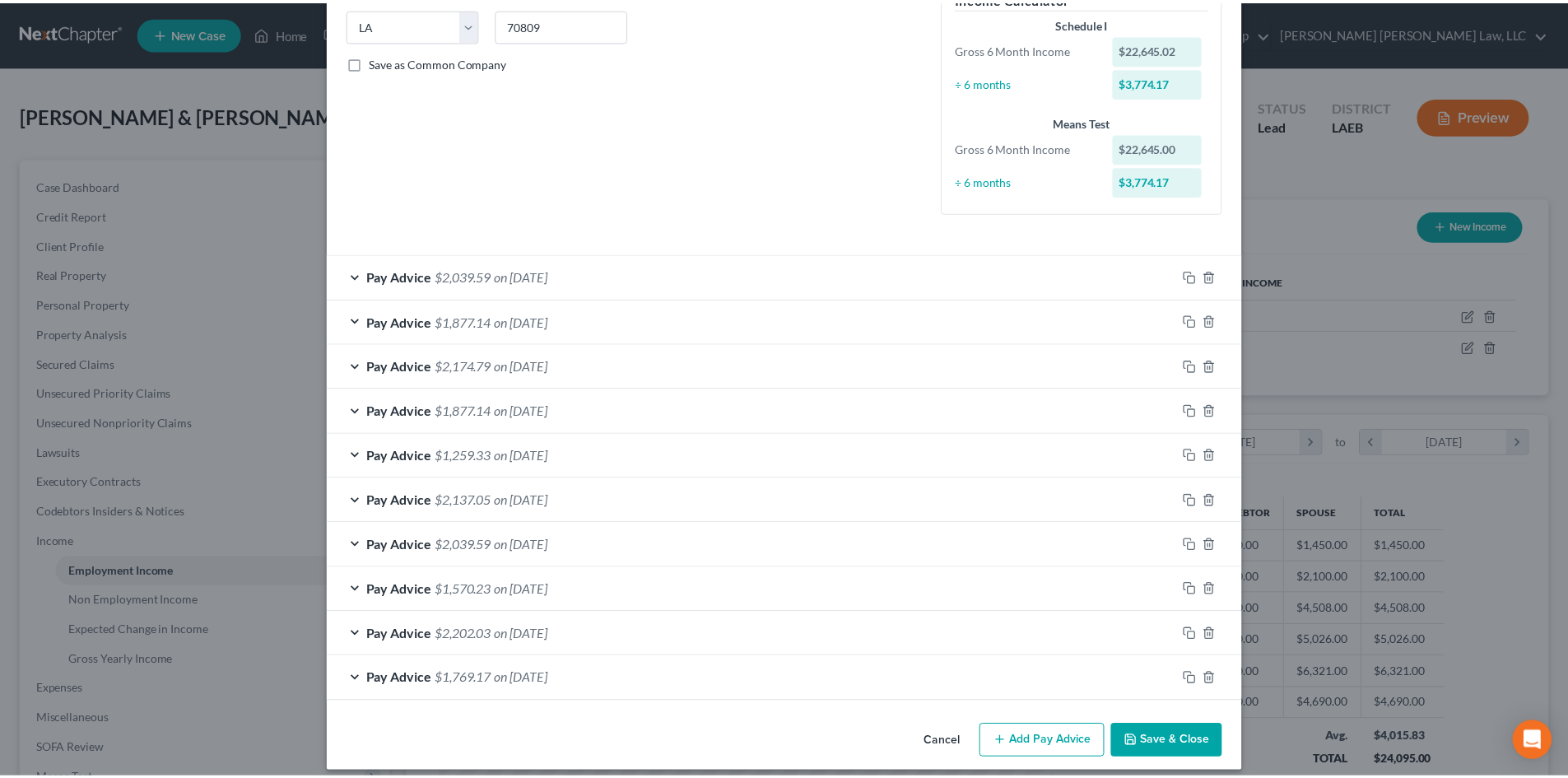
scroll to position [346, 0]
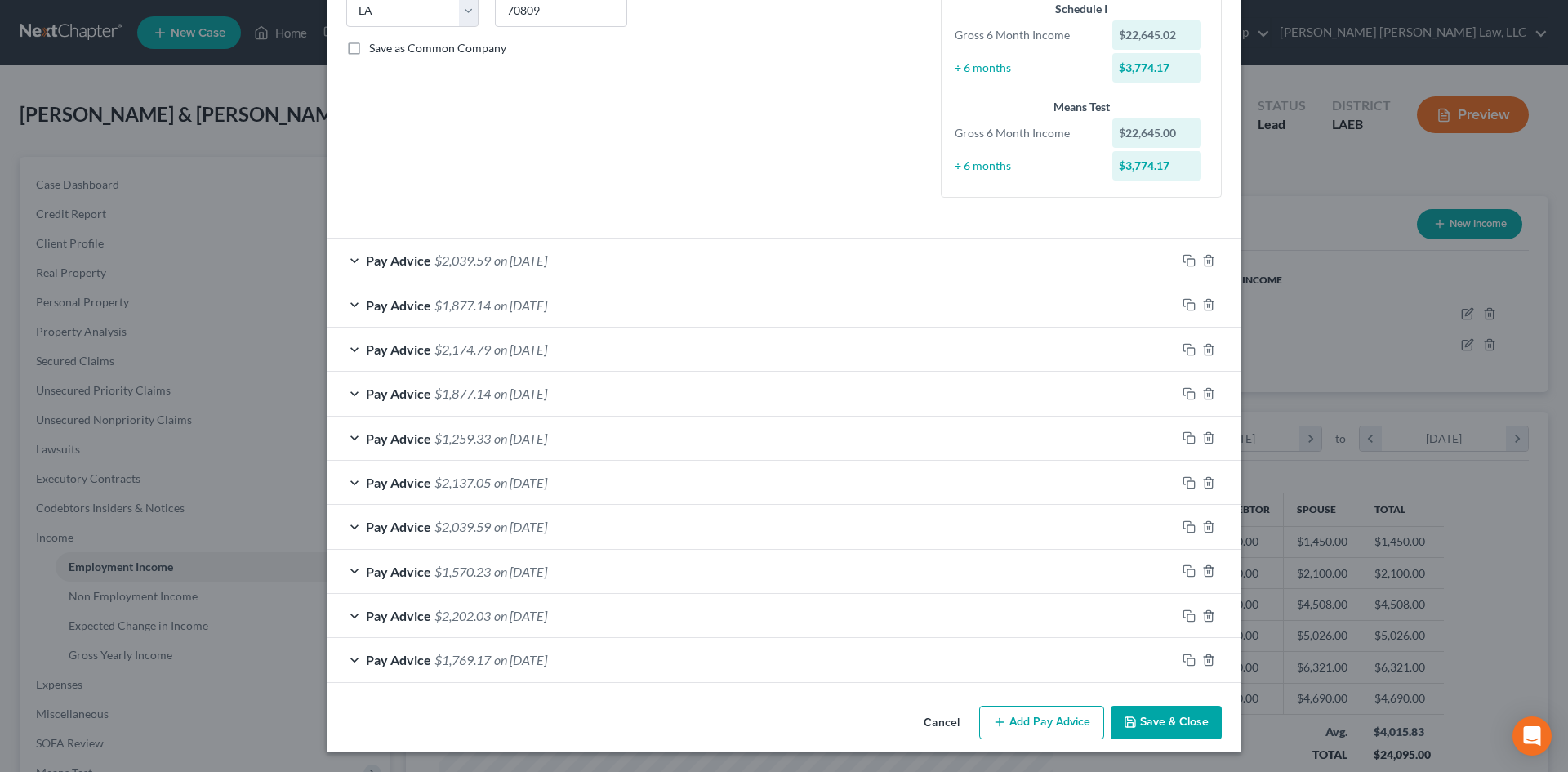
click at [1173, 715] on button "Save & Close" at bounding box center [1166, 723] width 111 height 34
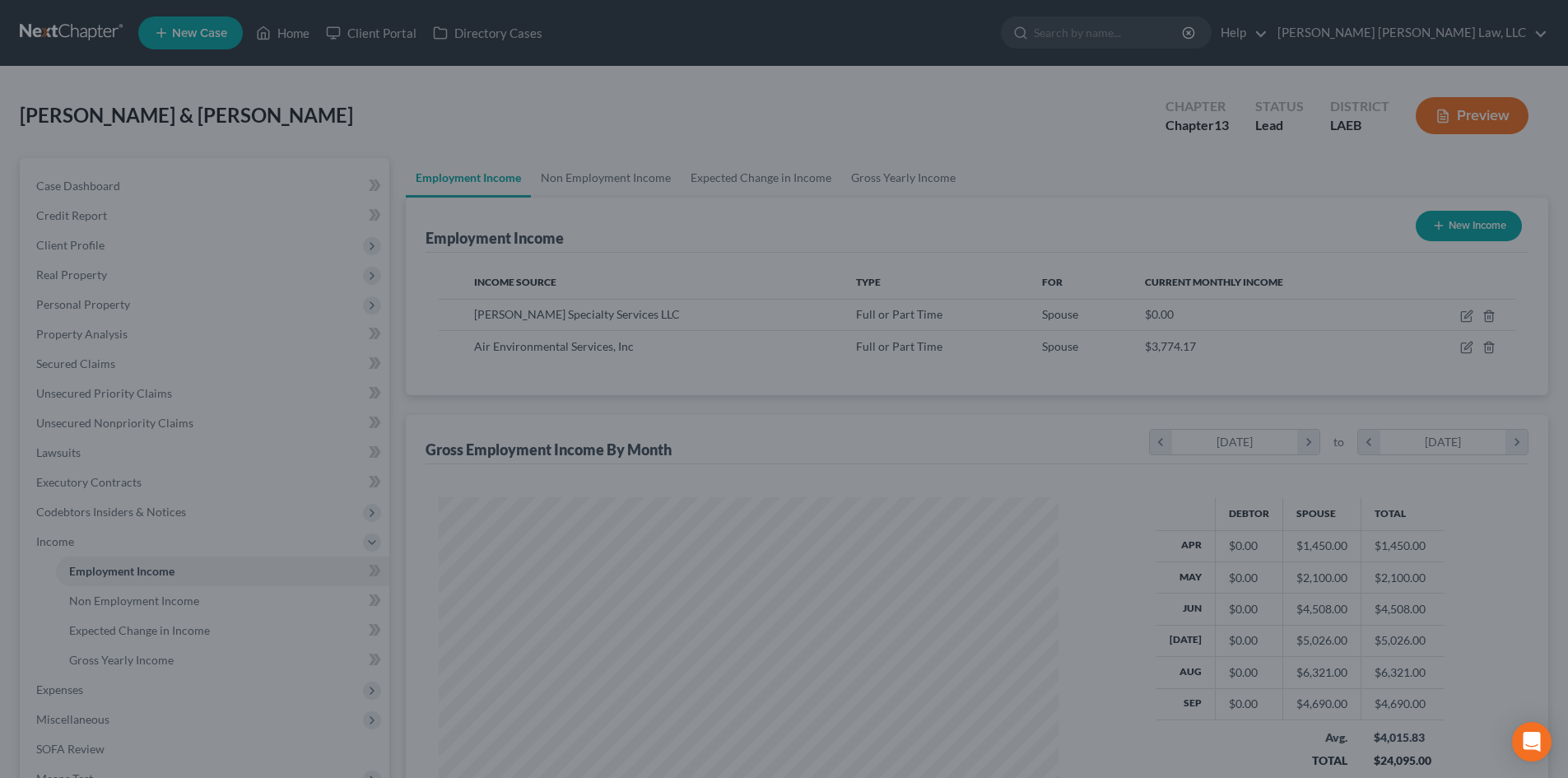
scroll to position [822540, 822587]
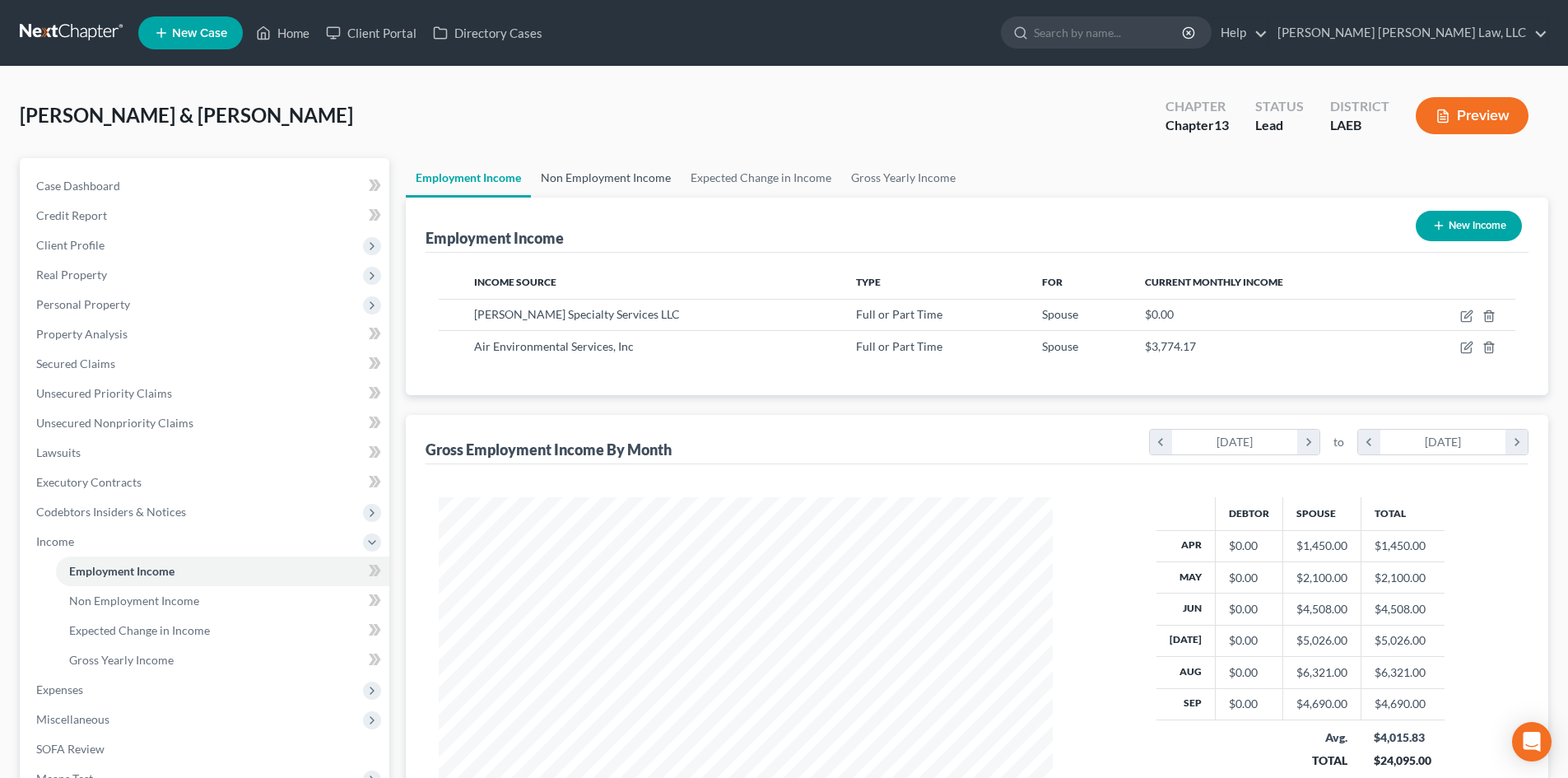
click at [640, 174] on link "Non Employment Income" at bounding box center [606, 178] width 150 height 40
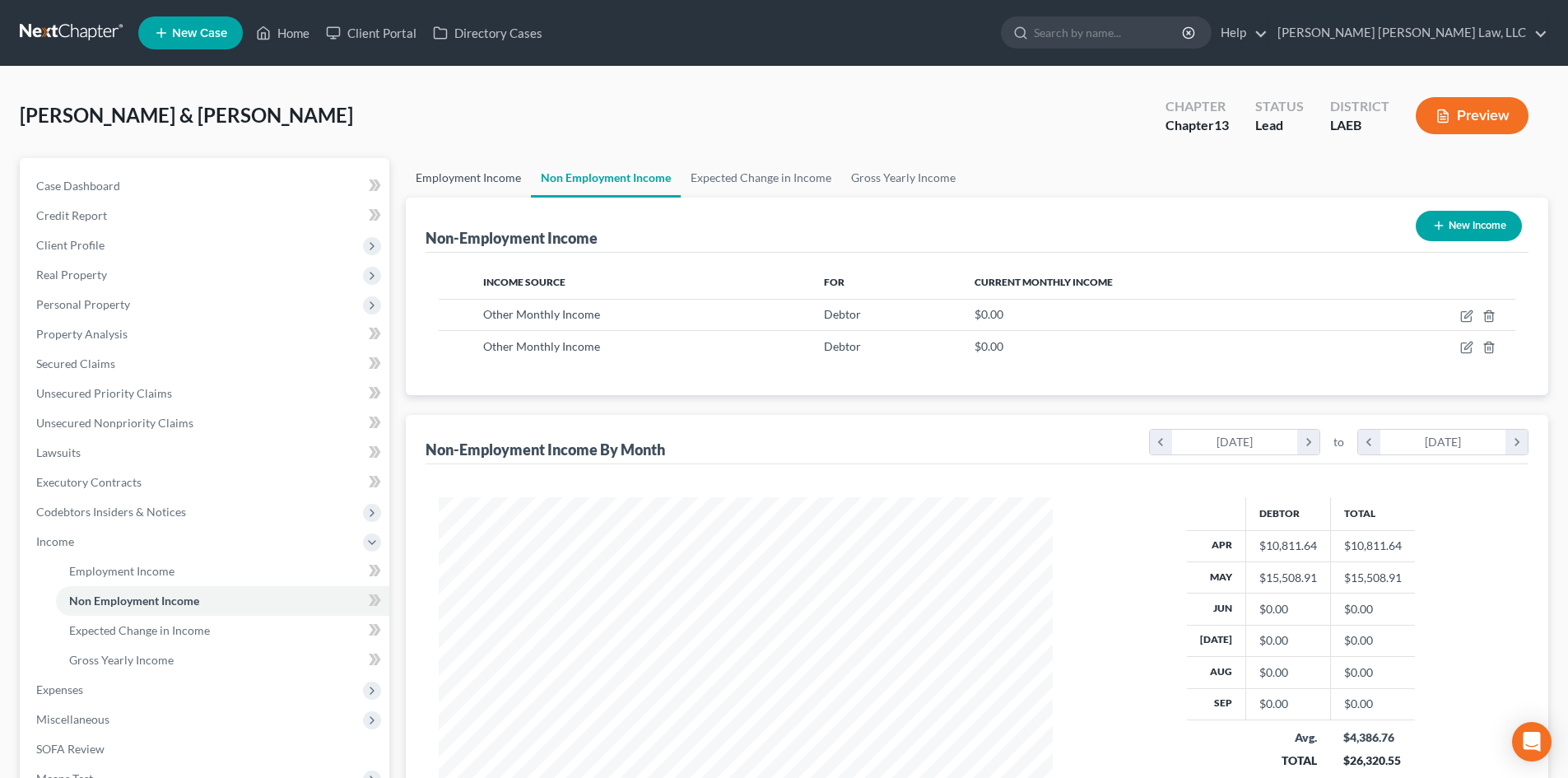
scroll to position [307, 647]
click at [498, 172] on link "Employment Income" at bounding box center [468, 178] width 125 height 40
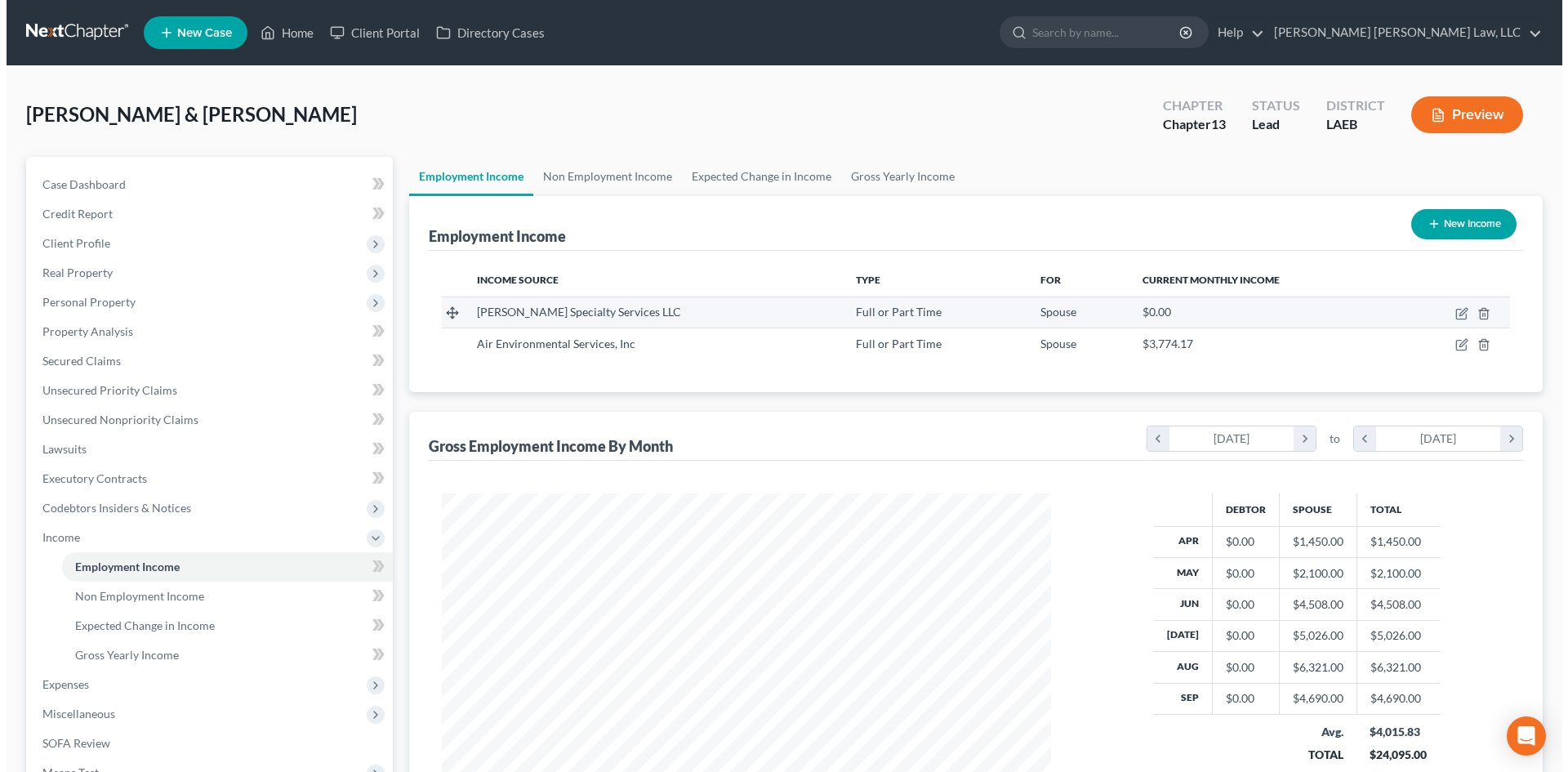
scroll to position [304, 642]
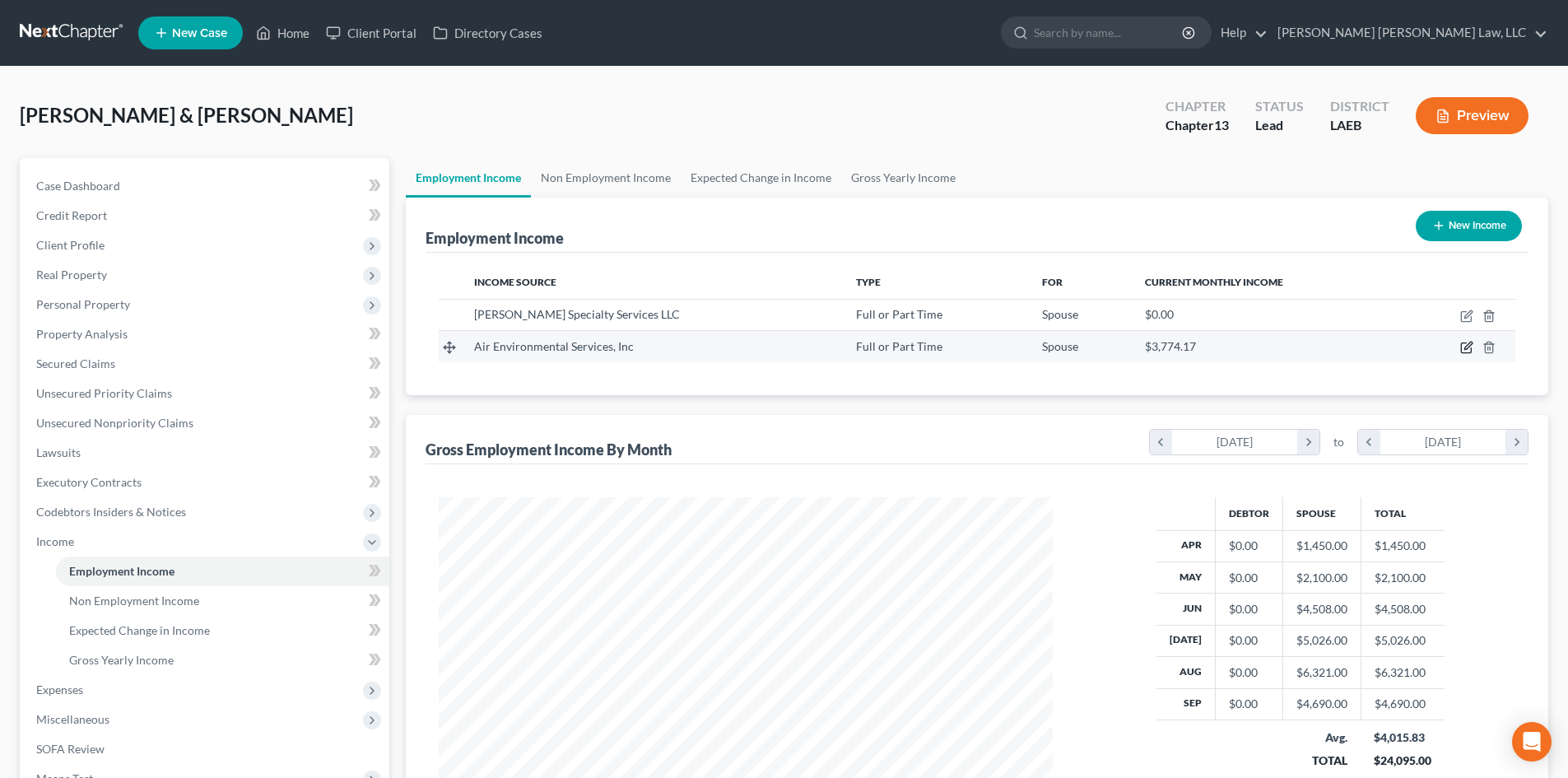
click at [1467, 343] on icon "button" at bounding box center [1466, 347] width 10 height 10
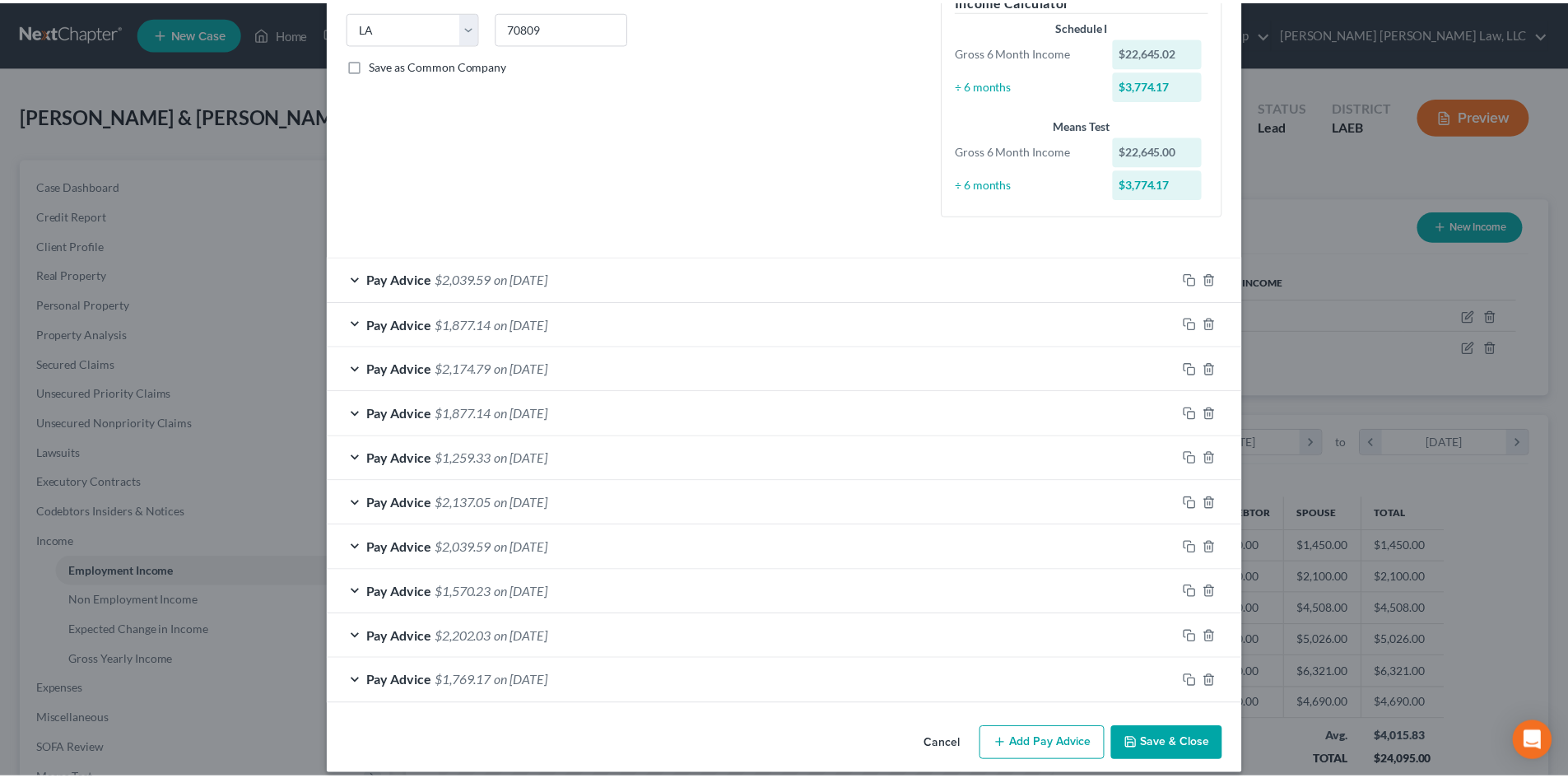
scroll to position [346, 0]
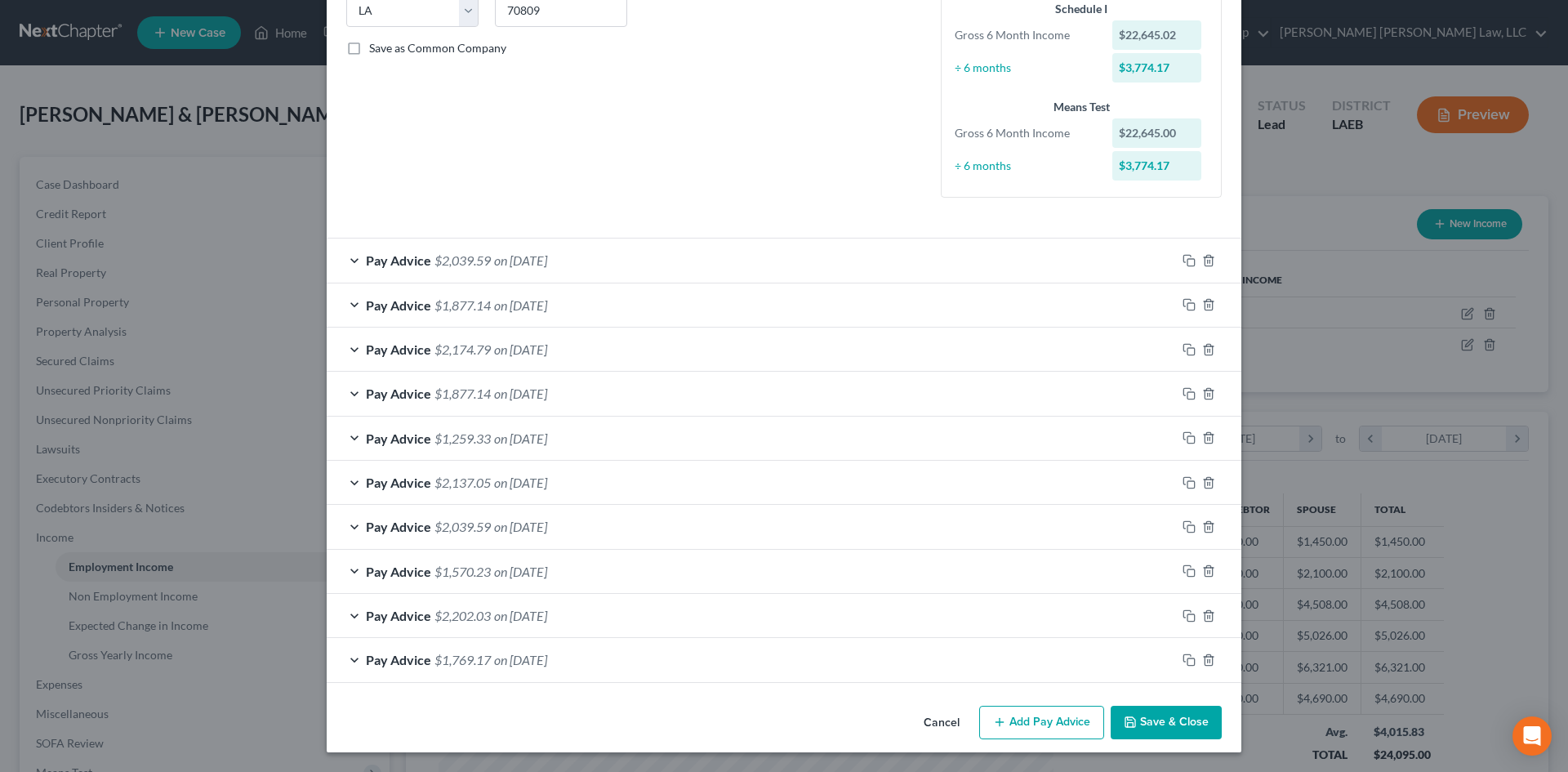
drag, startPoint x: 1173, startPoint y: 729, endPoint x: 819, endPoint y: 209, distance: 629.1
click at [1174, 729] on button "Save & Close" at bounding box center [1166, 723] width 111 height 34
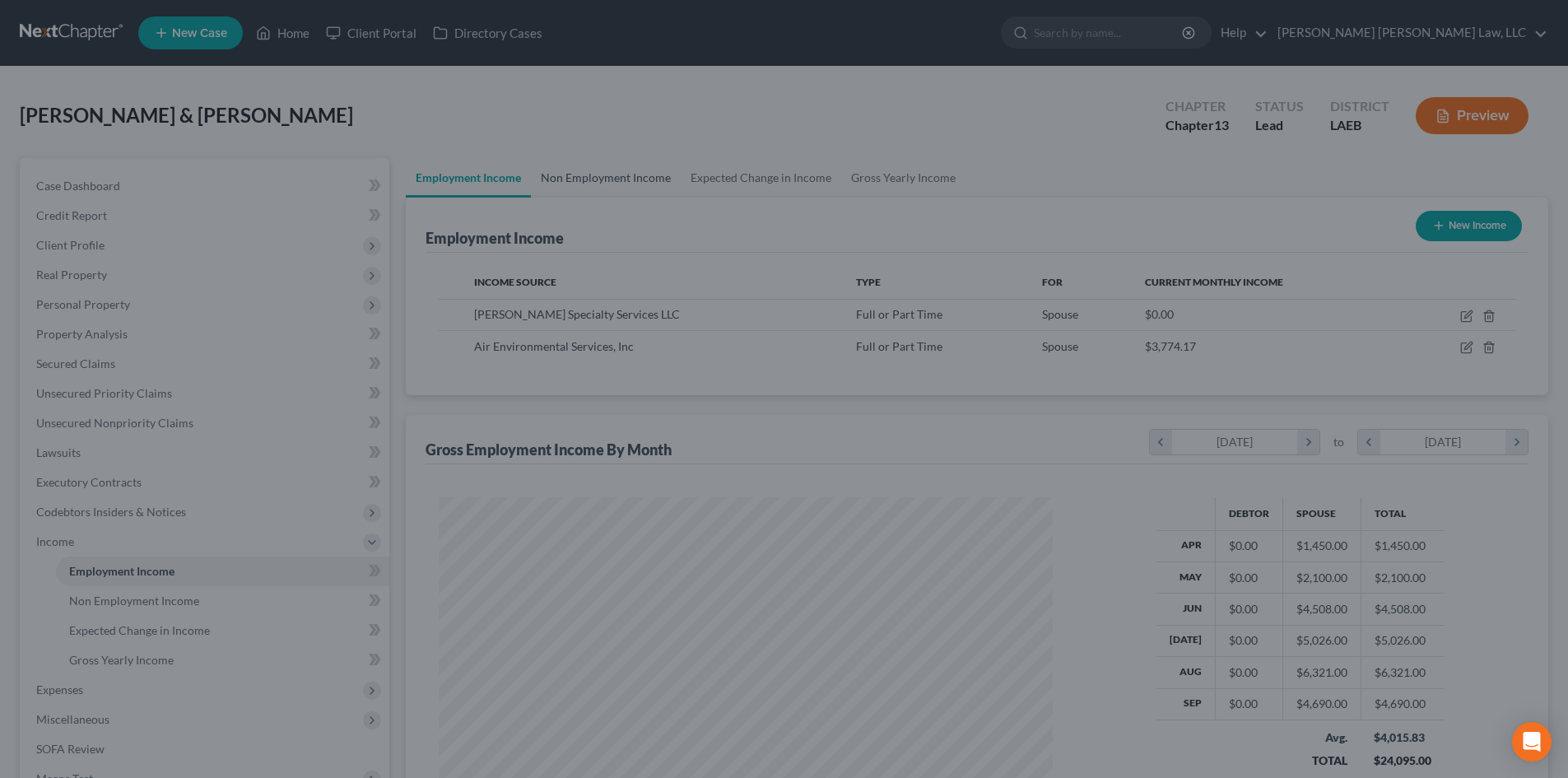
scroll to position [822540, 822587]
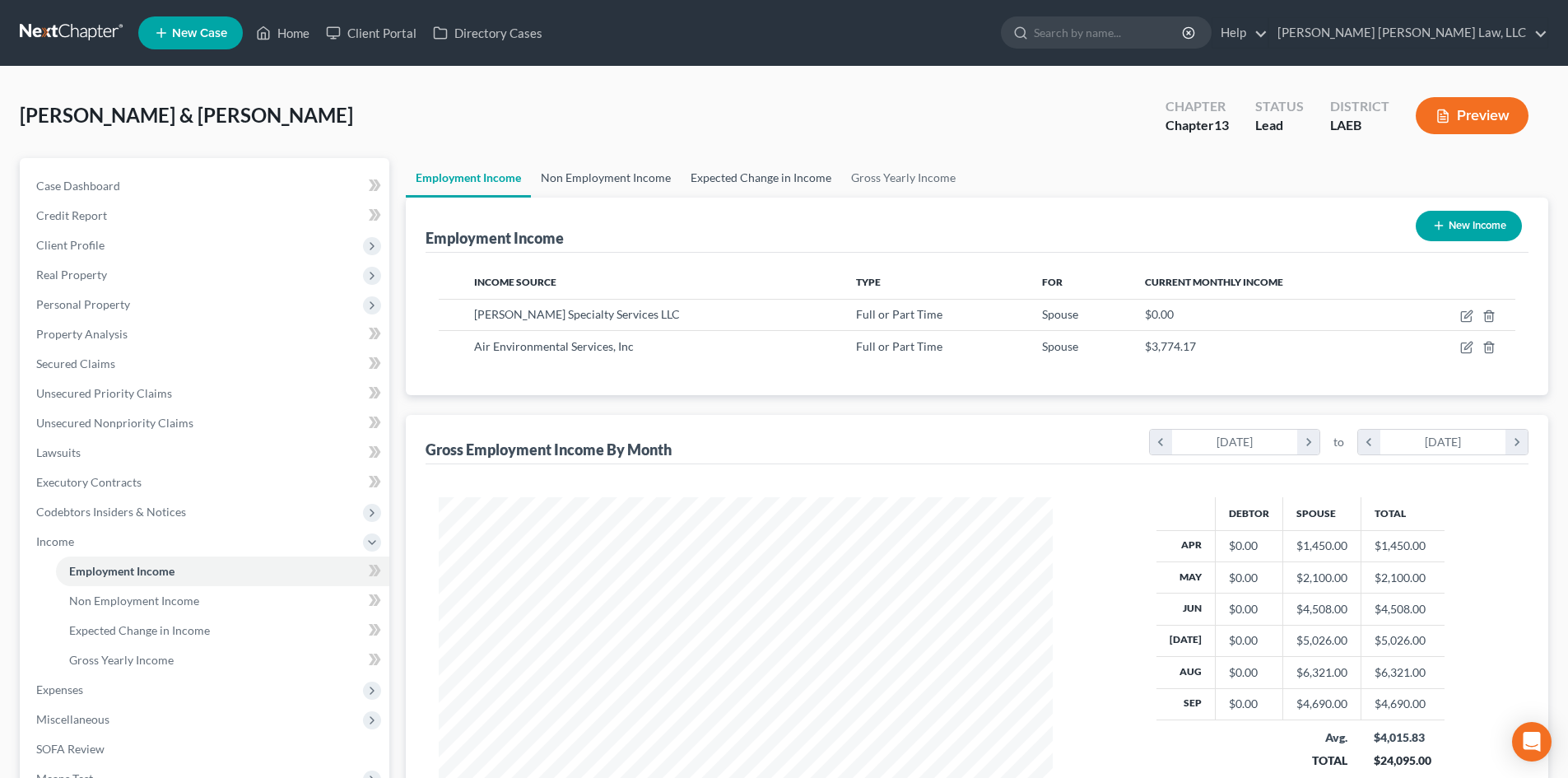
drag, startPoint x: 631, startPoint y: 174, endPoint x: 766, endPoint y: 185, distance: 135.4
click at [629, 174] on link "Non Employment Income" at bounding box center [606, 178] width 150 height 40
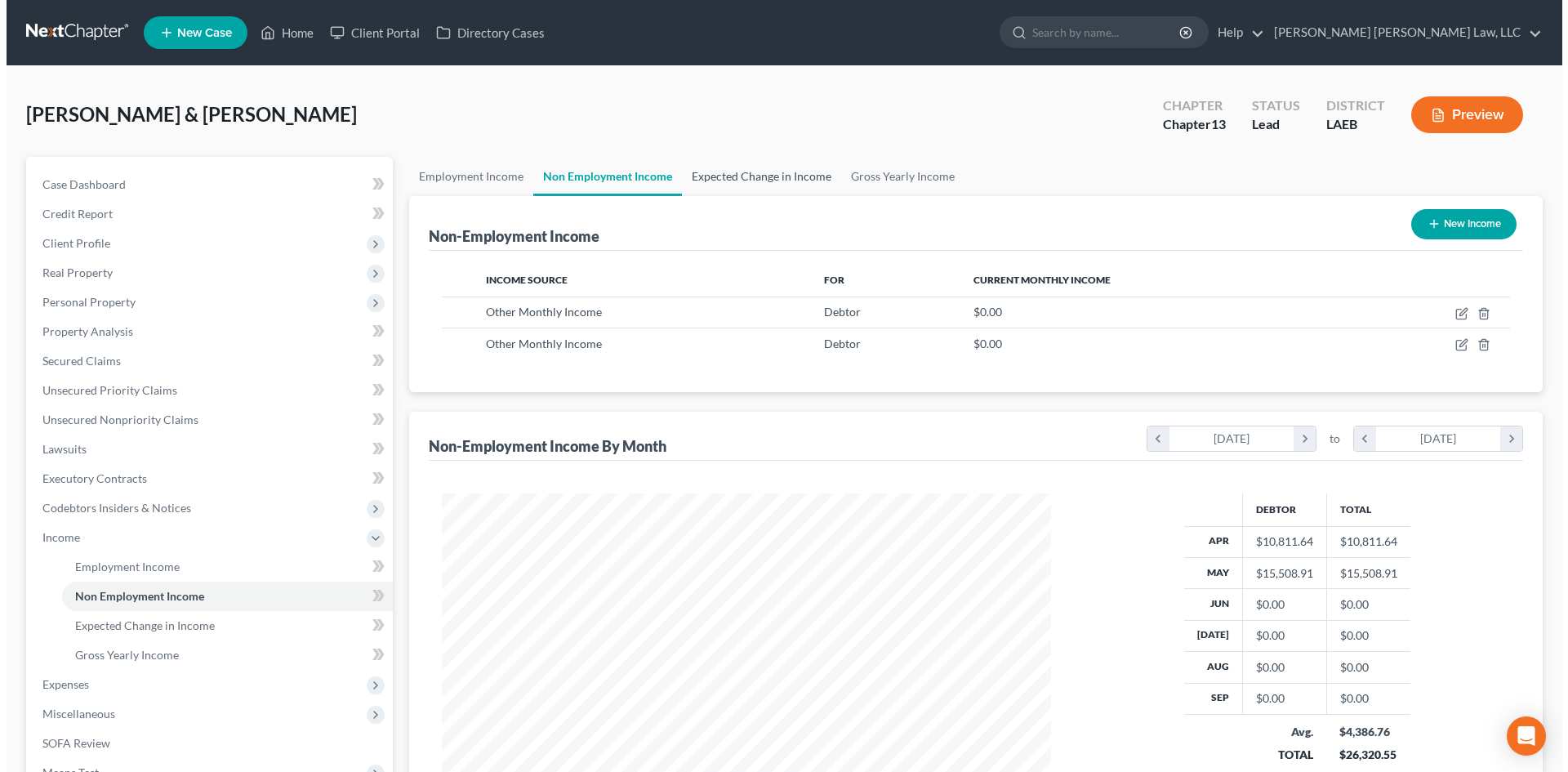
scroll to position [304, 642]
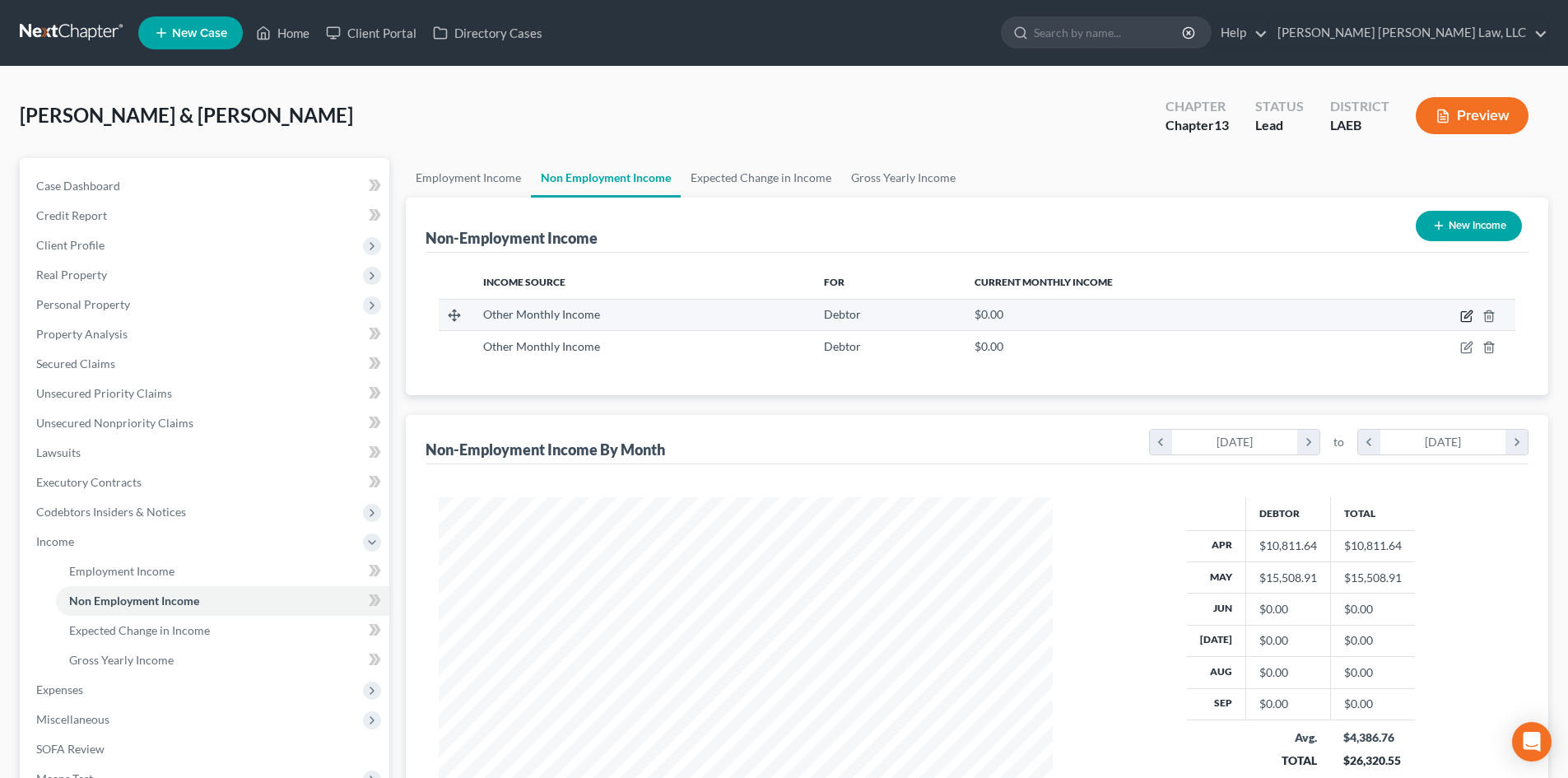
click at [1467, 313] on icon "button" at bounding box center [1467, 315] width 13 height 13
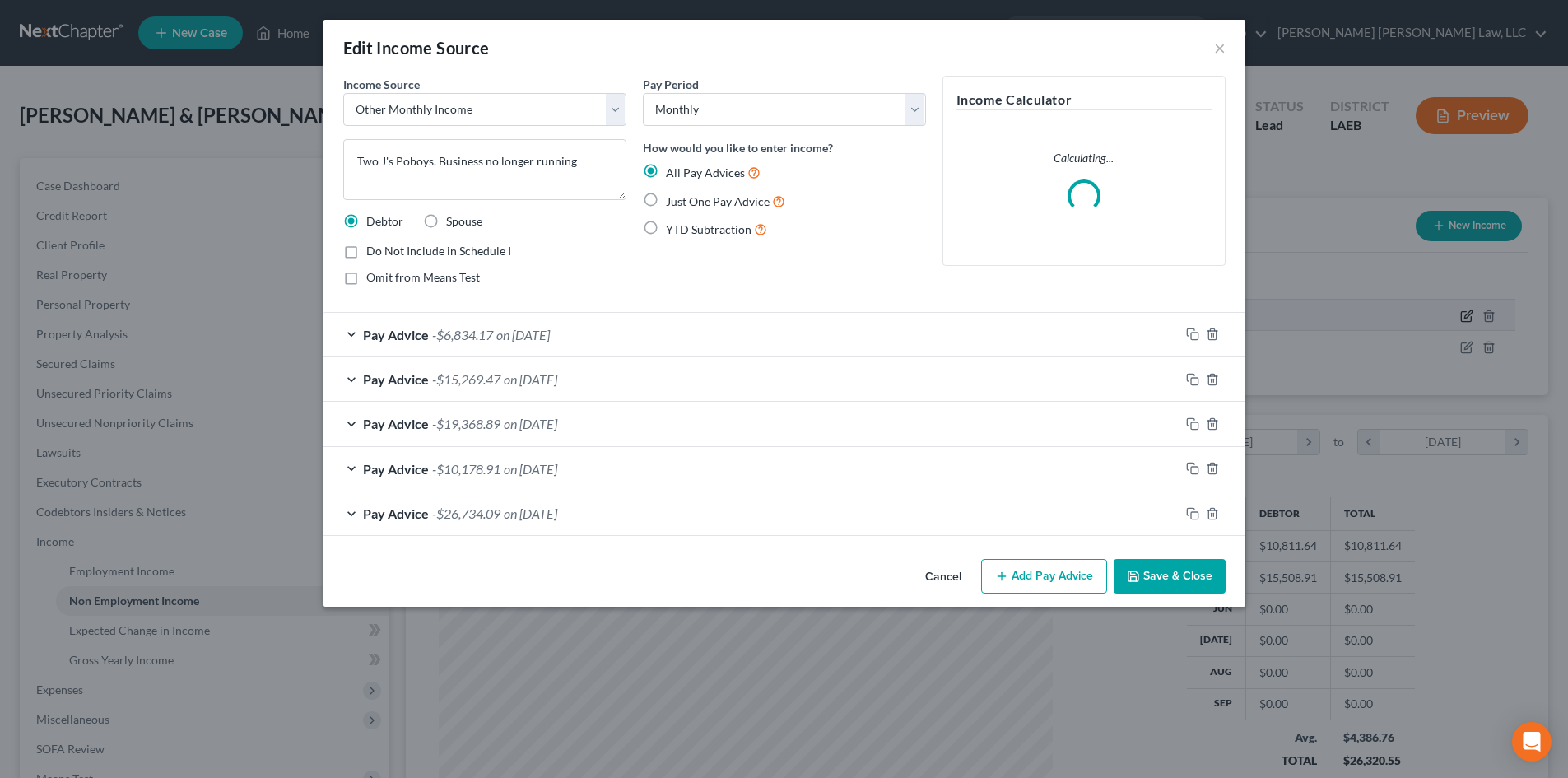
scroll to position [309, 653]
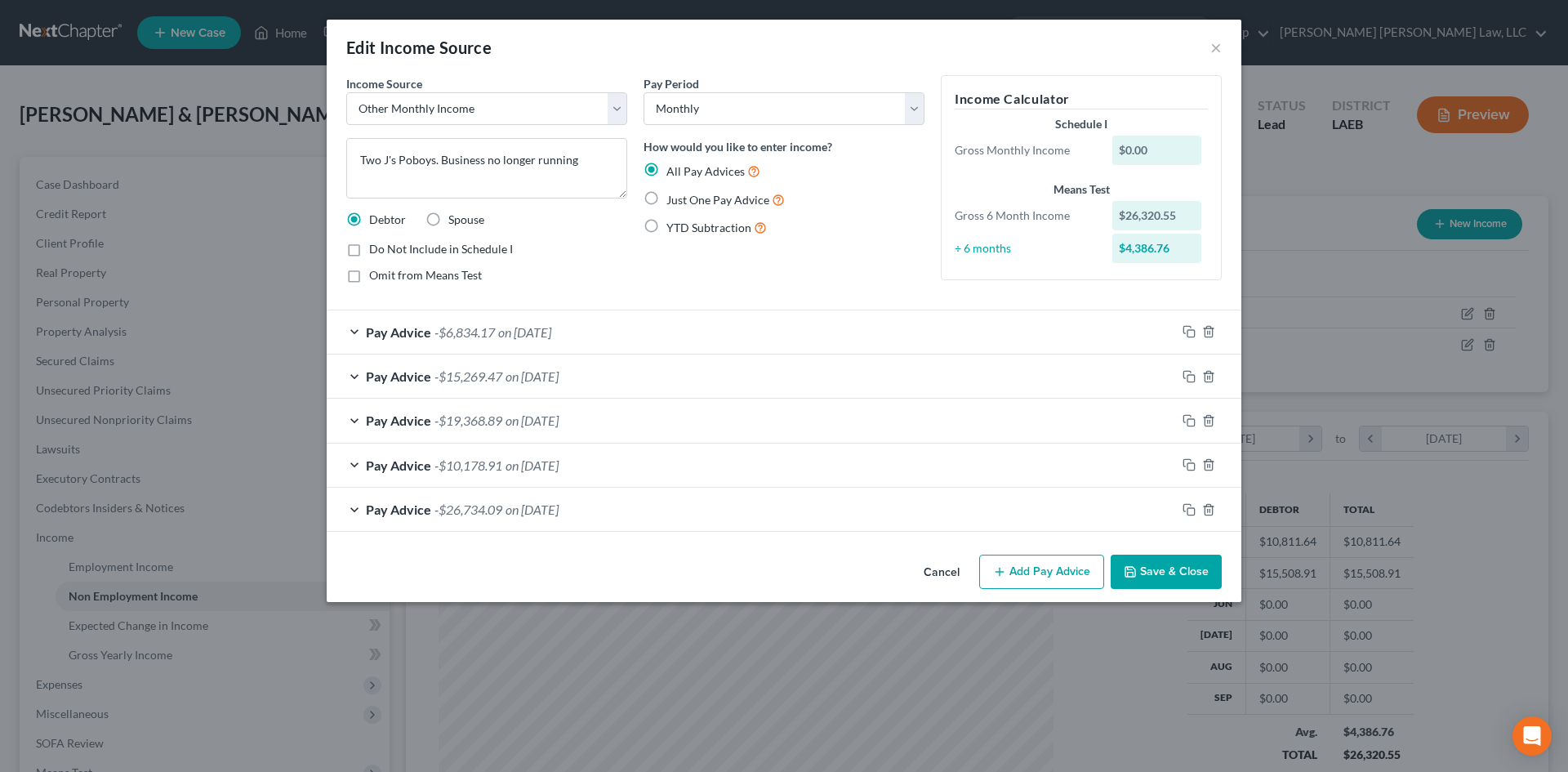
click at [1167, 573] on button "Save & Close" at bounding box center [1166, 572] width 111 height 34
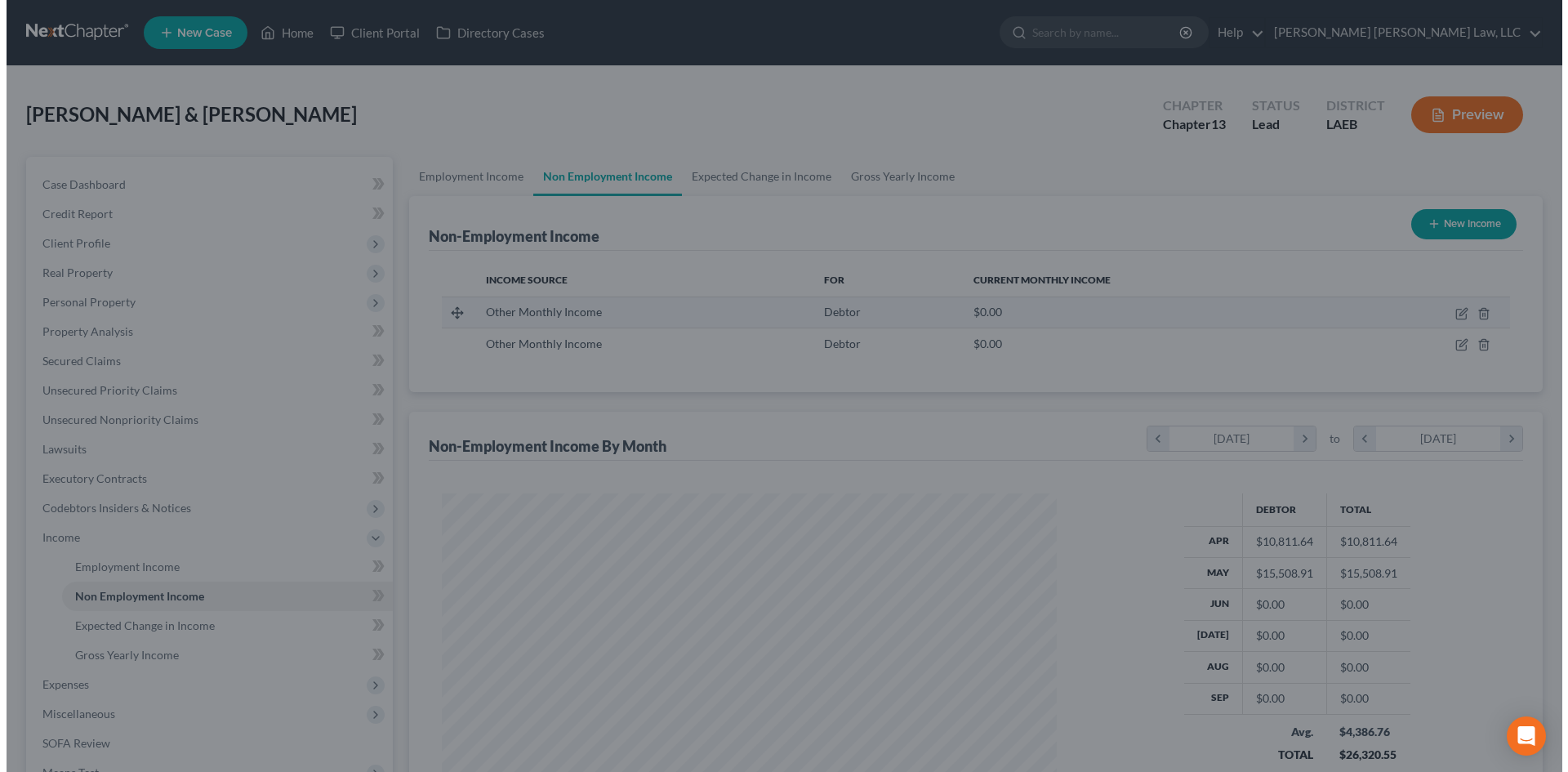
scroll to position [816197, 815822]
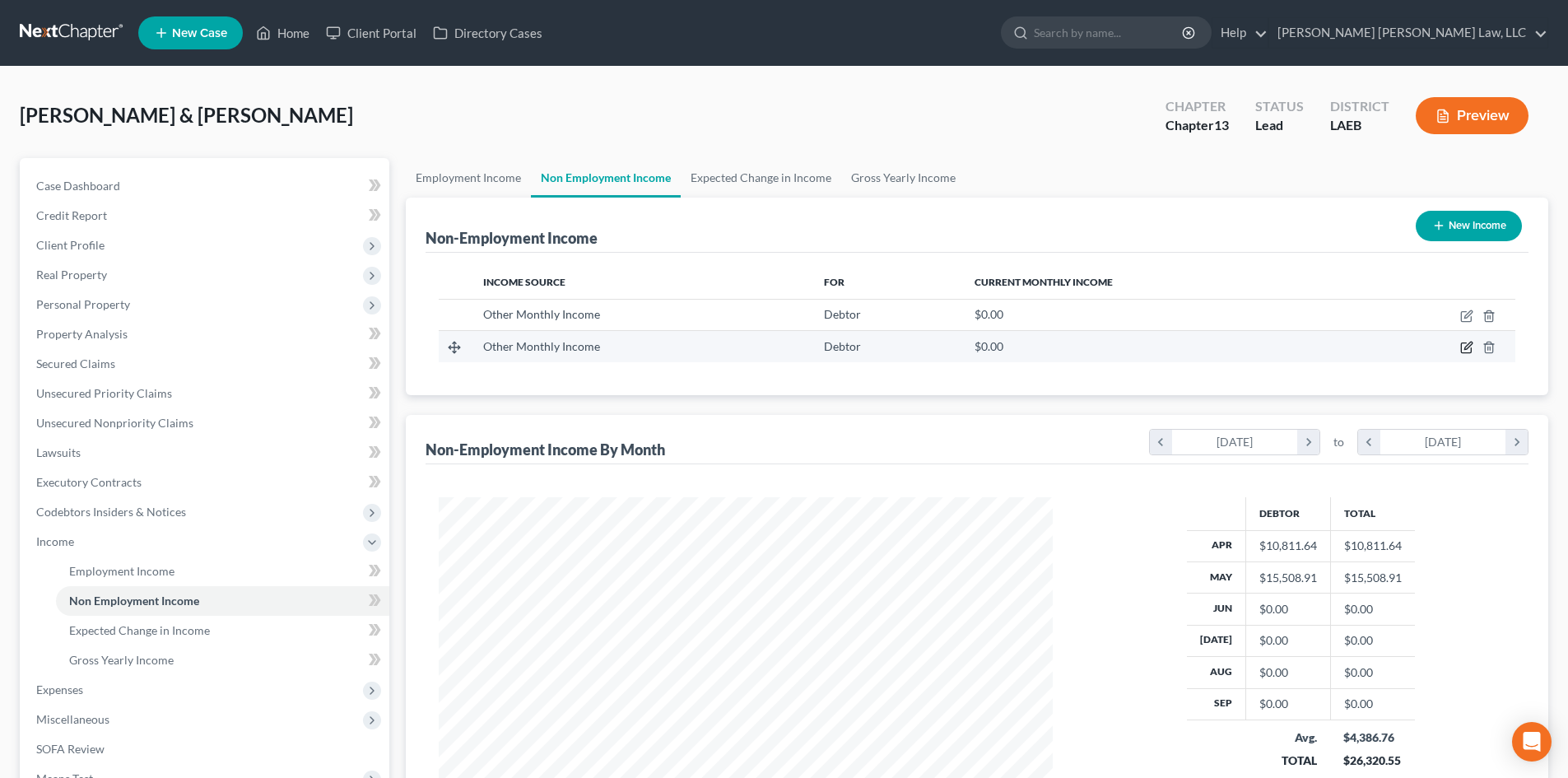
click at [1464, 348] on icon "button" at bounding box center [1467, 347] width 13 height 13
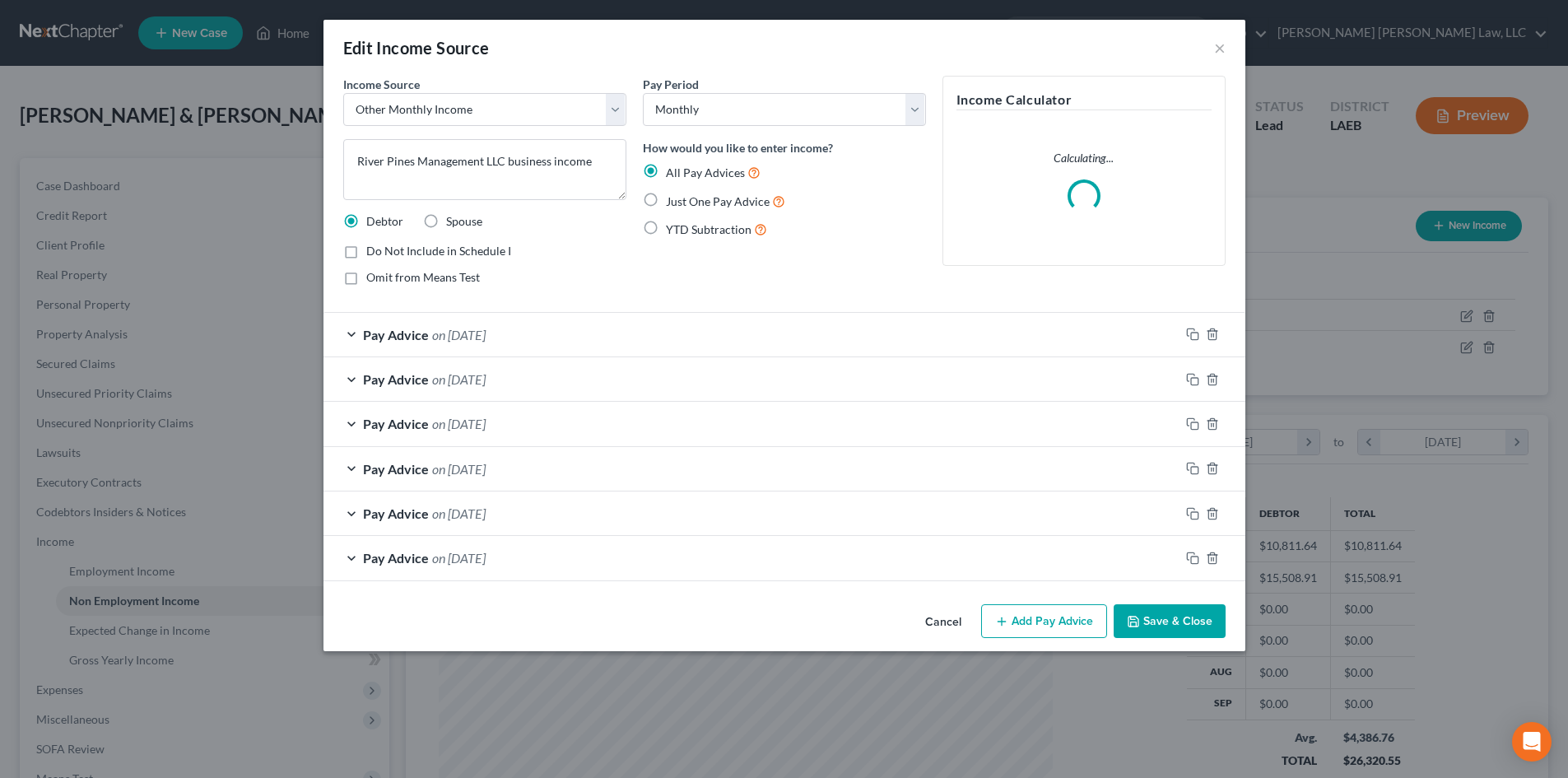
scroll to position [309, 653]
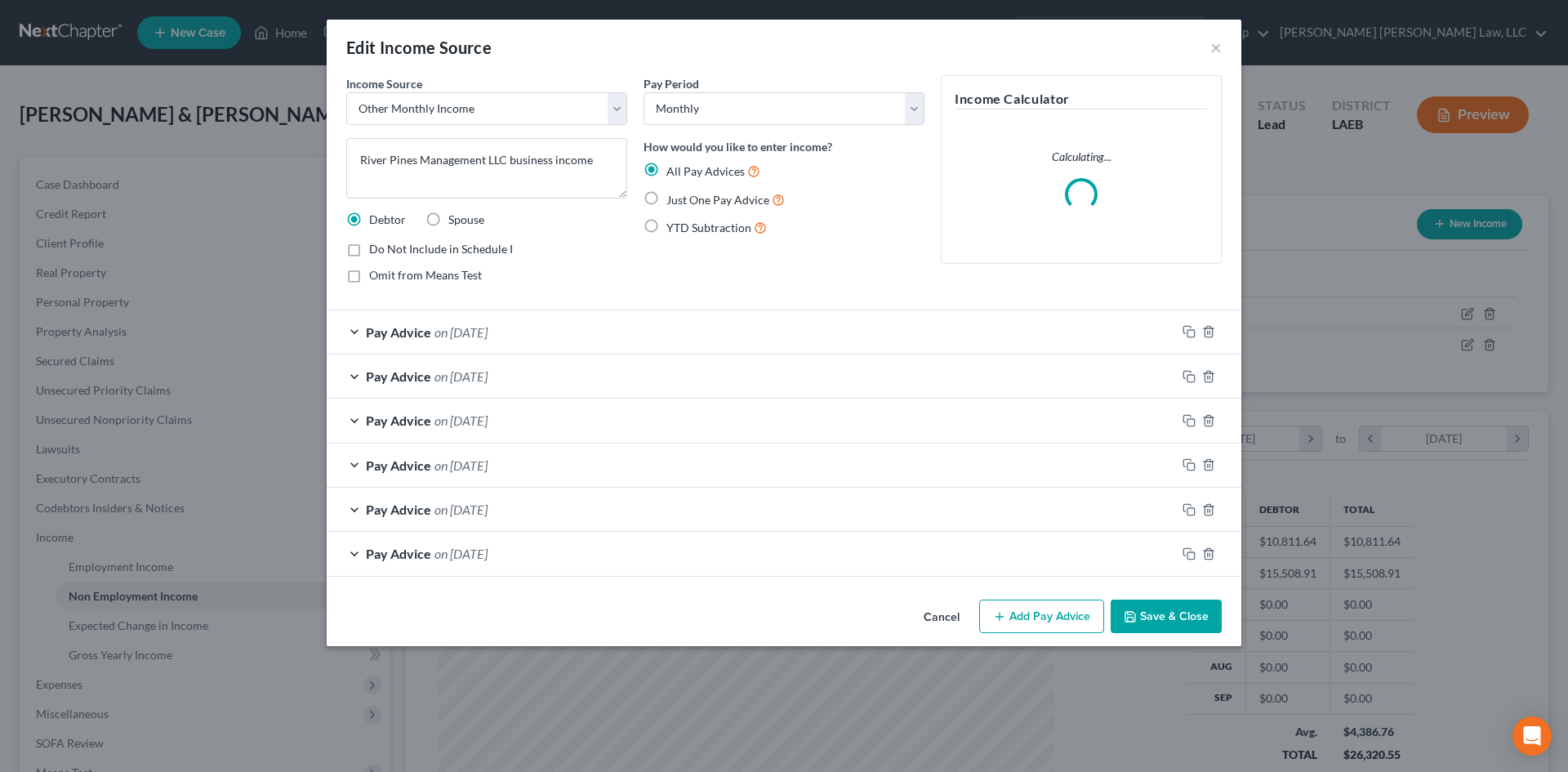
click at [1142, 626] on button "Save & Close" at bounding box center [1166, 616] width 111 height 34
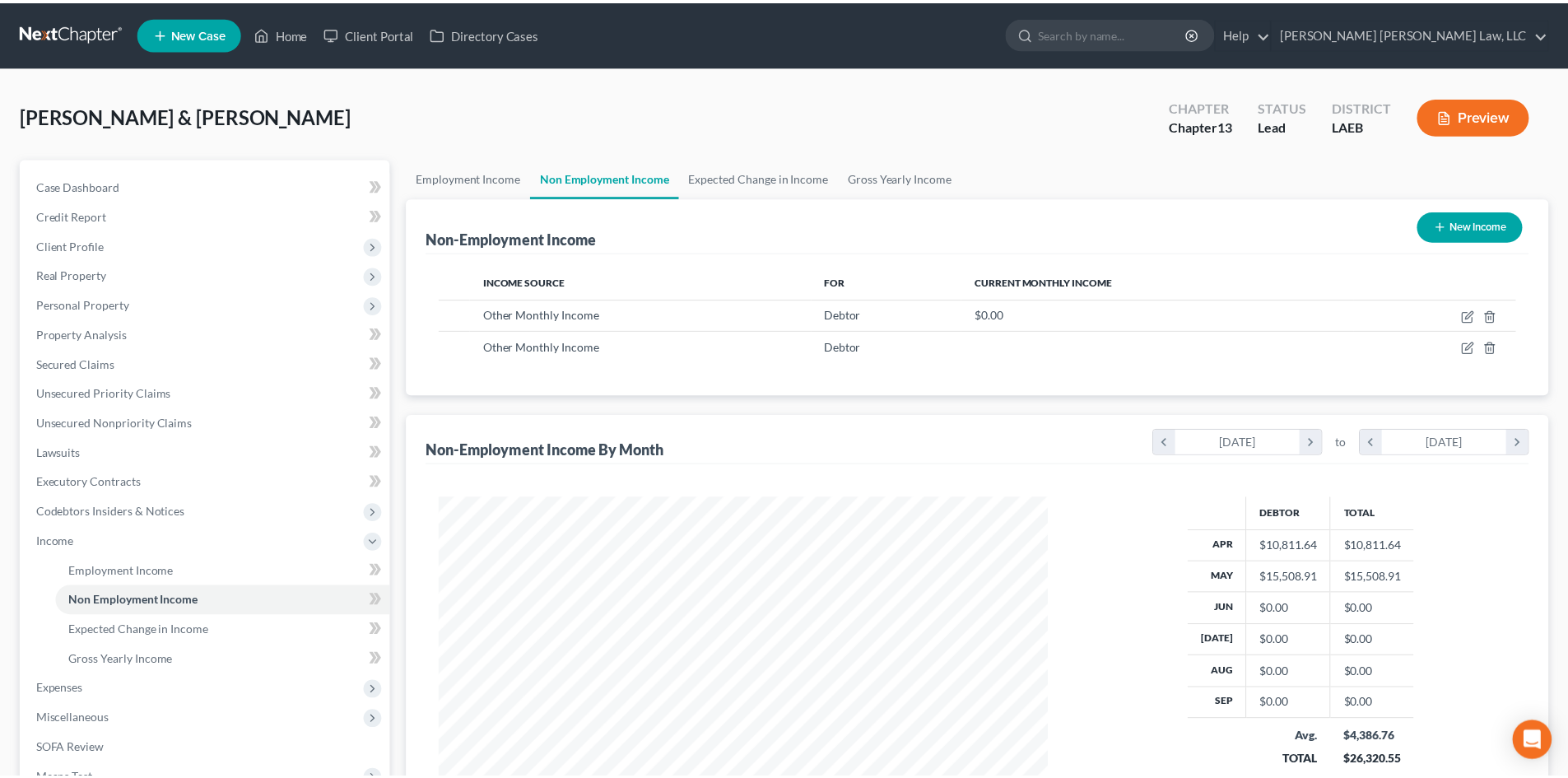
scroll to position [822540, 822587]
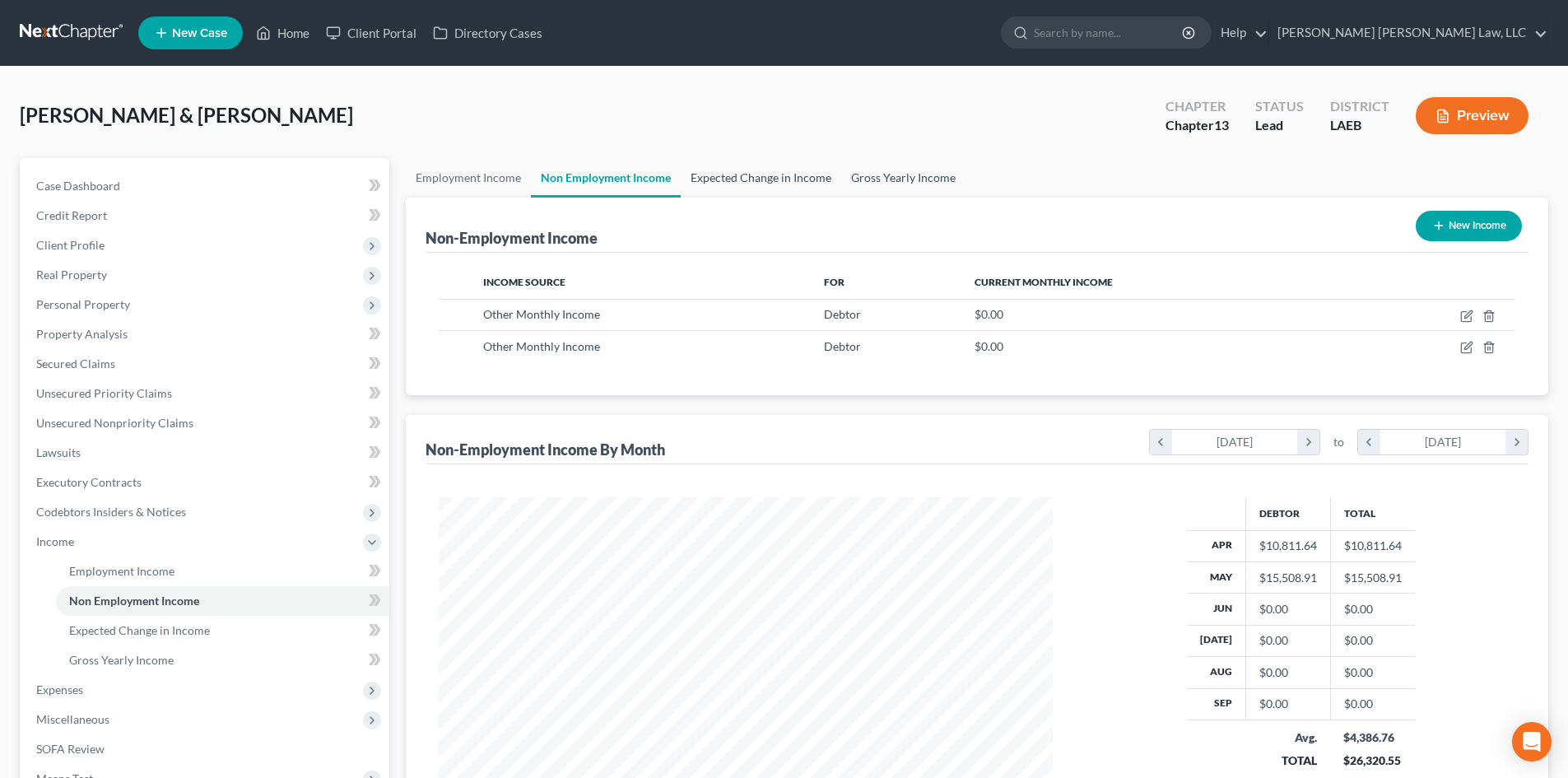
drag, startPoint x: 727, startPoint y: 172, endPoint x: 838, endPoint y: 175, distance: 111.0
click at [727, 172] on link "Expected Change in Income" at bounding box center [760, 178] width 160 height 40
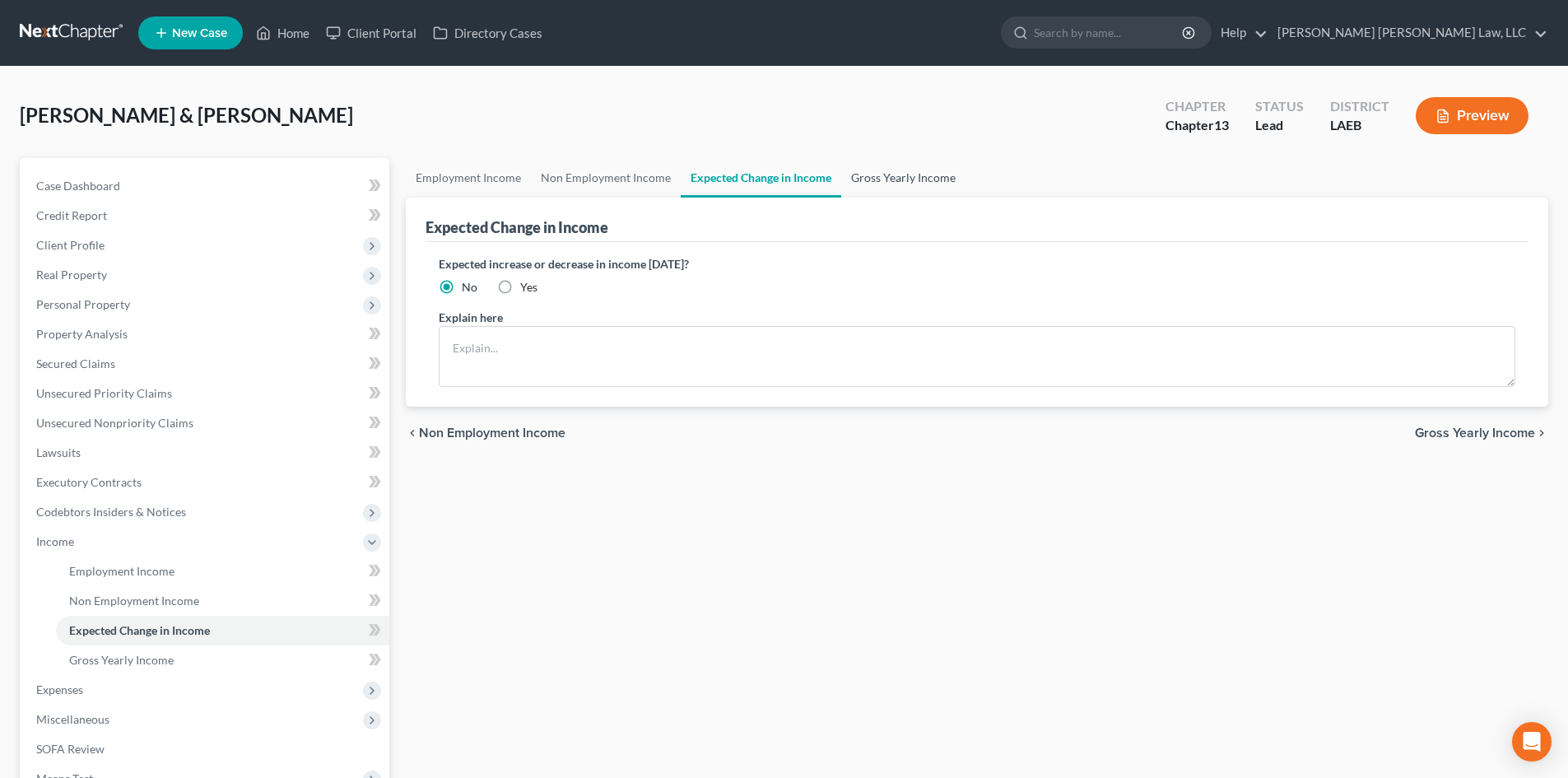
click at [849, 175] on link "Gross Yearly Income" at bounding box center [903, 178] width 124 height 40
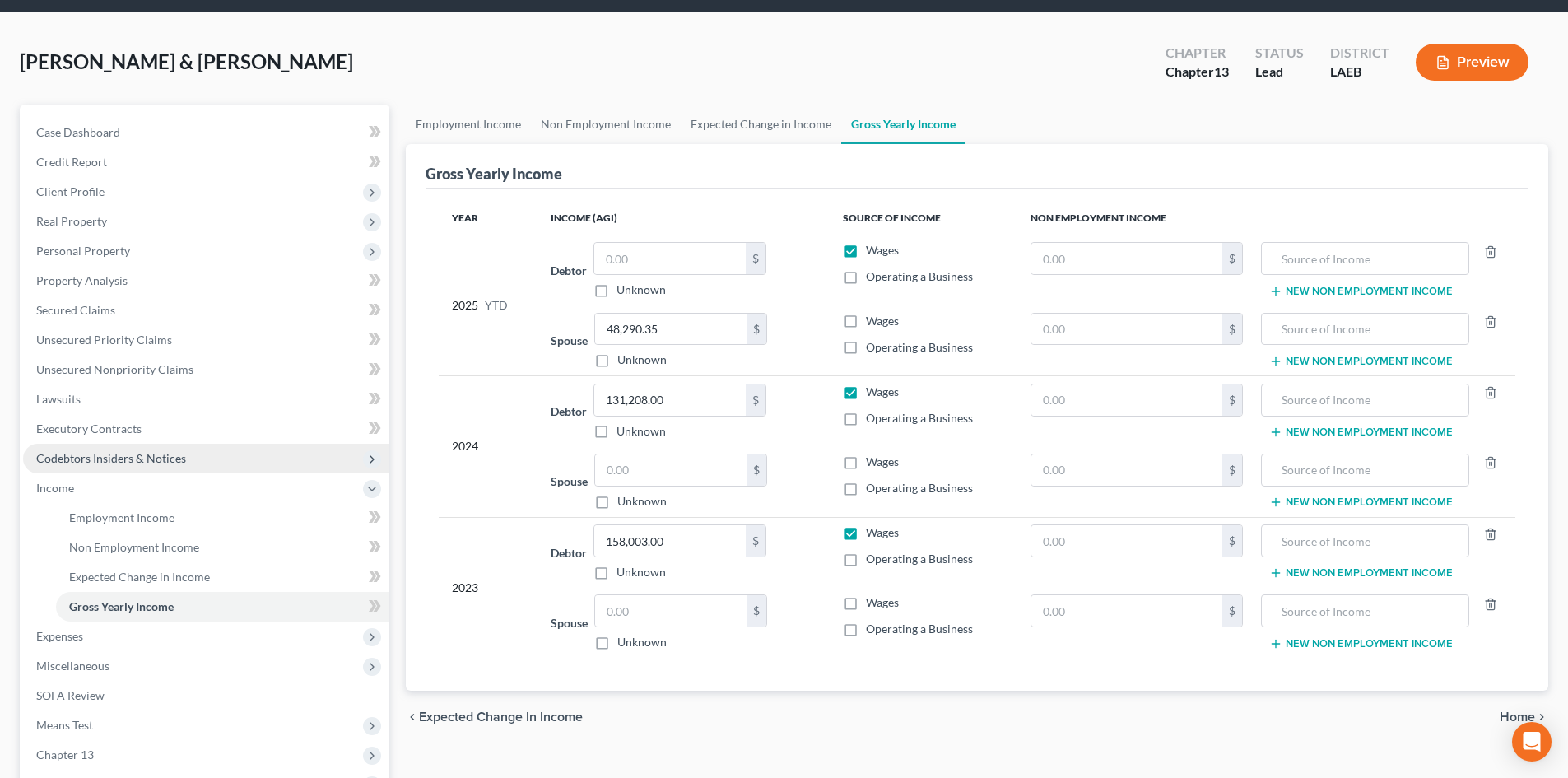
scroll to position [82, 0]
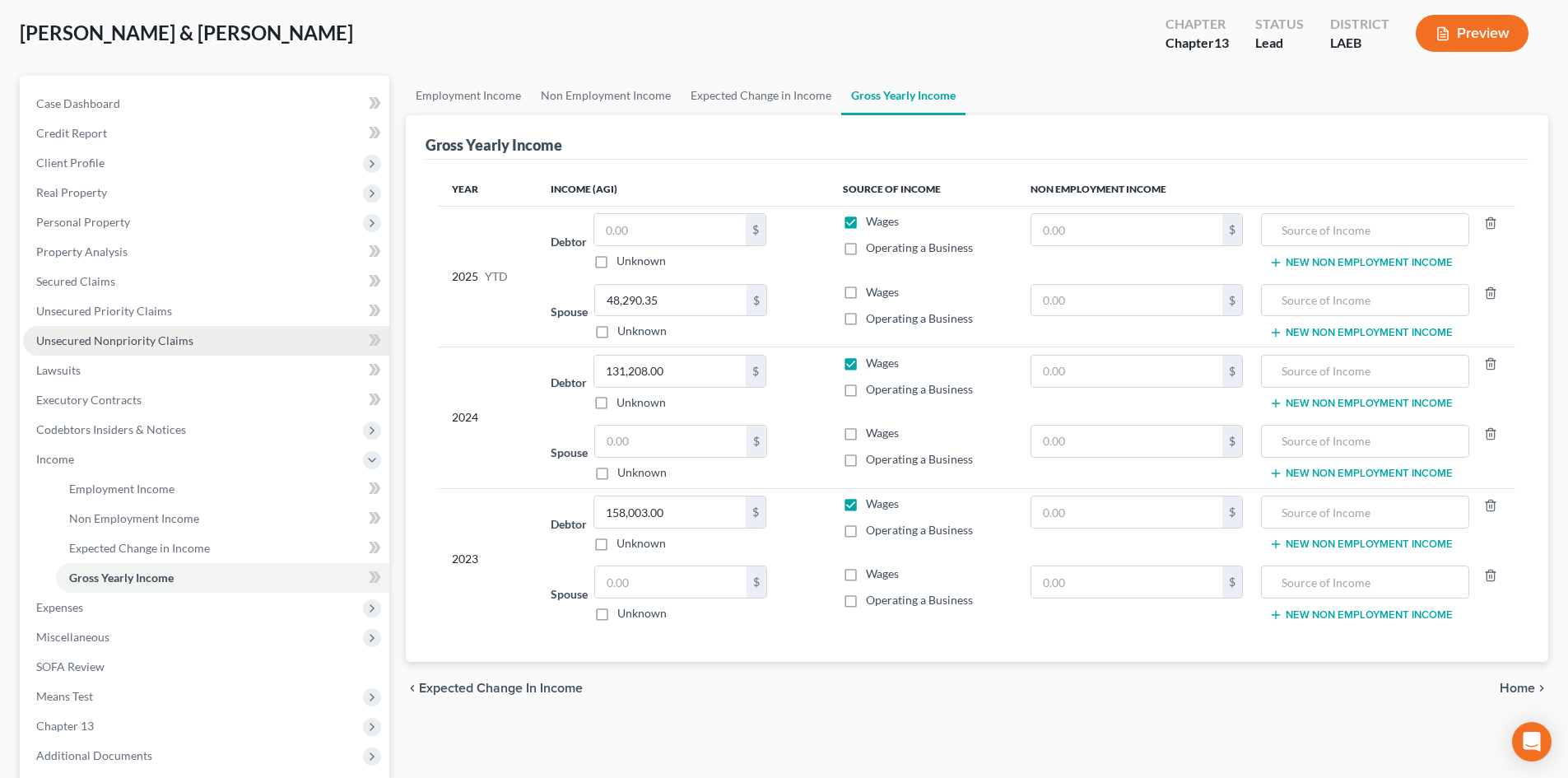
click at [136, 347] on span "Unsecured Nonpriority Claims" at bounding box center [114, 340] width 157 height 14
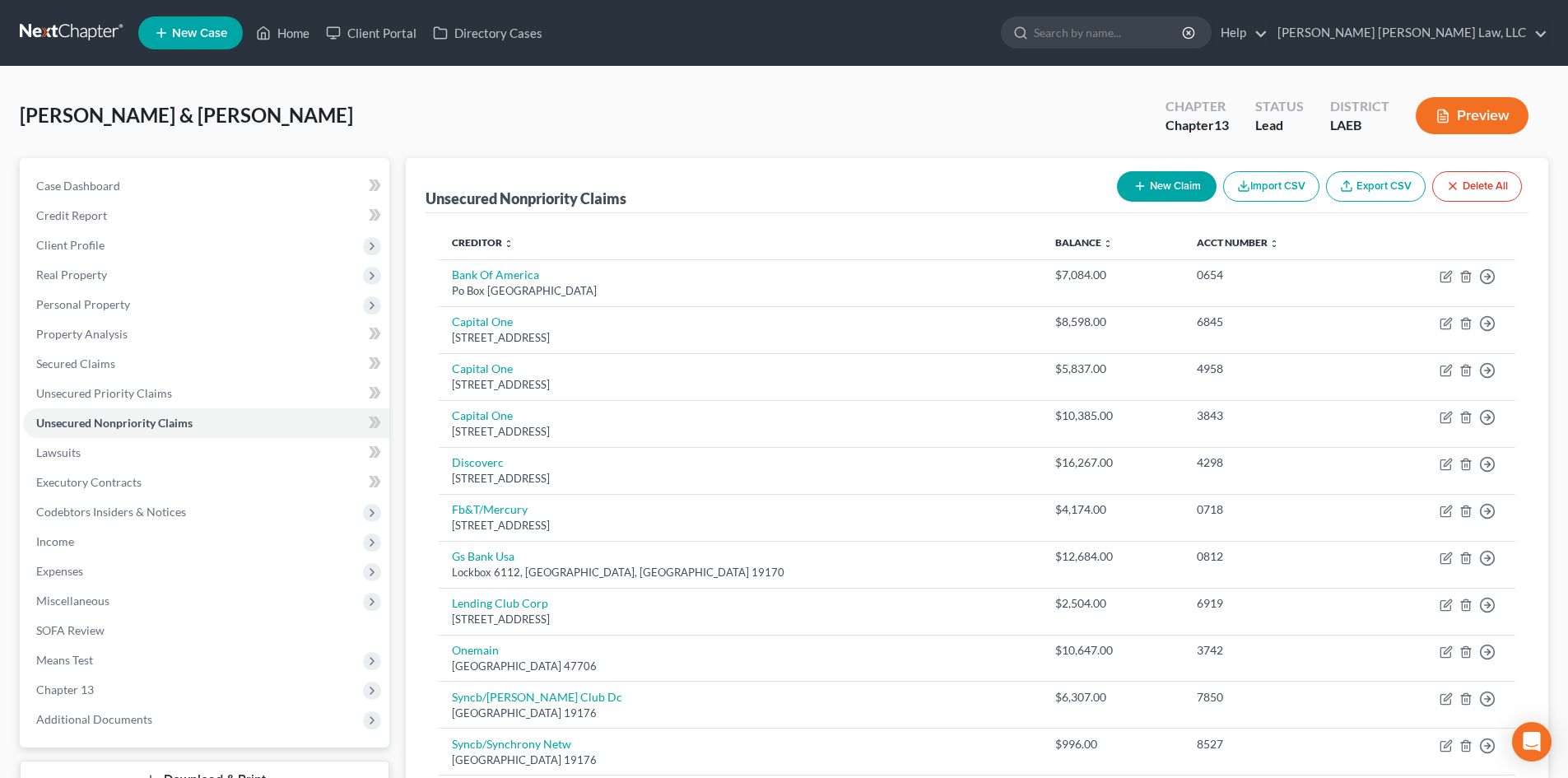
click at [1172, 189] on button "New Claim" at bounding box center [1167, 186] width 100 height 30
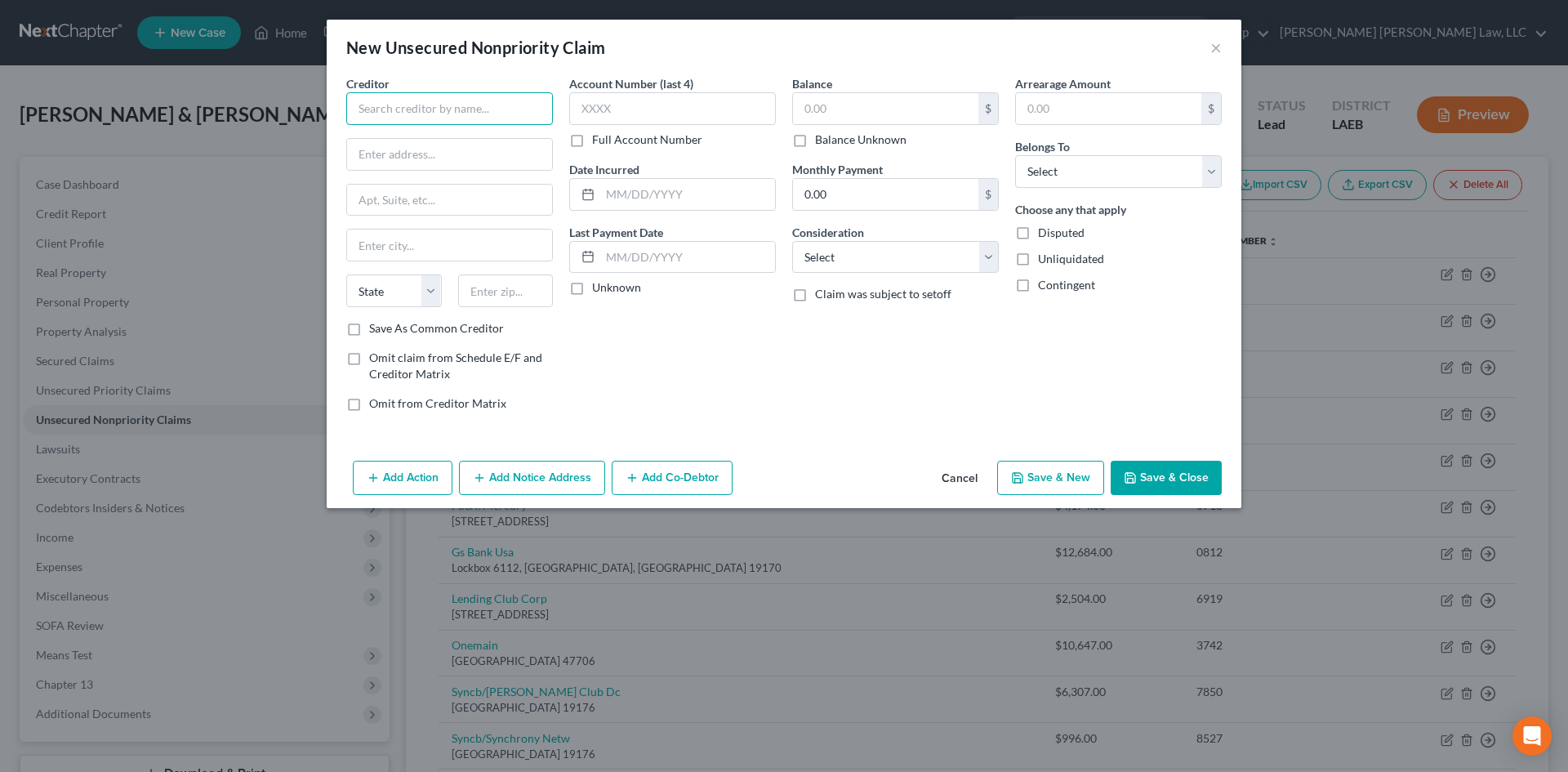
click at [397, 115] on input "text" at bounding box center [450, 108] width 206 height 33
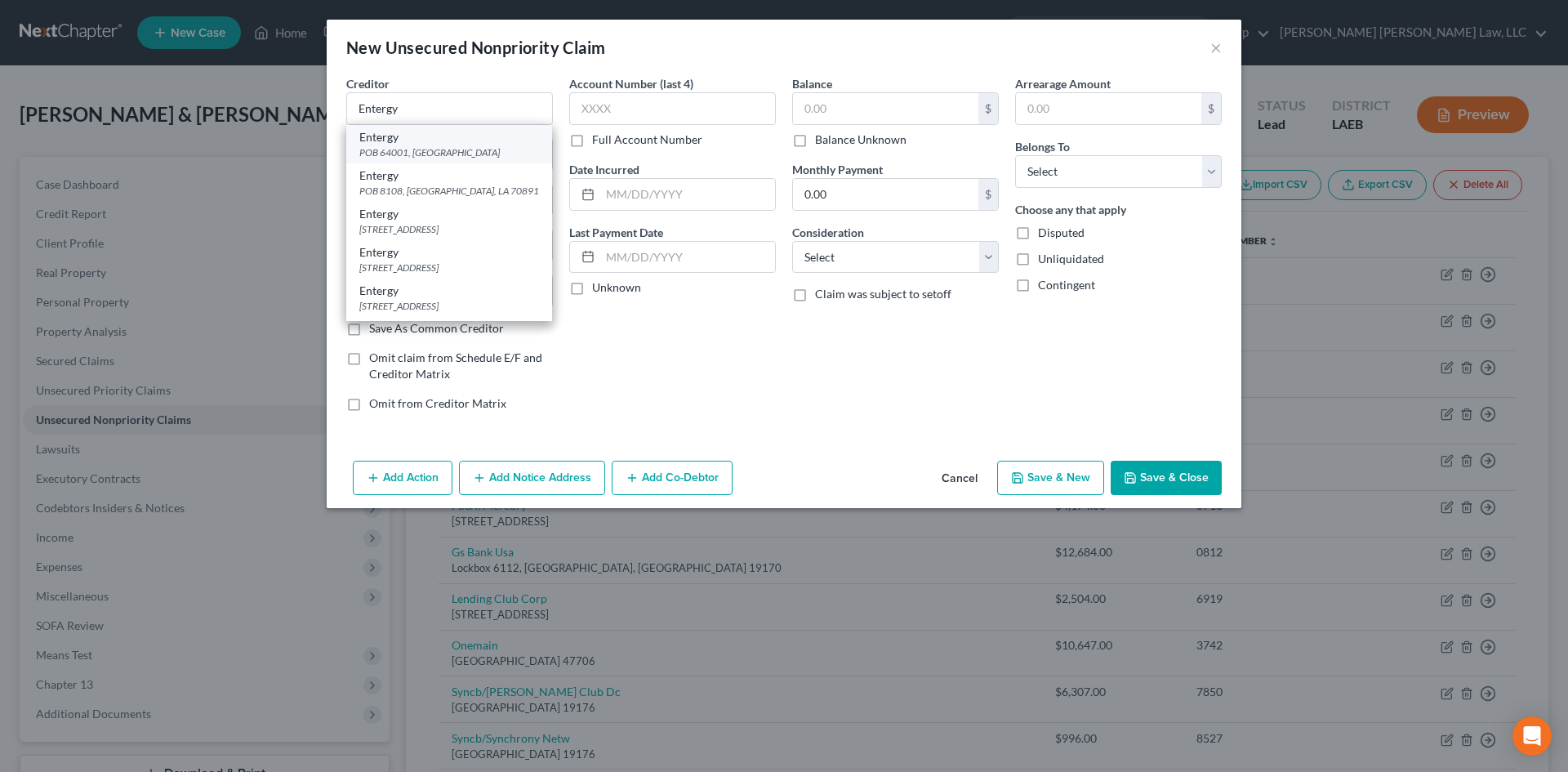
click at [450, 138] on div "Entergy" at bounding box center [449, 137] width 180 height 16
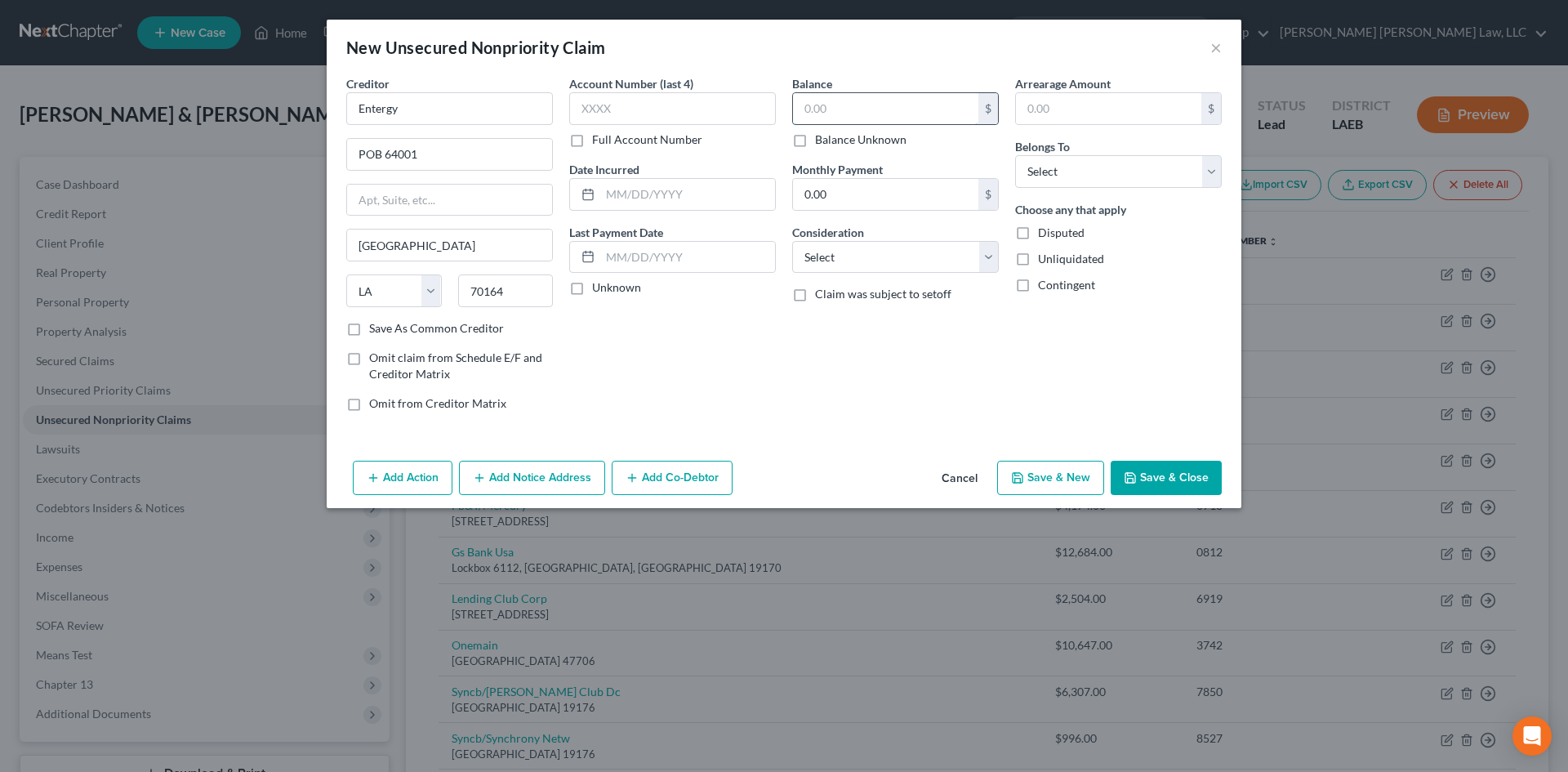
click at [892, 103] on input "text" at bounding box center [885, 108] width 186 height 31
drag, startPoint x: 934, startPoint y: 257, endPoint x: 914, endPoint y: 272, distance: 25.0
click at [934, 257] on select "Select Cable / Satellite Services Collection Agency Credit Card Debt Debt Couns…" at bounding box center [895, 257] width 206 height 33
click at [792, 241] on select "Select Cable / Satellite Services Collection Agency Credit Card Debt Debt Couns…" at bounding box center [895, 257] width 206 height 33
click at [1084, 172] on select "Select Debtor 1 Only Debtor 2 Only Debtor 1 And Debtor 2 Only At Least One Of T…" at bounding box center [1118, 171] width 206 height 33
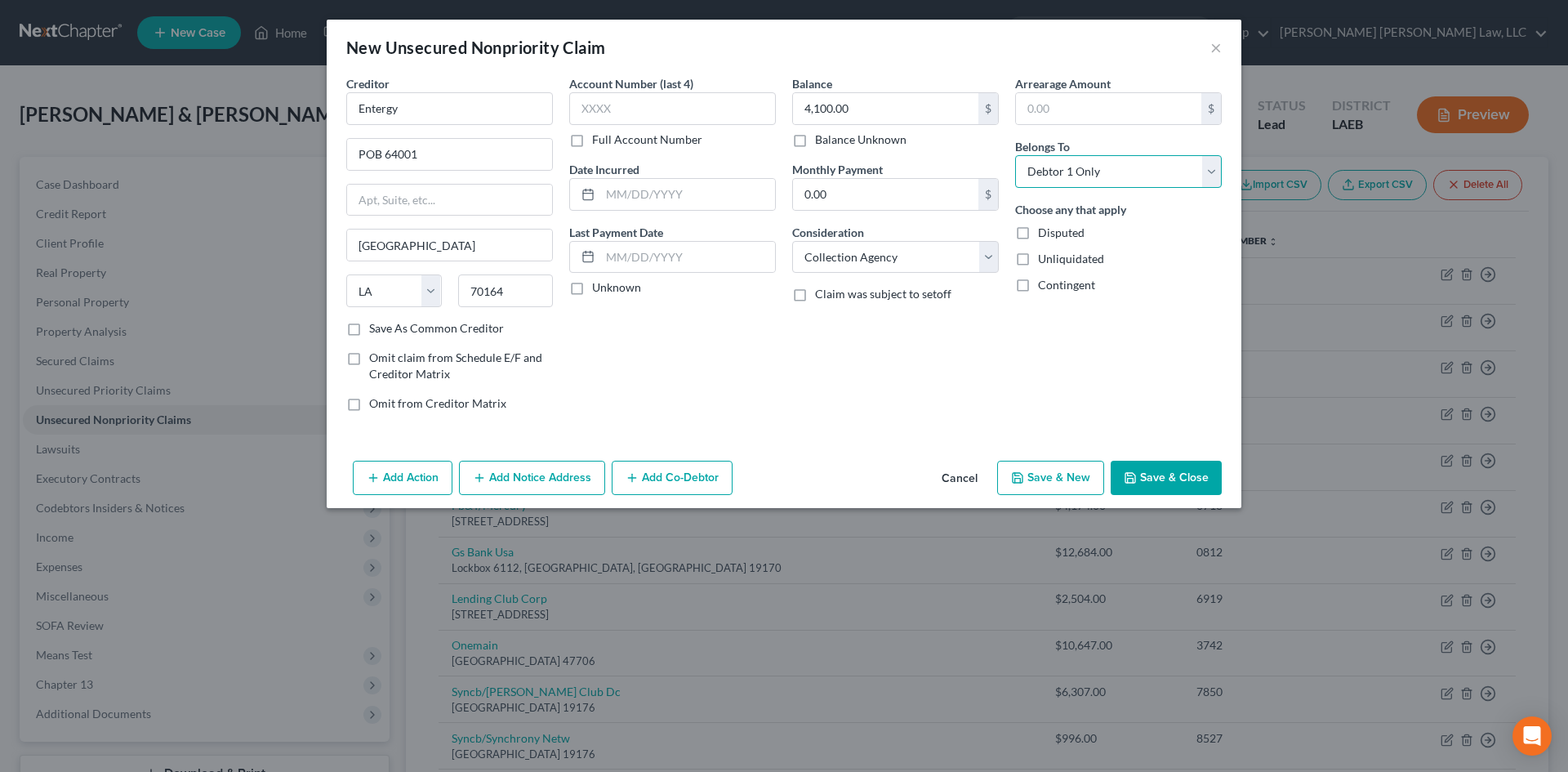
click at [1015, 155] on select "Select Debtor 1 Only Debtor 2 Only Debtor 1 And Debtor 2 Only At Least One Of T…" at bounding box center [1118, 171] width 206 height 33
click at [1076, 475] on button "Save & New" at bounding box center [1050, 478] width 107 height 34
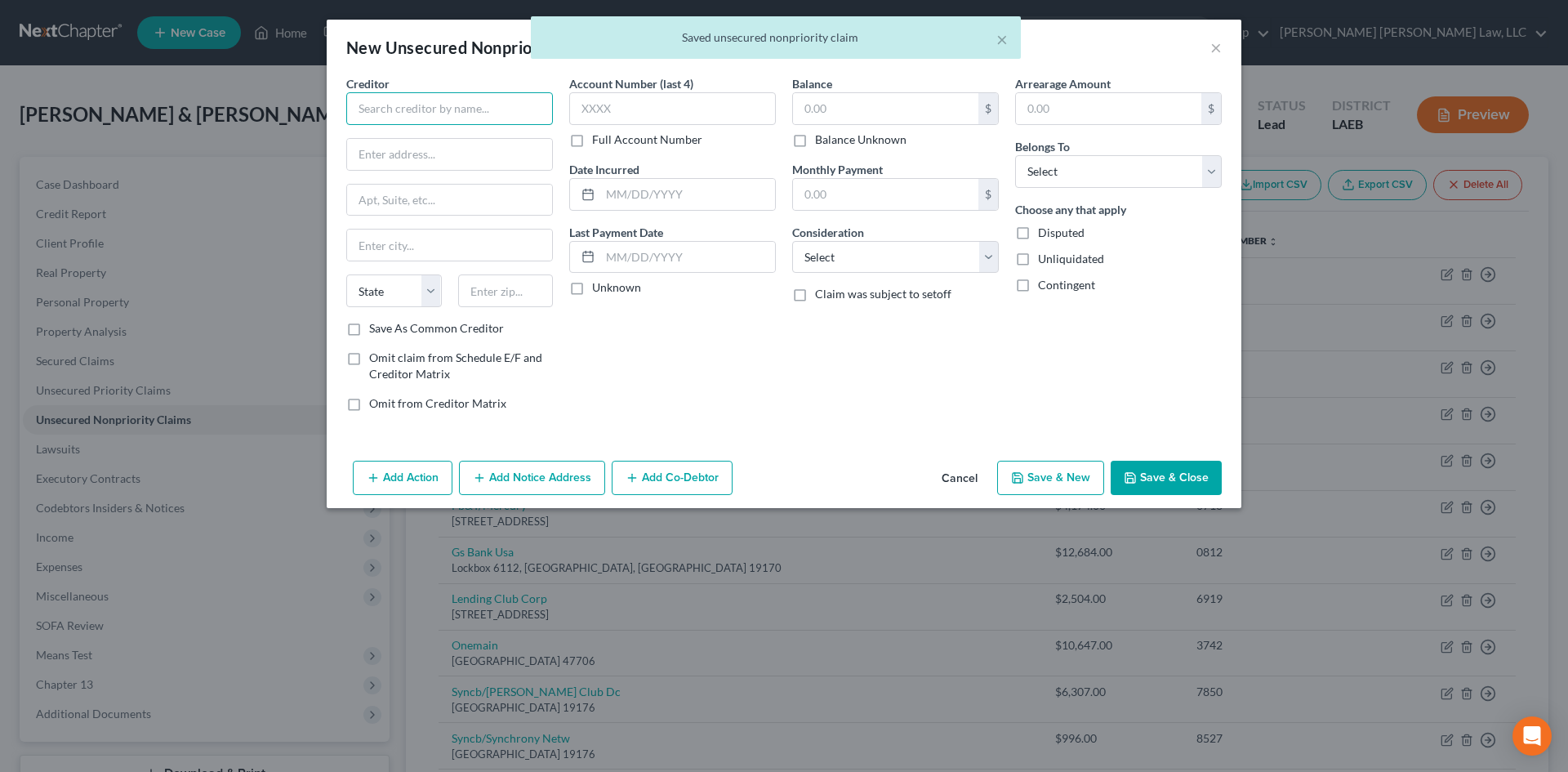
click at [516, 115] on input "text" at bounding box center [450, 108] width 206 height 33
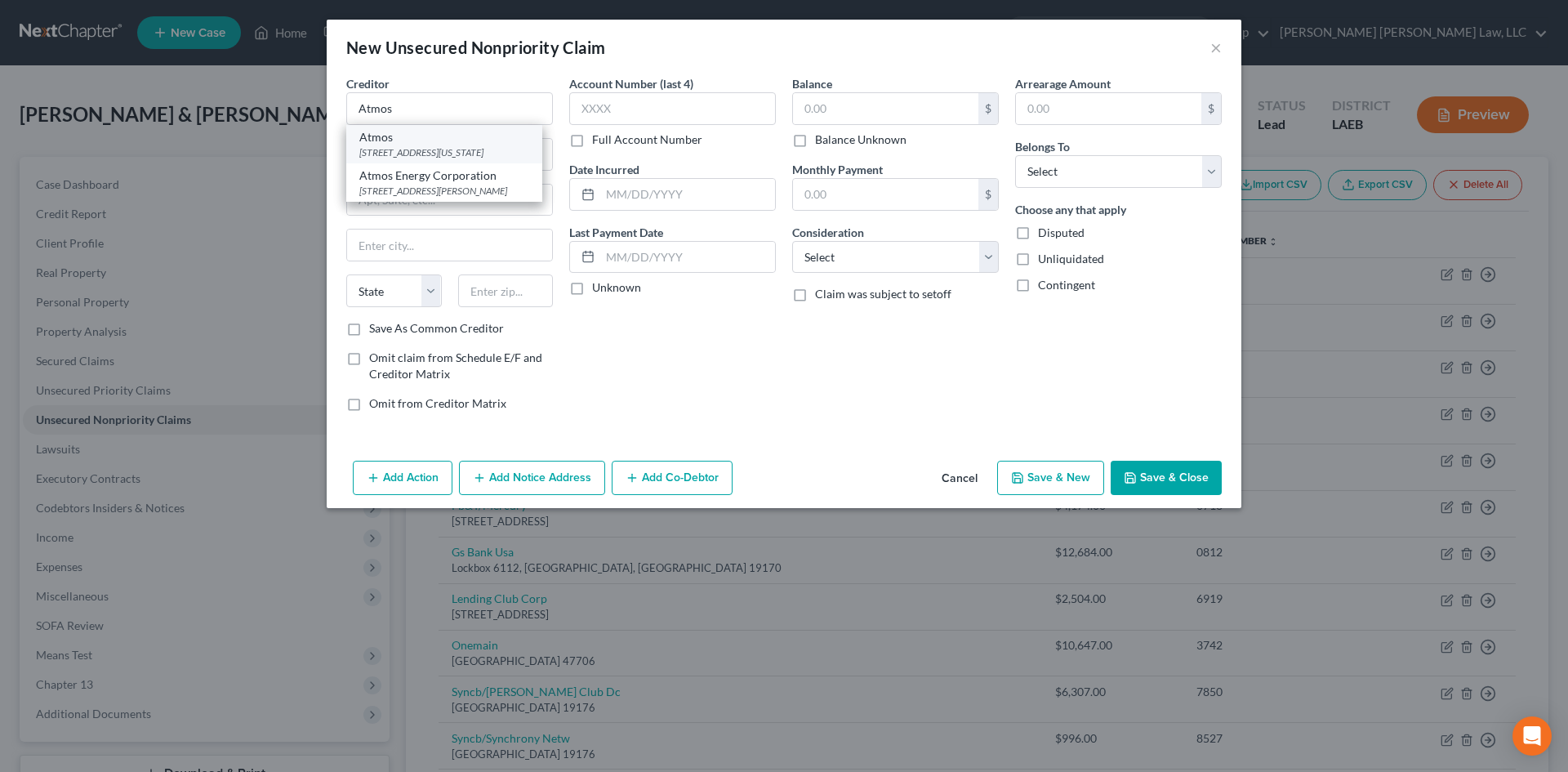
click at [496, 139] on div "Atmos" at bounding box center [444, 137] width 170 height 16
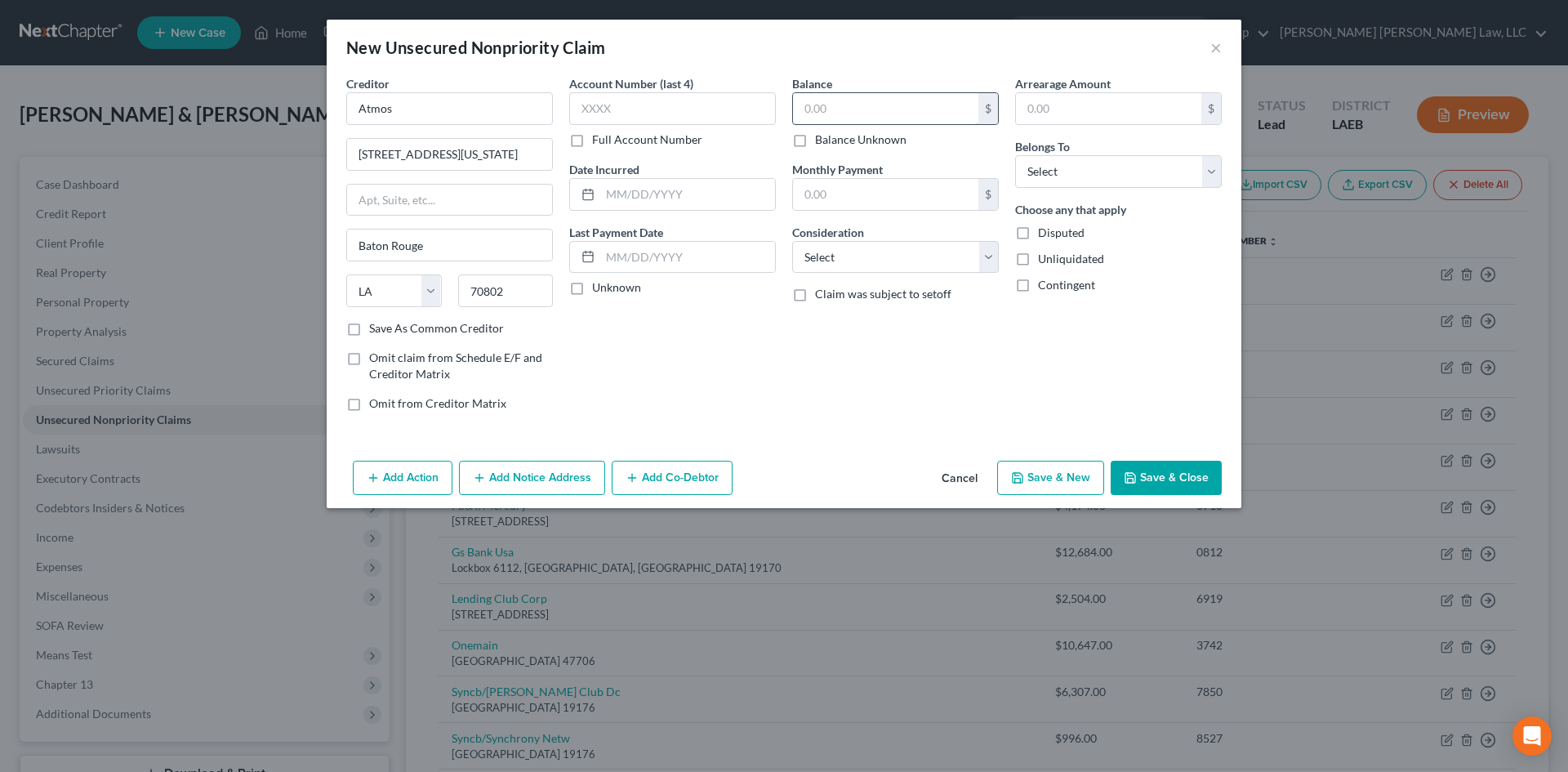
click at [843, 114] on input "text" at bounding box center [885, 108] width 186 height 31
click at [885, 266] on select "Select Cable / Satellite Services Collection Agency Credit Card Debt Debt Couns…" at bounding box center [895, 257] width 206 height 33
click at [792, 241] on select "Select Cable / Satellite Services Collection Agency Credit Card Debt Debt Couns…" at bounding box center [895, 257] width 206 height 33
drag, startPoint x: 1094, startPoint y: 179, endPoint x: 1090, endPoint y: 187, distance: 8.9
click at [1094, 179] on select "Select Debtor 1 Only Debtor 2 Only Debtor 1 And Debtor 2 Only At Least One Of T…" at bounding box center [1118, 171] width 206 height 33
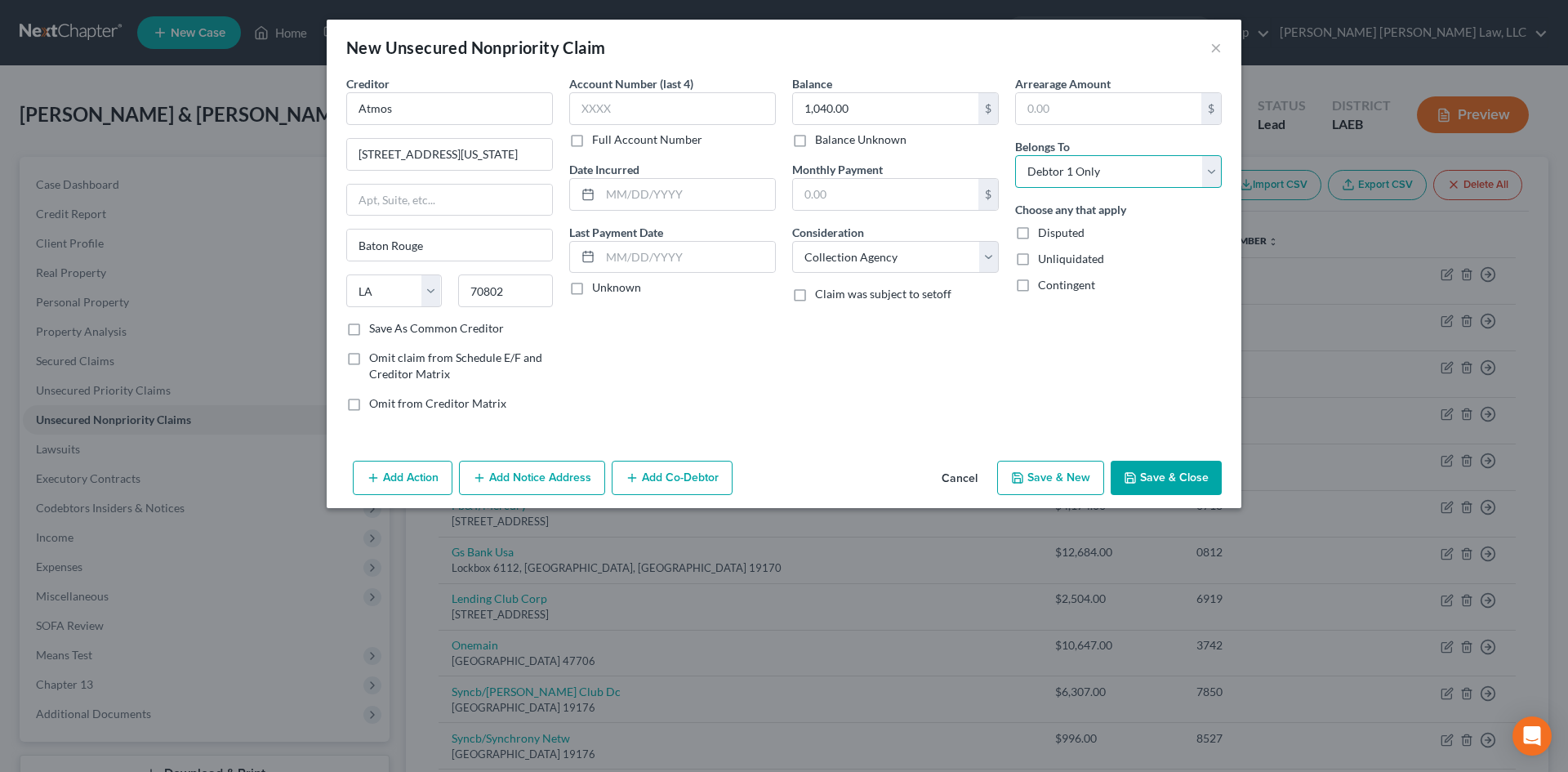
click at [1015, 155] on select "Select Debtor 1 Only Debtor 2 Only Debtor 1 And Debtor 2 Only At Least One Of T…" at bounding box center [1118, 171] width 206 height 33
click at [1065, 477] on button "Save & New" at bounding box center [1050, 478] width 107 height 34
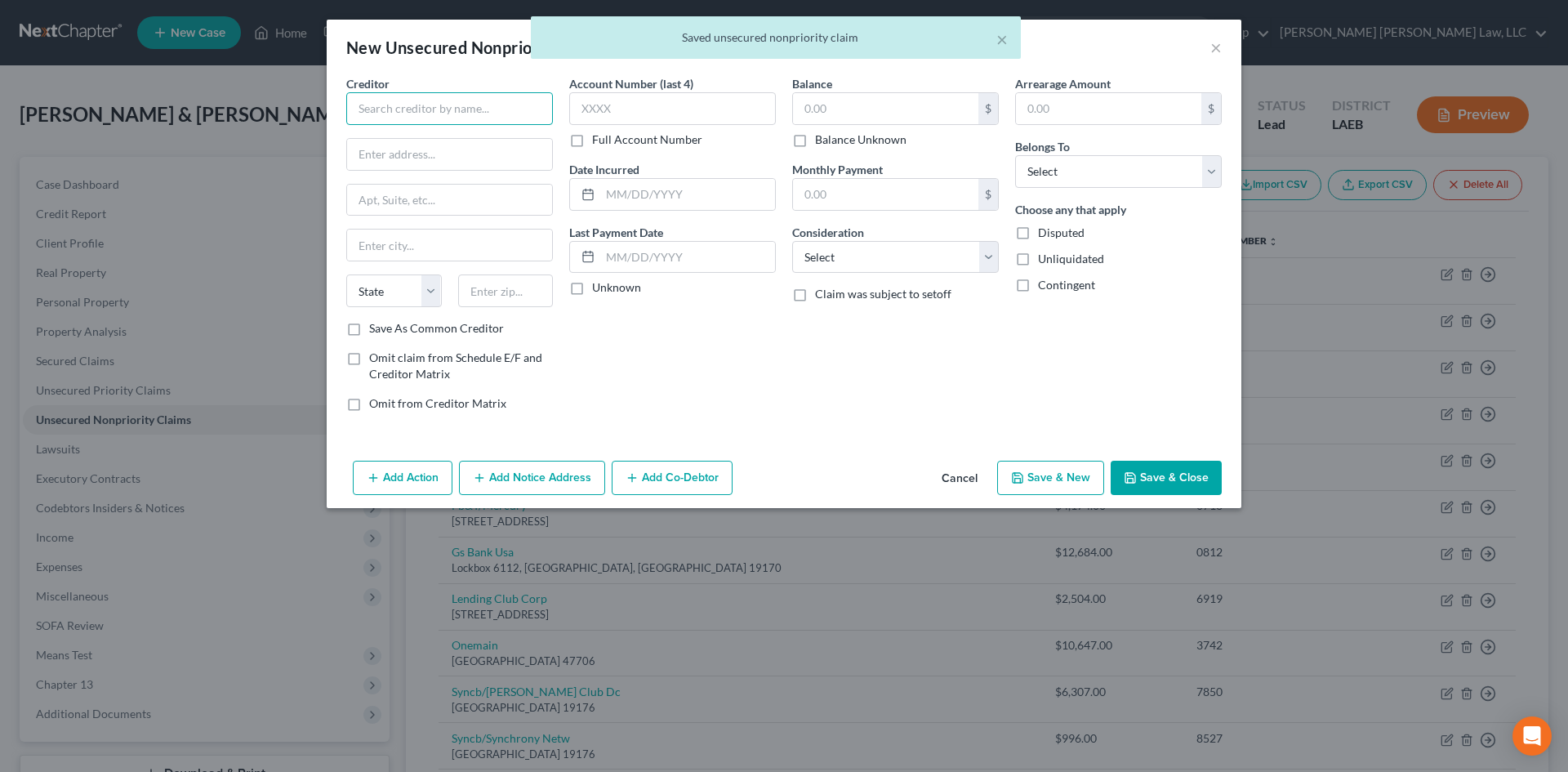
click at [464, 114] on input "text" at bounding box center [450, 108] width 206 height 33
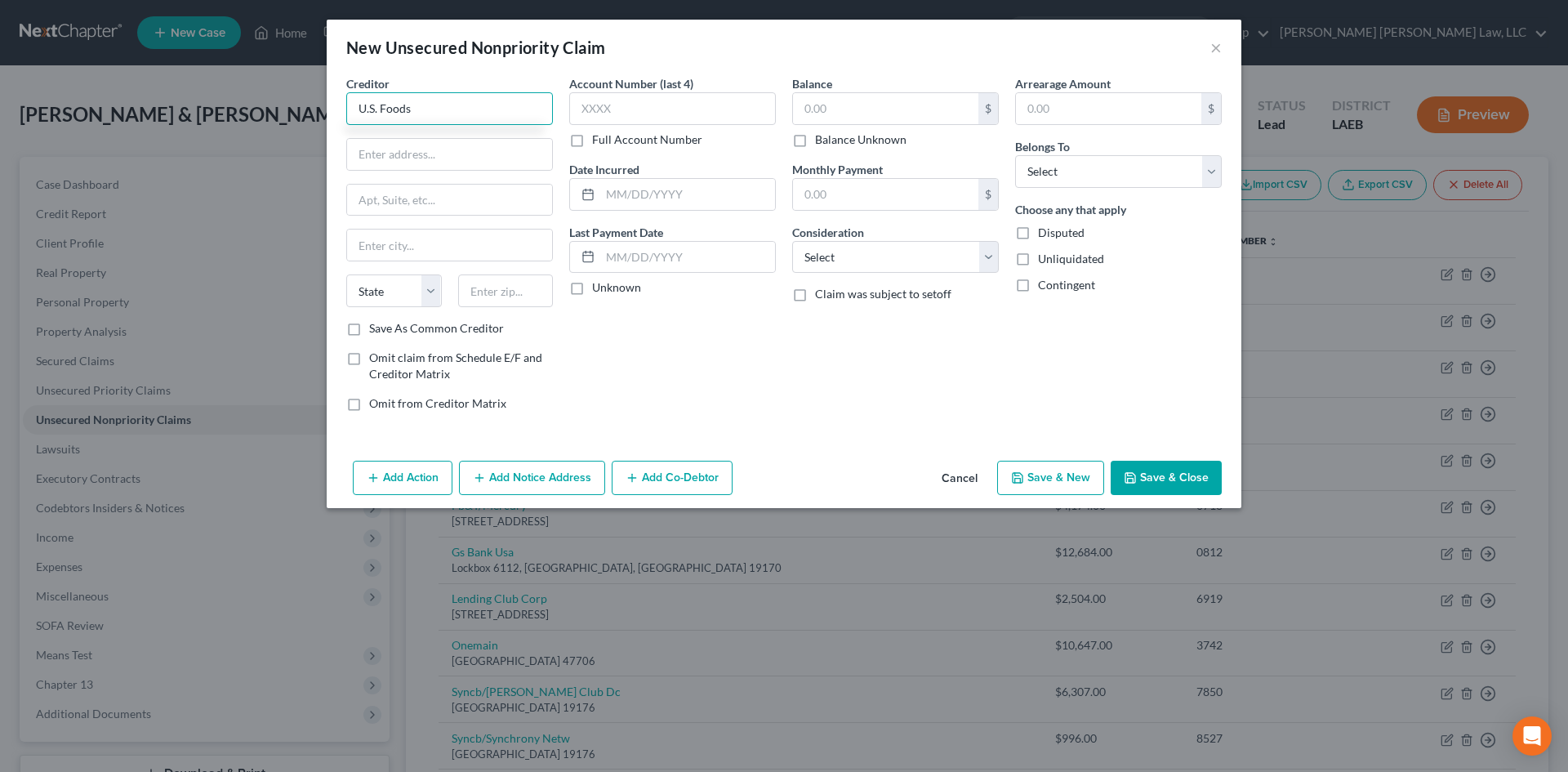
drag, startPoint x: 468, startPoint y: 113, endPoint x: 352, endPoint y: 107, distance: 116.2
click at [352, 107] on input "U.S. Foods" at bounding box center [450, 108] width 206 height 33
drag, startPoint x: 488, startPoint y: 148, endPoint x: 500, endPoint y: 142, distance: 13.4
click at [488, 148] on input "text" at bounding box center [450, 154] width 205 height 31
paste input "[STREET_ADDRESS][PERSON_NAME]. [GEOGRAPHIC_DATA], IL 60018"
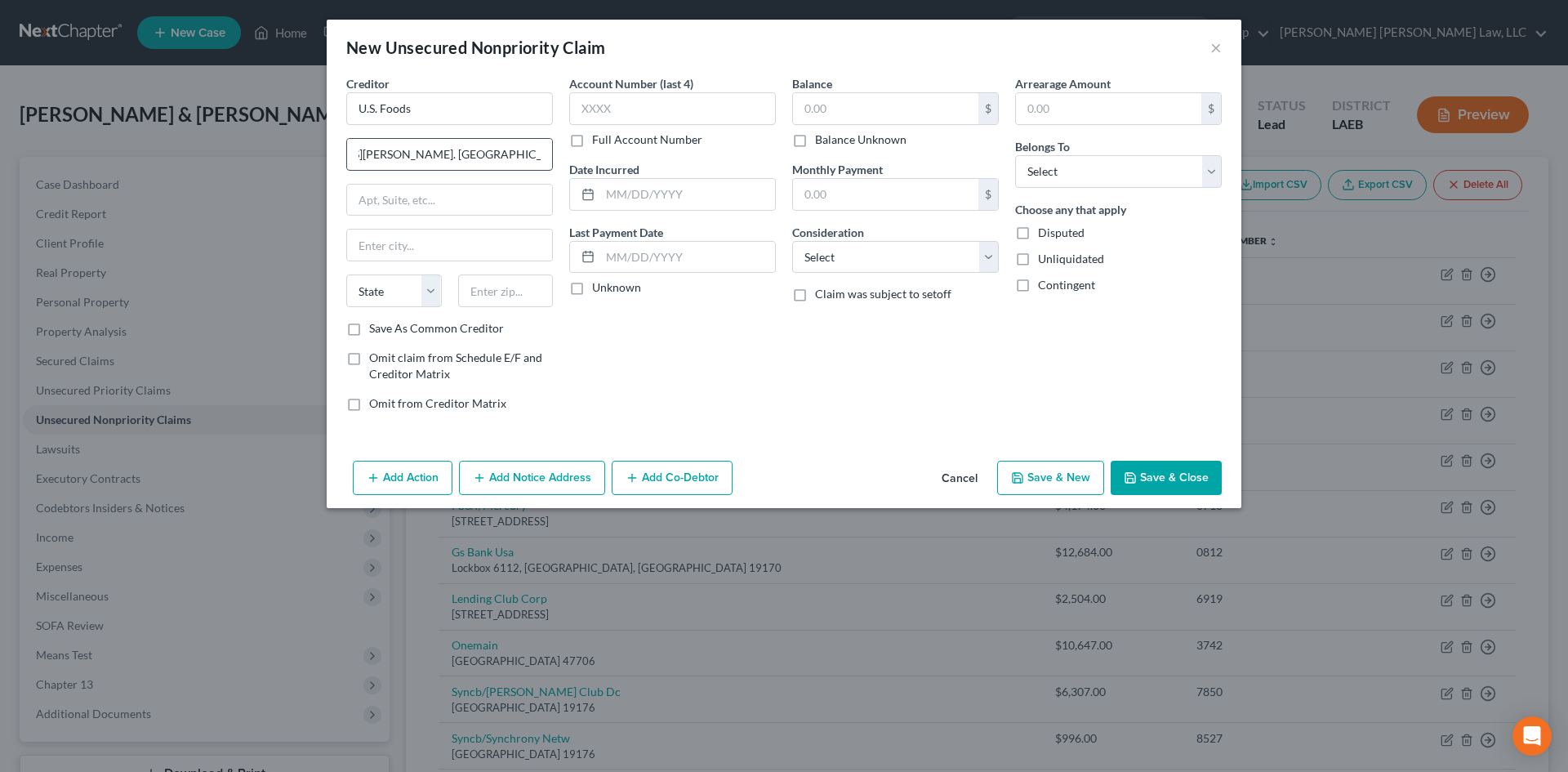
scroll to position [0, 99]
drag, startPoint x: 510, startPoint y: 155, endPoint x: 547, endPoint y: 151, distance: 37.2
click at [547, 151] on input "[STREET_ADDRESS][PERSON_NAME]. [GEOGRAPHIC_DATA], IL 60018" at bounding box center [450, 154] width 205 height 31
drag, startPoint x: 487, startPoint y: 155, endPoint x: 469, endPoint y: 156, distance: 18.0
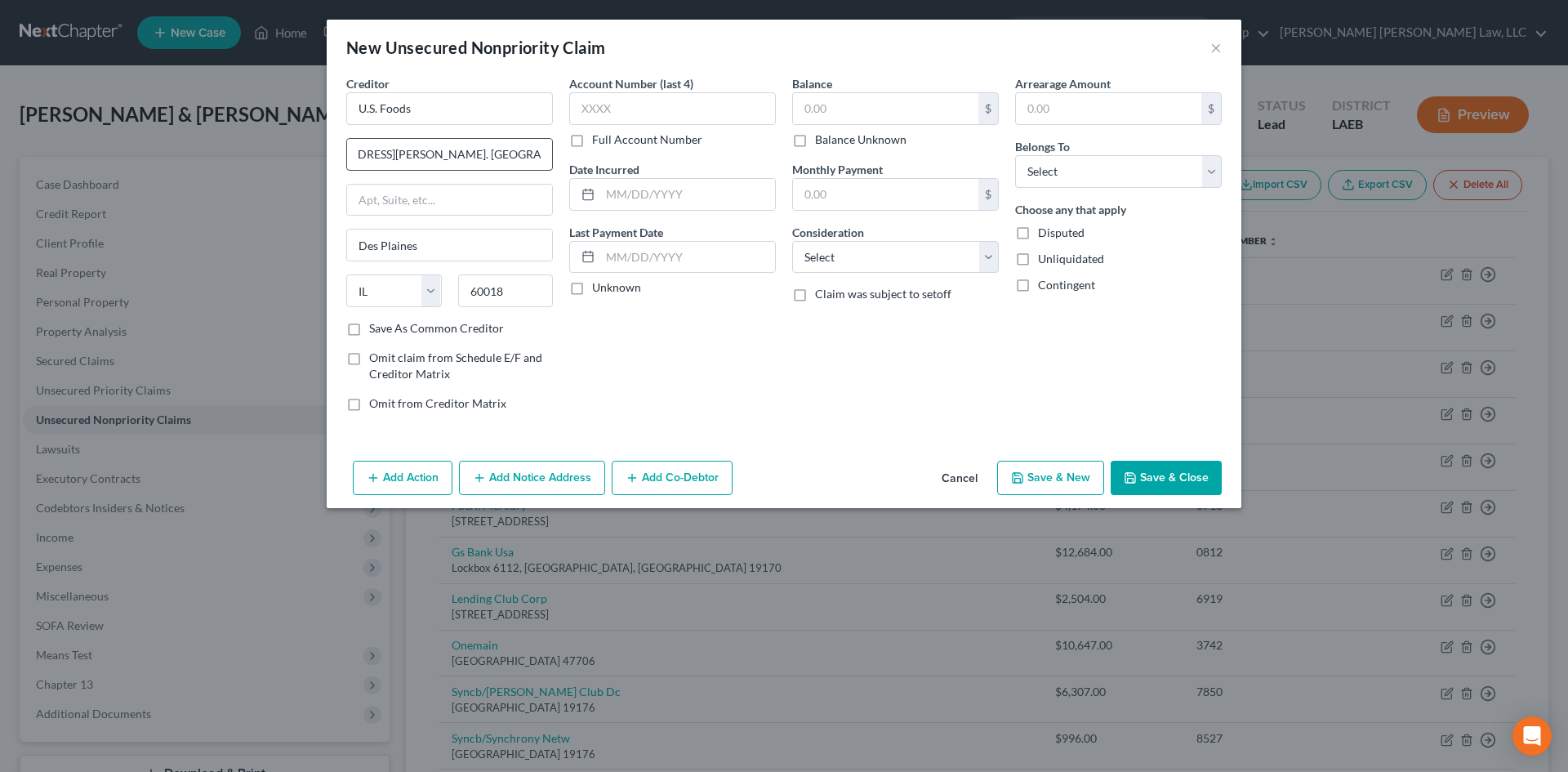
click at [469, 156] on input "[STREET_ADDRESS][PERSON_NAME]. [GEOGRAPHIC_DATA], [GEOGRAPHIC_DATA]" at bounding box center [450, 154] width 205 height 31
drag, startPoint x: 481, startPoint y: 154, endPoint x: 591, endPoint y: 143, distance: 110.5
click at [594, 150] on div "Creditor * U.S. Foods [STREET_ADDRESS][PERSON_NAME], . [GEOGRAPHIC_DATA], IL Su…" at bounding box center [783, 249] width 891 height 349
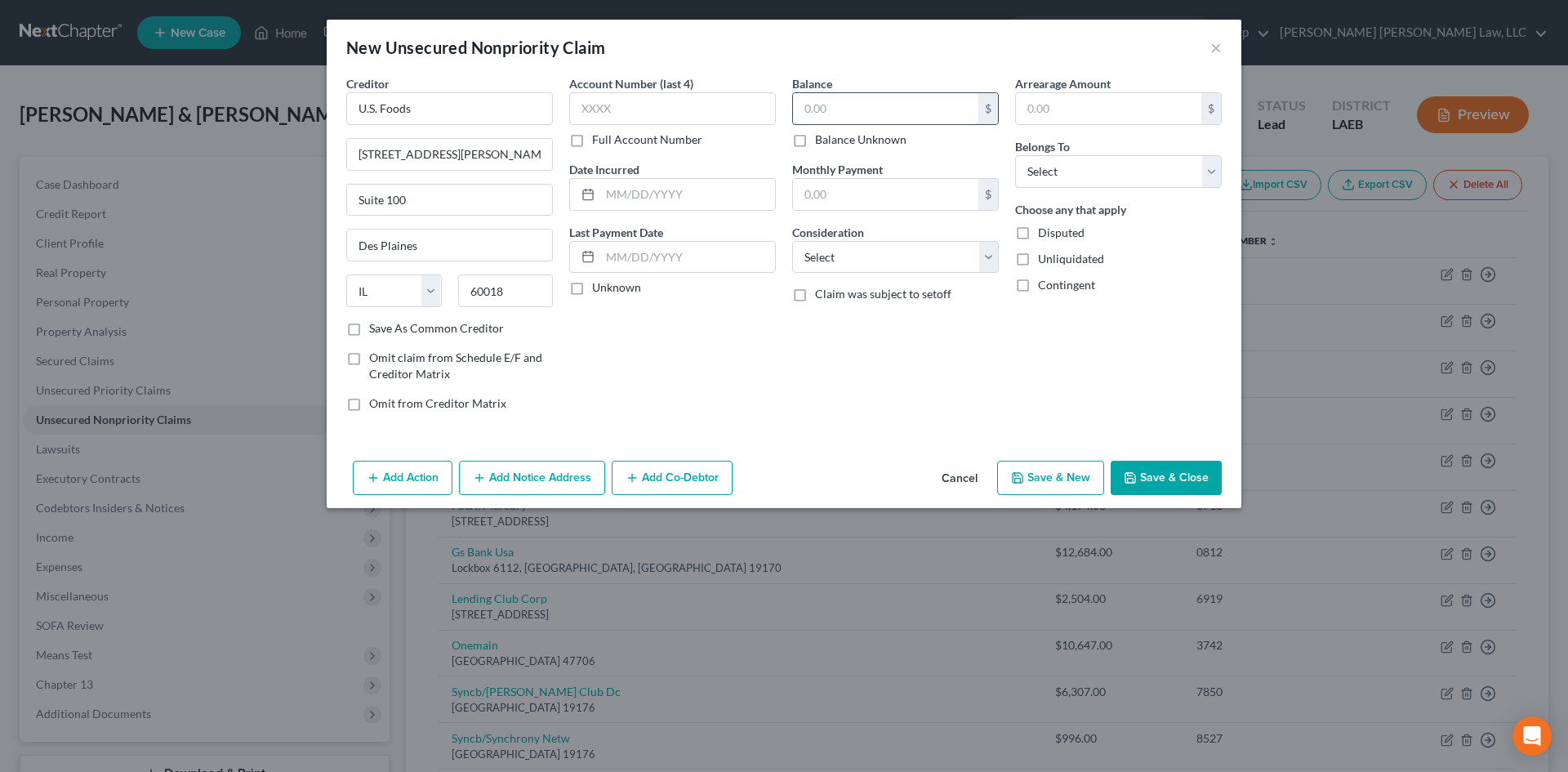
click at [890, 104] on input "text" at bounding box center [885, 108] width 186 height 31
drag, startPoint x: 912, startPoint y: 267, endPoint x: 895, endPoint y: 272, distance: 17.7
click at [912, 267] on select "Select Cable / Satellite Services Collection Agency Credit Card Debt Debt Couns…" at bounding box center [895, 257] width 206 height 33
click at [792, 241] on select "Select Cable / Satellite Services Collection Agency Credit Card Debt Debt Couns…" at bounding box center [895, 257] width 206 height 33
click at [1104, 175] on select "Select Debtor 1 Only Debtor 2 Only Debtor 1 And Debtor 2 Only At Least One Of T…" at bounding box center [1118, 171] width 206 height 33
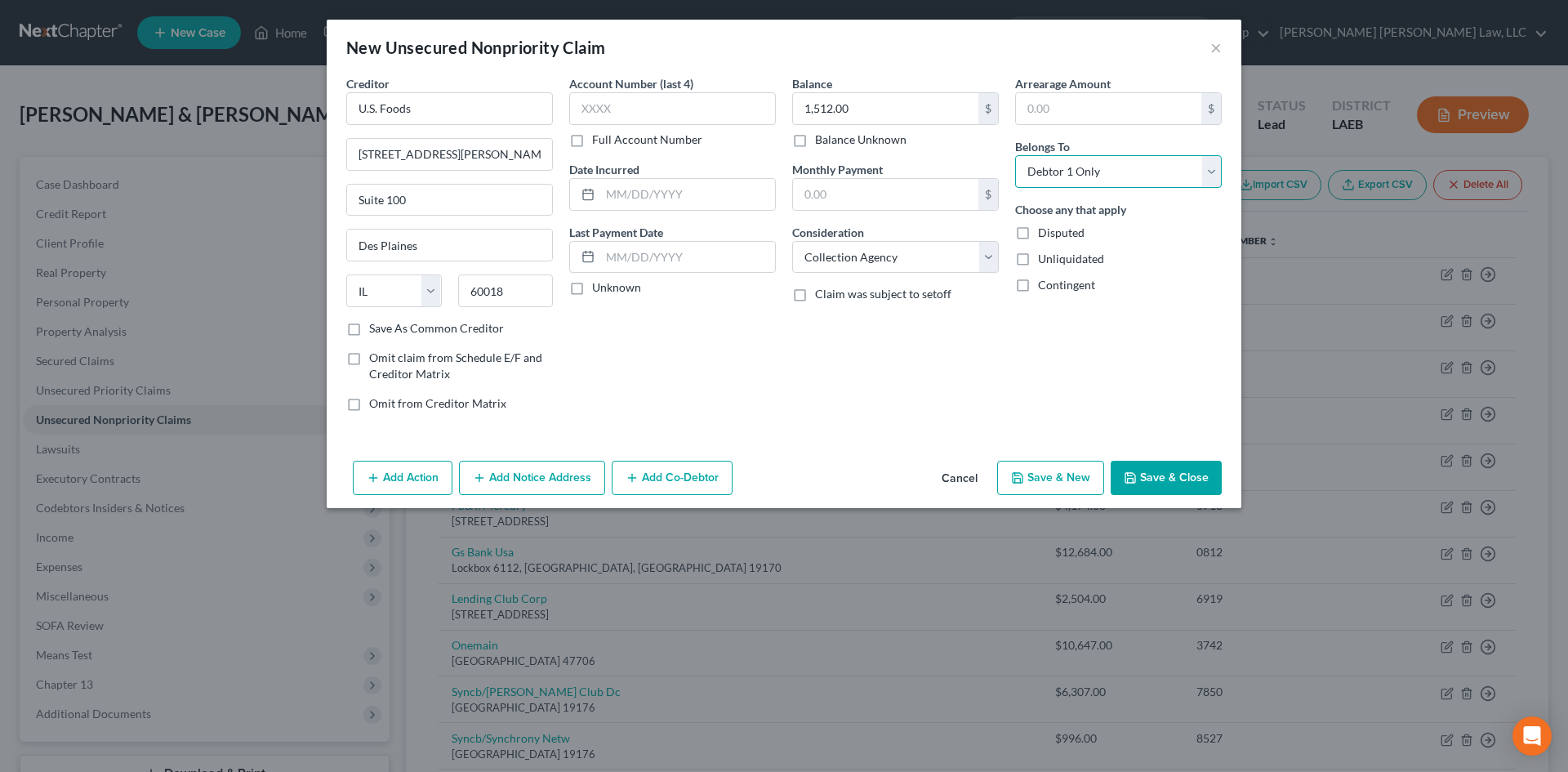
click at [1015, 155] on select "Select Debtor 1 Only Debtor 2 Only Debtor 1 And Debtor 2 Only At Least One Of T…" at bounding box center [1118, 171] width 206 height 33
click at [1064, 480] on button "Save & New" at bounding box center [1050, 478] width 107 height 34
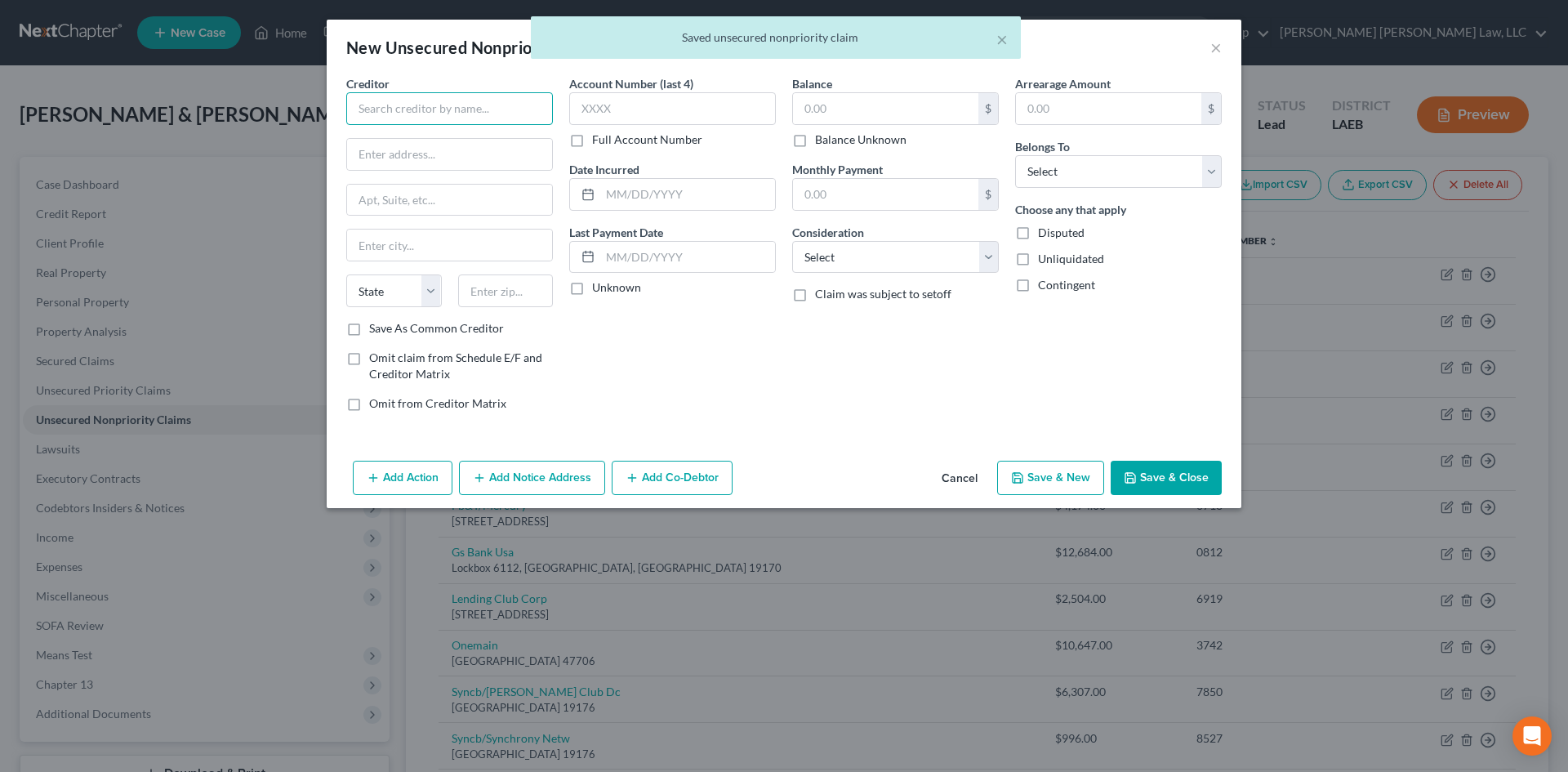
click at [463, 113] on input "text" at bounding box center [450, 108] width 206 height 33
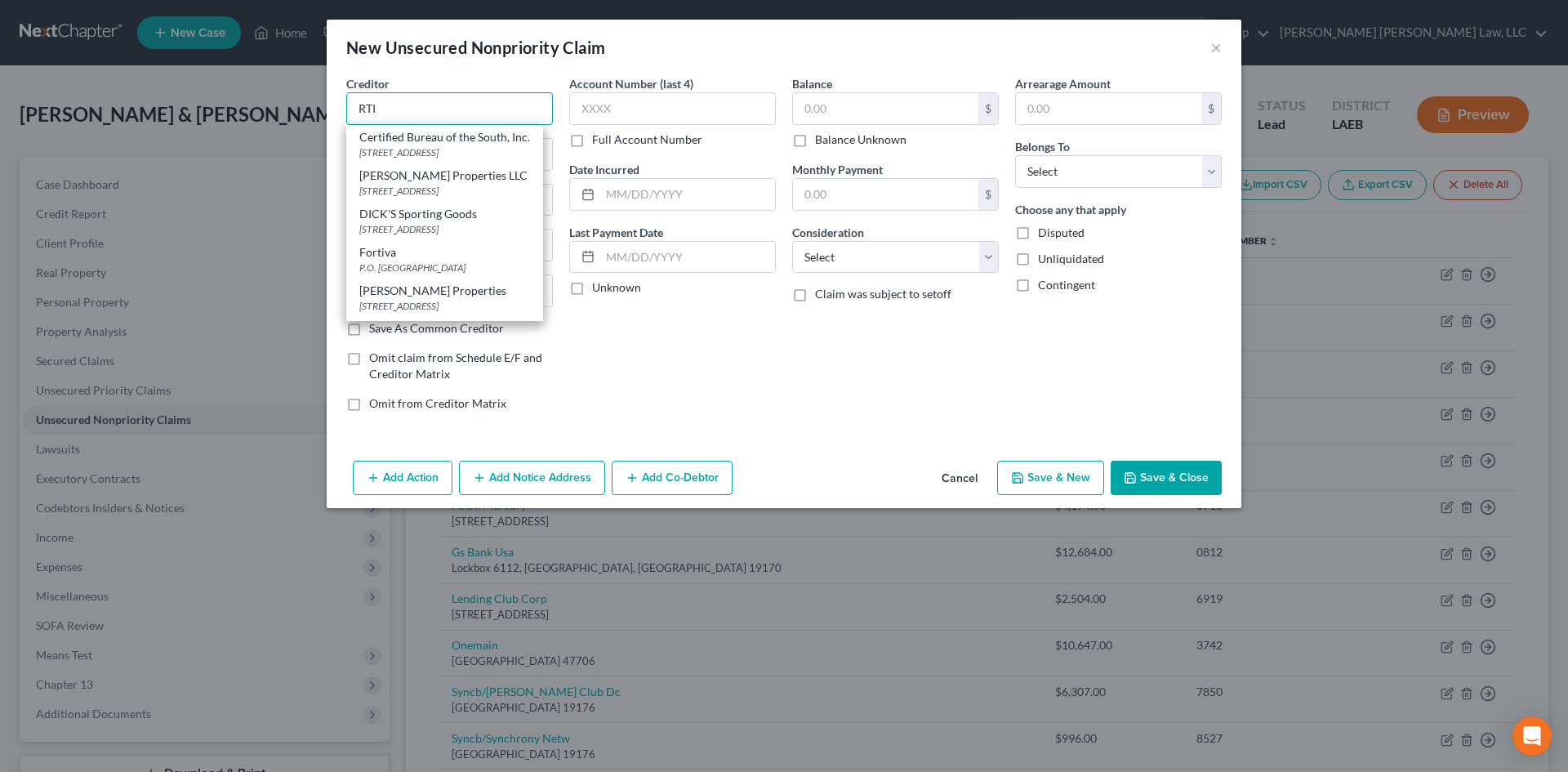
drag, startPoint x: 468, startPoint y: 106, endPoint x: 349, endPoint y: 107, distance: 119.0
click at [349, 107] on input "RTI" at bounding box center [450, 108] width 206 height 33
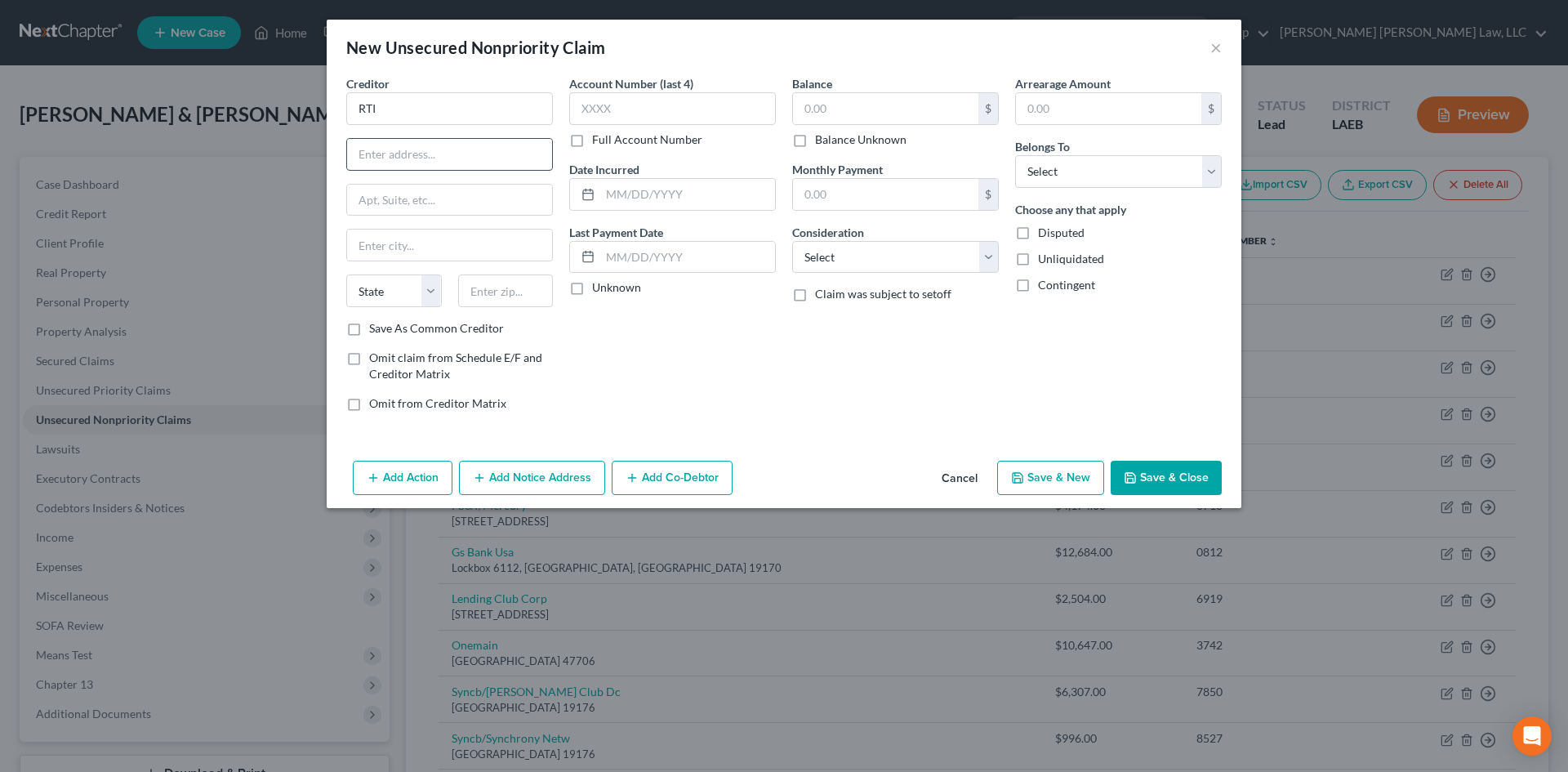
click at [386, 155] on input "text" at bounding box center [450, 154] width 205 height 31
paste input "[STREET_ADDRESS]"
drag, startPoint x: 510, startPoint y: 151, endPoint x: 511, endPoint y: 303, distance: 152.0
click at [546, 155] on input "[STREET_ADDRESS]" at bounding box center [450, 154] width 205 height 31
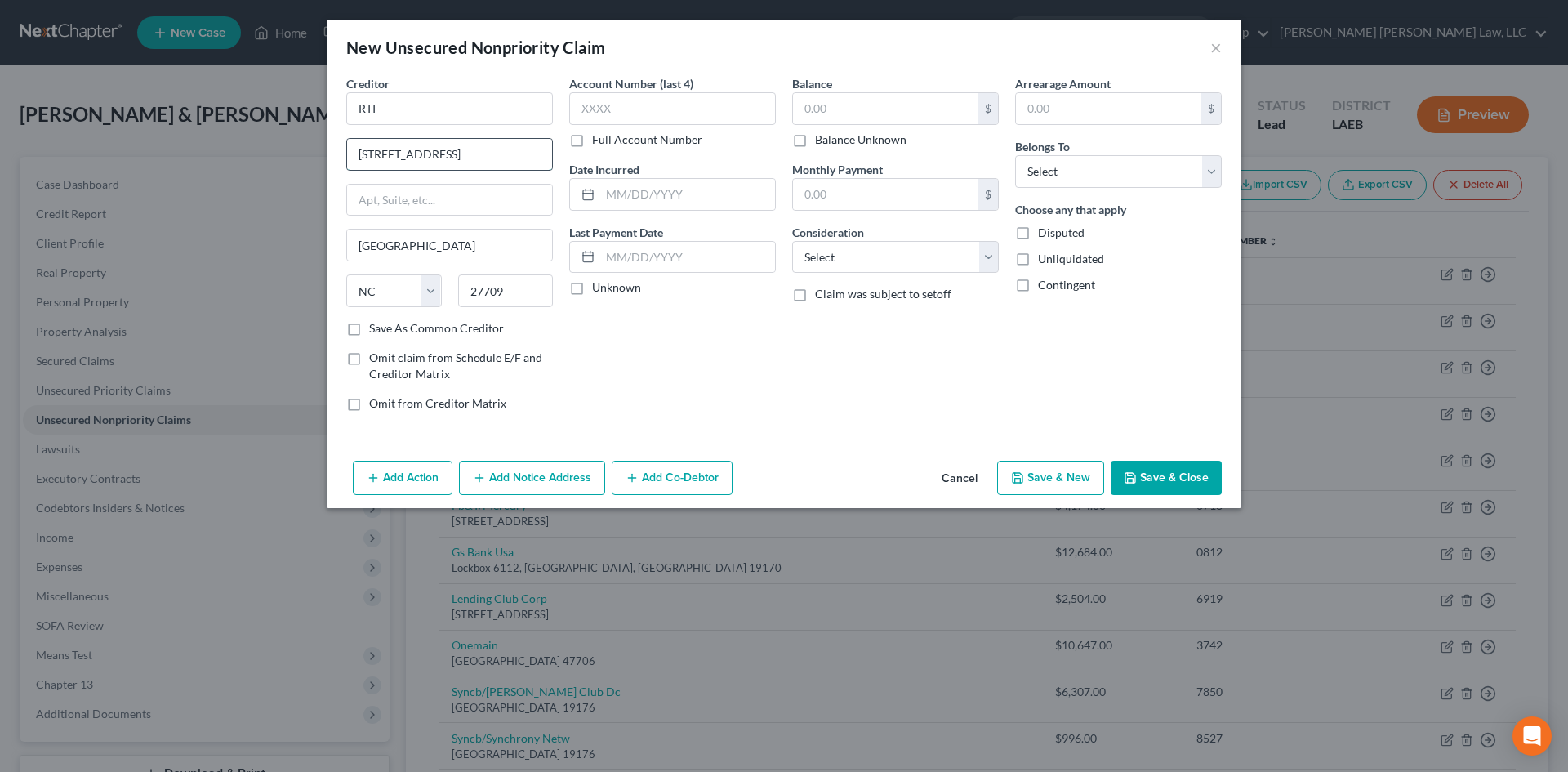
scroll to position [0, 60]
drag, startPoint x: 462, startPoint y: 155, endPoint x: 545, endPoint y: 155, distance: 83.0
click at [545, 154] on input "[STREET_ADDRESS]" at bounding box center [450, 154] width 205 height 31
click at [842, 103] on input "text" at bounding box center [885, 108] width 186 height 31
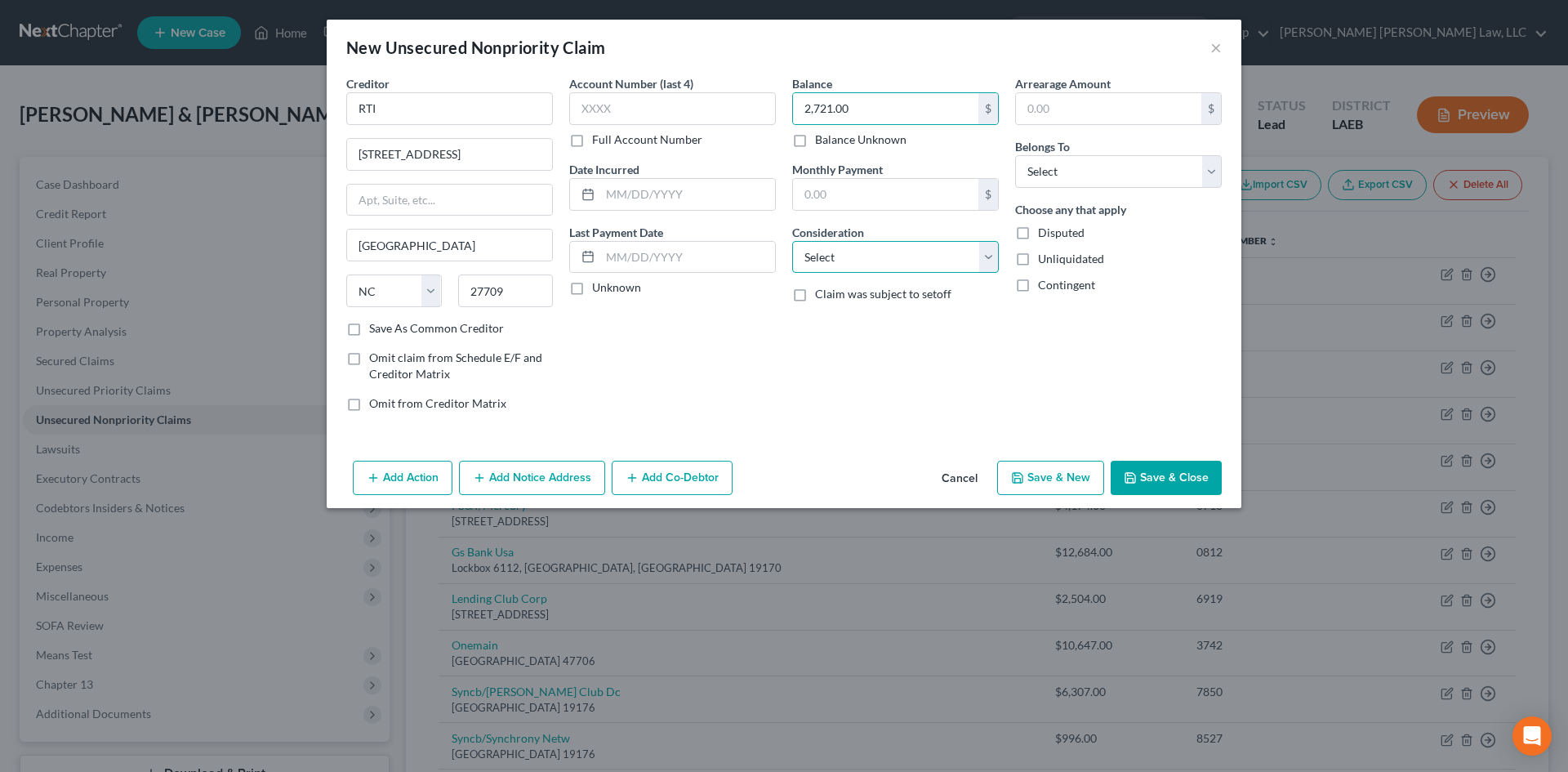
click at [915, 266] on select "Select Cable / Satellite Services Collection Agency Credit Card Debt Debt Couns…" at bounding box center [895, 257] width 206 height 33
click at [792, 241] on select "Select Cable / Satellite Services Collection Agency Credit Card Debt Debt Couns…" at bounding box center [895, 257] width 206 height 33
drag, startPoint x: 1115, startPoint y: 163, endPoint x: 1098, endPoint y: 186, distance: 28.6
click at [1115, 163] on select "Select Debtor 1 Only Debtor 2 Only Debtor 1 And Debtor 2 Only At Least One Of T…" at bounding box center [1118, 171] width 206 height 33
click at [1015, 155] on select "Select Debtor 1 Only Debtor 2 Only Debtor 1 And Debtor 2 Only At Least One Of T…" at bounding box center [1118, 171] width 206 height 33
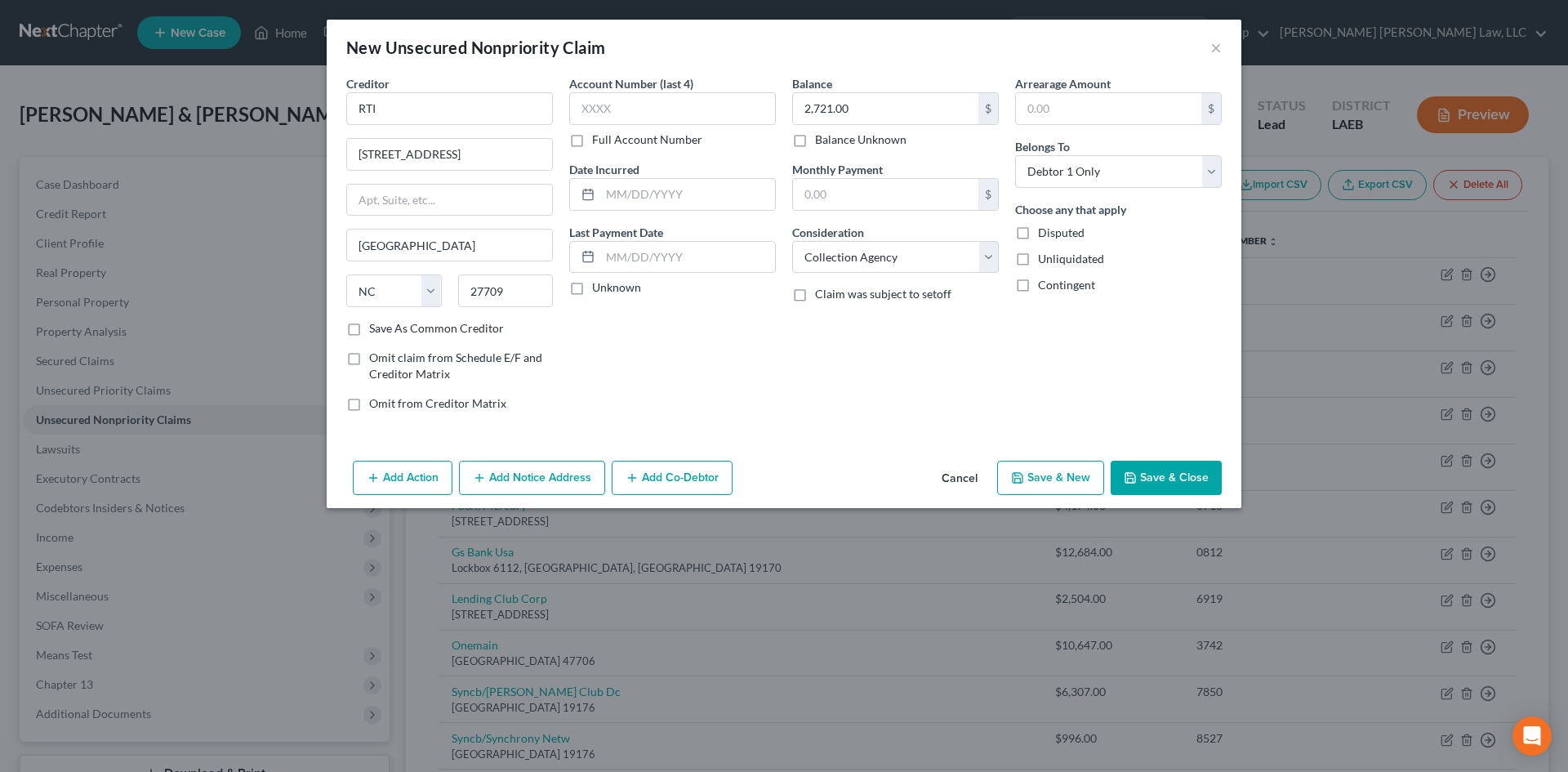
click at [1042, 478] on button "Save & New" at bounding box center [1050, 478] width 107 height 34
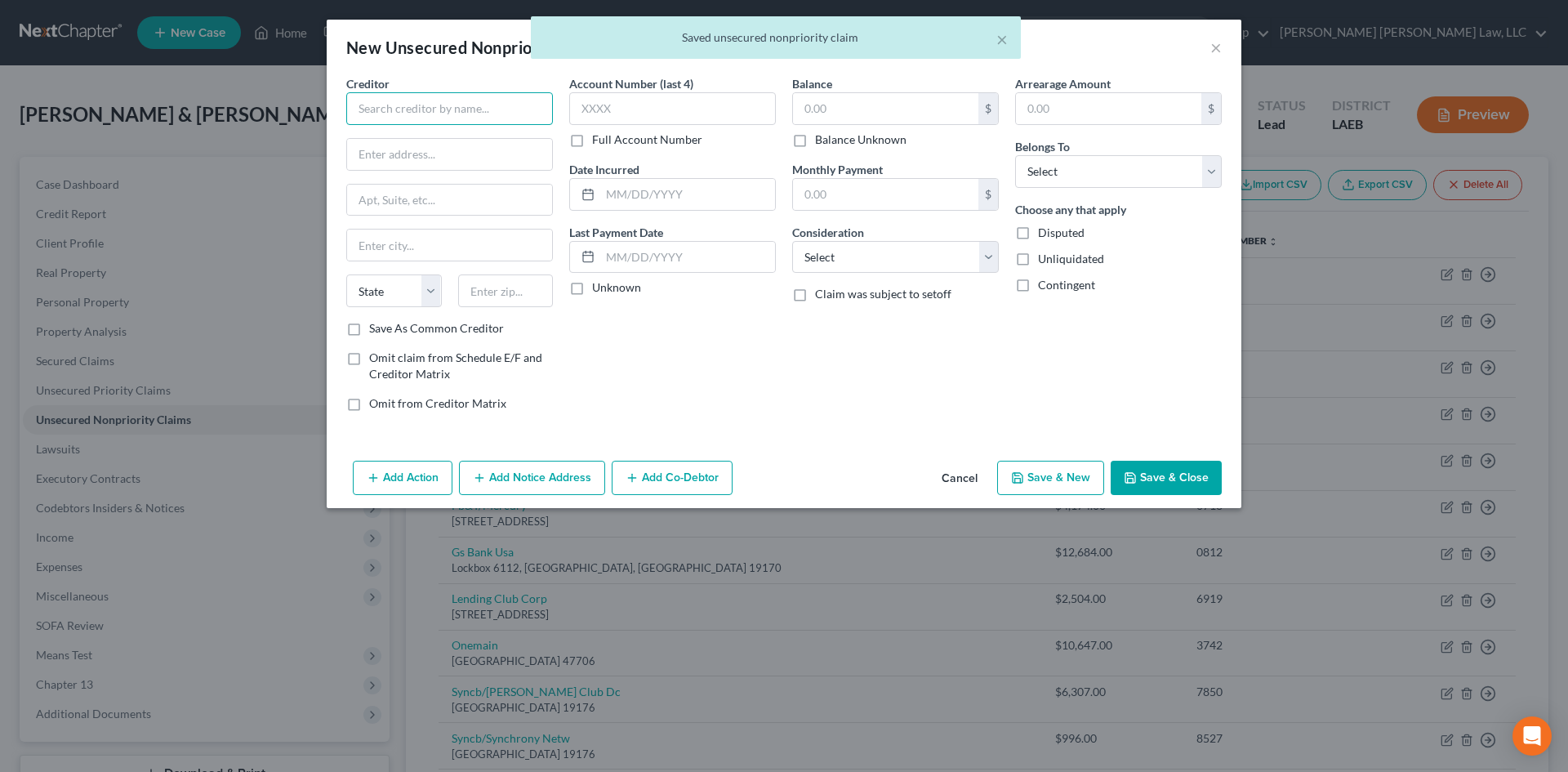
click at [504, 113] on input "text" at bounding box center [450, 108] width 206 height 33
drag, startPoint x: 491, startPoint y: 113, endPoint x: 327, endPoint y: 119, distance: 164.1
click at [327, 119] on div "Creditor * NATCO State [US_STATE] AK AR AZ CA CO CT DE DC [GEOGRAPHIC_DATA] [GE…" at bounding box center [784, 264] width 915 height 379
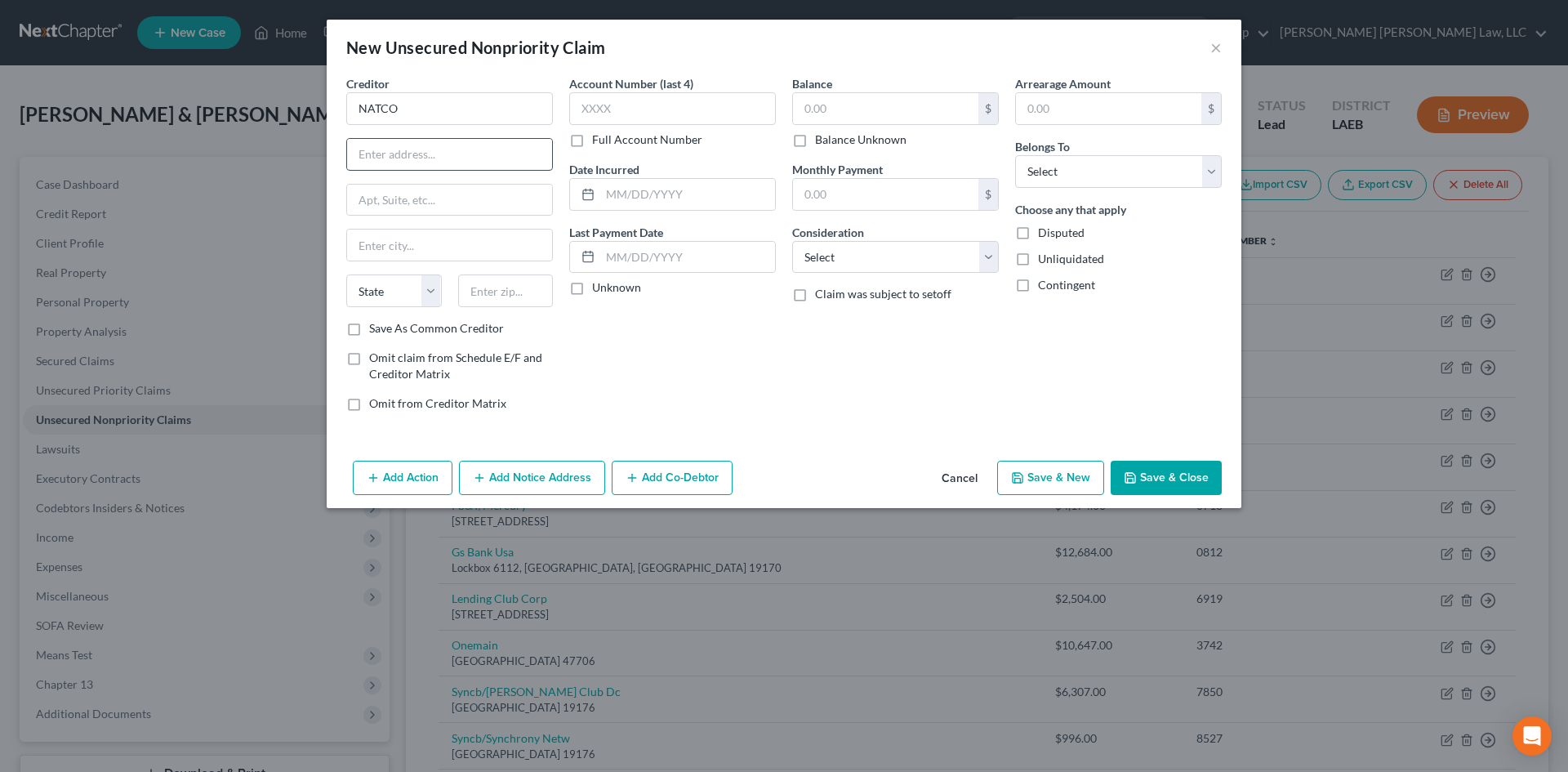
click at [422, 156] on input "text" at bounding box center [450, 154] width 205 height 31
paste input "[STREET_ADDRESS]"
drag, startPoint x: 510, startPoint y: 154, endPoint x: 567, endPoint y: 152, distance: 57.0
click at [567, 152] on div "Creditor * NATCO [STREET_ADDRESS] State [US_STATE][GEOGRAPHIC_DATA] [GEOGRAPHIC…" at bounding box center [783, 249] width 891 height 349
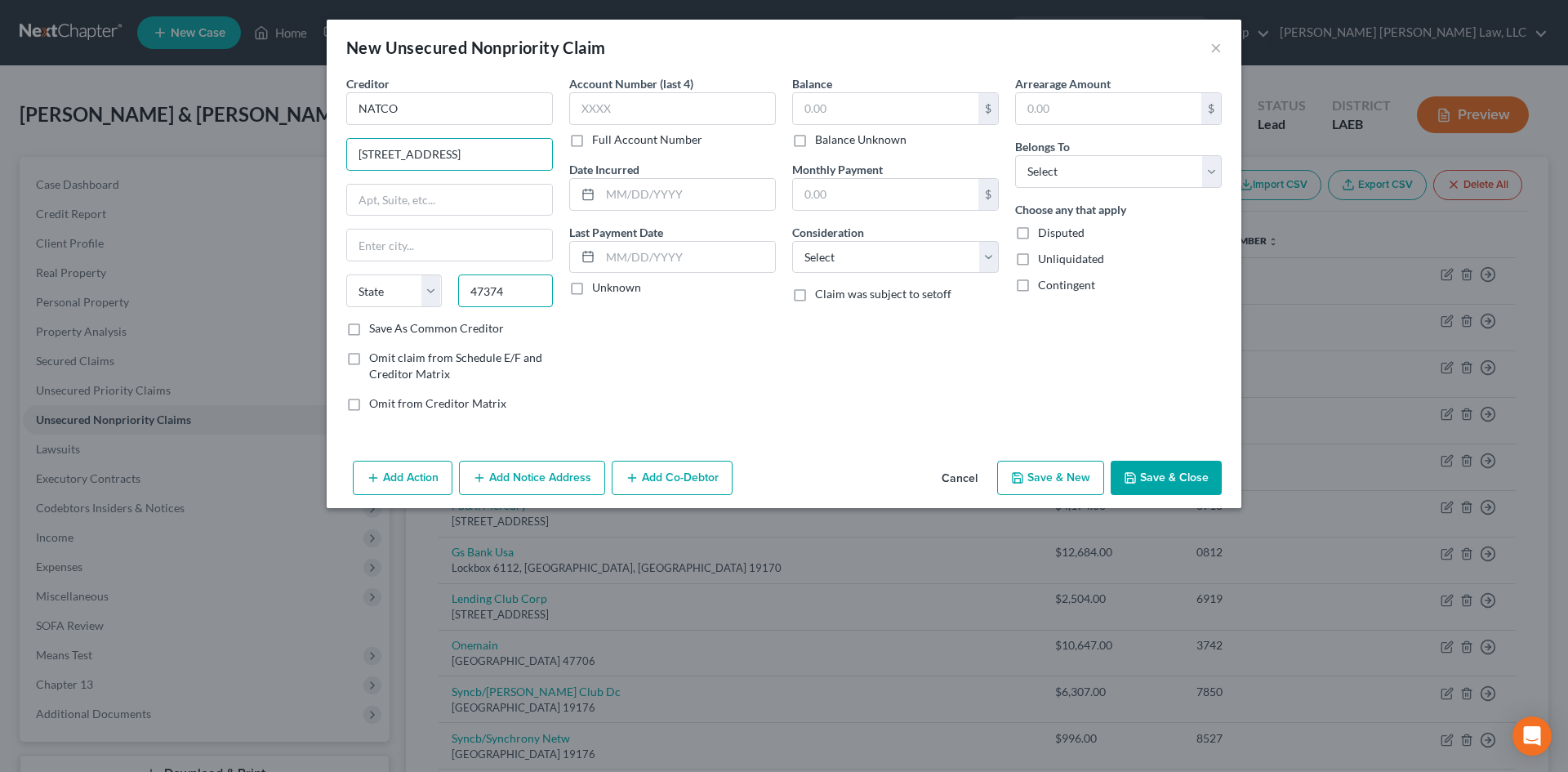
scroll to position [0, 0]
click at [665, 393] on div "Account Number (last 4) Full Account Number Date Incurred Last Payment Date Unk…" at bounding box center [671, 249] width 223 height 349
drag, startPoint x: 484, startPoint y: 155, endPoint x: 567, endPoint y: 155, distance: 83.0
click at [567, 155] on div "Creditor * NATCO [STREET_ADDRESS], IN [GEOGRAPHIC_DATA] [US_STATE][GEOGRAPHIC_D…" at bounding box center [783, 249] width 891 height 349
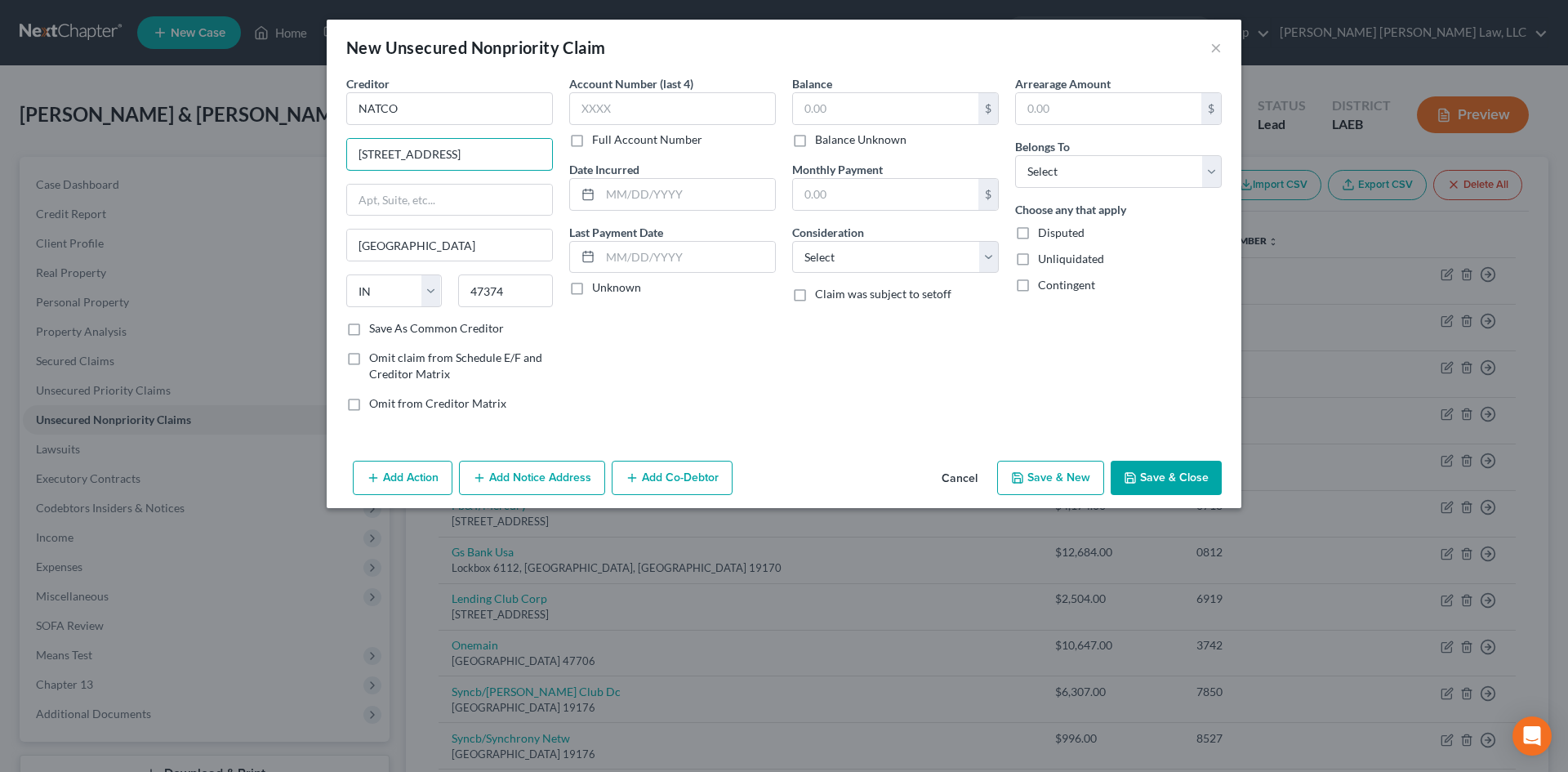
scroll to position [0, 0]
click at [858, 107] on input "text" at bounding box center [885, 108] width 186 height 31
drag, startPoint x: 903, startPoint y: 258, endPoint x: 903, endPoint y: 271, distance: 13.0
click at [903, 258] on select "Select Cable / Satellite Services Collection Agency Credit Card Debt Debt Couns…" at bounding box center [895, 257] width 206 height 33
click at [792, 241] on select "Select Cable / Satellite Services Collection Agency Credit Card Debt Debt Couns…" at bounding box center [895, 257] width 206 height 33
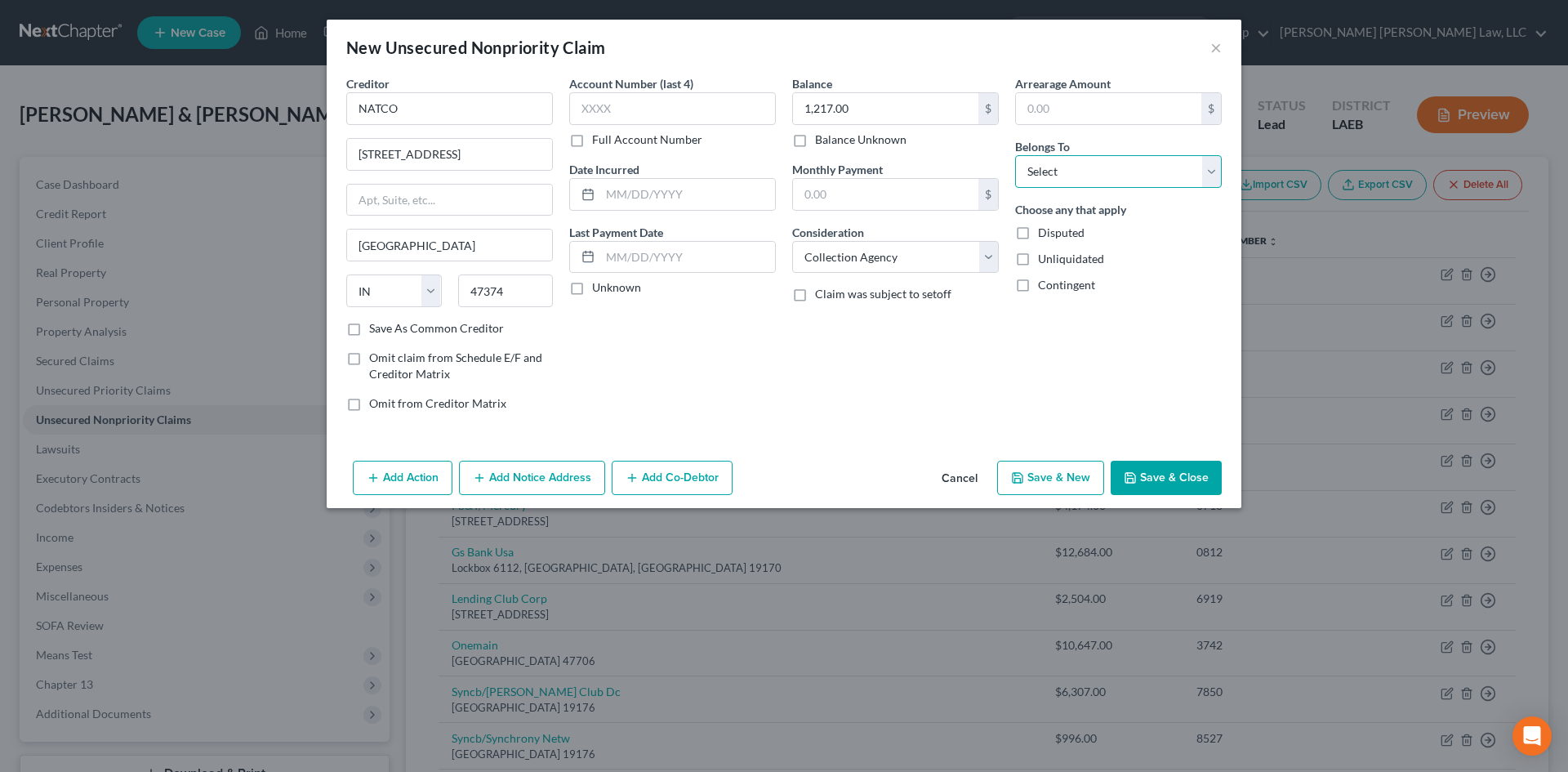
click at [1102, 176] on select "Select Debtor 1 Only Debtor 2 Only Debtor 1 And Debtor 2 Only At Least One Of T…" at bounding box center [1118, 171] width 206 height 33
click at [1015, 155] on select "Select Debtor 1 Only Debtor 2 Only Debtor 1 And Debtor 2 Only At Least One Of T…" at bounding box center [1118, 171] width 206 height 33
click at [1071, 471] on button "Save & New" at bounding box center [1050, 478] width 107 height 34
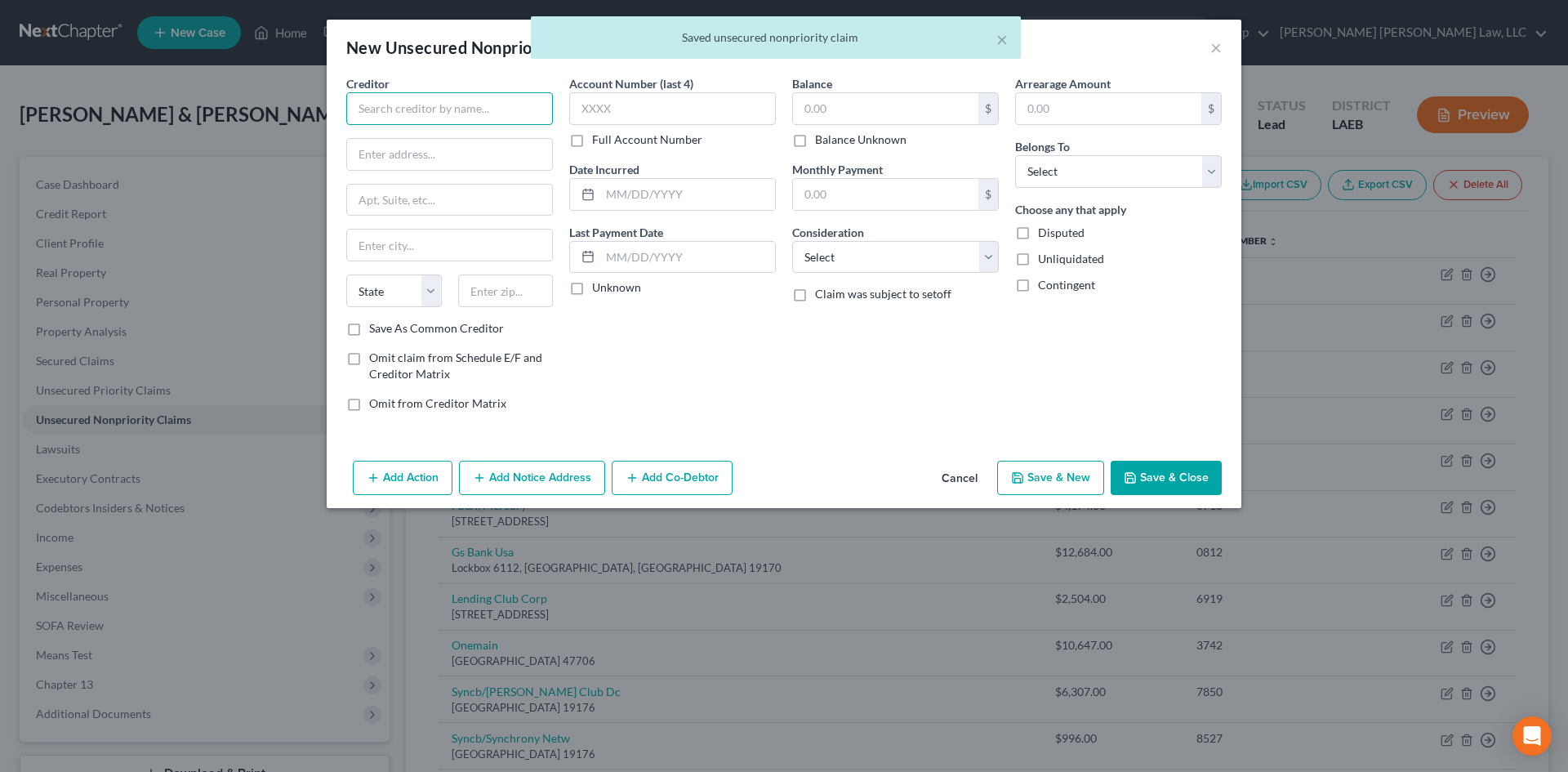
click at [510, 107] on input "text" at bounding box center [450, 108] width 206 height 33
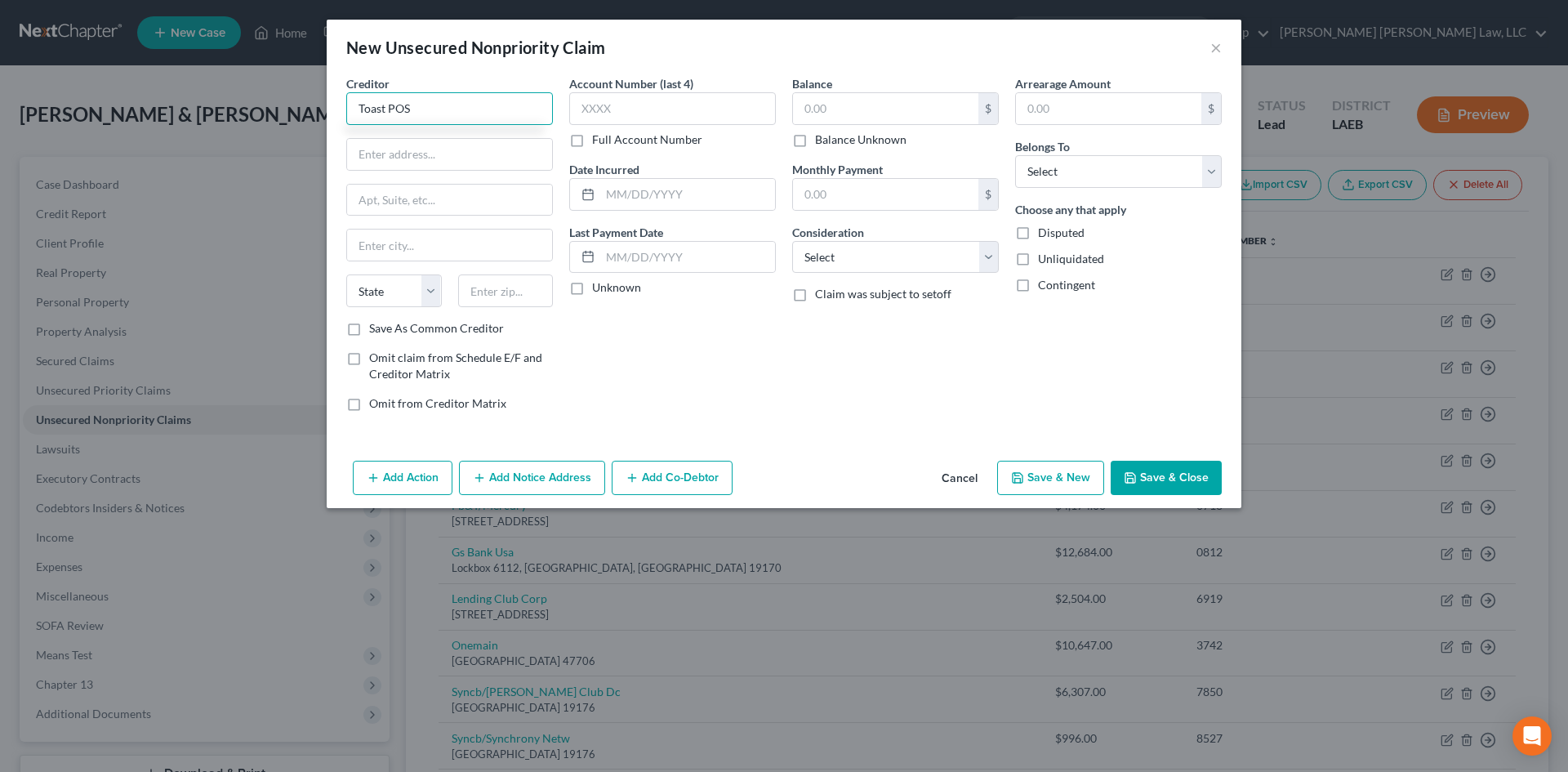
drag, startPoint x: 499, startPoint y: 104, endPoint x: 339, endPoint y: 113, distance: 160.3
click at [339, 113] on div "Creditor * Toast POS State [US_STATE] AK AR AZ CA CO [GEOGRAPHIC_DATA] DE DC [G…" at bounding box center [449, 249] width 223 height 349
drag, startPoint x: 476, startPoint y: 147, endPoint x: 506, endPoint y: 157, distance: 31.6
click at [476, 147] on input "text" at bounding box center [450, 154] width 205 height 31
paste input "[STREET_ADDRESS]. [GEOGRAPHIC_DATA], MA 02210"
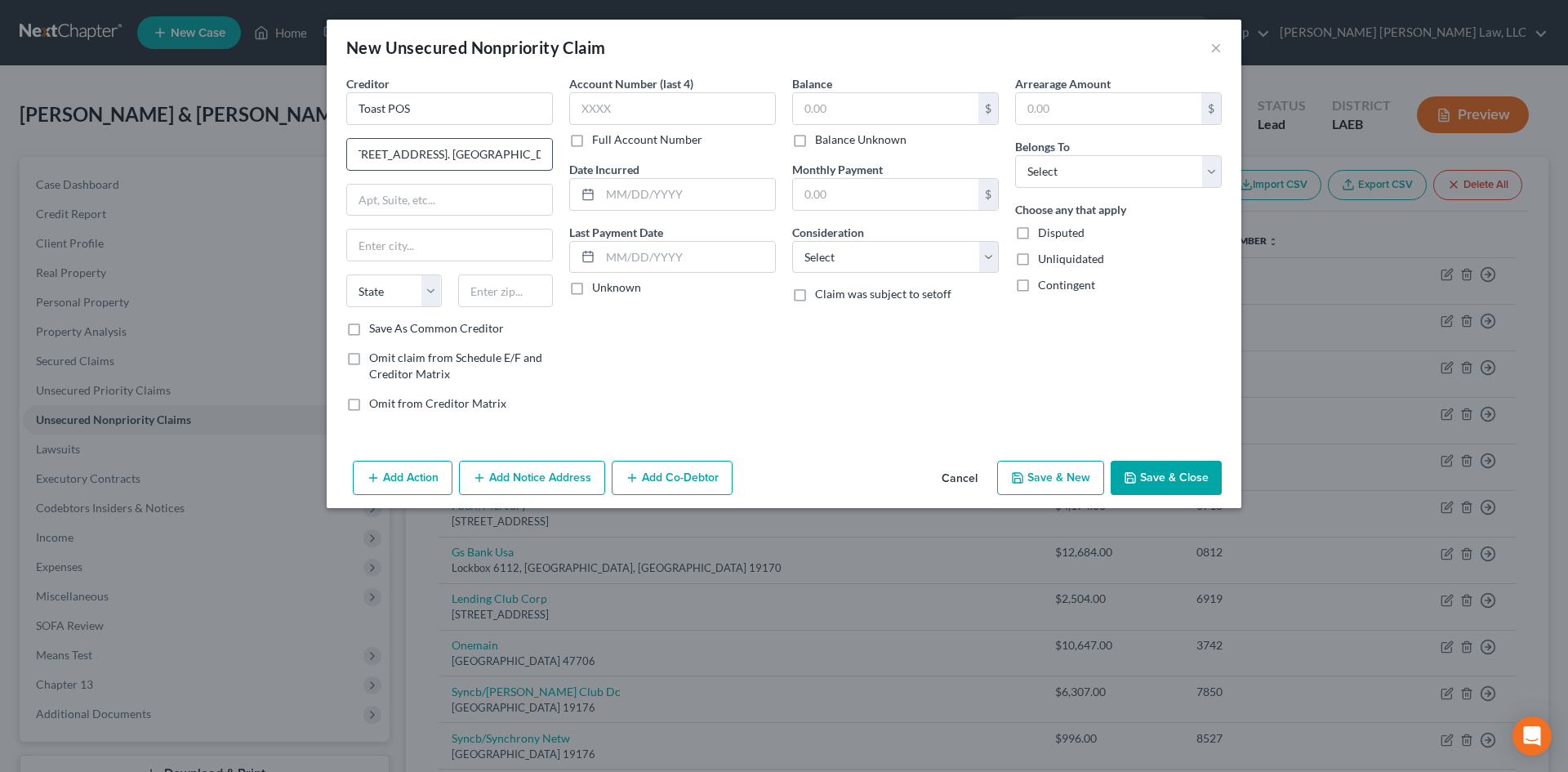
scroll to position [0, 14]
drag, startPoint x: 508, startPoint y: 152, endPoint x: 545, endPoint y: 150, distance: 37.1
click at [545, 150] on input "[STREET_ADDRESS]. [GEOGRAPHIC_DATA], MA 02210" at bounding box center [450, 154] width 205 height 31
drag, startPoint x: 528, startPoint y: 154, endPoint x: 456, endPoint y: 161, distance: 72.3
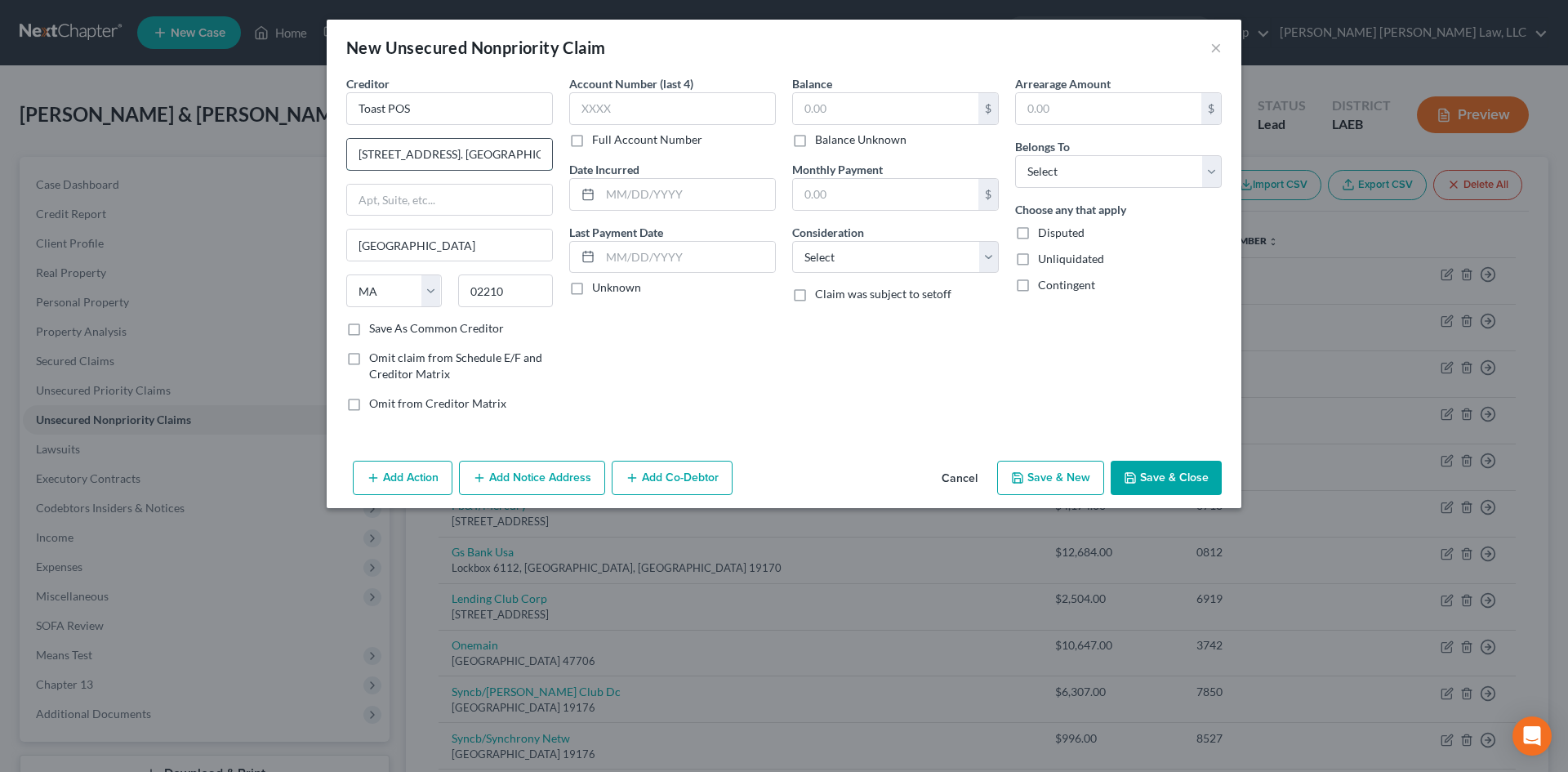
click at [456, 161] on input "[STREET_ADDRESS]. [GEOGRAPHIC_DATA], [GEOGRAPHIC_DATA]" at bounding box center [450, 154] width 205 height 31
click at [848, 104] on input "text" at bounding box center [885, 108] width 186 height 31
drag, startPoint x: 905, startPoint y: 255, endPoint x: 896, endPoint y: 272, distance: 19.2
click at [905, 255] on select "Select Cable / Satellite Services Collection Agency Credit Card Debt Debt Couns…" at bounding box center [895, 257] width 206 height 33
click at [792, 241] on select "Select Cable / Satellite Services Collection Agency Credit Card Debt Debt Couns…" at bounding box center [895, 257] width 206 height 33
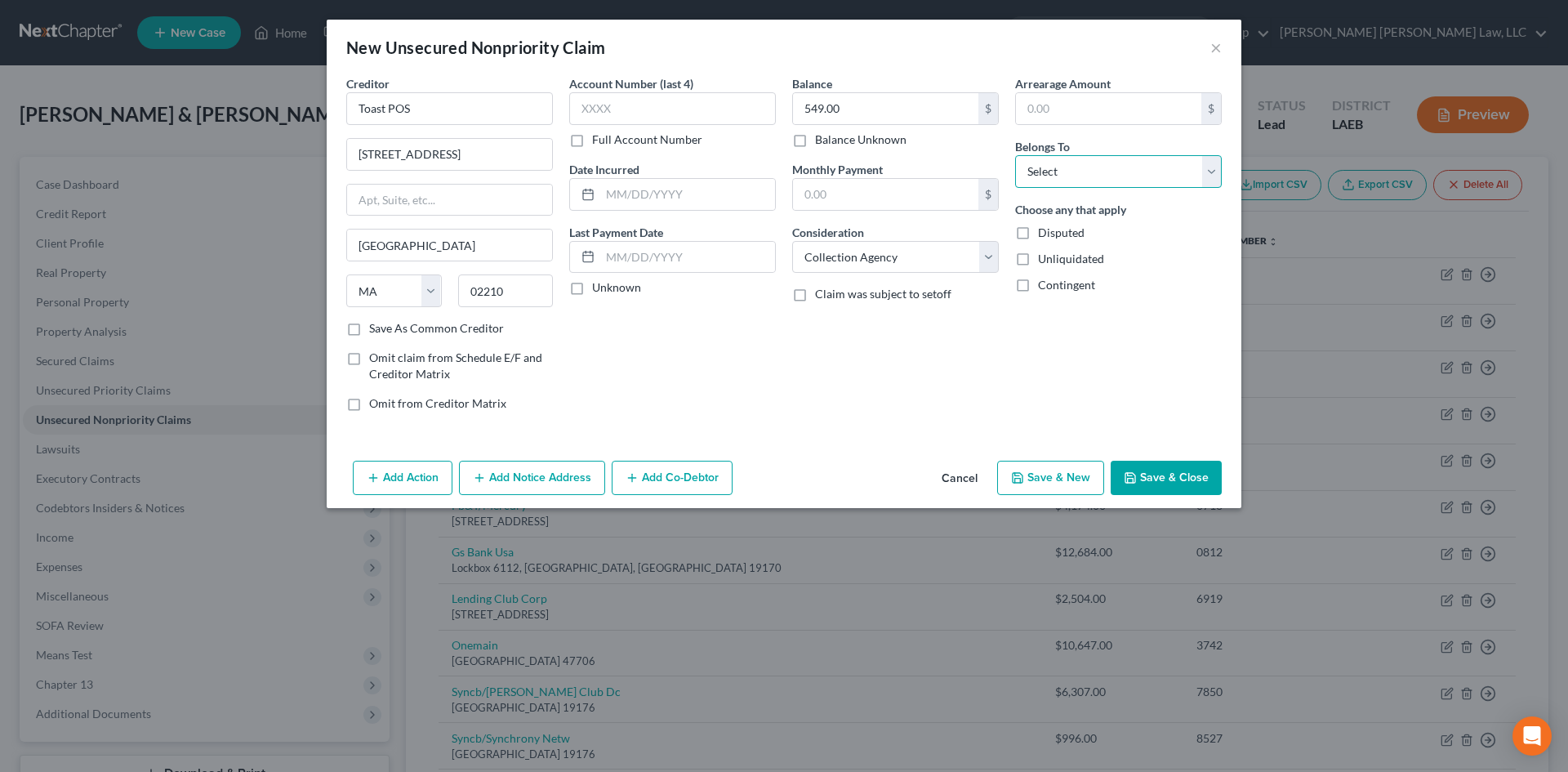
click at [1124, 166] on select "Select Debtor 1 Only Debtor 2 Only Debtor 1 And Debtor 2 Only At Least One Of T…" at bounding box center [1118, 171] width 206 height 33
click at [1015, 155] on select "Select Debtor 1 Only Debtor 2 Only Debtor 1 And Debtor 2 Only At Least One Of T…" at bounding box center [1118, 171] width 206 height 33
click at [1064, 462] on button "Save & New" at bounding box center [1050, 478] width 107 height 34
click at [444, 102] on input "text" at bounding box center [450, 108] width 206 height 33
drag, startPoint x: 475, startPoint y: 102, endPoint x: 318, endPoint y: 100, distance: 157.0
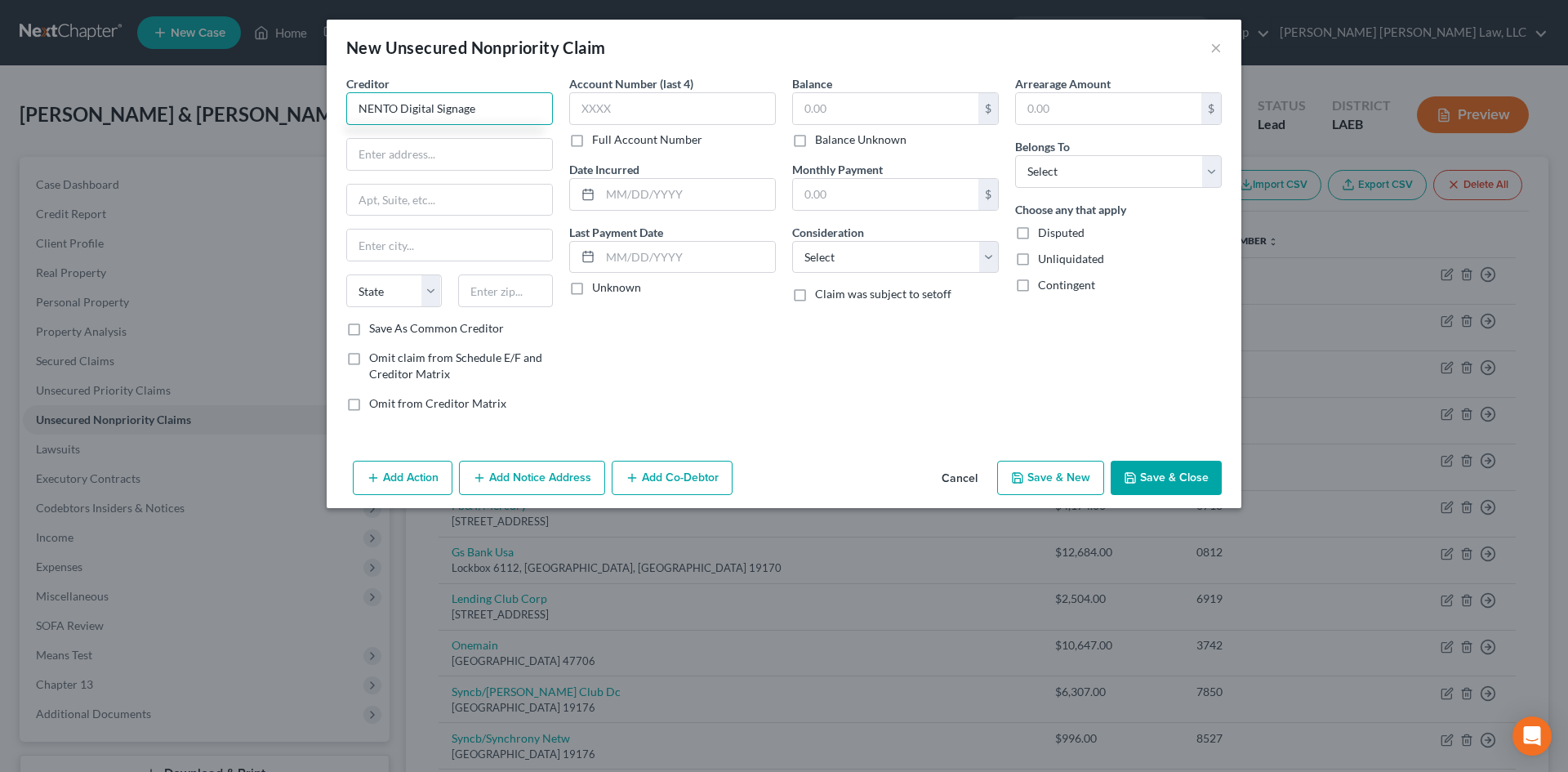
click at [318, 100] on div "New Unsecured Nonpriority Claim × Creditor * NENTO Digital Signage State [US_ST…" at bounding box center [784, 386] width 1568 height 772
click at [463, 156] on input "text" at bounding box center [450, 154] width 205 height 31
paste input "[STREET_ADDRESS][PERSON_NAME]"
drag, startPoint x: 506, startPoint y: 154, endPoint x: 544, endPoint y: 156, distance: 38.1
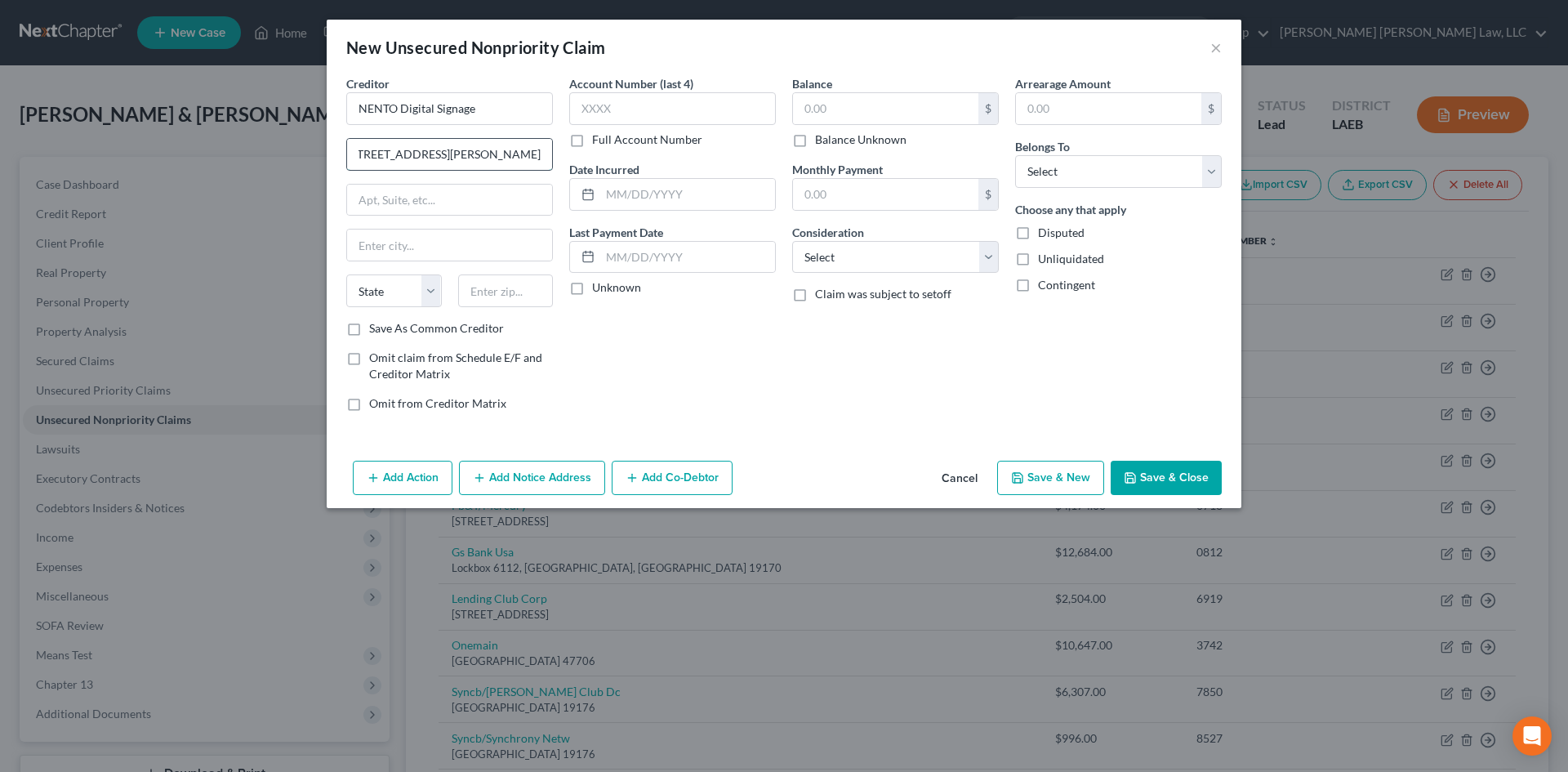
click at [544, 156] on input "[STREET_ADDRESS][PERSON_NAME]" at bounding box center [450, 154] width 205 height 31
click at [475, 292] on input "89052" at bounding box center [505, 291] width 95 height 33
click at [630, 362] on div "Account Number (last 4) Full Account Number Date Incurred Last Payment Date Unk…" at bounding box center [671, 249] width 223 height 349
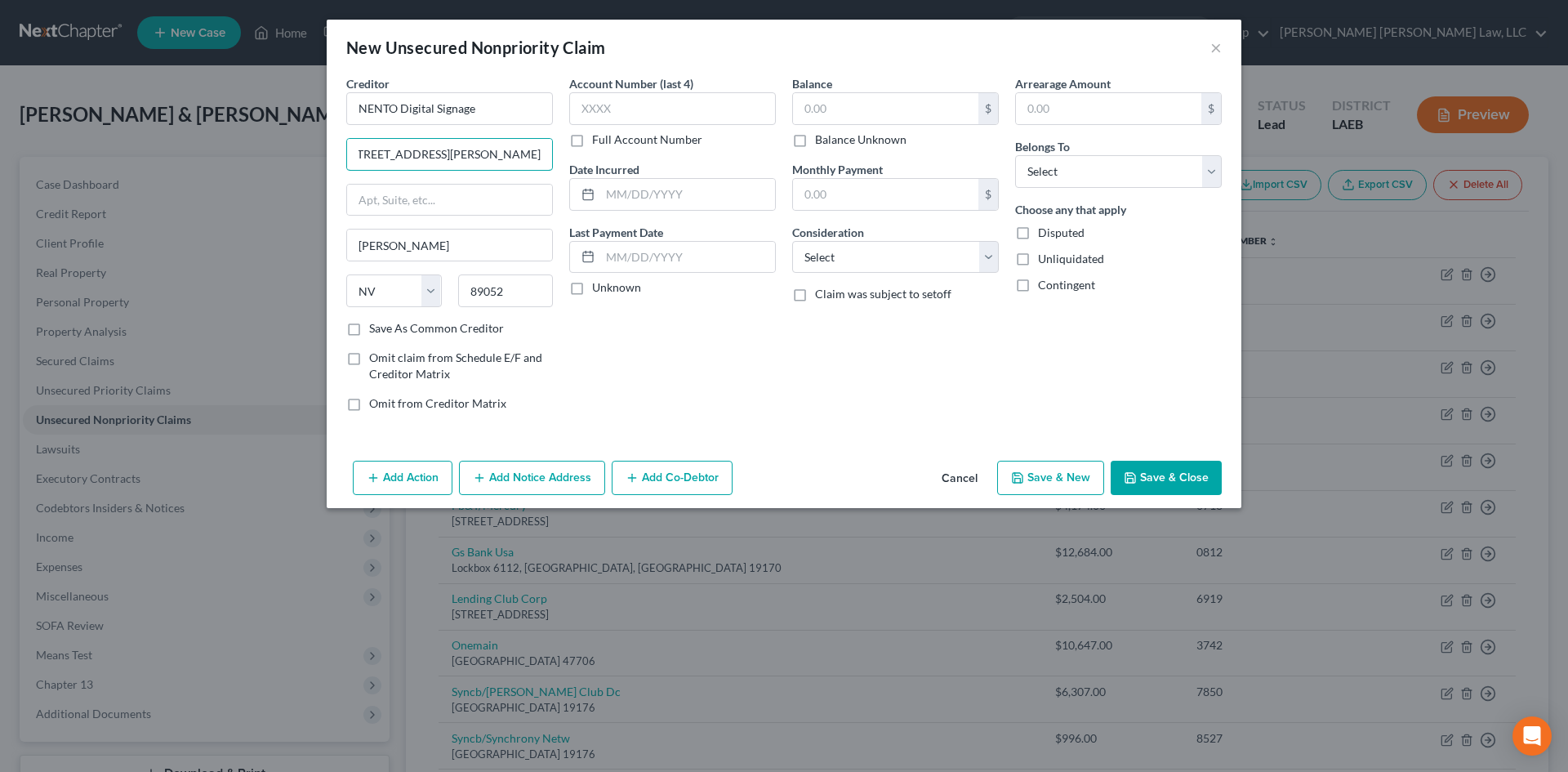
drag, startPoint x: 488, startPoint y: 149, endPoint x: 626, endPoint y: 154, distance: 138.1
click at [626, 154] on div "Creditor * NENTO Digital Signage [STREET_ADDRESS][PERSON_NAME] [PERSON_NAME][GE…" at bounding box center [783, 249] width 891 height 349
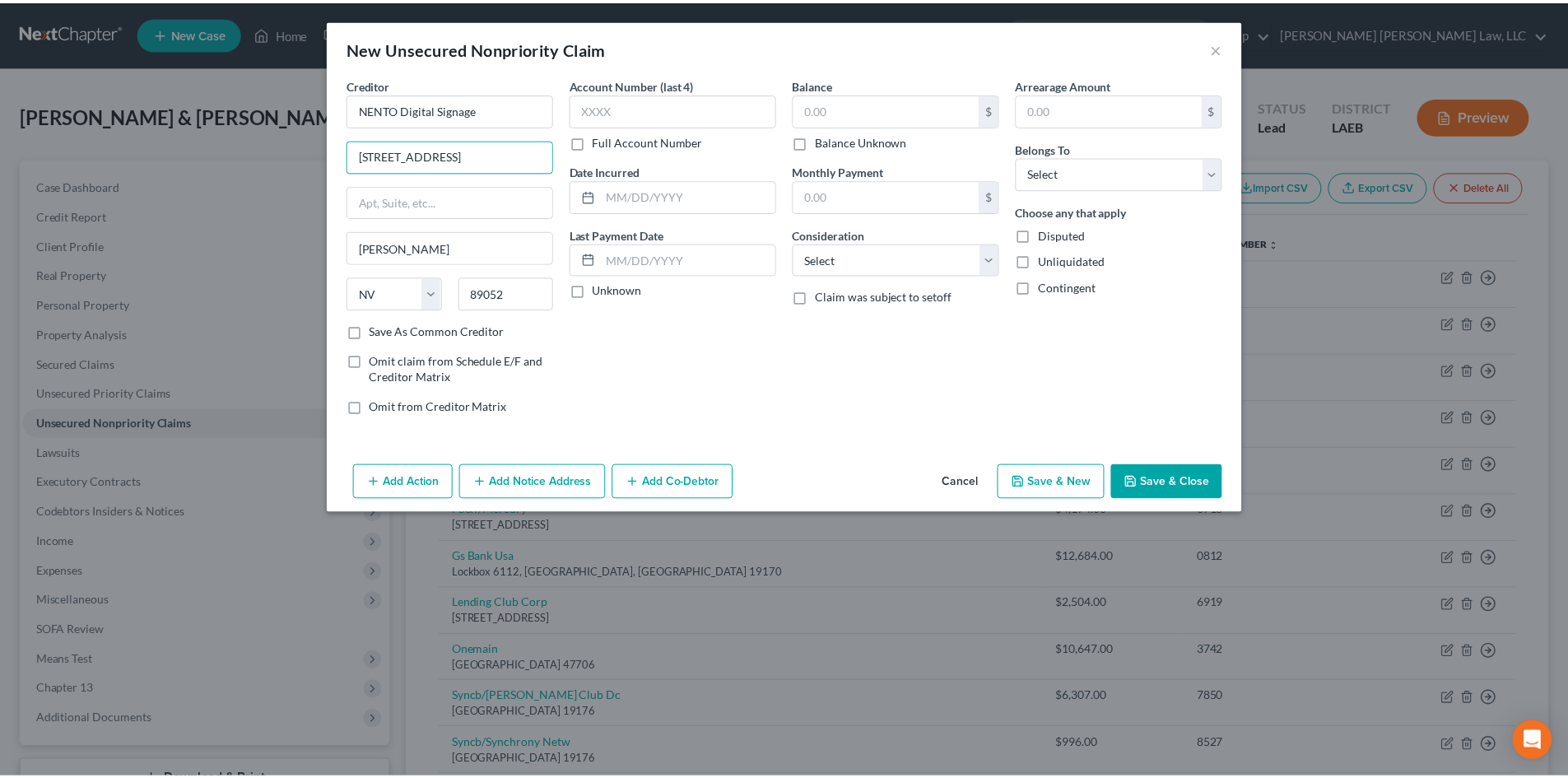
scroll to position [0, 0]
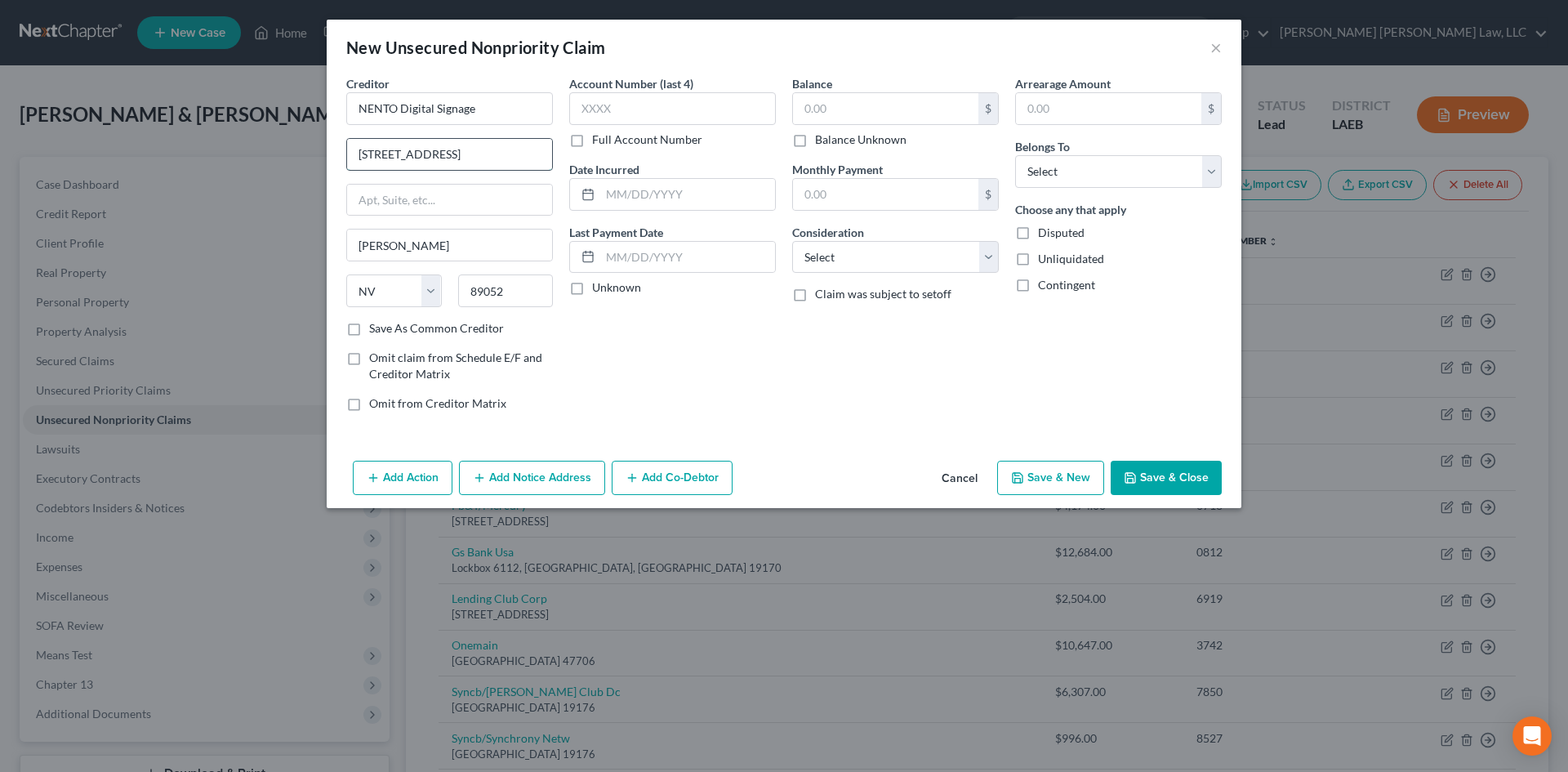
drag, startPoint x: 519, startPoint y: 156, endPoint x: 465, endPoint y: 156, distance: 54.0
click at [465, 156] on input "[STREET_ADDRESS]" at bounding box center [450, 154] width 205 height 31
click at [780, 337] on div "Account Number (last 4) Full Account Number Date Incurred Last Payment Date Unk…" at bounding box center [671, 249] width 223 height 349
click at [885, 109] on input "text" at bounding box center [885, 108] width 186 height 31
click at [882, 107] on input "text" at bounding box center [885, 108] width 186 height 31
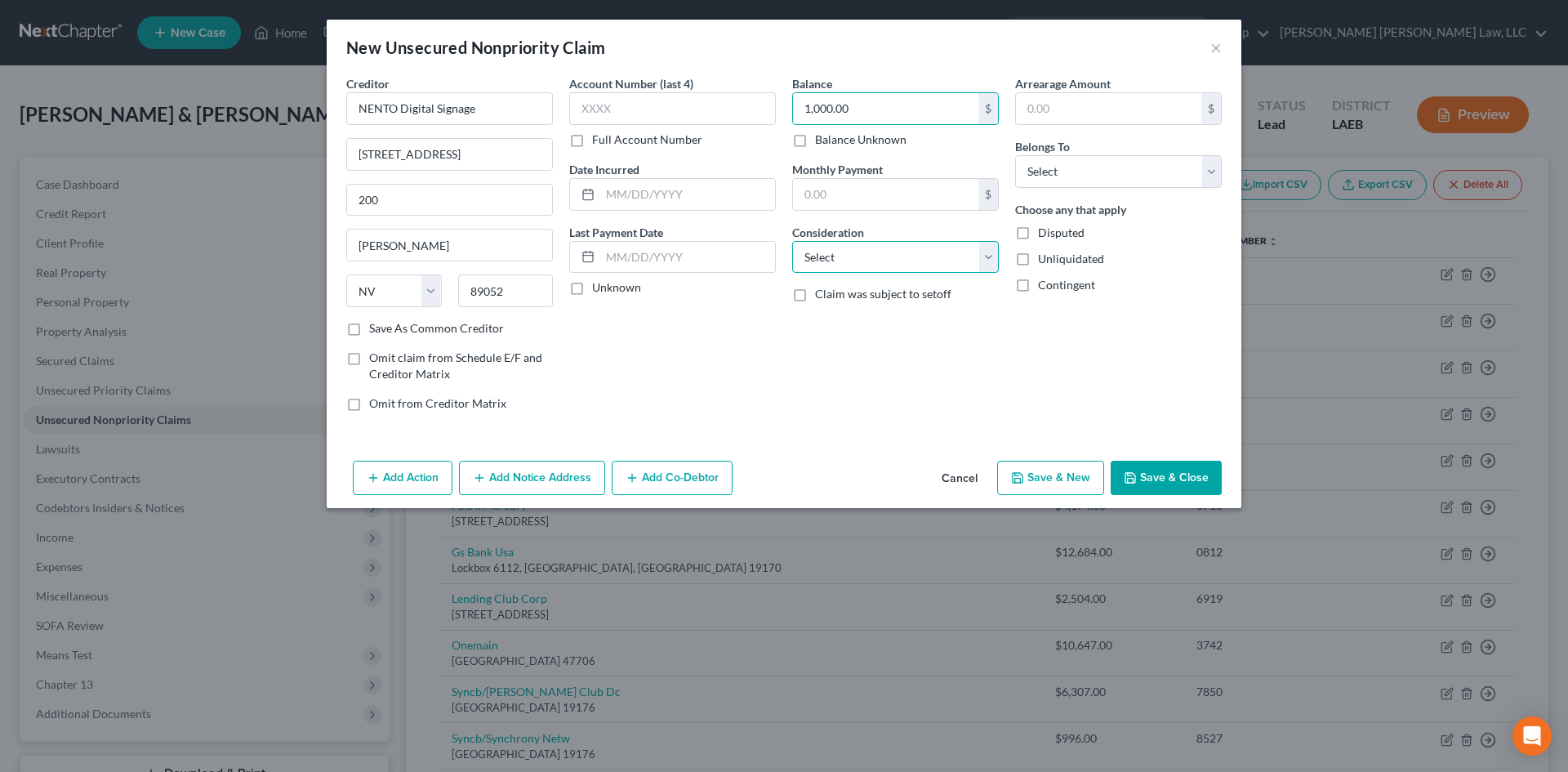
click at [887, 252] on select "Select Cable / Satellite Services Collection Agency Credit Card Debt Debt Couns…" at bounding box center [895, 257] width 206 height 33
click at [792, 241] on select "Select Cable / Satellite Services Collection Agency Credit Card Debt Debt Couns…" at bounding box center [895, 257] width 206 height 33
drag, startPoint x: 1131, startPoint y: 180, endPoint x: 1126, endPoint y: 187, distance: 8.6
click at [1131, 180] on select "Select Debtor 1 Only Debtor 2 Only Debtor 1 And Debtor 2 Only At Least One Of T…" at bounding box center [1118, 171] width 206 height 33
click at [1015, 155] on select "Select Debtor 1 Only Debtor 2 Only Debtor 1 And Debtor 2 Only At Least One Of T…" at bounding box center [1118, 171] width 206 height 33
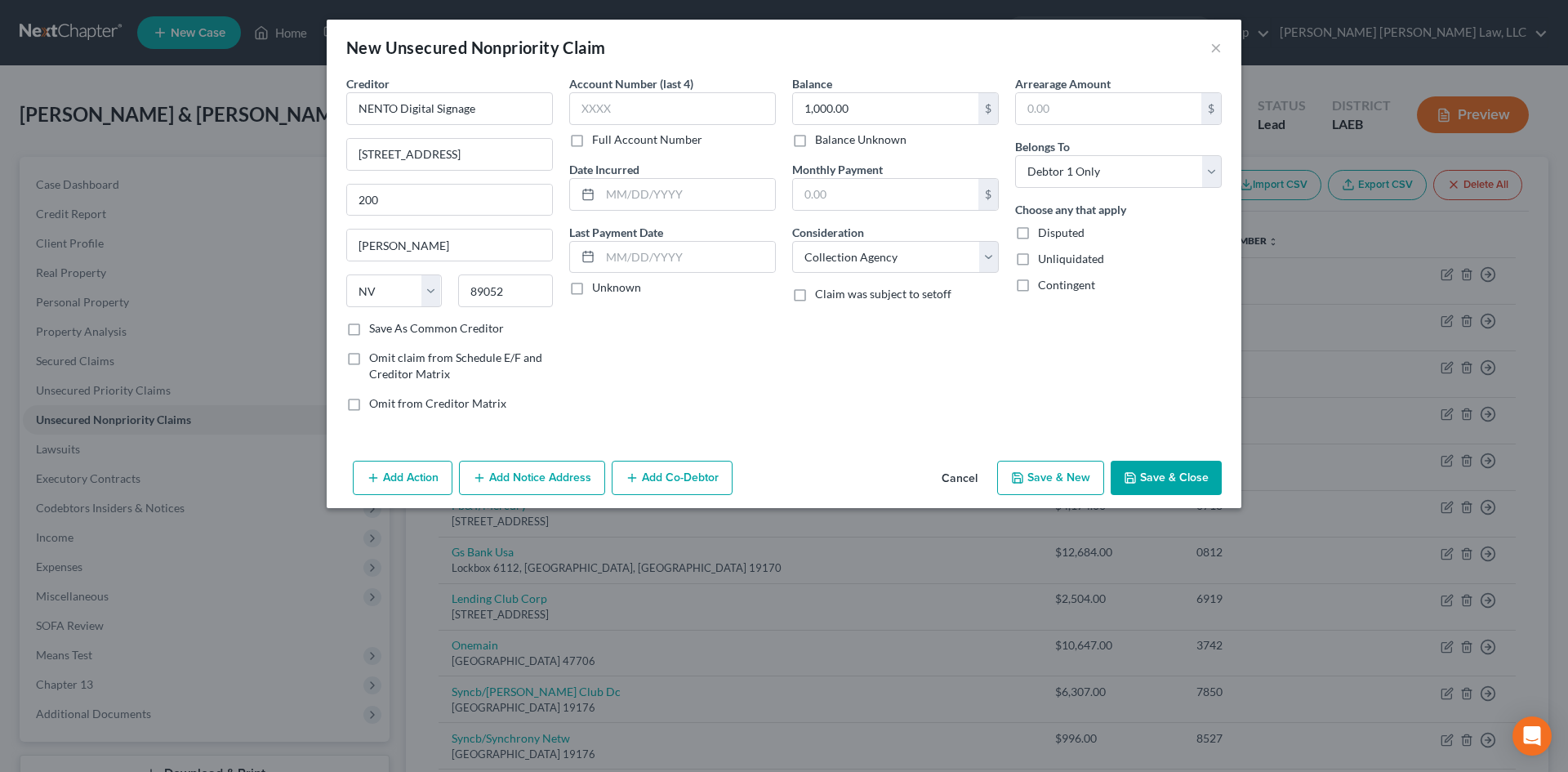
click at [1048, 469] on button "Save & New" at bounding box center [1050, 478] width 107 height 34
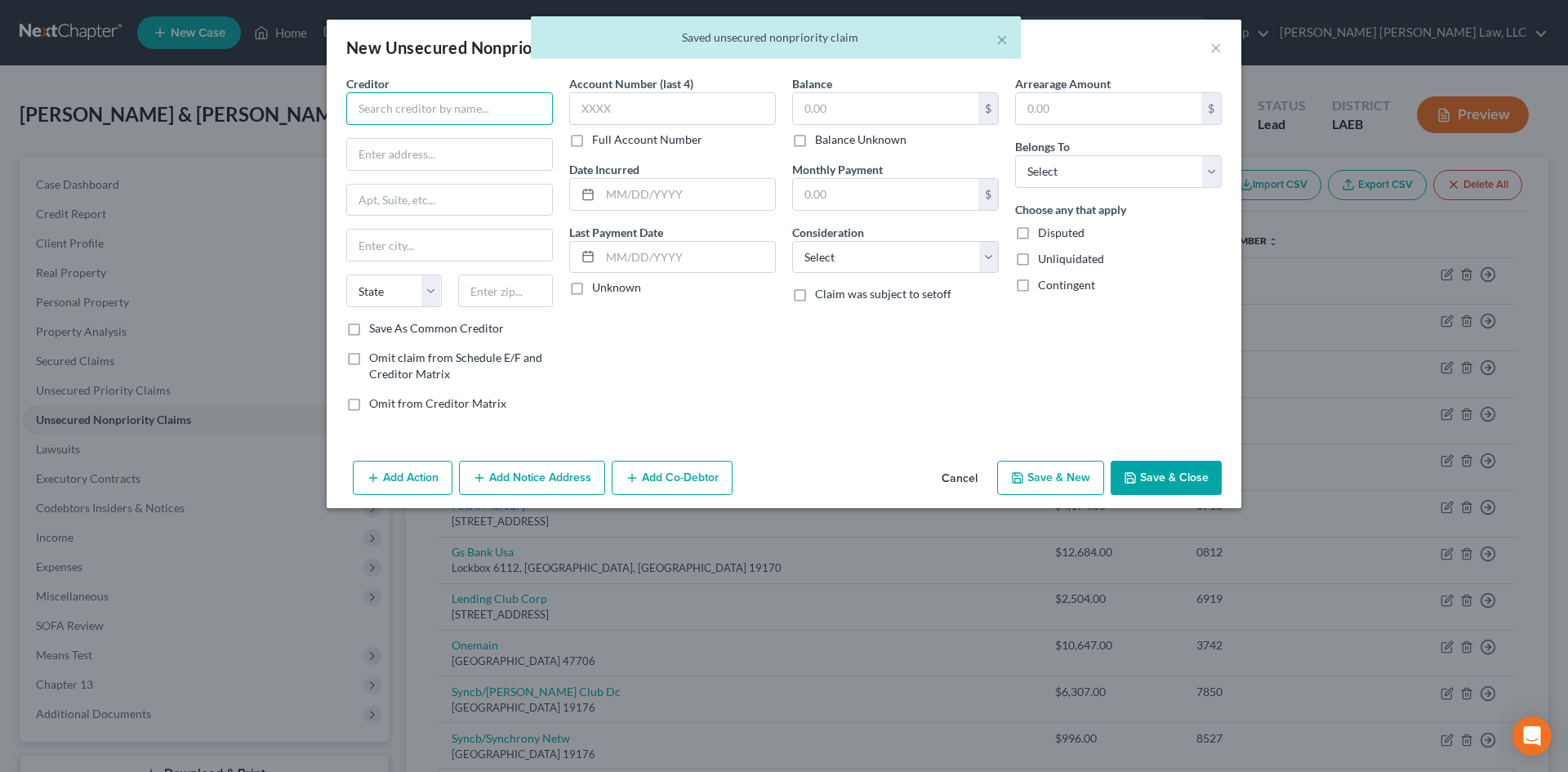
click at [417, 119] on input "text" at bounding box center [450, 108] width 206 height 33
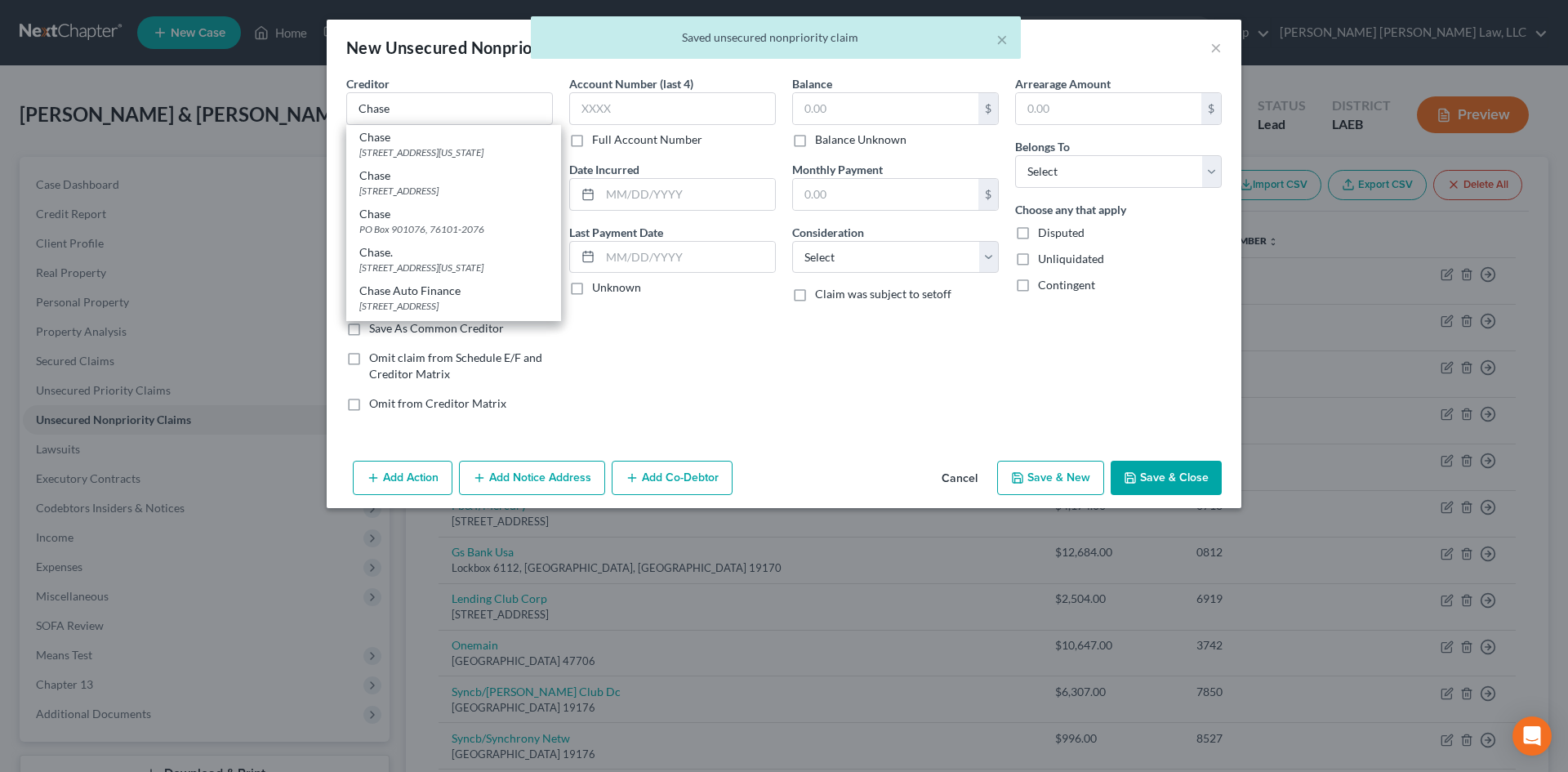
click at [950, 480] on button "Cancel" at bounding box center [959, 479] width 62 height 33
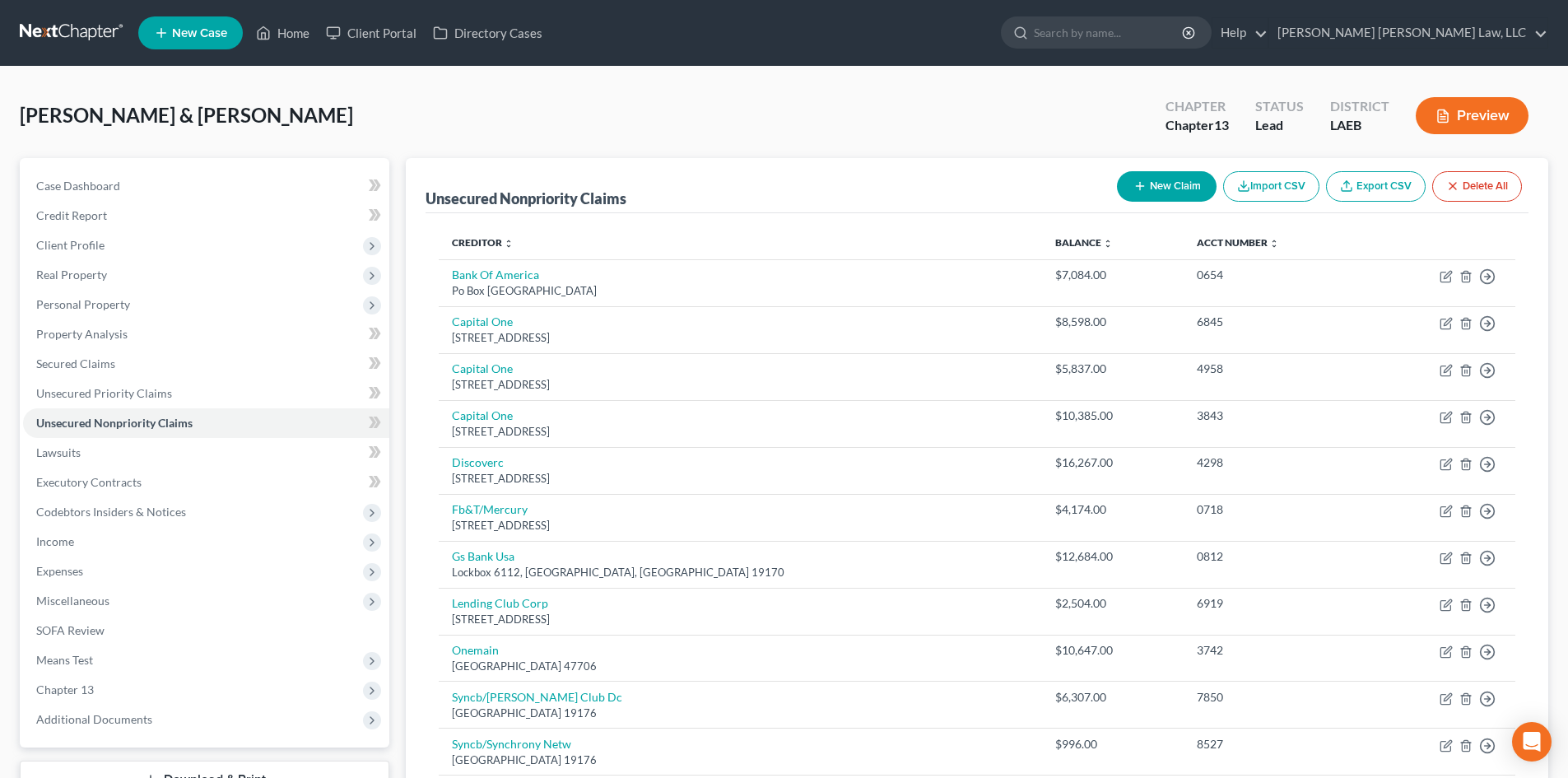
click at [1187, 173] on button "New Claim" at bounding box center [1167, 186] width 100 height 30
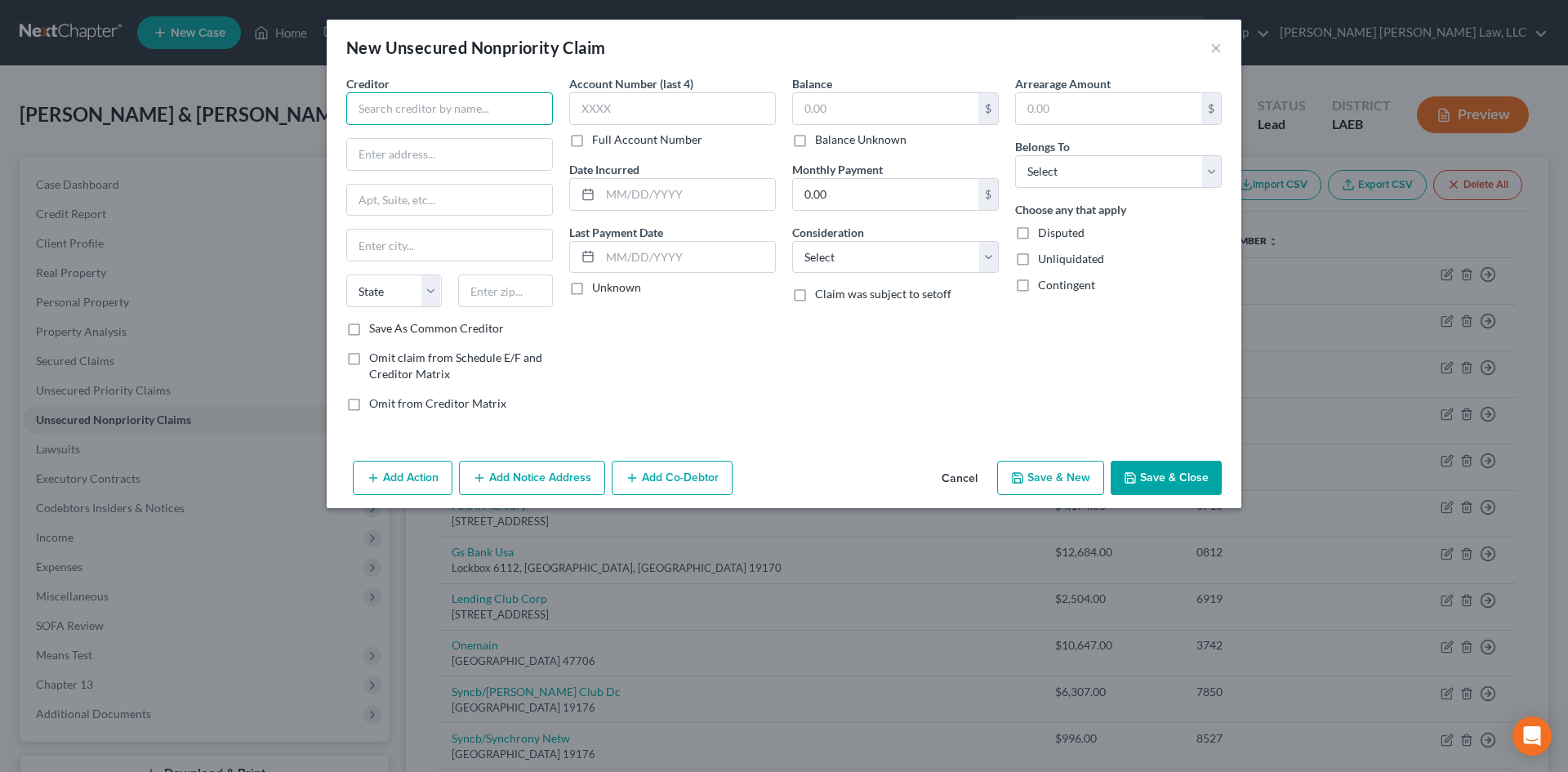
click at [432, 102] on input "text" at bounding box center [450, 108] width 206 height 33
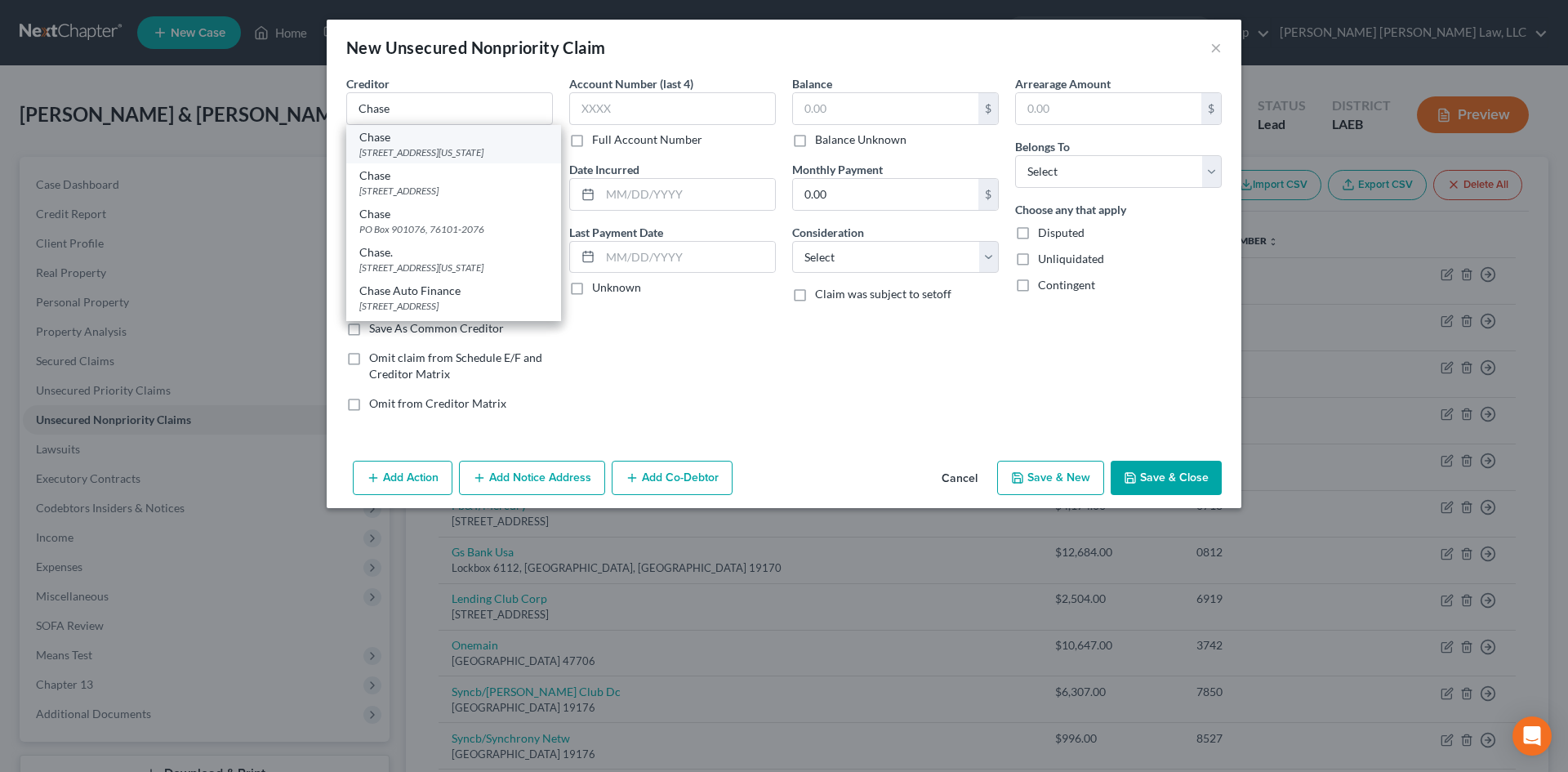
click at [468, 142] on div "Chase" at bounding box center [453, 137] width 188 height 16
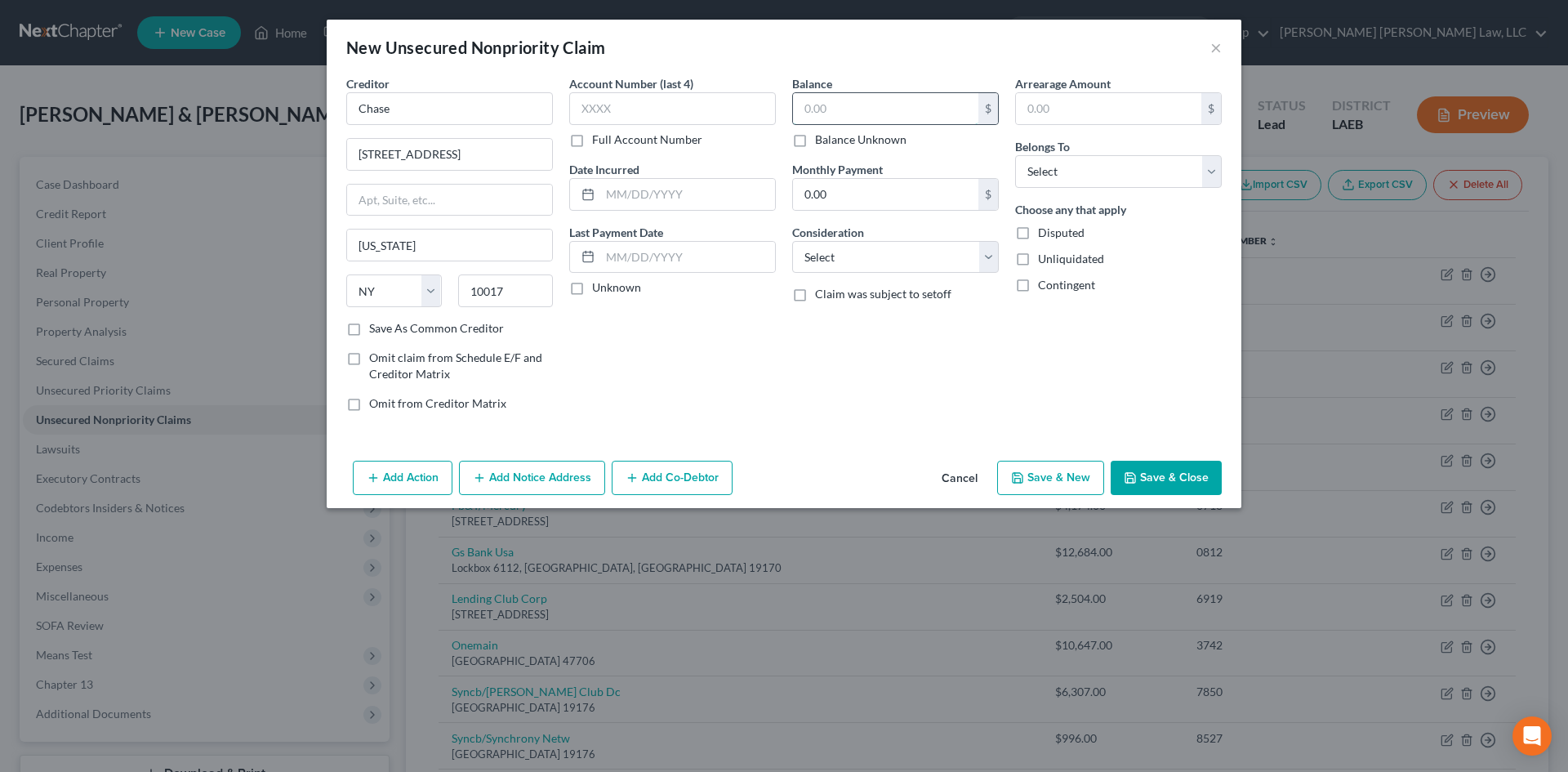
click at [863, 102] on input "text" at bounding box center [885, 108] width 186 height 31
drag, startPoint x: 892, startPoint y: 255, endPoint x: 901, endPoint y: 254, distance: 9.1
click at [892, 255] on select "Select Cable / Satellite Services Collection Agency Credit Card Debt Debt Couns…" at bounding box center [895, 257] width 206 height 33
click at [792, 241] on select "Select Cable / Satellite Services Collection Agency Credit Card Debt Debt Couns…" at bounding box center [895, 257] width 206 height 33
drag, startPoint x: 1080, startPoint y: 172, endPoint x: 1079, endPoint y: 181, distance: 9.1
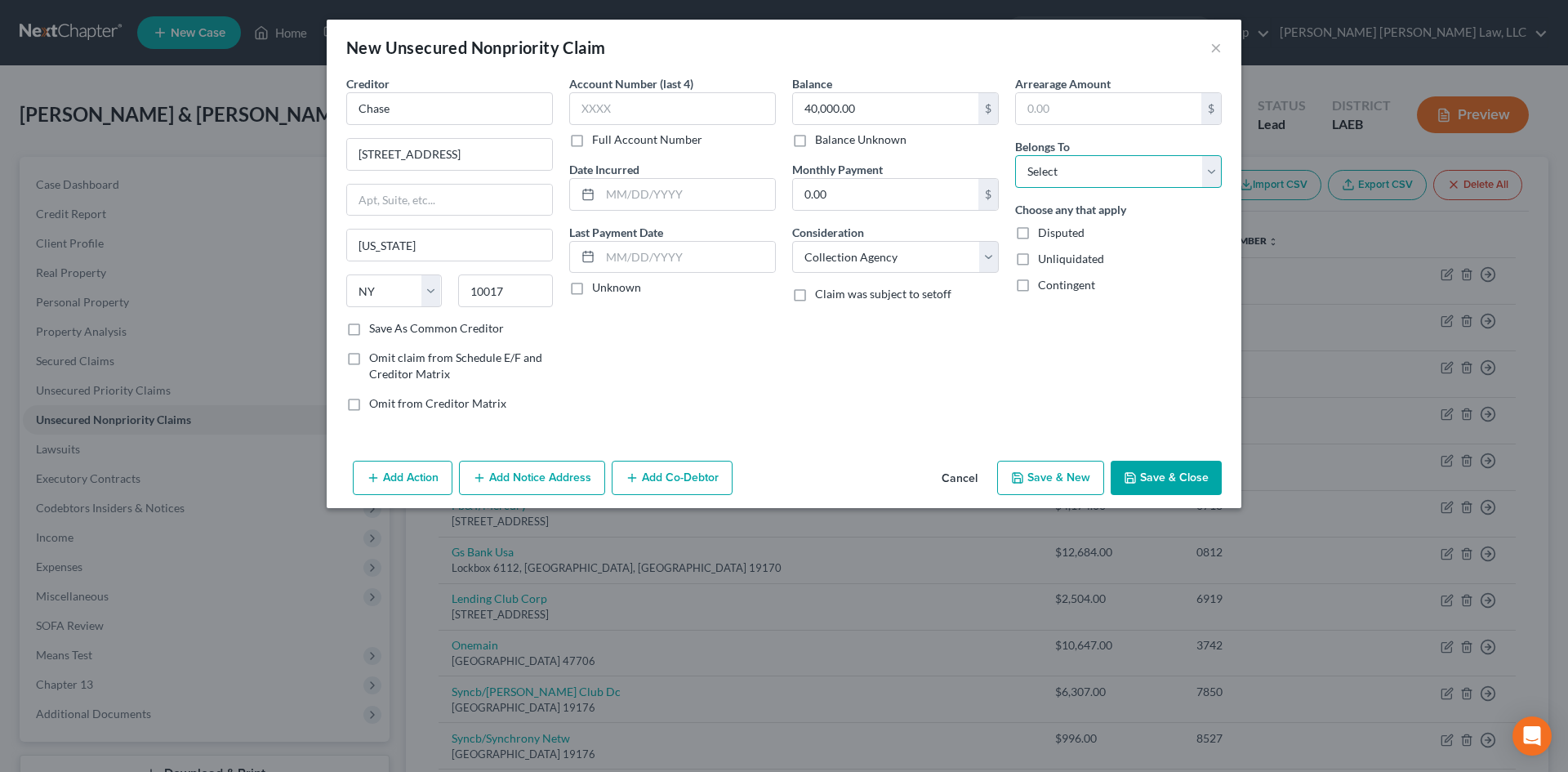
click at [1080, 172] on select "Select Debtor 1 Only Debtor 2 Only Debtor 1 And Debtor 2 Only At Least One Of T…" at bounding box center [1118, 171] width 206 height 33
click at [1015, 155] on select "Select Debtor 1 Only Debtor 2 Only Debtor 1 And Debtor 2 Only At Least One Of T…" at bounding box center [1118, 171] width 206 height 33
click at [1161, 464] on button "Save & Close" at bounding box center [1166, 478] width 111 height 34
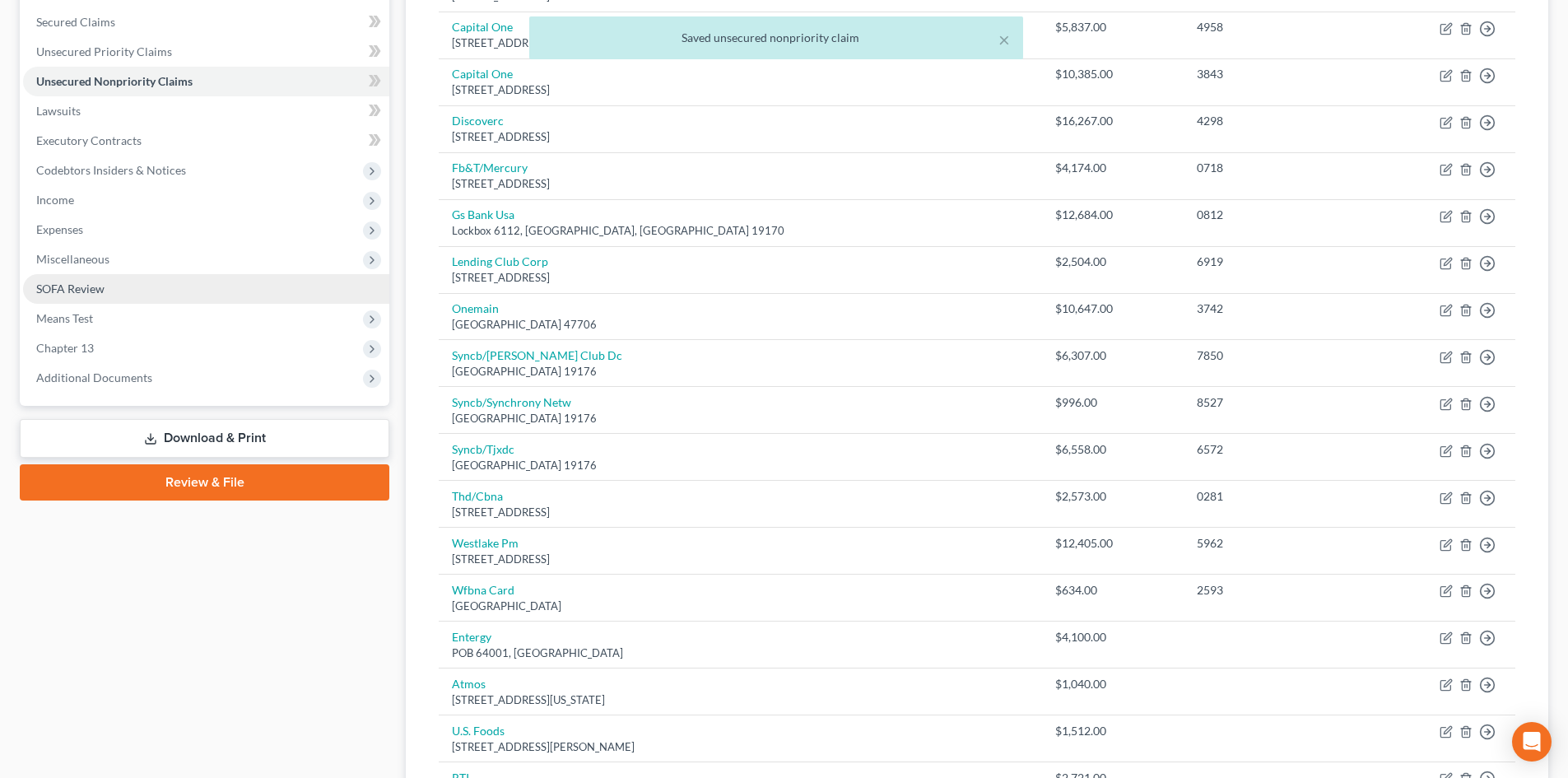
scroll to position [327, 0]
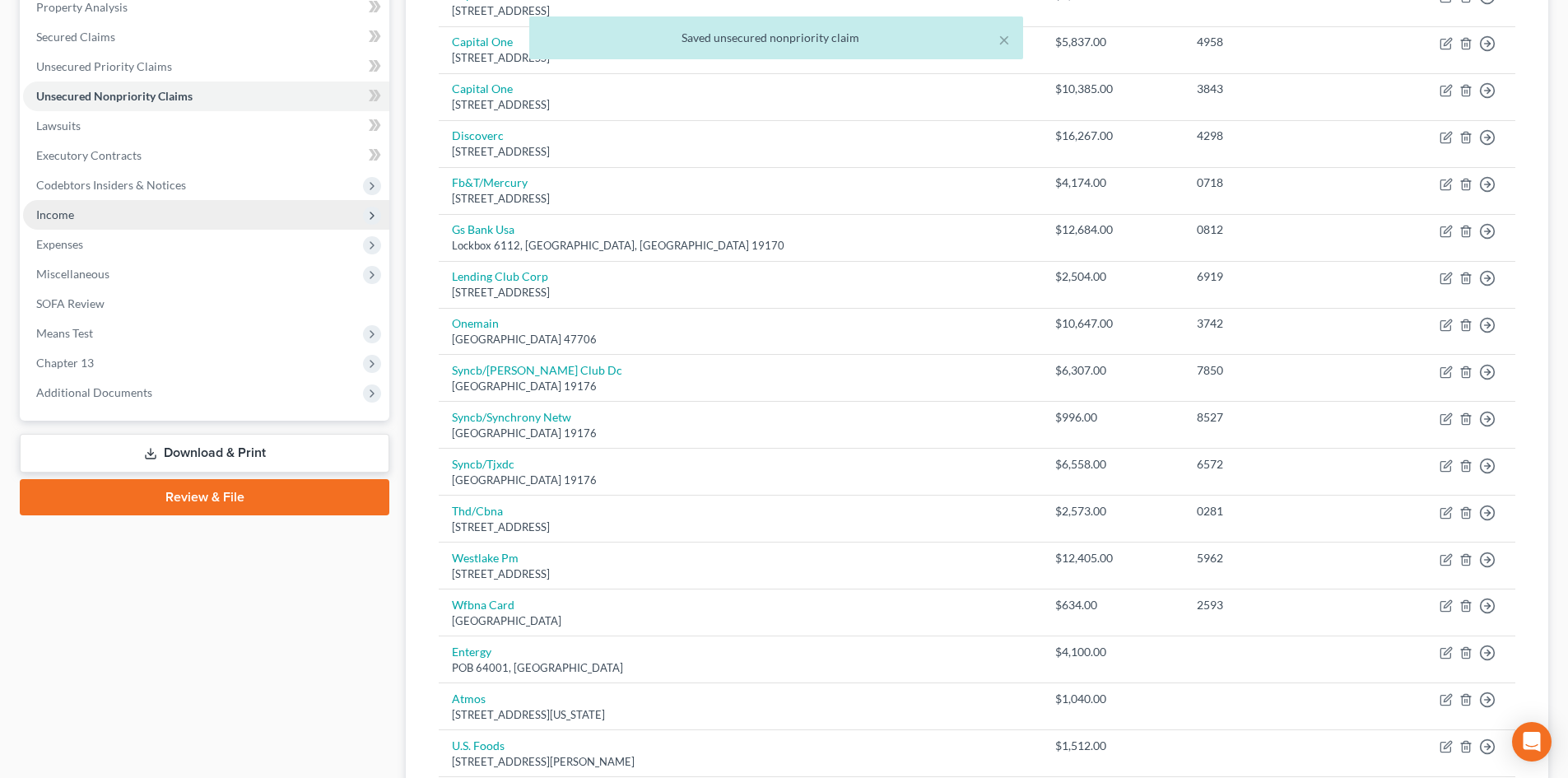
drag, startPoint x: 218, startPoint y: 221, endPoint x: 251, endPoint y: 218, distance: 33.1
click at [218, 221] on span "Income" at bounding box center [206, 215] width 367 height 29
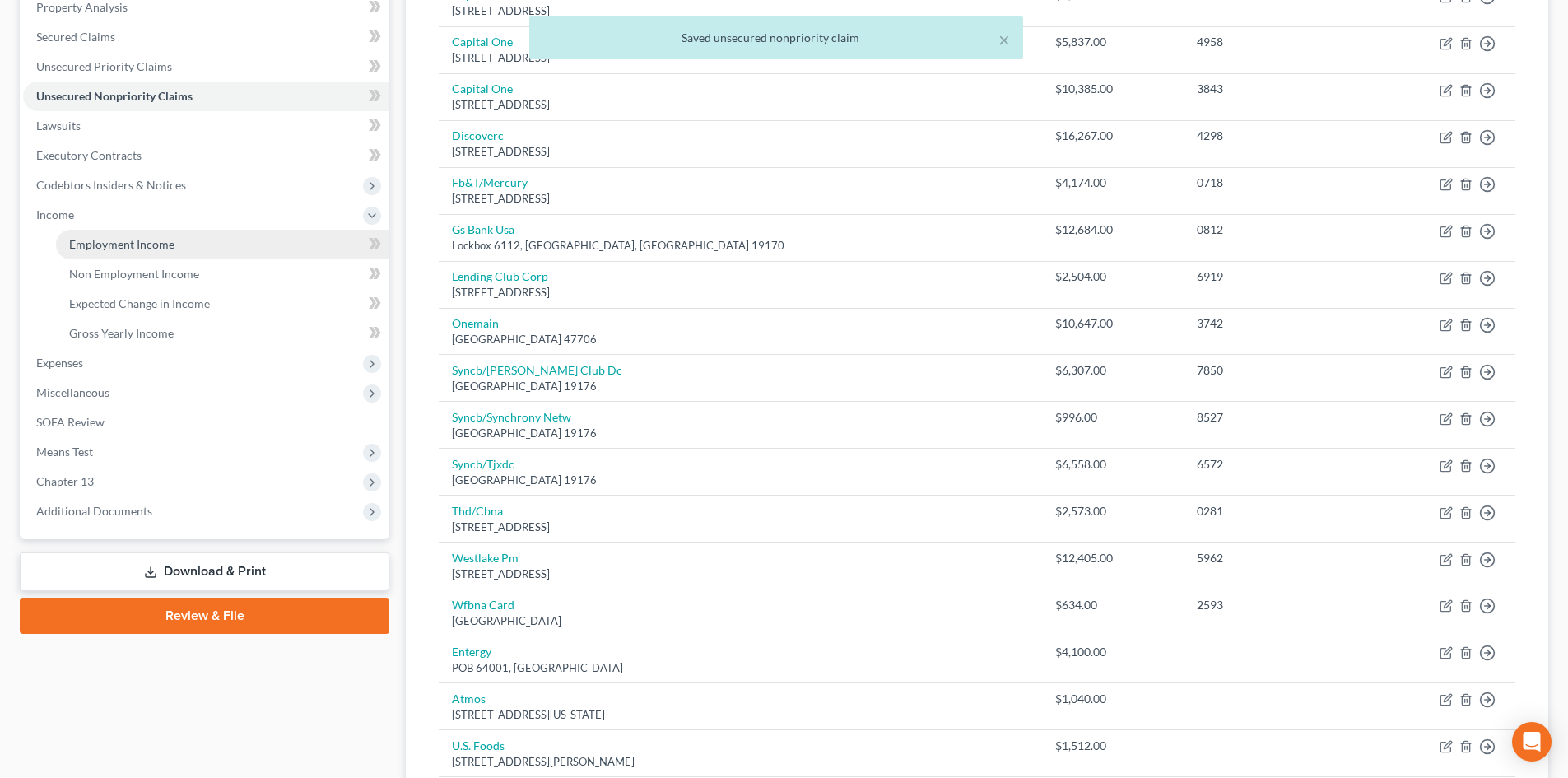
click at [233, 257] on link "Employment Income" at bounding box center [223, 244] width 334 height 29
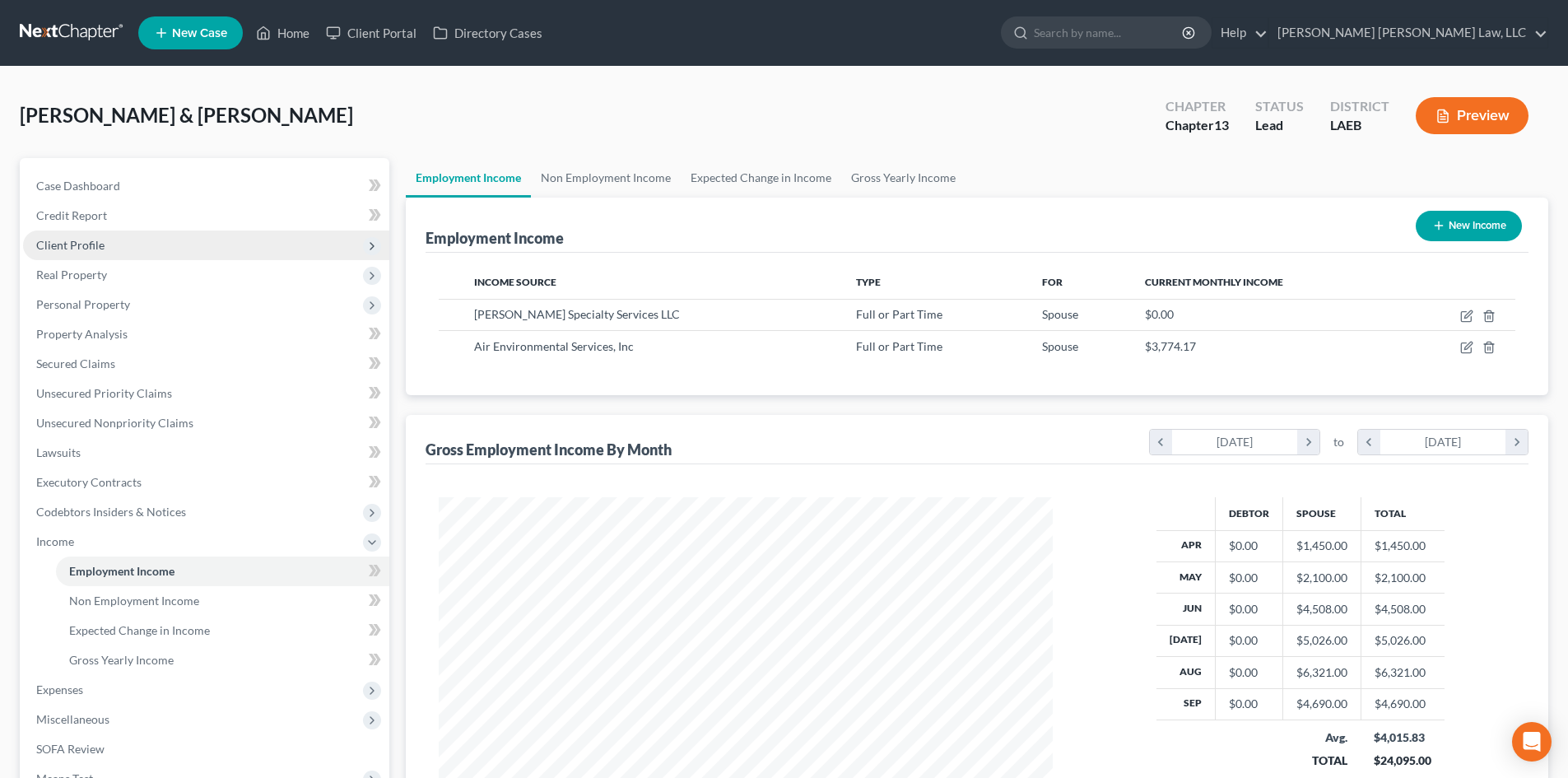
scroll to position [307, 647]
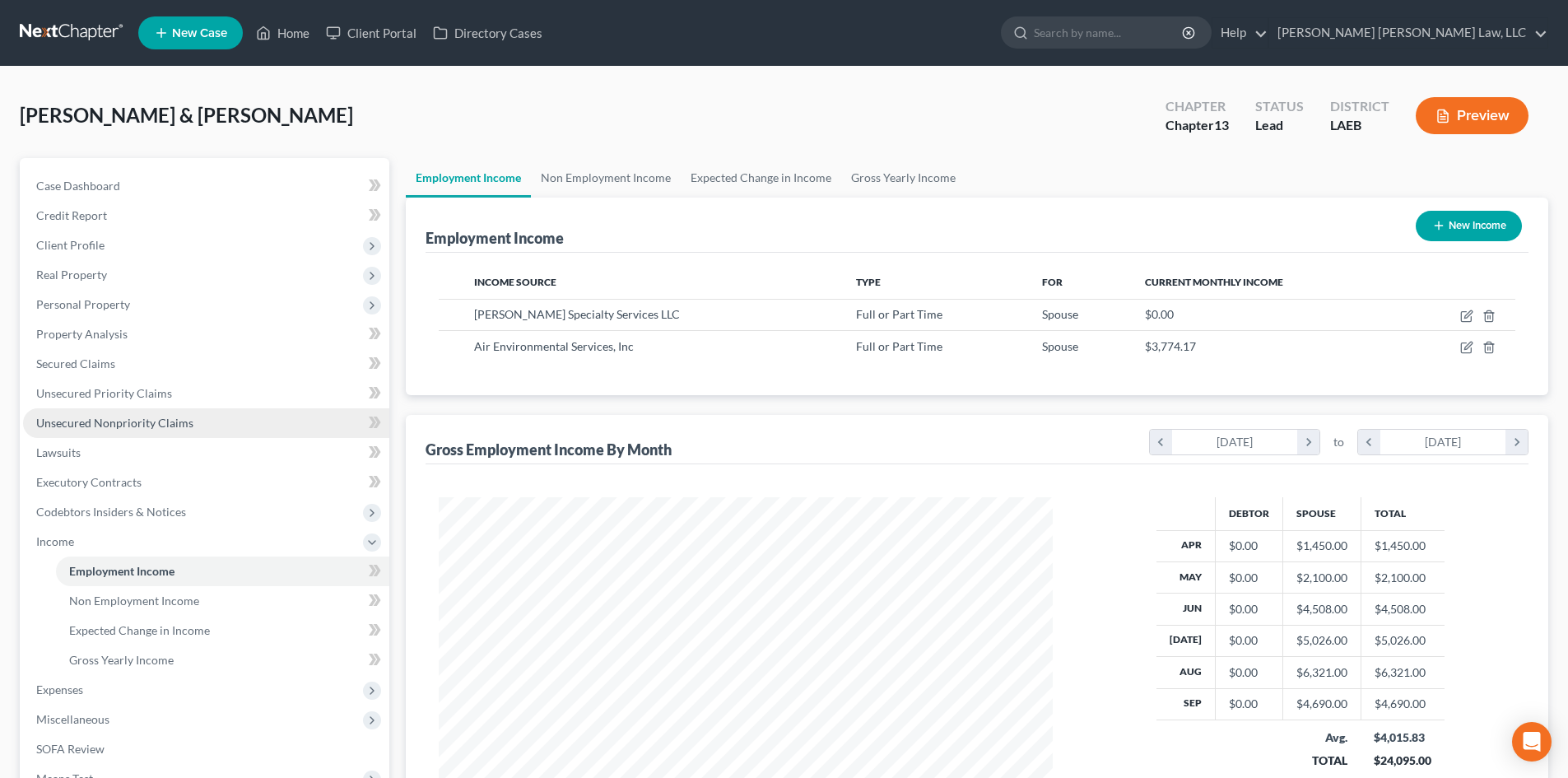
click at [218, 420] on link "Unsecured Nonpriority Claims" at bounding box center [206, 423] width 367 height 29
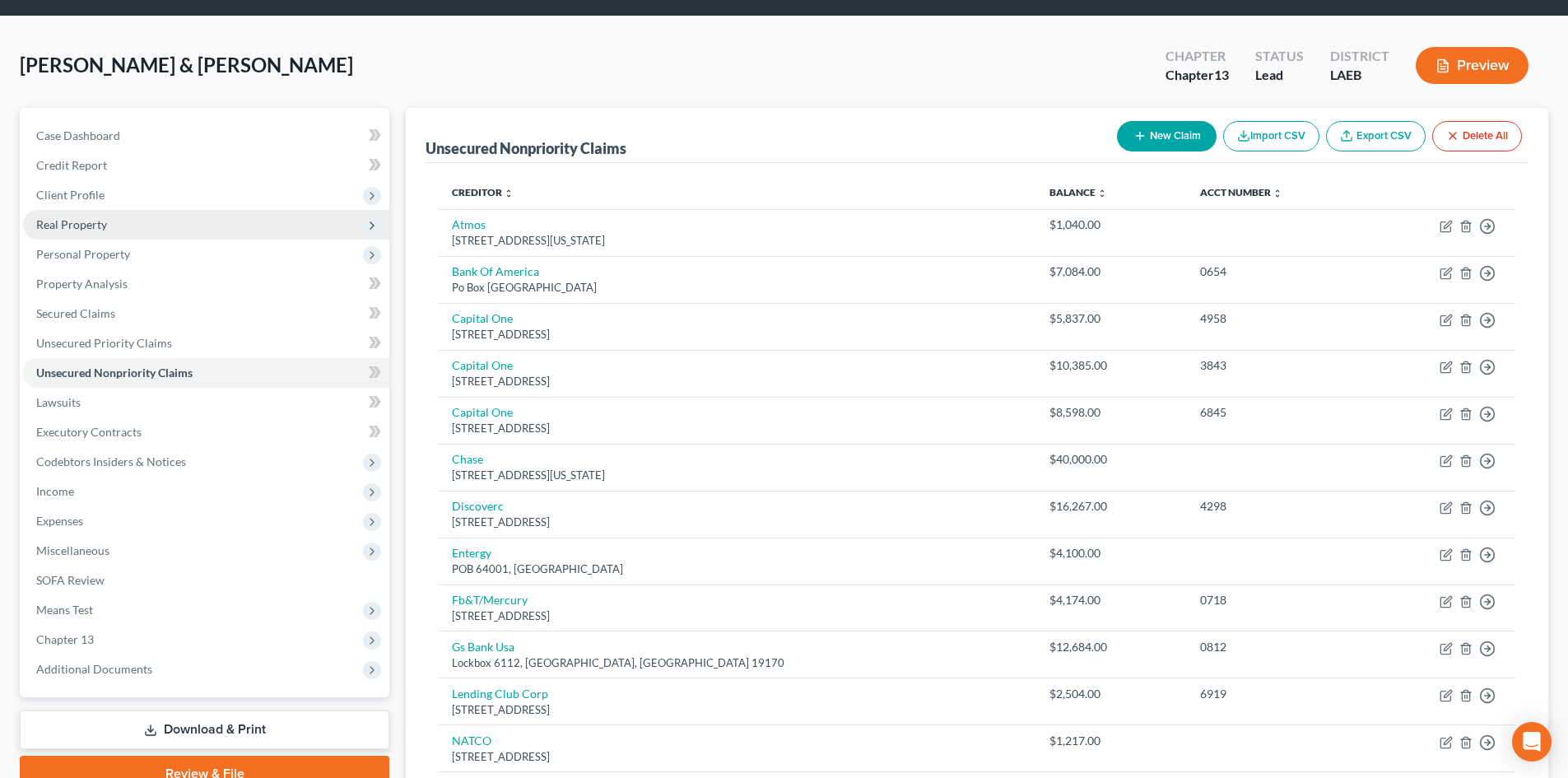
scroll to position [44, 0]
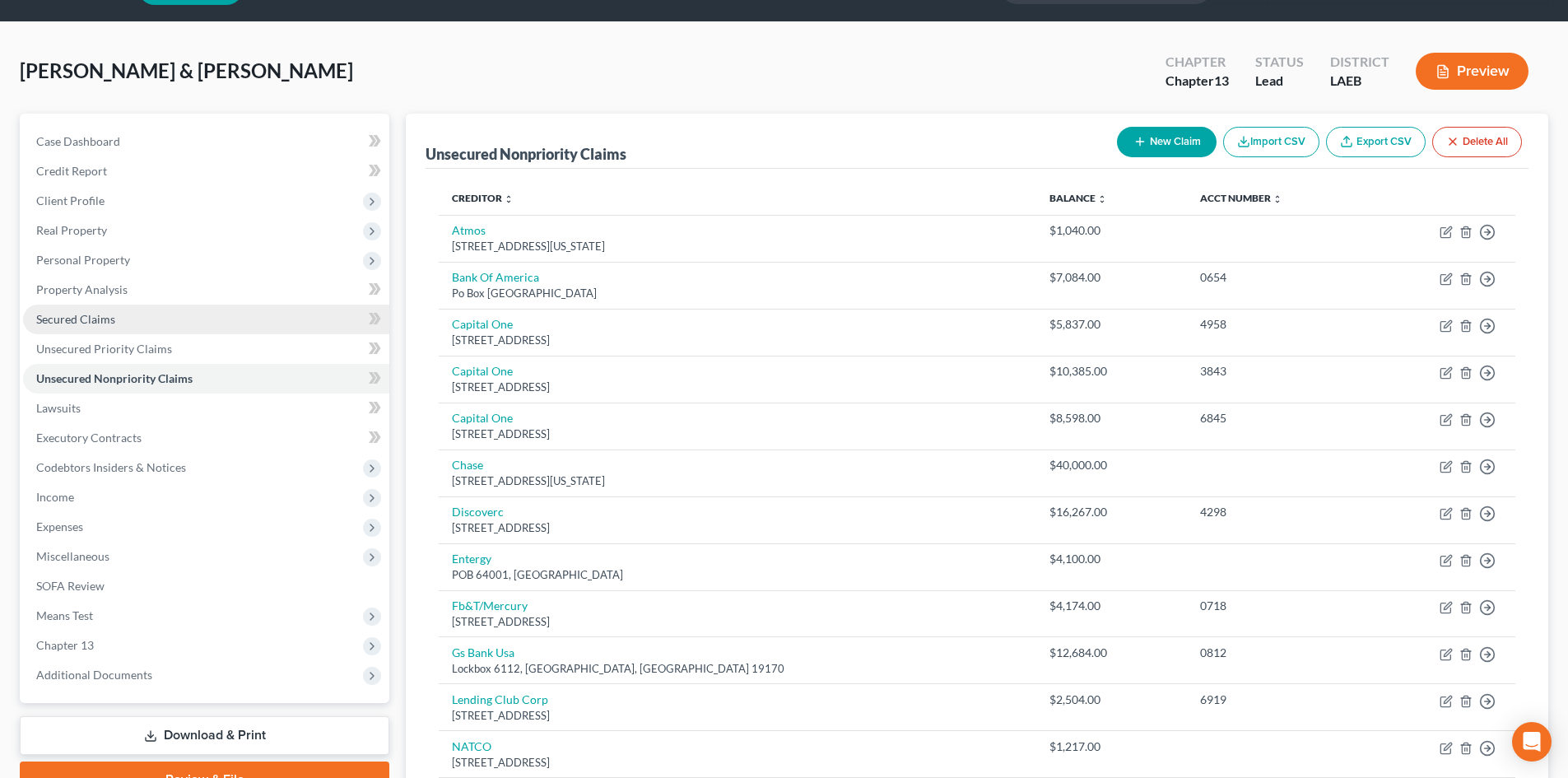
click at [248, 305] on link "Secured Claims" at bounding box center [206, 319] width 367 height 29
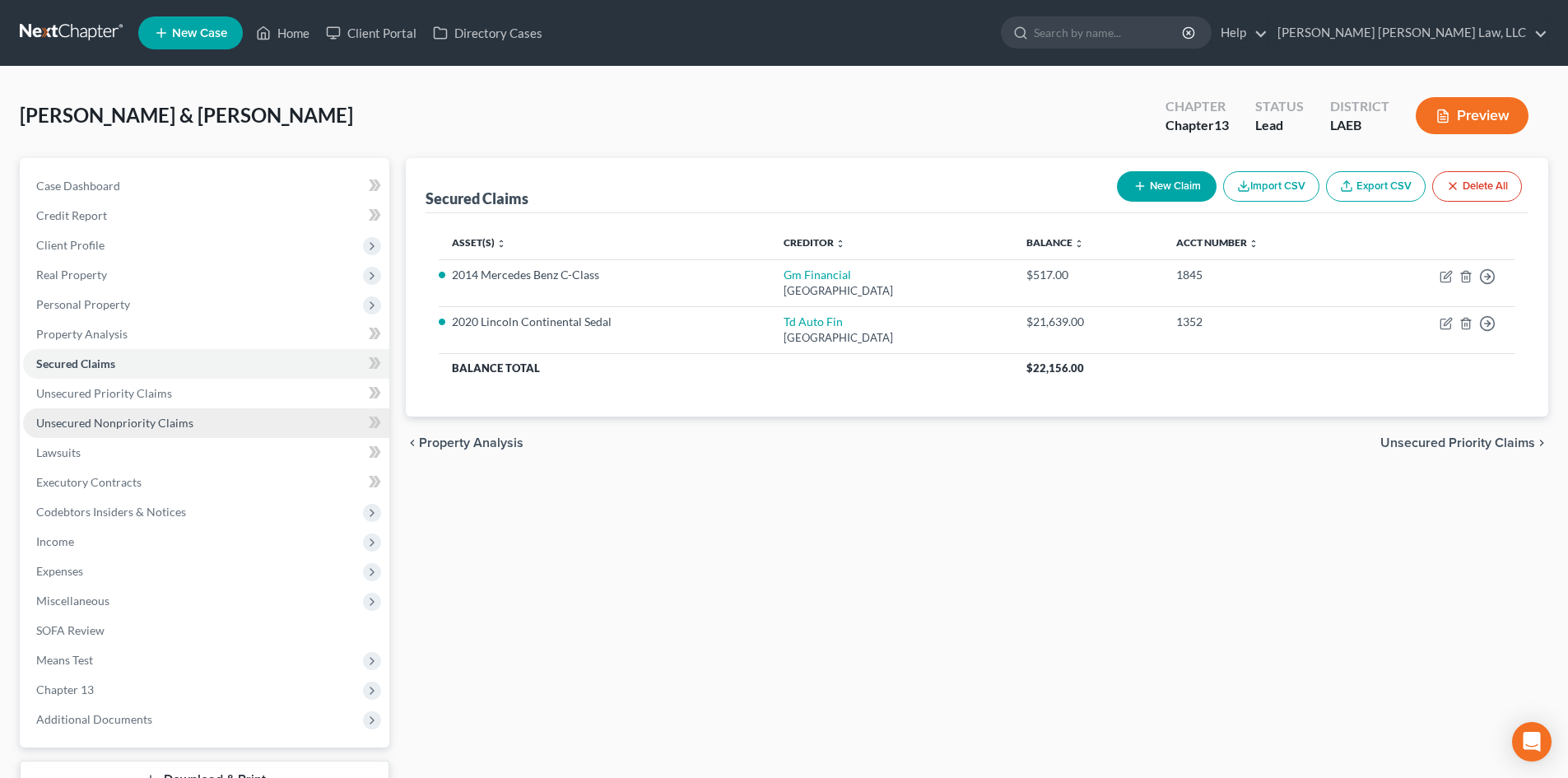
click at [310, 421] on link "Unsecured Nonpriority Claims" at bounding box center [206, 423] width 367 height 29
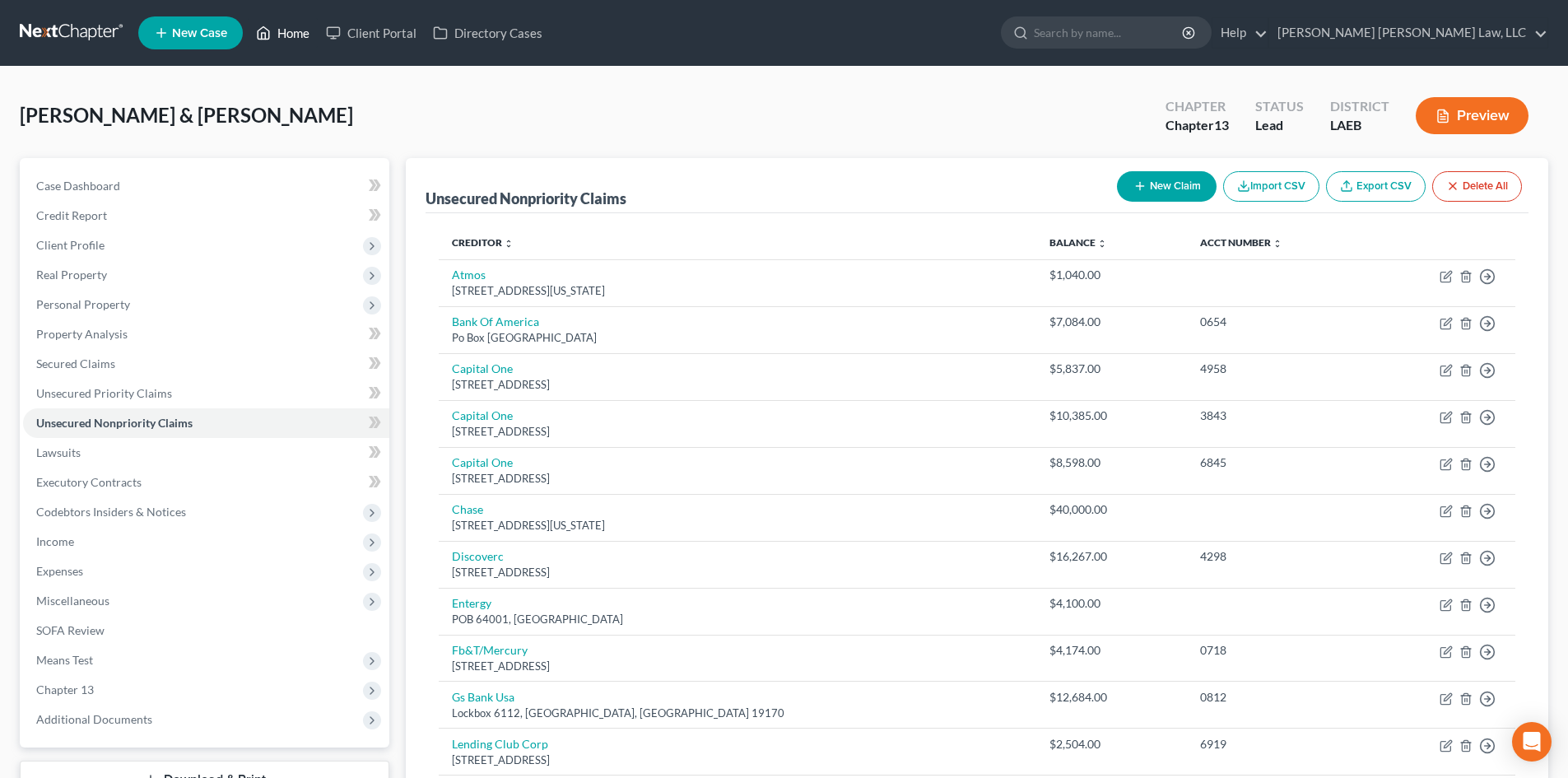
drag, startPoint x: 298, startPoint y: 35, endPoint x: 481, endPoint y: 73, distance: 186.9
click at [298, 35] on link "Home" at bounding box center [283, 33] width 70 height 29
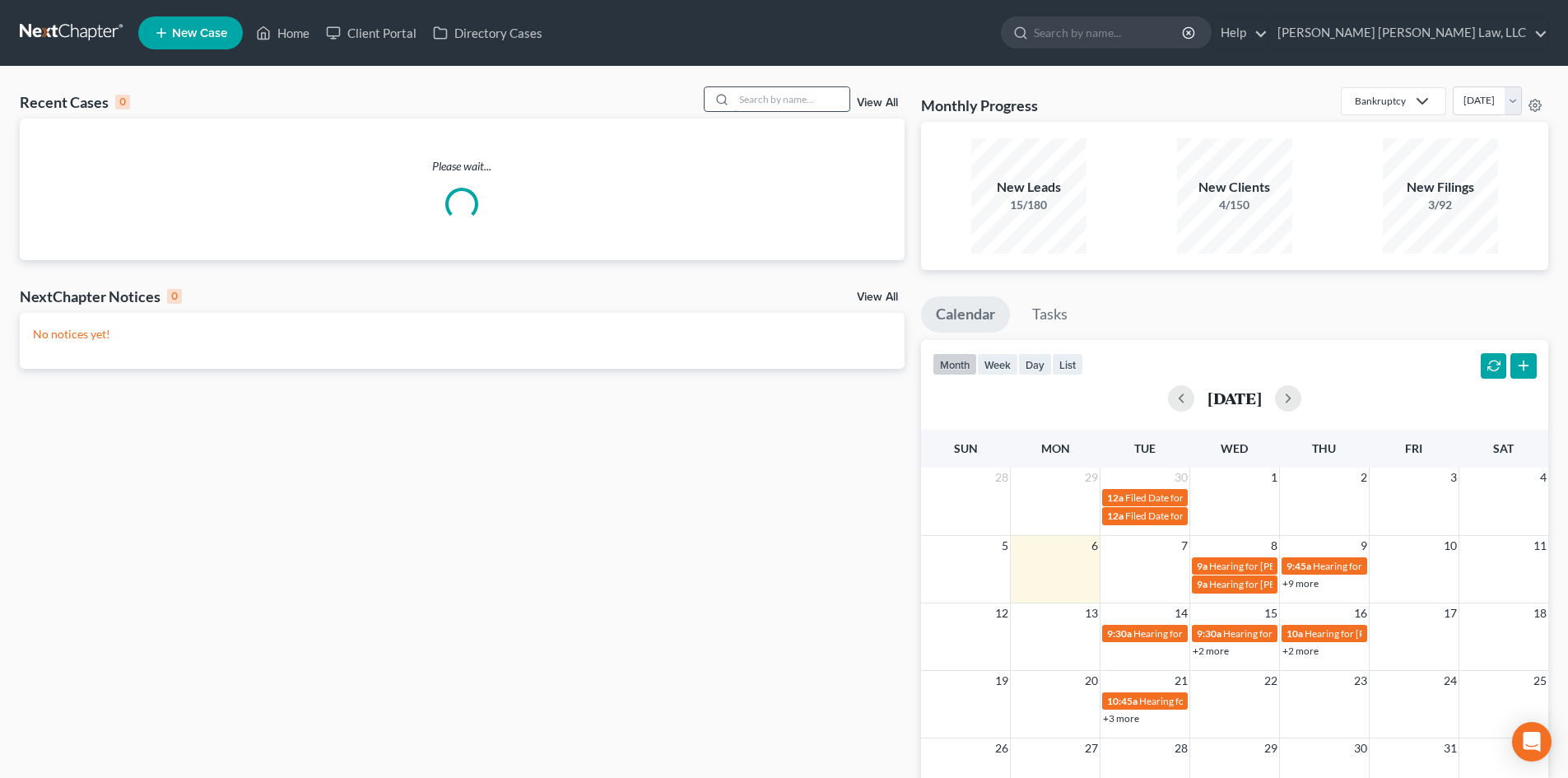
click at [799, 96] on input "search" at bounding box center [791, 100] width 115 height 24
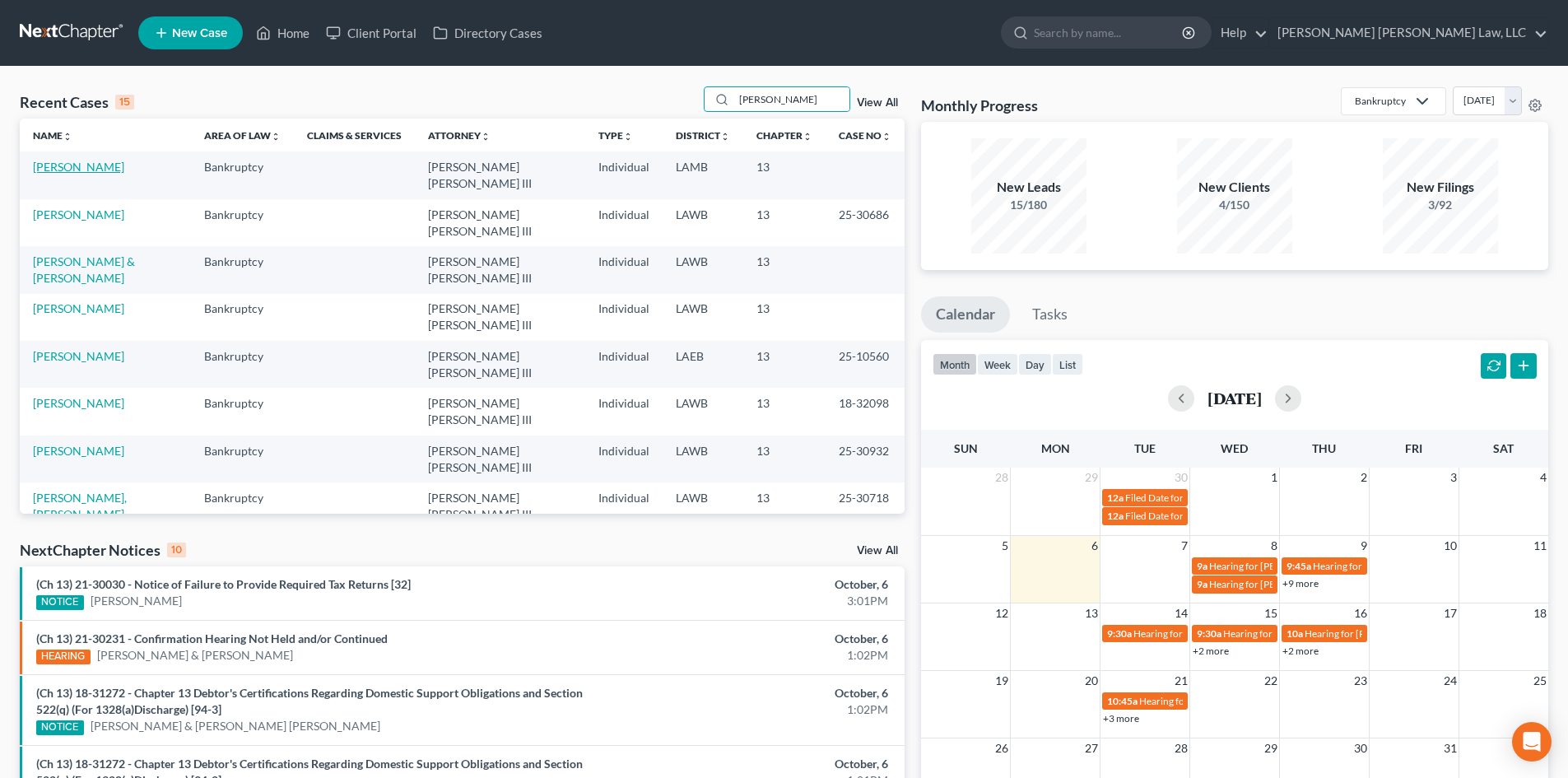
click at [88, 160] on link "[PERSON_NAME]" at bounding box center [78, 166] width 91 height 14
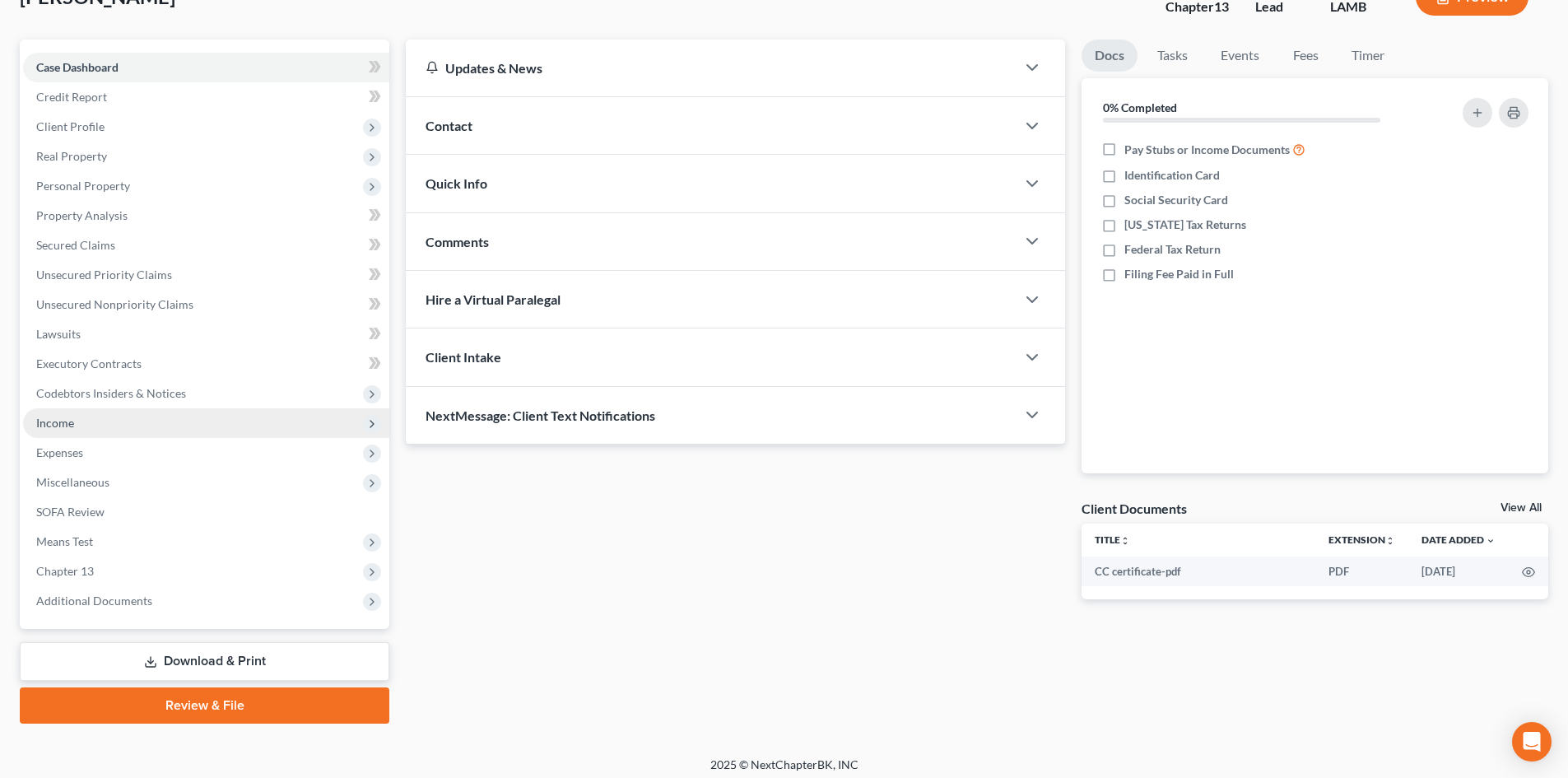
scroll to position [126, 0]
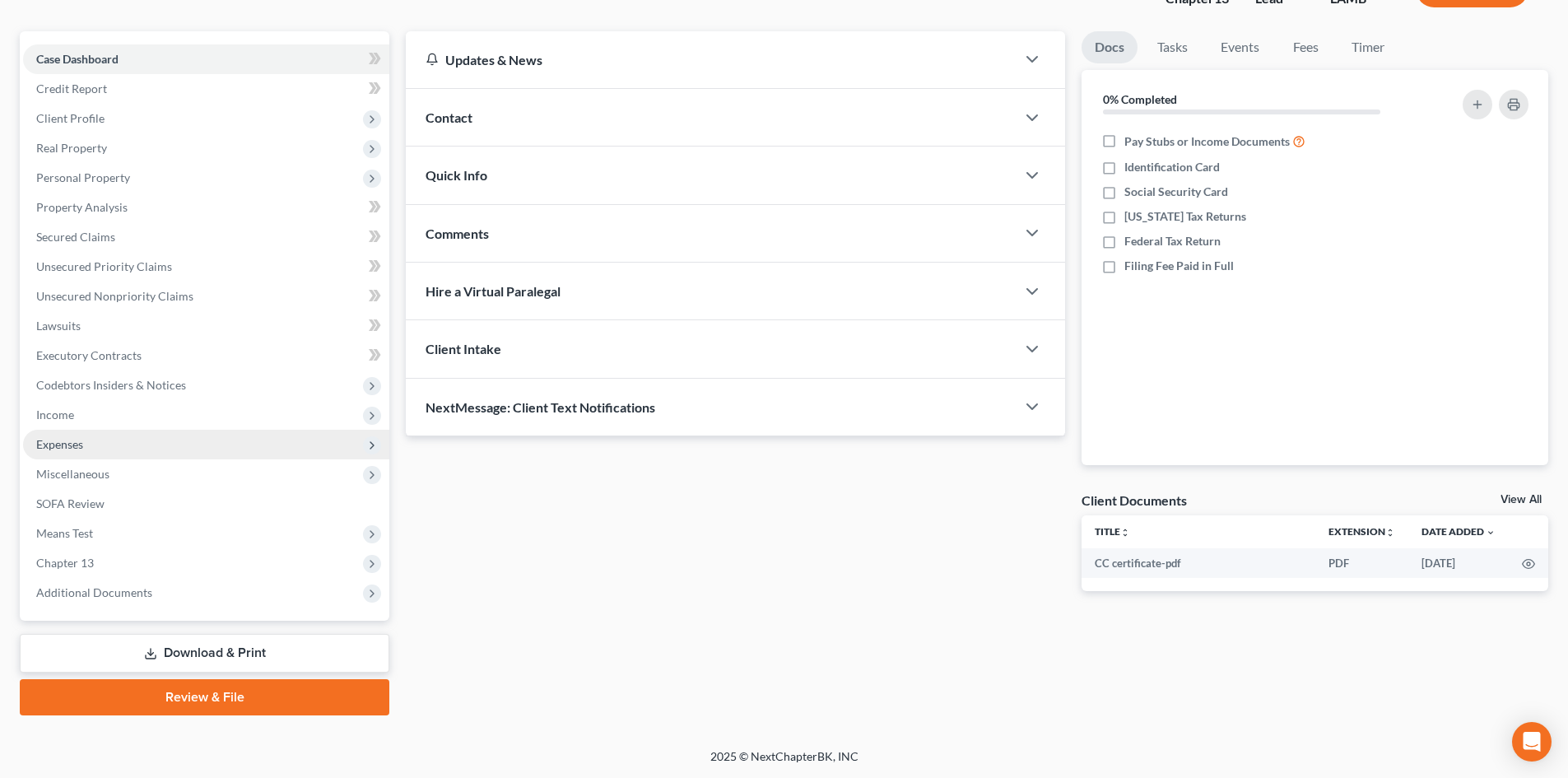
click at [112, 440] on span "Expenses" at bounding box center [206, 444] width 367 height 29
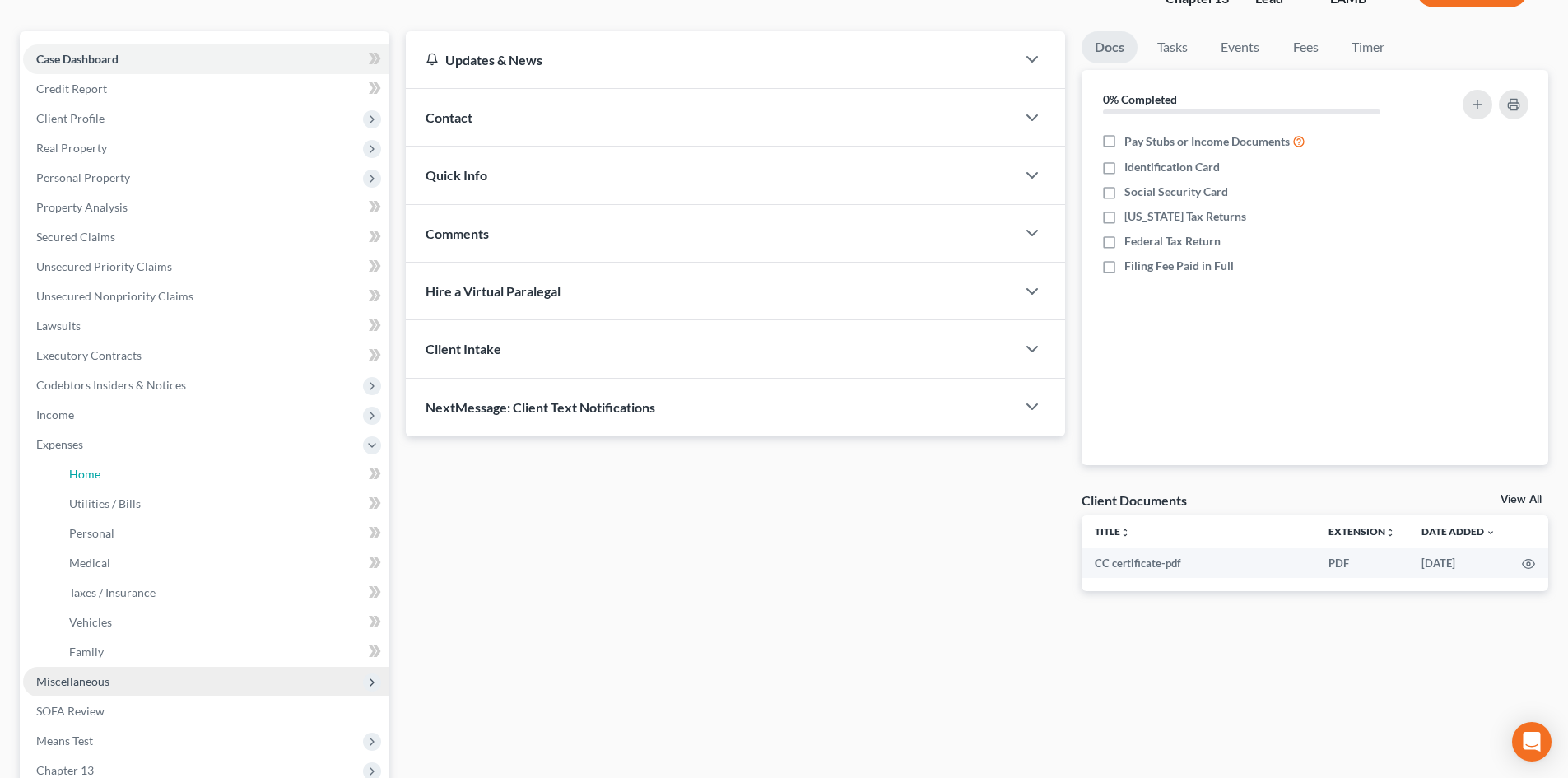
click at [158, 476] on link "Home" at bounding box center [223, 474] width 334 height 29
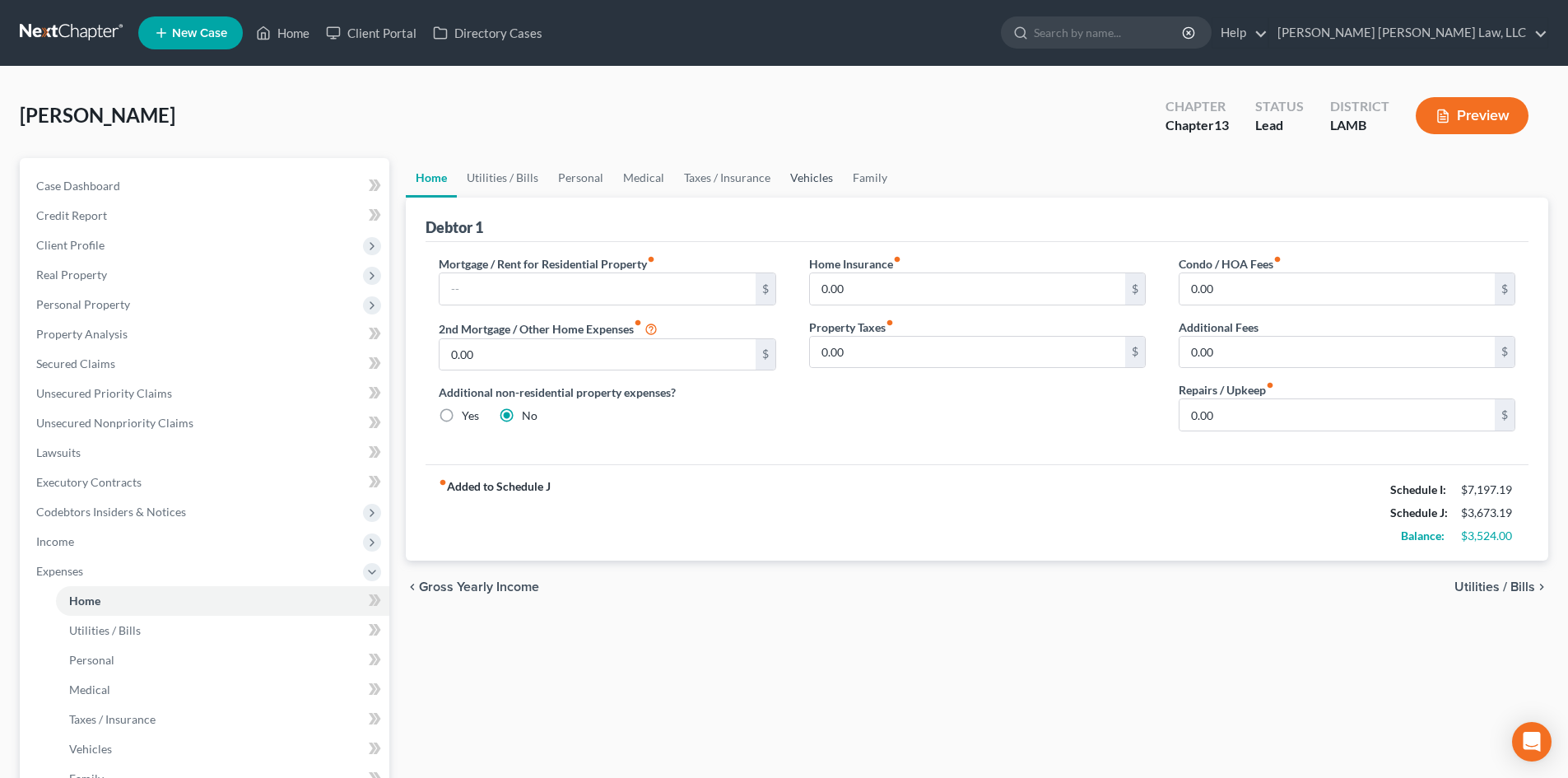
click at [831, 177] on link "Vehicles" at bounding box center [811, 178] width 62 height 40
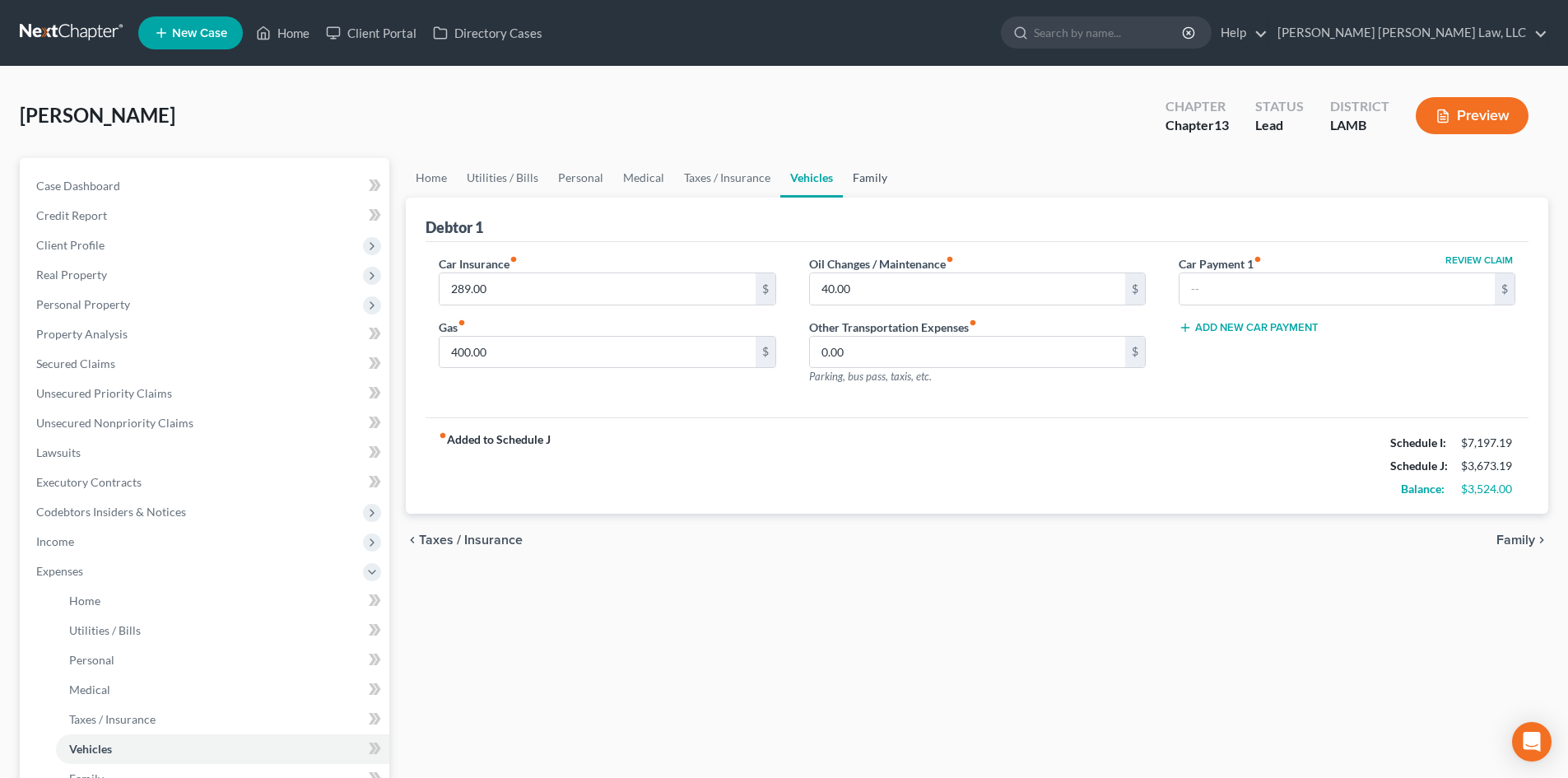
click at [869, 181] on link "Family" at bounding box center [870, 178] width 55 height 40
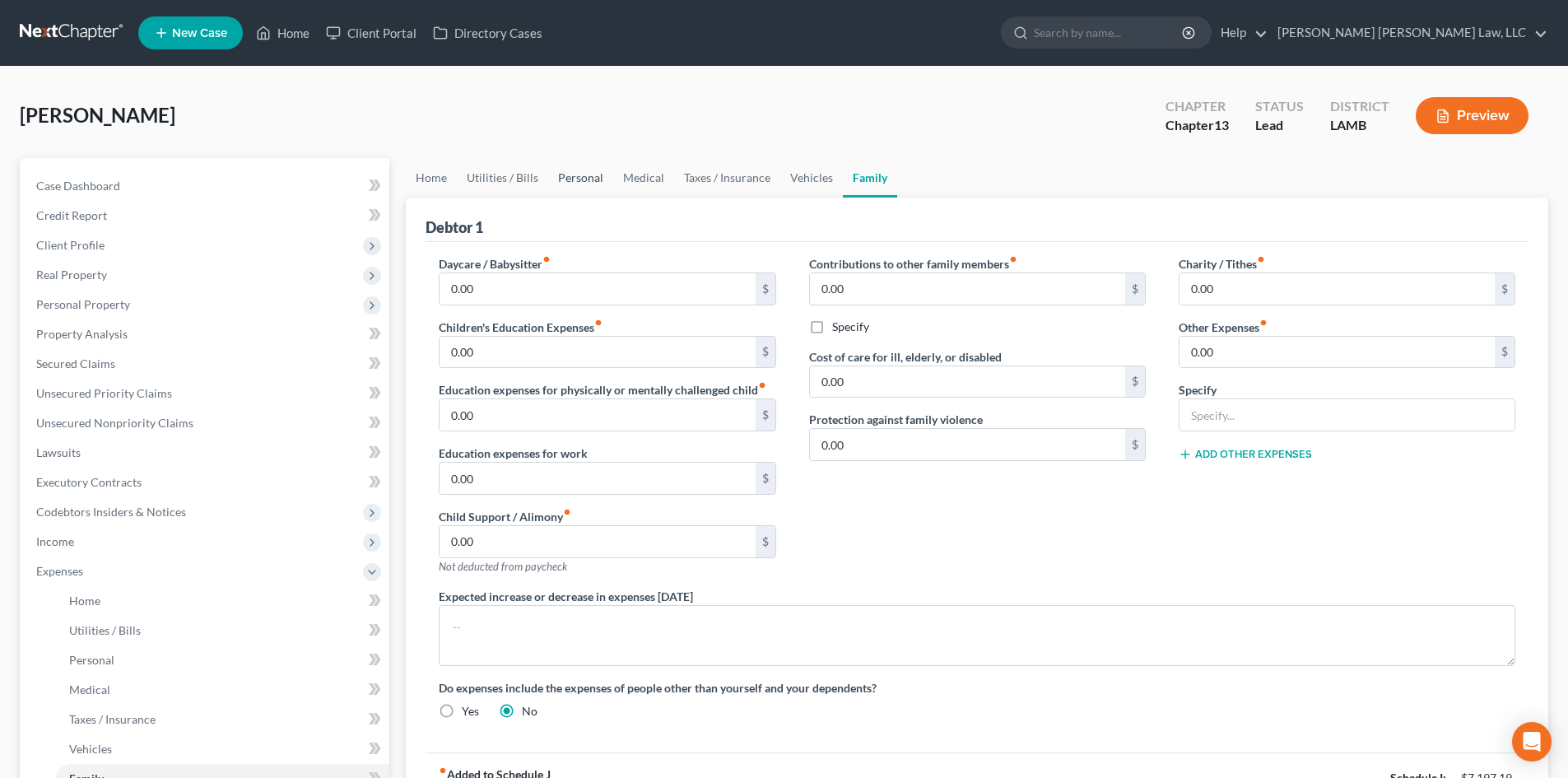
click at [589, 172] on link "Personal" at bounding box center [581, 178] width 65 height 40
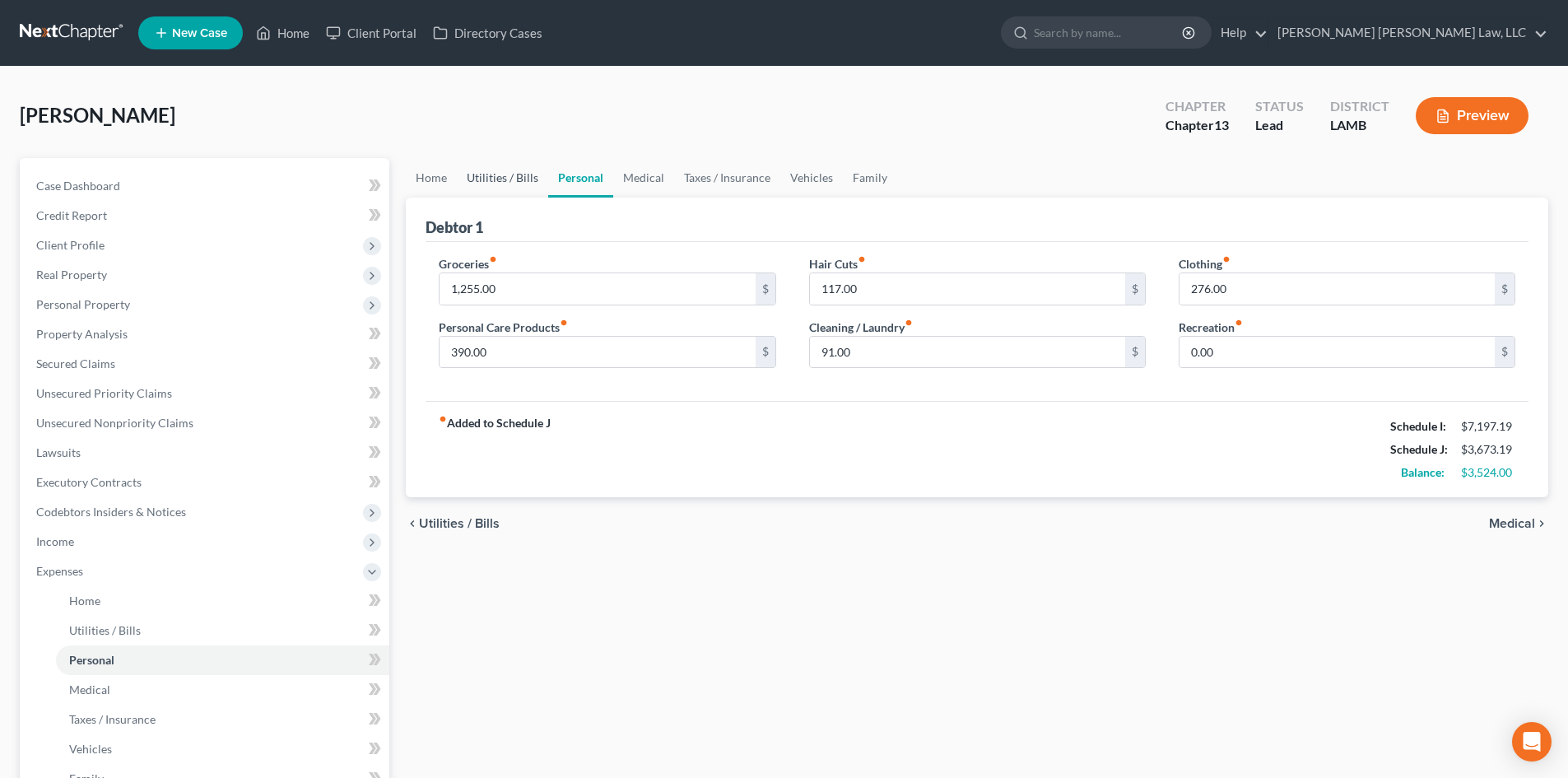
click at [482, 188] on link "Utilities / Bills" at bounding box center [502, 178] width 91 height 40
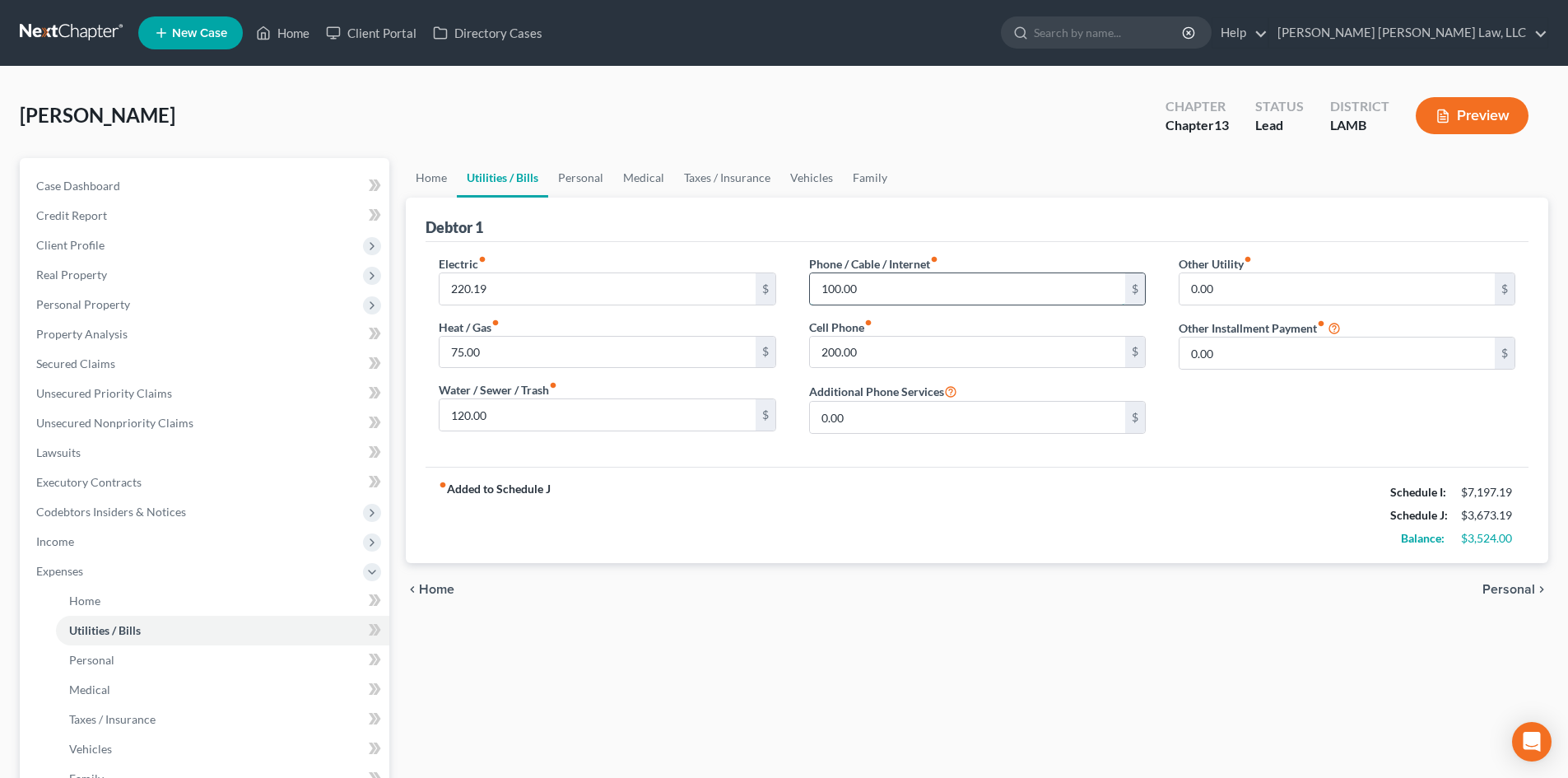
click at [866, 280] on input "100.00" at bounding box center [968, 289] width 316 height 31
click at [730, 613] on div "chevron_left Home Personal chevron_right" at bounding box center [977, 589] width 1142 height 53
click at [586, 594] on div "chevron_left Home Personal chevron_right" at bounding box center [977, 589] width 1142 height 53
drag, startPoint x: 309, startPoint y: 431, endPoint x: 759, endPoint y: 433, distance: 450.0
click at [309, 431] on link "Unsecured Nonpriority Claims" at bounding box center [206, 423] width 367 height 29
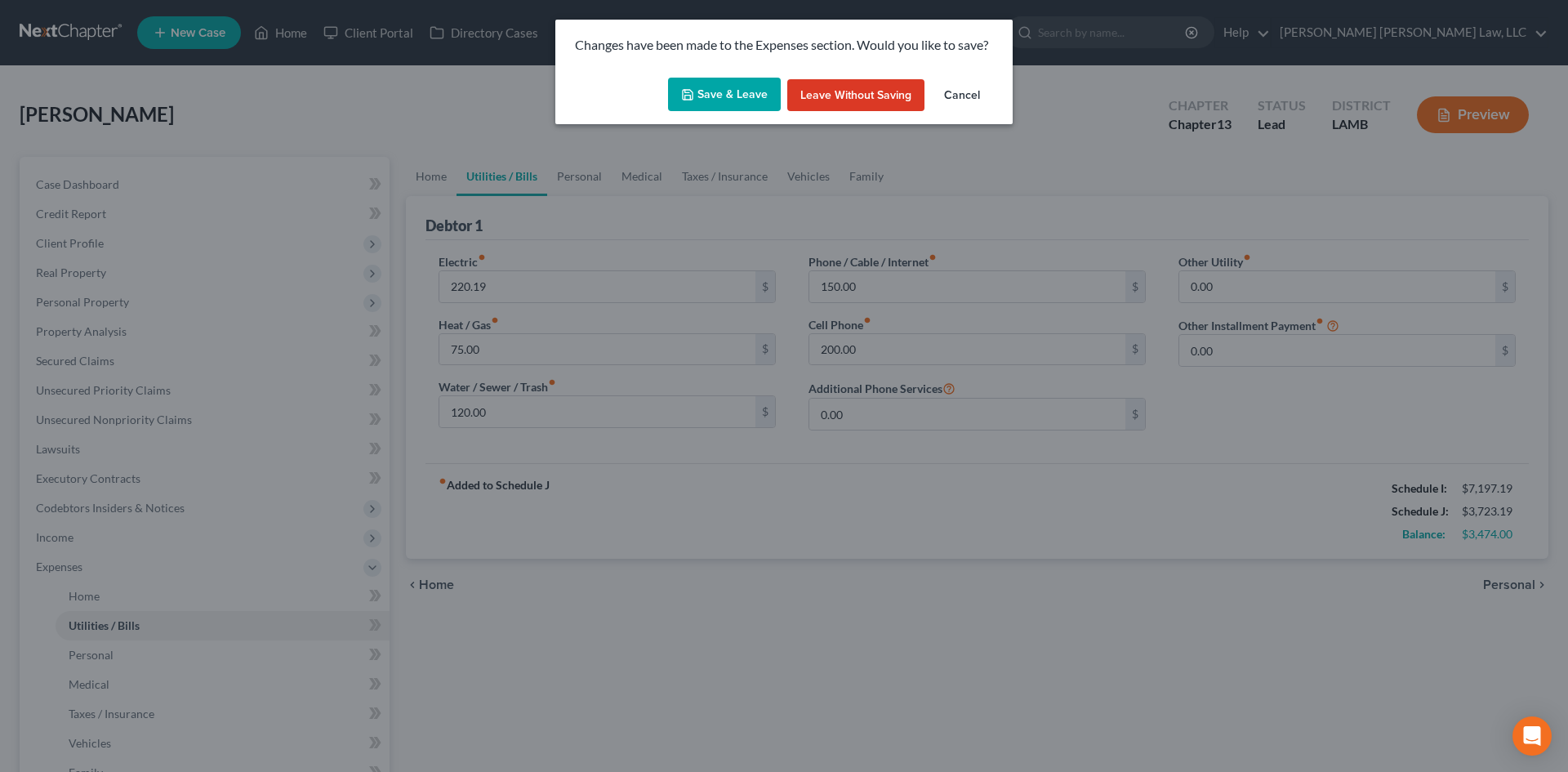
click at [720, 102] on button "Save & Leave" at bounding box center [724, 95] width 113 height 34
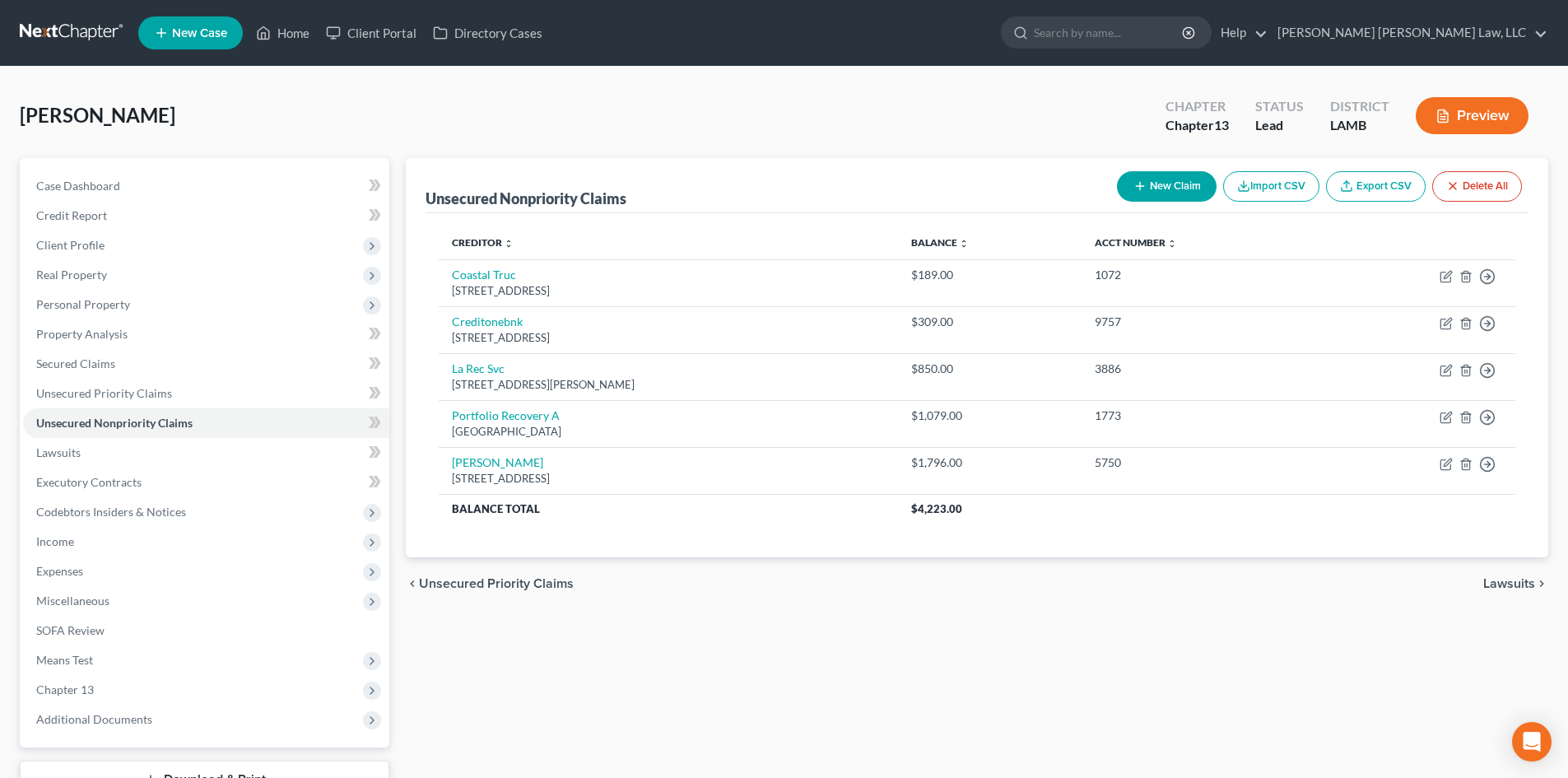
click at [908, 129] on div "[PERSON_NAME] Upgraded Chapter Chapter 13 Status Lead District [GEOGRAPHIC_DATA]" at bounding box center [784, 122] width 1529 height 72
click at [119, 565] on span "Expenses" at bounding box center [206, 571] width 367 height 29
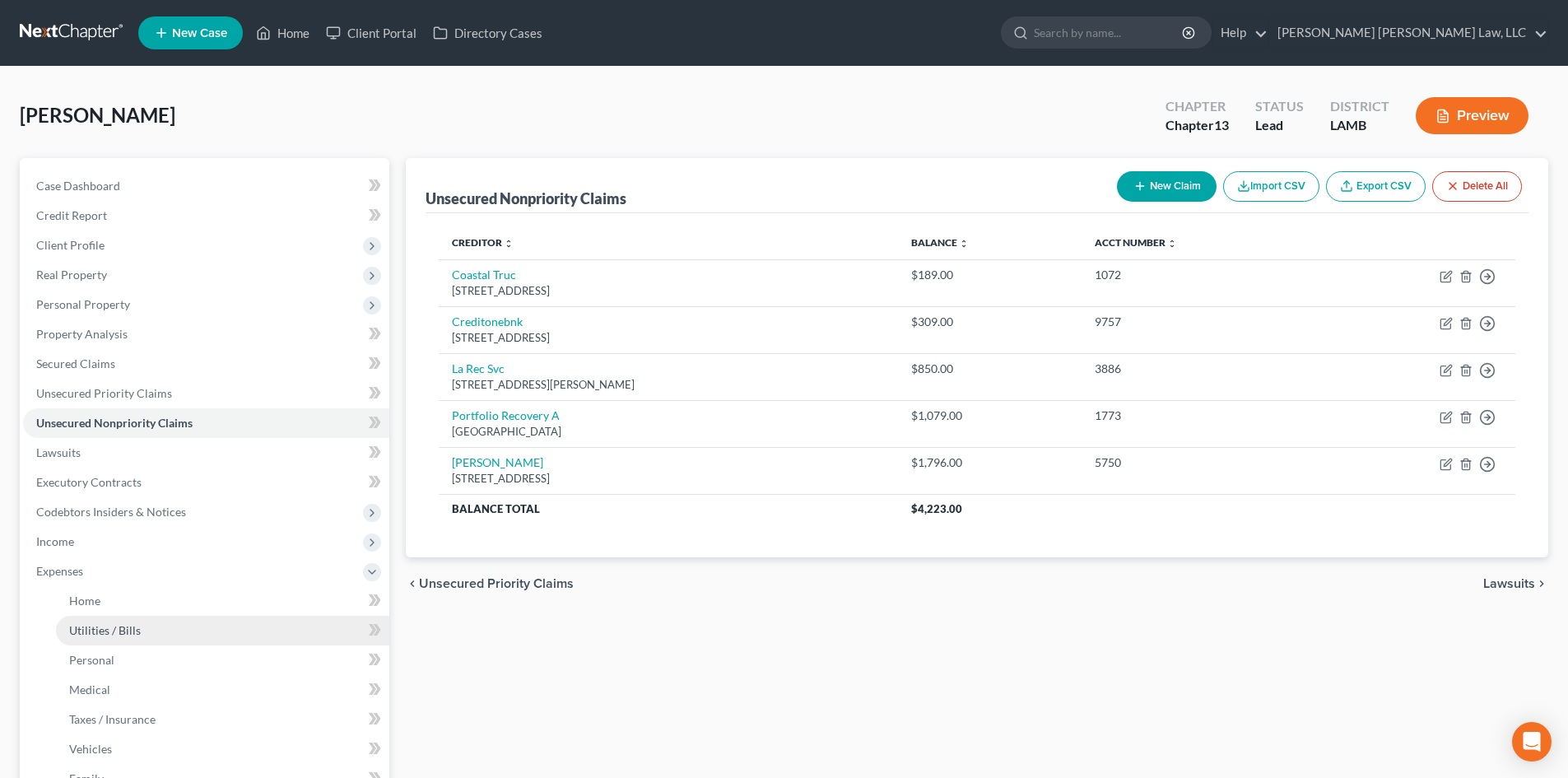
click at [188, 621] on link "Utilities / Bills" at bounding box center [223, 630] width 334 height 29
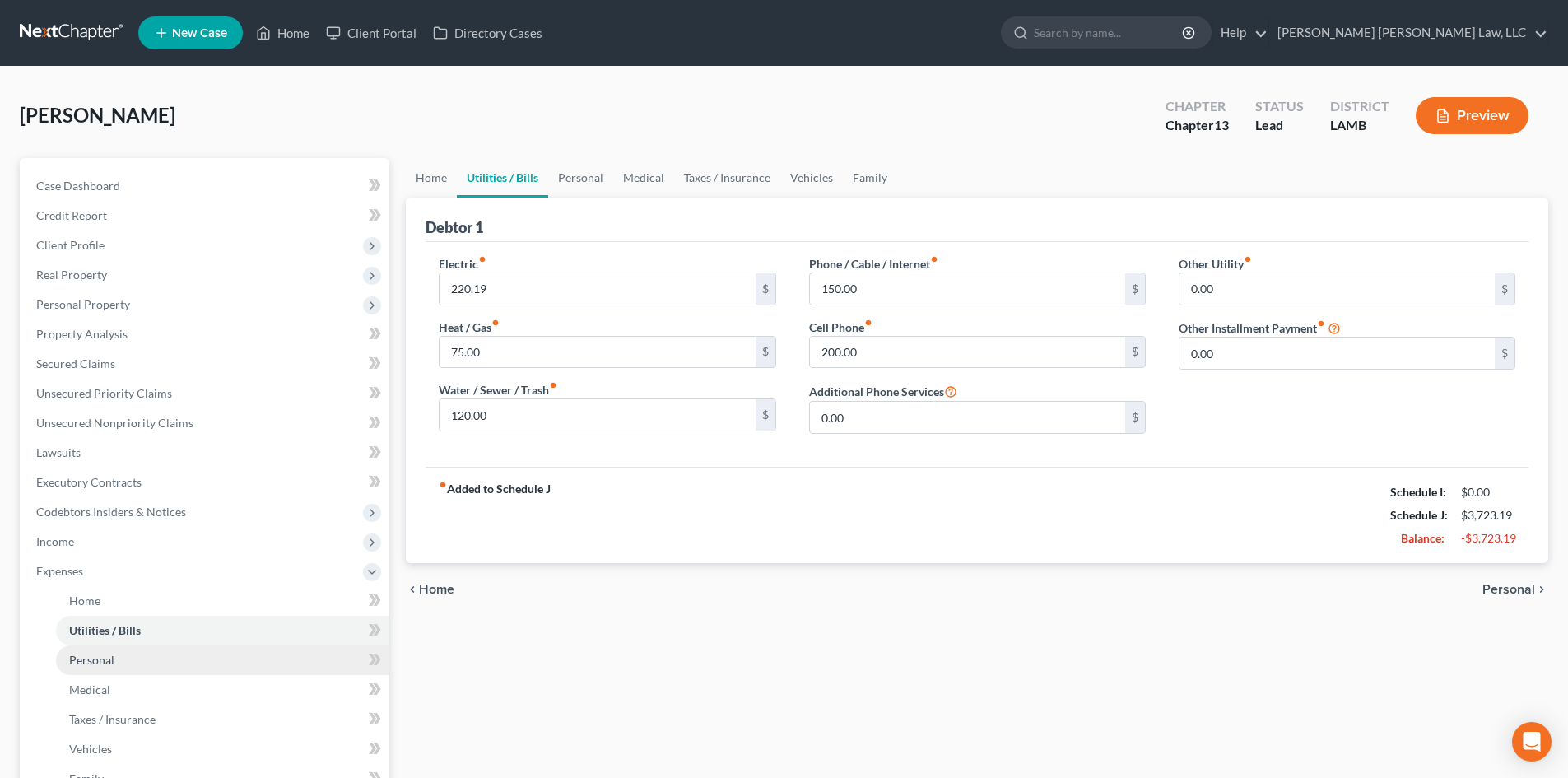
click at [216, 662] on link "Personal" at bounding box center [223, 660] width 334 height 29
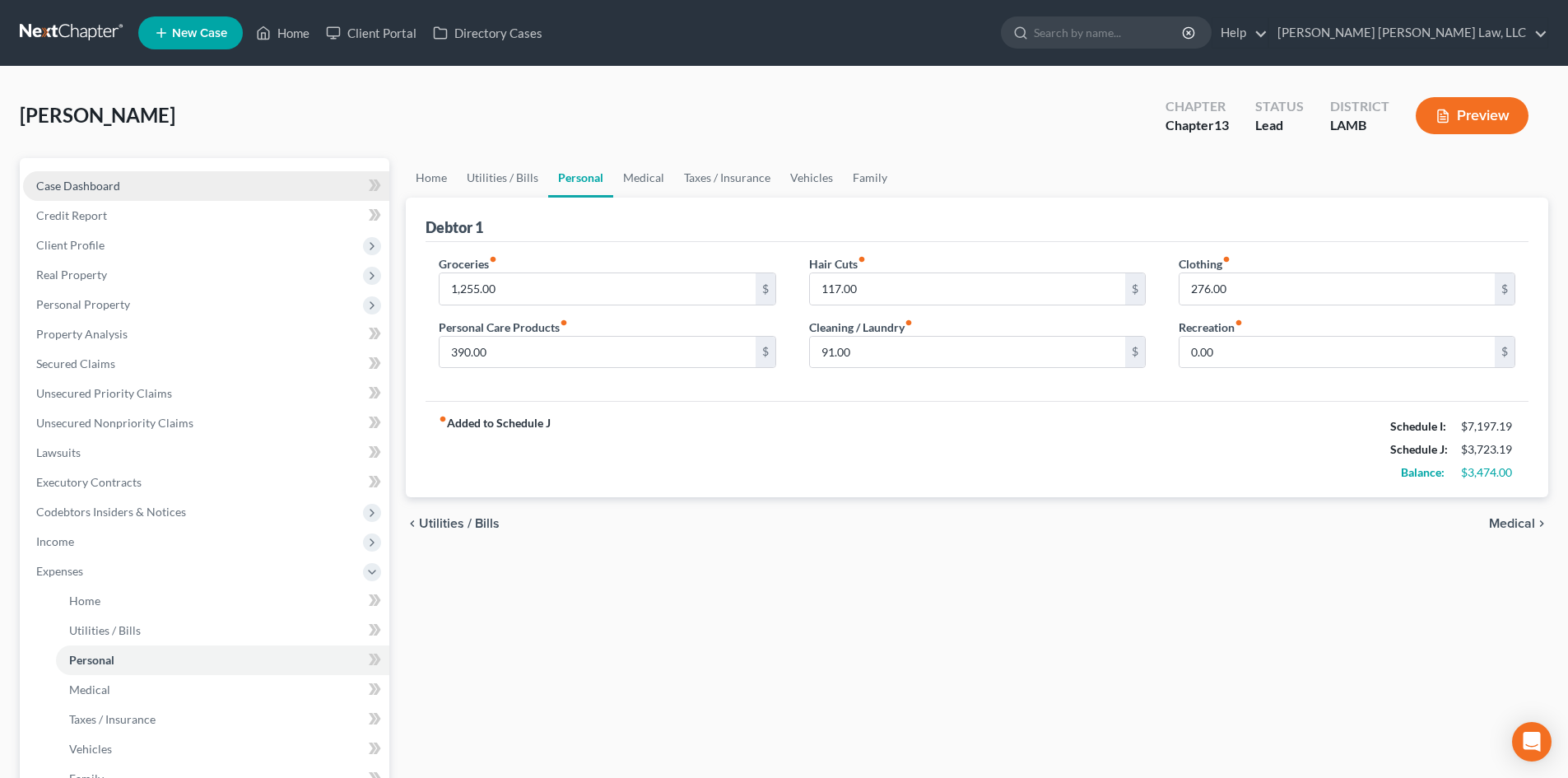
drag, startPoint x: 991, startPoint y: 586, endPoint x: 244, endPoint y: 194, distance: 843.6
click at [991, 586] on div "Home Utilities / Bills Personal Medical Taxes / Insurance Vehicles Family Debto…" at bounding box center [977, 603] width 1159 height 891
click at [811, 465] on div "fiber_manual_record Added to Schedule J Schedule I: $7,197.19 Schedule J: $3,72…" at bounding box center [977, 449] width 1103 height 96
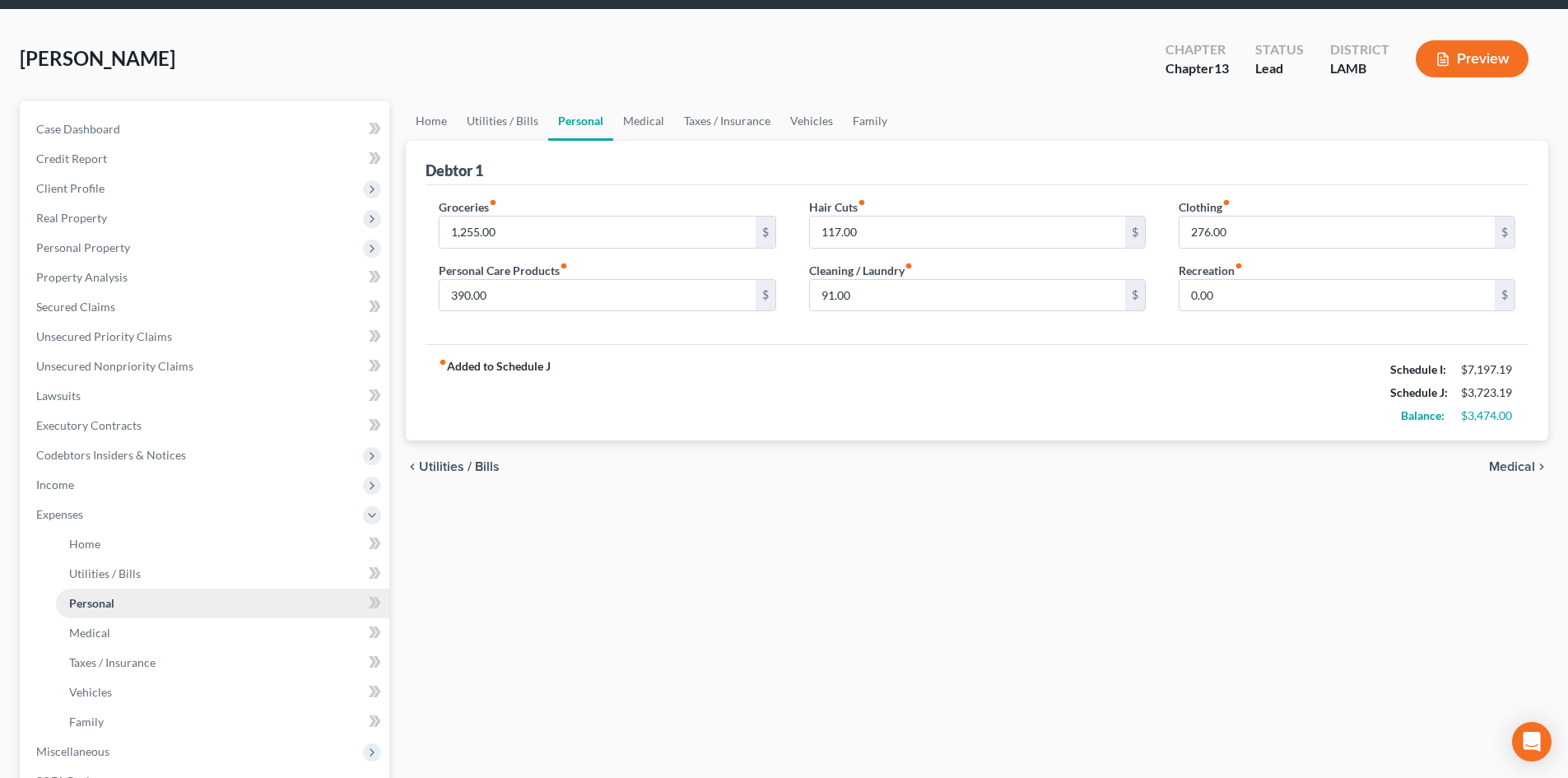
scroll to position [165, 0]
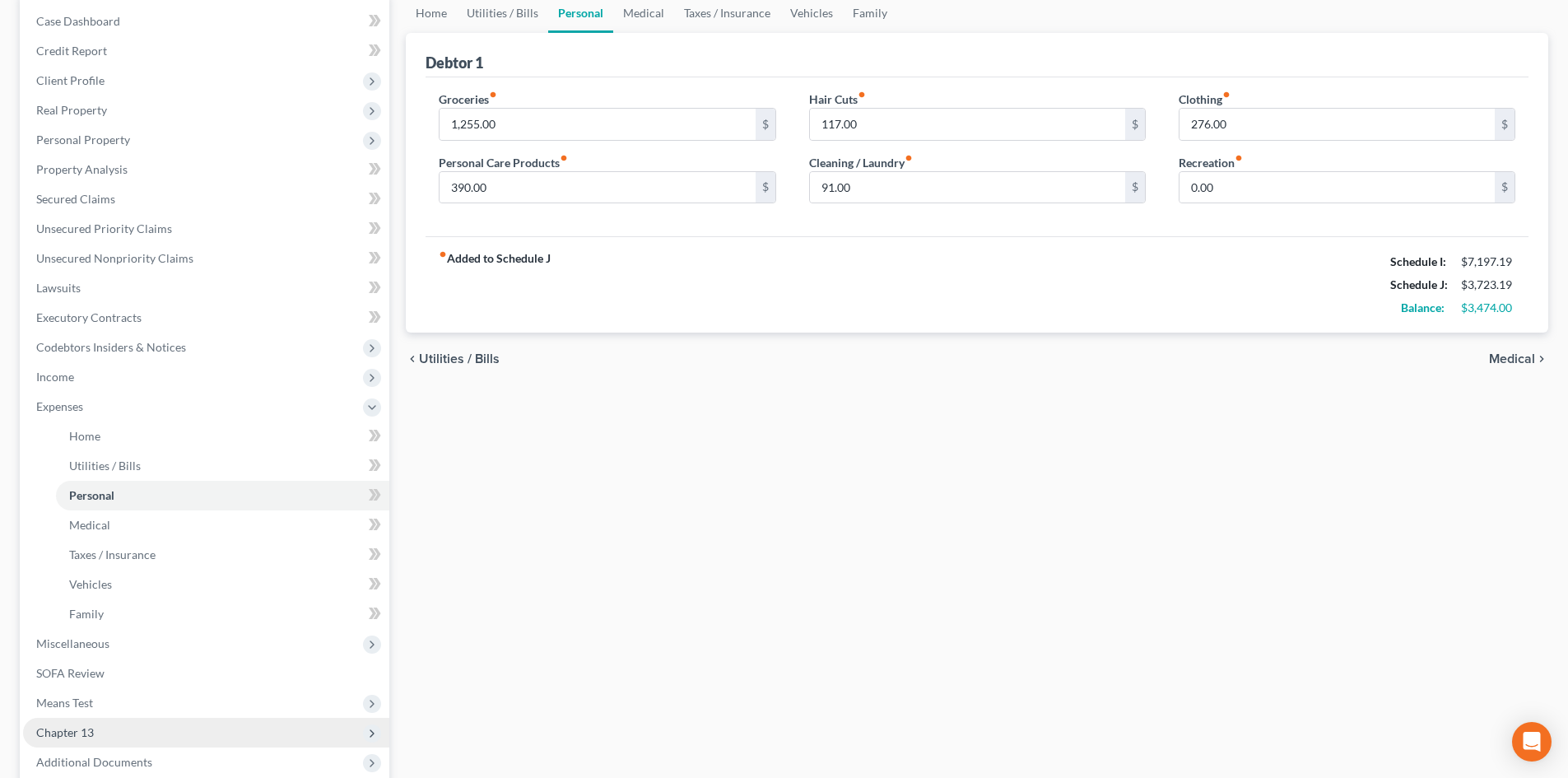
click at [115, 731] on span "Chapter 13" at bounding box center [206, 732] width 367 height 29
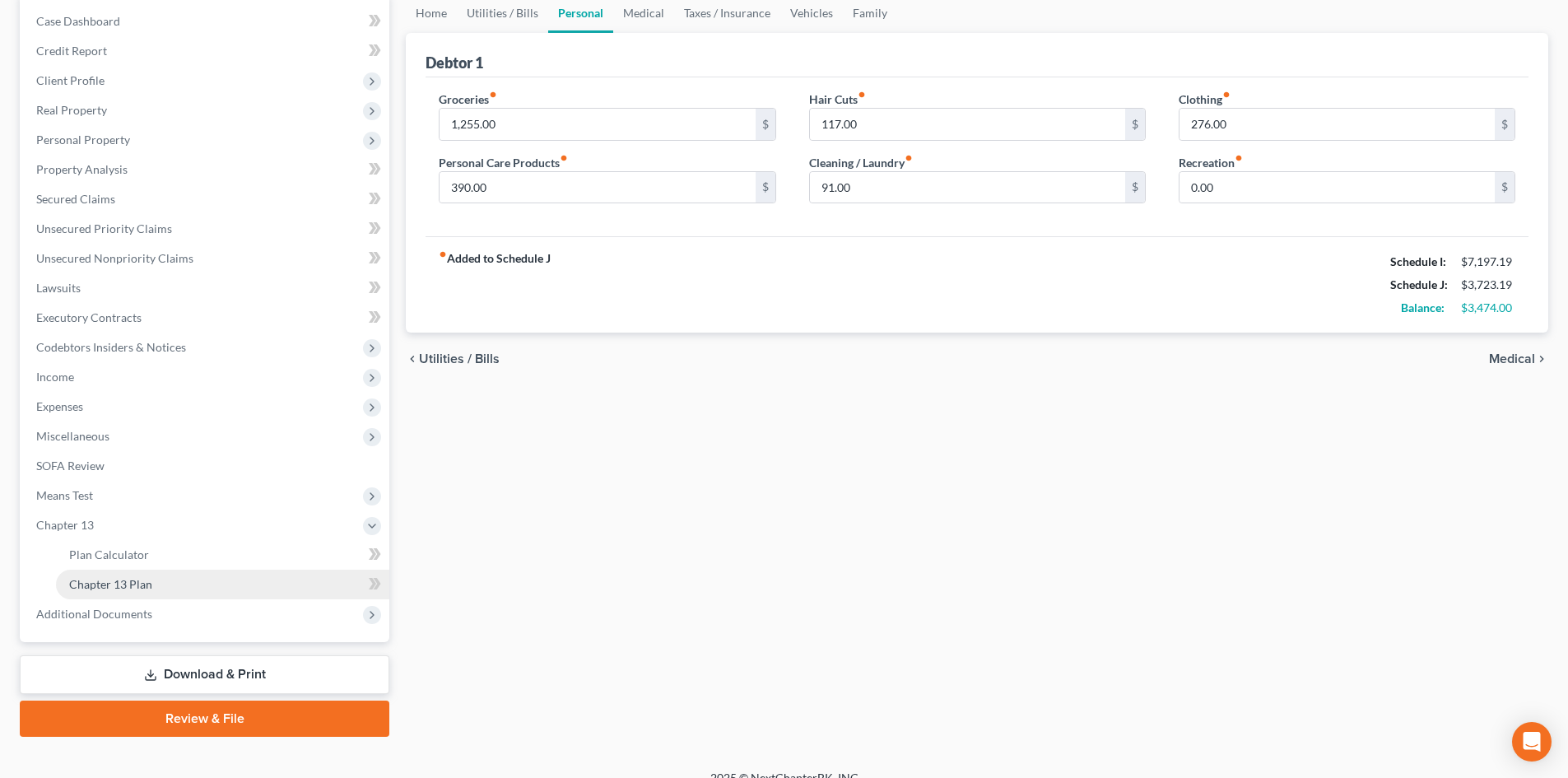
click at [161, 573] on link "Chapter 13 Plan" at bounding box center [223, 584] width 334 height 29
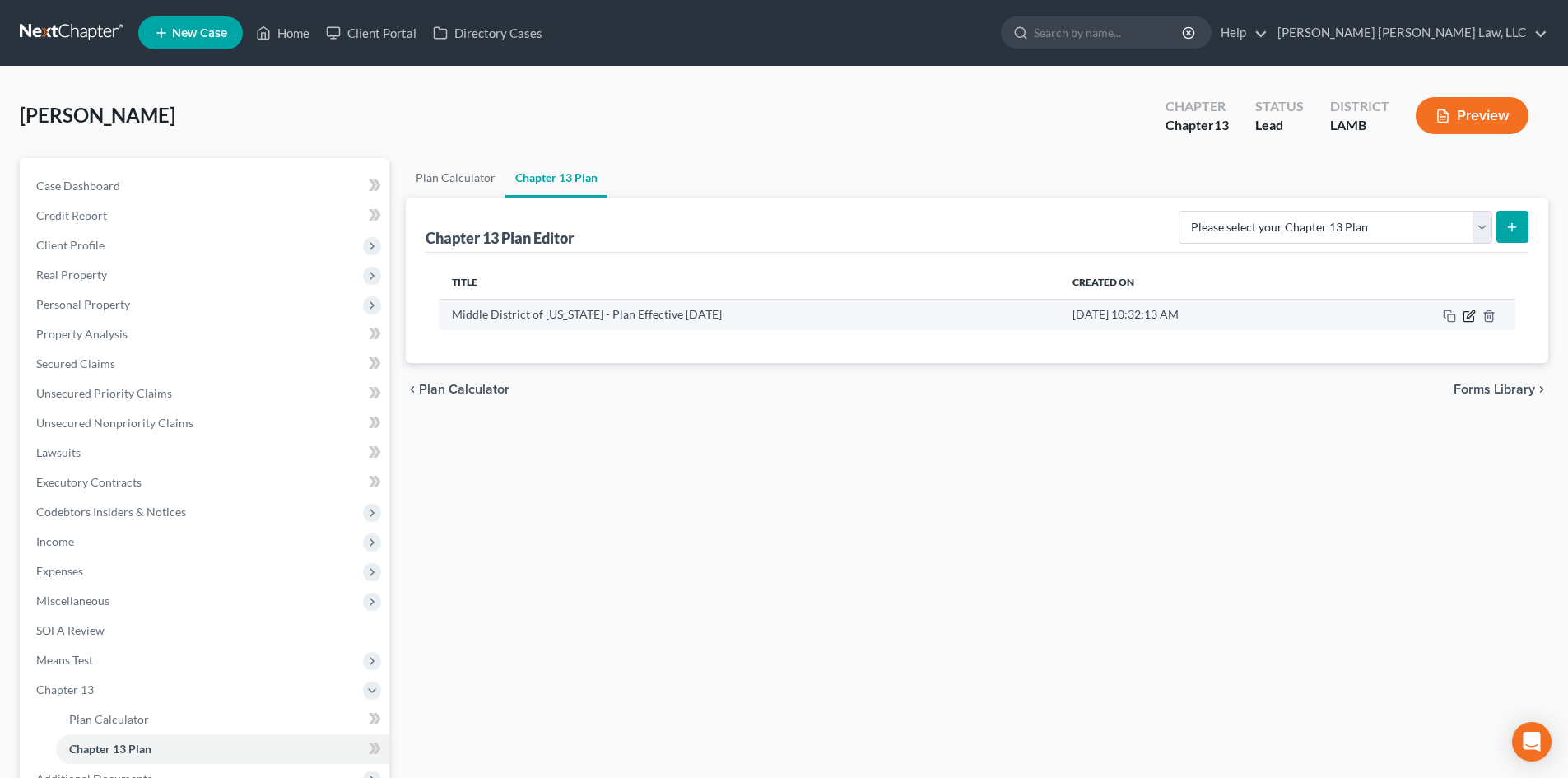
click at [1468, 320] on icon "button" at bounding box center [1469, 315] width 13 height 13
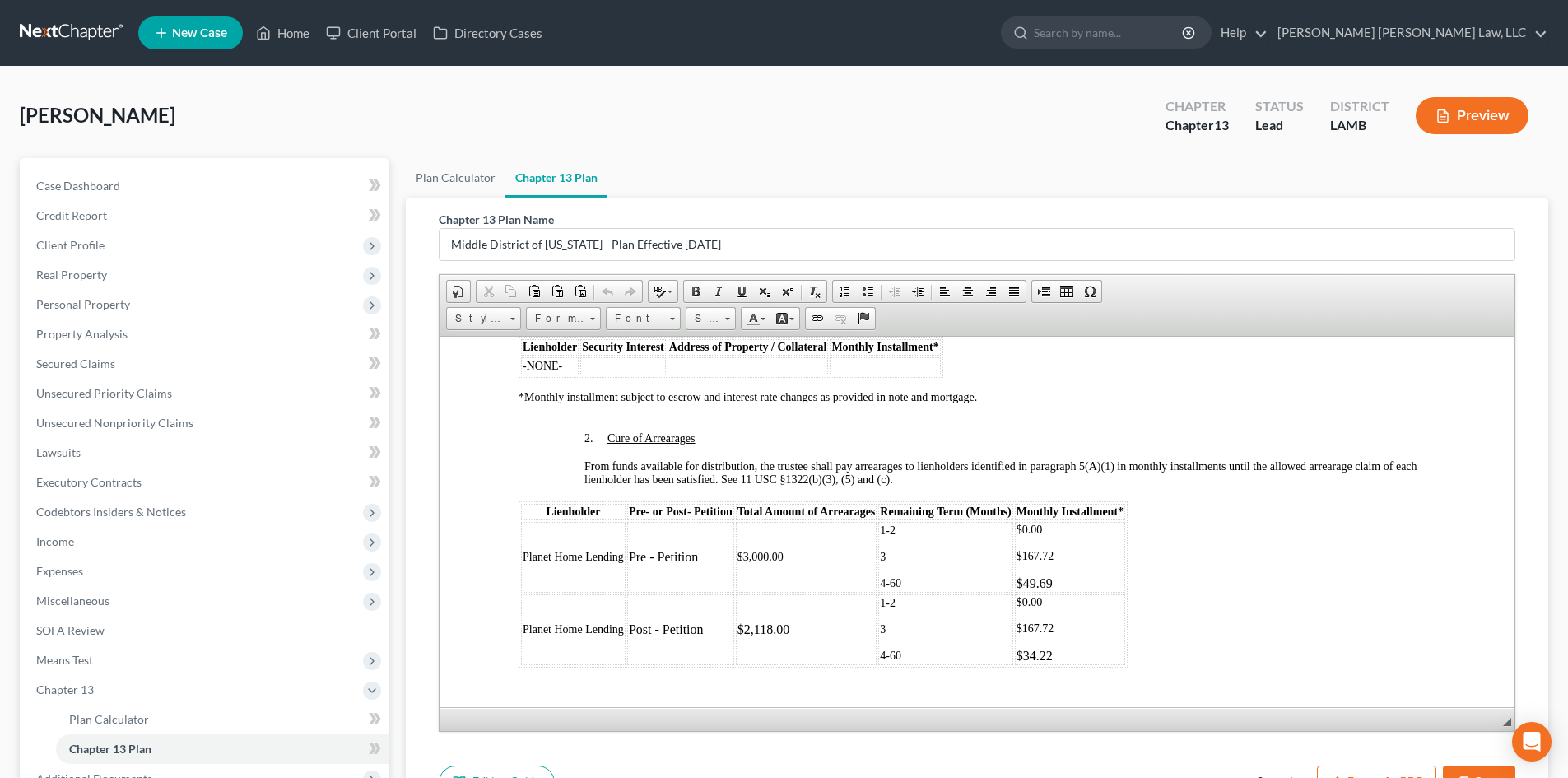
scroll to position [1728, 0]
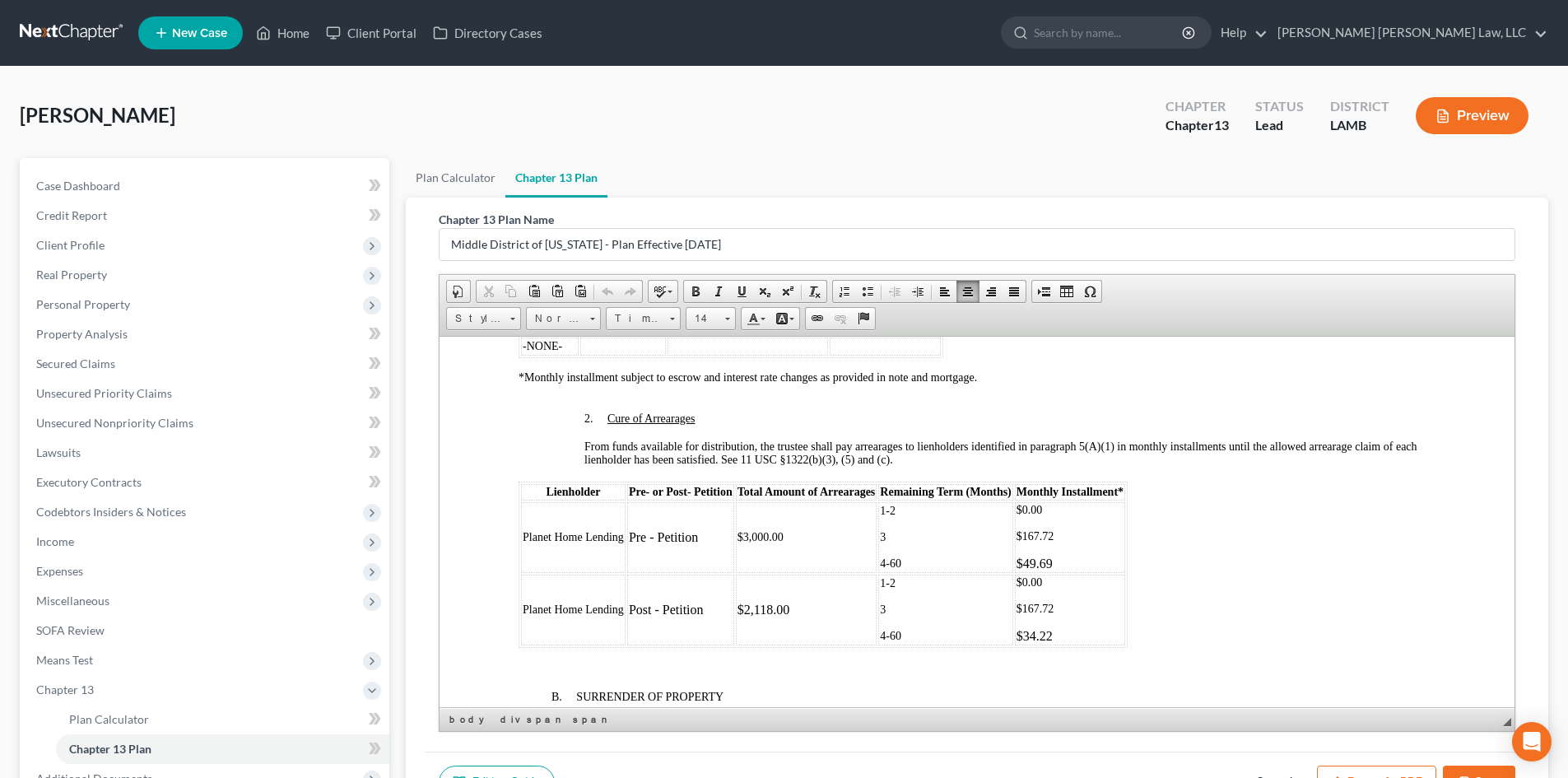
click at [1051, 532] on span "$167.72" at bounding box center [1036, 535] width 38 height 12
drag, startPoint x: 1062, startPoint y: 565, endPoint x: 1054, endPoint y: 558, distance: 10.6
click at [1054, 558] on p "$49.69" at bounding box center [1070, 562] width 107 height 15
click at [1064, 612] on p "$167.72" at bounding box center [1070, 607] width 107 height 13
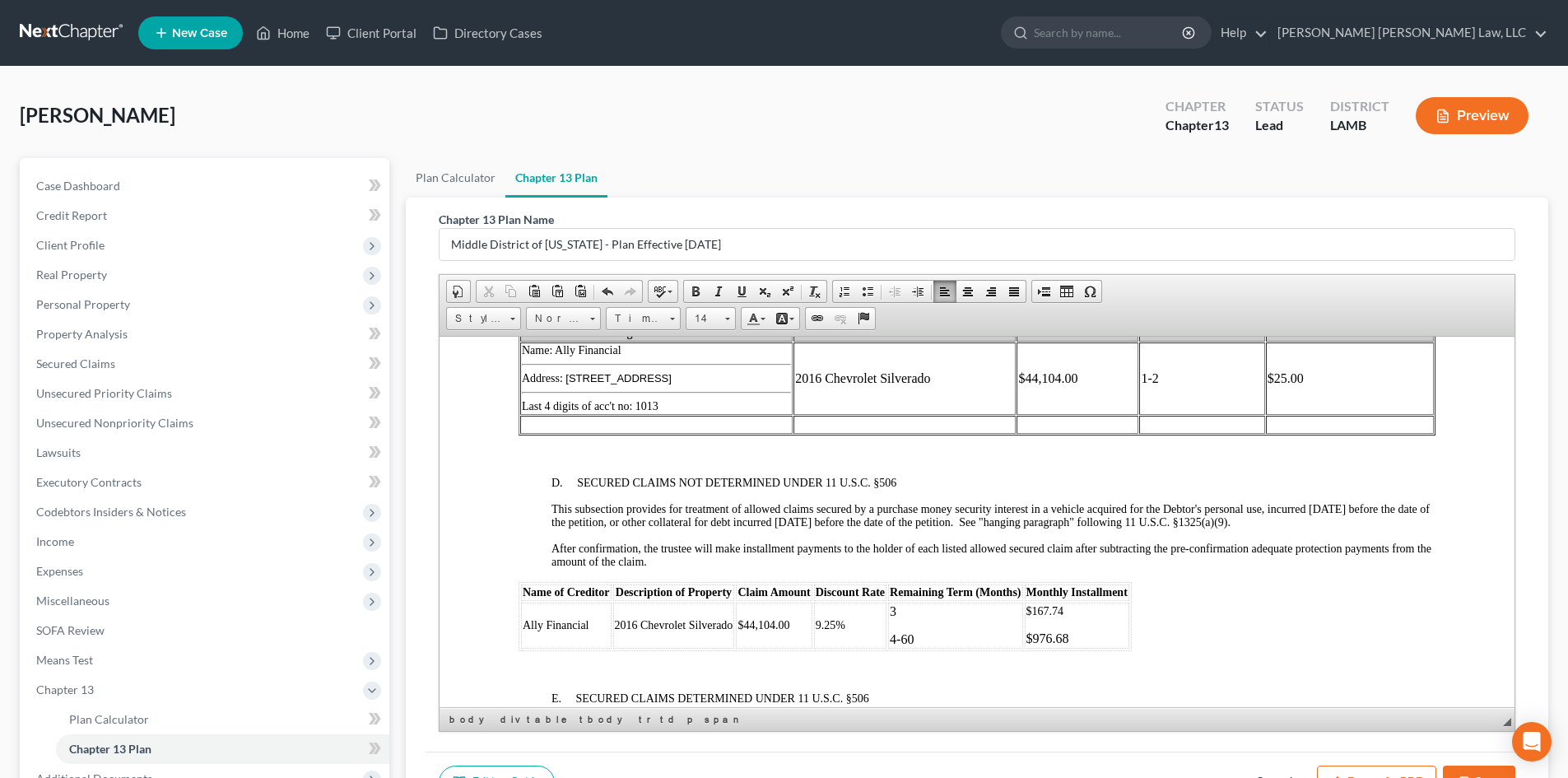
scroll to position [2468, 0]
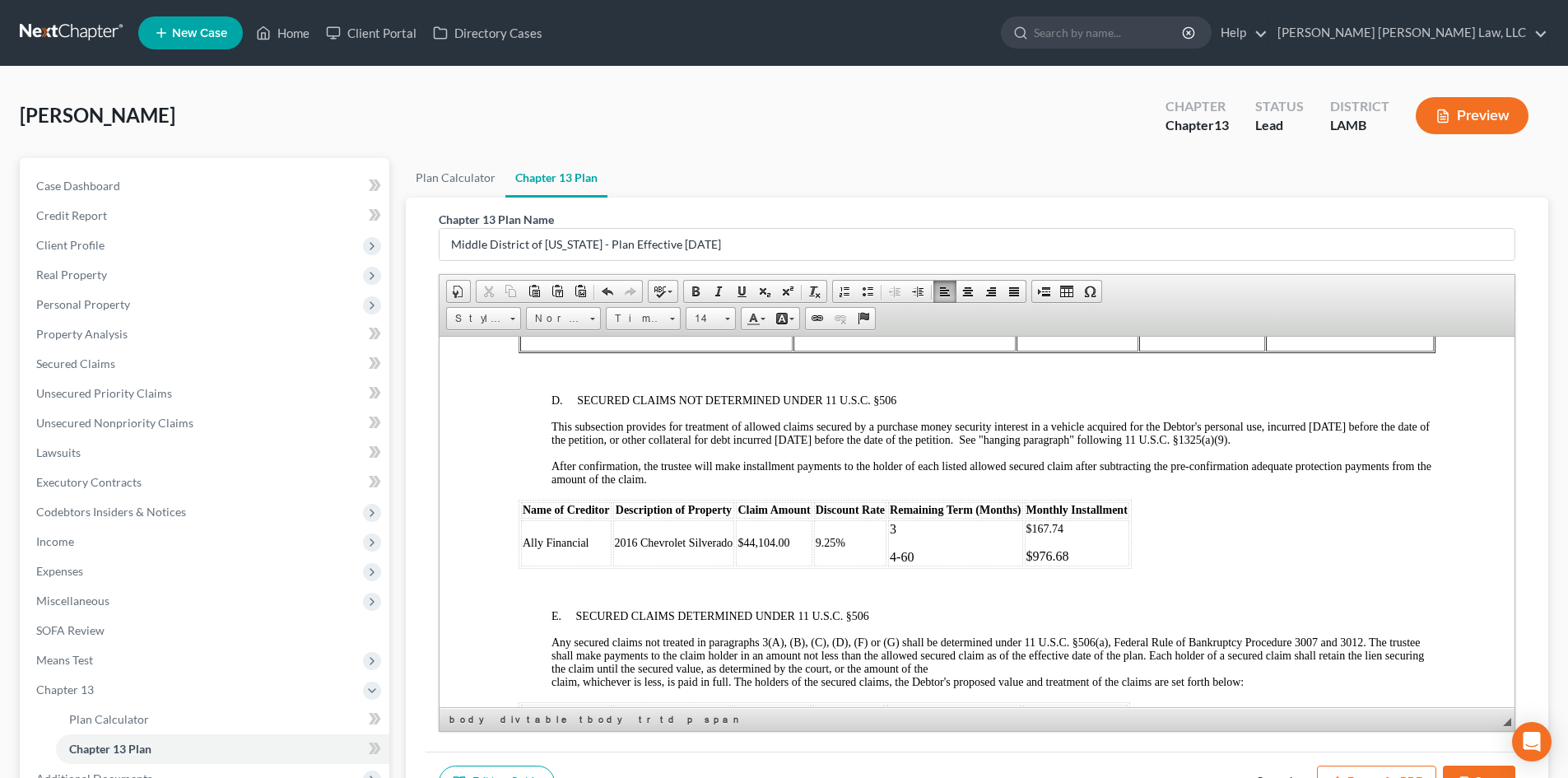
click at [1073, 526] on p "$167.74" at bounding box center [1077, 528] width 101 height 13
drag, startPoint x: 1089, startPoint y: 550, endPoint x: 1033, endPoint y: 553, distance: 56.1
click at [1033, 553] on p "$976.68" at bounding box center [1077, 555] width 101 height 15
click at [1086, 554] on p "$976.68" at bounding box center [1077, 555] width 101 height 15
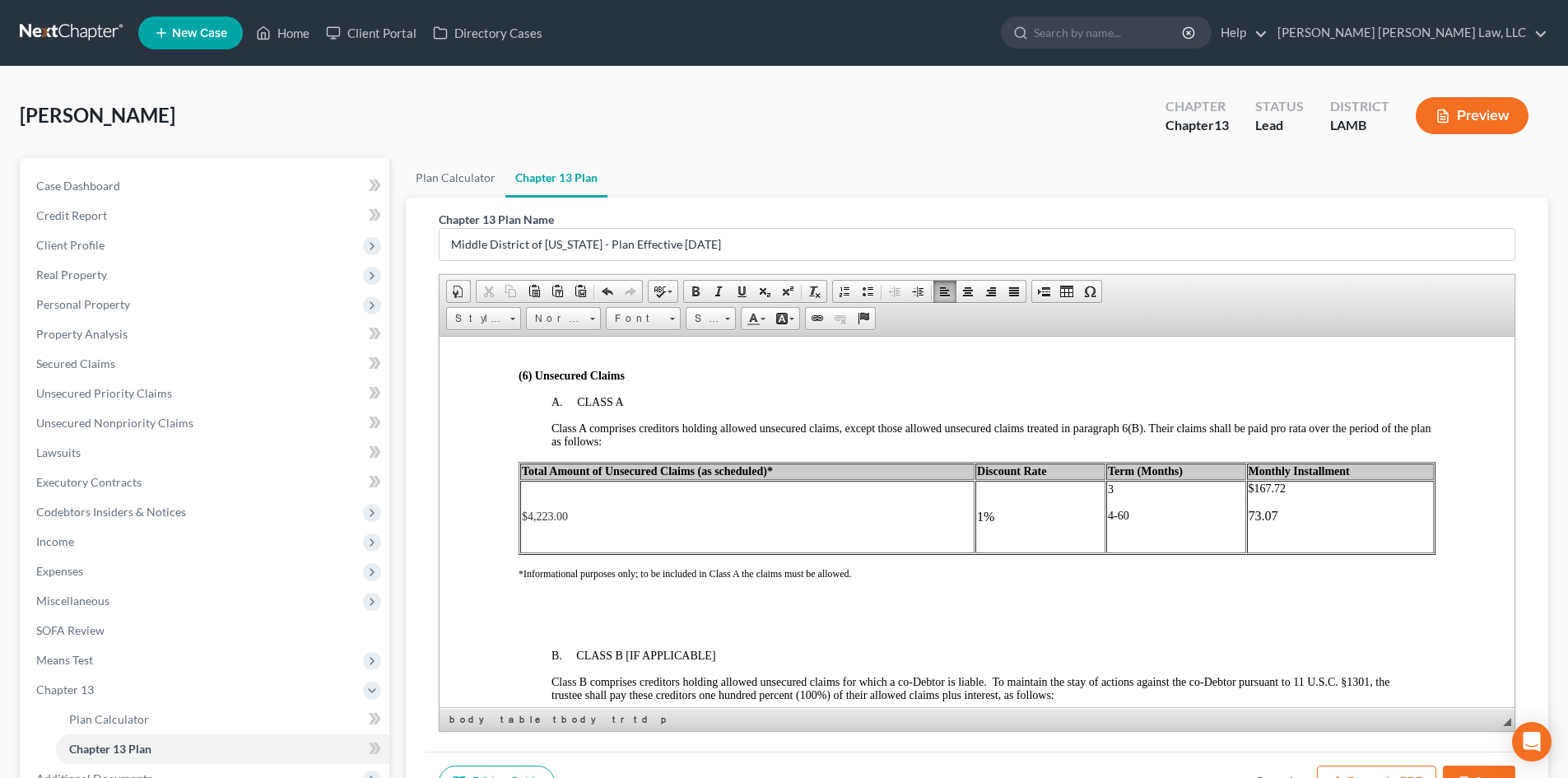
scroll to position [3291, 0]
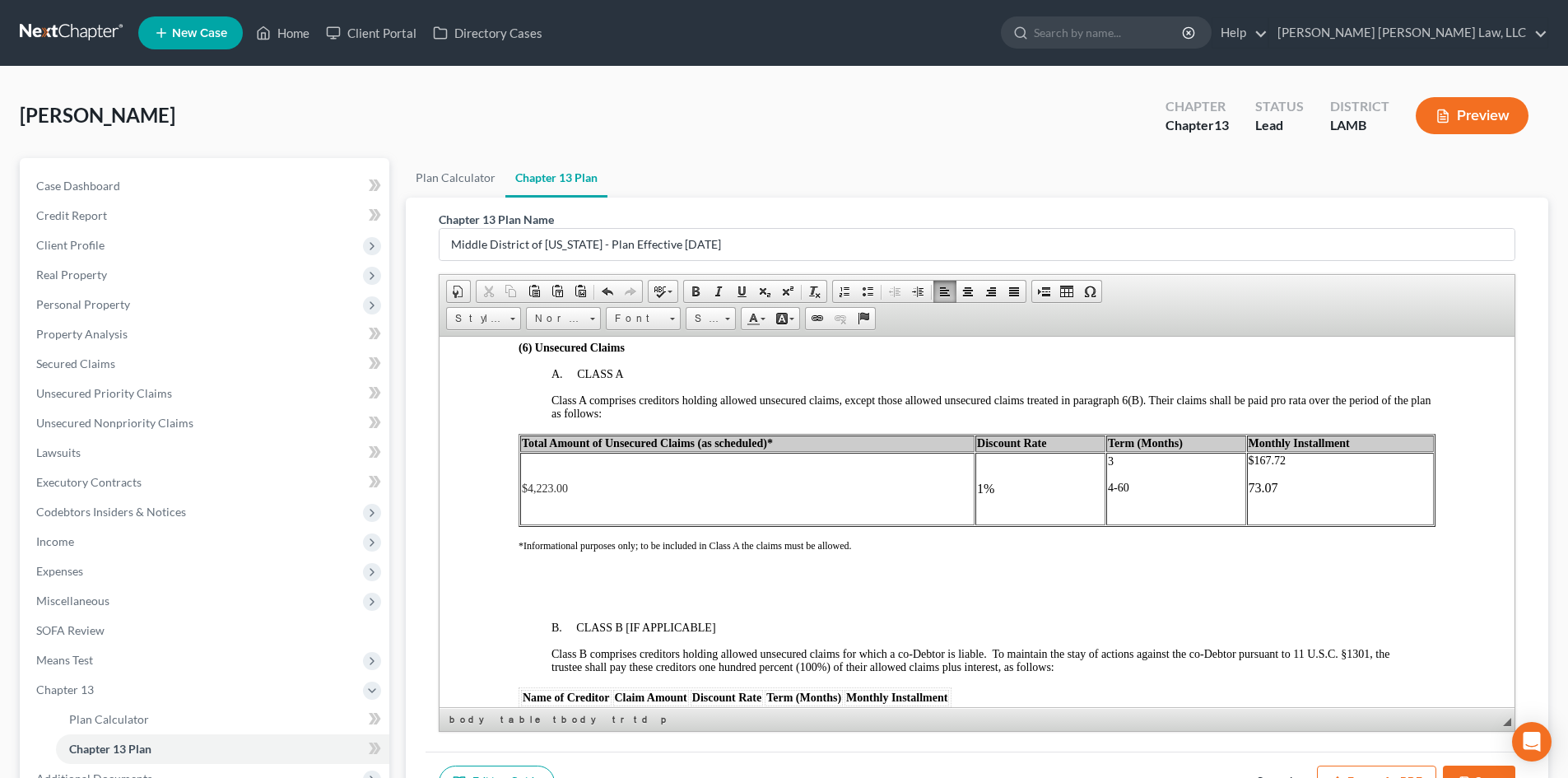
click at [1276, 486] on p "73.07" at bounding box center [1341, 487] width 185 height 15
click at [1278, 483] on p "73.07" at bounding box center [1341, 487] width 185 height 15
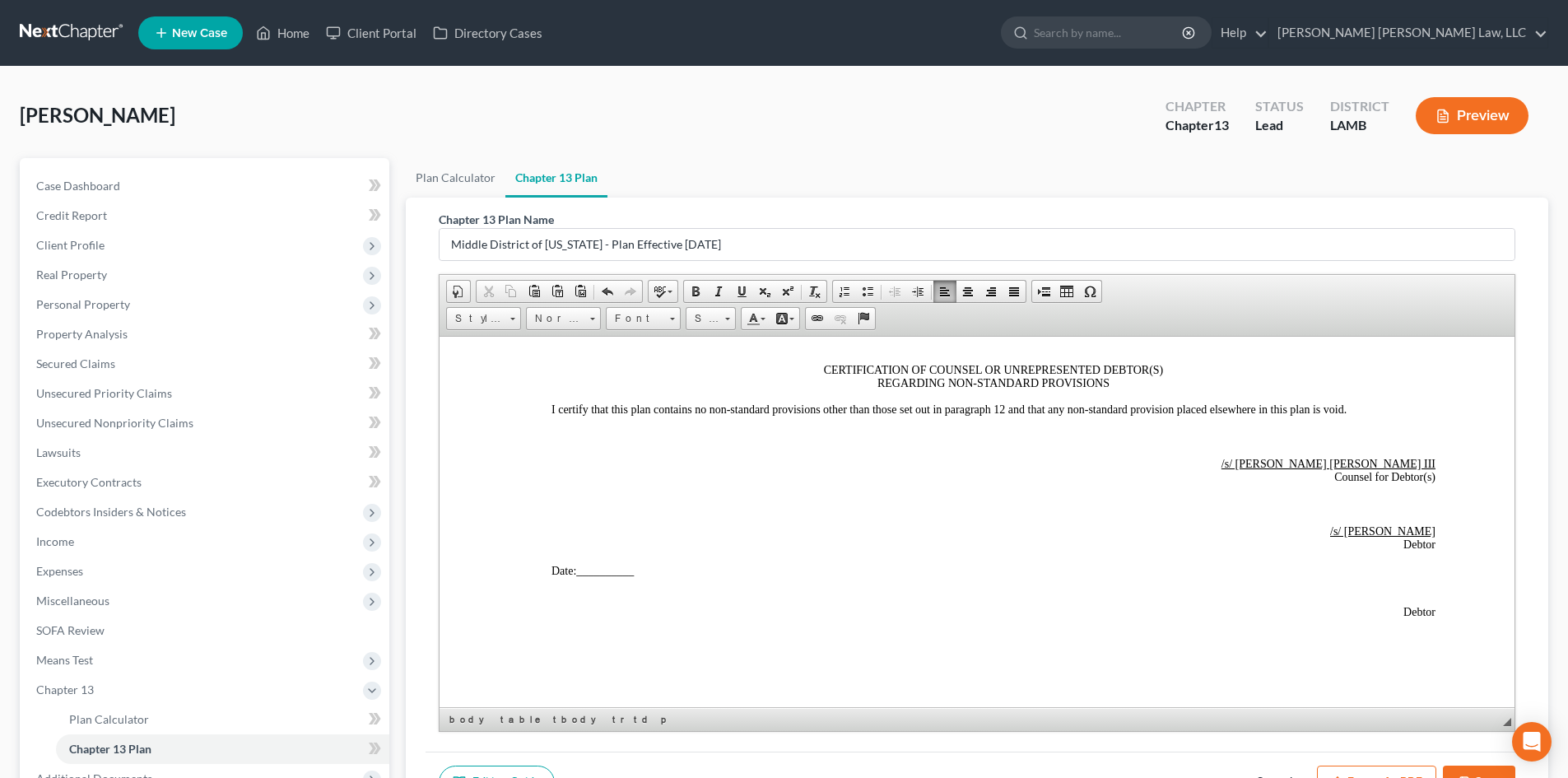
scroll to position [4691, 0]
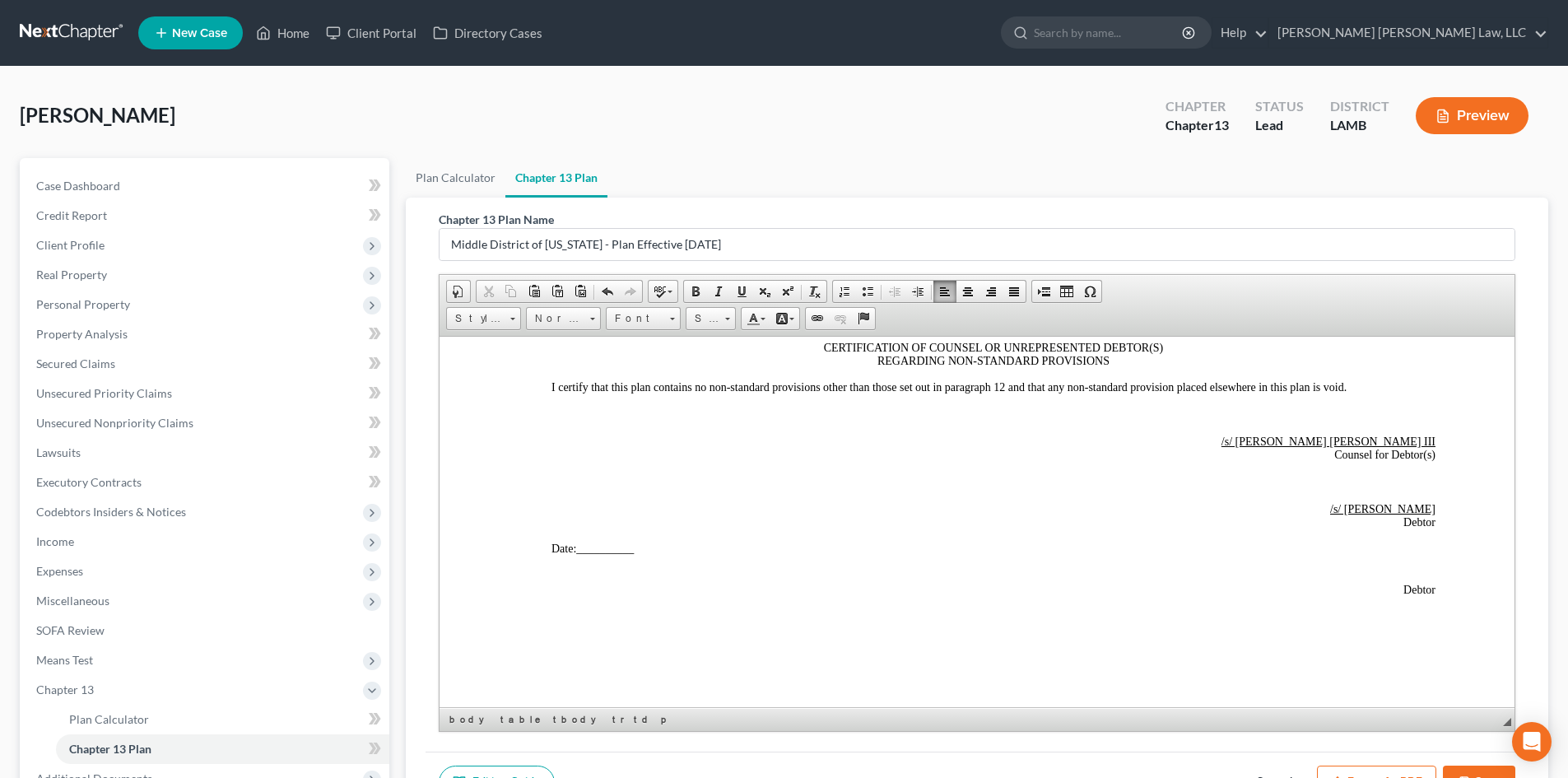
drag, startPoint x: 1395, startPoint y: 771, endPoint x: 766, endPoint y: 205, distance: 846.2
click at [1395, 771] on button "Export as PDF" at bounding box center [1377, 782] width 120 height 35
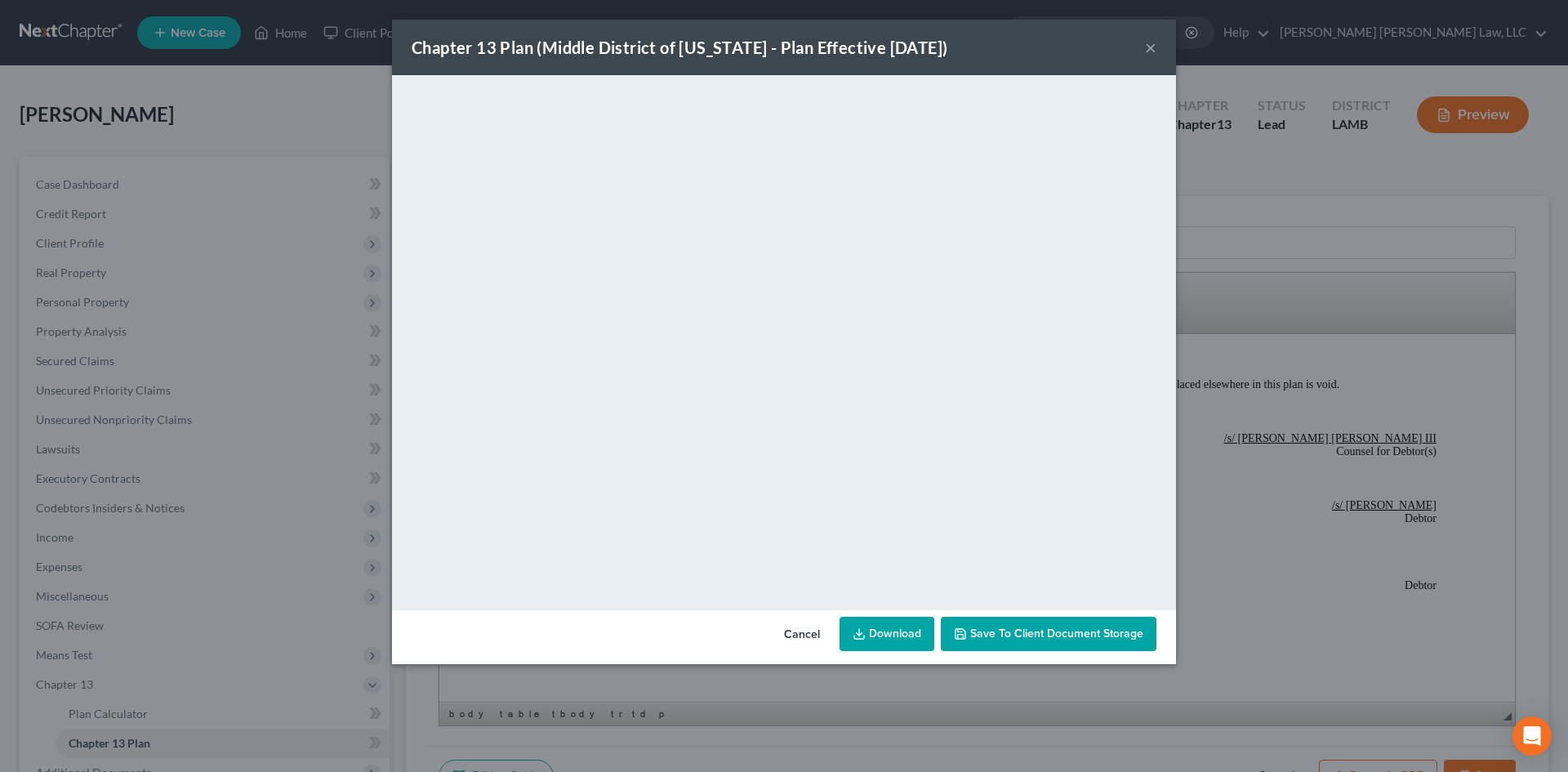
click at [879, 620] on link "Download" at bounding box center [886, 634] width 95 height 34
click at [1251, 305] on div "Chapter 13 Plan (Middle District of [US_STATE] - Plan Effective [DATE]) × <obje…" at bounding box center [784, 386] width 1568 height 772
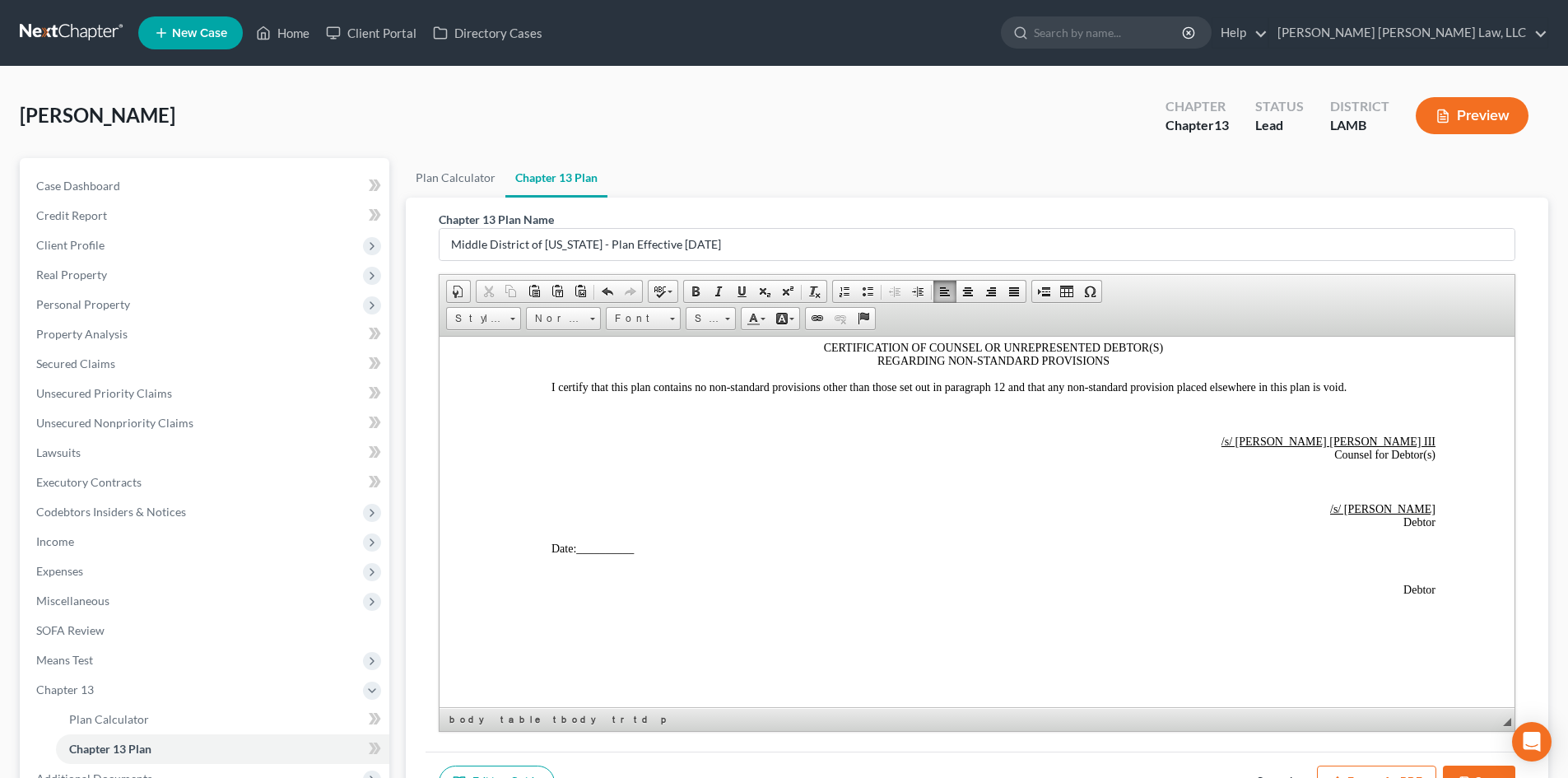
click at [1476, 768] on button "Save" at bounding box center [1480, 782] width 73 height 35
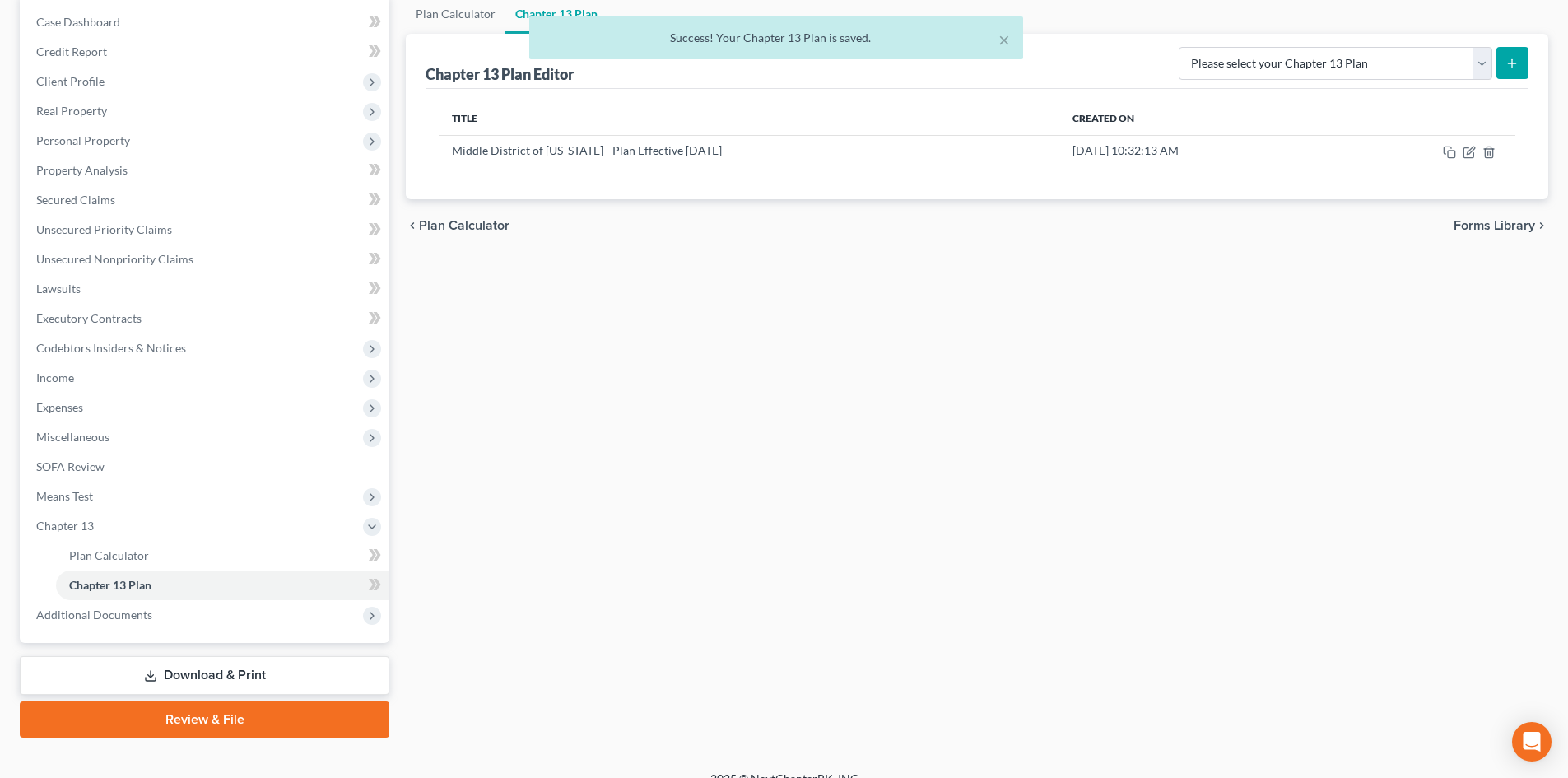
scroll to position [165, 0]
drag, startPoint x: 180, startPoint y: 666, endPoint x: 947, endPoint y: 190, distance: 902.7
click at [180, 666] on link "Download & Print" at bounding box center [205, 674] width 369 height 39
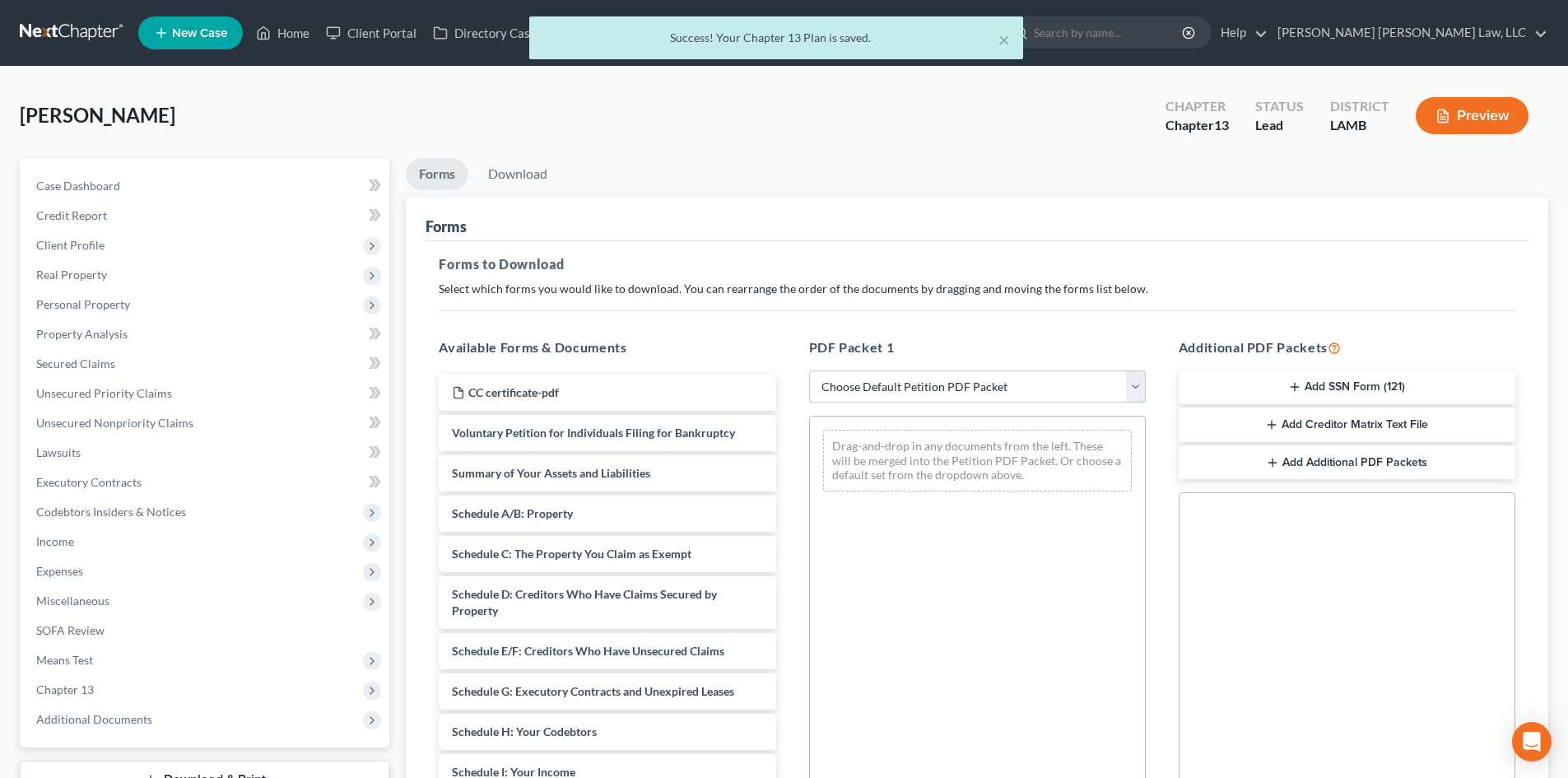
drag, startPoint x: 1090, startPoint y: 392, endPoint x: 999, endPoint y: 400, distance: 91.4
click at [1090, 392] on select "Choose Default Petition PDF Packet Complete Bankruptcy Petition (all forms and …" at bounding box center [978, 386] width 336 height 33
click at [810, 370] on select "Choose Default Petition PDF Packet Complete Bankruptcy Petition (all forms and …" at bounding box center [978, 386] width 336 height 33
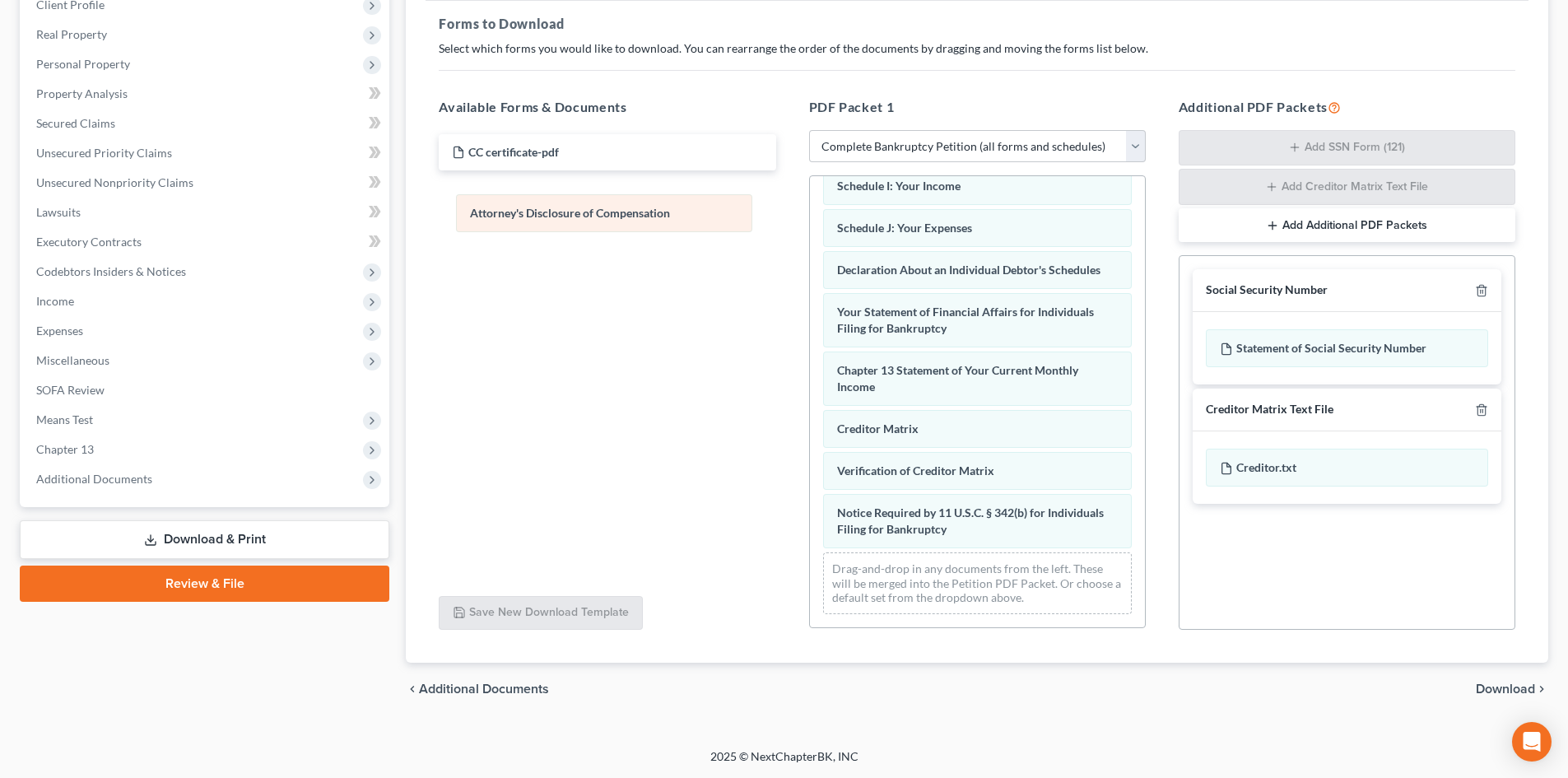
scroll to position [466, 0]
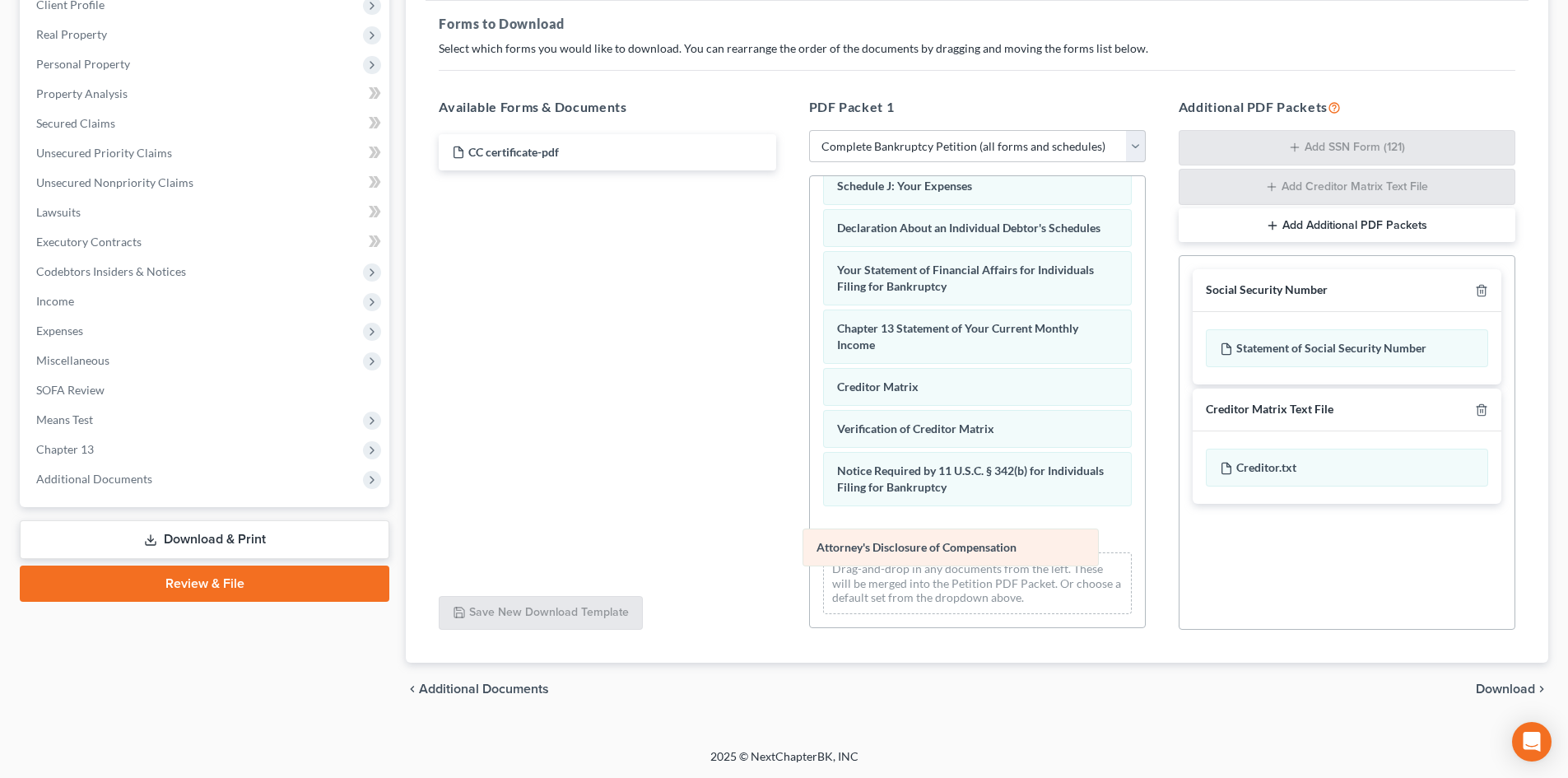
drag, startPoint x: 1038, startPoint y: 532, endPoint x: 1021, endPoint y: 561, distance: 33.6
click at [1021, 561] on div "Attorney's Disclosure of Compensation Voluntary Petition for Individuals Filing…" at bounding box center [978, 177] width 335 height 900
click at [1483, 289] on icon "button" at bounding box center [1481, 290] width 13 height 13
click at [1483, 403] on icon "button" at bounding box center [1481, 409] width 13 height 13
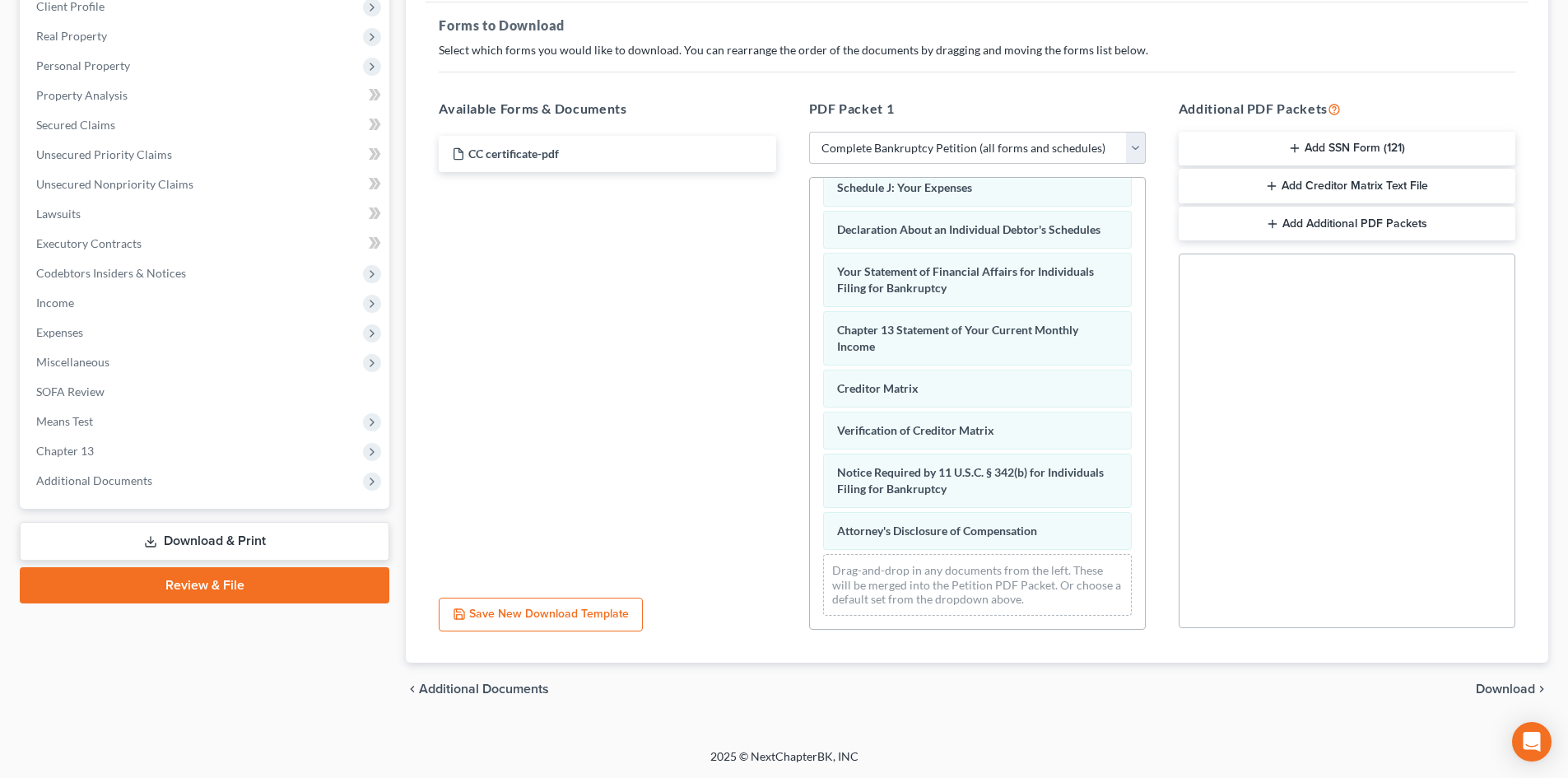
click at [1516, 691] on span "Download" at bounding box center [1506, 688] width 59 height 13
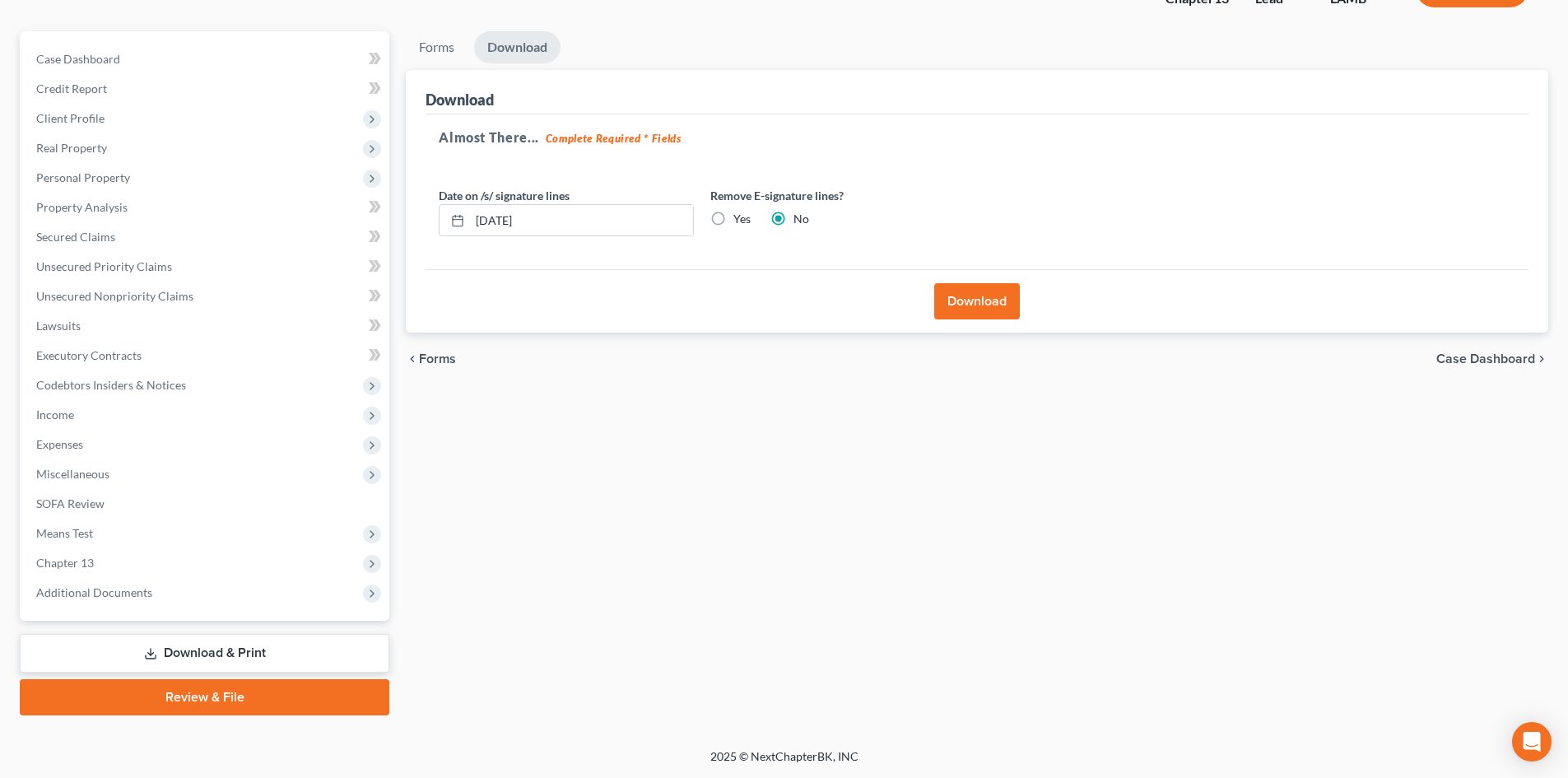
scroll to position [126, 0]
click at [974, 294] on button "Download" at bounding box center [977, 301] width 86 height 36
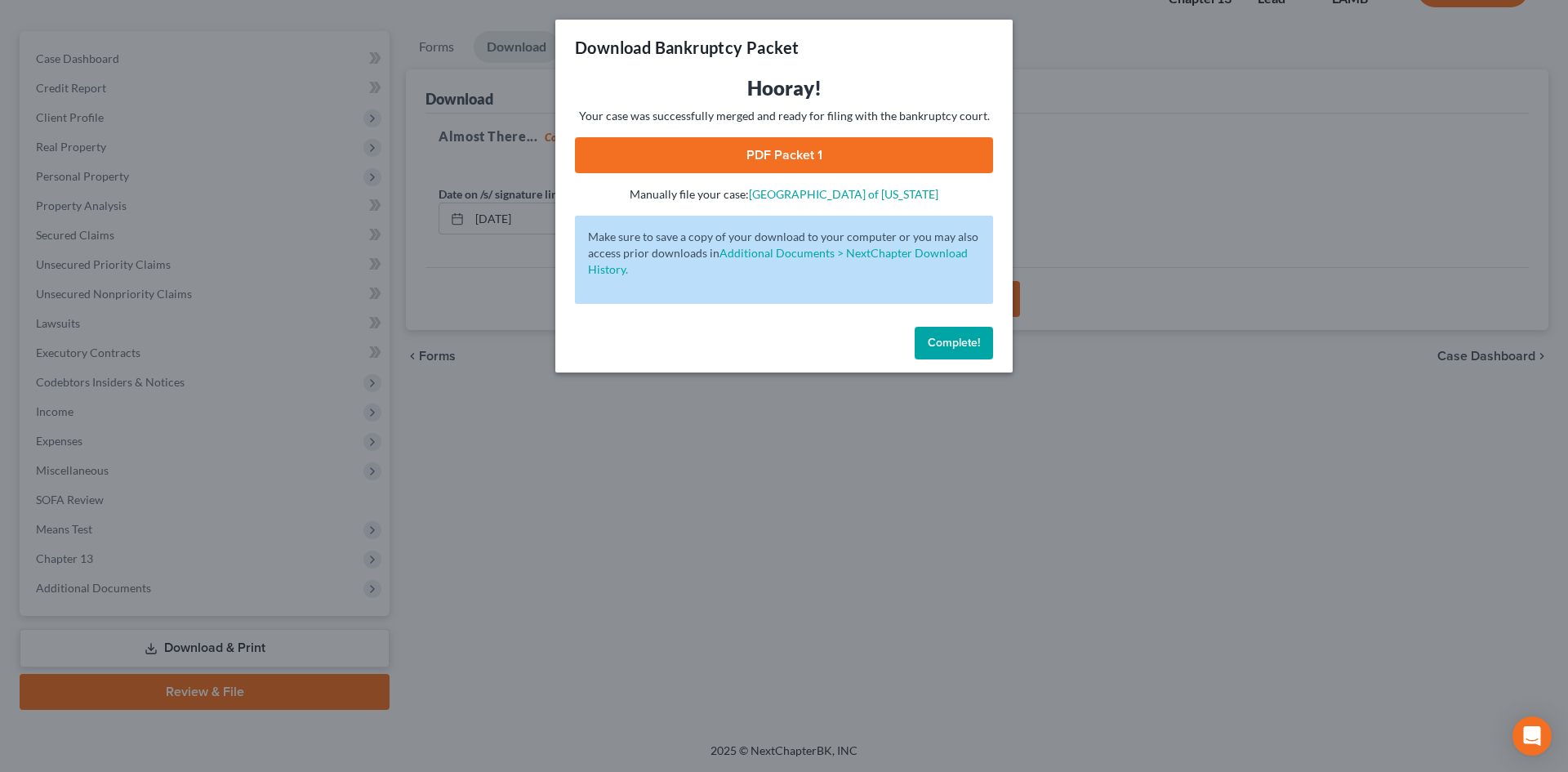
click at [872, 165] on link "PDF Packet 1" at bounding box center [784, 156] width 418 height 36
click at [942, 346] on span "Complete!" at bounding box center [953, 342] width 52 height 14
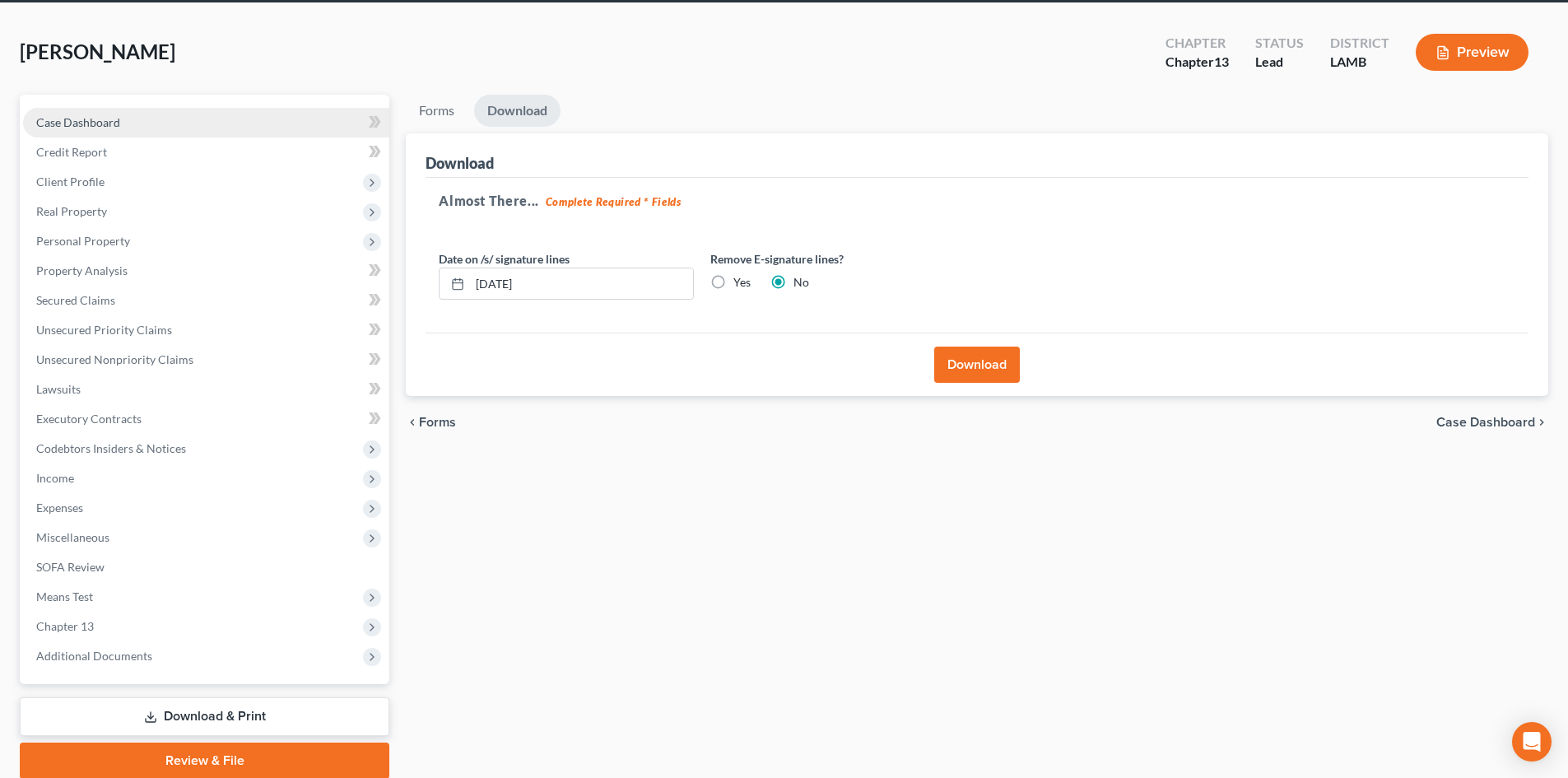
scroll to position [0, 0]
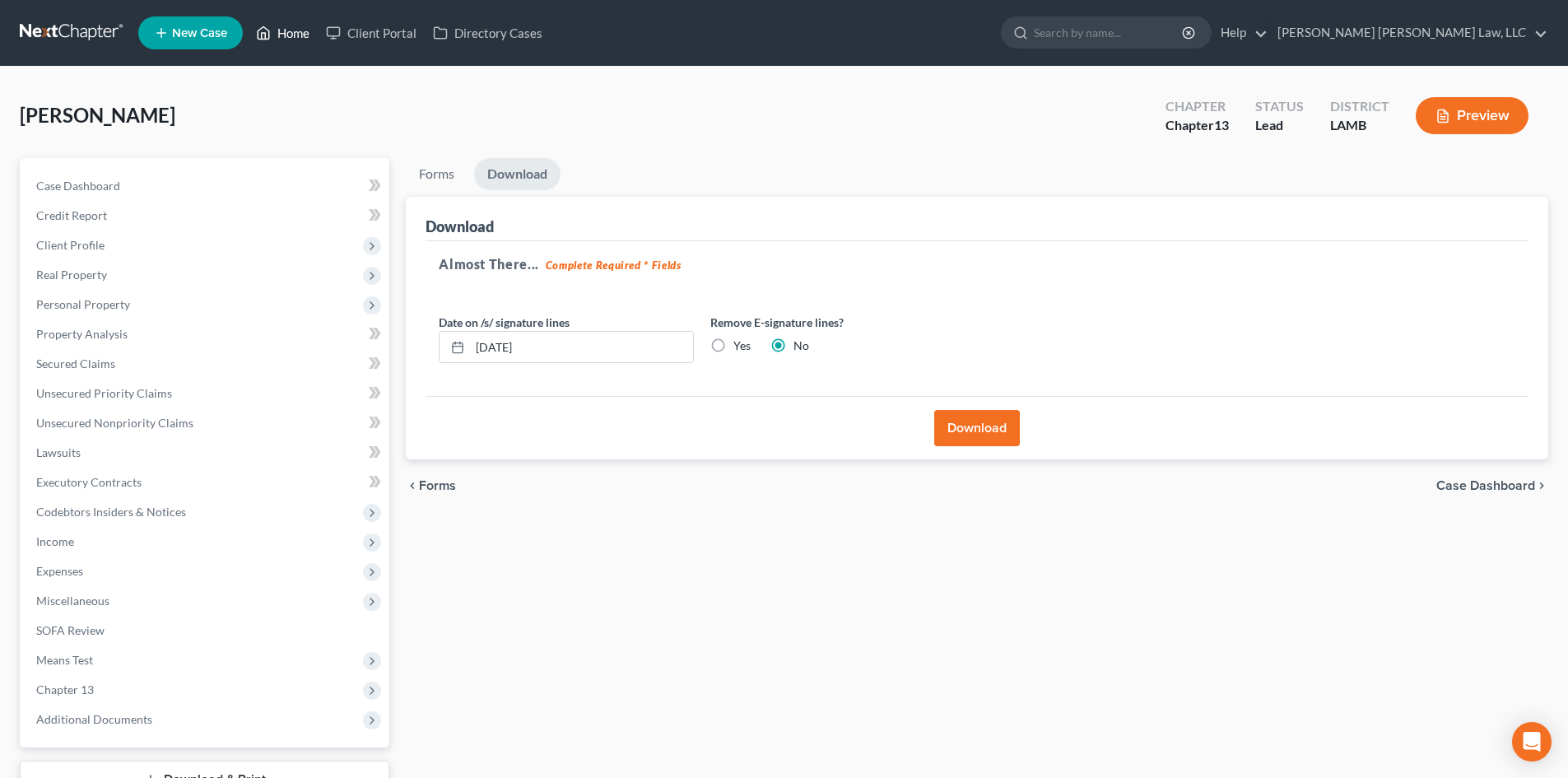
click at [284, 41] on link "Home" at bounding box center [283, 33] width 70 height 29
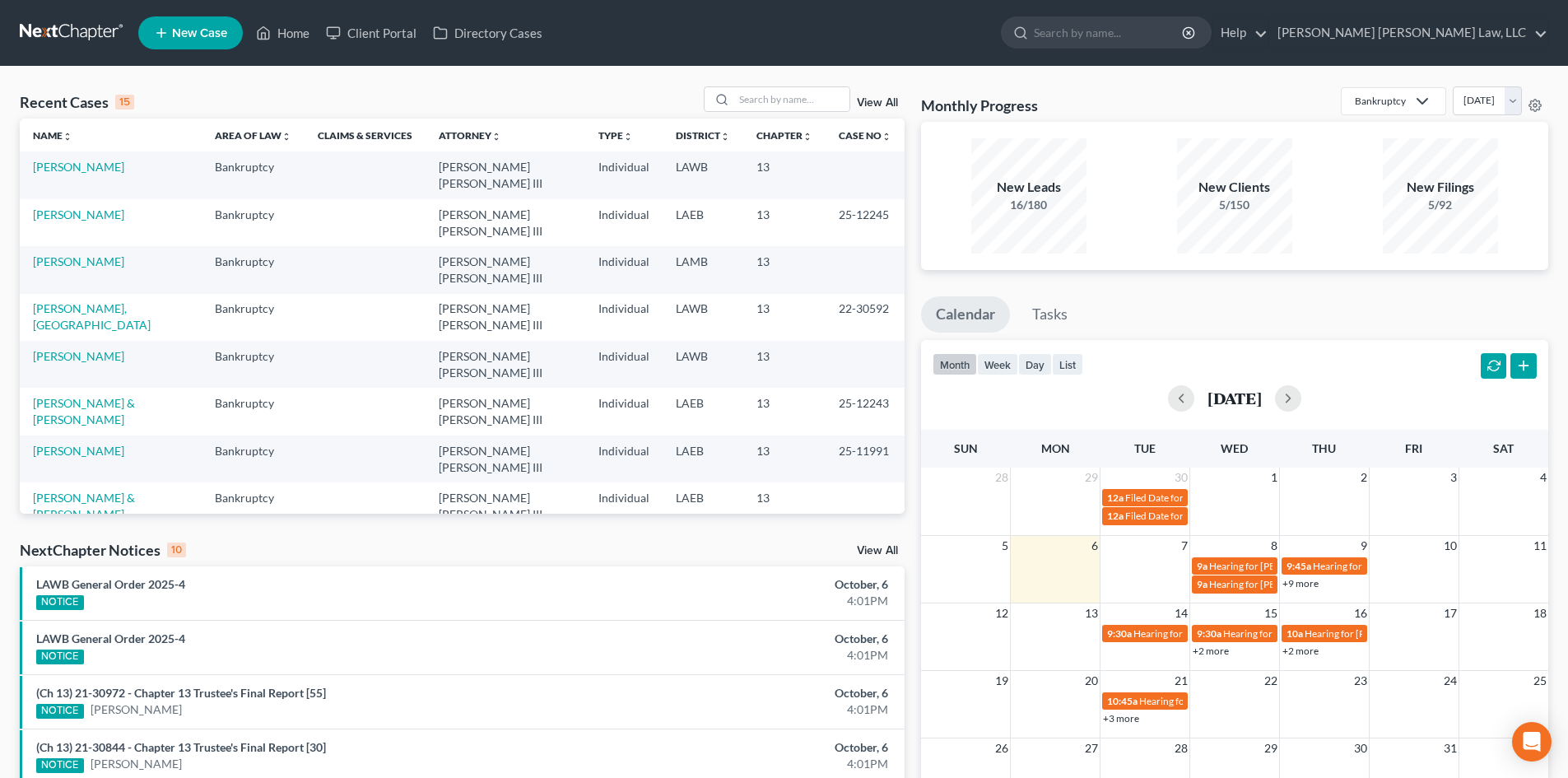
click at [803, 84] on div "Recent Cases 15 View All Name unfold_more expand_more expand_less Area of Law u…" at bounding box center [784, 635] width 1568 height 1138
click at [803, 90] on input "search" at bounding box center [791, 100] width 115 height 24
click at [109, 170] on link "[PERSON_NAME]" at bounding box center [78, 166] width 91 height 14
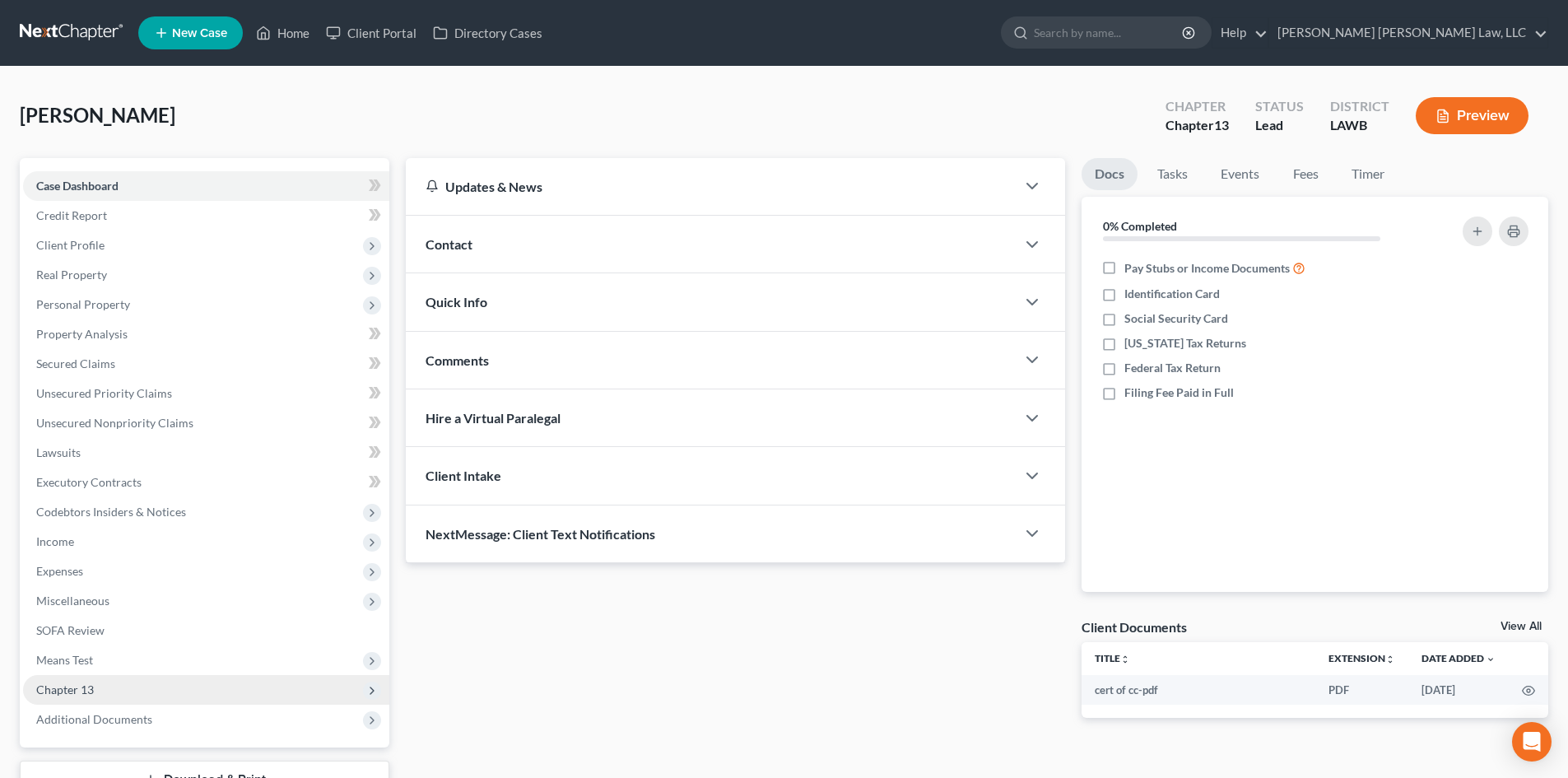
click at [132, 678] on span "Chapter 13" at bounding box center [206, 690] width 367 height 29
click at [139, 710] on link "Plan Calculator" at bounding box center [223, 719] width 334 height 29
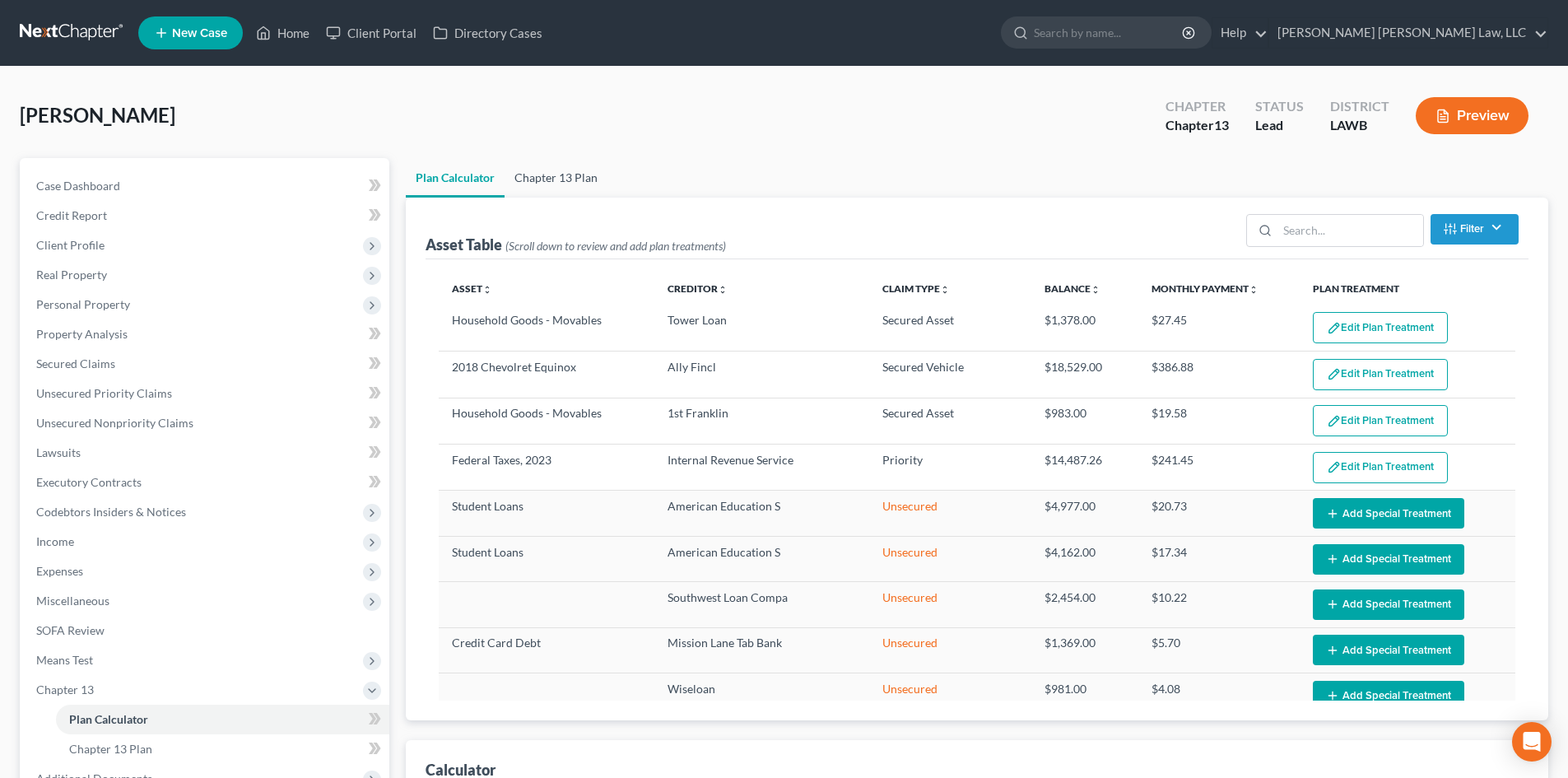
click at [583, 166] on link "Chapter 13 Plan" at bounding box center [556, 178] width 103 height 40
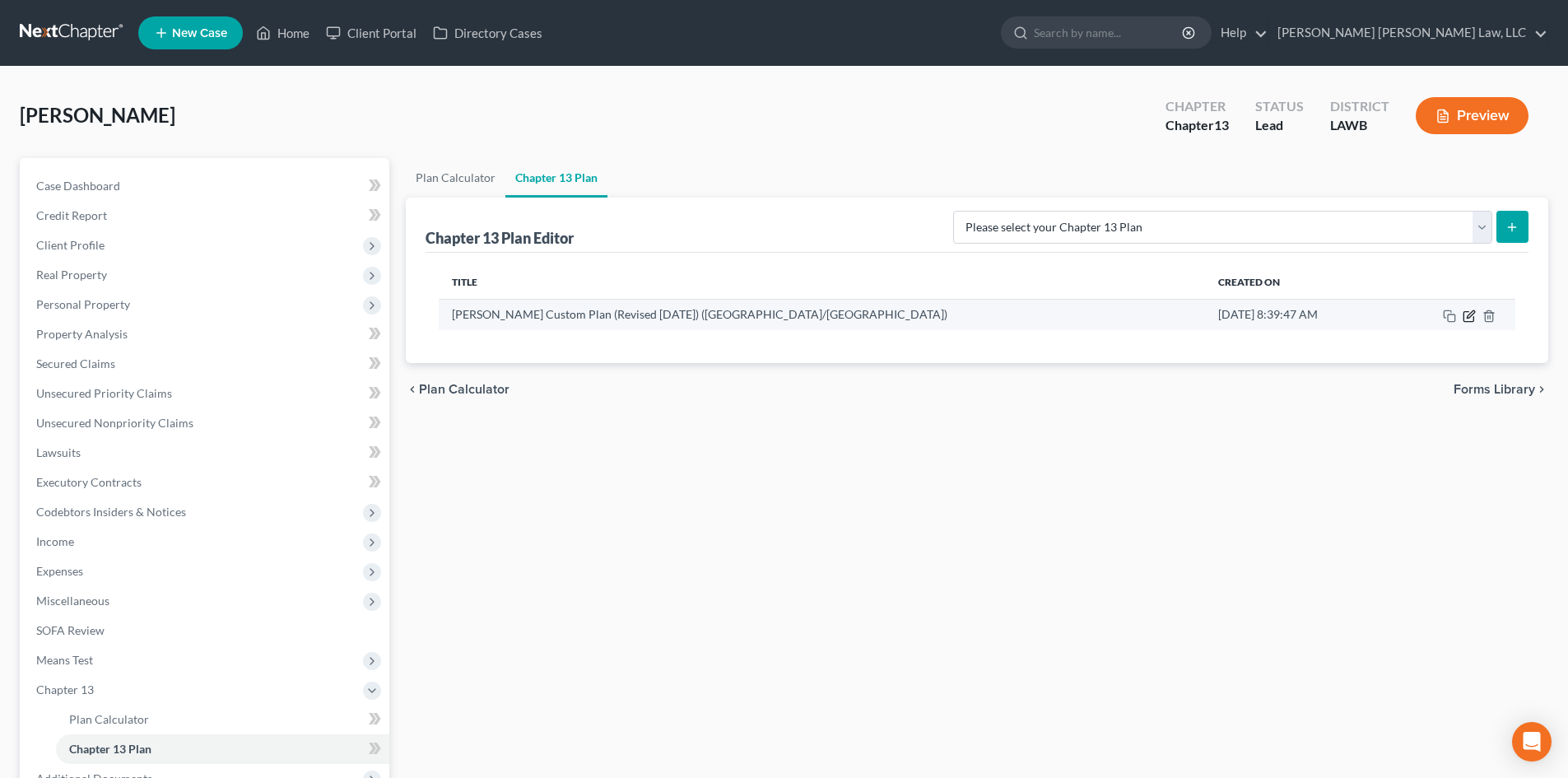
click at [1467, 311] on icon "button" at bounding box center [1468, 315] width 10 height 10
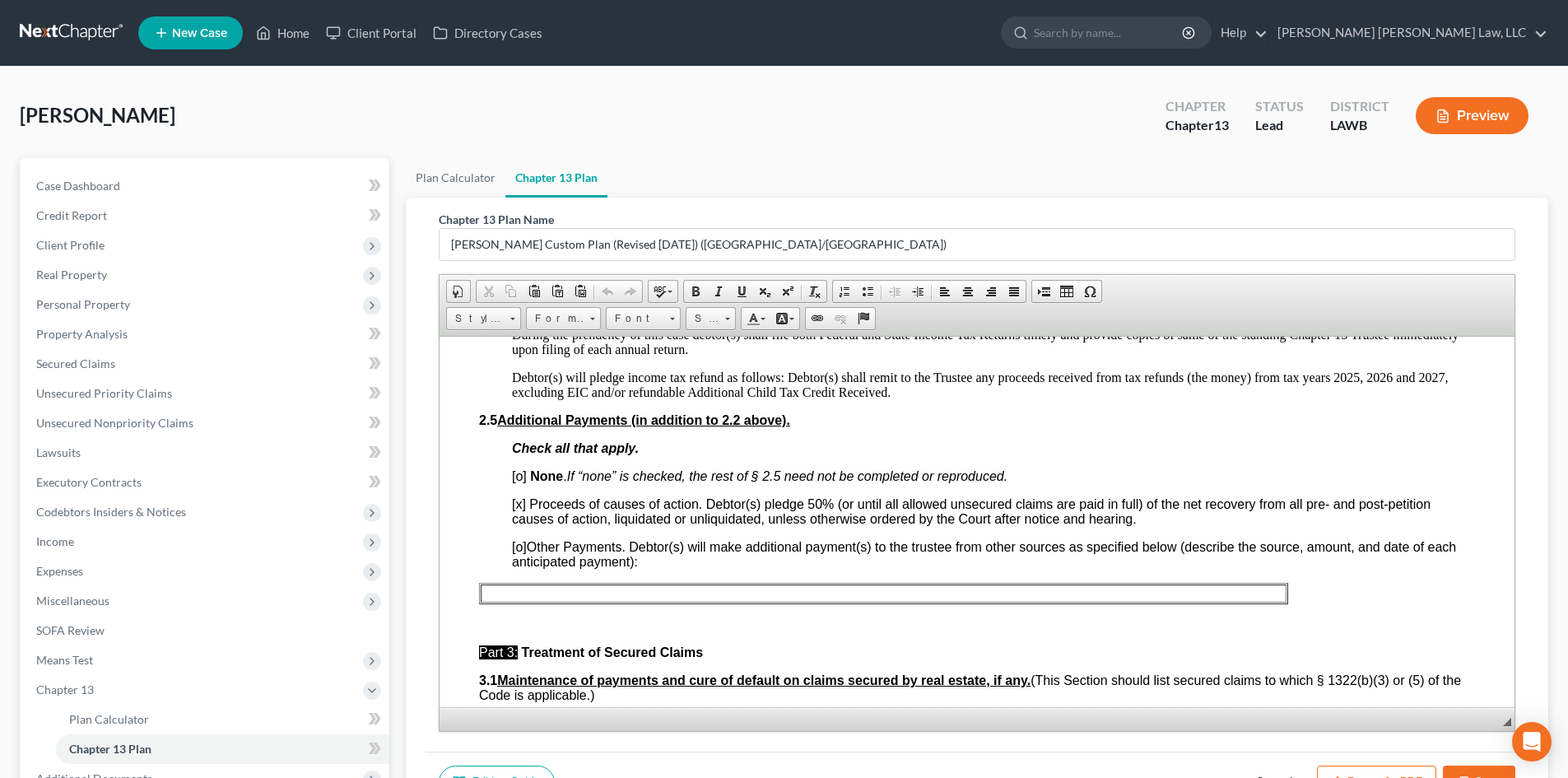
scroll to position [1152, 0]
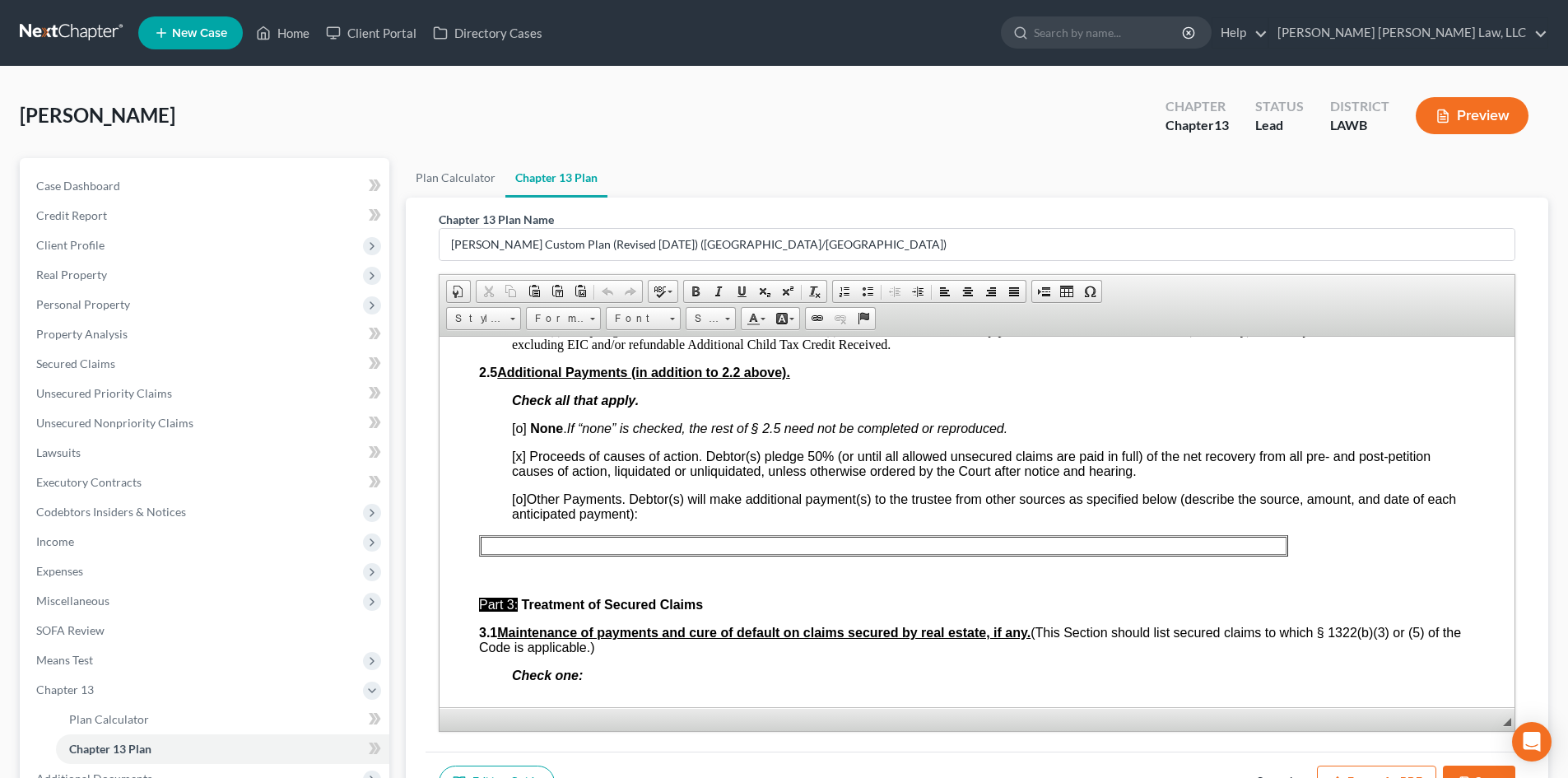
click at [523, 453] on span "[x]" at bounding box center [519, 456] width 14 height 14
click at [521, 431] on span "[o]" at bounding box center [519, 427] width 15 height 14
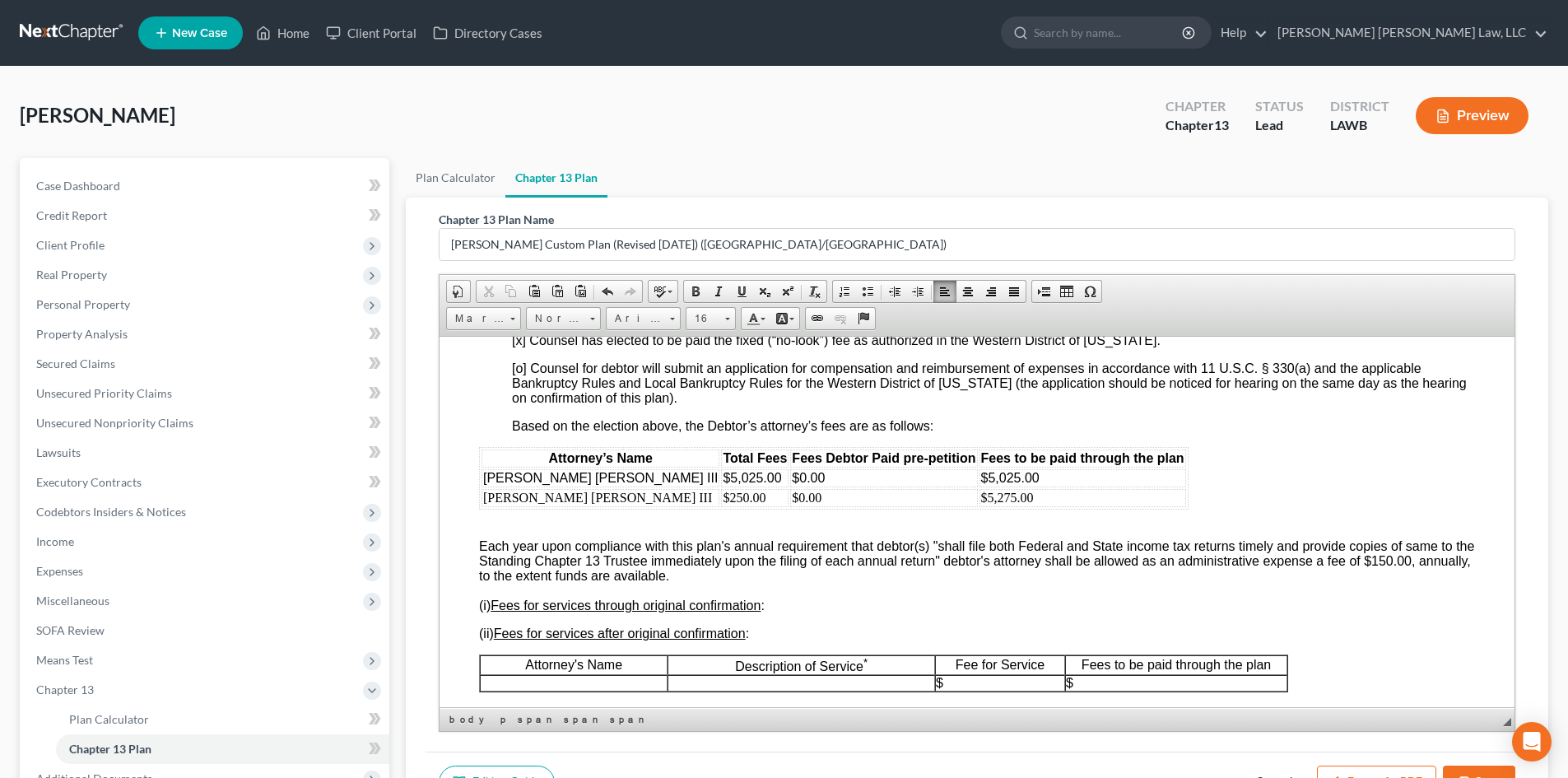
scroll to position [3127, 0]
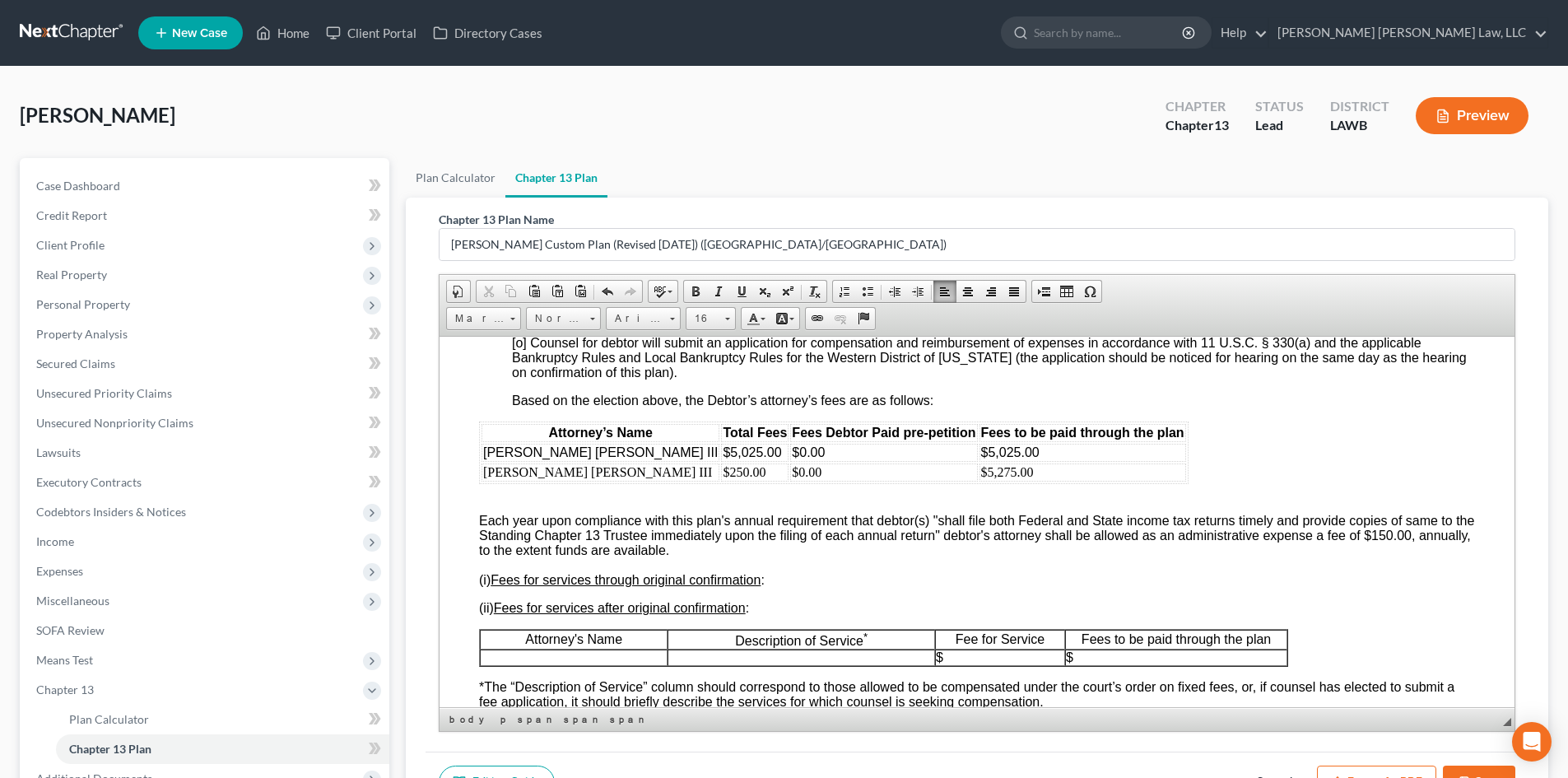
drag, startPoint x: 745, startPoint y: 593, endPoint x: 485, endPoint y: 552, distance: 263.2
click at [485, 552] on div "Attorney’s Name Total Fees Fees Debtor Paid pre-petition Fees to be paid throug…" at bounding box center [977, 788] width 996 height 736
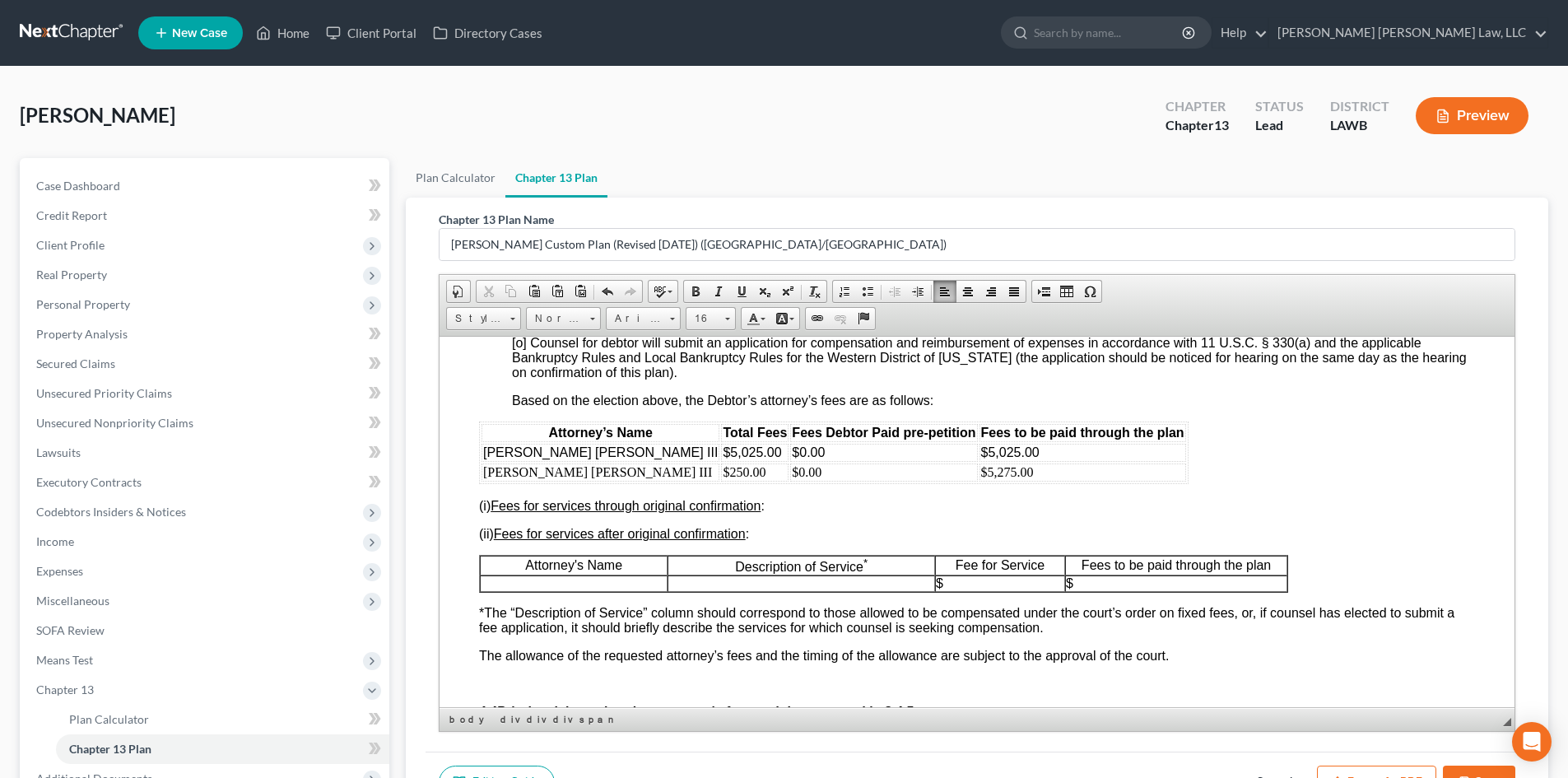
click at [1450, 772] on button "Save" at bounding box center [1480, 782] width 73 height 35
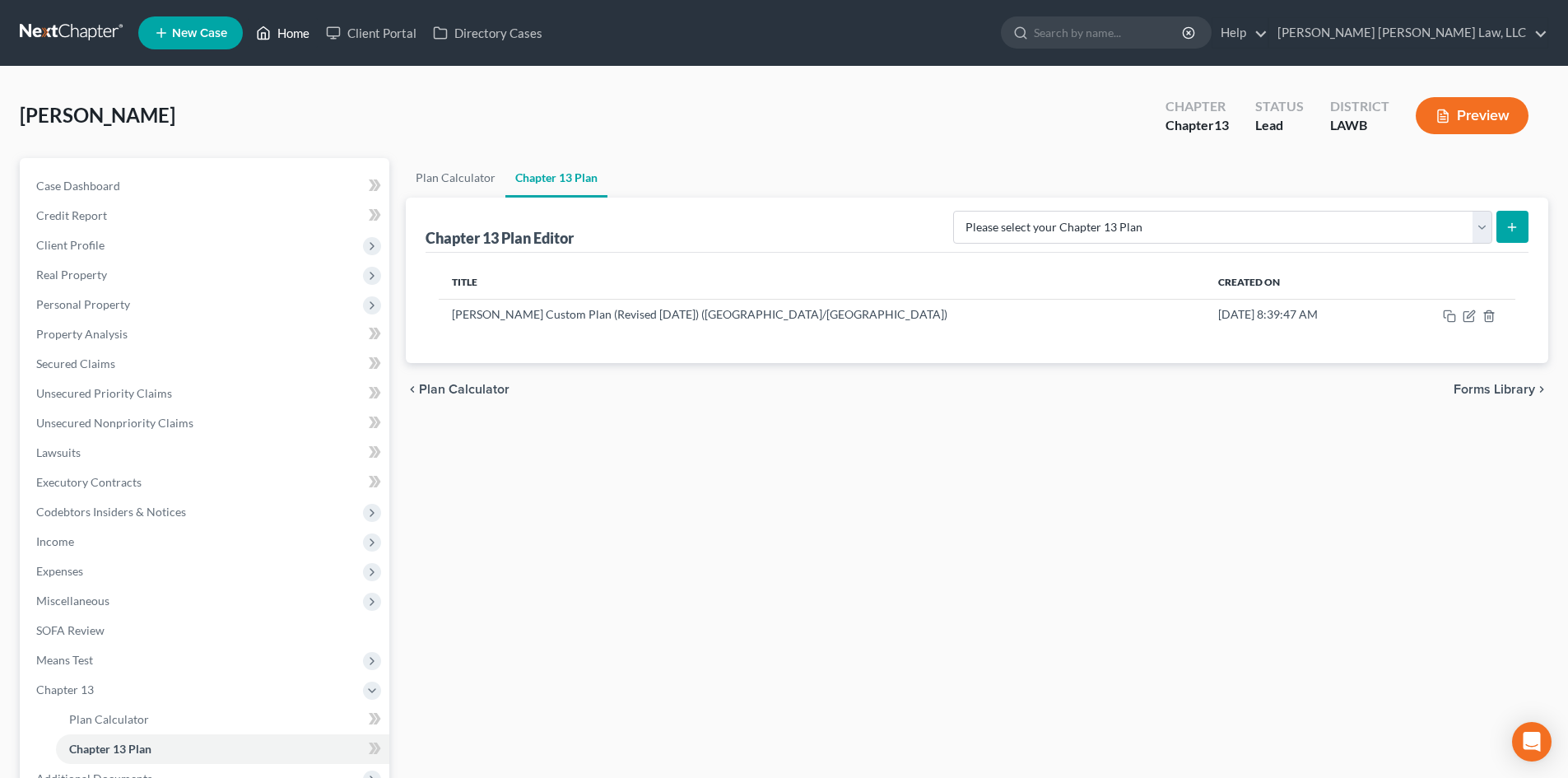
drag, startPoint x: 282, startPoint y: 24, endPoint x: 463, endPoint y: 62, distance: 184.9
click at [282, 24] on link "Home" at bounding box center [283, 33] width 70 height 29
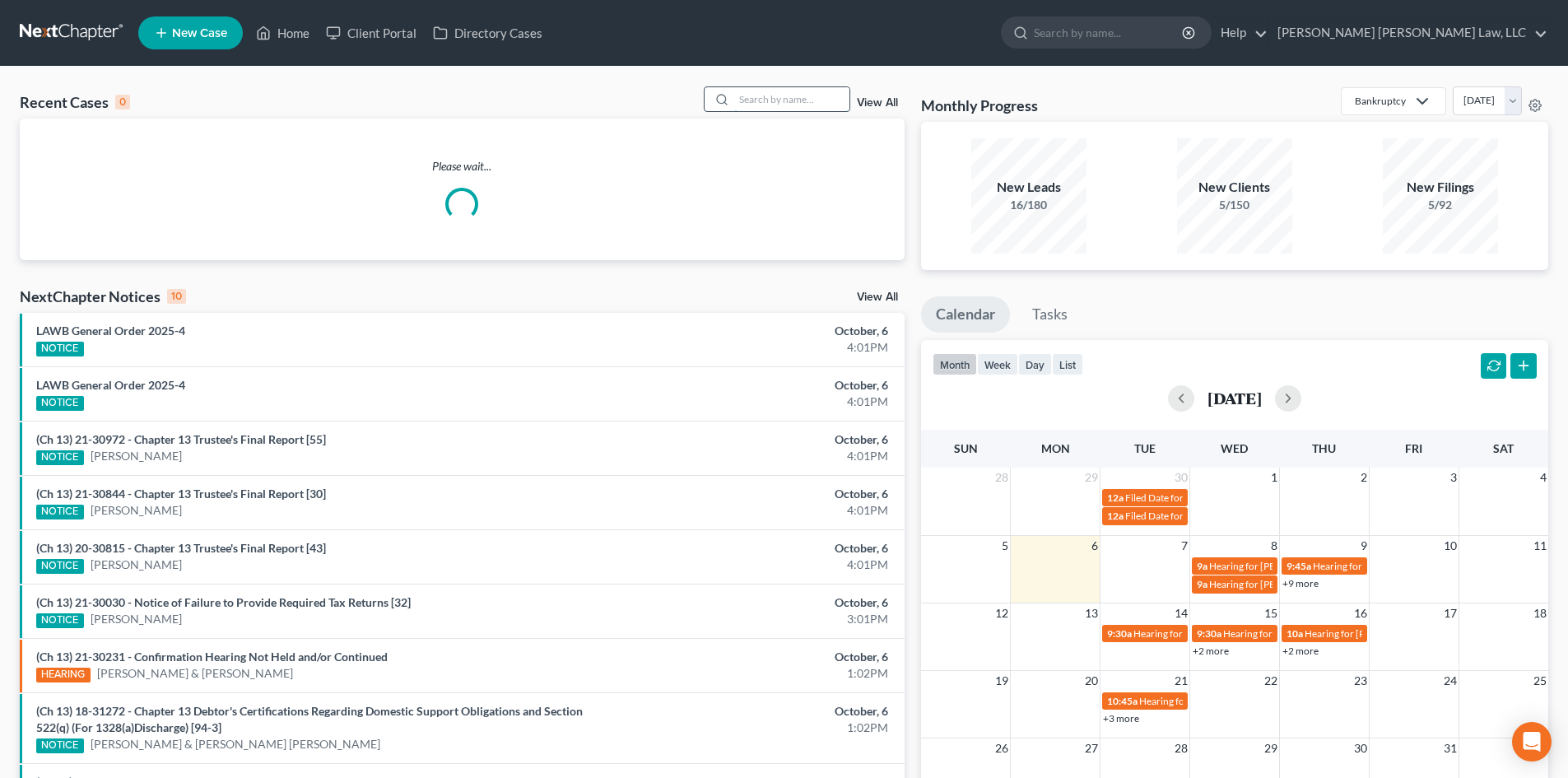
click at [752, 99] on input "search" at bounding box center [791, 100] width 115 height 24
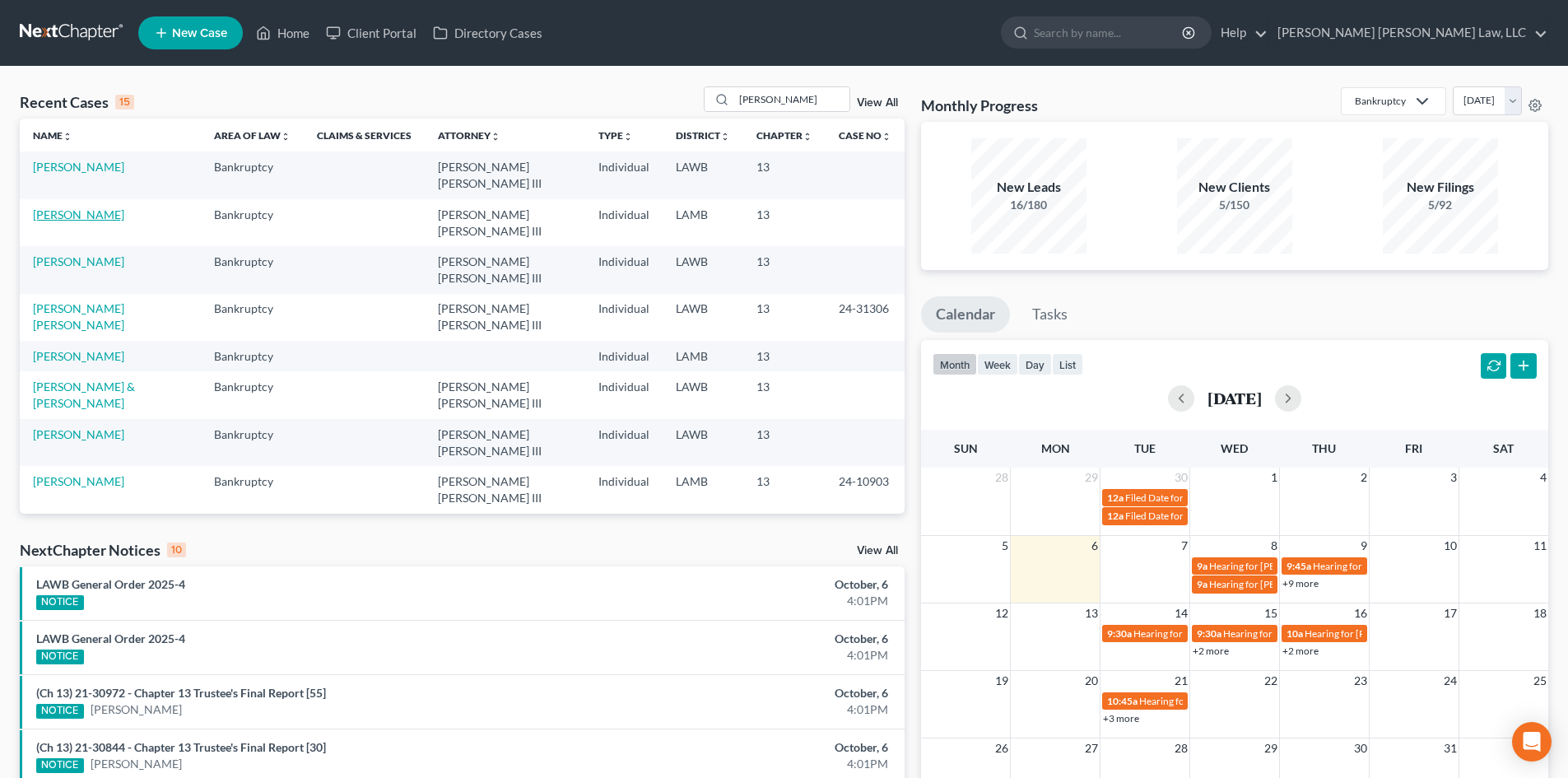
click at [76, 207] on link "[PERSON_NAME]" at bounding box center [78, 214] width 91 height 14
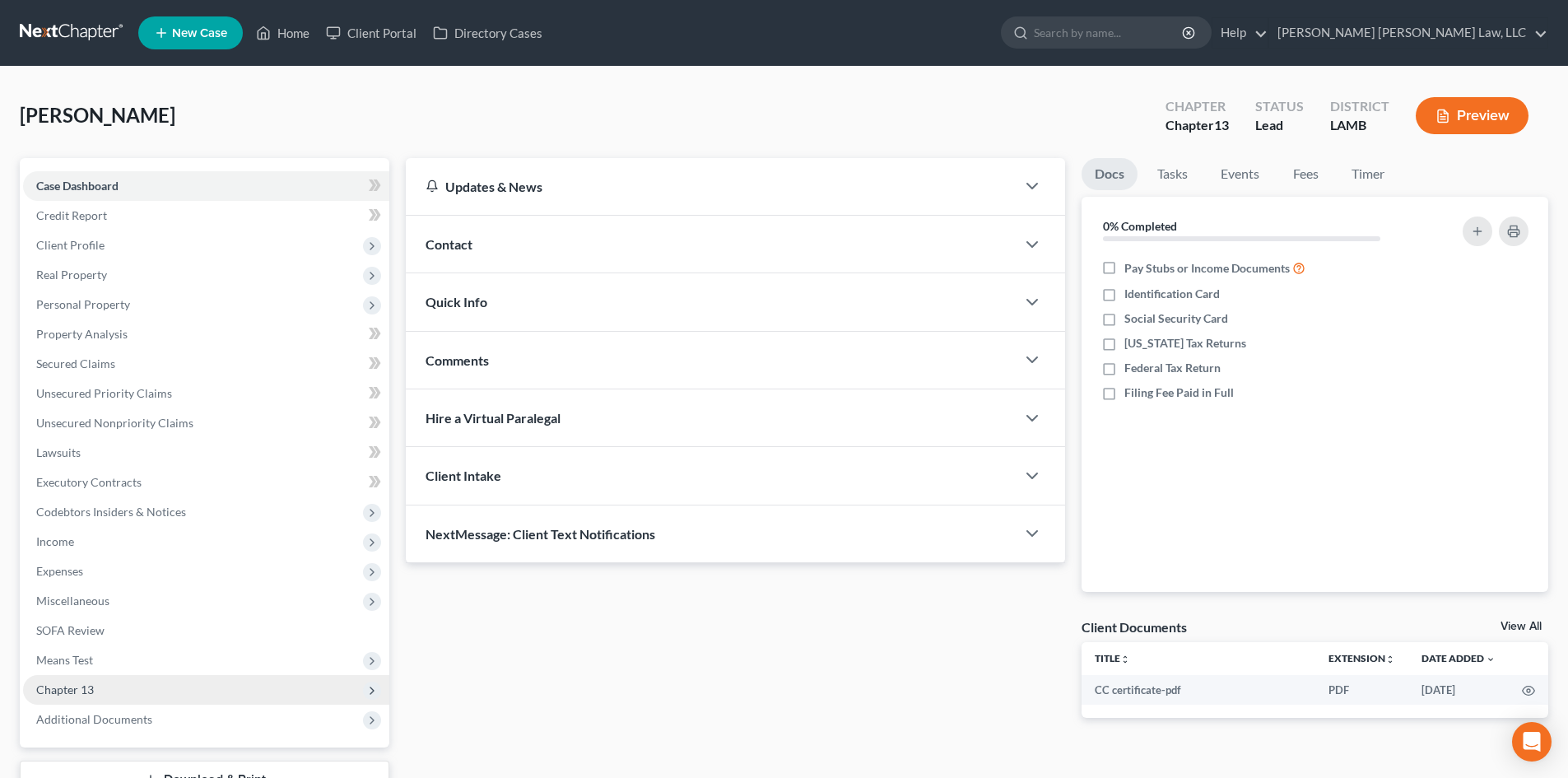
click at [143, 681] on span "Chapter 13" at bounding box center [206, 690] width 367 height 29
click at [183, 739] on link "Chapter 13 Plan" at bounding box center [223, 749] width 334 height 29
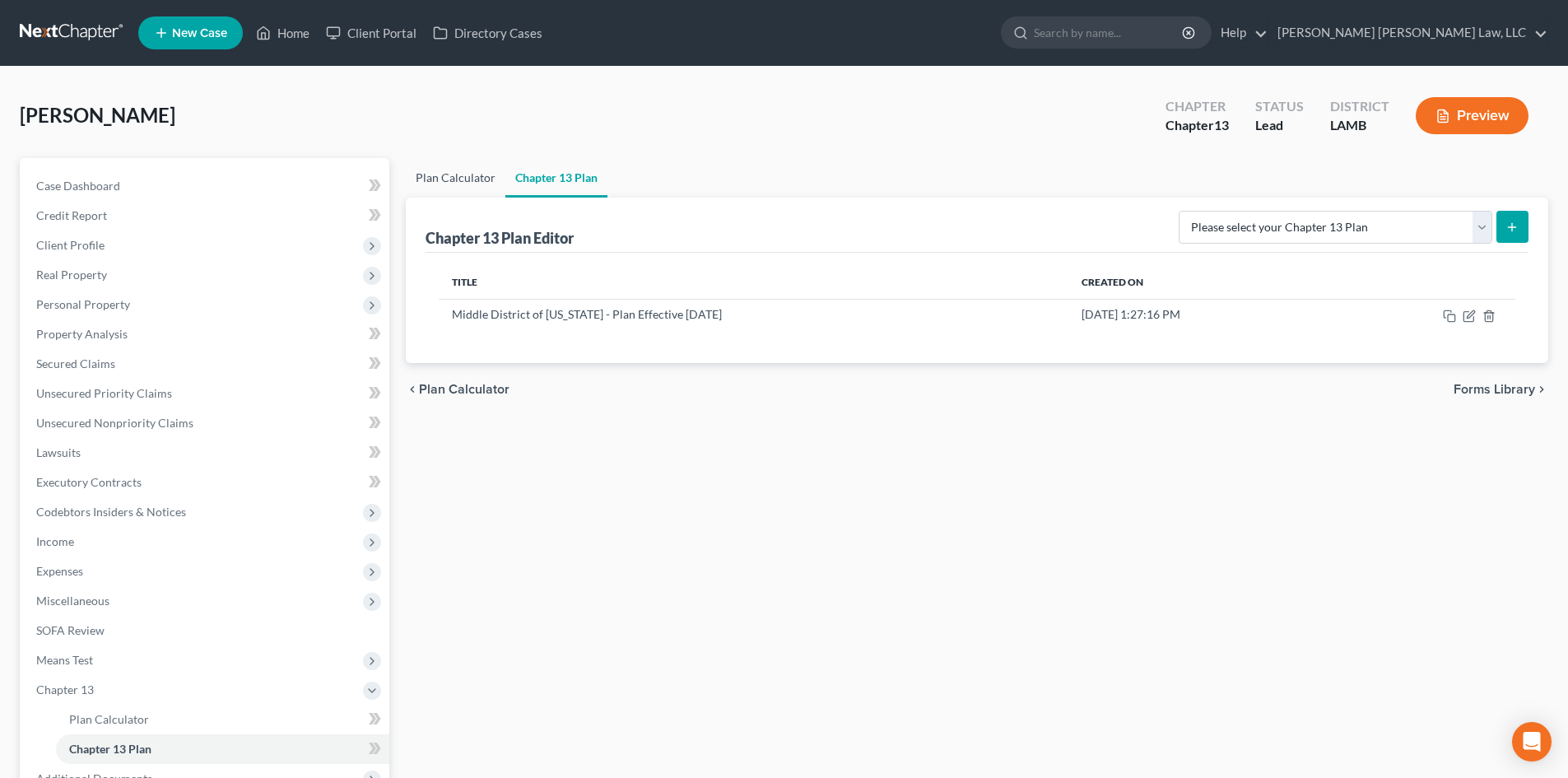
click at [452, 172] on link "Plan Calculator" at bounding box center [455, 178] width 100 height 40
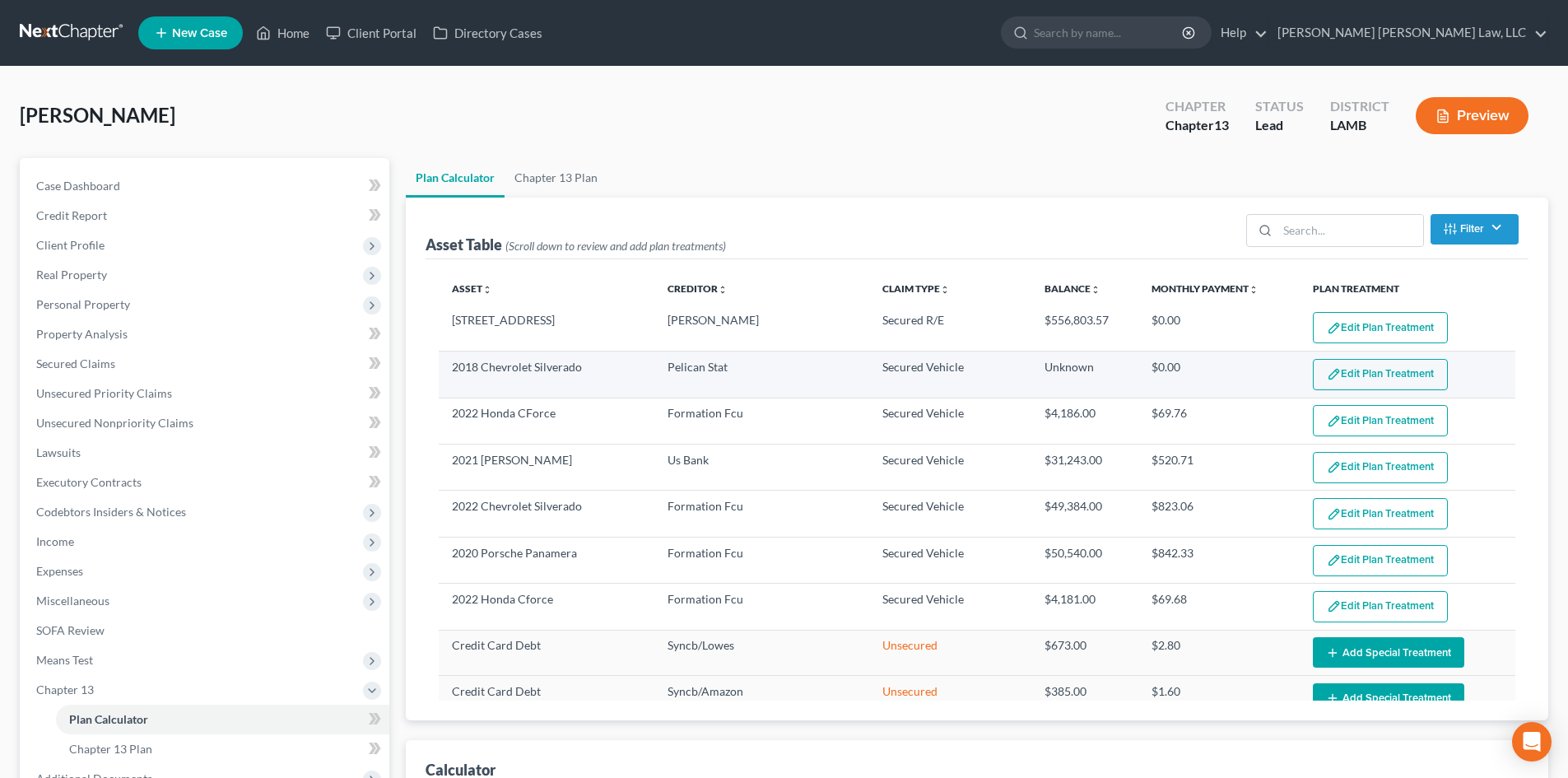
click at [1367, 368] on button "Edit Plan Treatment" at bounding box center [1381, 374] width 135 height 31
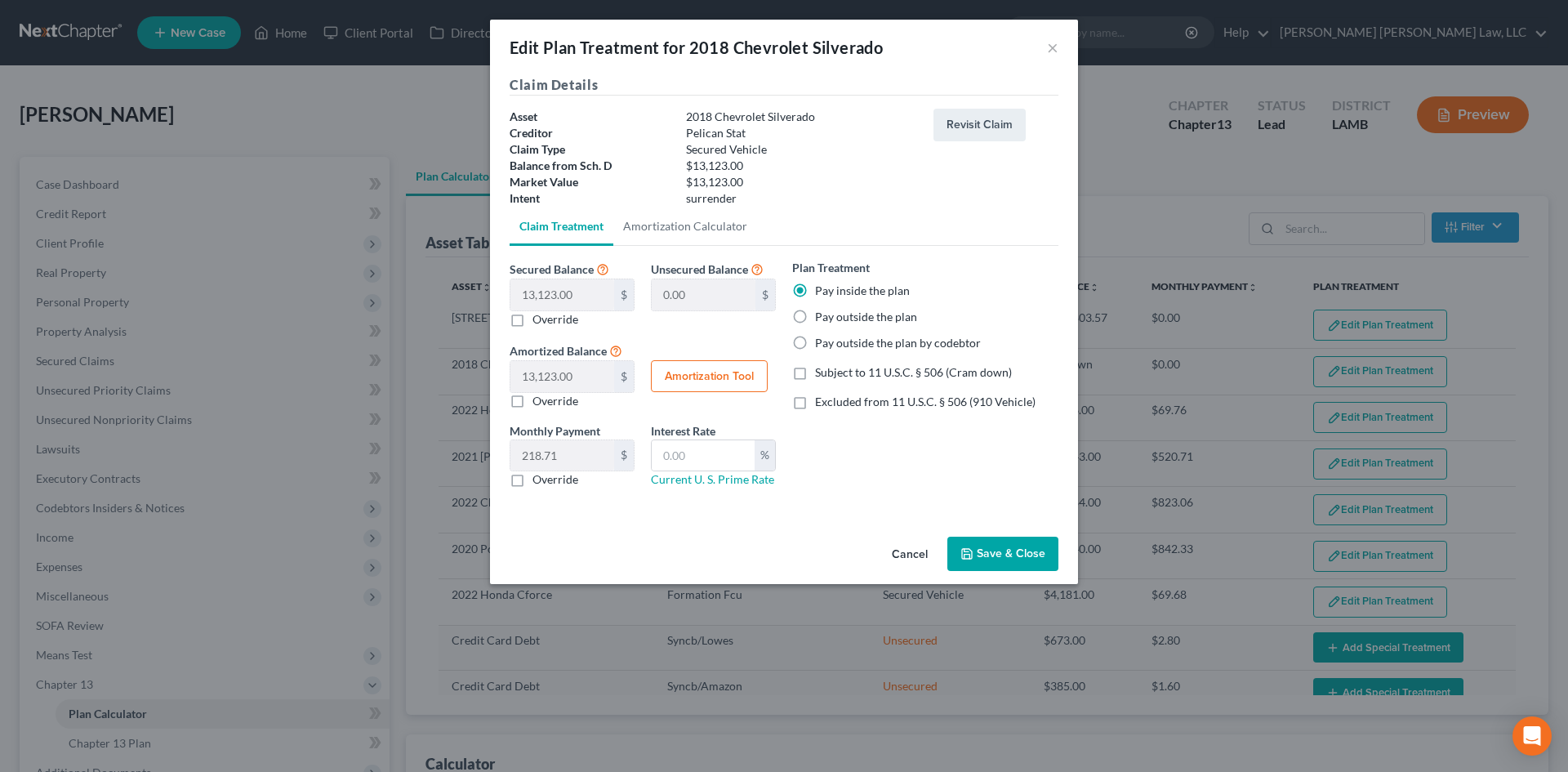
click at [899, 376] on span "Subject to 11 U.S.C. § 506 (Cram down)" at bounding box center [913, 372] width 197 height 14
click at [832, 375] on input "Subject to 11 U.S.C. § 506 (Cram down)" at bounding box center [826, 370] width 10 height 10
click at [1004, 542] on button "Save & Close" at bounding box center [1002, 554] width 111 height 34
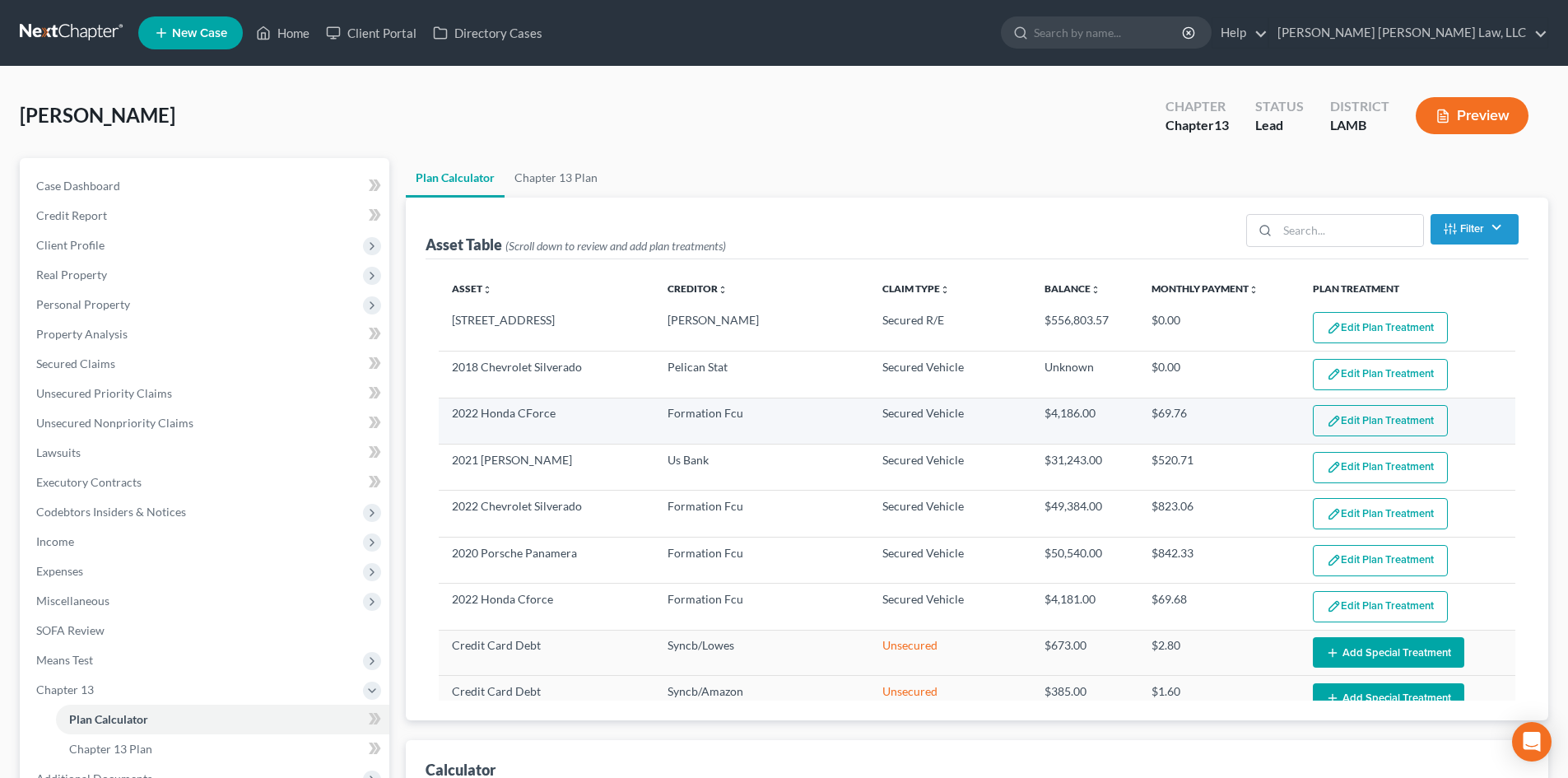
click at [1356, 416] on button "Edit Plan Treatment" at bounding box center [1381, 420] width 135 height 31
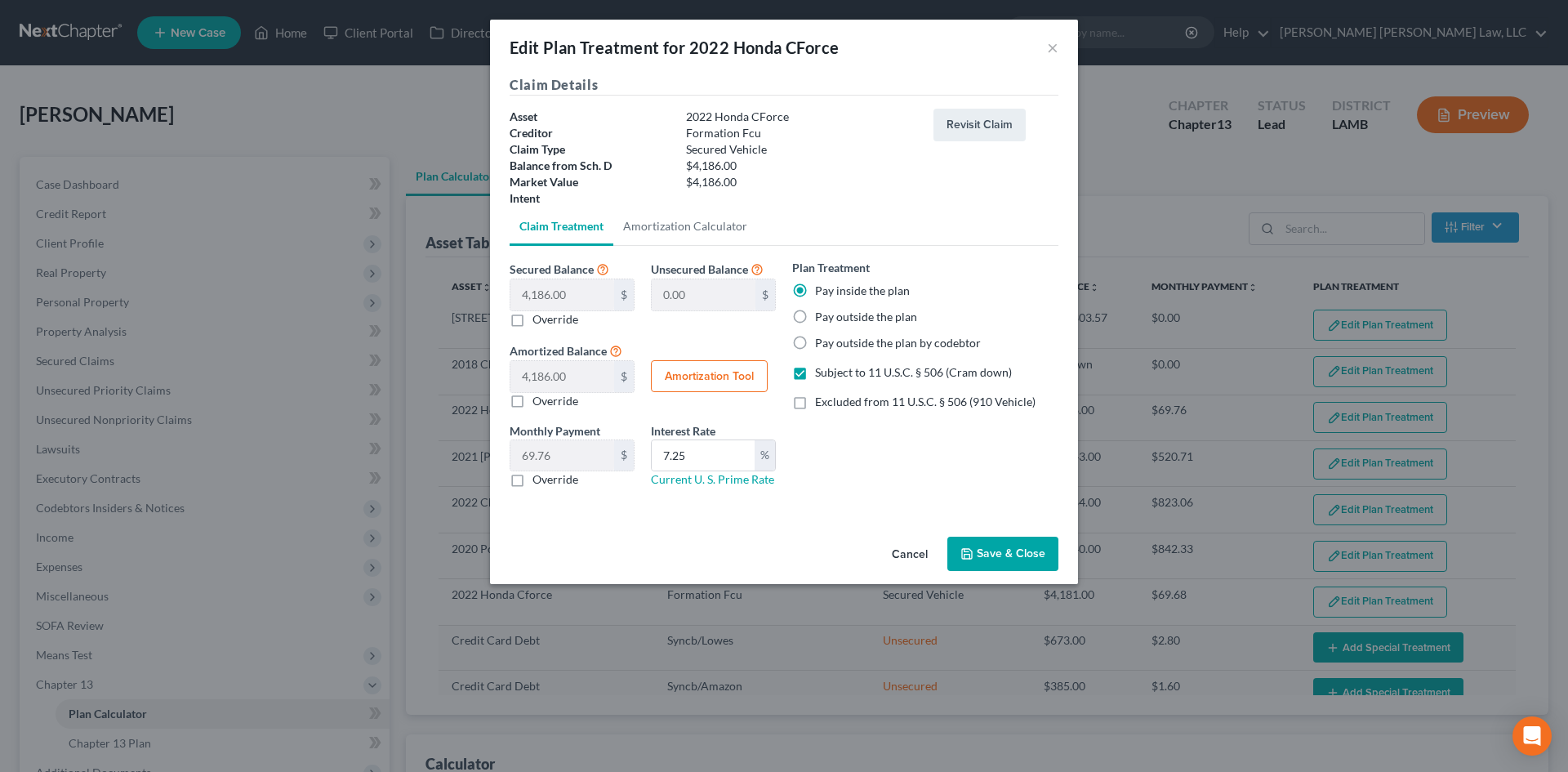
click at [1018, 549] on button "Save & Close" at bounding box center [1002, 554] width 111 height 34
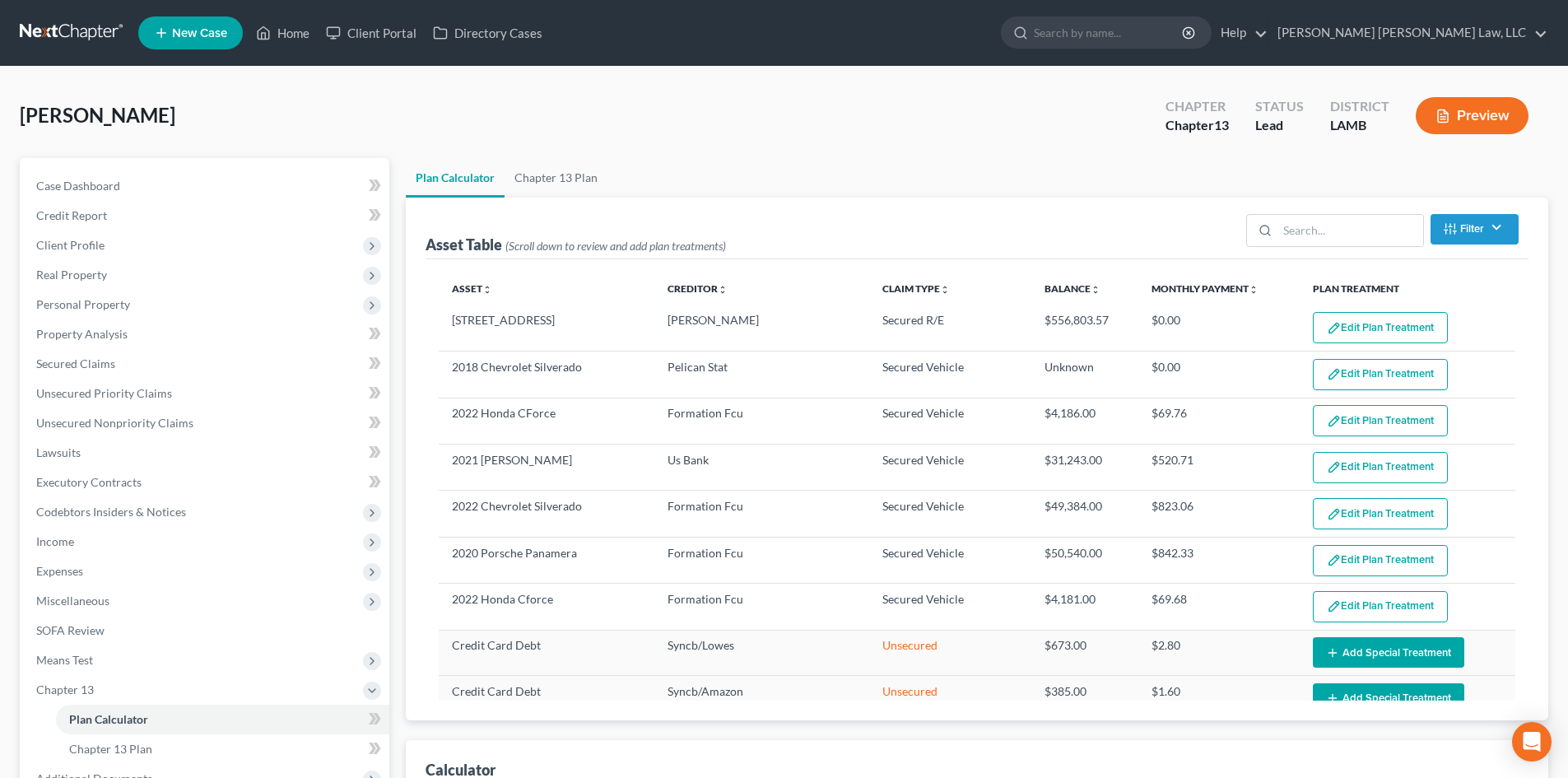
click at [1376, 461] on button "Edit Plan Treatment" at bounding box center [1381, 467] width 135 height 31
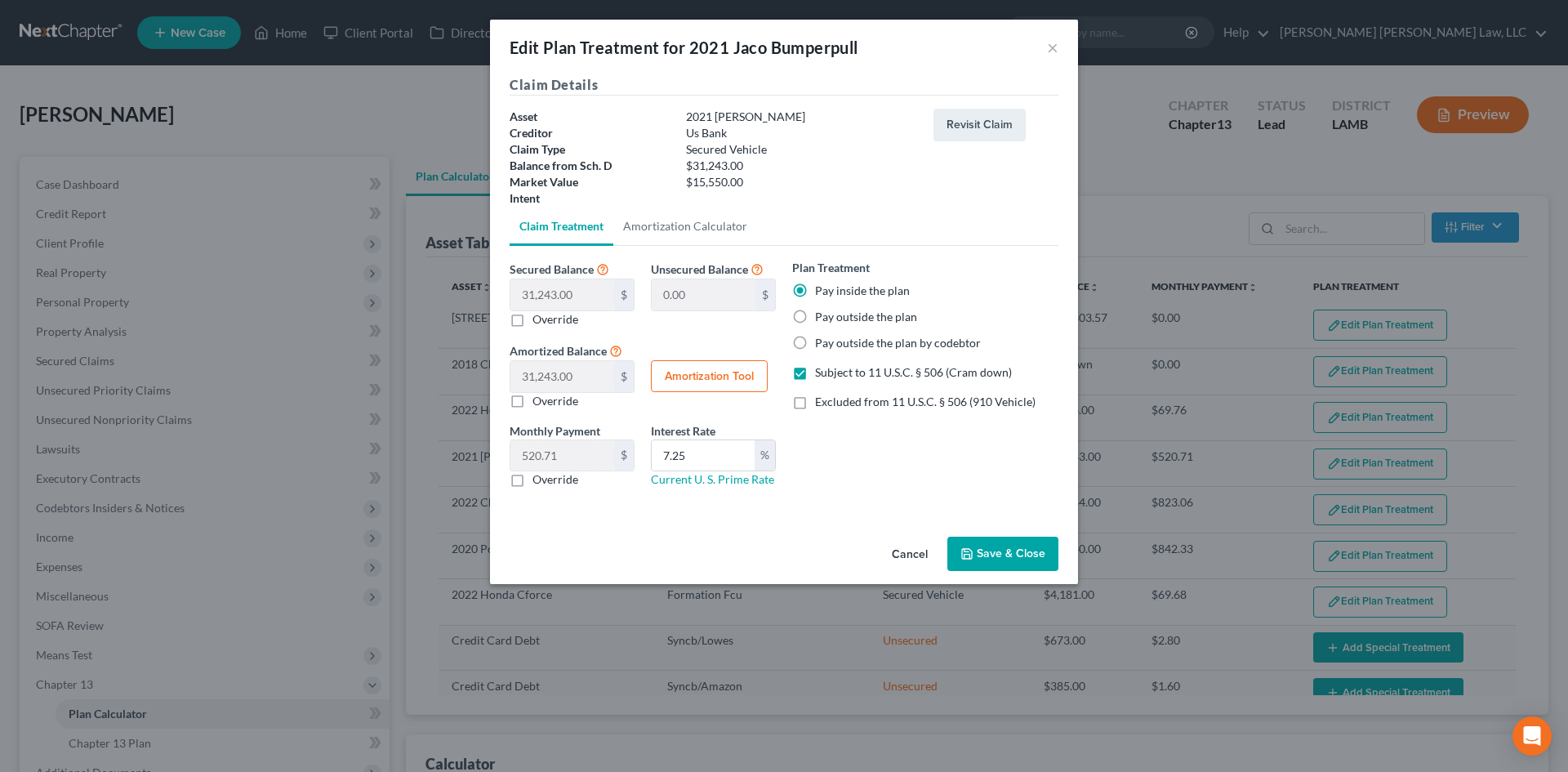
click at [1021, 544] on button "Save & Close" at bounding box center [1002, 554] width 111 height 34
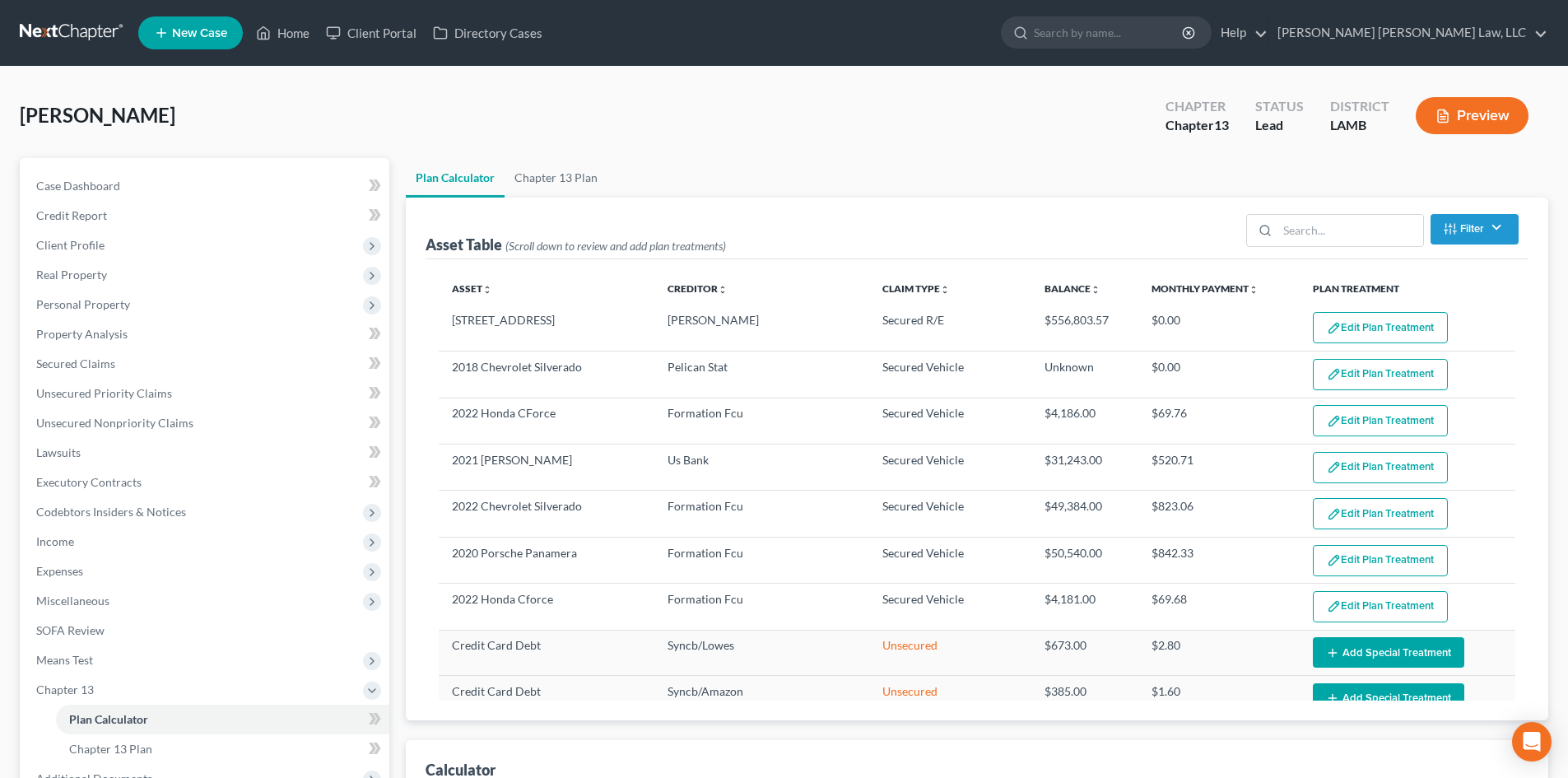
click at [1367, 506] on button "Edit Plan Treatment" at bounding box center [1381, 514] width 135 height 31
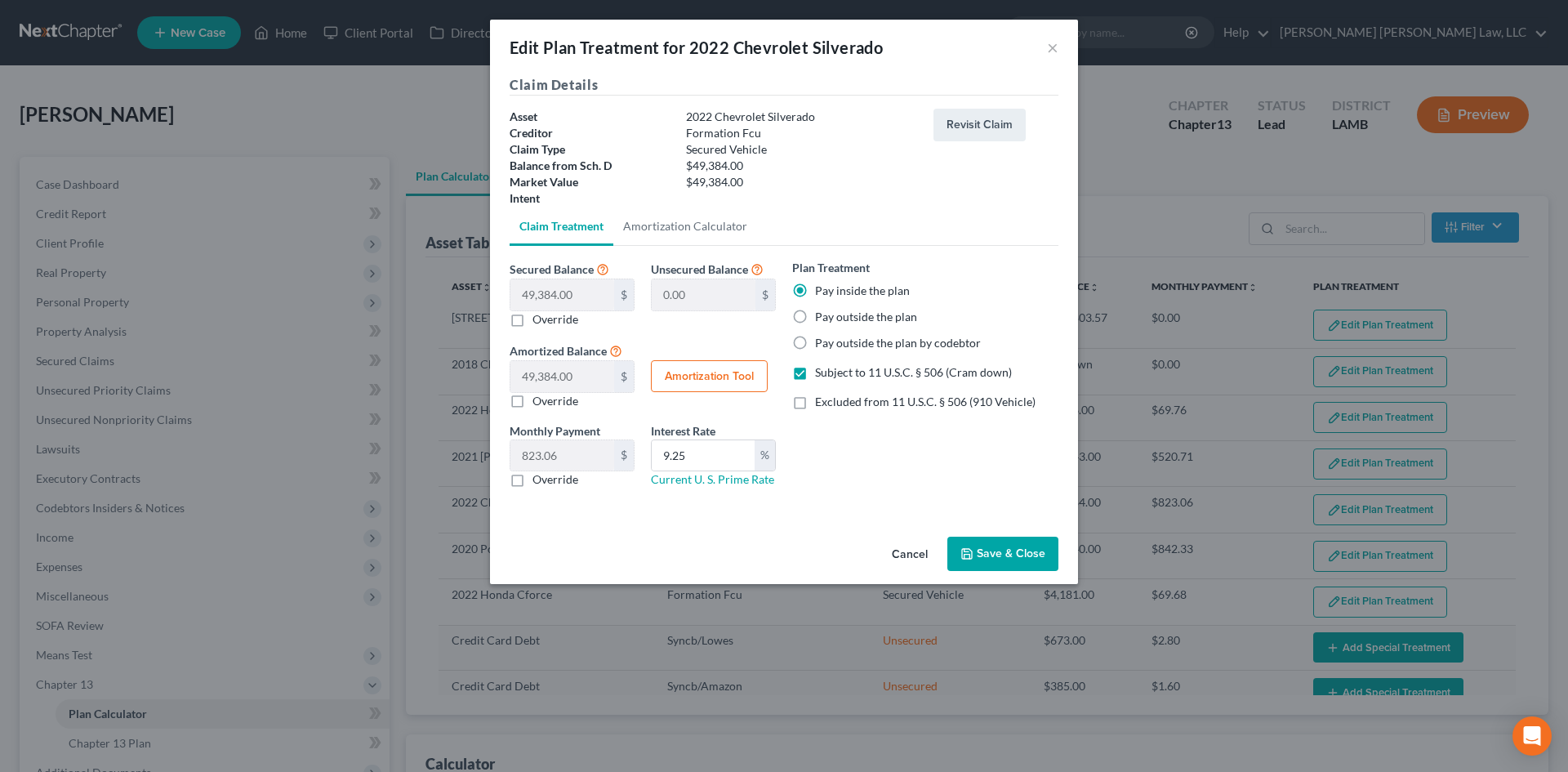
drag, startPoint x: 1000, startPoint y: 539, endPoint x: 1332, endPoint y: 517, distance: 332.7
click at [1000, 539] on button "Save & Close" at bounding box center [1002, 554] width 111 height 34
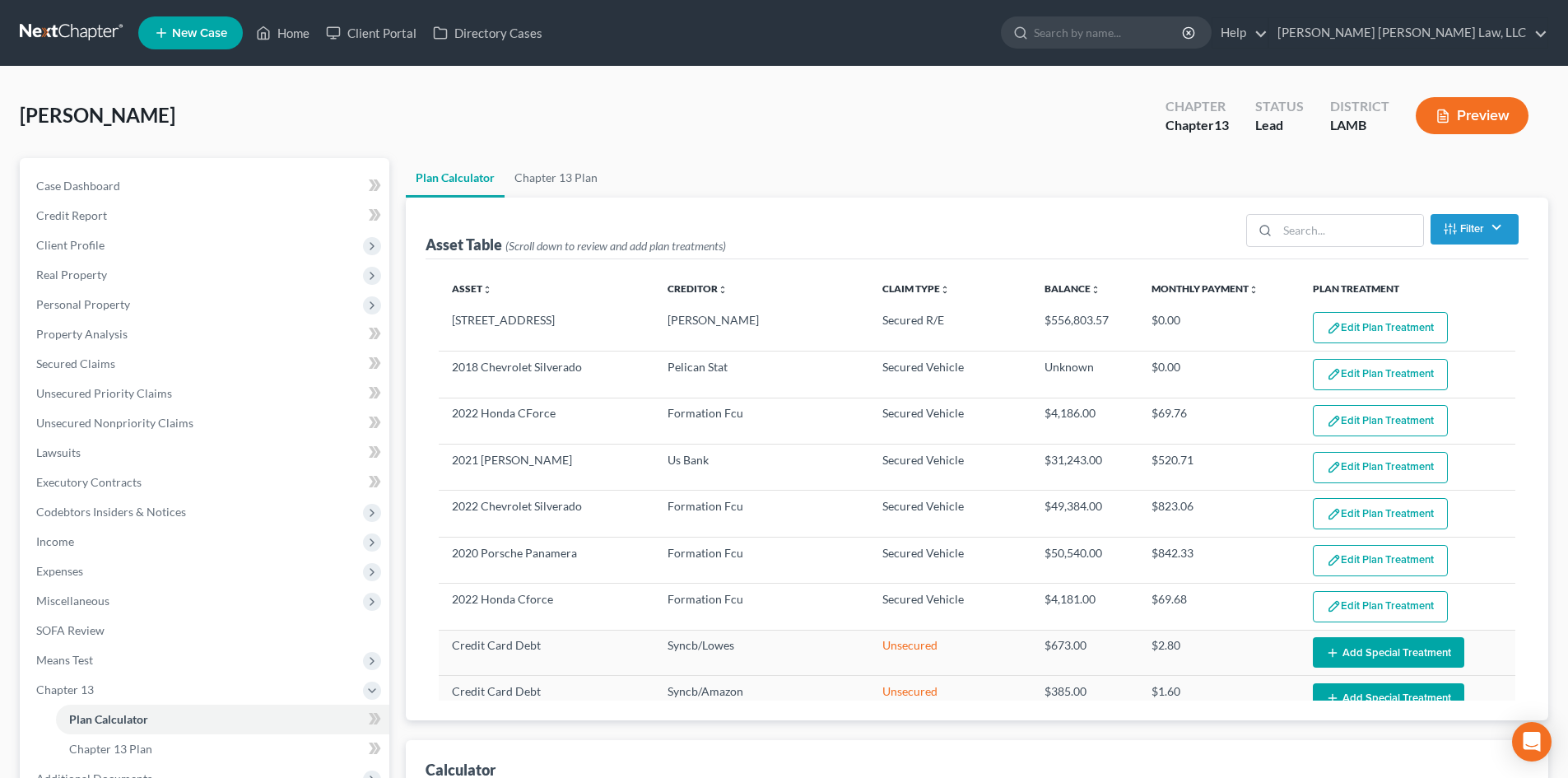
click at [1369, 558] on button "Edit Plan Treatment" at bounding box center [1381, 561] width 135 height 31
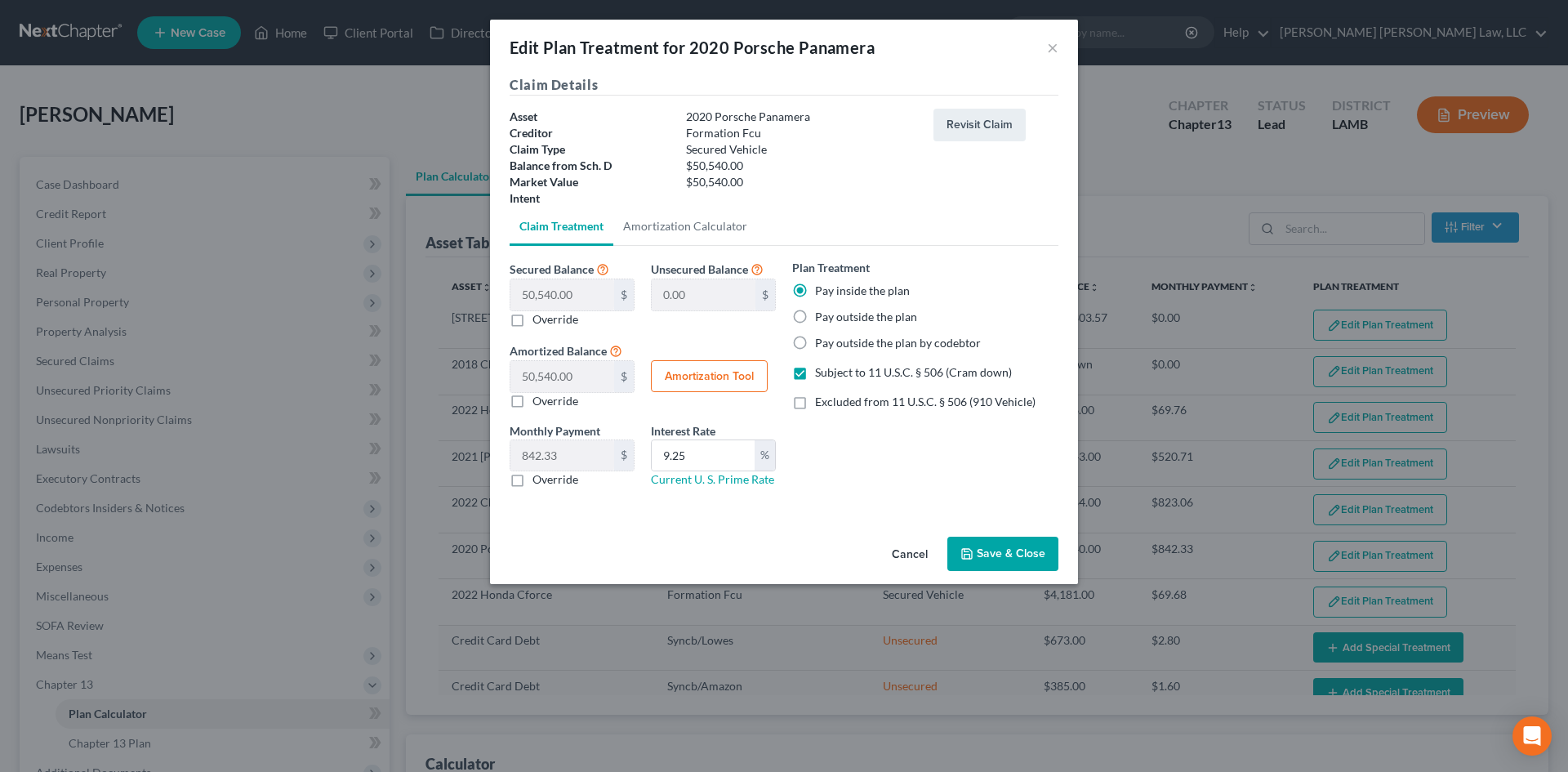
click at [1011, 530] on div "Cancel Save & Close" at bounding box center [784, 556] width 588 height 54
click at [1016, 548] on button "Save & Close" at bounding box center [1002, 554] width 111 height 34
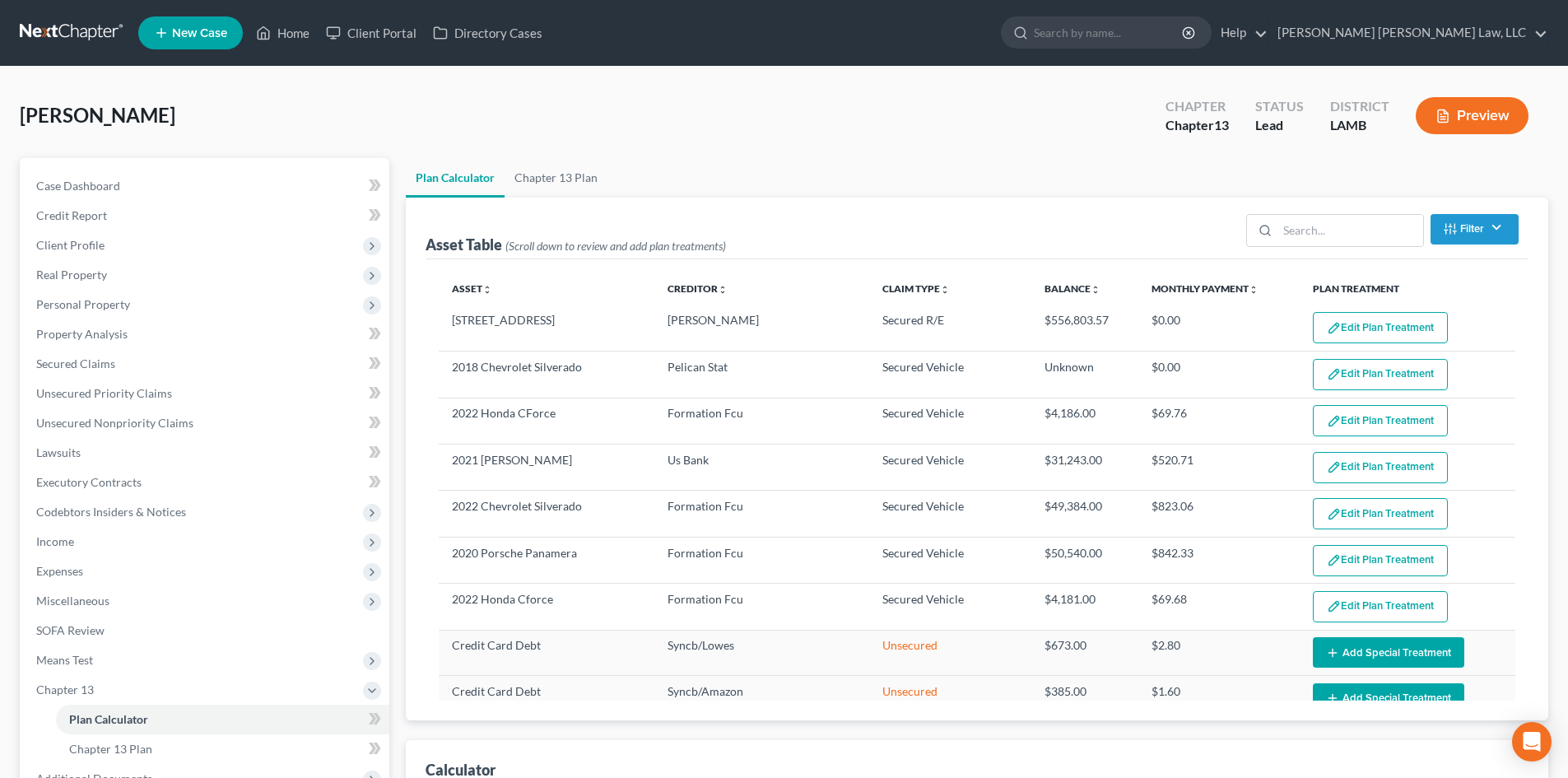
click at [1383, 603] on button "Edit Plan Treatment" at bounding box center [1381, 606] width 135 height 31
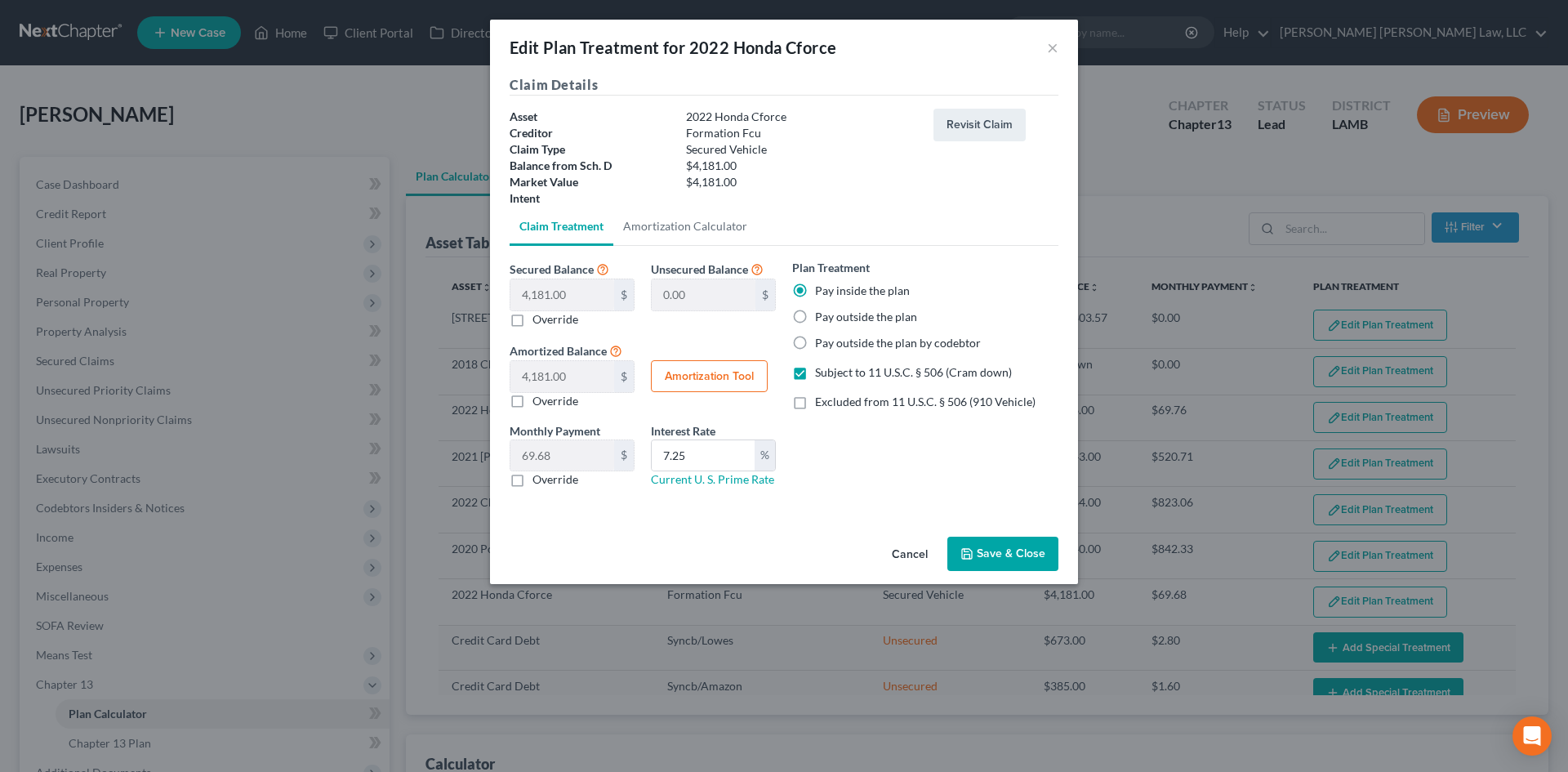
click at [997, 544] on button "Save & Close" at bounding box center [1002, 554] width 111 height 34
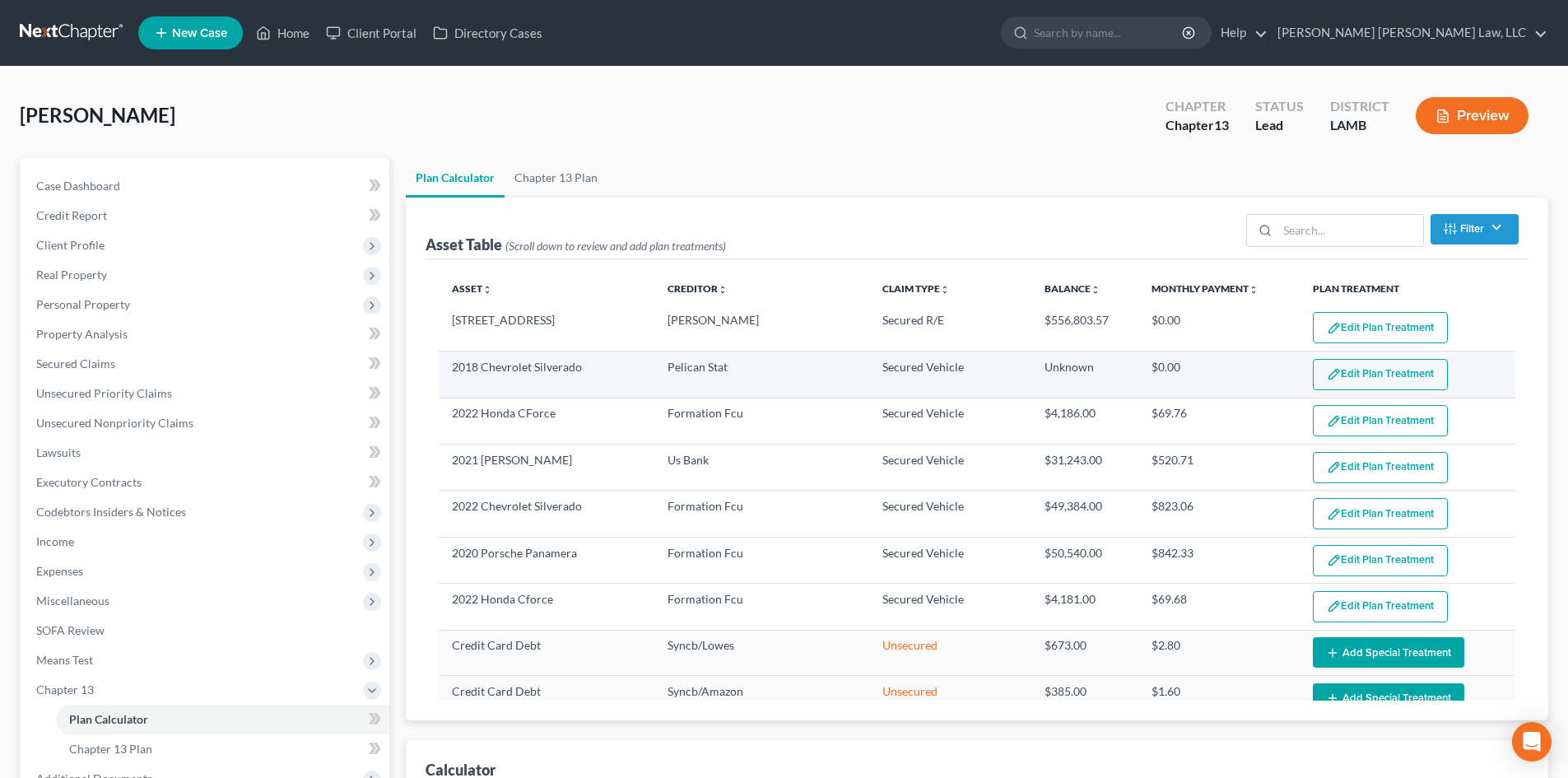
click at [1349, 373] on button "Edit Plan Treatment" at bounding box center [1381, 374] width 135 height 31
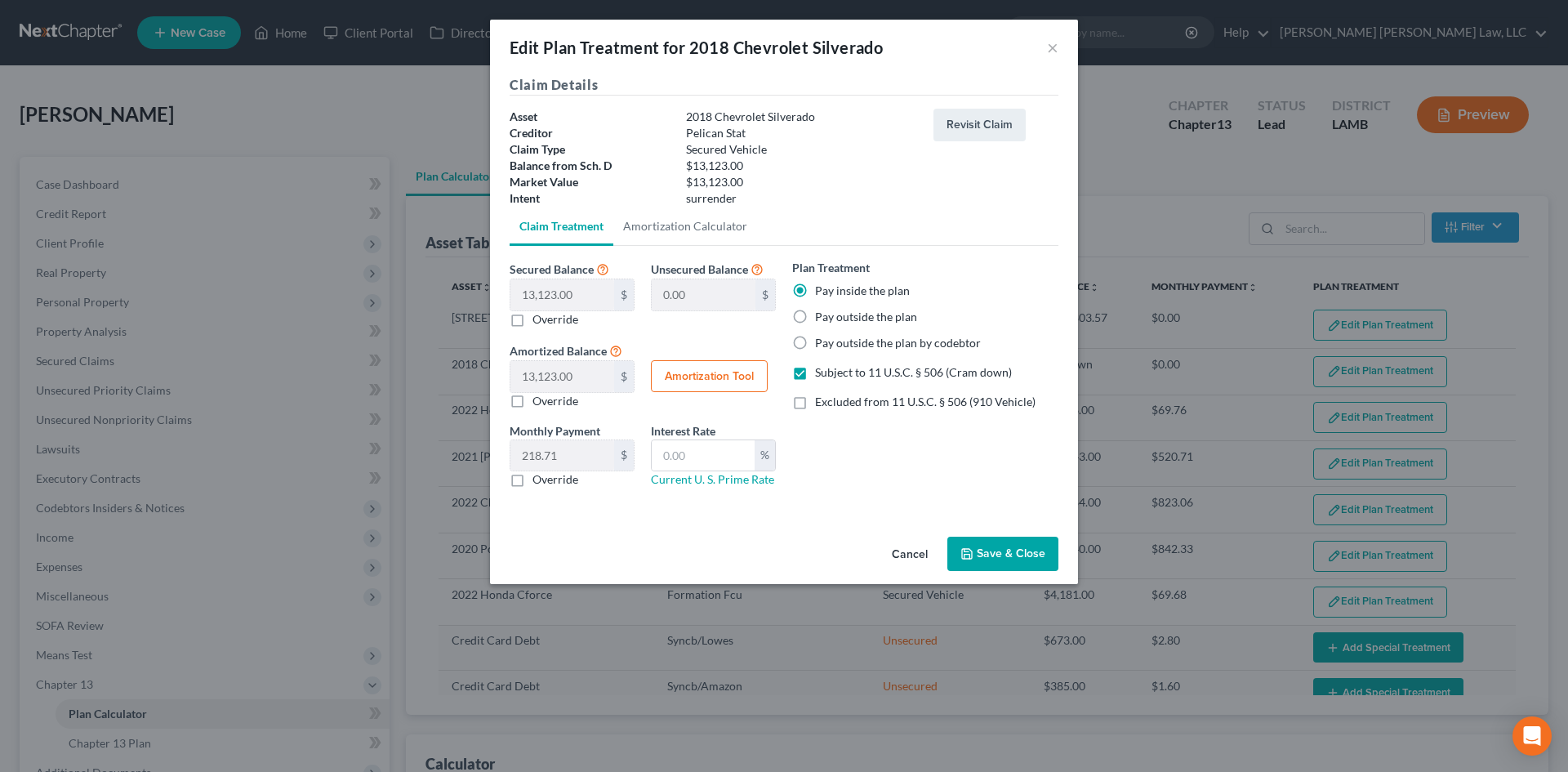
click at [813, 371] on div "Subject to 11 U.S.C. § 506 (Cram down)" at bounding box center [925, 372] width 266 height 16
click at [815, 371] on label "Subject to 11 U.S.C. § 506 (Cram down)" at bounding box center [913, 372] width 197 height 16
click at [821, 371] on input "Subject to 11 U.S.C. § 506 (Cram down)" at bounding box center [826, 370] width 10 height 10
click at [1003, 555] on button "Save & Close" at bounding box center [1002, 554] width 111 height 34
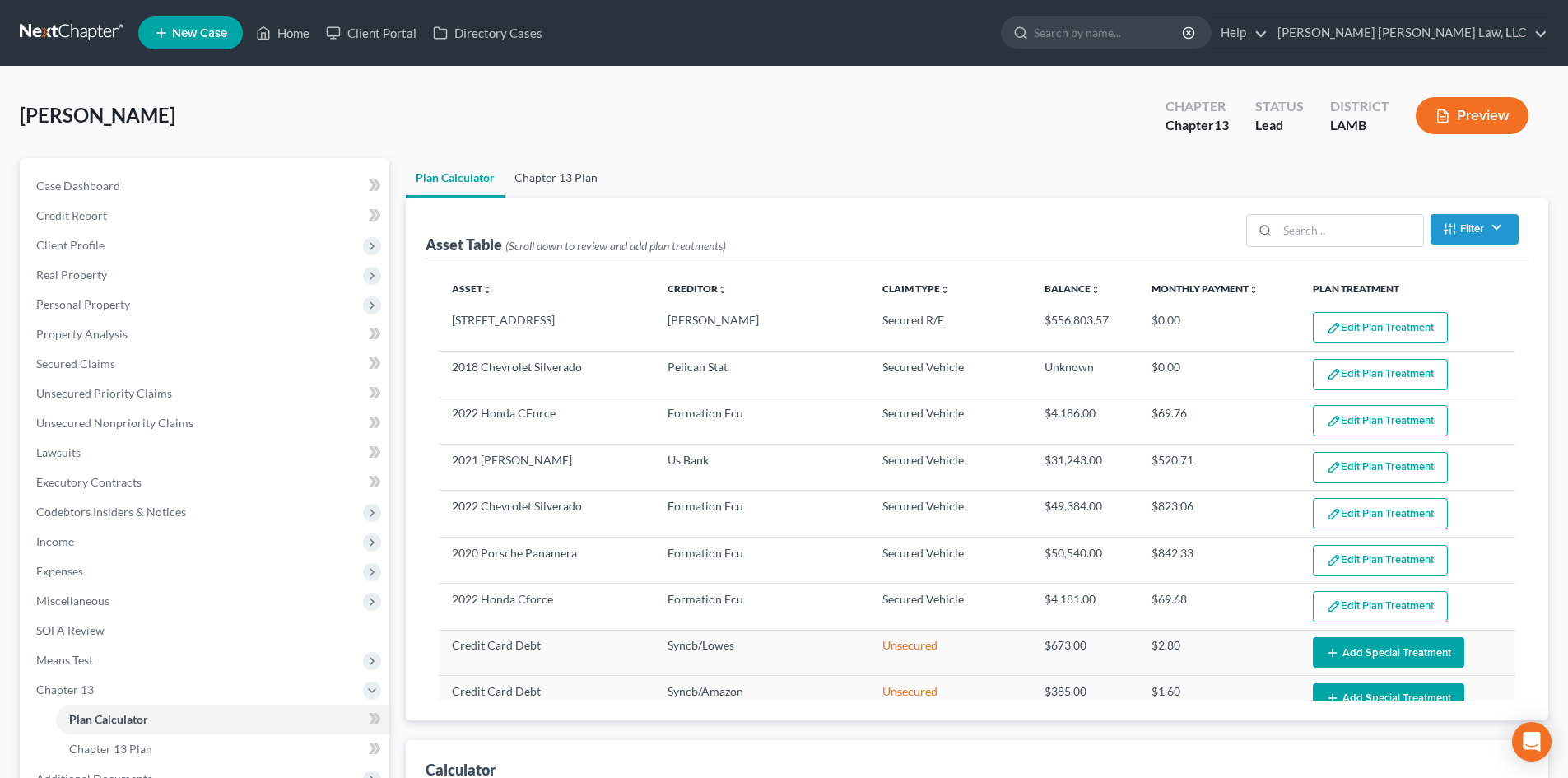
click at [522, 173] on link "Chapter 13 Plan" at bounding box center [556, 178] width 103 height 40
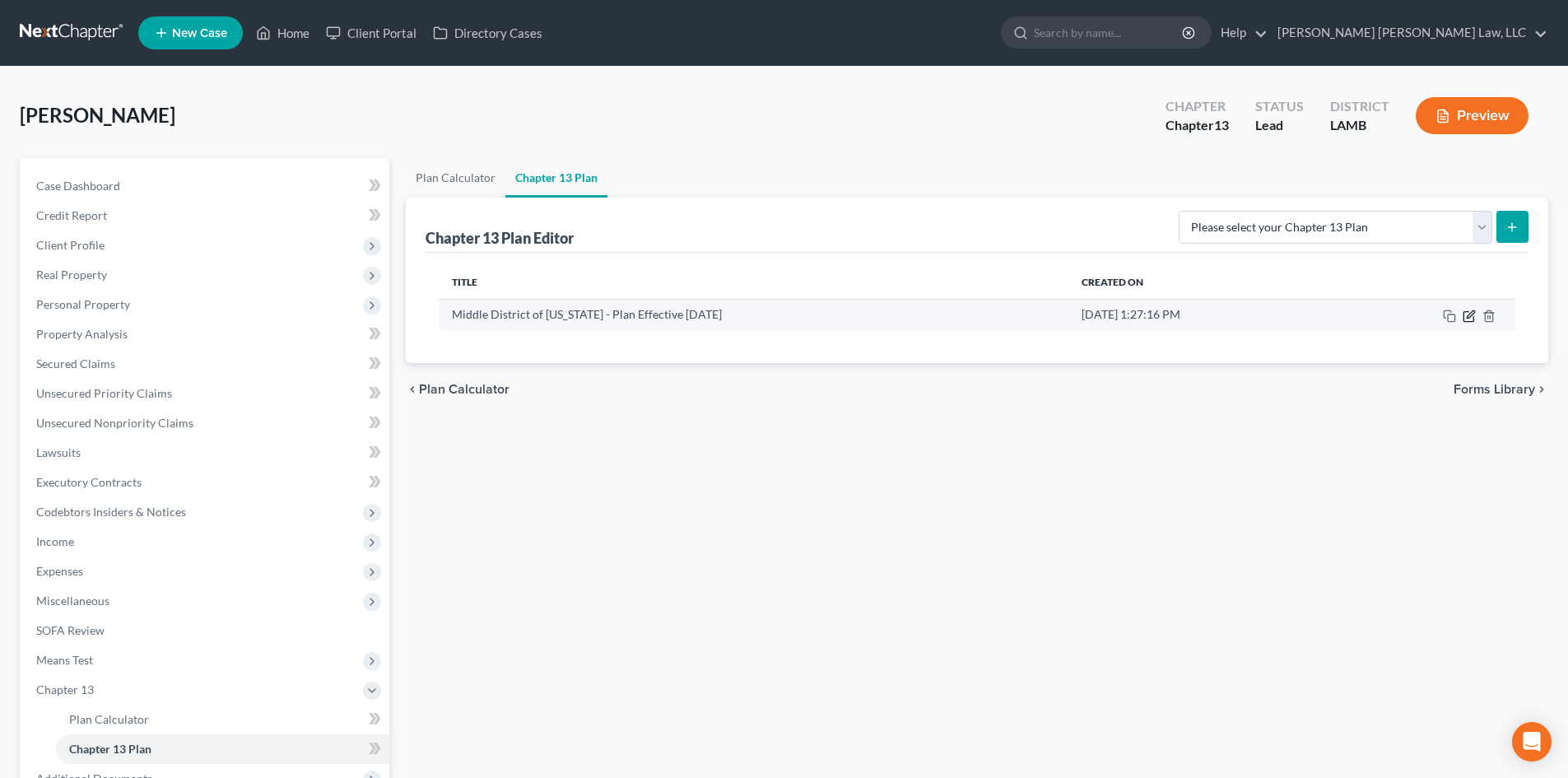
click at [1471, 321] on icon "button" at bounding box center [1468, 315] width 10 height 10
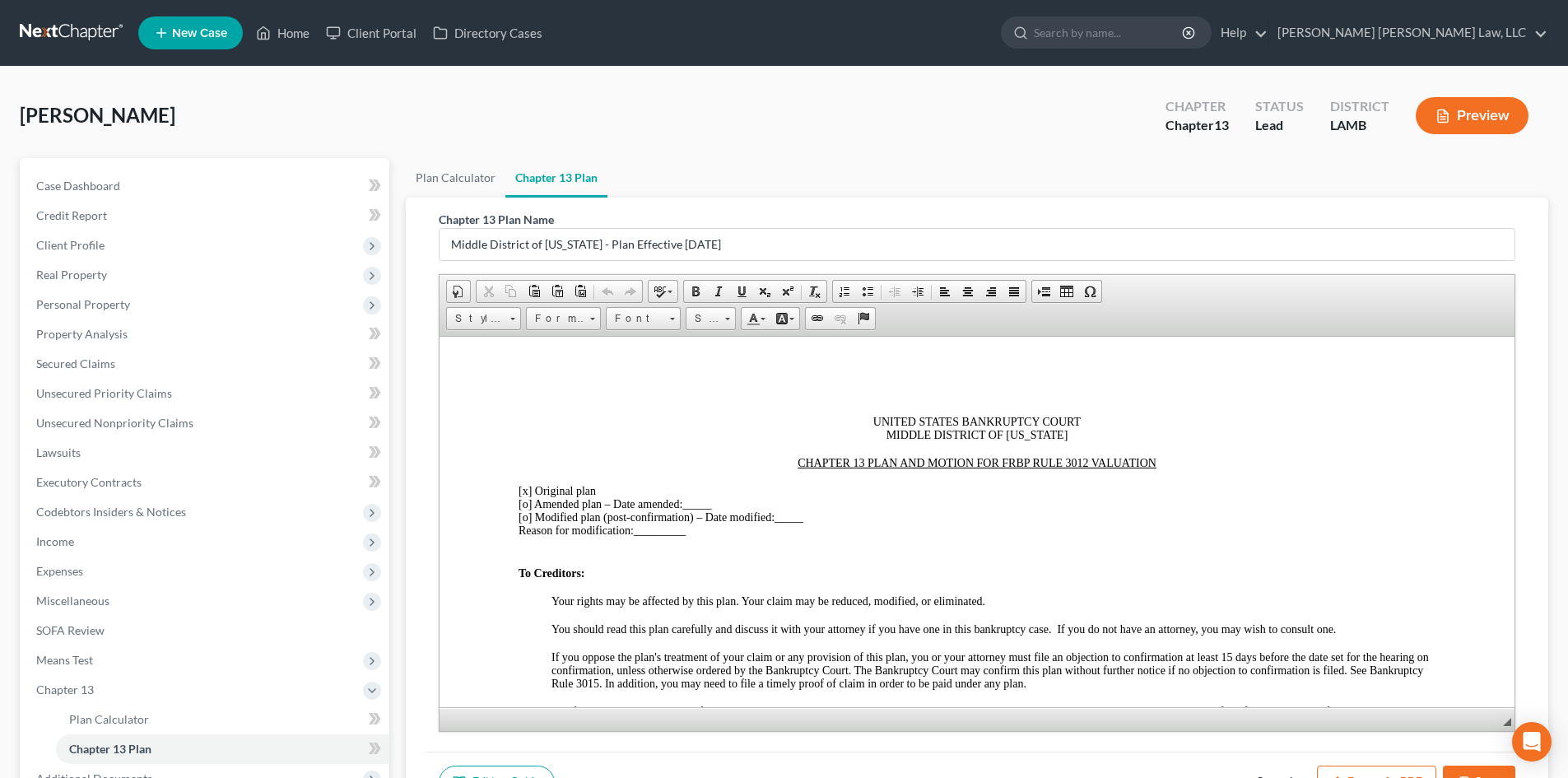
click at [592, 474] on div at bounding box center [977, 476] width 917 height 15
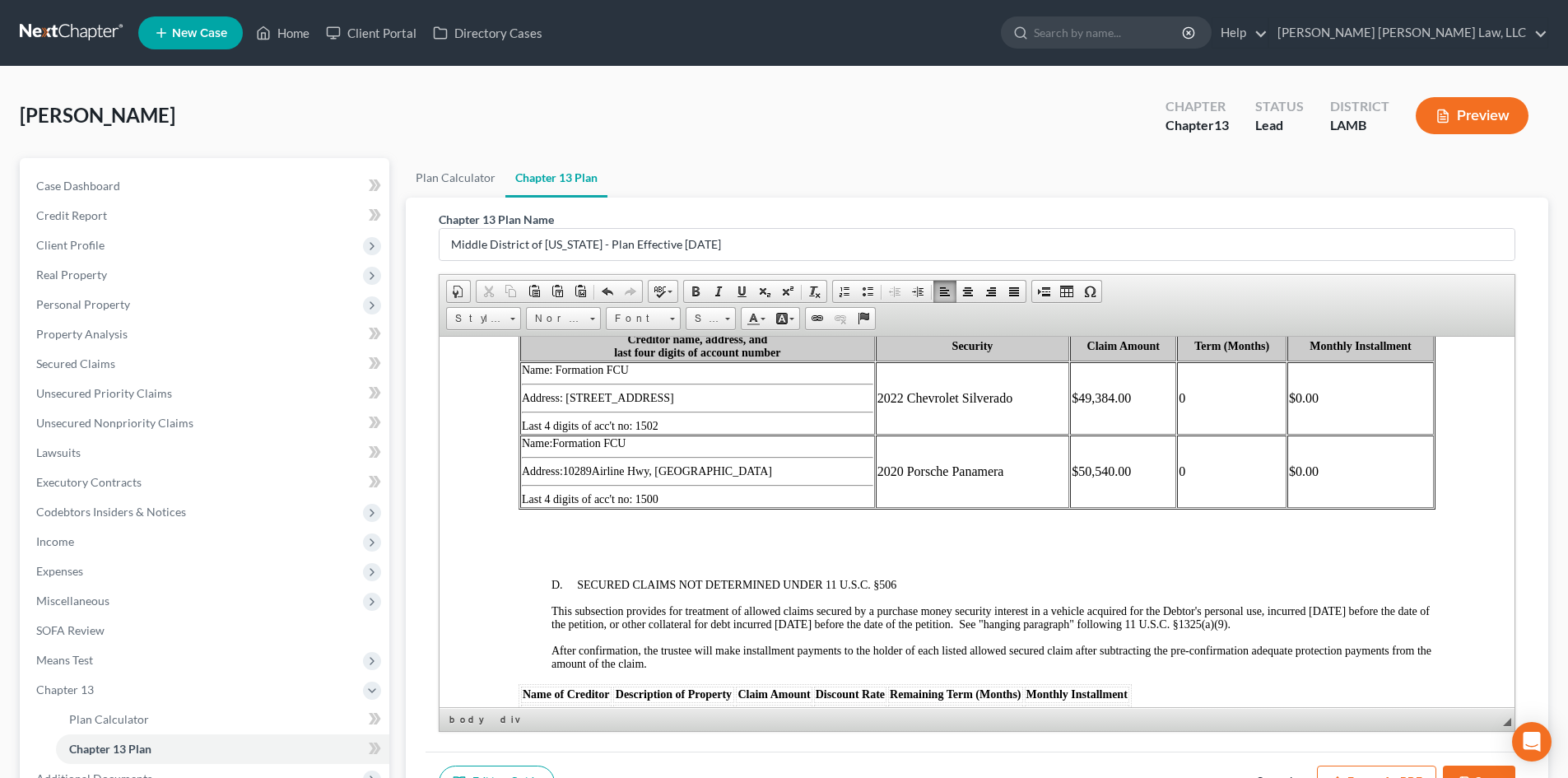
scroll to position [2221, 0]
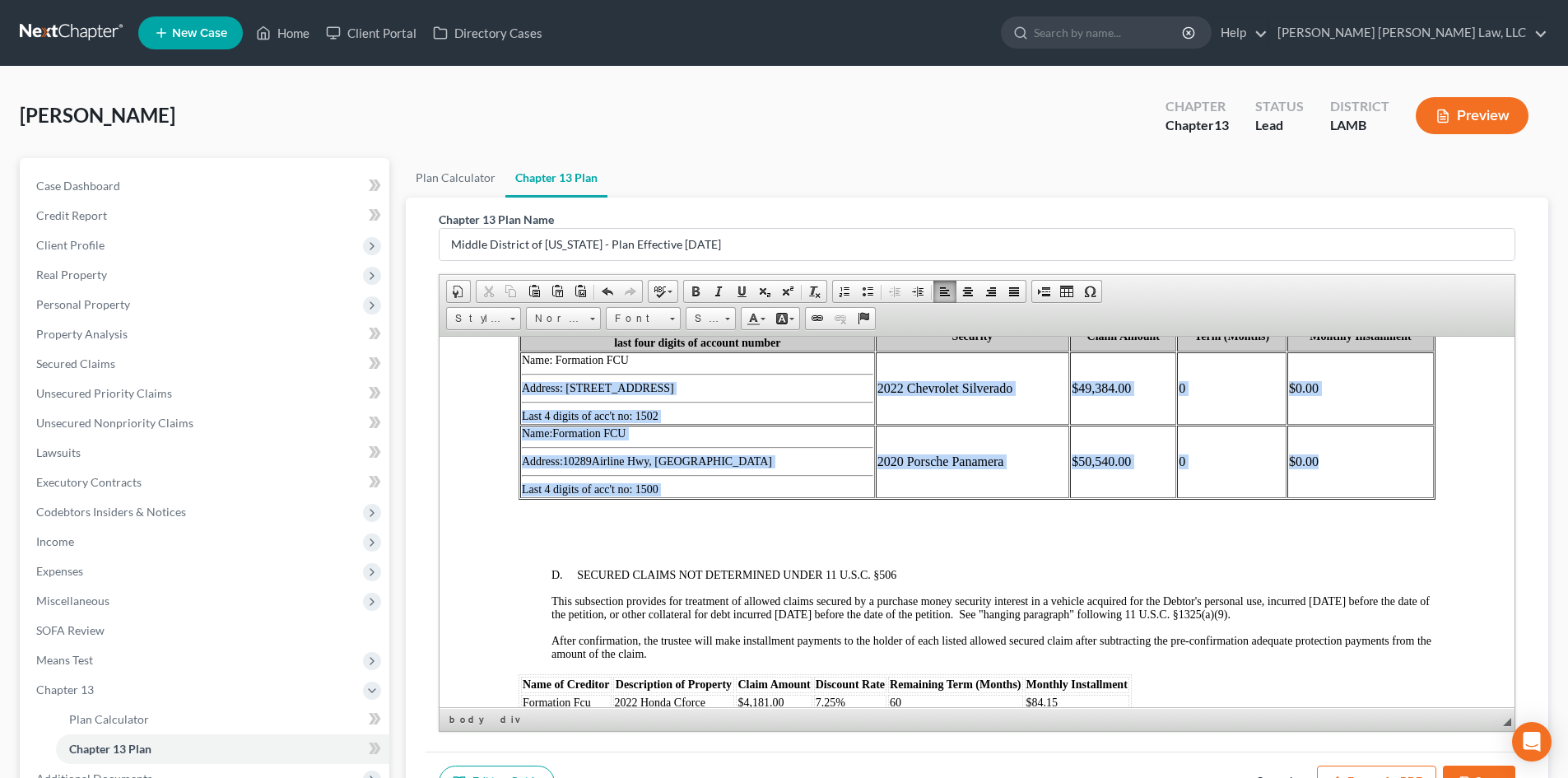
drag, startPoint x: 1321, startPoint y: 478, endPoint x: 525, endPoint y: 385, distance: 801.4
click at [525, 385] on tbody "Creditor name, address, and last four digits of account number Security Claim A…" at bounding box center [977, 408] width 914 height 176
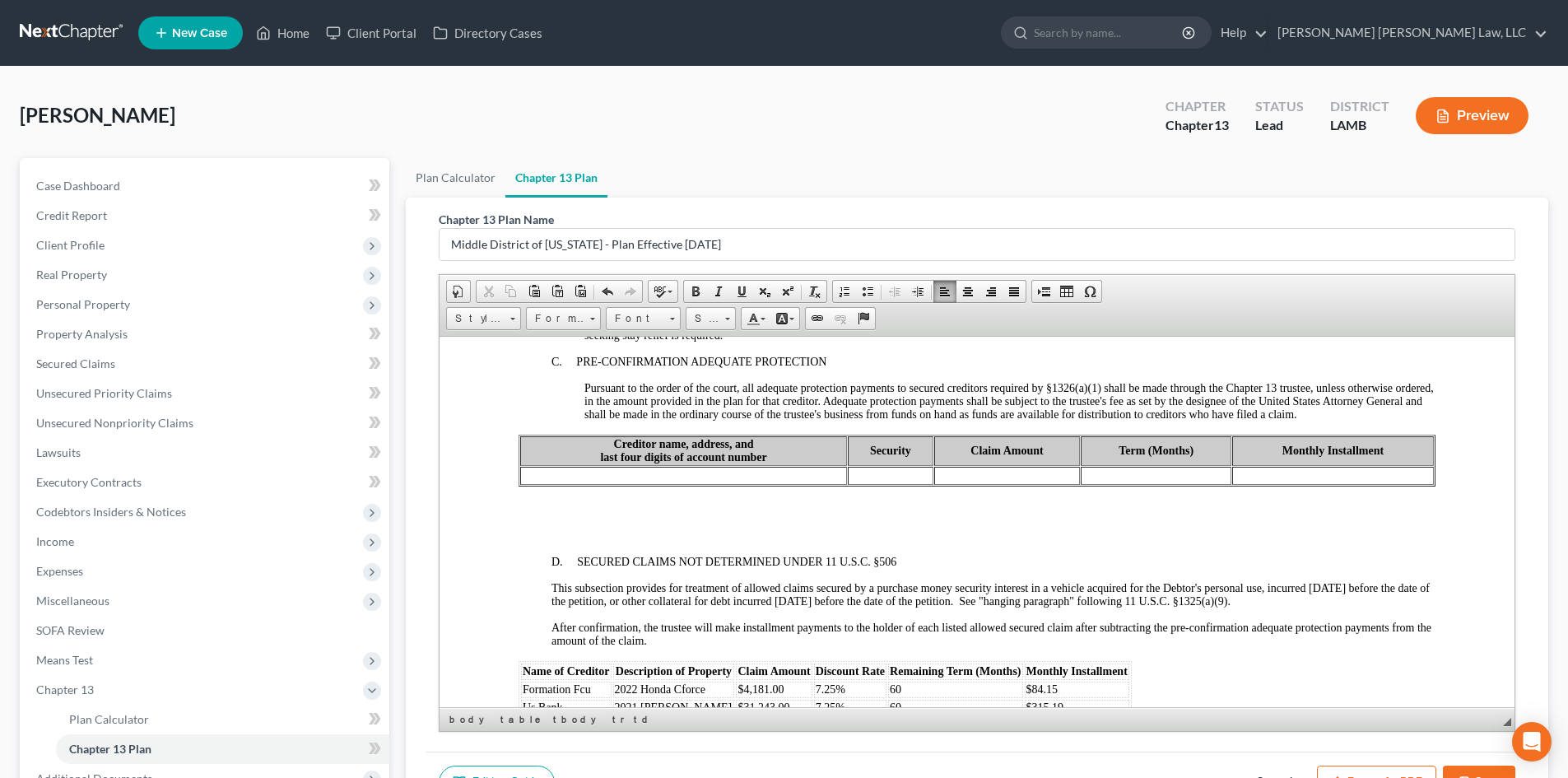
scroll to position [2057, 0]
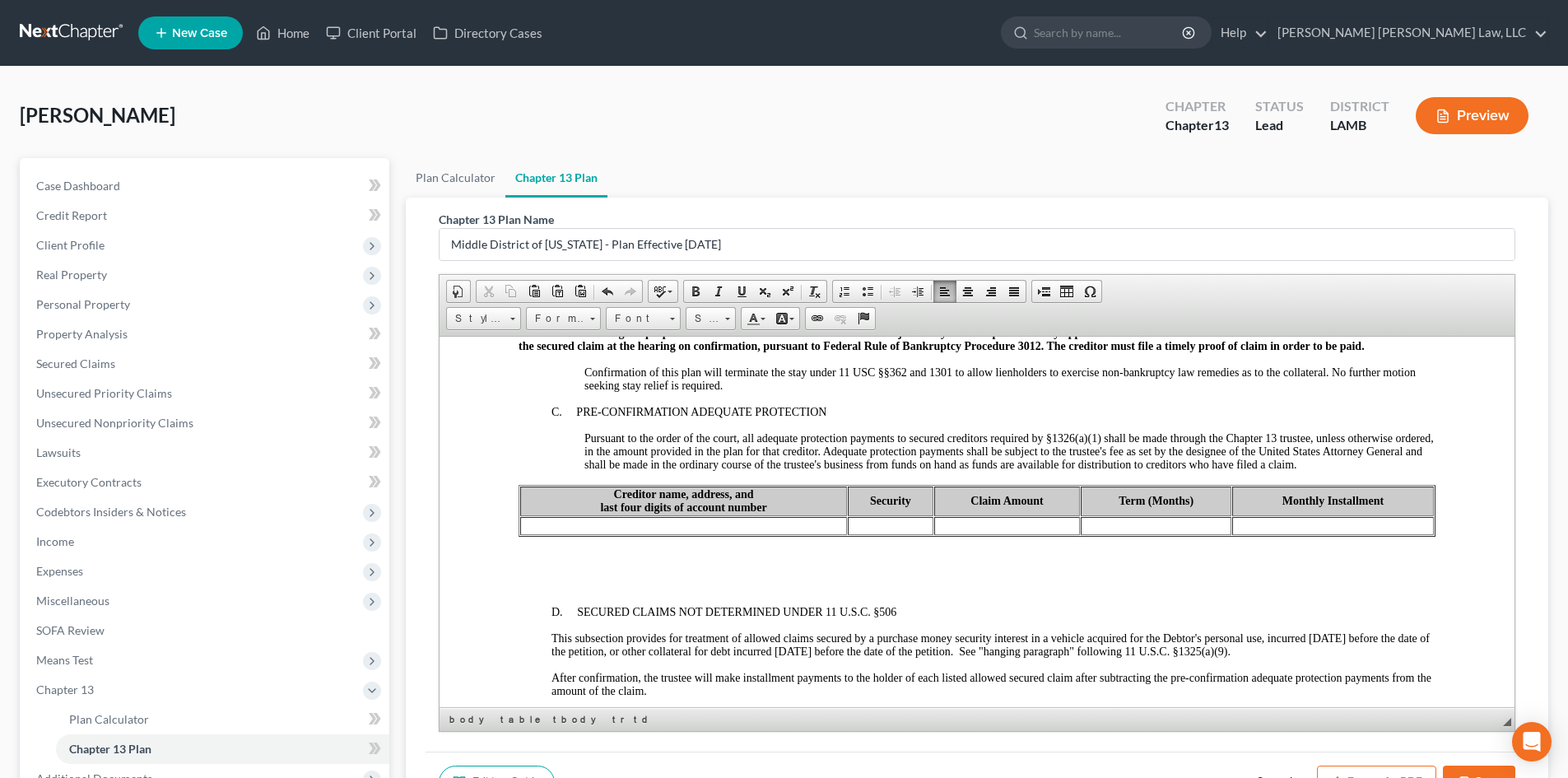
click at [725, 565] on body "UNITED STATES BANKRUPTCY COURT MIDDLE DISTRICT OF [US_STATE] CHAPTER 13 PLAN AN…" at bounding box center [977, 742] width 917 height 4768
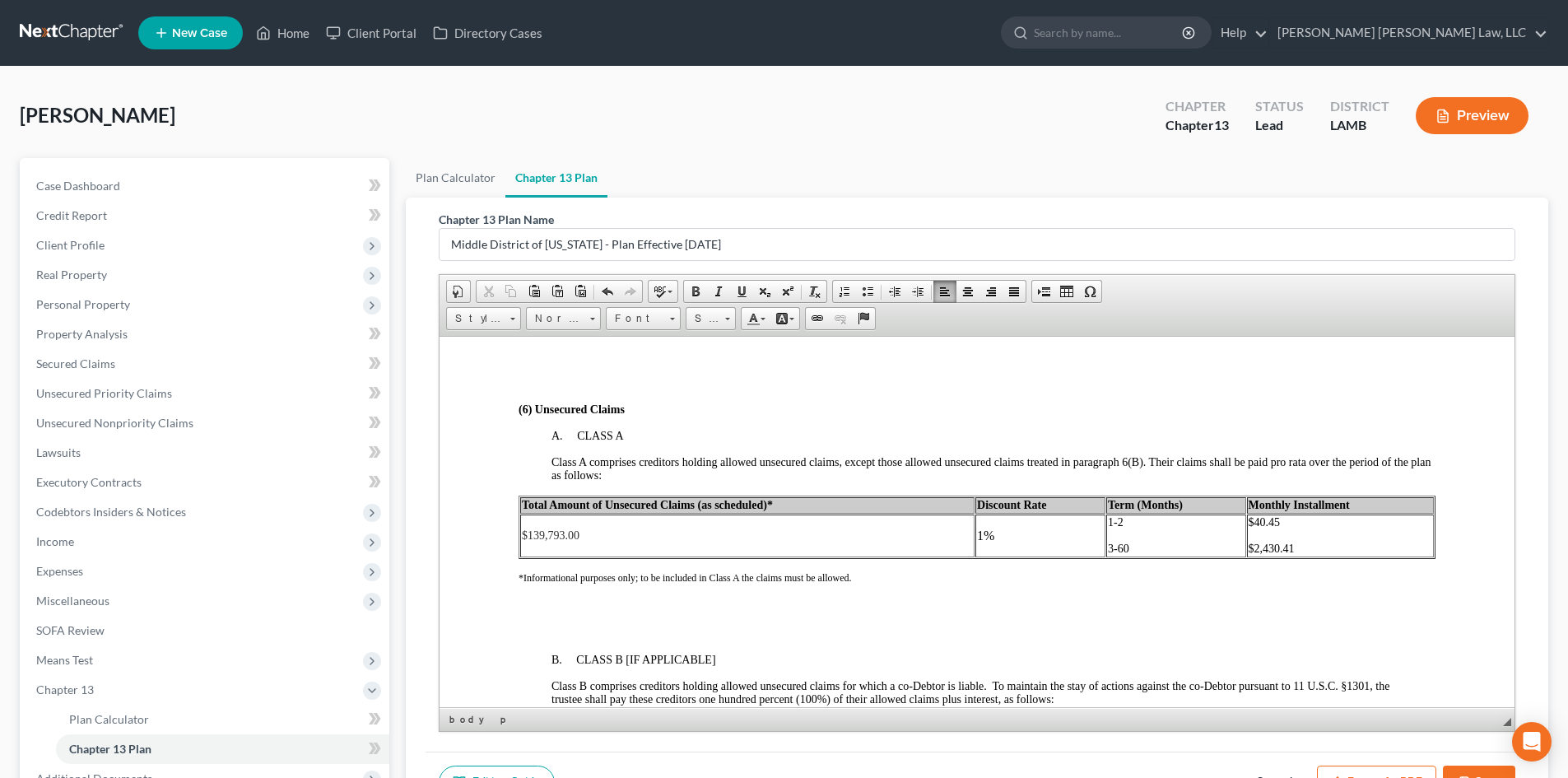
scroll to position [3127, 0]
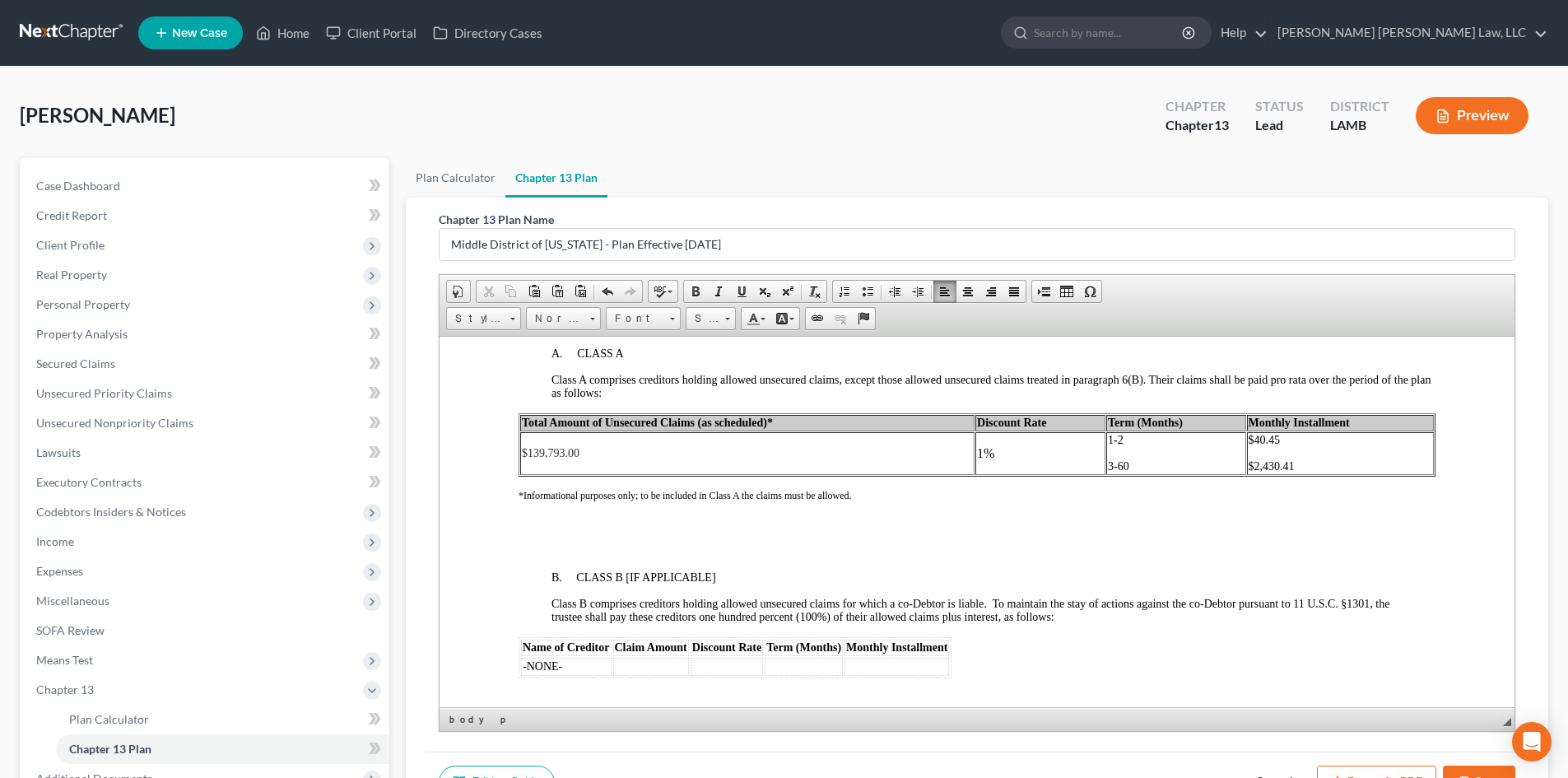
click at [1167, 467] on p "3-60" at bounding box center [1176, 465] width 137 height 13
click at [1138, 441] on p "1-2" at bounding box center [1176, 439] width 137 height 13
drag, startPoint x: 1132, startPoint y: 441, endPoint x: 1093, endPoint y: 442, distance: 39.0
click at [1093, 442] on tr "$139,793.00 1% 1-2 3-60 $40.45 $2,430.41" at bounding box center [977, 452] width 914 height 42
click at [1120, 439] on td "3-60" at bounding box center [1175, 452] width 140 height 42
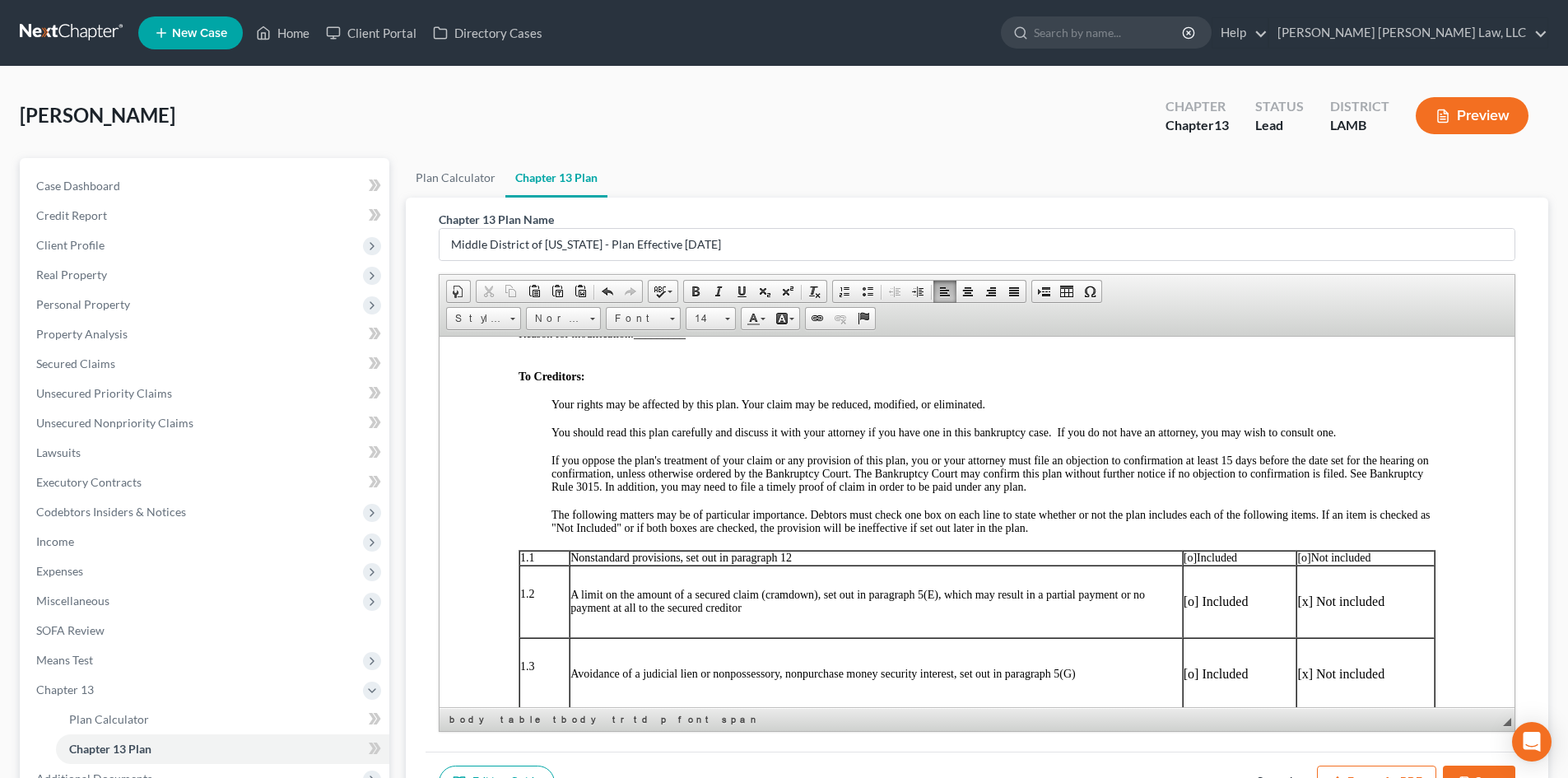
scroll to position [247, 0]
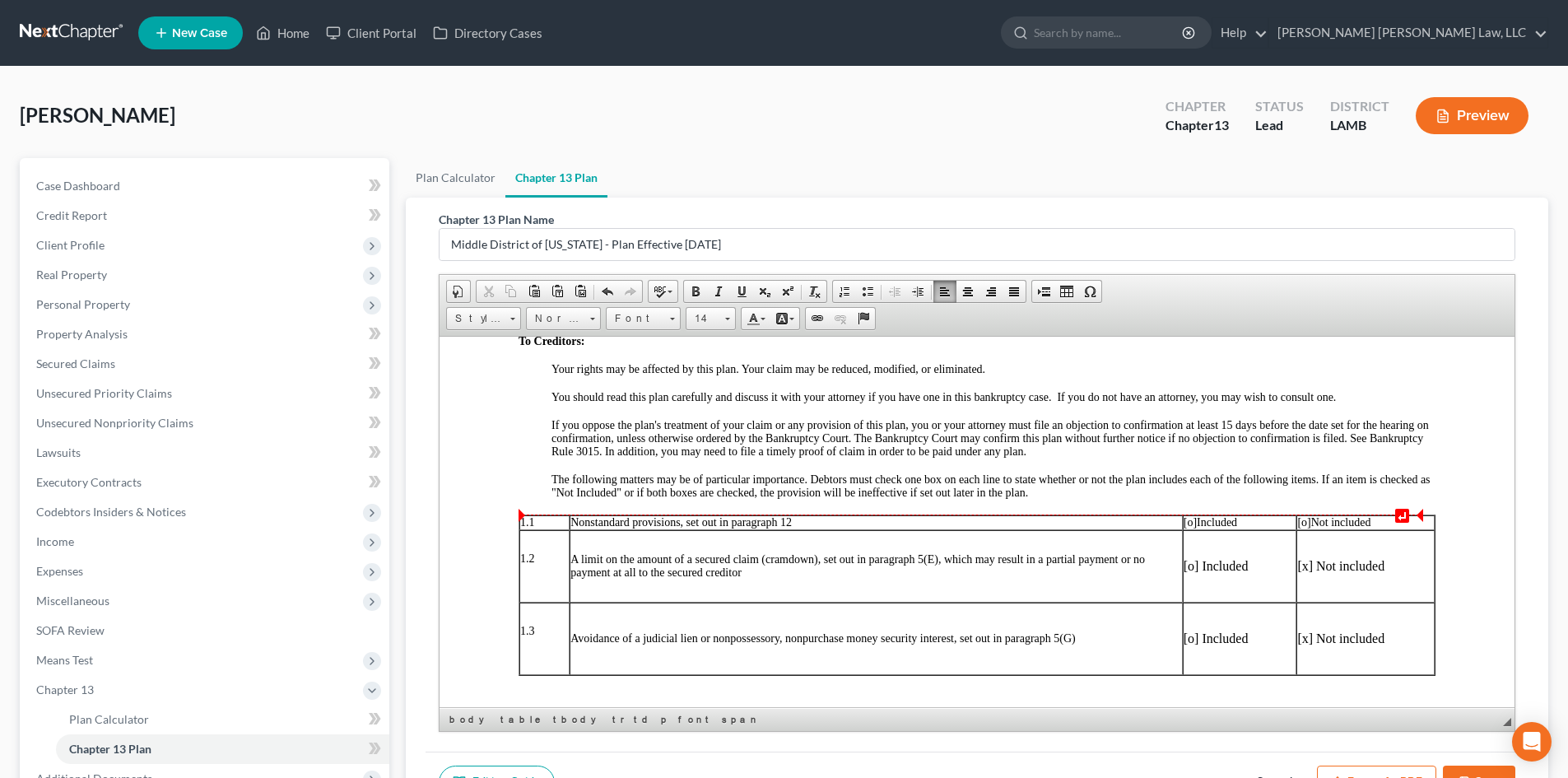
click at [1298, 525] on span "[o]" at bounding box center [1304, 522] width 13 height 12
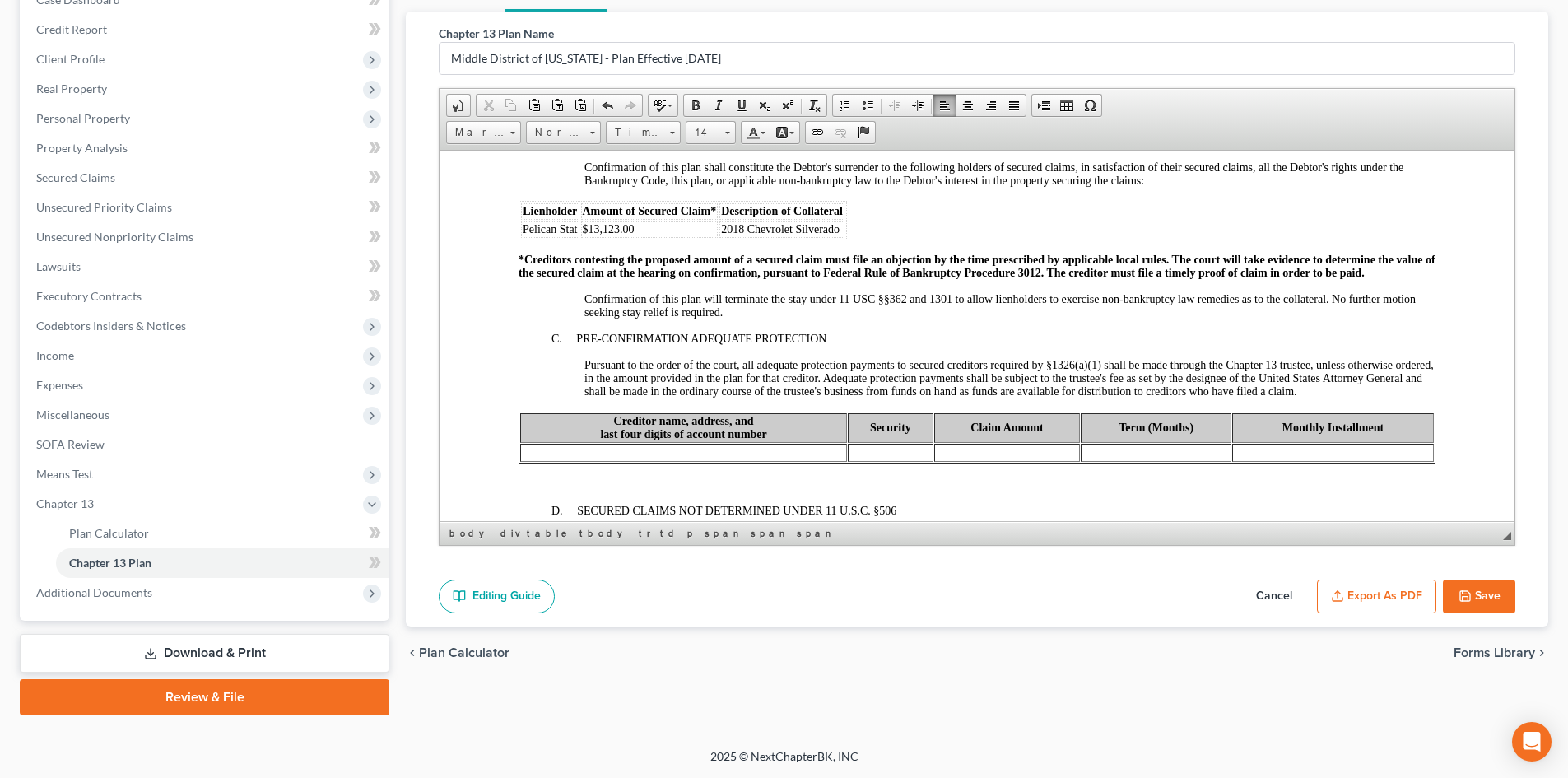
scroll to position [1812, 0]
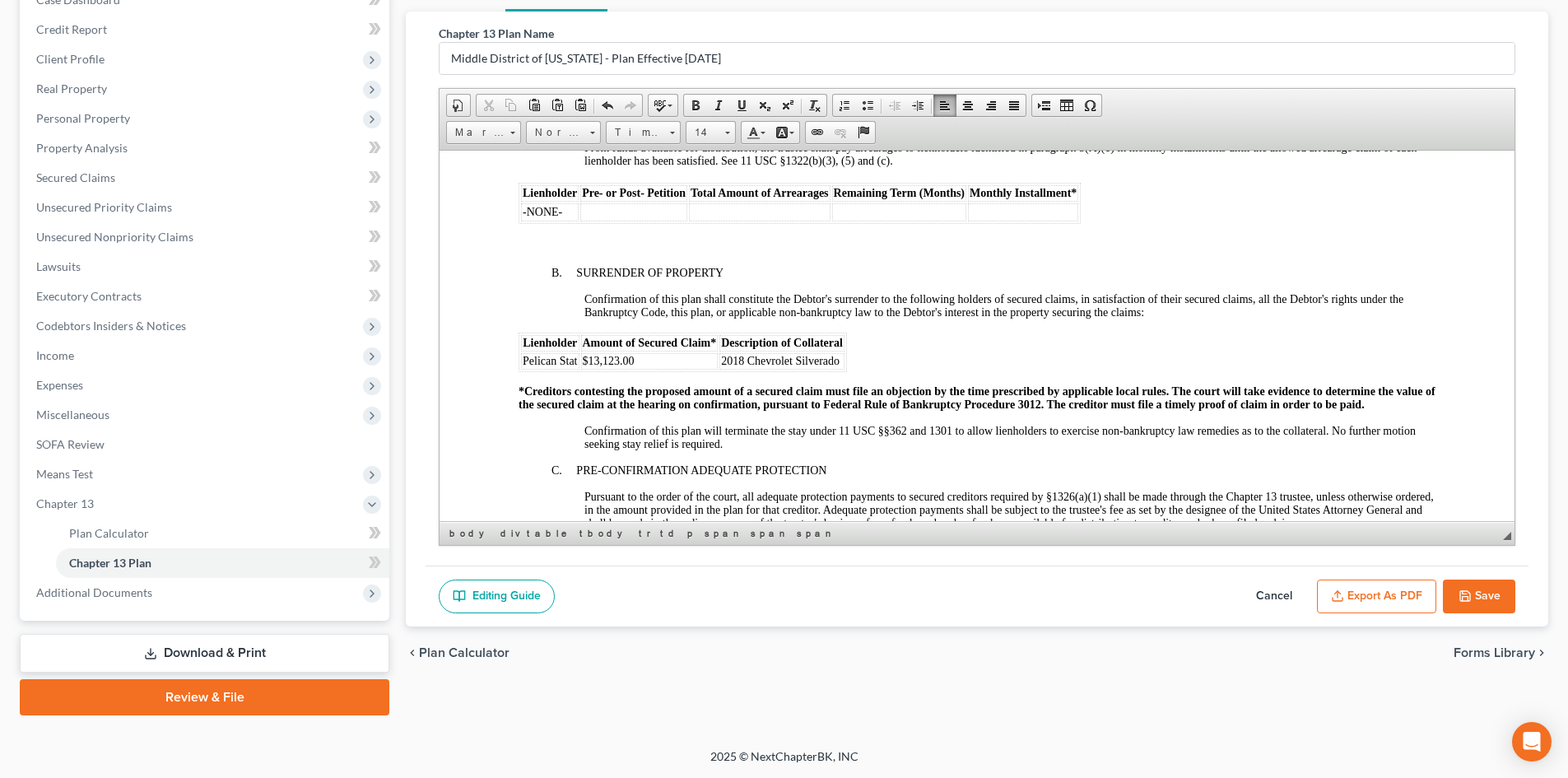
click at [1486, 584] on button "Save" at bounding box center [1480, 597] width 73 height 35
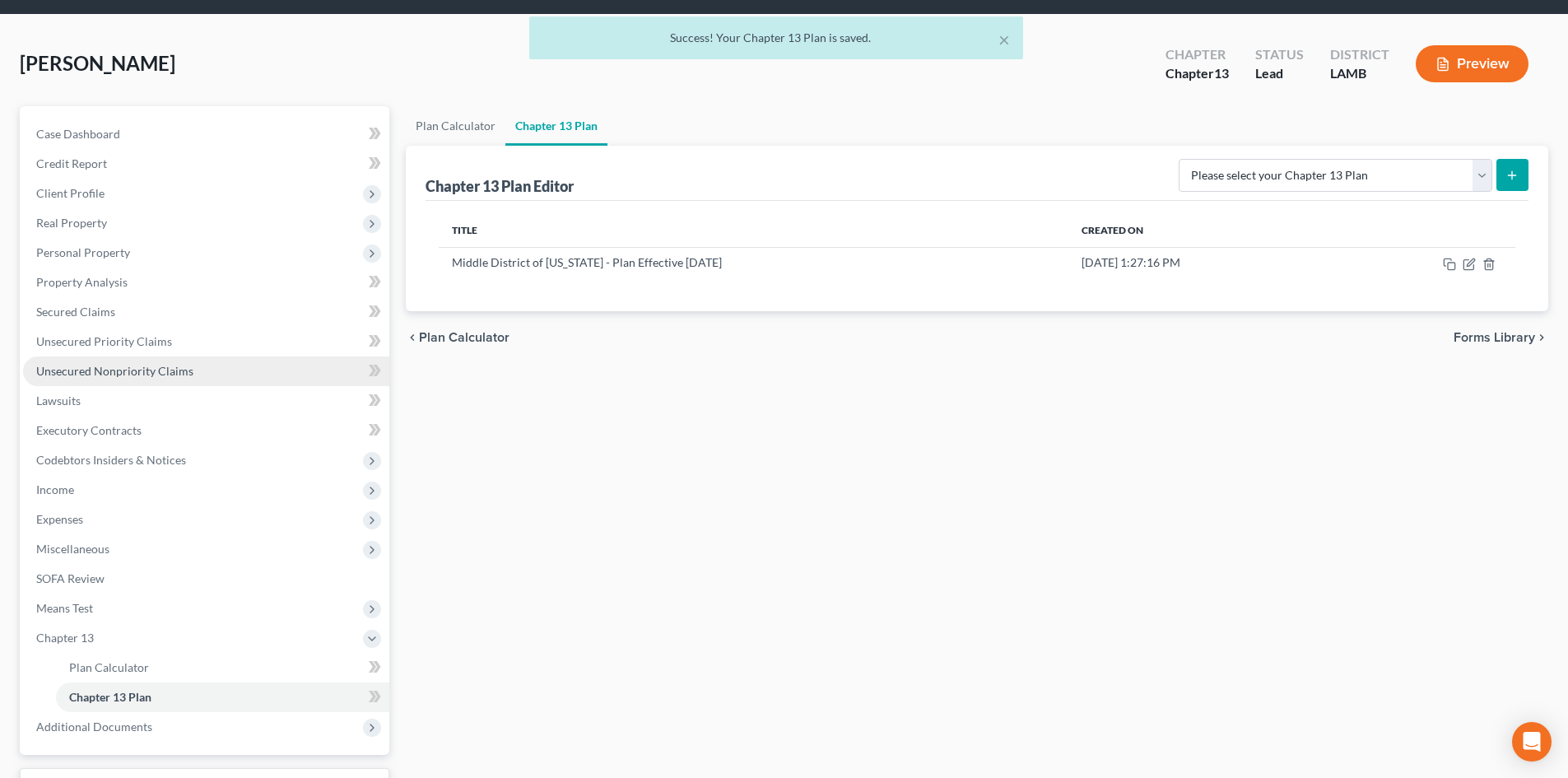
scroll to position [22, 0]
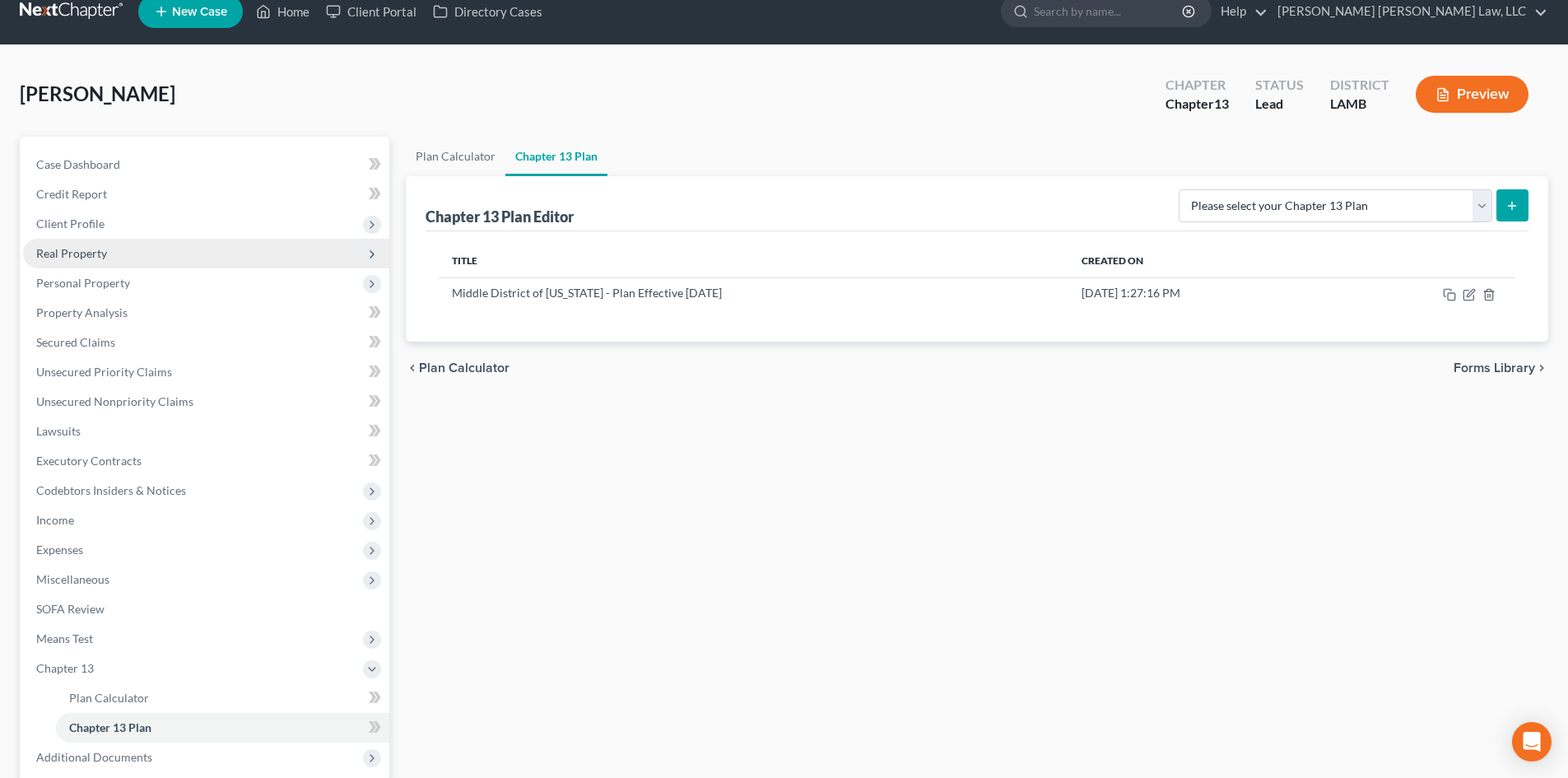
click at [143, 254] on span "Real Property" at bounding box center [206, 253] width 367 height 29
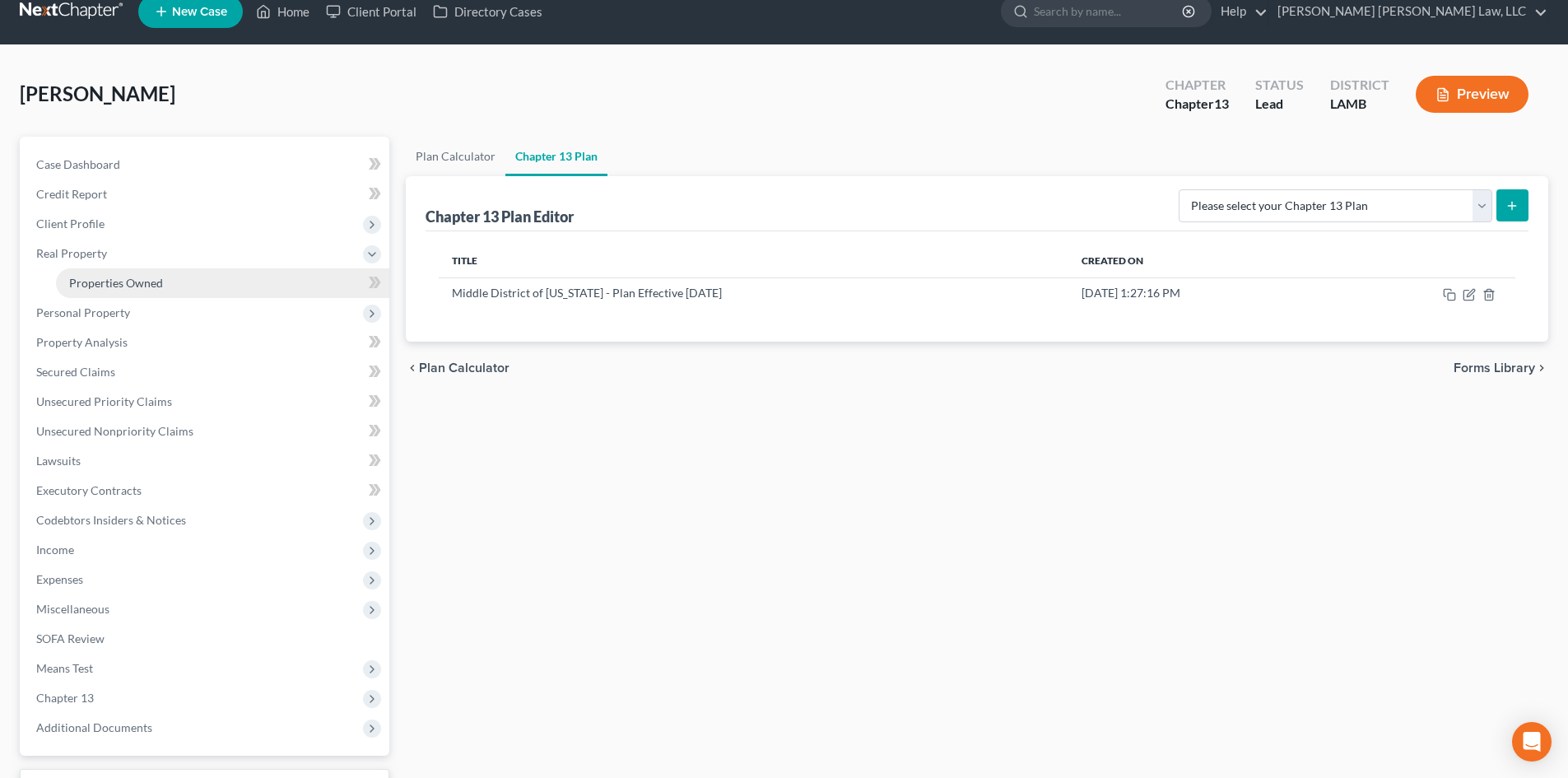
click at [140, 287] on span "Properties Owned" at bounding box center [116, 282] width 94 height 14
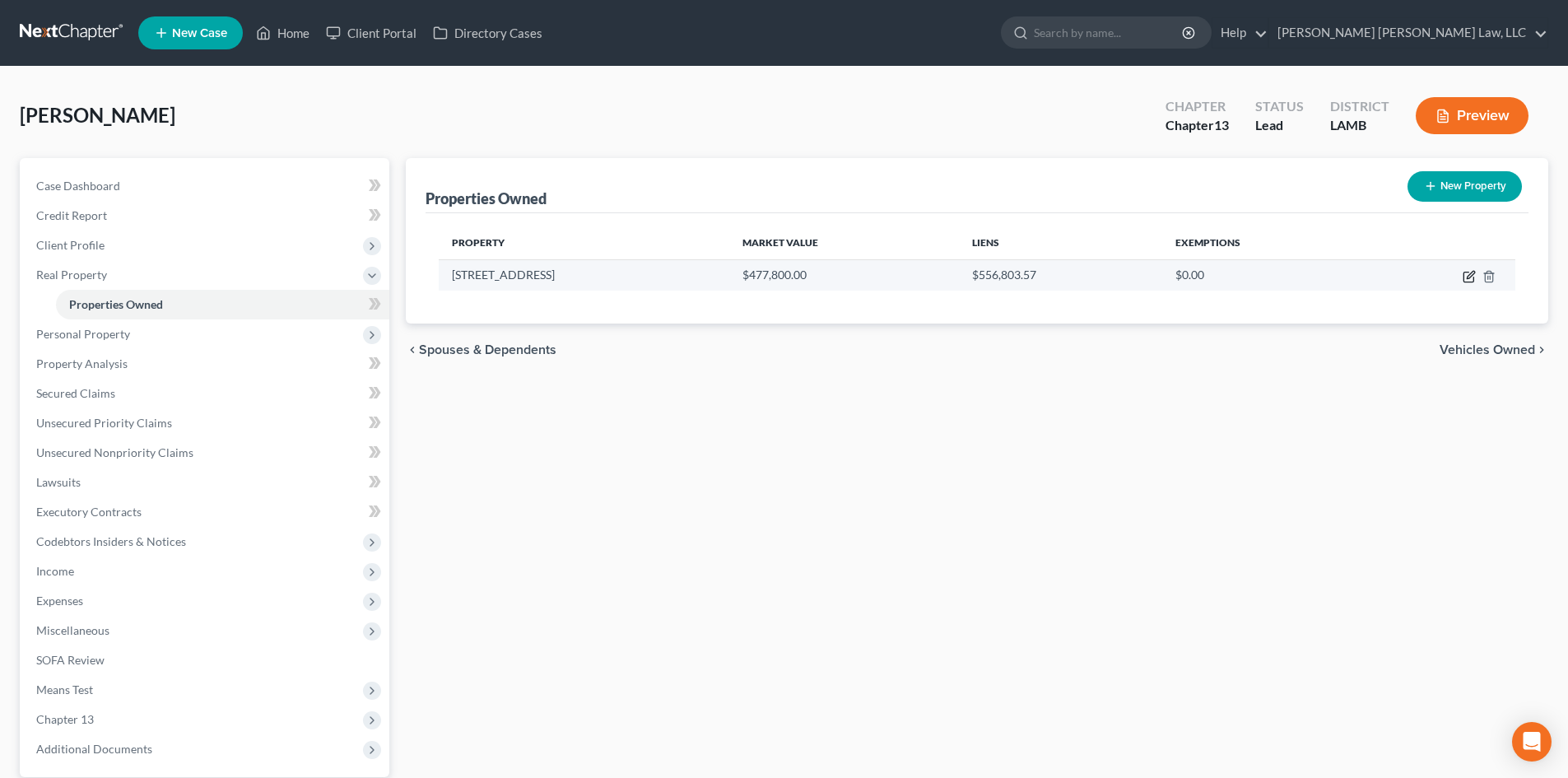
click at [1465, 276] on icon "button" at bounding box center [1468, 276] width 10 height 10
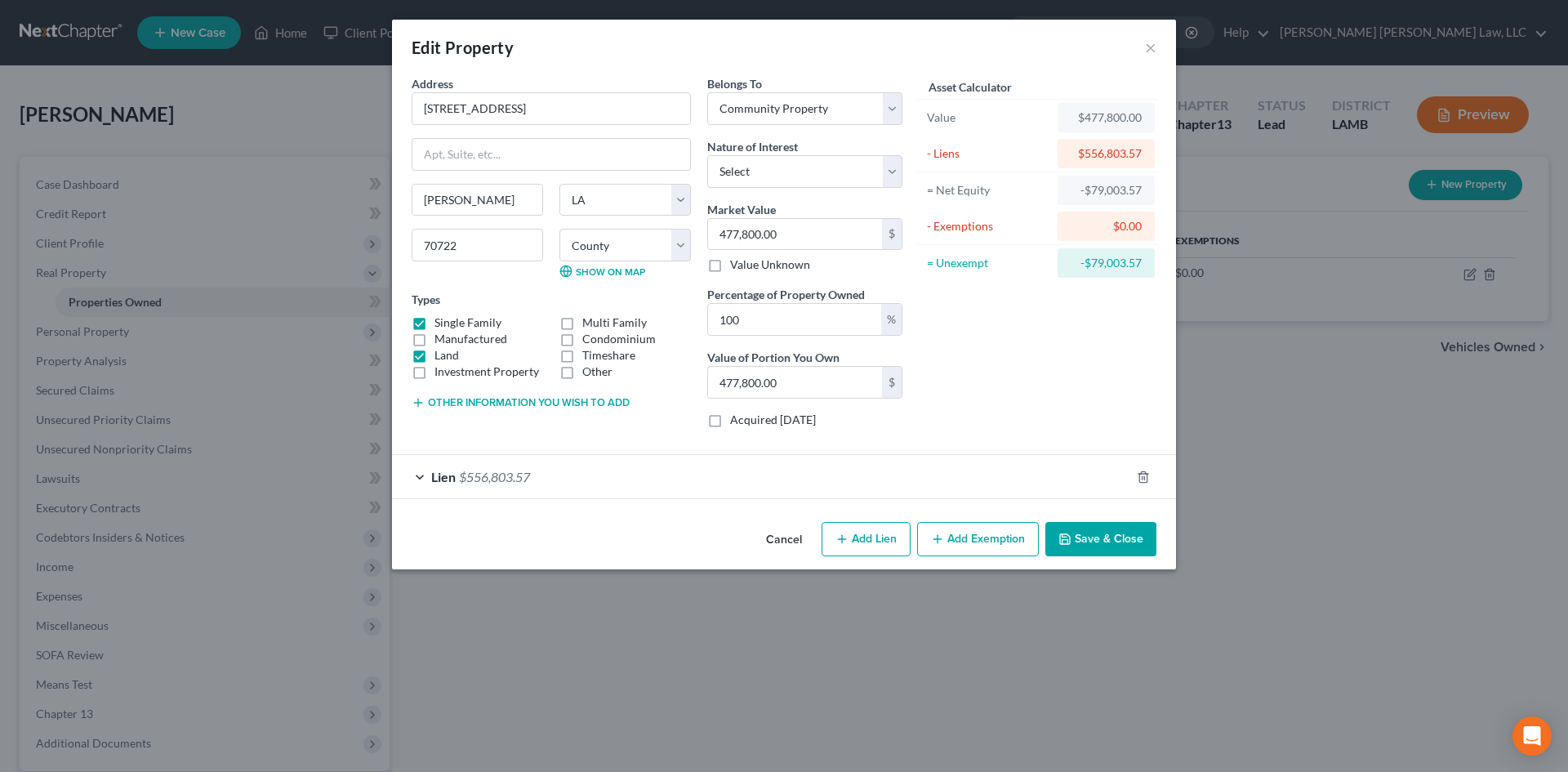
click at [961, 540] on button "Add Exemption" at bounding box center [978, 539] width 122 height 34
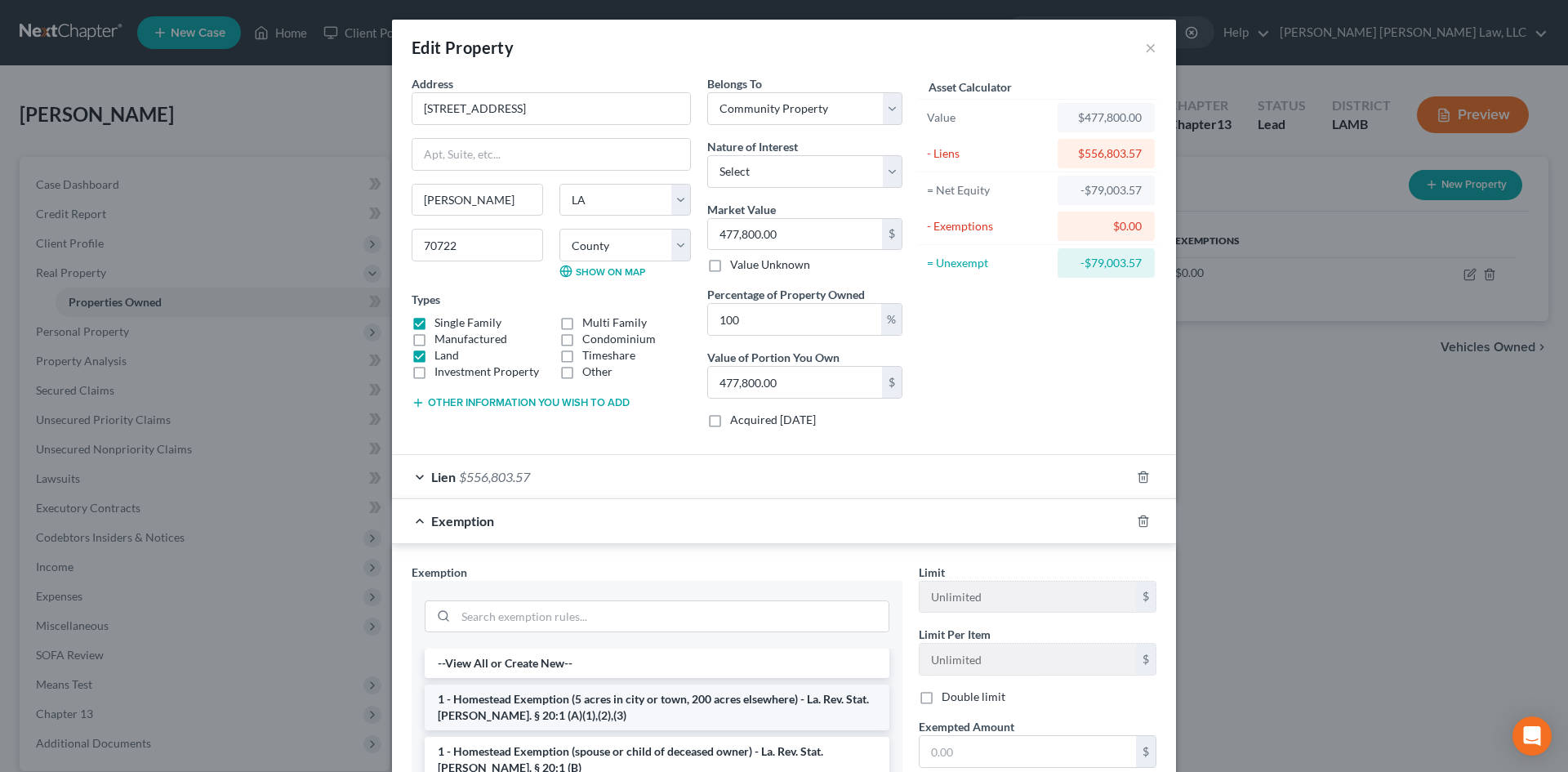
click at [542, 707] on li "1 - Homestead Exemption (5 acres in city or town, 200 acres elsewhere) - La. Re…" at bounding box center [657, 707] width 464 height 46
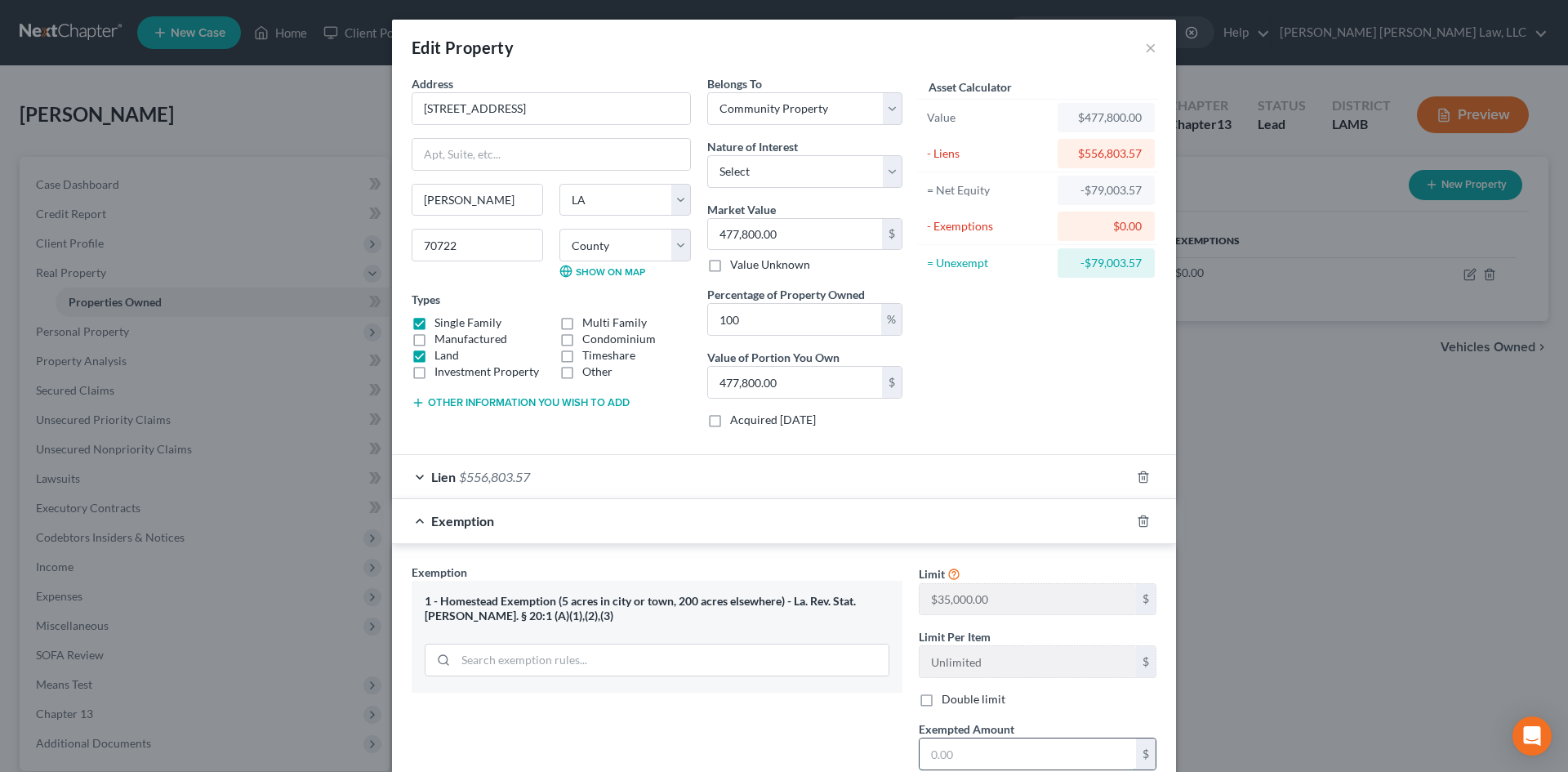
click at [991, 757] on input "text" at bounding box center [1027, 754] width 217 height 31
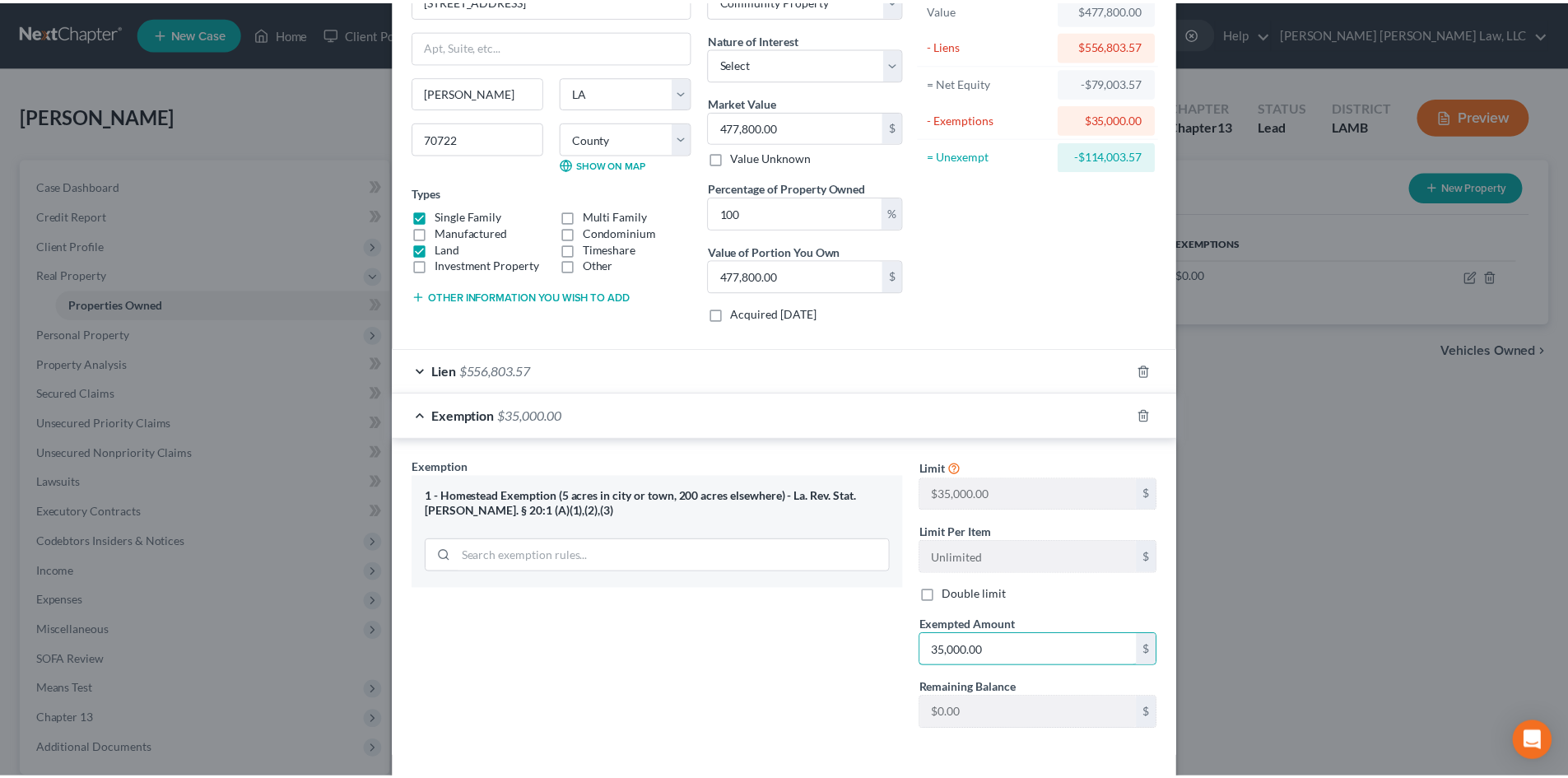
scroll to position [178, 0]
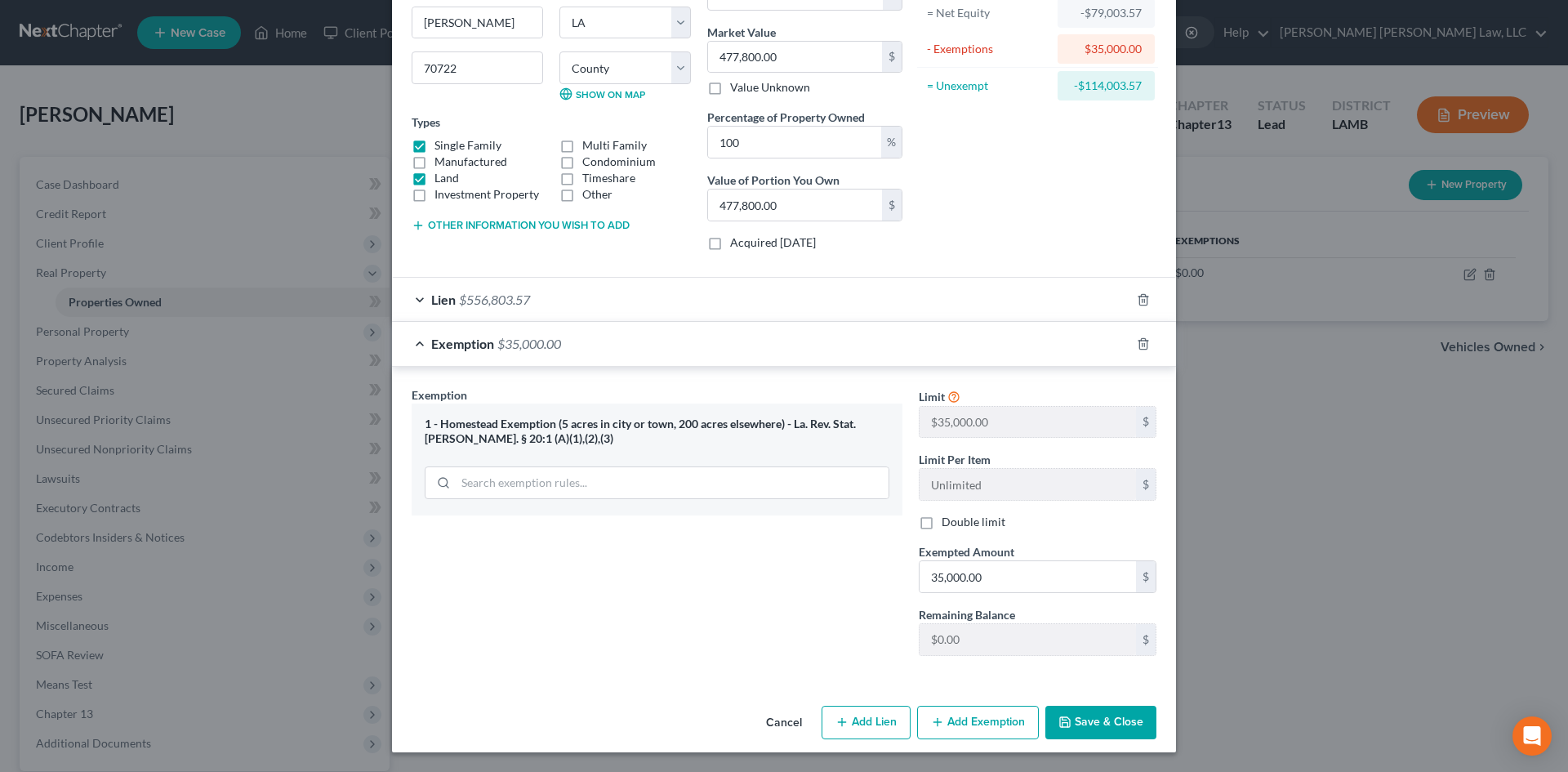
click at [1081, 722] on button "Save & Close" at bounding box center [1100, 723] width 111 height 34
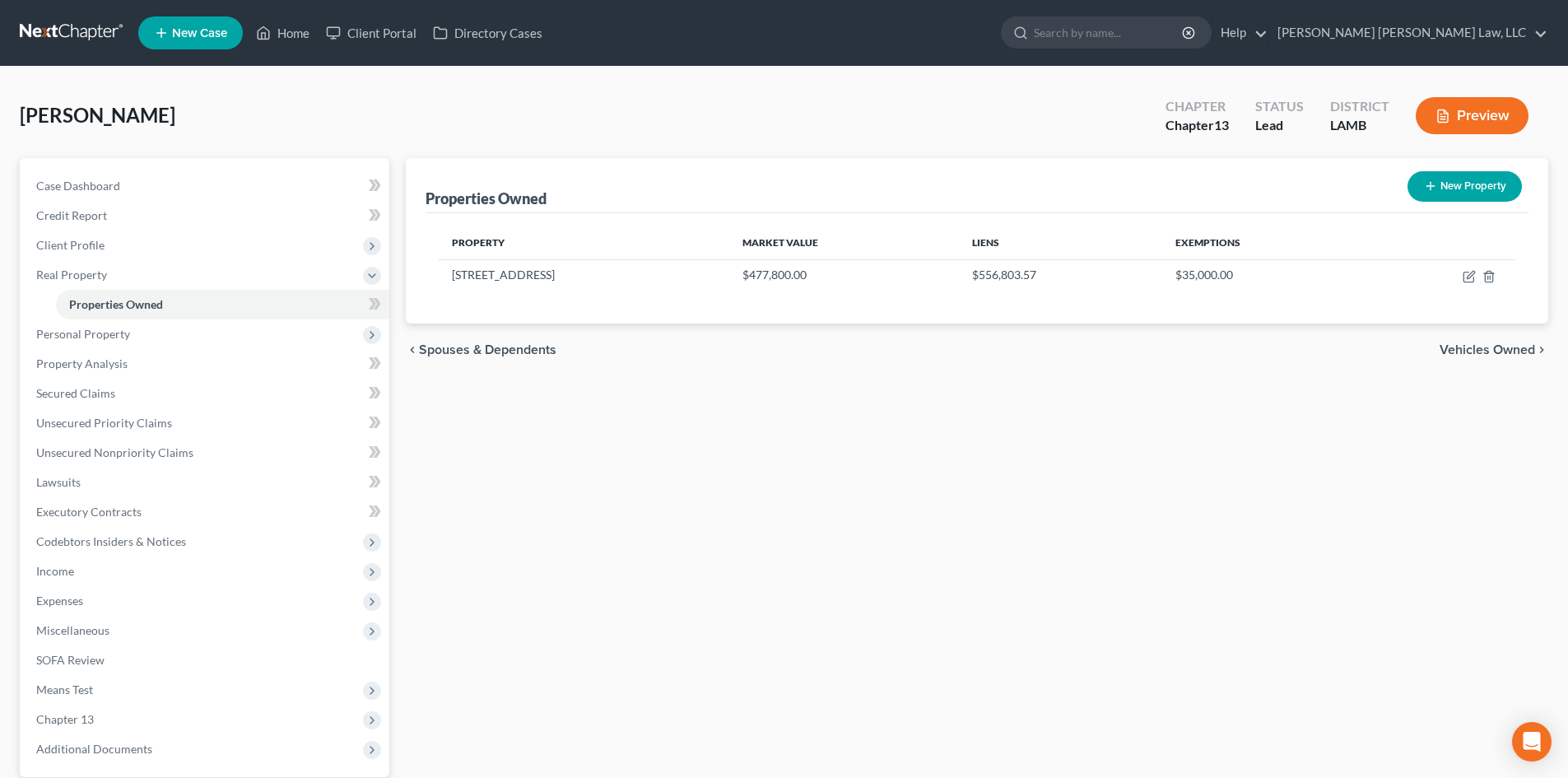
click at [670, 384] on div "Properties Owned New Property Property Market Value Liens Exemptions [STREET_AD…" at bounding box center [977, 514] width 1159 height 713
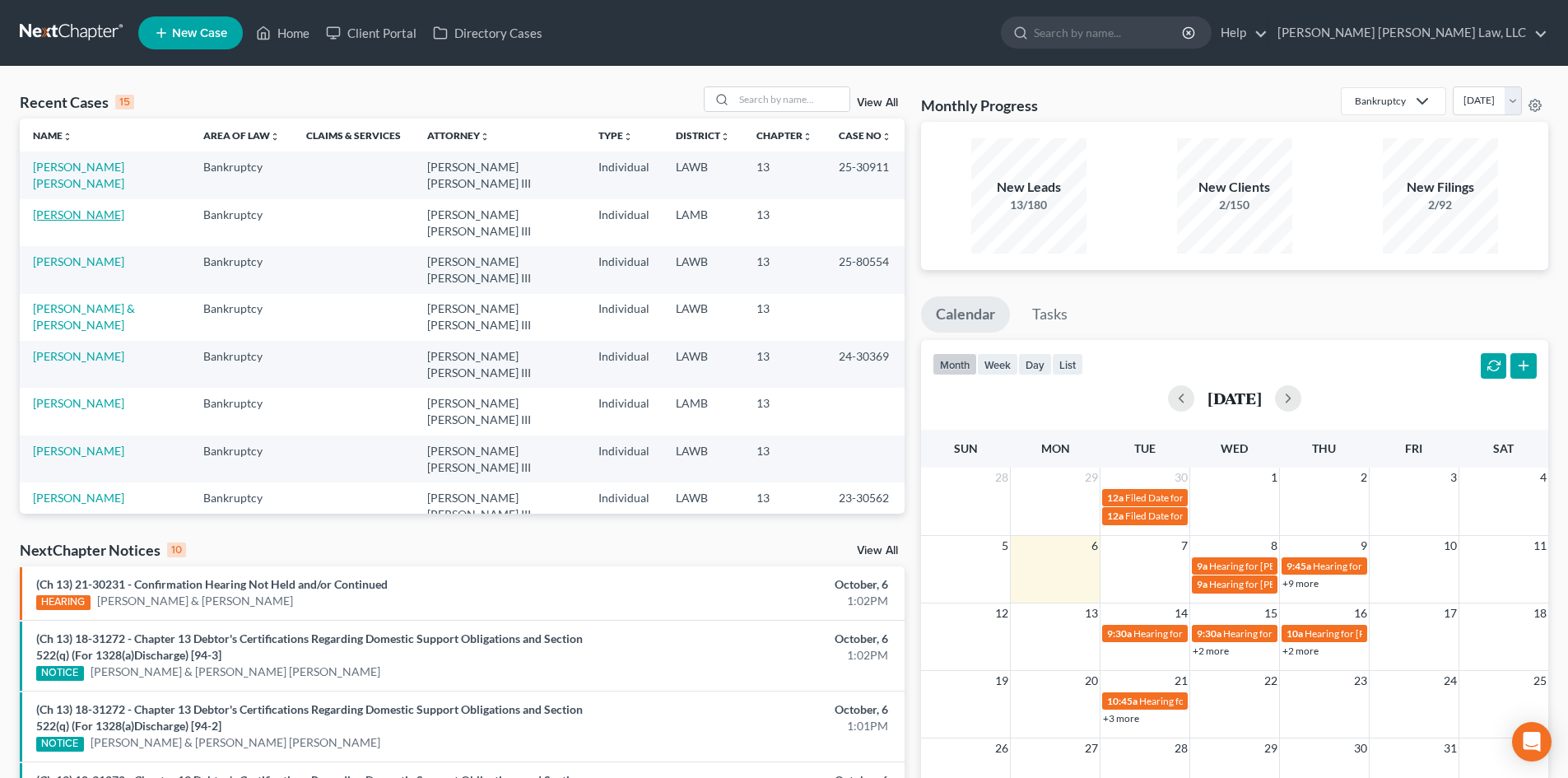
click at [75, 207] on link "[PERSON_NAME]" at bounding box center [78, 214] width 91 height 14
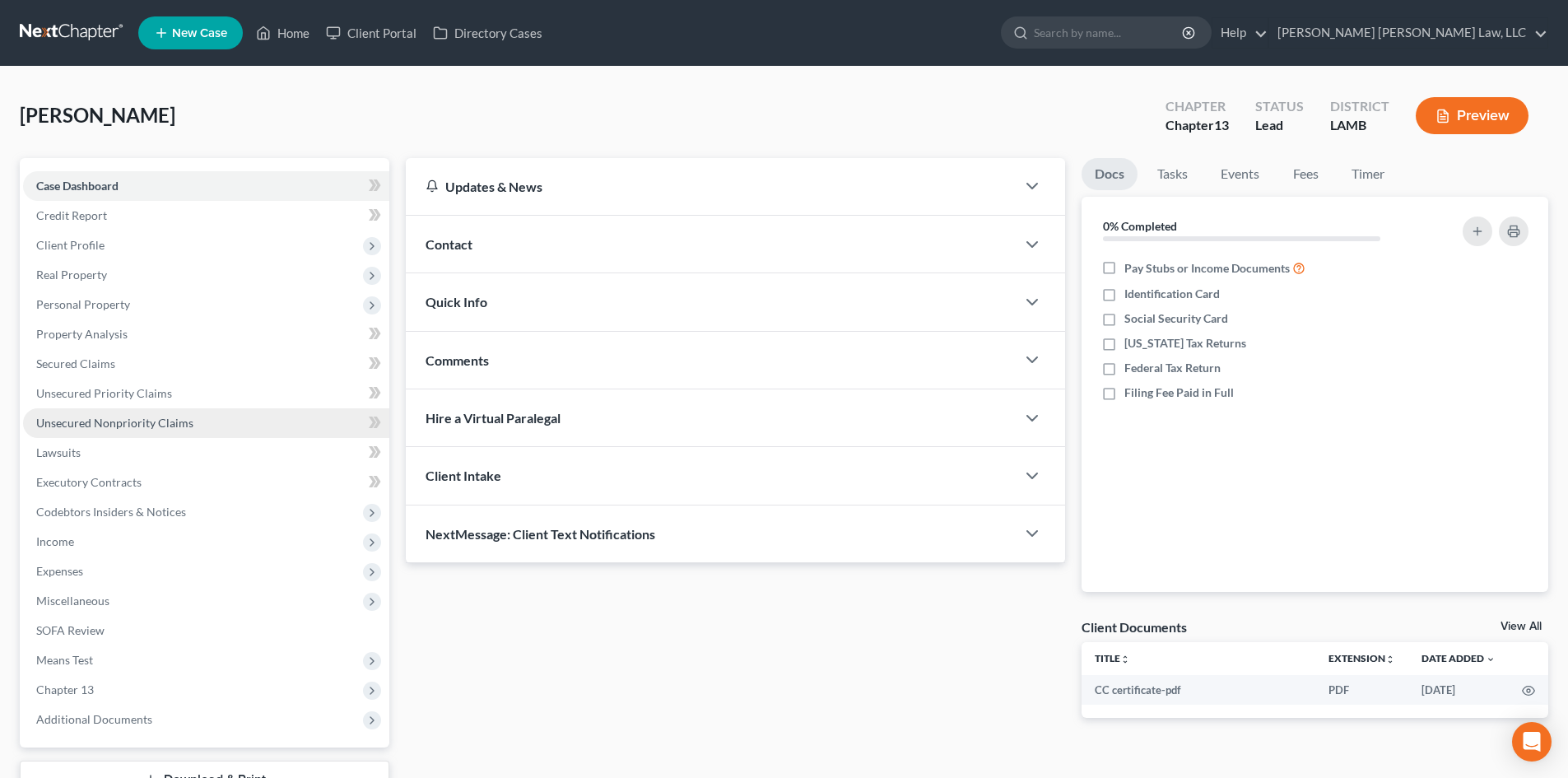
click at [196, 420] on link "Unsecured Nonpriority Claims" at bounding box center [206, 423] width 367 height 29
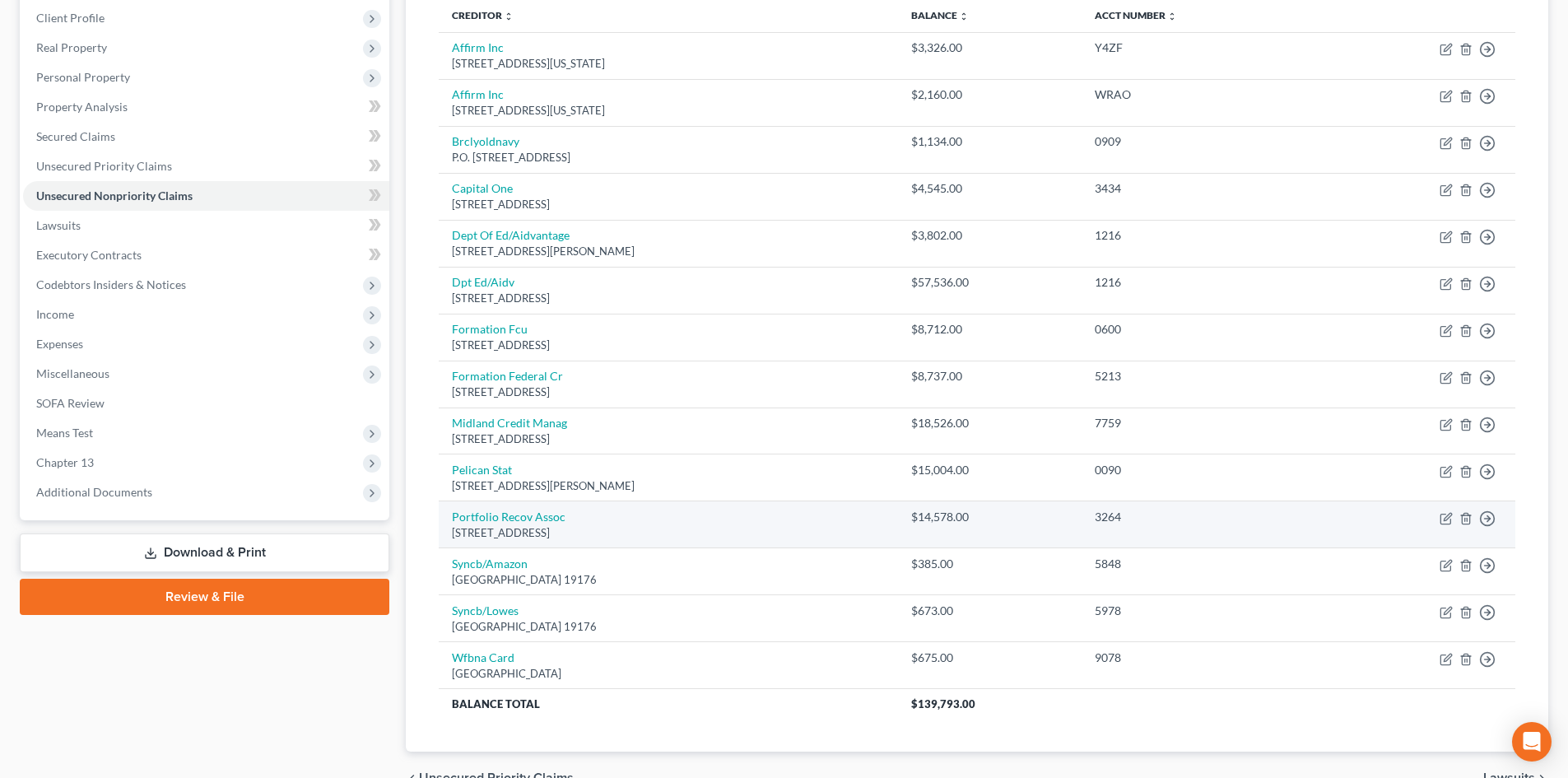
scroll to position [316, 0]
